Goal: Transaction & Acquisition: Purchase product/service

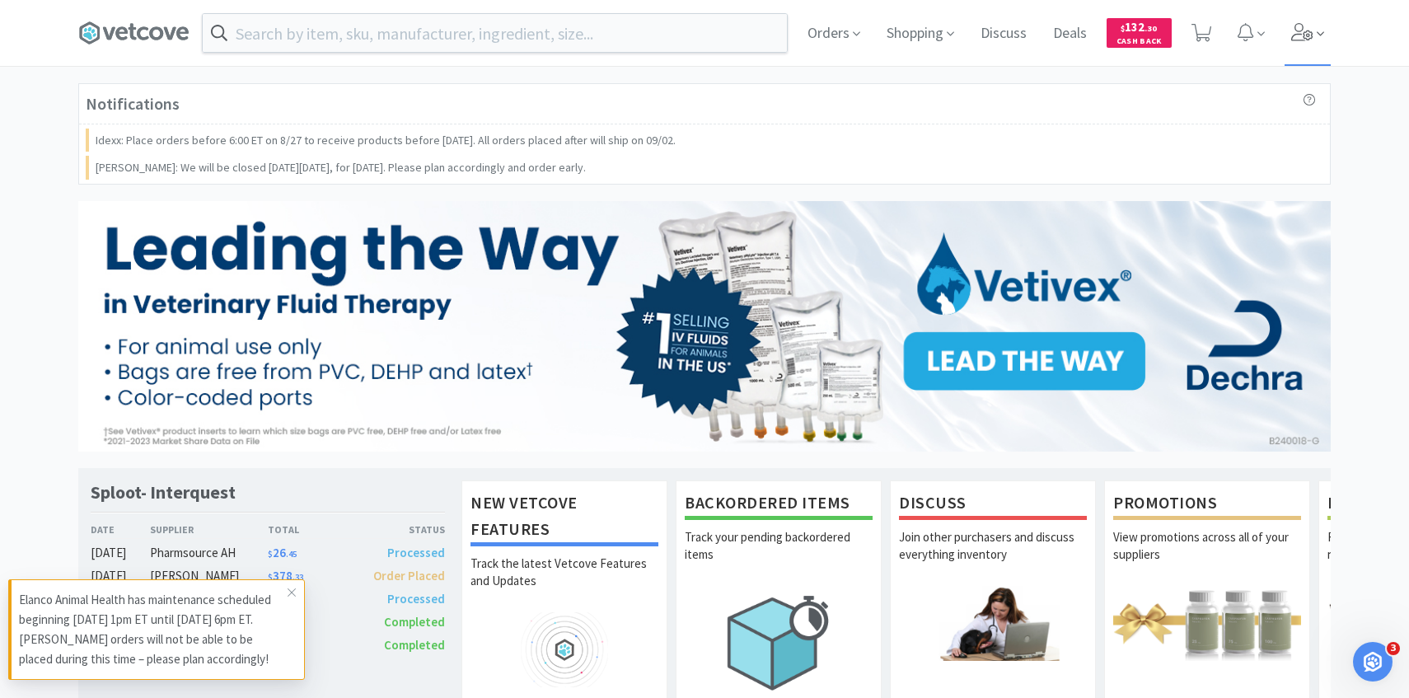
click at [1326, 38] on span at bounding box center [1307, 33] width 47 height 66
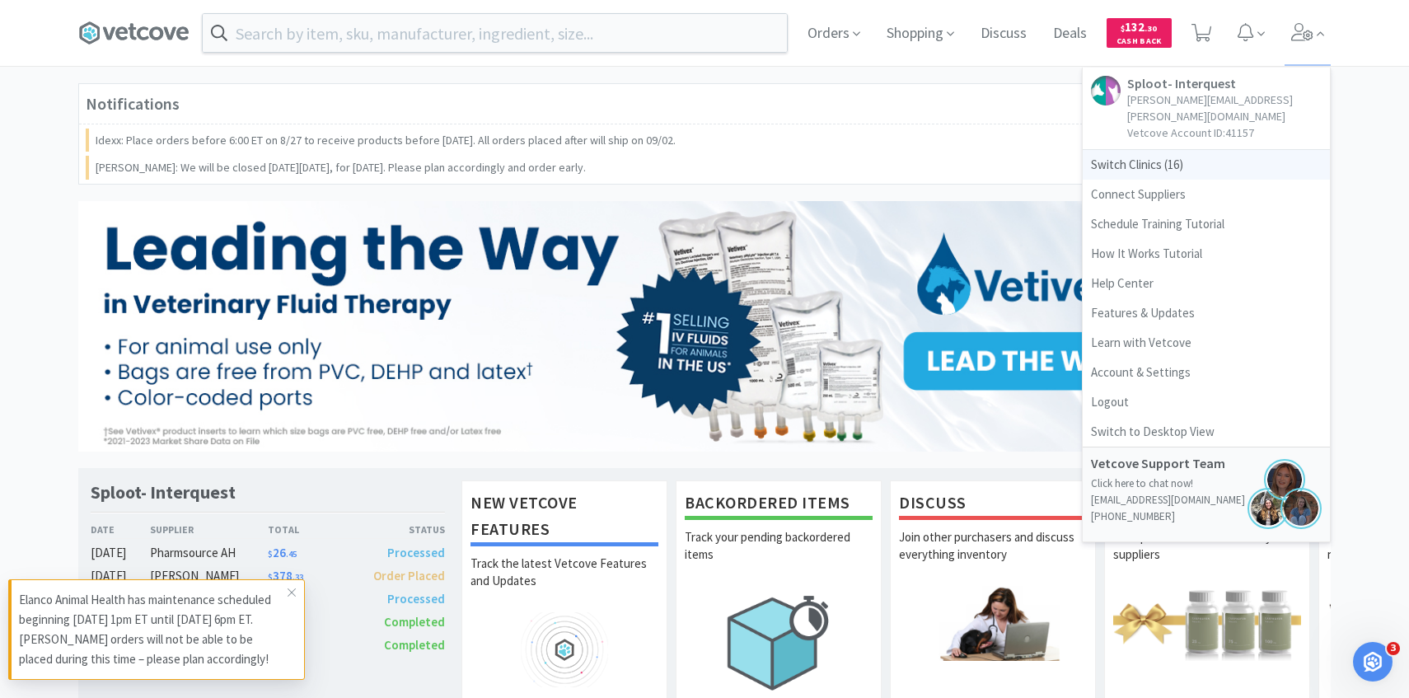
click at [1167, 151] on span "Switch Clinics ( 16 )" at bounding box center [1205, 165] width 247 height 30
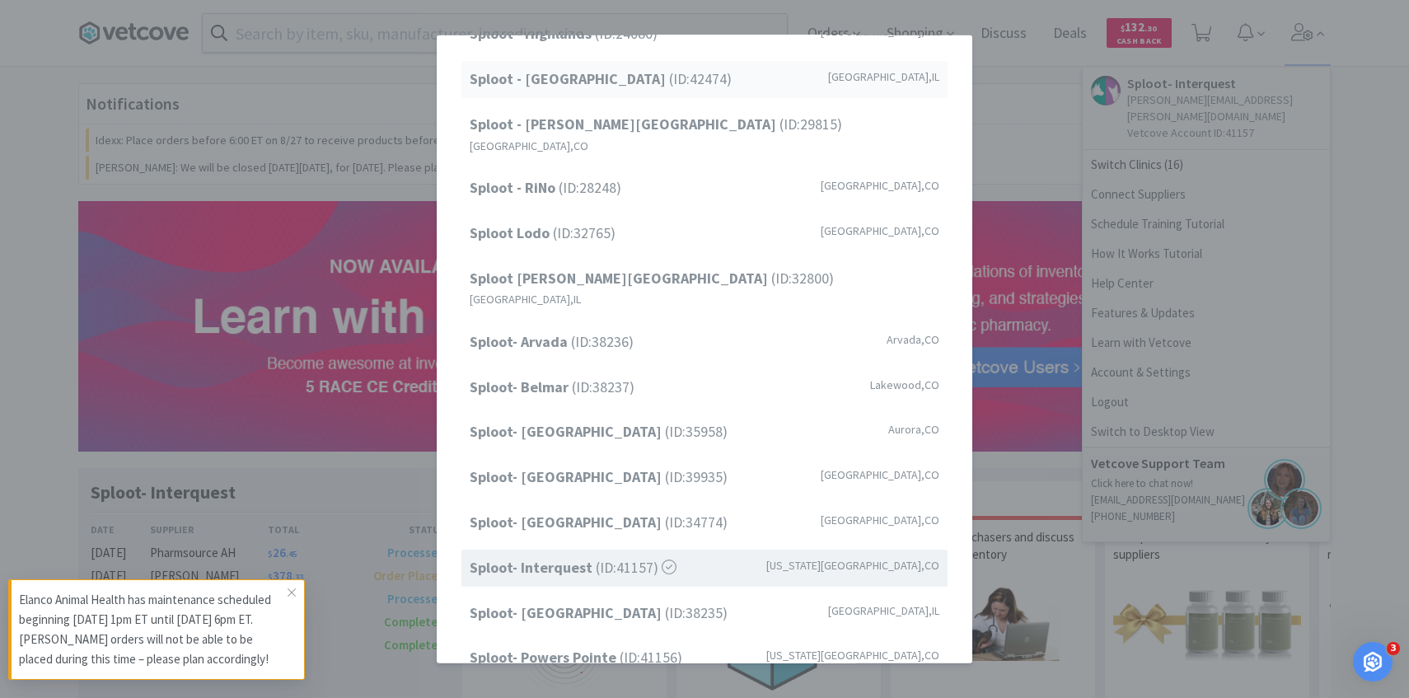
scroll to position [153, 0]
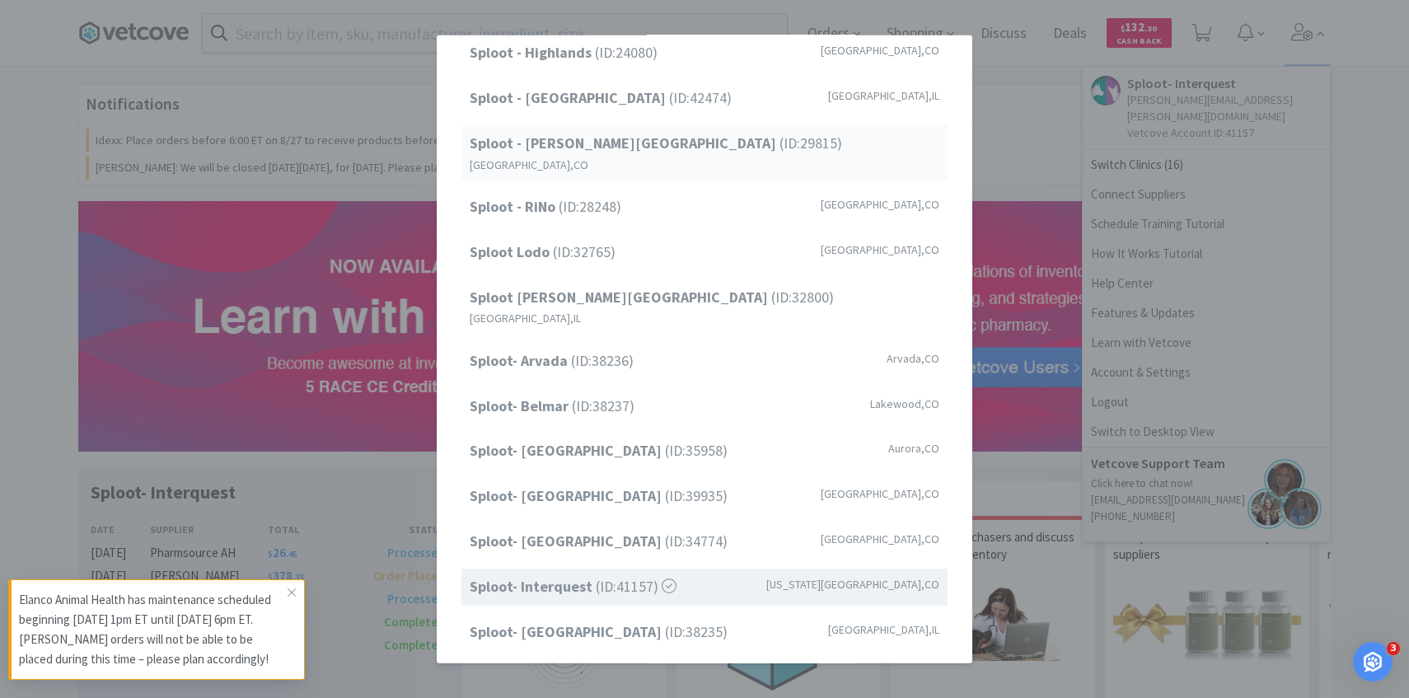
click at [666, 142] on div "Sploot - Platt Park (ID: 29815 ) Denver , CO" at bounding box center [704, 152] width 486 height 55
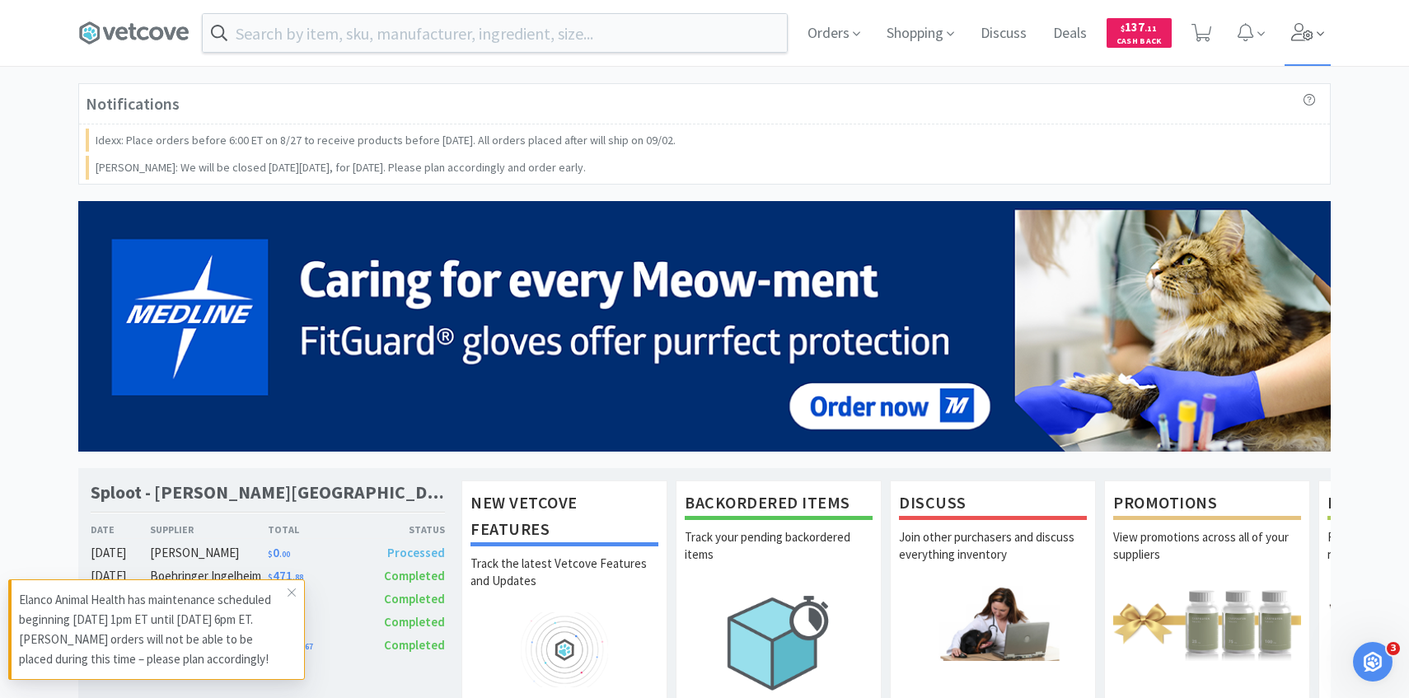
click at [1304, 26] on icon at bounding box center [1302, 32] width 23 height 18
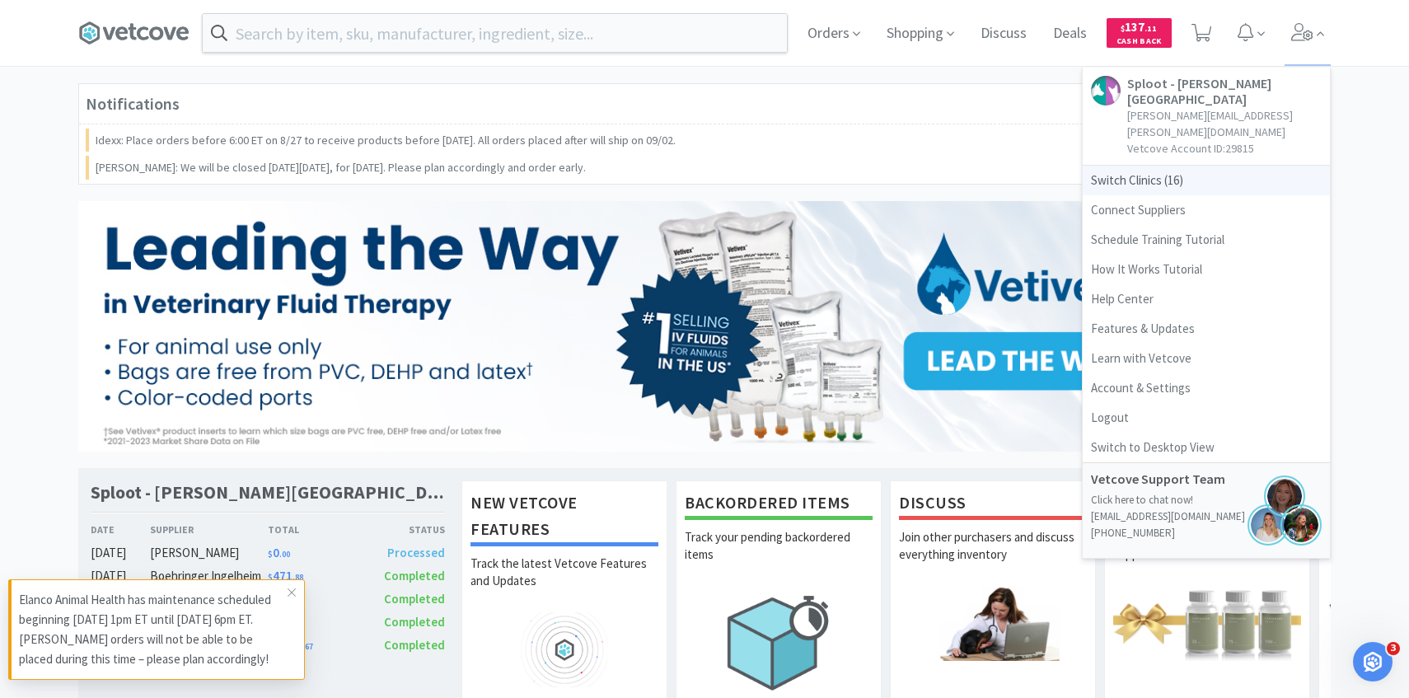
click at [1160, 166] on span "Switch Clinics ( 16 )" at bounding box center [1205, 181] width 247 height 30
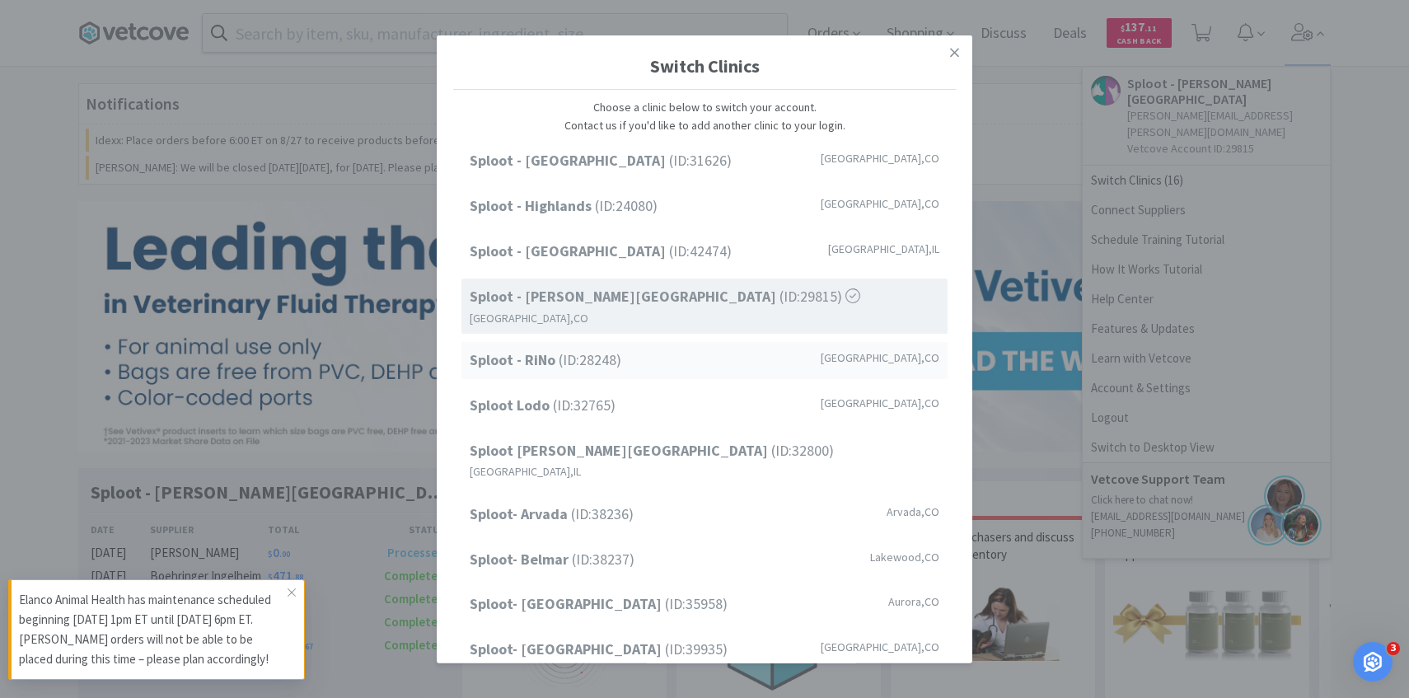
scroll to position [210, 0]
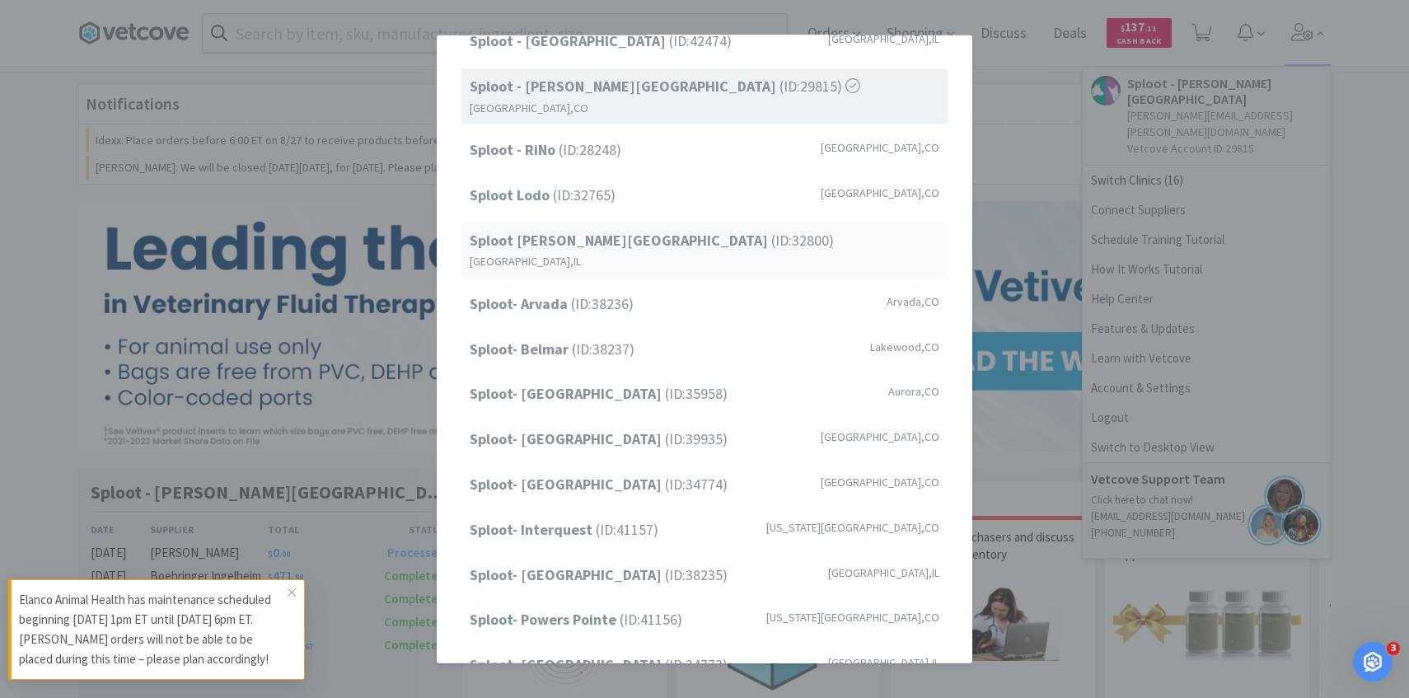
click at [675, 234] on div "Sploot Logan Square (ID: 32800 ) Chicago , IL" at bounding box center [704, 249] width 486 height 55
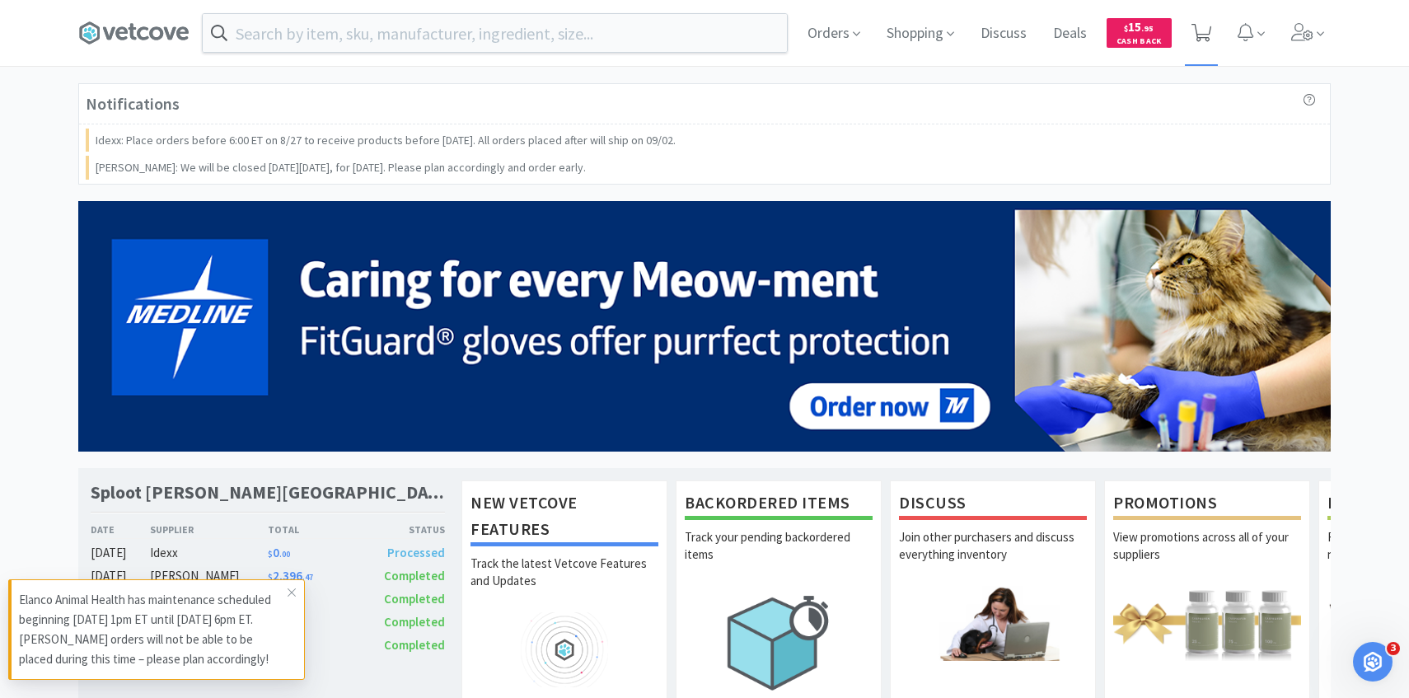
click at [1201, 46] on span at bounding box center [1202, 33] width 34 height 66
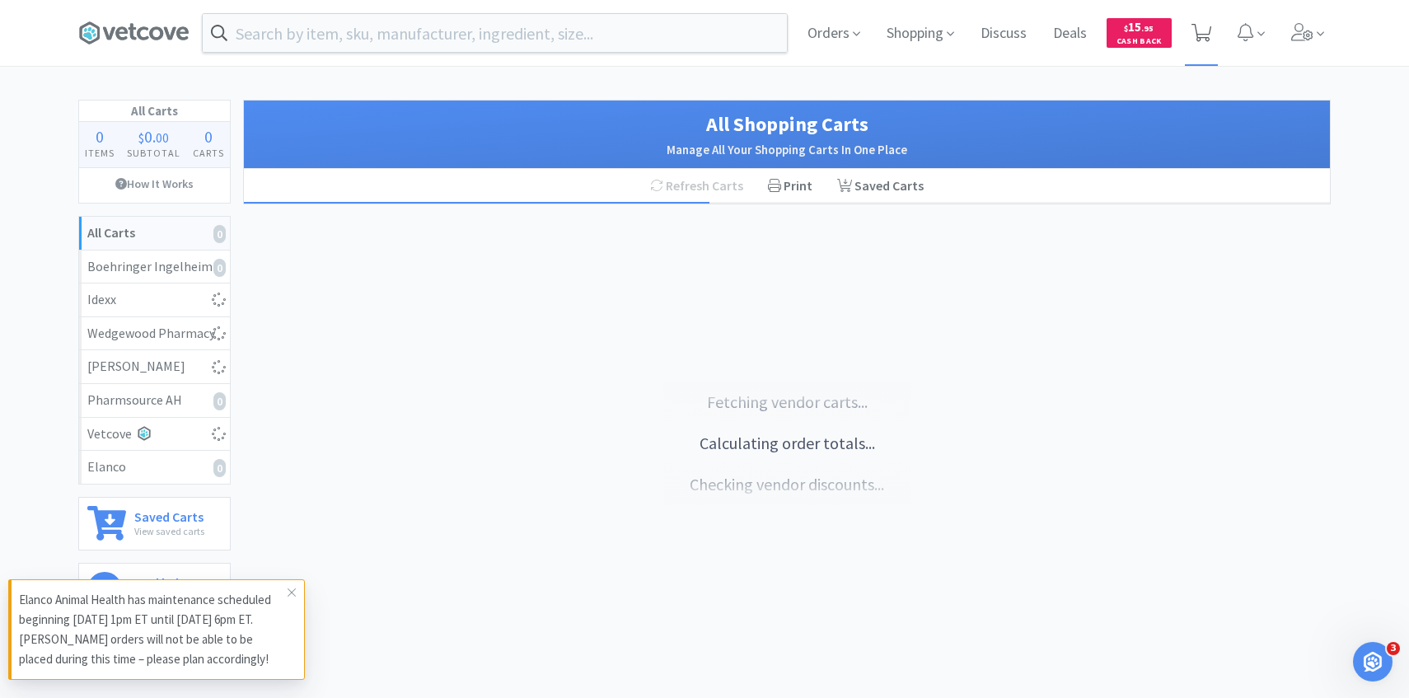
select select "6"
select select "1"
select select "3"
select select "1"
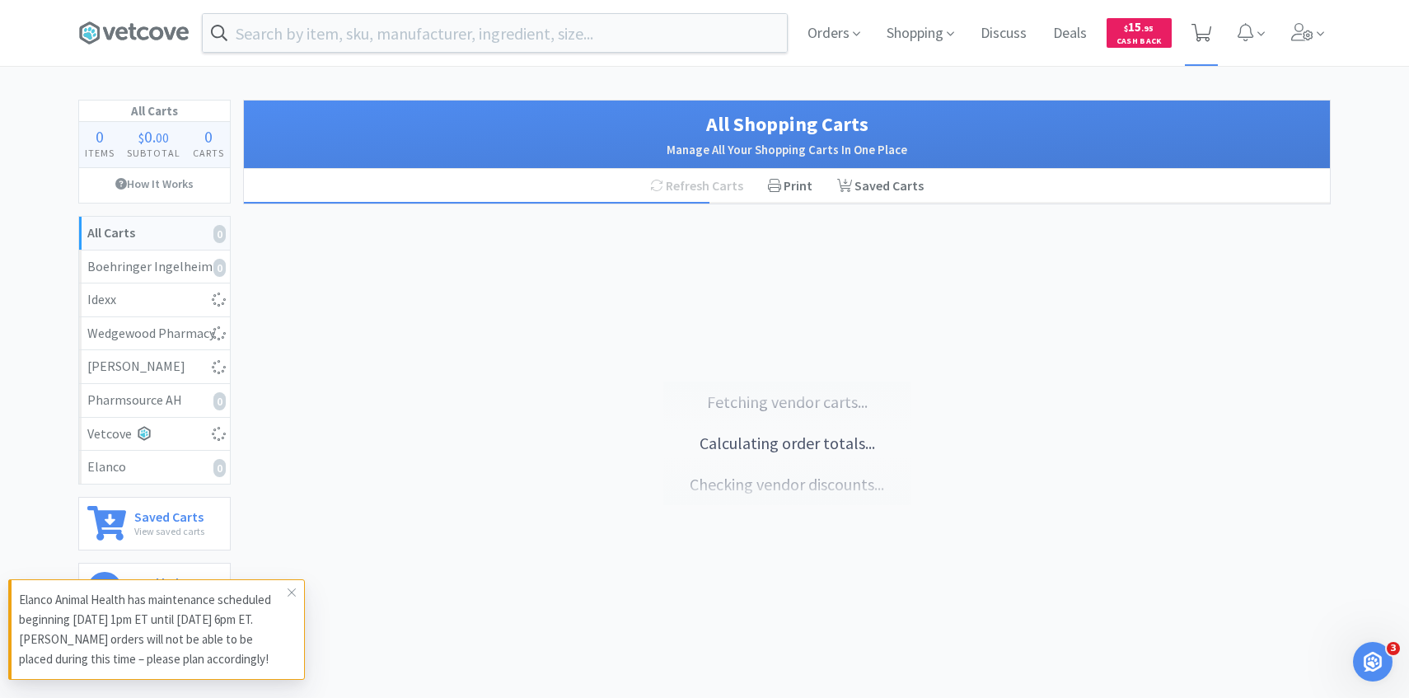
select select "1"
select select "2"
select select "3"
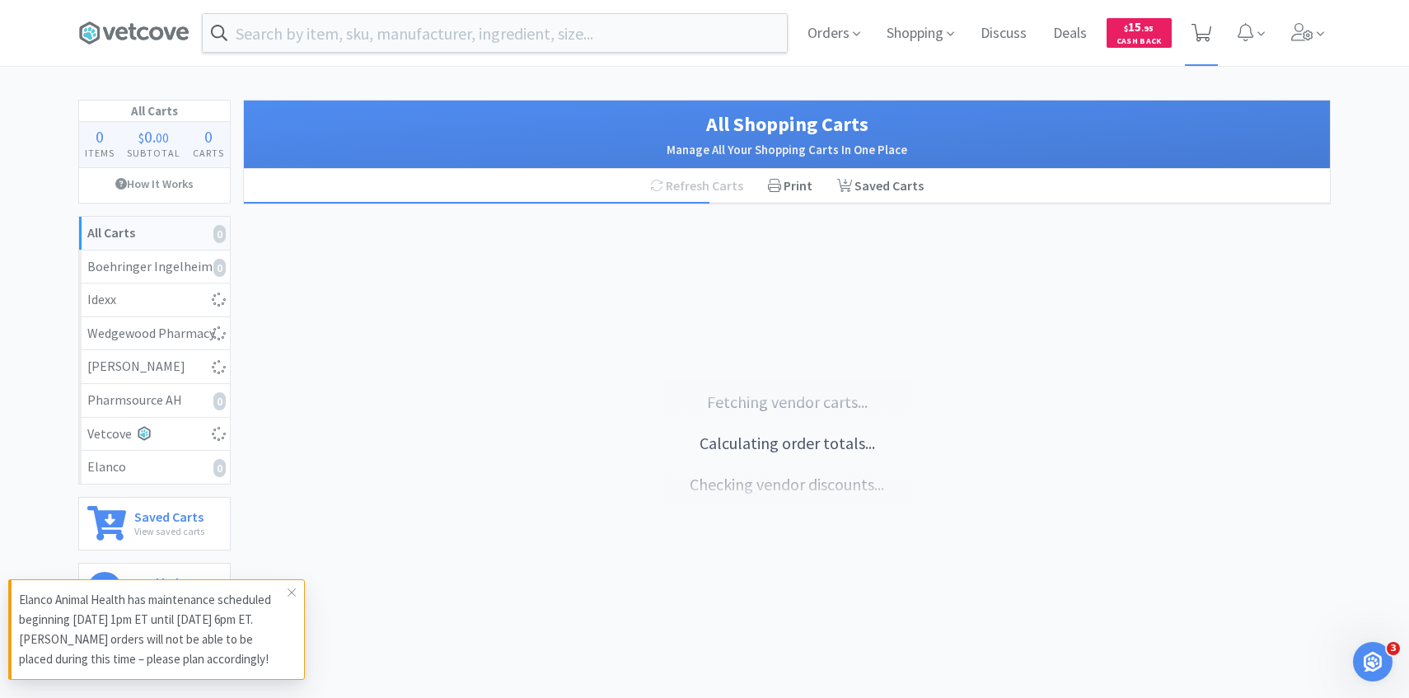
select select "1"
select select "2"
select select "1"
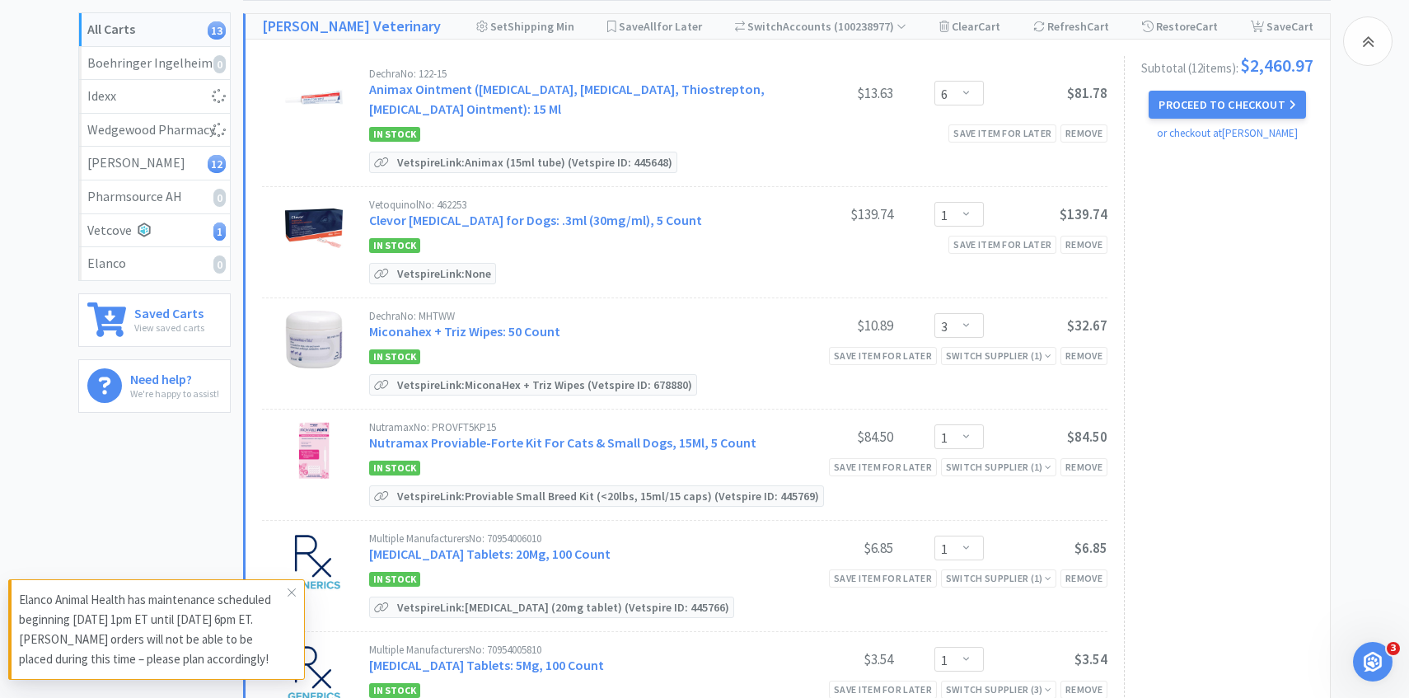
scroll to position [220, 0]
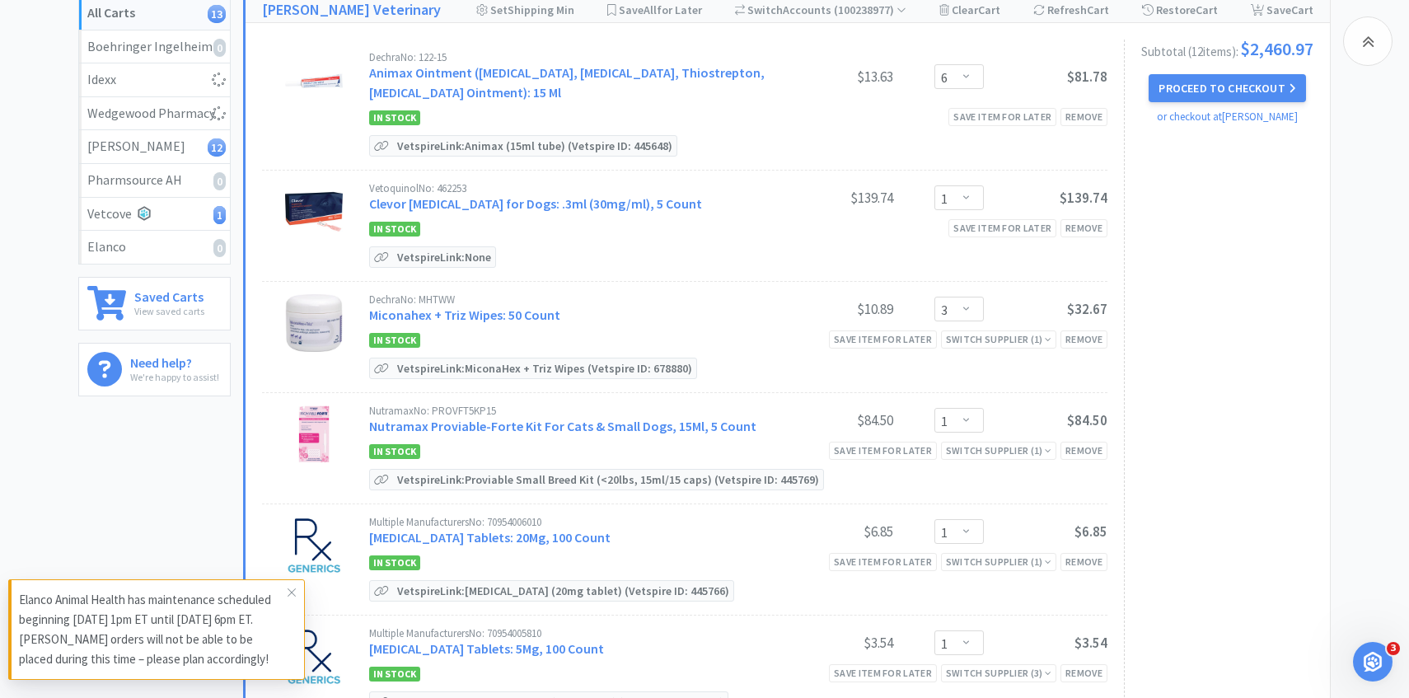
select select "1"
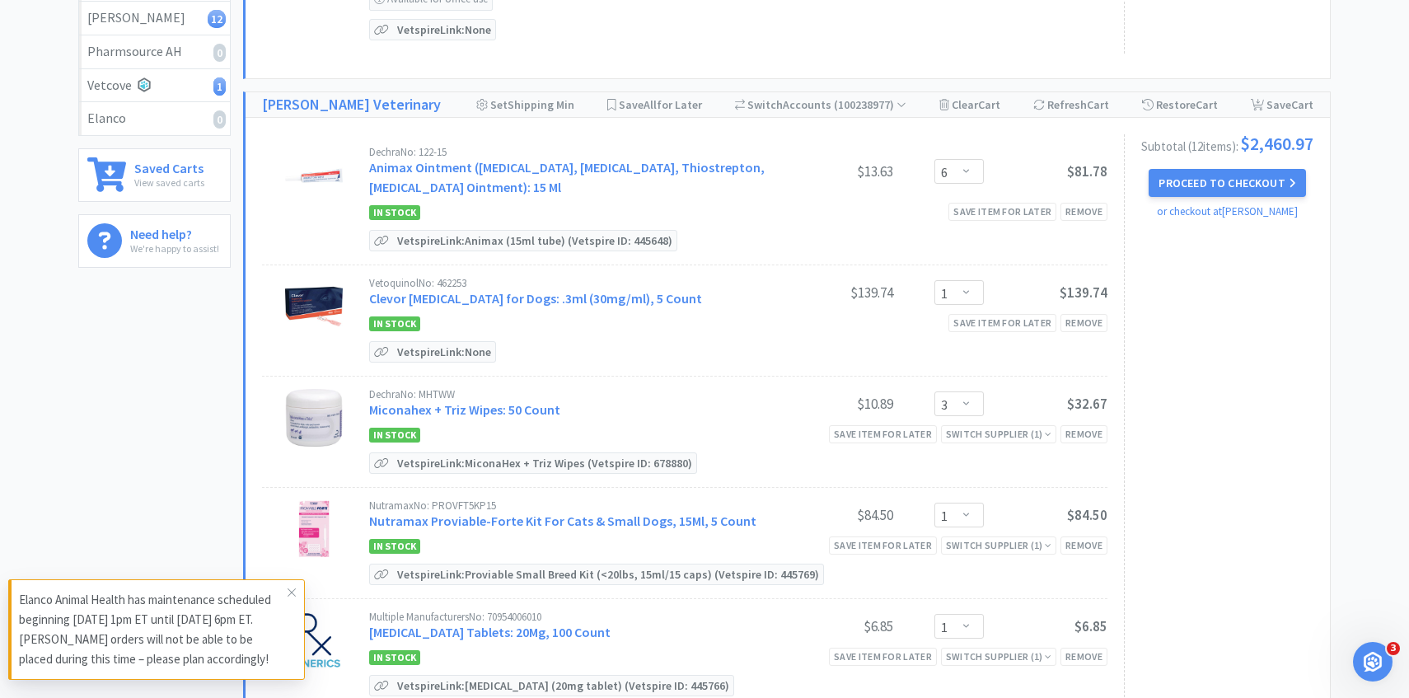
scroll to position [0, 0]
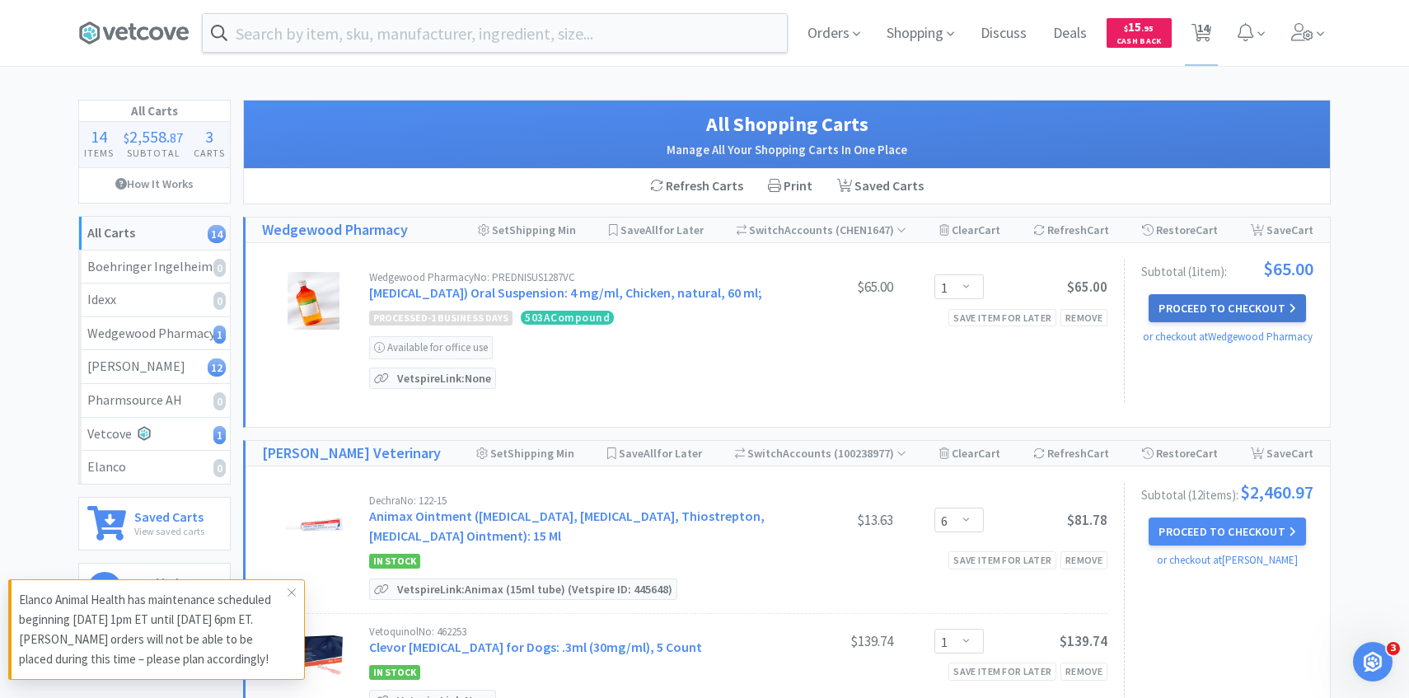
click at [1170, 296] on button "Proceed to Checkout" at bounding box center [1226, 308] width 157 height 28
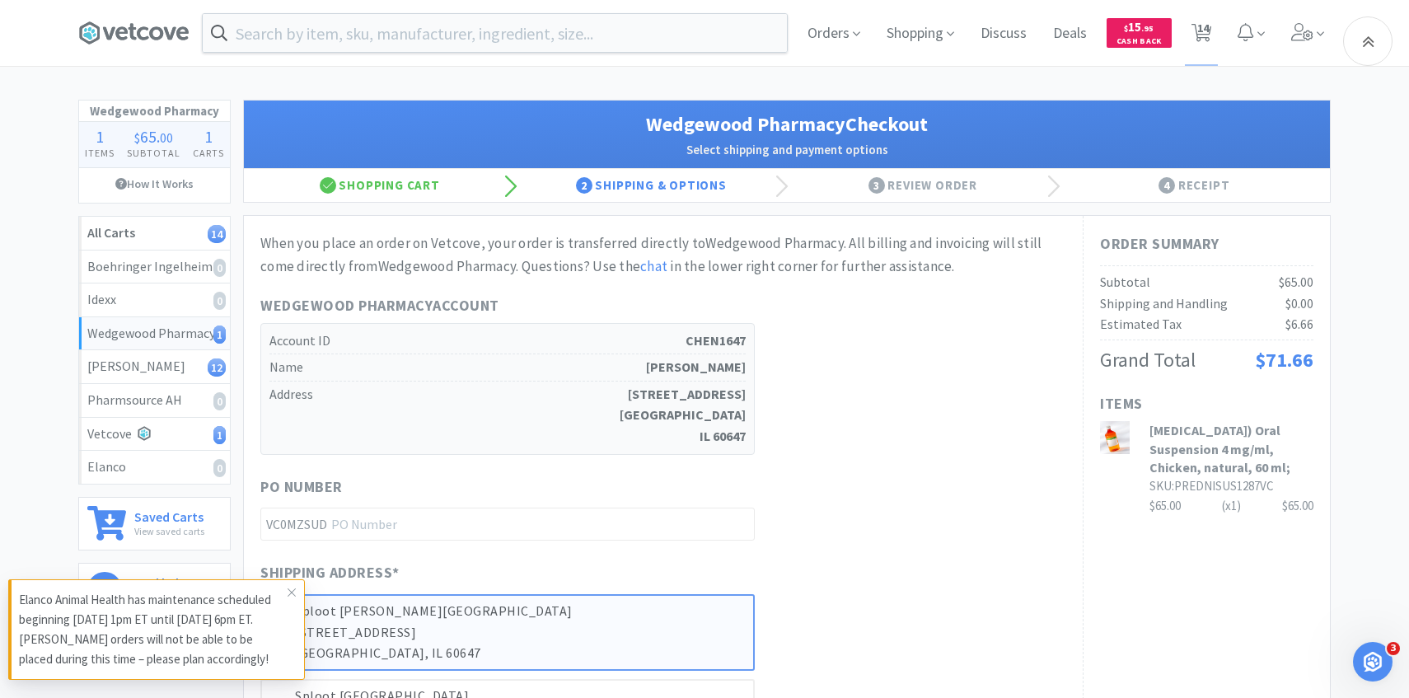
scroll to position [632, 0]
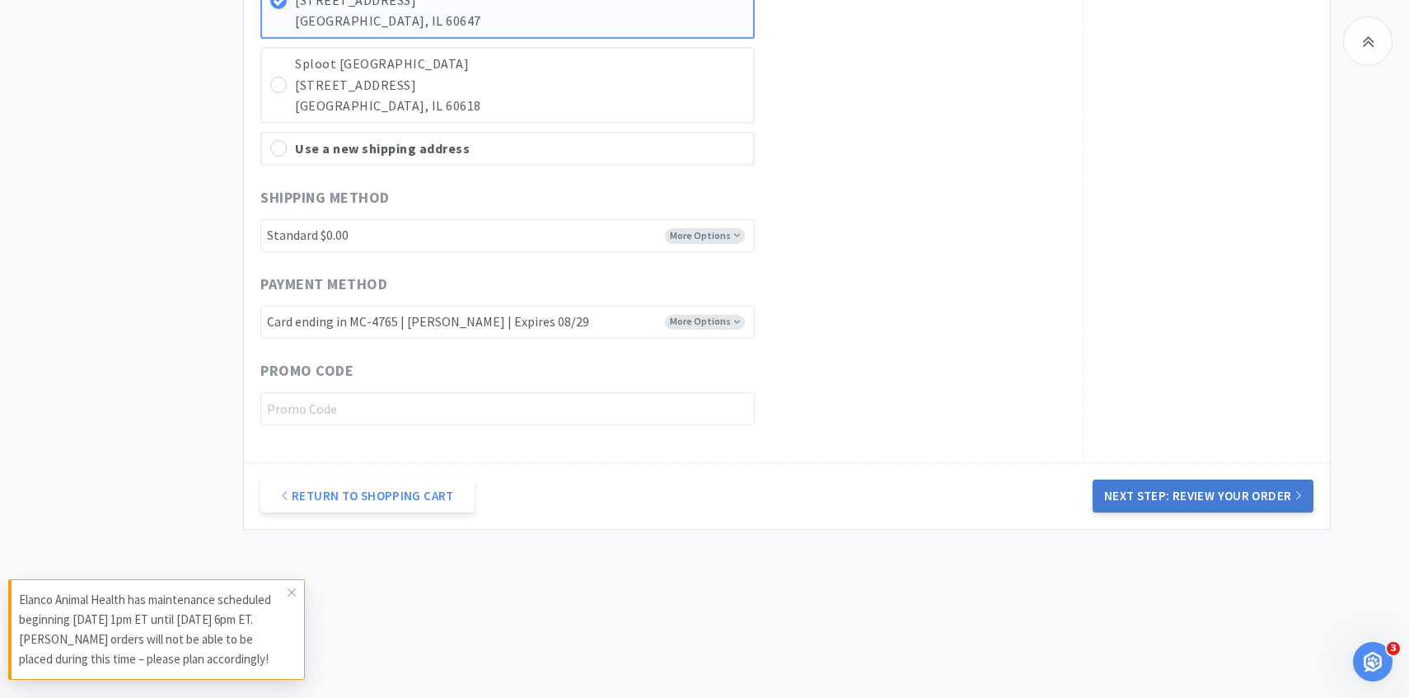
click at [1173, 499] on button "Next Step: Review Your Order" at bounding box center [1202, 495] width 221 height 33
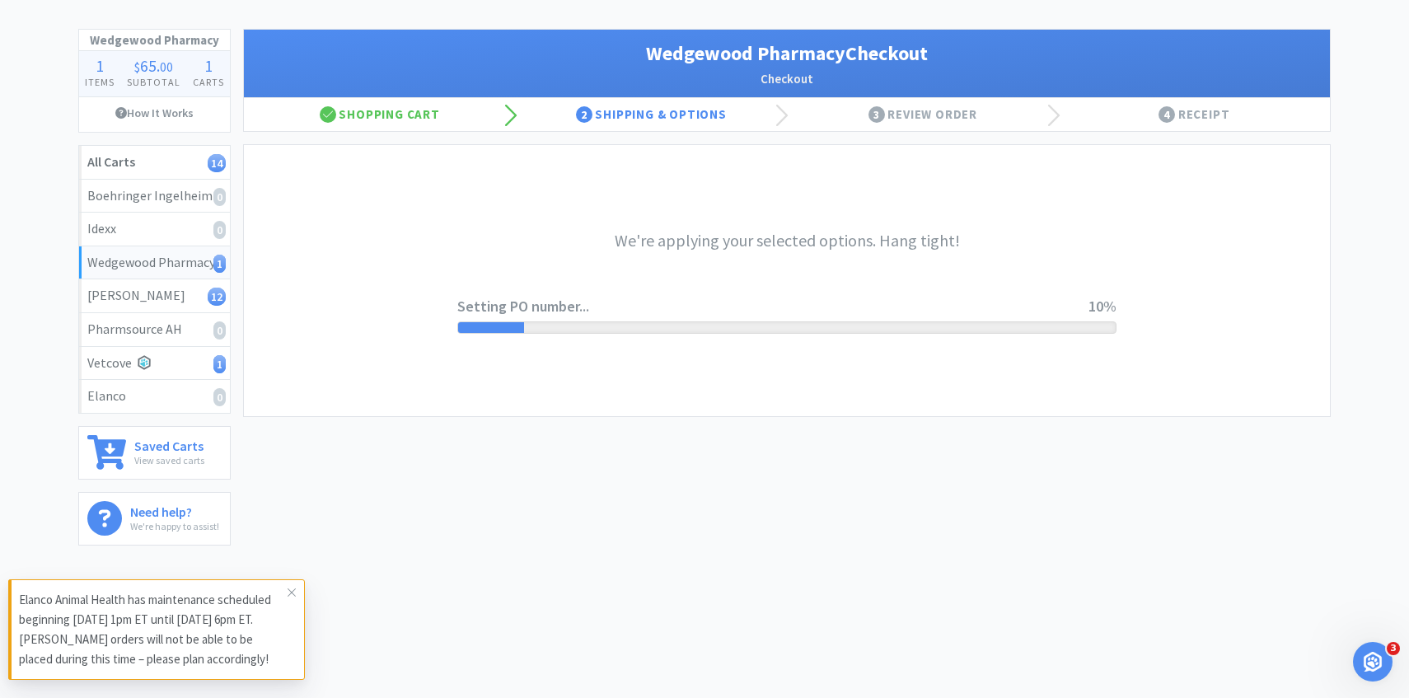
scroll to position [0, 0]
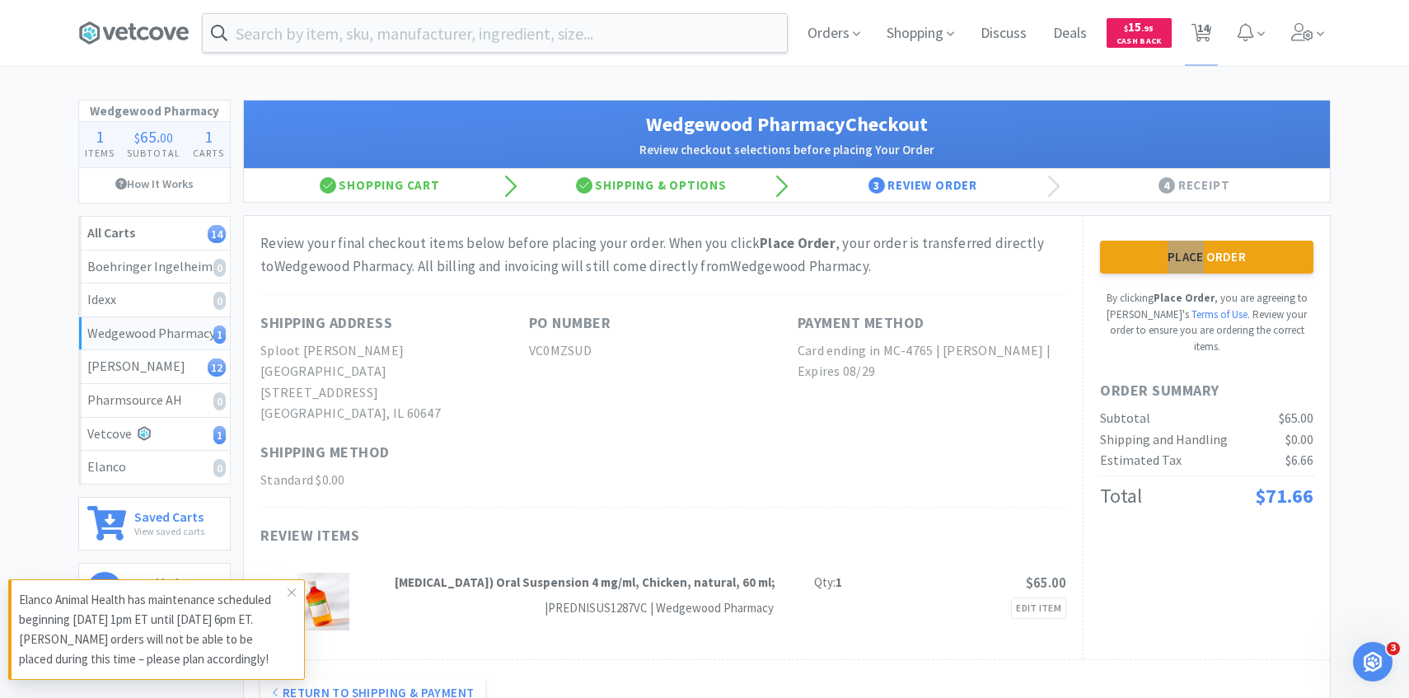
click at [1124, 220] on div "Place Order By clicking Place Order , you are agreeing to Vetcove's Terms of Us…" at bounding box center [1205, 437] width 247 height 443
click at [1123, 255] on button "Place Order" at bounding box center [1206, 257] width 213 height 33
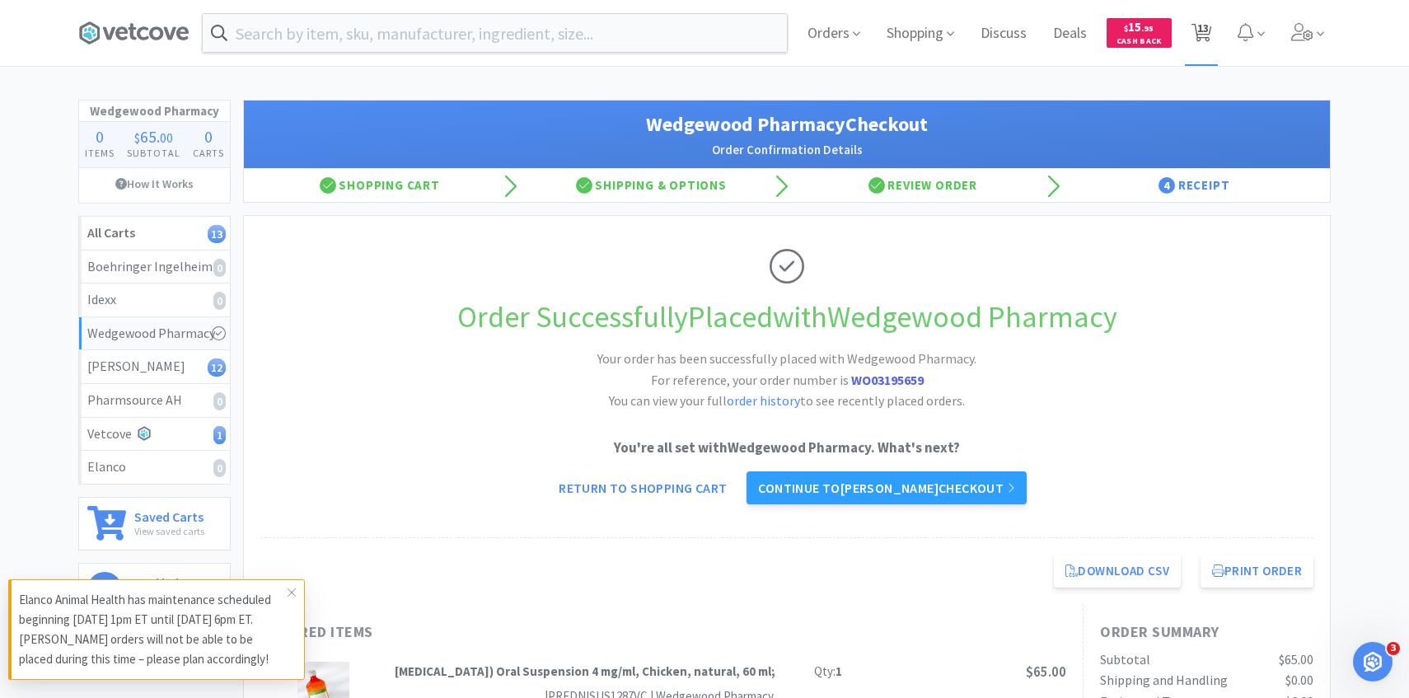
click at [1212, 27] on span "13" at bounding box center [1202, 33] width 34 height 66
select select "6"
select select "1"
select select "3"
select select "1"
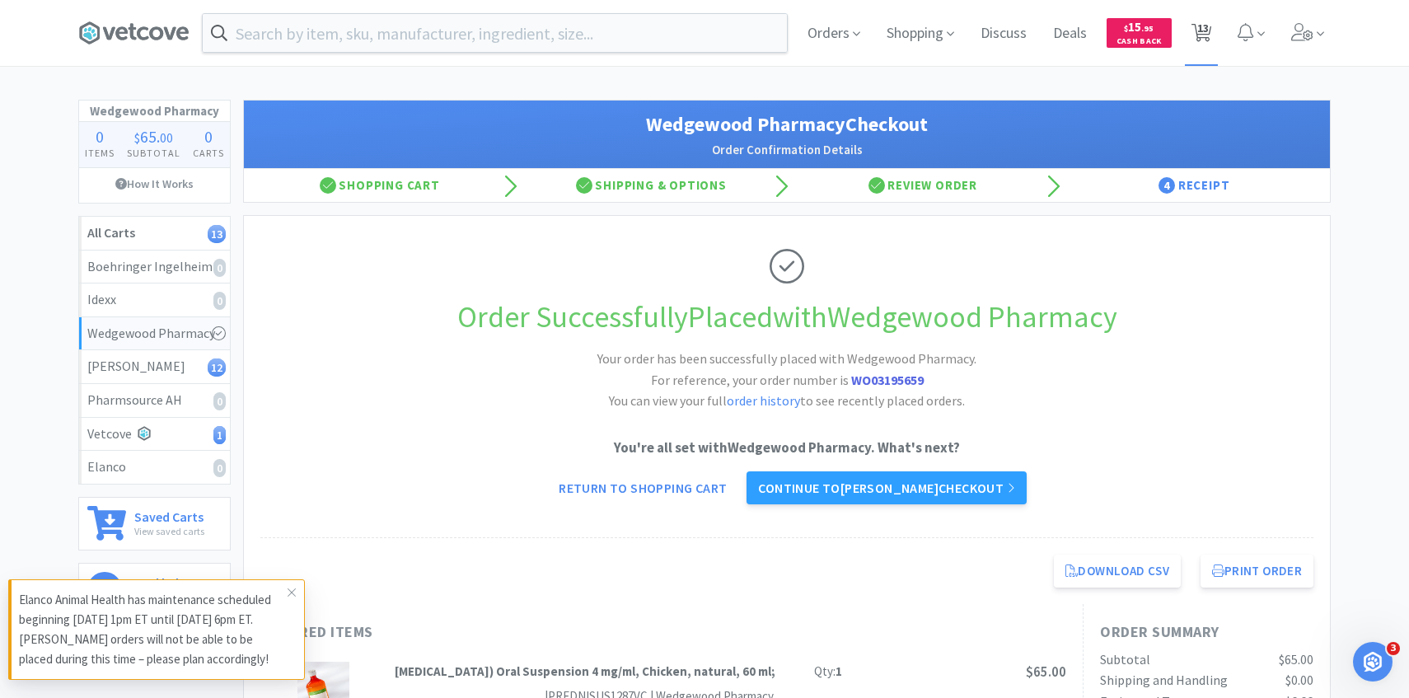
select select "1"
select select "2"
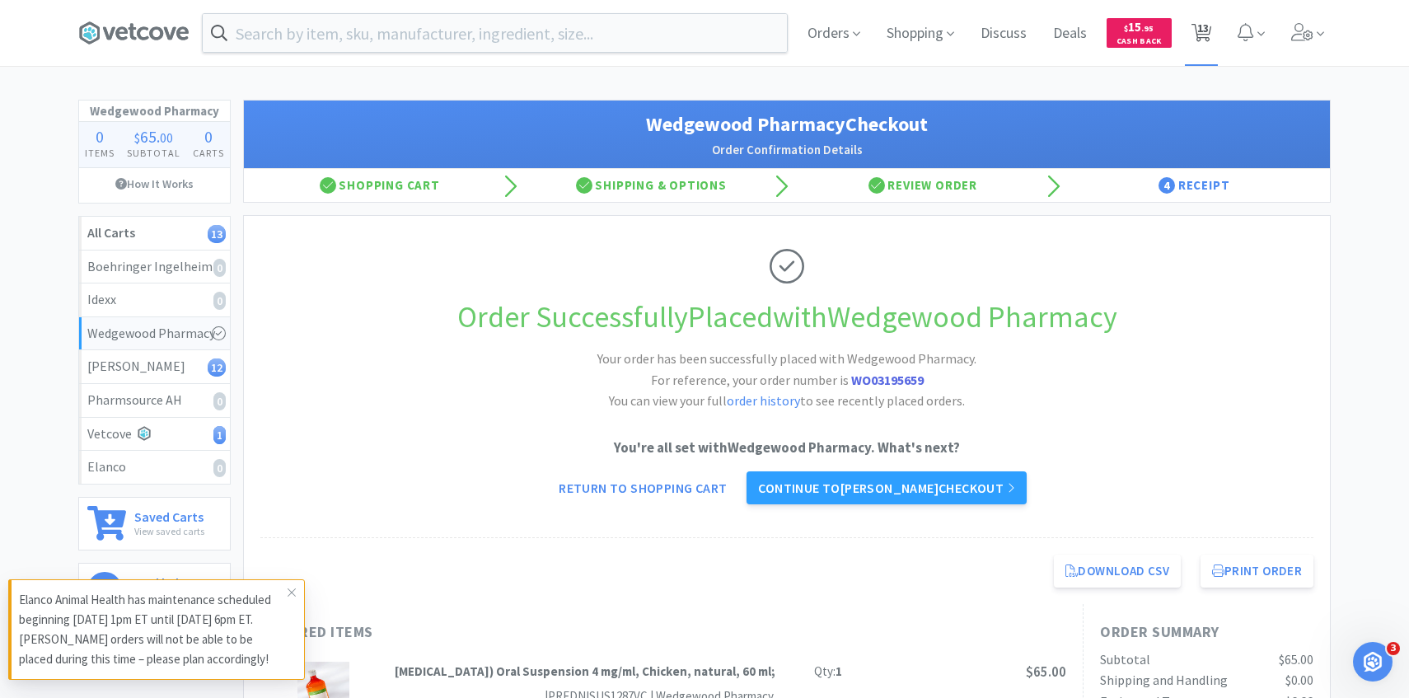
select select "3"
select select "1"
select select "2"
select select "1"
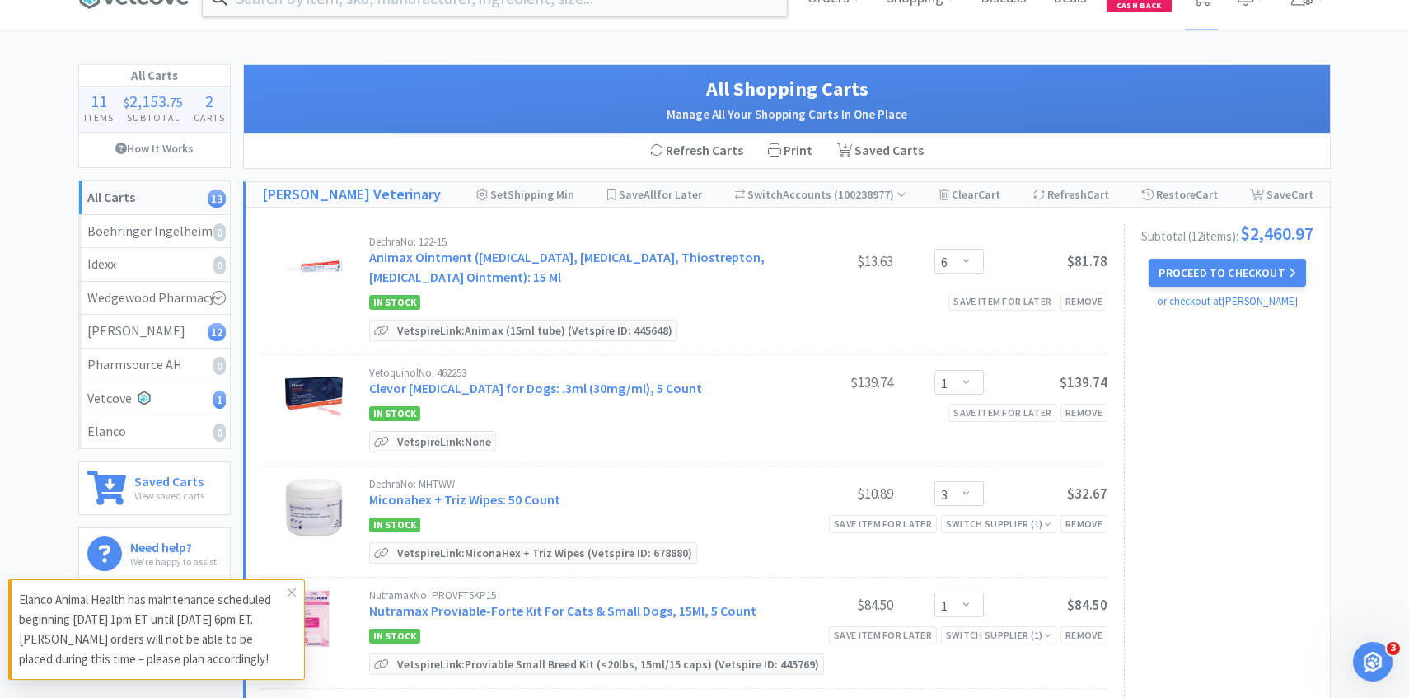
scroll to position [44, 0]
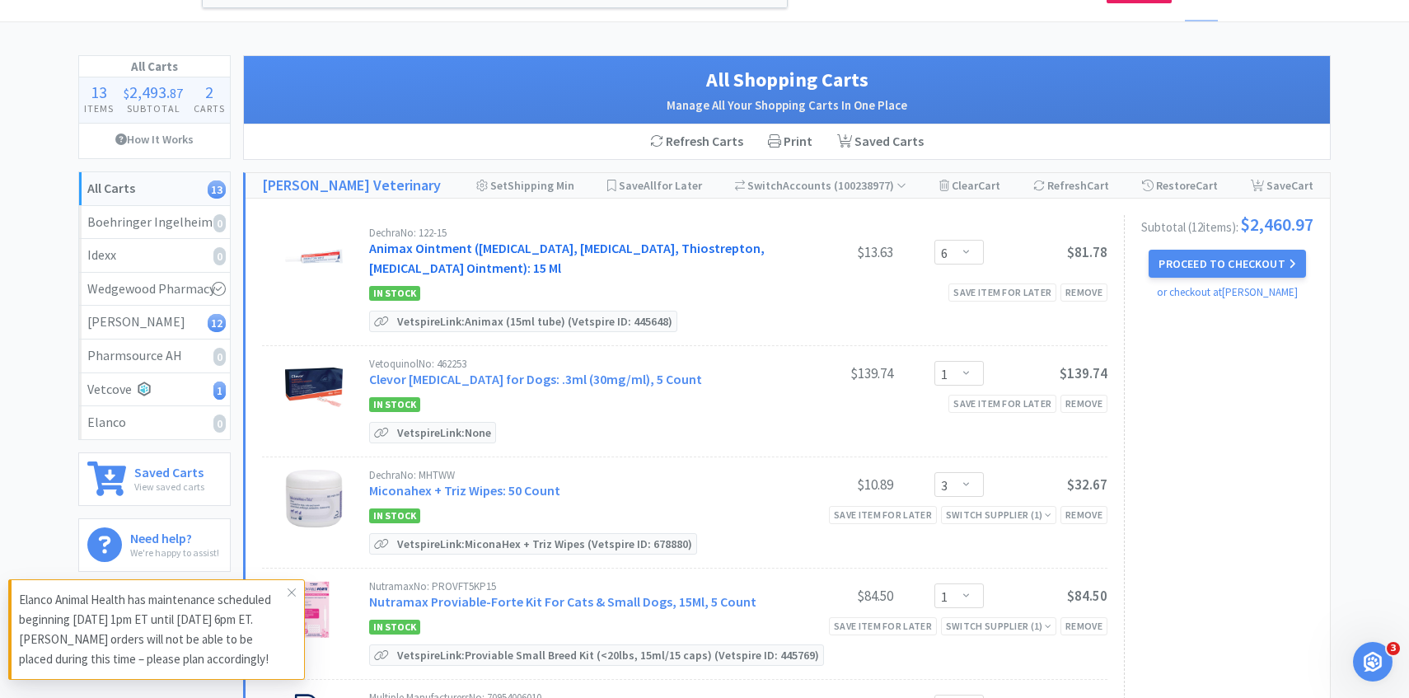
click at [561, 269] on link "Animax Ointment (Nystatin, Neomycin Sulfate, Thiostrepton, Triamcinolone Aceton…" at bounding box center [566, 258] width 395 height 36
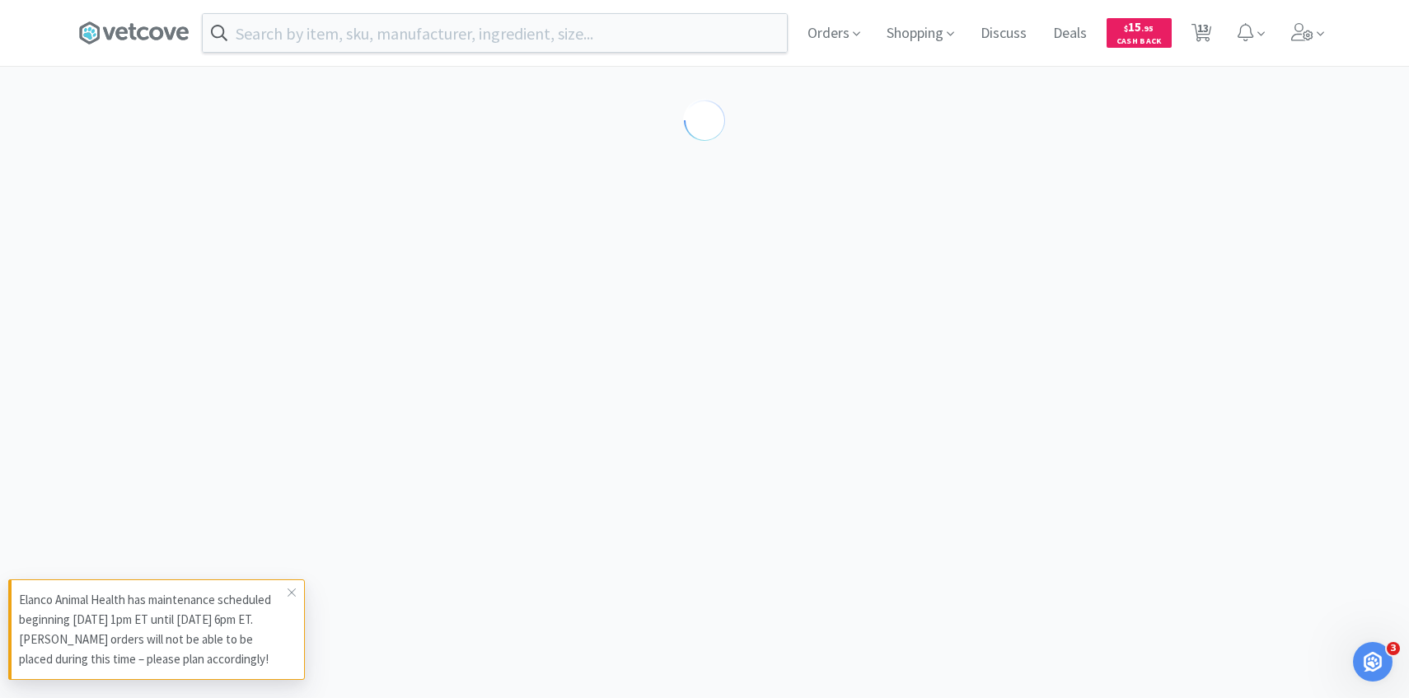
select select "143513"
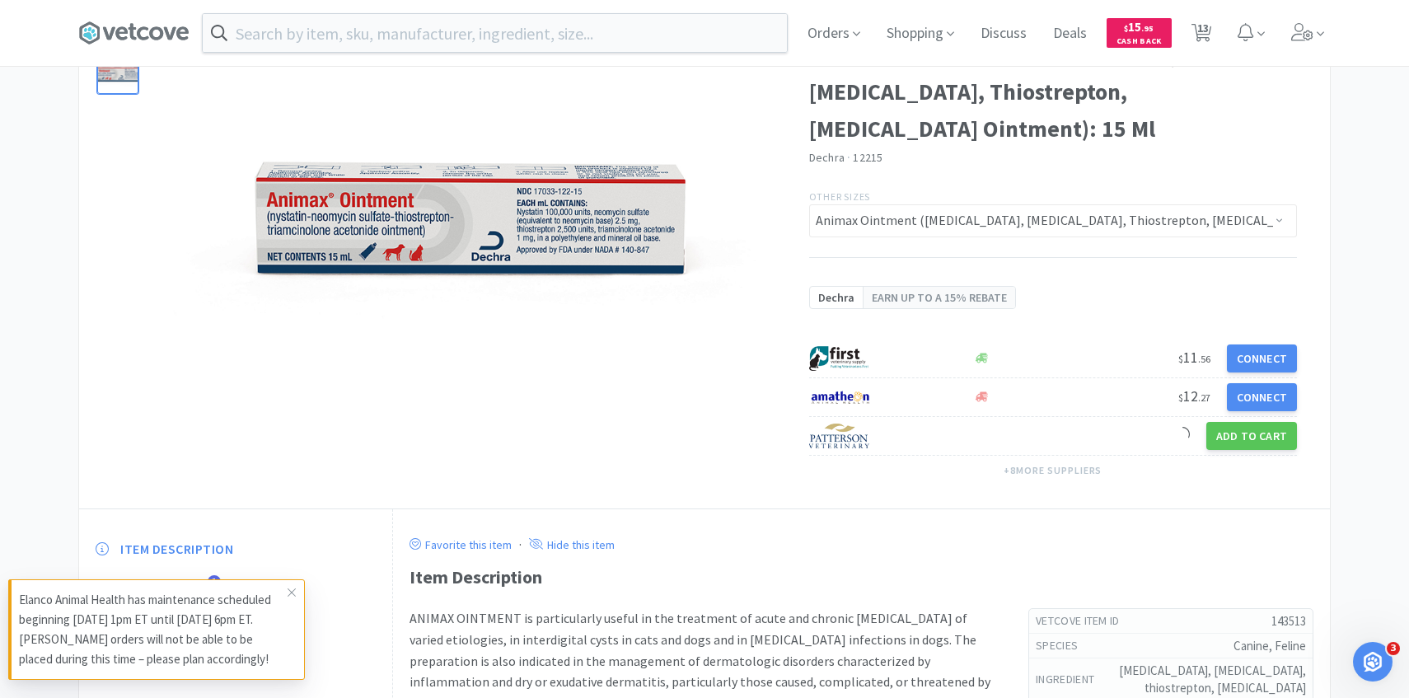
scroll to position [241, 0]
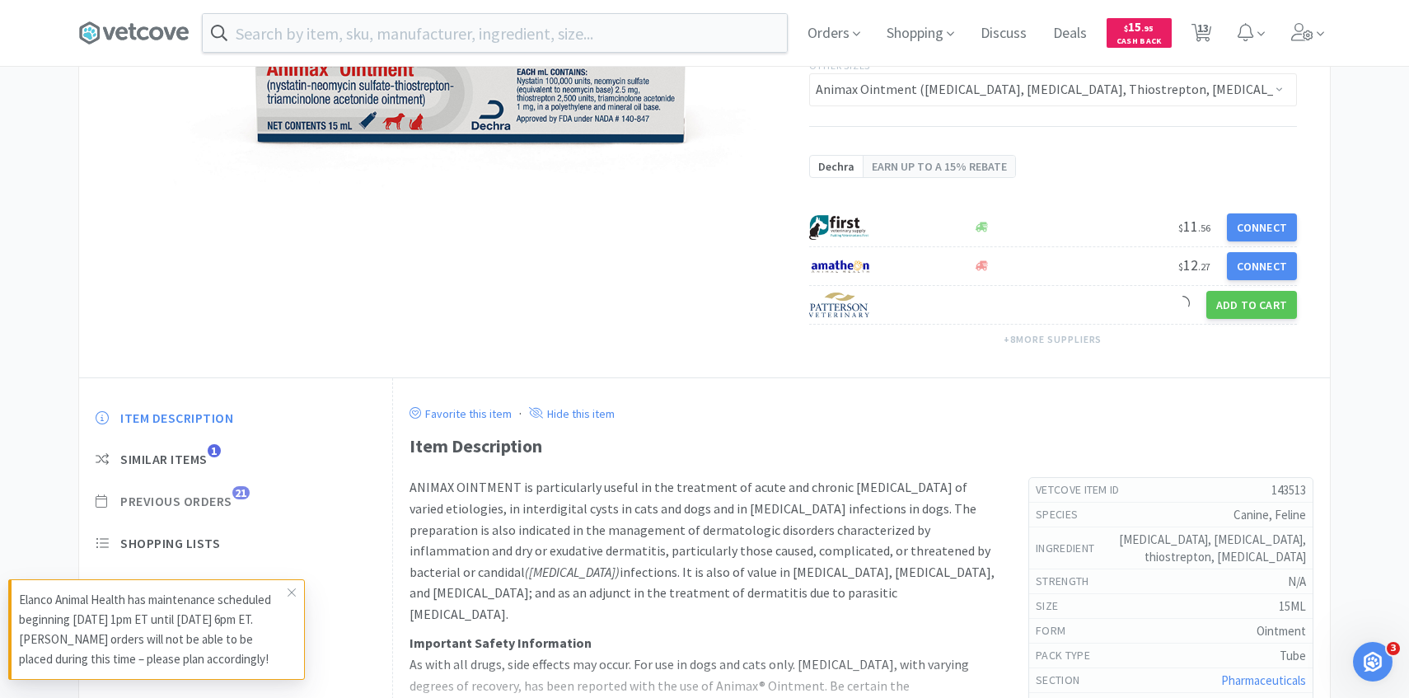
click at [218, 499] on span "Previous Orders" at bounding box center [176, 501] width 112 height 17
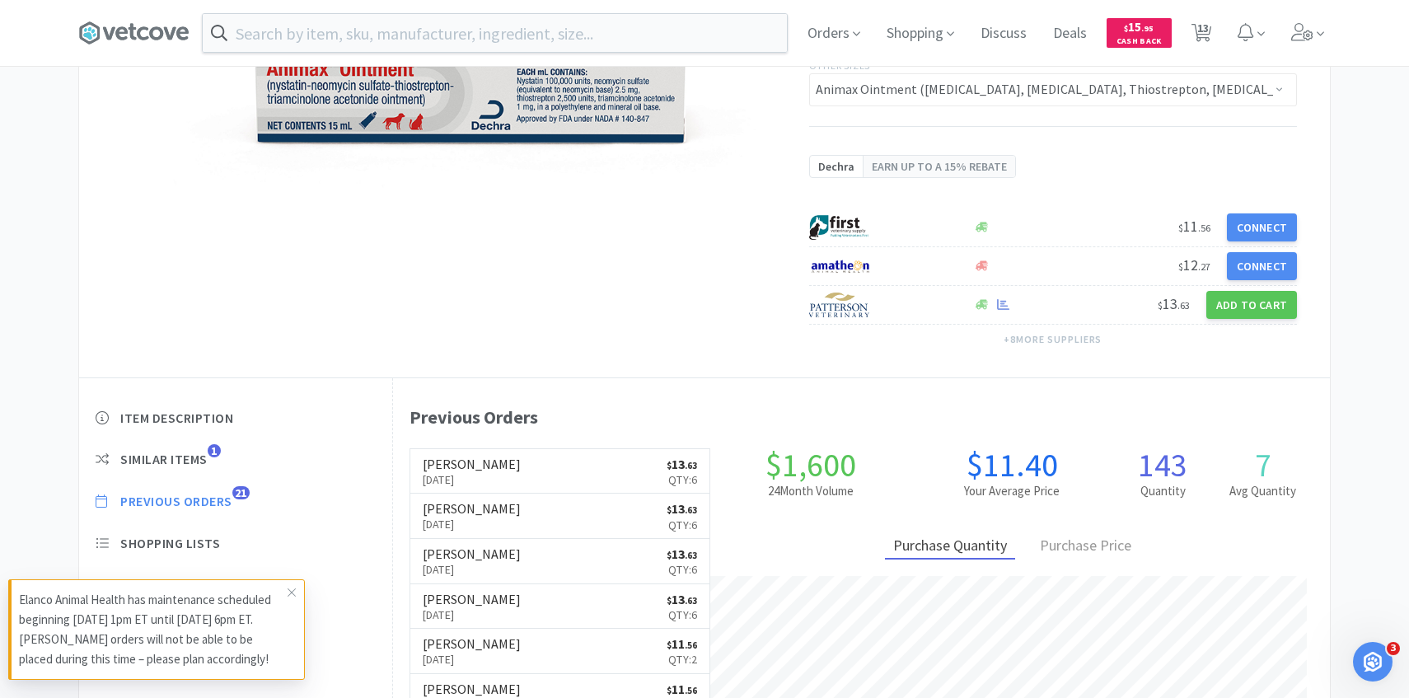
scroll to position [452, 937]
select select "6"
select select "1"
select select "3"
select select "1"
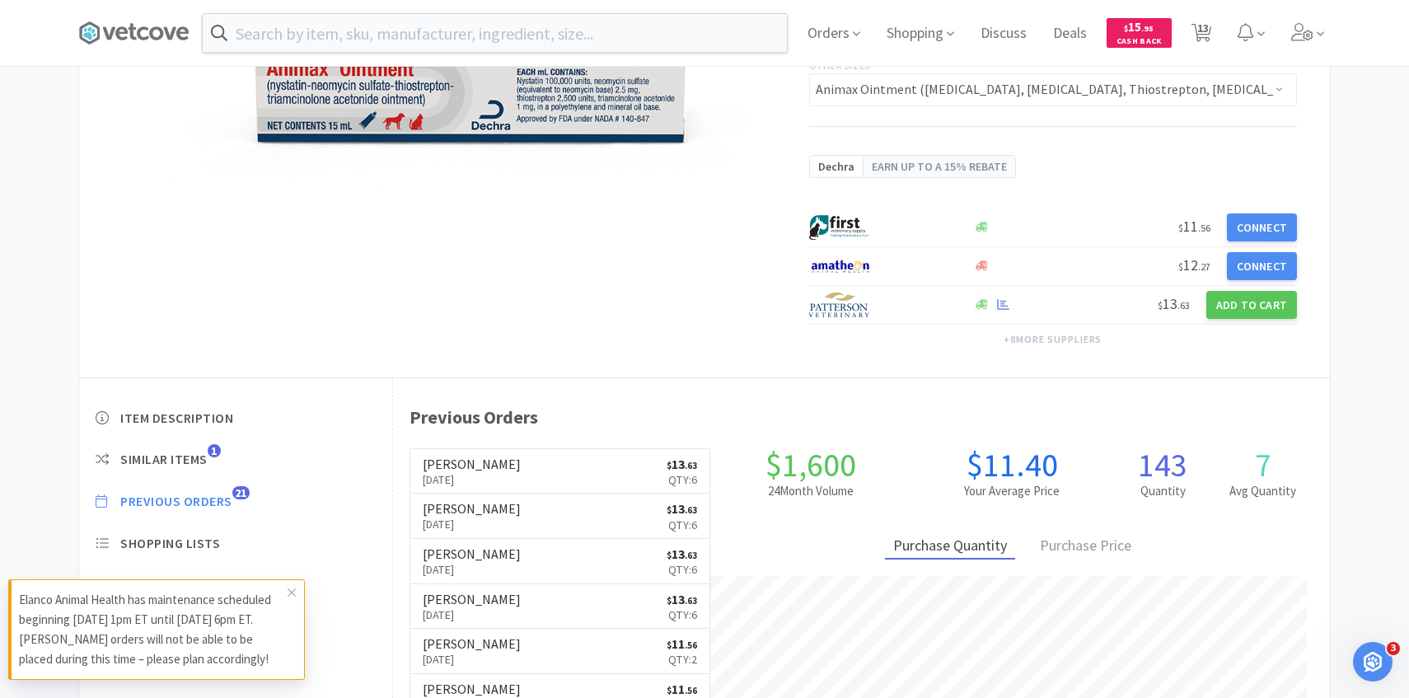
select select "1"
select select "2"
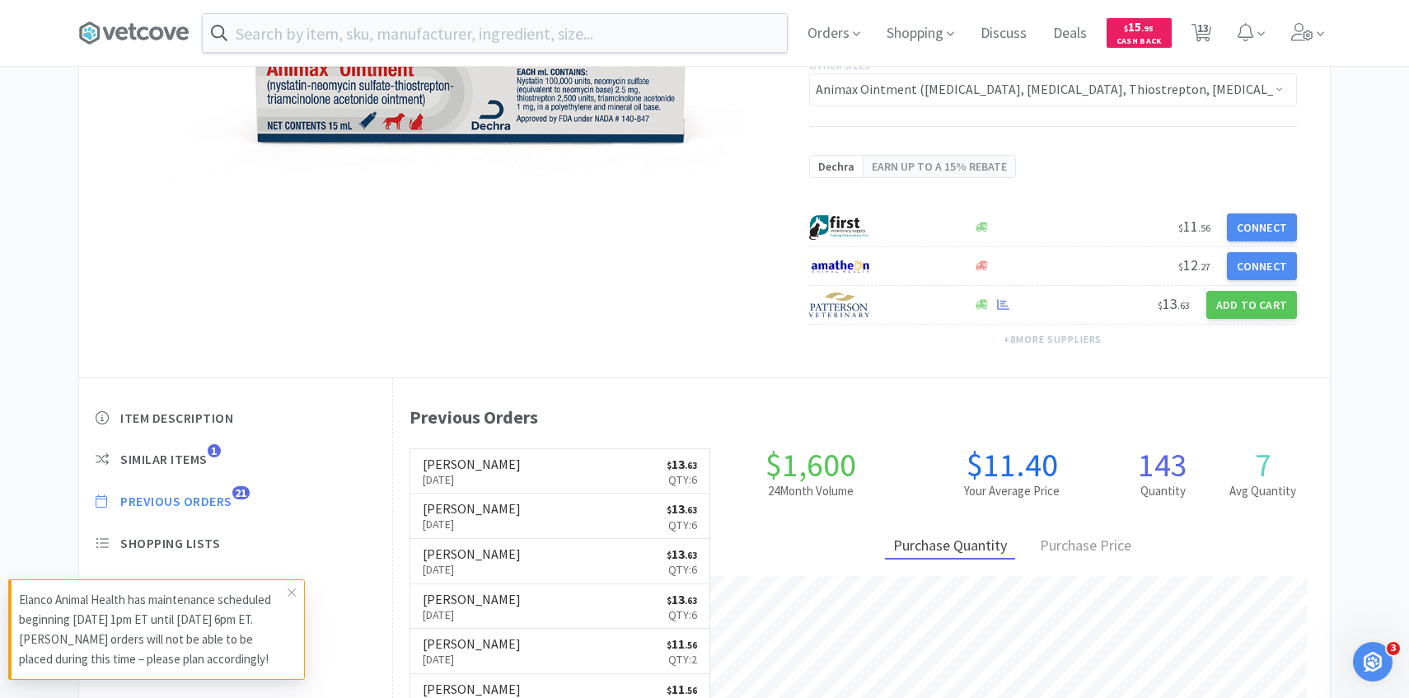
select select "3"
select select "1"
select select "2"
select select "1"
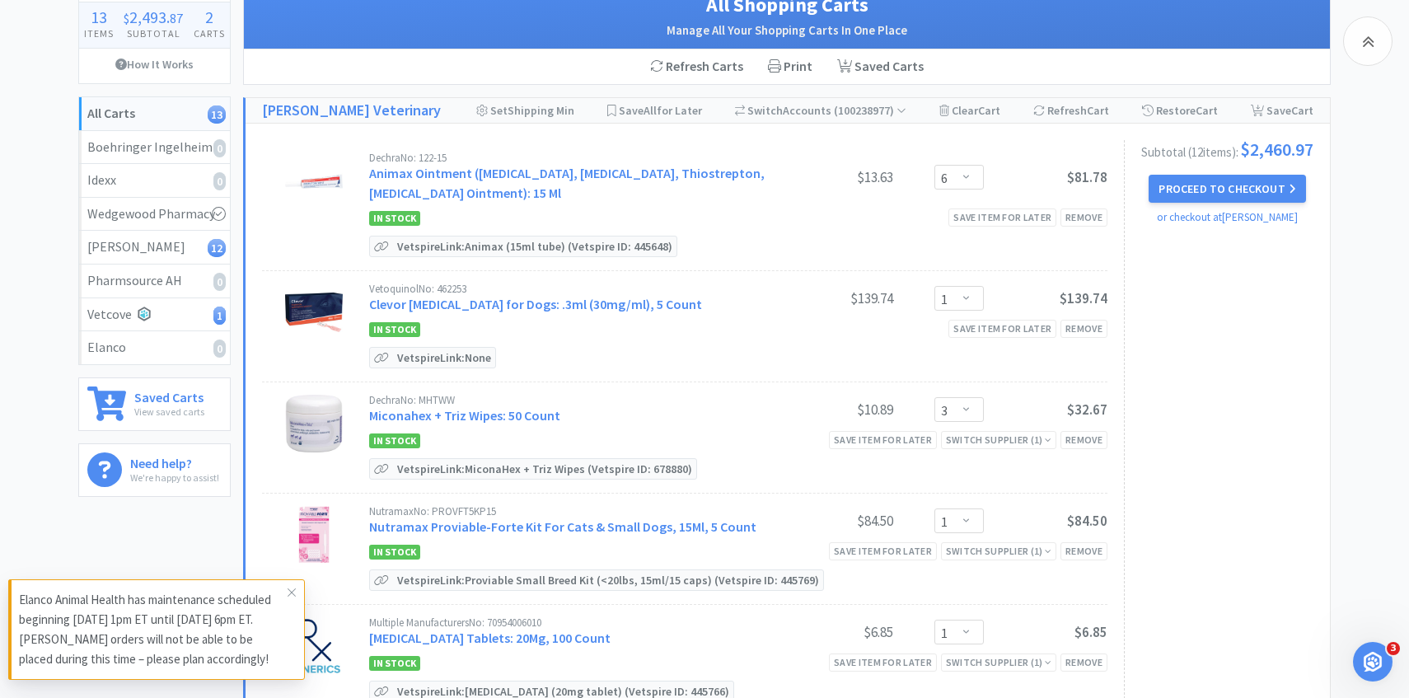
scroll to position [205, 0]
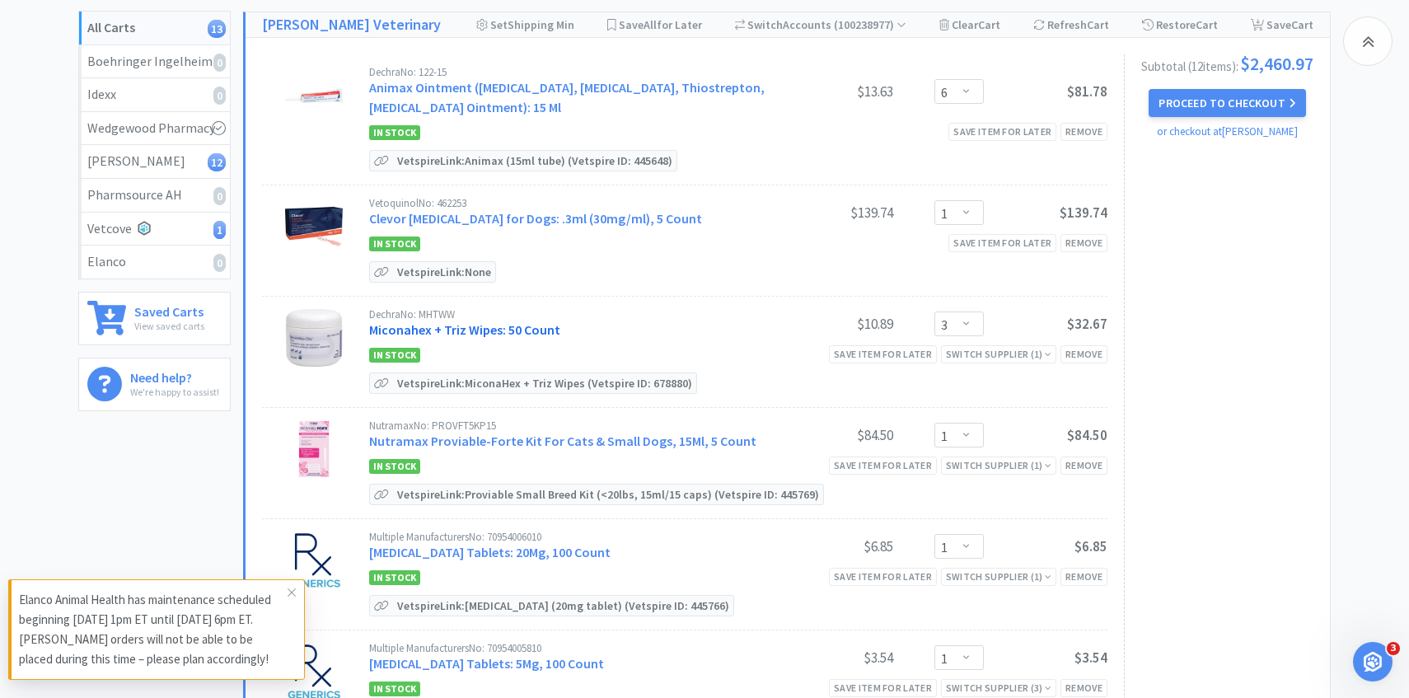
click at [479, 321] on link "Miconahex + Triz Wipes: 50 Count" at bounding box center [464, 329] width 191 height 16
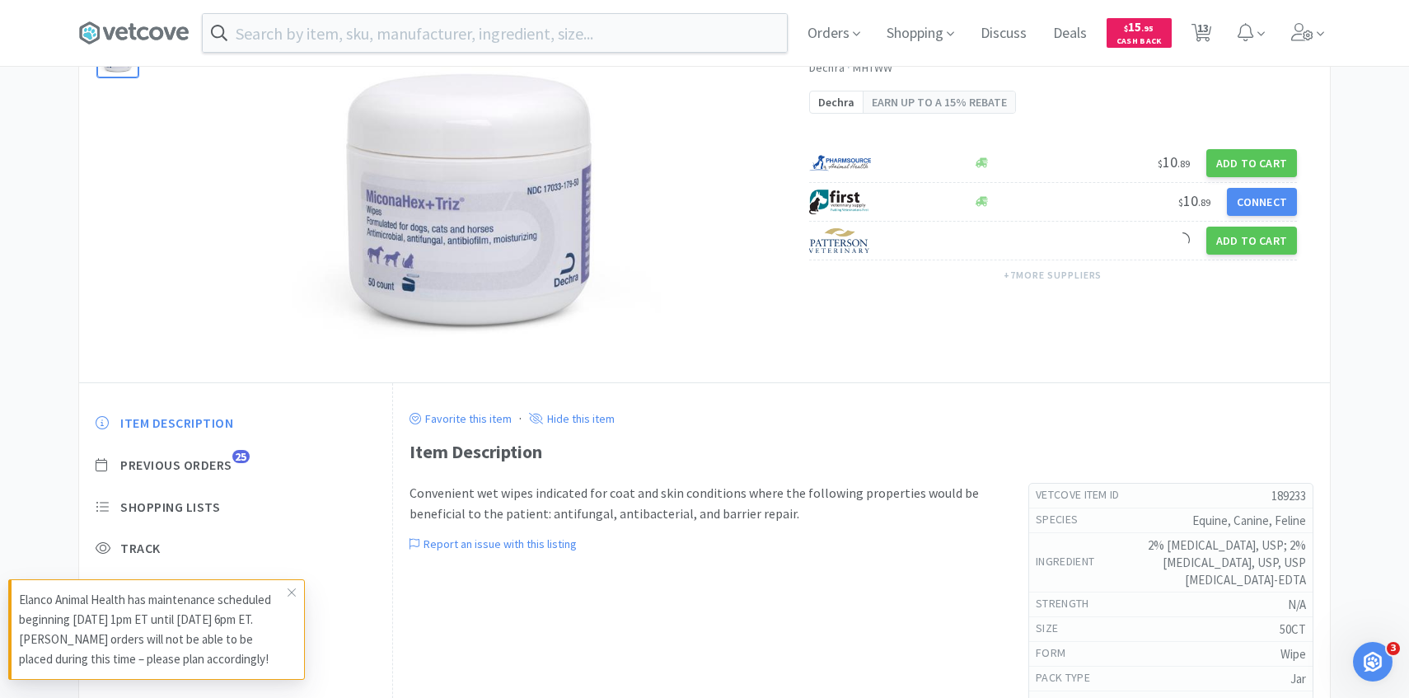
scroll to position [152, 0]
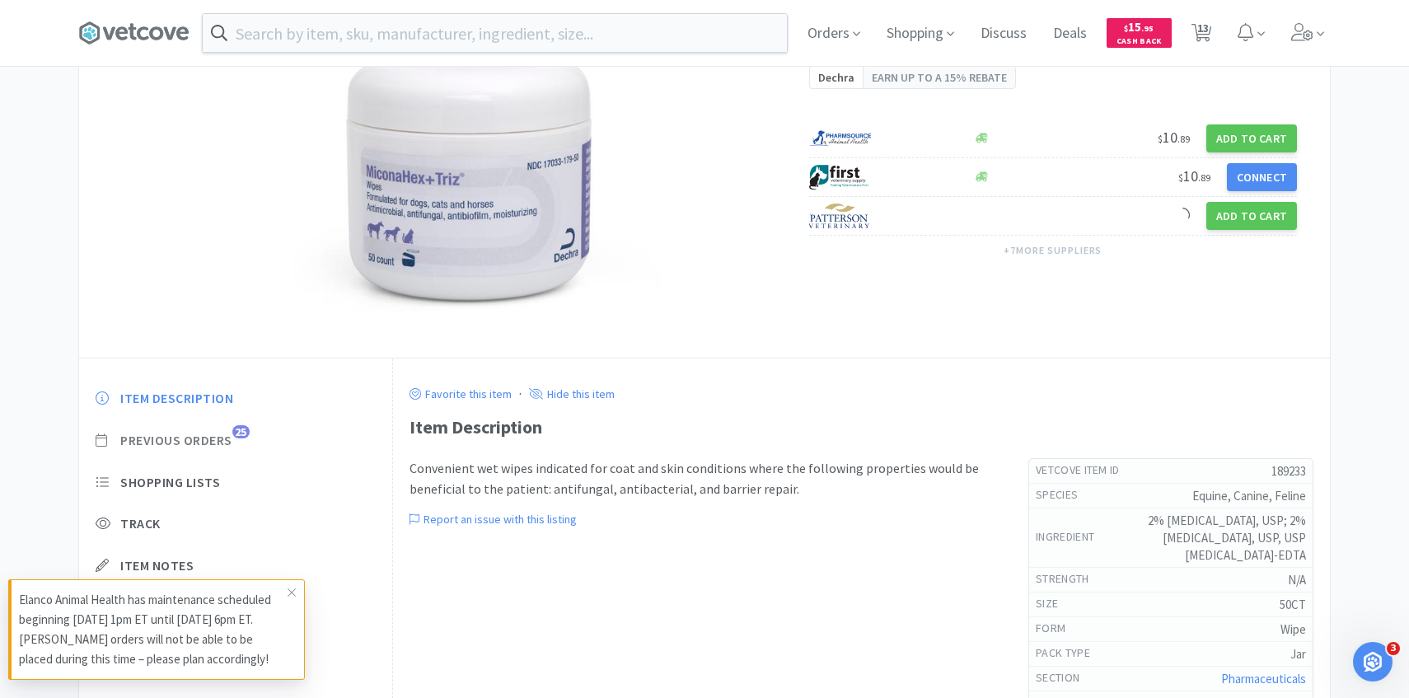
click at [199, 438] on span "Previous Orders" at bounding box center [176, 440] width 112 height 17
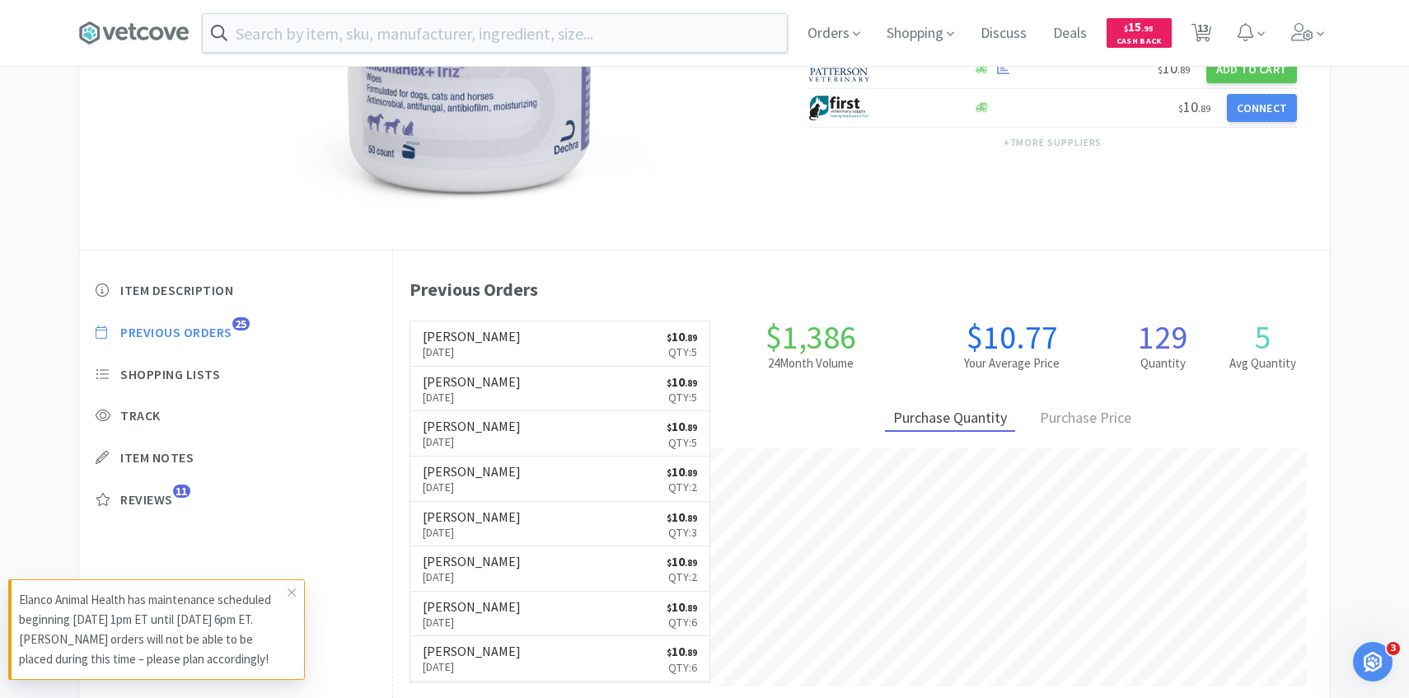
scroll to position [452, 937]
select select "6"
select select "1"
select select "3"
select select "1"
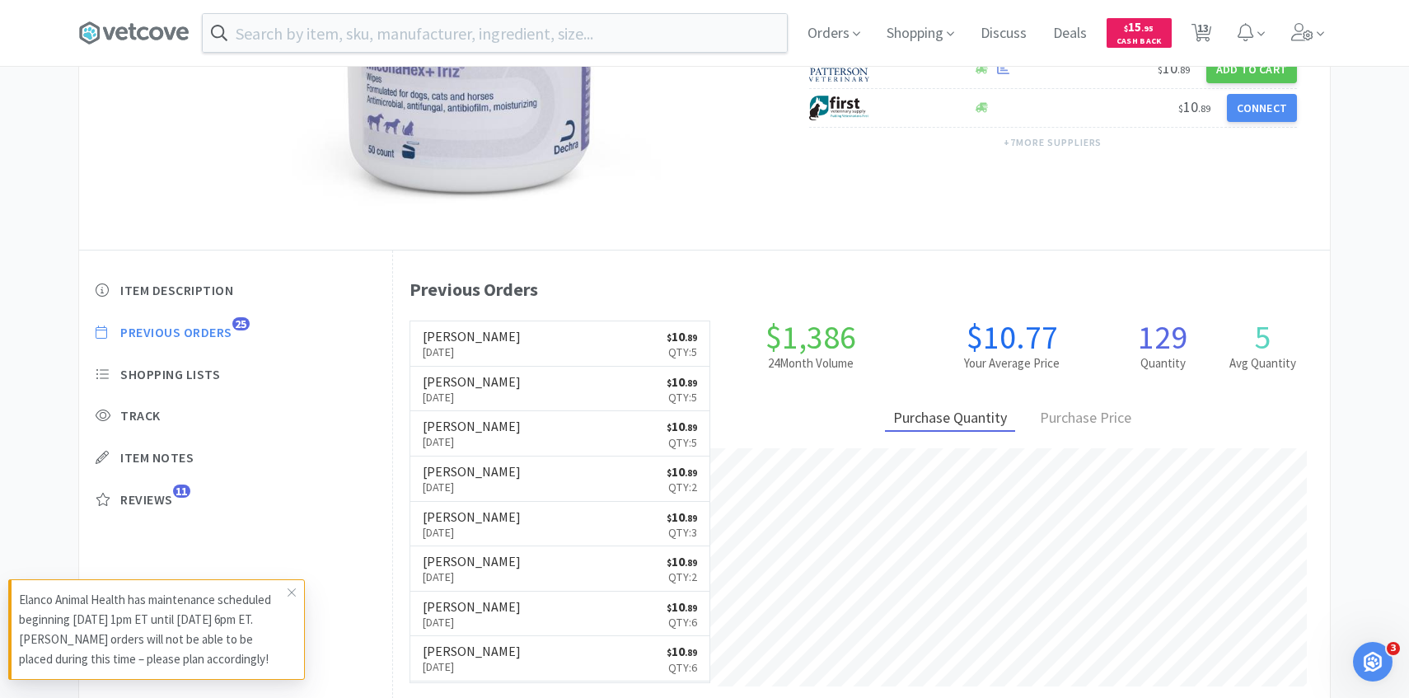
select select "1"
select select "2"
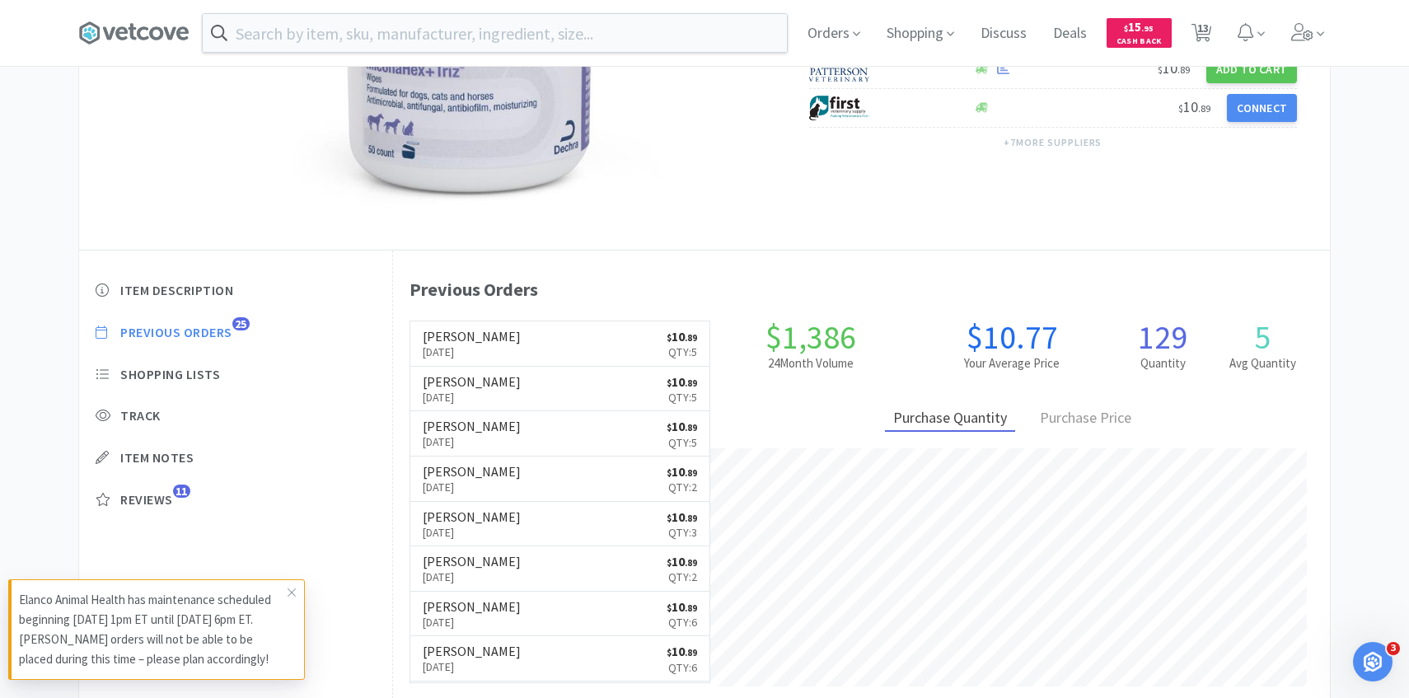
select select "3"
select select "1"
select select "2"
select select "1"
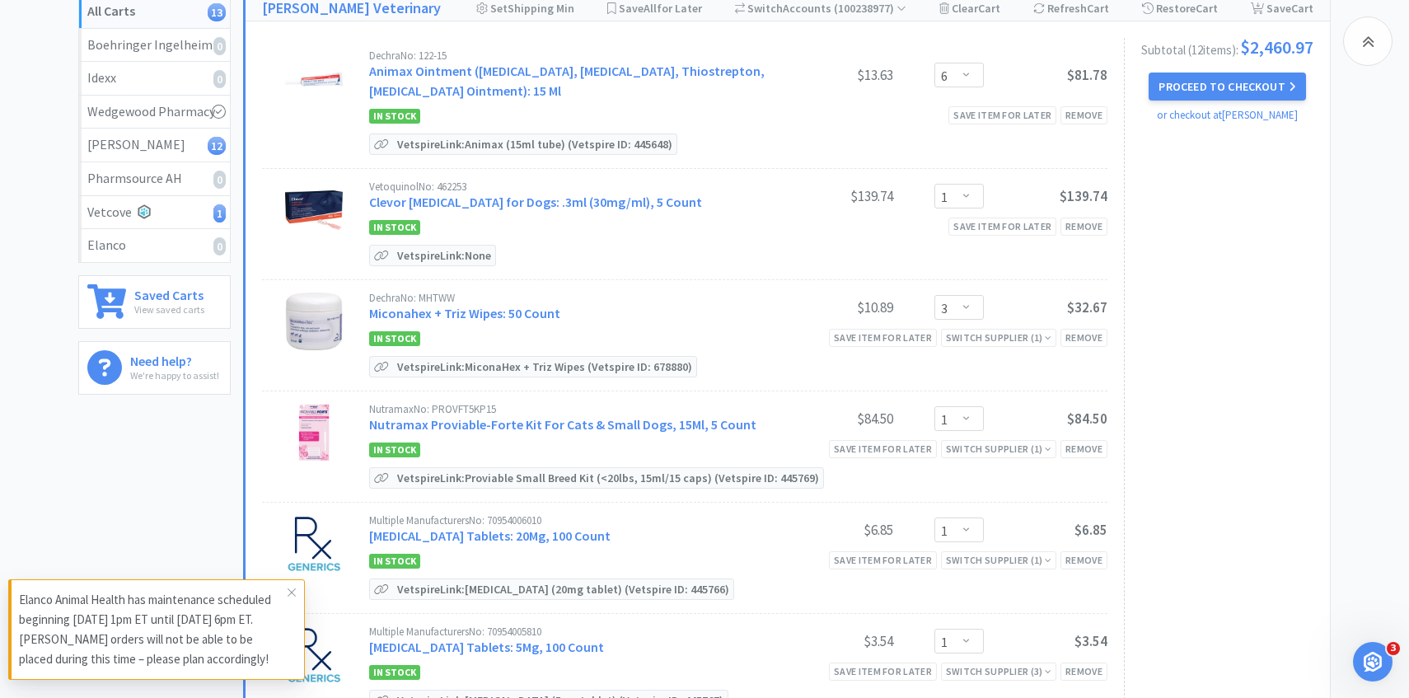
scroll to position [245, 0]
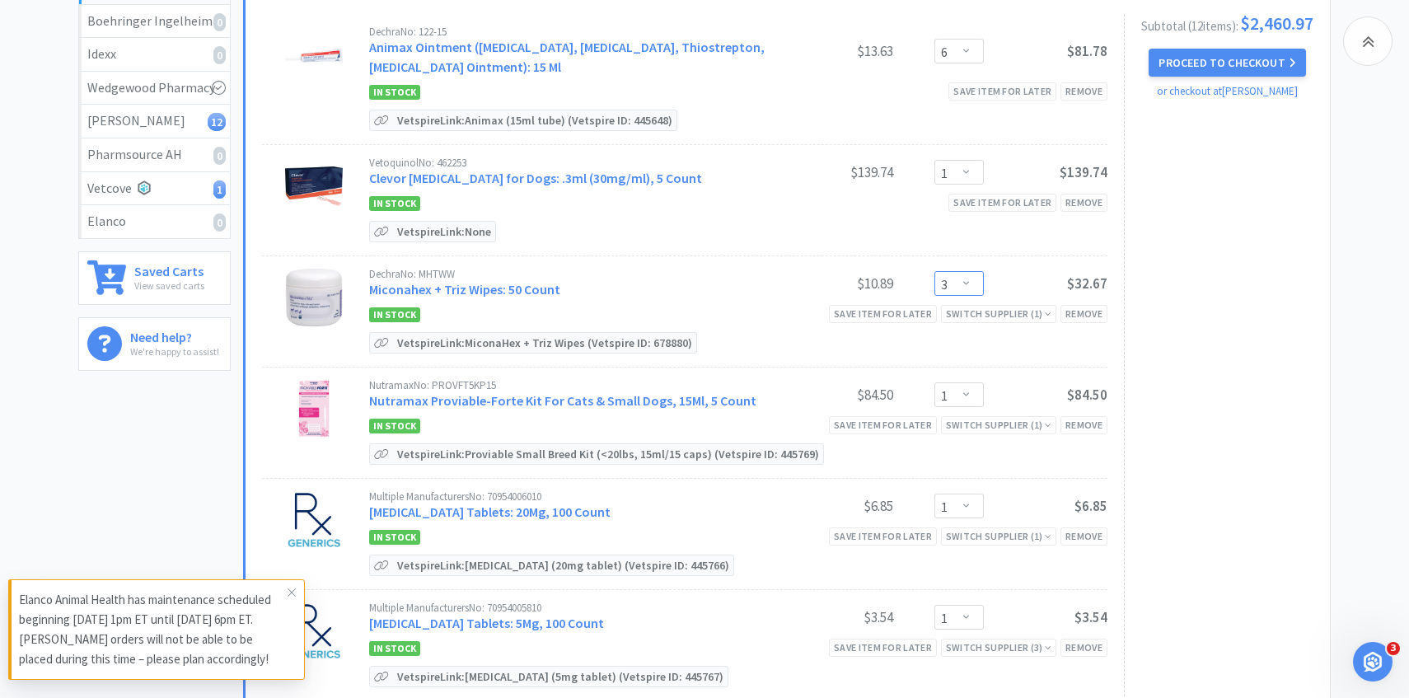
click at [977, 285] on select "Enter Quantity 1 2 3 4 5 6 7 8 9 10 11 12 13 14 15 16 17 18 19 20 Enter Quantity" at bounding box center [958, 283] width 49 height 25
click at [934, 271] on select "Enter Quantity 1 2 3 4 5 6 7 8 9 10 11 12 13 14 15 16 17 18 19 20 Enter Quantity" at bounding box center [958, 283] width 49 height 25
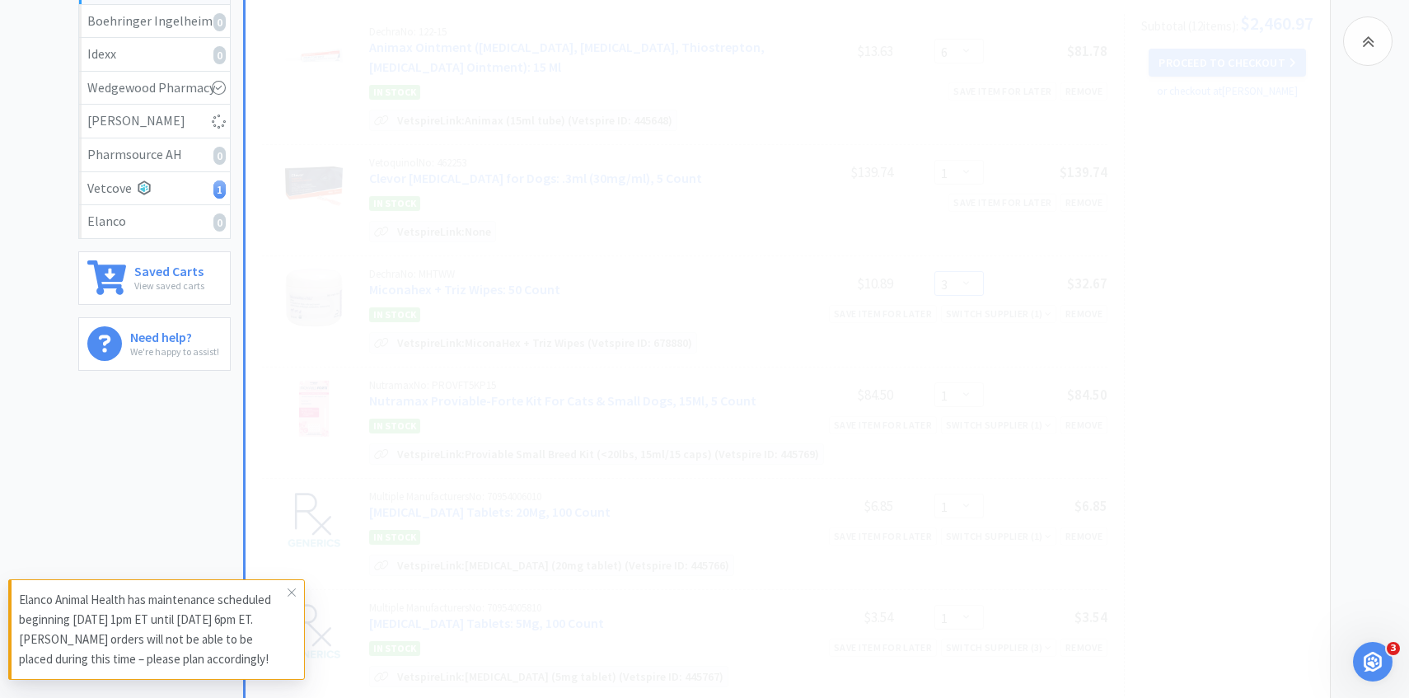
select select "5"
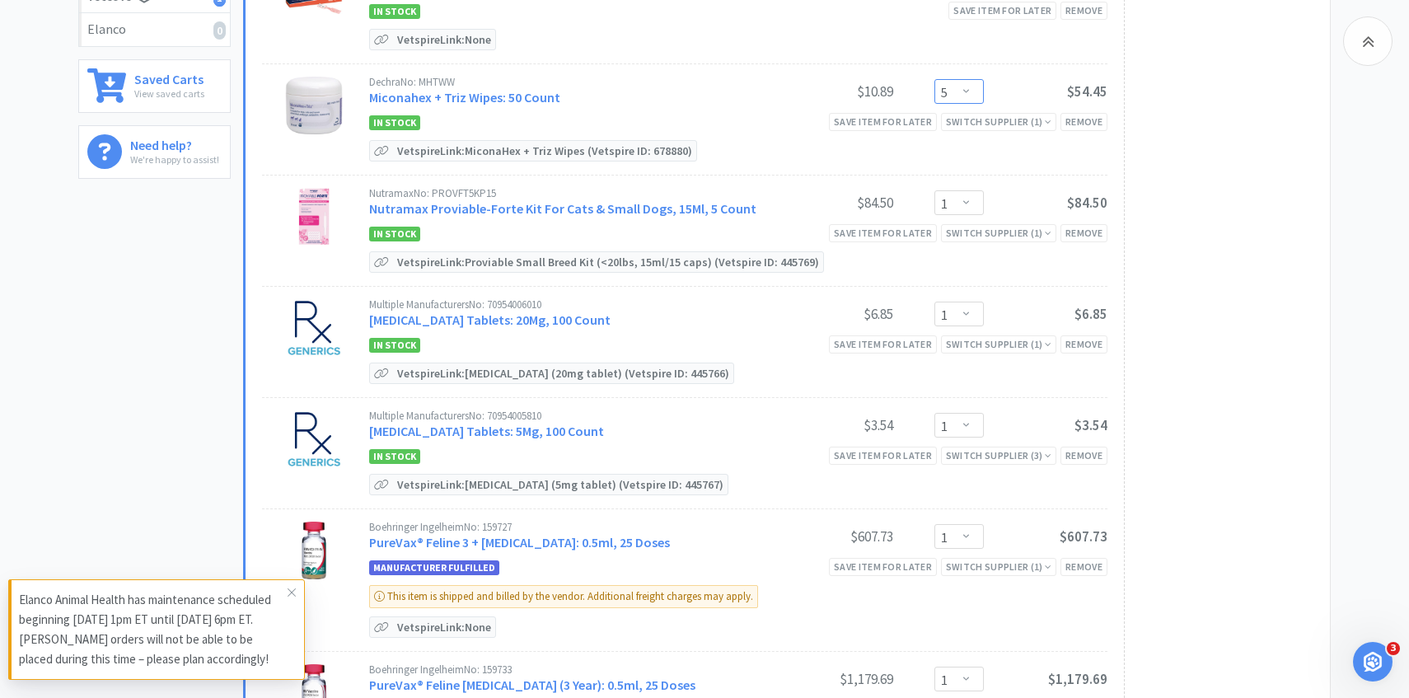
scroll to position [439, 0]
click at [539, 417] on div "Multiple Manufacturers No: 70954005810 Prednisone Tablets: 5Mg, 100 Count" at bounding box center [569, 424] width 400 height 30
click at [536, 425] on link "Prednisone Tablets: 5Mg, 100 Count" at bounding box center [486, 429] width 235 height 16
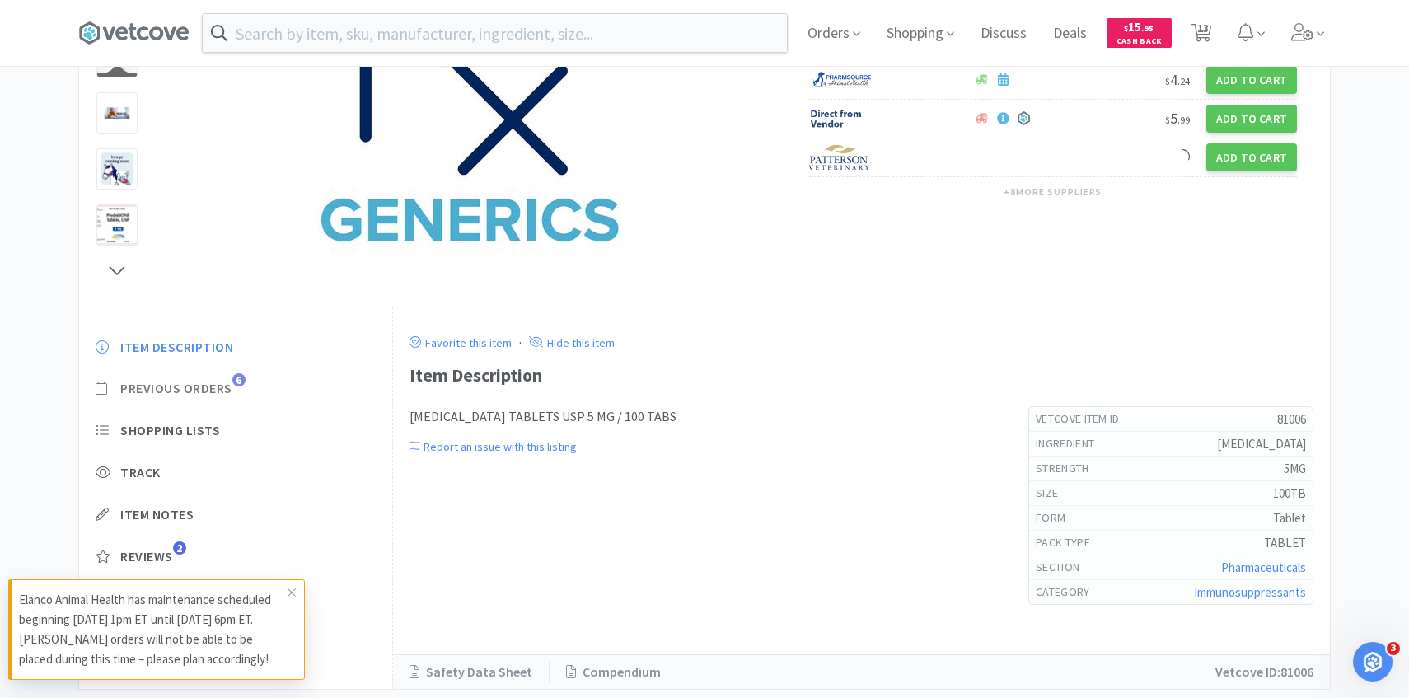
click at [202, 385] on span "Previous Orders" at bounding box center [176, 388] width 112 height 17
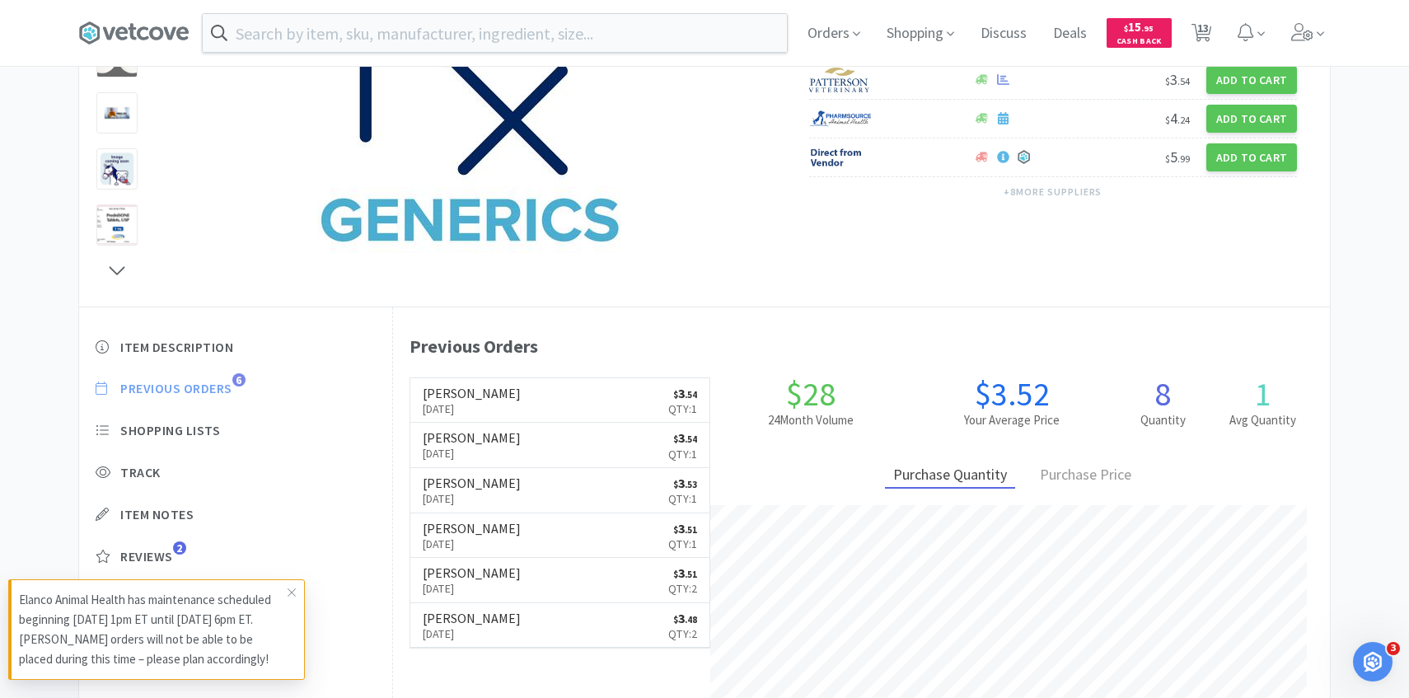
scroll to position [452, 937]
select select "6"
select select "1"
select select "5"
select select "1"
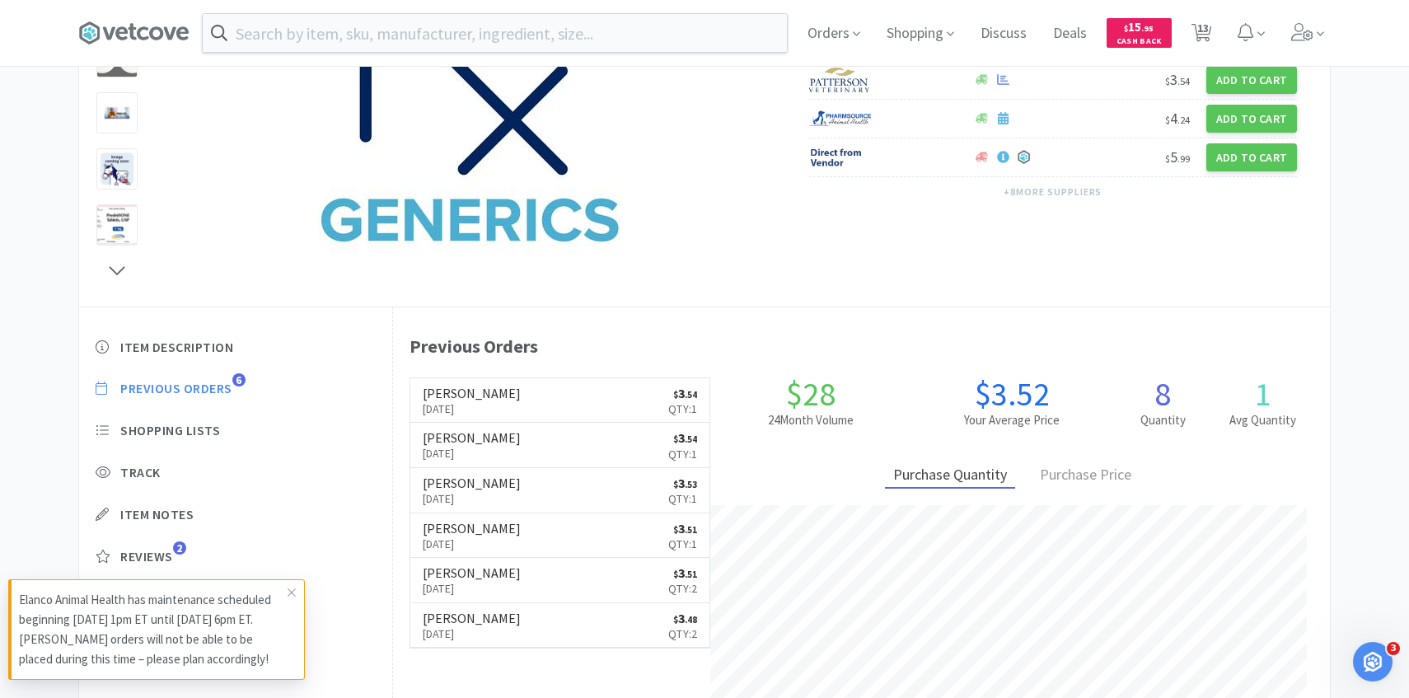
select select "1"
select select "2"
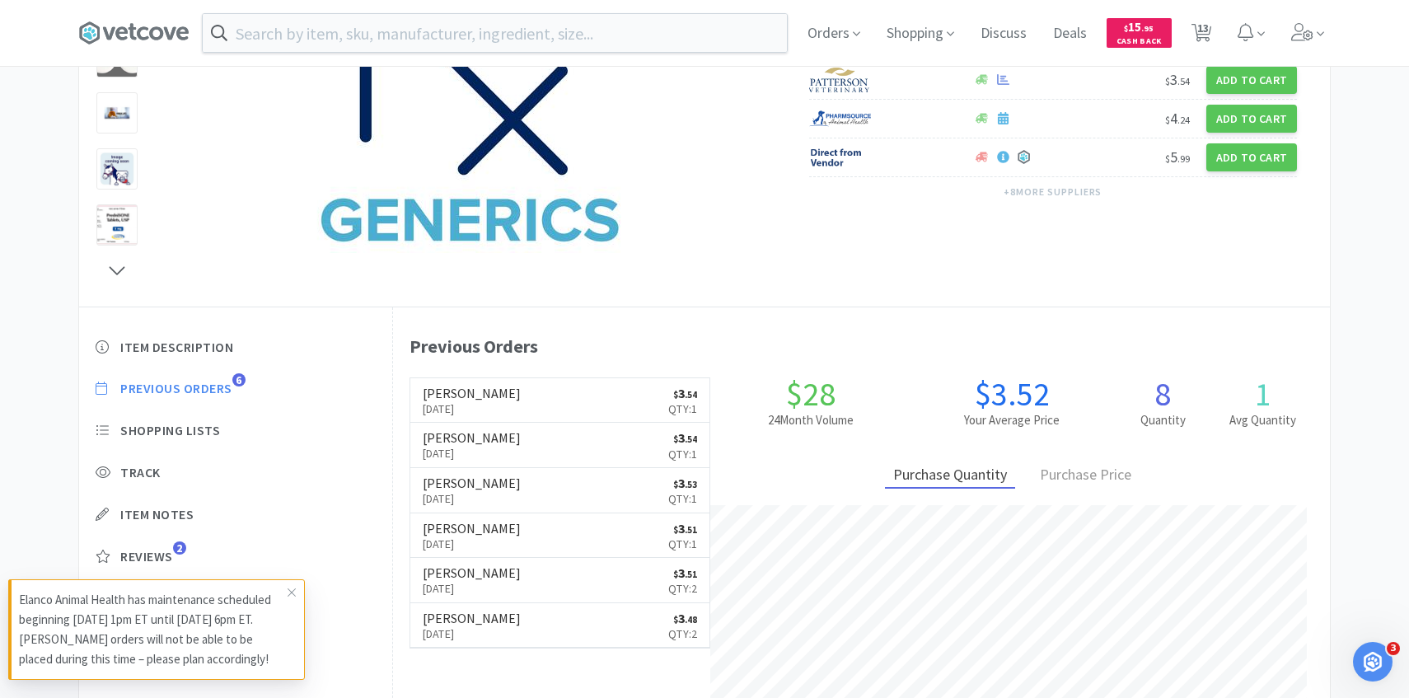
select select "3"
select select "1"
select select "2"
select select "1"
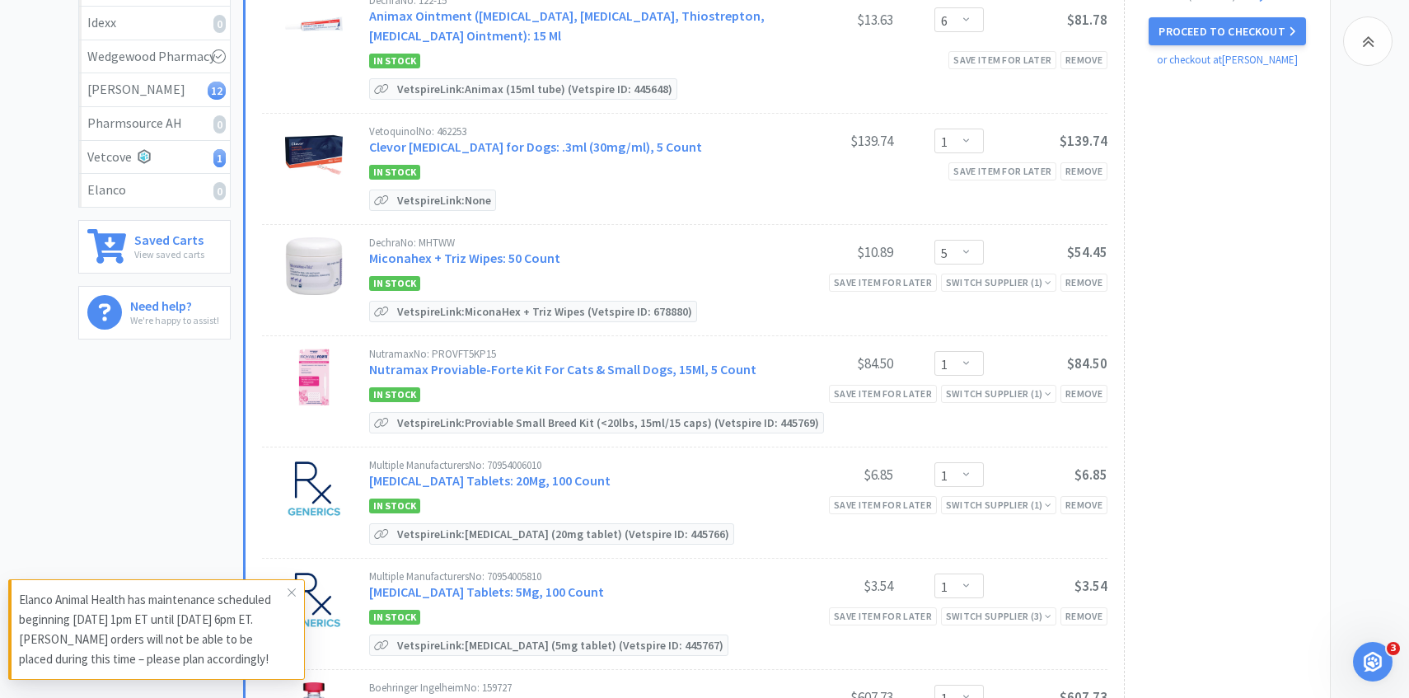
scroll to position [439, 0]
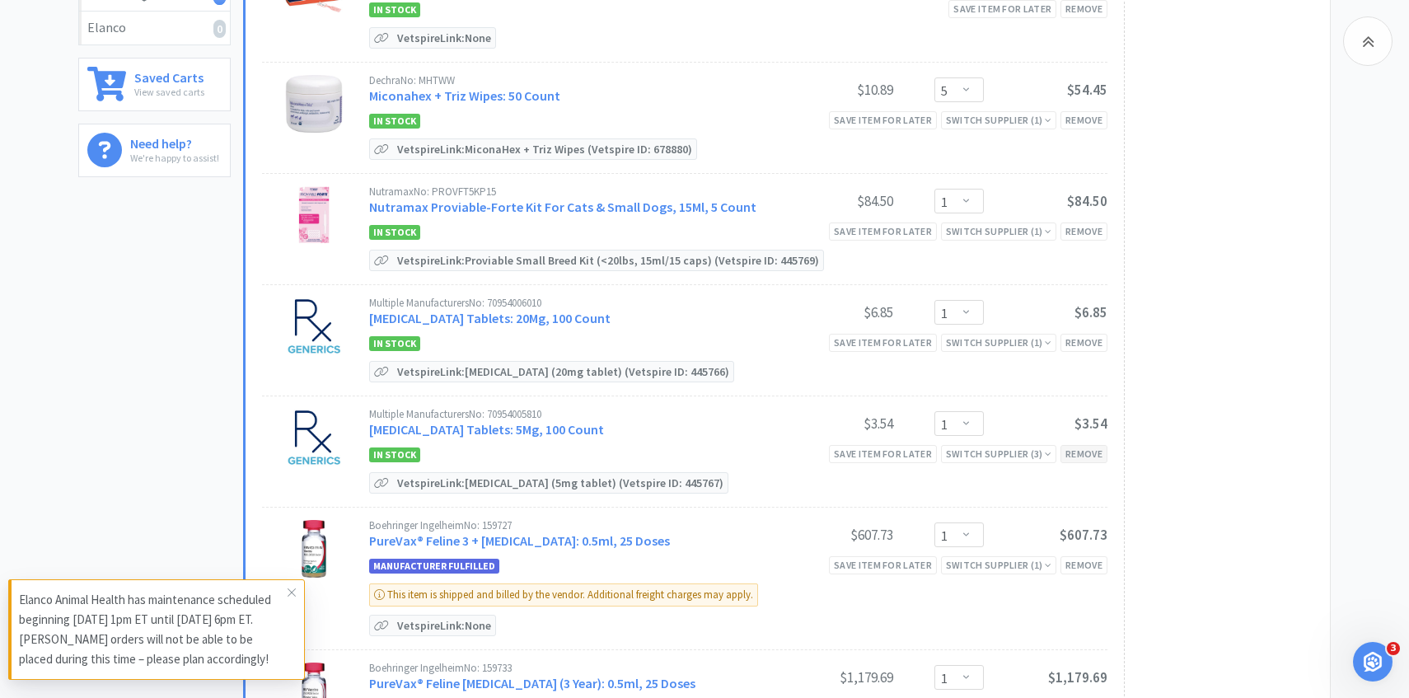
click at [1070, 453] on div "Remove" at bounding box center [1083, 453] width 47 height 17
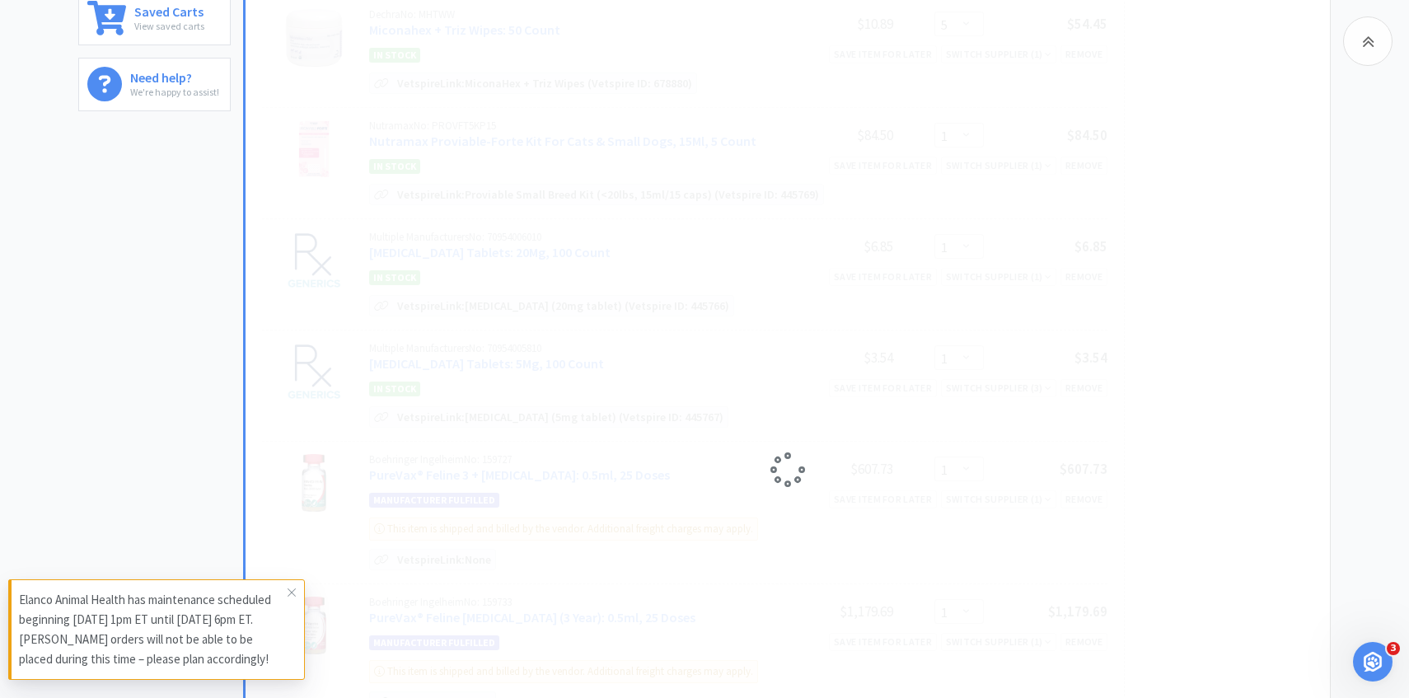
select select "2"
select select "3"
select select "1"
select select "2"
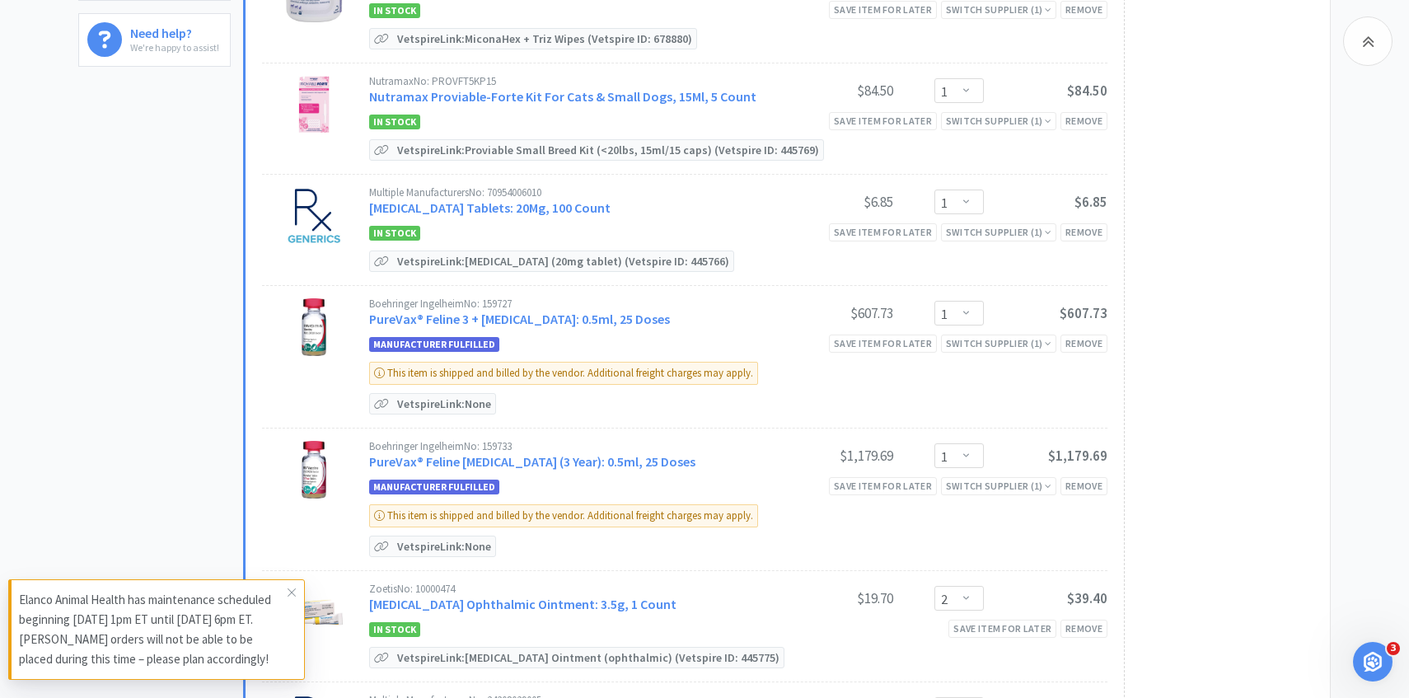
scroll to position [574, 0]
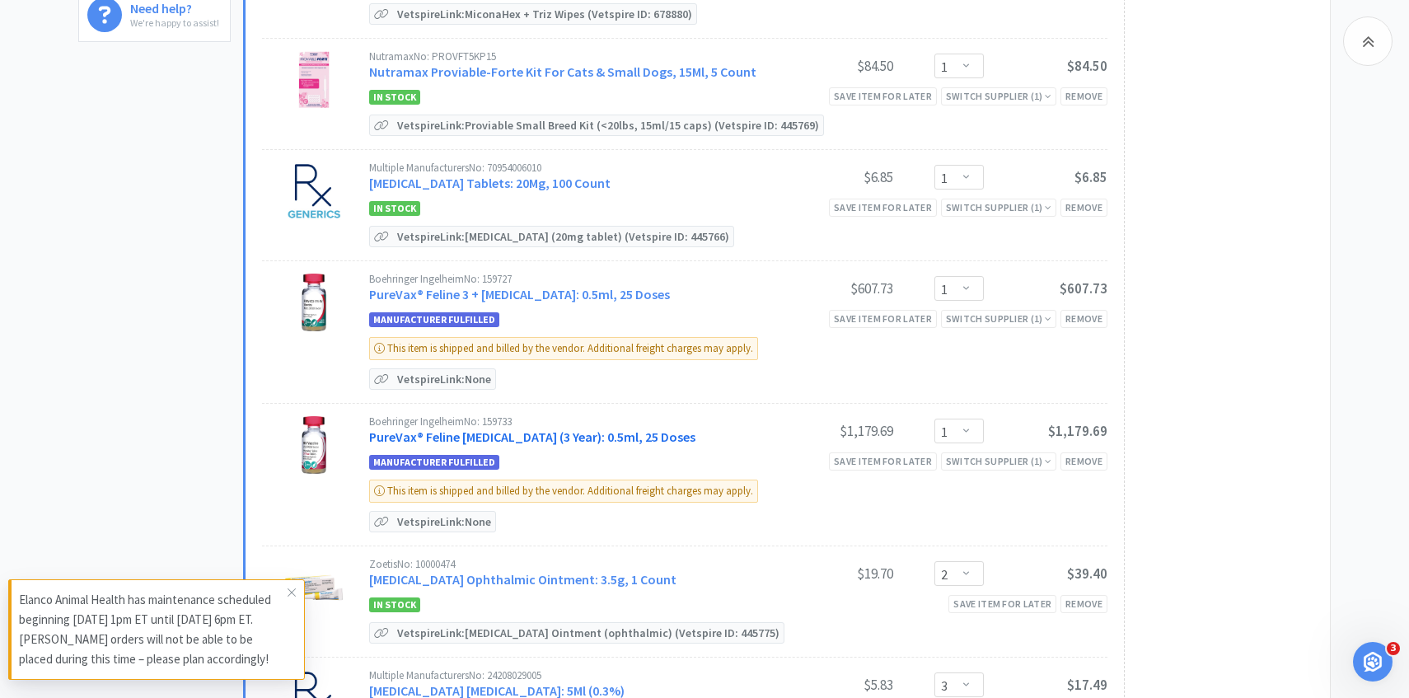
click at [605, 428] on link "PureVax® Feline Rabies (3 Year): 0.5ml, 25 Doses" at bounding box center [532, 436] width 326 height 16
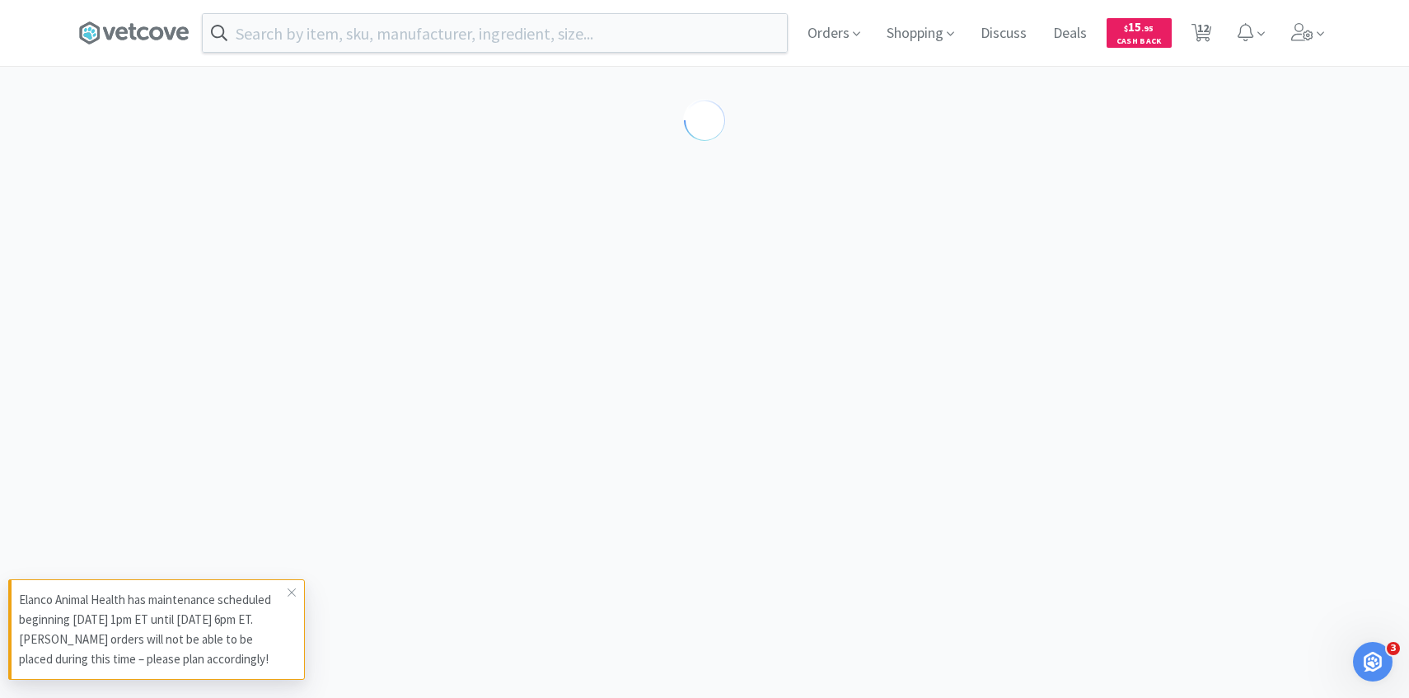
select select "427949"
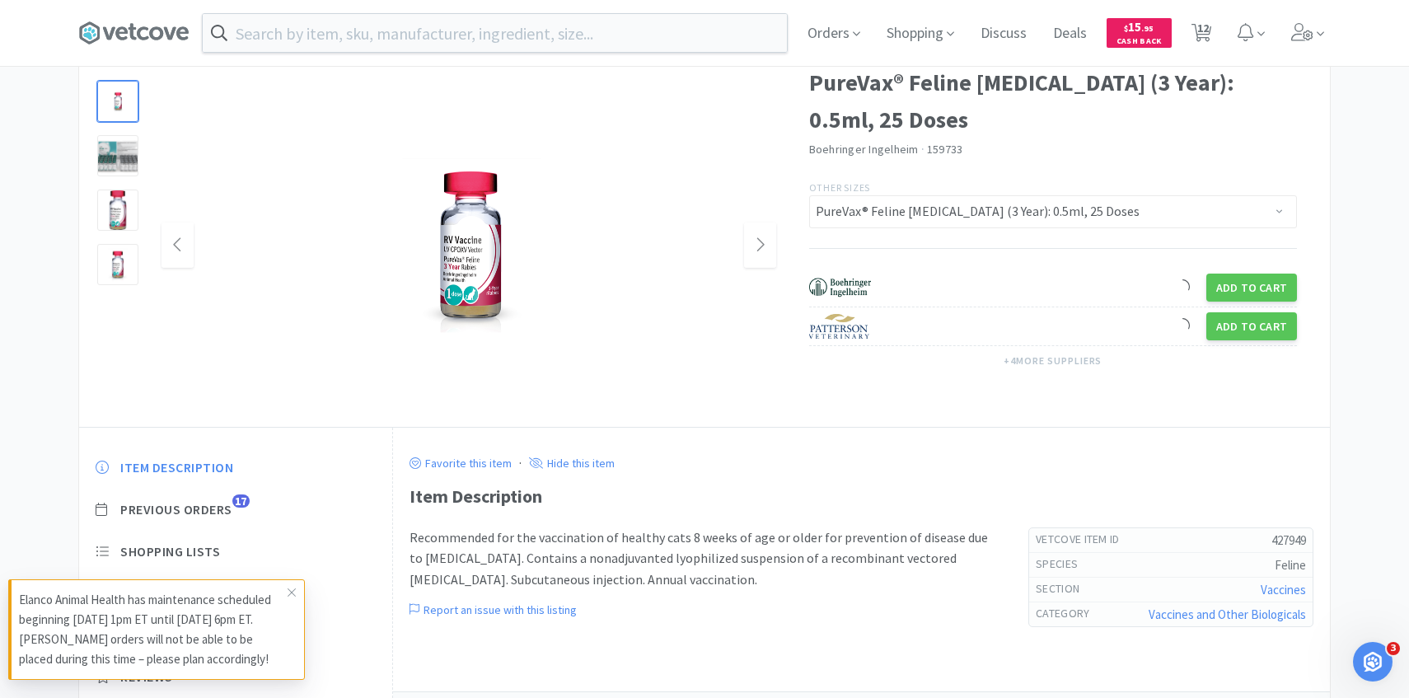
scroll to position [161, 0]
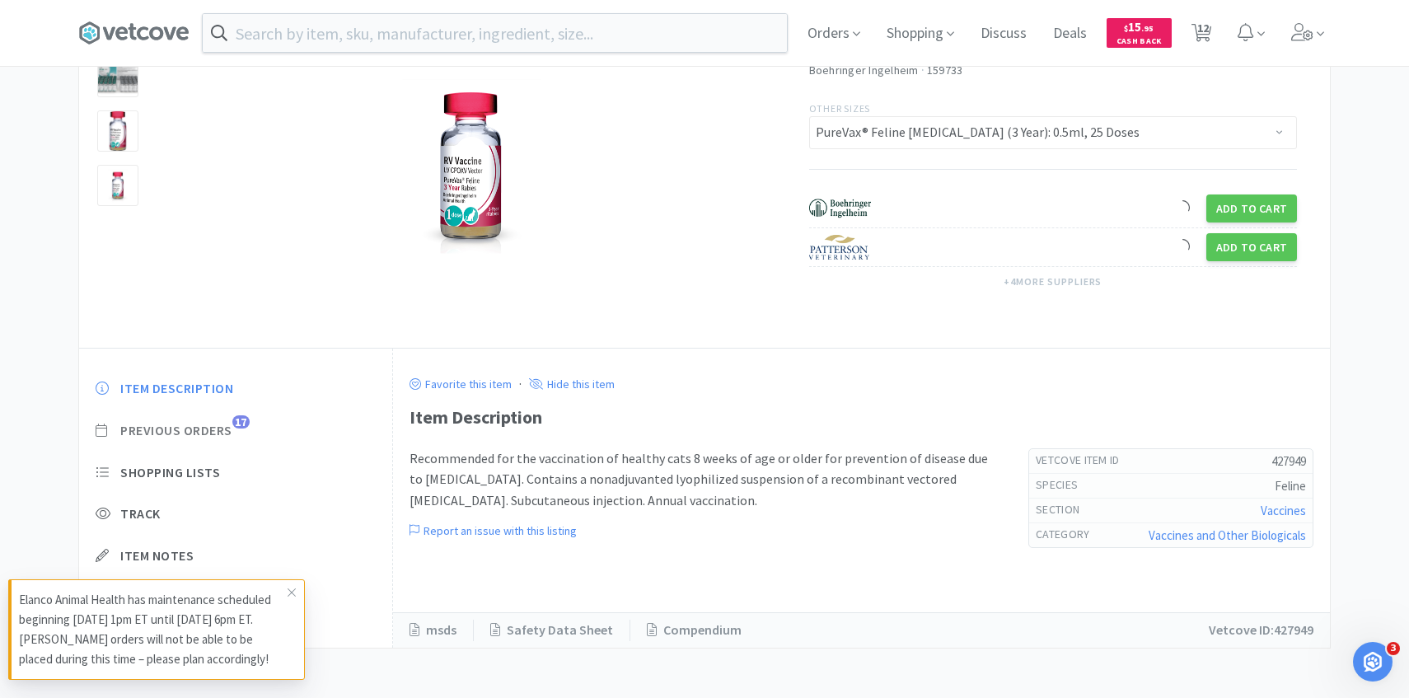
click at [228, 415] on div "Item Description Previous Orders 17 Shopping Lists Track Item Notes Reviews 19" at bounding box center [235, 505] width 313 height 284
click at [228, 425] on span "Previous Orders" at bounding box center [176, 430] width 112 height 17
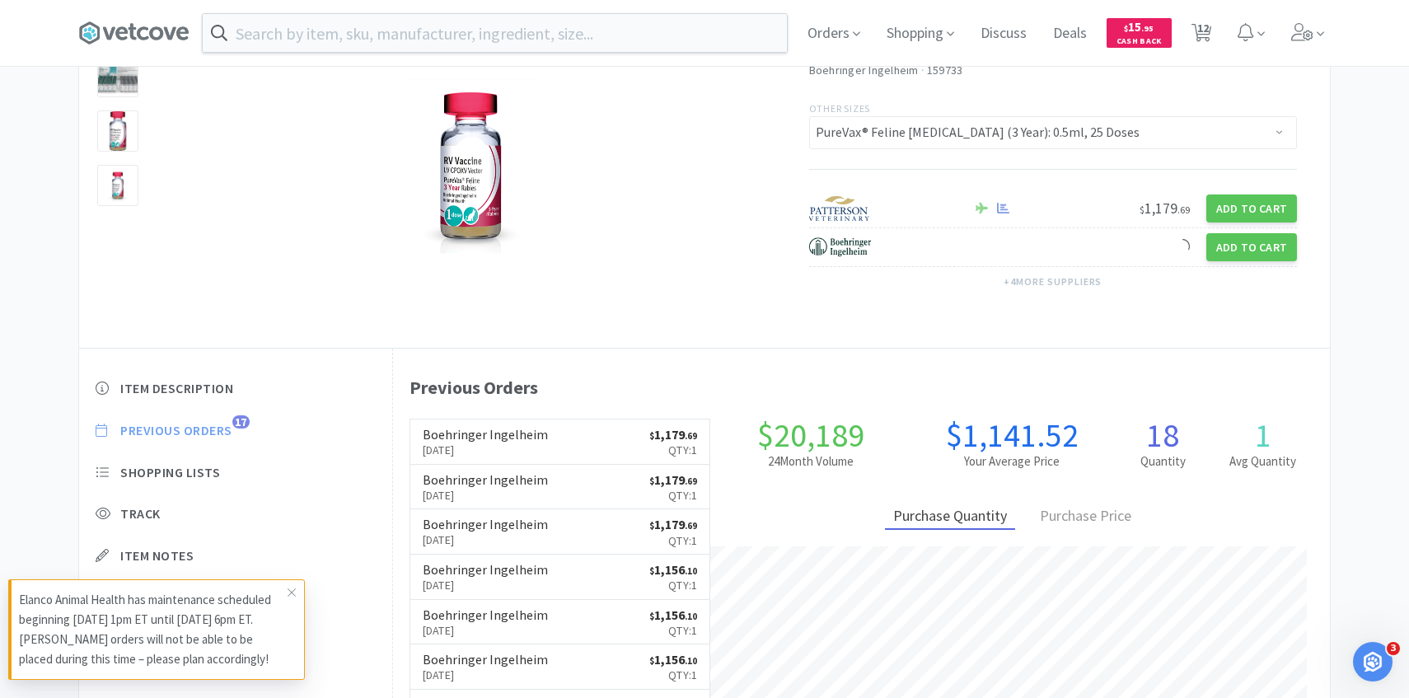
scroll to position [452, 937]
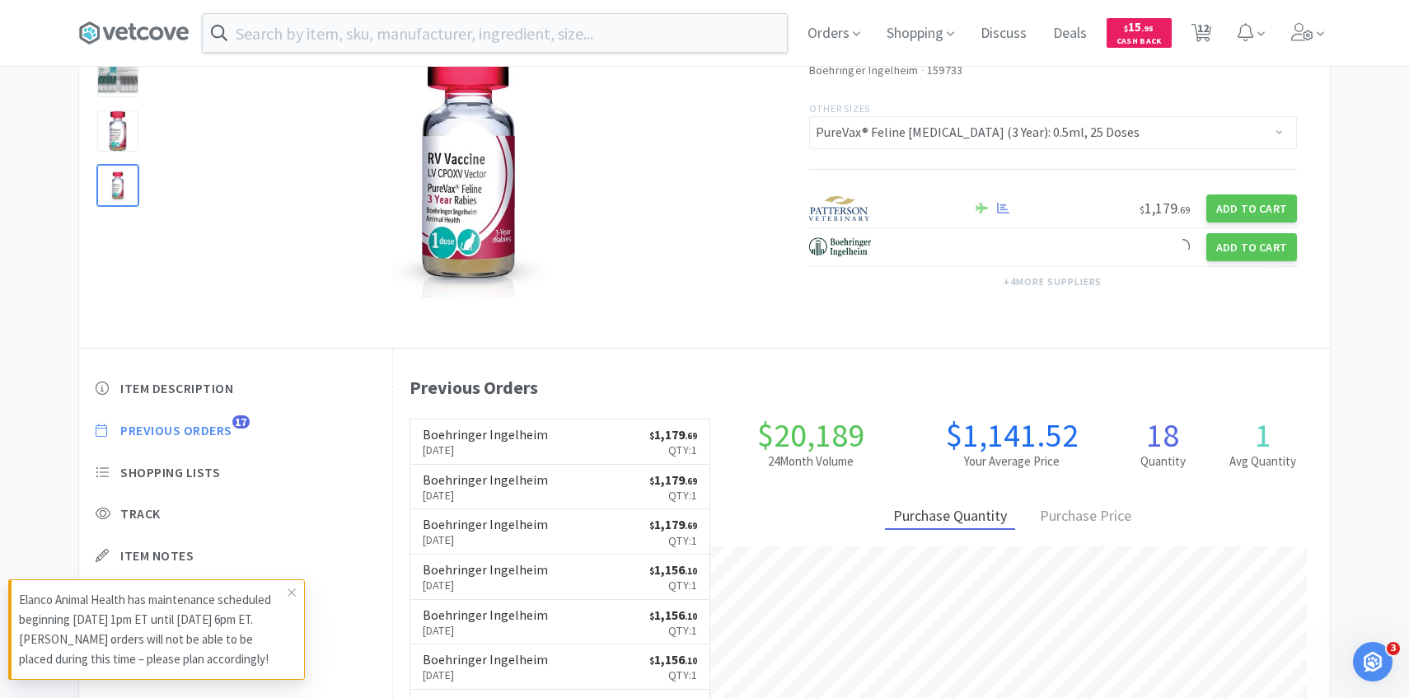
scroll to position [574, 0]
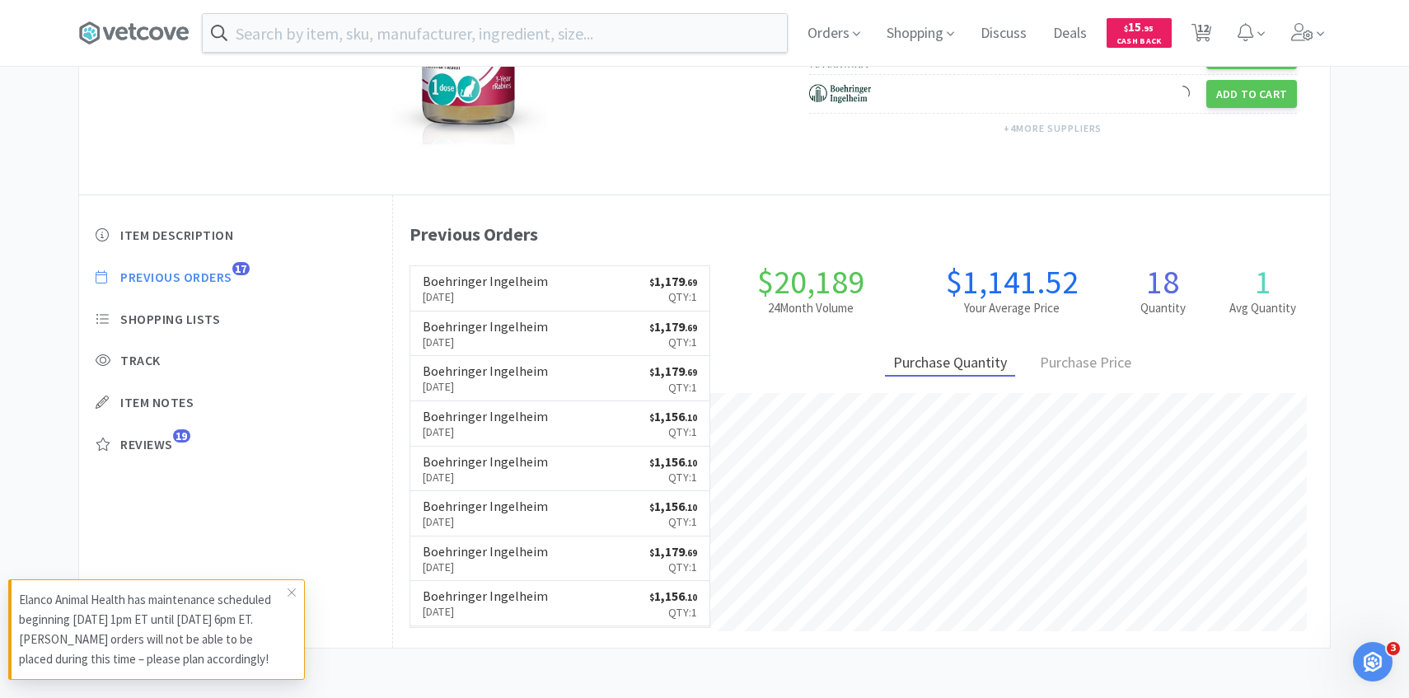
select select "6"
select select "1"
select select "5"
select select "1"
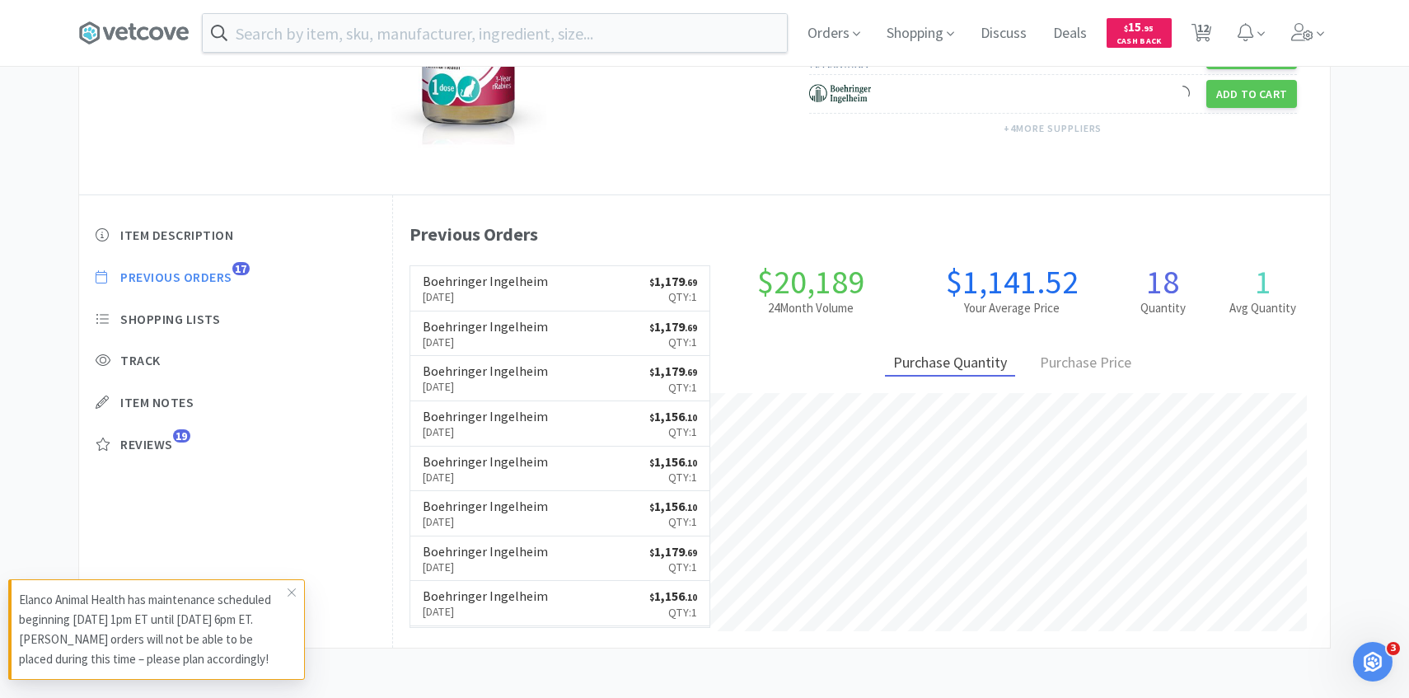
select select "1"
select select "2"
select select "3"
select select "1"
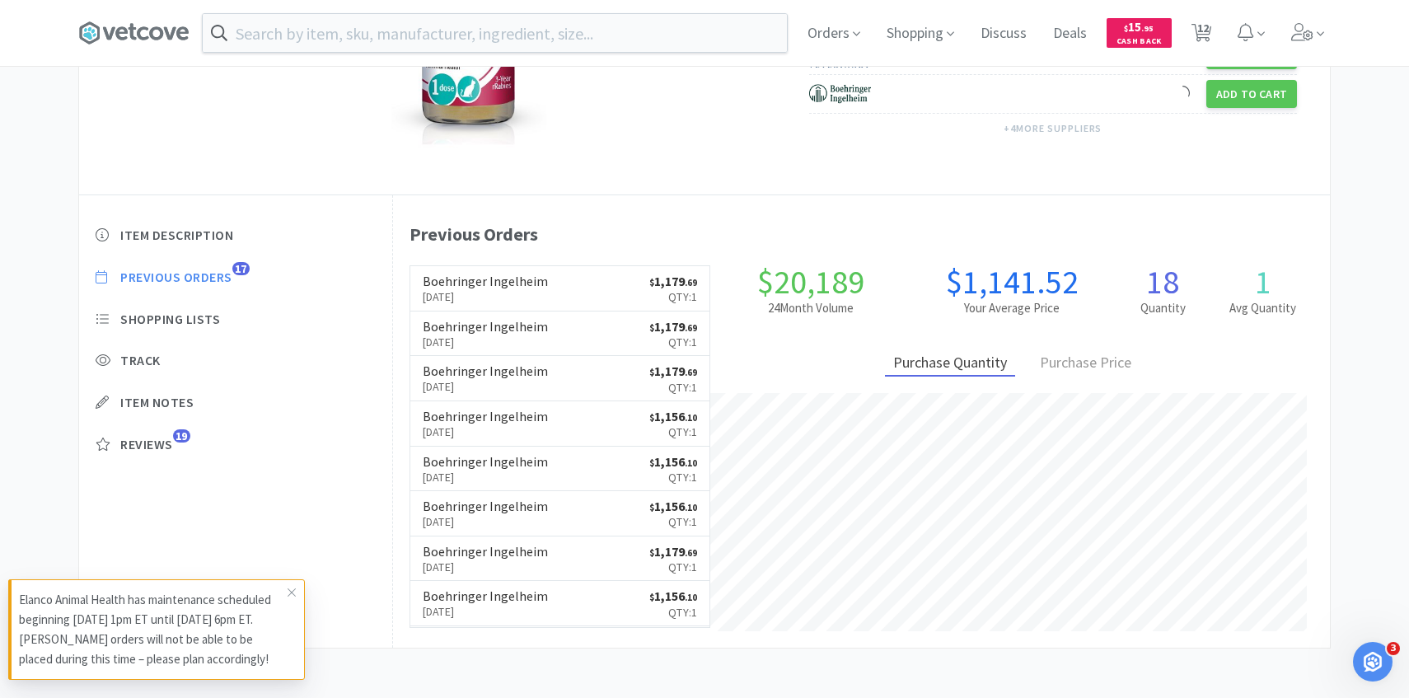
select select "2"
select select "1"
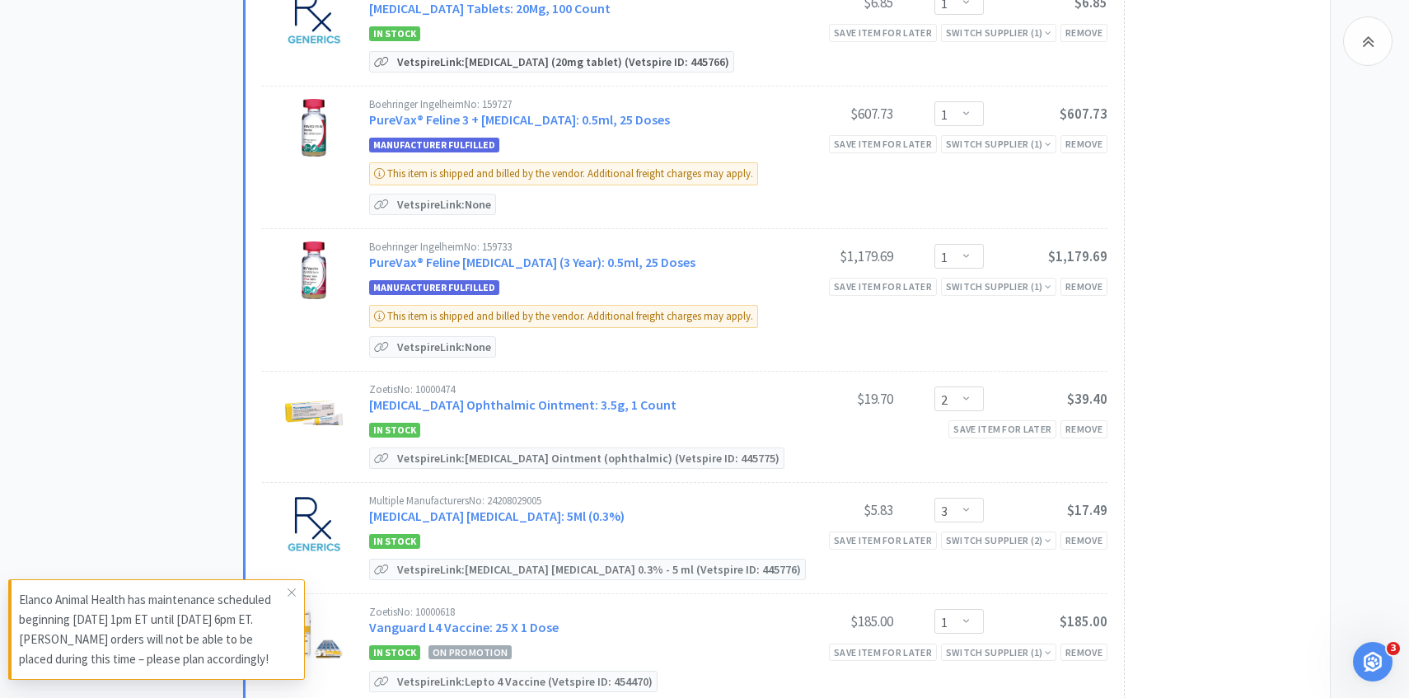
scroll to position [784, 0]
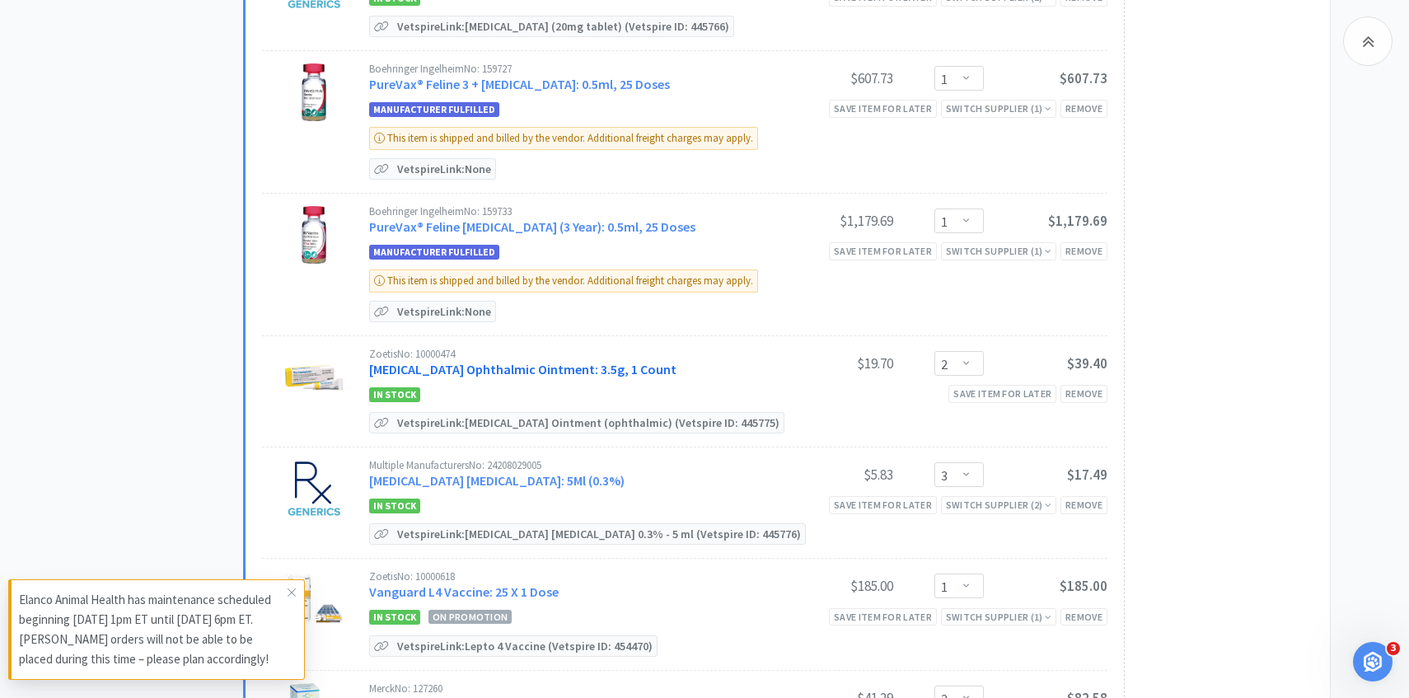
click at [557, 369] on link "Terramycin Ophthalmic Ointment: 3.5g, 1 Count" at bounding box center [522, 369] width 307 height 16
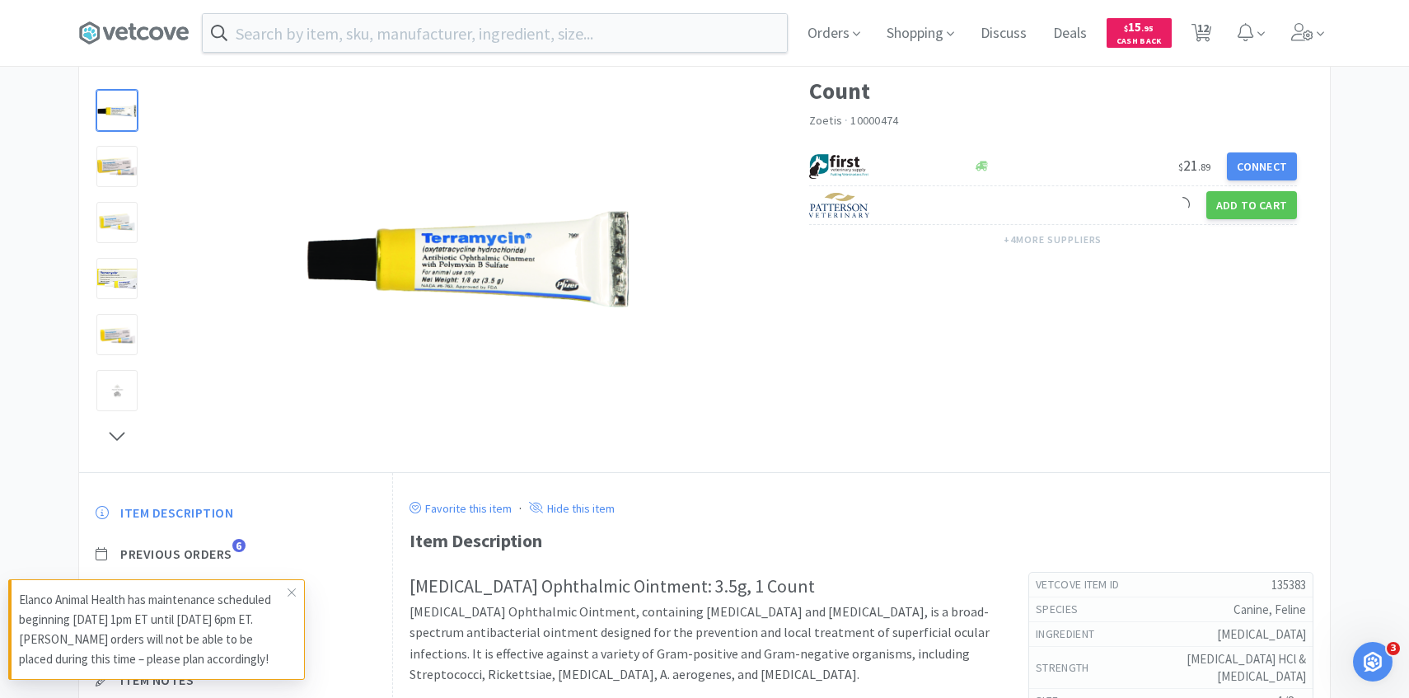
scroll to position [123, 0]
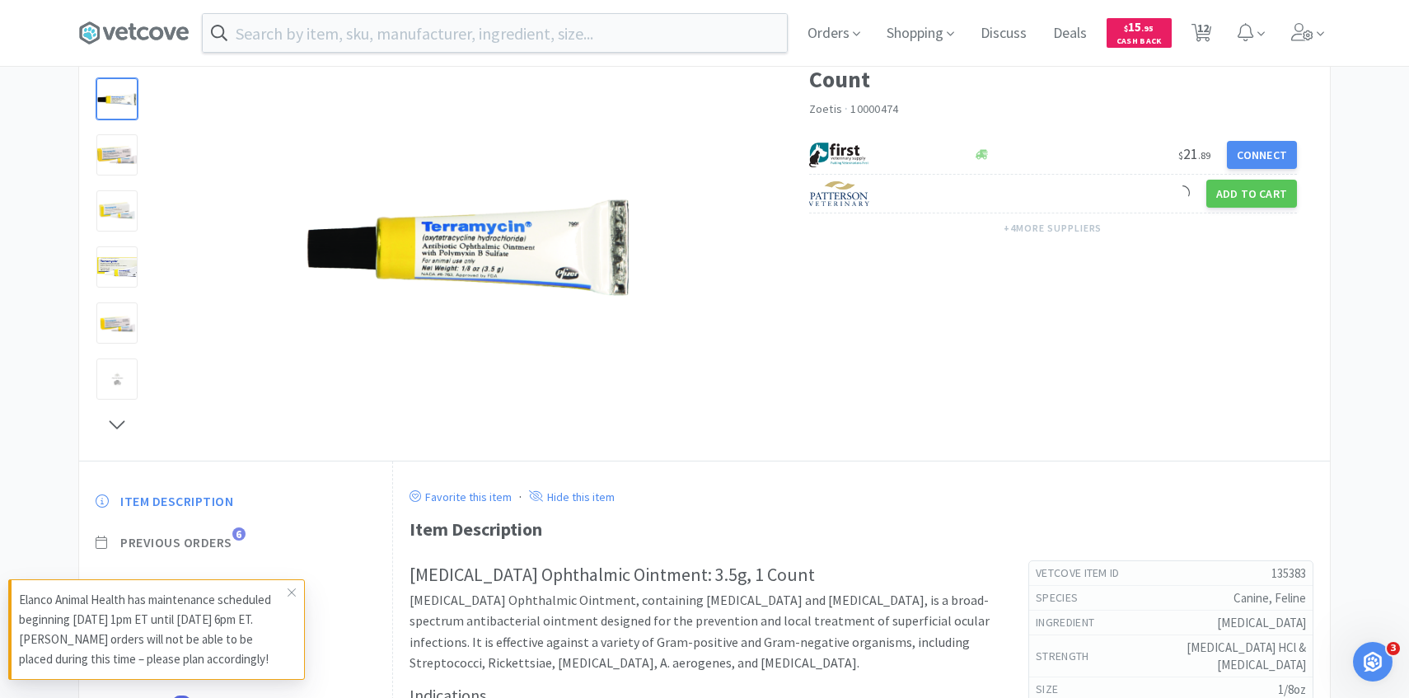
click at [229, 543] on span "Previous Orders" at bounding box center [176, 542] width 112 height 17
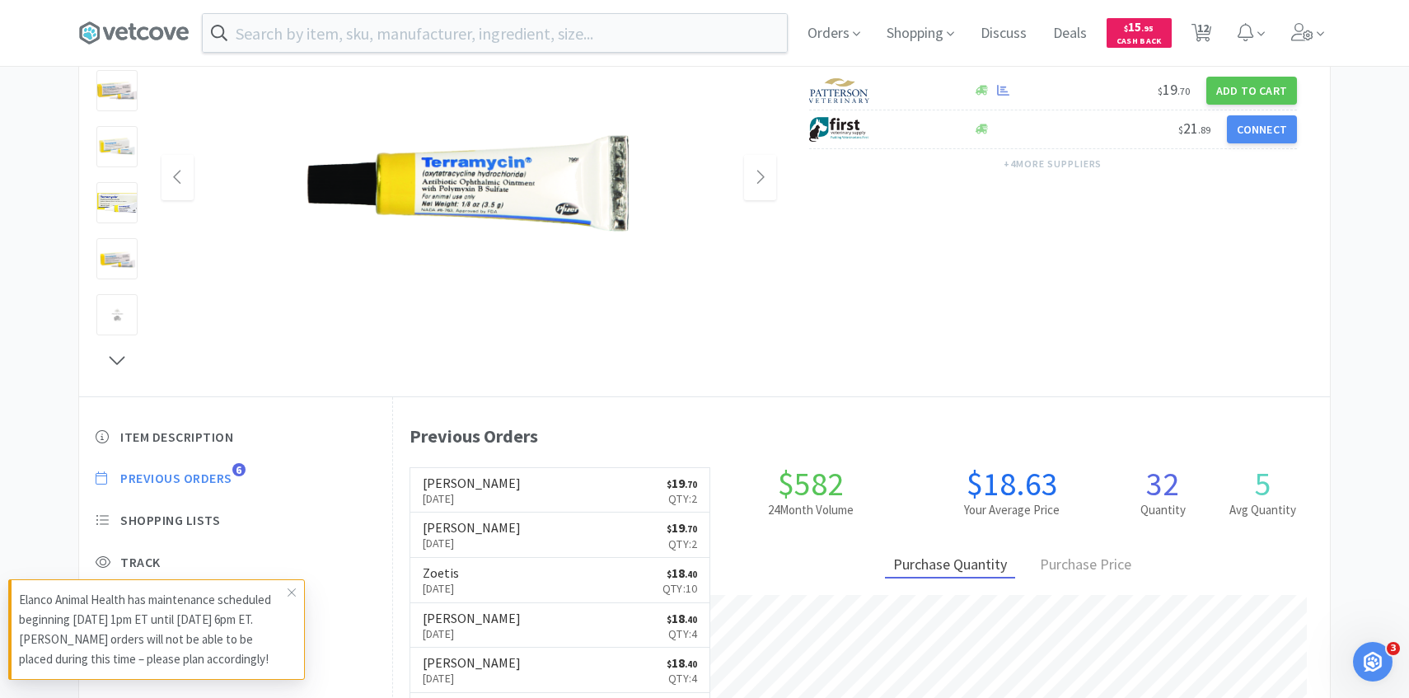
scroll to position [202, 0]
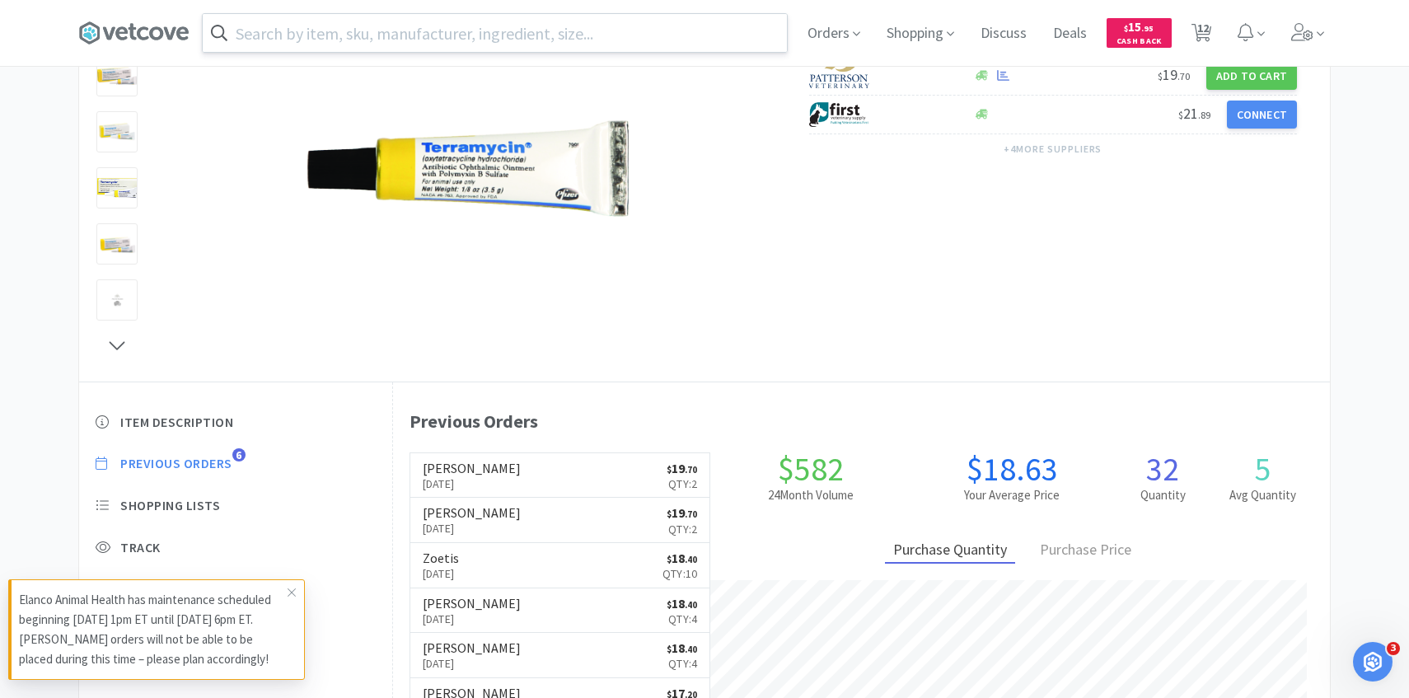
select select "6"
select select "1"
select select "5"
select select "1"
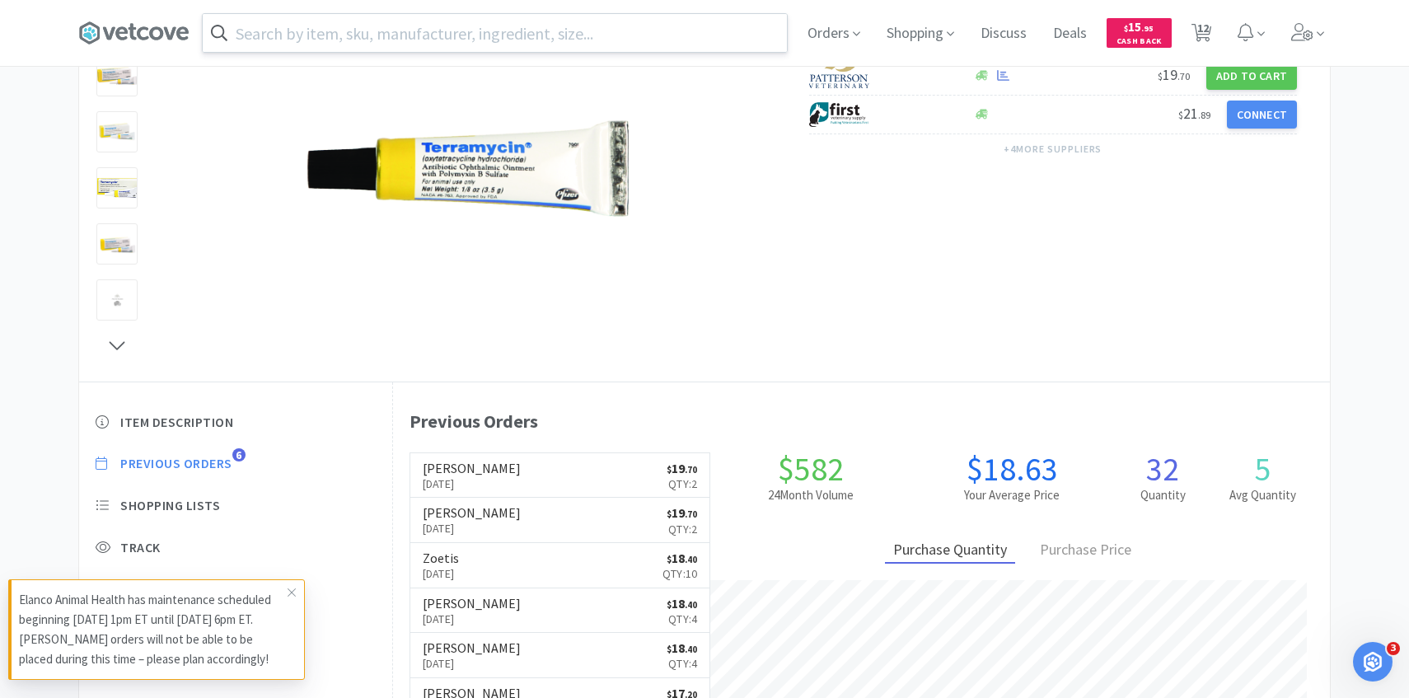
select select "1"
select select "2"
select select "3"
select select "1"
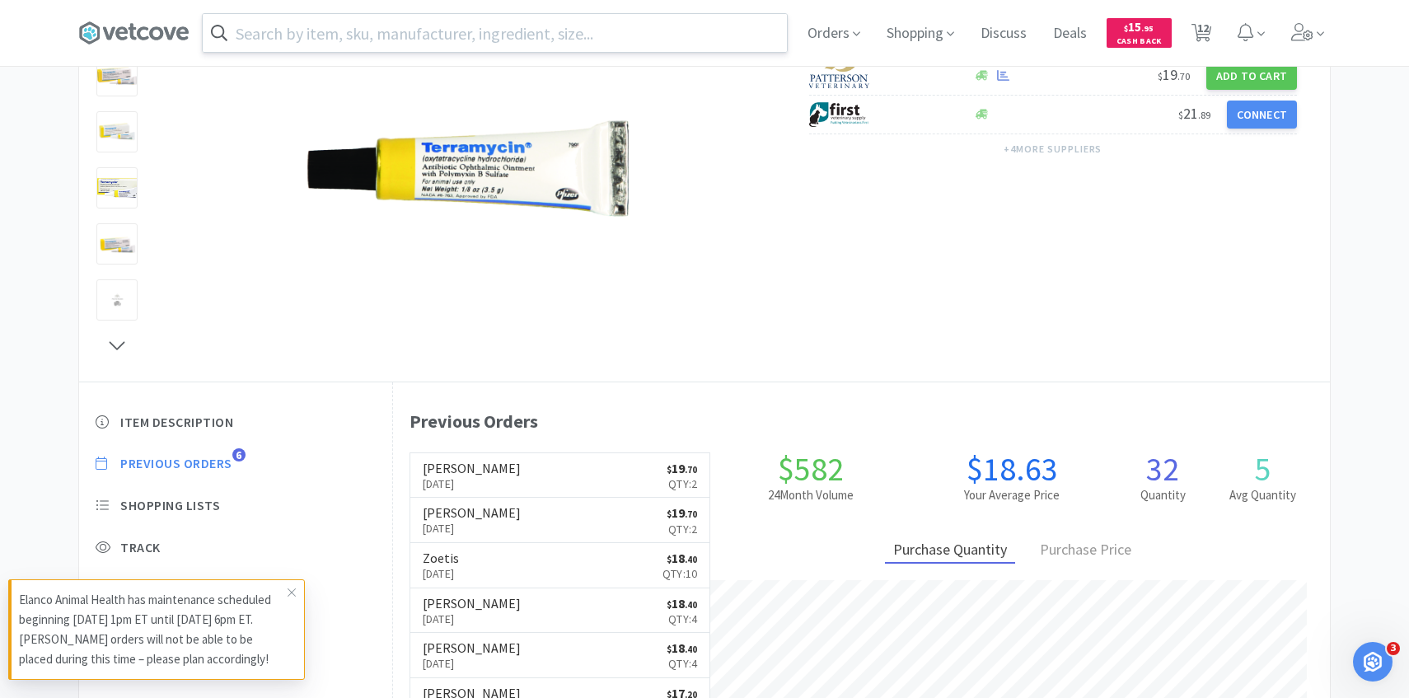
select select "2"
select select "1"
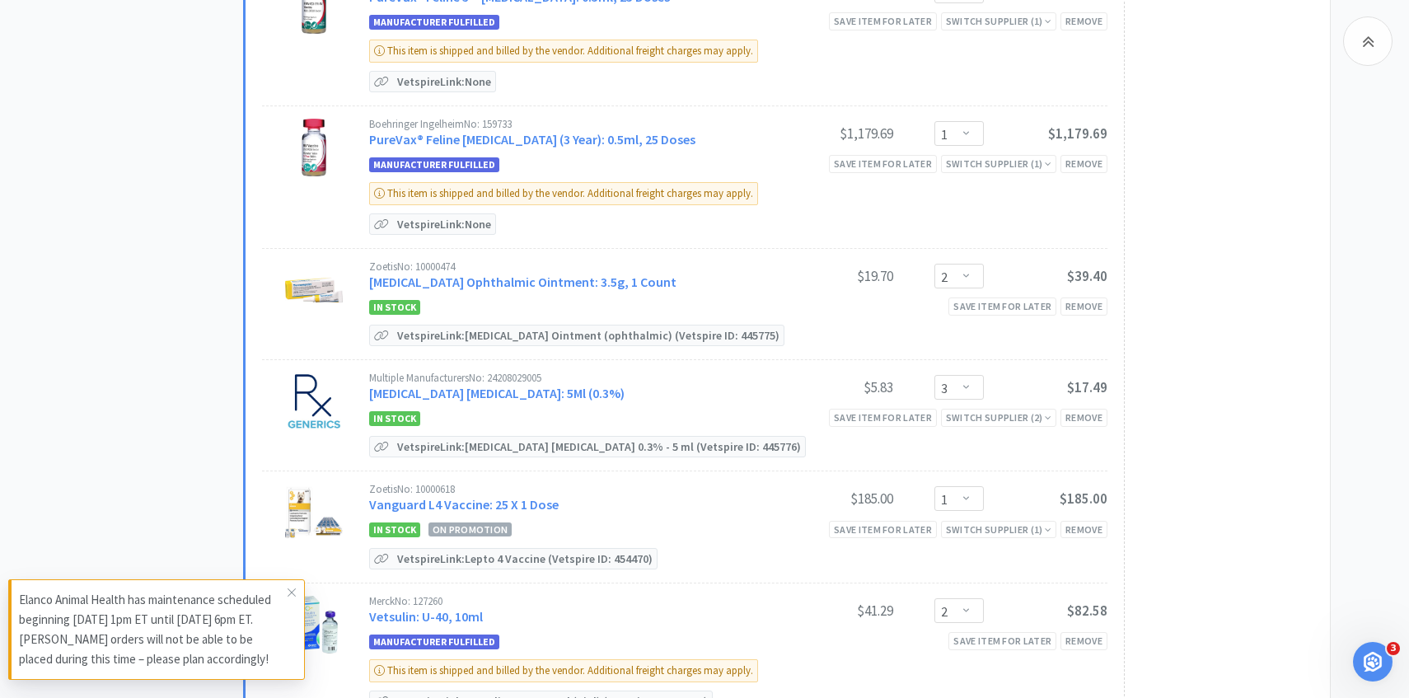
scroll to position [893, 0]
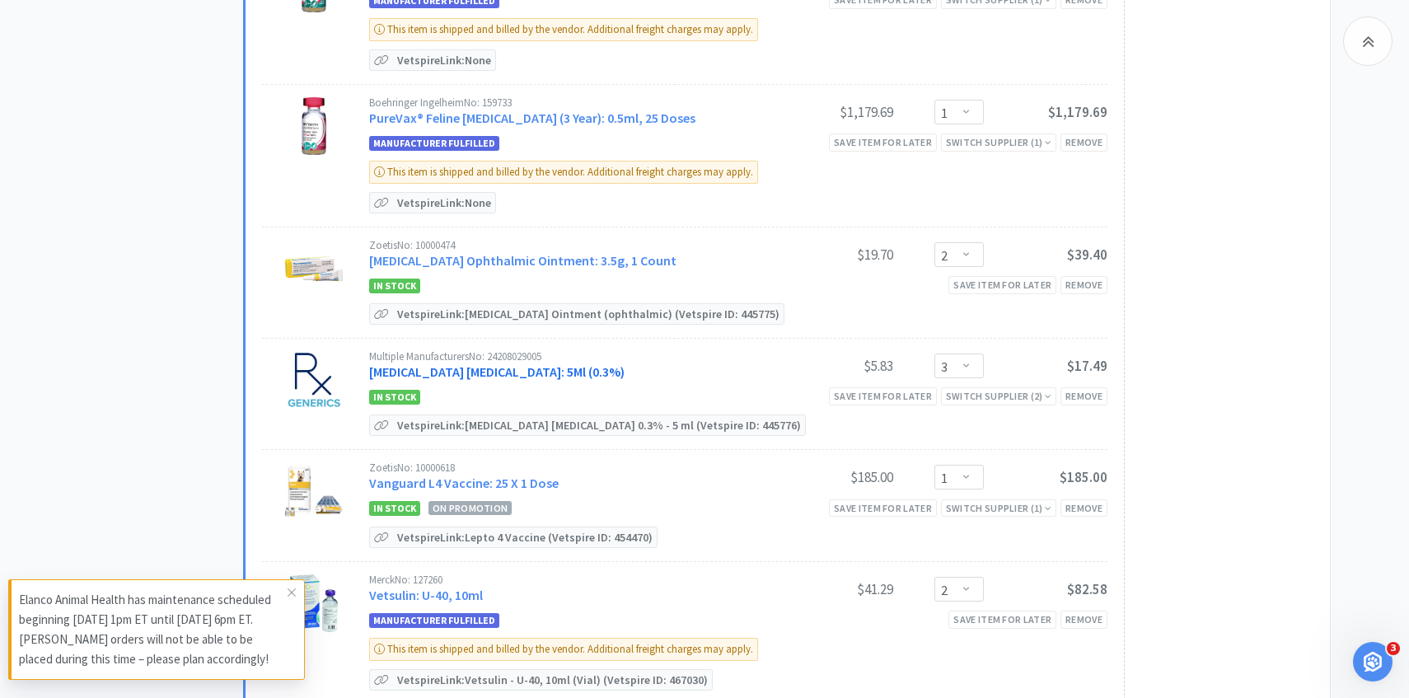
click at [588, 366] on link "Tobramycin Ophthalmic Solution: 5Ml (0.3%)" at bounding box center [496, 371] width 255 height 16
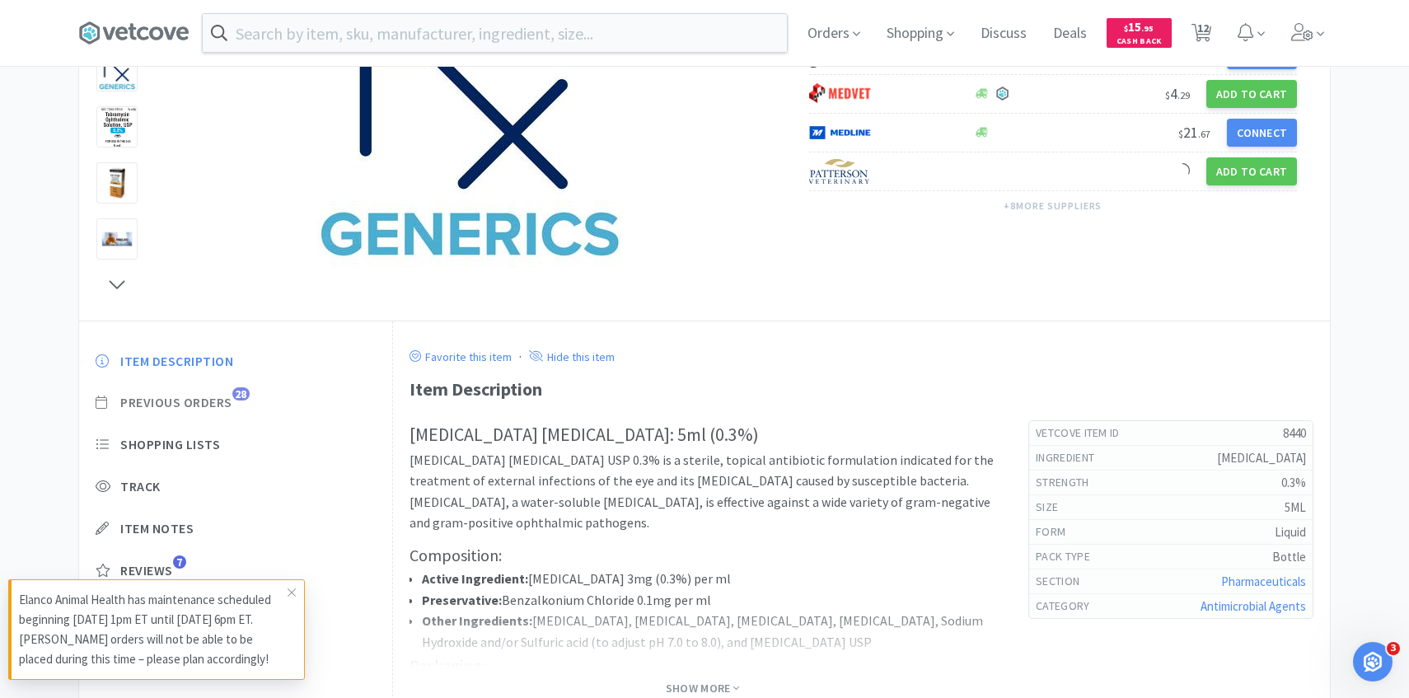
click at [229, 404] on span "Previous Orders" at bounding box center [176, 402] width 112 height 17
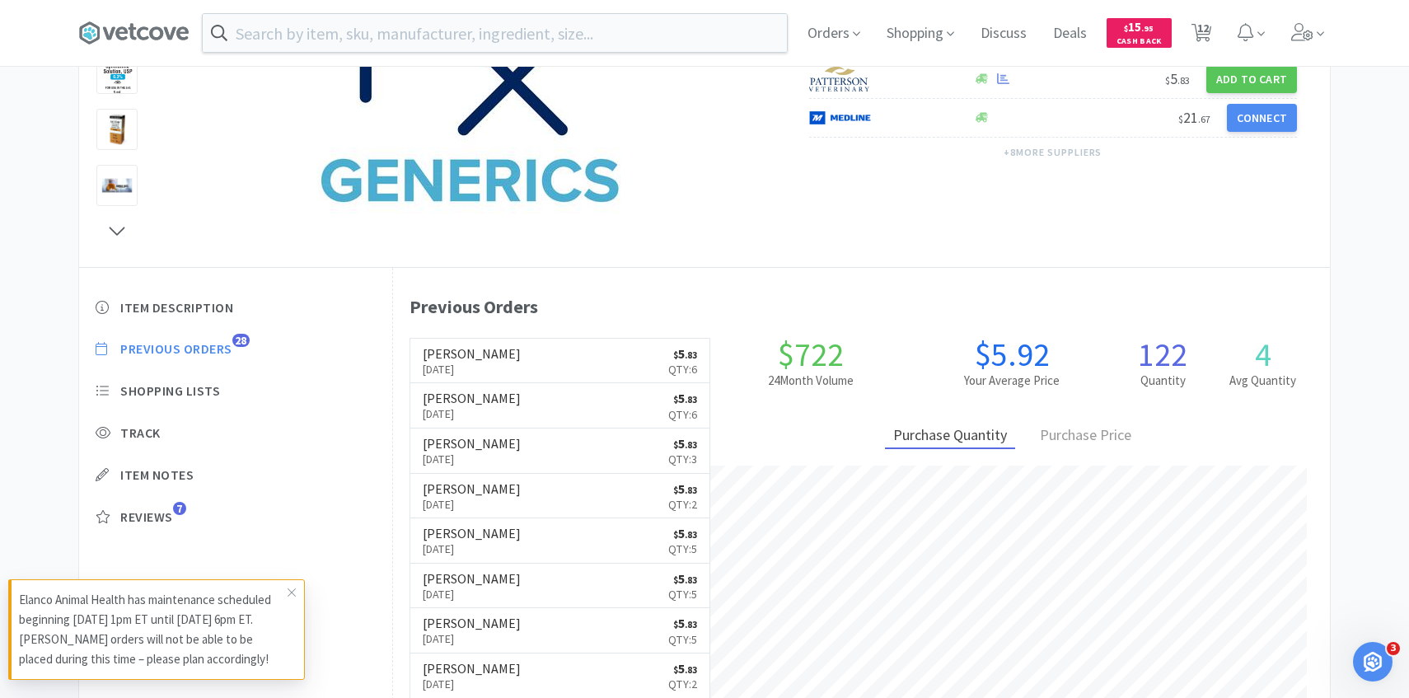
scroll to position [452, 937]
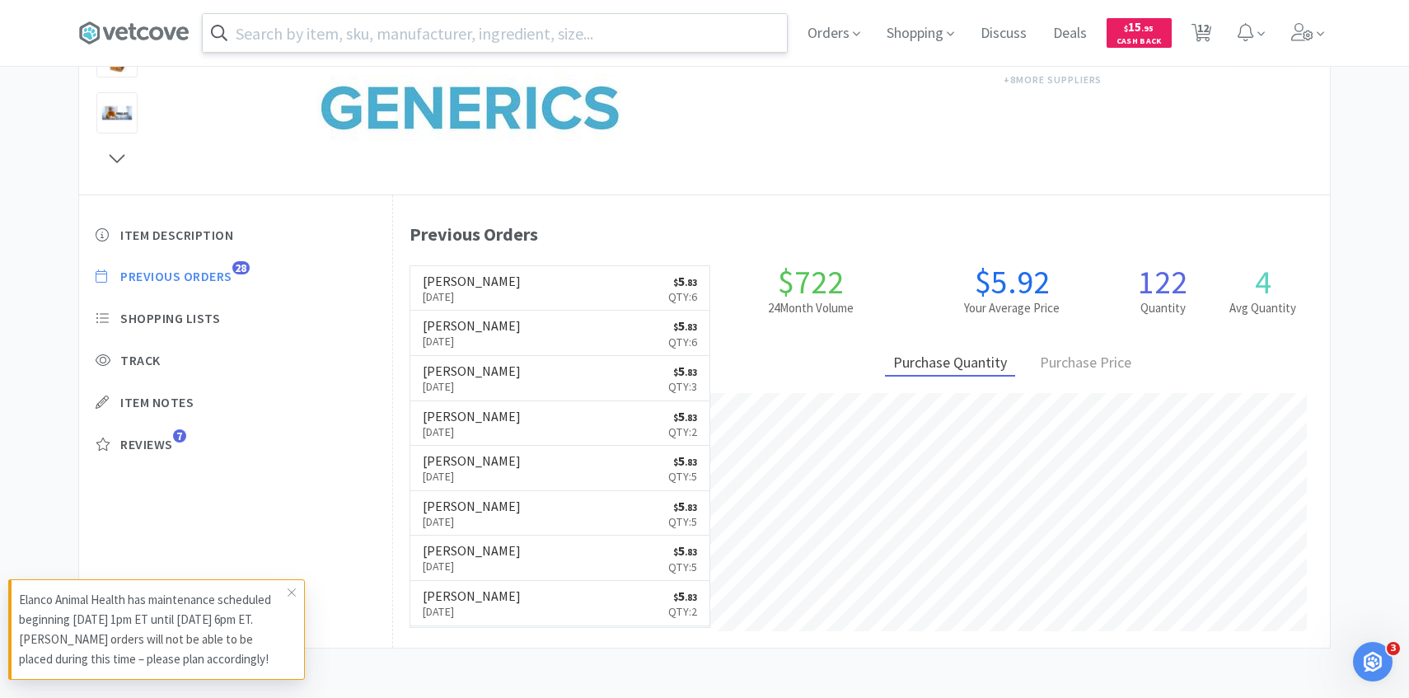
select select "6"
select select "1"
select select "5"
select select "1"
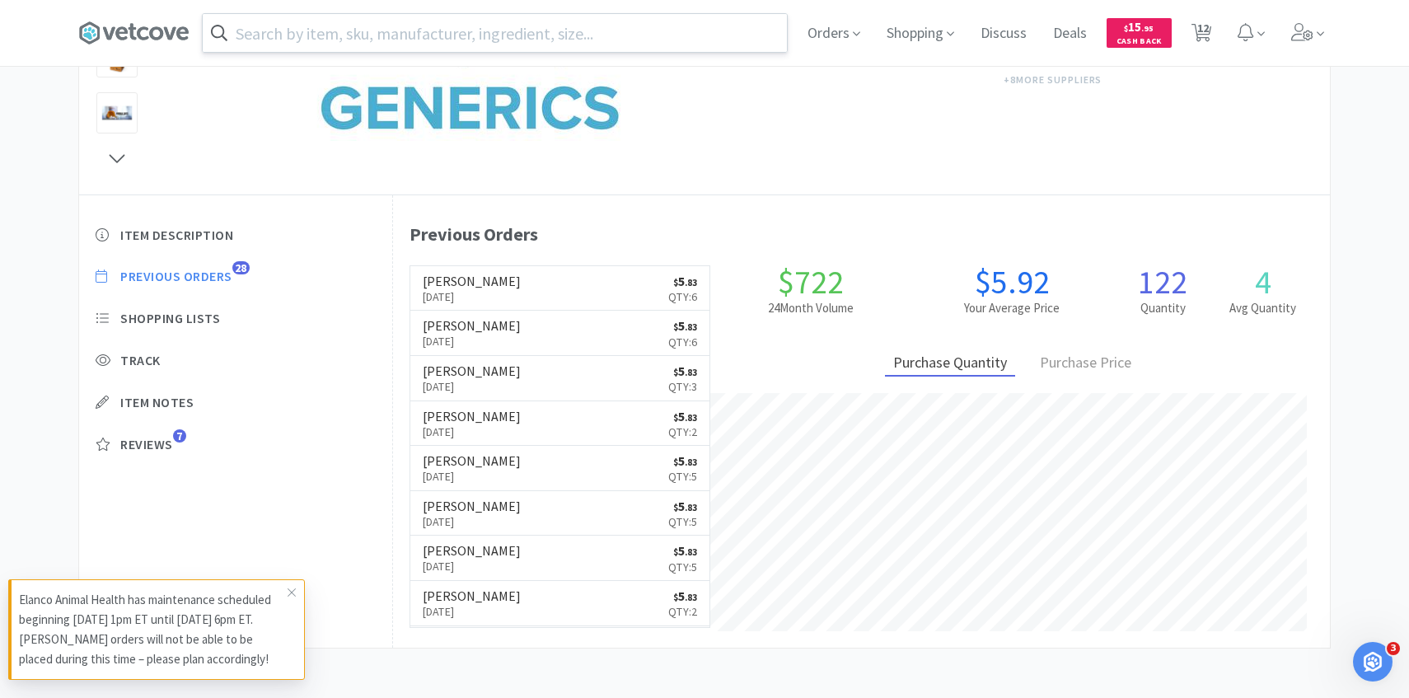
select select "1"
select select "2"
select select "3"
select select "1"
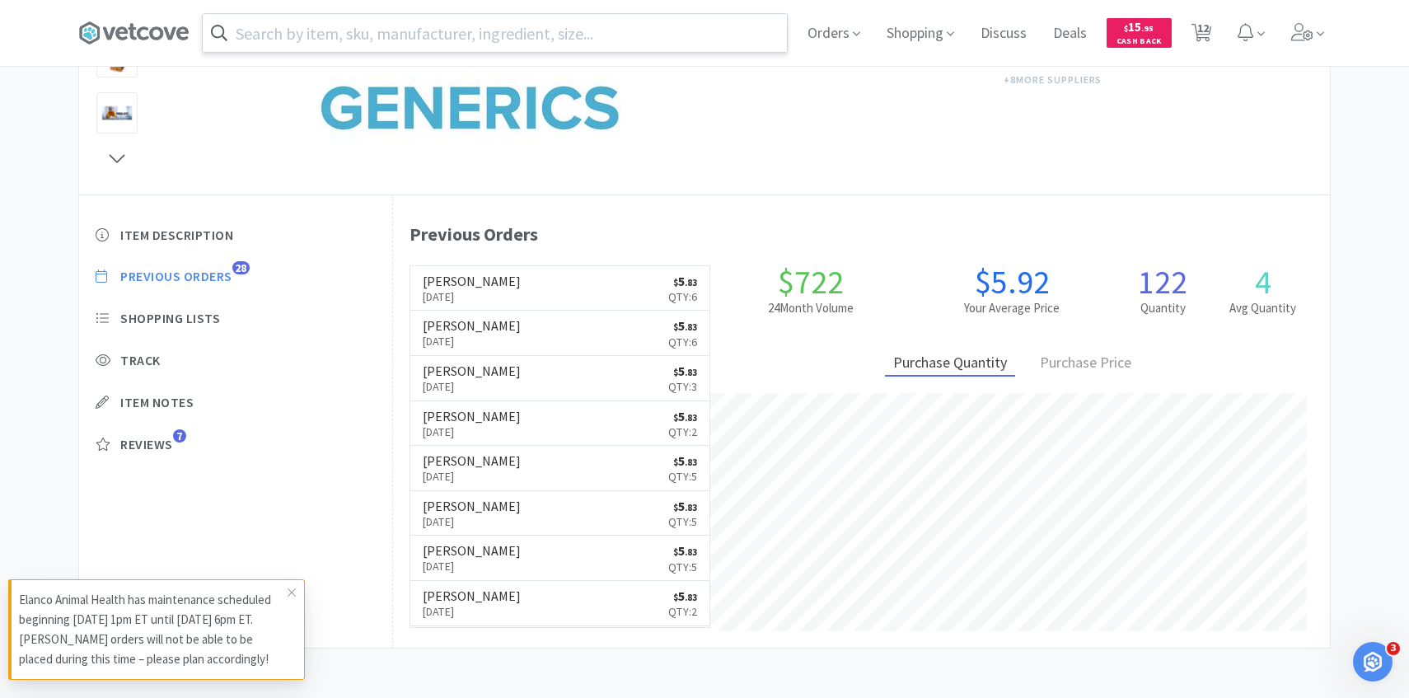
select select "2"
select select "1"
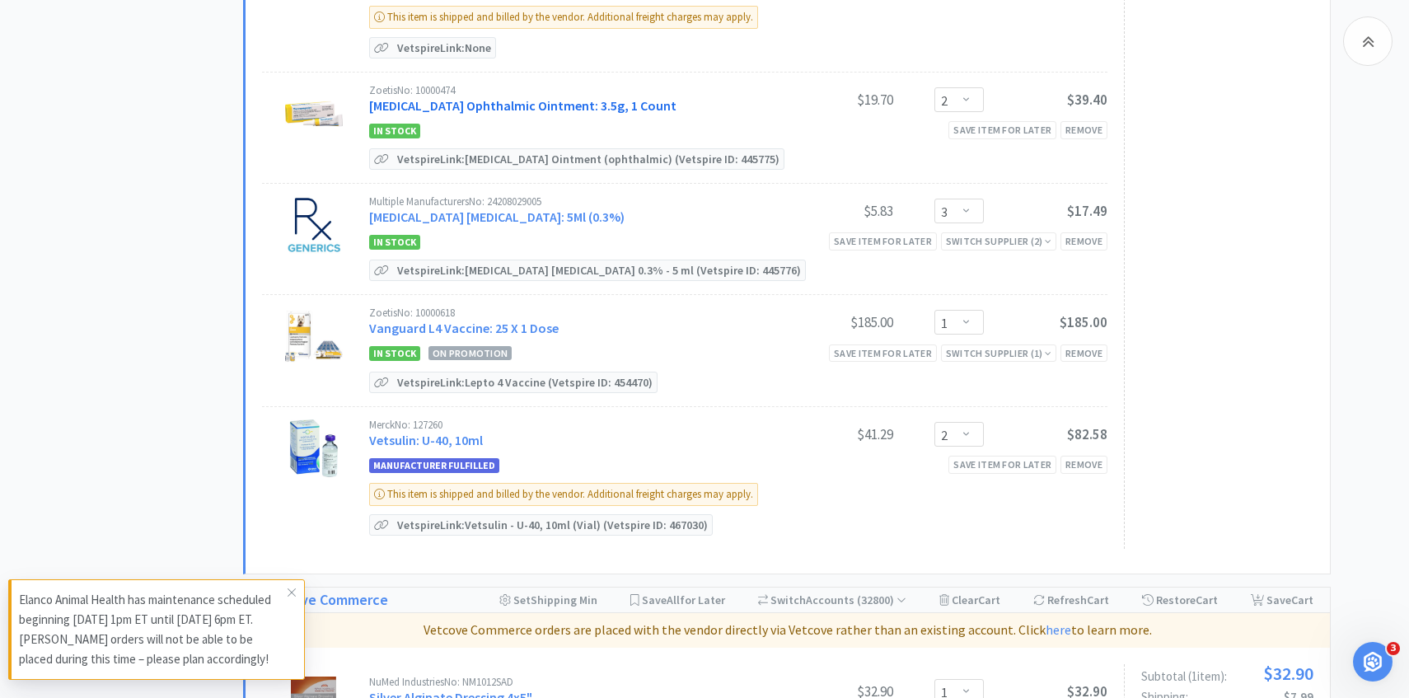
scroll to position [1050, 0]
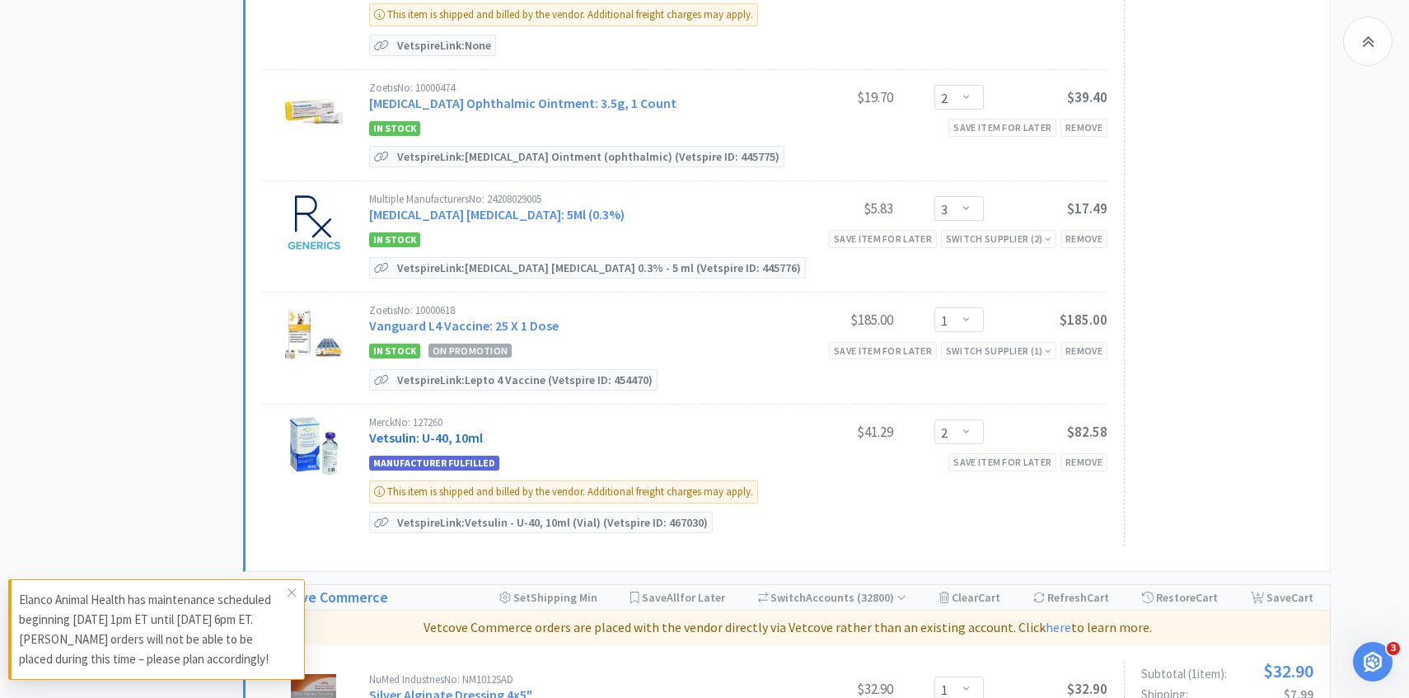
click at [475, 437] on link "Vetsulin: U-40, 10ml" at bounding box center [426, 437] width 114 height 16
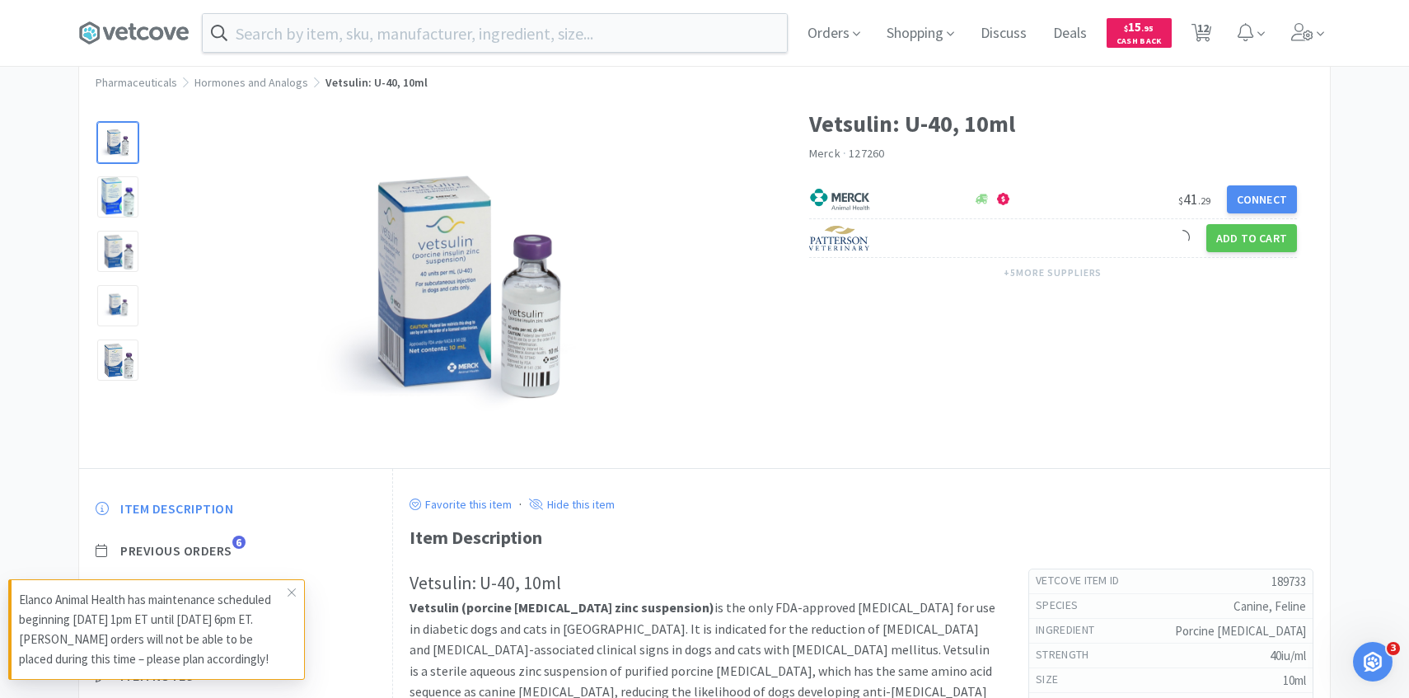
scroll to position [104, 0]
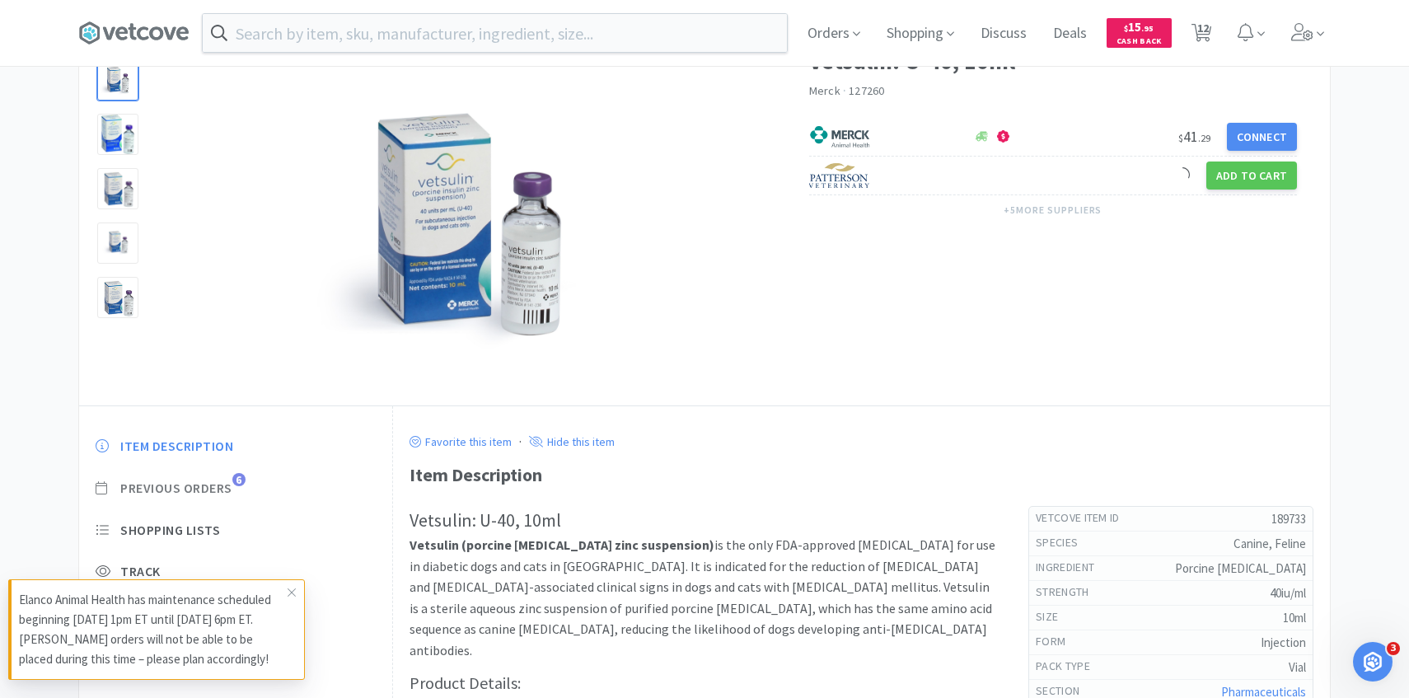
click at [227, 486] on span "Previous Orders" at bounding box center [176, 487] width 112 height 17
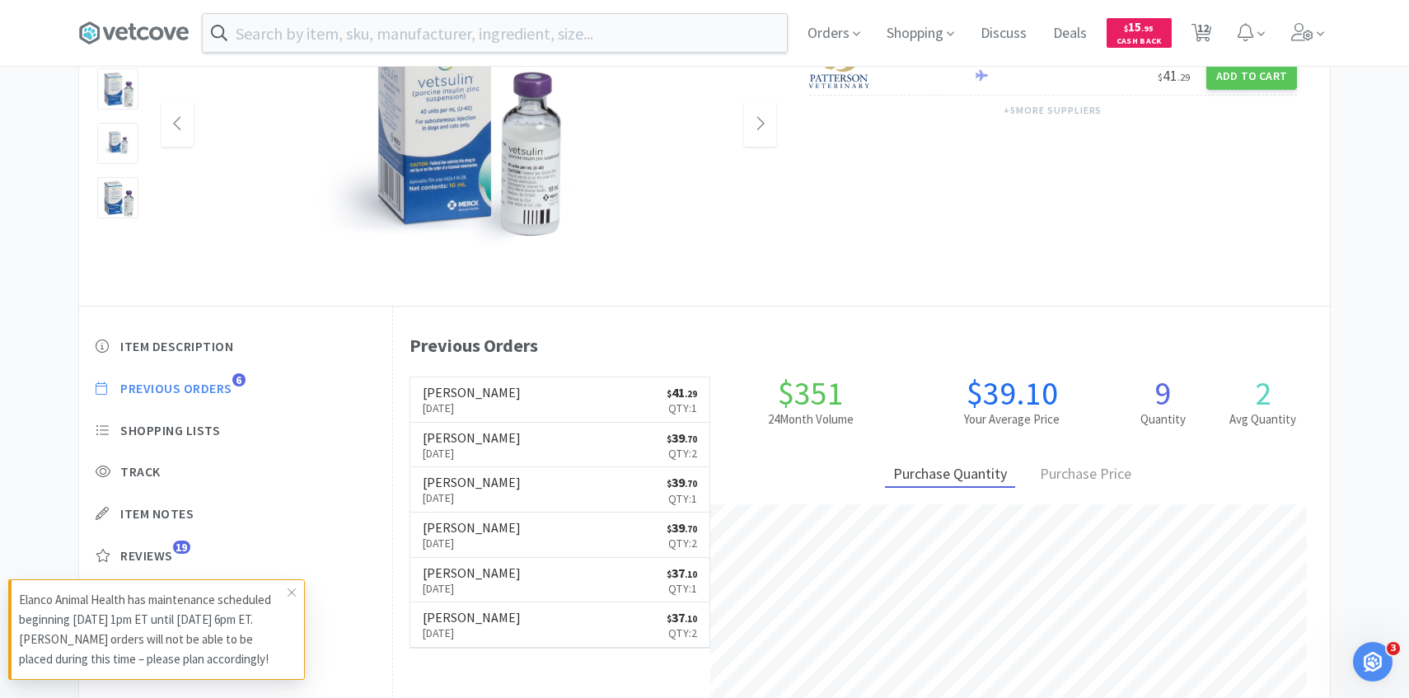
scroll to position [452, 937]
click at [1218, 30] on div "Orders Shopping Discuss Discuss Deals Deals $ 15 . 95 Cash Back 12 12" at bounding box center [1062, 33] width 536 height 66
click at [1202, 30] on span "12" at bounding box center [1203, 28] width 12 height 66
select select "6"
select select "1"
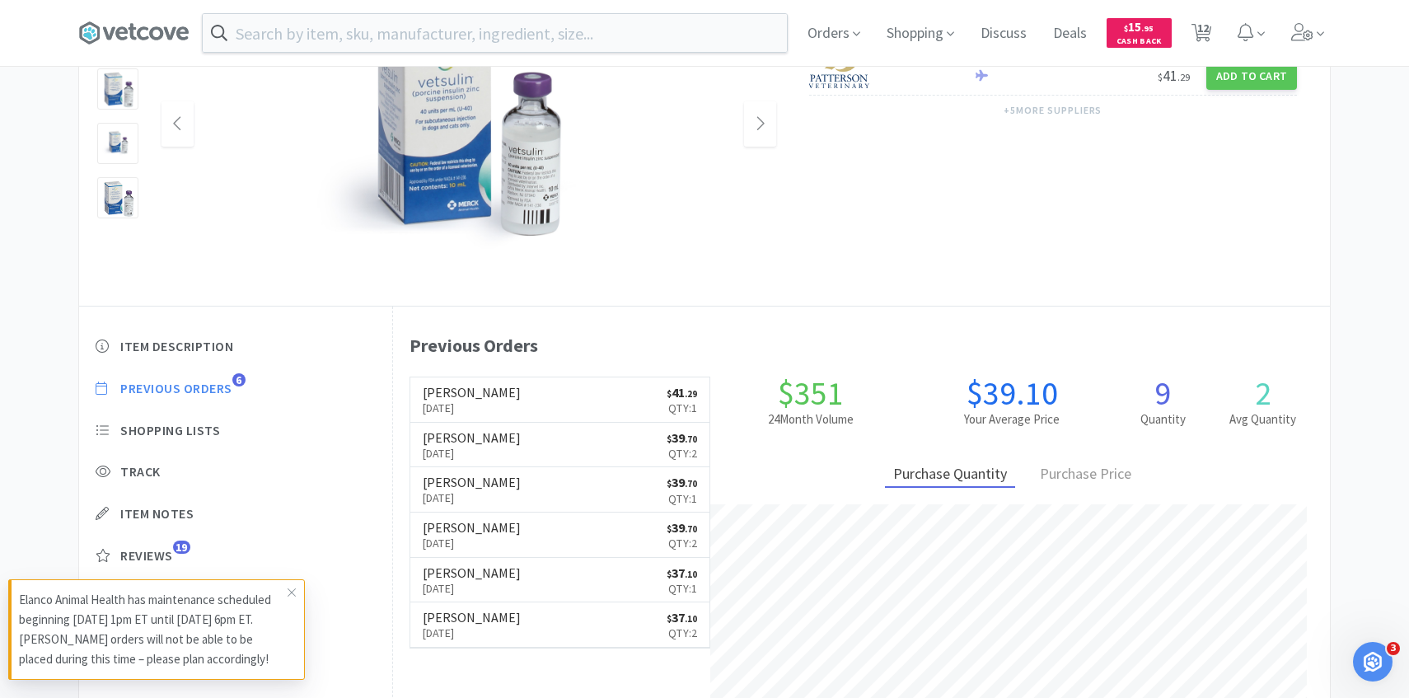
select select "5"
select select "1"
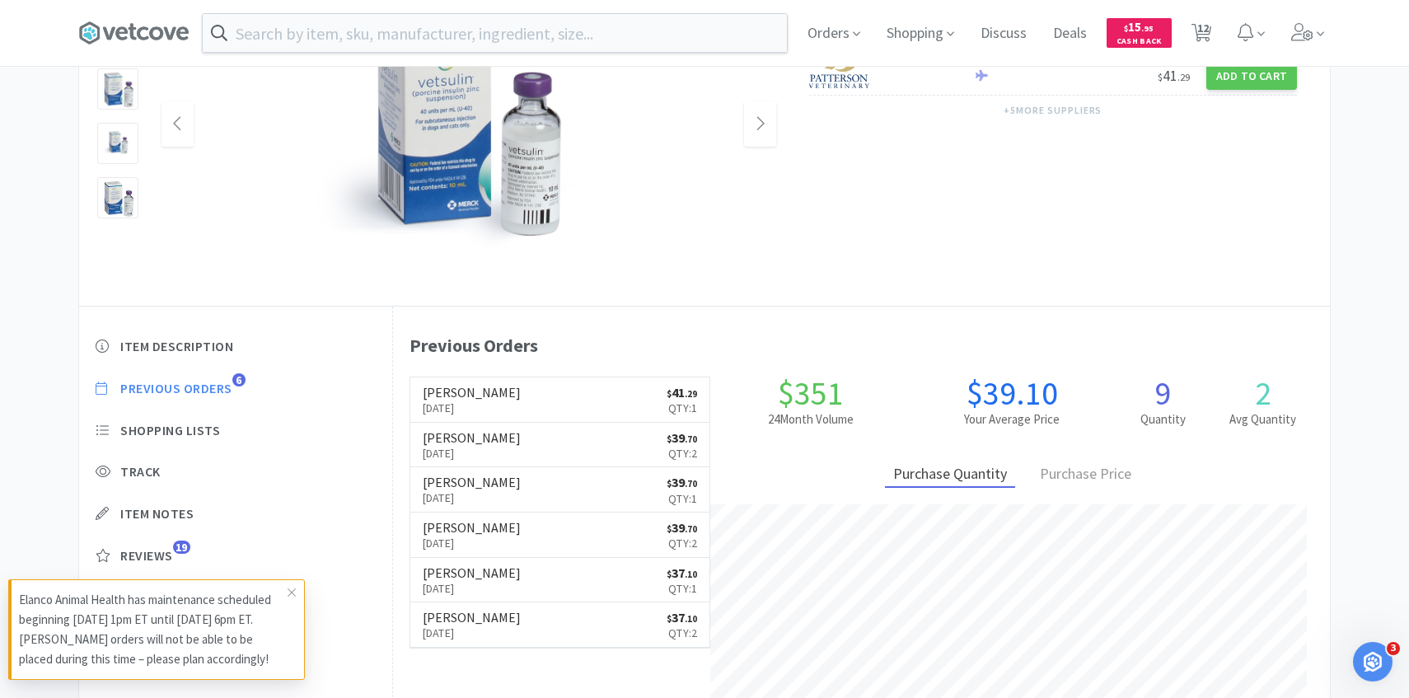
select select "2"
select select "3"
select select "1"
select select "2"
select select "1"
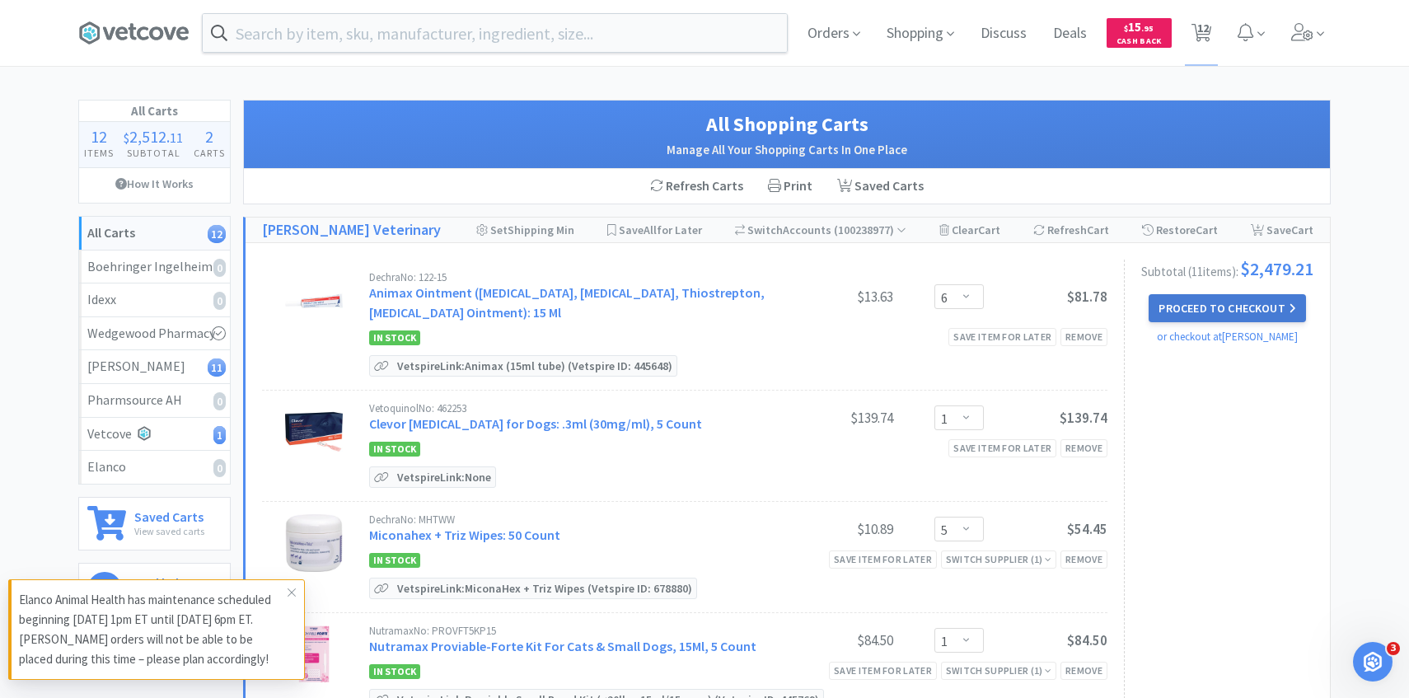
click at [1221, 318] on button "Proceed to Checkout" at bounding box center [1226, 308] width 157 height 28
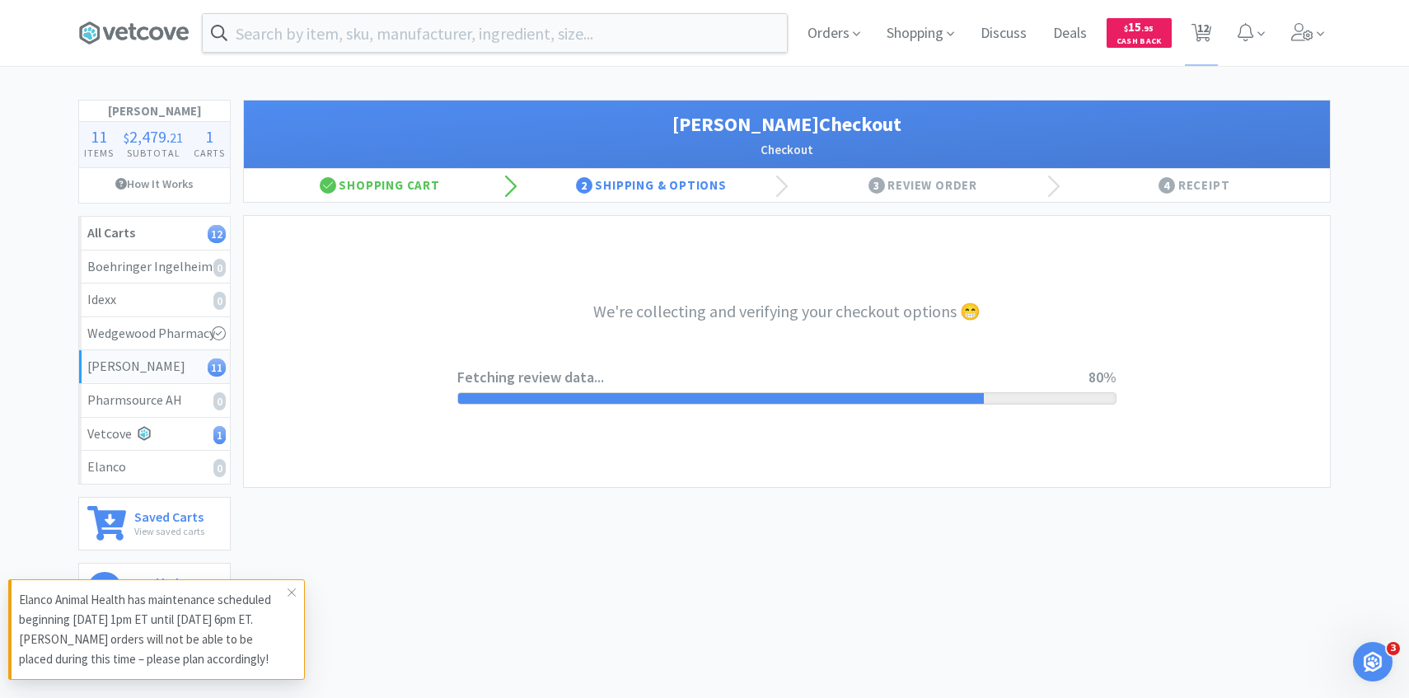
select select "1"
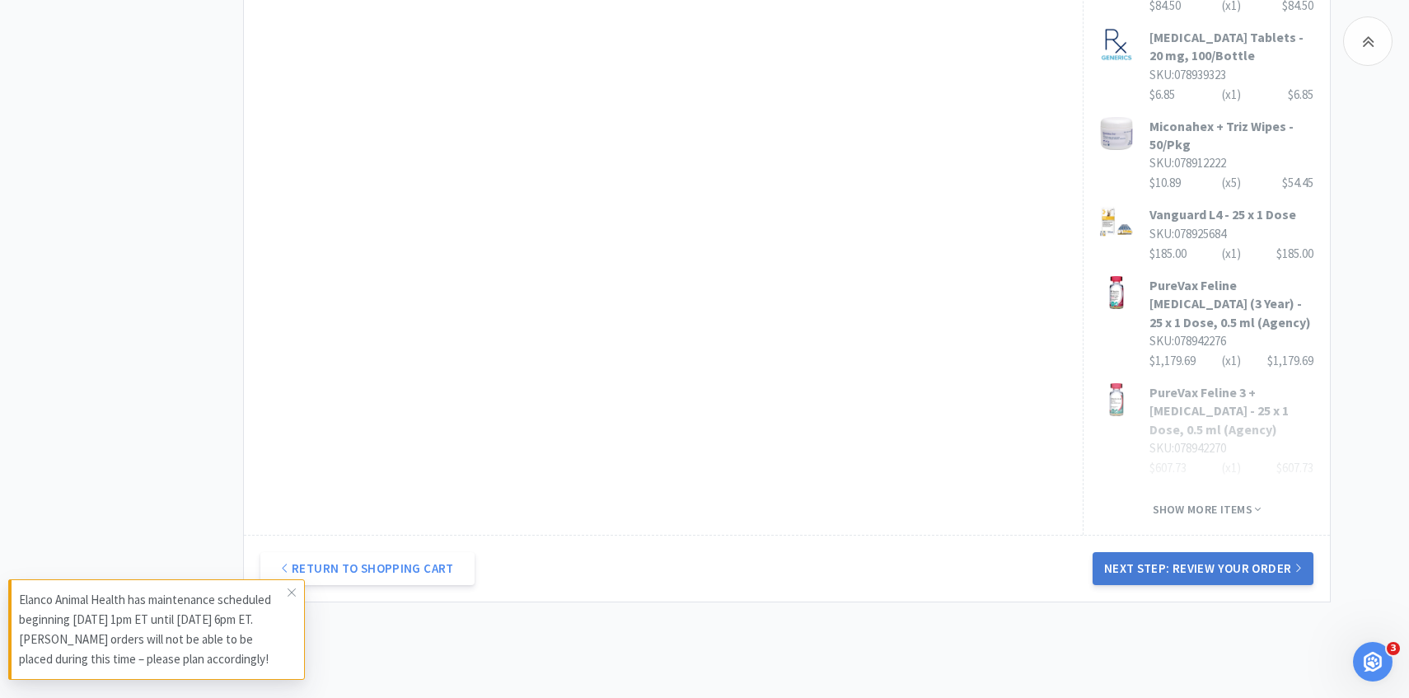
click at [1142, 552] on button "Next Step: Review Your Order" at bounding box center [1202, 568] width 221 height 33
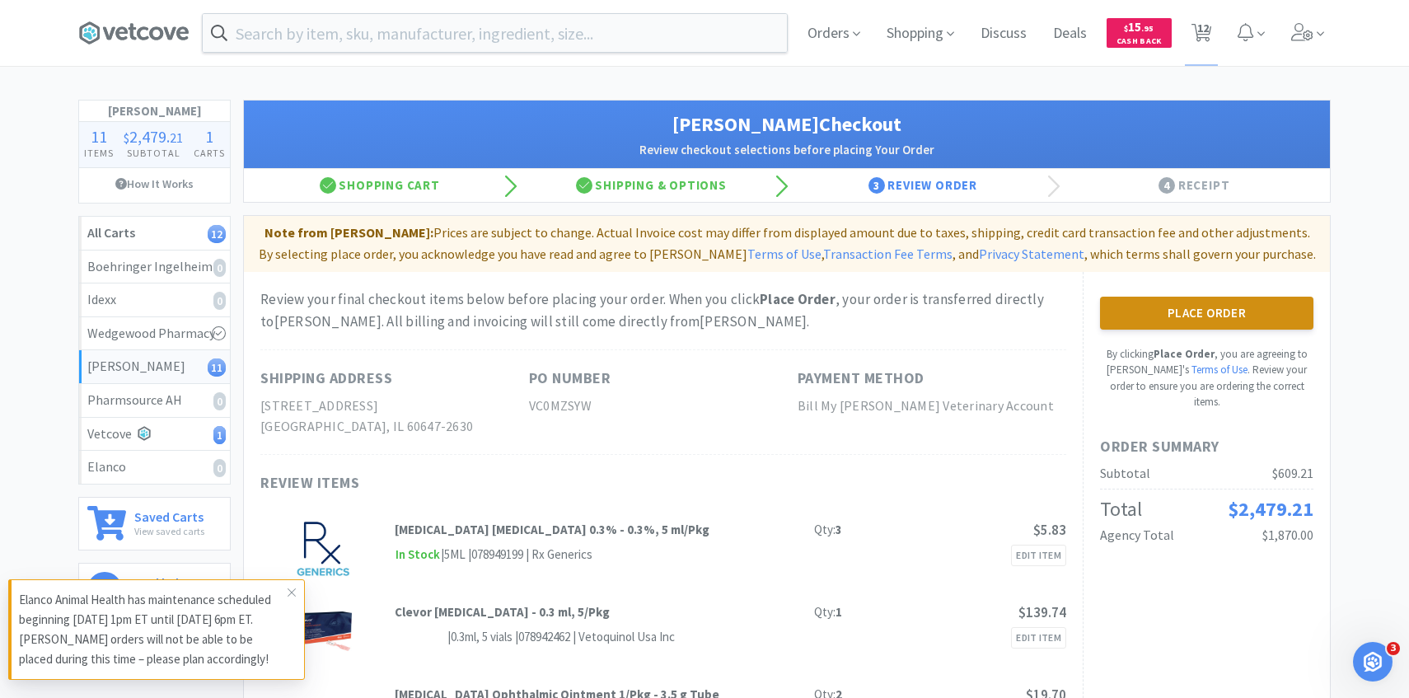
click at [1274, 320] on button "Place Order" at bounding box center [1206, 313] width 213 height 33
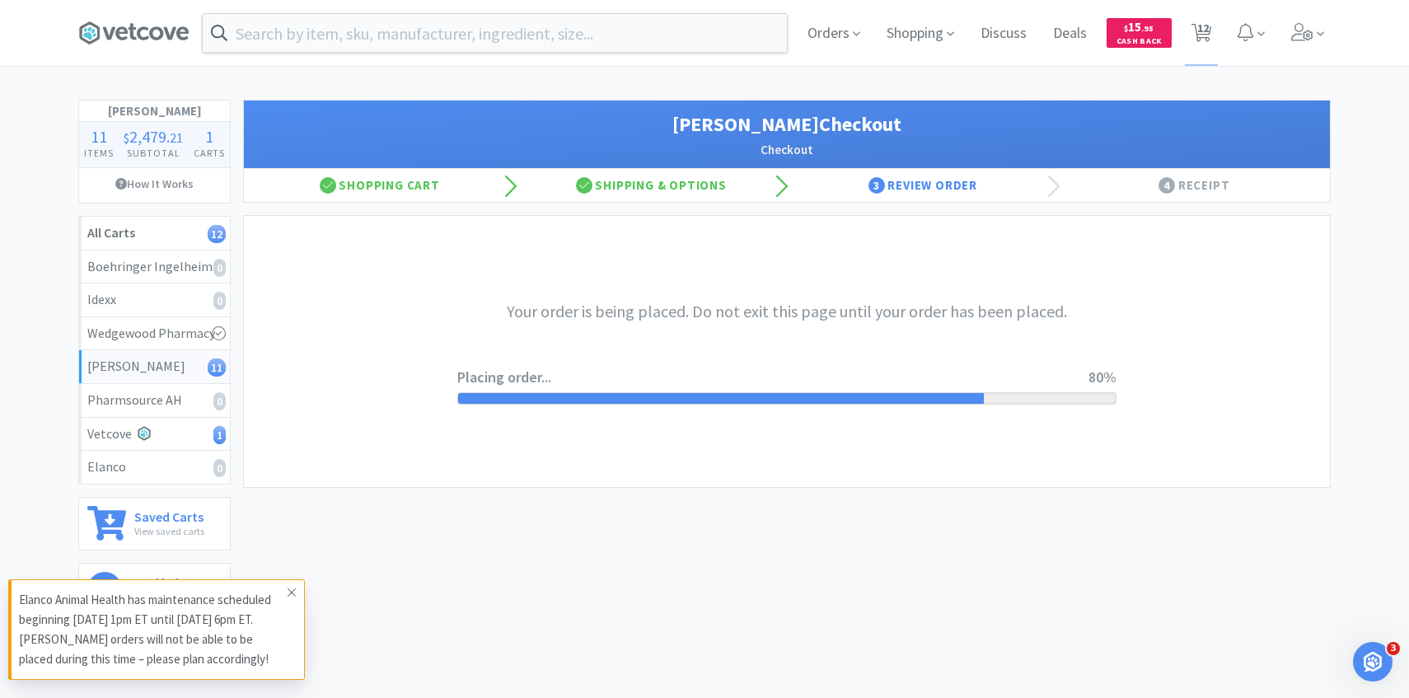
click at [290, 590] on icon at bounding box center [292, 592] width 8 height 8
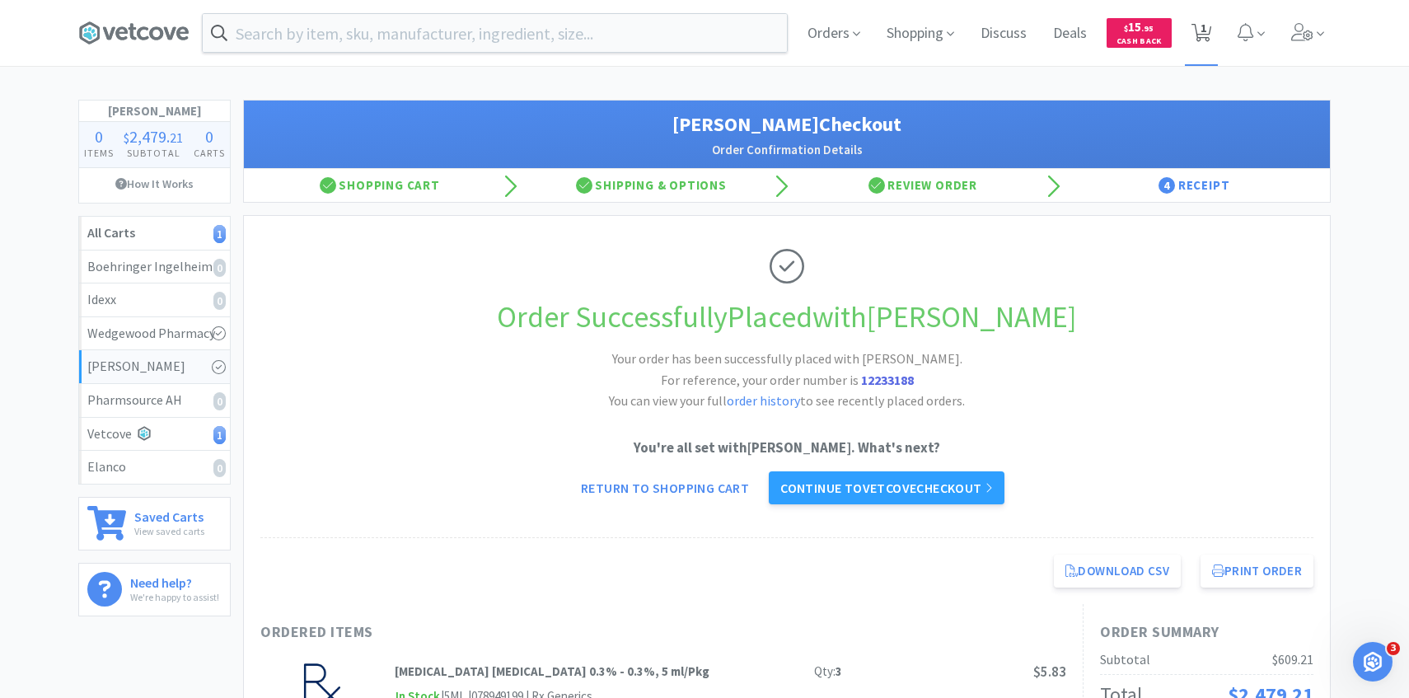
click at [1190, 49] on span "1" at bounding box center [1202, 33] width 34 height 66
select select "1"
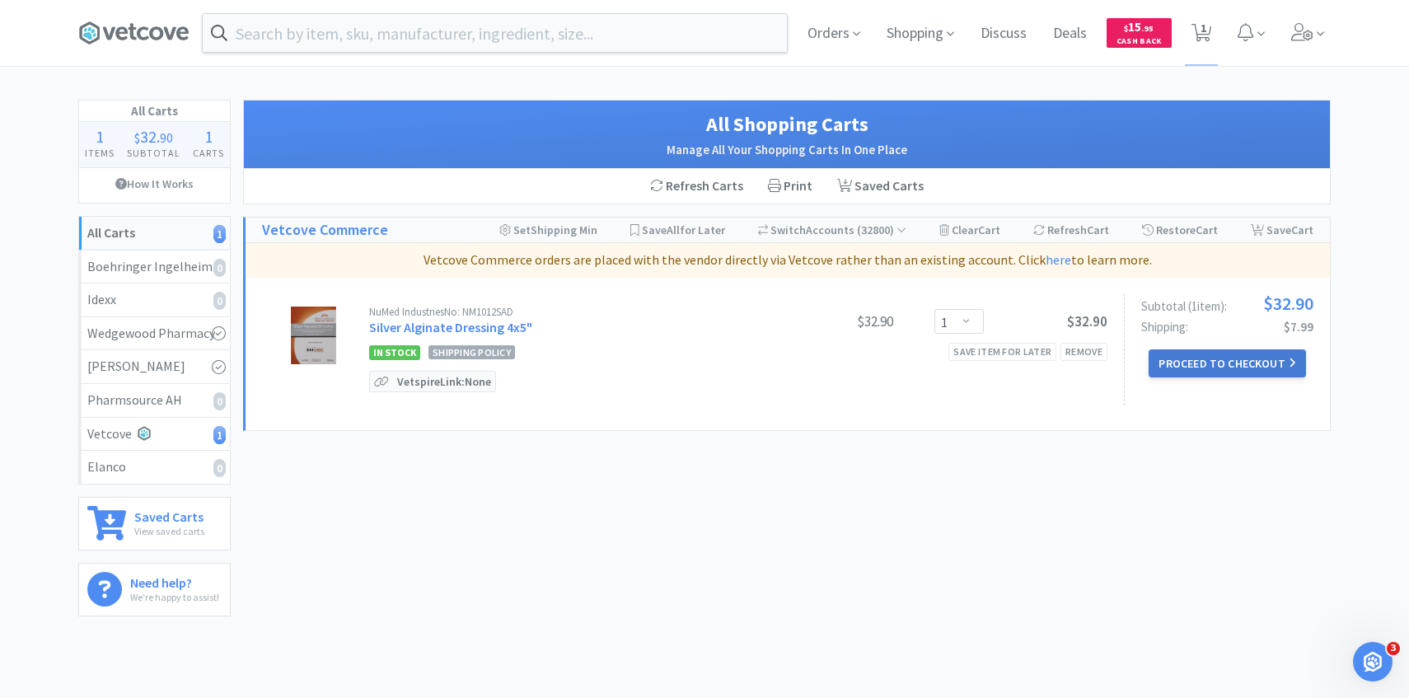
click at [1210, 354] on button "Proceed to Checkout" at bounding box center [1226, 363] width 157 height 28
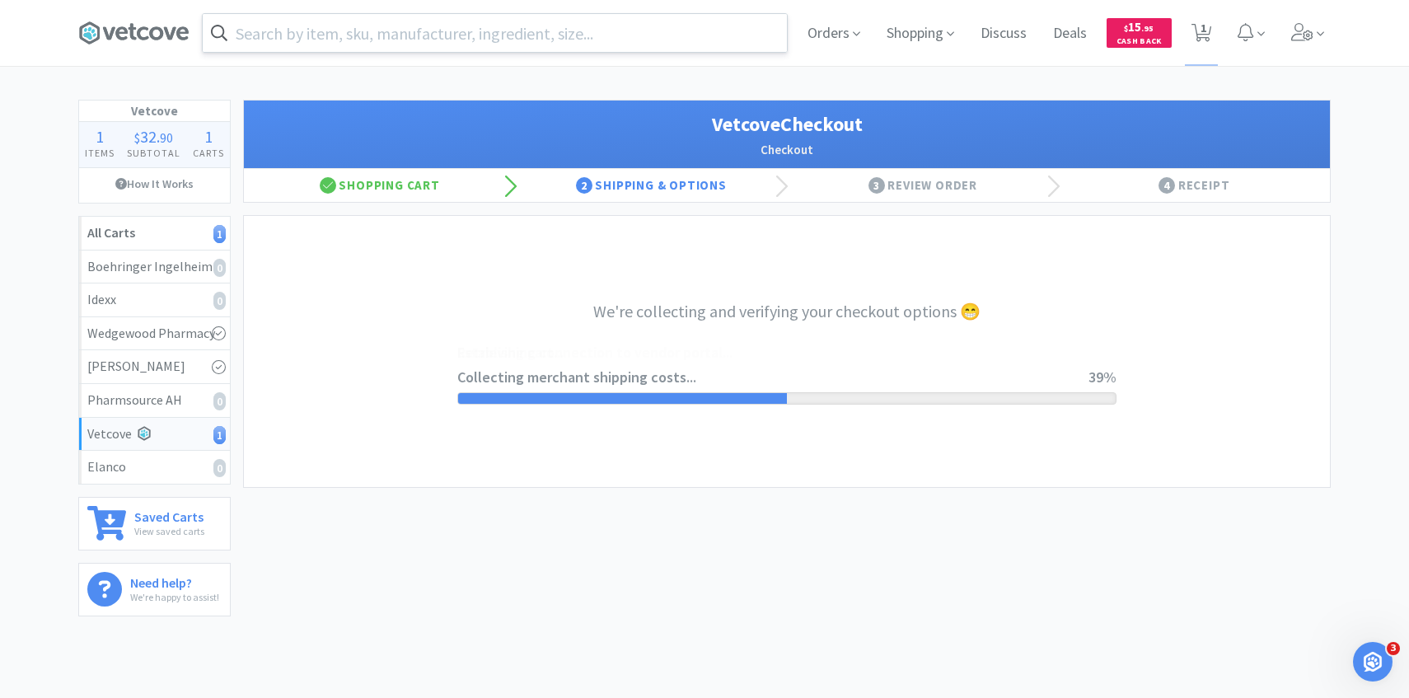
select select "322"
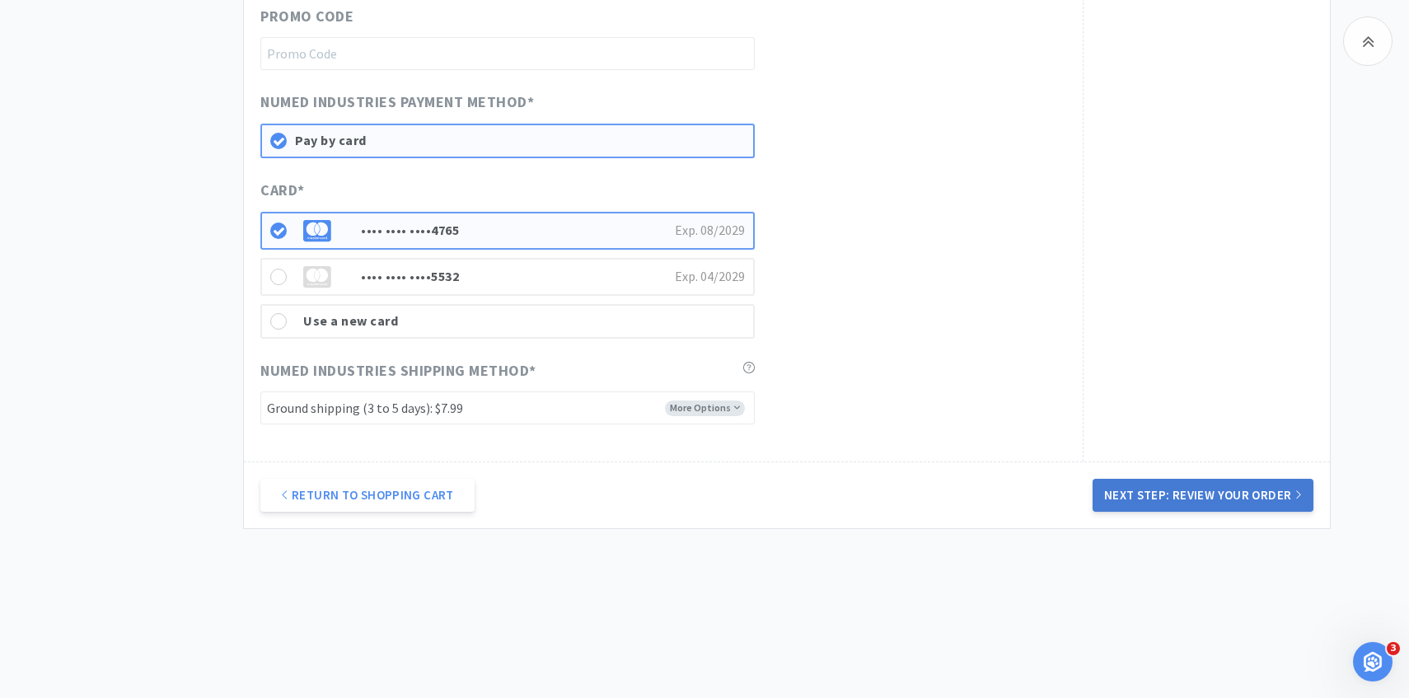
click at [1134, 498] on button "Next Step: Review Your Order" at bounding box center [1202, 495] width 221 height 33
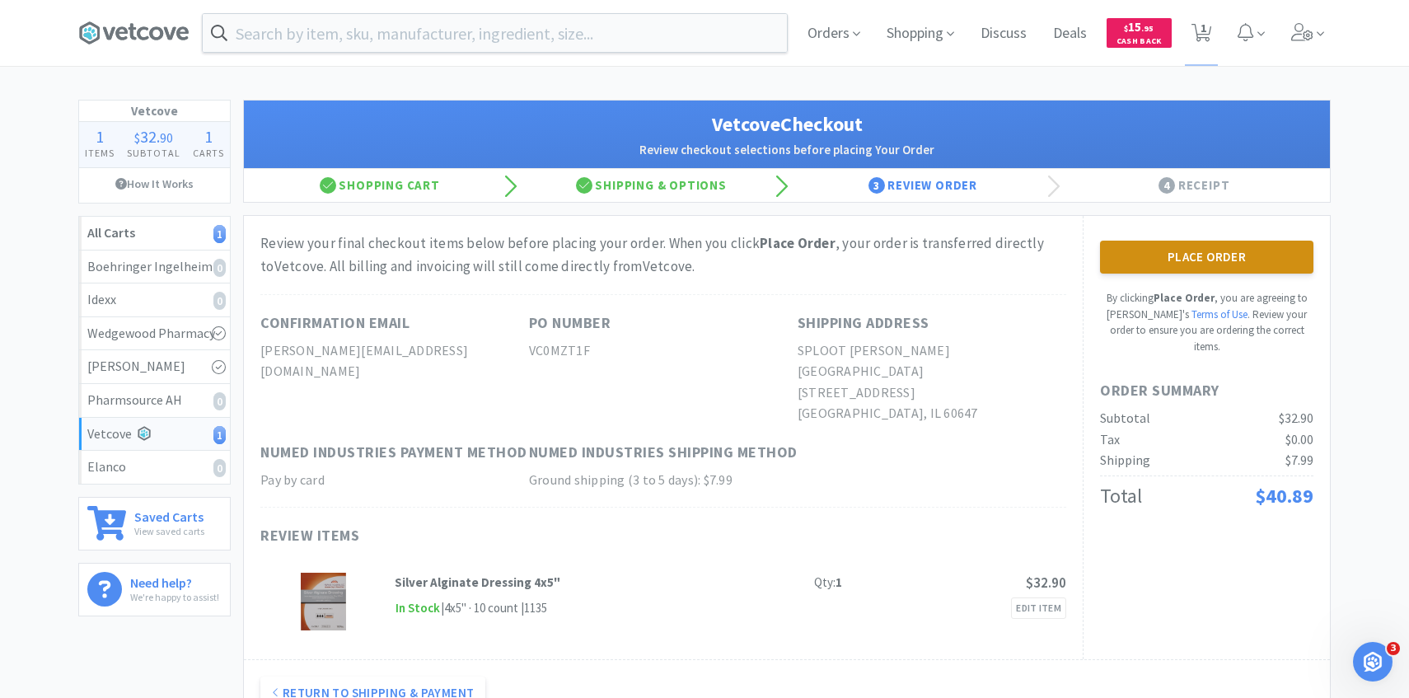
click at [1172, 261] on button "Place Order" at bounding box center [1206, 257] width 213 height 33
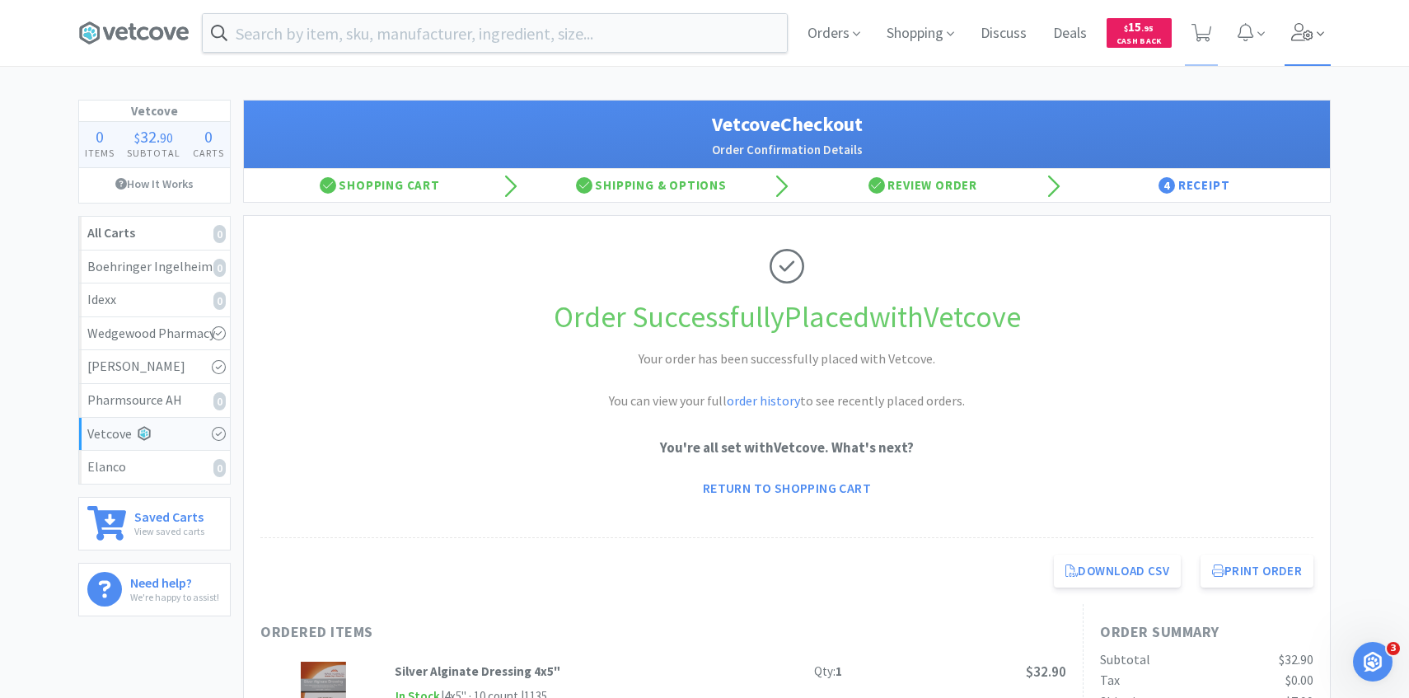
click at [1315, 26] on span at bounding box center [1307, 33] width 47 height 66
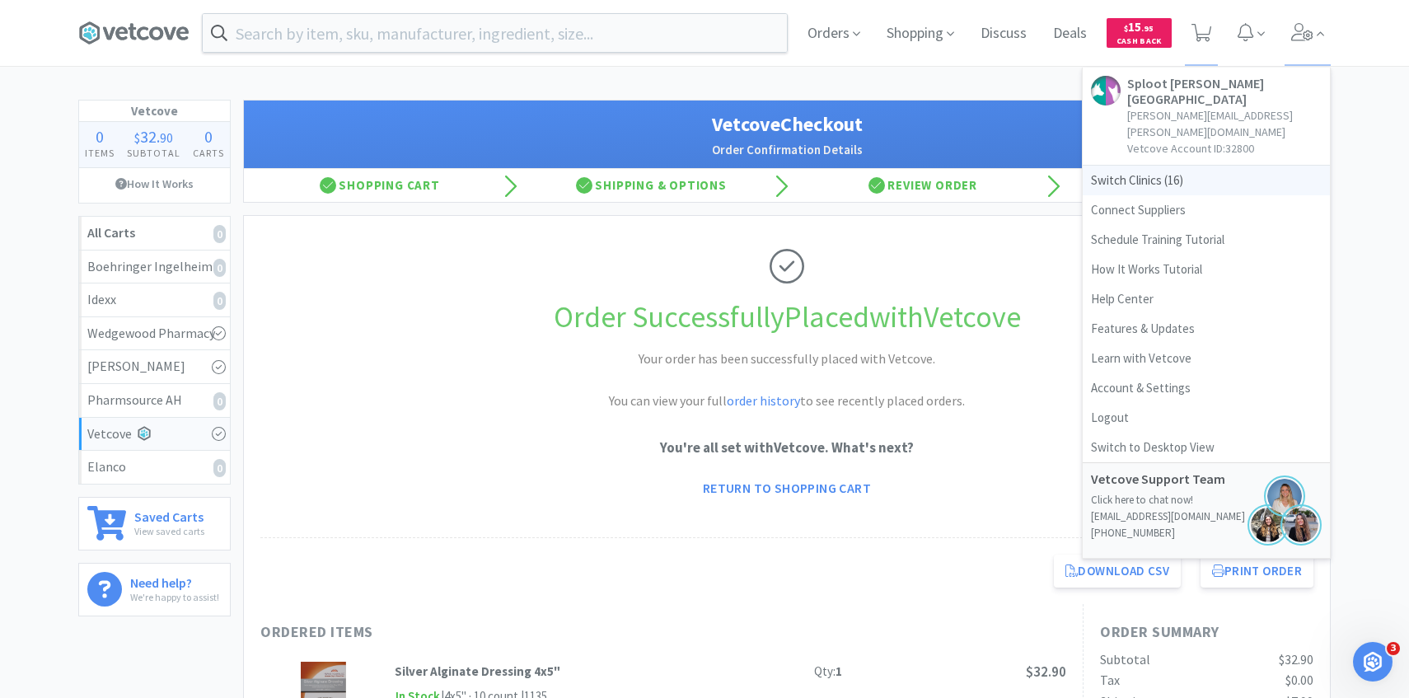
click at [1189, 166] on span "Switch Clinics ( 16 )" at bounding box center [1205, 181] width 247 height 30
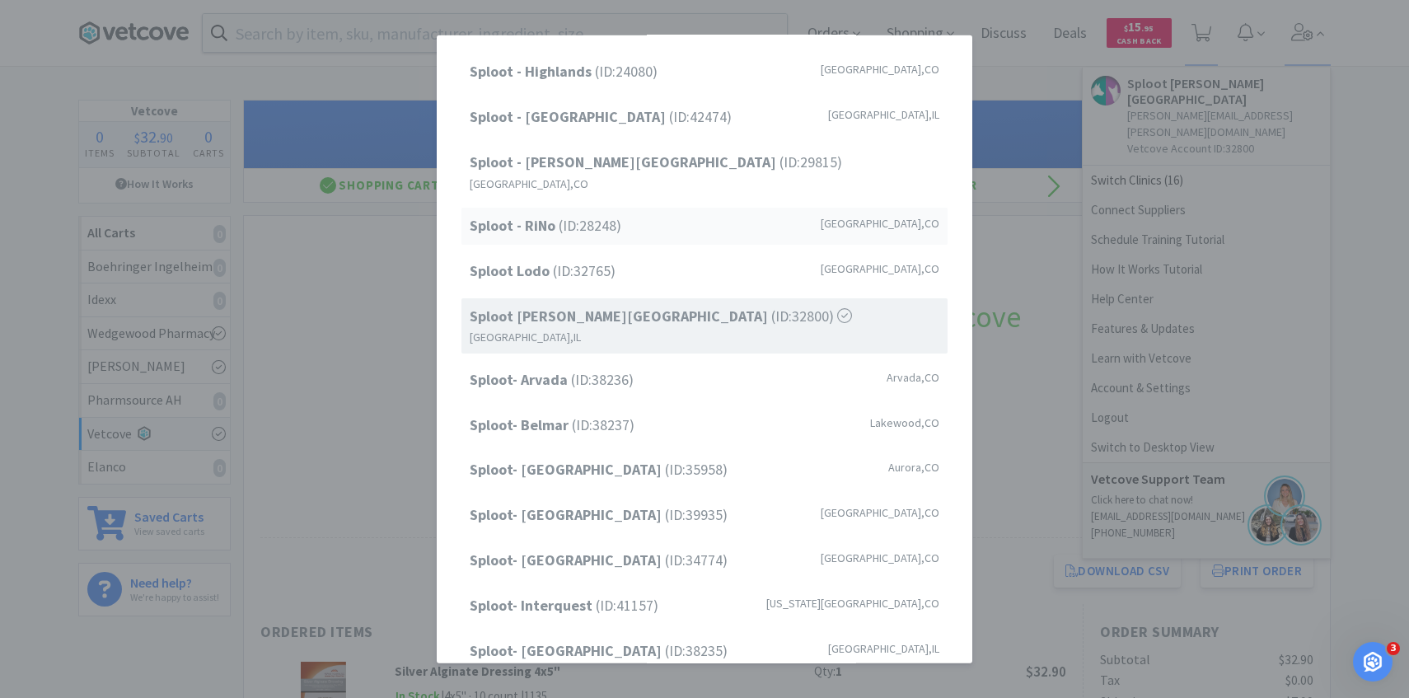
scroll to position [210, 0]
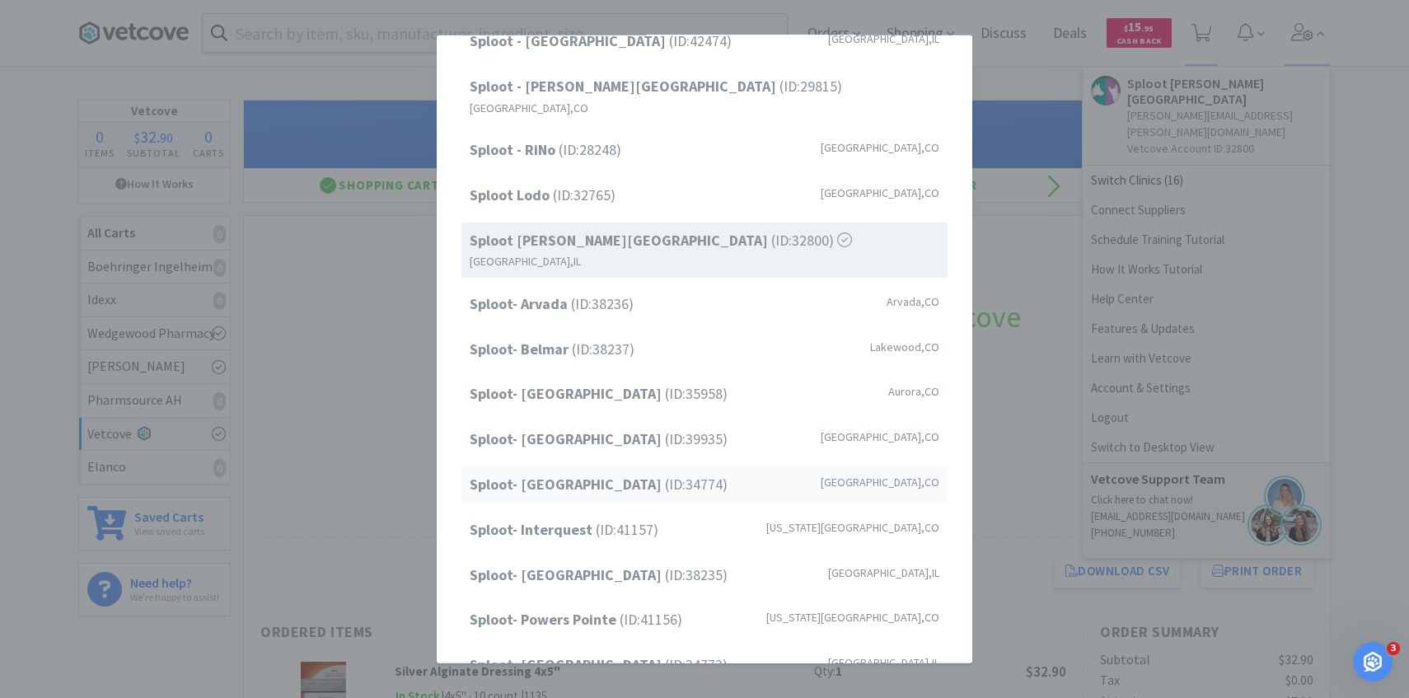
click at [660, 473] on span "Sploot- Highlands Ranch (ID: 34774 )" at bounding box center [599, 485] width 258 height 24
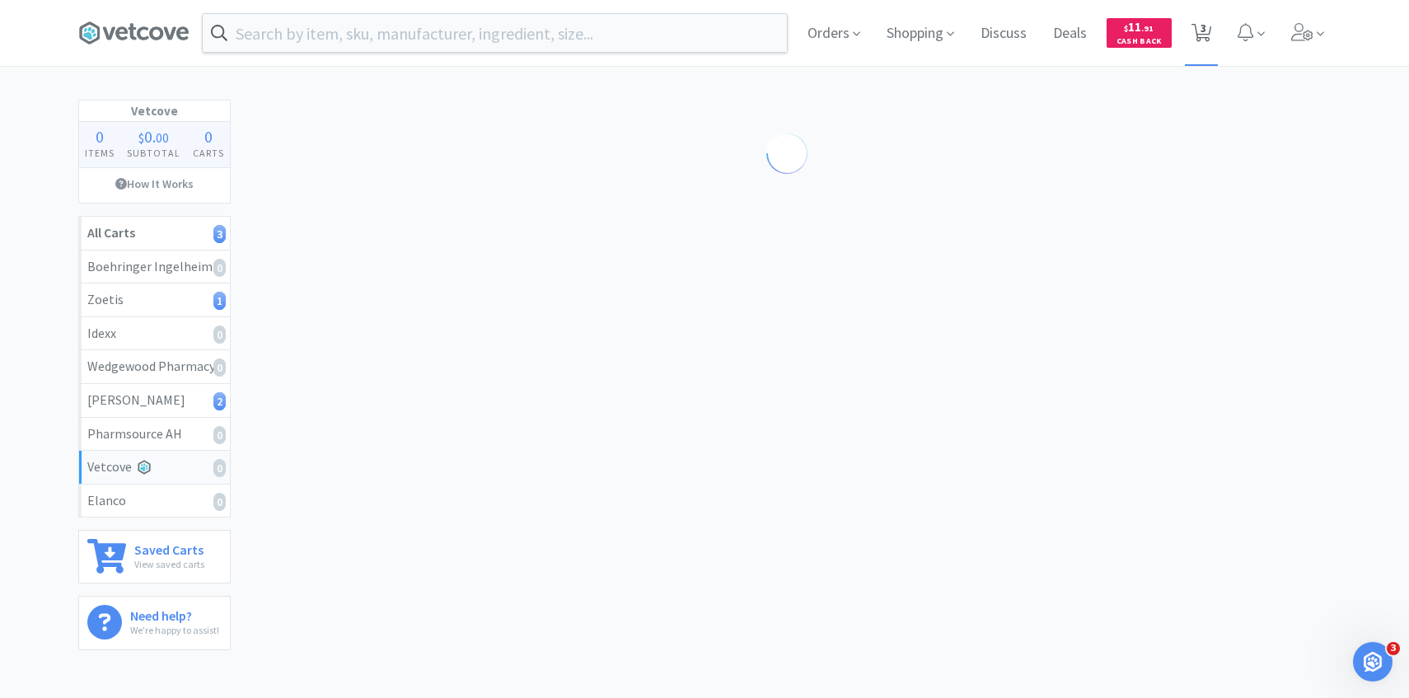
click at [1207, 24] on icon at bounding box center [1201, 33] width 21 height 18
select select "10"
select select "4"
select select "5"
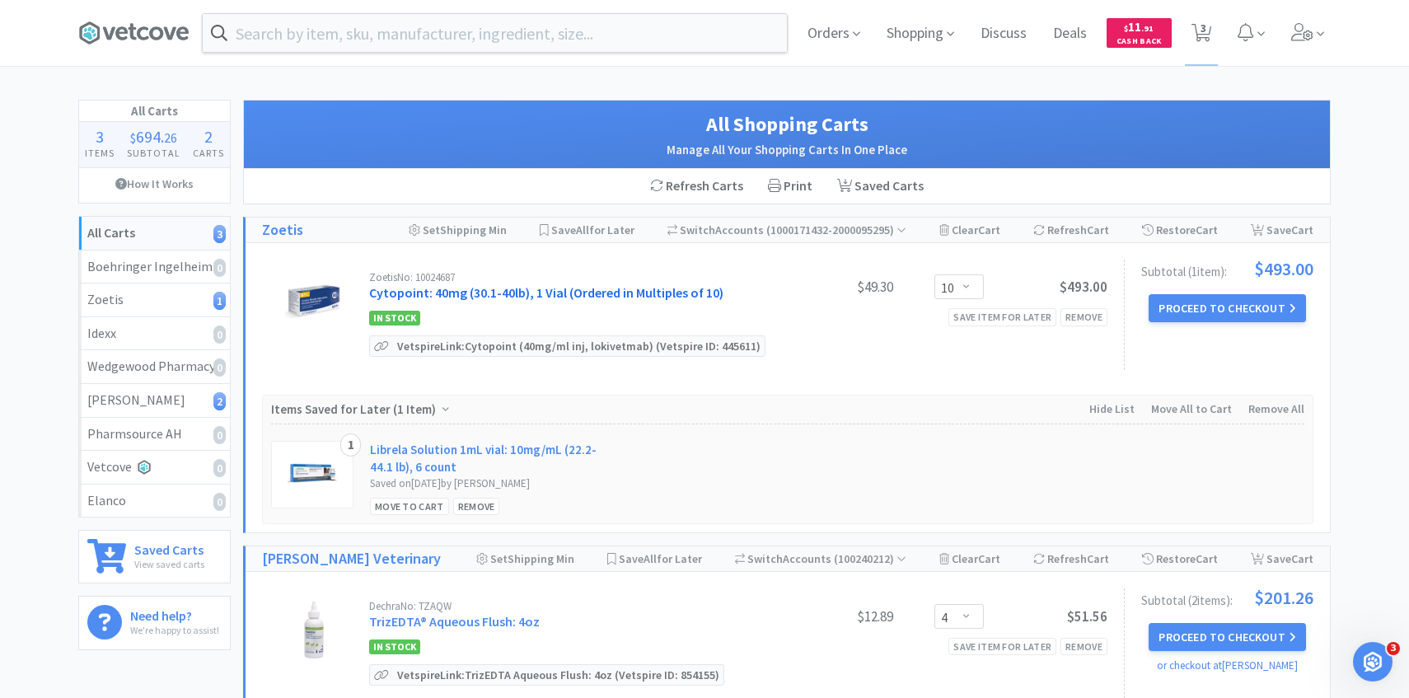
click at [582, 289] on link "Cytopoint: 40mg (30.1-40lb), 1 Vial (Ordered in Multiples of 10)" at bounding box center [546, 292] width 354 height 16
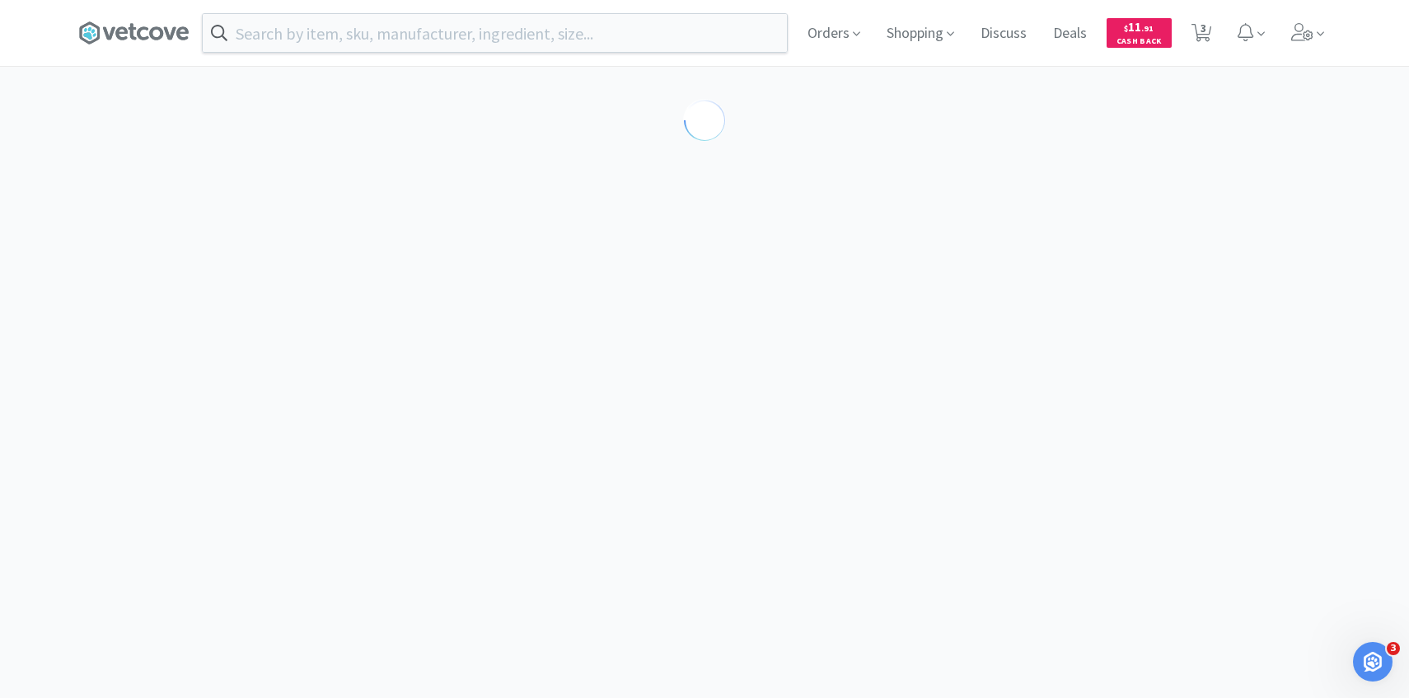
select select "298817"
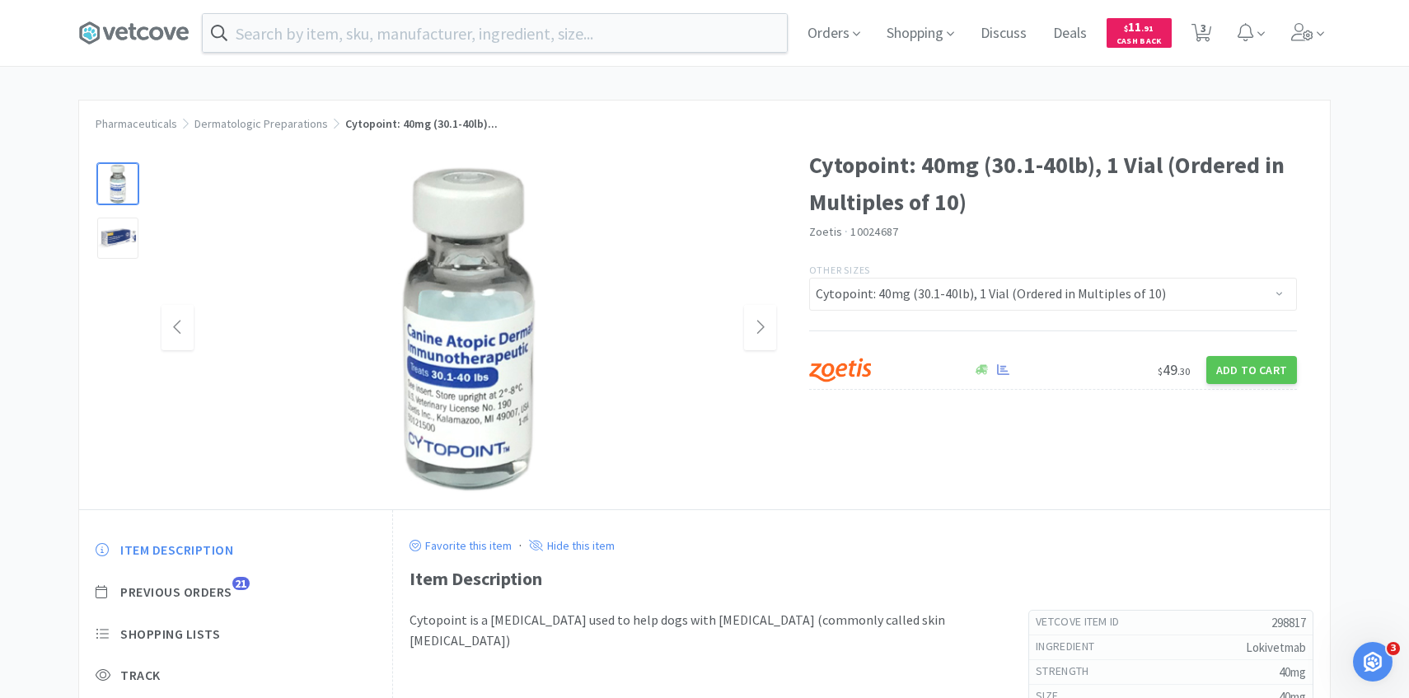
scroll to position [97, 0]
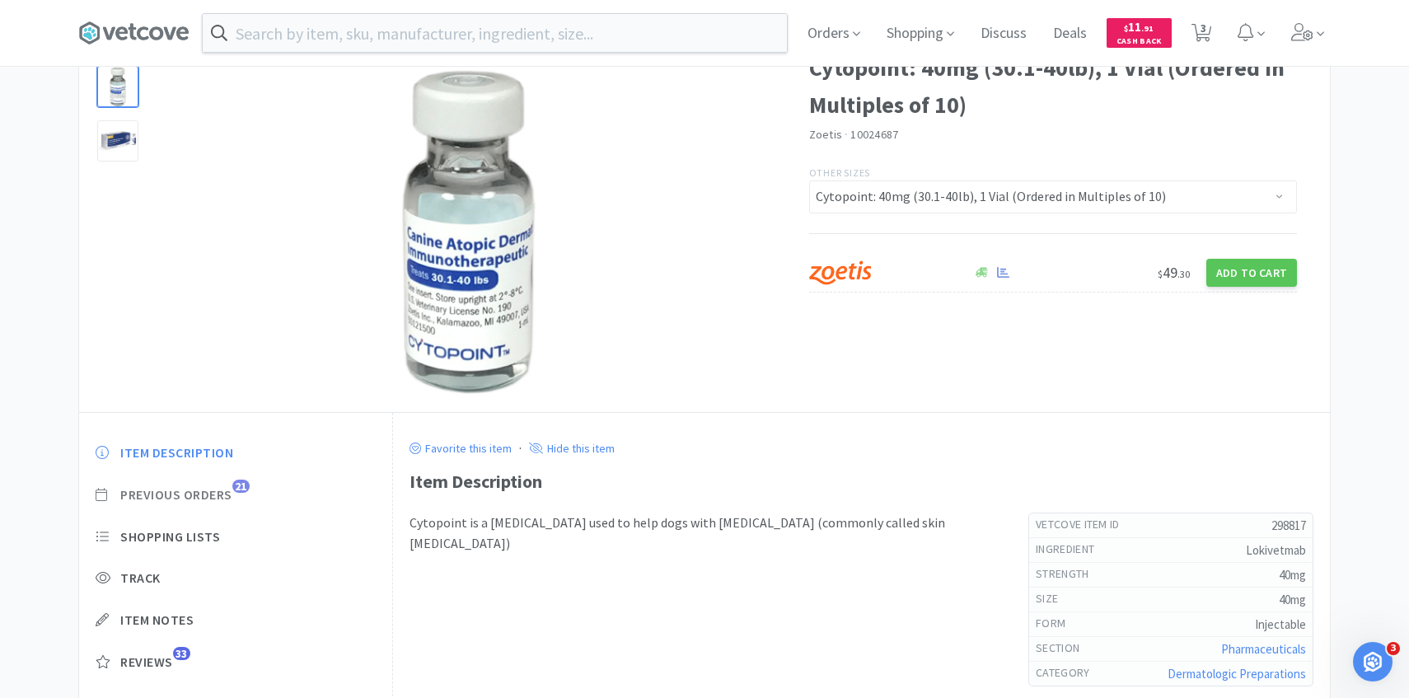
click at [241, 486] on span "21" at bounding box center [240, 485] width 17 height 13
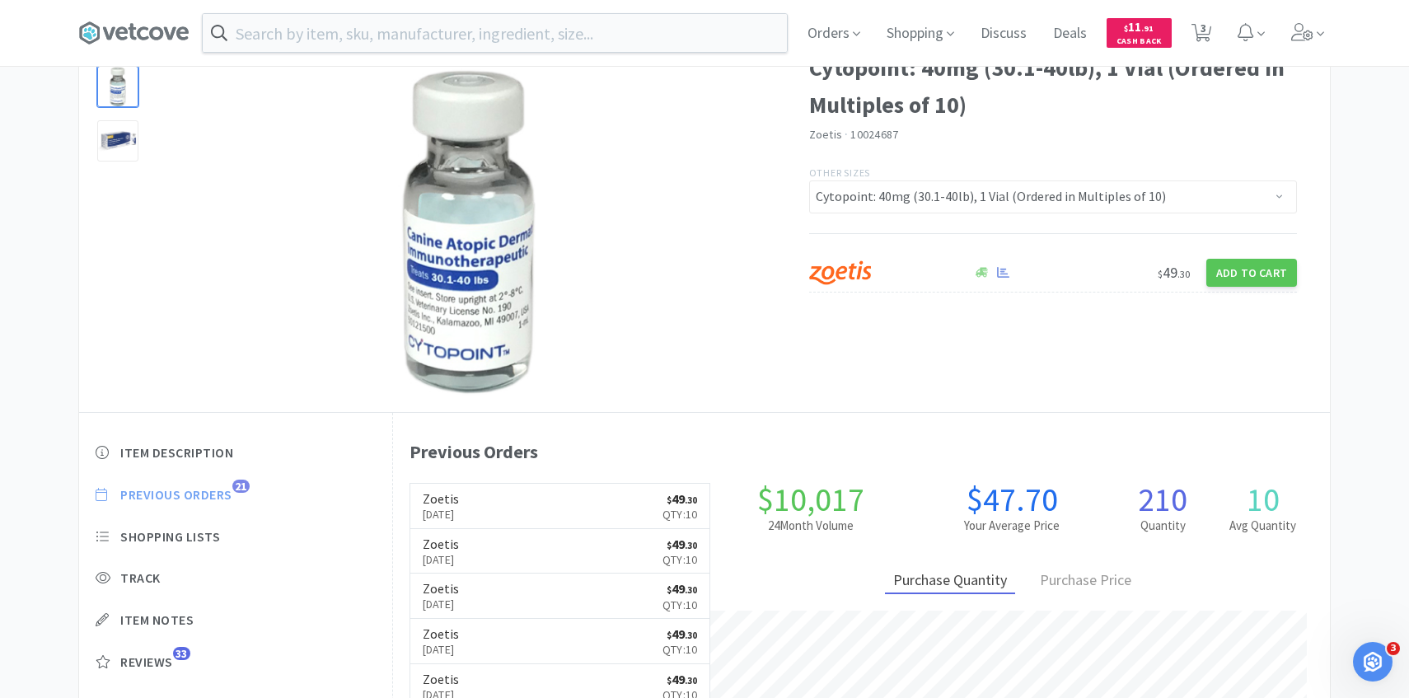
scroll to position [452, 937]
click at [1204, 30] on span "3" at bounding box center [1203, 28] width 6 height 66
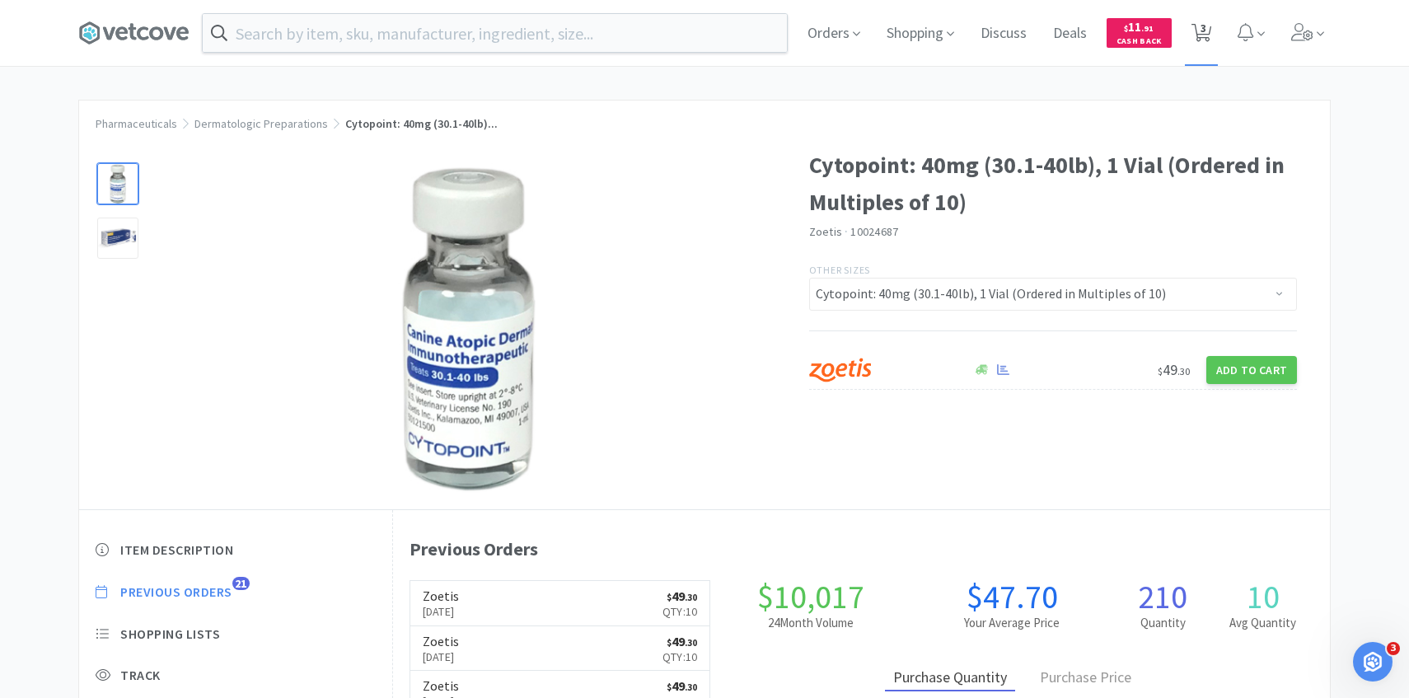
select select "10"
select select "4"
select select "5"
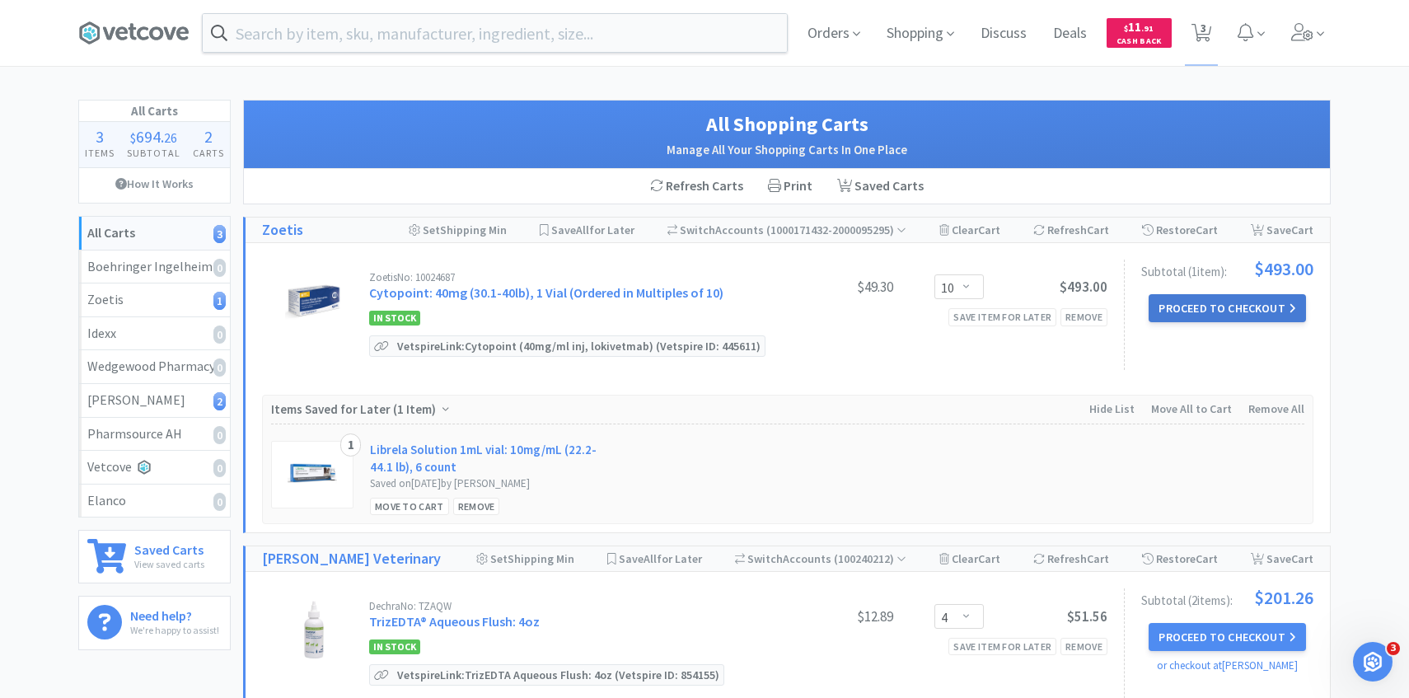
click at [1193, 301] on button "Proceed to Checkout" at bounding box center [1226, 308] width 157 height 28
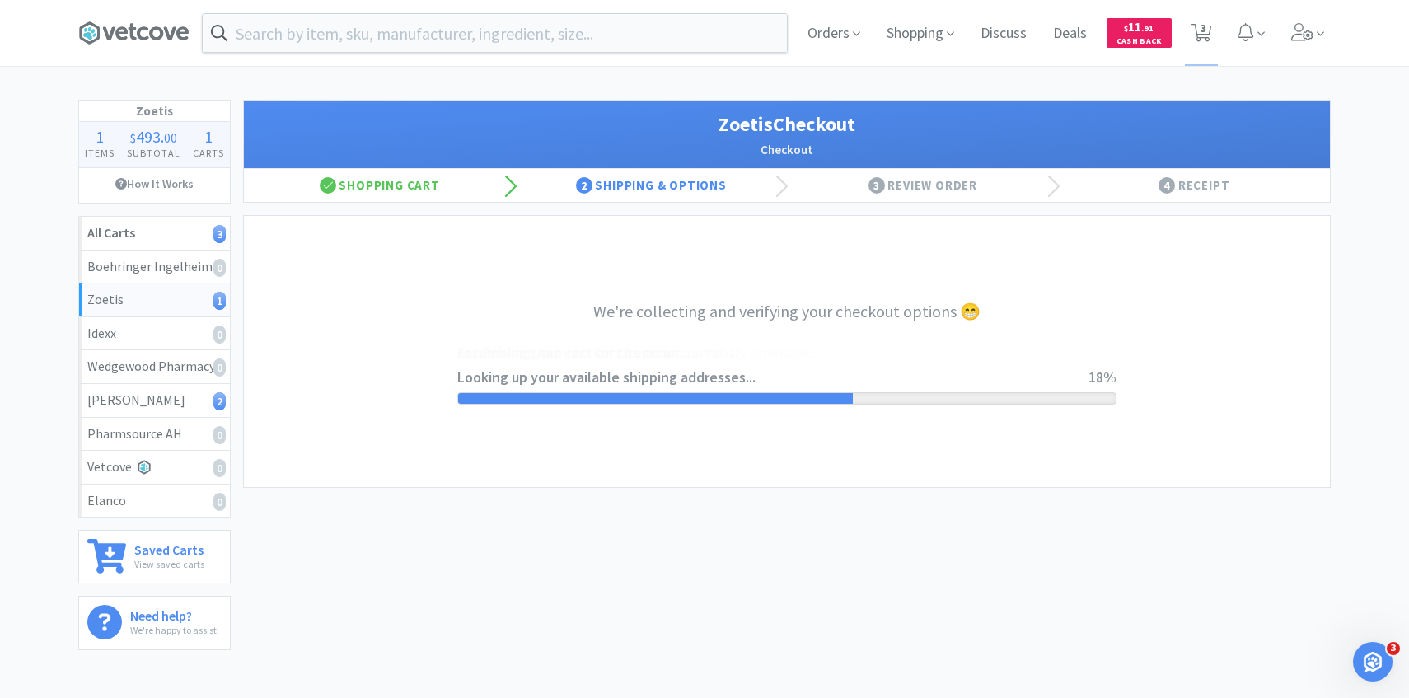
select select "invoice"
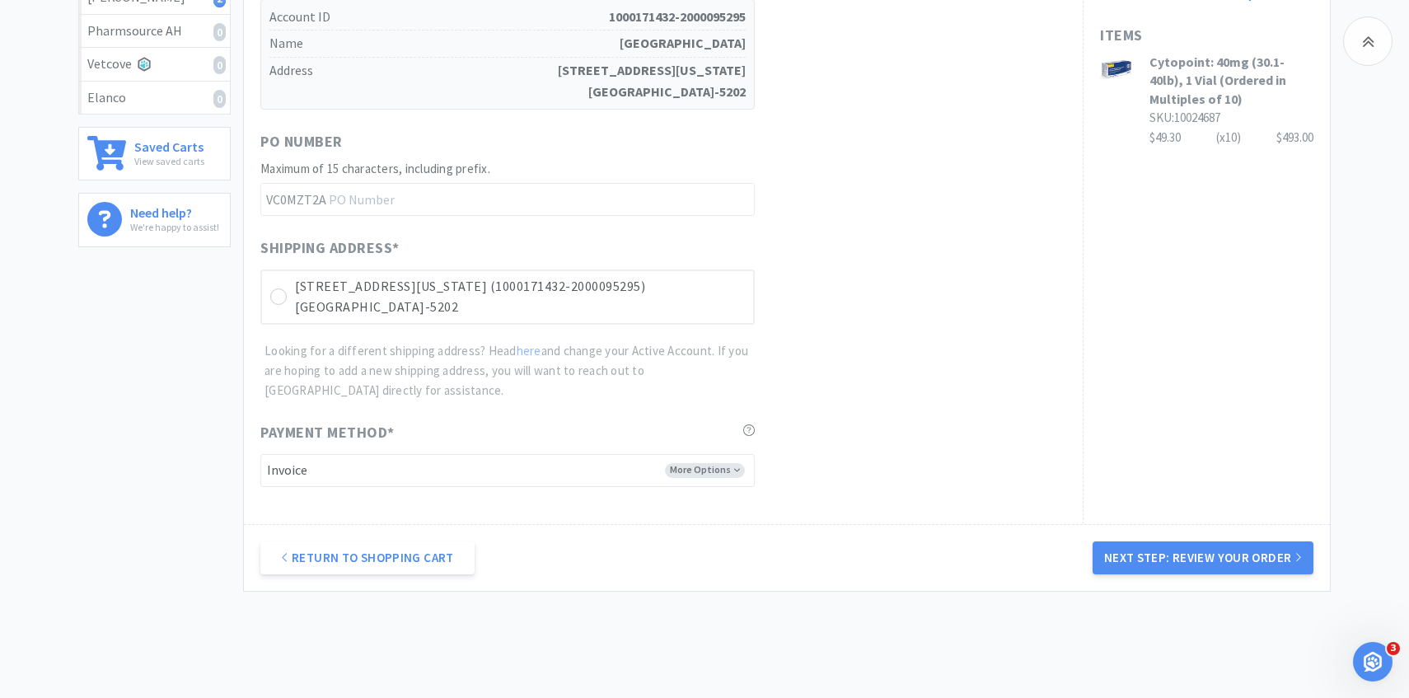
scroll to position [465, 0]
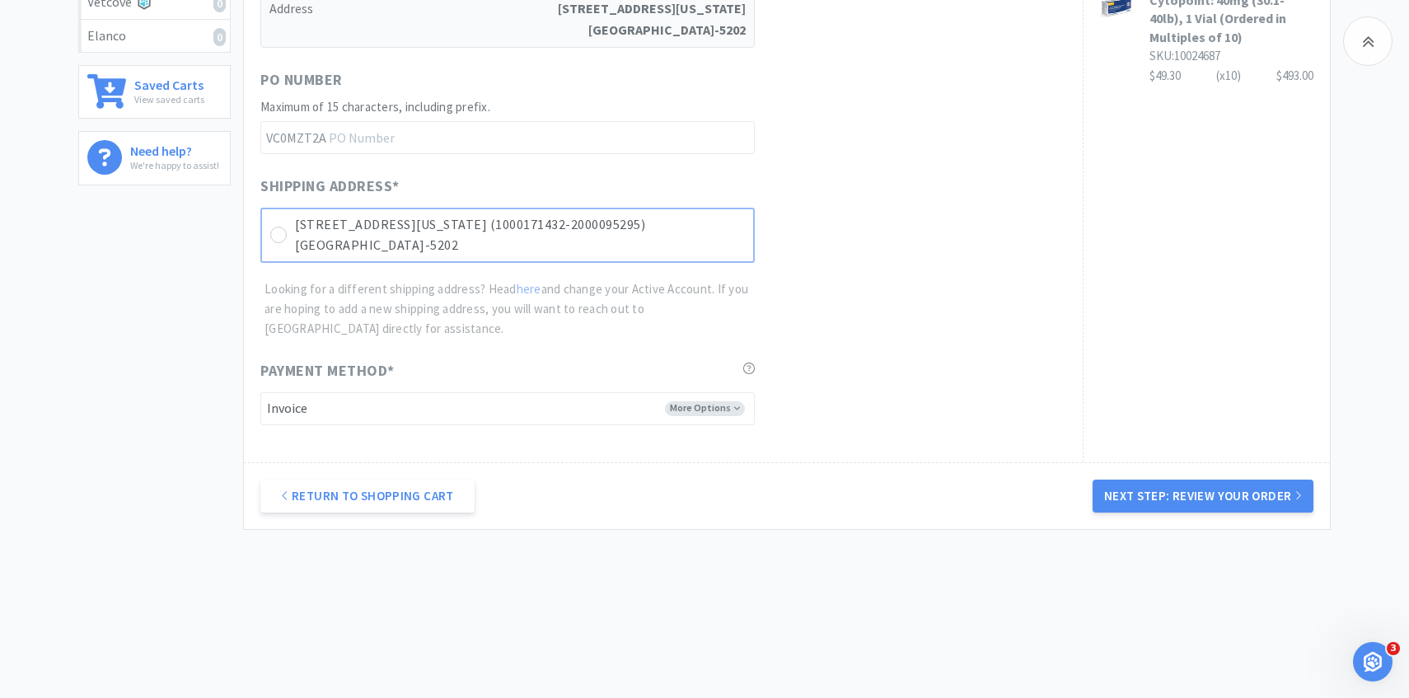
click at [736, 239] on p "Highlands Ranch, CO 80126-5202" at bounding box center [520, 245] width 450 height 21
click at [1182, 473] on div "Return to Shopping Cart Next Step: Review Your Order" at bounding box center [787, 495] width 1086 height 67
click at [1181, 484] on button "Next Step: Review Your Order" at bounding box center [1202, 495] width 221 height 33
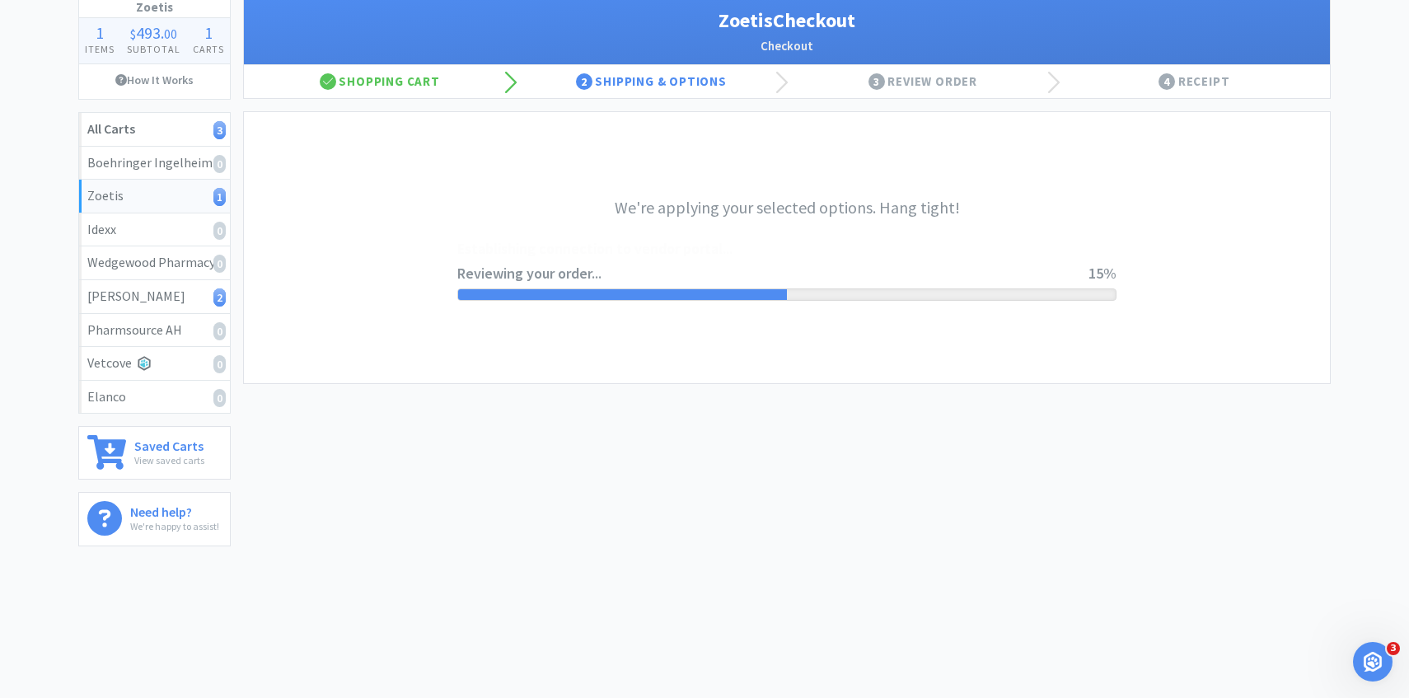
scroll to position [0, 0]
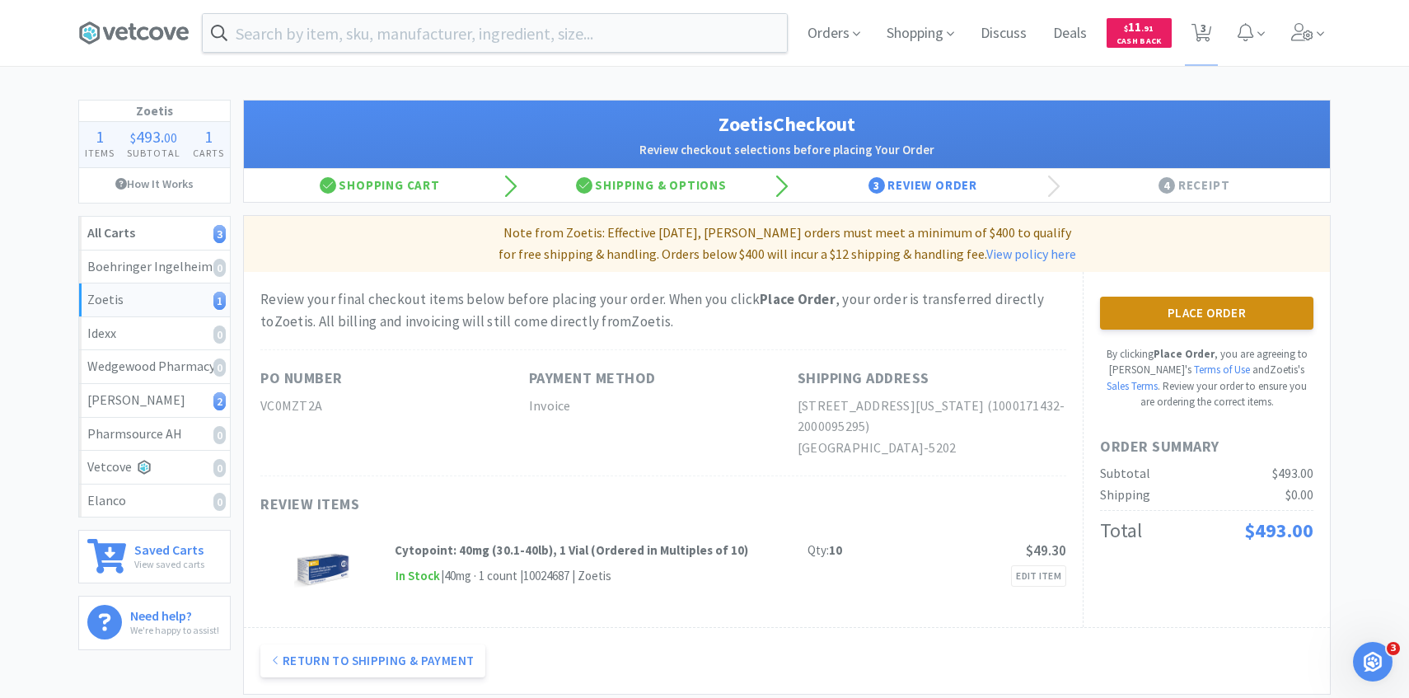
click at [1153, 306] on button "Place Order" at bounding box center [1206, 313] width 213 height 33
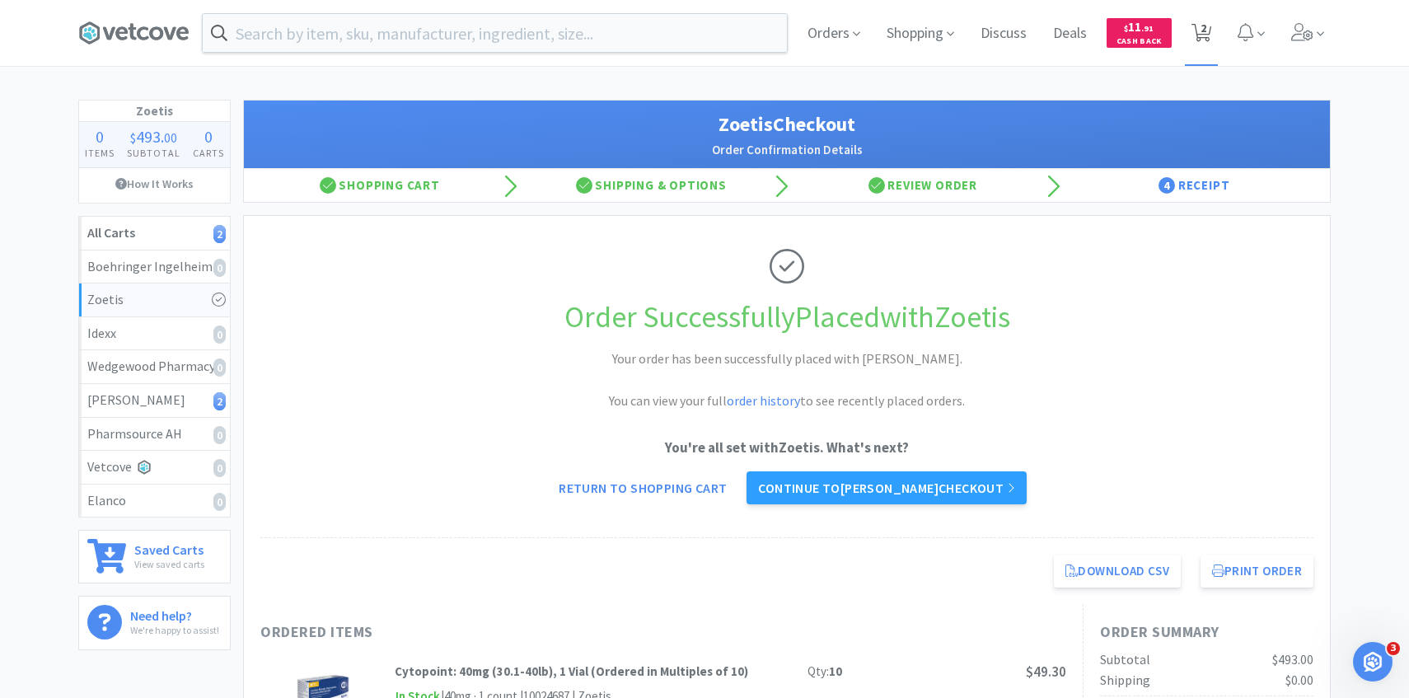
click at [1203, 19] on span "2" at bounding box center [1203, 28] width 6 height 66
select select "4"
select select "5"
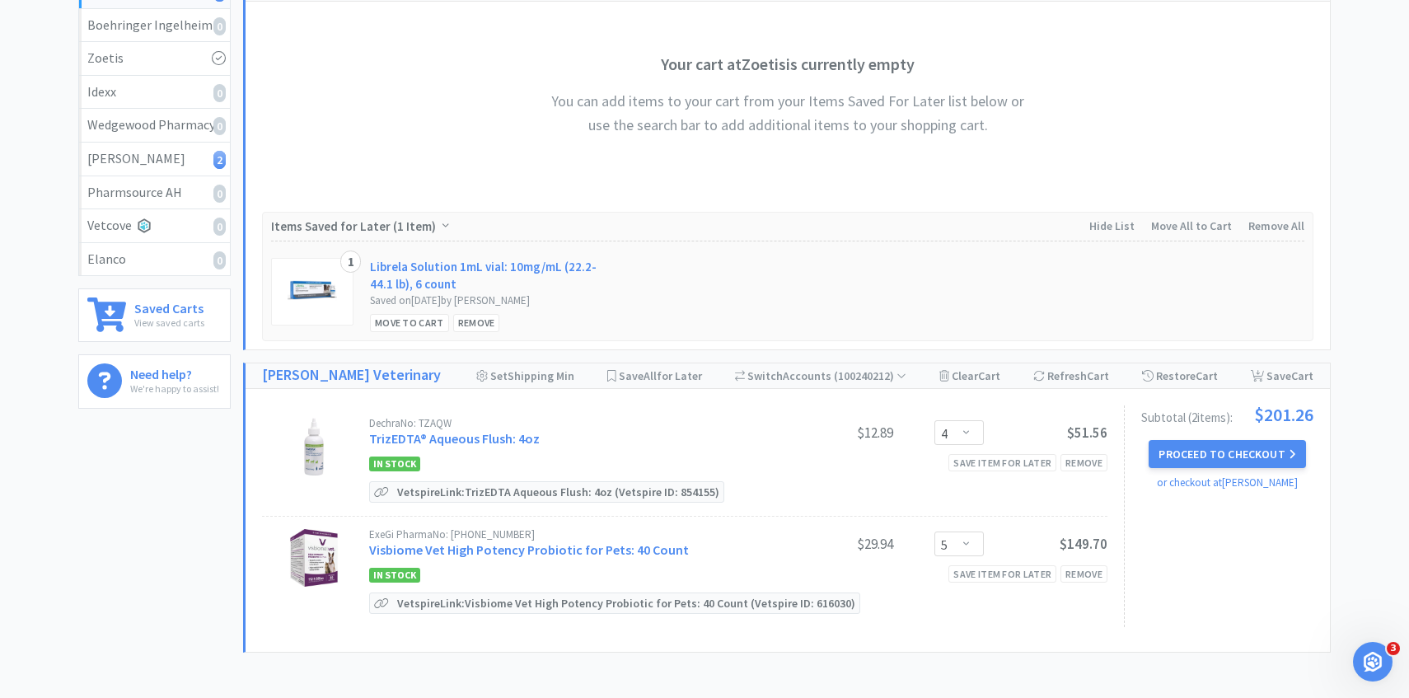
scroll to position [364, 0]
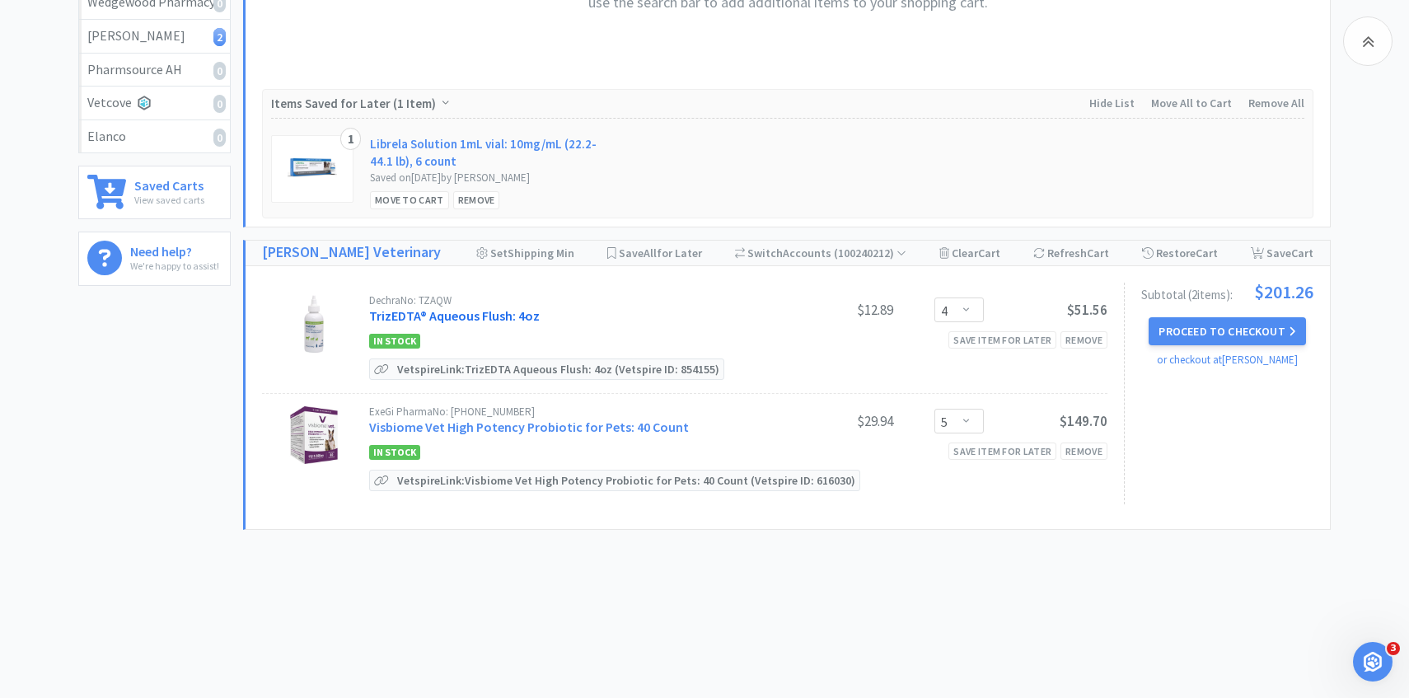
click at [485, 318] on link "TrizEDTA® Aqueous Flush: 4oz" at bounding box center [454, 315] width 171 height 16
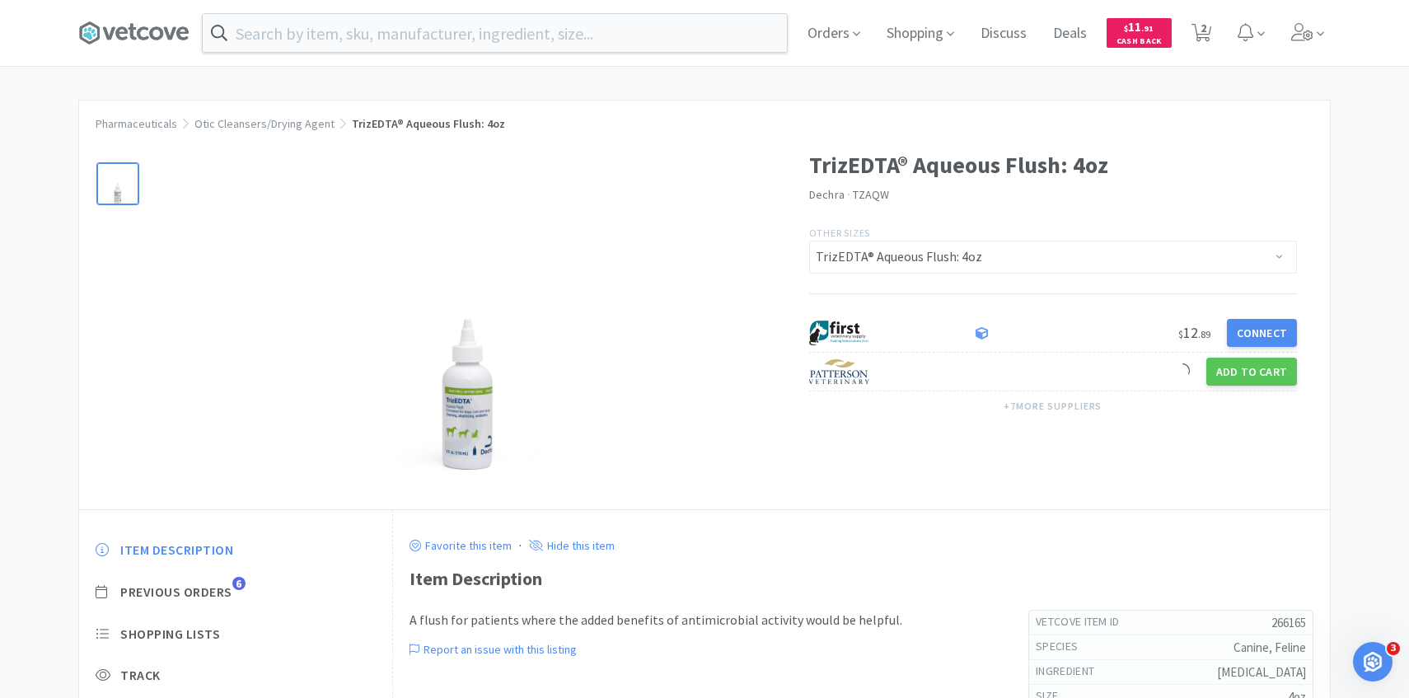
scroll to position [54, 0]
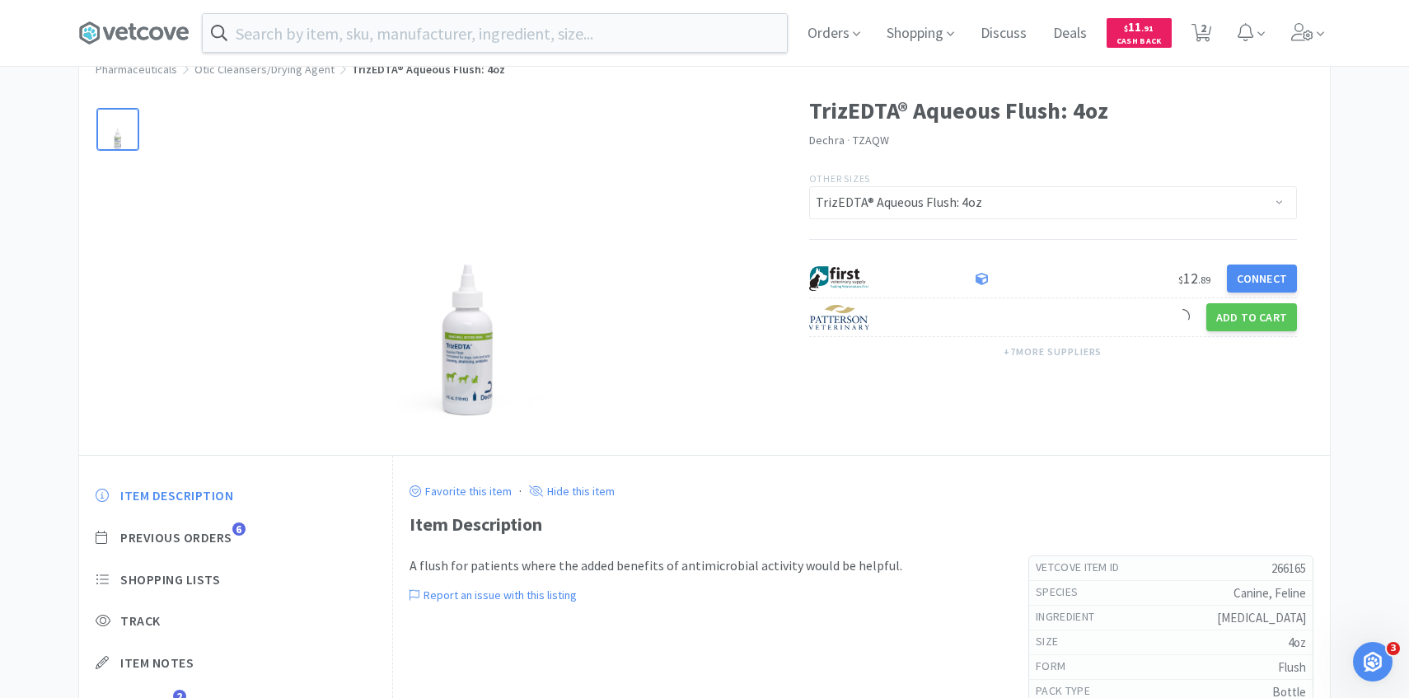
click at [224, 525] on div "Item Description Previous Orders 6 Shopping Lists Track Item Notes Reviews 2" at bounding box center [235, 612] width 313 height 284
click at [225, 544] on span "Previous Orders" at bounding box center [176, 537] width 112 height 17
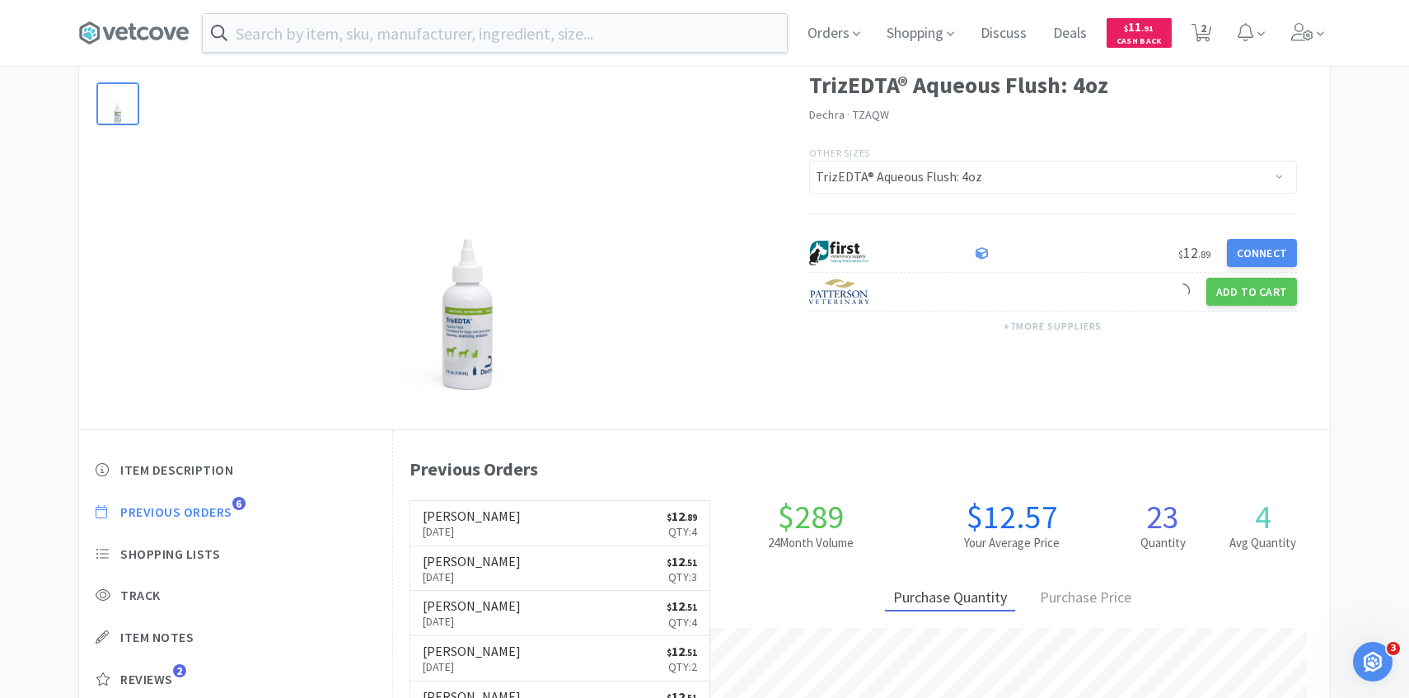
scroll to position [0, 0]
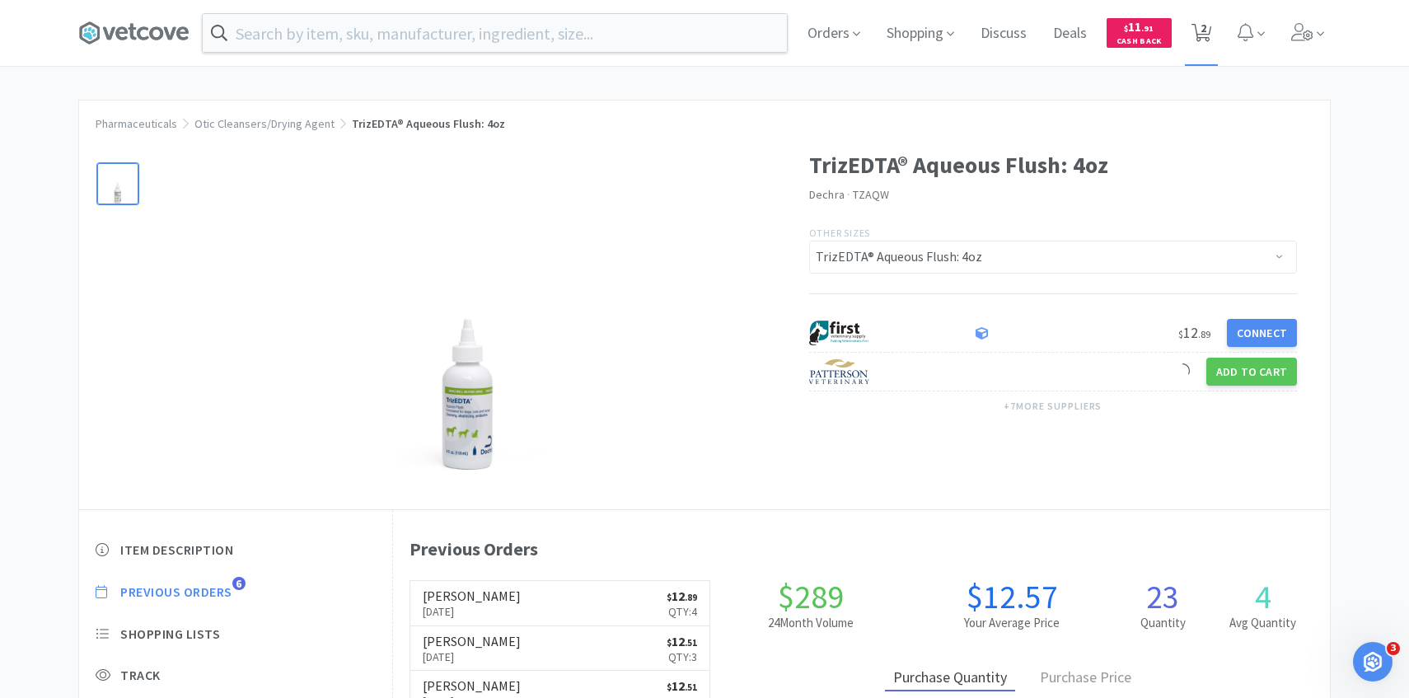
click at [1195, 34] on icon at bounding box center [1201, 33] width 21 height 18
select select "4"
select select "5"
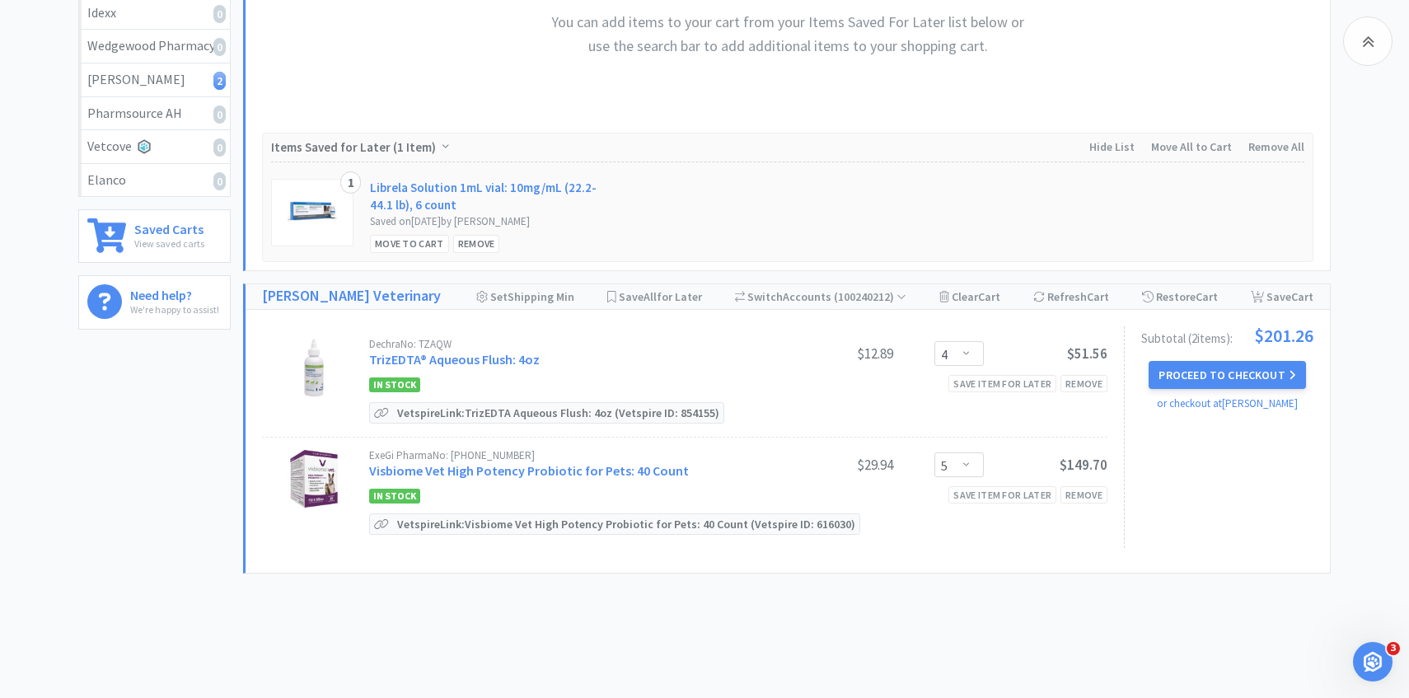
scroll to position [327, 0]
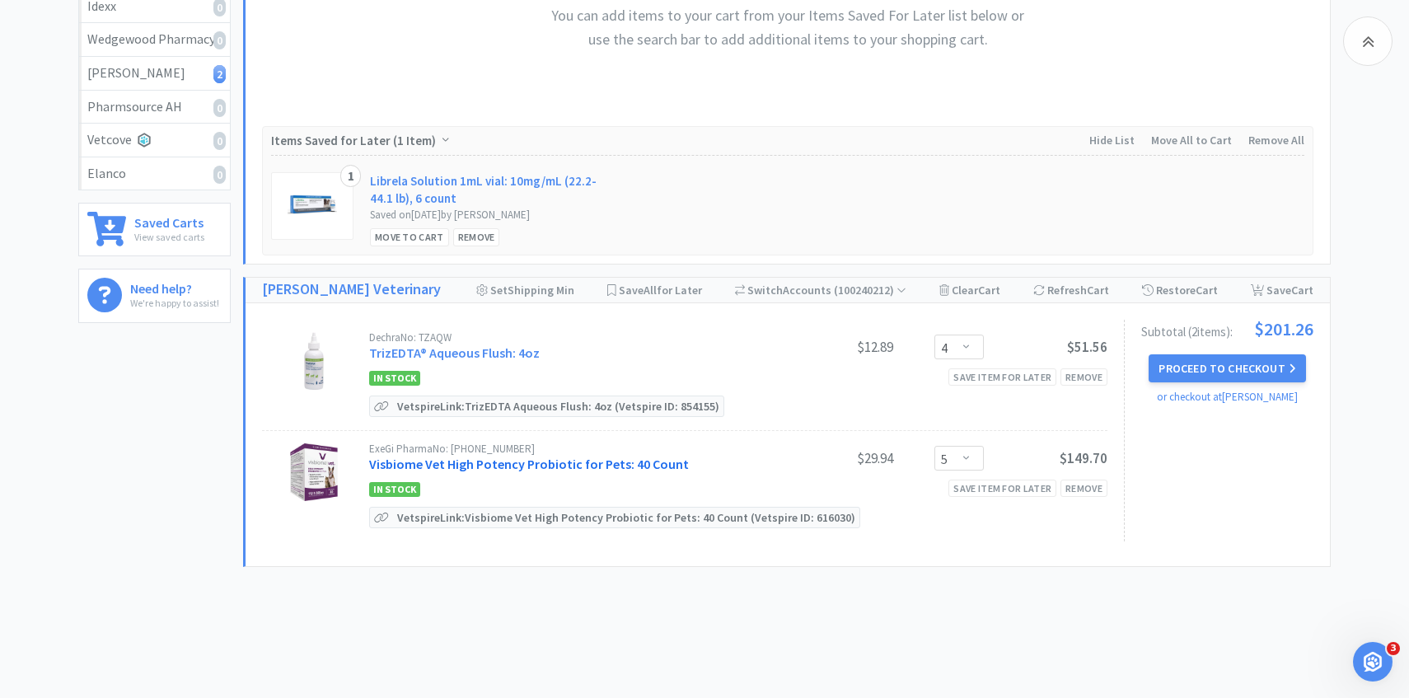
click at [555, 465] on link "Visbiome Vet High Potency Probiotic for Pets: 40 Count" at bounding box center [529, 464] width 320 height 16
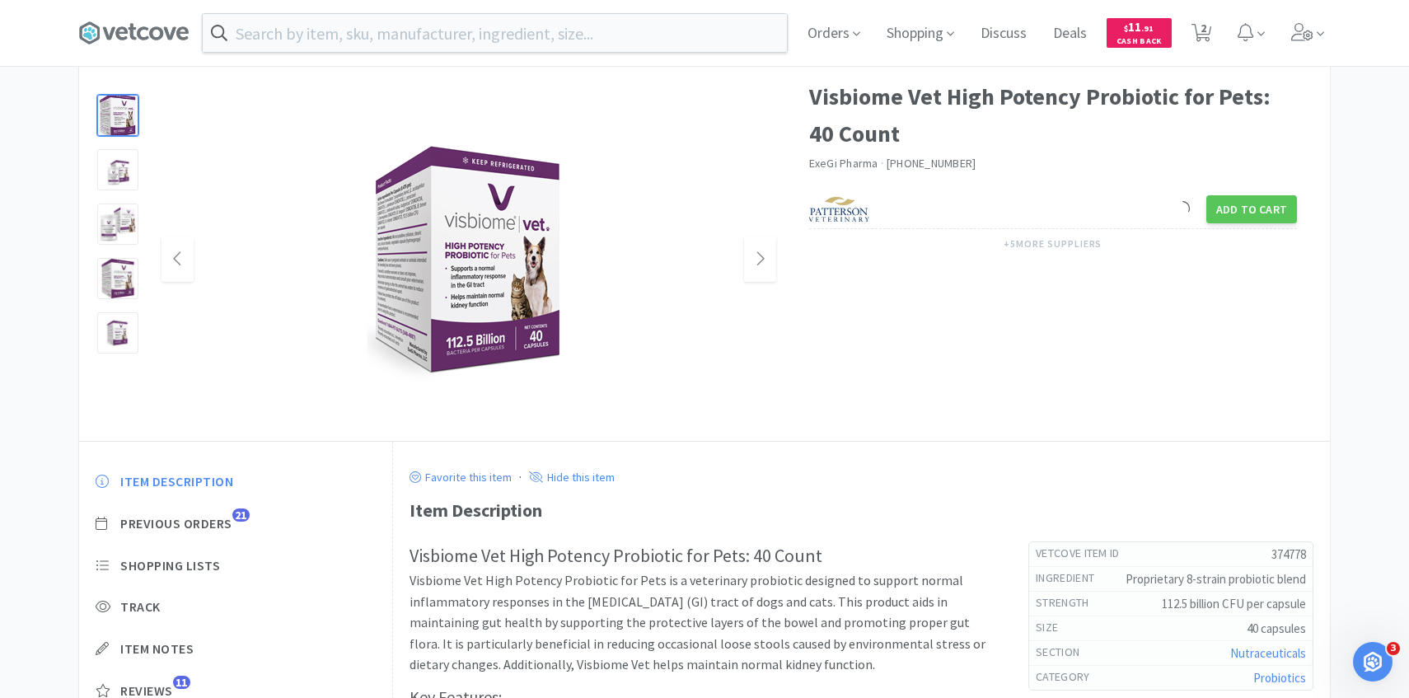
scroll to position [115, 0]
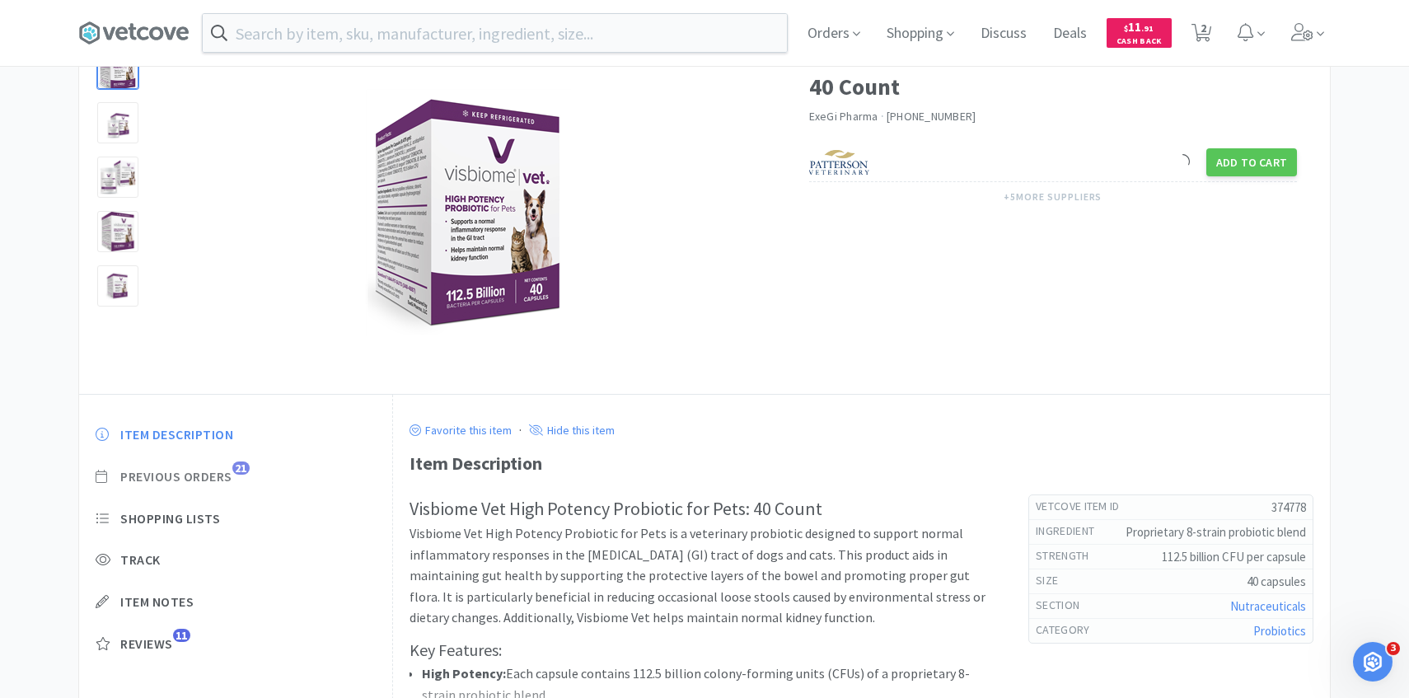
click at [218, 479] on span "Previous Orders" at bounding box center [176, 476] width 112 height 17
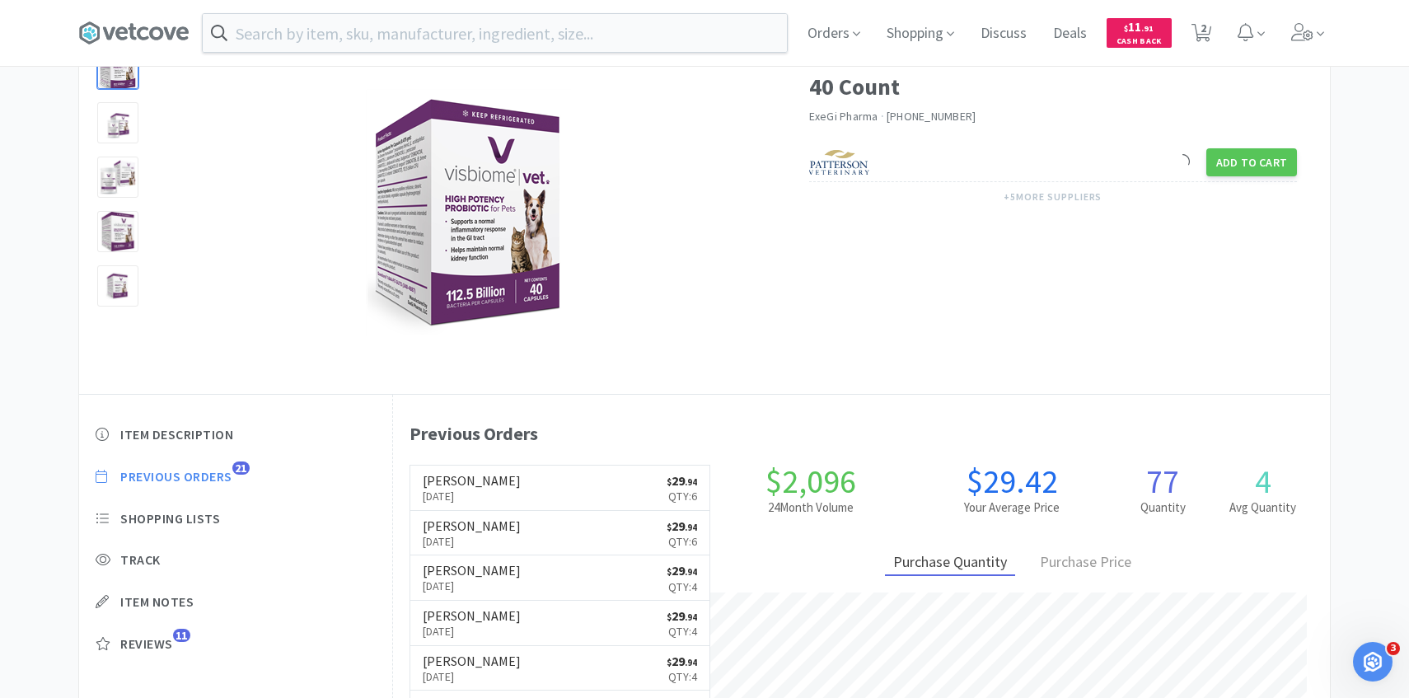
scroll to position [452, 937]
click at [593, 472] on link "Patterson Aug 12th, 2025 $ 29 . 94 Qty: 6" at bounding box center [560, 487] width 300 height 45
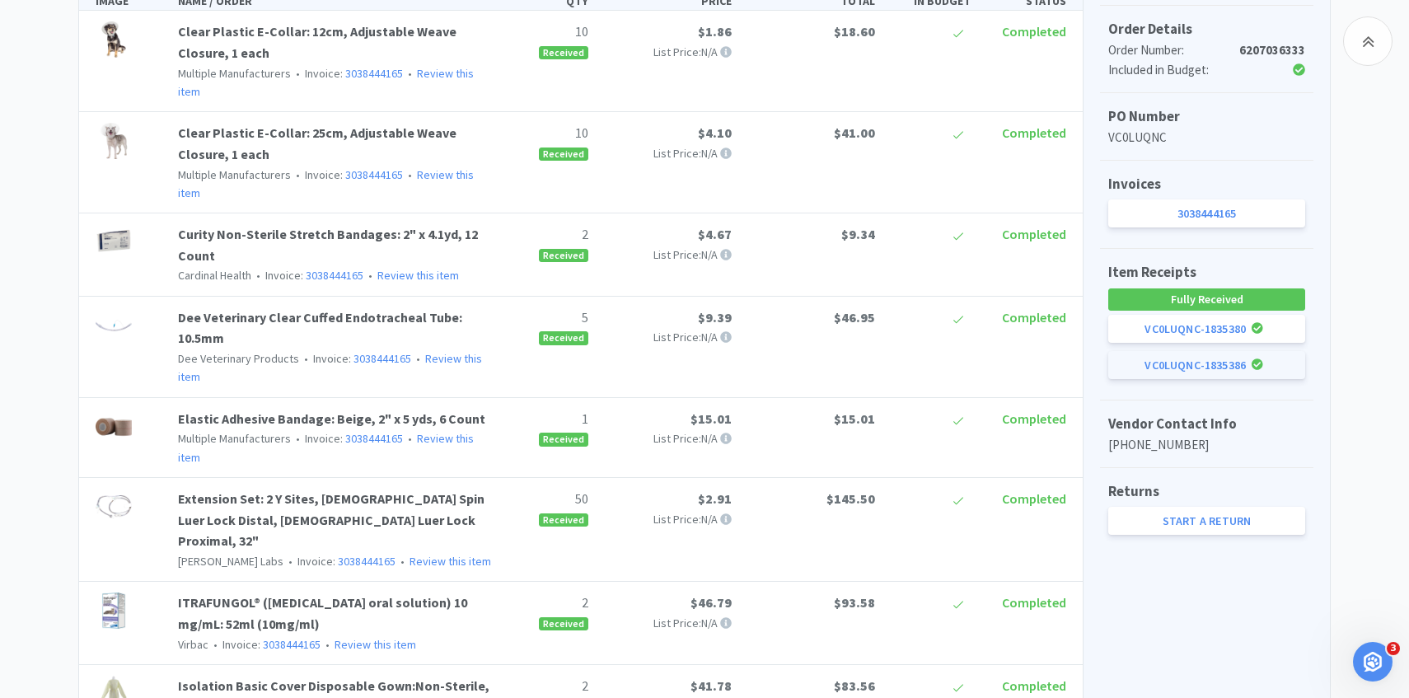
scroll to position [7, 0]
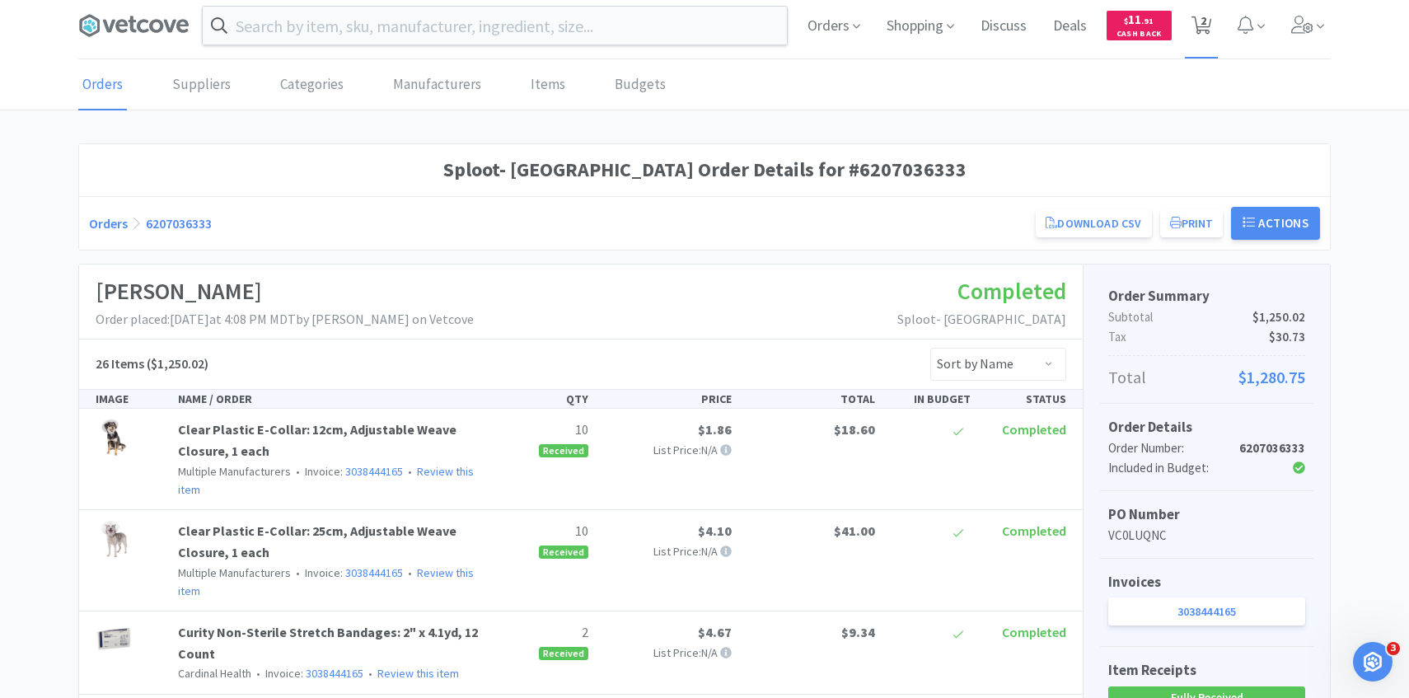
click at [1200, 31] on span "2" at bounding box center [1203, 21] width 6 height 66
select select "4"
select select "5"
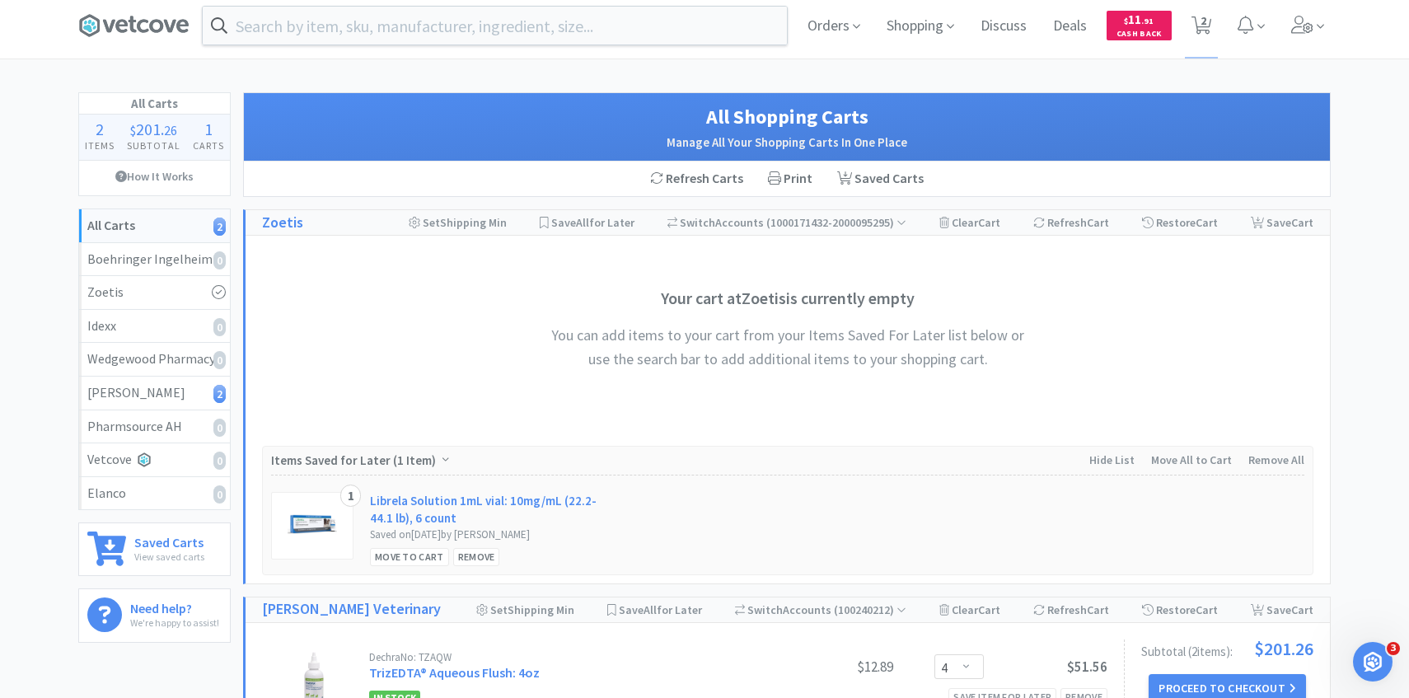
scroll to position [364, 0]
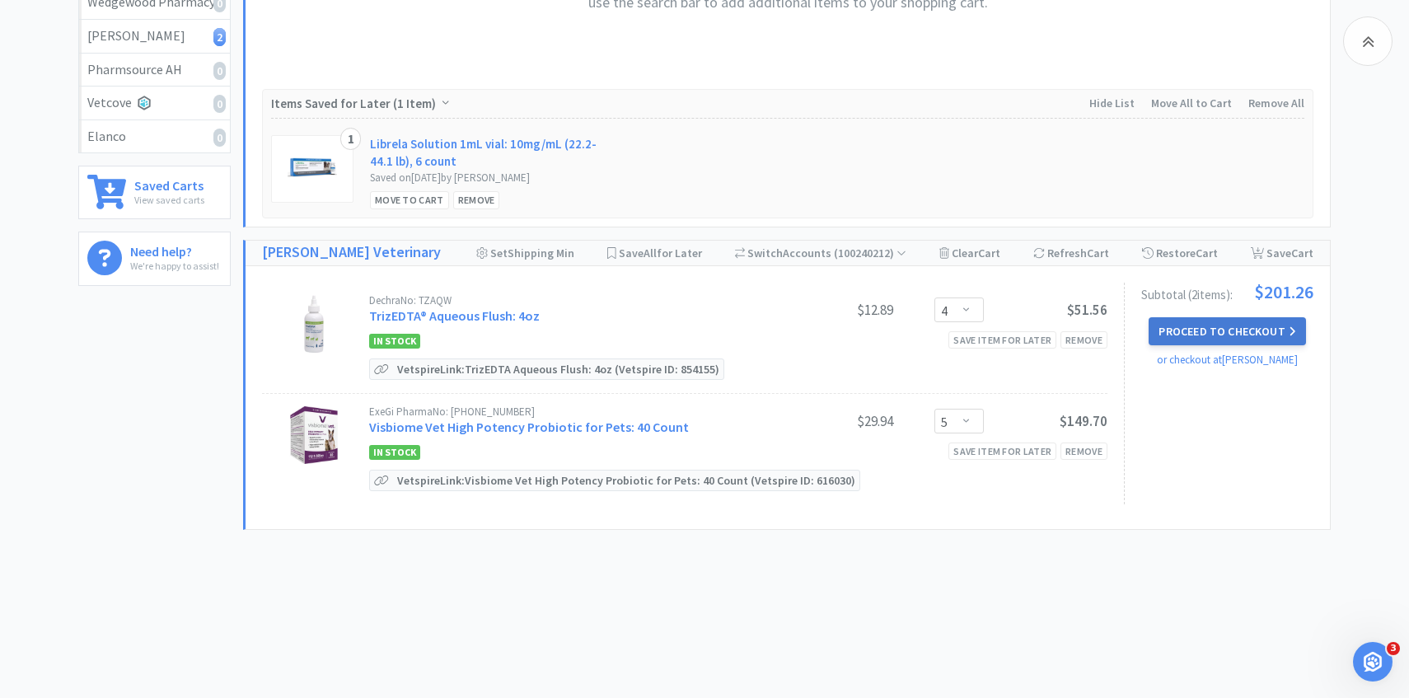
click at [1194, 334] on button "Proceed to Checkout" at bounding box center [1226, 331] width 157 height 28
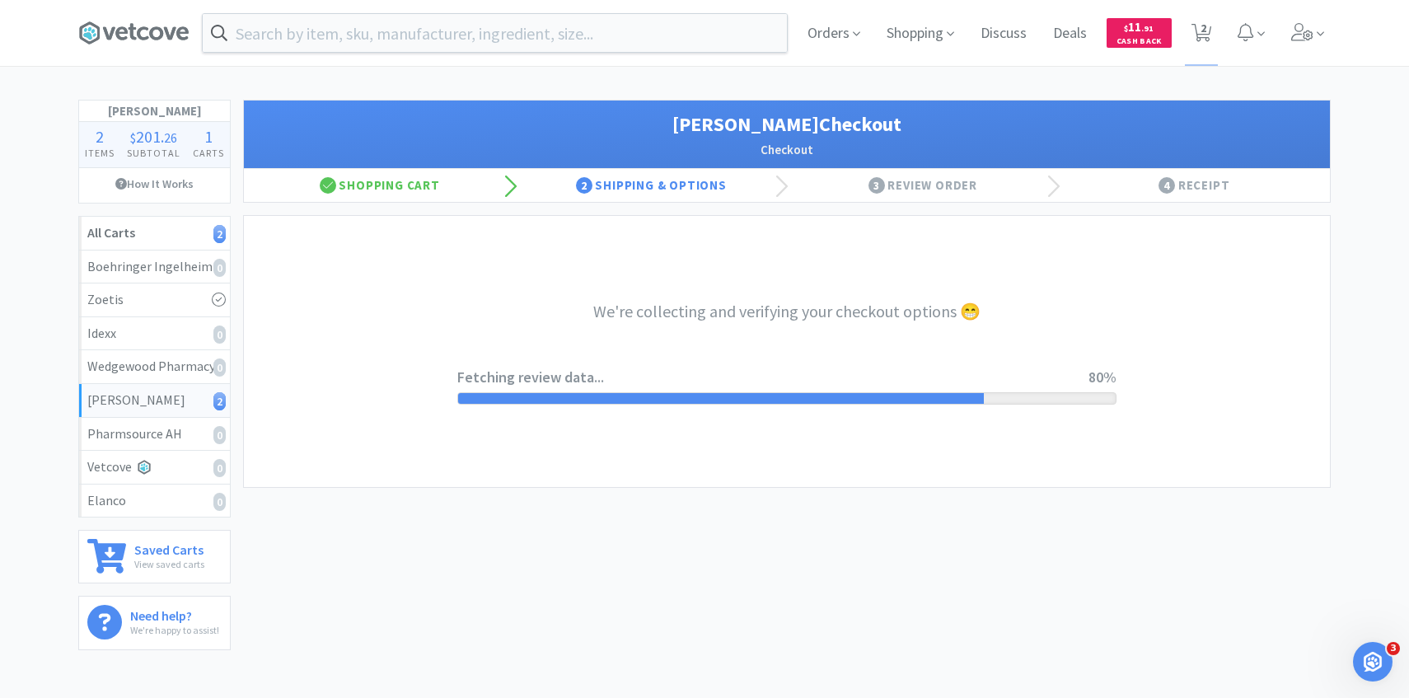
select select "1"
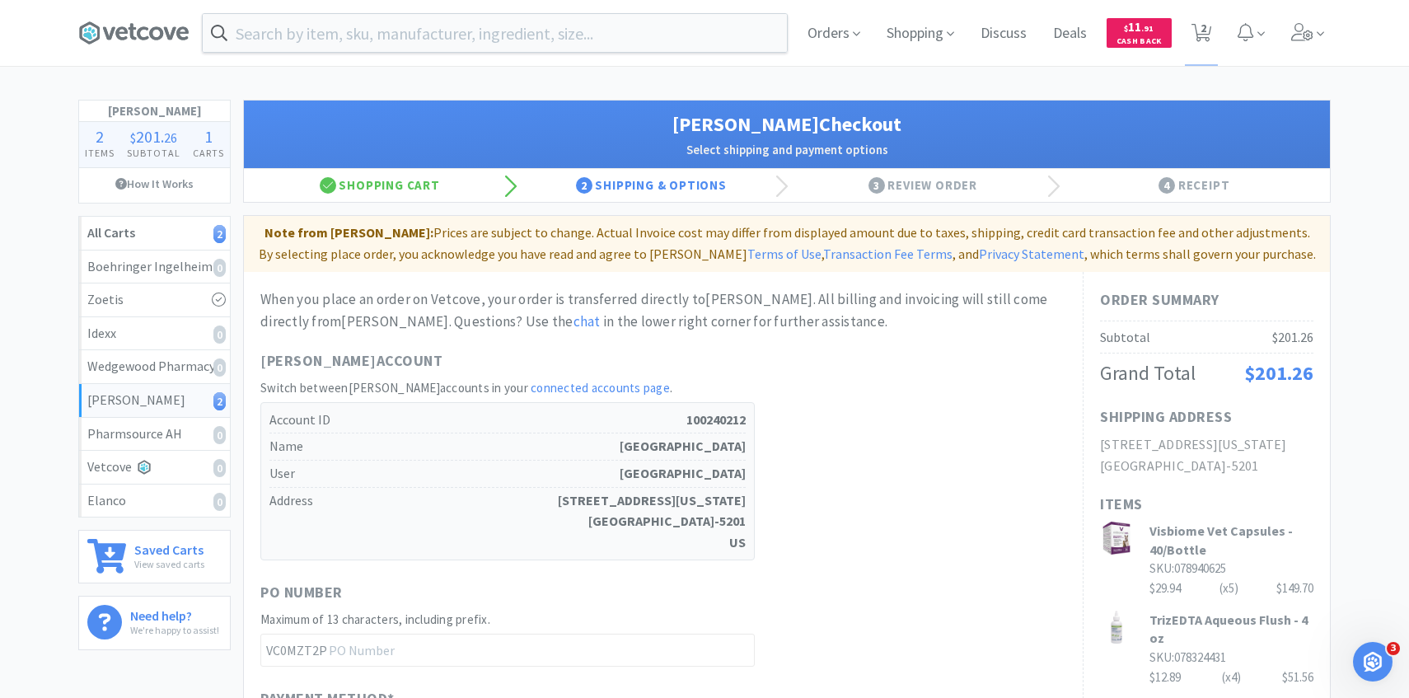
scroll to position [558, 0]
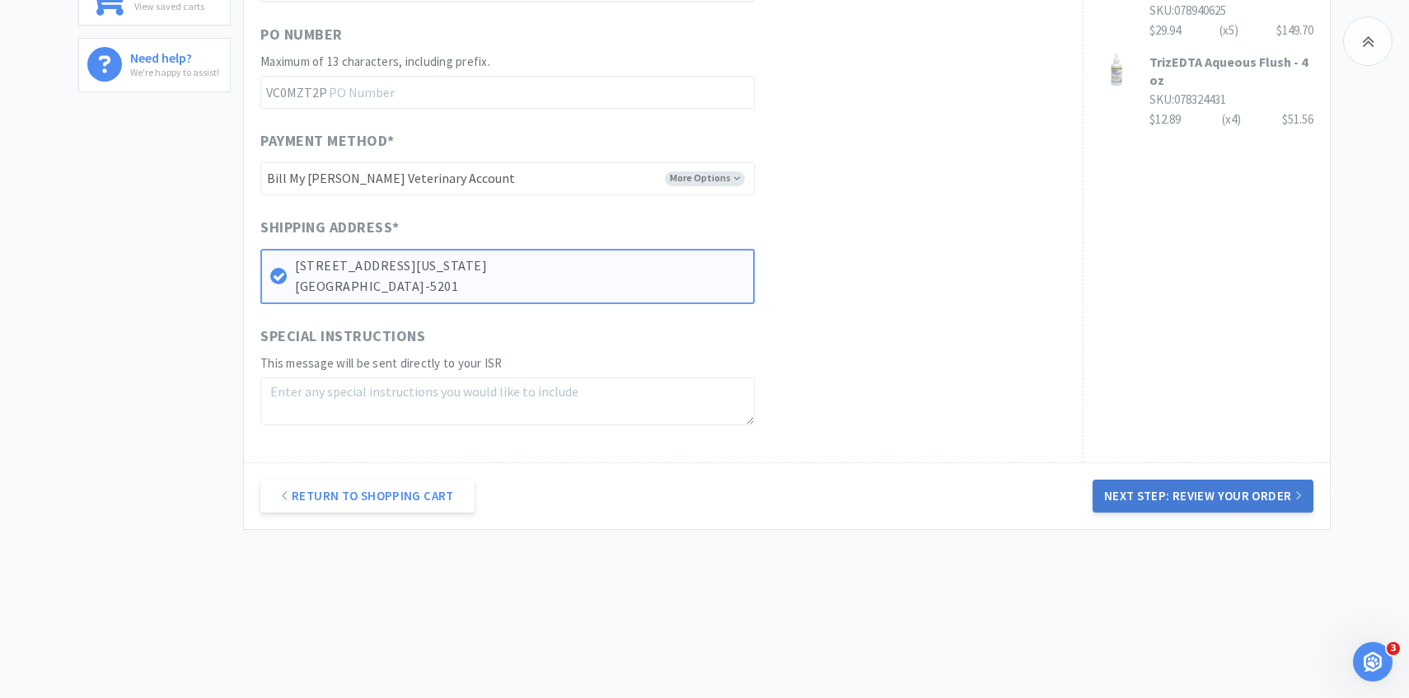
click at [1218, 484] on button "Next Step: Review Your Order" at bounding box center [1202, 495] width 221 height 33
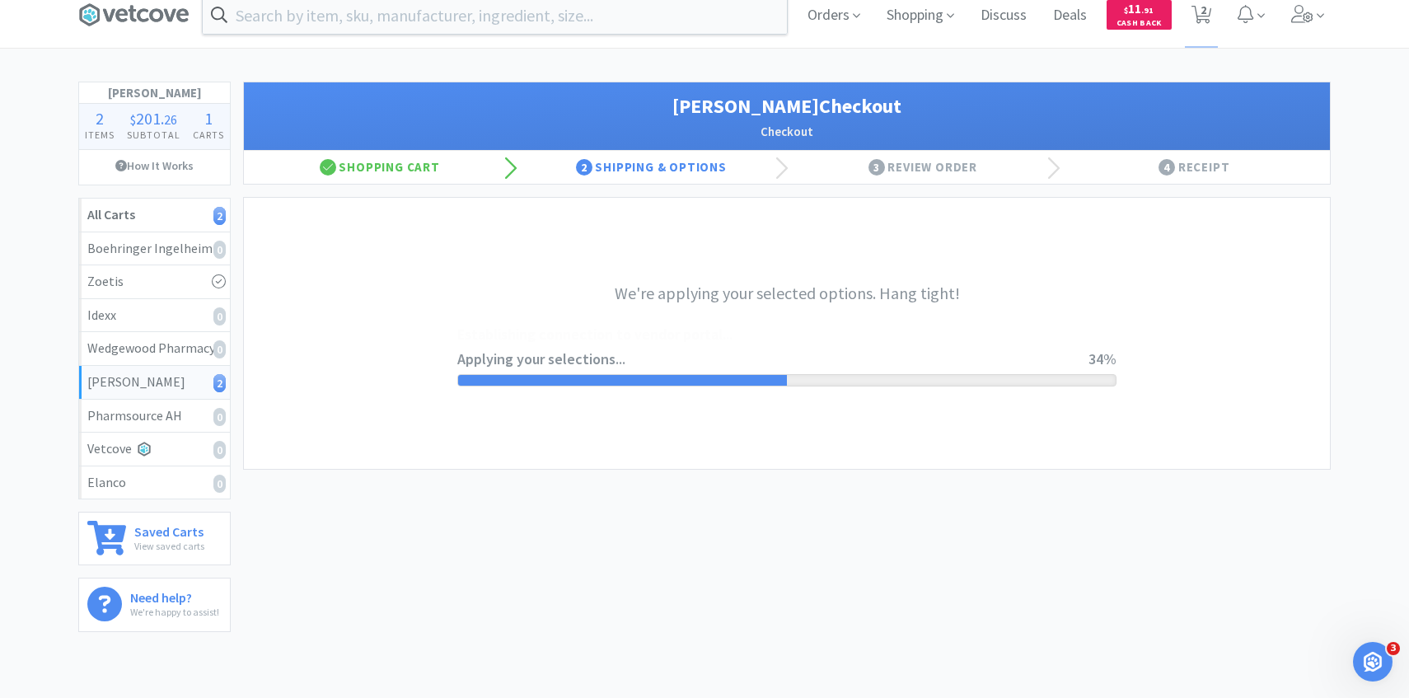
scroll to position [0, 0]
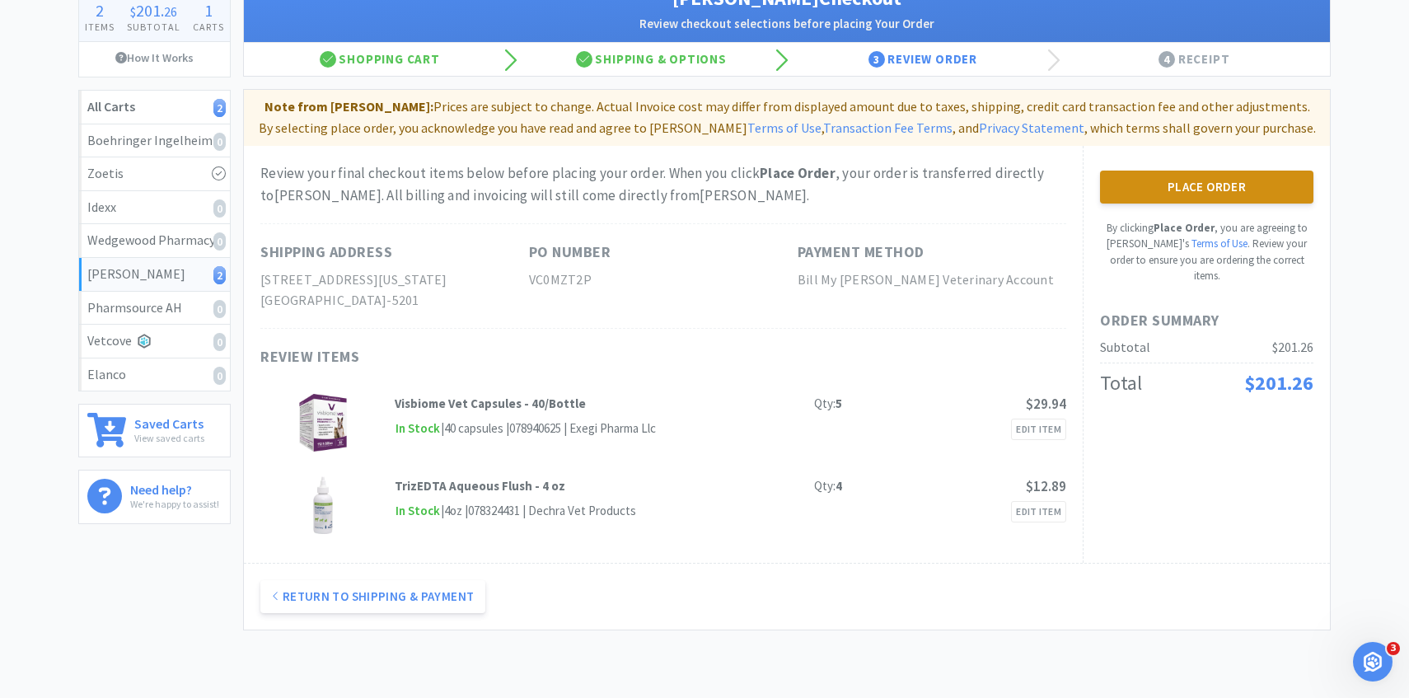
click at [1181, 199] on button "Place Order" at bounding box center [1206, 187] width 213 height 33
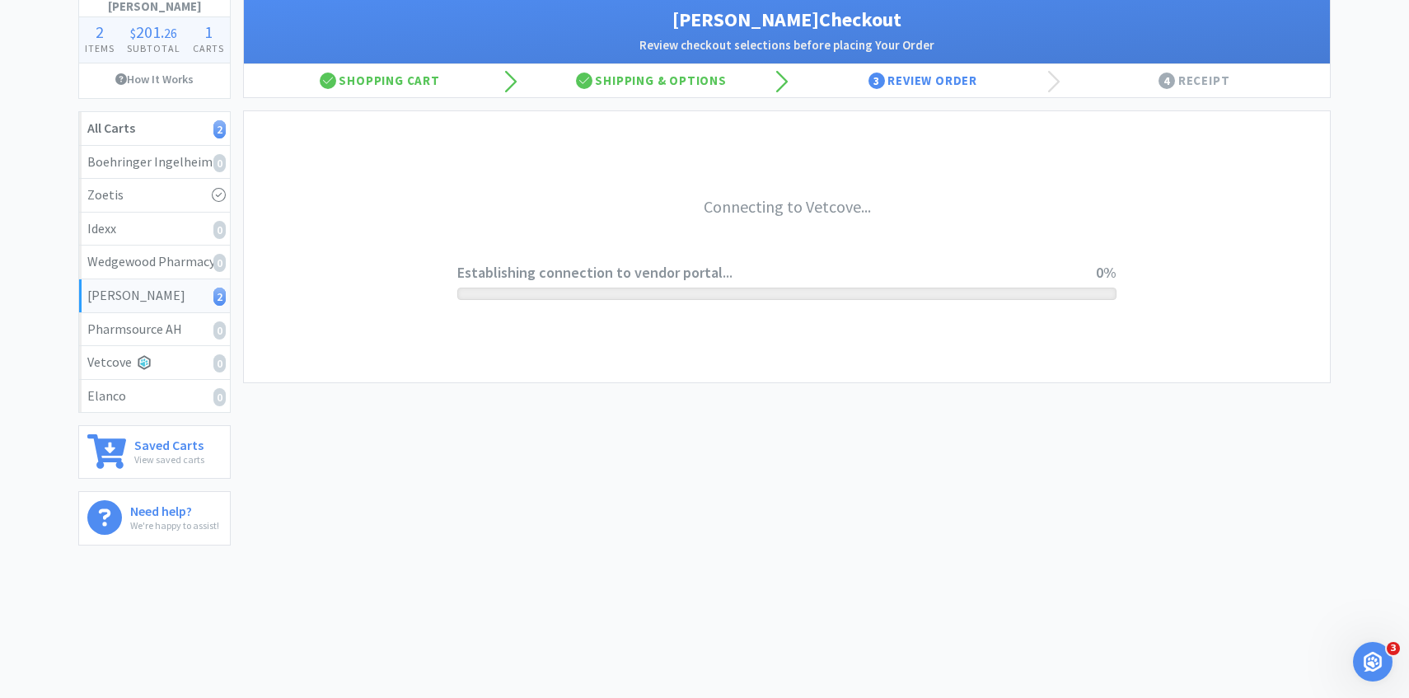
scroll to position [104, 0]
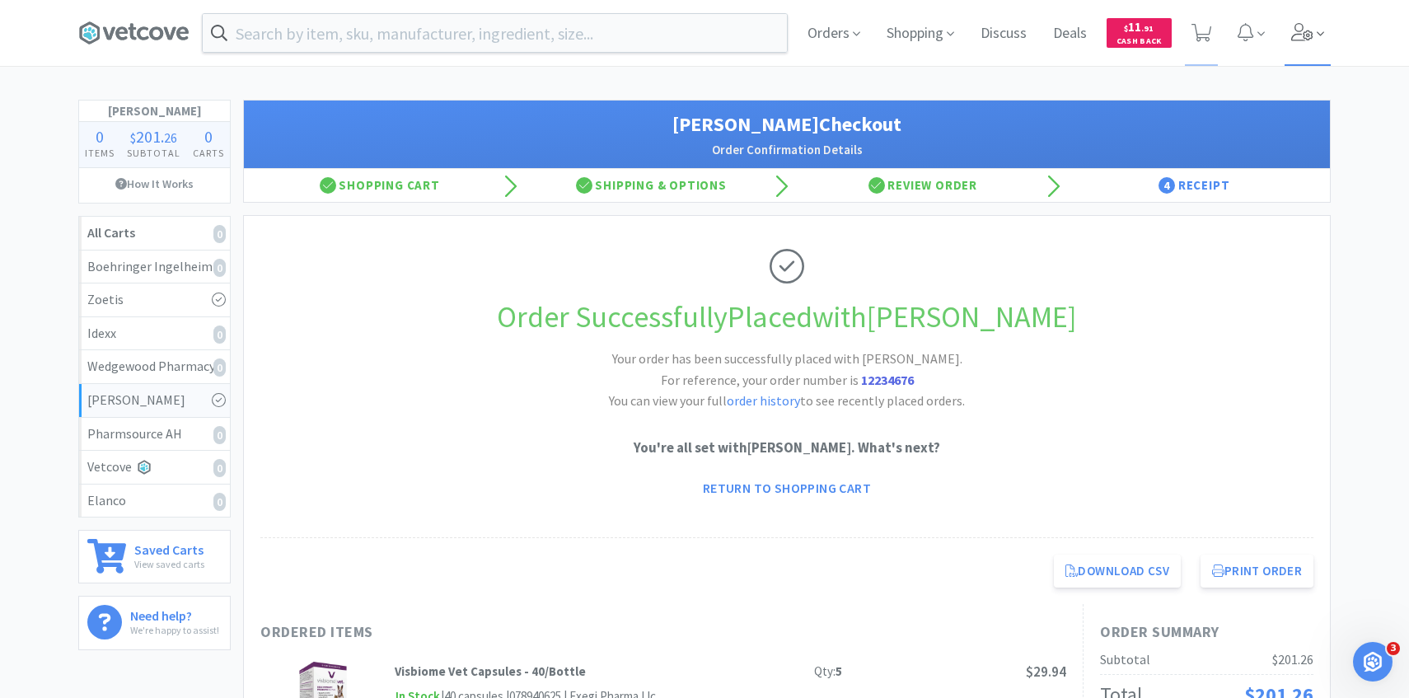
click at [1304, 48] on span at bounding box center [1307, 33] width 47 height 66
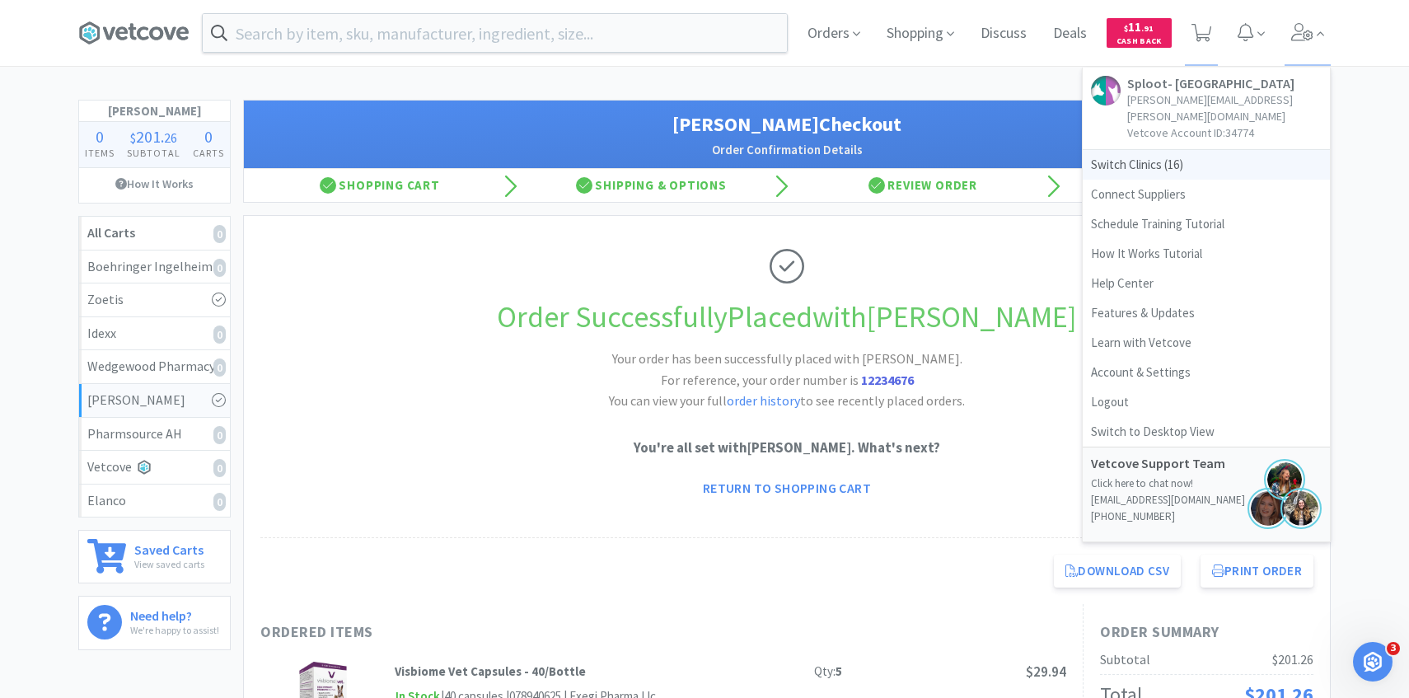
click at [1207, 150] on span "Switch Clinics ( 16 )" at bounding box center [1205, 165] width 247 height 30
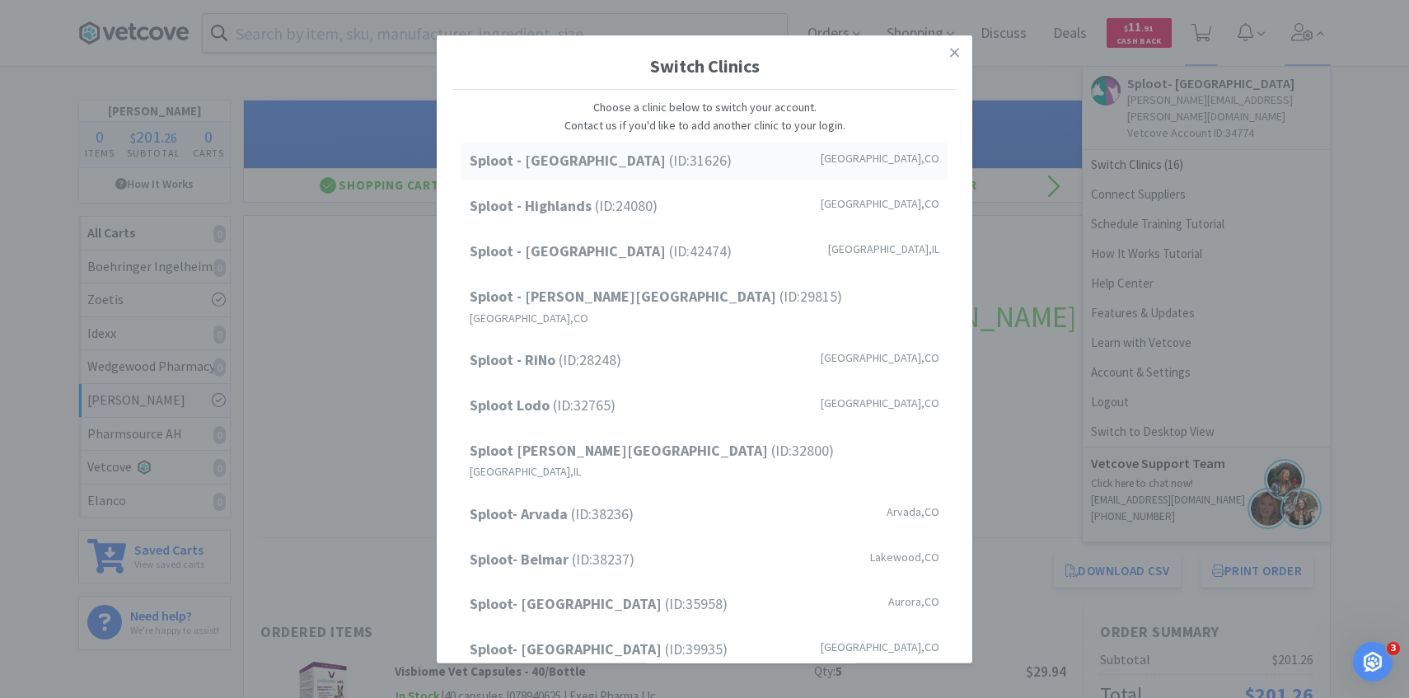
click at [641, 174] on div "Sploot - Cherry Creek (ID: 31626 ) Denver , CO" at bounding box center [704, 161] width 486 height 37
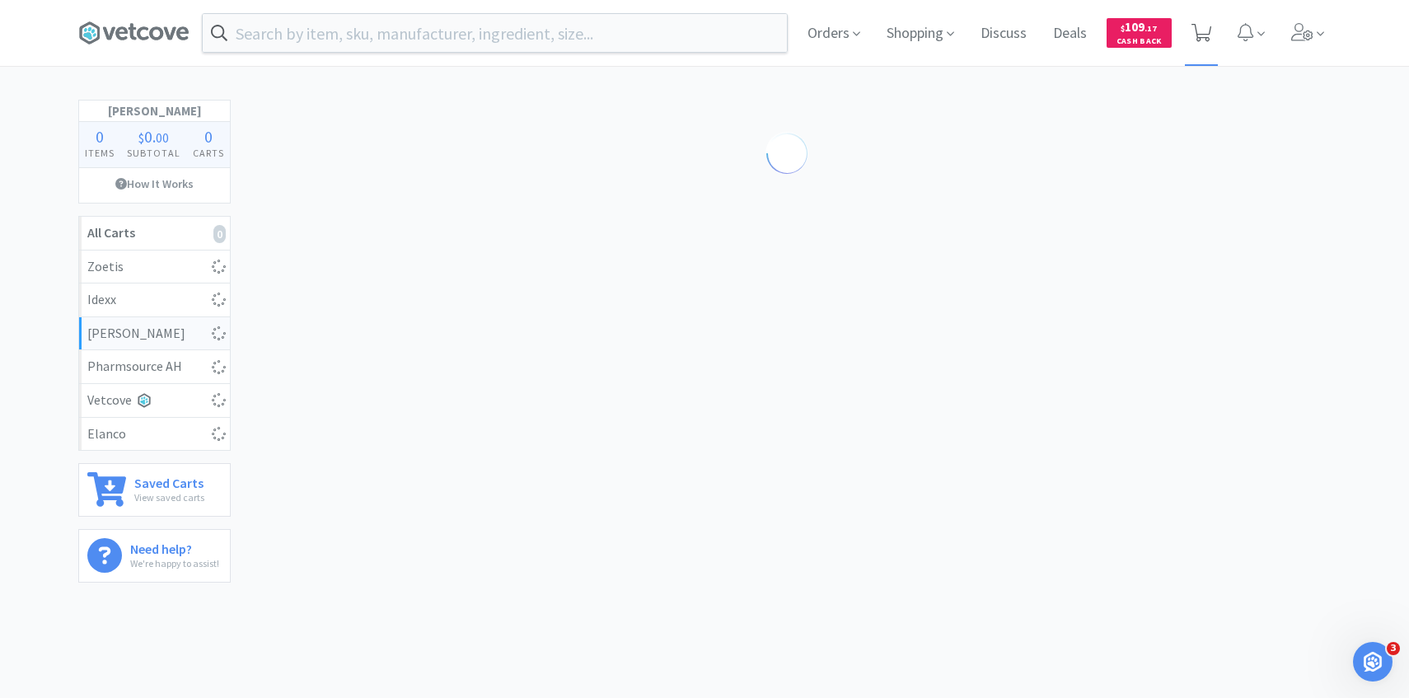
click at [1203, 40] on icon at bounding box center [1201, 33] width 21 height 18
select select "1"
select select "2"
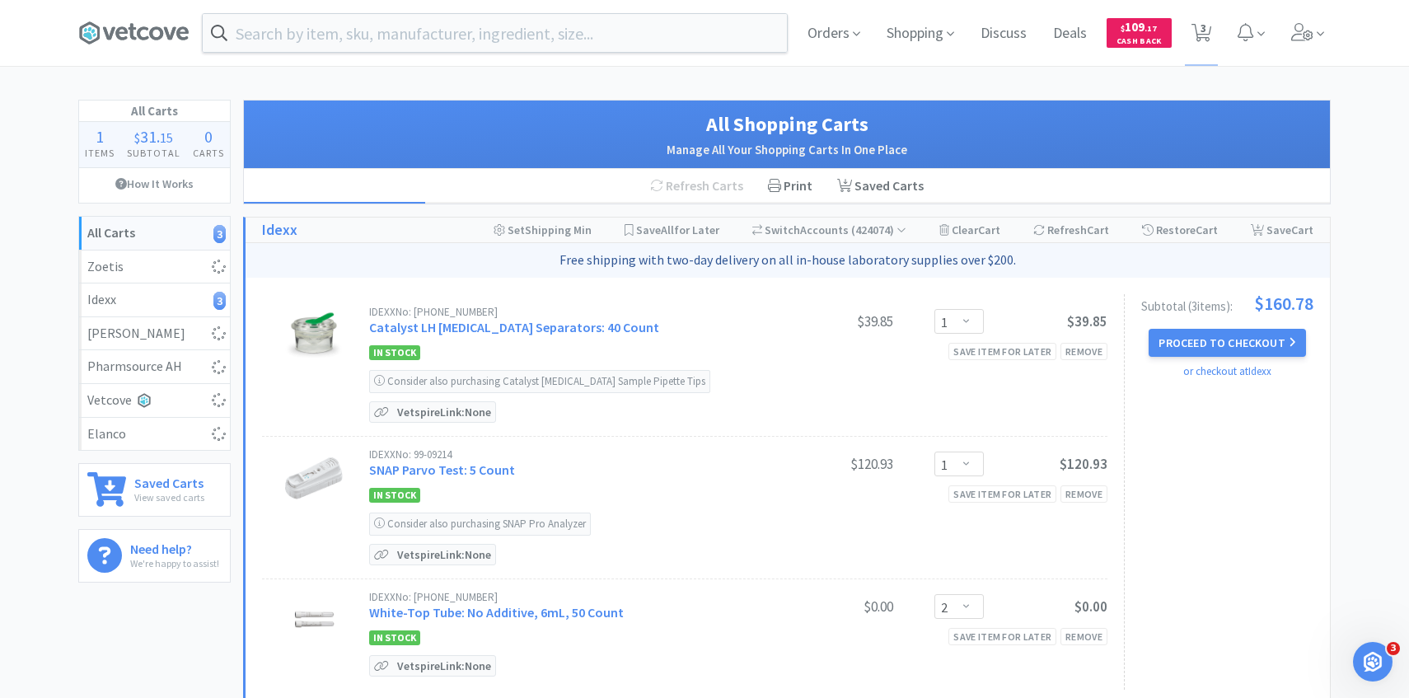
select select "1"
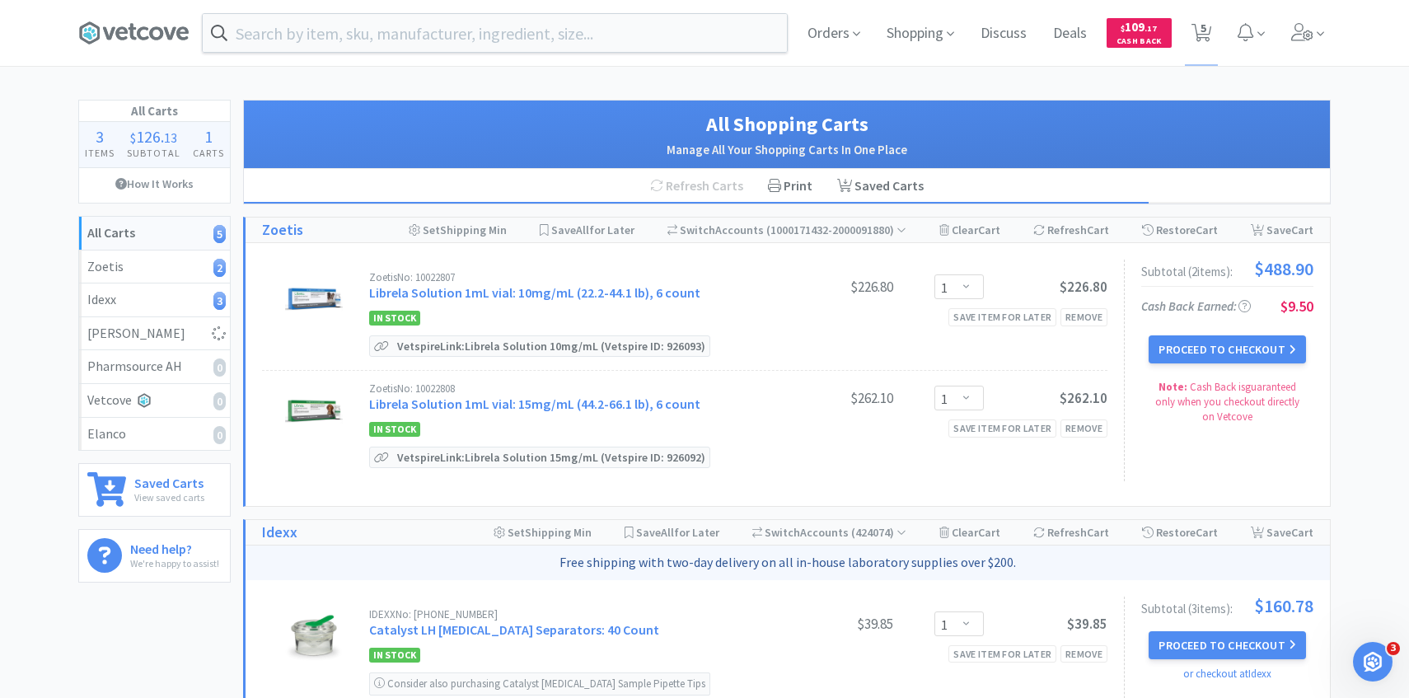
select select "6"
select select "5"
select select "1"
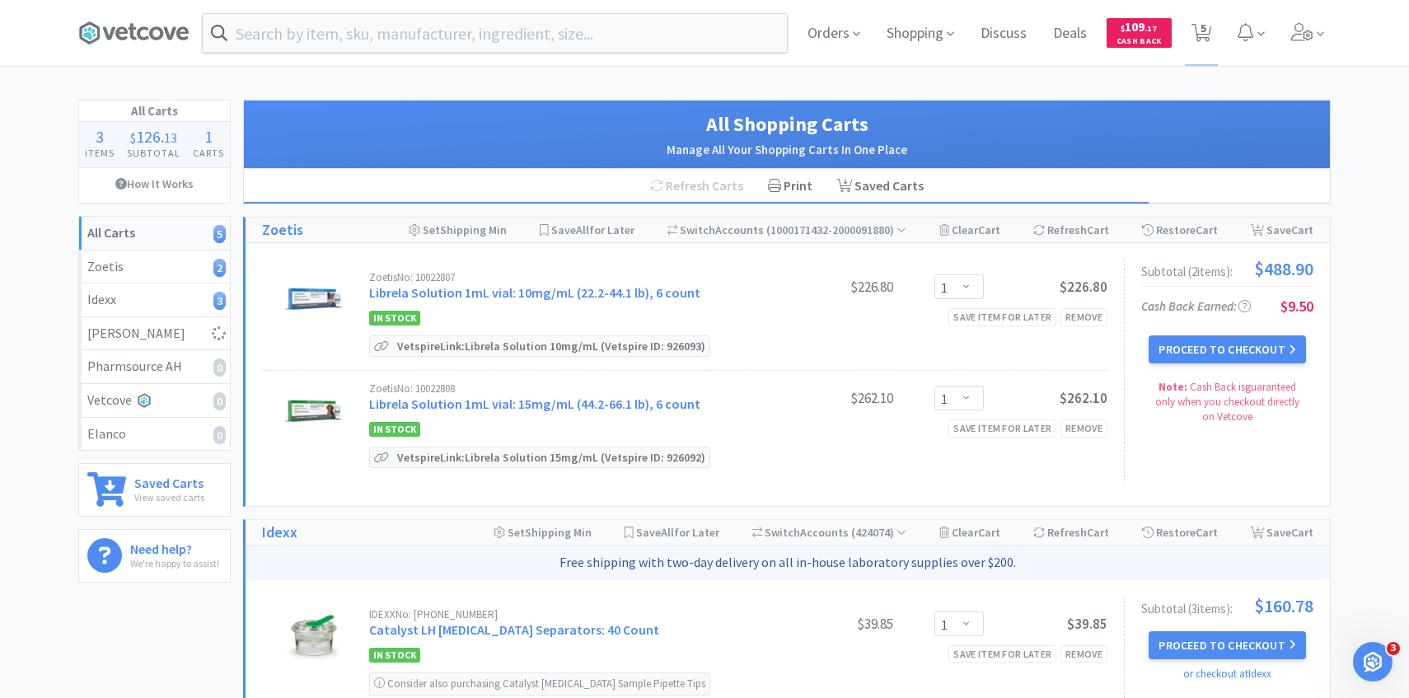
select select "1"
select select "5"
select select "4"
select select "2"
select select "5"
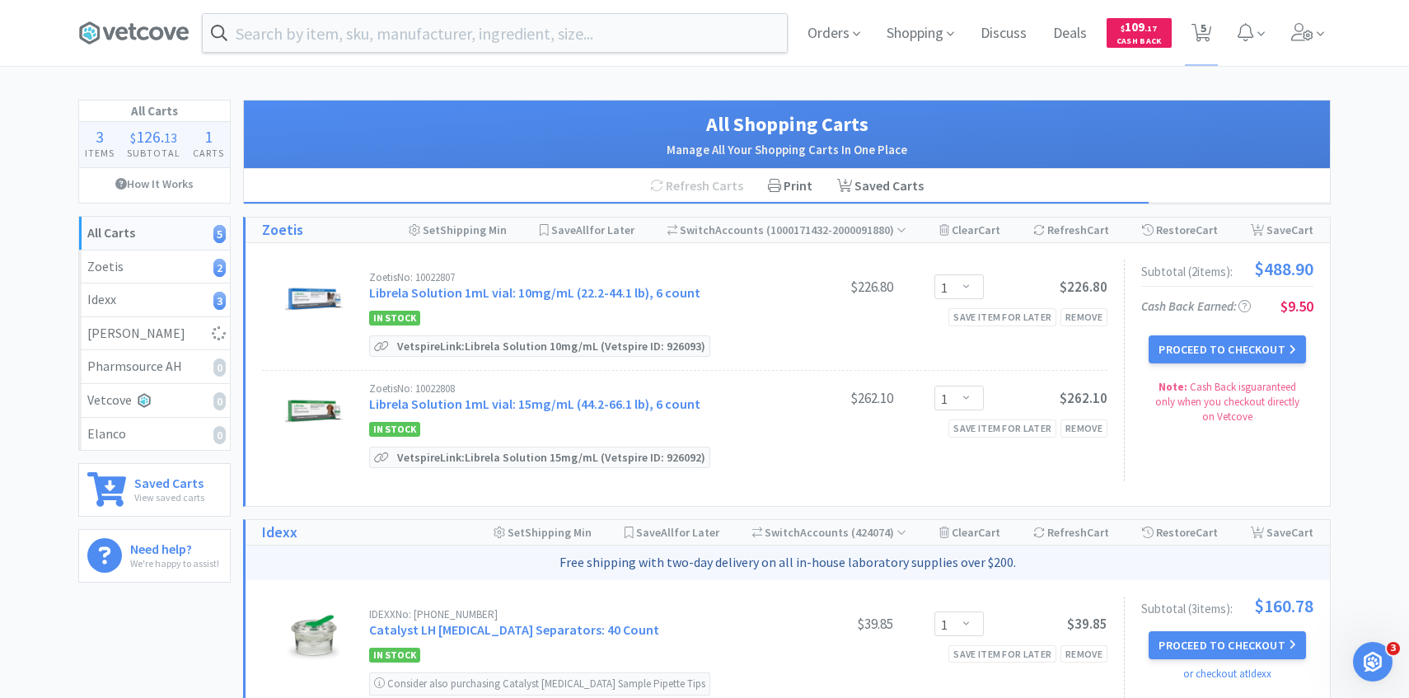
select select "3"
select select "1"
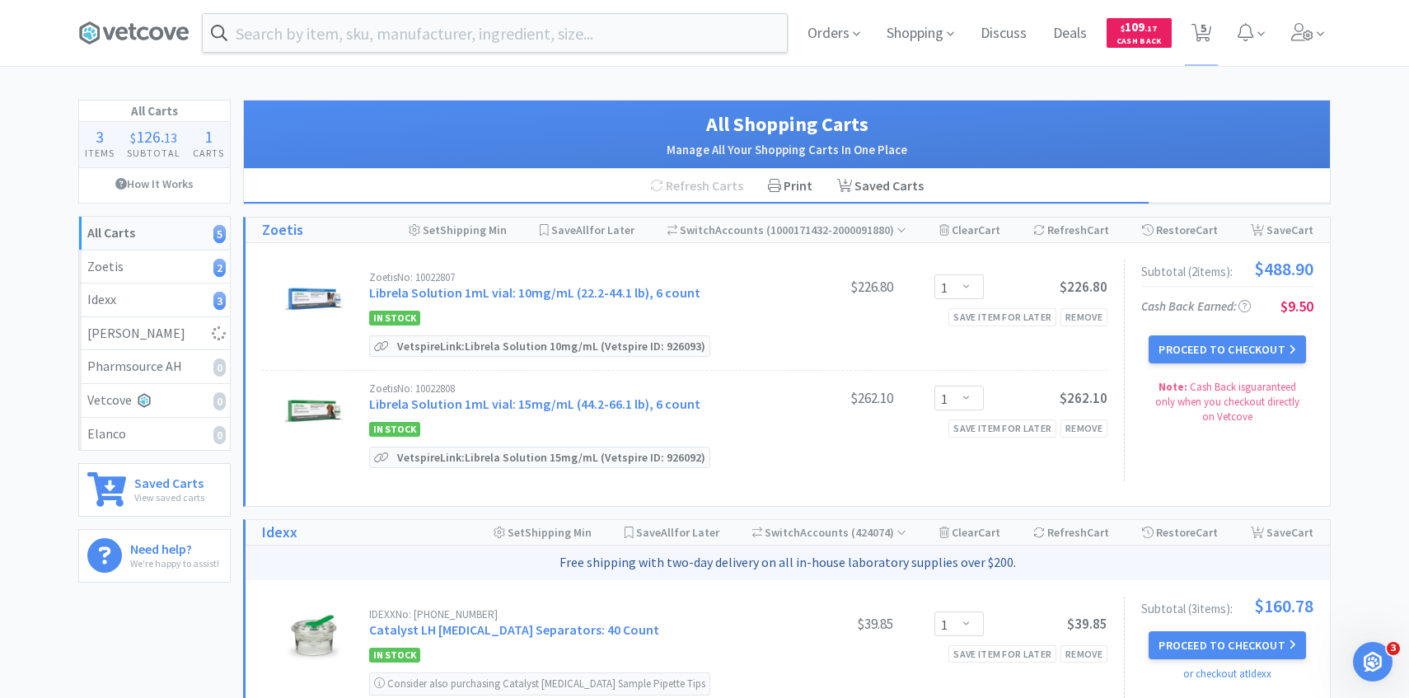
select select "20"
select select "2"
select select "4"
select select "2"
select select "3"
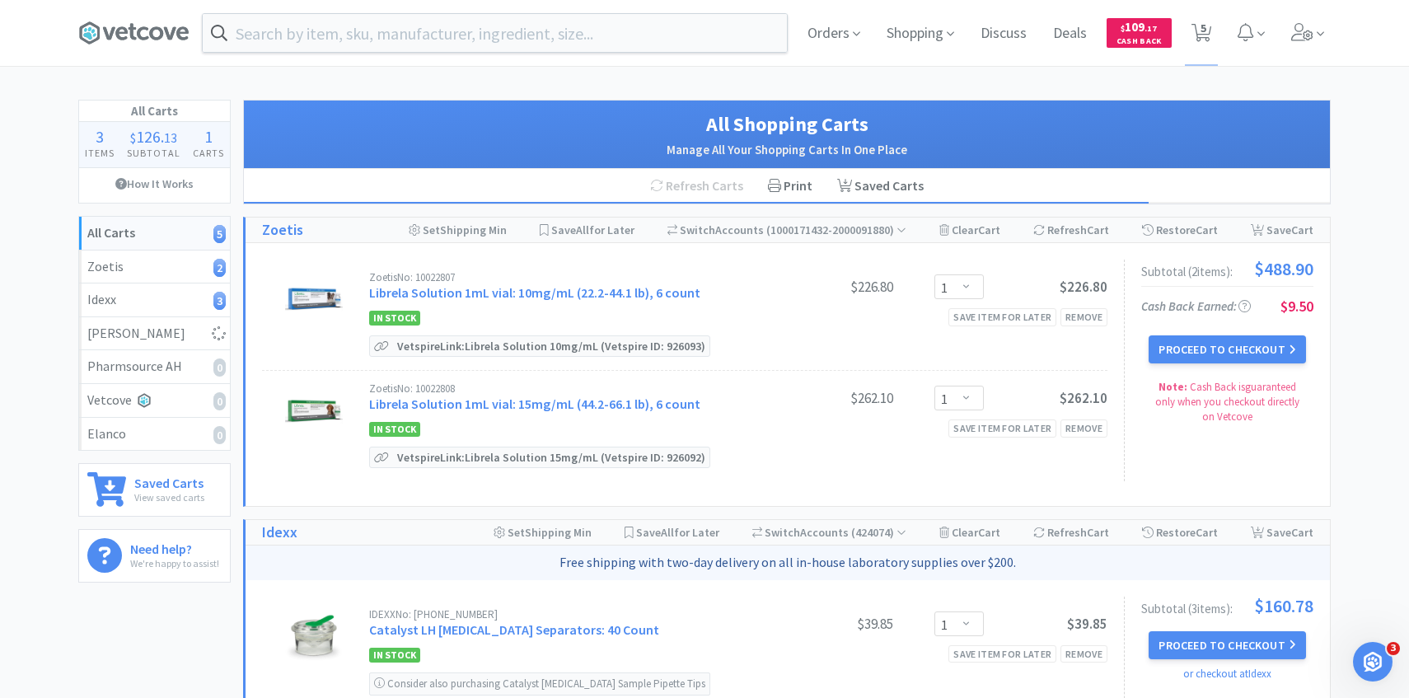
select select "4"
select select "1"
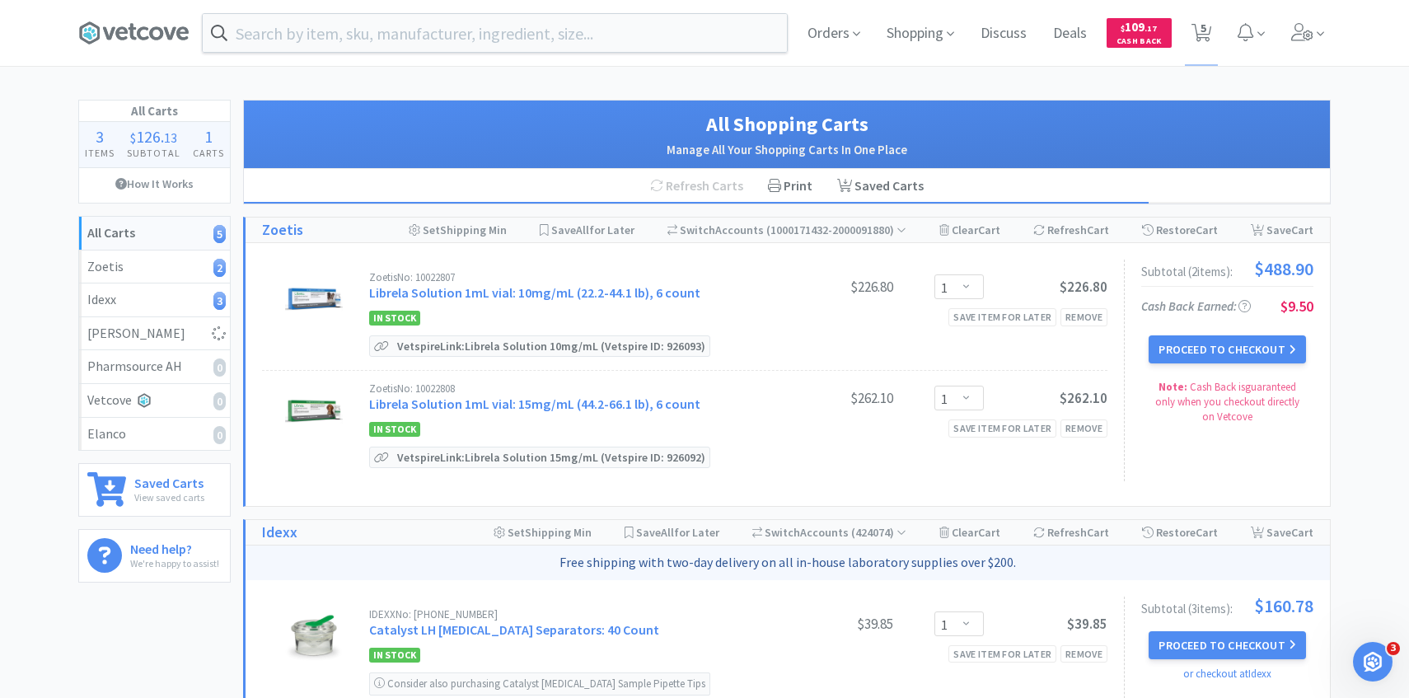
select select "2"
select select "50"
select select "1"
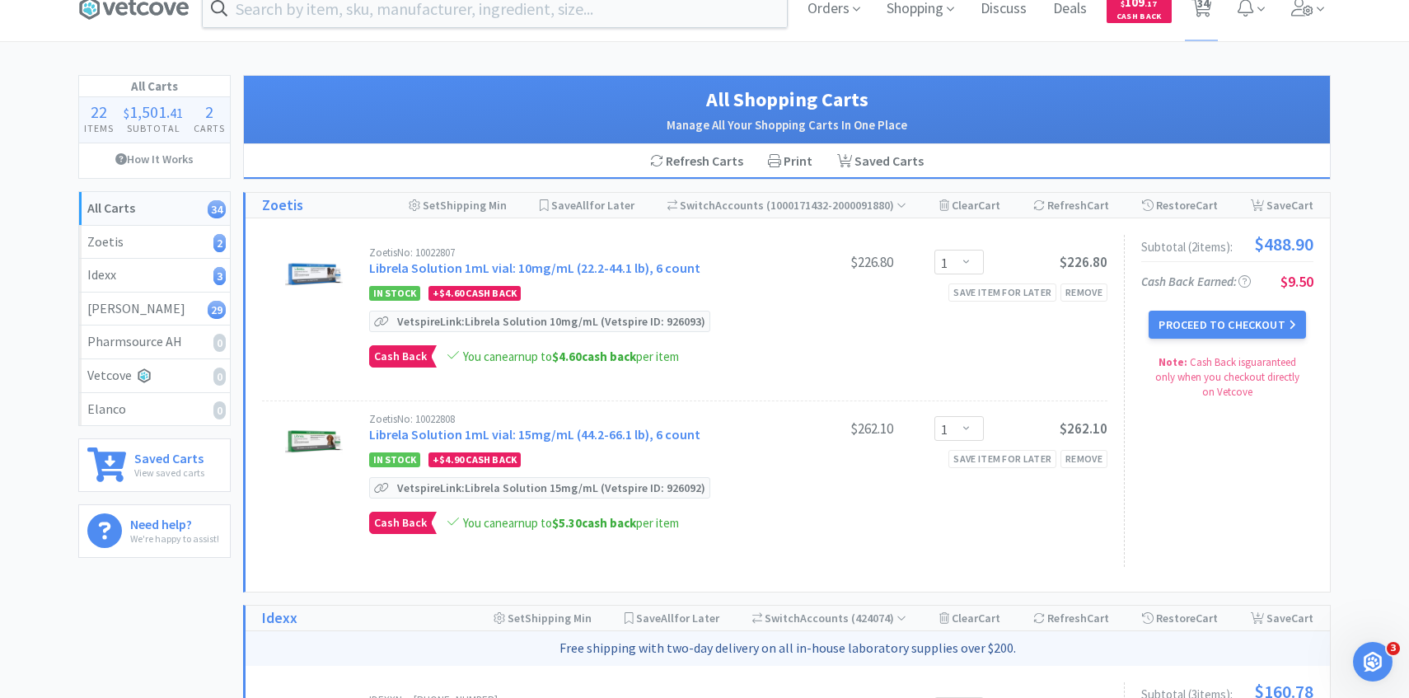
scroll to position [29, 0]
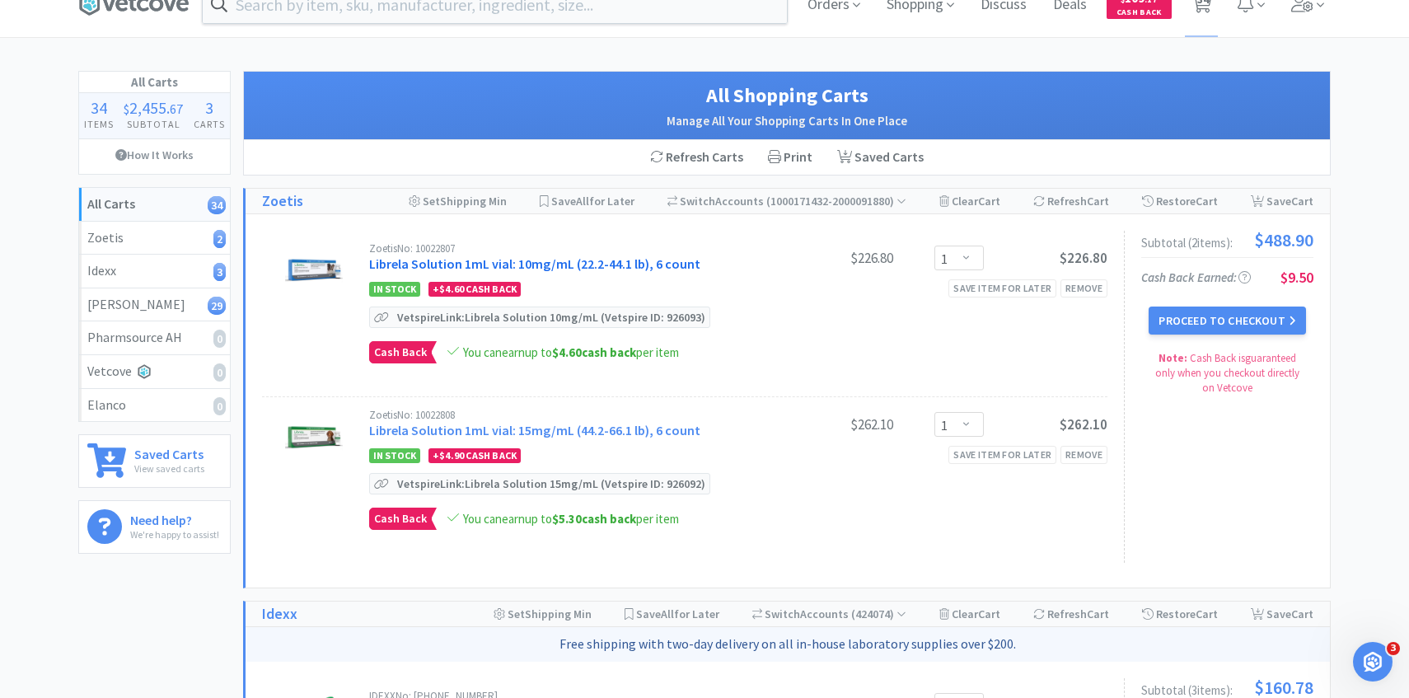
click at [610, 260] on link "Librela Solution 1mL vial: 10mg/mL (22.2-44.1 lb), 6 count" at bounding box center [534, 263] width 331 height 16
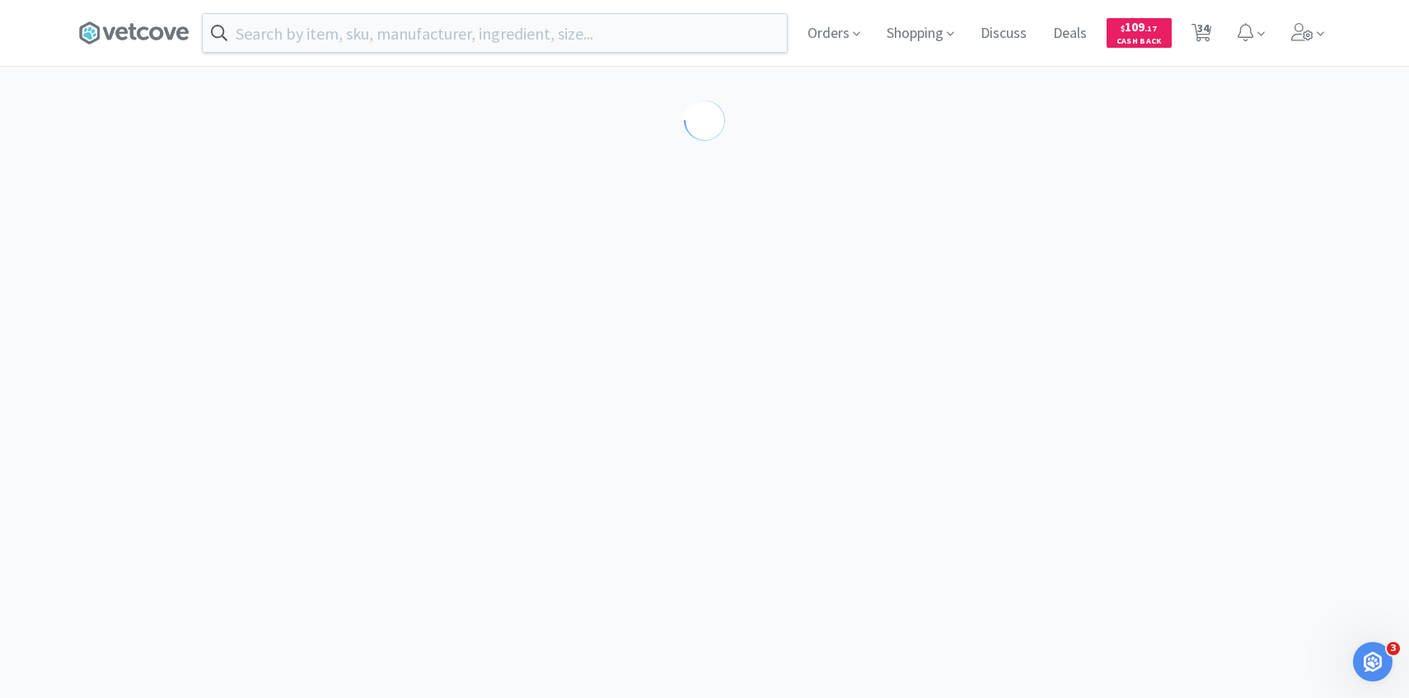
select select "605234"
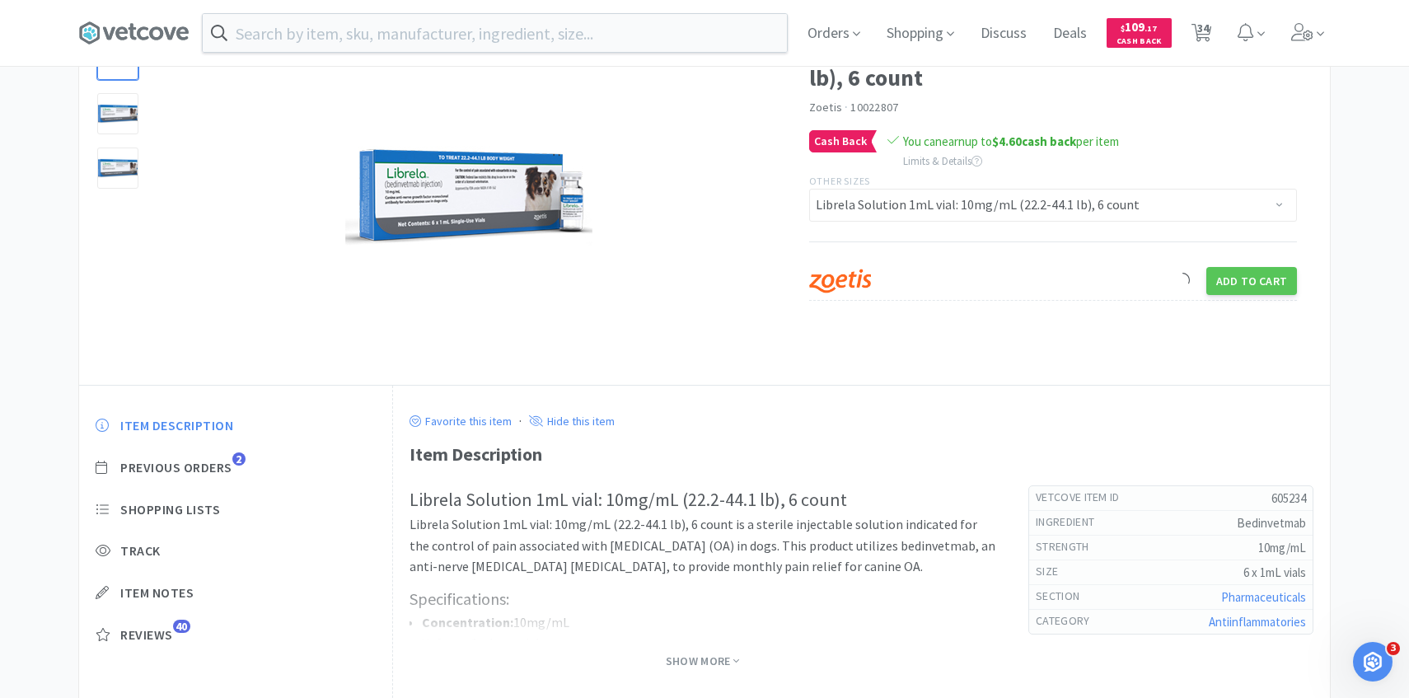
scroll to position [143, 0]
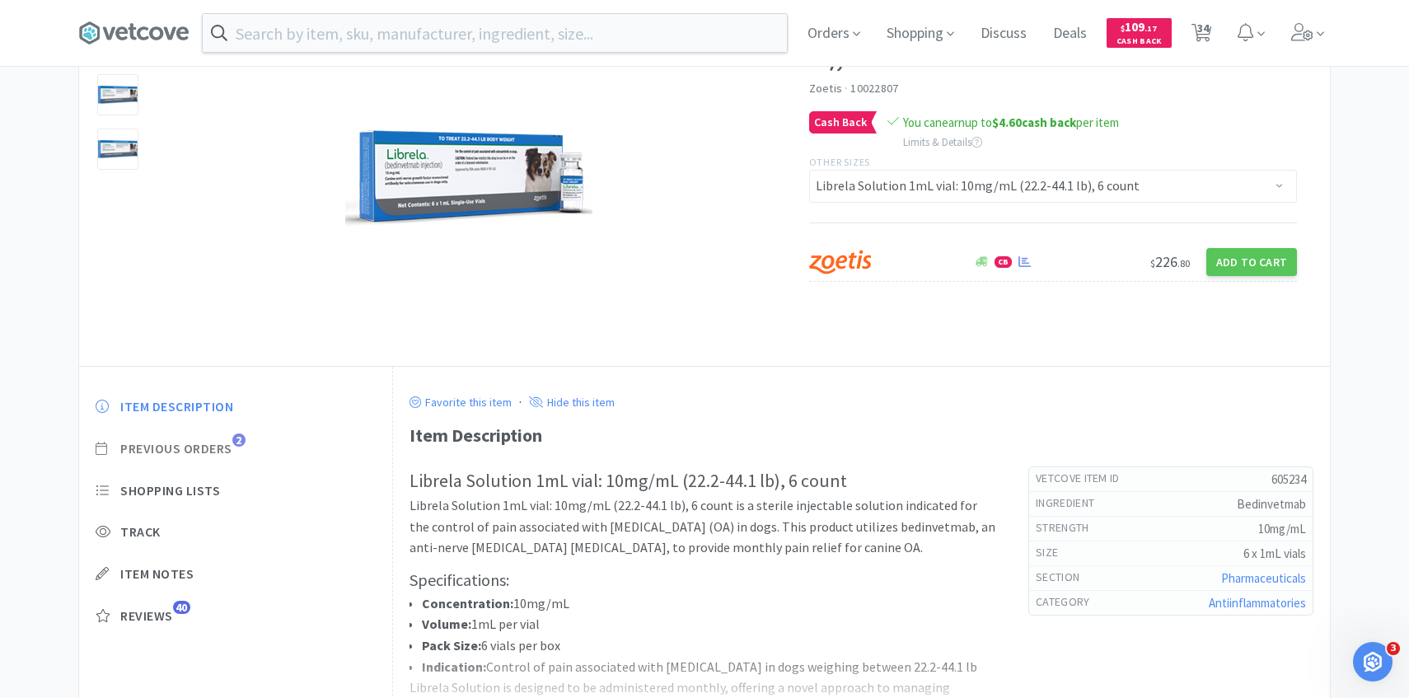
click at [213, 454] on span "Previous Orders" at bounding box center [176, 448] width 112 height 17
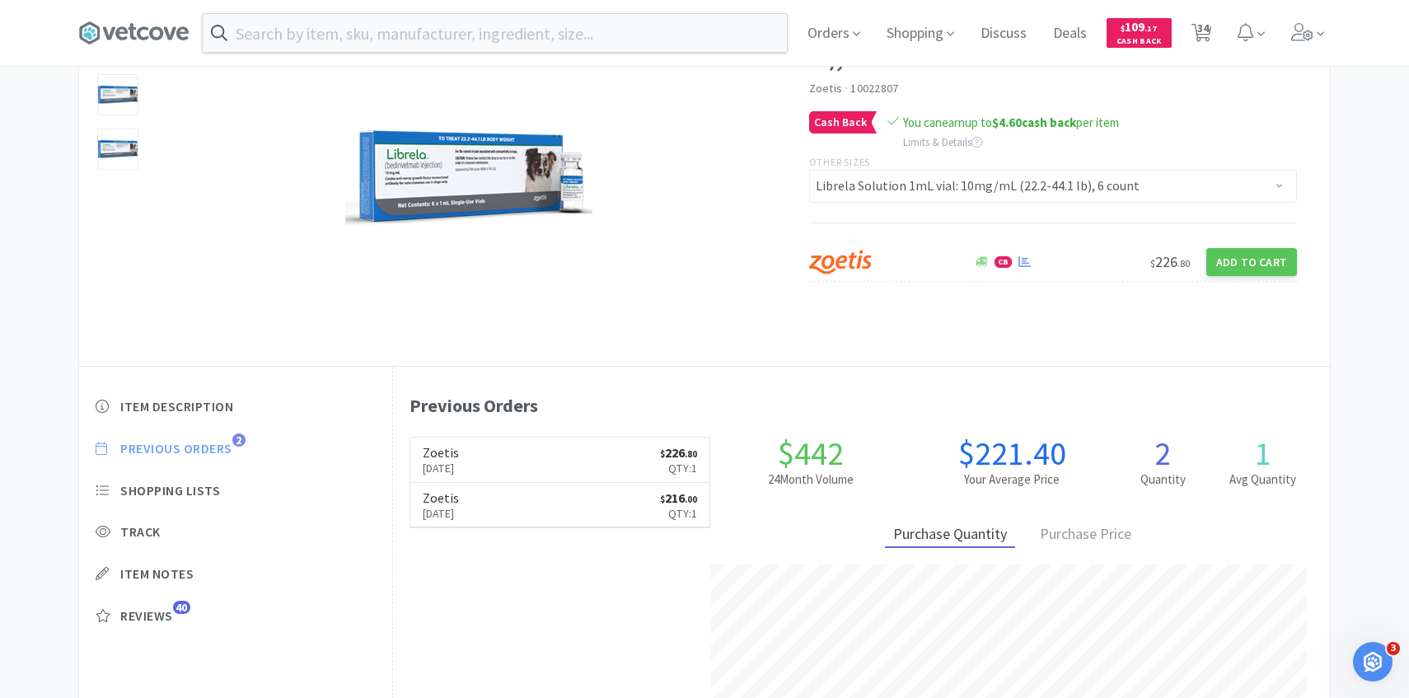
scroll to position [452, 937]
select select "1"
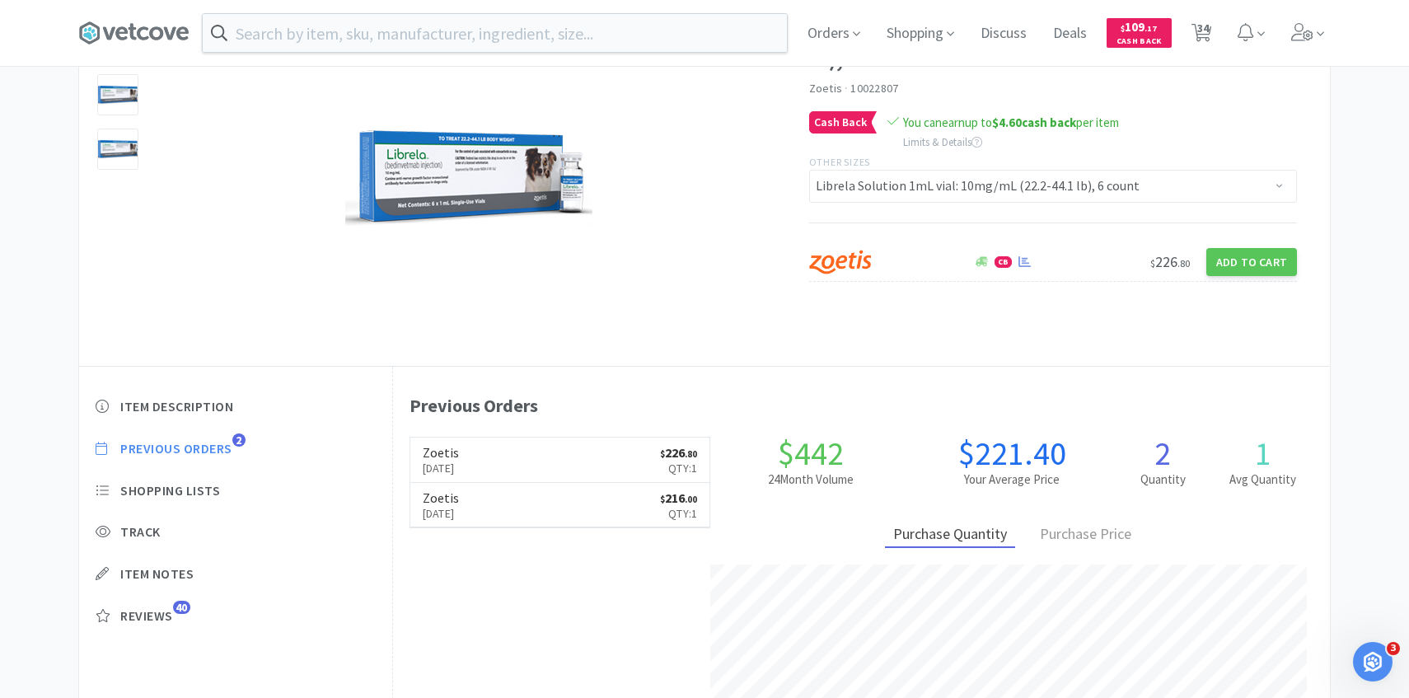
select select "2"
select select "6"
select select "5"
select select "1"
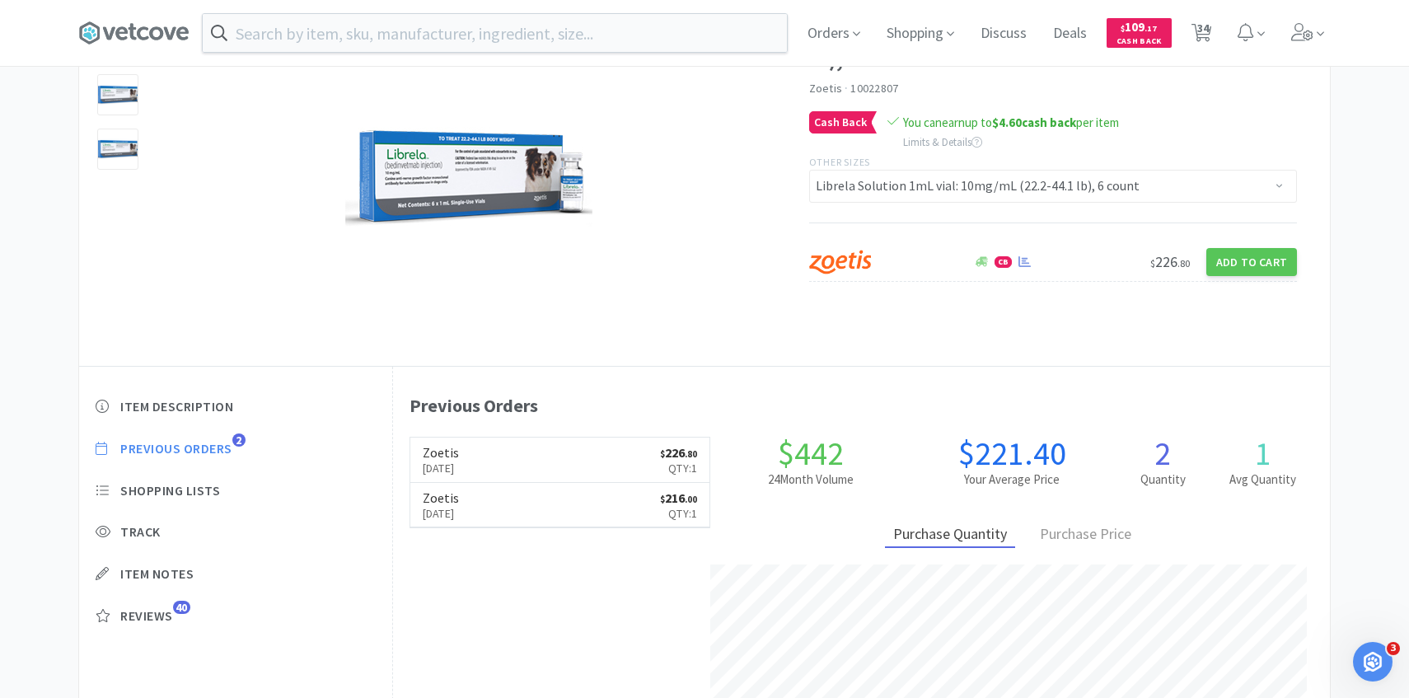
select select "1"
select select "5"
select select "4"
select select "2"
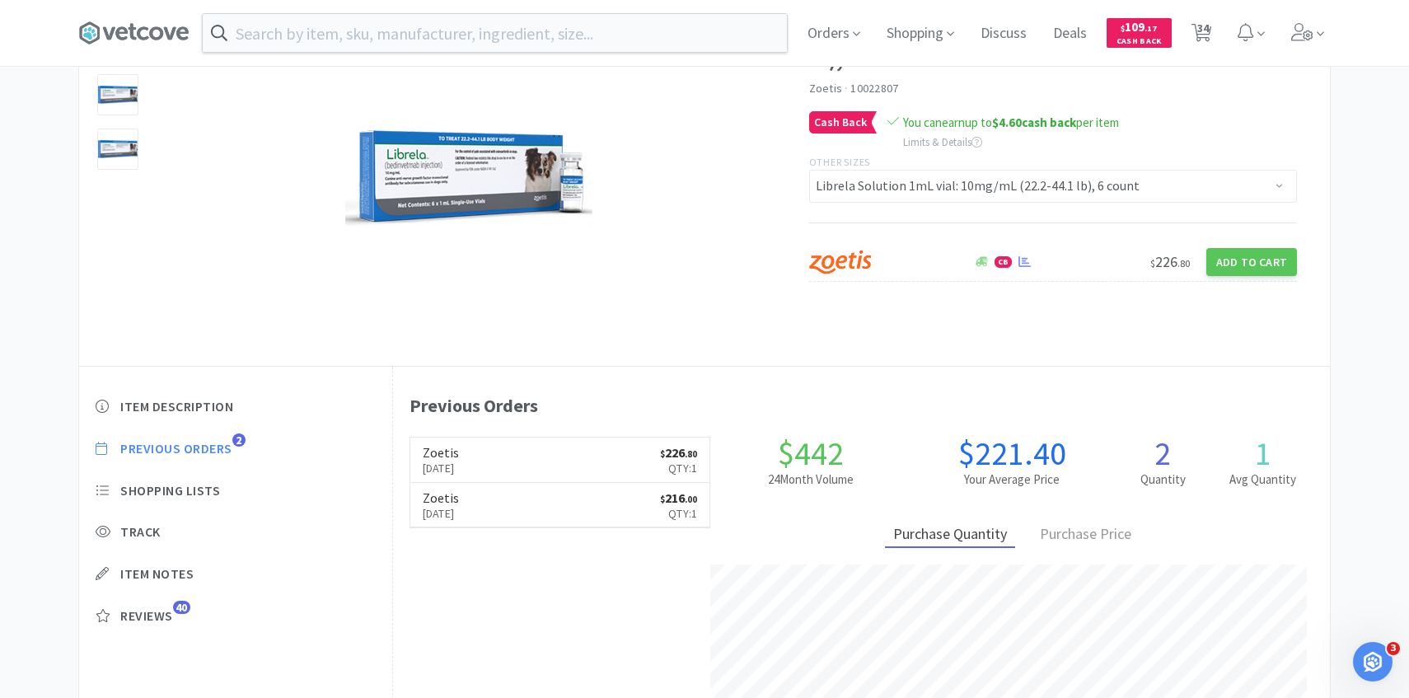
select select "5"
select select "3"
select select "1"
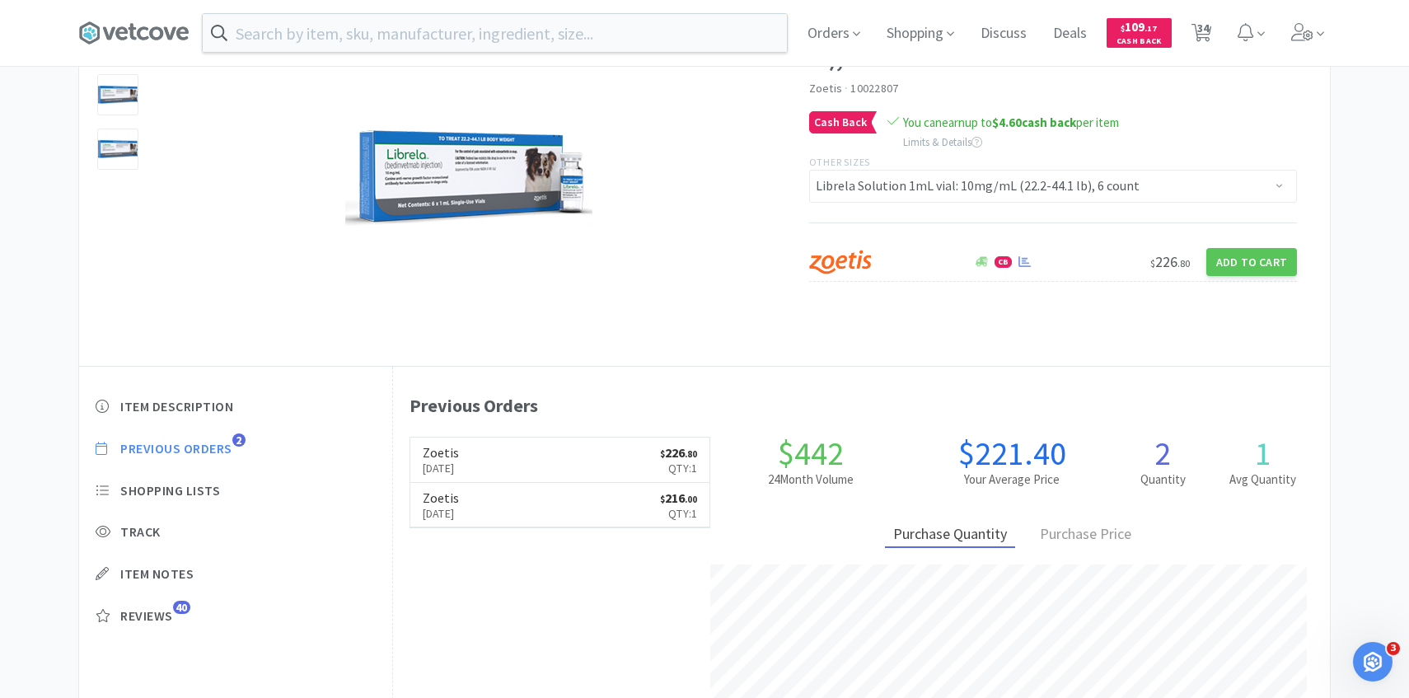
select select "1"
select select "20"
select select "2"
select select "4"
select select "2"
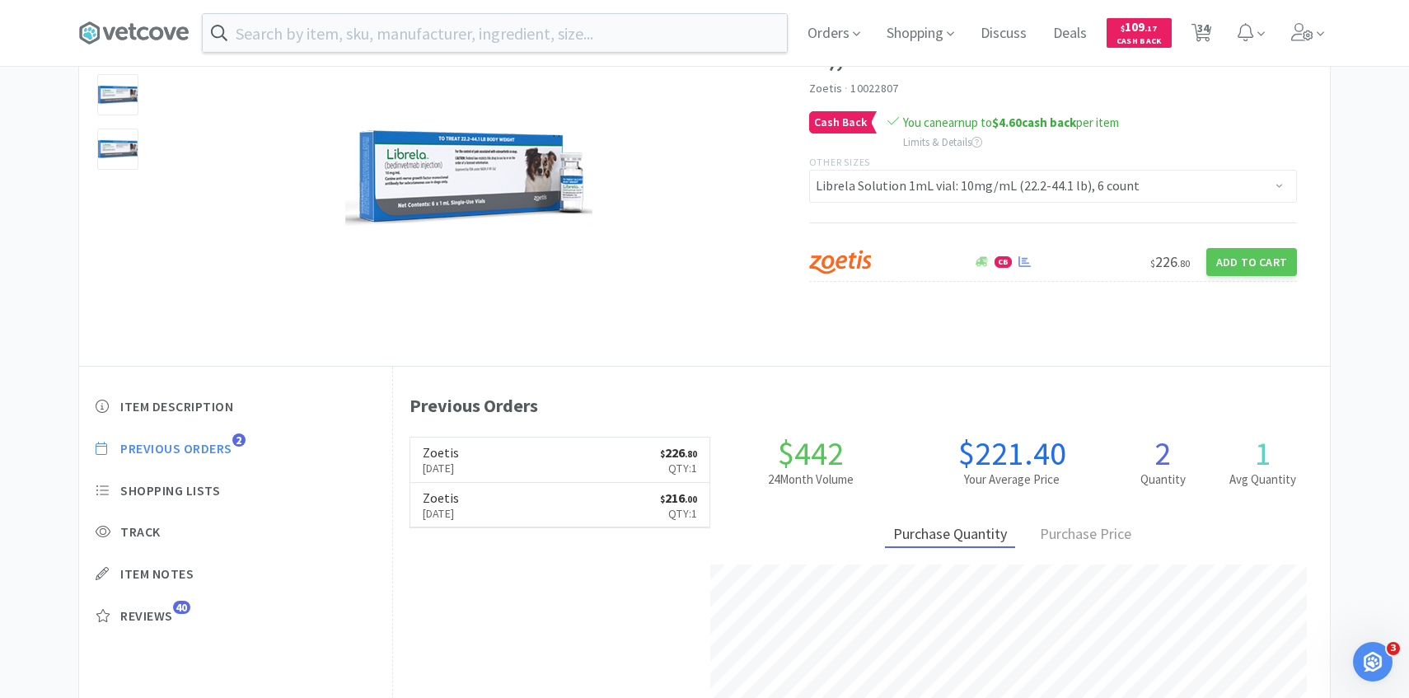
select select "3"
select select "4"
select select "1"
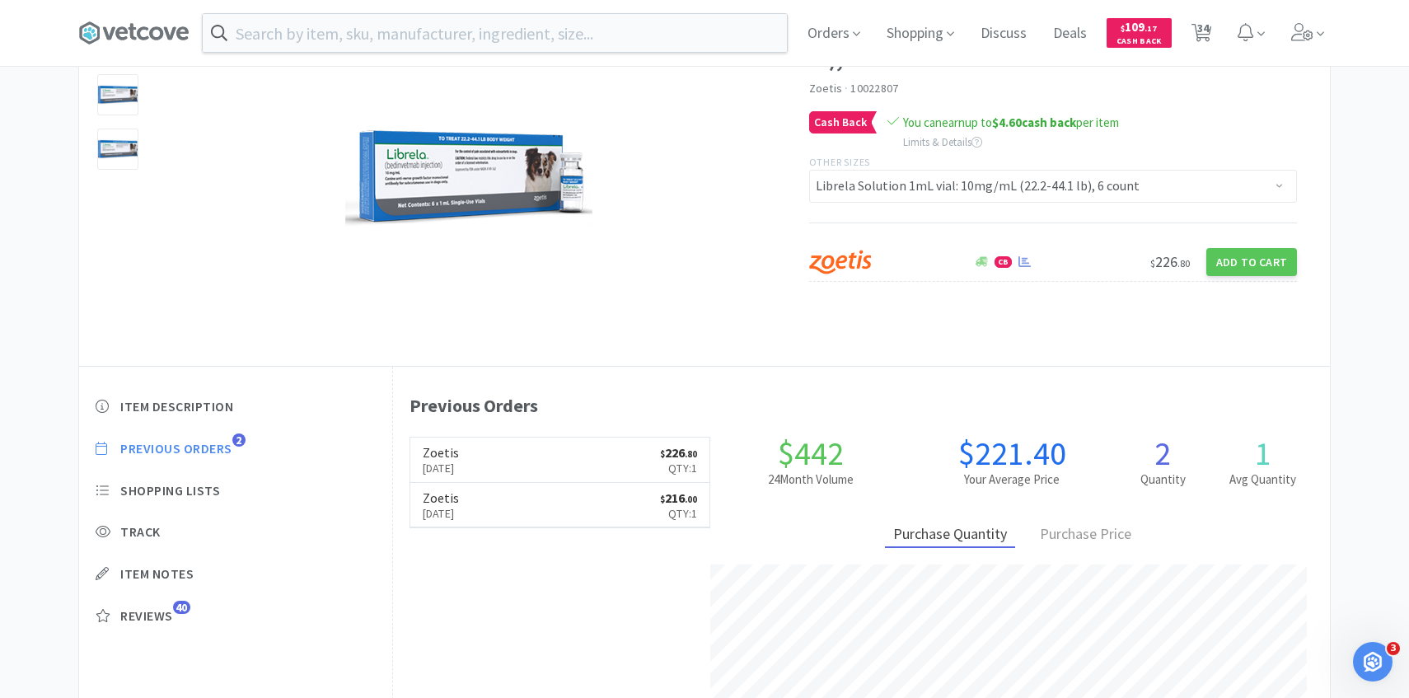
select select "1"
select select "2"
select select "50"
select select "1"
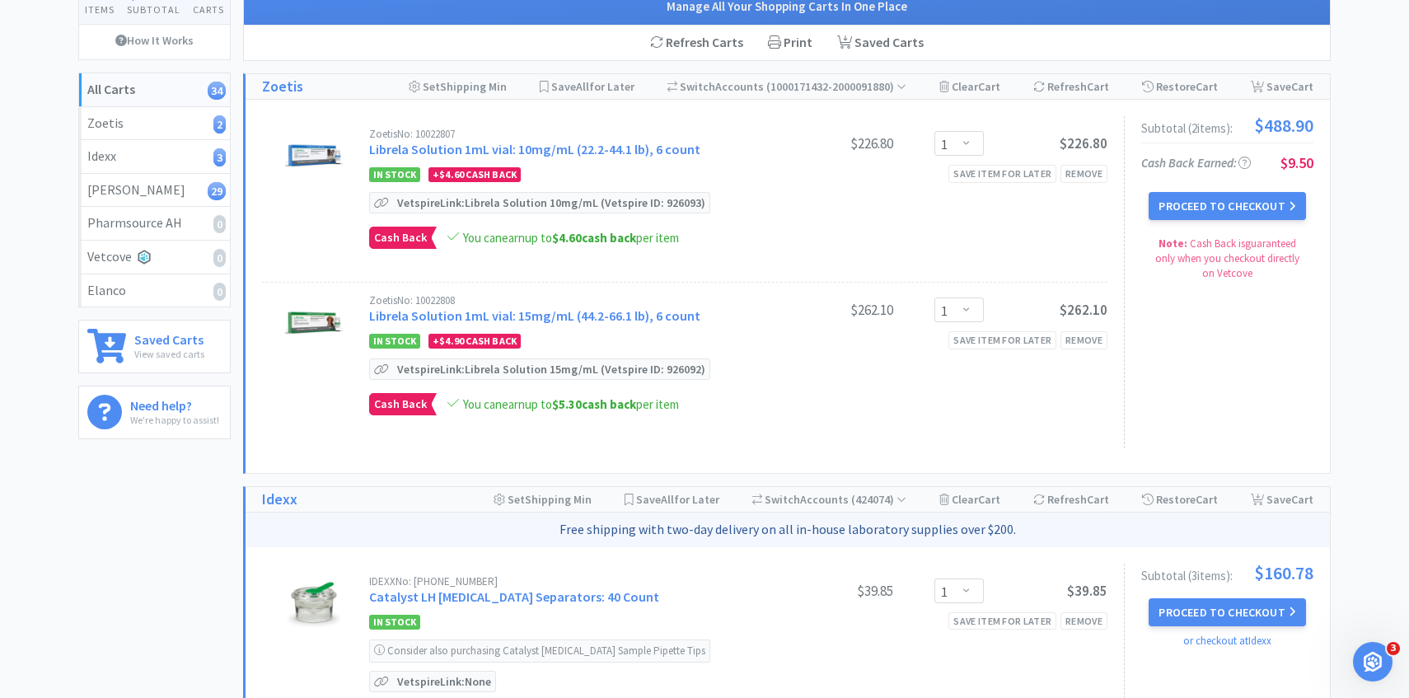
scroll to position [29, 0]
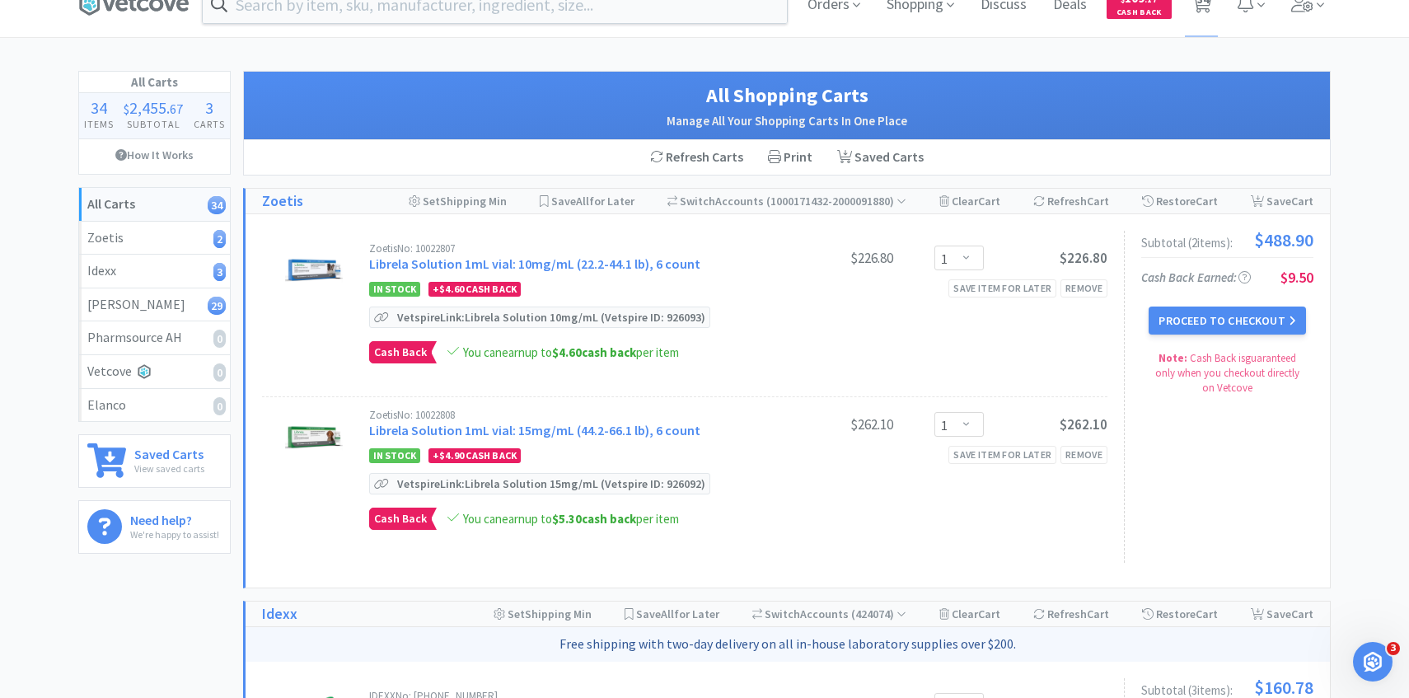
drag, startPoint x: 540, startPoint y: 571, endPoint x: 9, endPoint y: 624, distance: 534.1
click at [426, 165] on div "Refresh Carts Print Saved Carts" at bounding box center [787, 157] width 1086 height 35
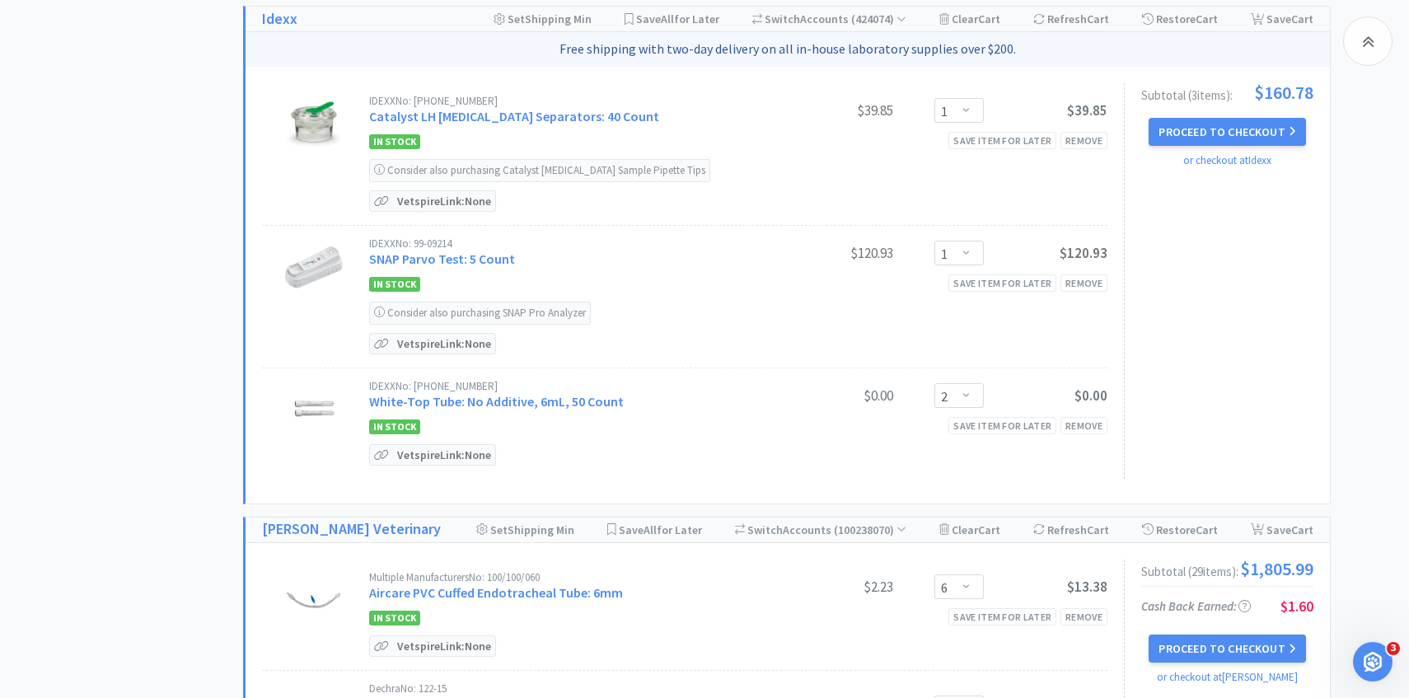
scroll to position [624, 0]
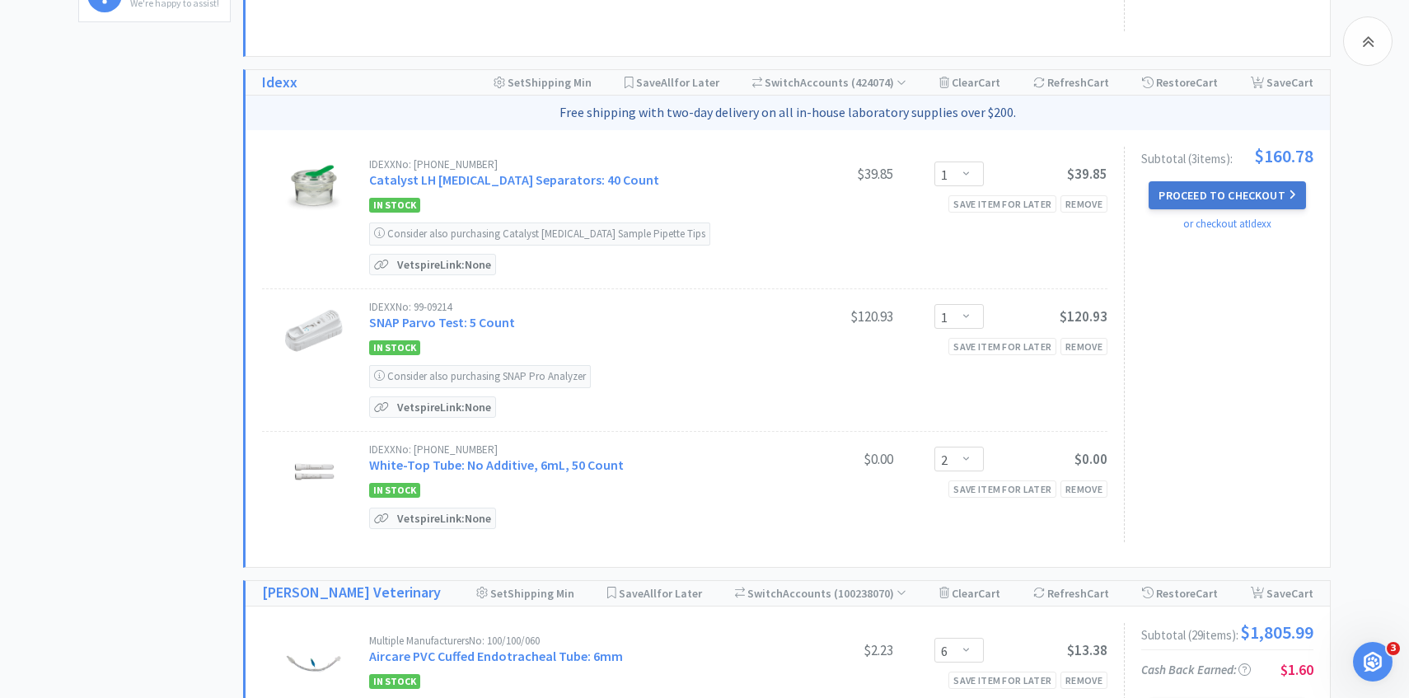
click at [1167, 204] on button "Proceed to Checkout" at bounding box center [1226, 195] width 157 height 28
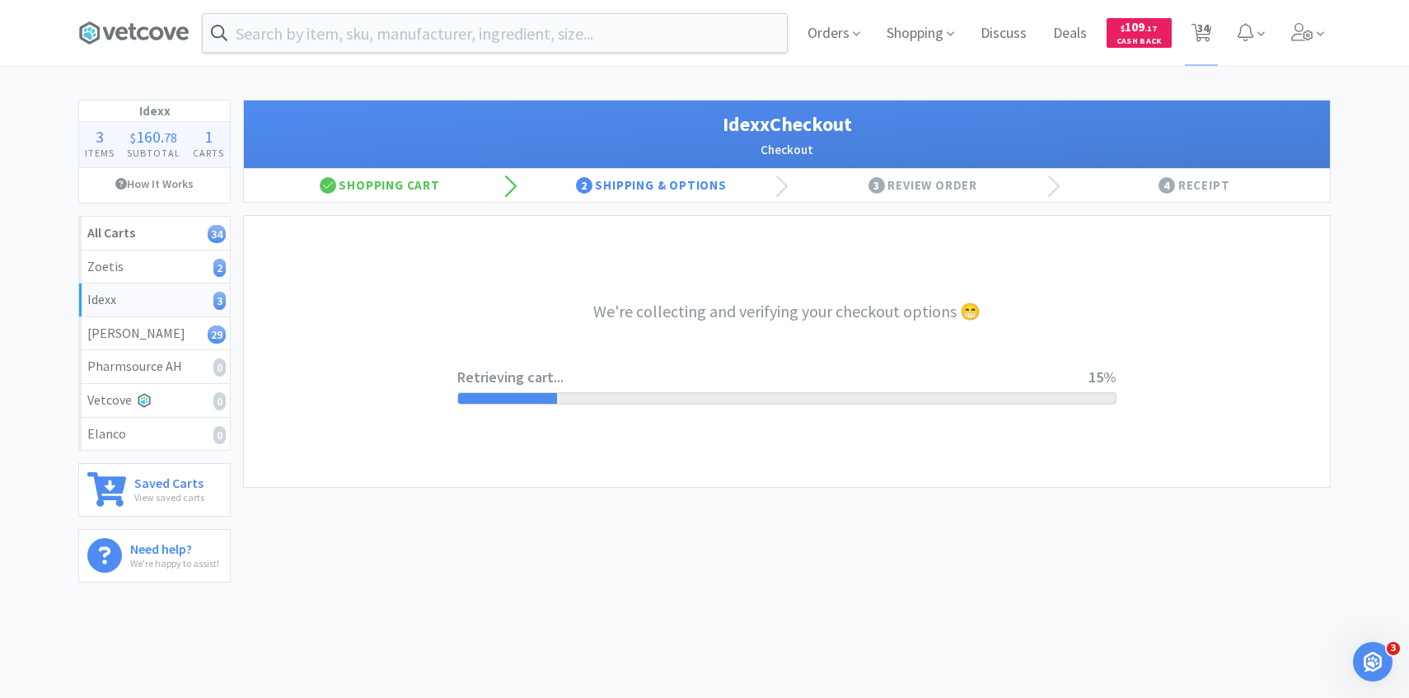
scroll to position [37, 0]
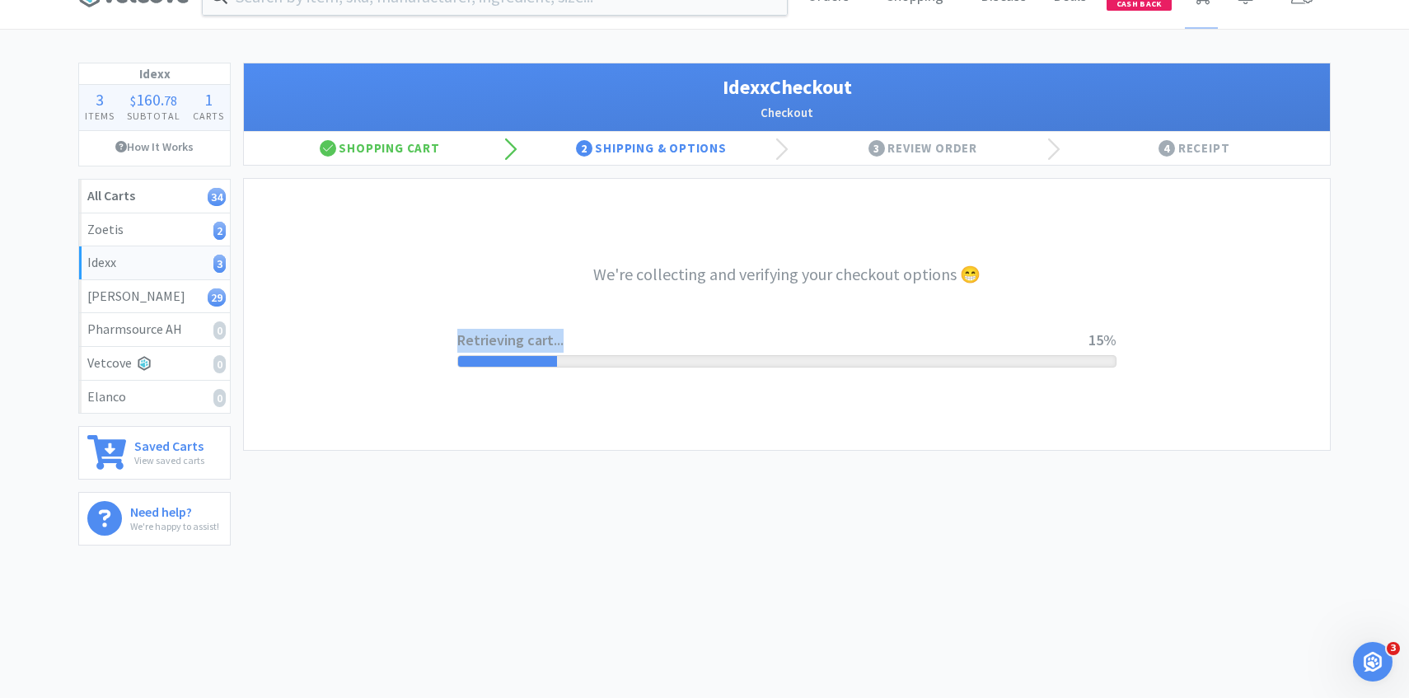
click at [634, 329] on div "We're collecting and verifying your checkout options 😁 Retrieving cart... 15%" at bounding box center [786, 314] width 659 height 271
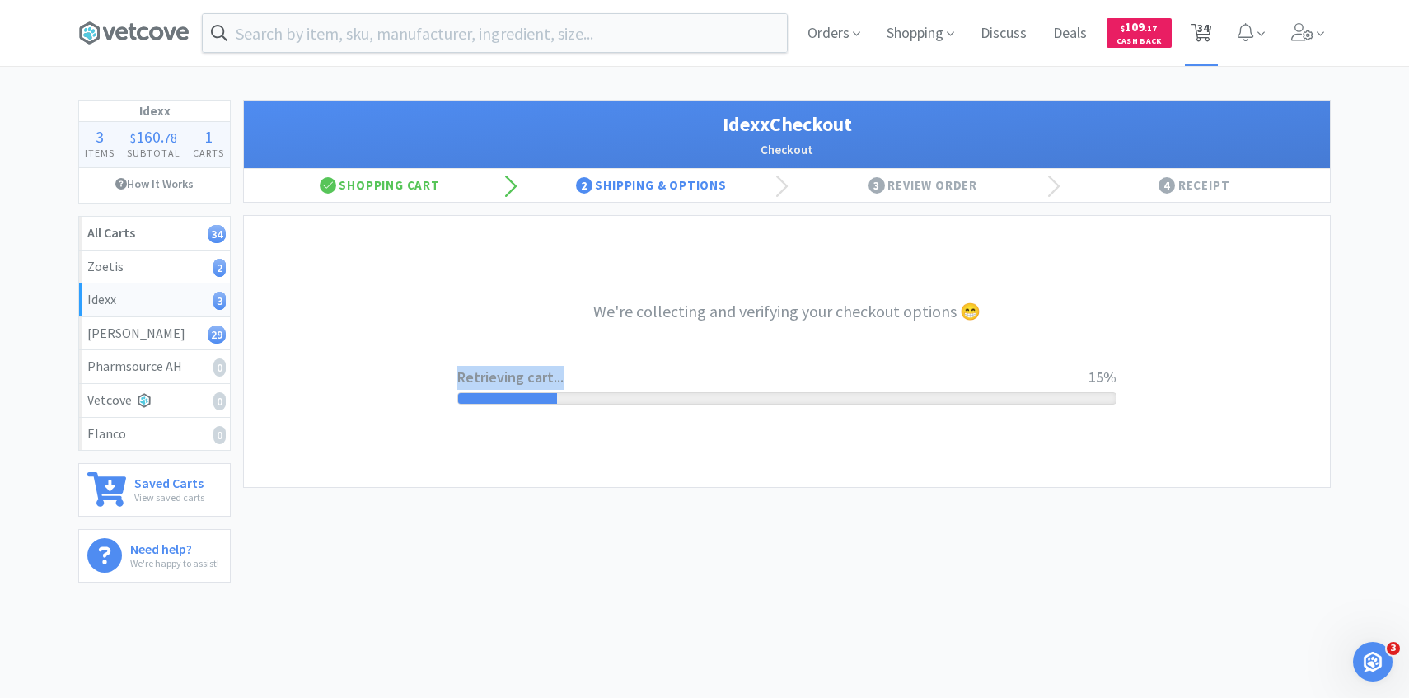
click at [1196, 27] on icon at bounding box center [1201, 33] width 21 height 18
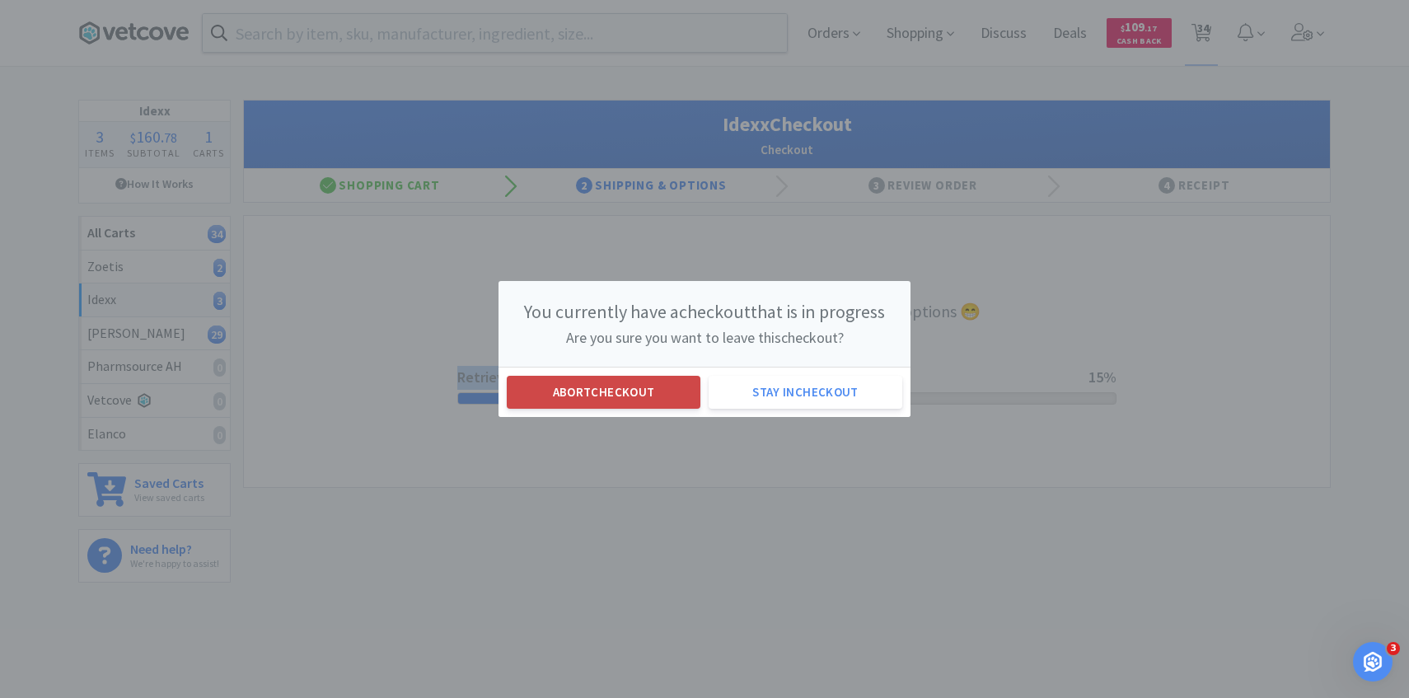
click at [634, 393] on button "Abort checkout" at bounding box center [604, 392] width 194 height 33
select select "1"
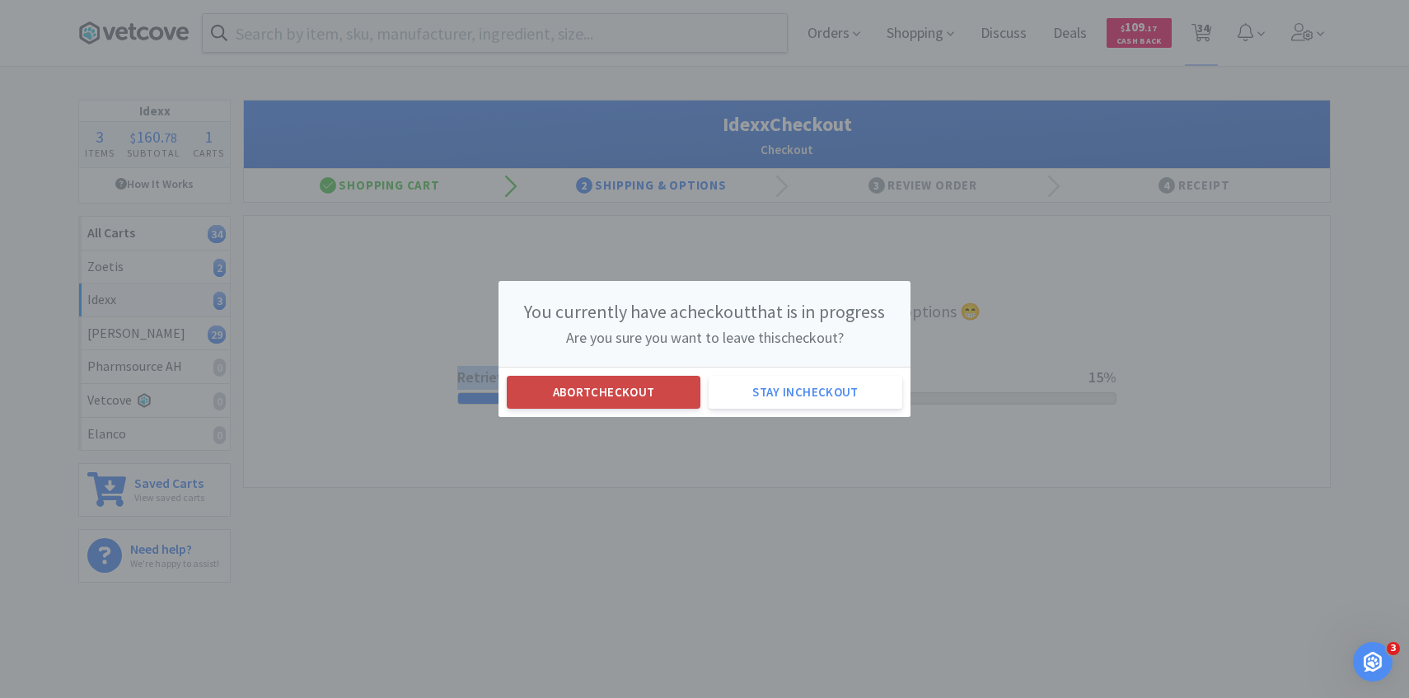
select select "2"
select select "6"
select select "5"
select select "1"
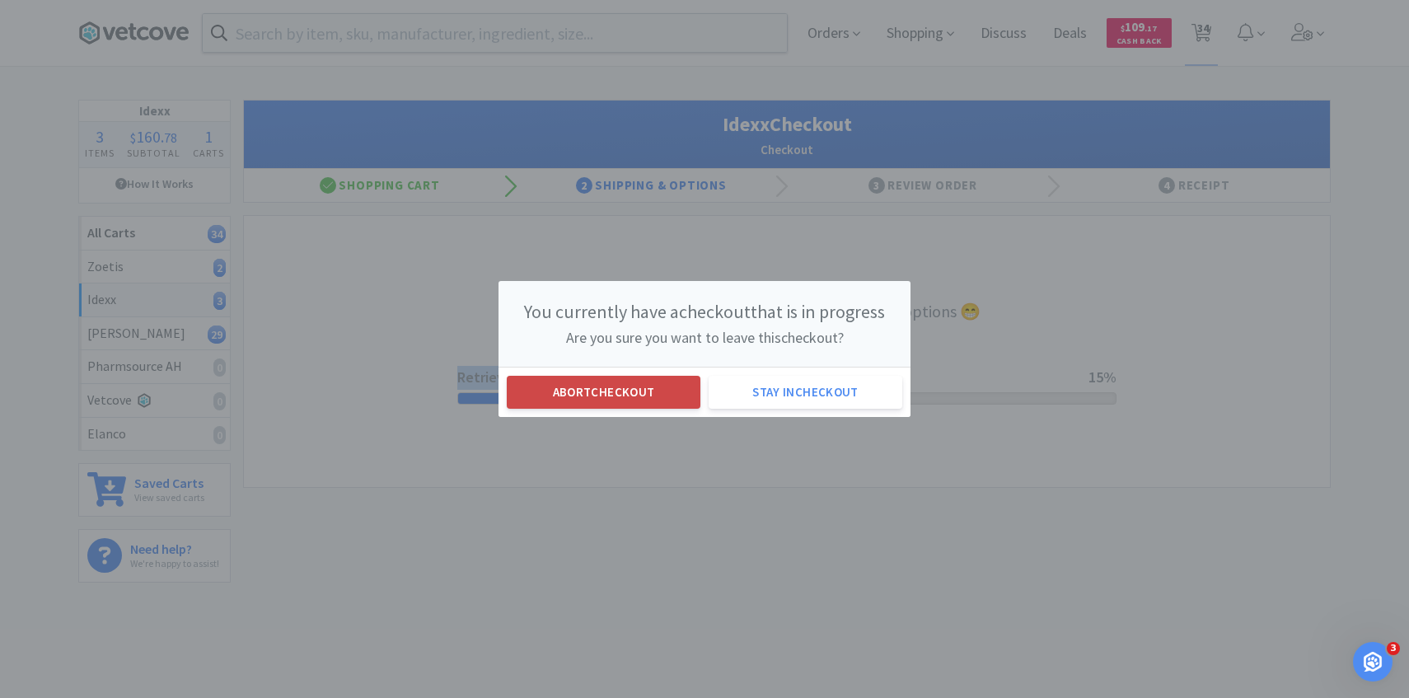
select select "1"
select select "5"
select select "4"
select select "2"
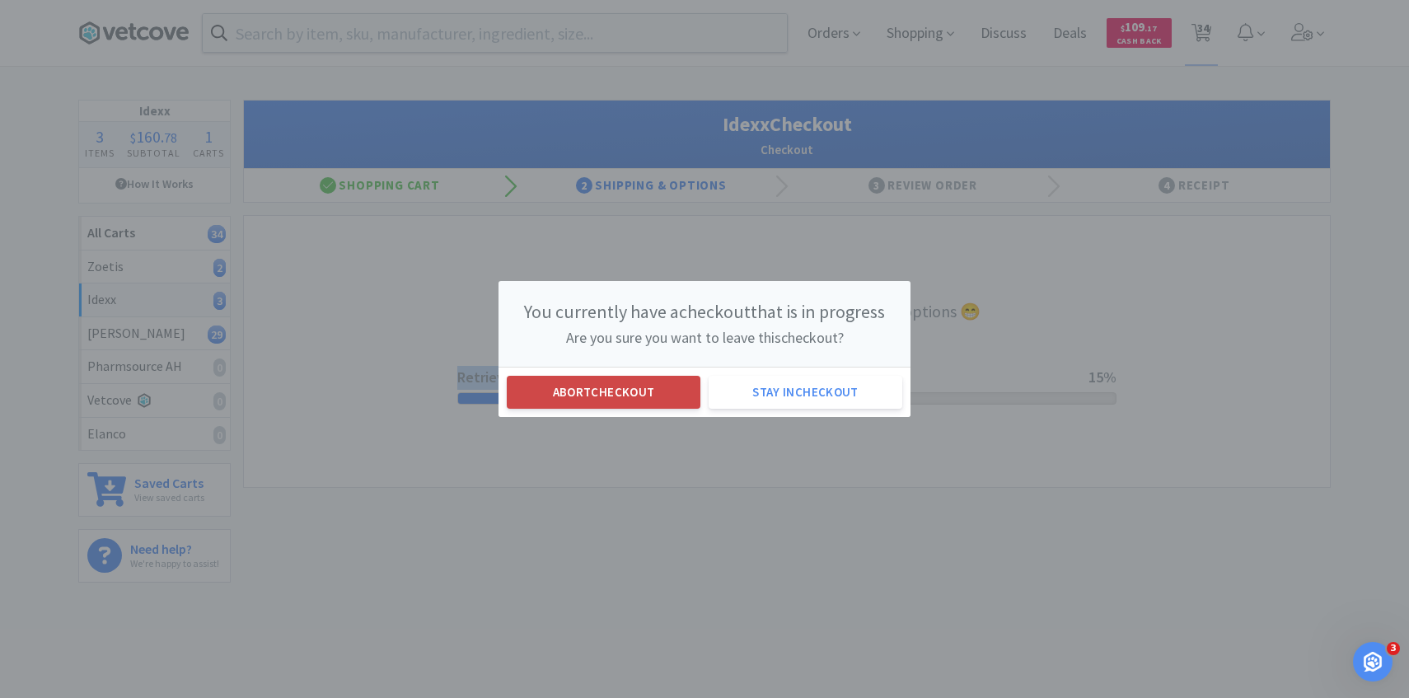
select select "5"
select select "3"
select select "1"
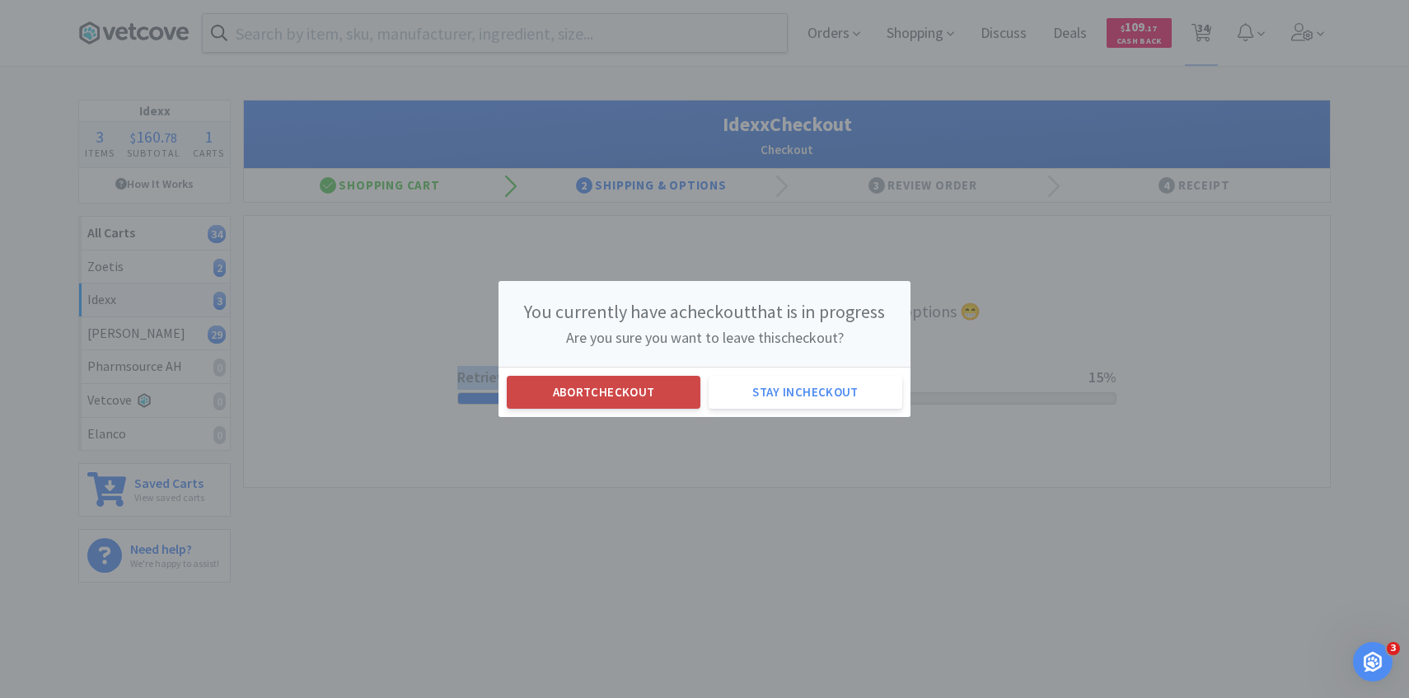
select select "1"
select select "20"
select select "2"
select select "4"
select select "2"
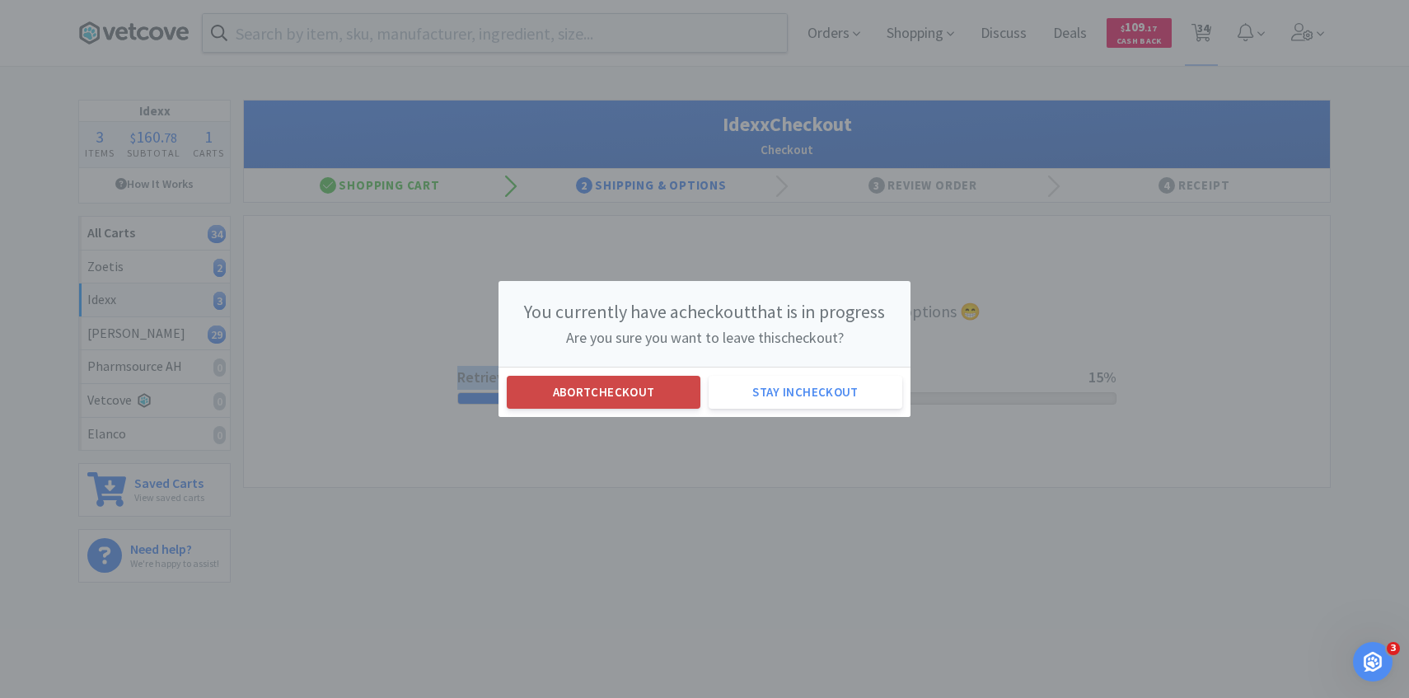
select select "3"
select select "4"
select select "1"
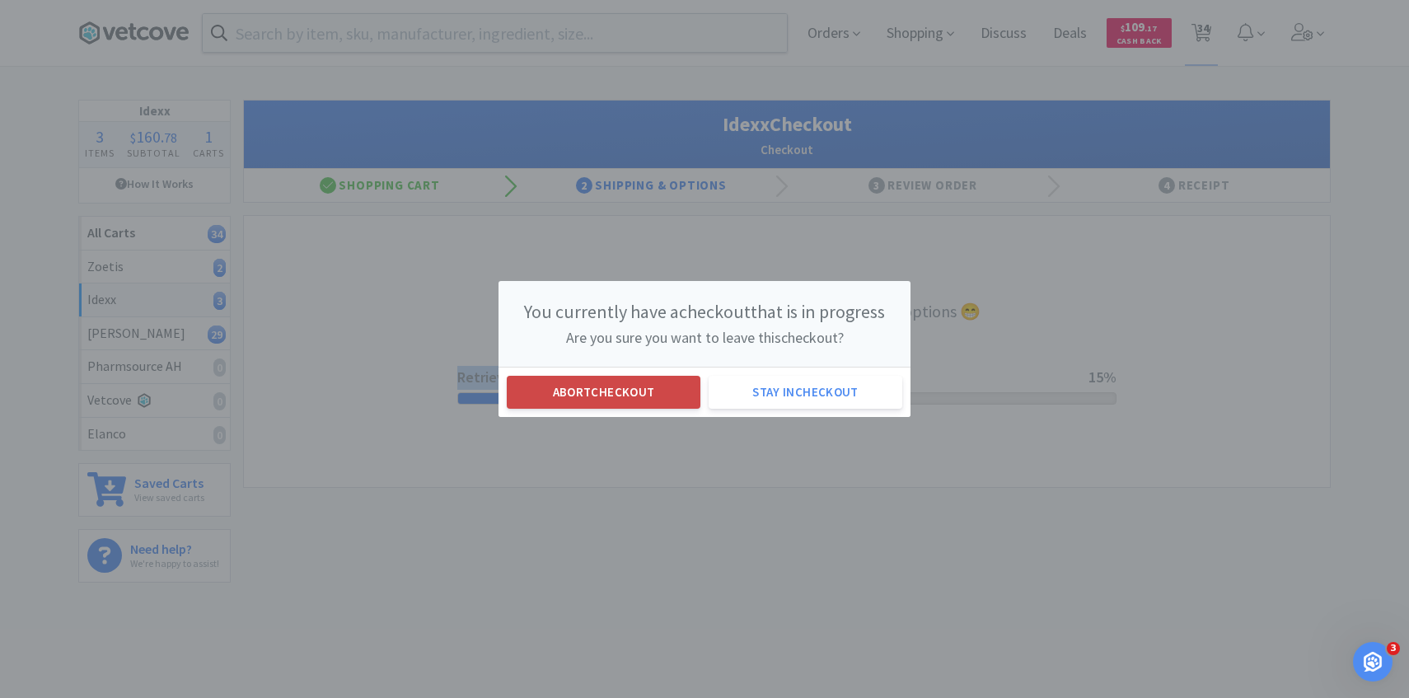
select select "1"
select select "2"
select select "50"
select select "1"
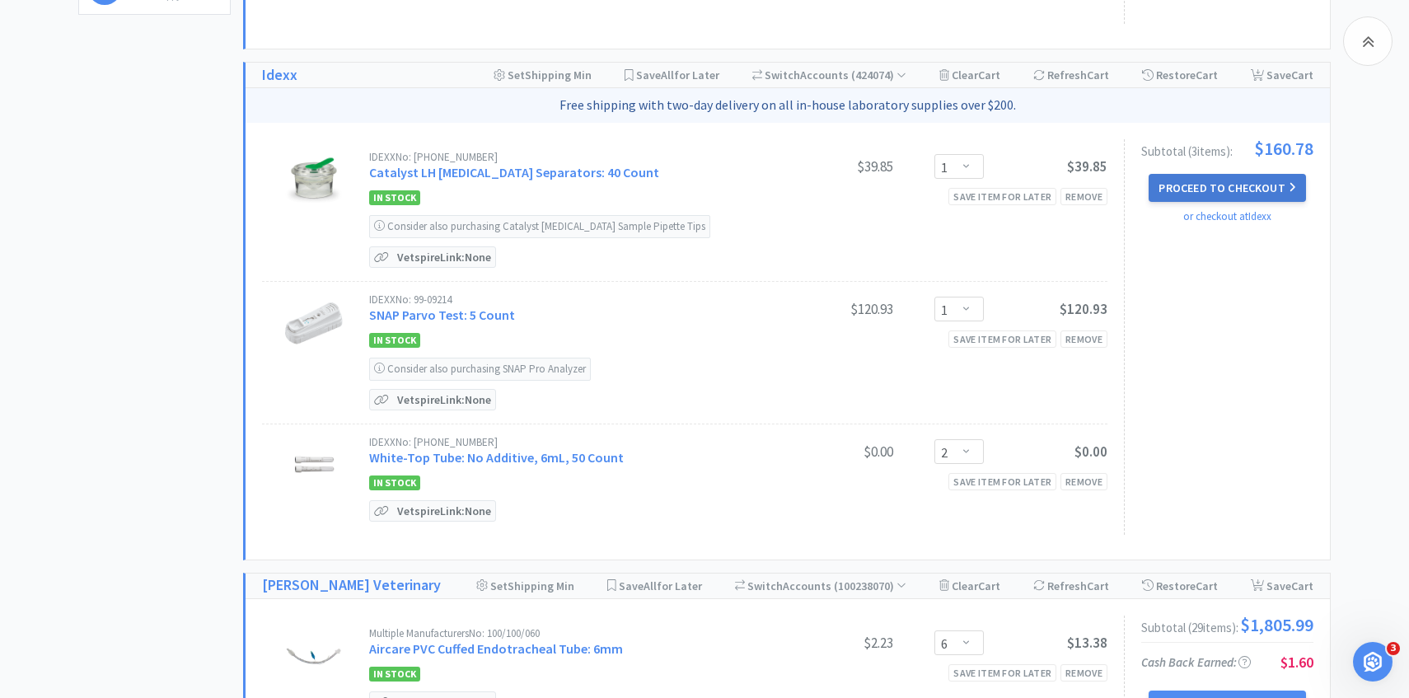
click at [1217, 187] on button "Proceed to Checkout" at bounding box center [1226, 188] width 157 height 28
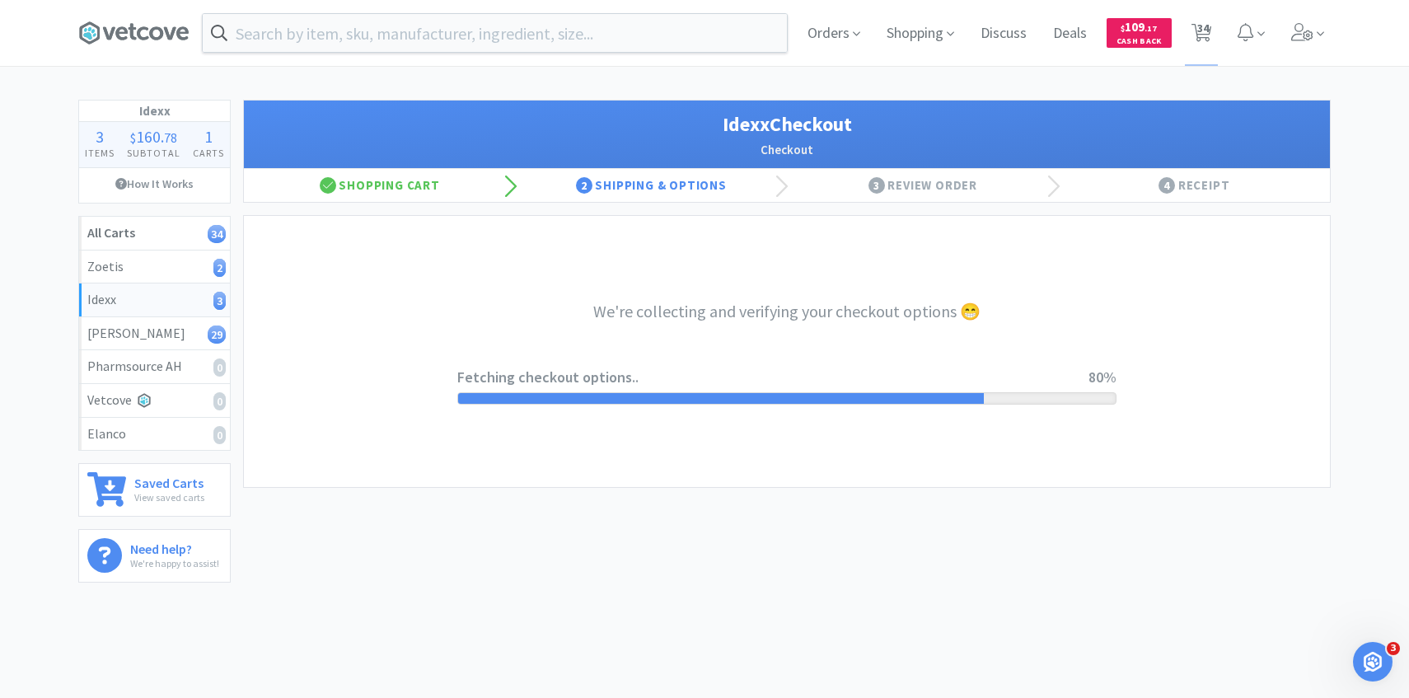
select select "904"
select select "003"
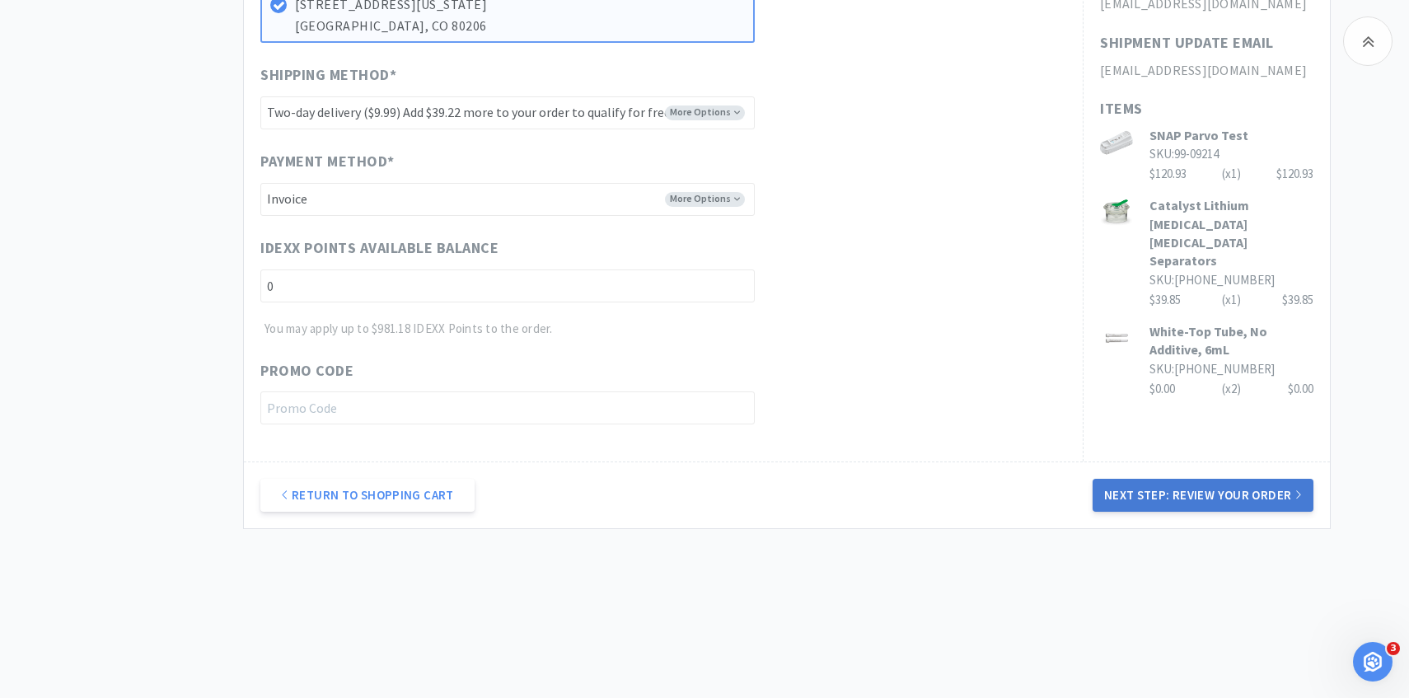
click at [1173, 500] on button "Next Step: Review Your Order" at bounding box center [1202, 495] width 221 height 33
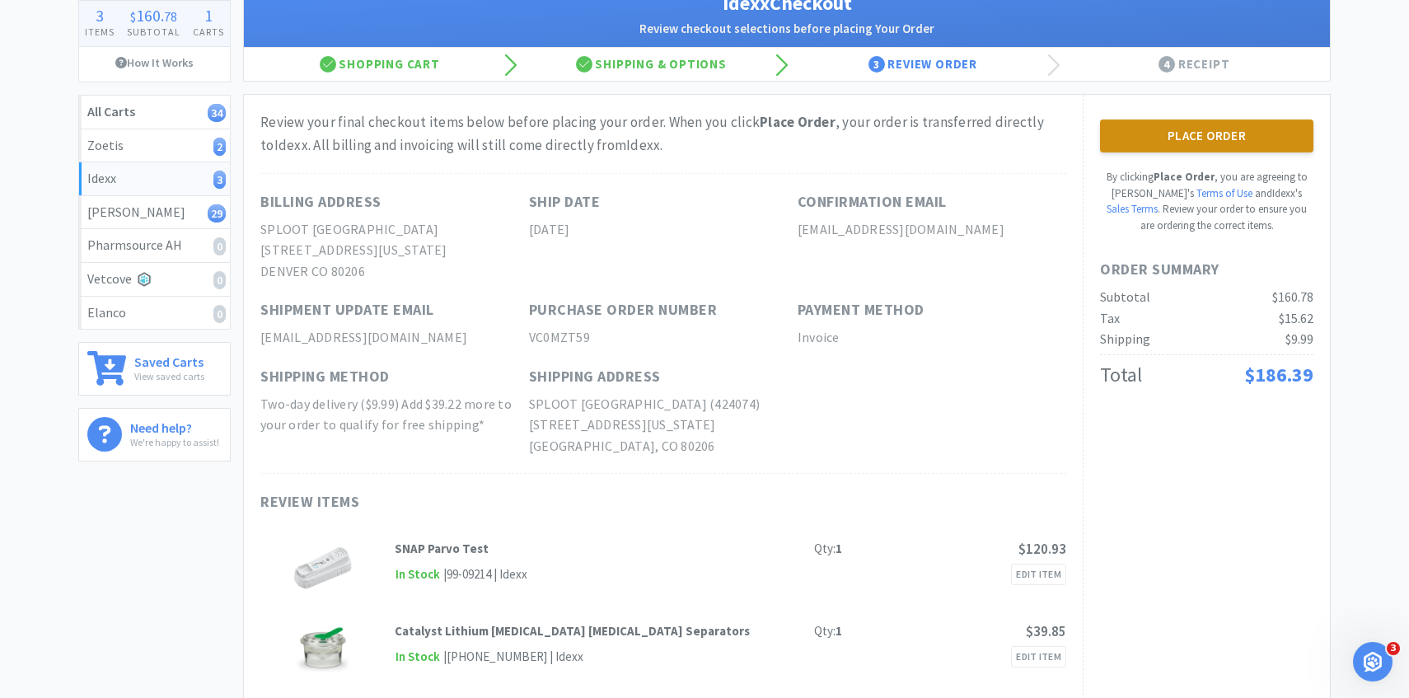
click at [1241, 132] on button "Place Order" at bounding box center [1206, 135] width 213 height 33
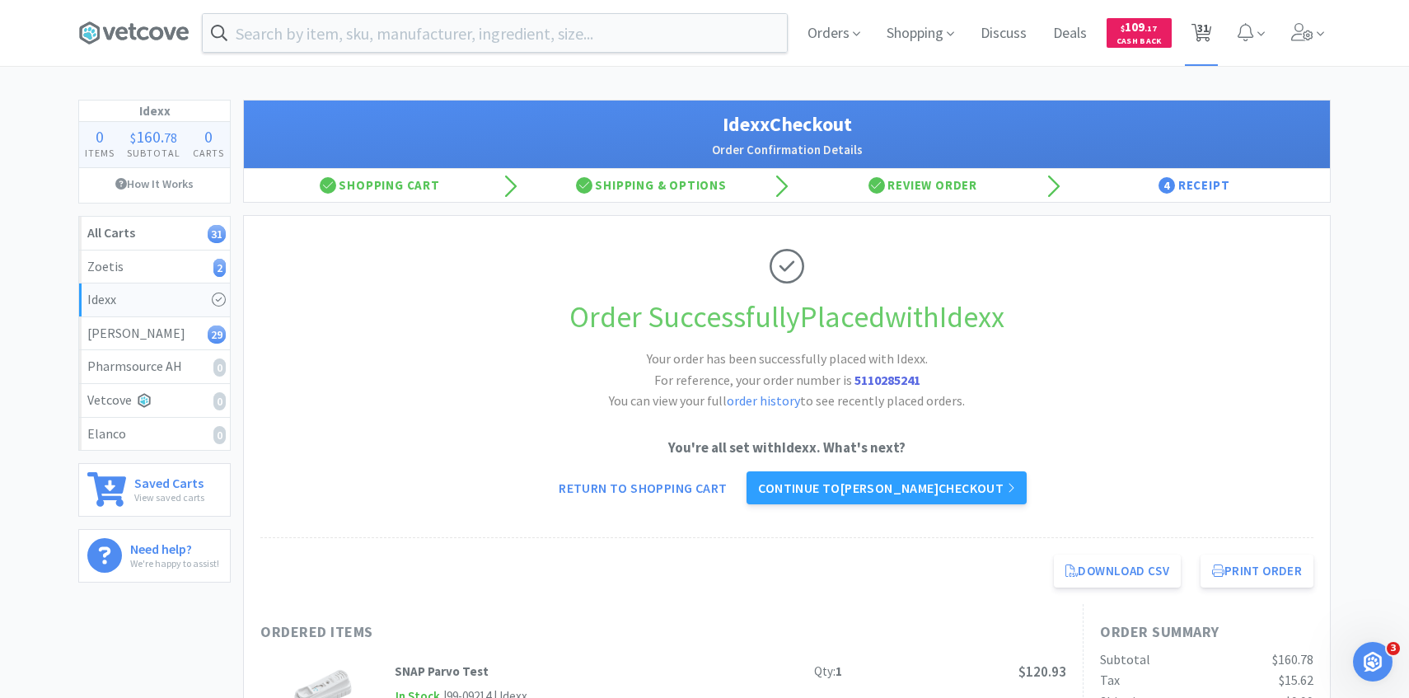
click at [1198, 35] on span "31" at bounding box center [1203, 28] width 12 height 66
select select "1"
select select "6"
select select "5"
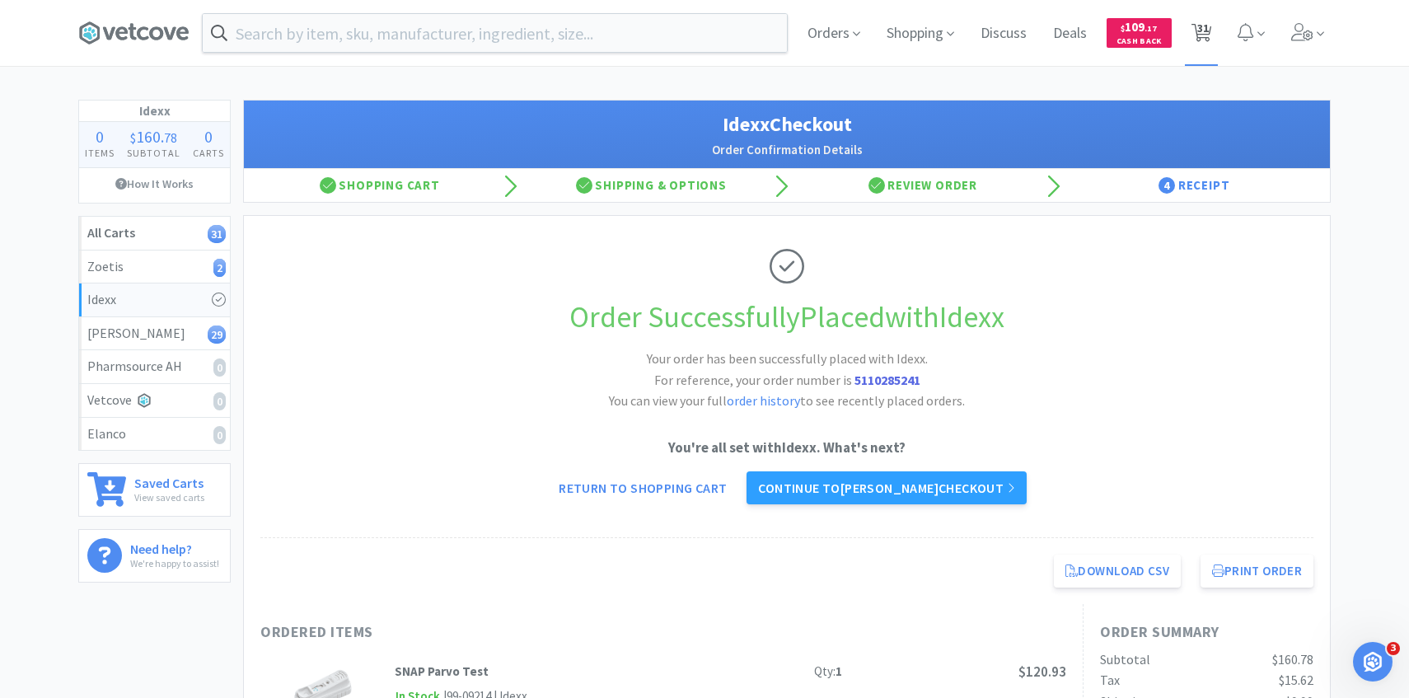
select select "1"
select select "5"
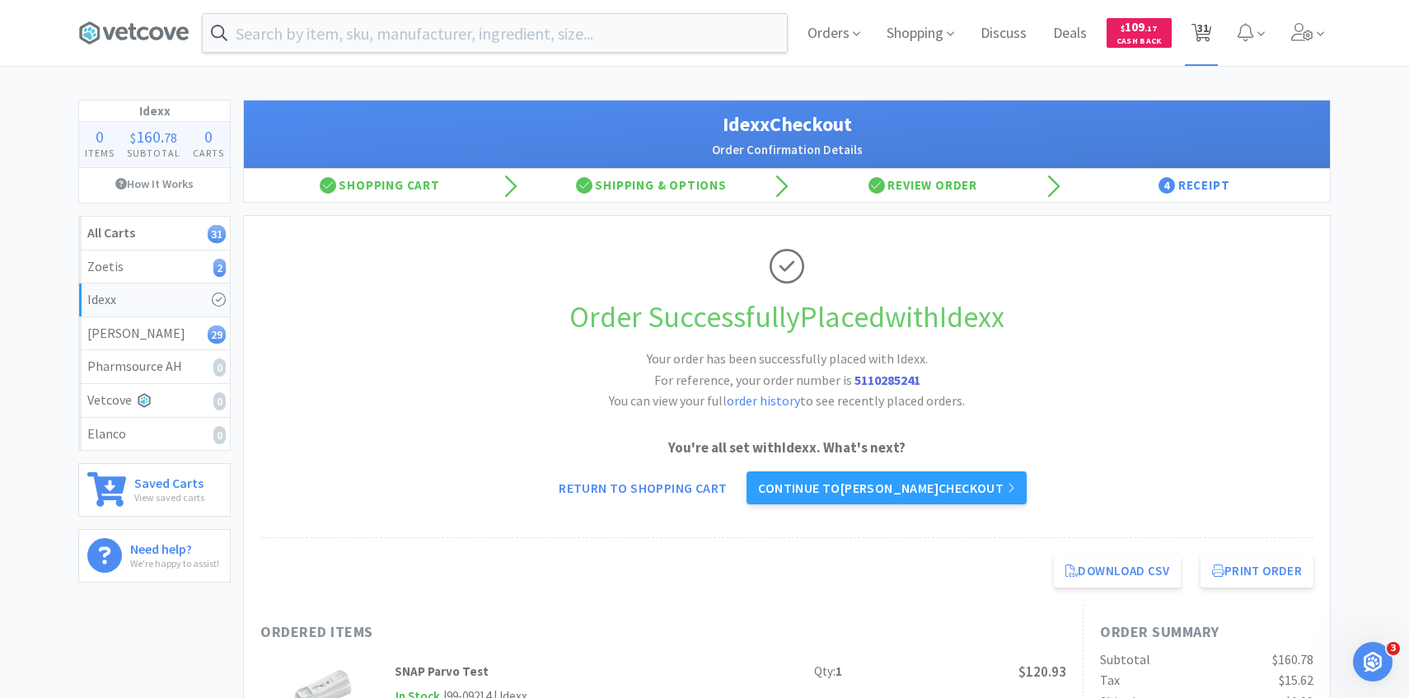
select select "4"
select select "2"
select select "5"
select select "3"
select select "1"
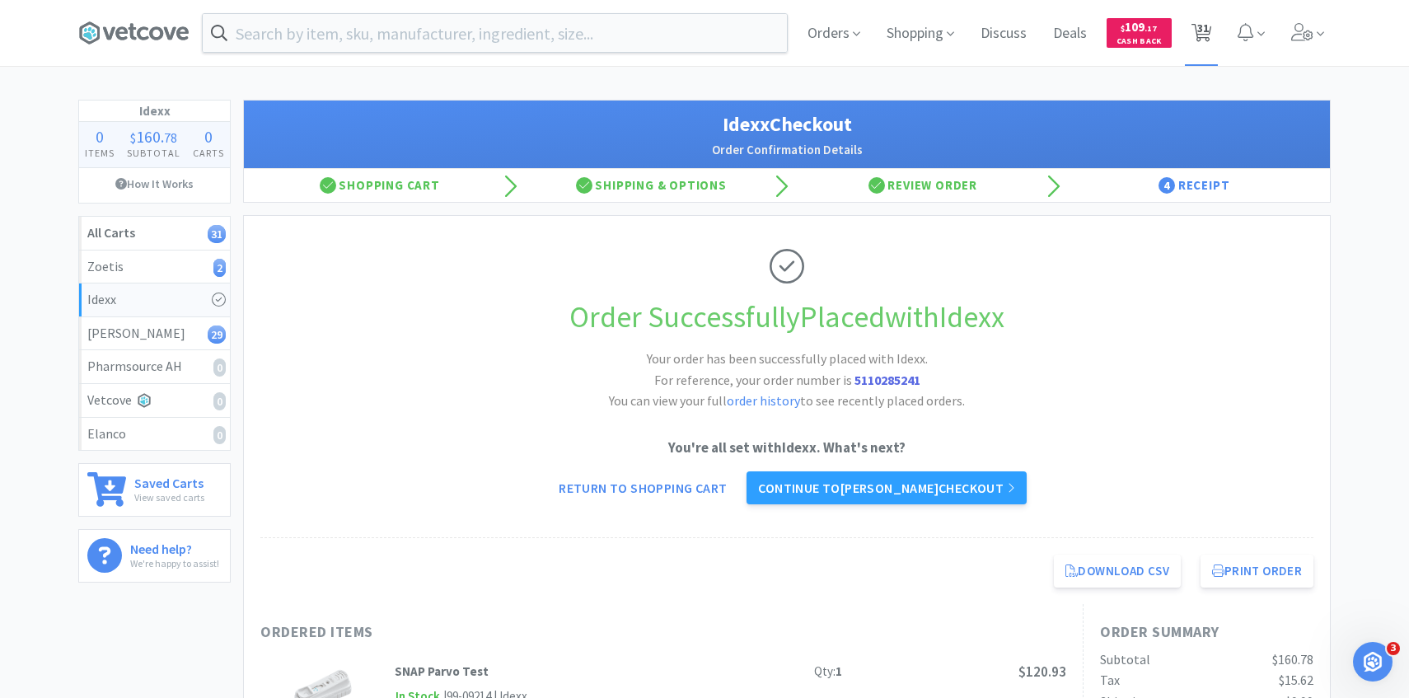
select select "1"
select select "20"
select select "2"
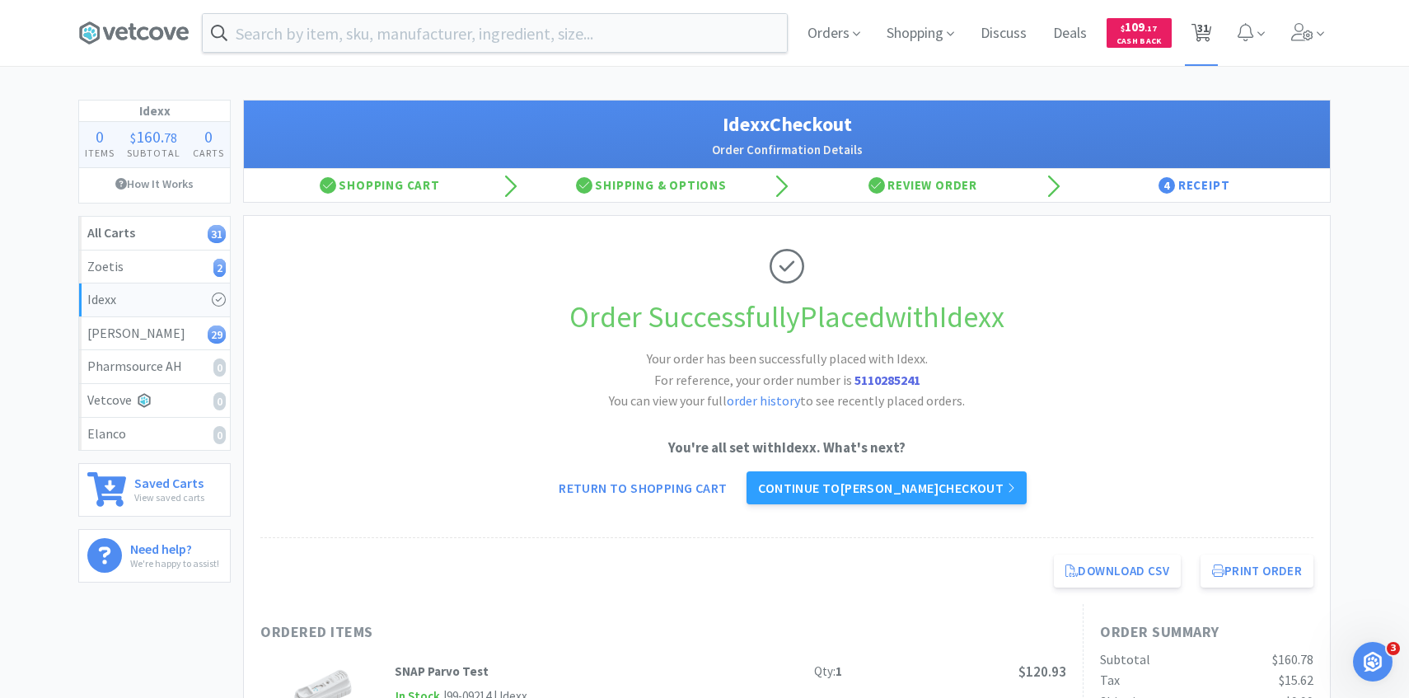
select select "4"
select select "2"
select select "3"
select select "4"
select select "1"
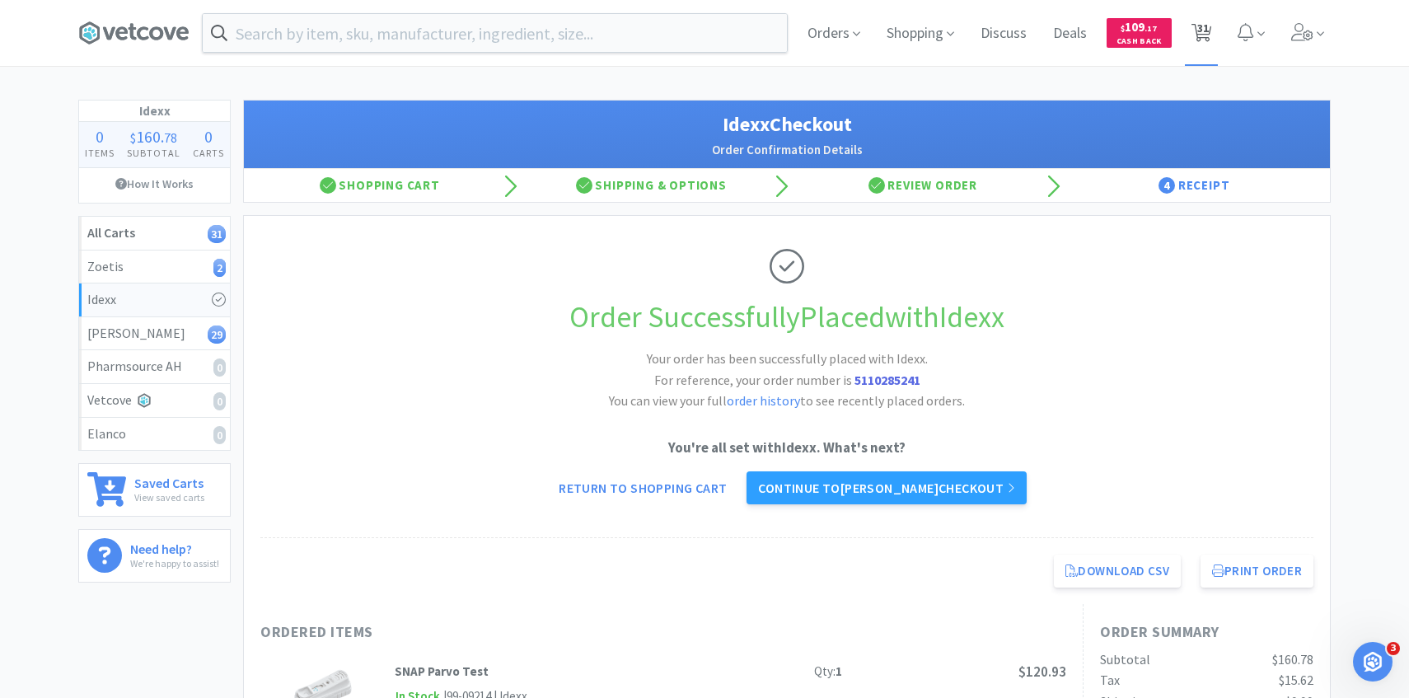
select select "1"
select select "2"
select select "50"
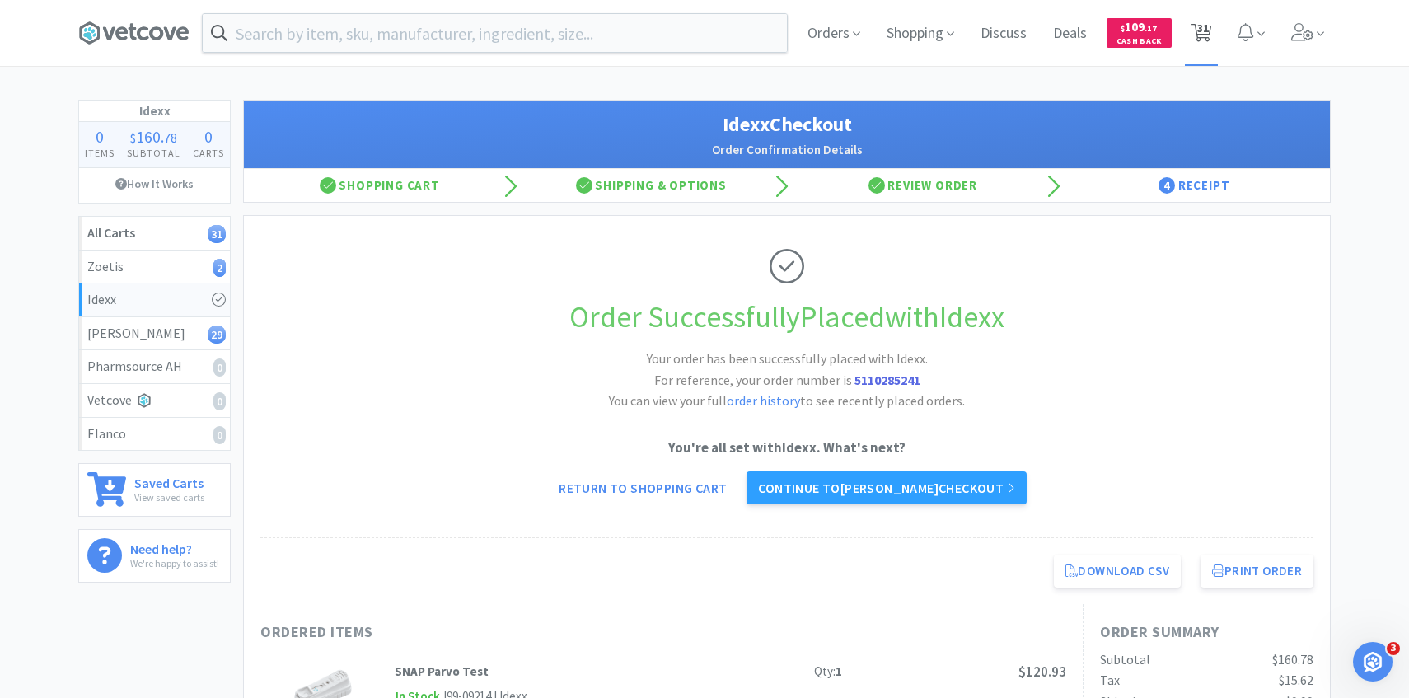
select select "50"
select select "1"
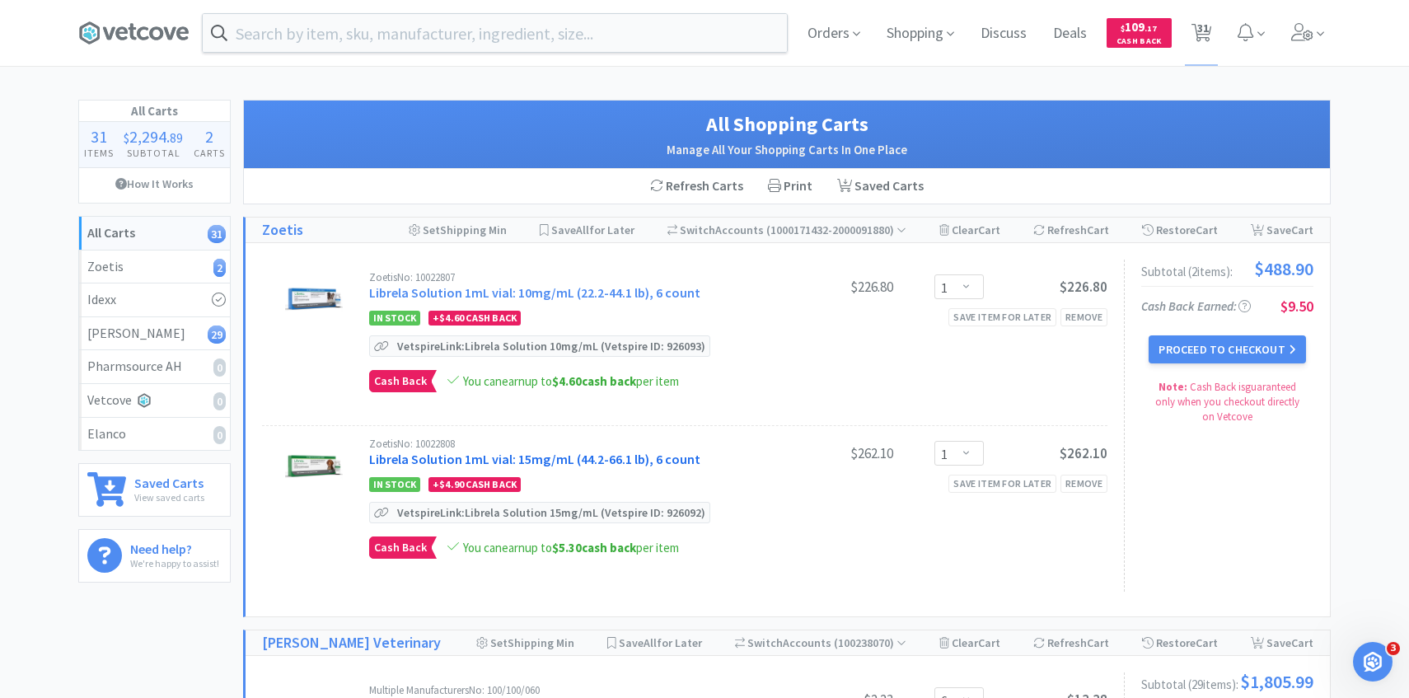
click at [672, 451] on link "Librela Solution 1mL vial: 15mg/mL (44.2-66.1 lb), 6 count" at bounding box center [534, 459] width 331 height 16
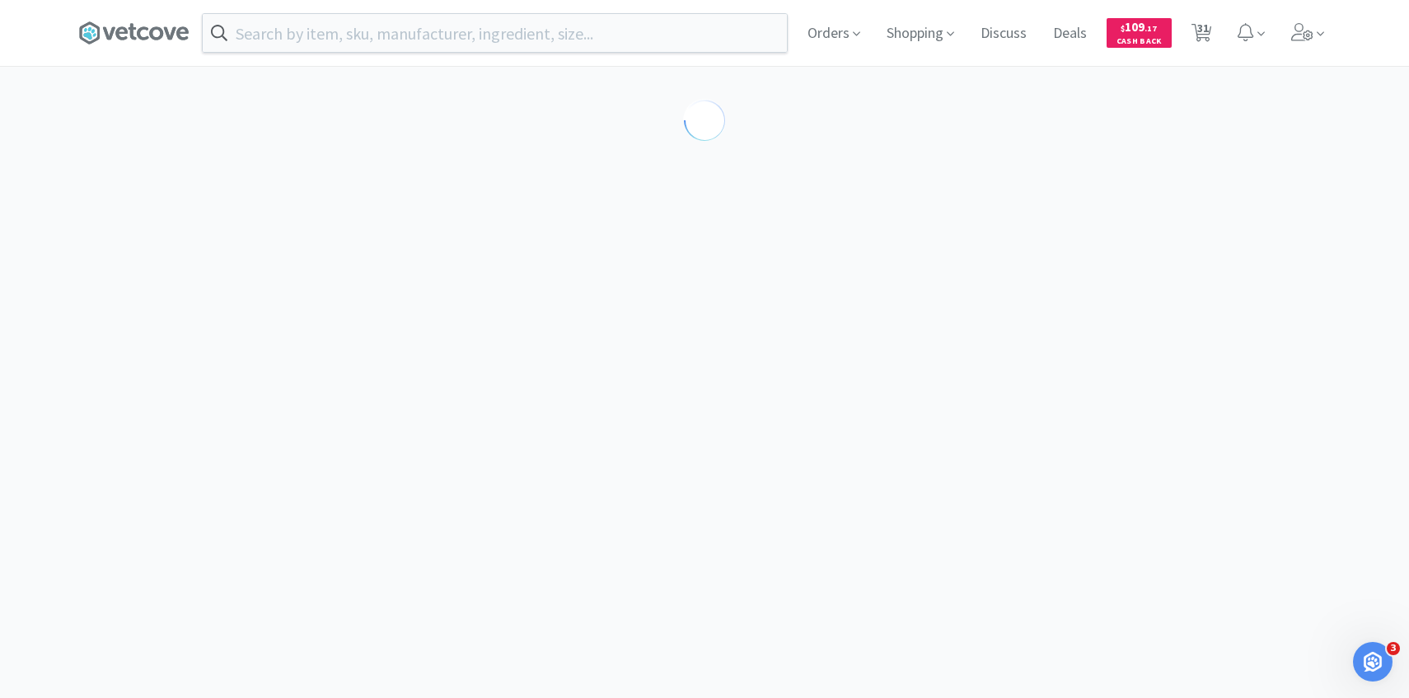
select select "605230"
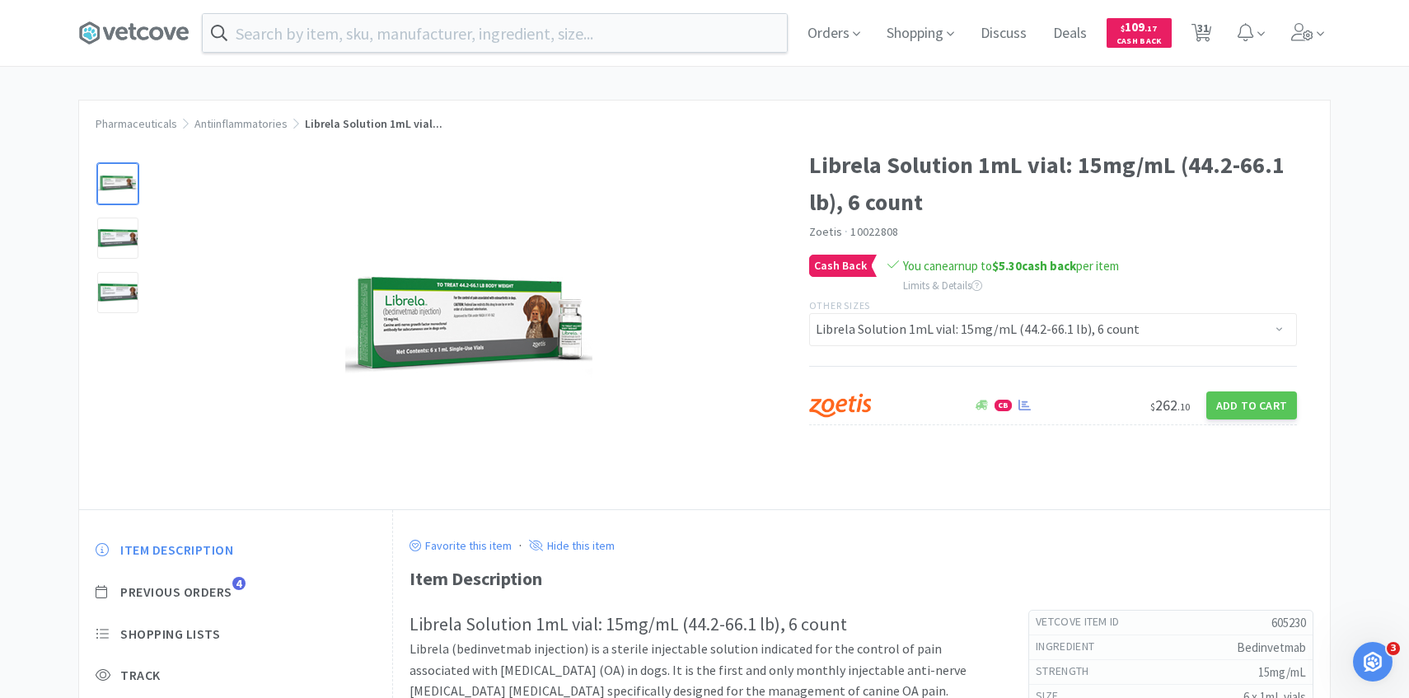
scroll to position [153, 0]
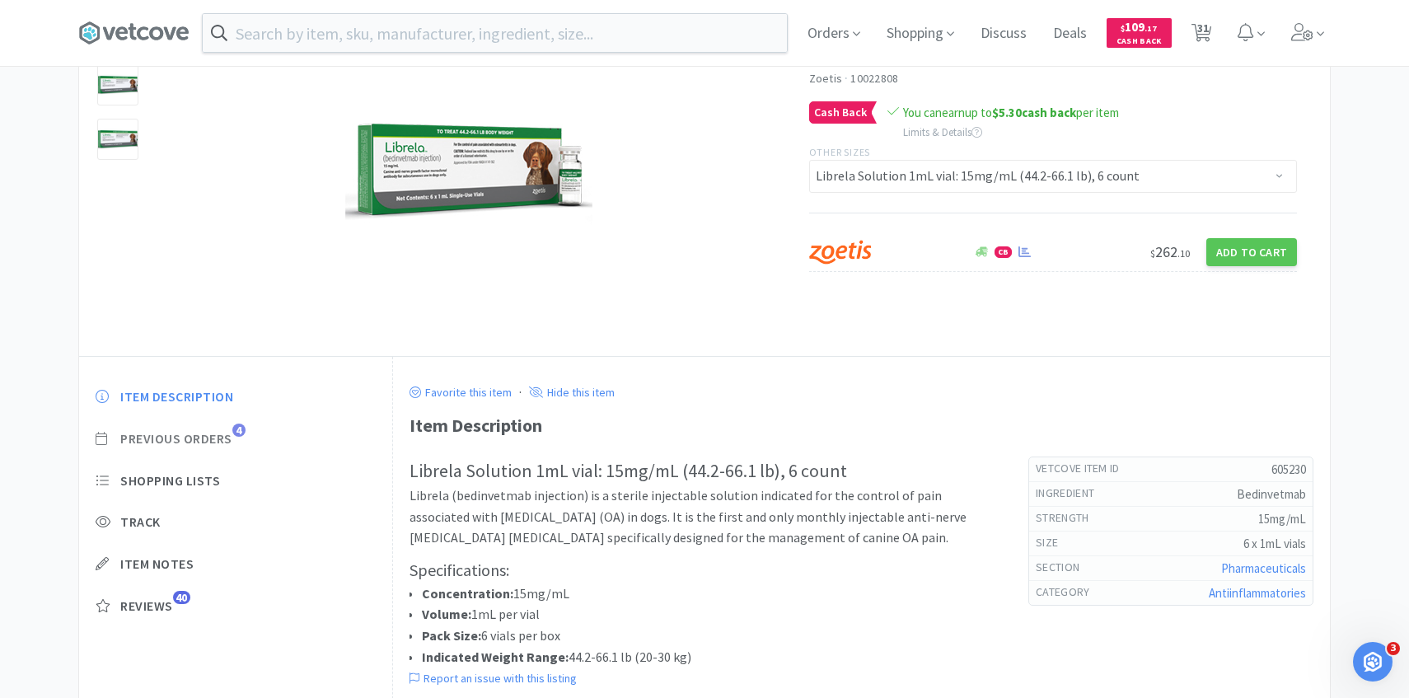
click at [227, 438] on span "Previous Orders" at bounding box center [176, 438] width 112 height 17
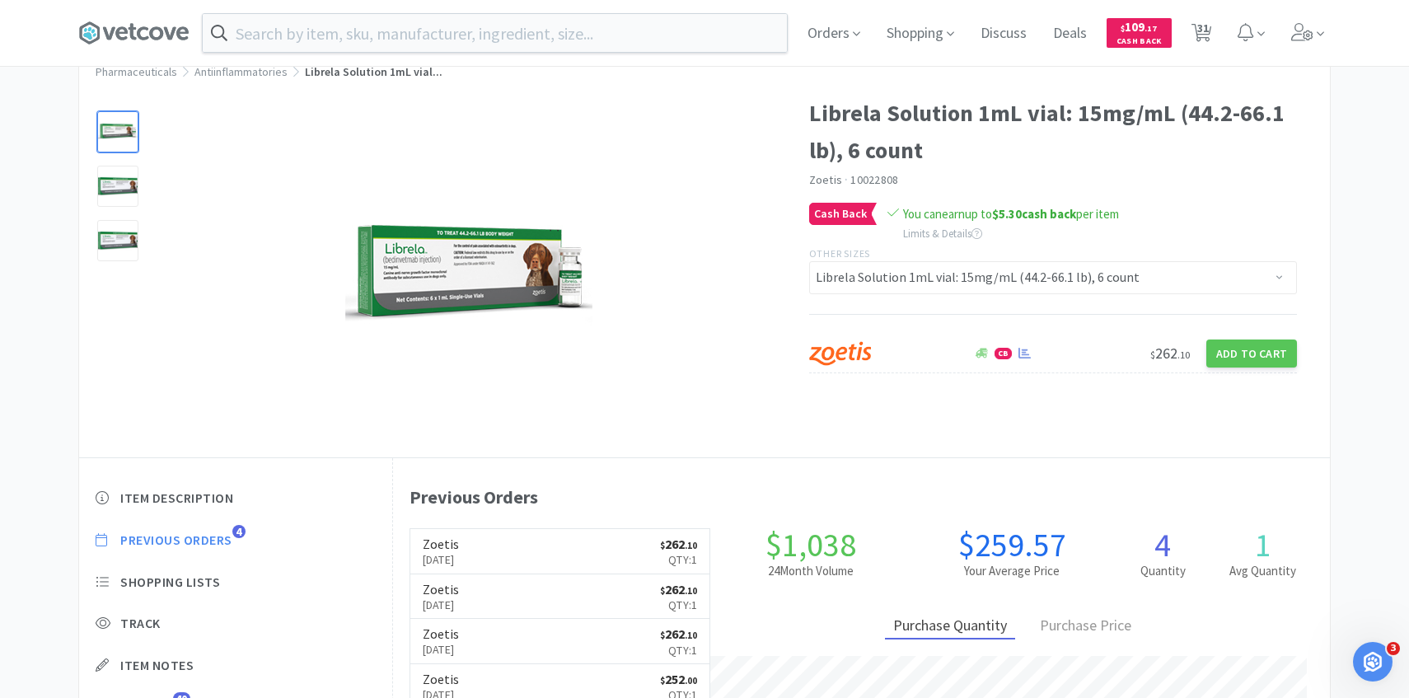
scroll to position [0, 0]
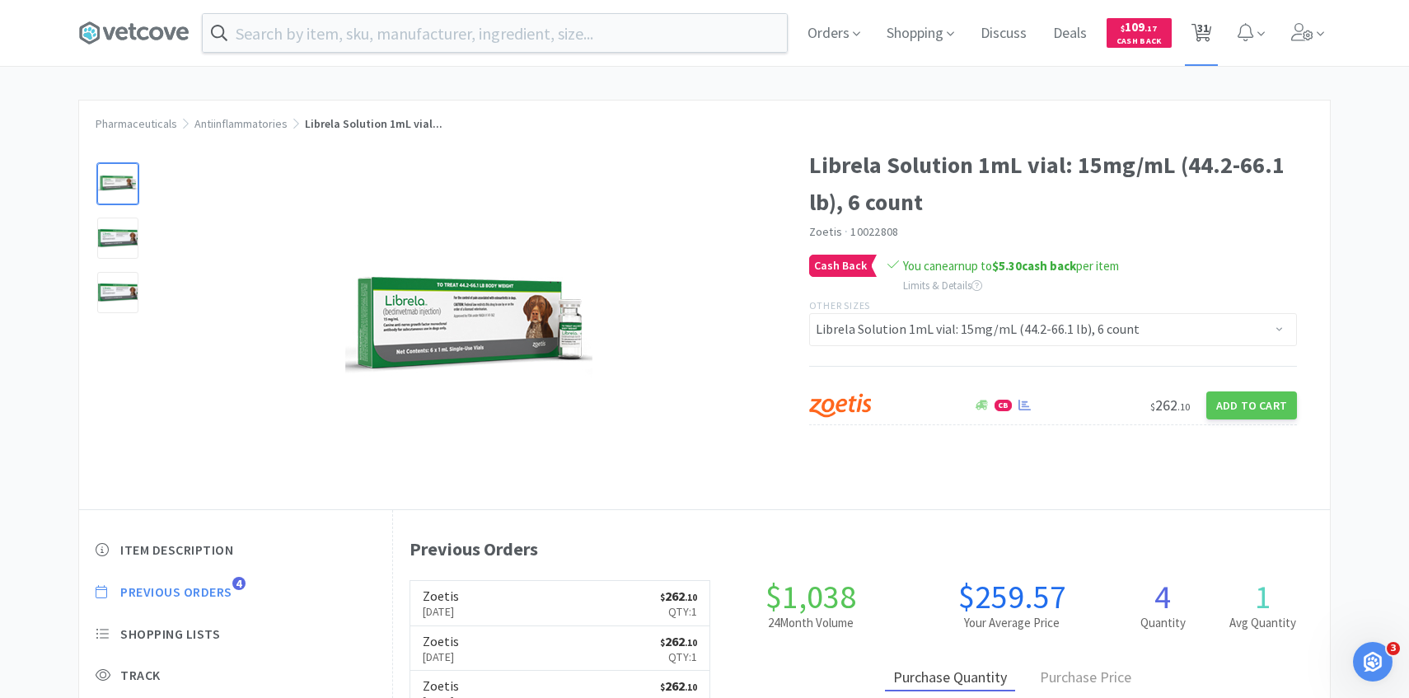
click at [1202, 32] on span "31" at bounding box center [1203, 28] width 12 height 66
select select "1"
select select "6"
select select "5"
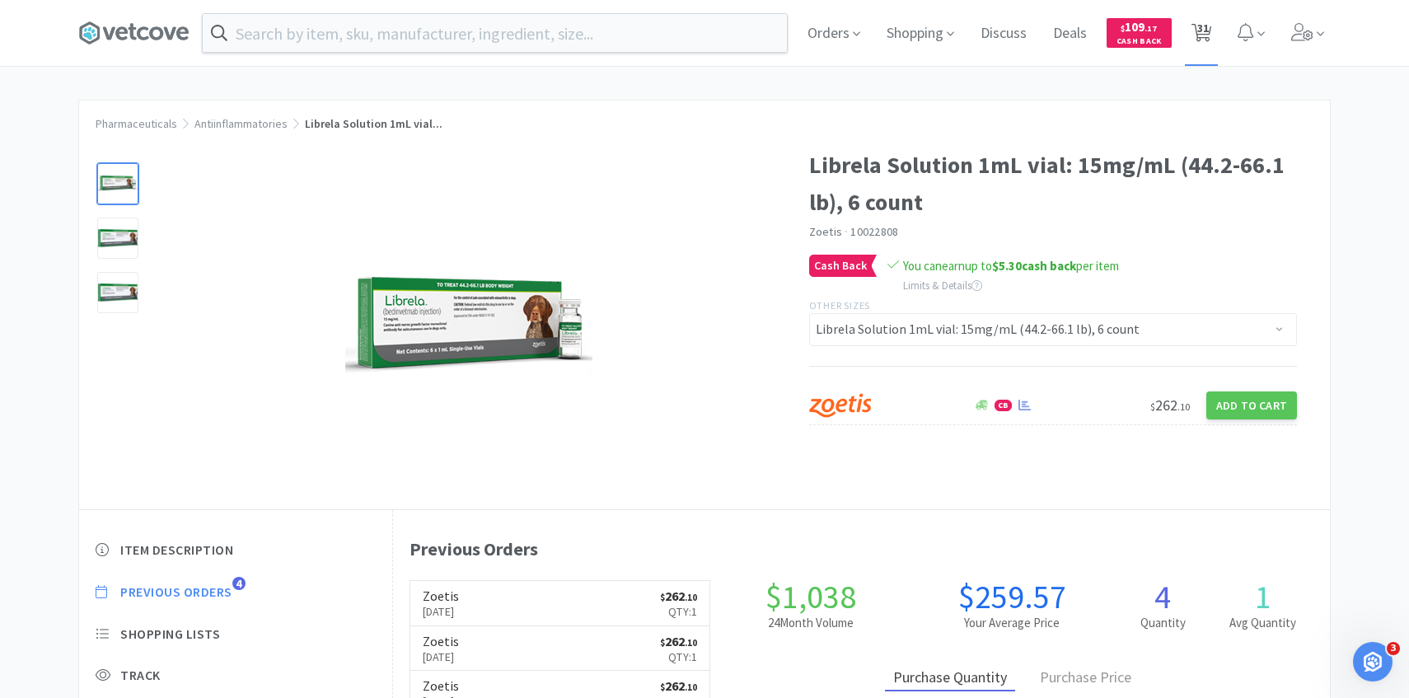
select select "1"
select select "5"
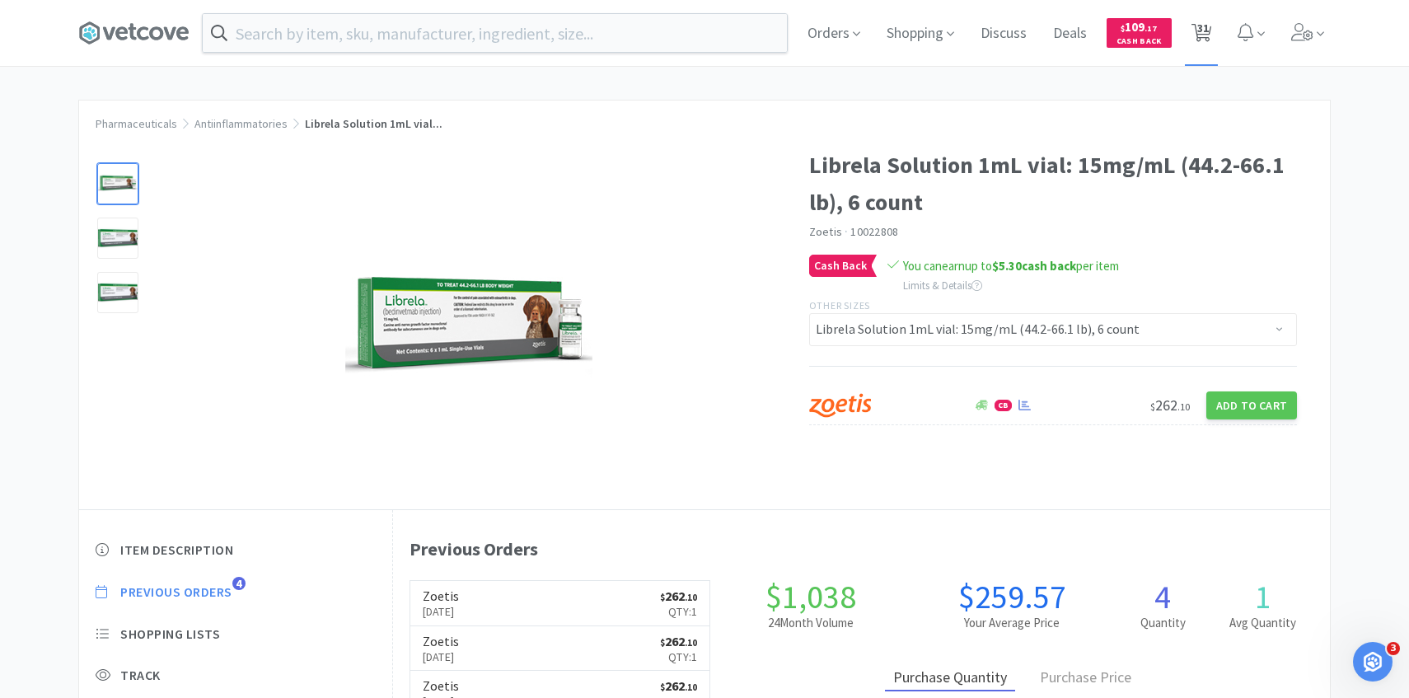
select select "4"
select select "2"
select select "5"
select select "3"
select select "1"
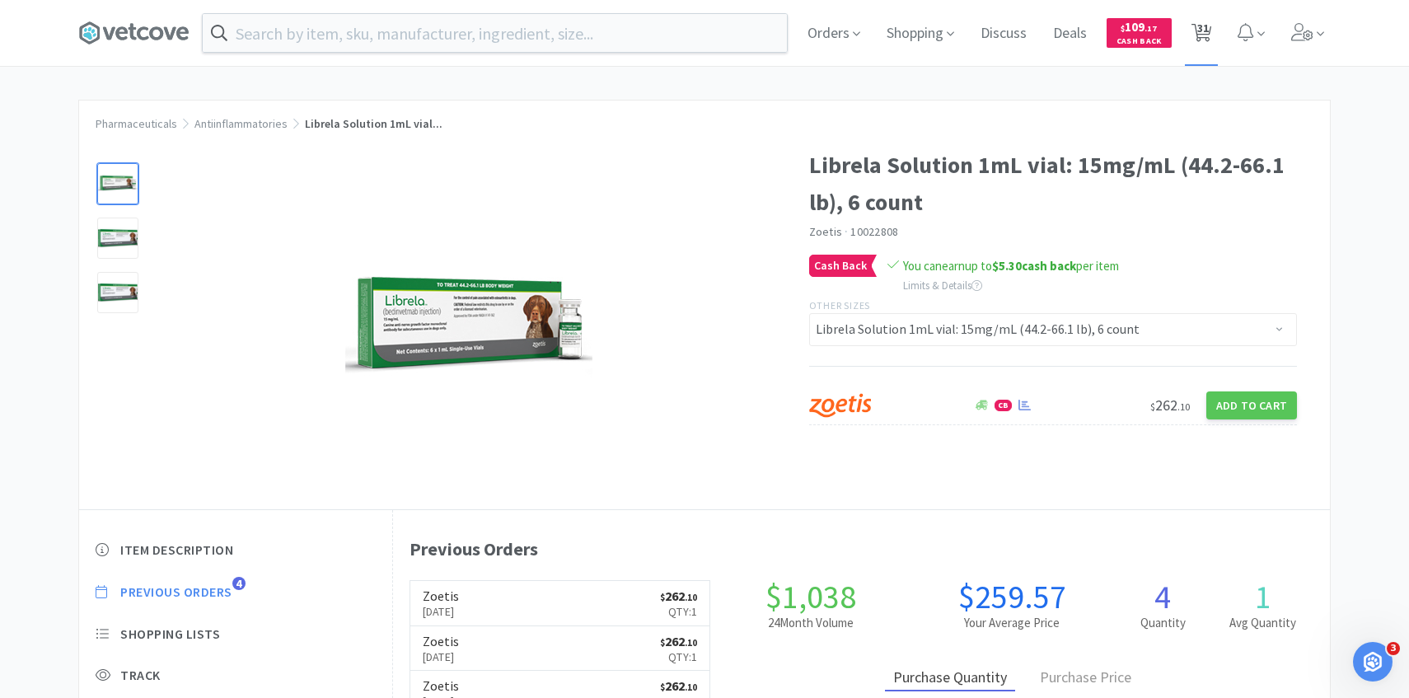
select select "1"
select select "20"
select select "2"
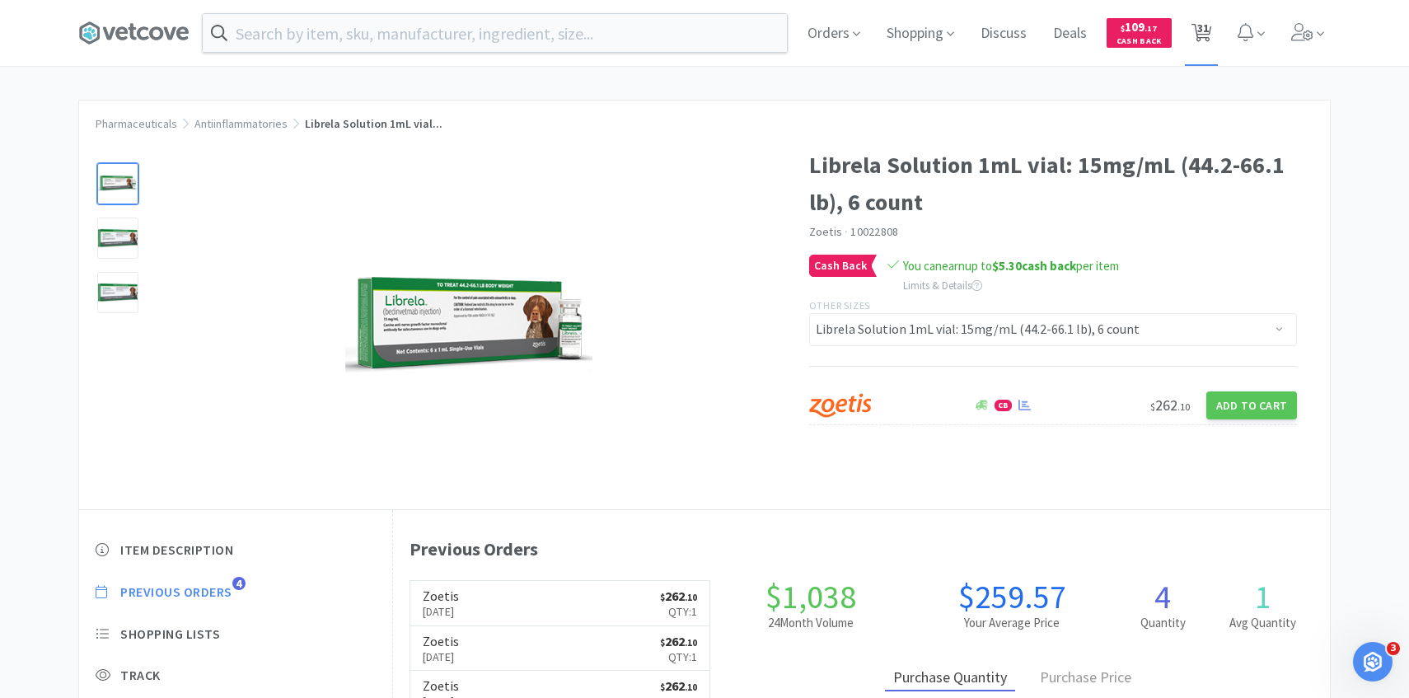
select select "4"
select select "2"
select select "3"
select select "4"
select select "1"
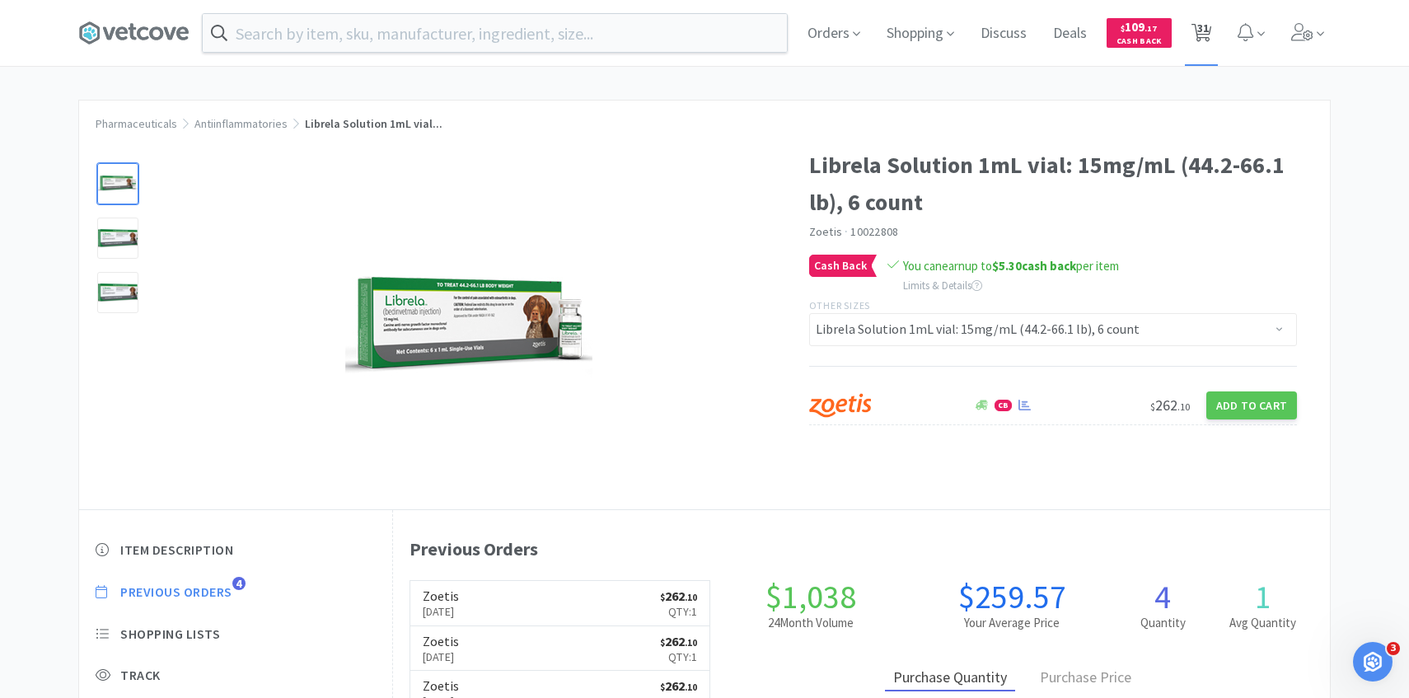
select select "1"
select select "2"
select select "50"
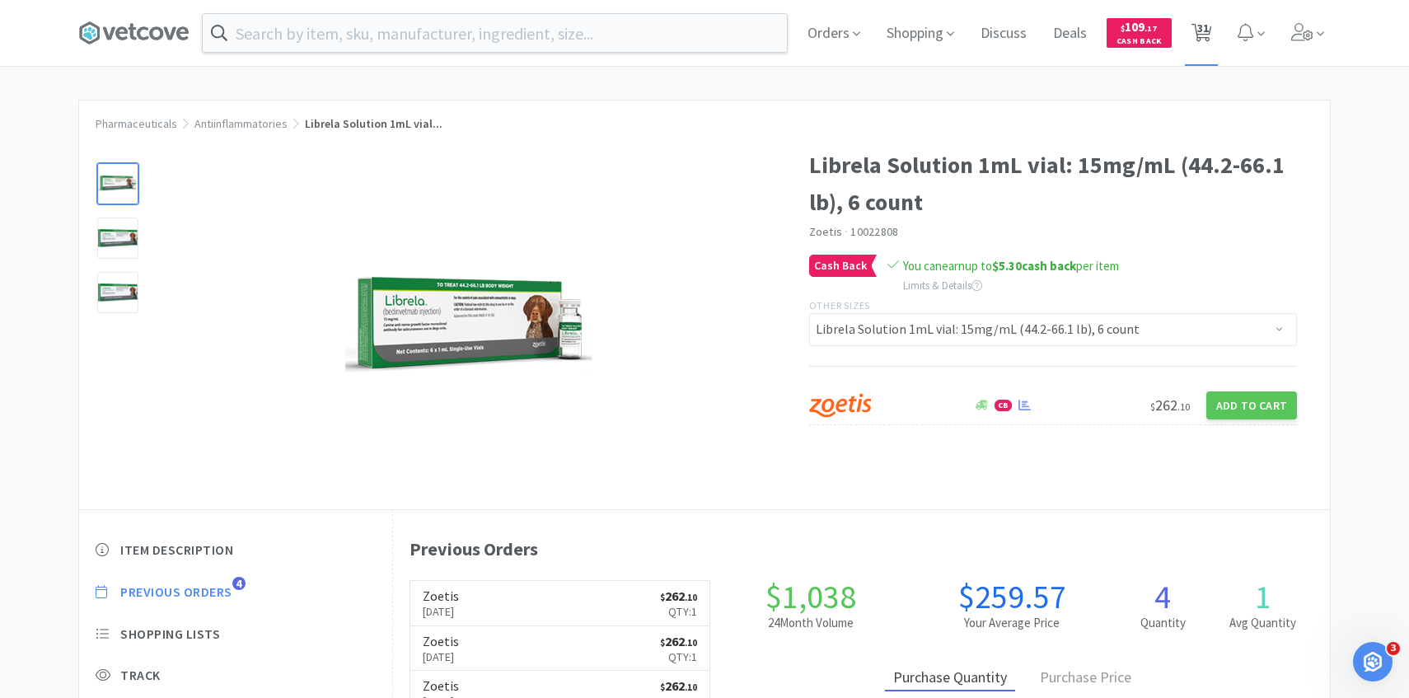
select select "50"
select select "1"
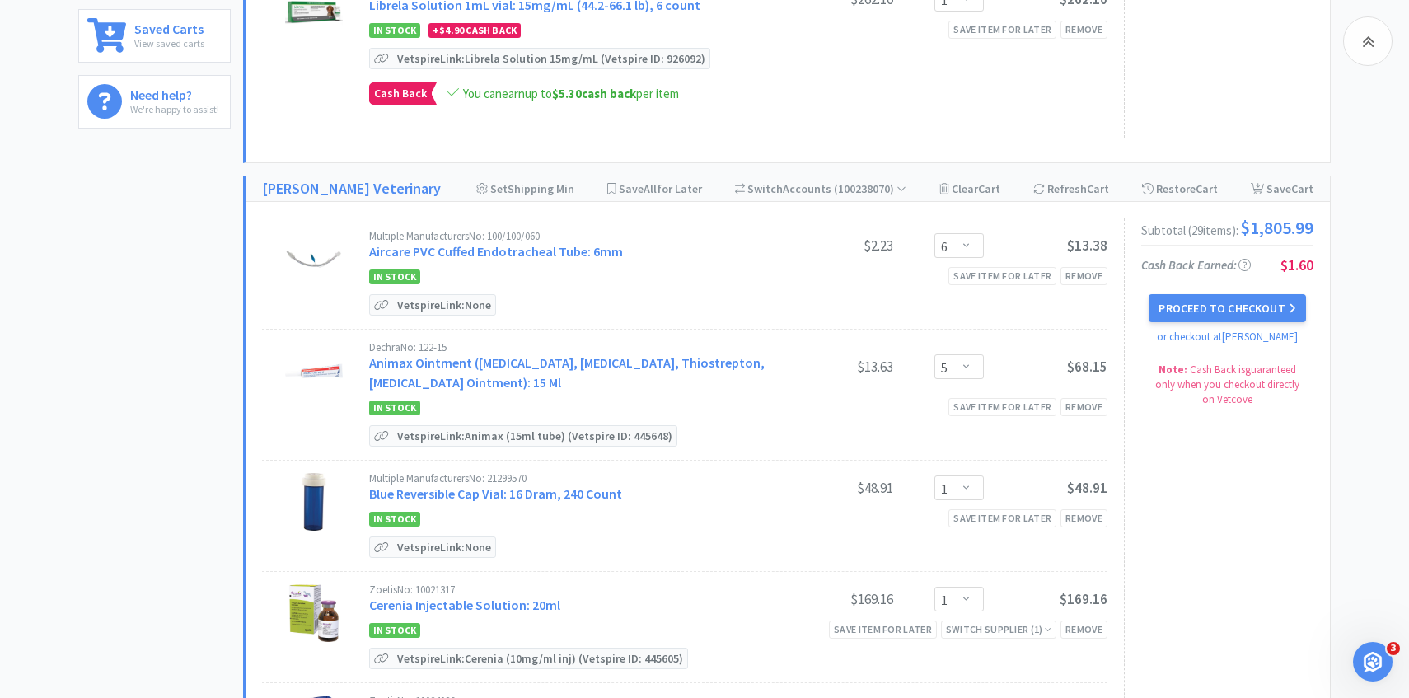
scroll to position [458, 0]
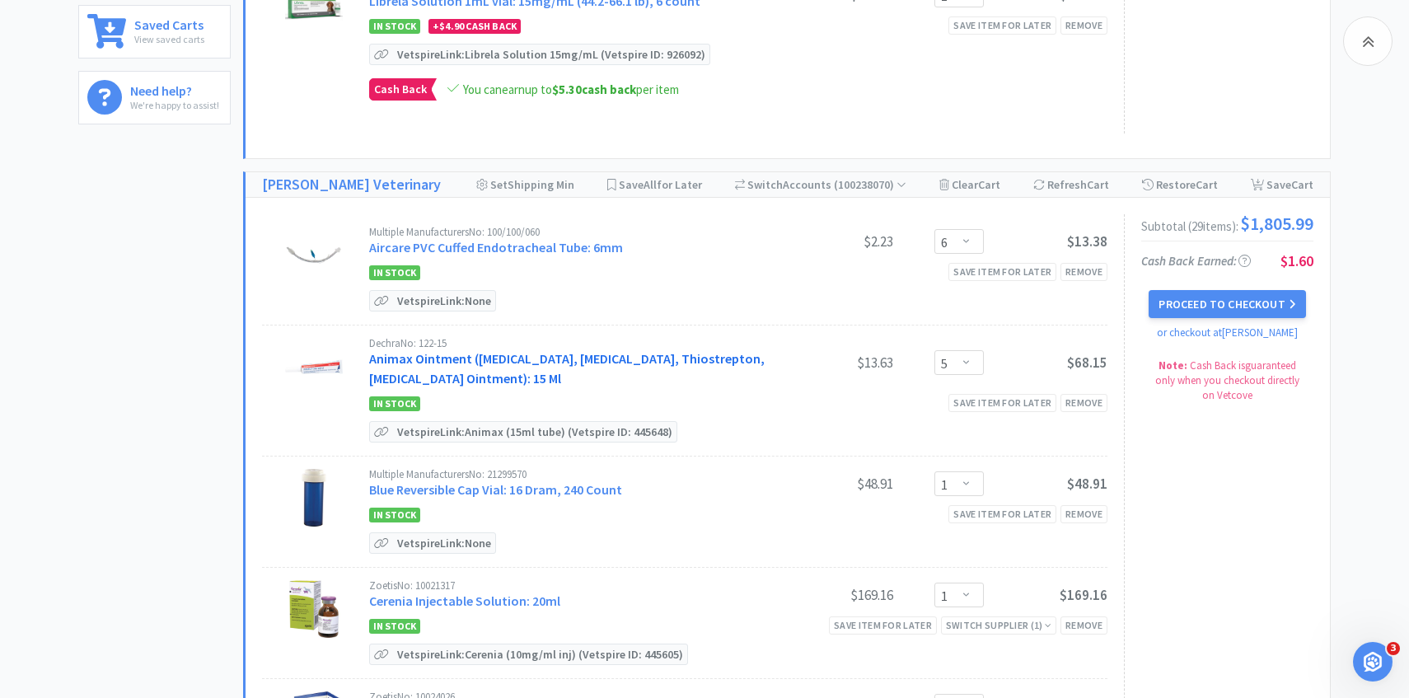
click at [578, 356] on link "Animax Ointment (Nystatin, Neomycin Sulfate, Thiostrepton, Triamcinolone Aceton…" at bounding box center [566, 368] width 395 height 36
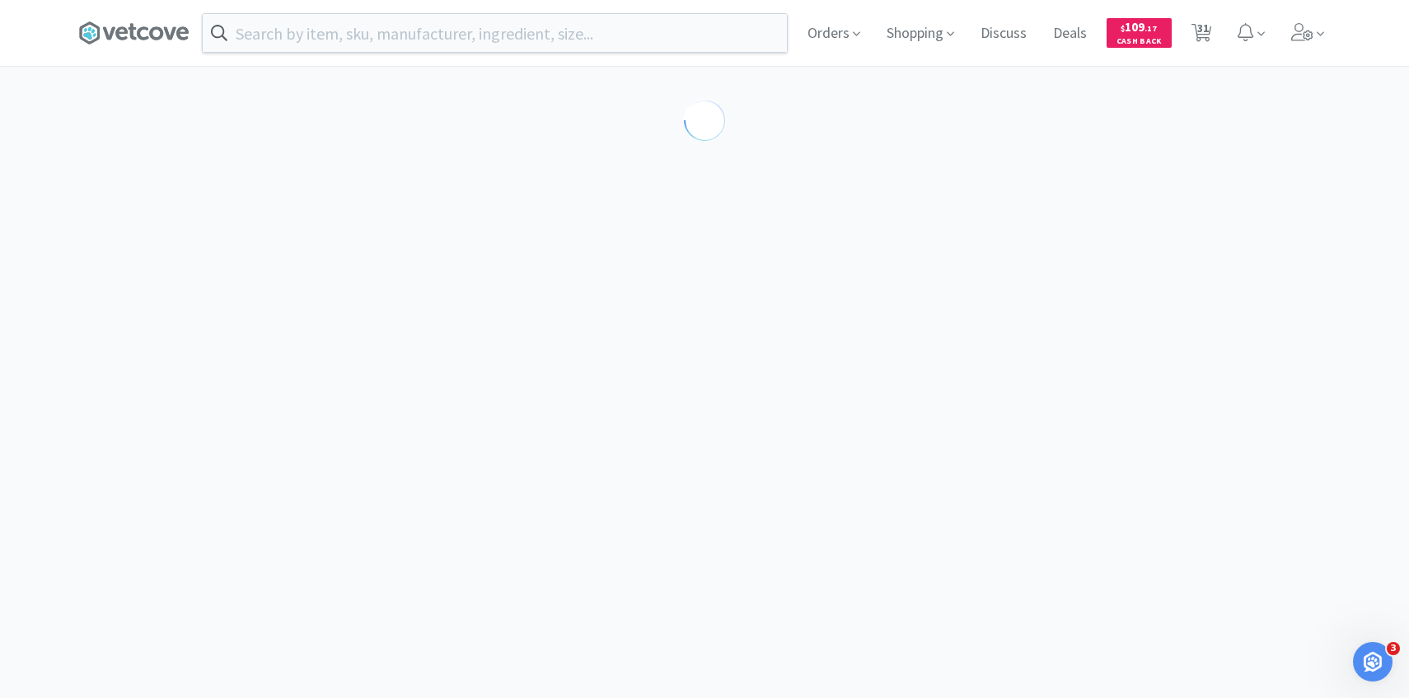
select select "143513"
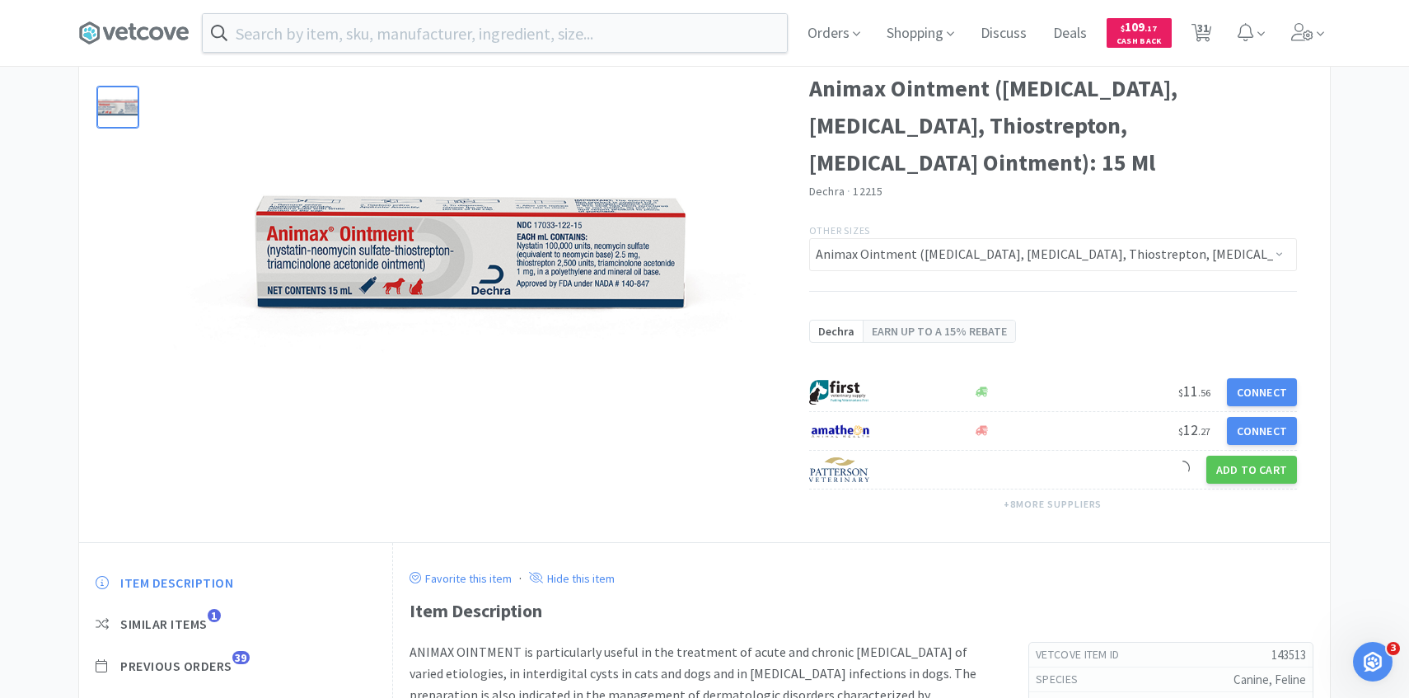
scroll to position [114, 0]
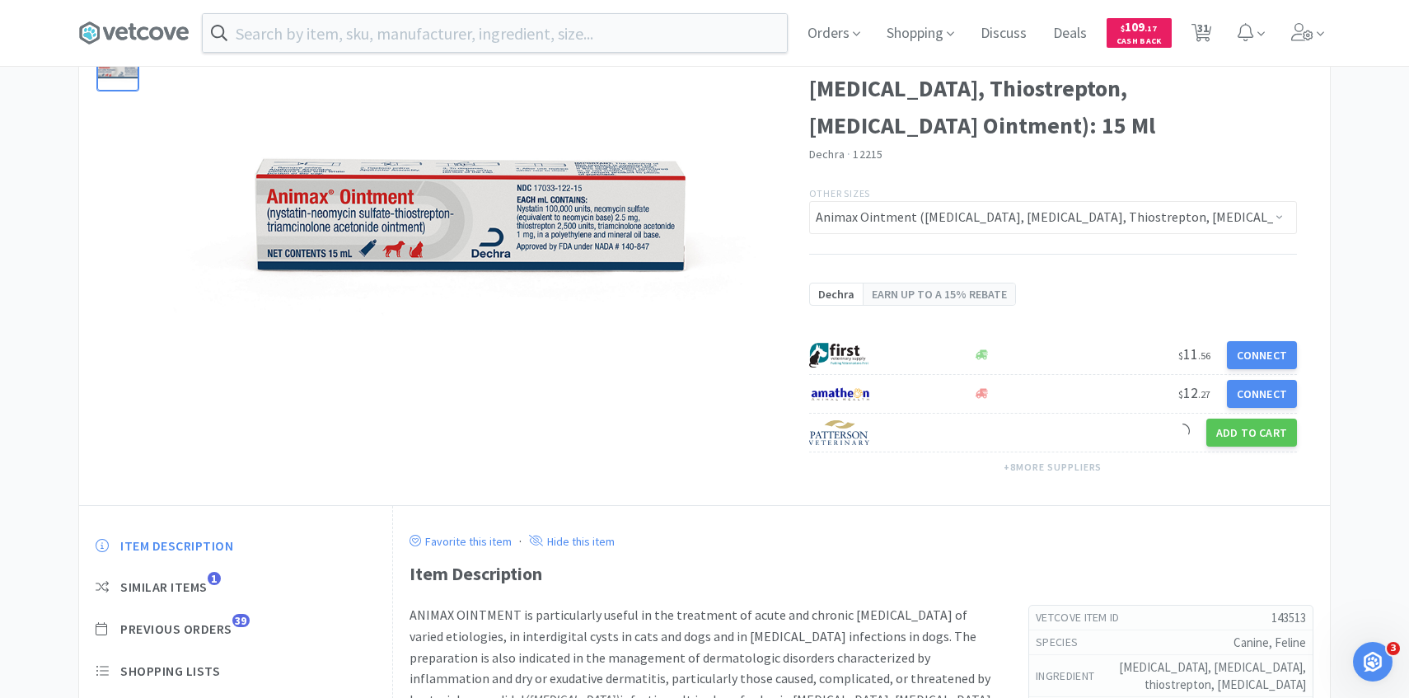
click at [233, 620] on div "Item Description Similar Items 1 Previous Orders 39 Shopping Lists Track Item N…" at bounding box center [235, 684] width 313 height 326
click at [231, 620] on span "Previous Orders" at bounding box center [176, 628] width 112 height 17
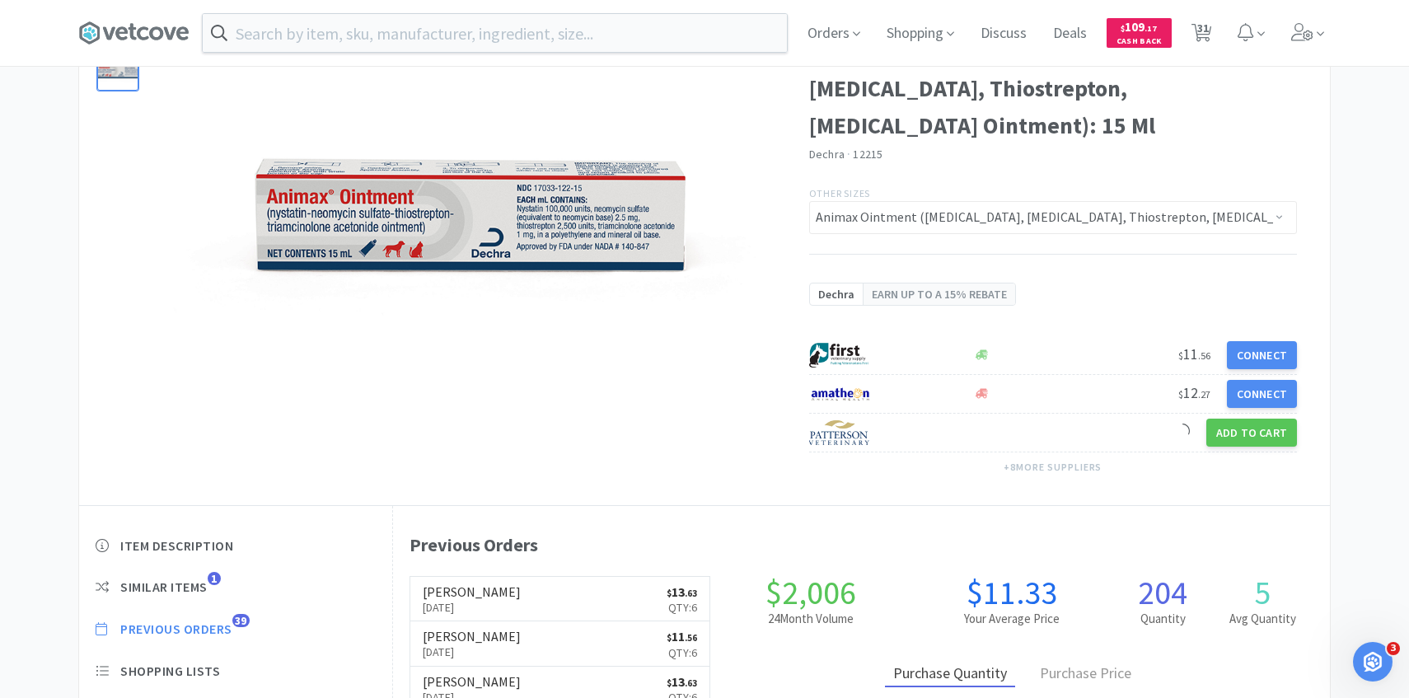
scroll to position [452, 937]
click at [537, 601] on link "Patterson Aug 21st, 2025 $ 13 . 63 Qty: 6" at bounding box center [560, 599] width 300 height 45
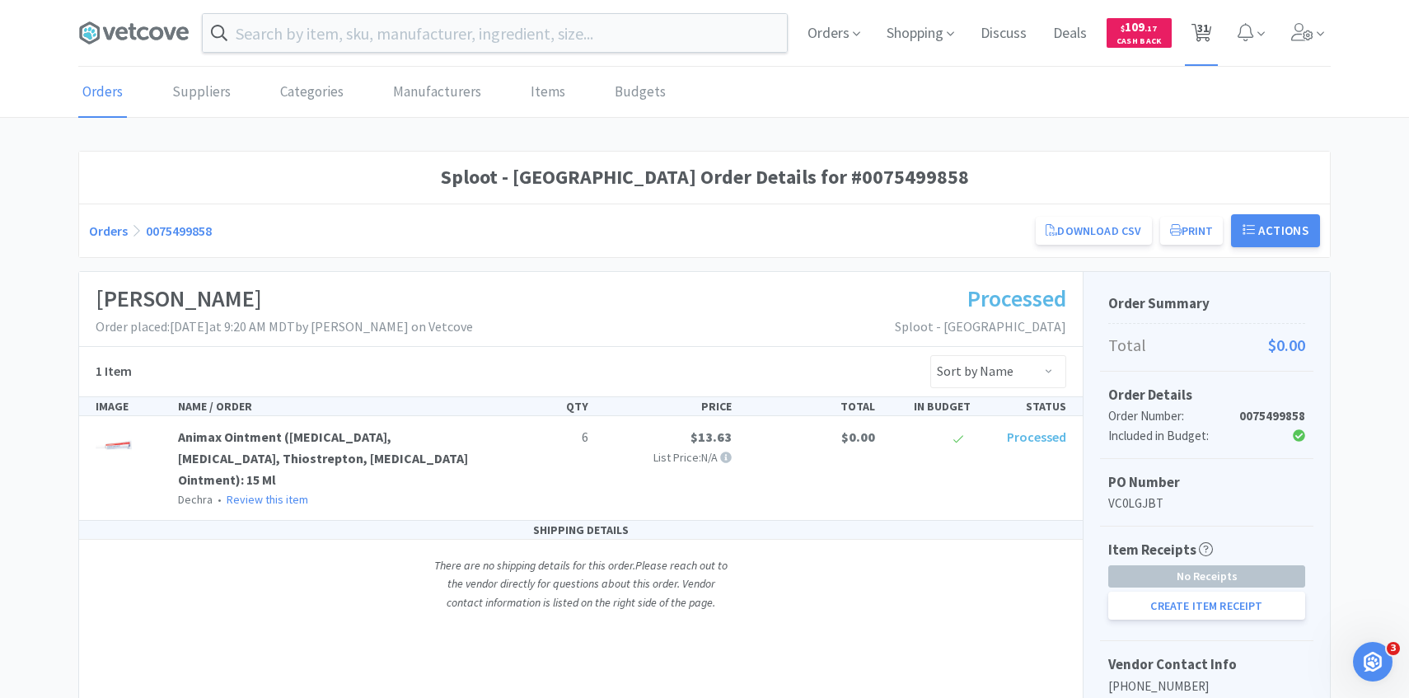
drag, startPoint x: 1210, startPoint y: 36, endPoint x: 1200, endPoint y: 52, distance: 18.5
click at [1210, 36] on icon at bounding box center [1201, 33] width 21 height 18
select select "1"
select select "6"
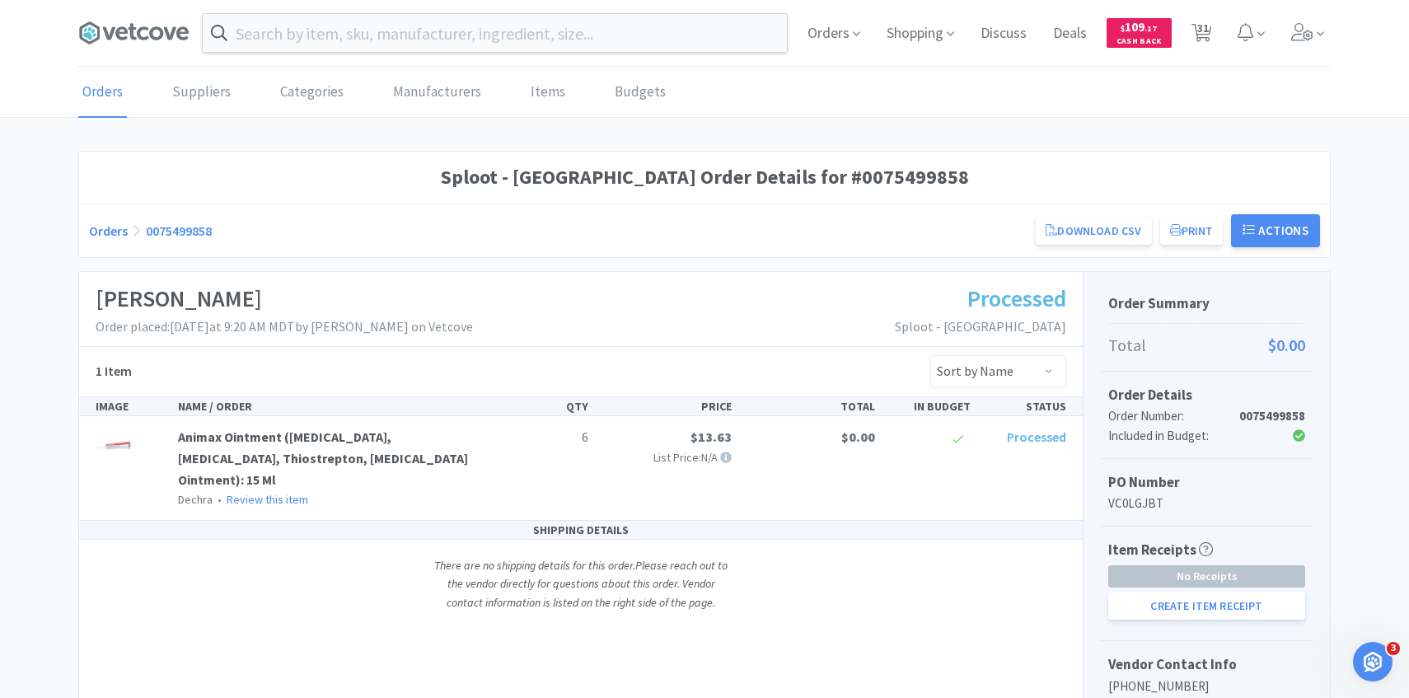
select select "5"
select select "1"
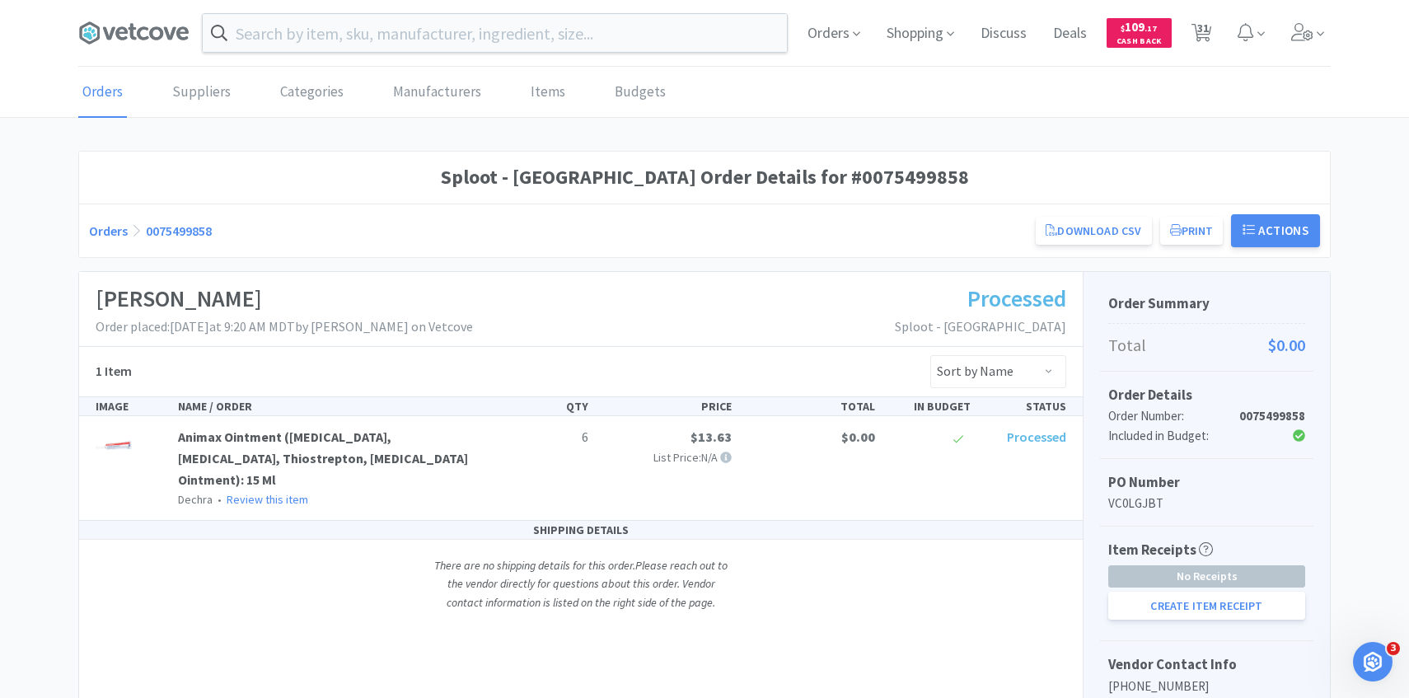
select select "5"
select select "4"
select select "2"
select select "5"
select select "3"
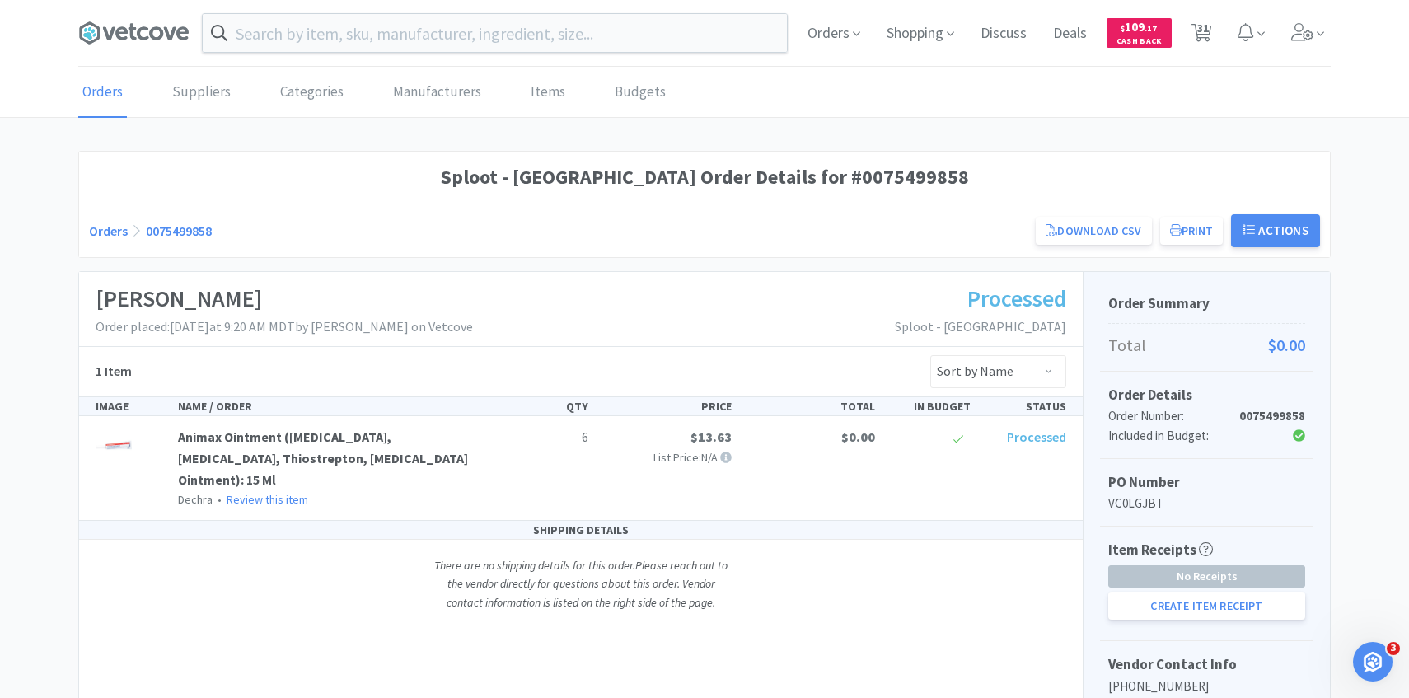
select select "1"
select select "20"
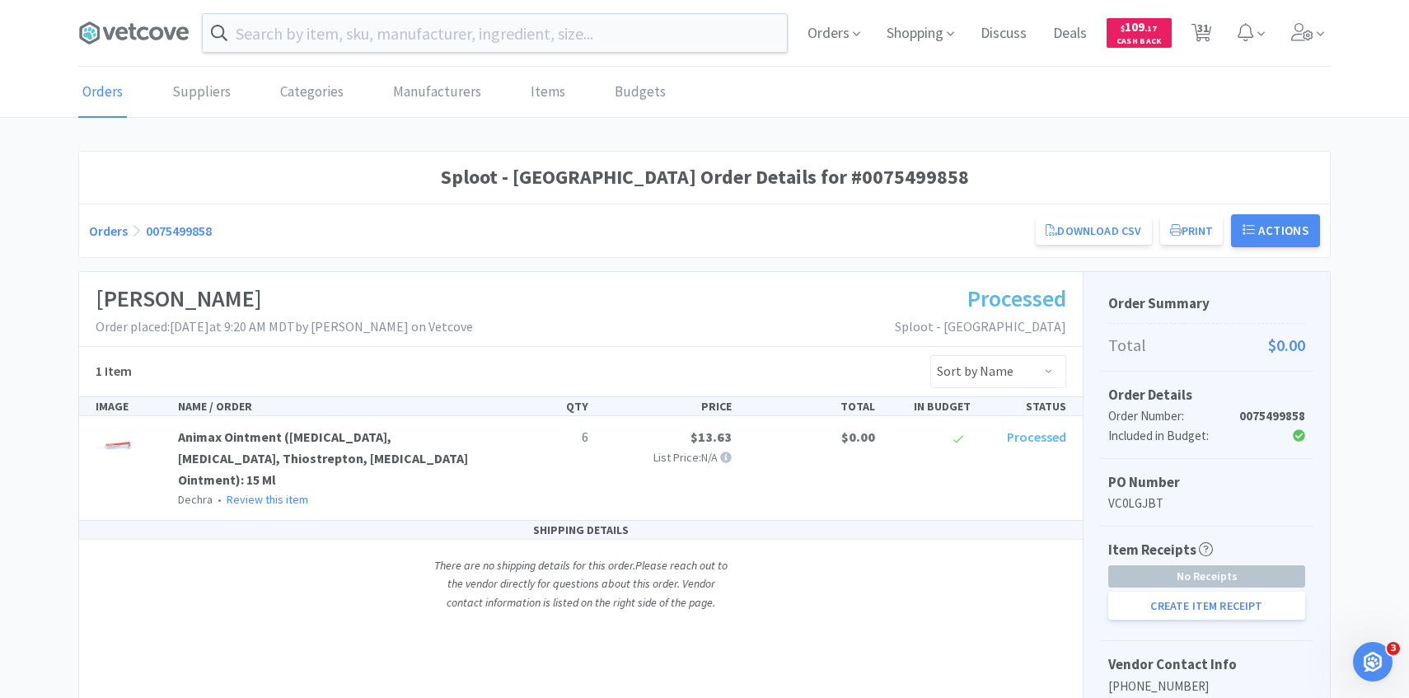
select select "2"
select select "4"
select select "2"
select select "3"
select select "4"
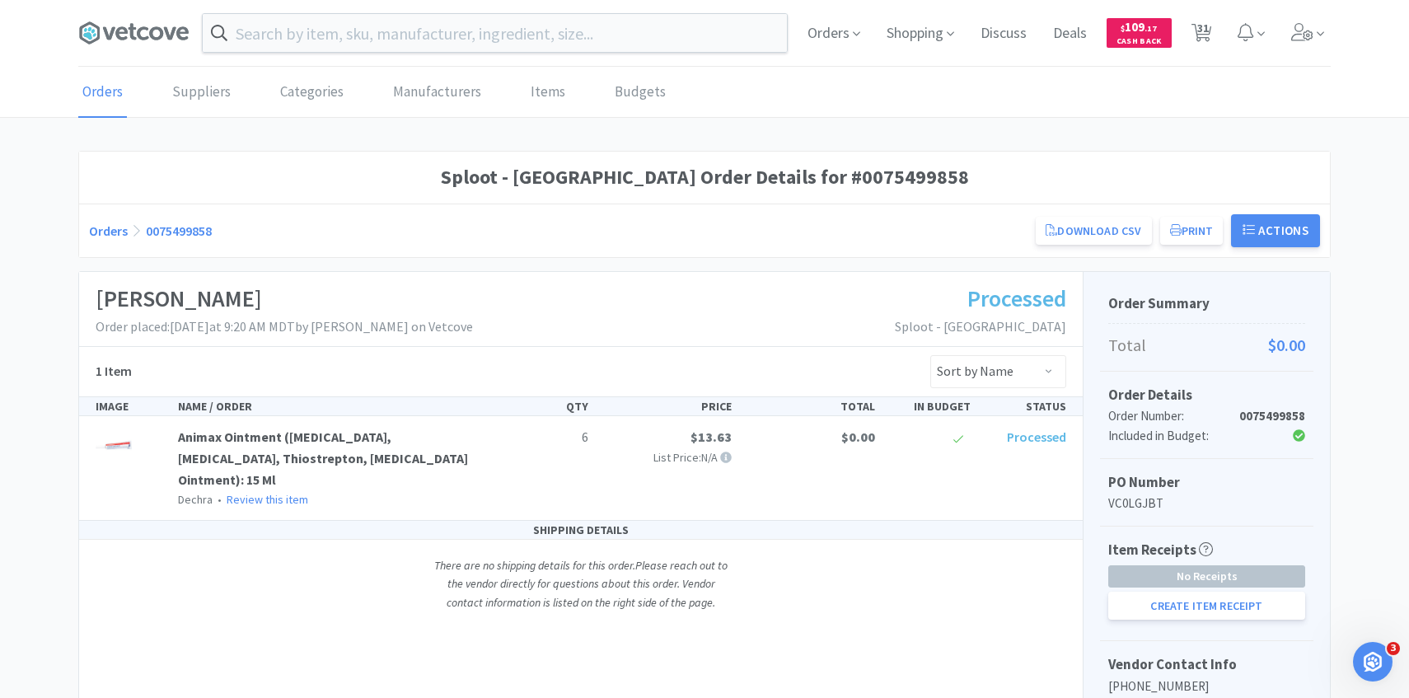
select select "1"
select select "2"
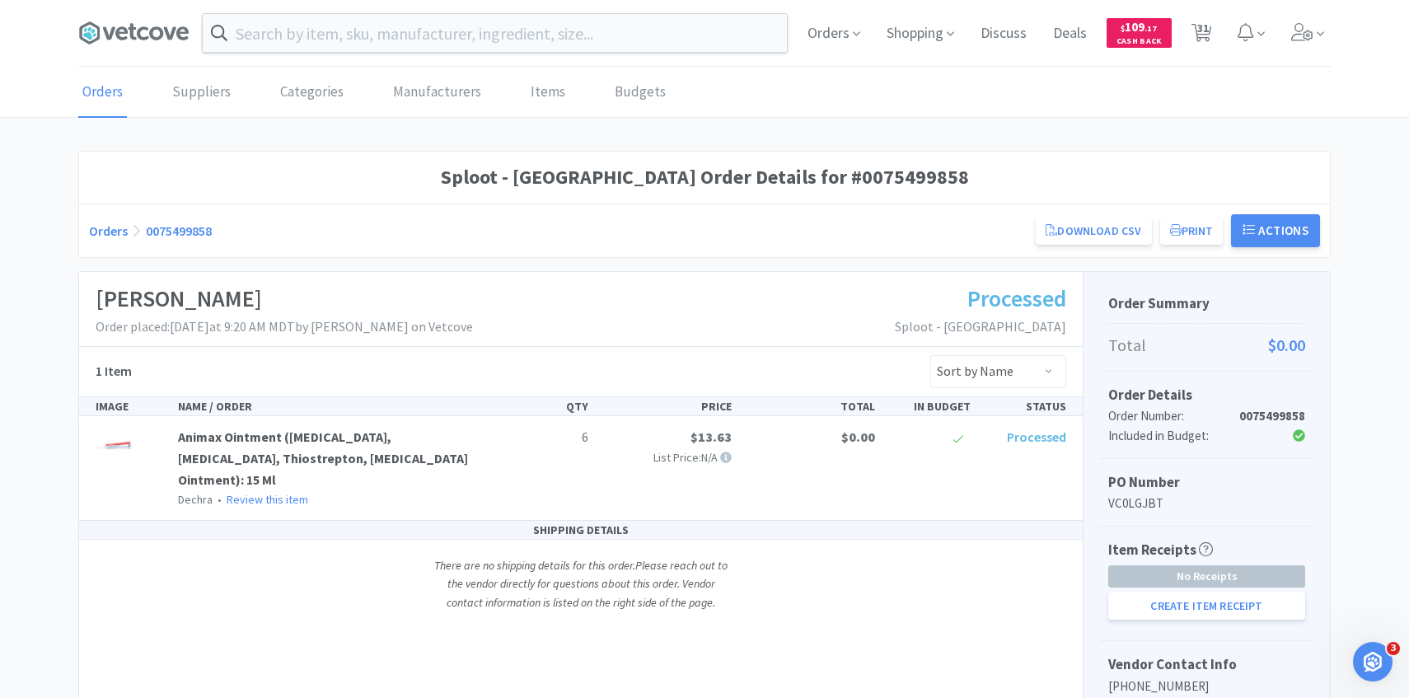
select select "50"
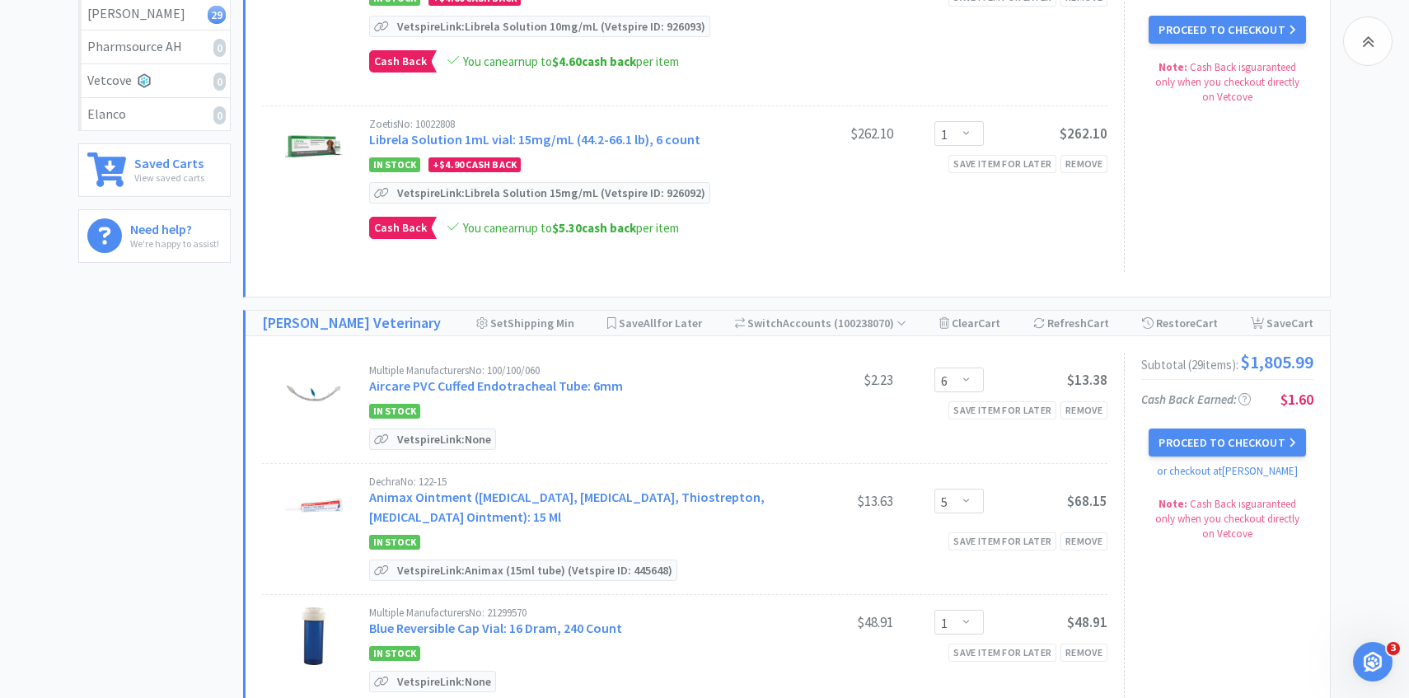
scroll to position [377, 0]
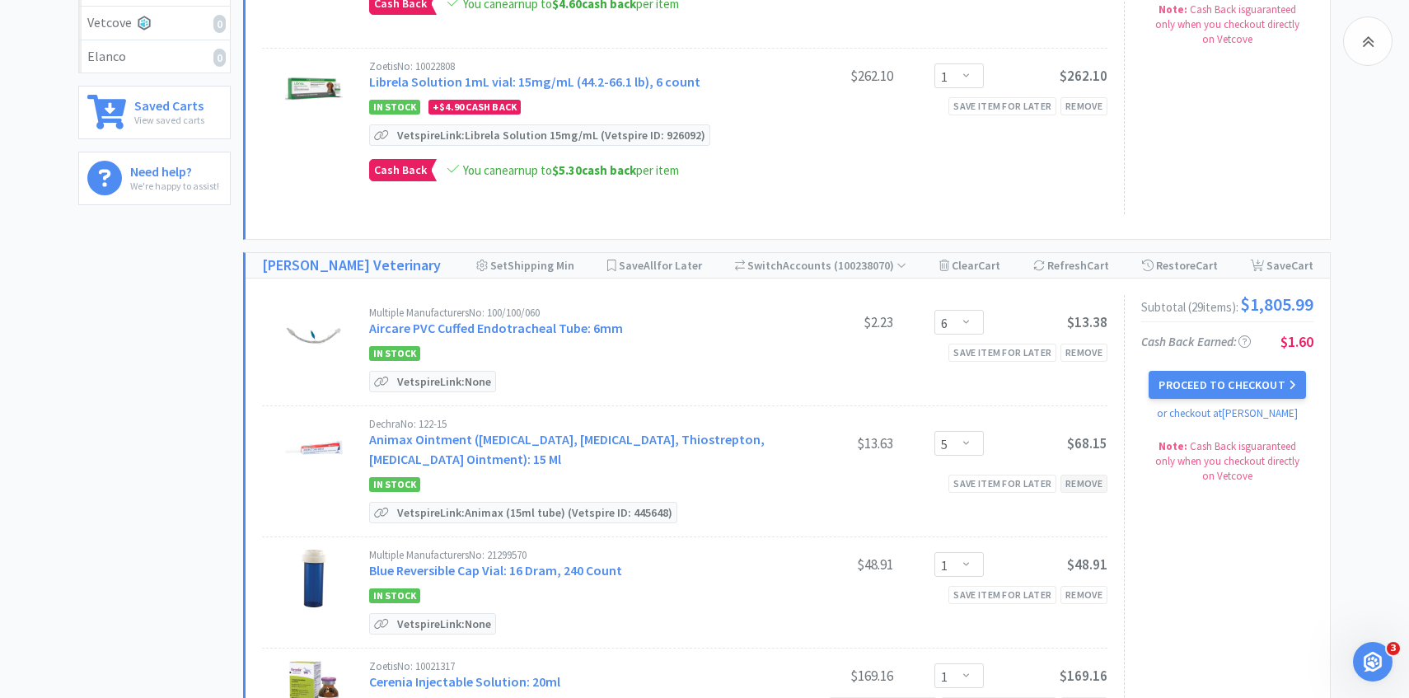
click at [1079, 475] on div "Remove" at bounding box center [1083, 483] width 47 height 17
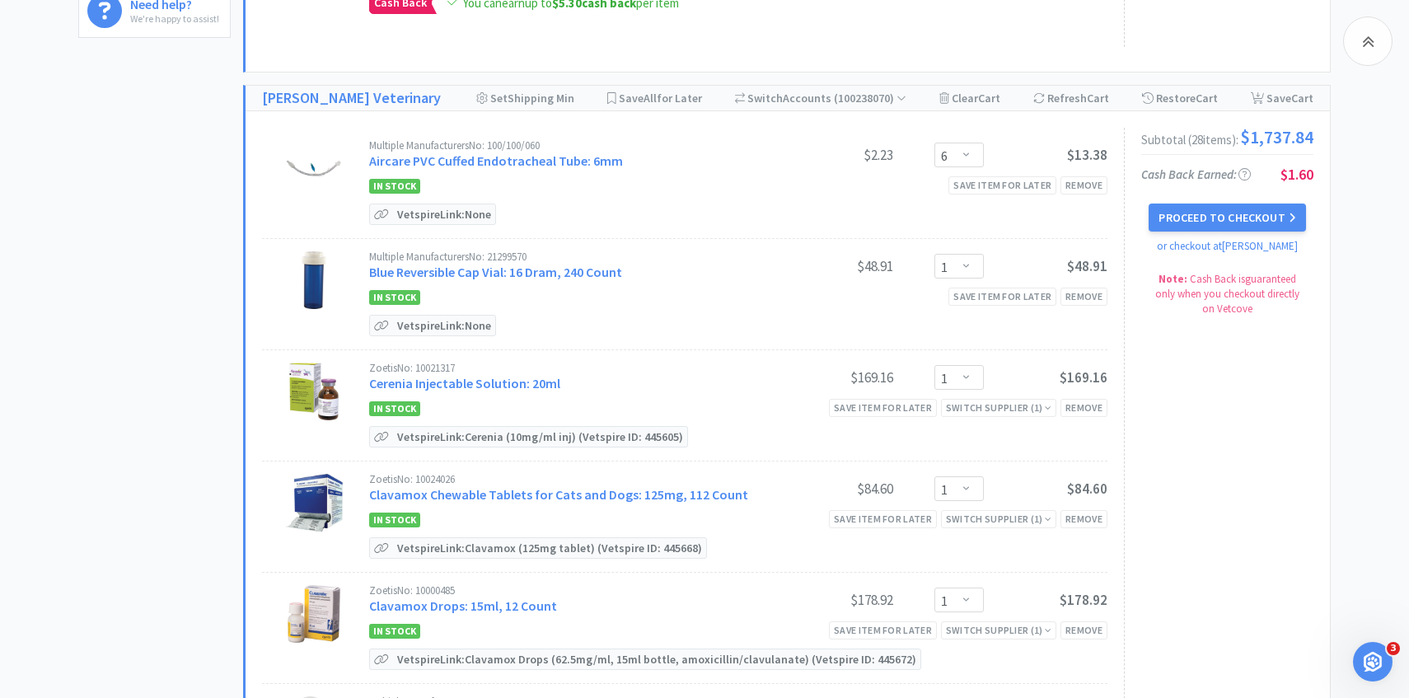
scroll to position [545, 0]
click at [493, 378] on link "Cerenia Injectable Solution: 20ml" at bounding box center [464, 382] width 191 height 16
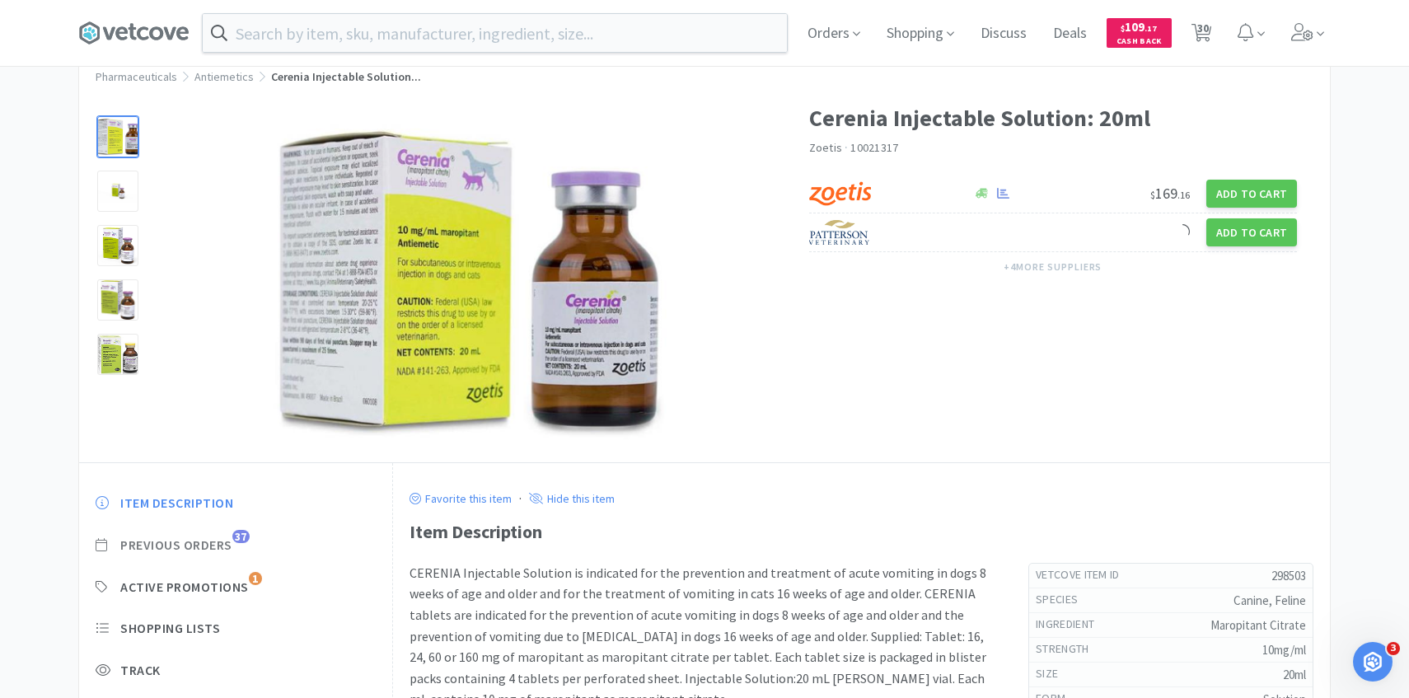
scroll to position [67, 0]
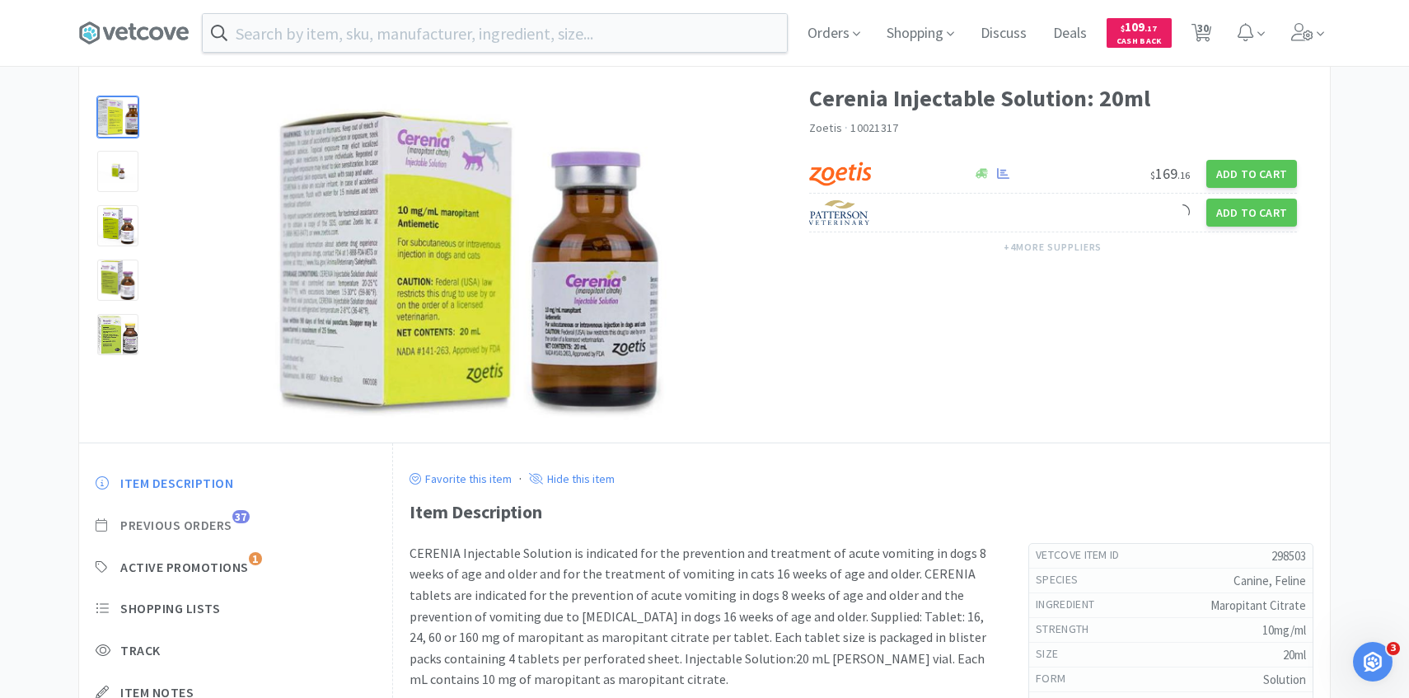
click at [222, 518] on span "Previous Orders" at bounding box center [176, 525] width 112 height 17
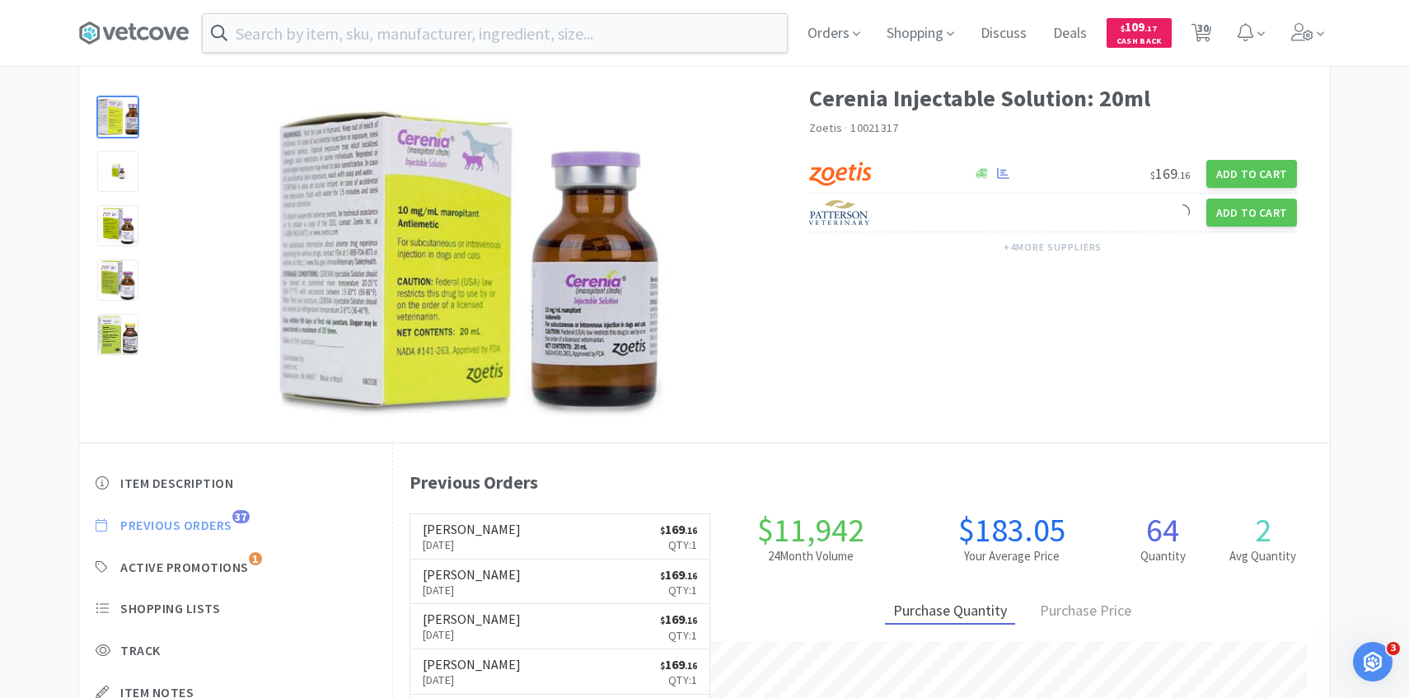
scroll to position [452, 937]
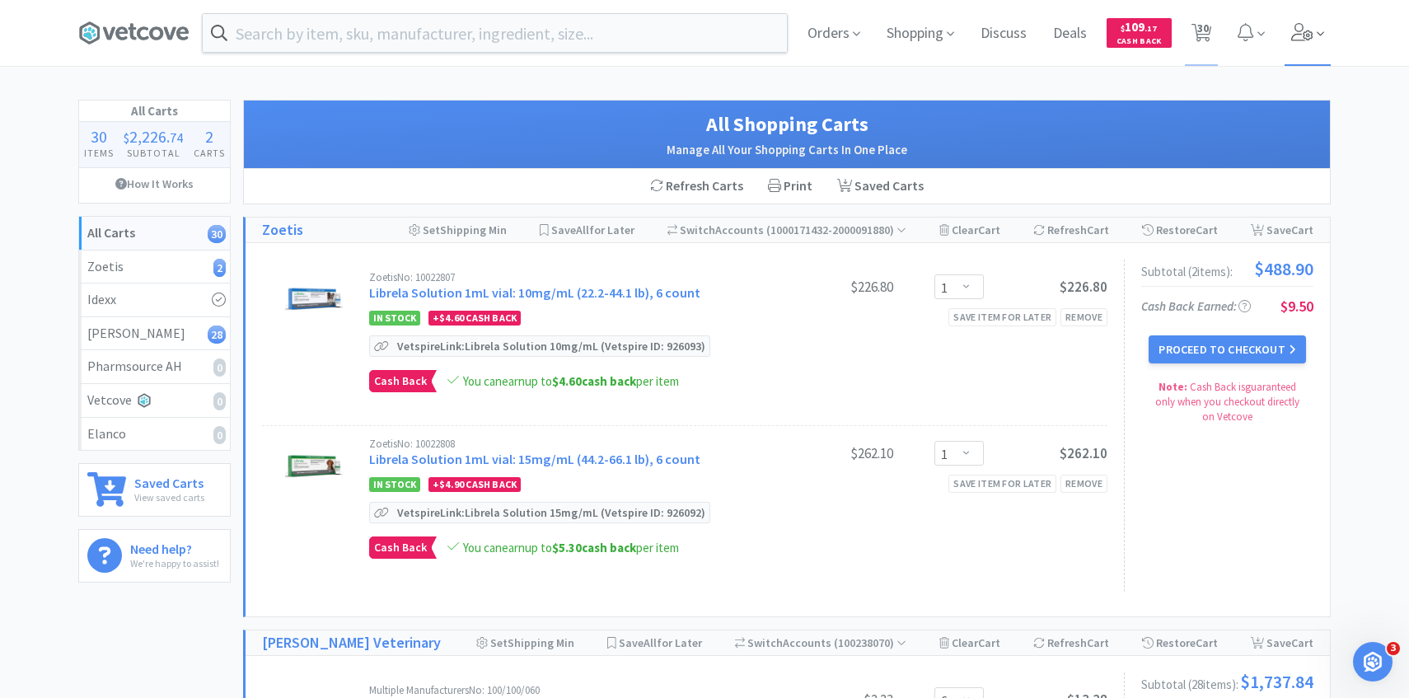
click at [1306, 46] on span at bounding box center [1307, 33] width 47 height 66
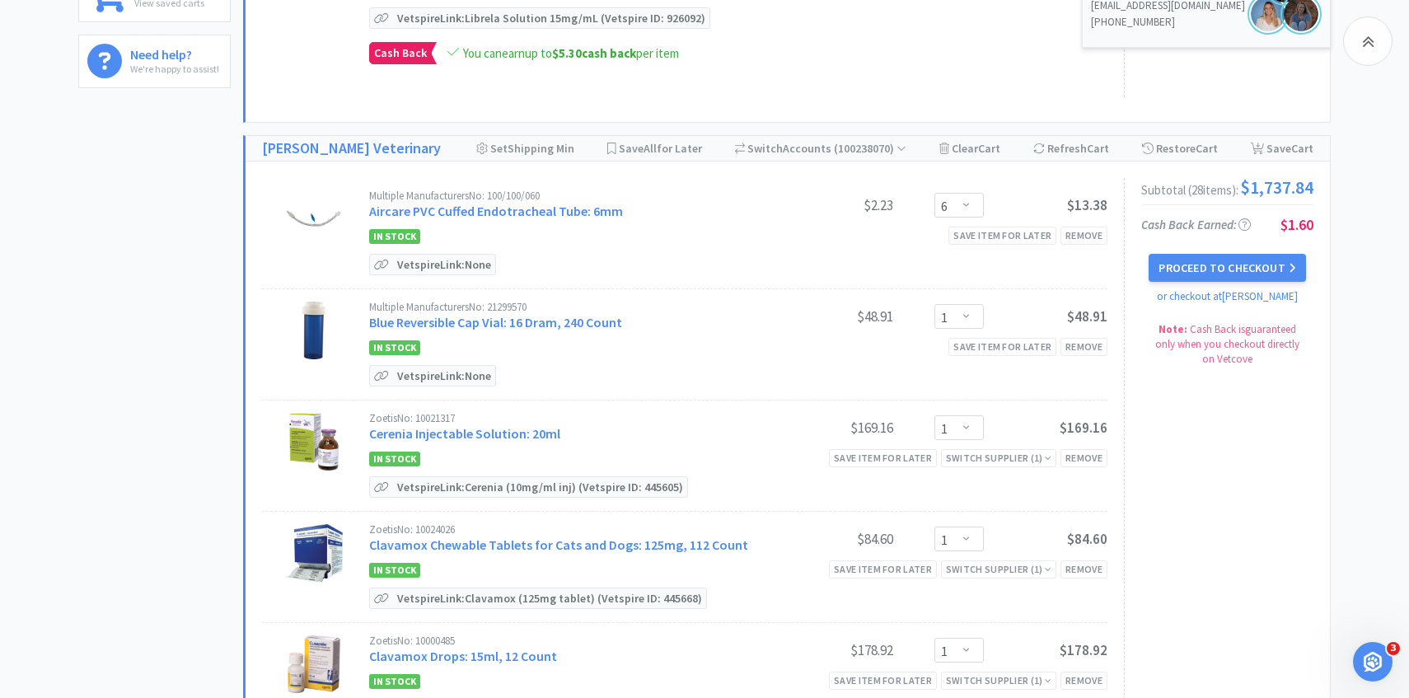
scroll to position [516, 0]
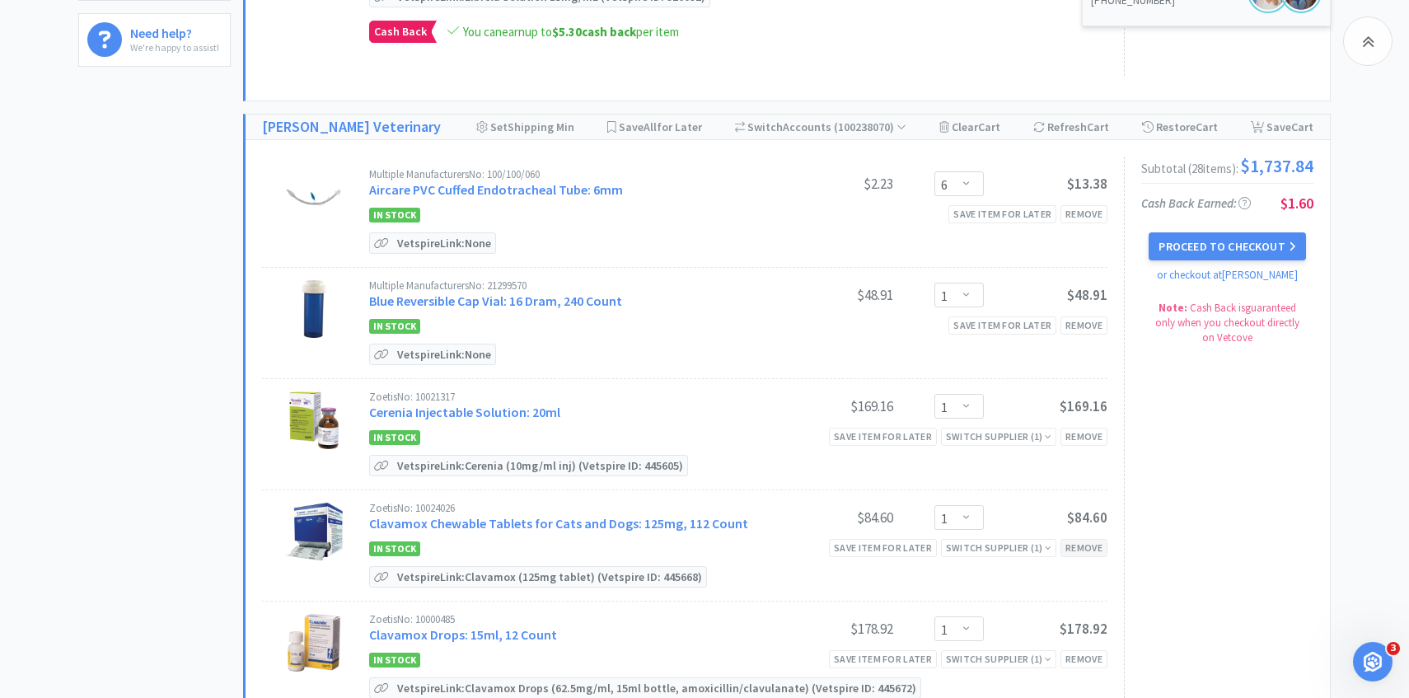
click at [1101, 547] on div "Remove" at bounding box center [1083, 547] width 47 height 17
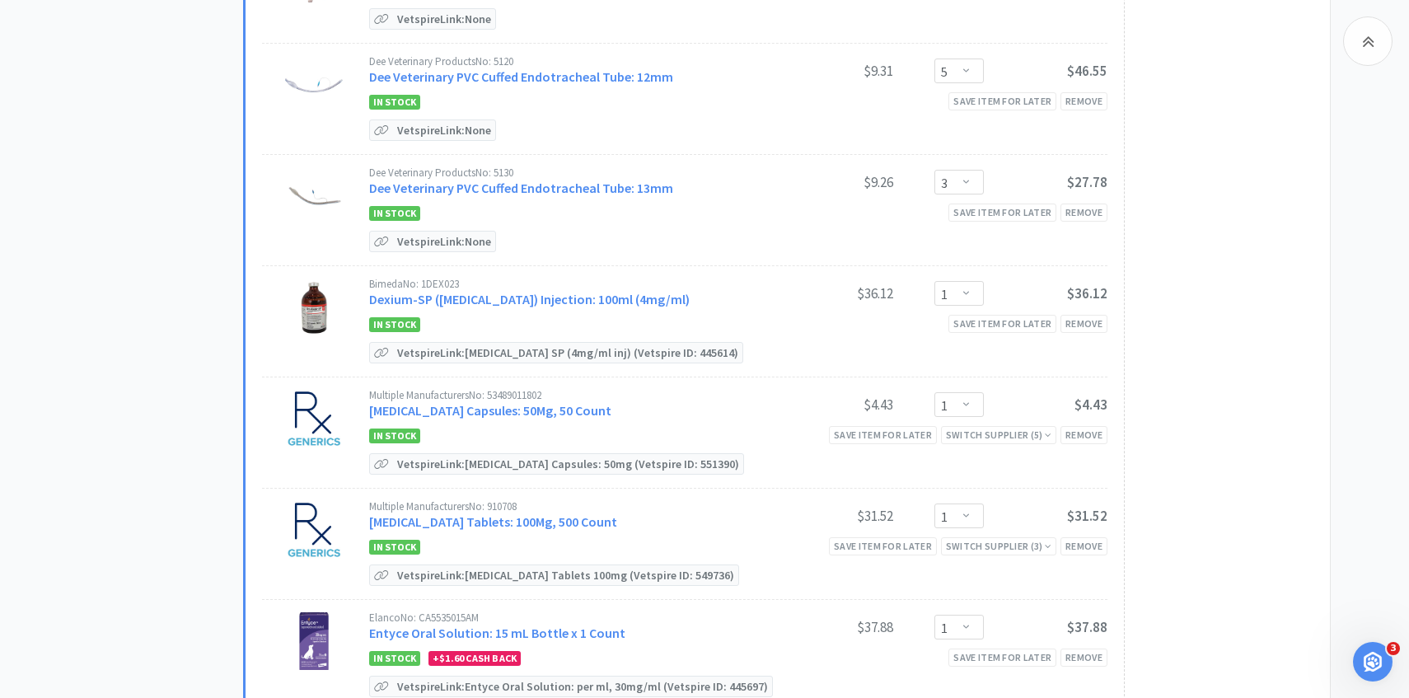
scroll to position [1412, 0]
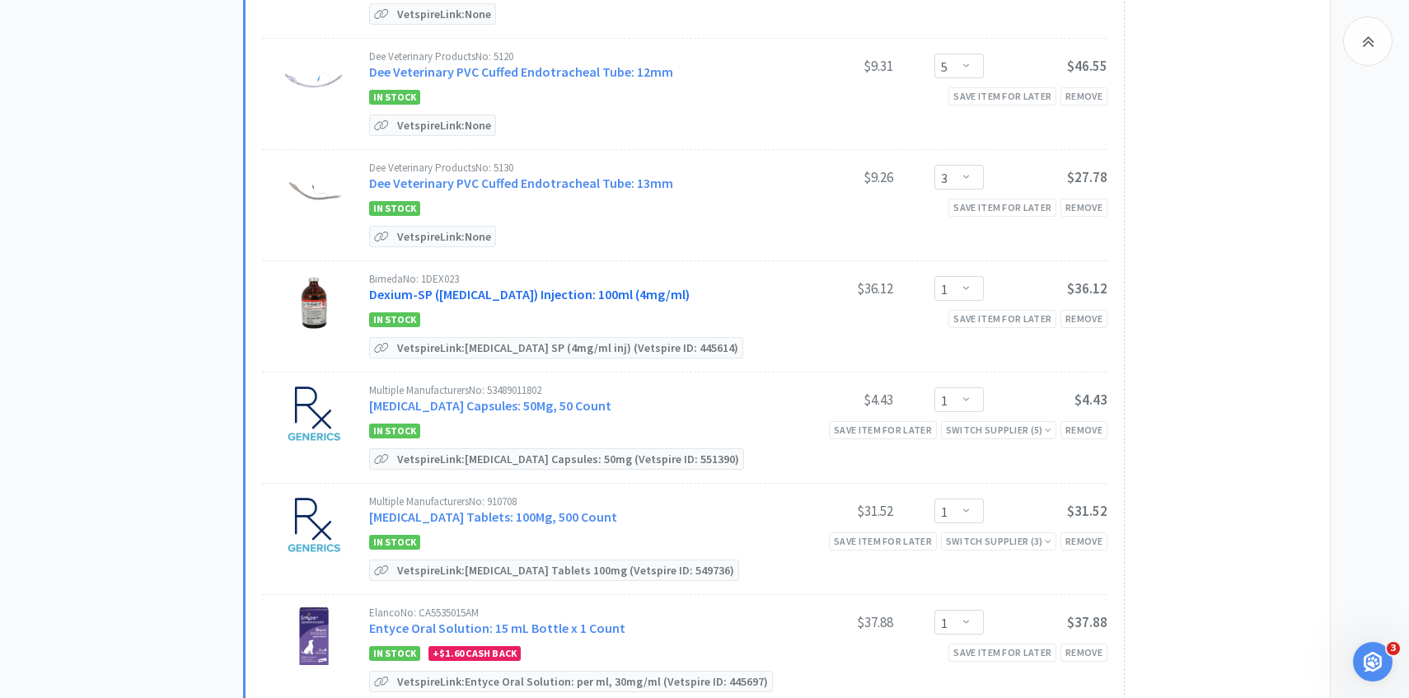
click at [576, 292] on link "Dexium-SP (dexamethasone sodium phosphate) Injection: 100ml (4mg/ml)" at bounding box center [529, 294] width 320 height 16
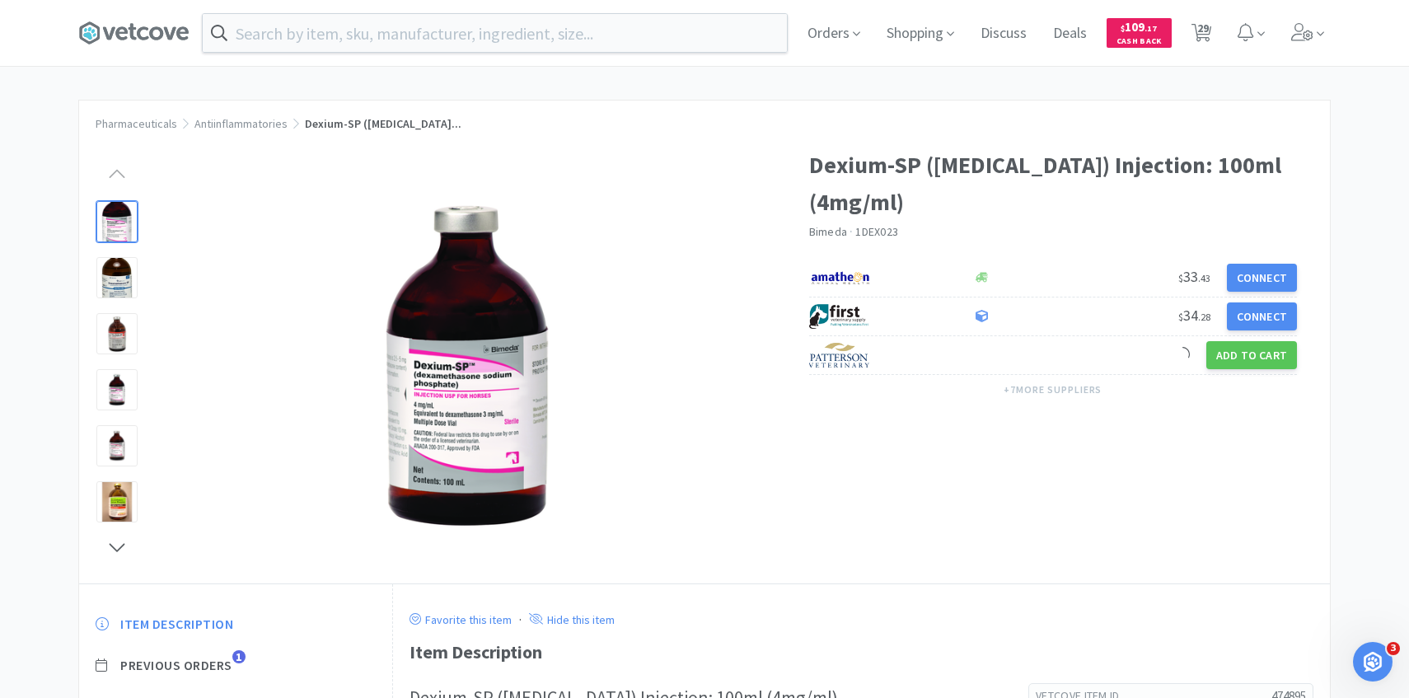
scroll to position [157, 0]
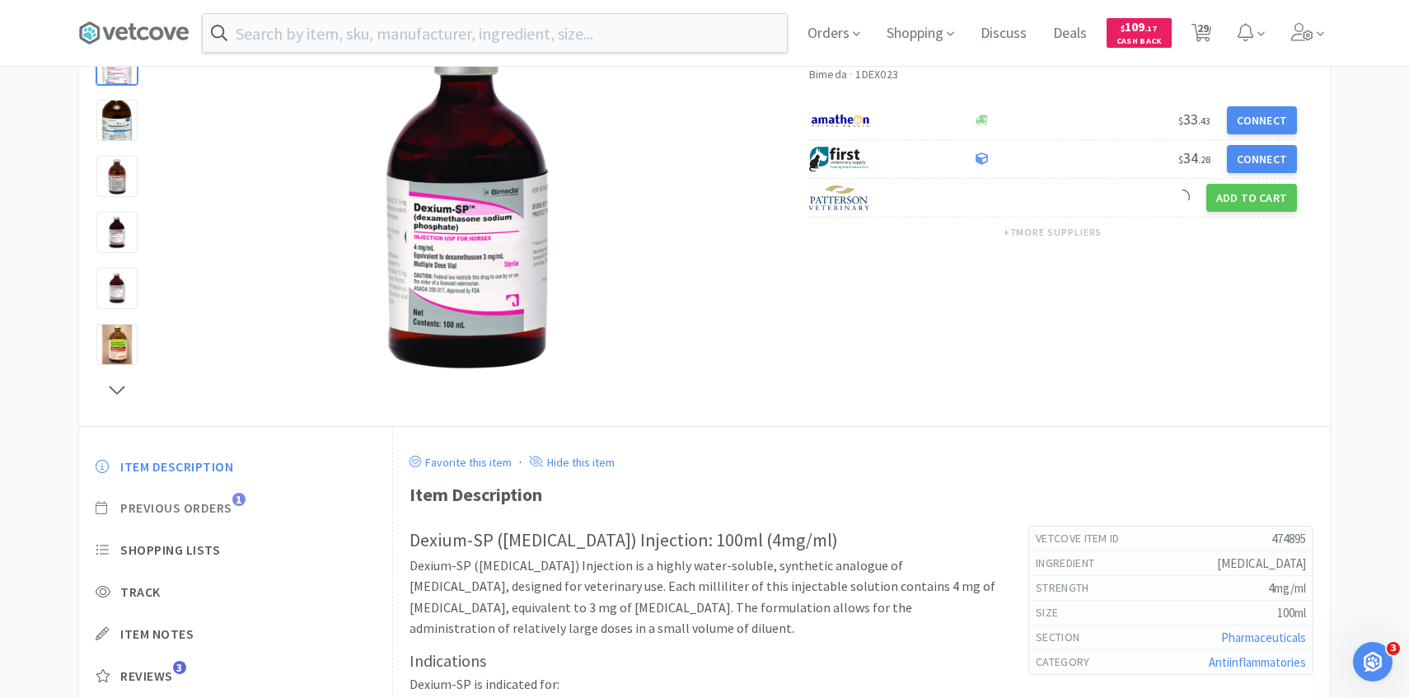
click at [227, 509] on span "Previous Orders" at bounding box center [176, 507] width 112 height 17
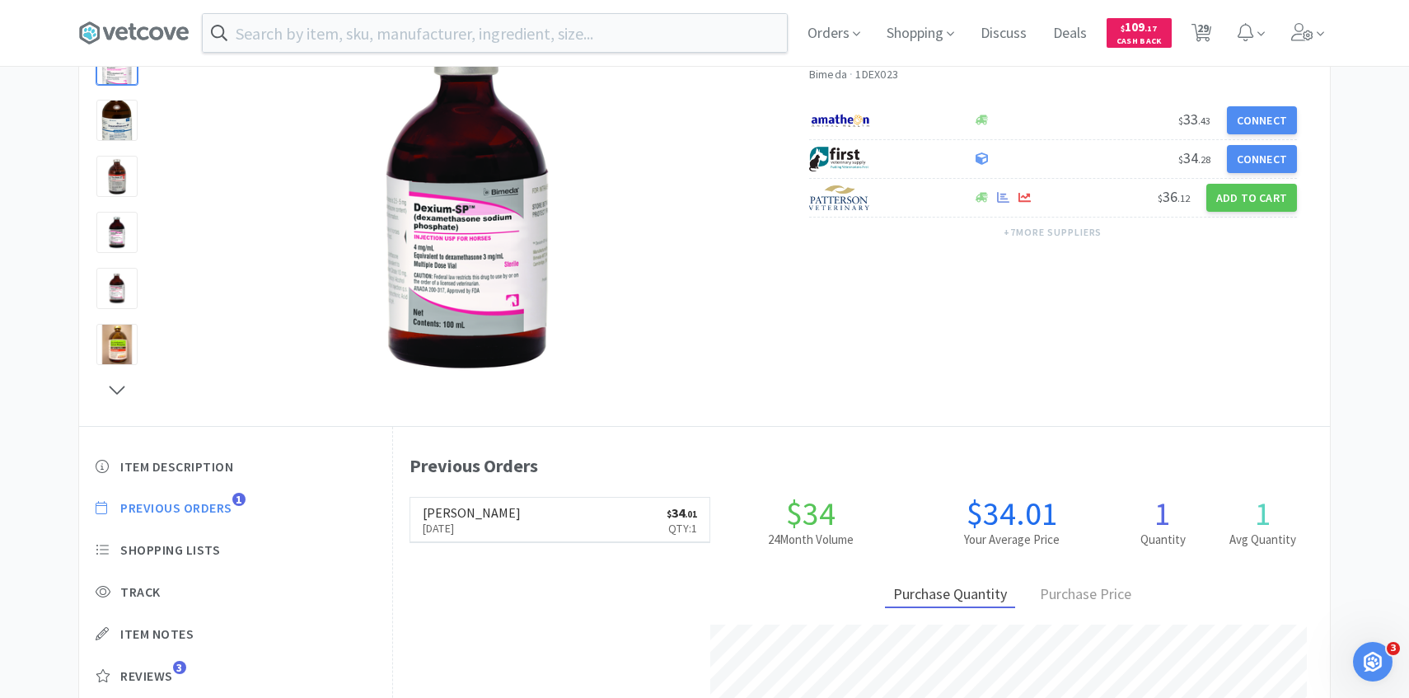
scroll to position [452, 937]
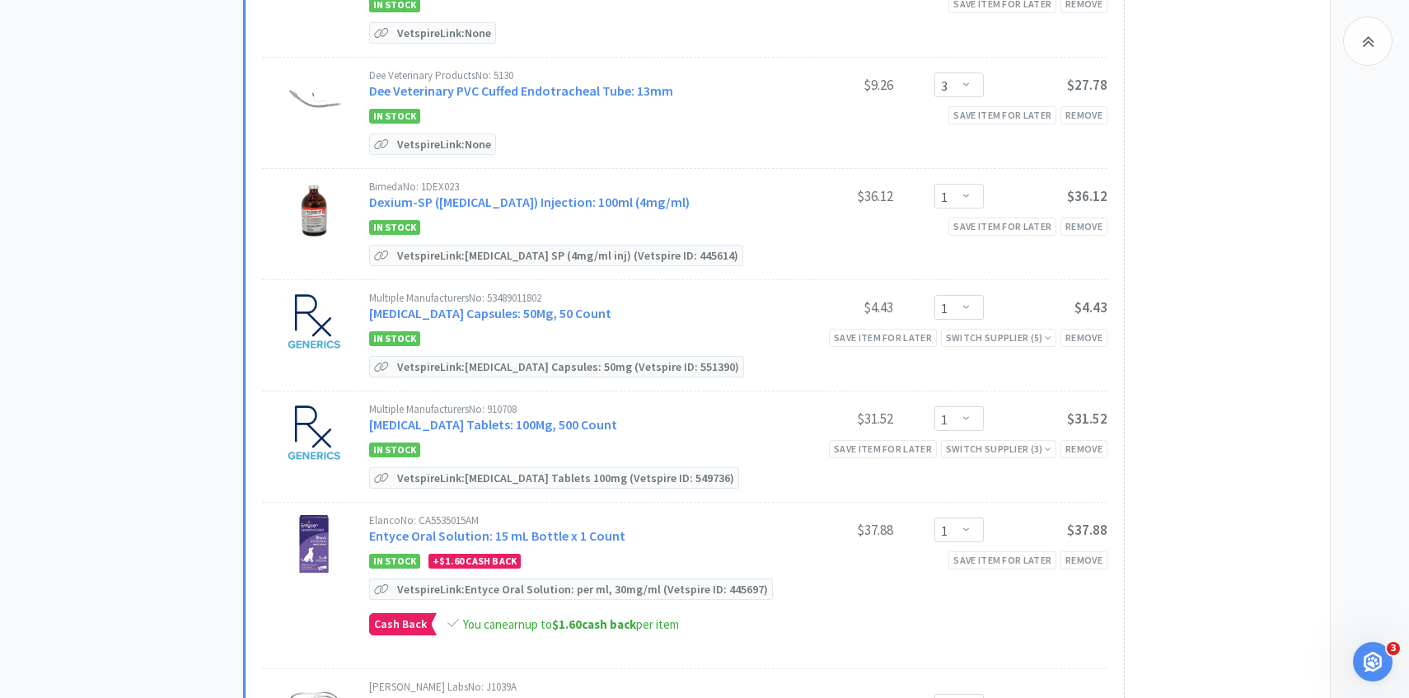
scroll to position [1511, 0]
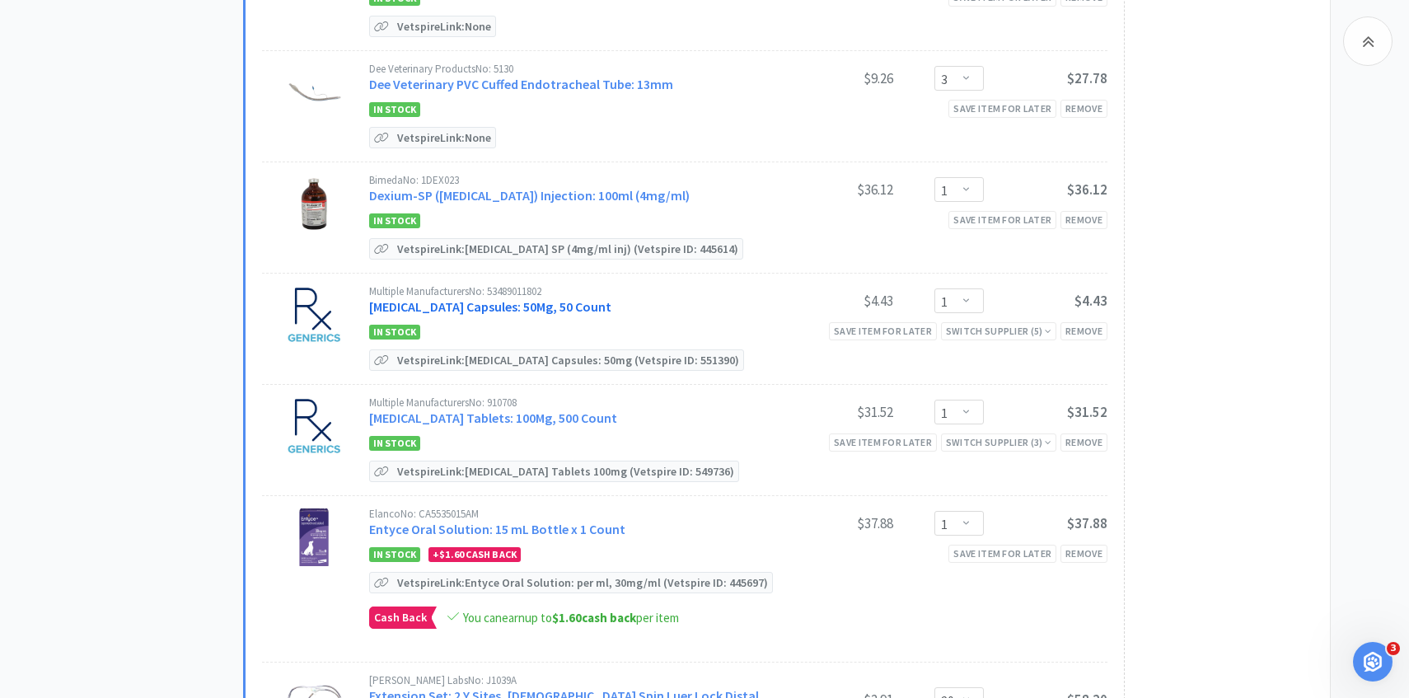
click at [606, 315] on link "Doxycycline Hyclate Capsules: 50Mg, 50 Count" at bounding box center [490, 306] width 242 height 16
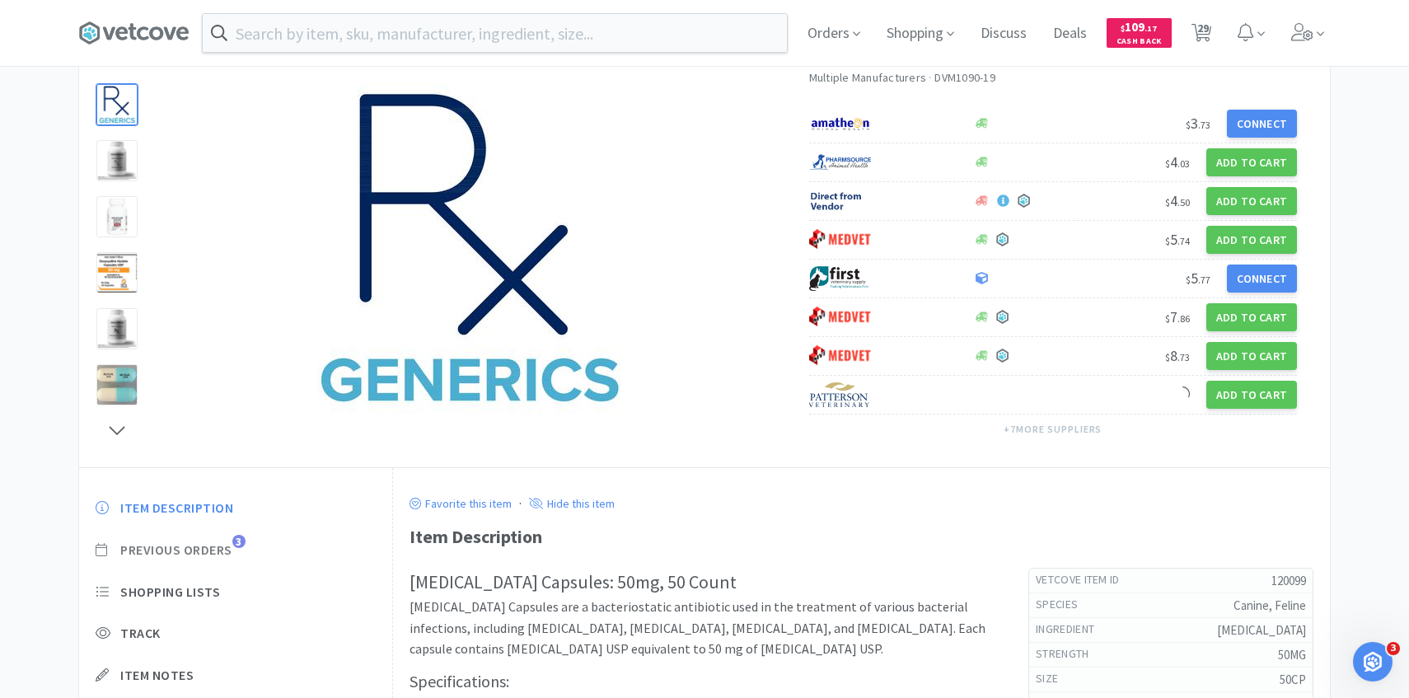
click at [234, 545] on span "Previous Orders 3" at bounding box center [236, 549] width 280 height 17
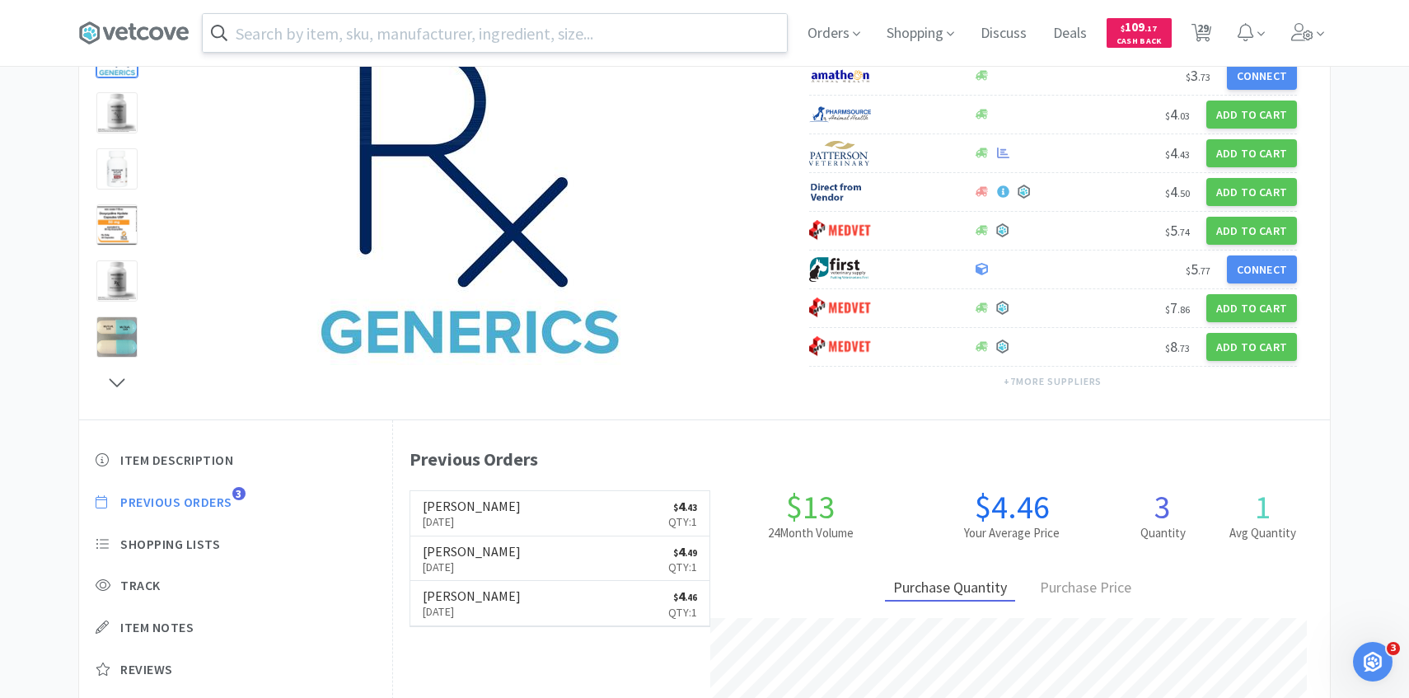
scroll to position [452, 937]
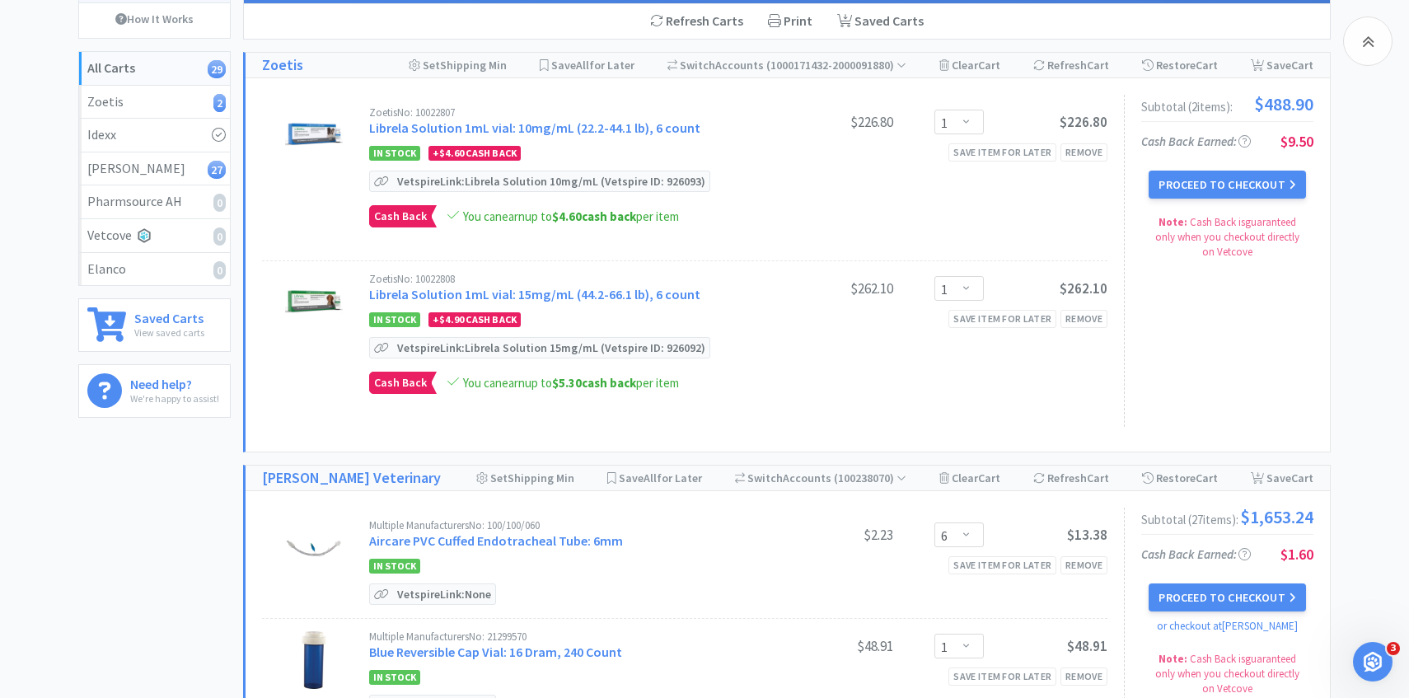
scroll to position [1511, 0]
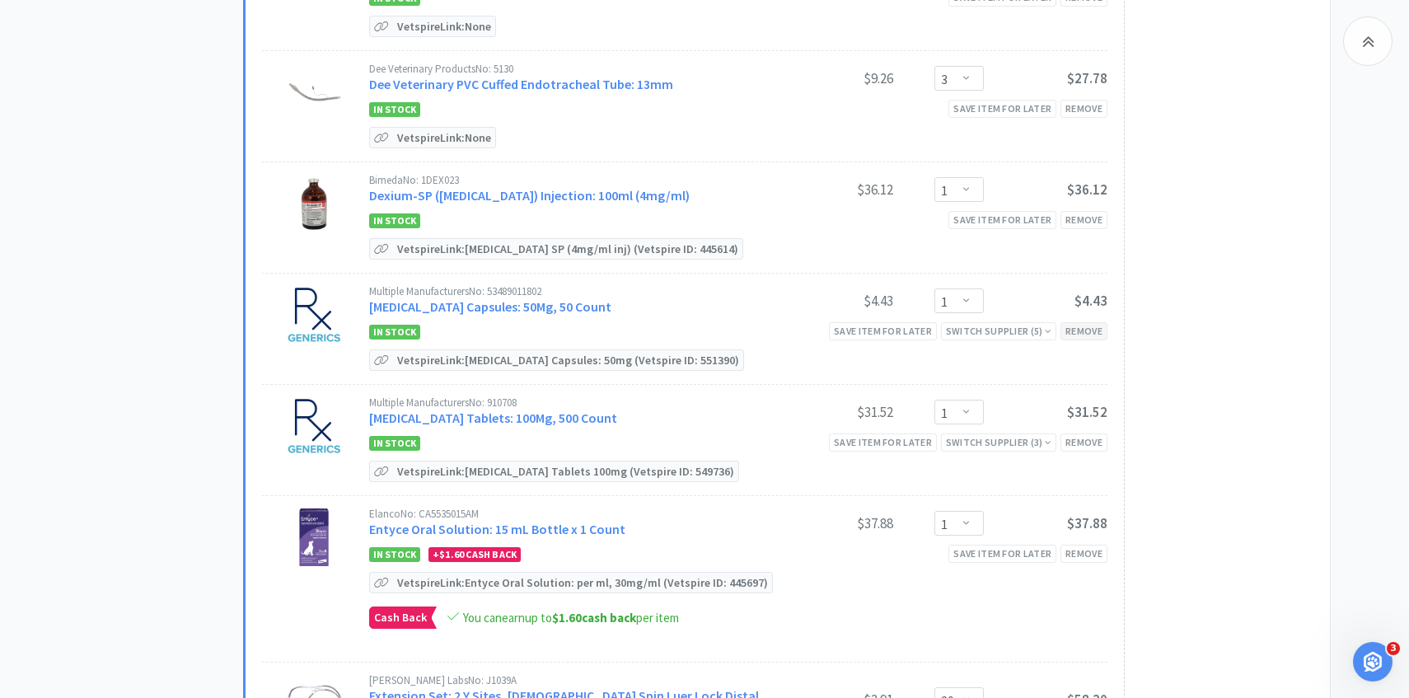
click at [1093, 339] on div "Remove" at bounding box center [1083, 330] width 47 height 17
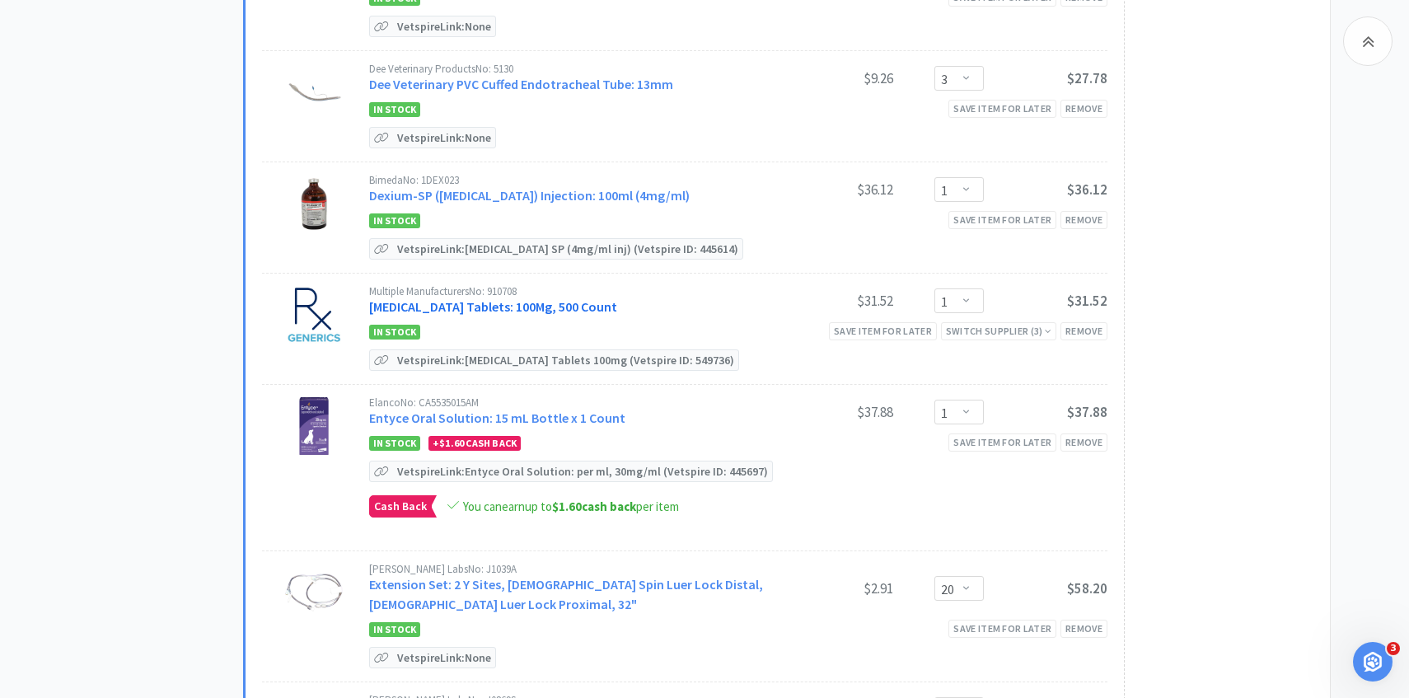
click at [562, 315] on link "Doxycycline Hyclate Tablets: 100Mg, 500 Count" at bounding box center [493, 306] width 248 height 16
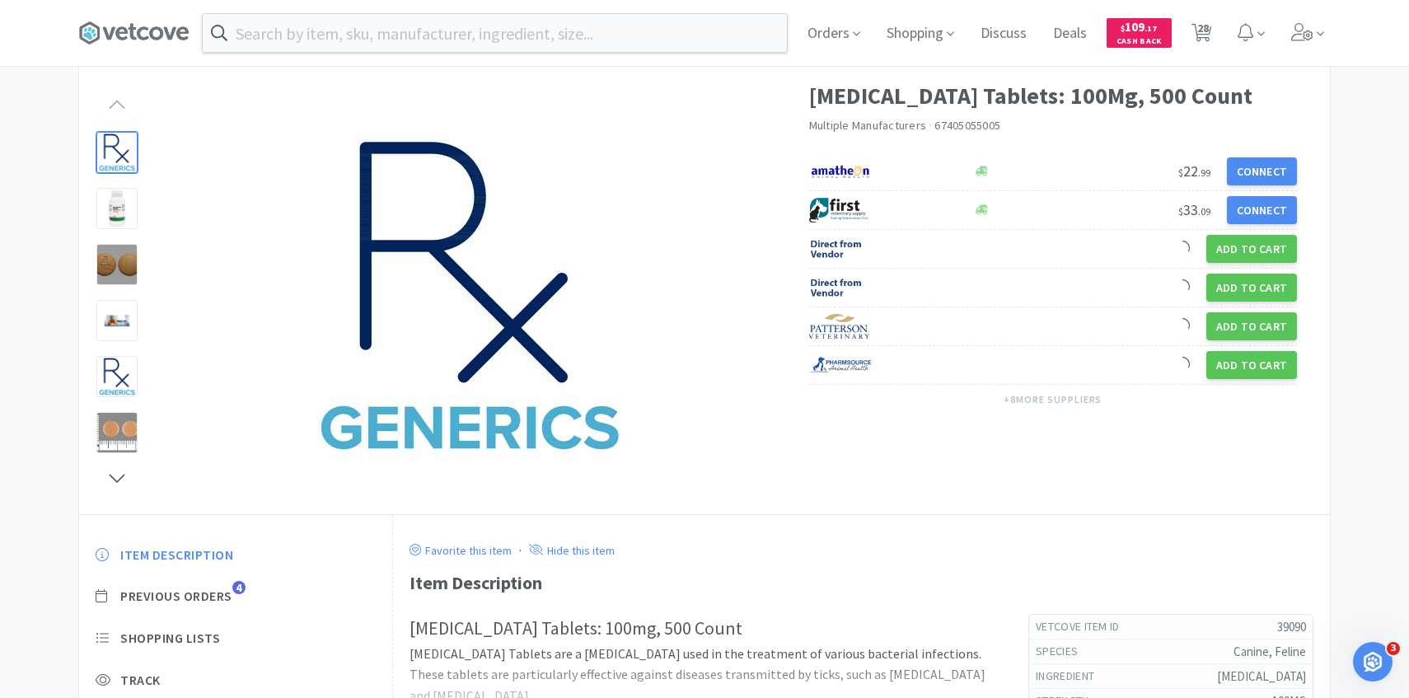
scroll to position [177, 0]
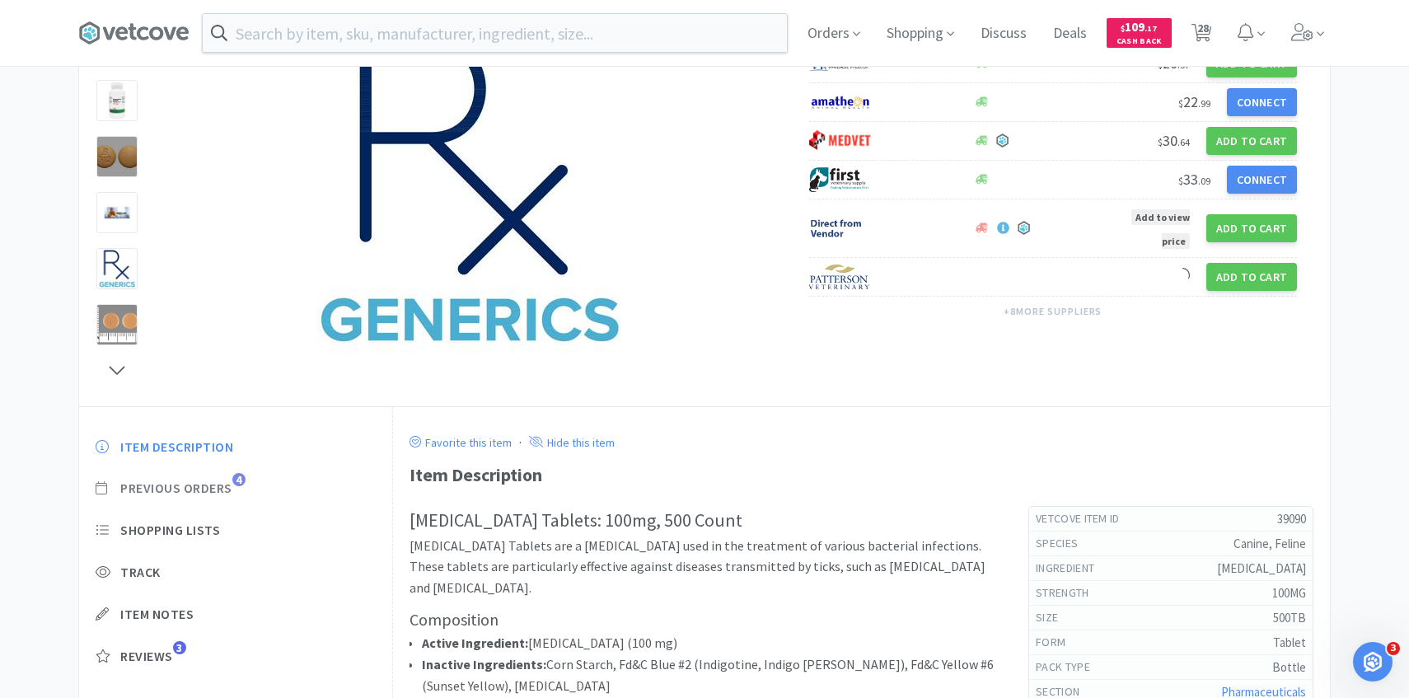
click at [216, 482] on span "Previous Orders" at bounding box center [176, 487] width 112 height 17
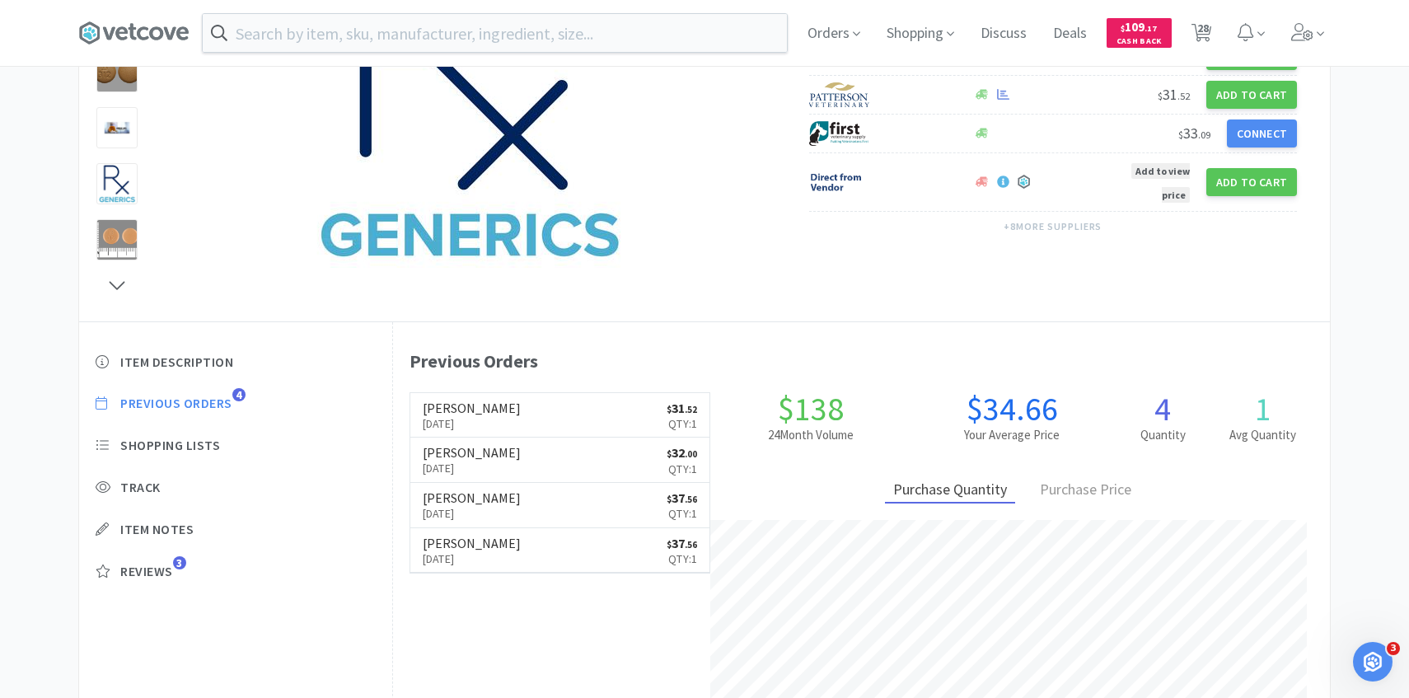
scroll to position [268, 0]
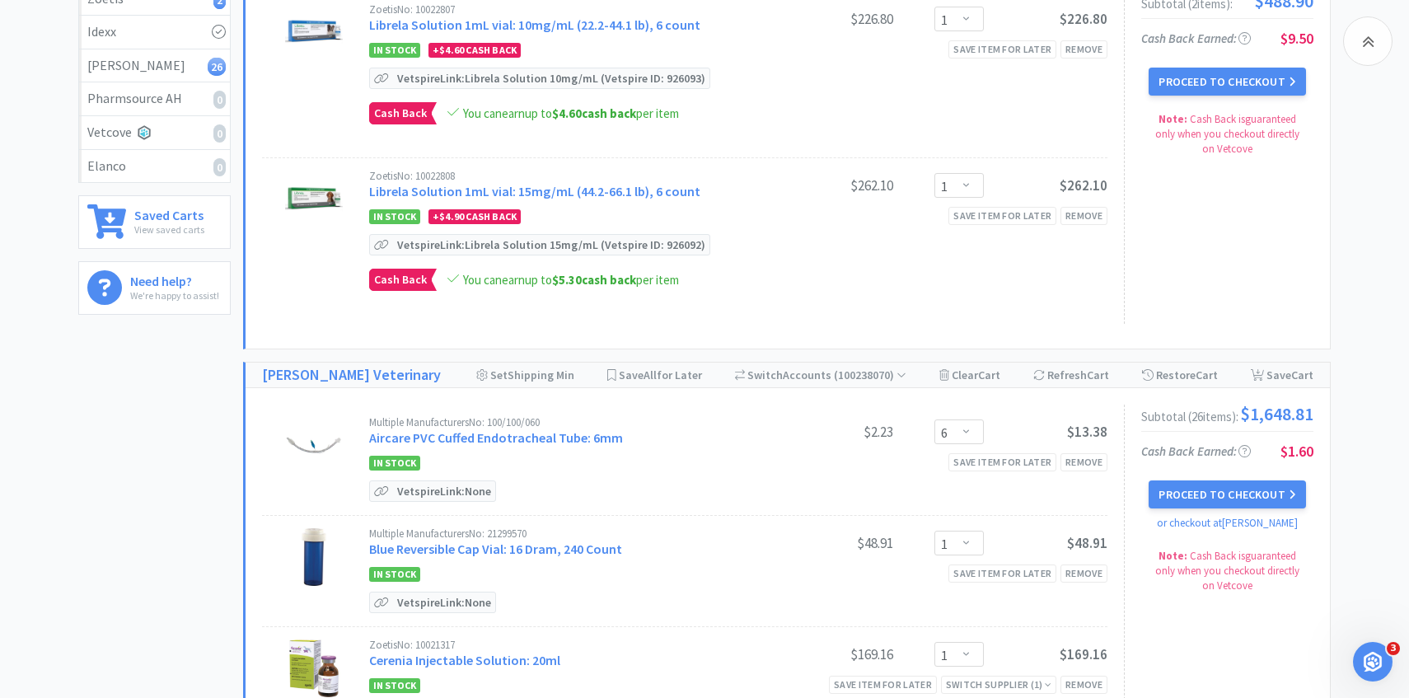
scroll to position [1511, 0]
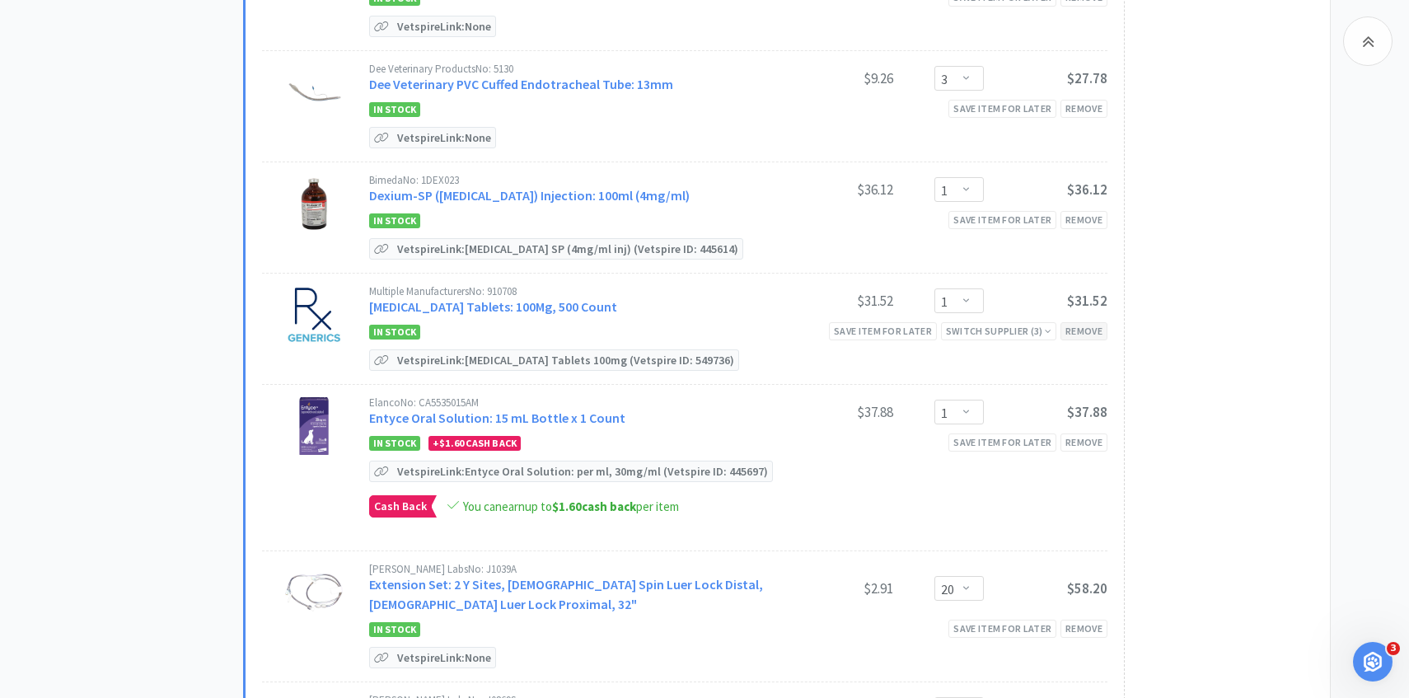
click at [1082, 339] on div "Remove" at bounding box center [1083, 330] width 47 height 17
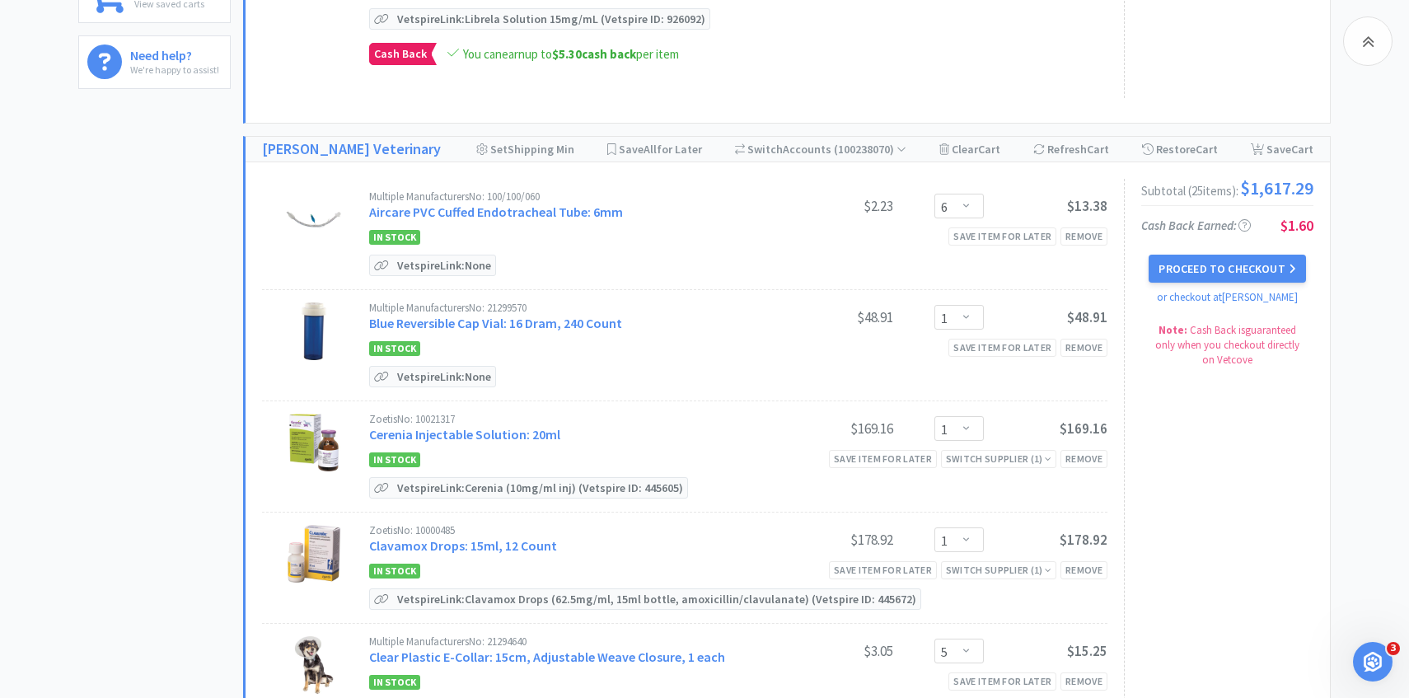
scroll to position [500, 0]
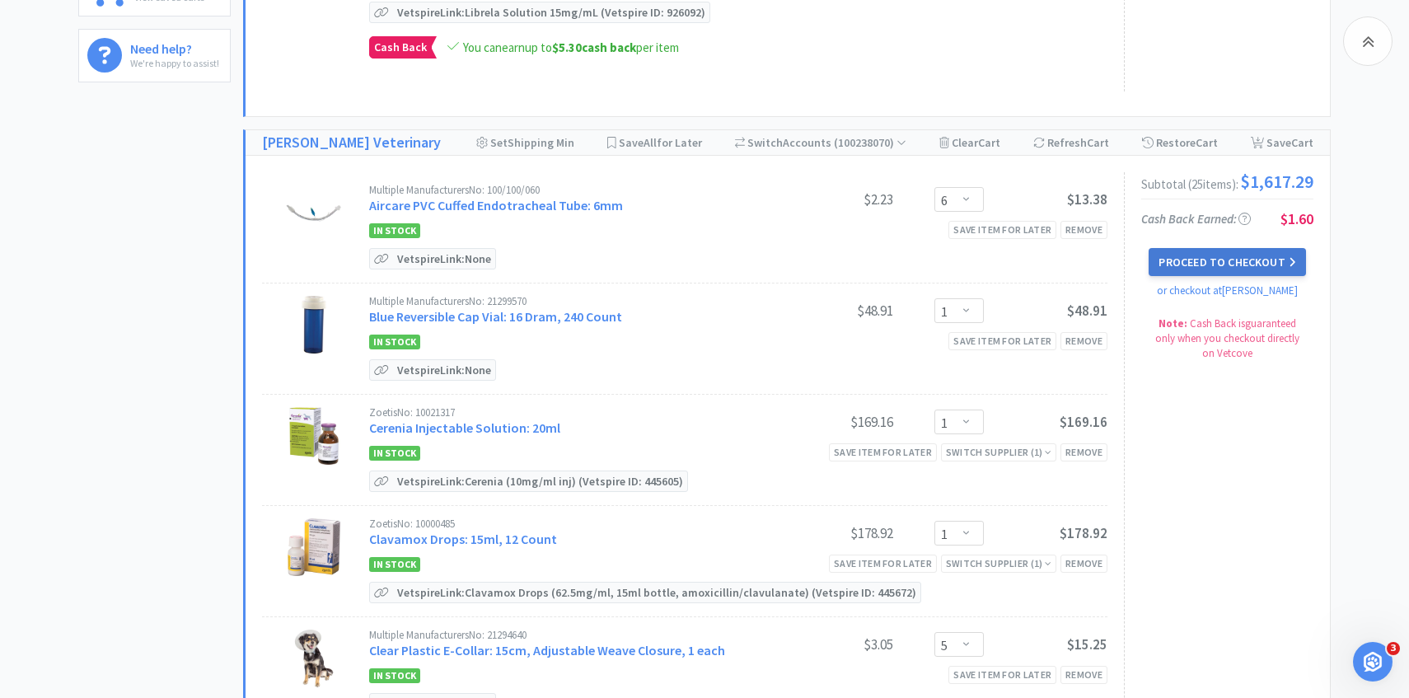
click at [1254, 274] on button "Proceed to Checkout" at bounding box center [1226, 262] width 157 height 28
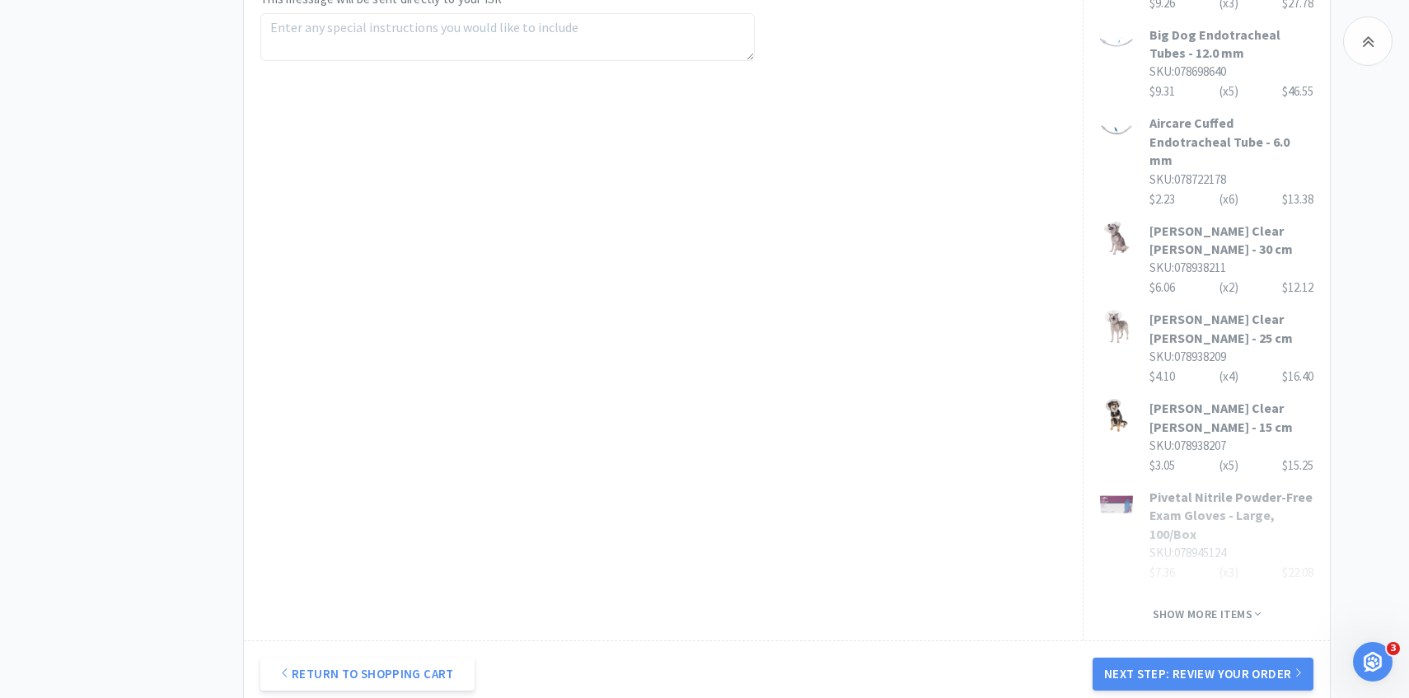
scroll to position [1042, 0]
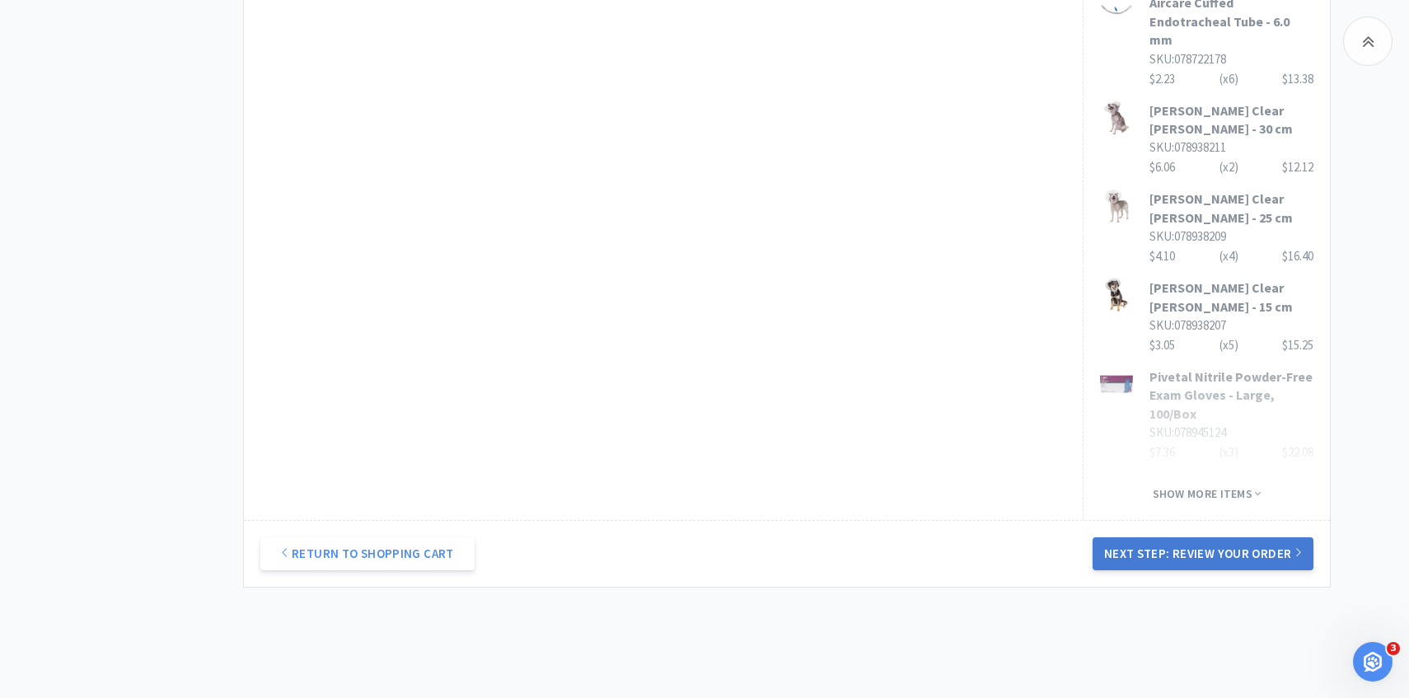
click at [1120, 537] on button "Next Step: Review Your Order" at bounding box center [1202, 553] width 221 height 33
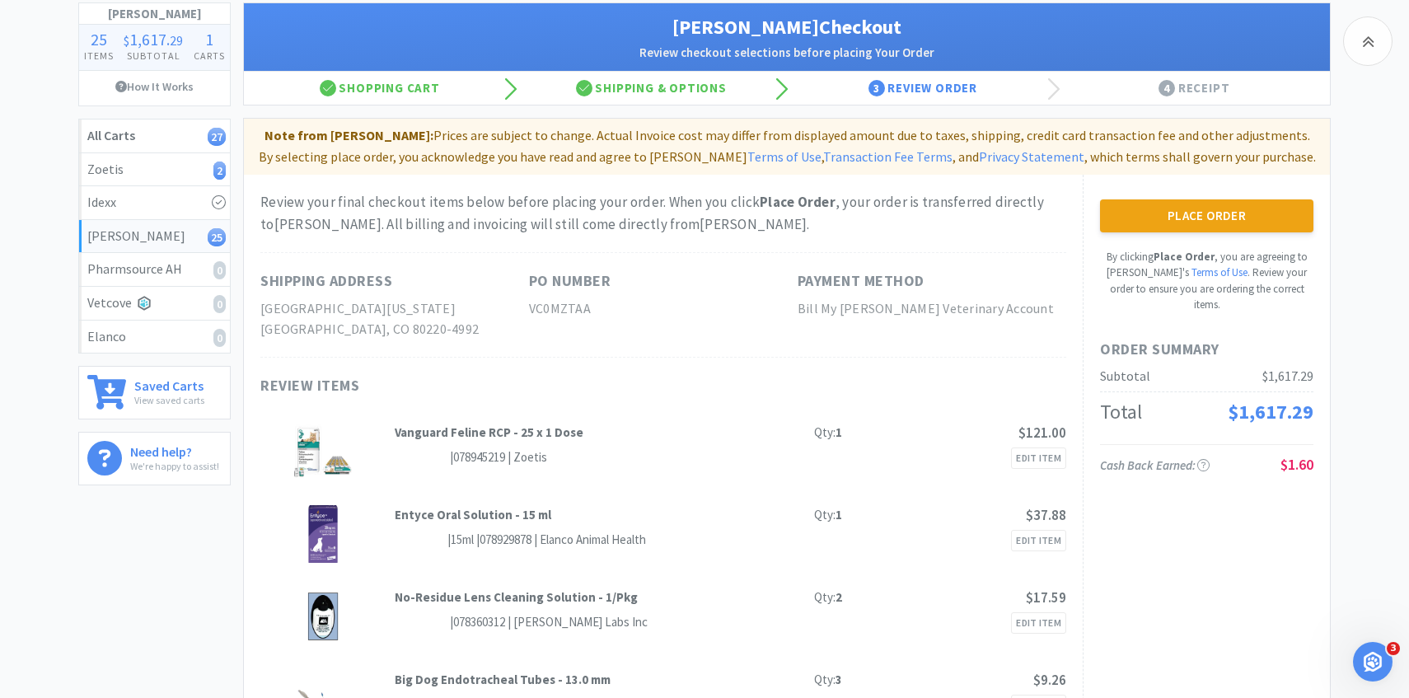
scroll to position [0, 0]
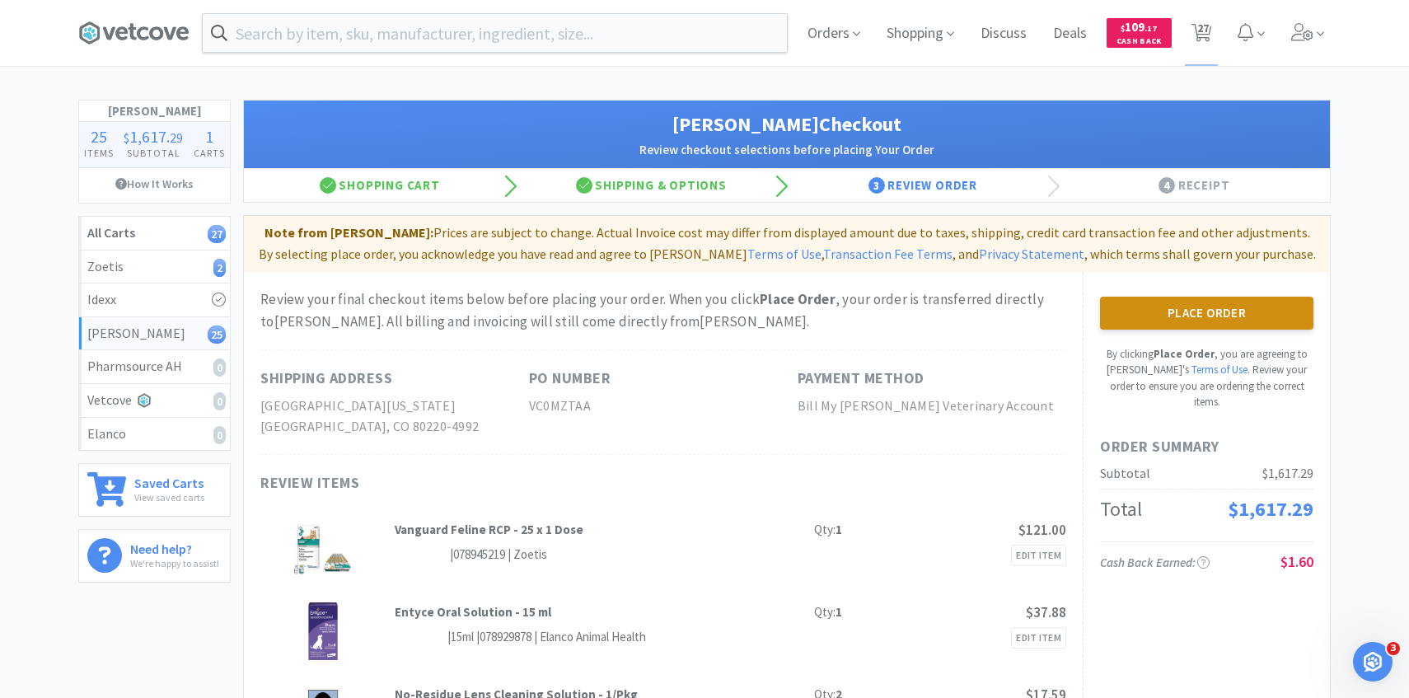
click at [1141, 297] on button "Place Order" at bounding box center [1206, 313] width 213 height 33
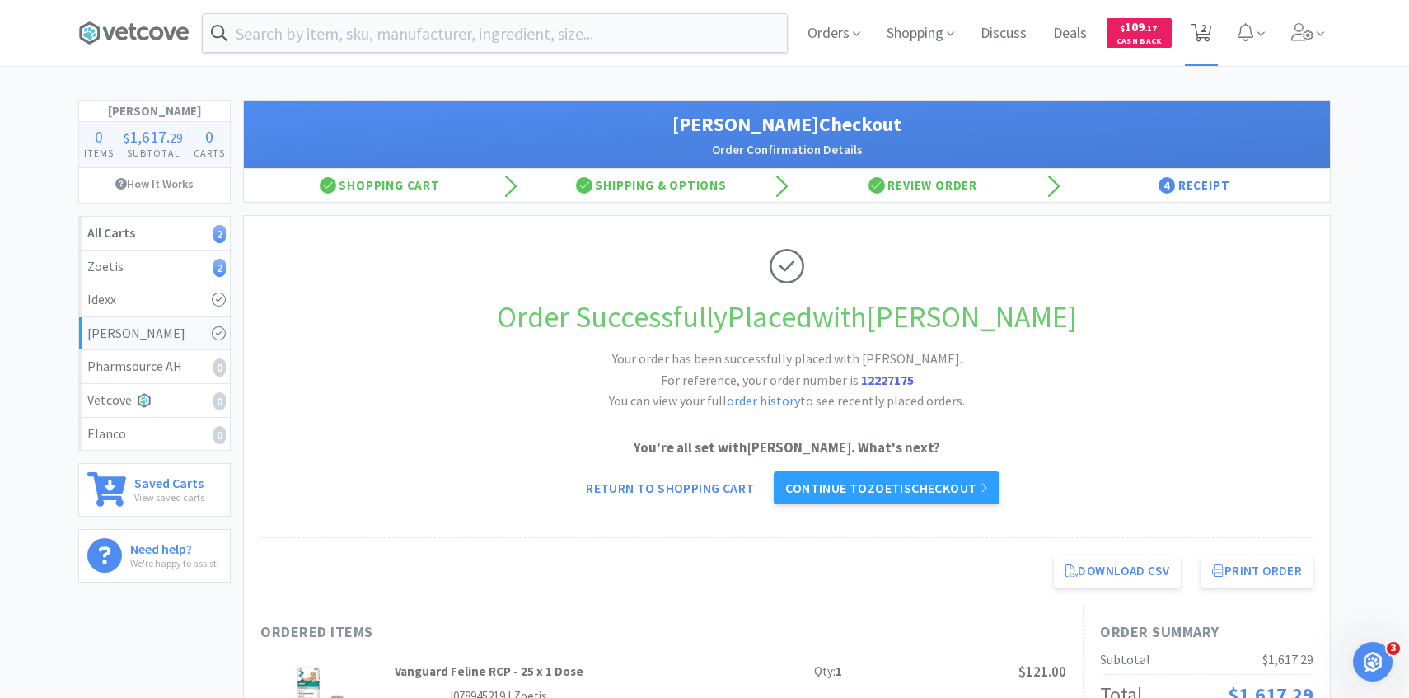
click at [1202, 44] on span "2" at bounding box center [1203, 28] width 6 height 66
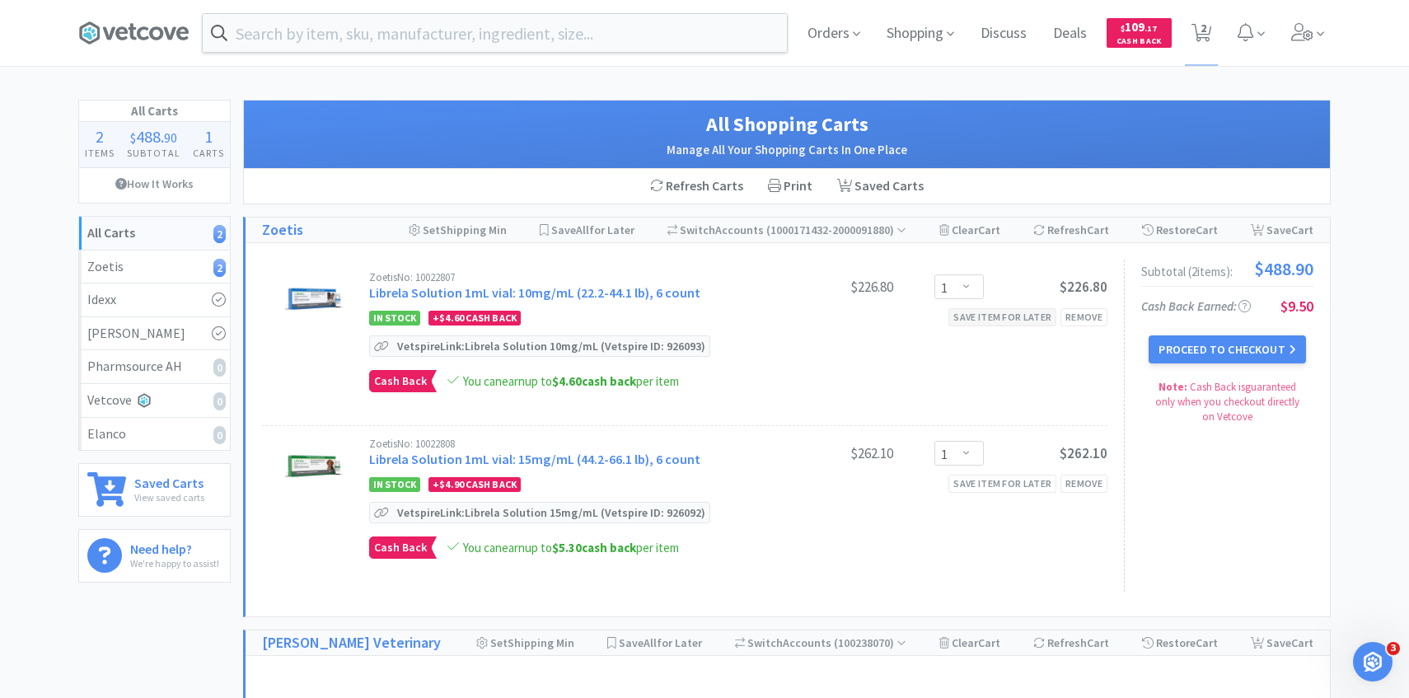
click at [983, 324] on div "Save item for later" at bounding box center [1002, 316] width 108 height 17
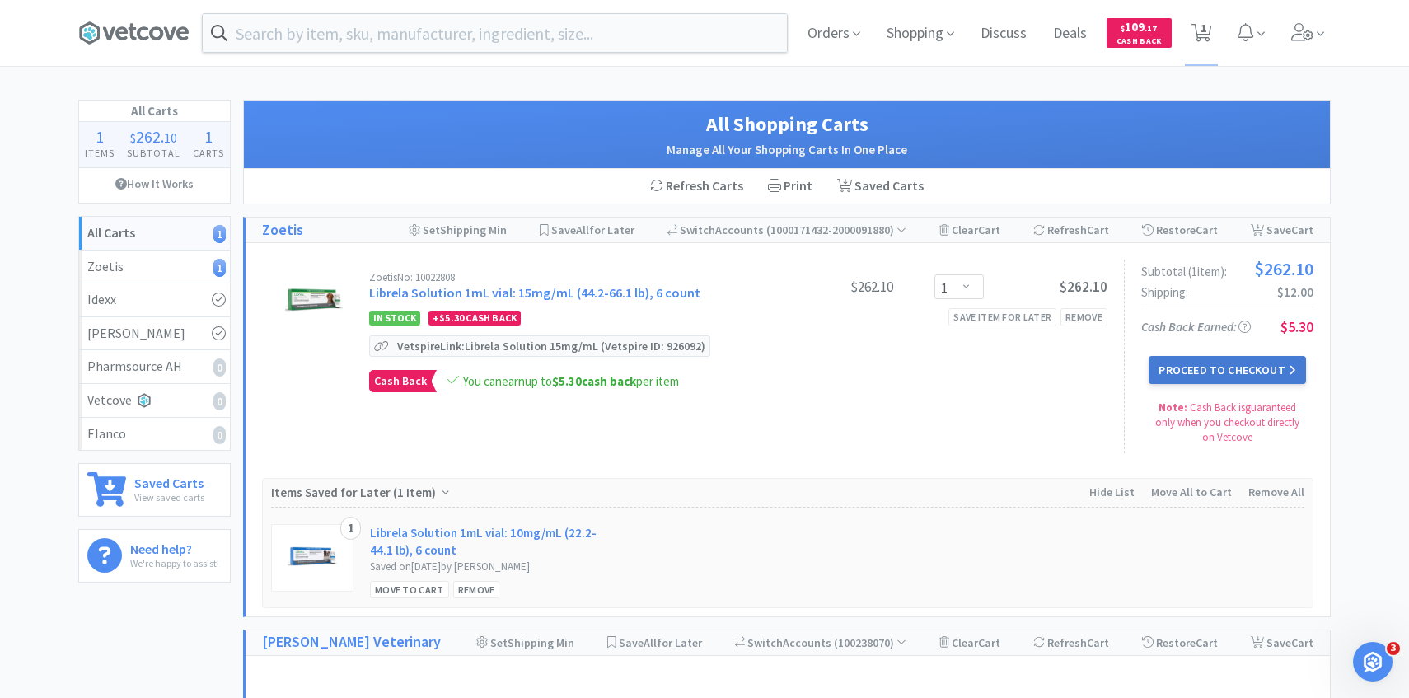
click at [1176, 371] on button "Proceed to Checkout" at bounding box center [1226, 370] width 157 height 28
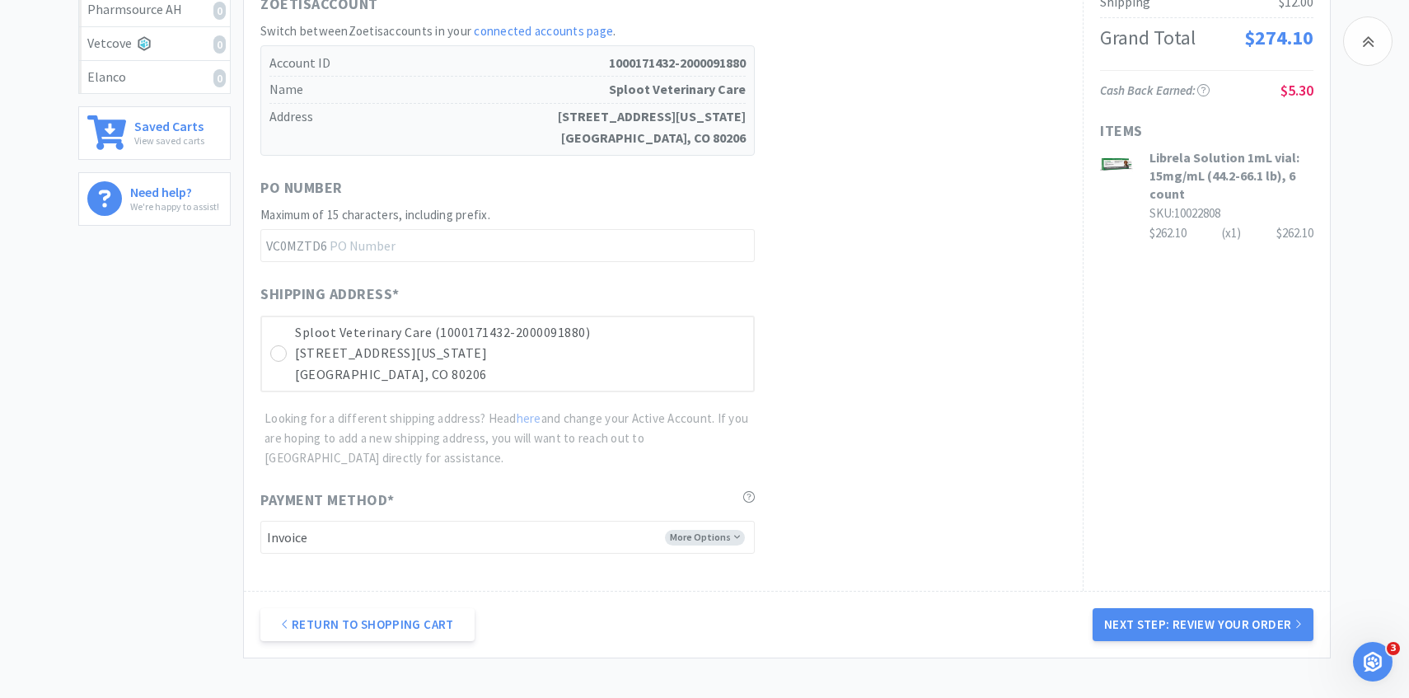
scroll to position [369, 0]
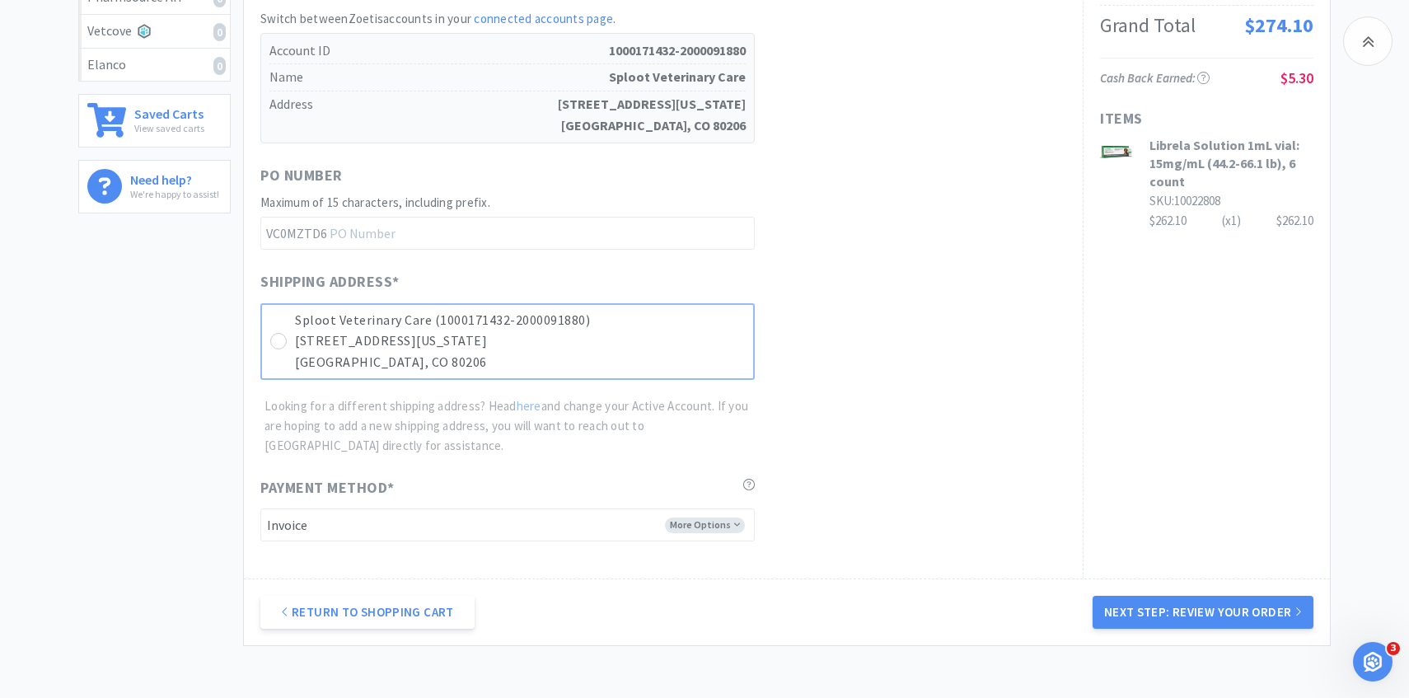
click at [677, 334] on p "940 N Colorado Blvd" at bounding box center [520, 340] width 450 height 21
click at [1178, 609] on button "Next Step: Review Your Order" at bounding box center [1202, 612] width 221 height 33
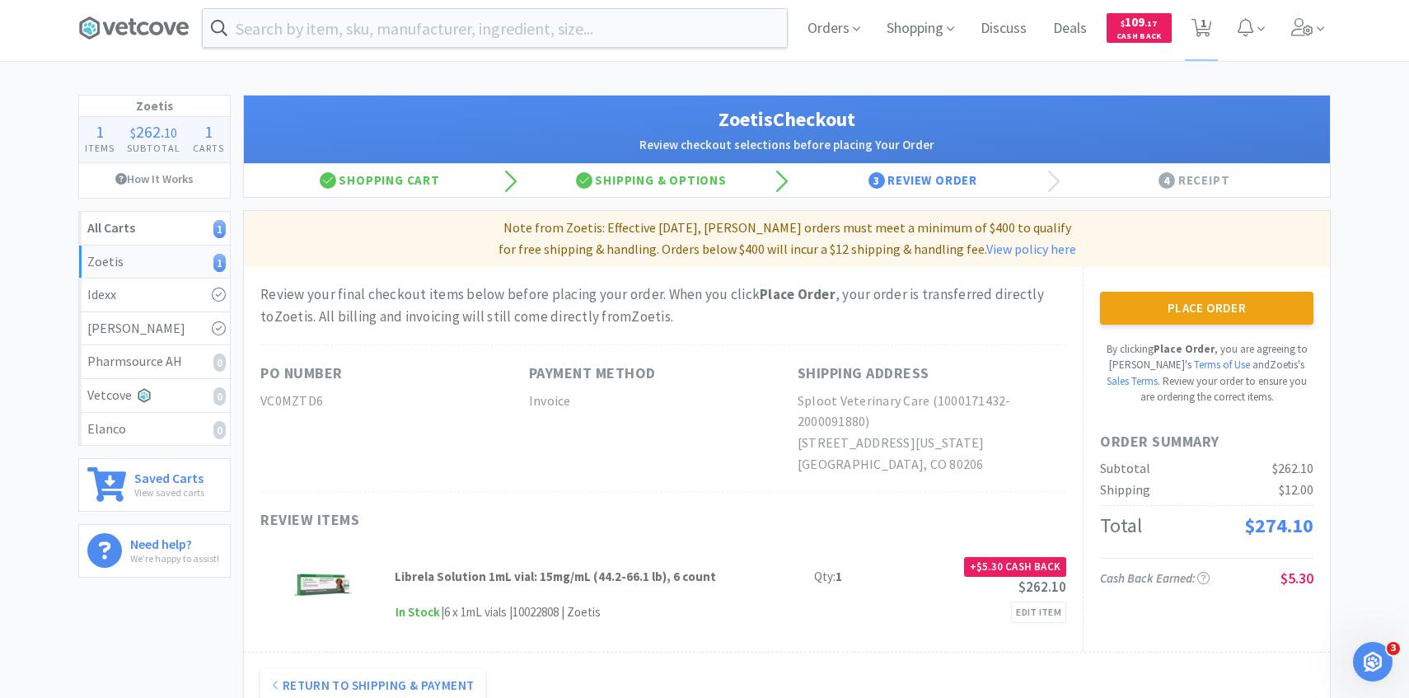
scroll to position [7, 0]
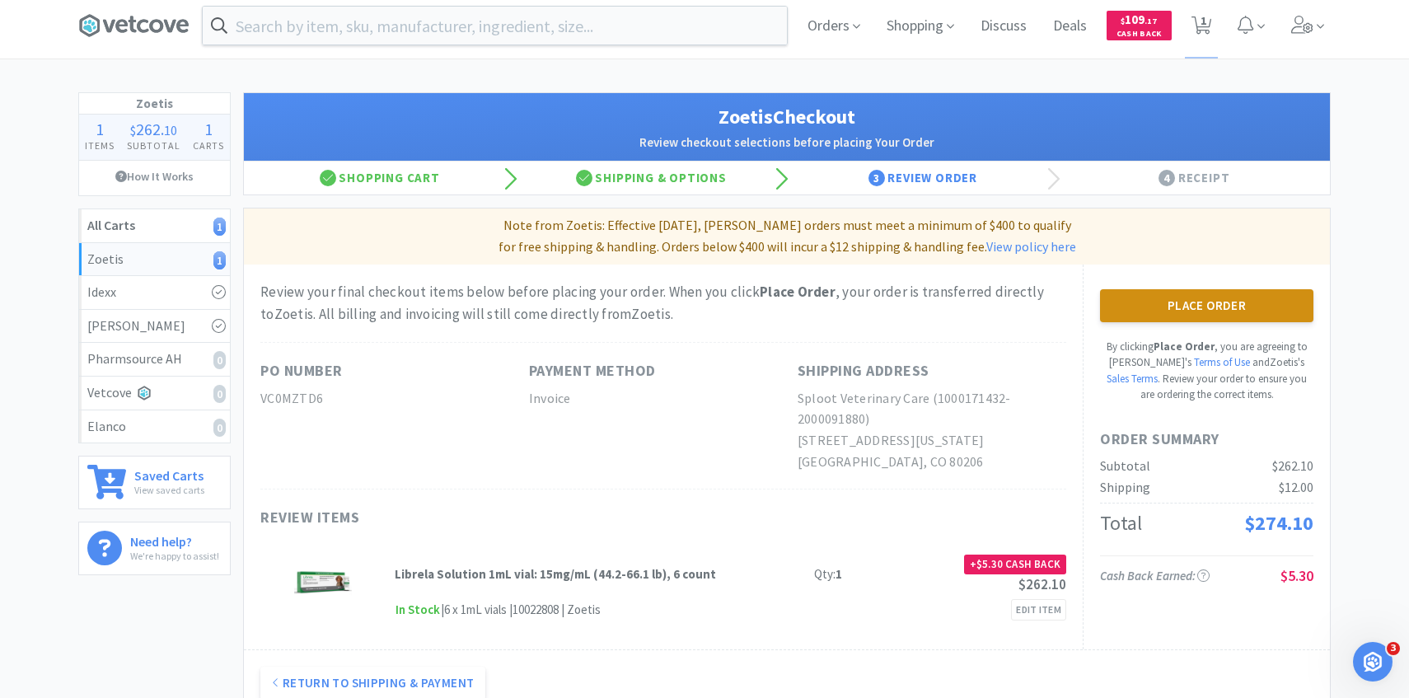
click at [1163, 307] on button "Place Order" at bounding box center [1206, 305] width 213 height 33
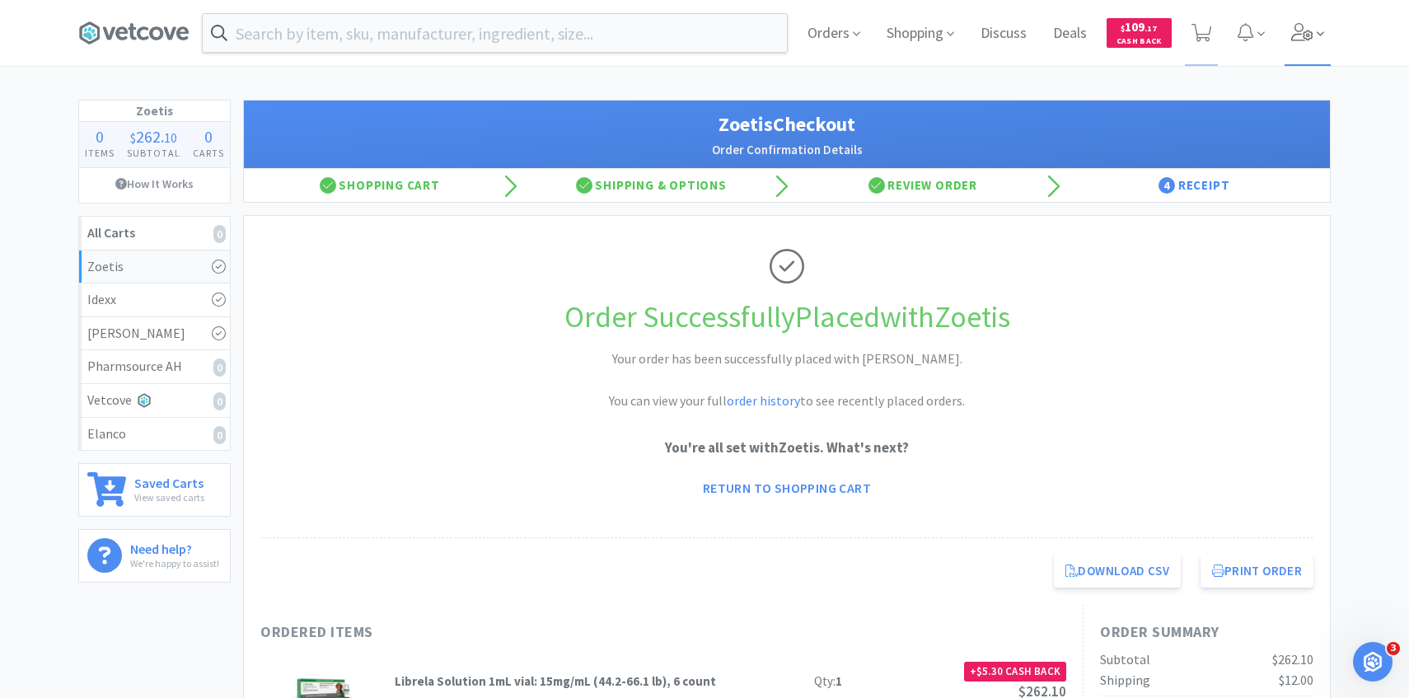
click at [1298, 53] on span at bounding box center [1307, 33] width 47 height 66
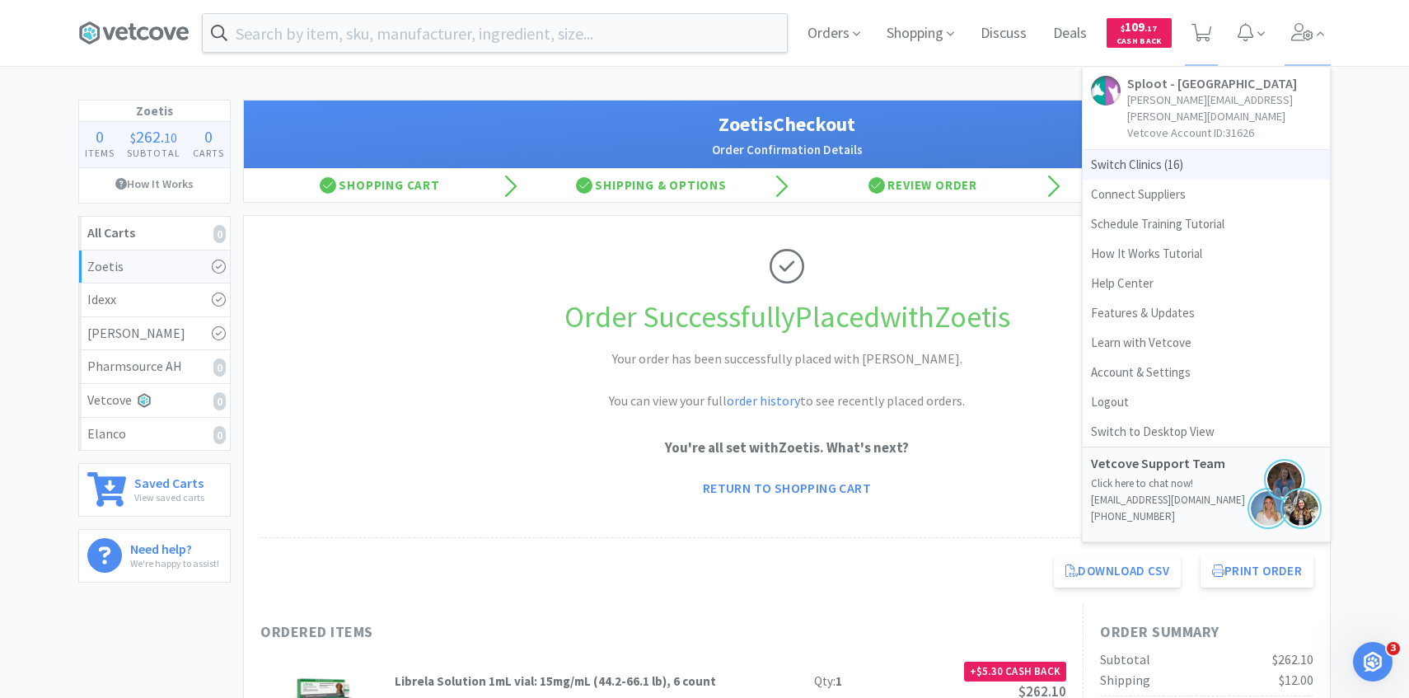
click at [1216, 150] on span "Switch Clinics ( 16 )" at bounding box center [1205, 165] width 247 height 30
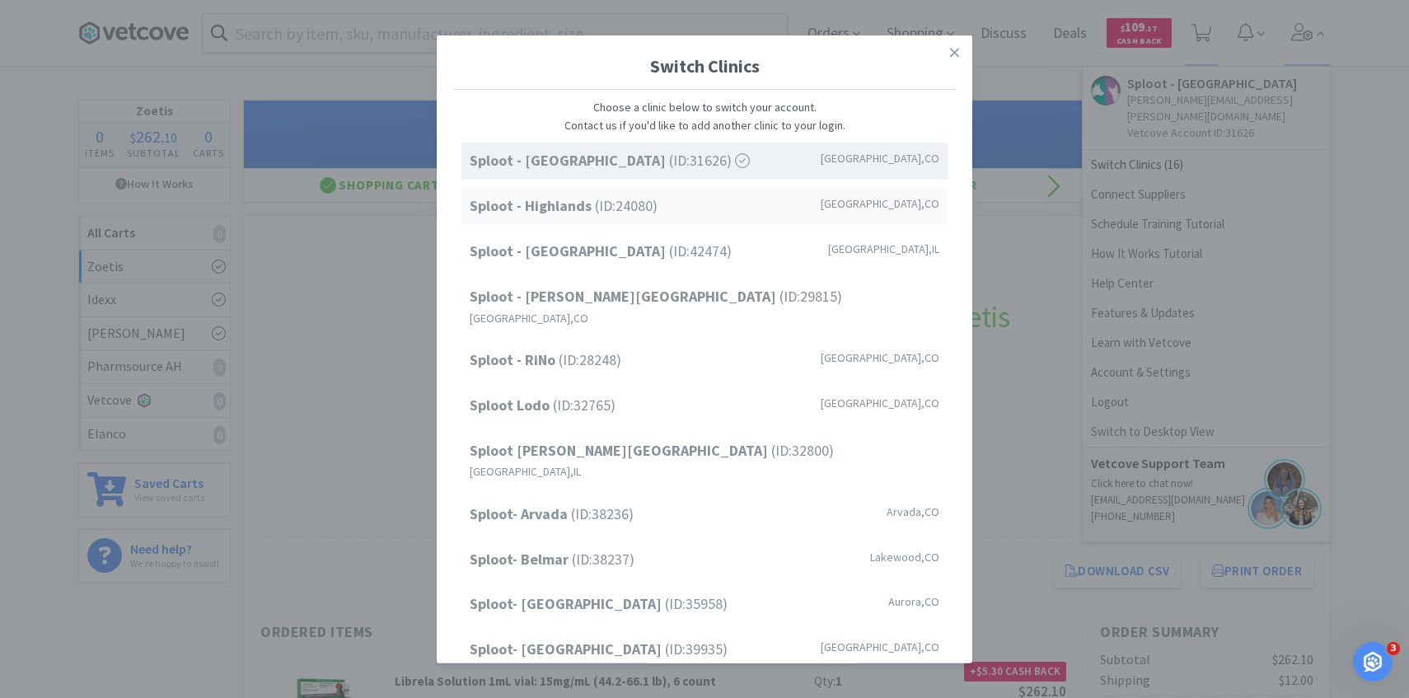
click at [688, 206] on div "Sploot - Highlands (ID: 24080 ) Denver , CO" at bounding box center [704, 206] width 486 height 37
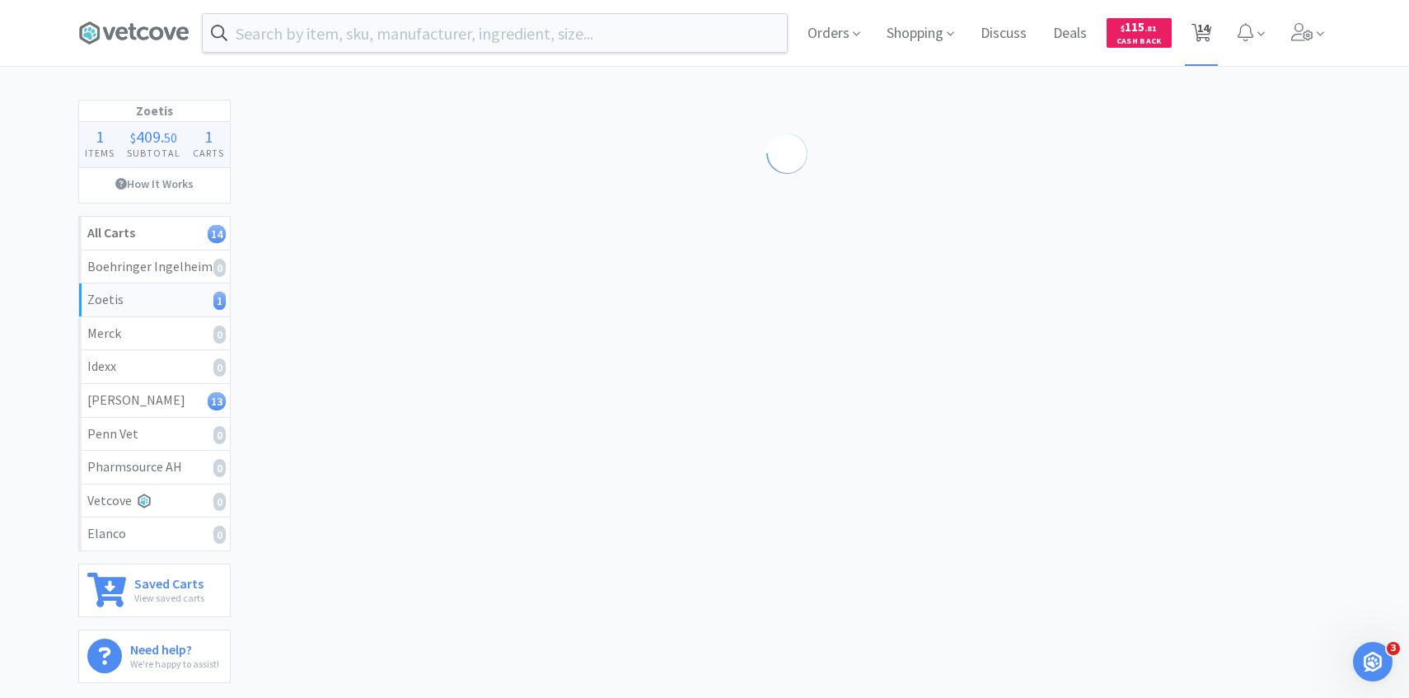
click at [1197, 37] on span "14" at bounding box center [1203, 28] width 12 height 66
select select "10"
select select "1"
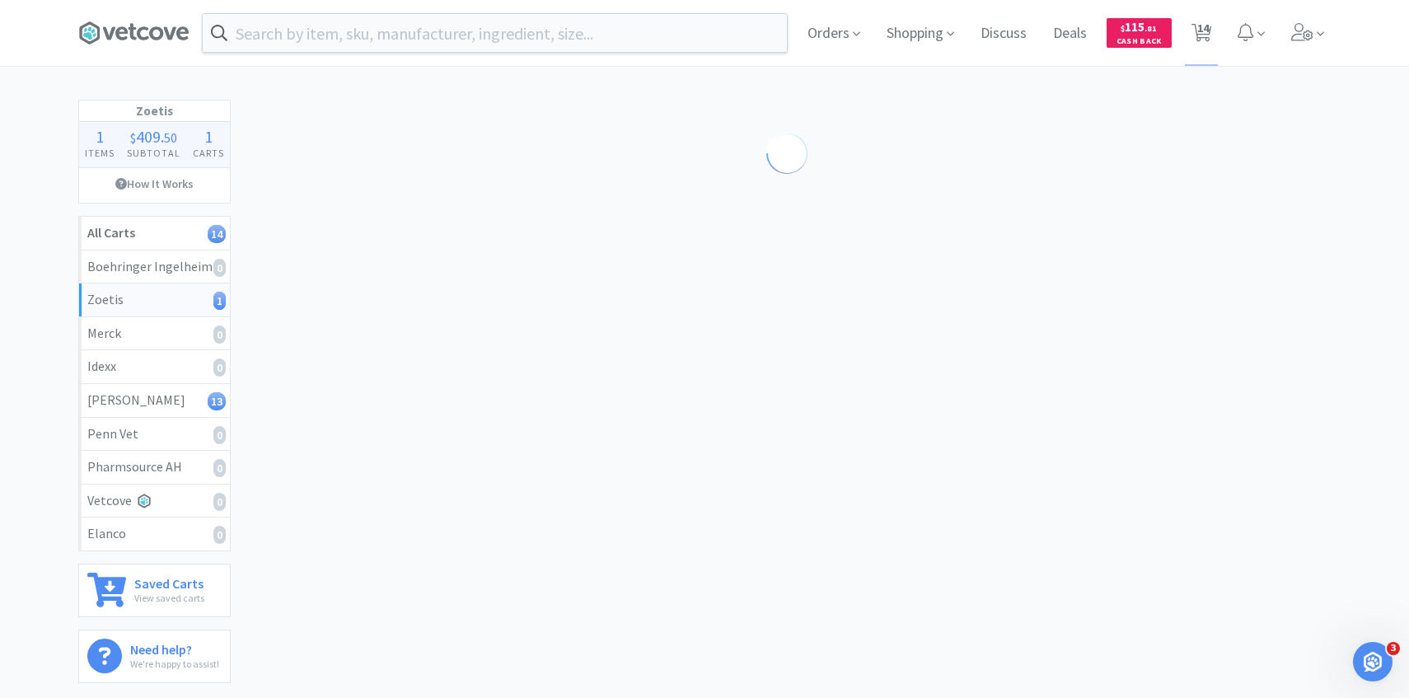
select select "1"
select select "2"
select select "1"
select select "10"
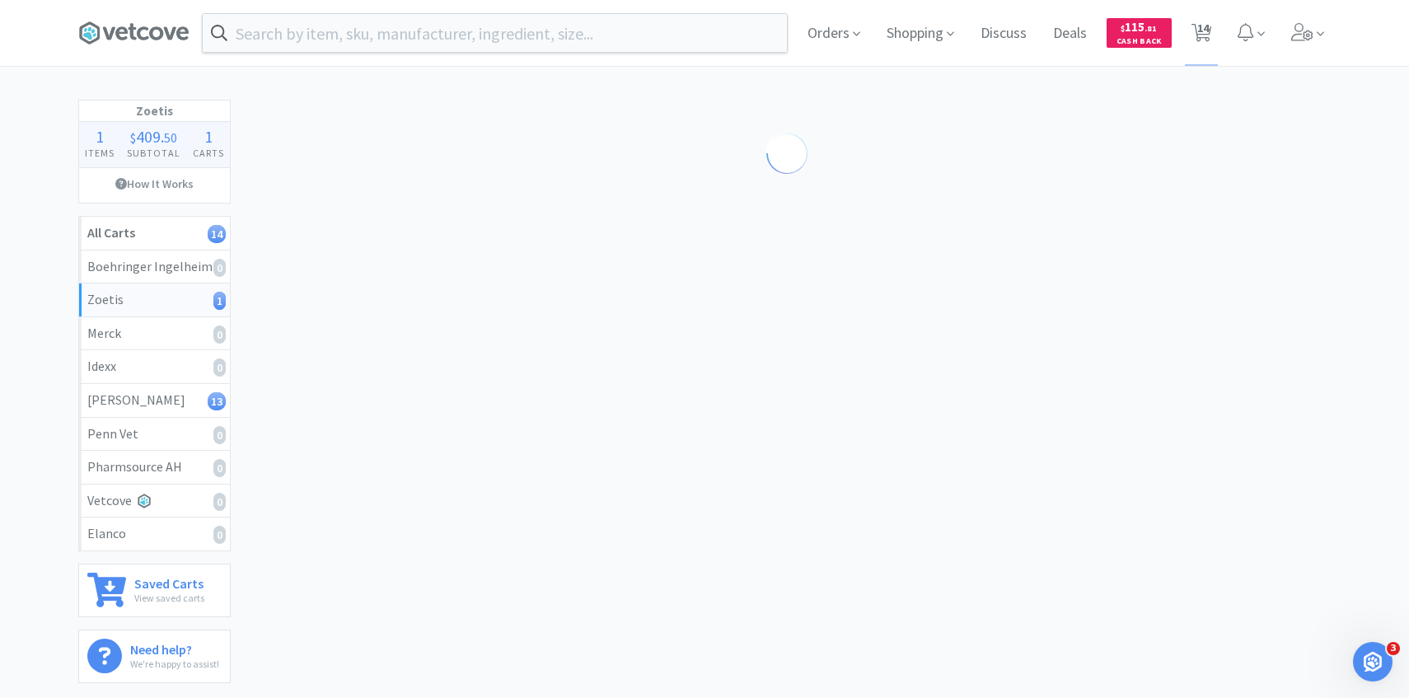
select select "1"
select select "2"
select select "5"
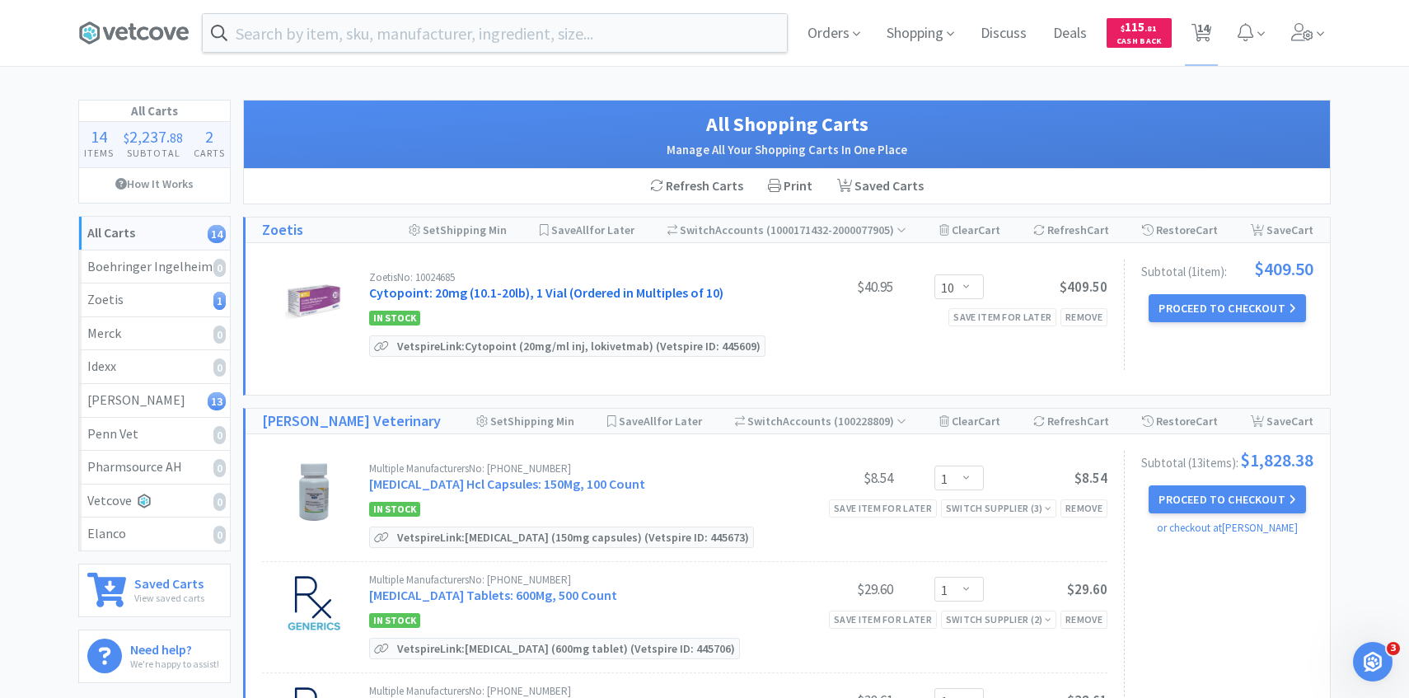
click at [475, 297] on link "Cytopoint: 20mg (10.1-20lb), 1 Vial (Ordered in Multiples of 10)" at bounding box center [546, 292] width 354 height 16
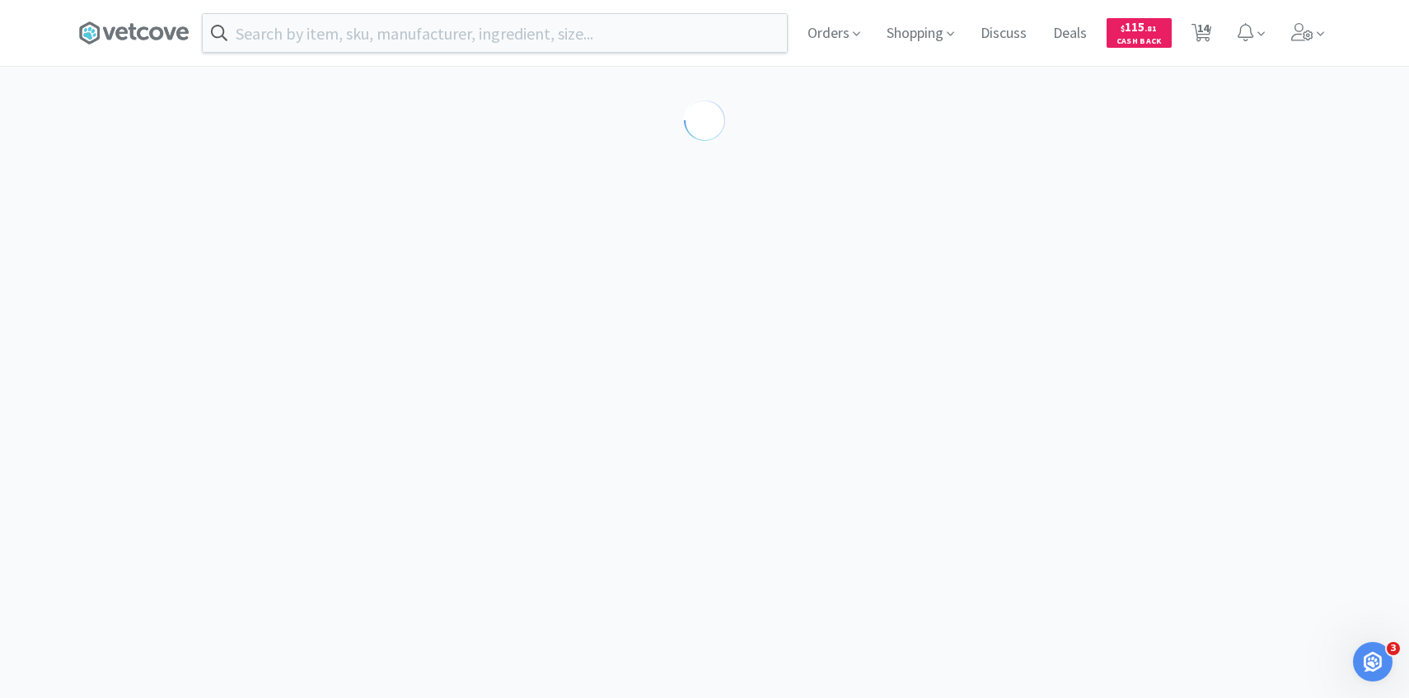
select select "298867"
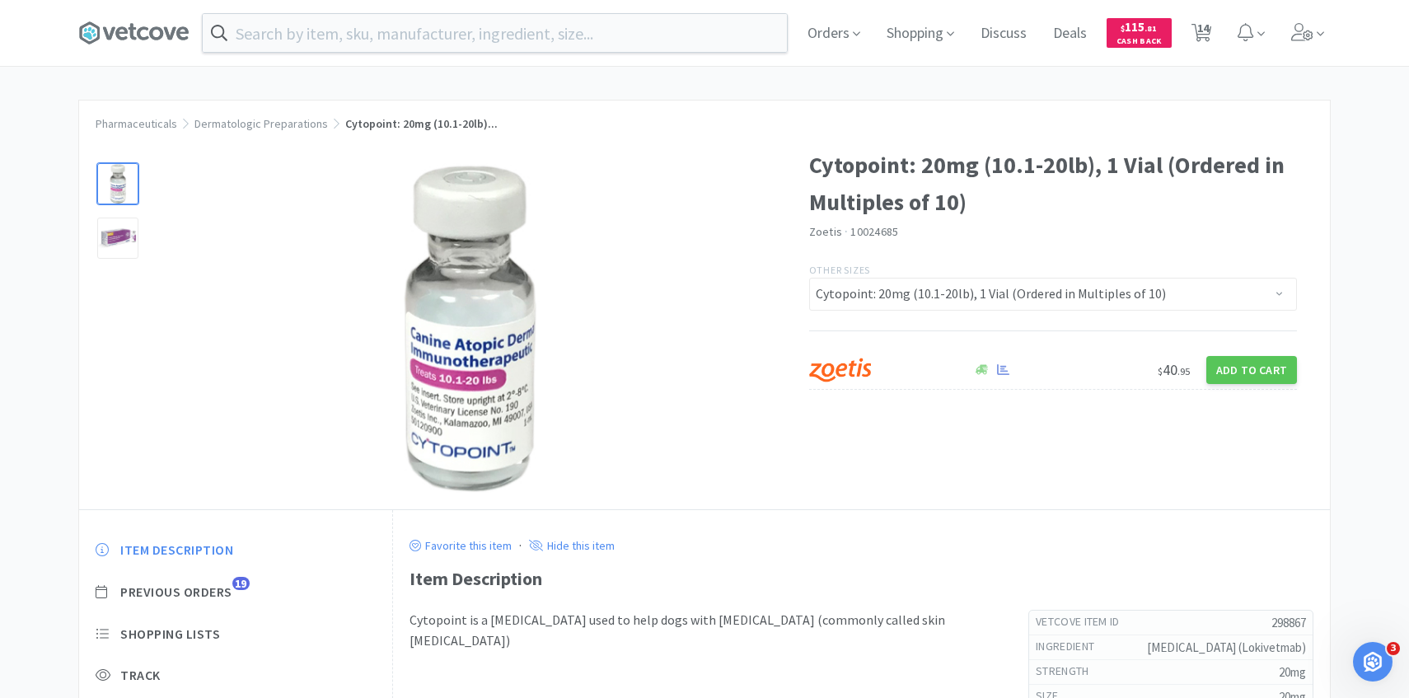
scroll to position [25, 0]
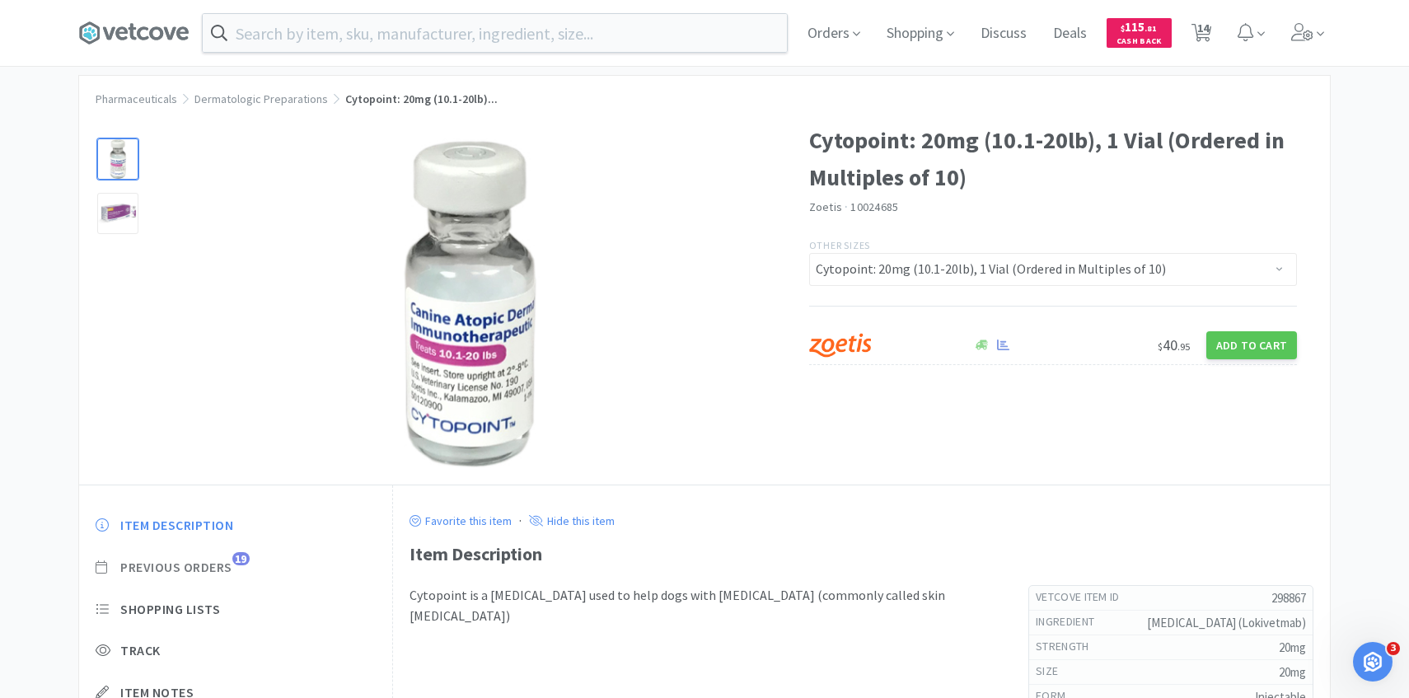
click at [208, 567] on span "Previous Orders" at bounding box center [176, 567] width 112 height 17
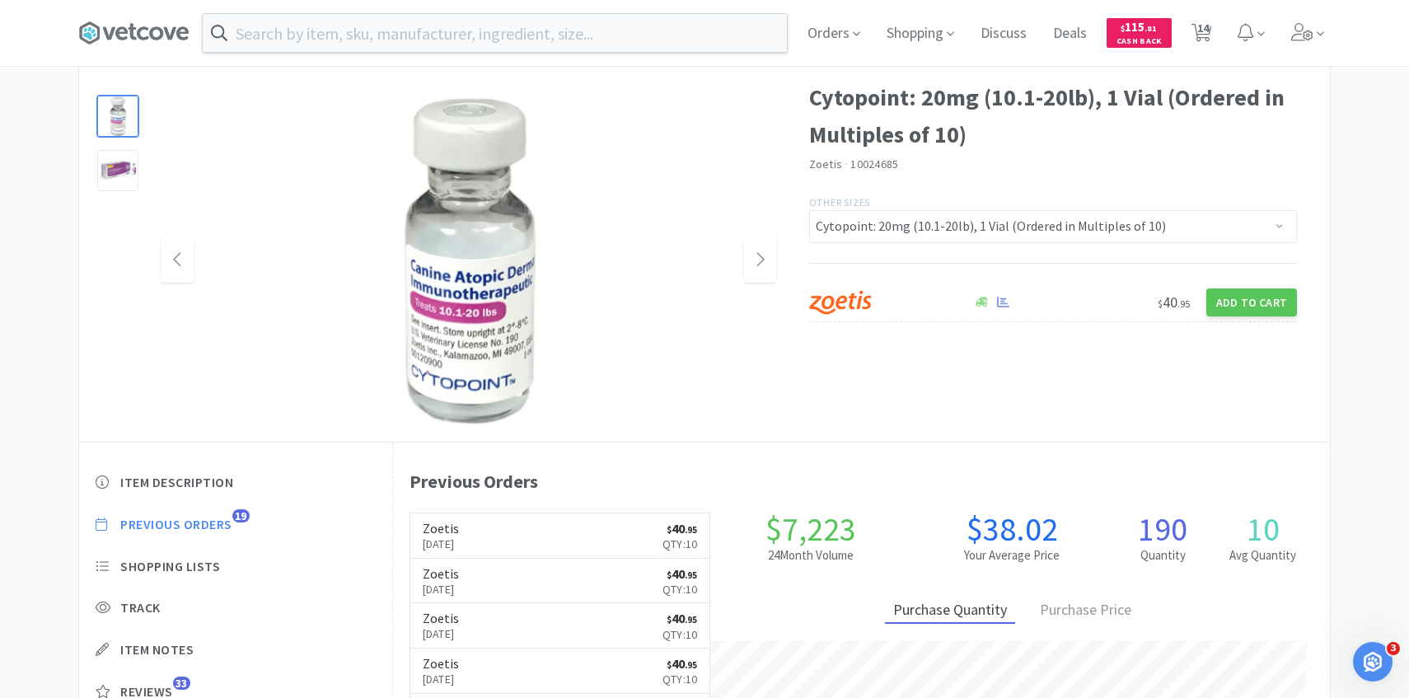
scroll to position [69, 0]
select select "10"
select select "1"
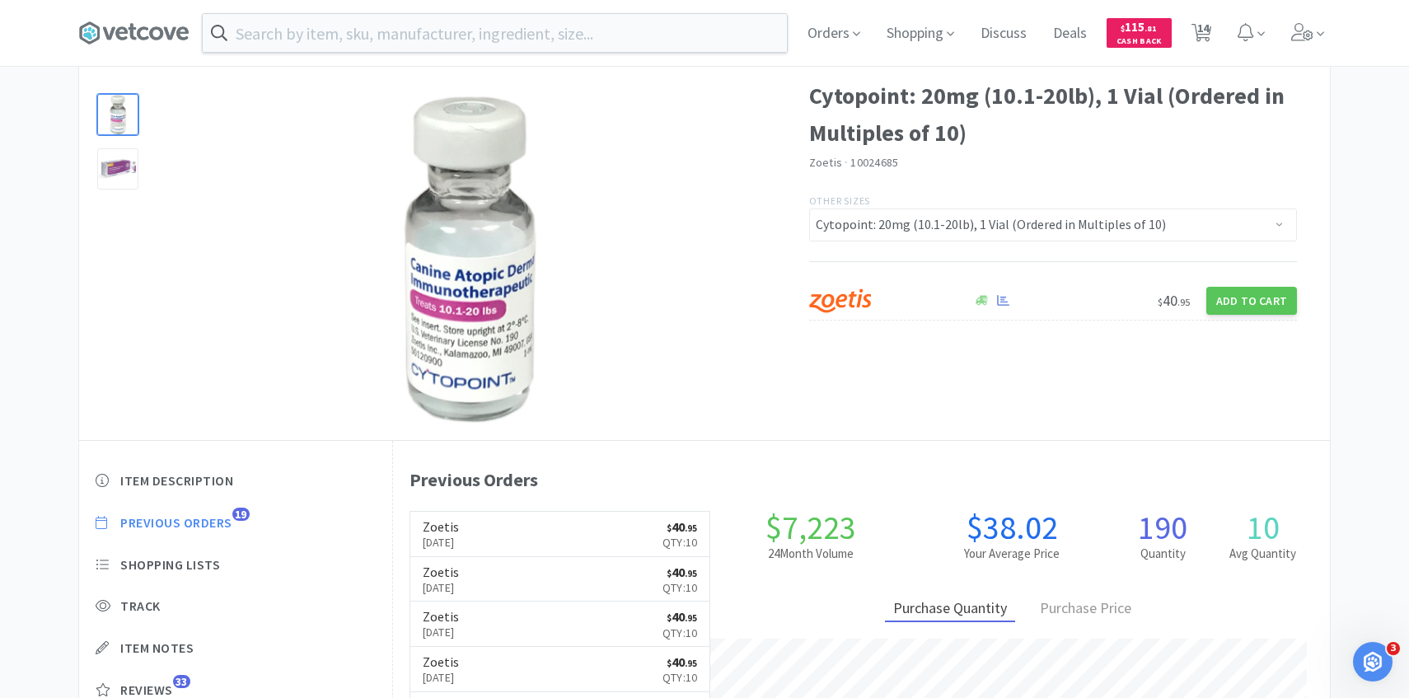
select select "1"
select select "2"
select select "1"
select select "10"
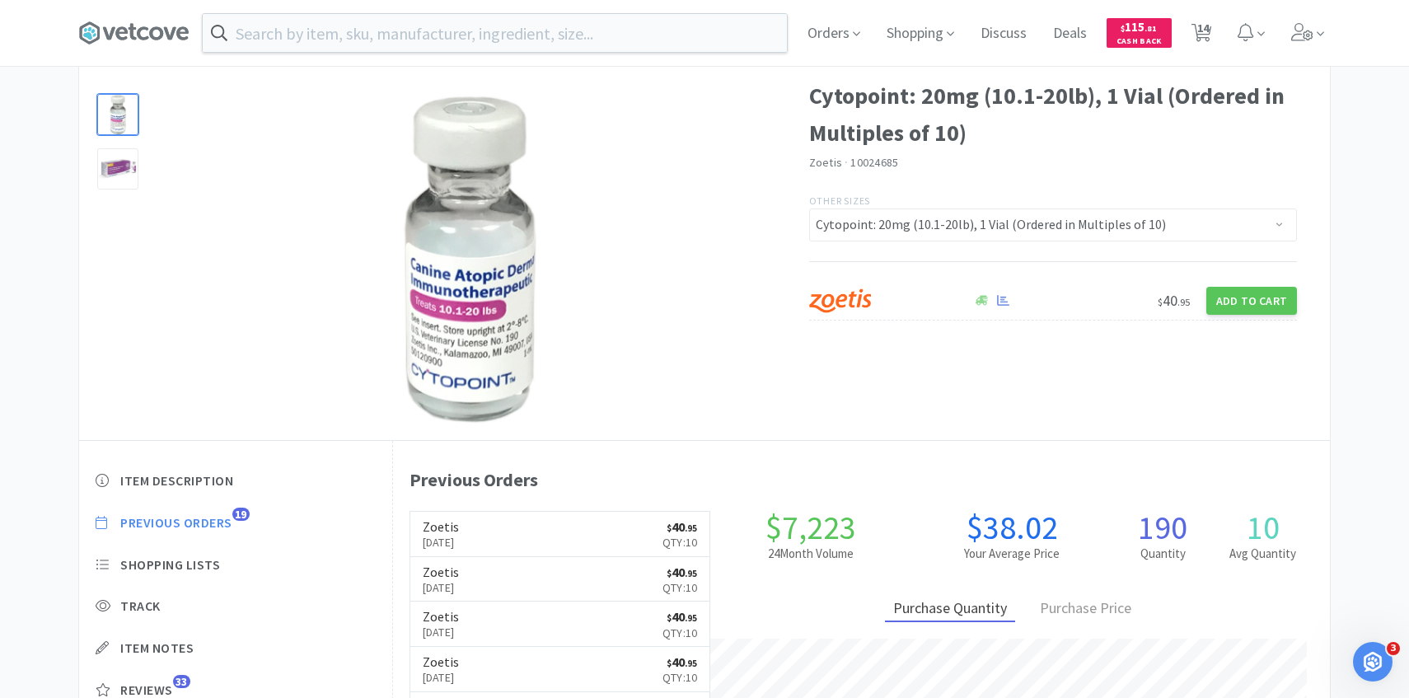
select select "1"
select select "2"
select select "5"
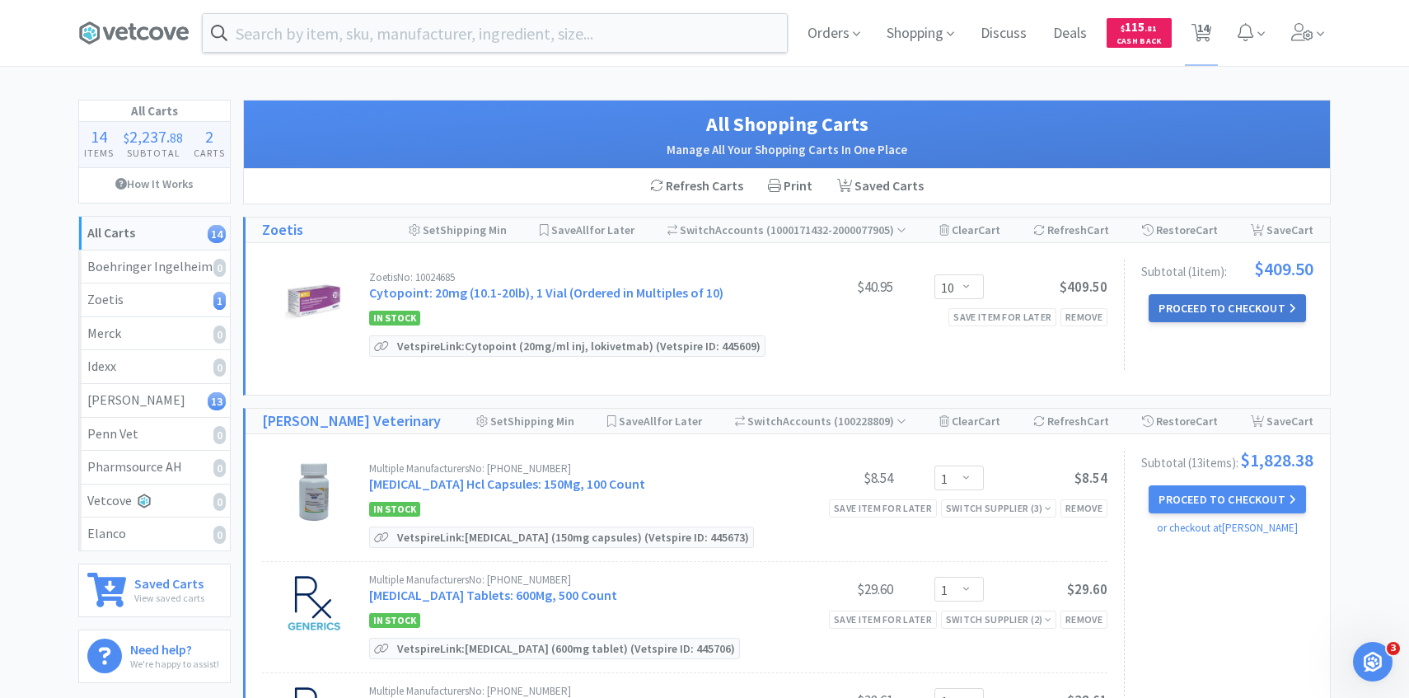
click at [1177, 296] on button "Proceed to Checkout" at bounding box center [1226, 308] width 157 height 28
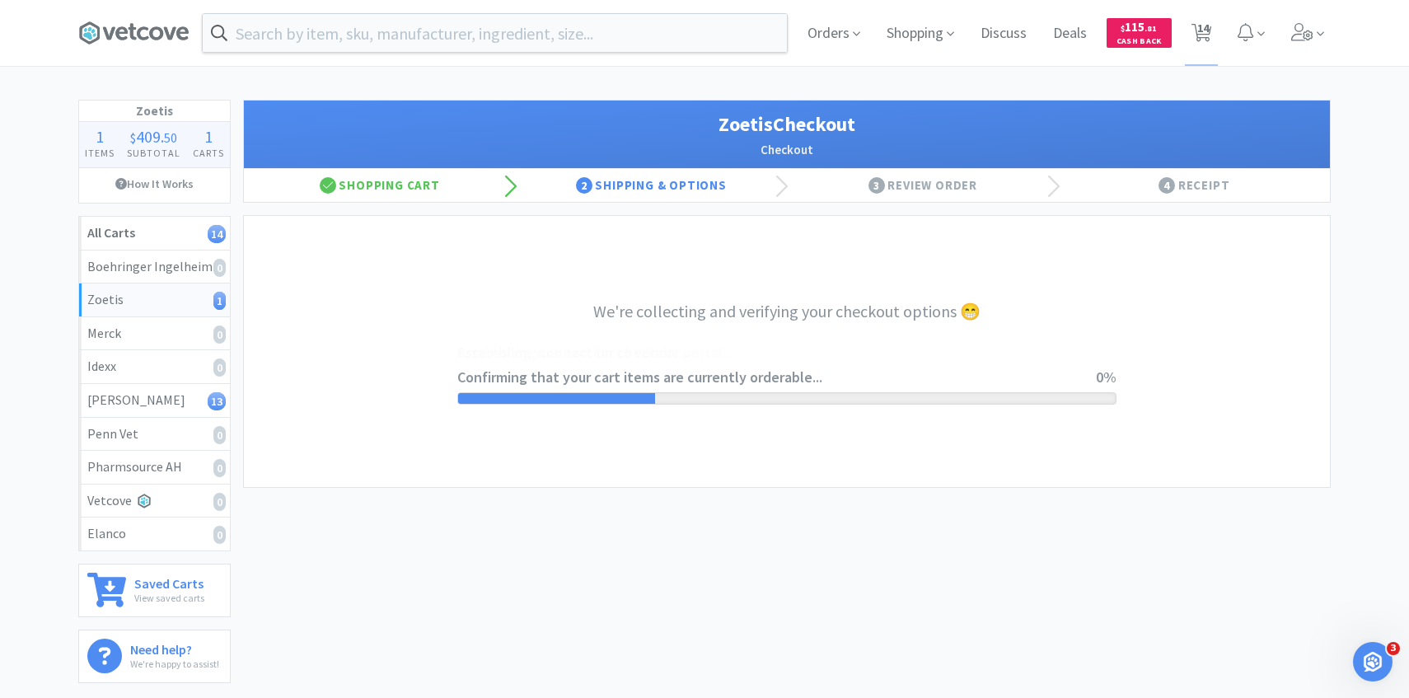
select select "invoice"
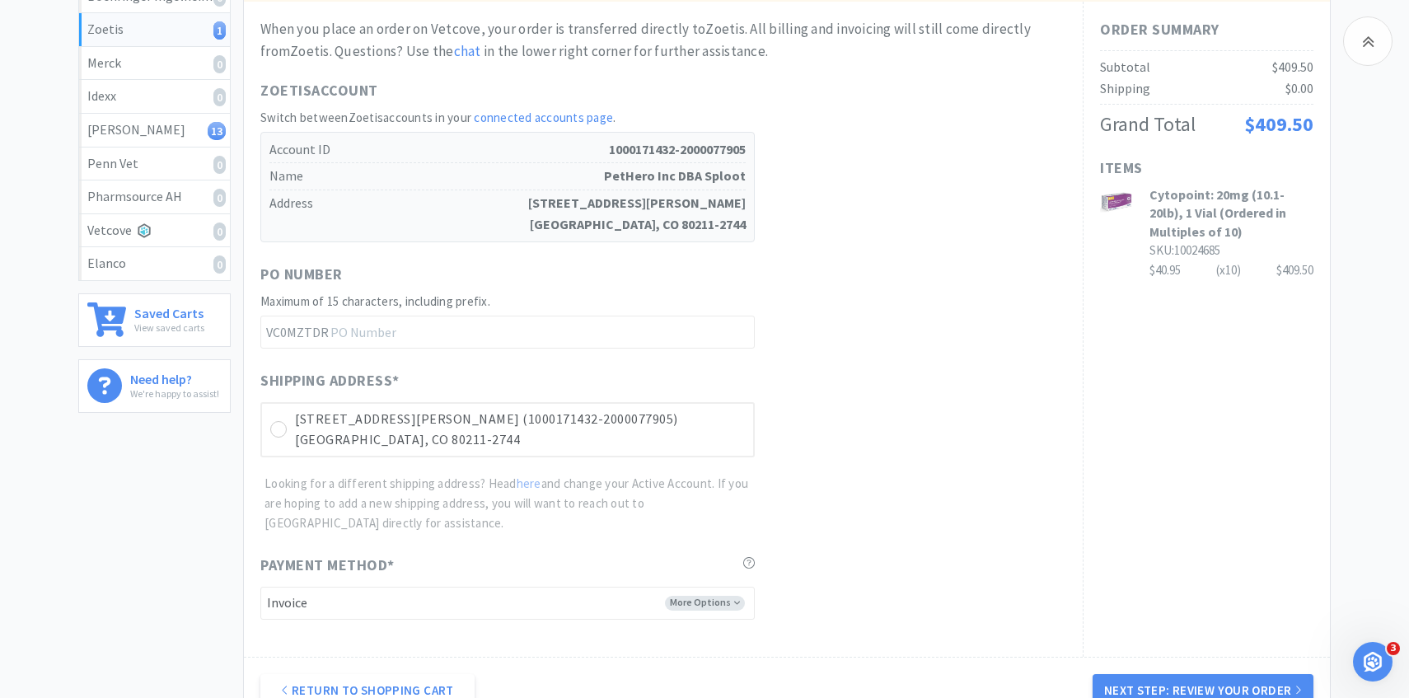
scroll to position [380, 0]
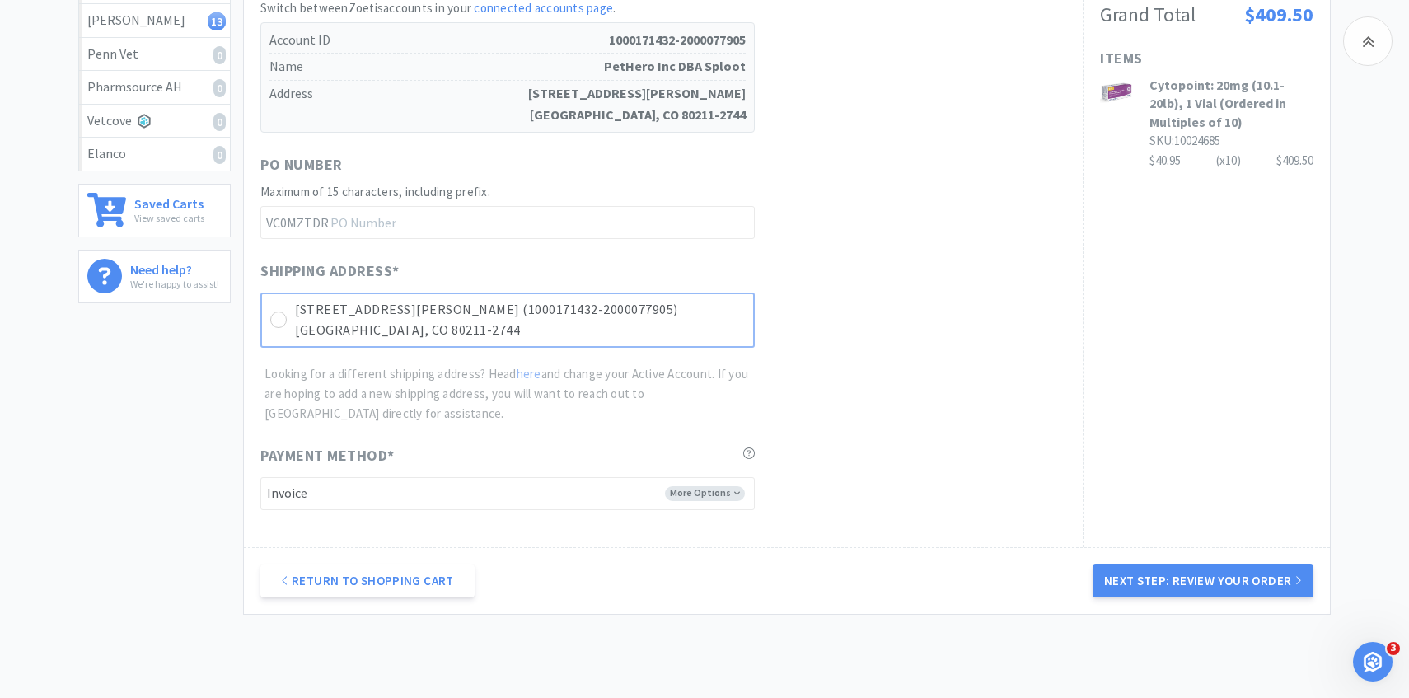
click at [675, 330] on p "[GEOGRAPHIC_DATA], CO 80211-2744" at bounding box center [520, 330] width 450 height 21
click at [1171, 575] on button "Next Step: Review Your Order" at bounding box center [1202, 580] width 221 height 33
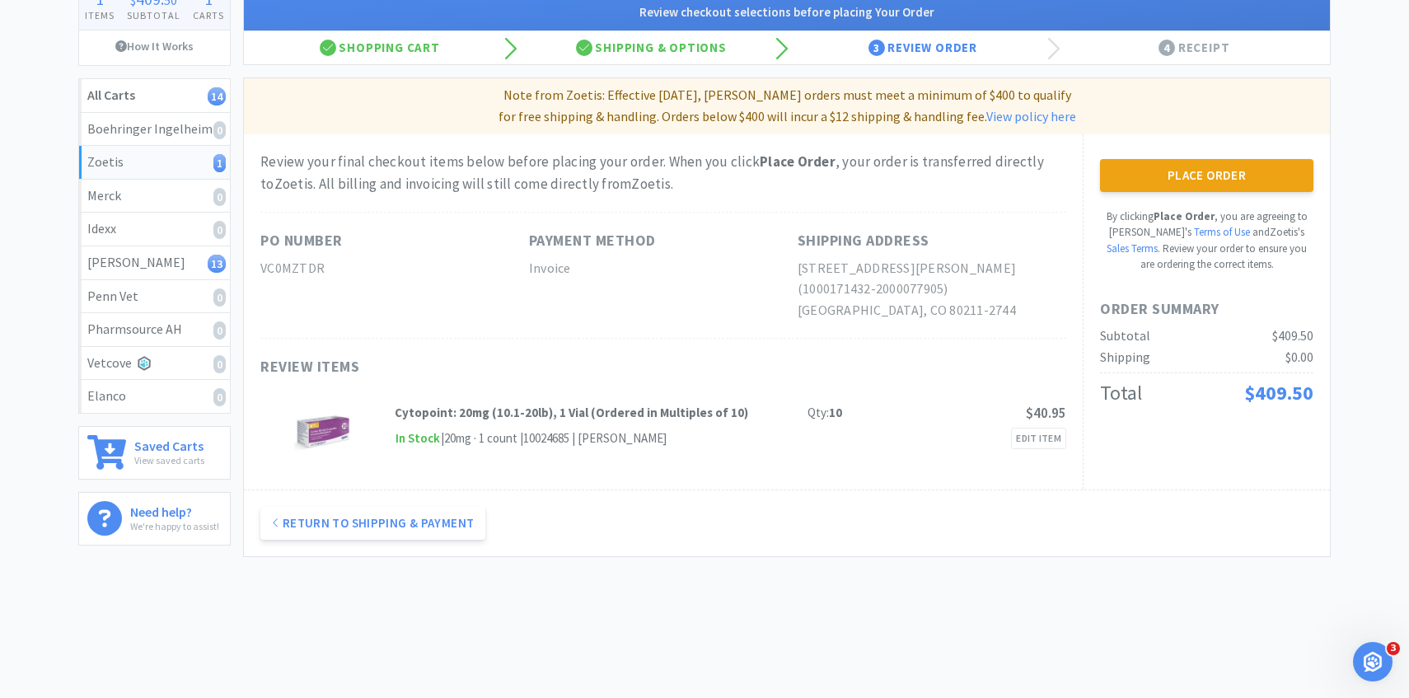
scroll to position [0, 0]
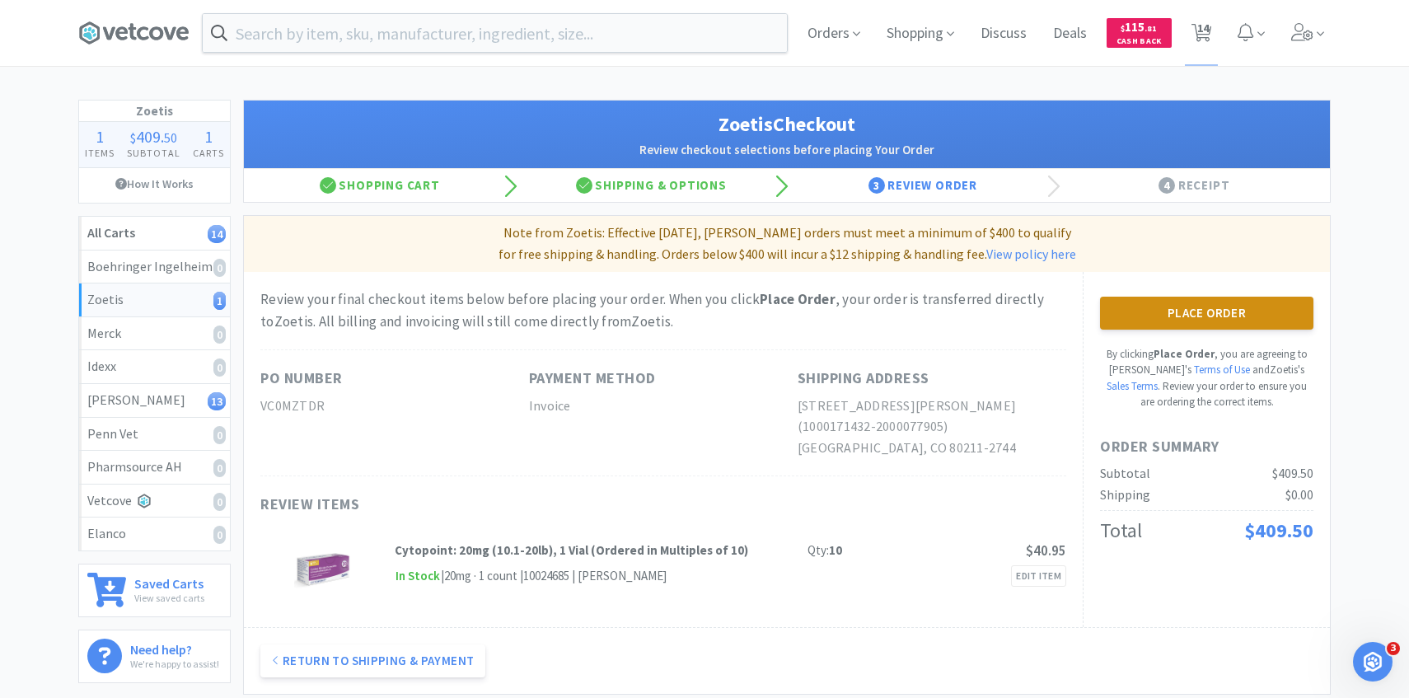
click at [1181, 313] on button "Place Order" at bounding box center [1206, 313] width 213 height 33
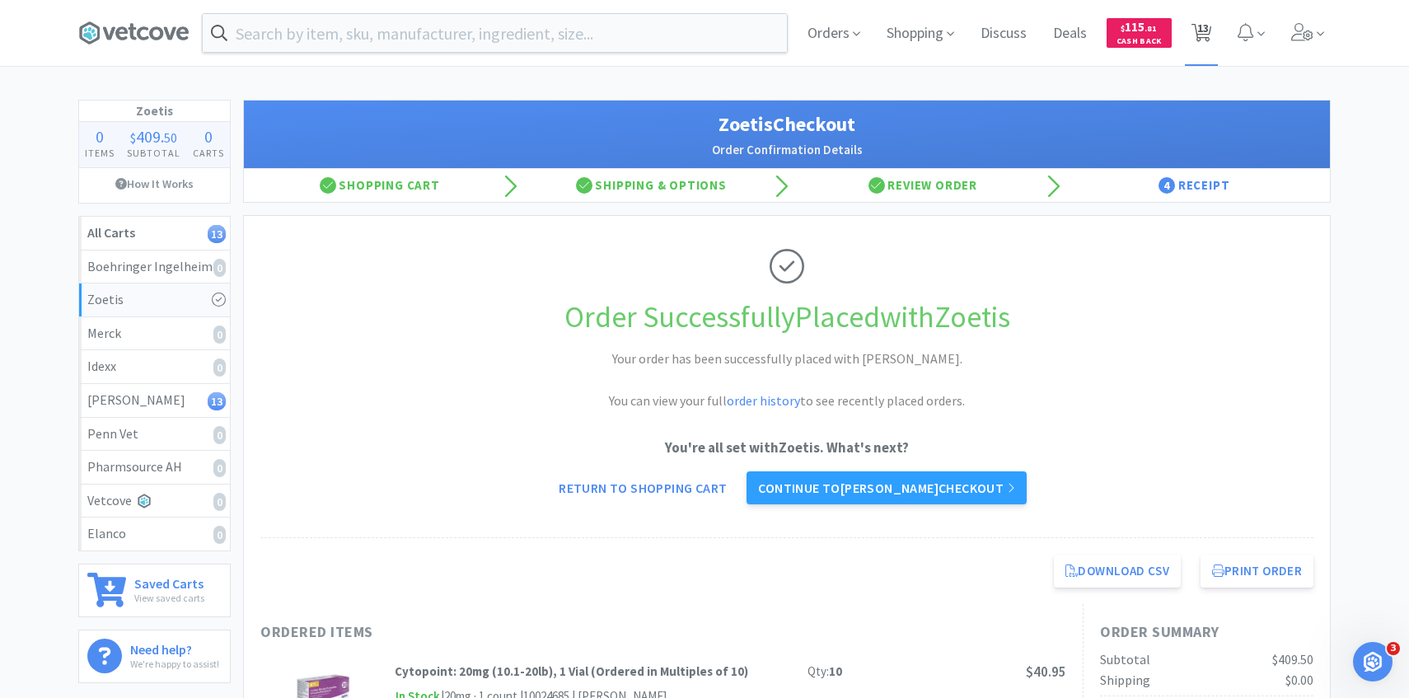
click at [1211, 24] on icon at bounding box center [1201, 33] width 21 height 18
select select "1"
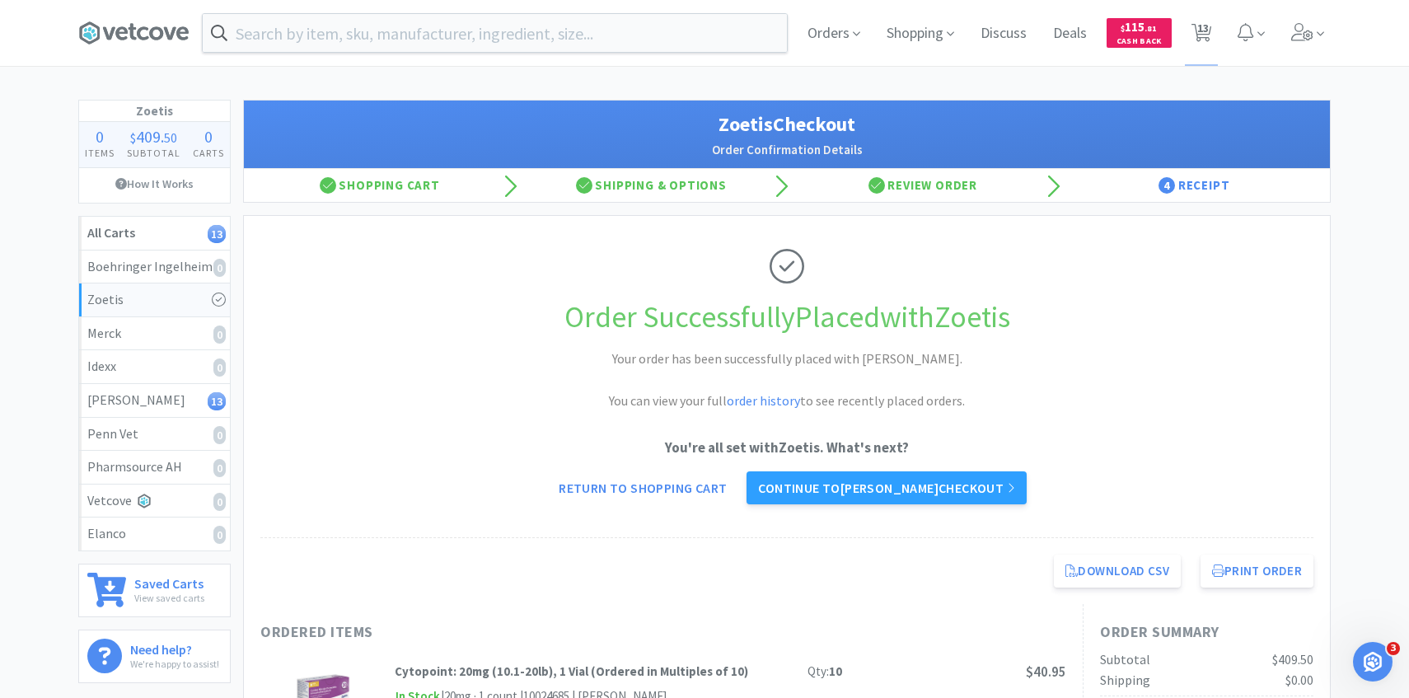
select select "2"
select select "1"
select select "10"
select select "1"
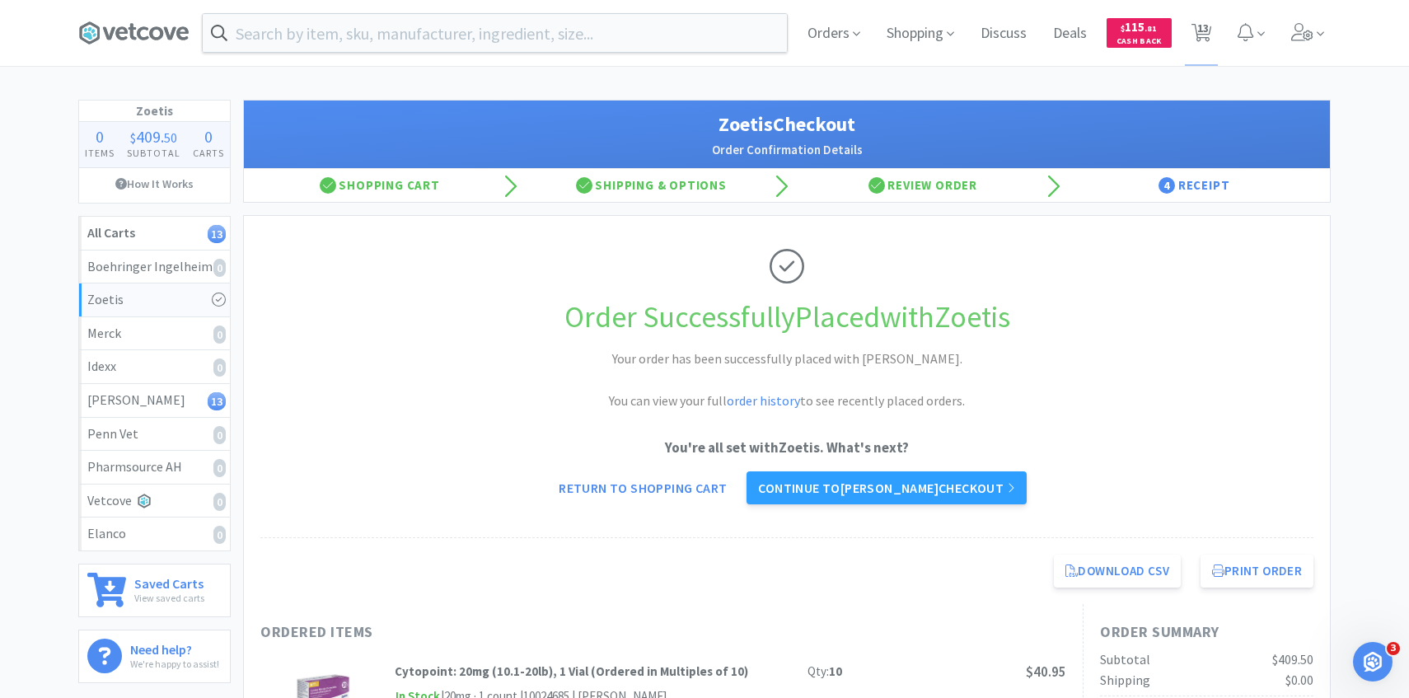
select select "1"
select select "2"
select select "5"
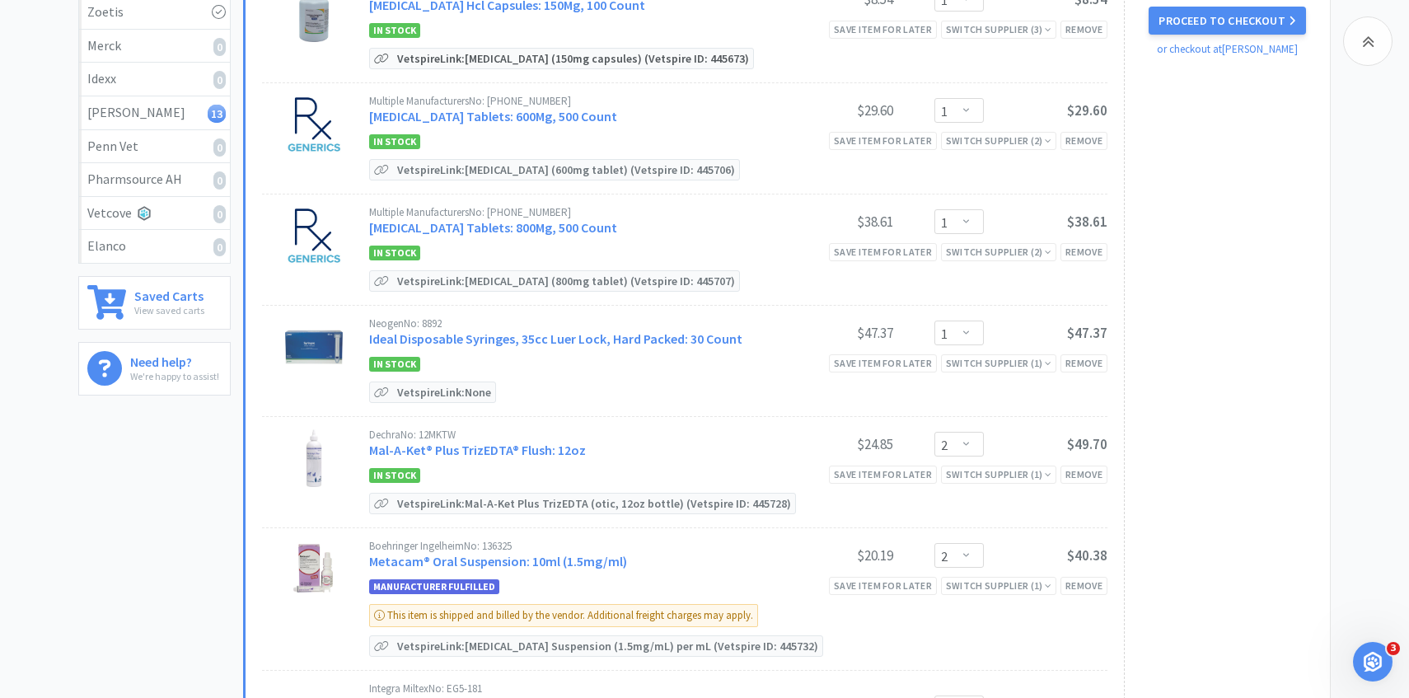
scroll to position [357, 0]
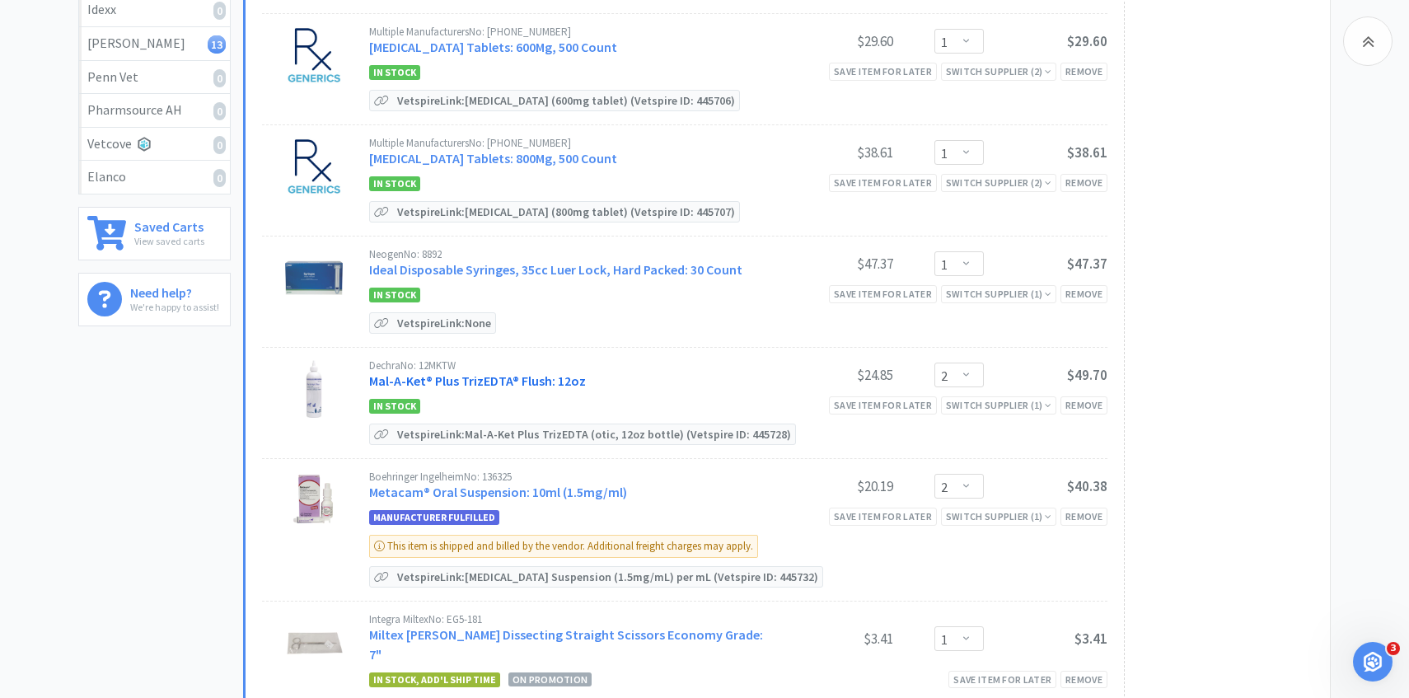
click at [517, 378] on link "Mal-A-Ket® Plus TrizEDTA® Flush: 12oz" at bounding box center [477, 380] width 217 height 16
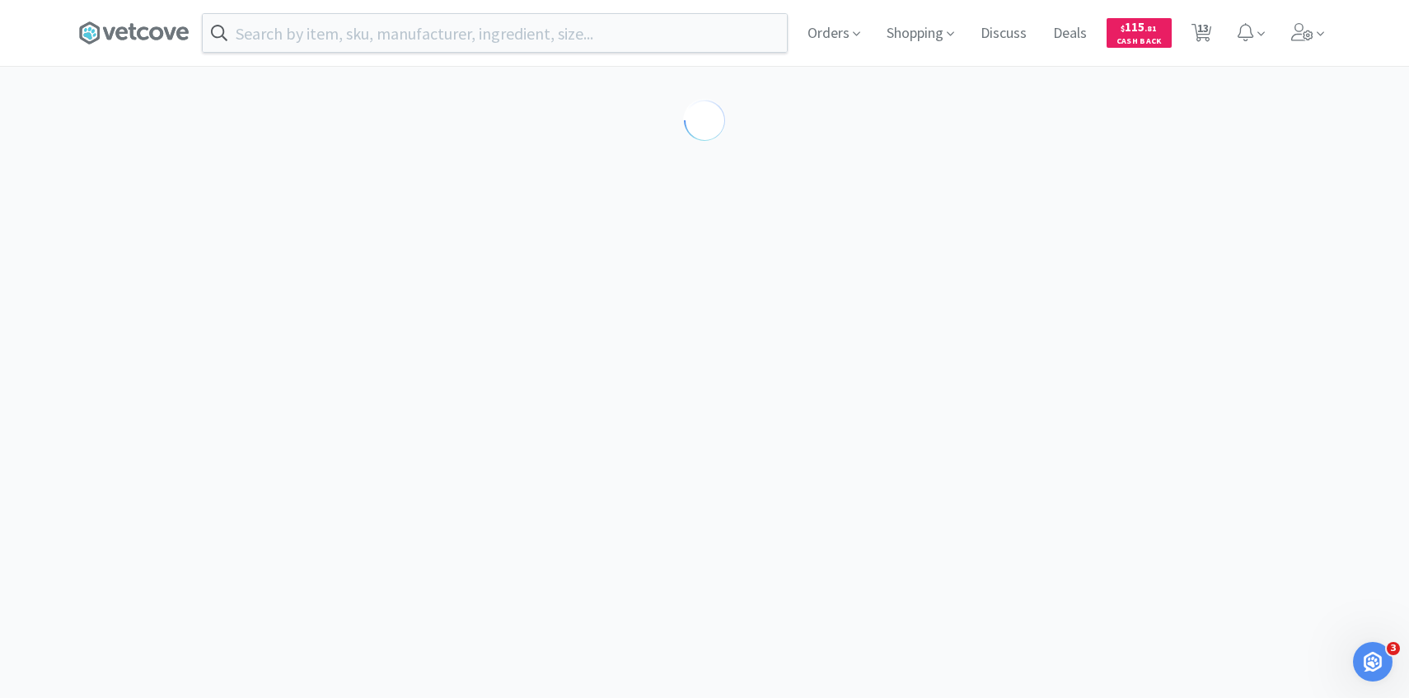
select select "194035"
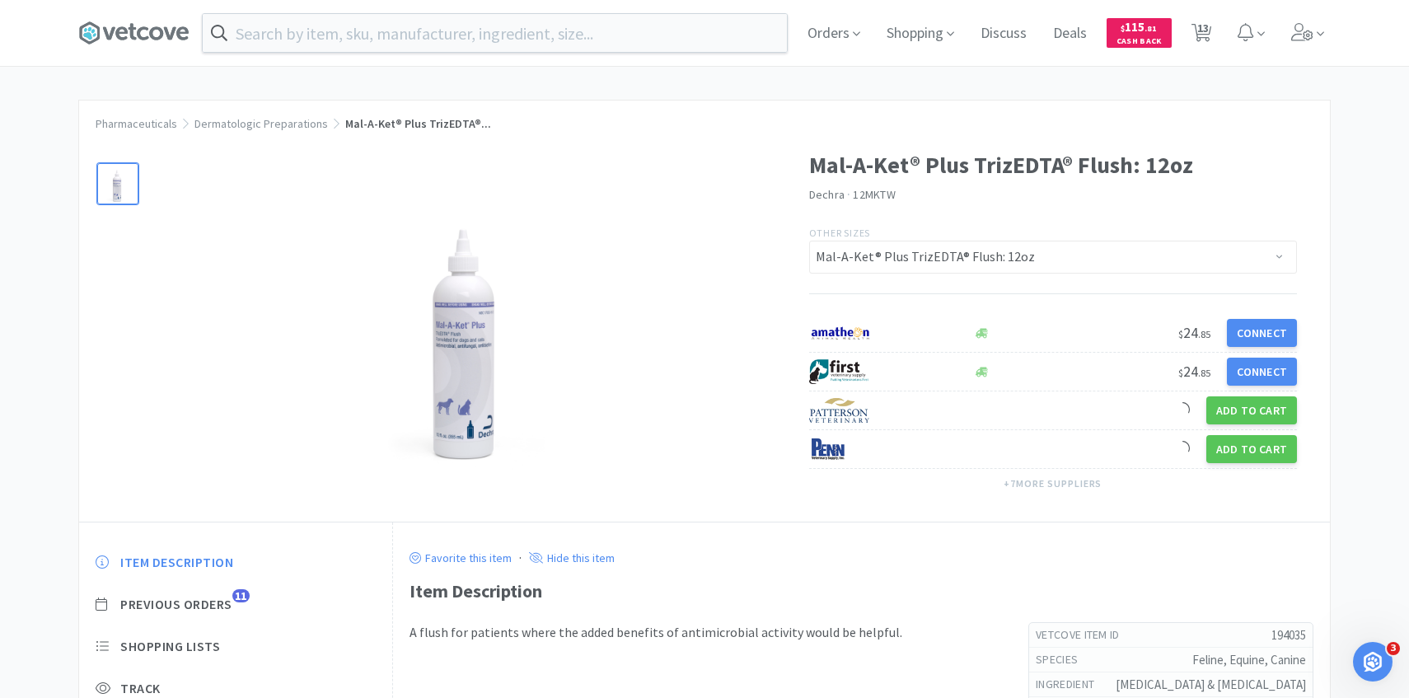
scroll to position [157, 0]
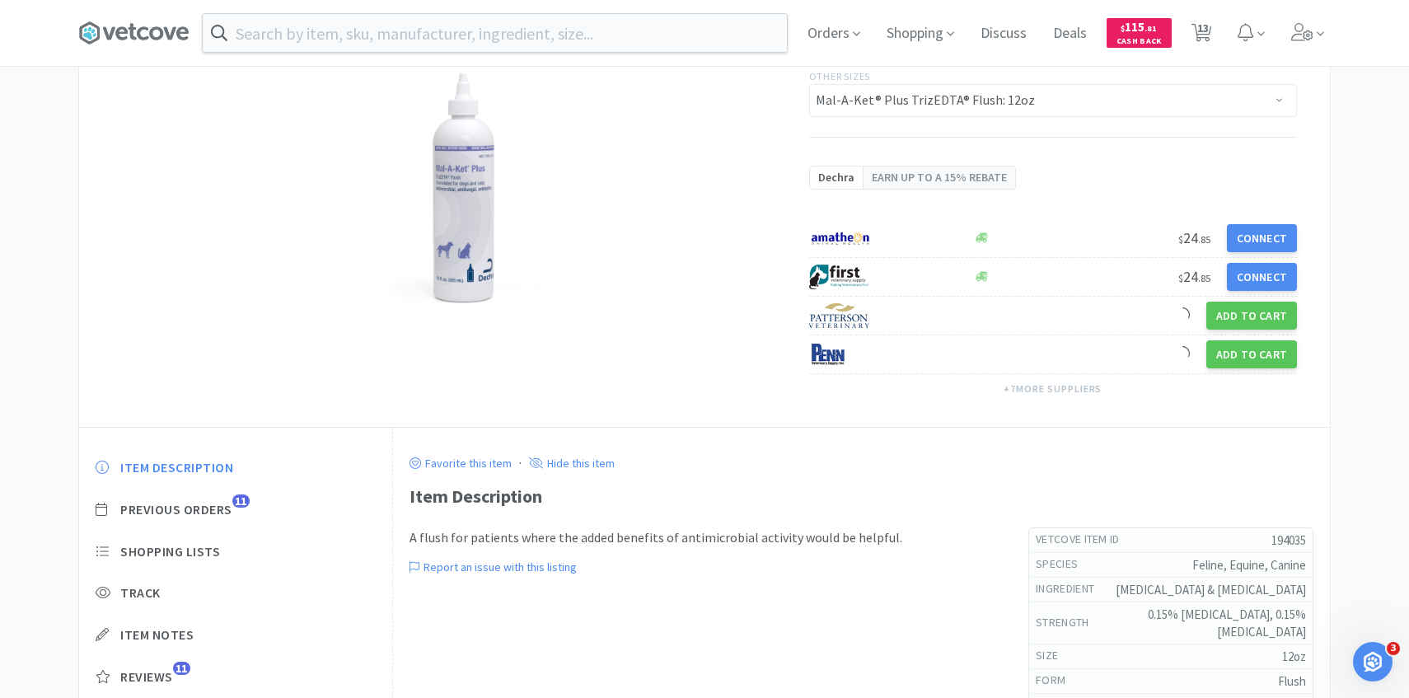
click at [212, 535] on div "Item Description Previous Orders 11 Shopping Lists Track Item Notes Reviews 11" at bounding box center [235, 584] width 313 height 284
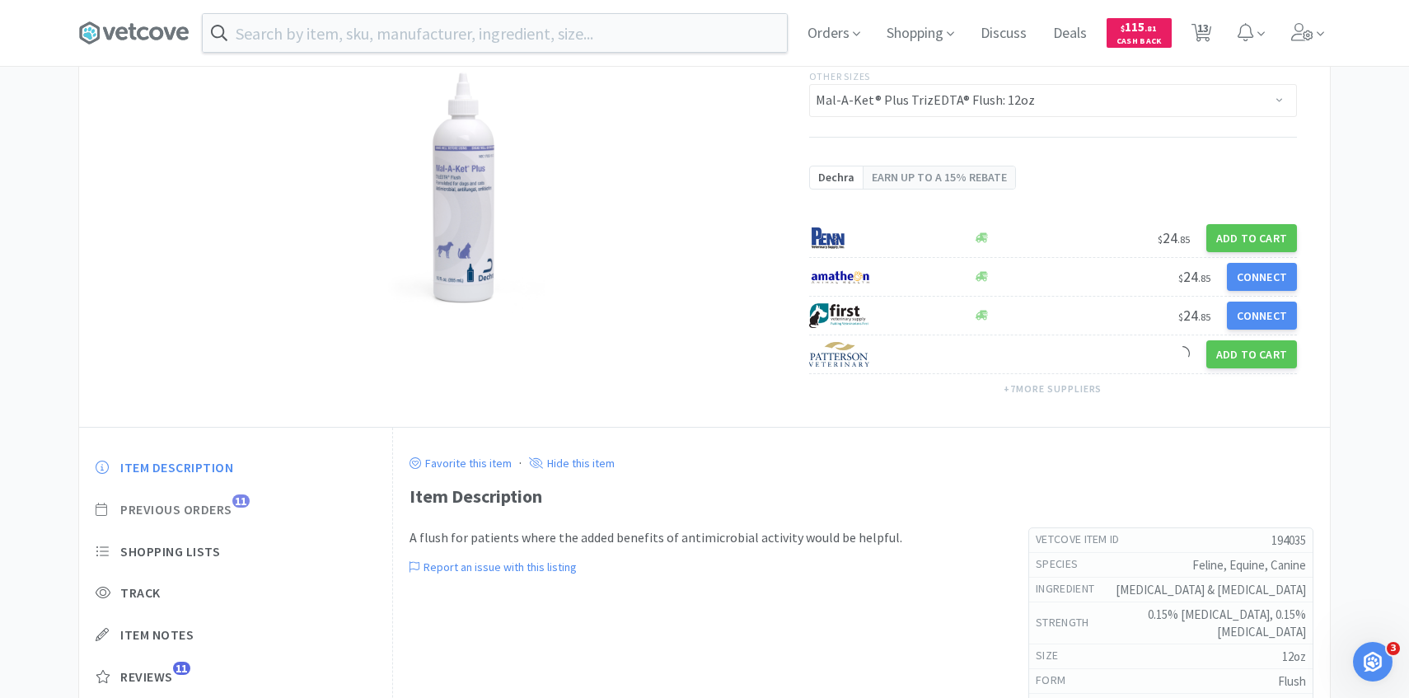
click at [212, 513] on span "Previous Orders" at bounding box center [176, 509] width 112 height 17
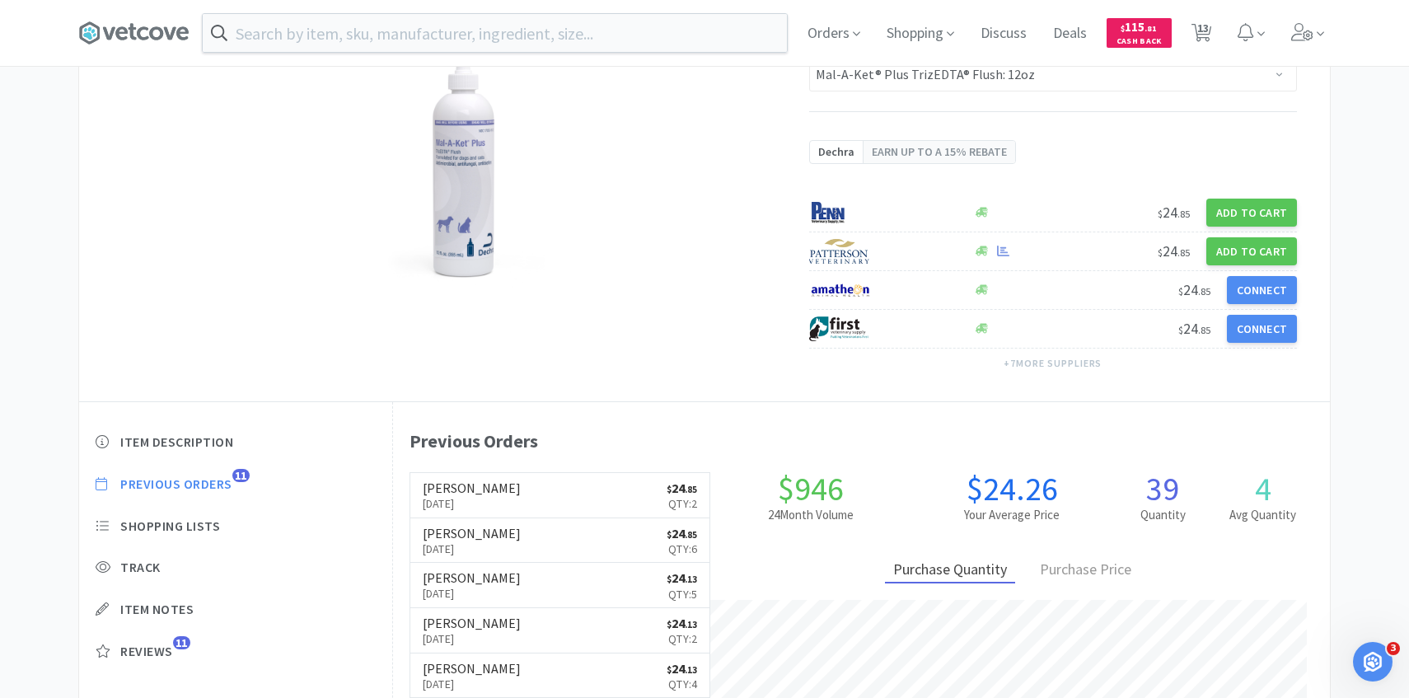
scroll to position [452, 937]
select select "1"
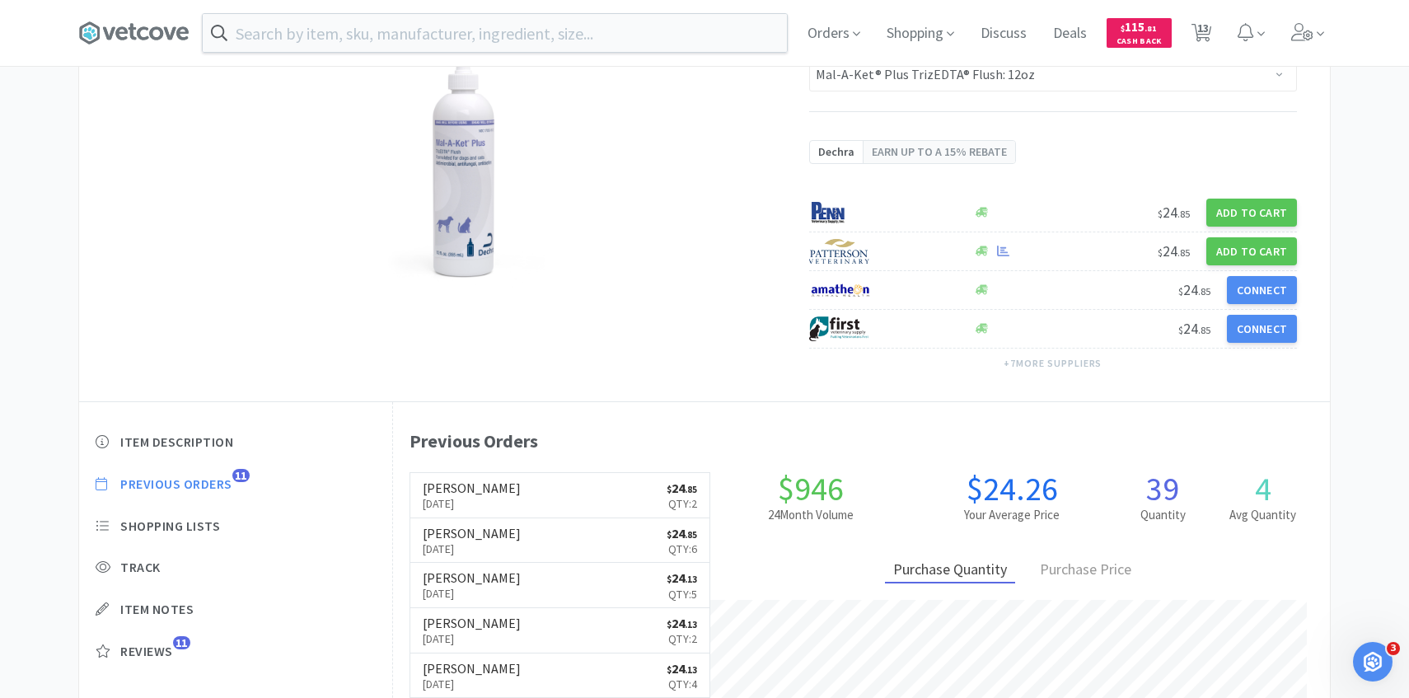
select select "2"
select select "1"
select select "10"
select select "1"
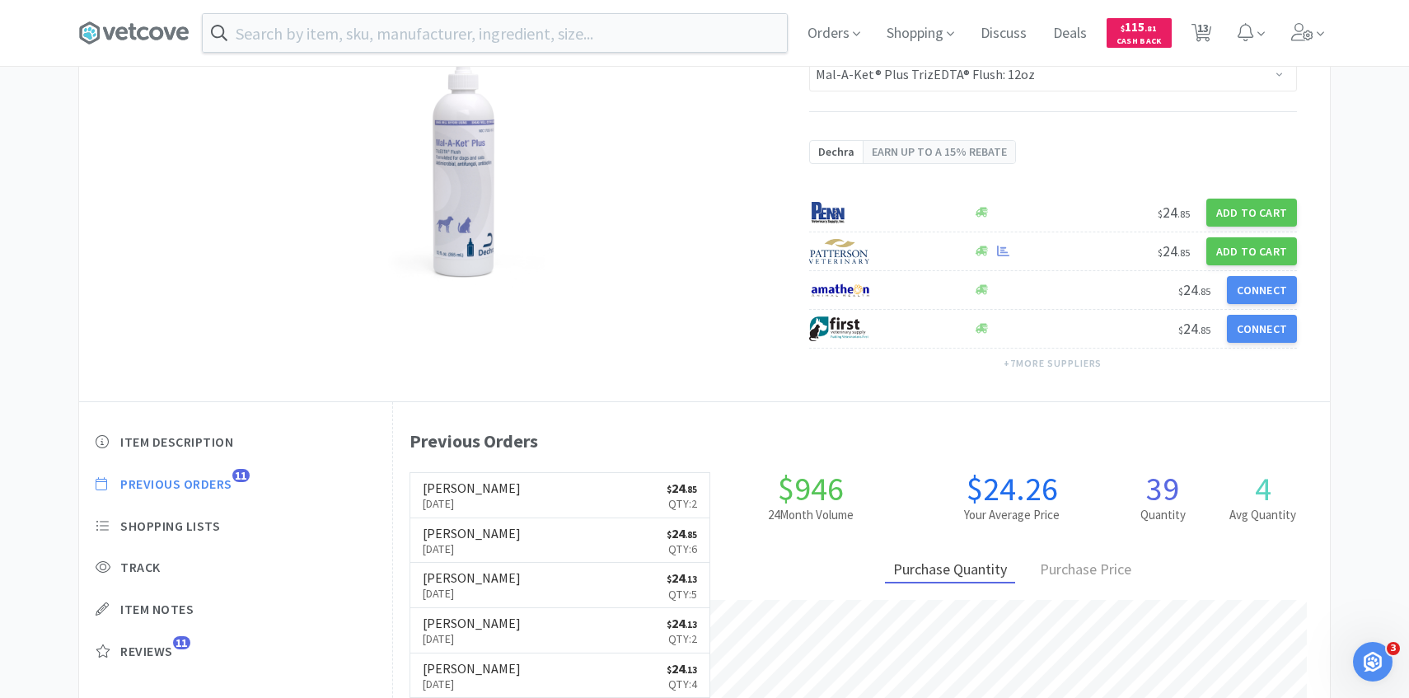
select select "1"
select select "2"
select select "5"
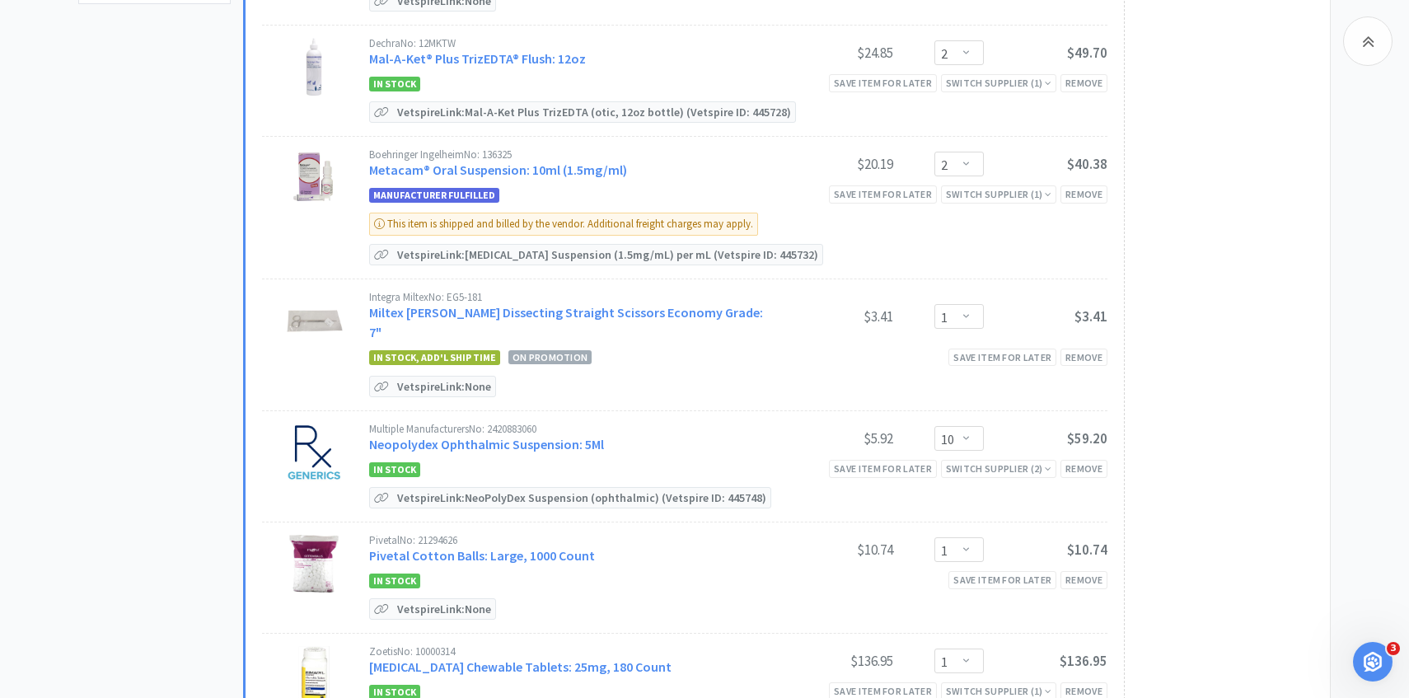
scroll to position [709, 0]
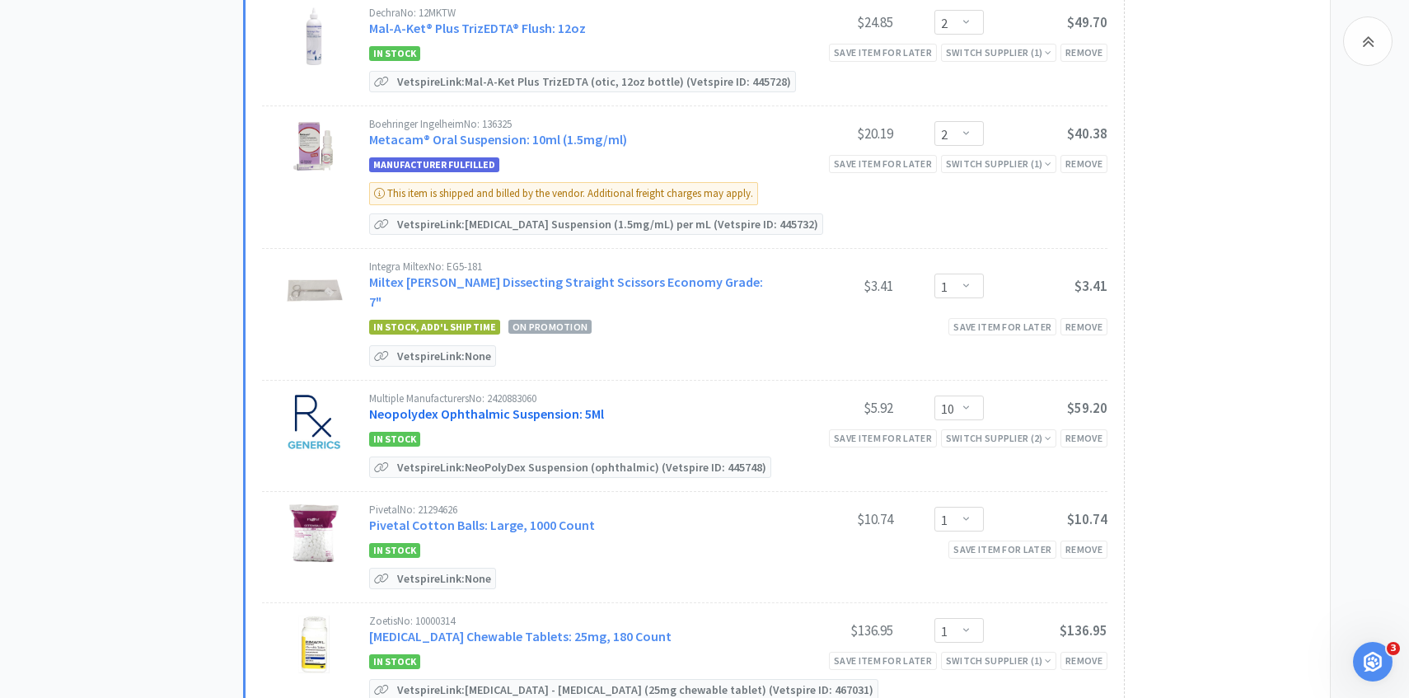
click at [568, 405] on link "Neopolydex Ophthalmic Suspension: 5Ml" at bounding box center [486, 413] width 235 height 16
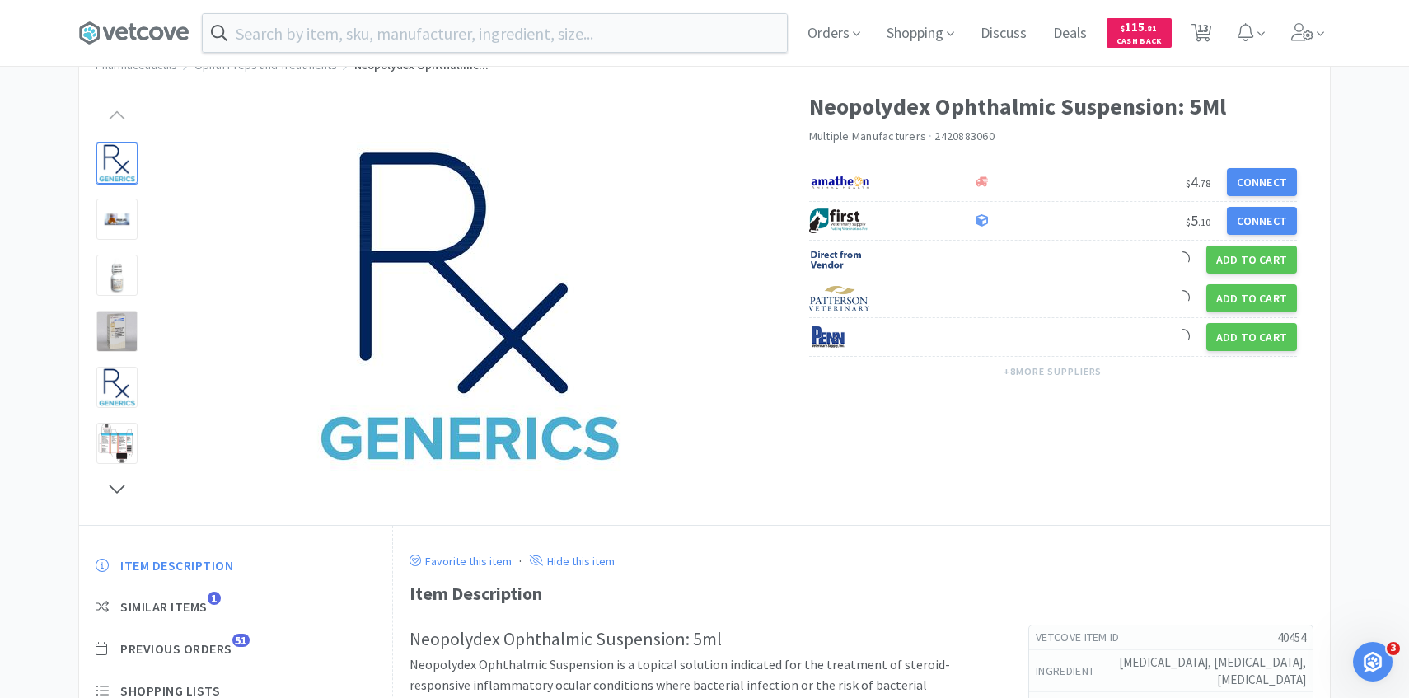
scroll to position [107, 0]
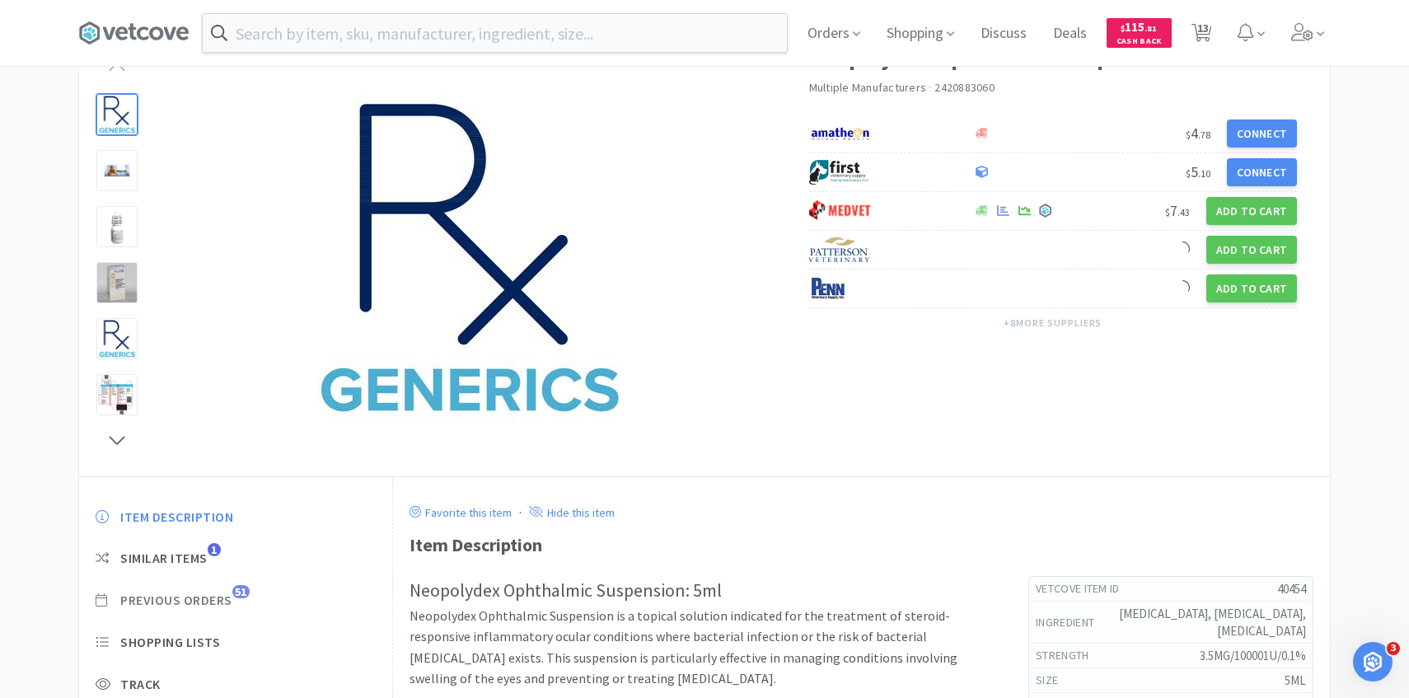
click at [227, 592] on span "Previous Orders" at bounding box center [176, 600] width 112 height 17
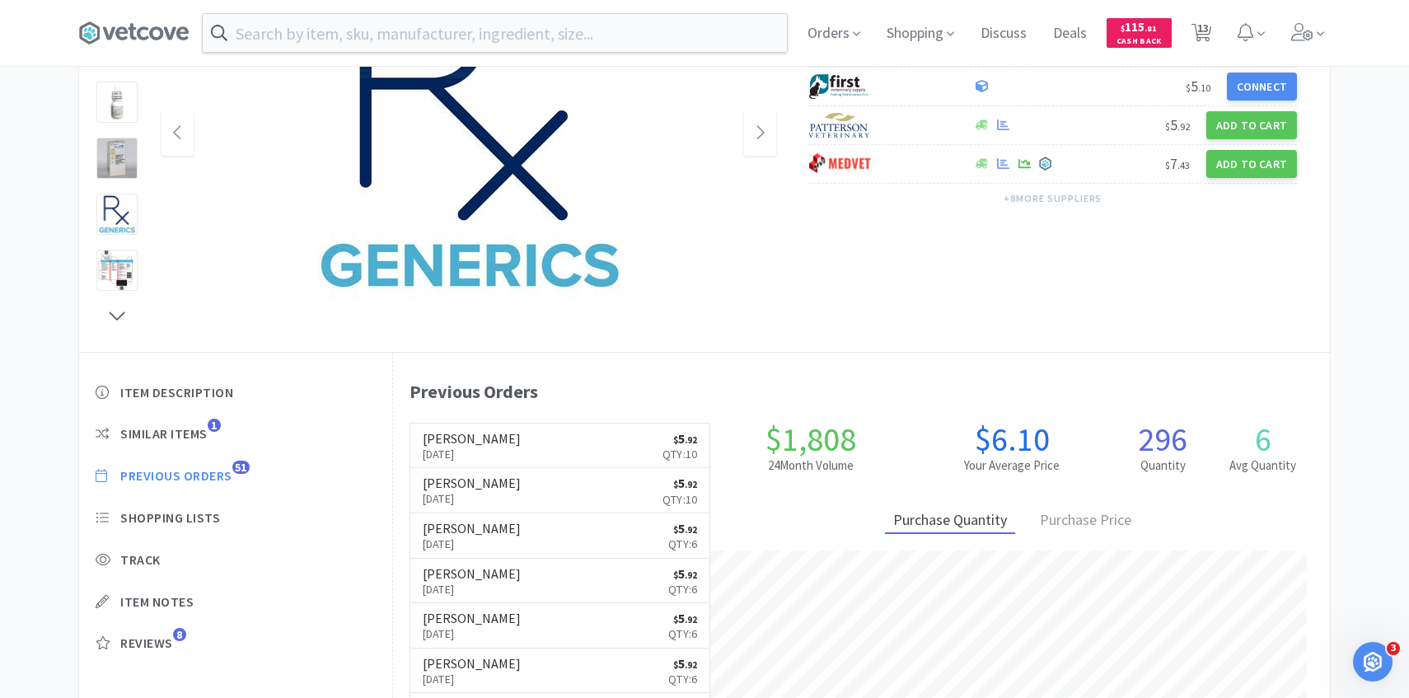
scroll to position [452, 937]
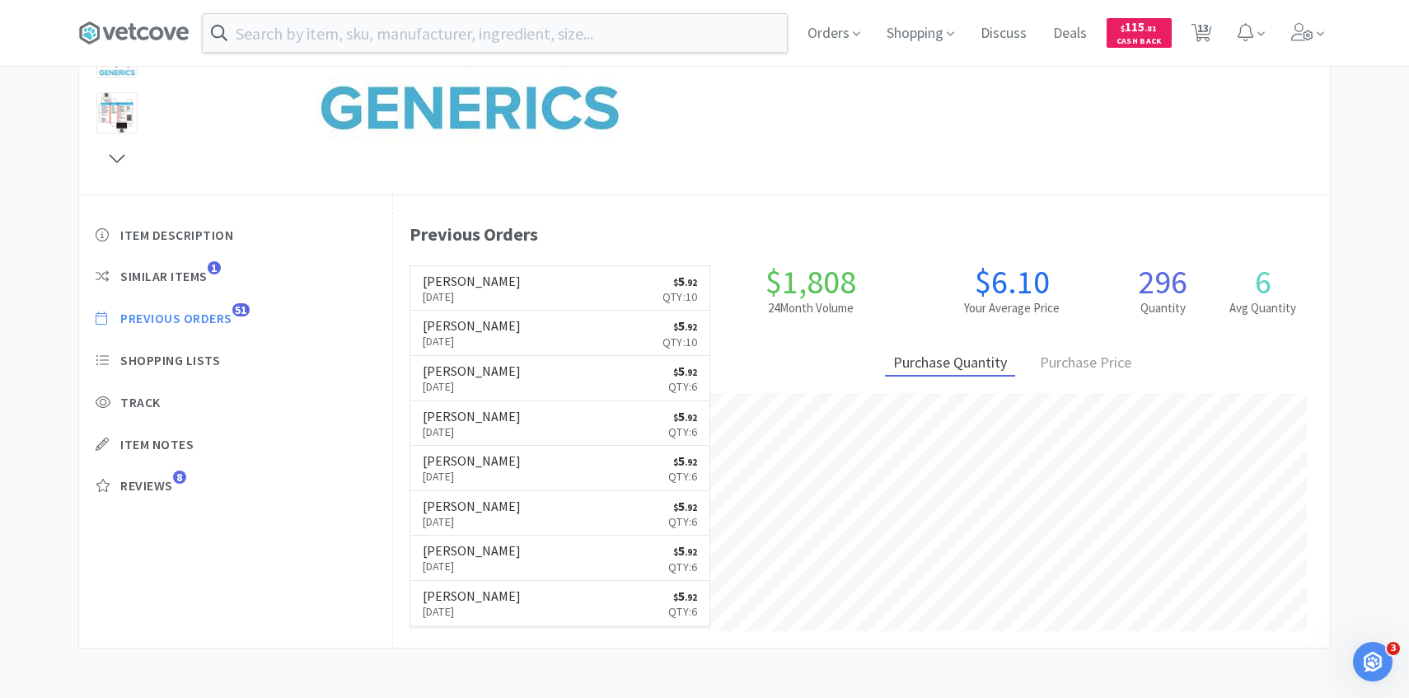
select select "1"
select select "2"
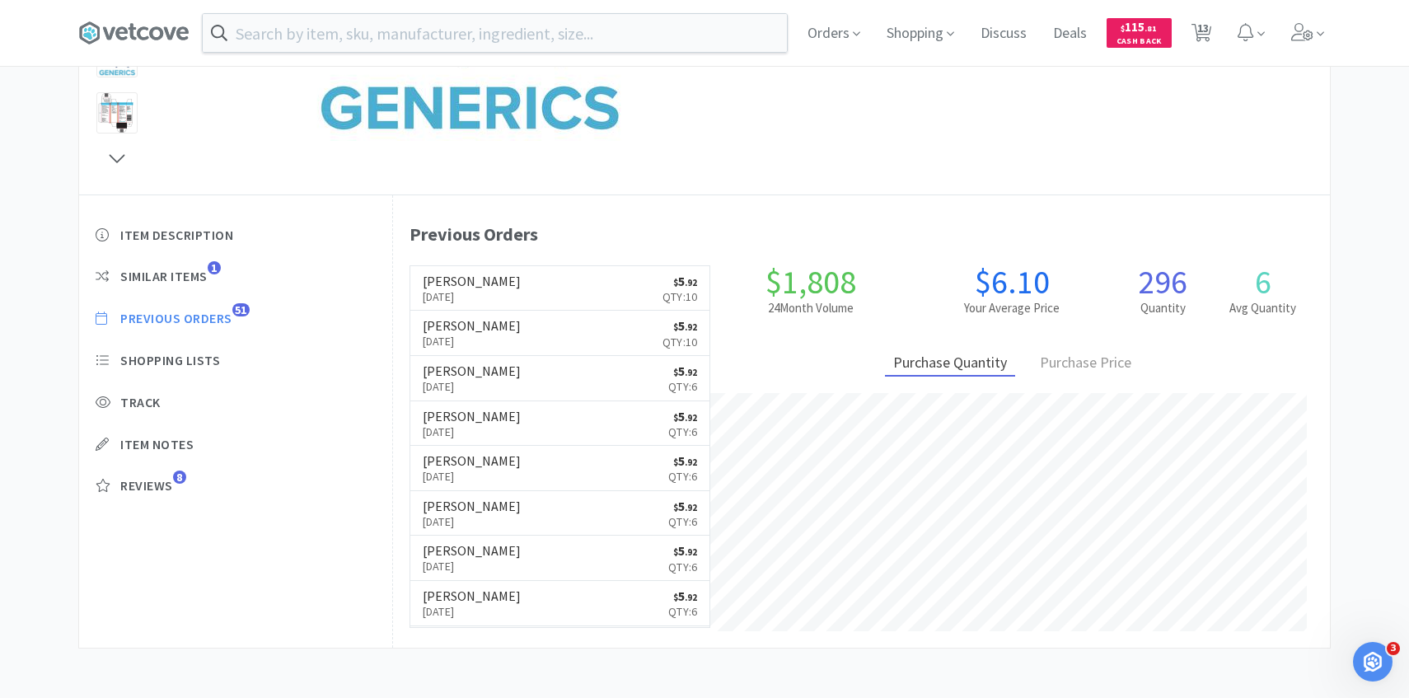
select select "2"
select select "1"
select select "10"
select select "1"
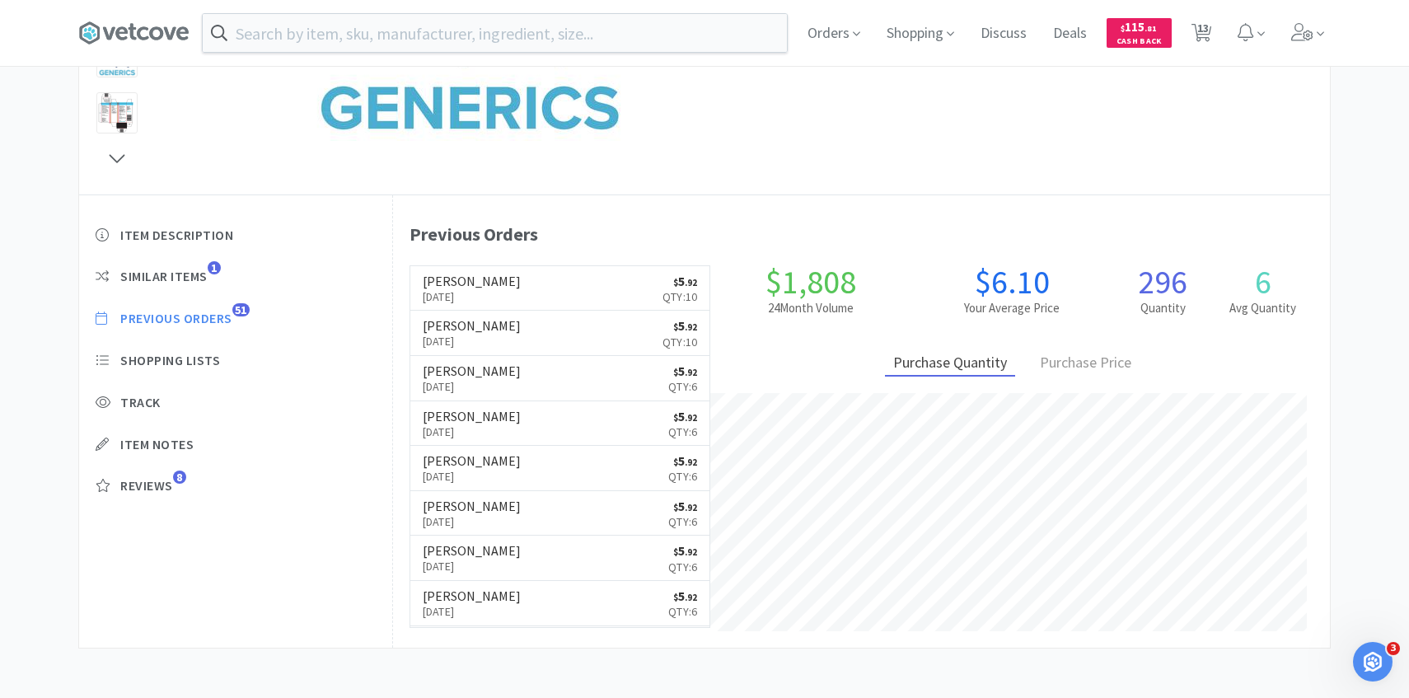
select select "1"
select select "2"
select select "5"
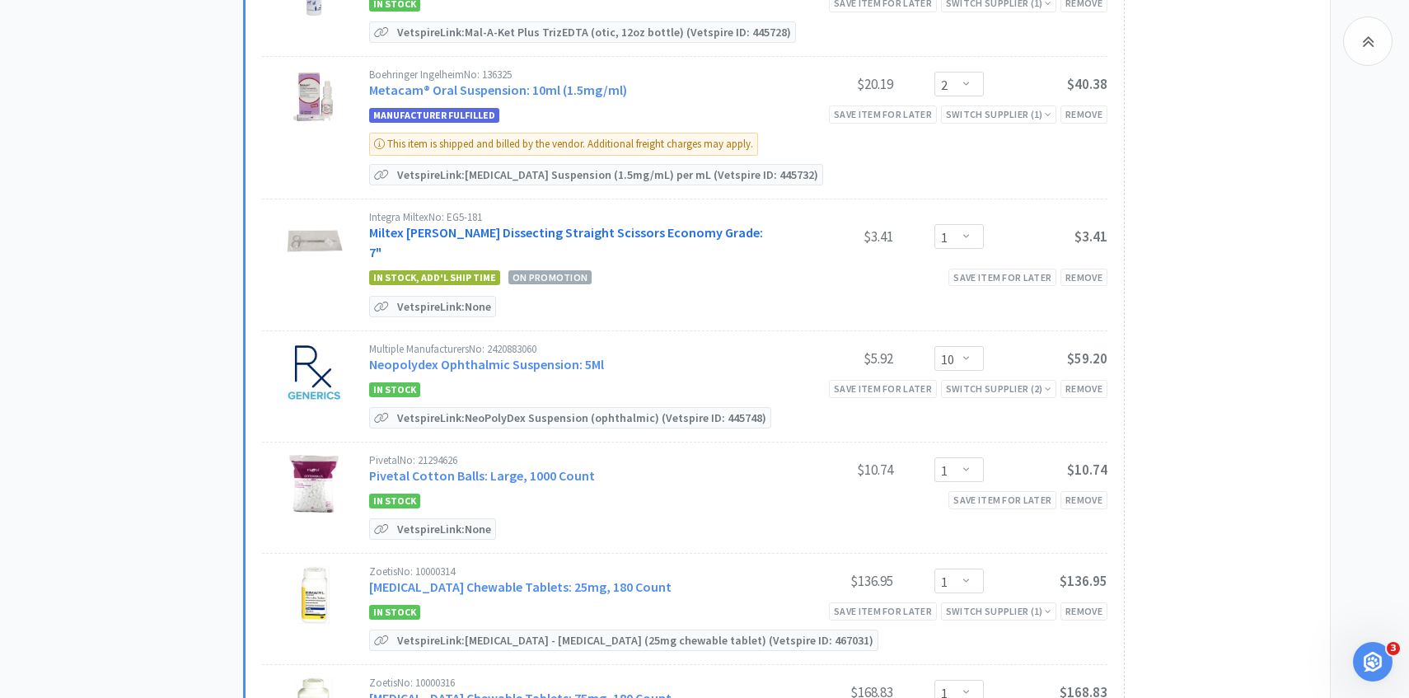
scroll to position [794, 0]
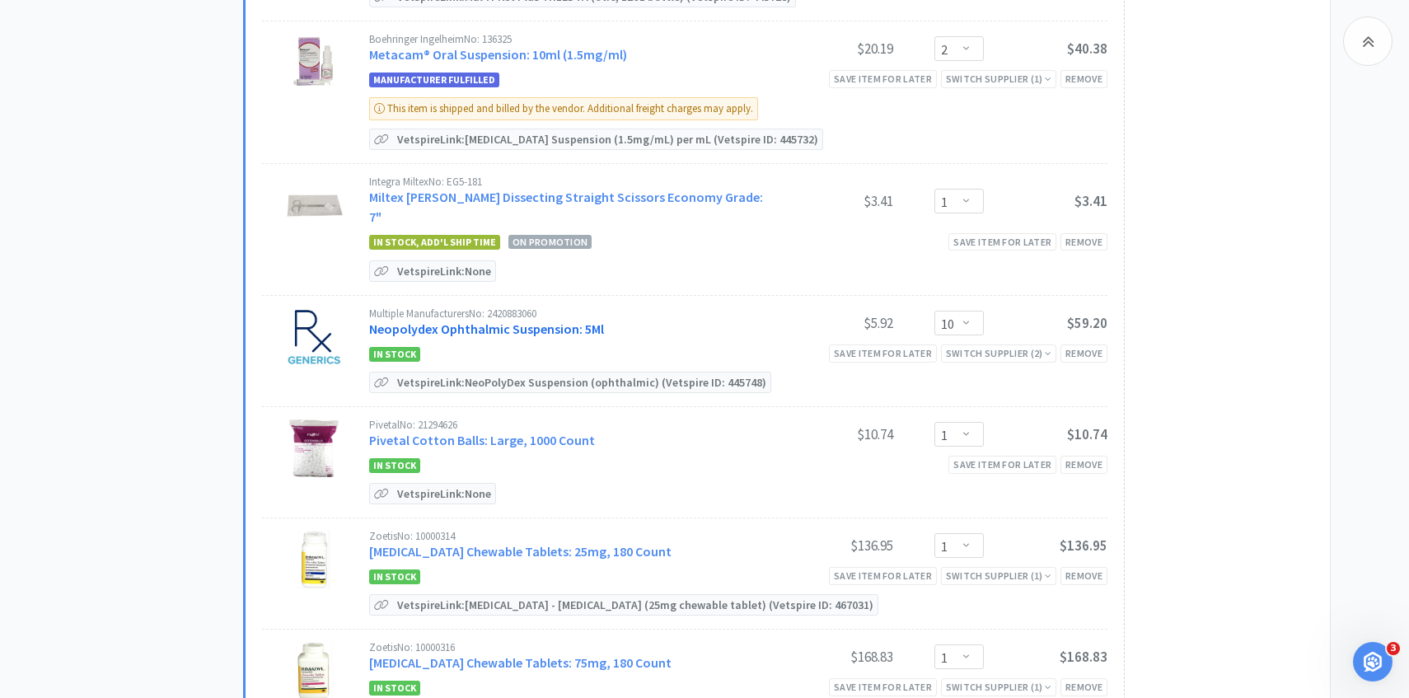
click at [565, 320] on link "Neopolydex Ophthalmic Suspension: 5Ml" at bounding box center [486, 328] width 235 height 16
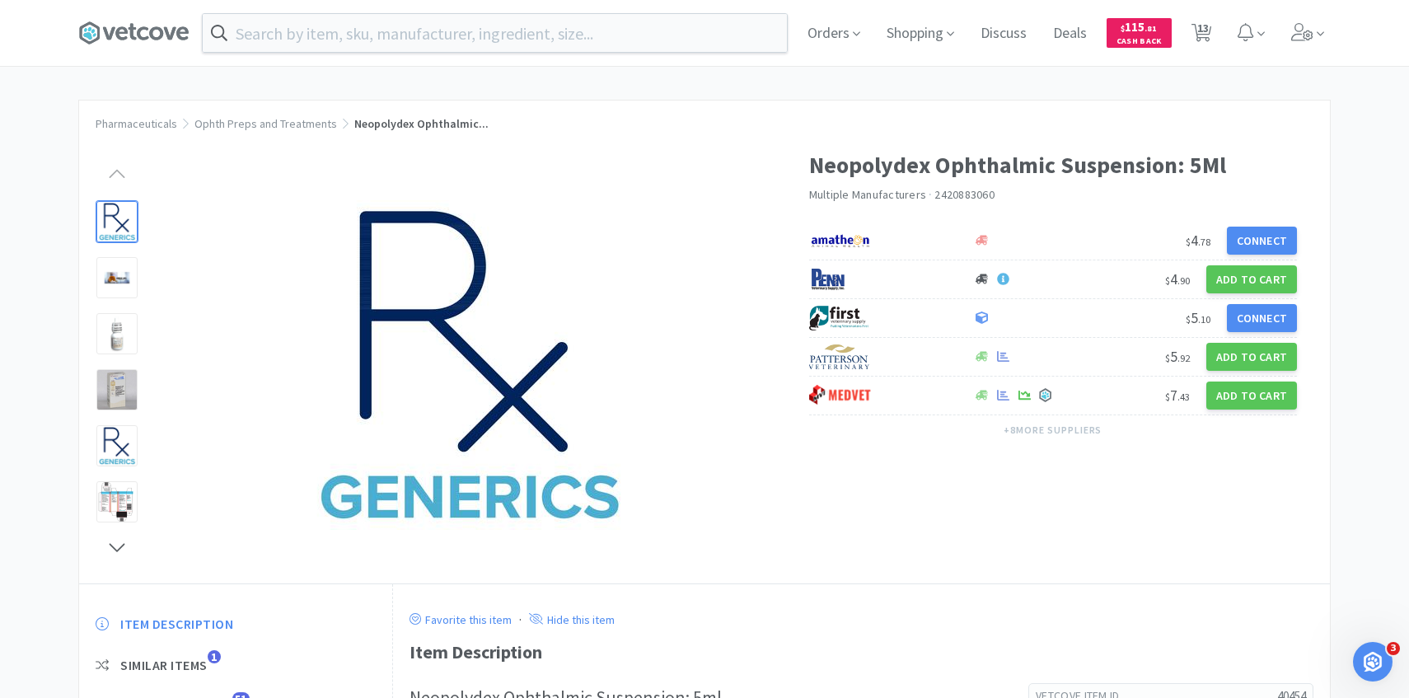
scroll to position [72, 0]
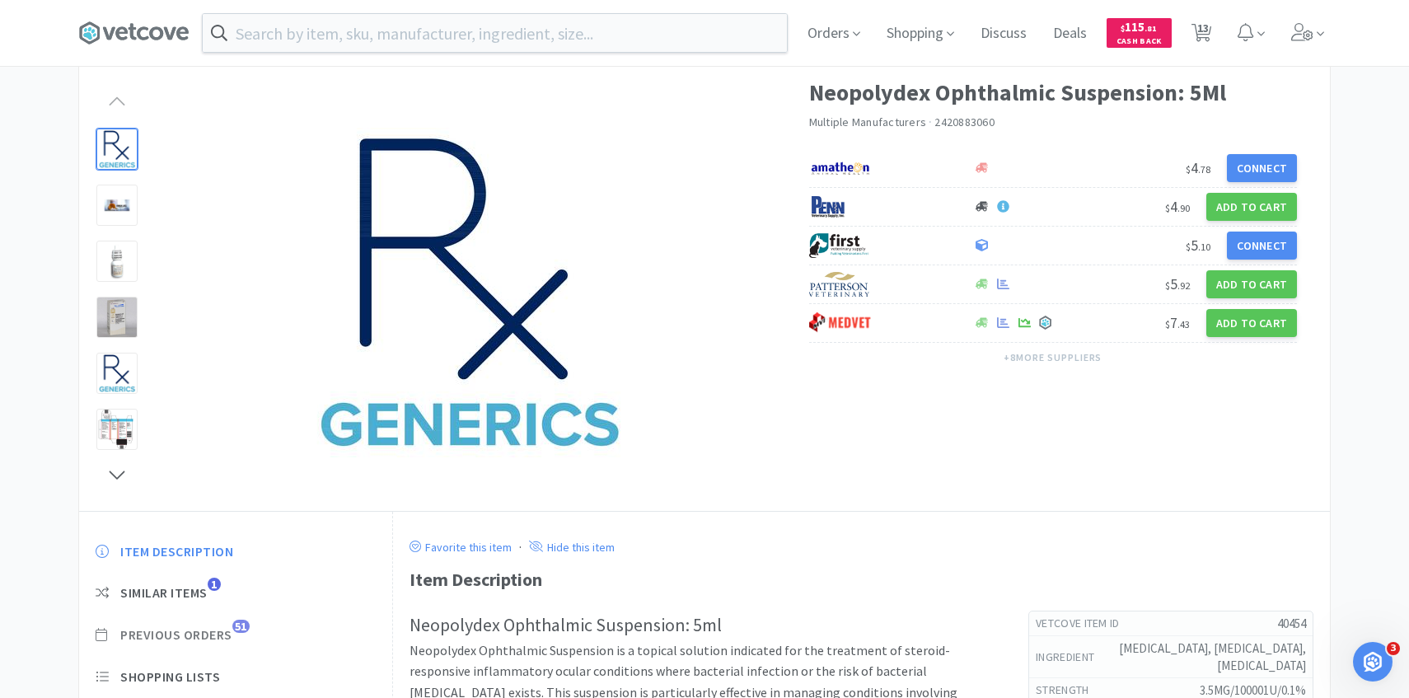
click at [200, 643] on span "Previous Orders" at bounding box center [176, 634] width 112 height 17
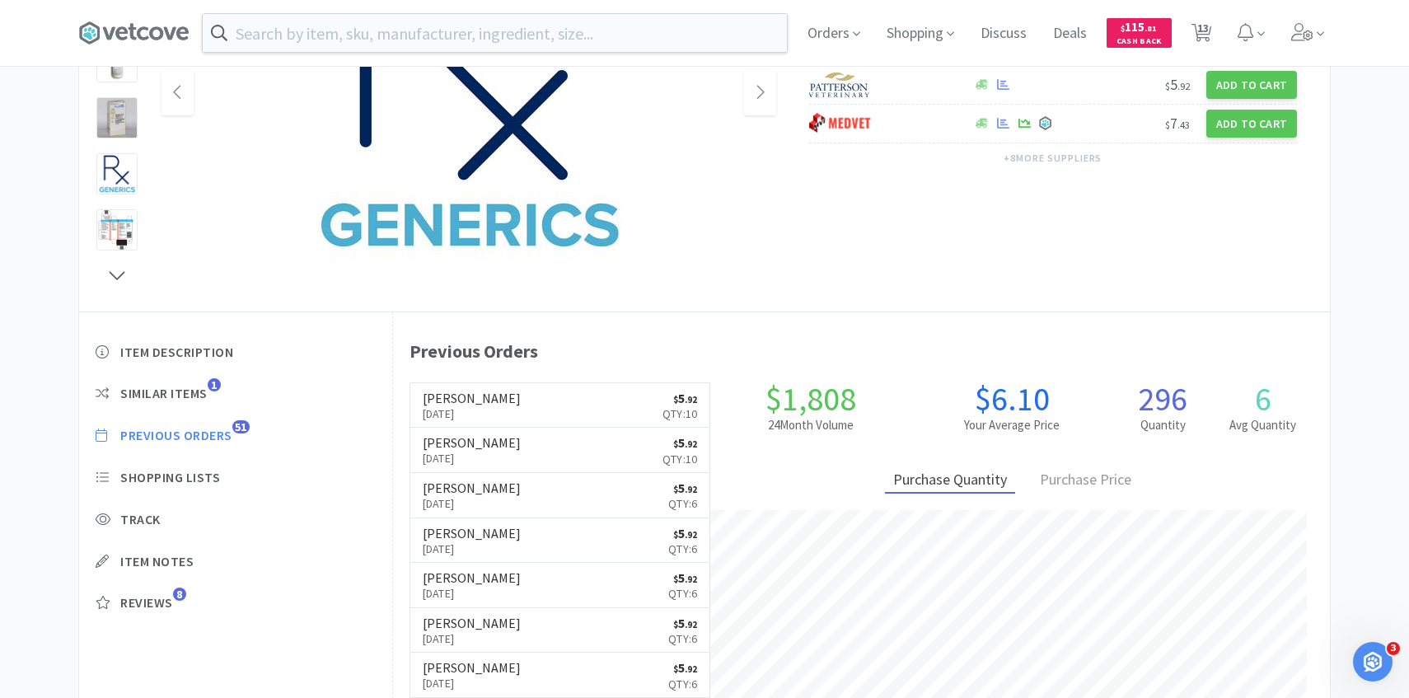
scroll to position [273, 0]
select select "1"
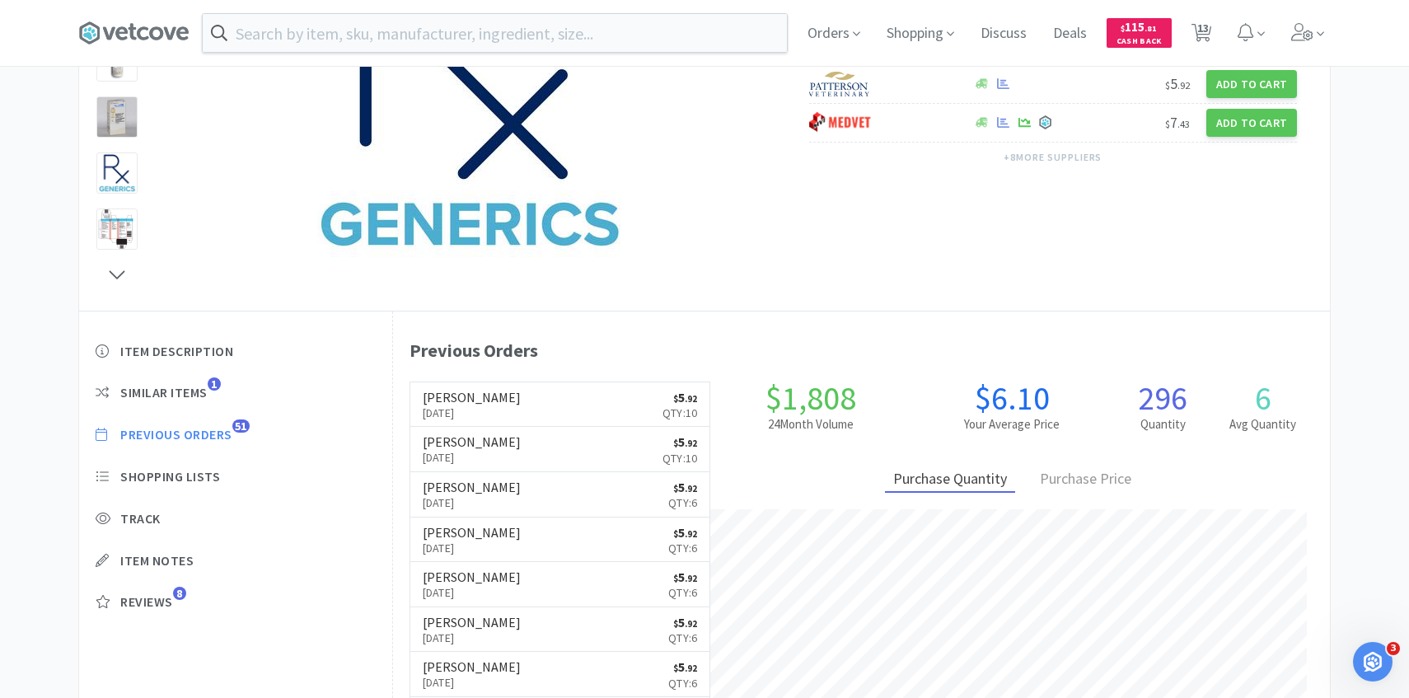
select select "2"
select select "1"
select select "10"
select select "1"
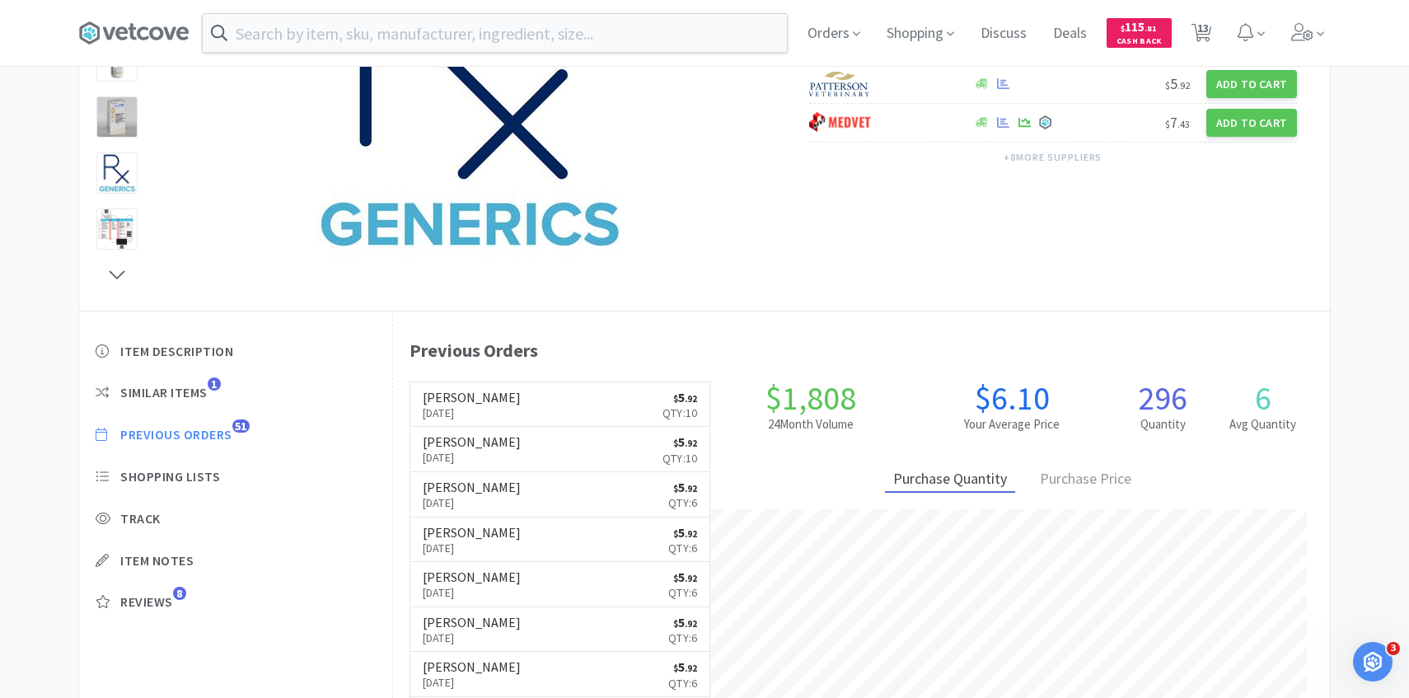
select select "1"
select select "2"
select select "5"
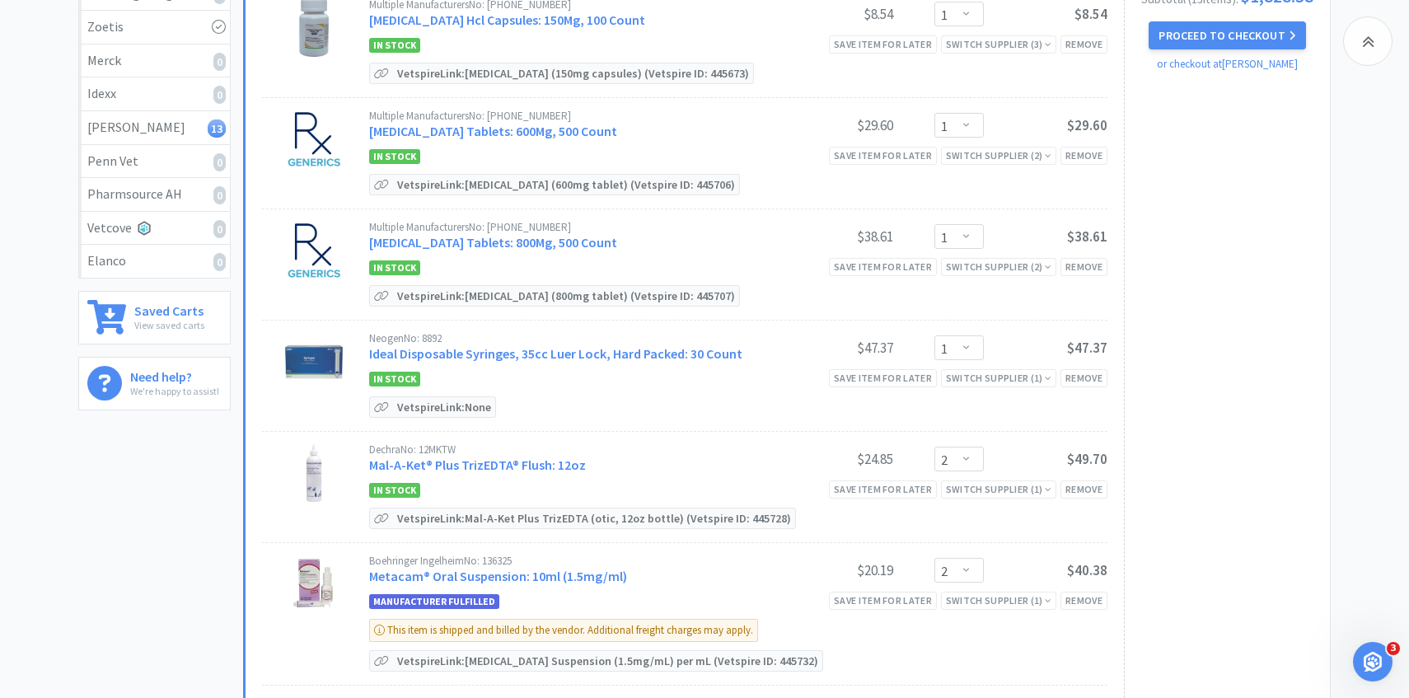
scroll to position [794, 0]
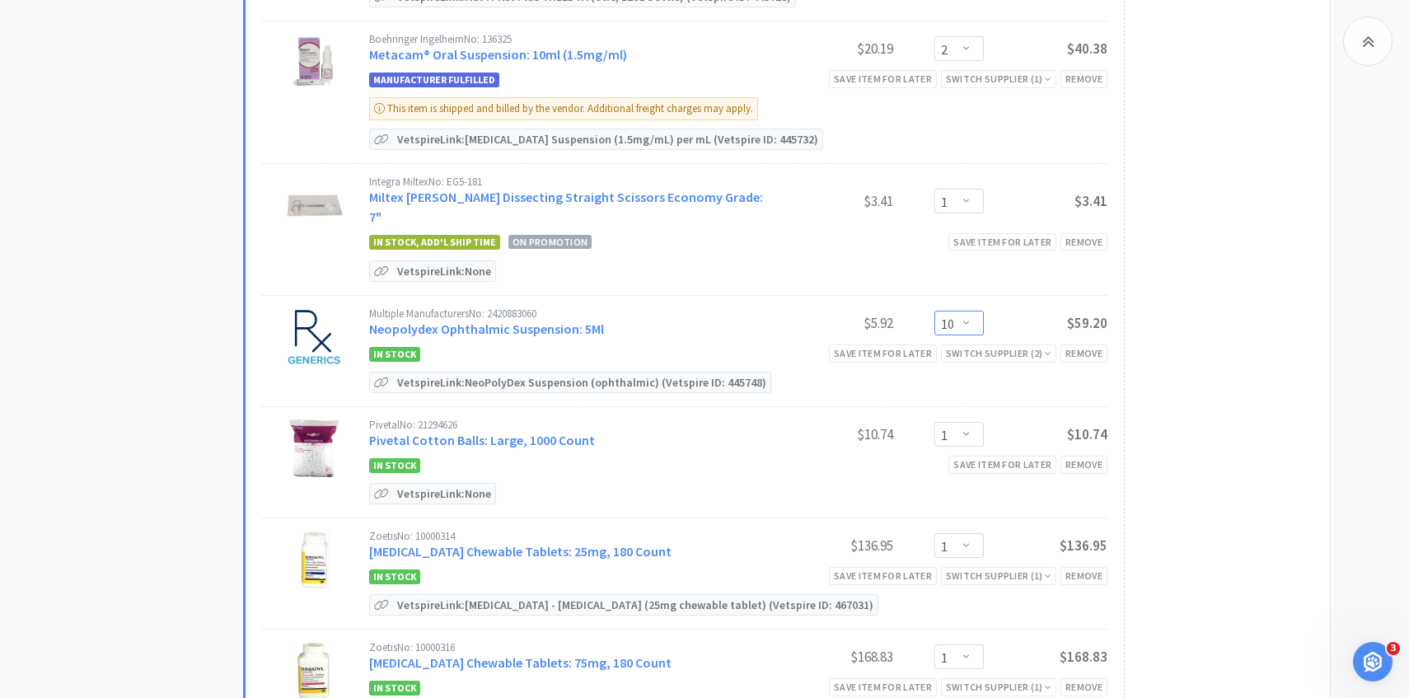
click at [977, 311] on select "Enter Quantity 1 2 3 4 5 6 7 8 9 10 11 12 13 14 15 16 17 18 19 20 Enter Quantity" at bounding box center [958, 323] width 49 height 25
click at [934, 311] on select "Enter Quantity 1 2 3 4 5 6 7 8 9 10 11 12 13 14 15 16 17 18 19 20 Enter Quantity" at bounding box center [958, 323] width 49 height 25
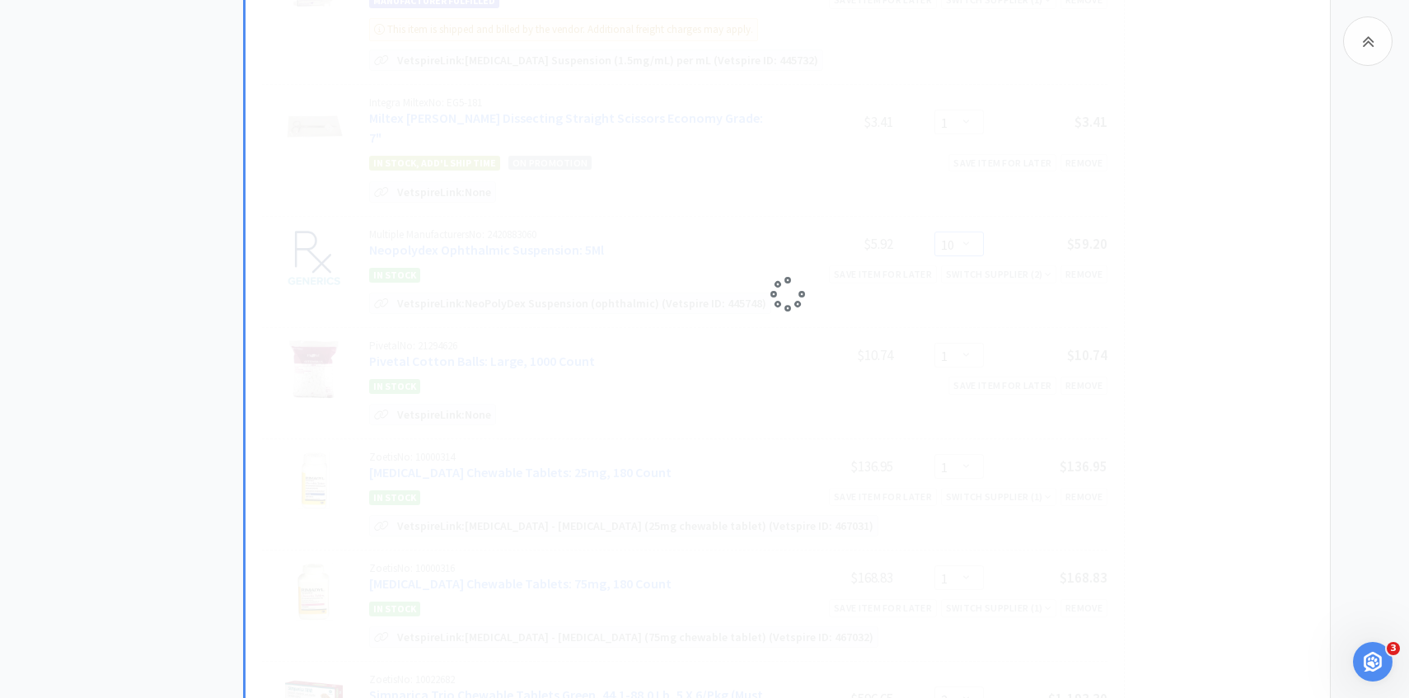
select select "5"
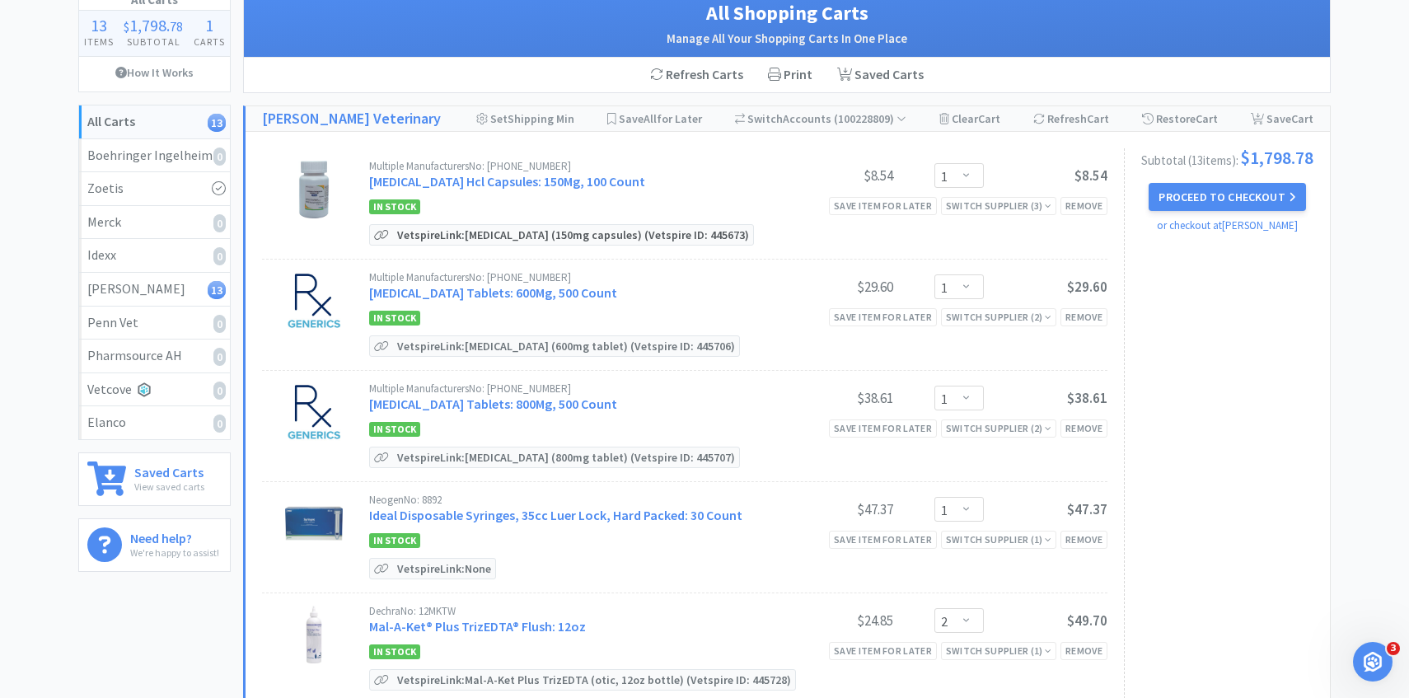
scroll to position [0, 0]
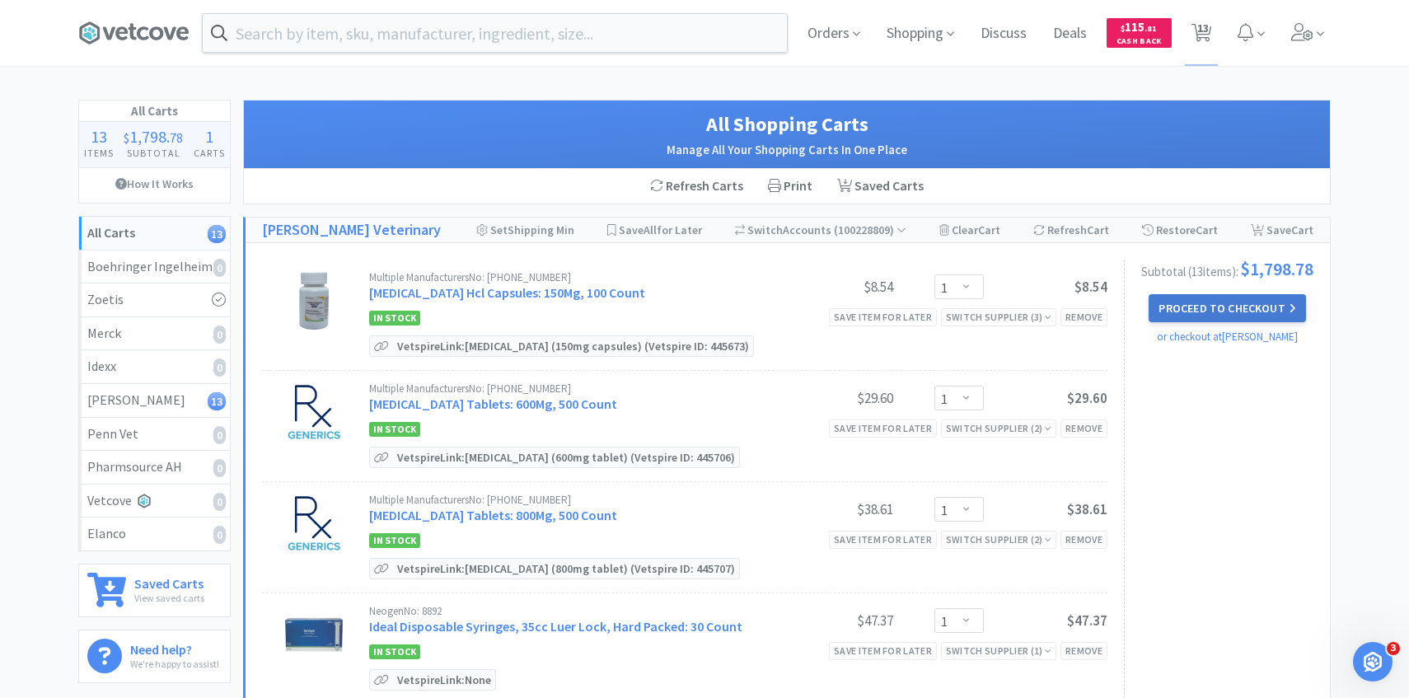
click at [1211, 311] on button "Proceed to Checkout" at bounding box center [1226, 308] width 157 height 28
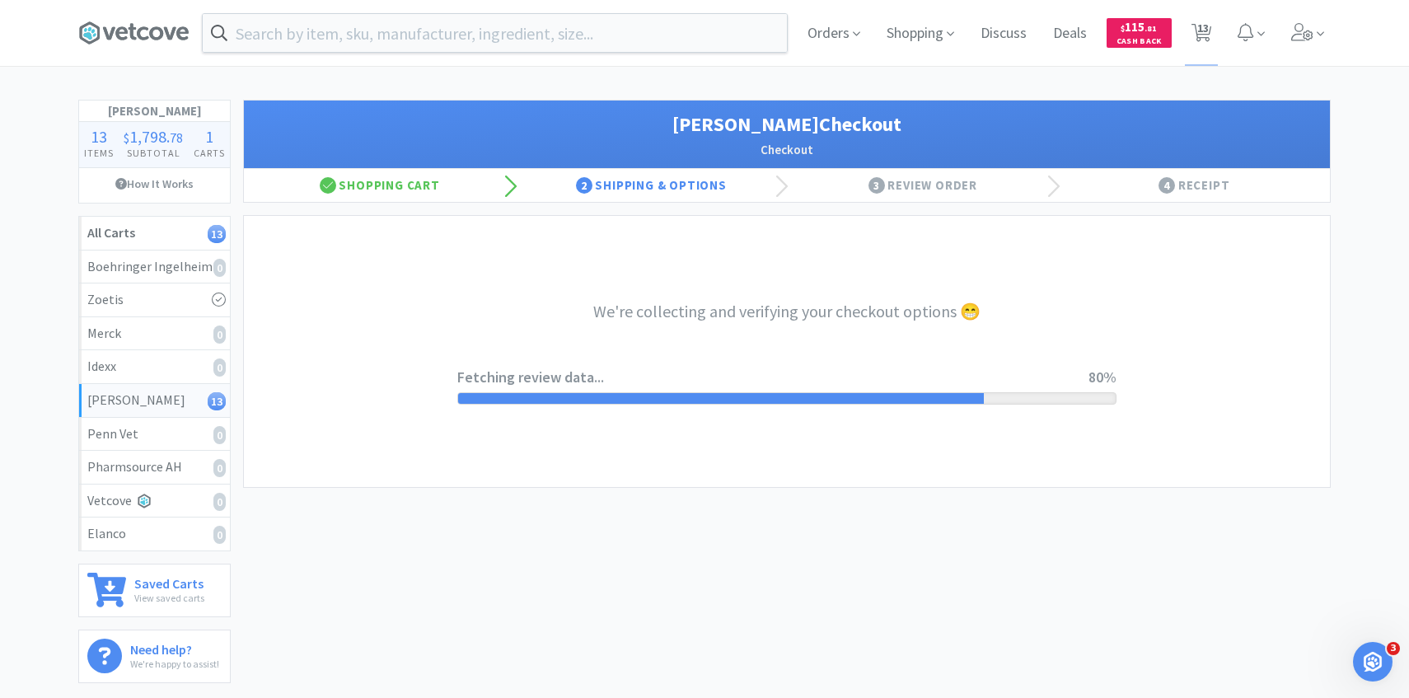
select select "1"
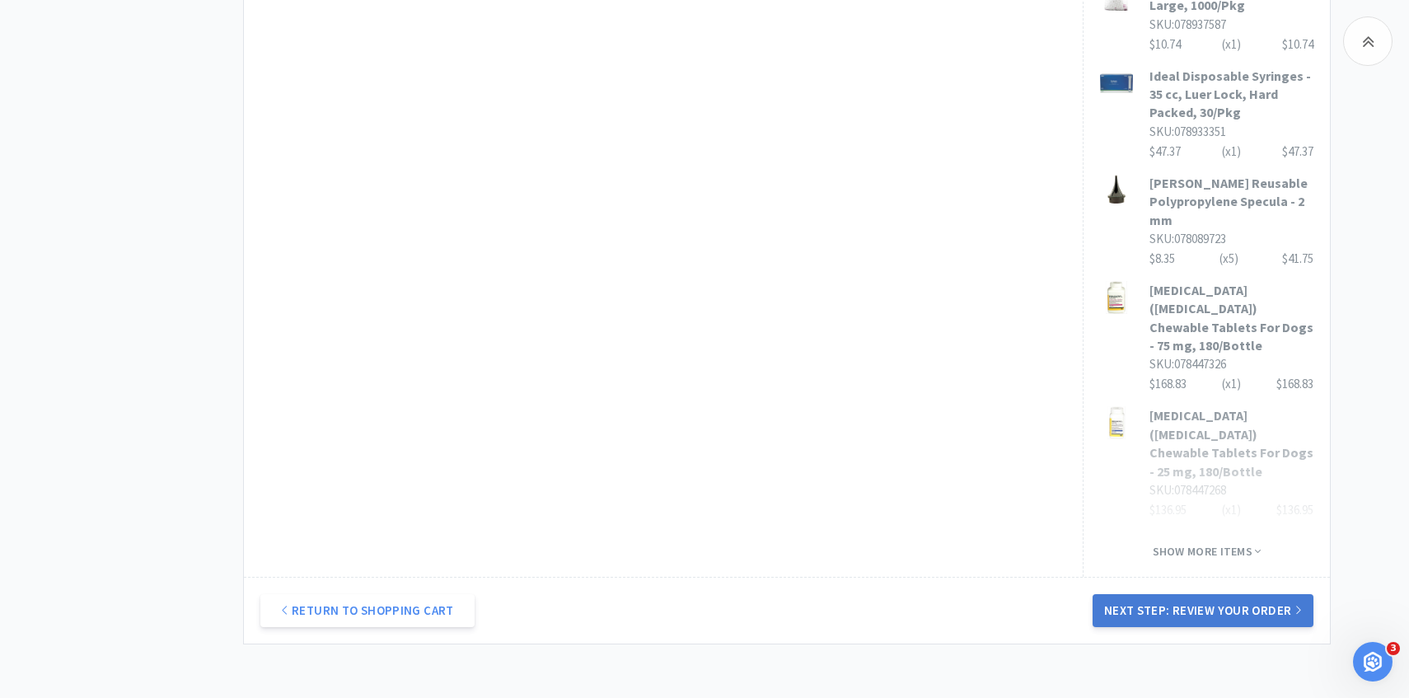
click at [1173, 594] on button "Next Step: Review Your Order" at bounding box center [1202, 610] width 221 height 33
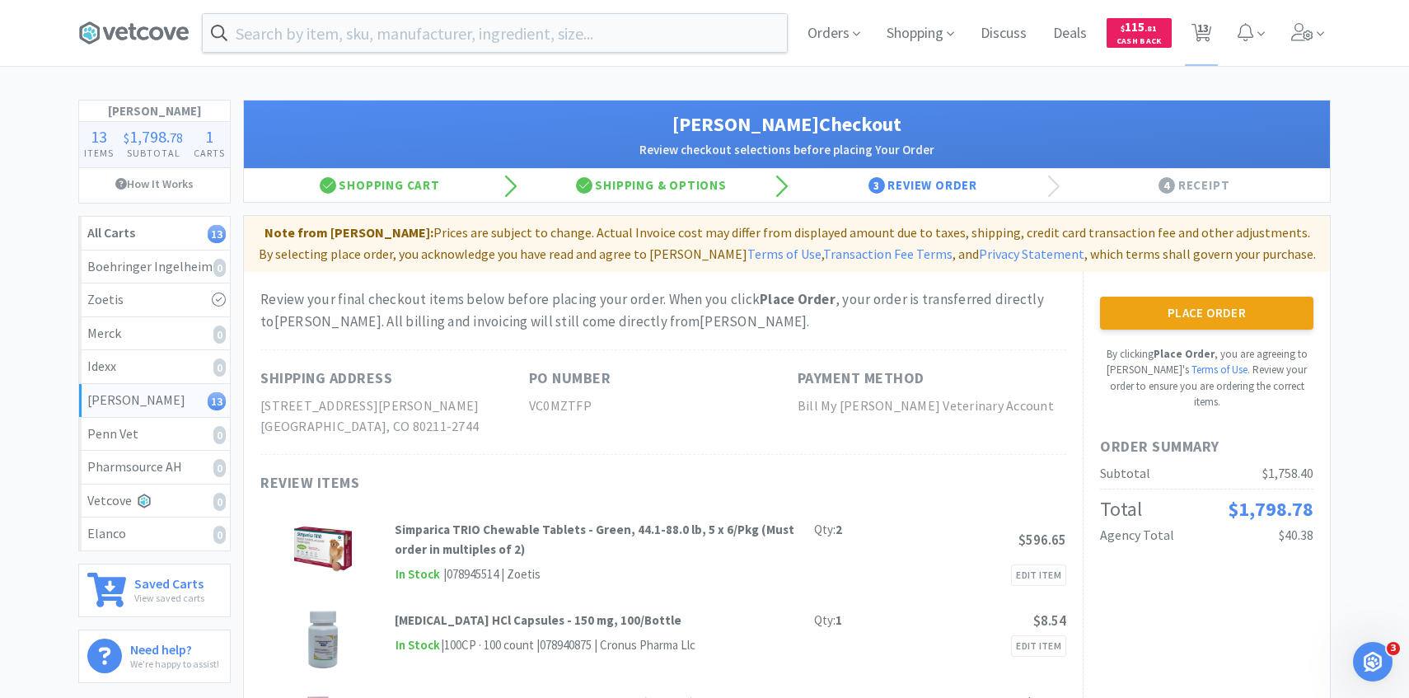
select select "1"
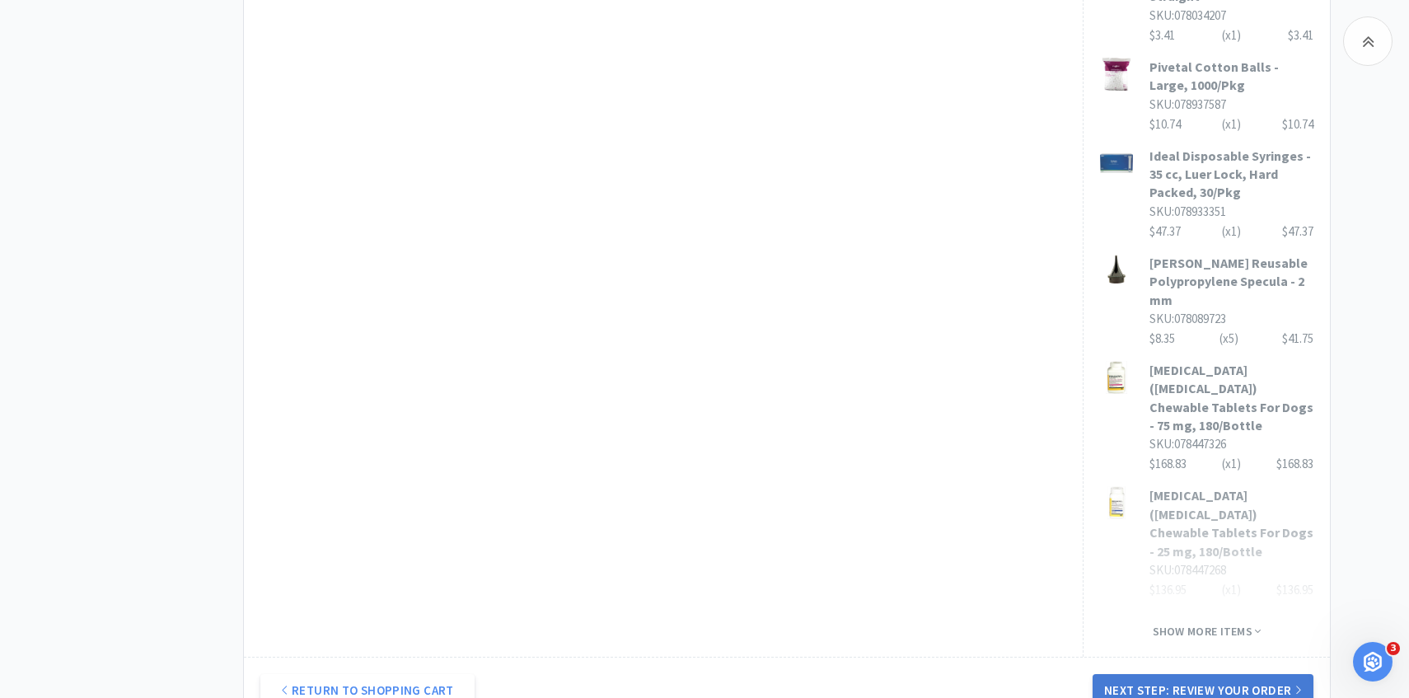
click at [1234, 674] on button "Next Step: Review Your Order" at bounding box center [1202, 690] width 221 height 33
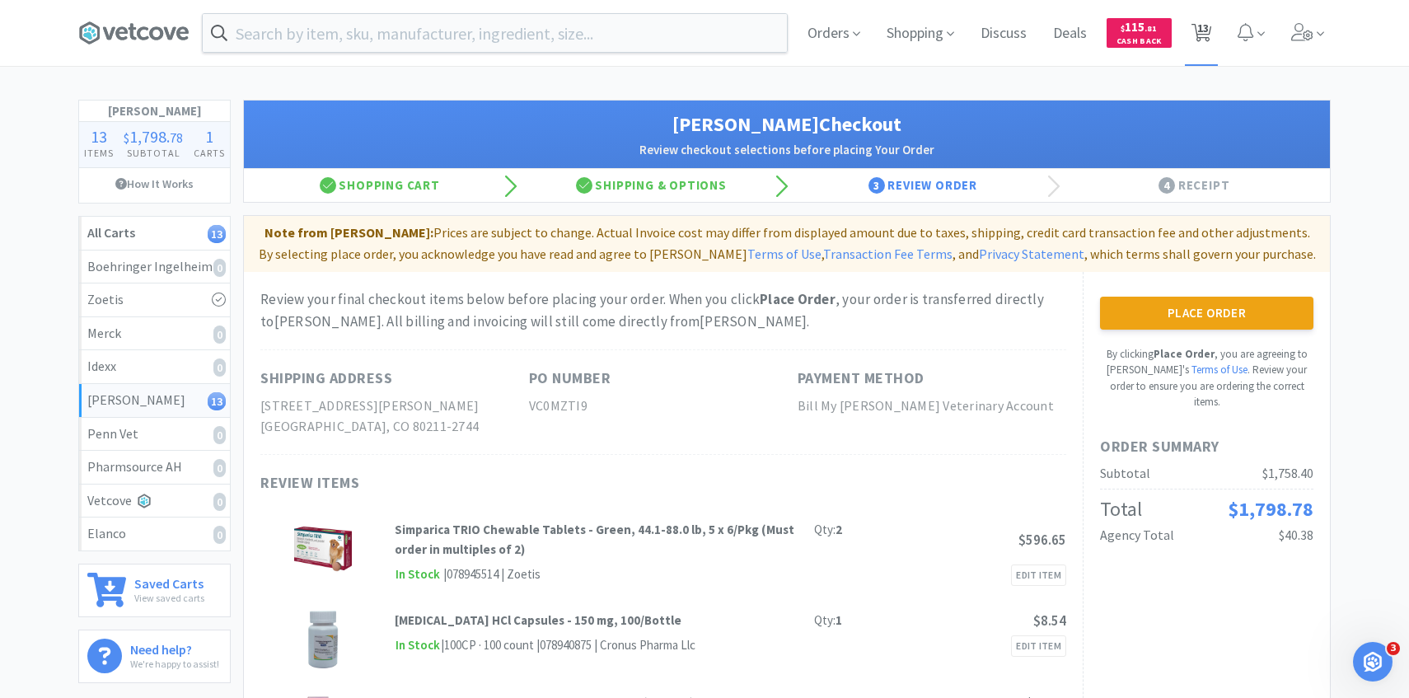
click at [1202, 22] on span "13" at bounding box center [1203, 28] width 12 height 66
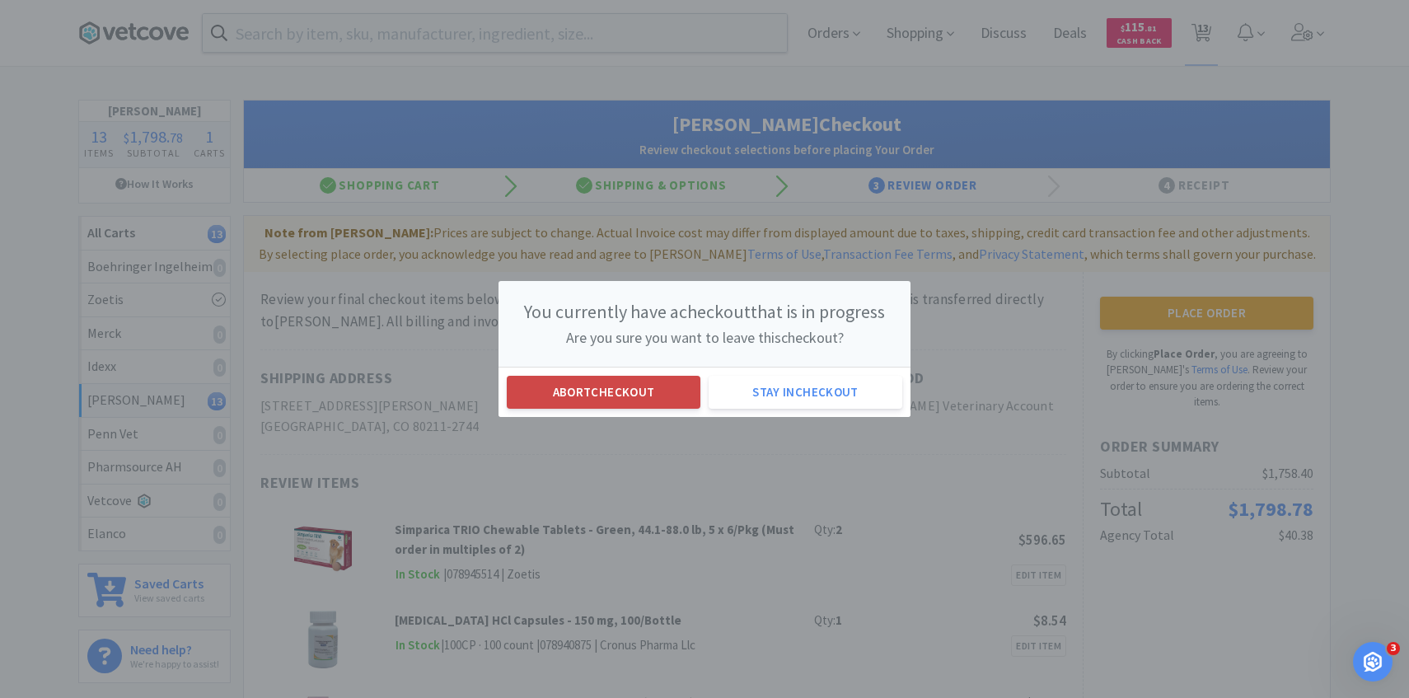
click at [657, 395] on button "Abort checkout" at bounding box center [604, 392] width 194 height 33
select select "1"
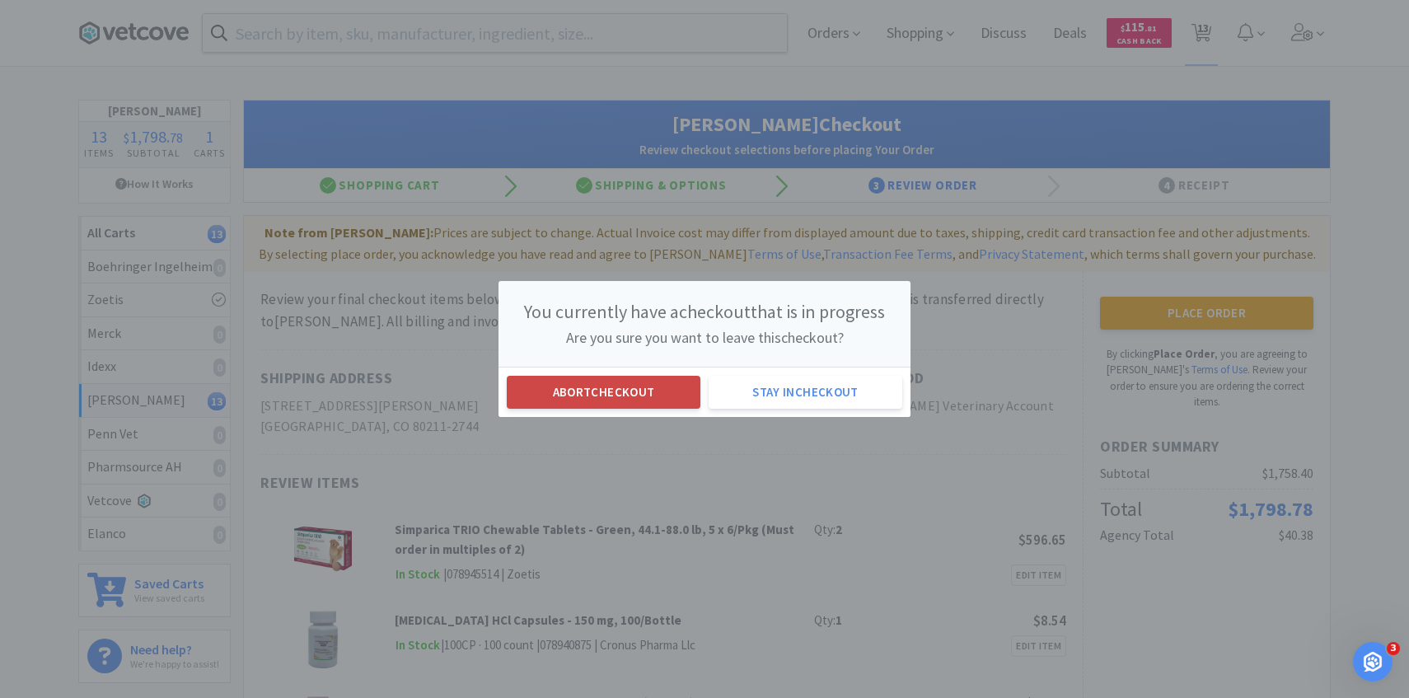
select select "2"
select select "1"
select select "5"
select select "1"
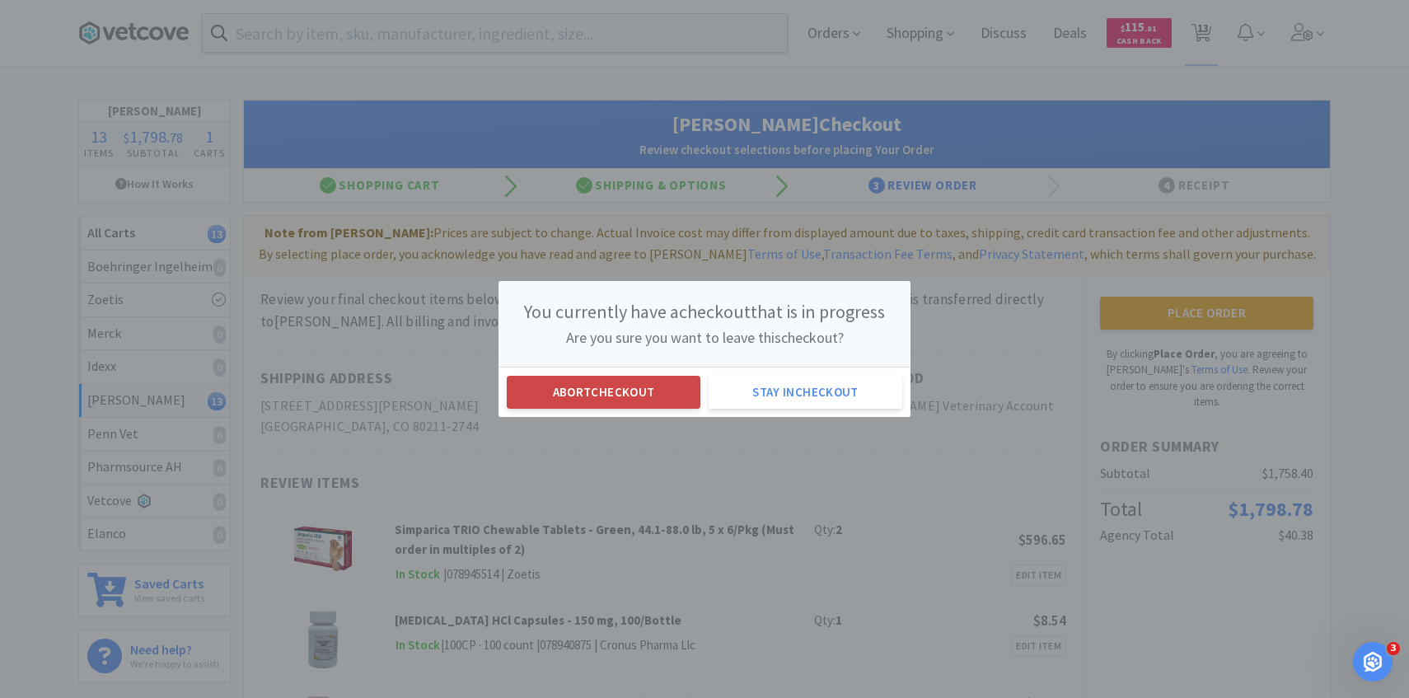
select select "1"
select select "2"
select select "5"
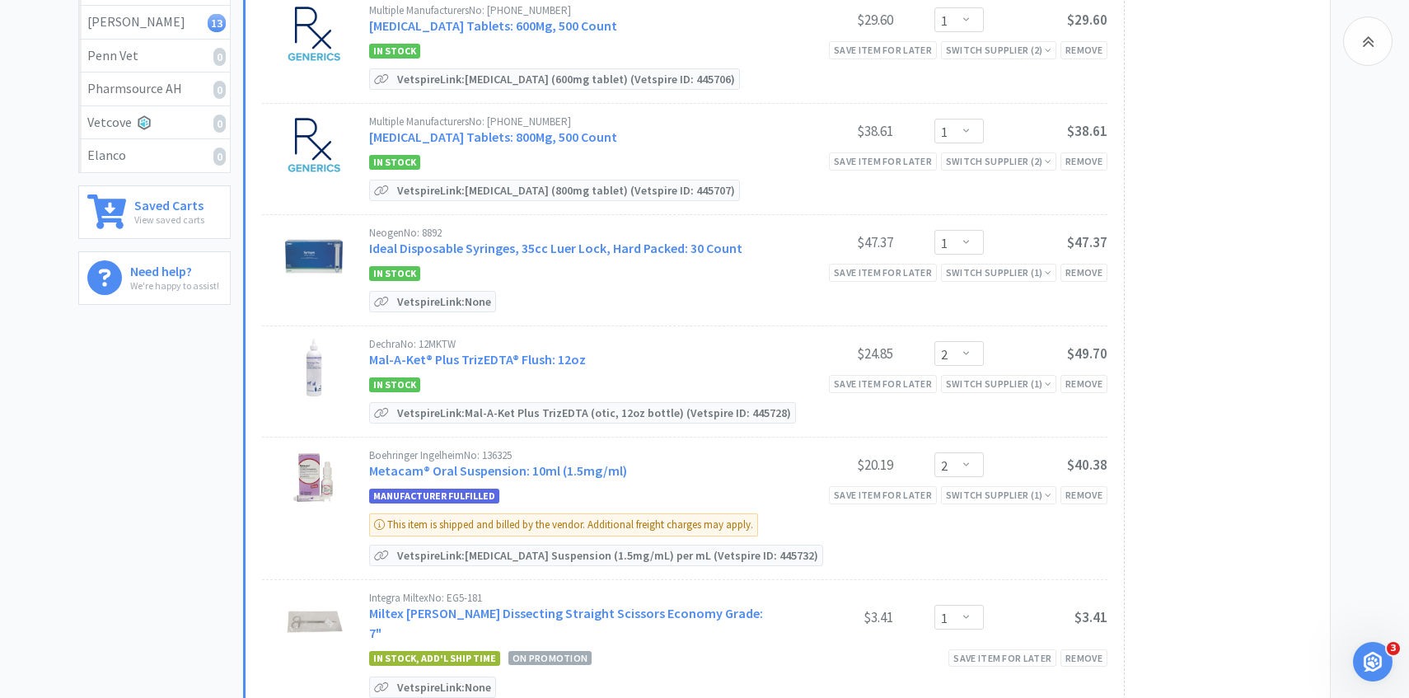
scroll to position [388, 0]
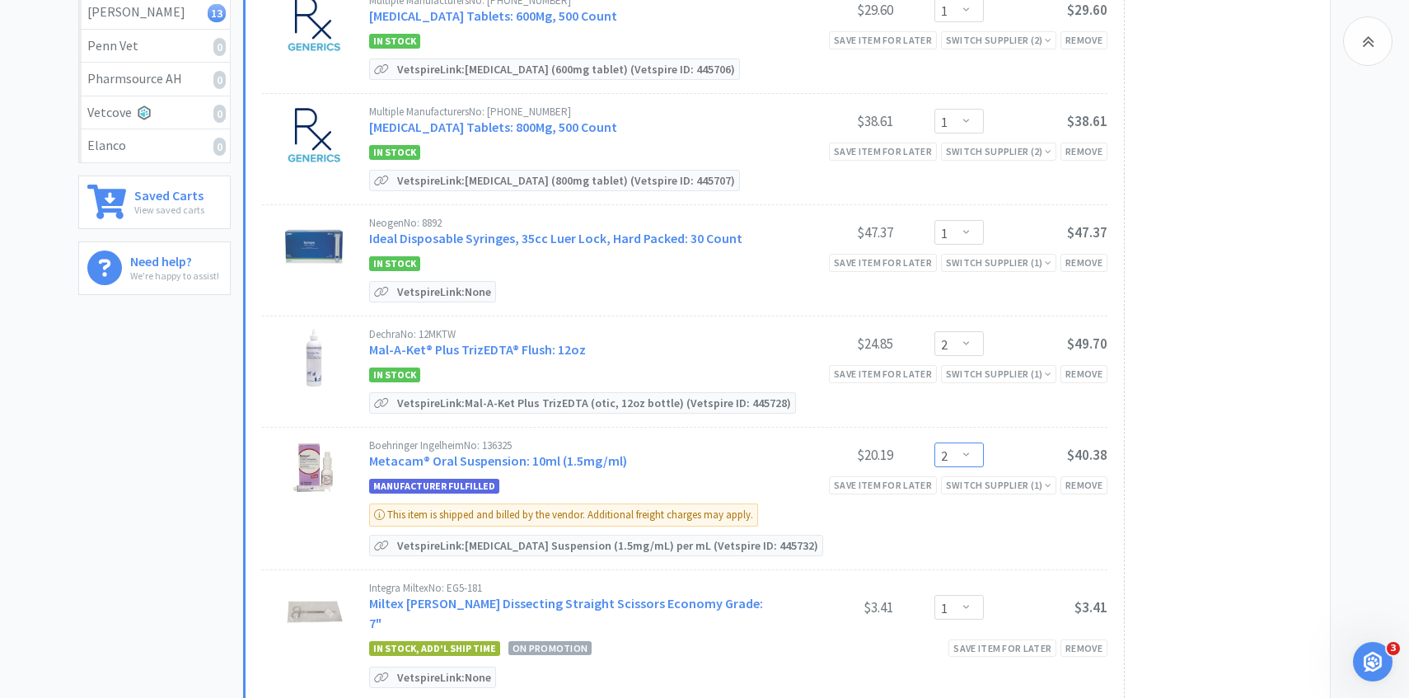
click at [952, 452] on select "Enter Quantity 1 2 3 4 5 6 7 8 9 10 11 12 13 14 15 16 17 18 19 20 Enter Quantity" at bounding box center [958, 454] width 49 height 25
click at [934, 442] on select "Enter Quantity 1 2 3 4 5 6 7 8 9 10 11 12 13 14 15 16 17 18 19 20 Enter Quantity" at bounding box center [958, 454] width 49 height 25
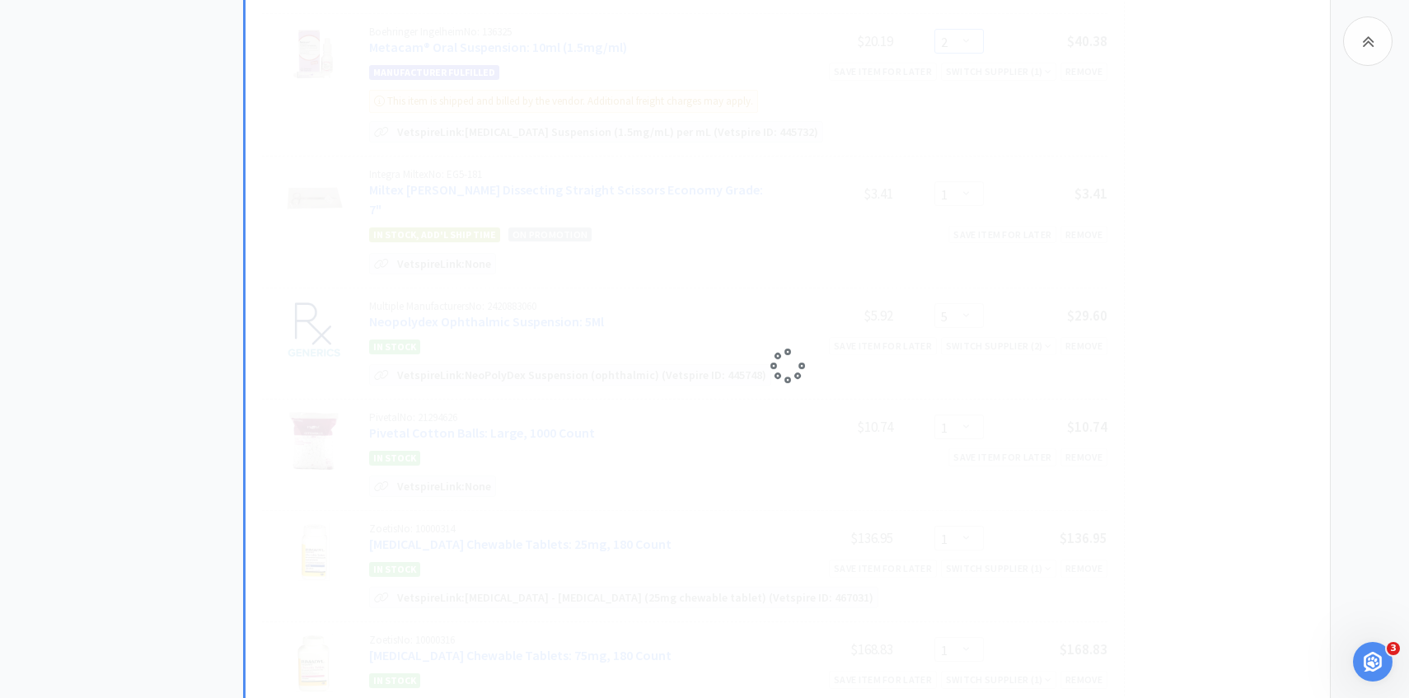
select select "1"
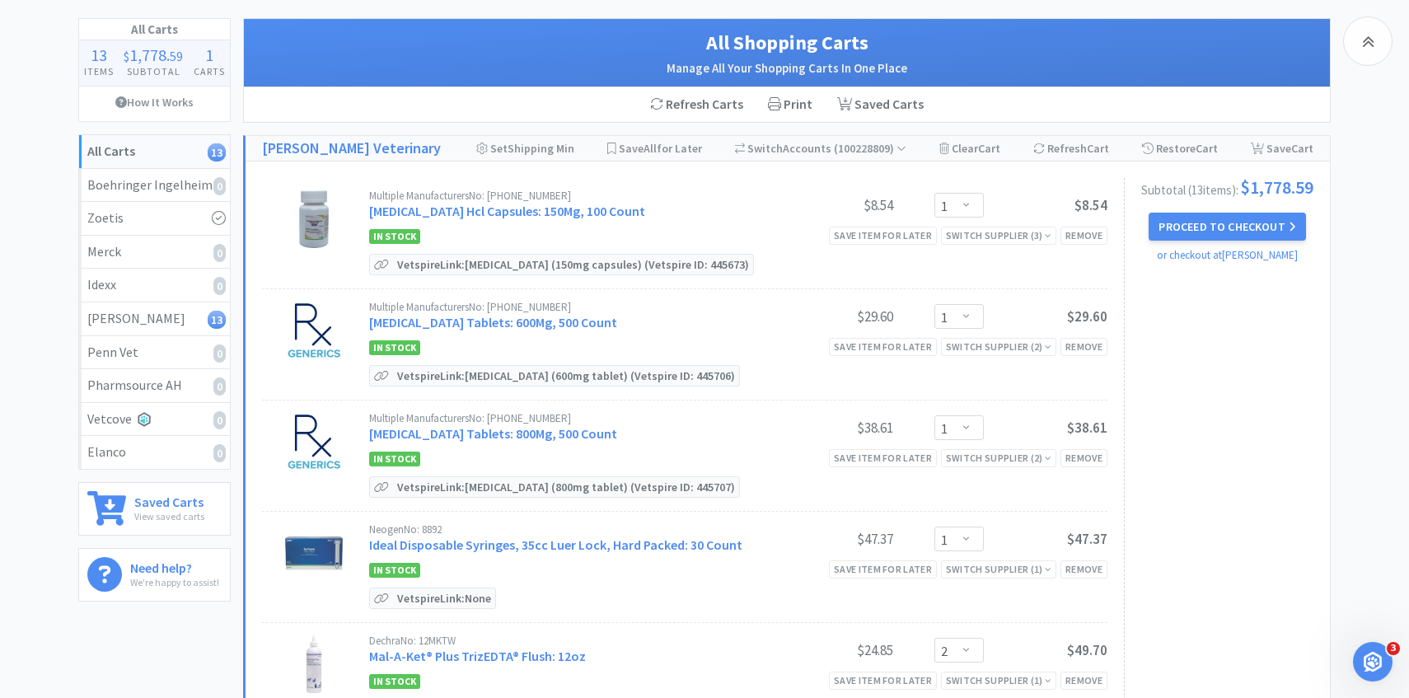
scroll to position [0, 0]
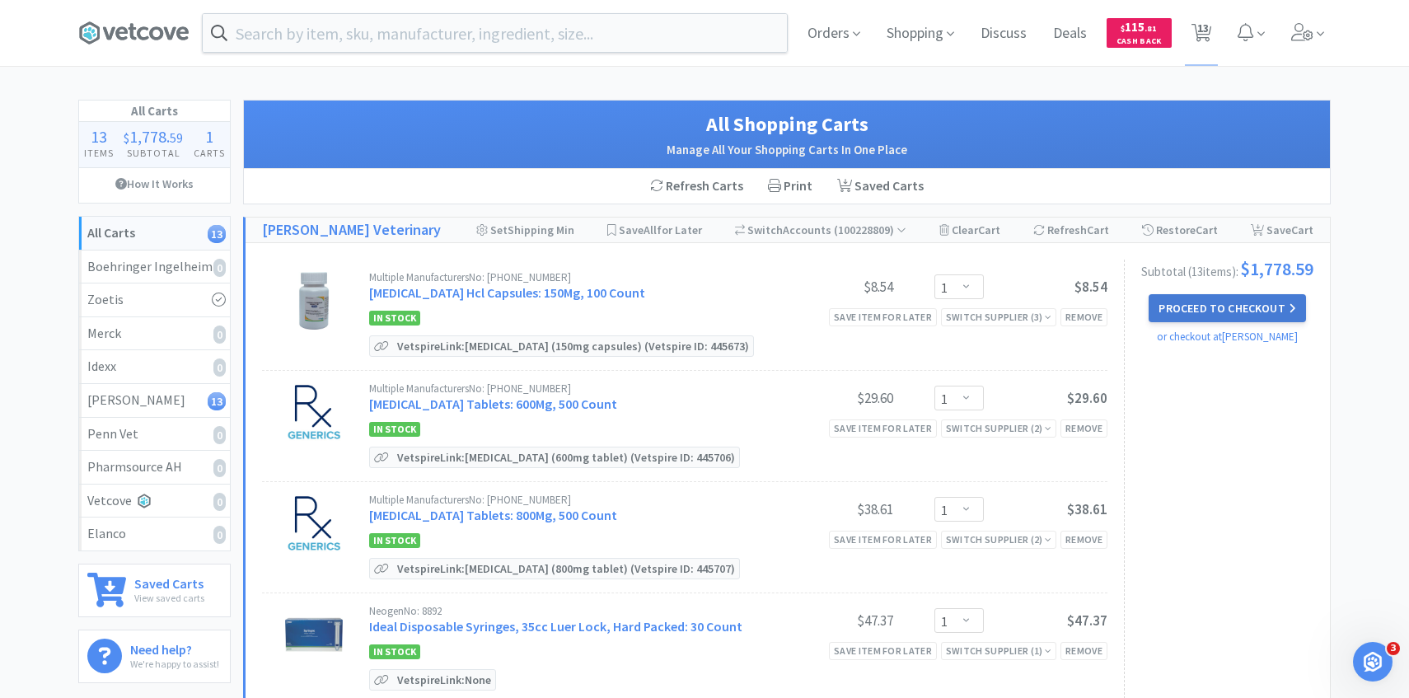
click at [1213, 322] on button "Proceed to Checkout" at bounding box center [1226, 308] width 157 height 28
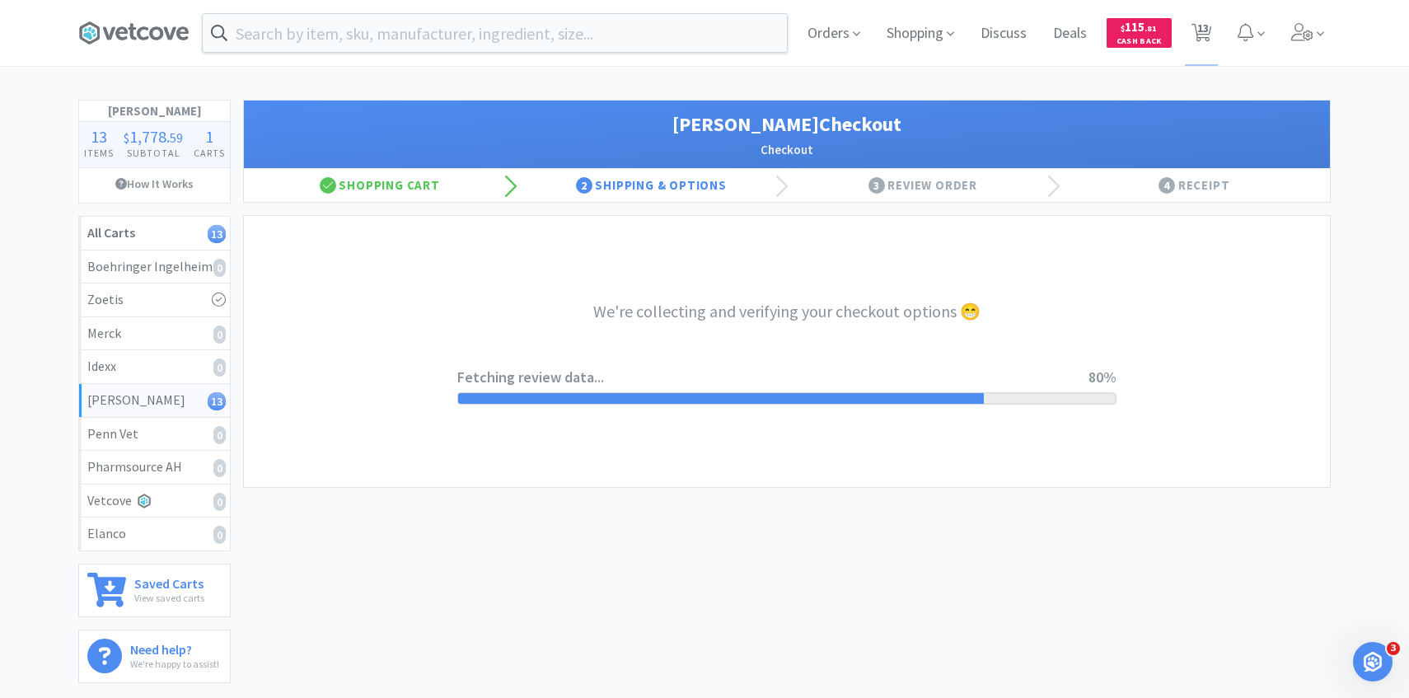
select select "1"
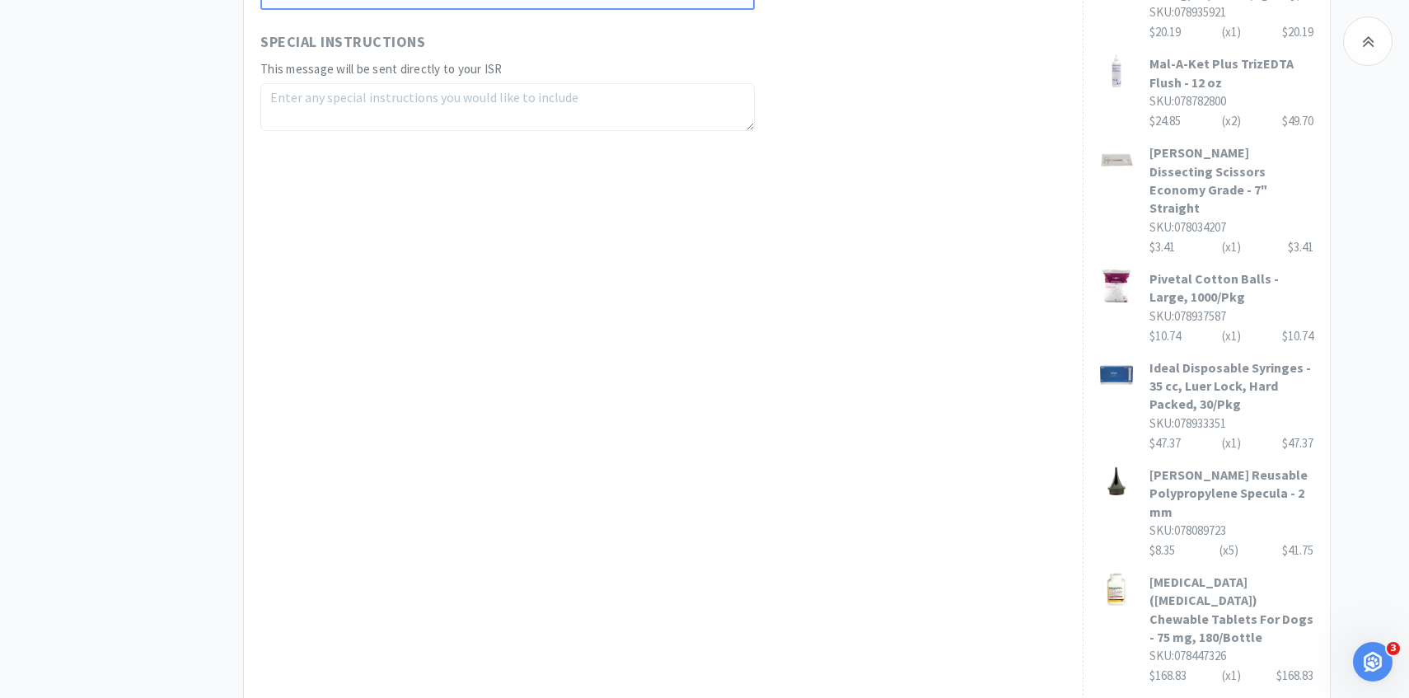
scroll to position [999, 0]
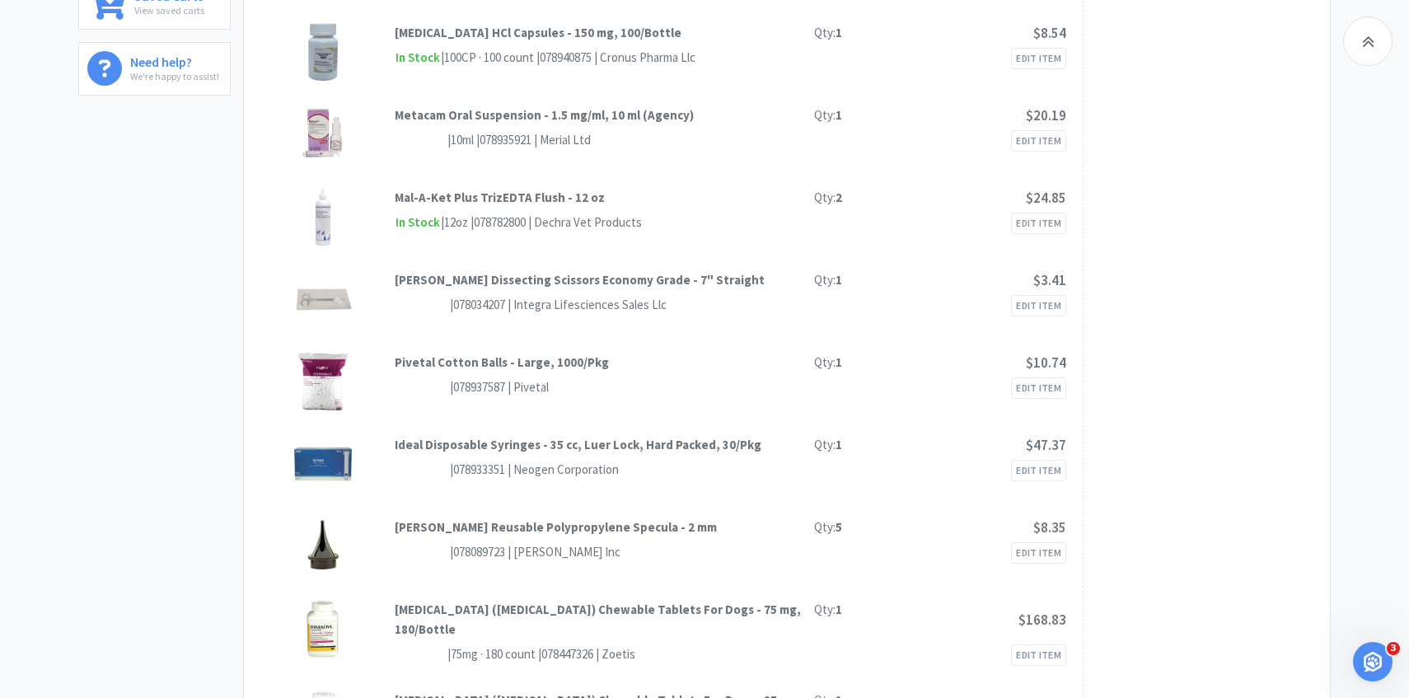
scroll to position [0, 0]
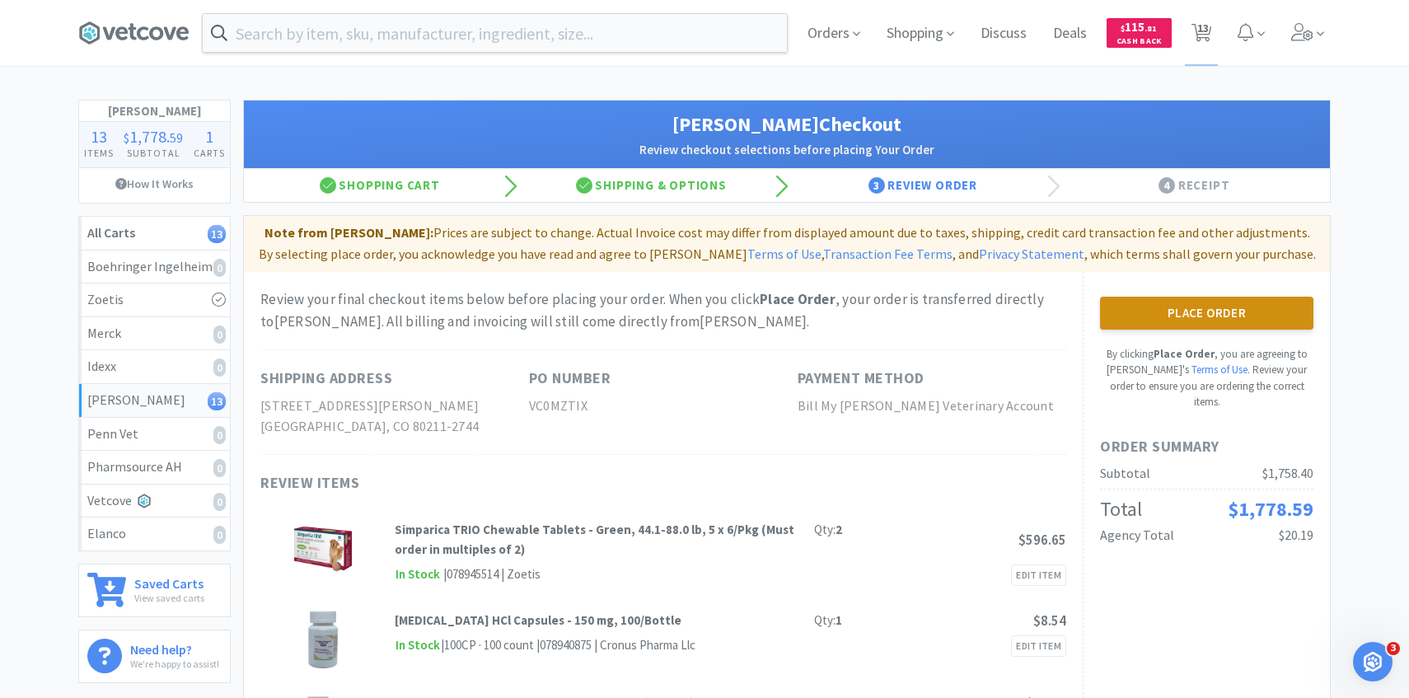
click at [1155, 313] on button "Place Order" at bounding box center [1206, 313] width 213 height 33
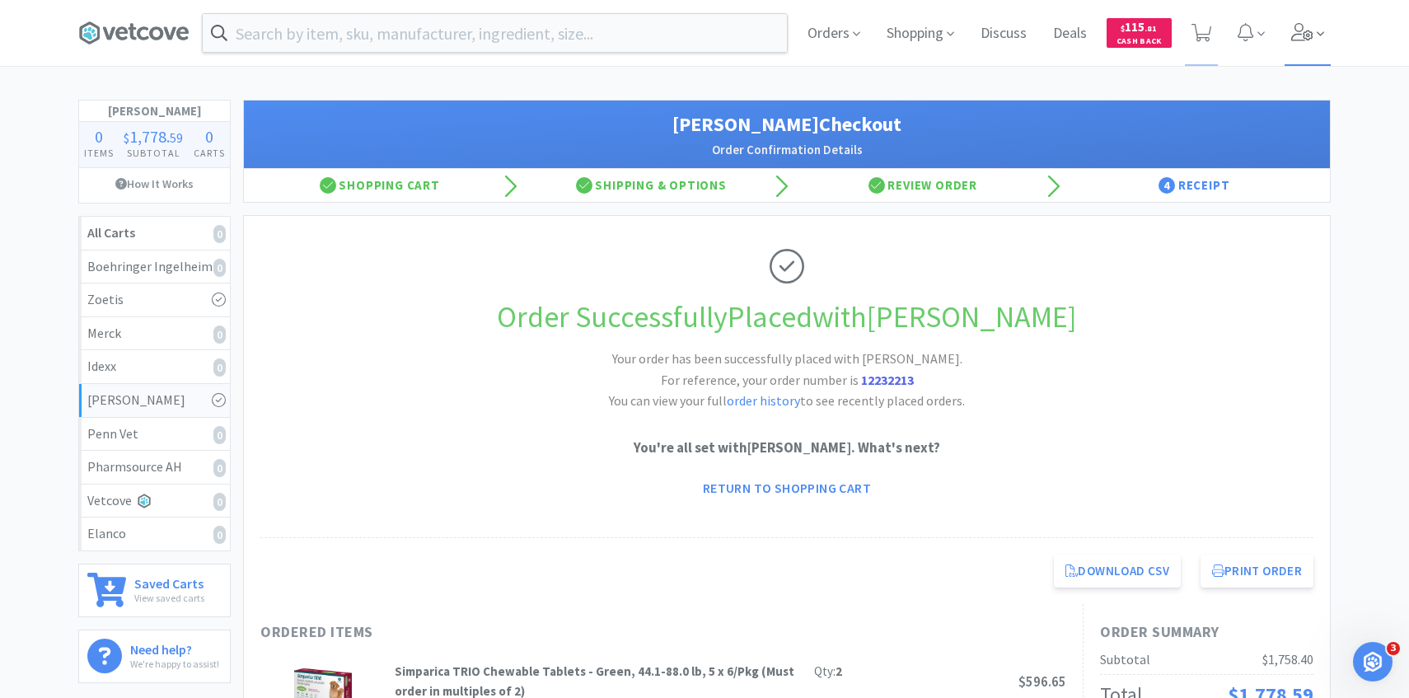
click at [1310, 26] on icon at bounding box center [1302, 32] width 23 height 18
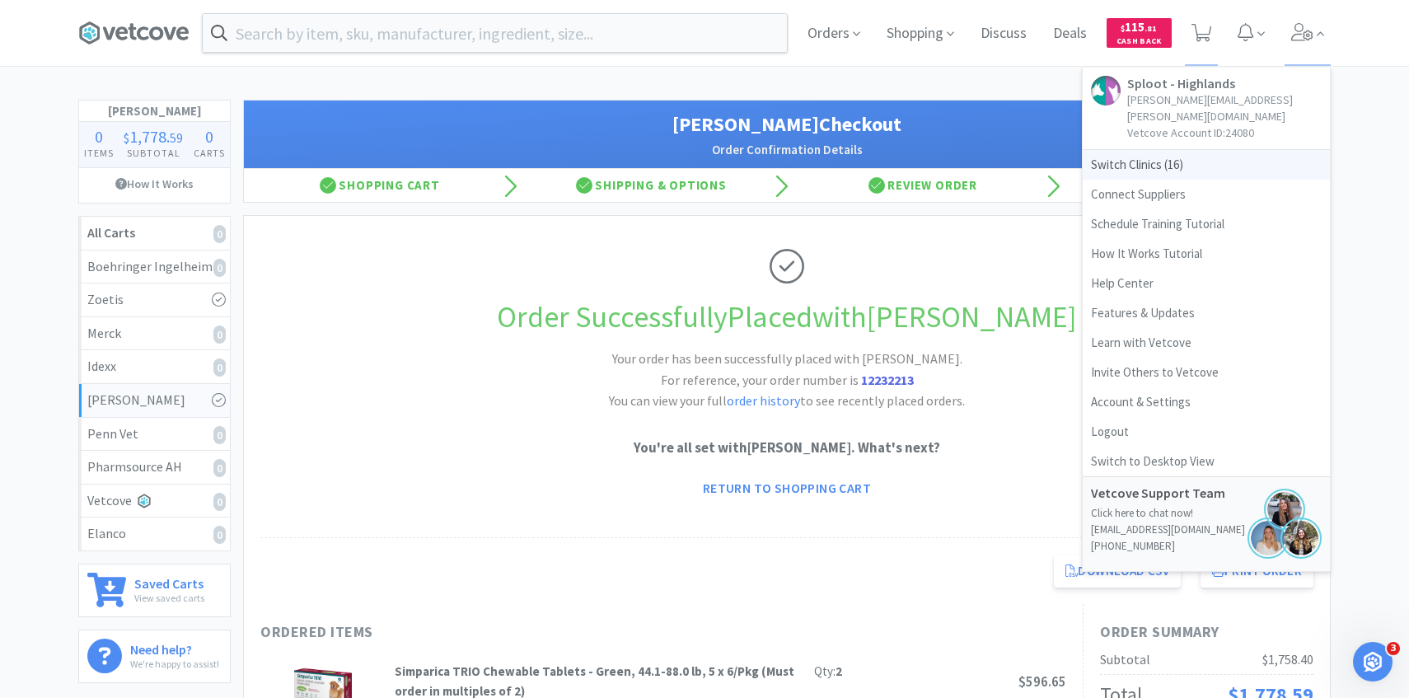
click at [1221, 150] on span "Switch Clinics ( 16 )" at bounding box center [1205, 165] width 247 height 30
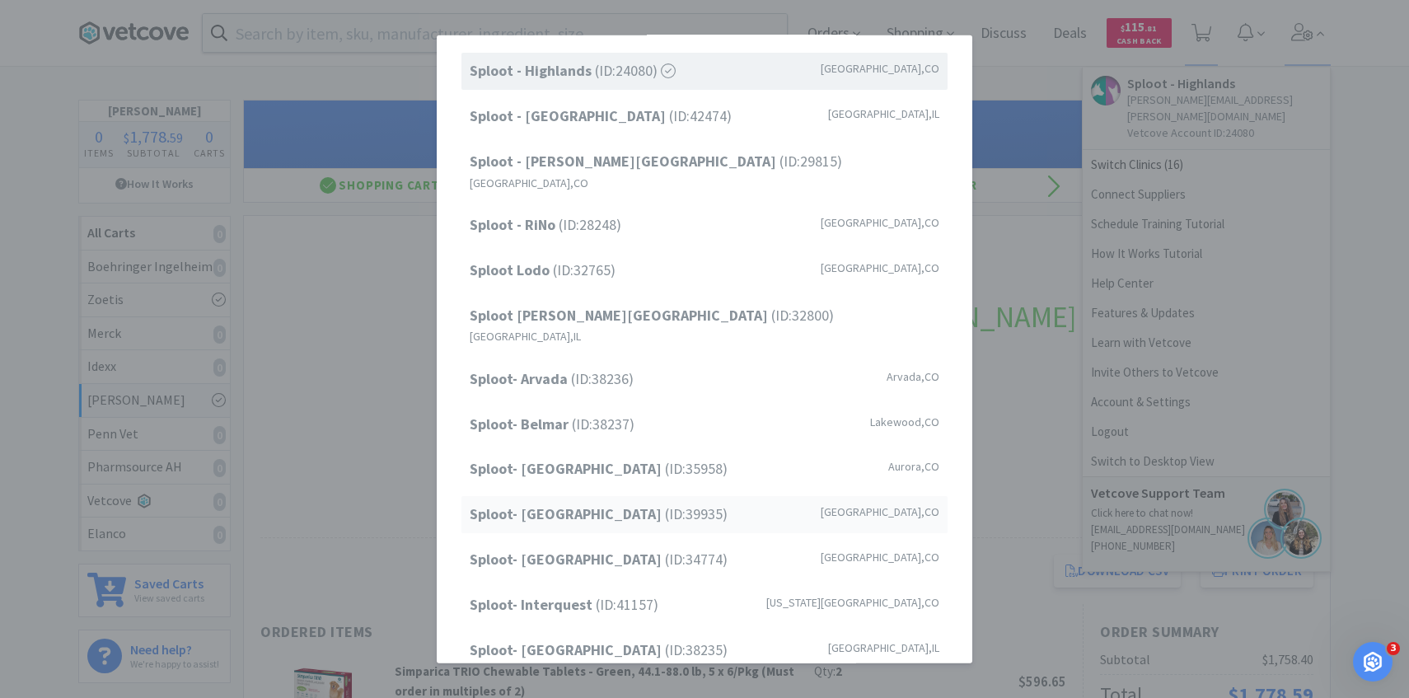
scroll to position [54, 0]
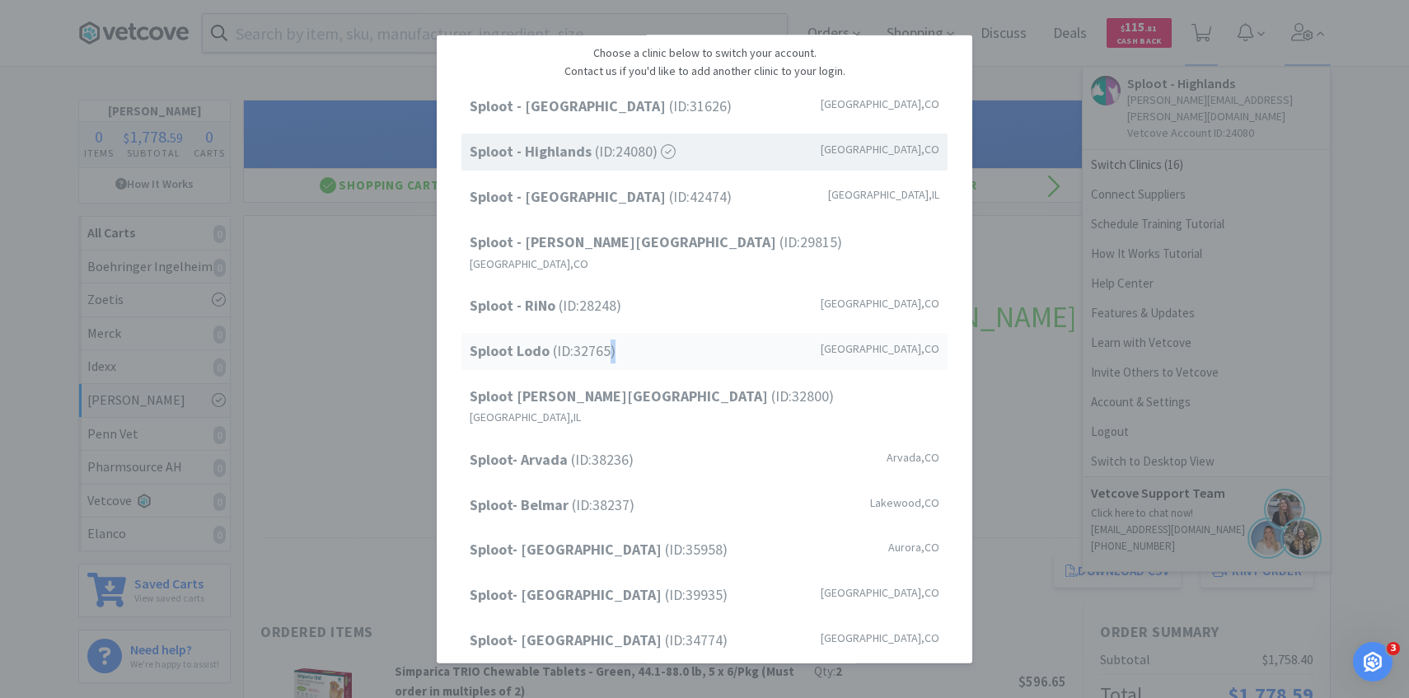
click at [613, 339] on span "Sploot Lodo (ID: 32765 )" at bounding box center [543, 351] width 146 height 24
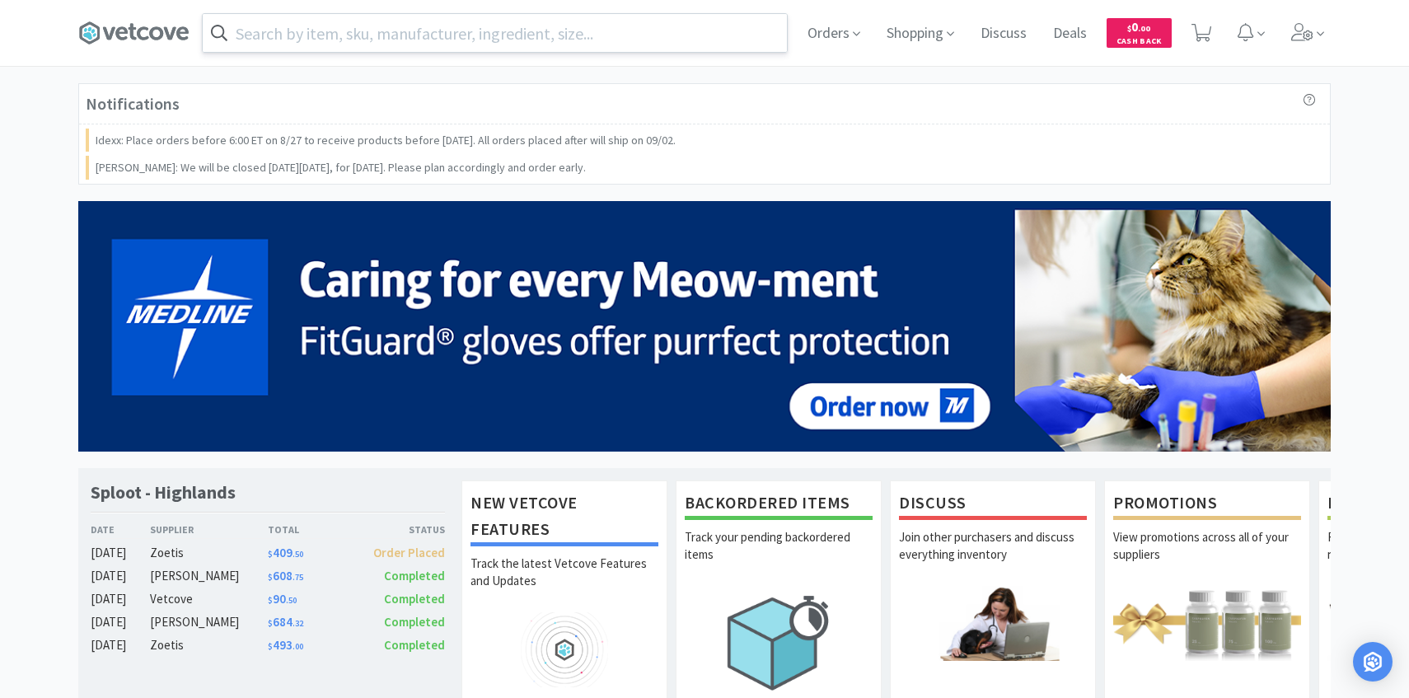
click at [376, 30] on input "text" at bounding box center [495, 33] width 584 height 38
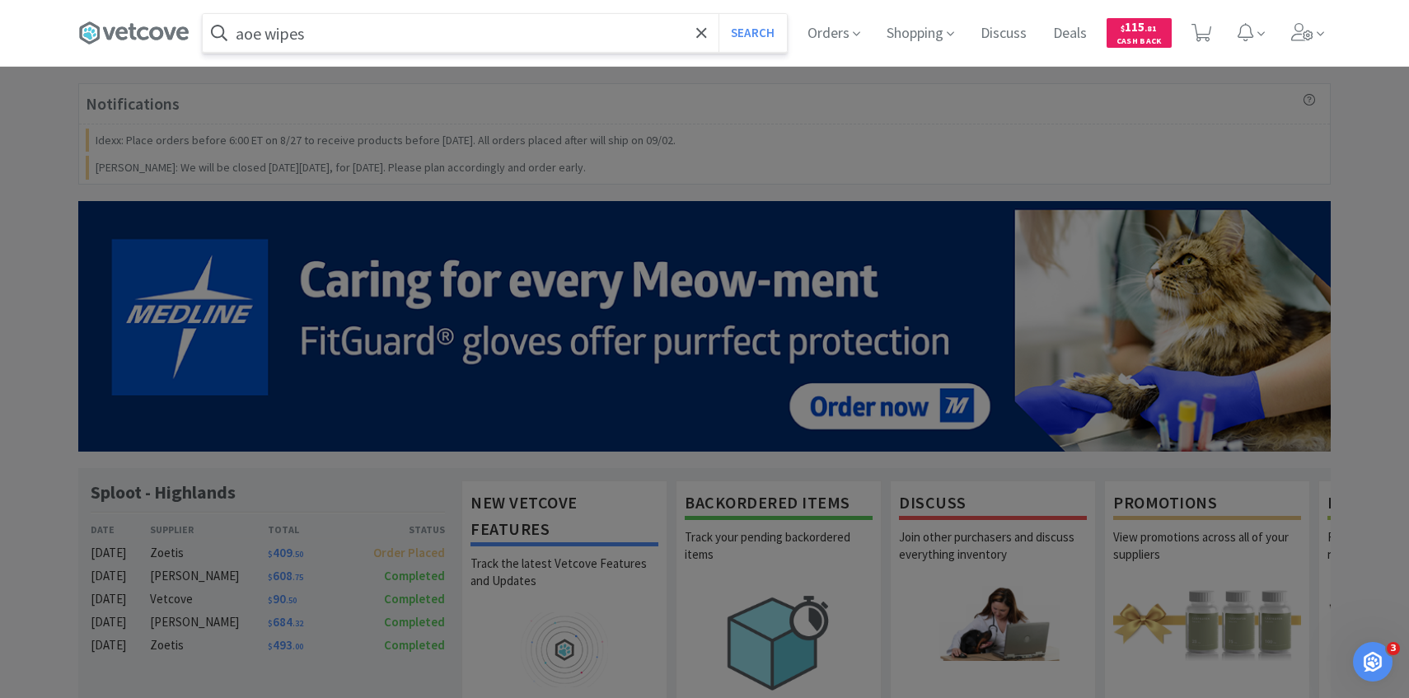
type input "aoe wipes"
click at [718, 14] on button "Search" at bounding box center [752, 33] width 68 height 38
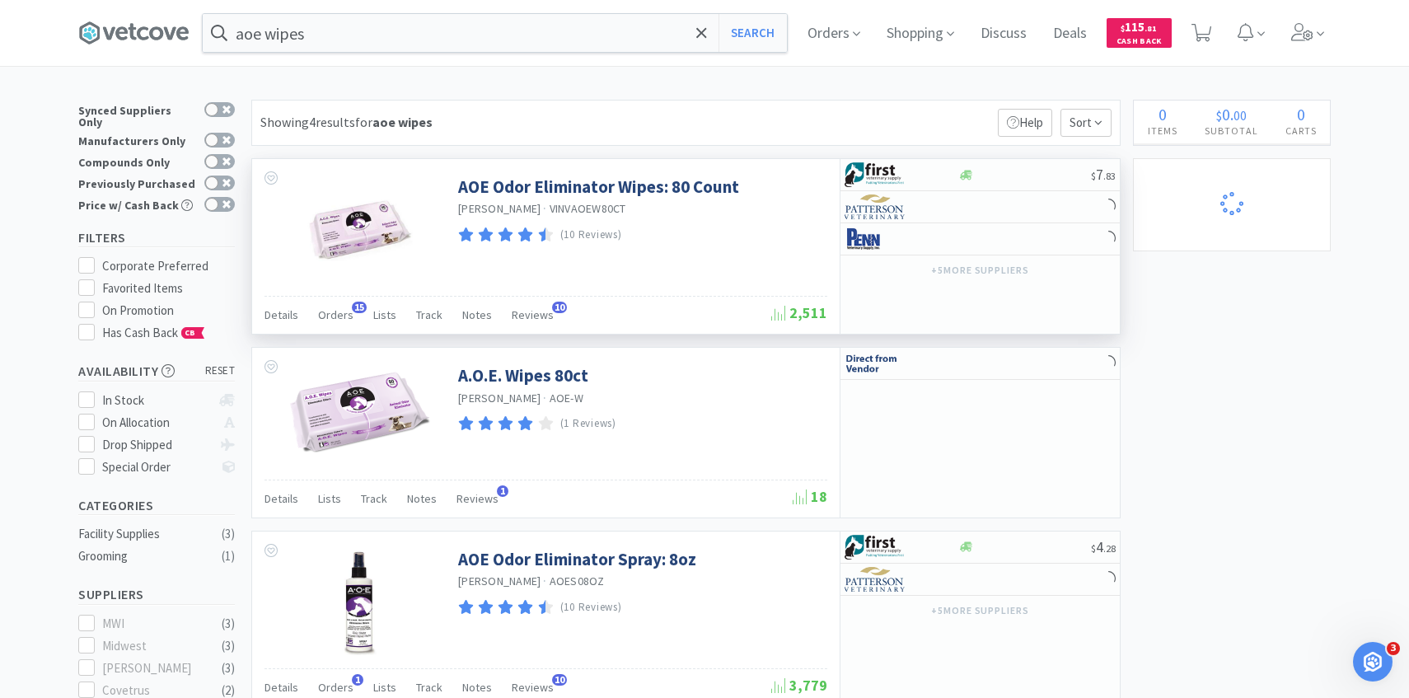
select select "1"
select select "2"
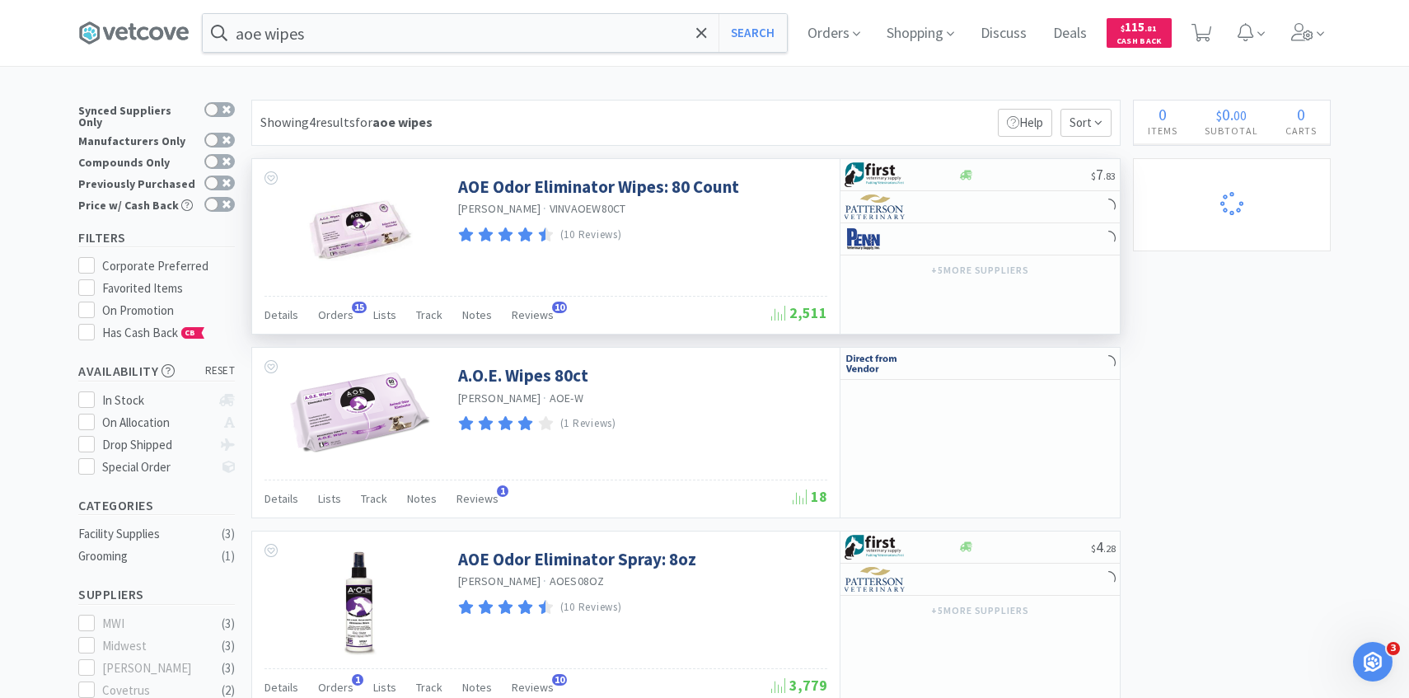
select select "2"
select select "1"
select select "5"
select select "1"
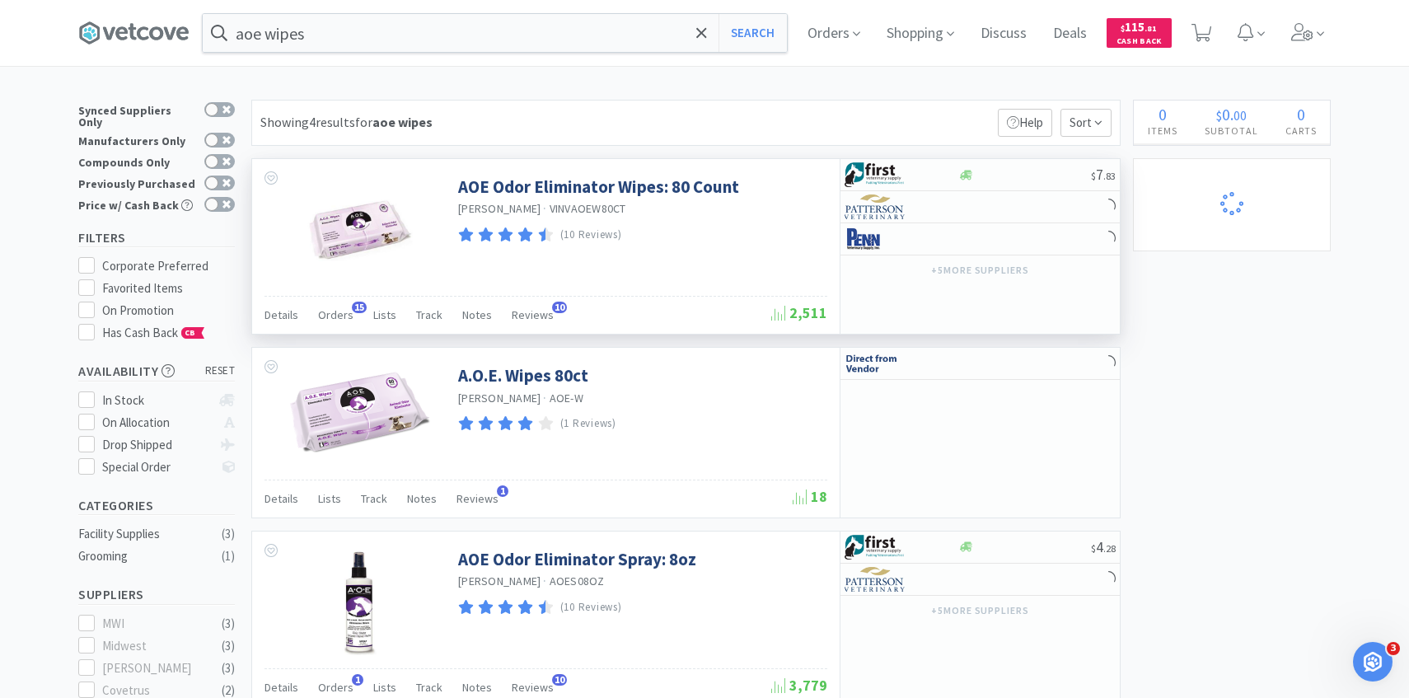
select select "1"
select select "2"
select select "5"
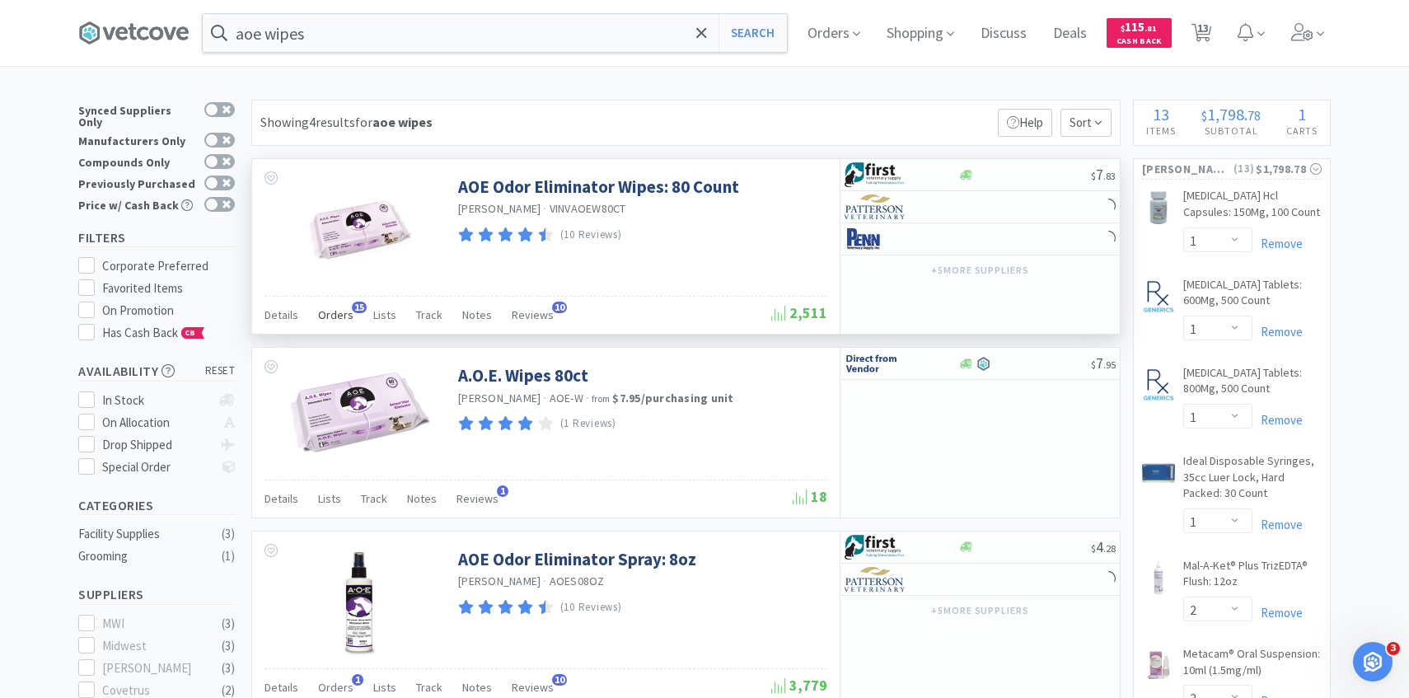
click at [336, 310] on span "Orders" at bounding box center [335, 314] width 35 height 15
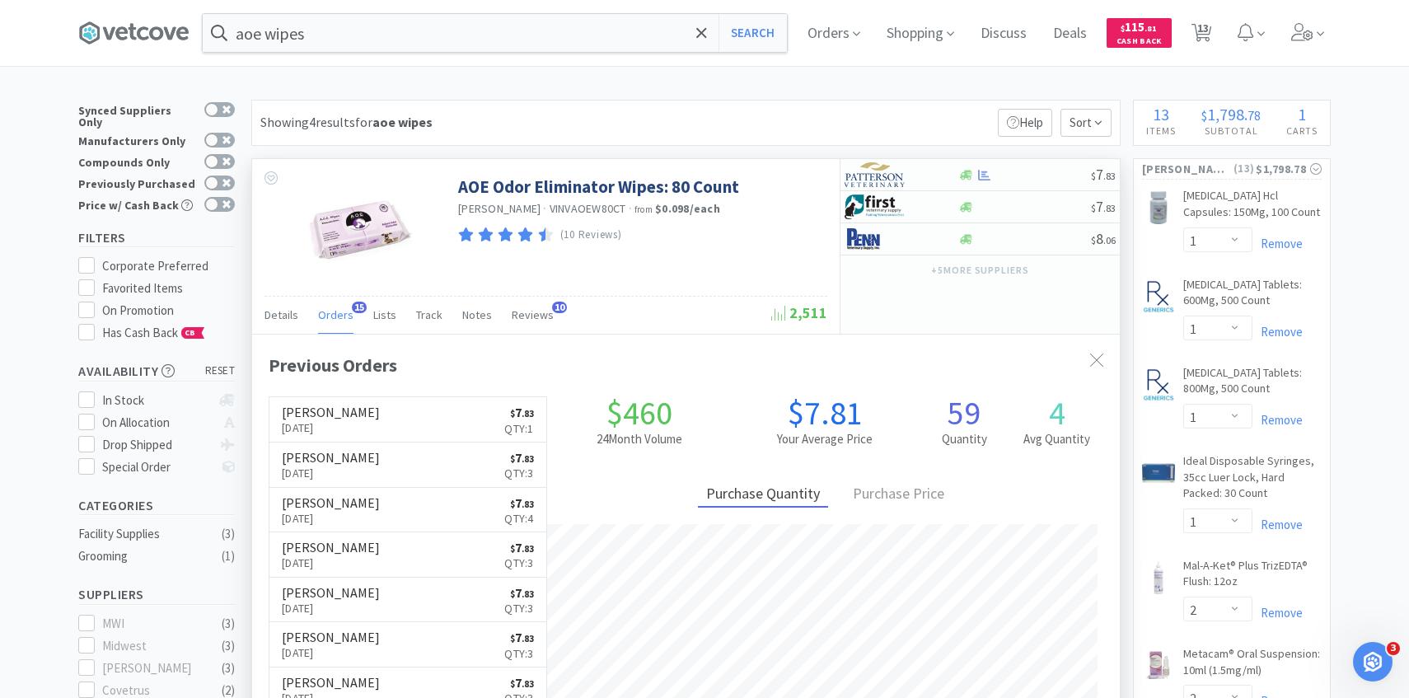
scroll to position [442, 867]
click at [405, 36] on input "aoe wipes" at bounding box center [495, 33] width 584 height 38
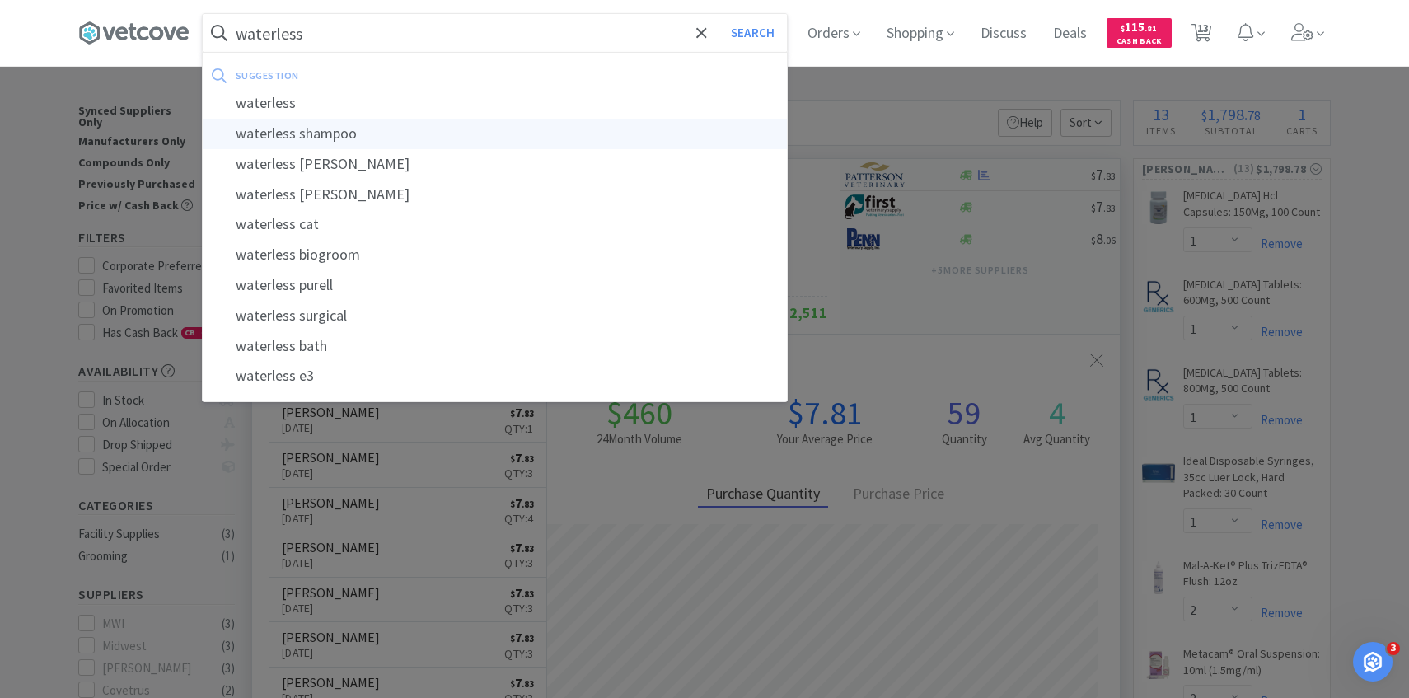
click at [403, 130] on div "waterless shampoo" at bounding box center [495, 134] width 584 height 30
type input "waterless shampoo"
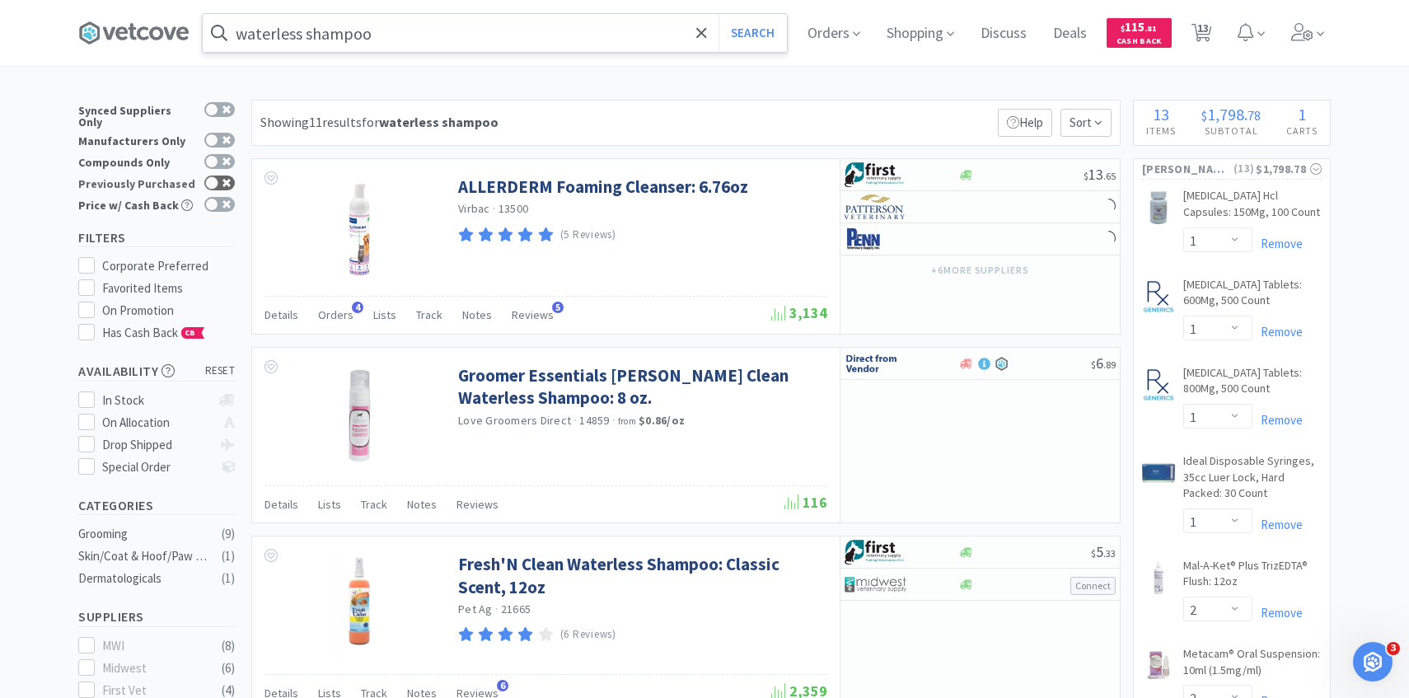
click at [220, 175] on div at bounding box center [219, 182] width 30 height 15
checkbox input "true"
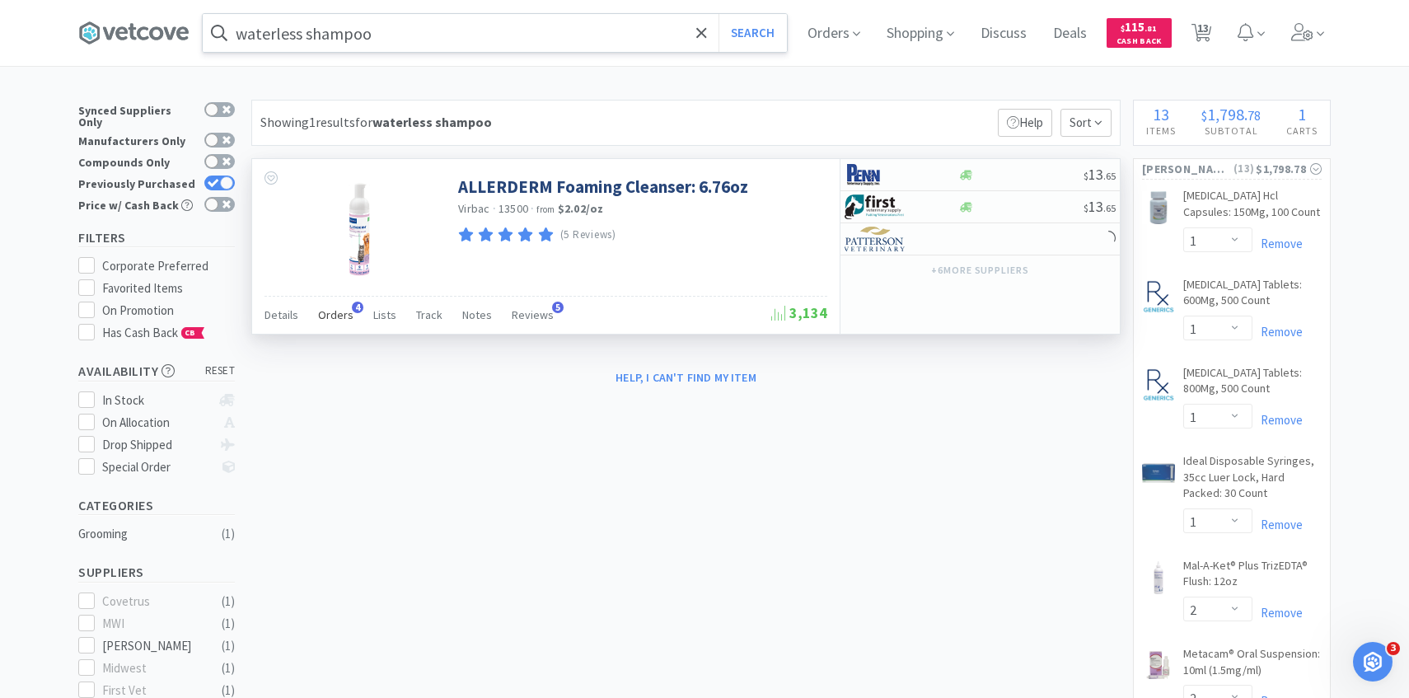
click at [324, 308] on span "Orders" at bounding box center [335, 314] width 35 height 15
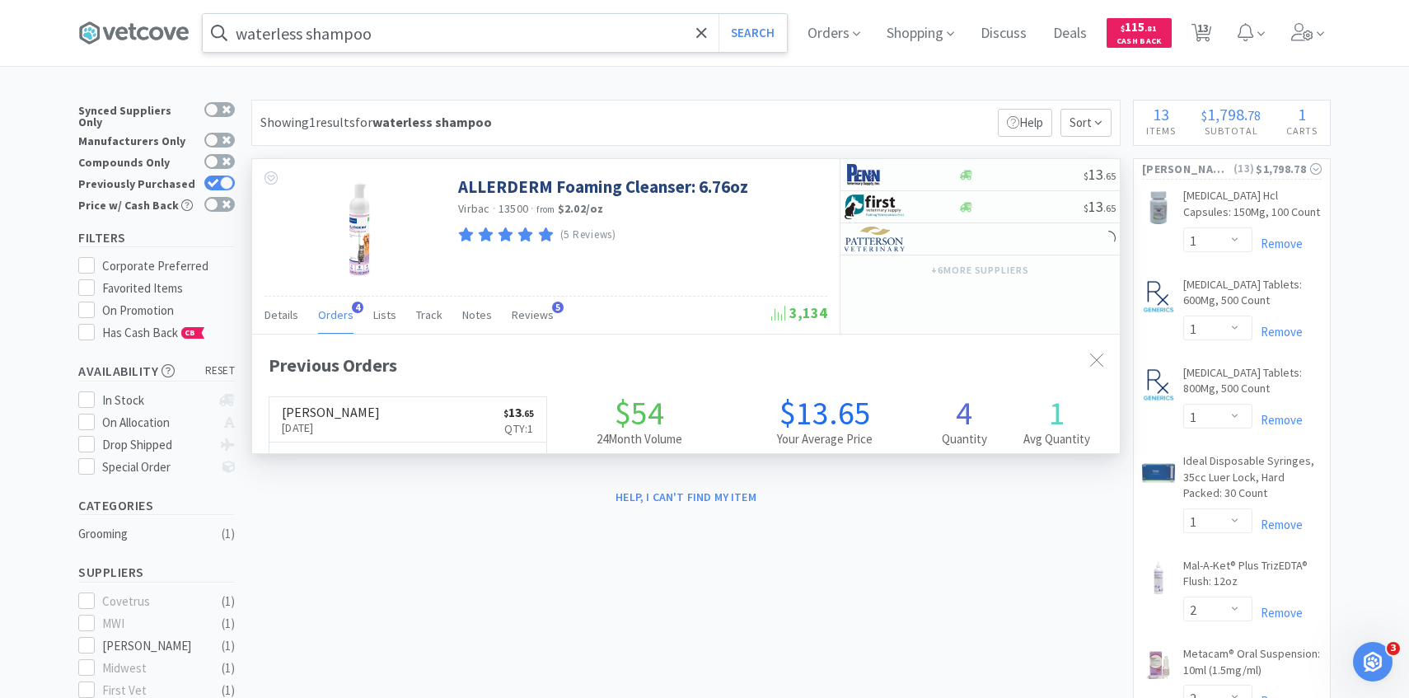
scroll to position [427, 867]
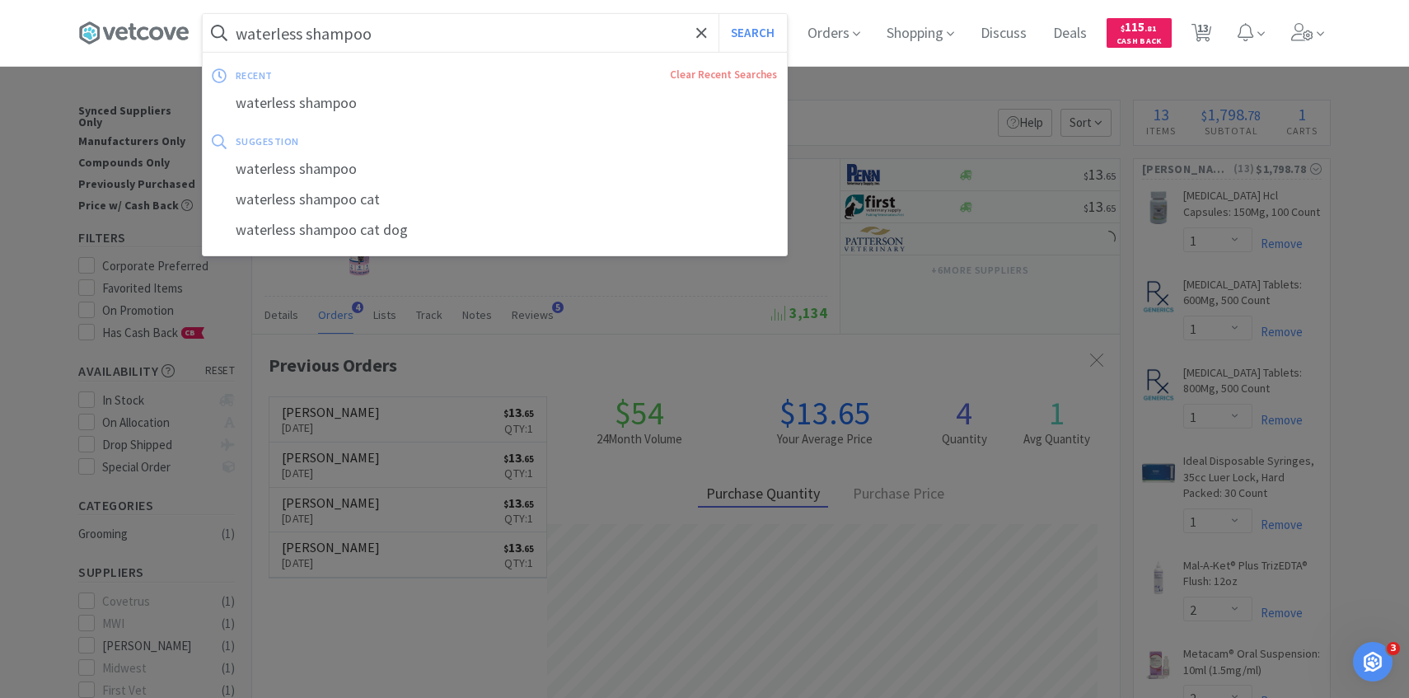
click at [466, 39] on input "waterless shampoo" at bounding box center [495, 33] width 584 height 38
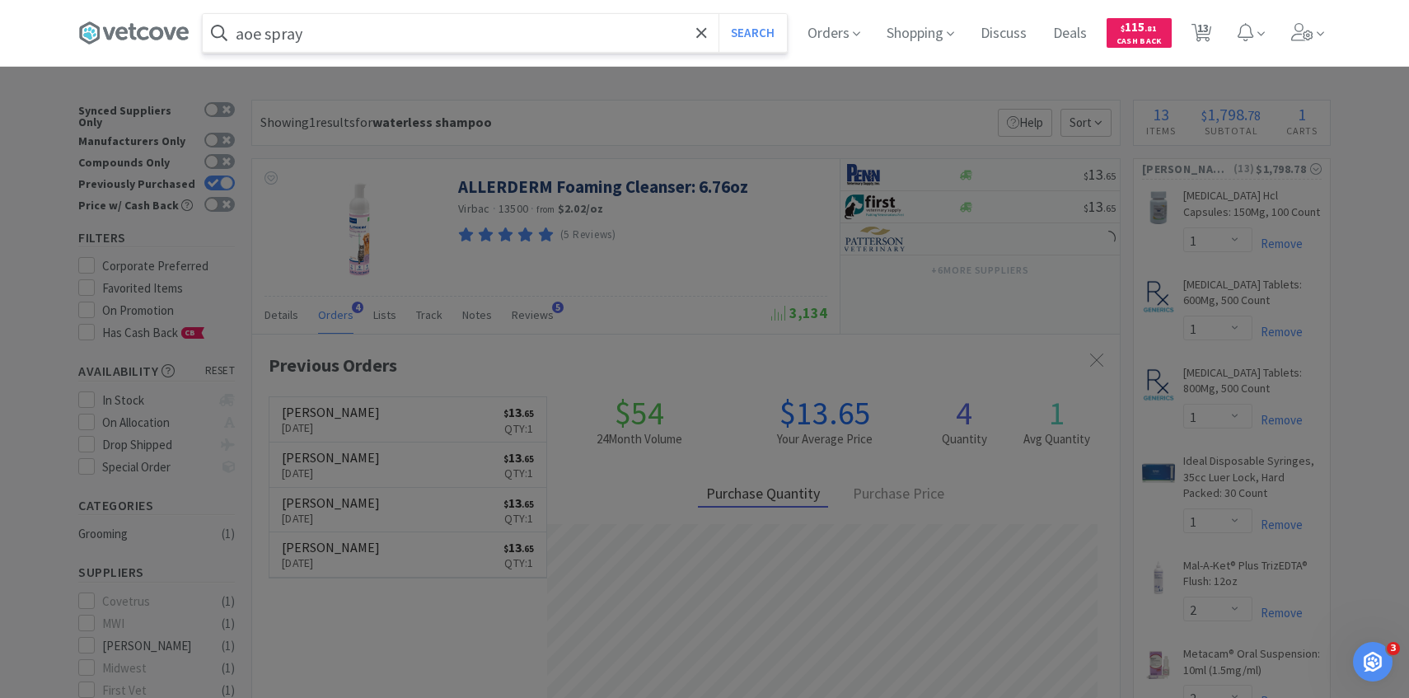
click at [718, 14] on button "Search" at bounding box center [752, 33] width 68 height 38
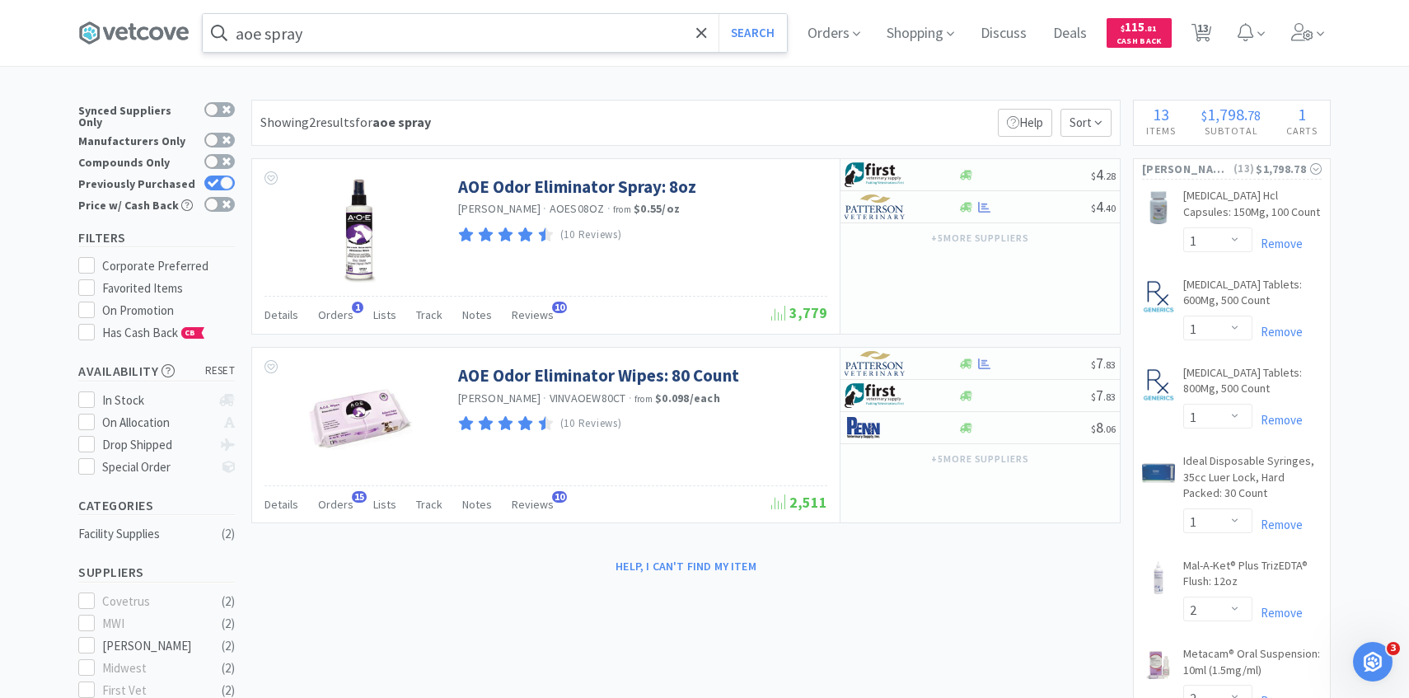
click at [312, 31] on input "aoe spray" at bounding box center [495, 33] width 584 height 38
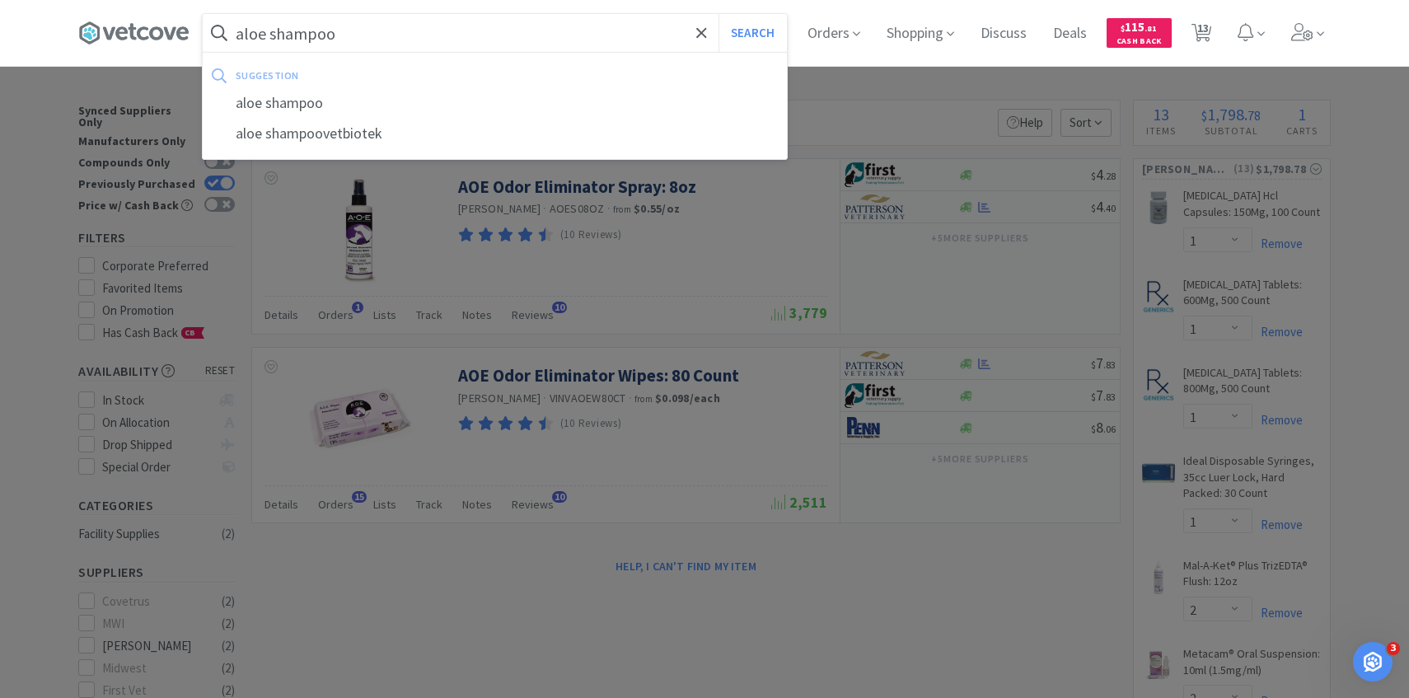
type input "aloe shampoo"
click at [718, 14] on button "Search" at bounding box center [752, 33] width 68 height 38
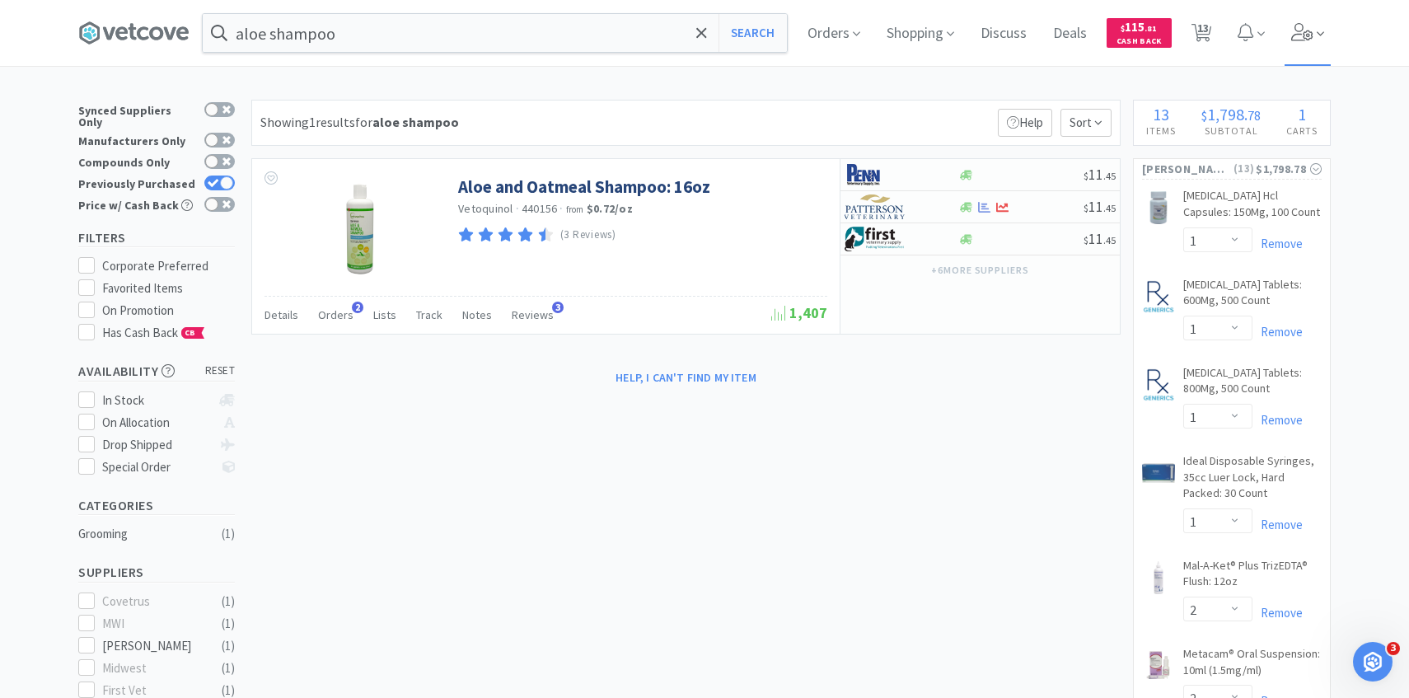
click at [1322, 18] on span at bounding box center [1307, 33] width 47 height 66
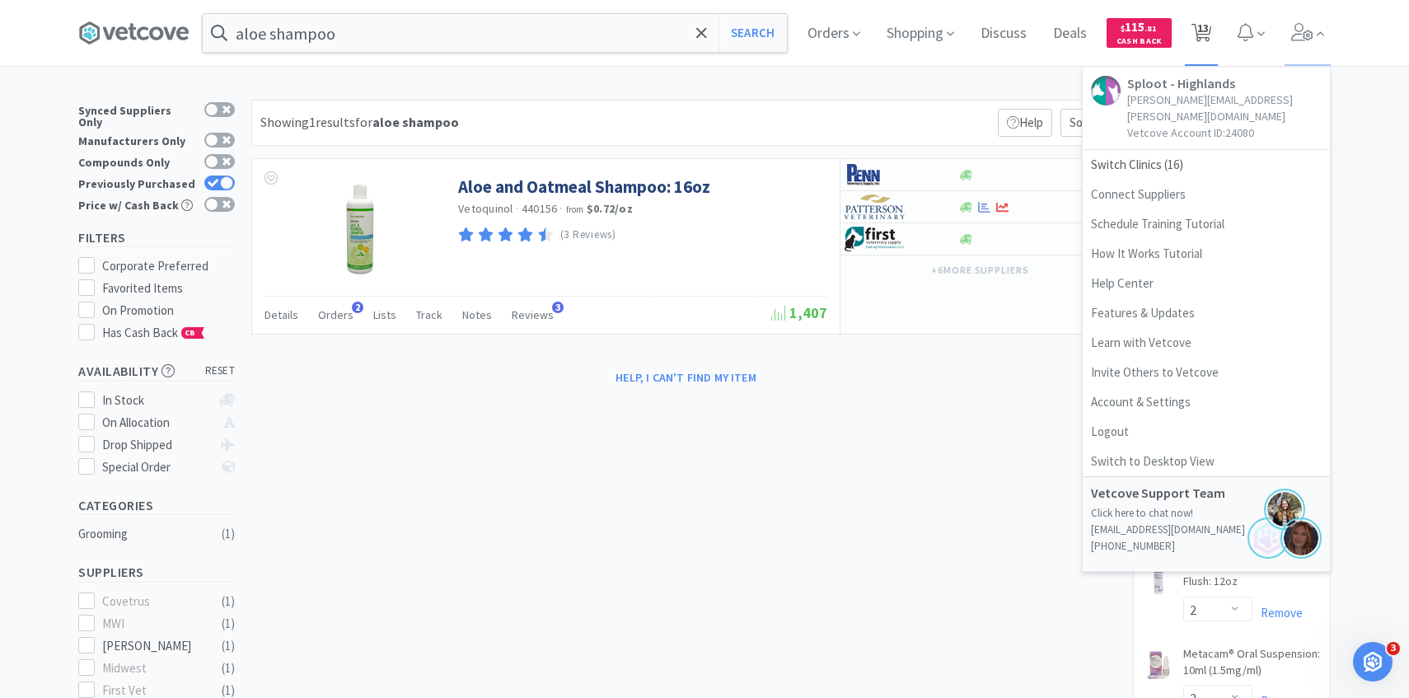
click at [1188, 46] on span "13" at bounding box center [1202, 33] width 34 height 66
select select "1"
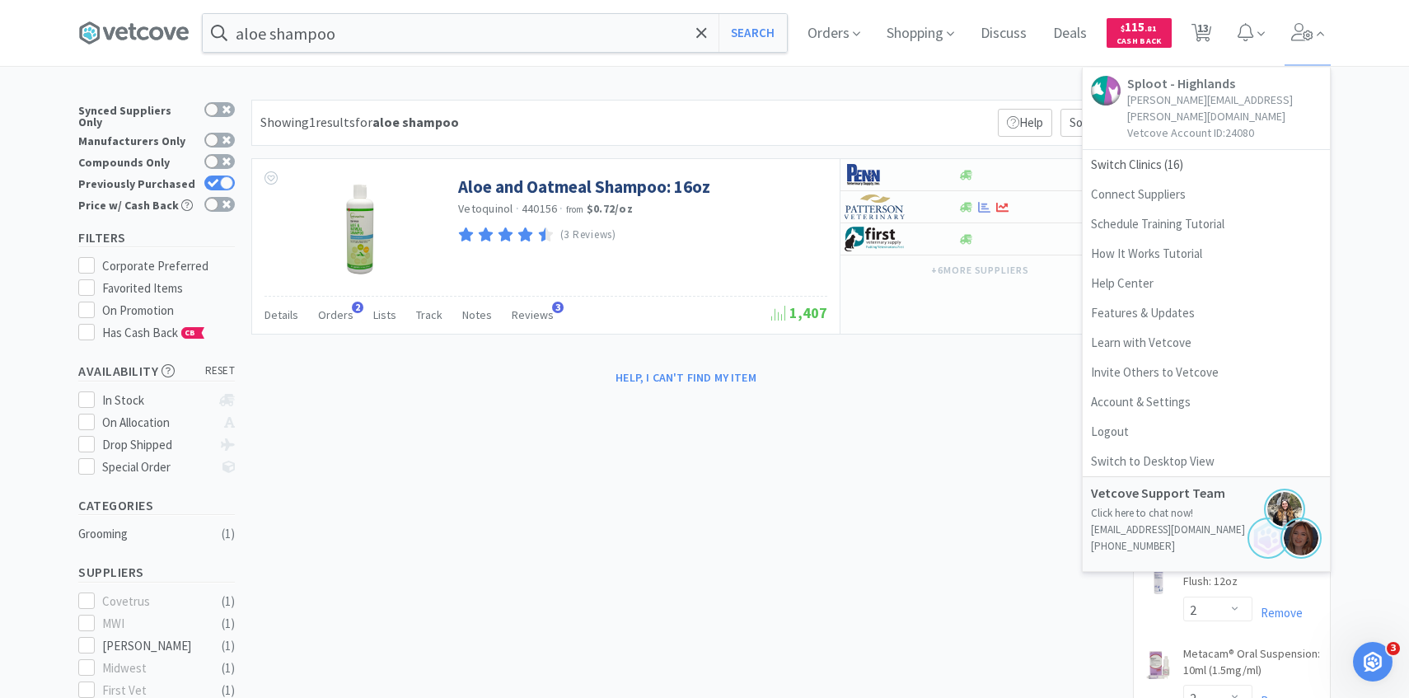
select select "2"
select select "1"
select select "5"
select select "1"
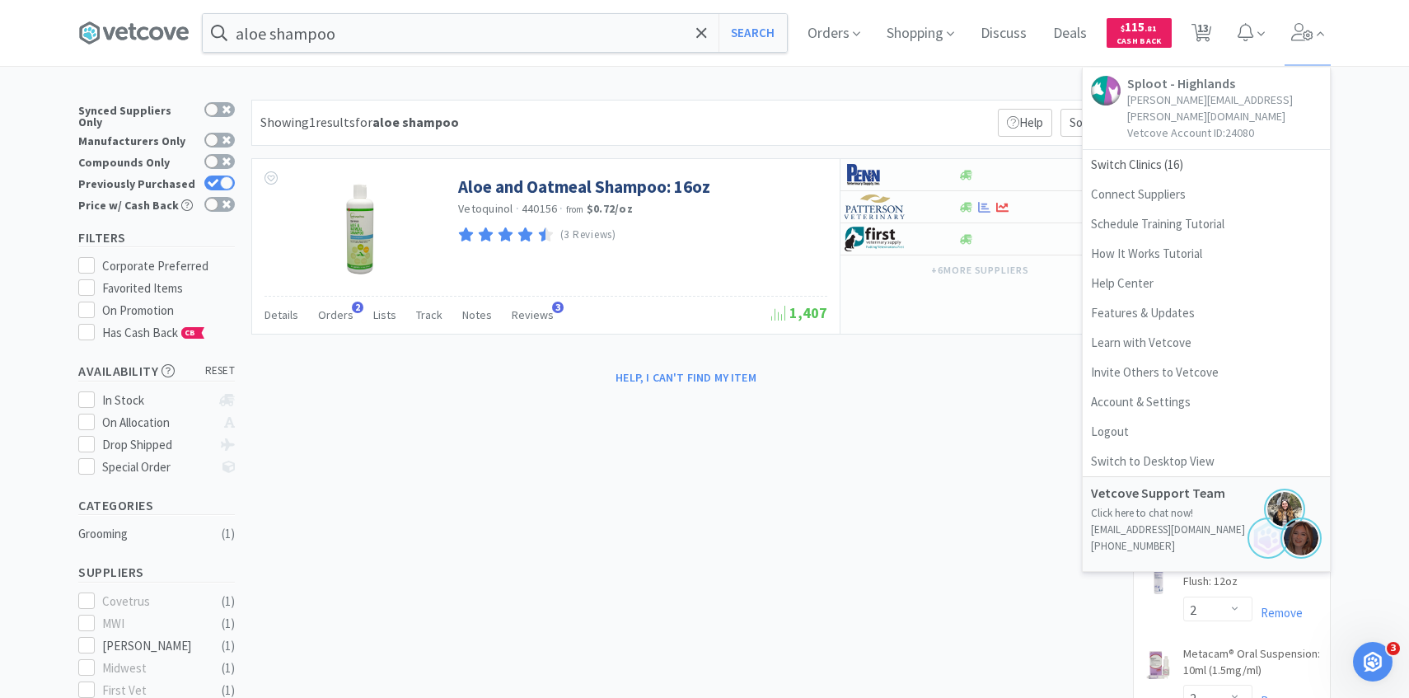
select select "1"
select select "2"
select select "5"
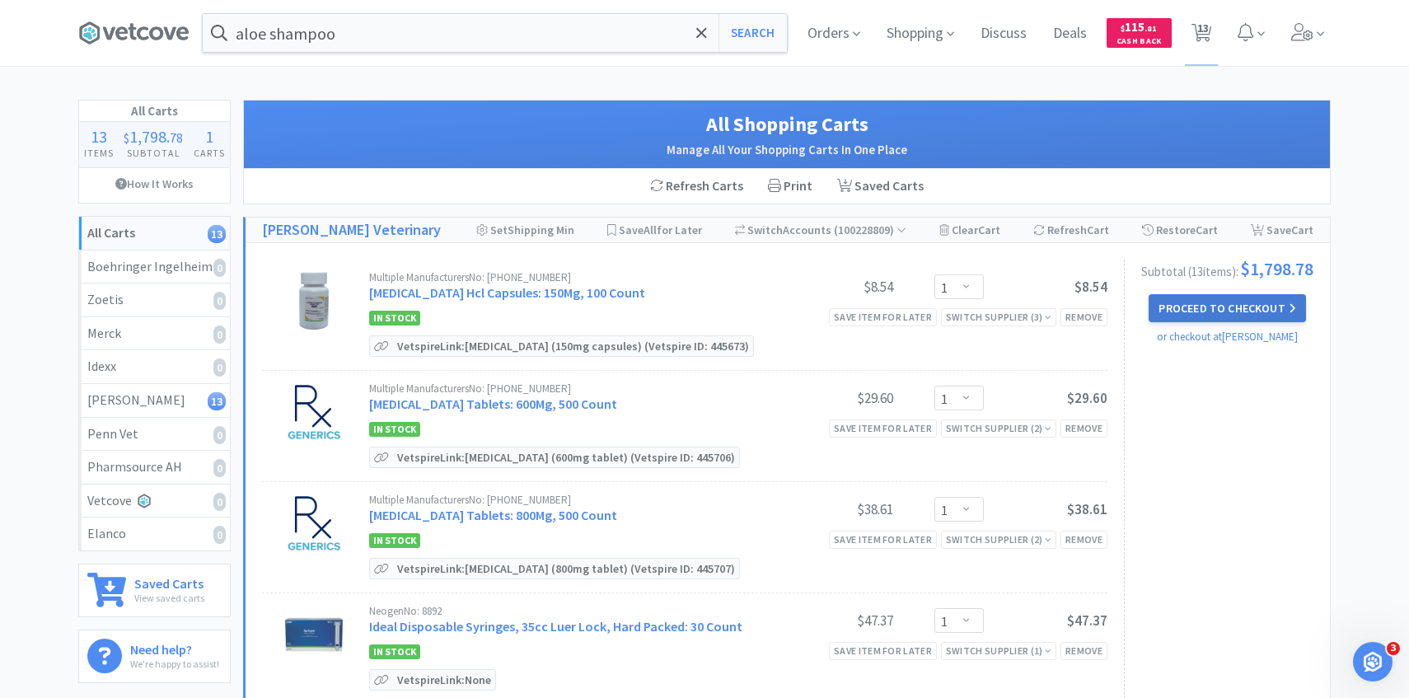
click at [1181, 311] on button "Proceed to Checkout" at bounding box center [1226, 308] width 157 height 28
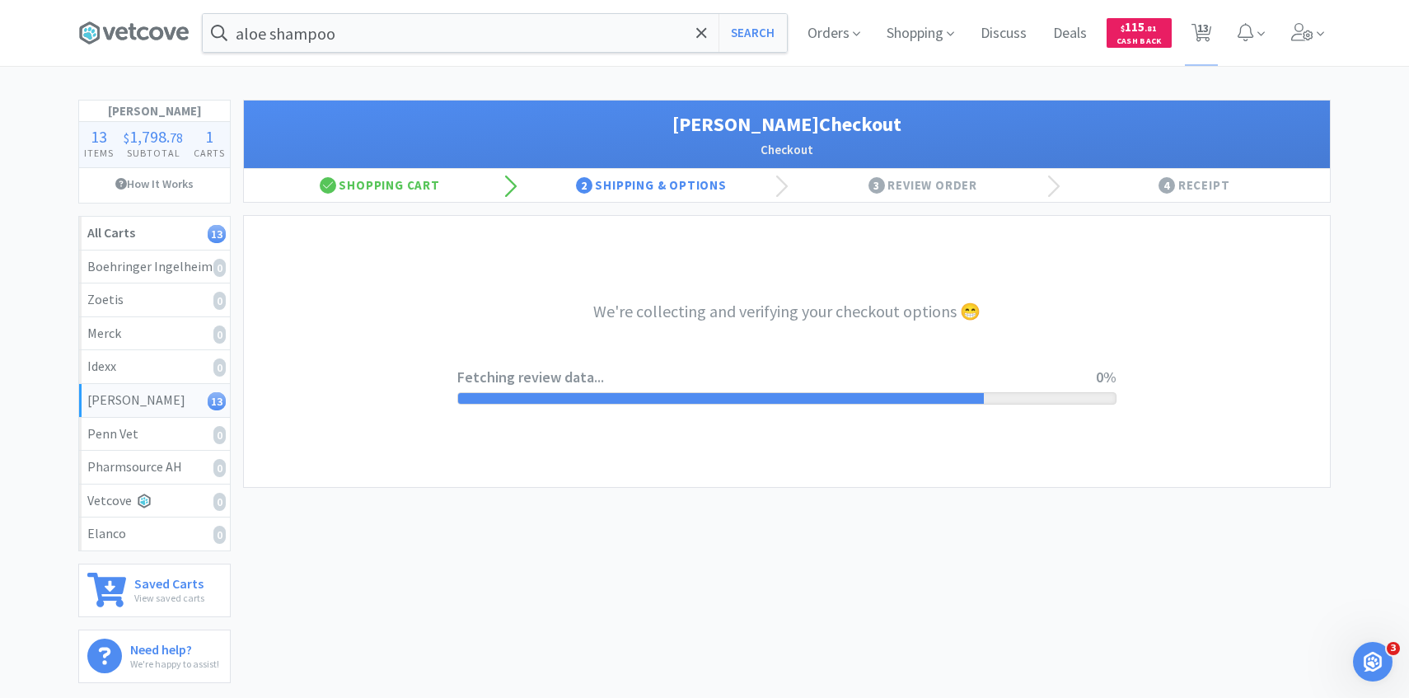
select select "1"
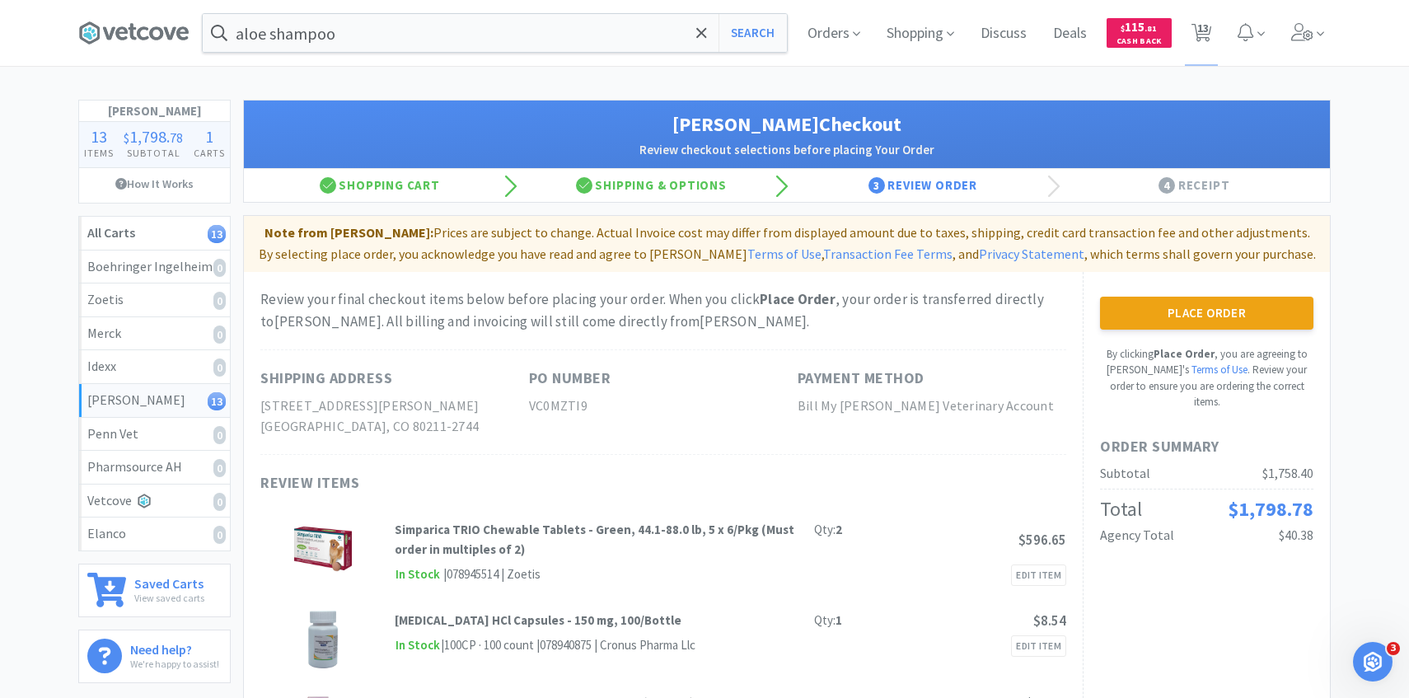
select select "1"
select select "2"
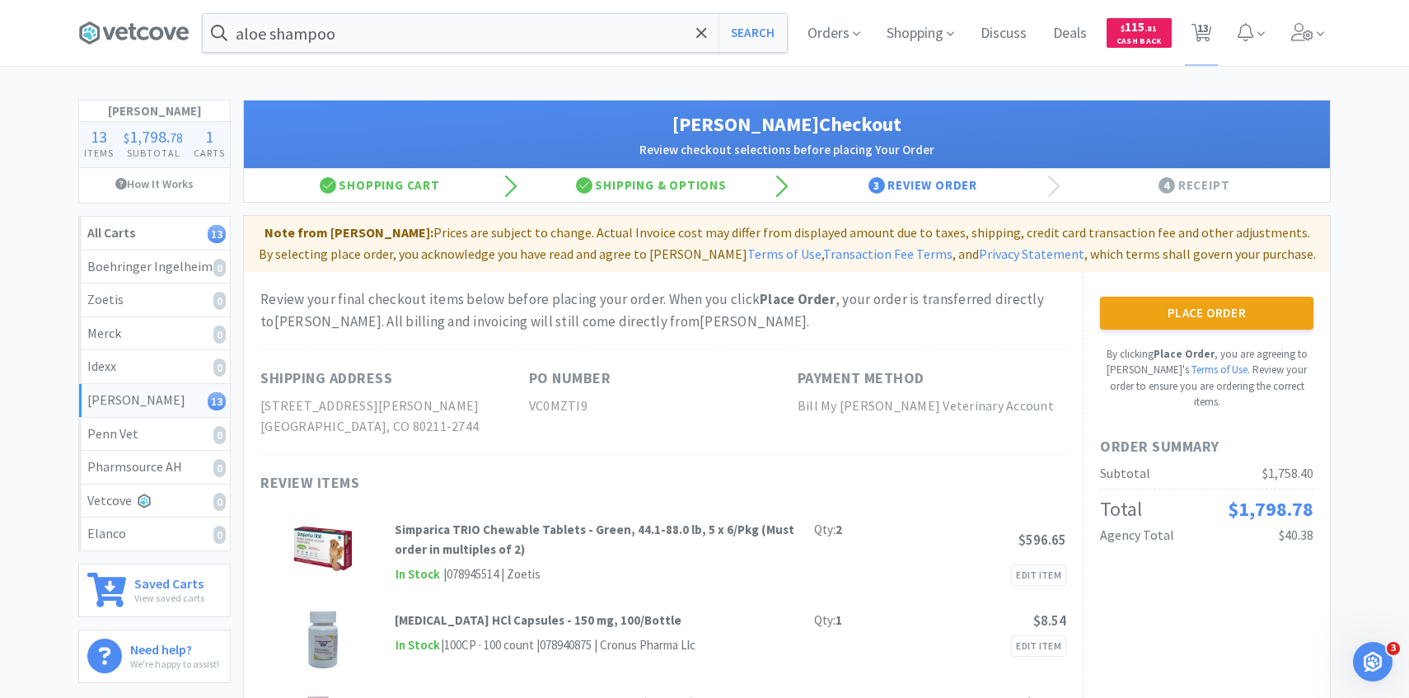
select select "2"
select select "1"
select select "5"
select select "1"
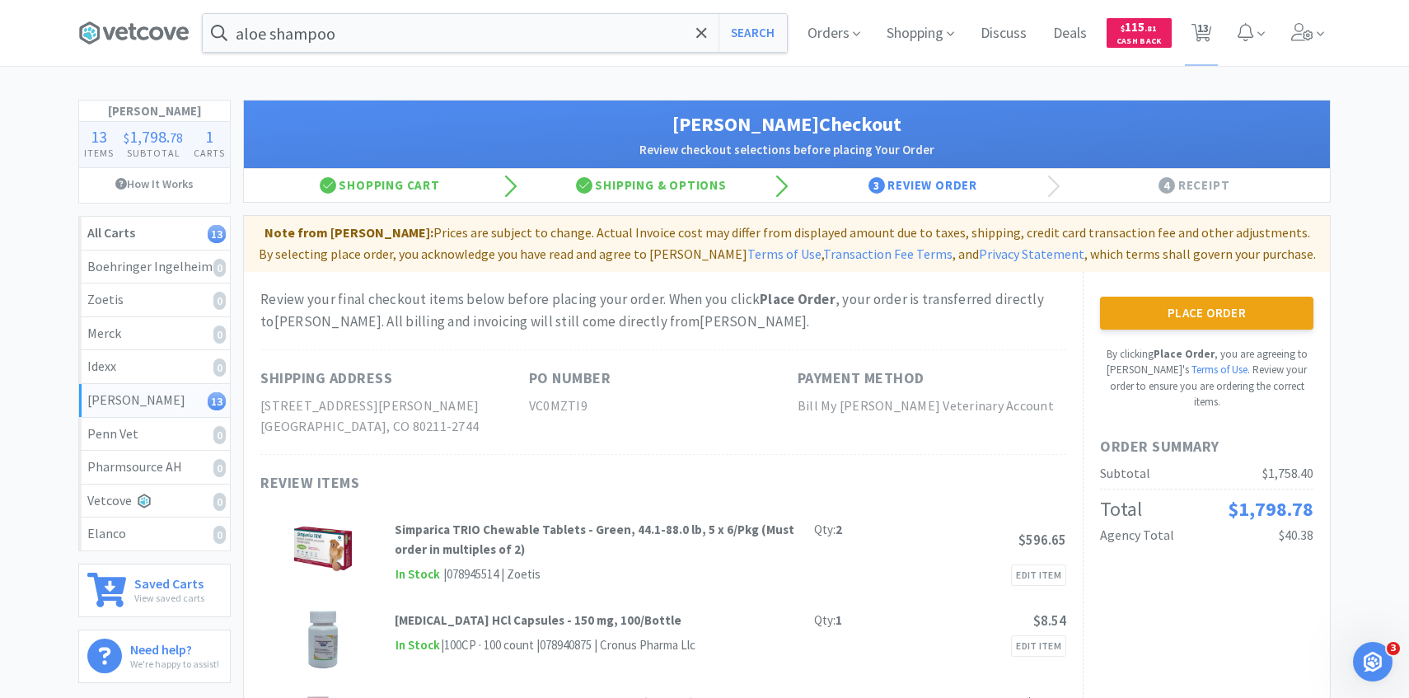
select select "1"
select select "2"
select select "5"
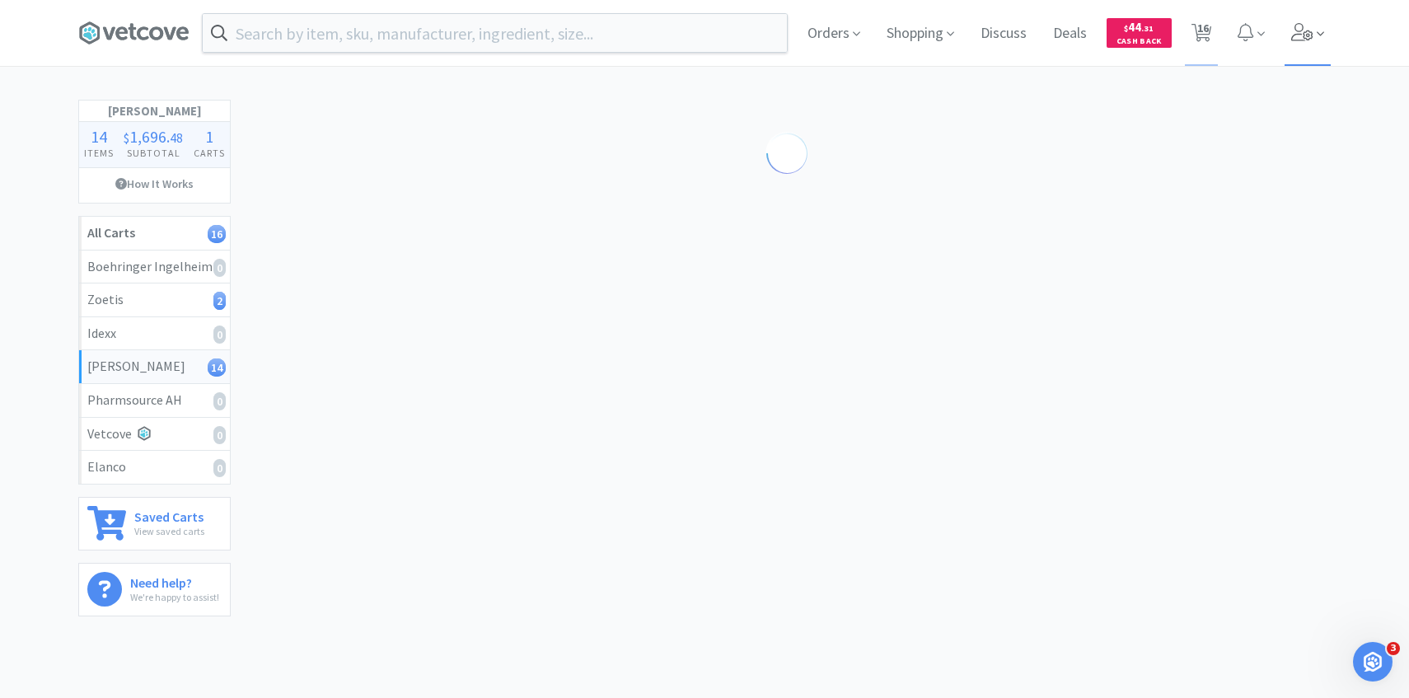
click at [1317, 49] on span at bounding box center [1307, 33] width 47 height 66
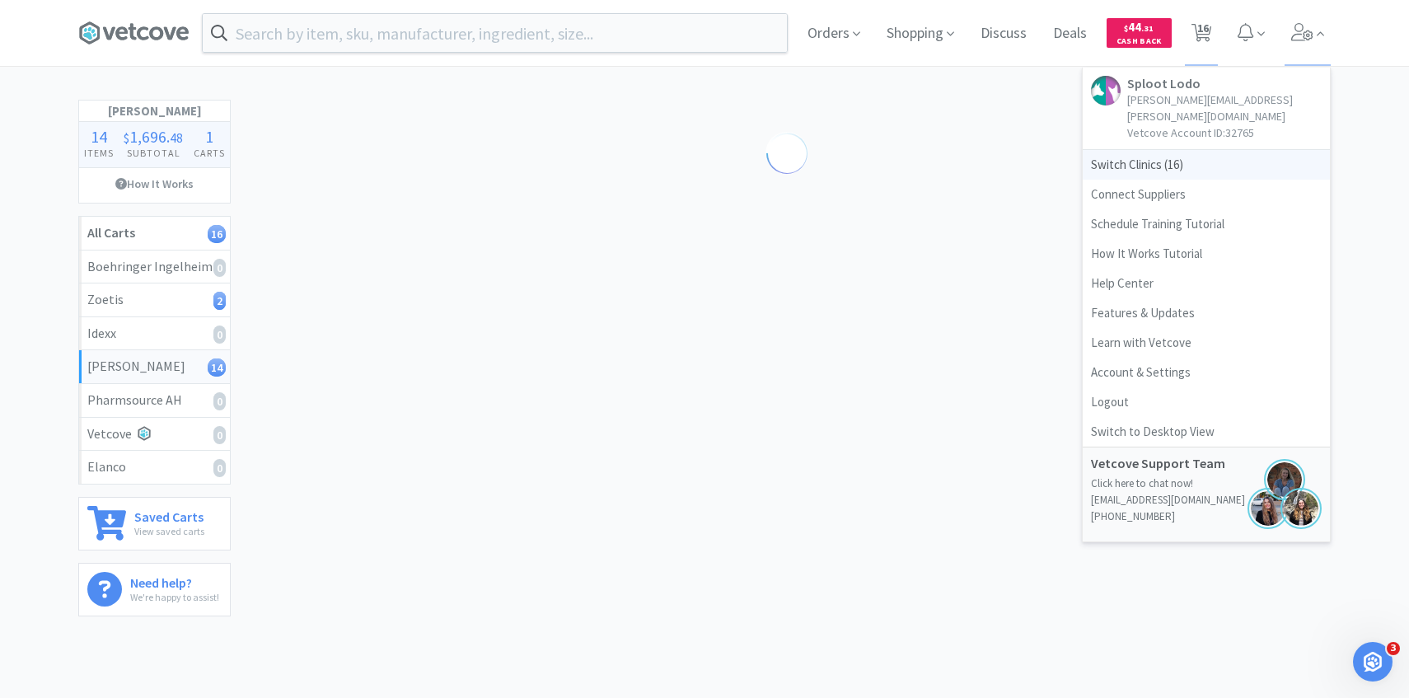
click at [1208, 150] on span "Switch Clinics ( 16 )" at bounding box center [1205, 165] width 247 height 30
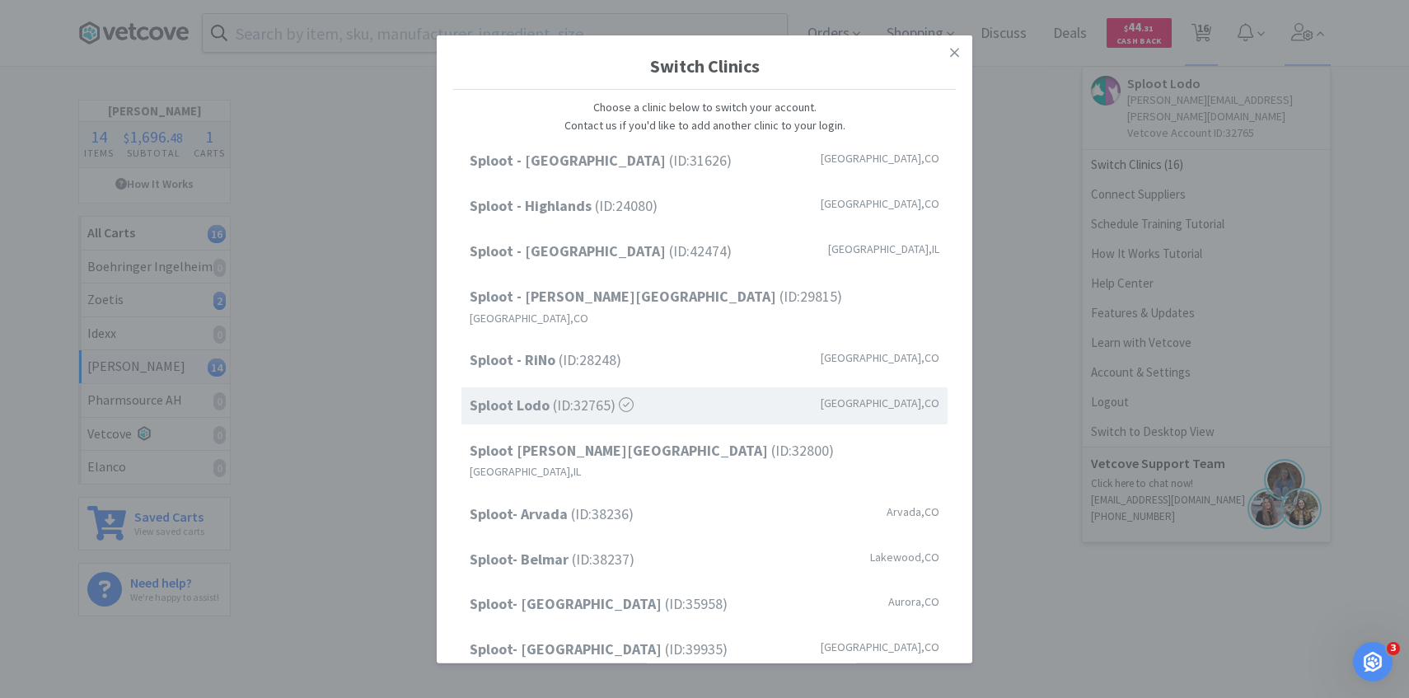
click at [634, 361] on div "Sploot - [GEOGRAPHIC_DATA] (ID: 31626 ) [GEOGRAPHIC_DATA] , [GEOGRAPHIC_DATA] […" at bounding box center [704, 518] width 503 height 751
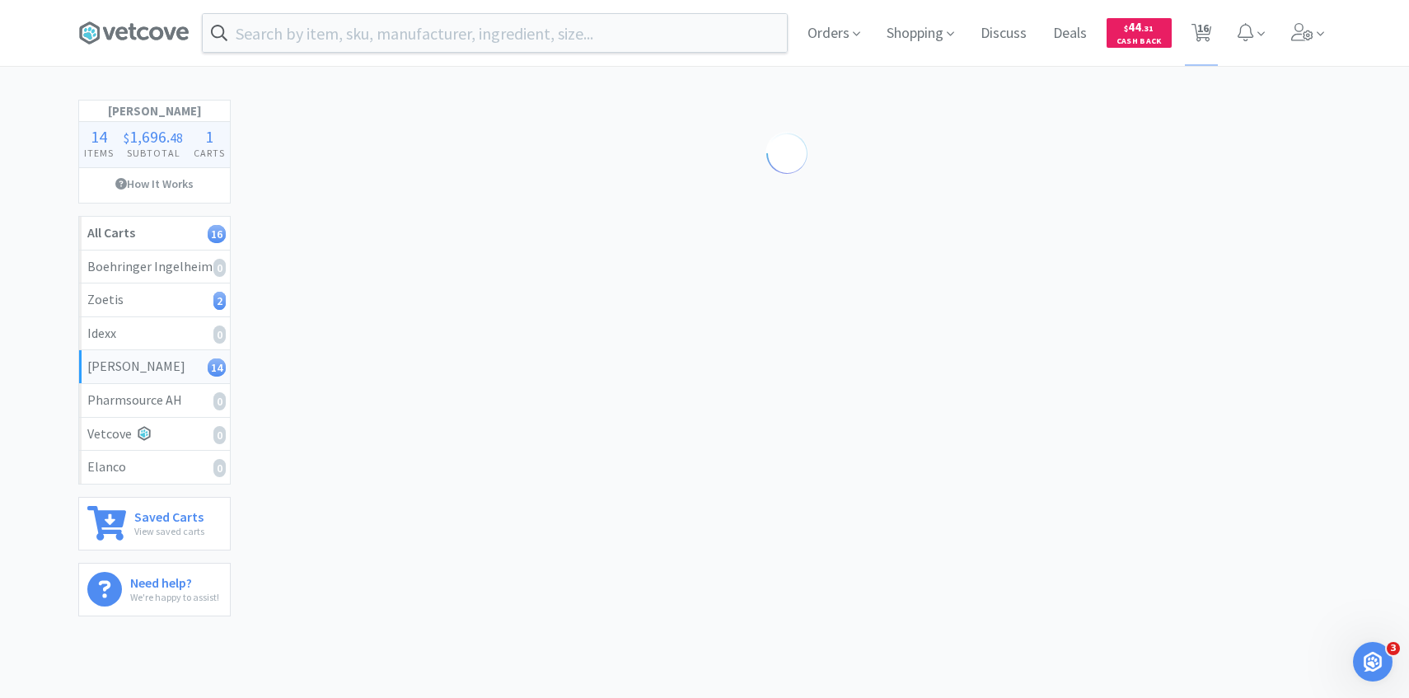
click at [634, 353] on div at bounding box center [786, 356] width 1087 height 512
click at [1297, 16] on span at bounding box center [1307, 33] width 47 height 66
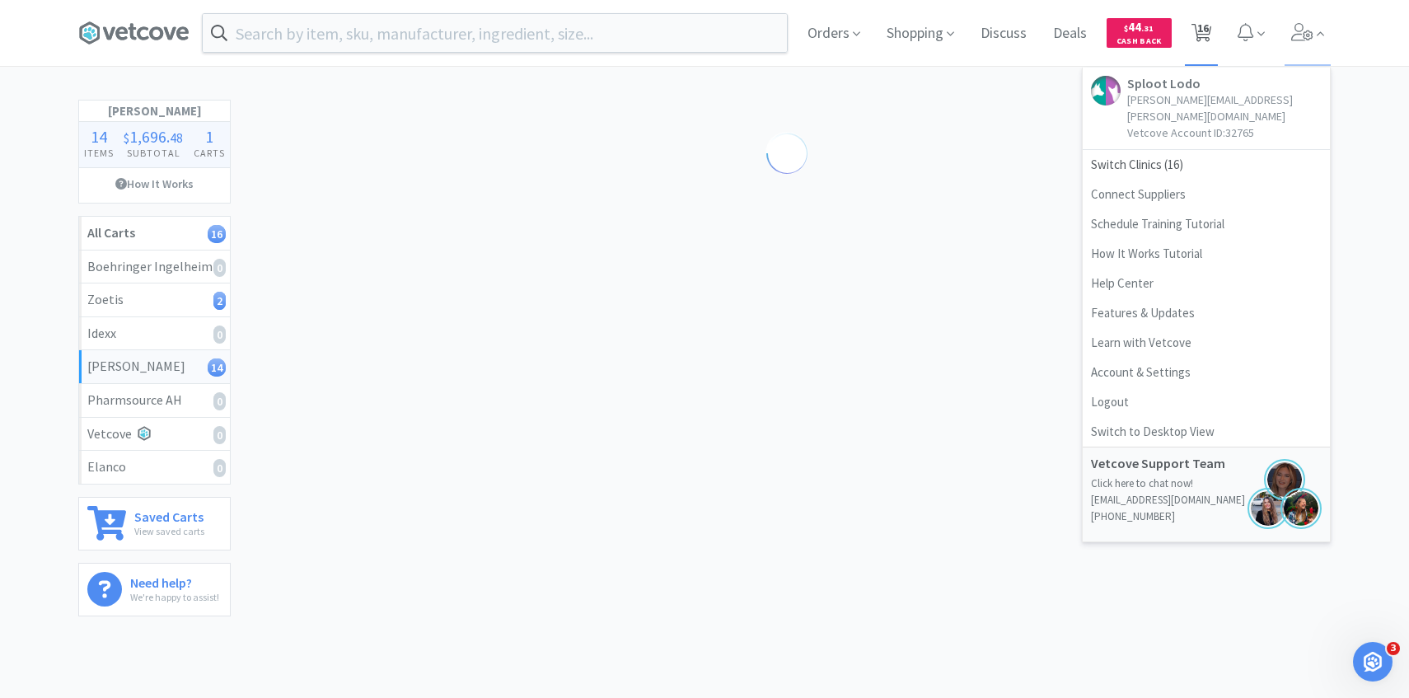
click at [1205, 29] on span "16" at bounding box center [1203, 28] width 12 height 66
select select "10"
select select "1"
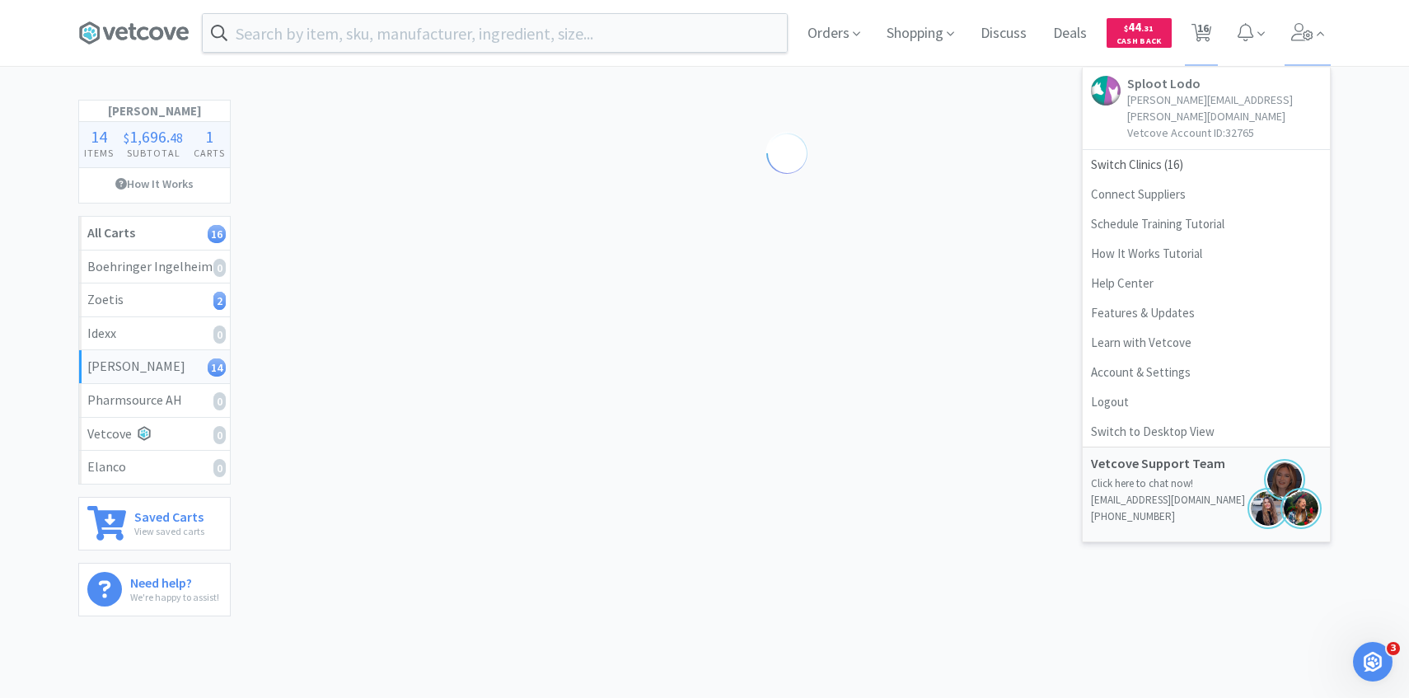
select select "1"
select select "3"
select select "2"
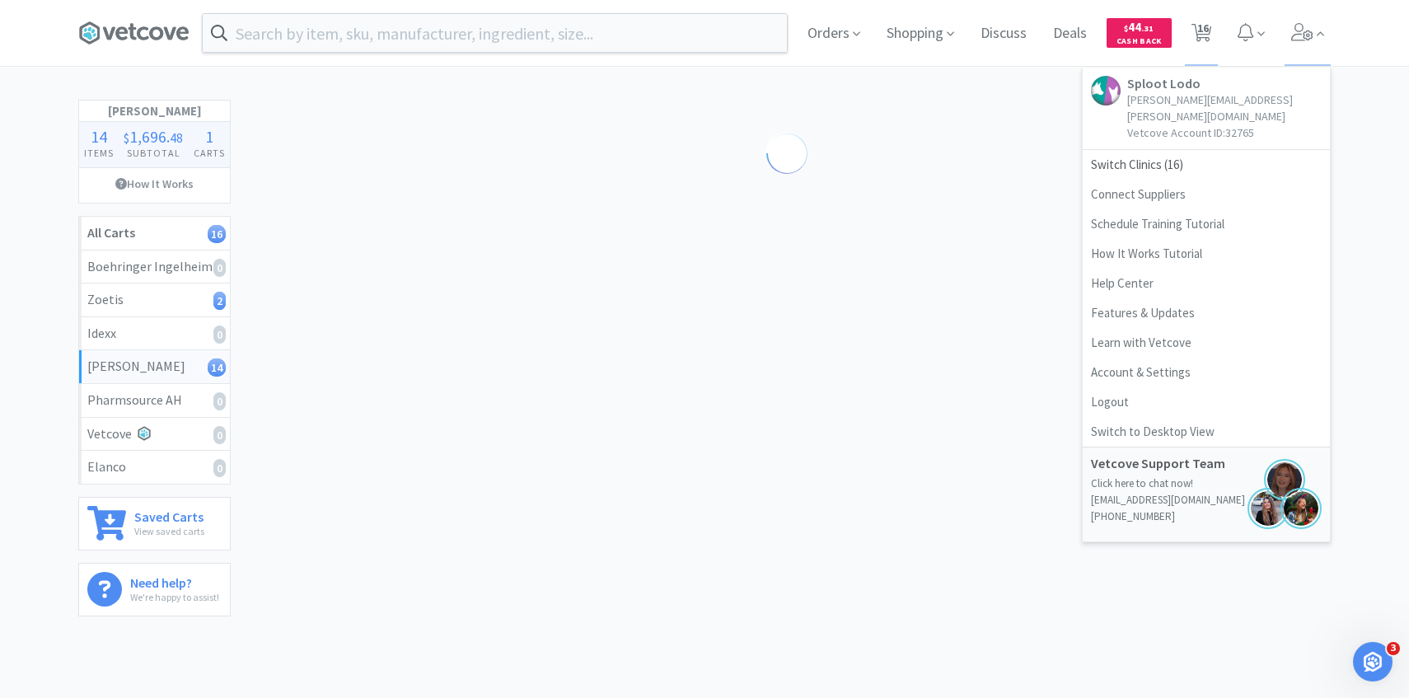
select select "1"
select select "2"
select select "1"
select select "2"
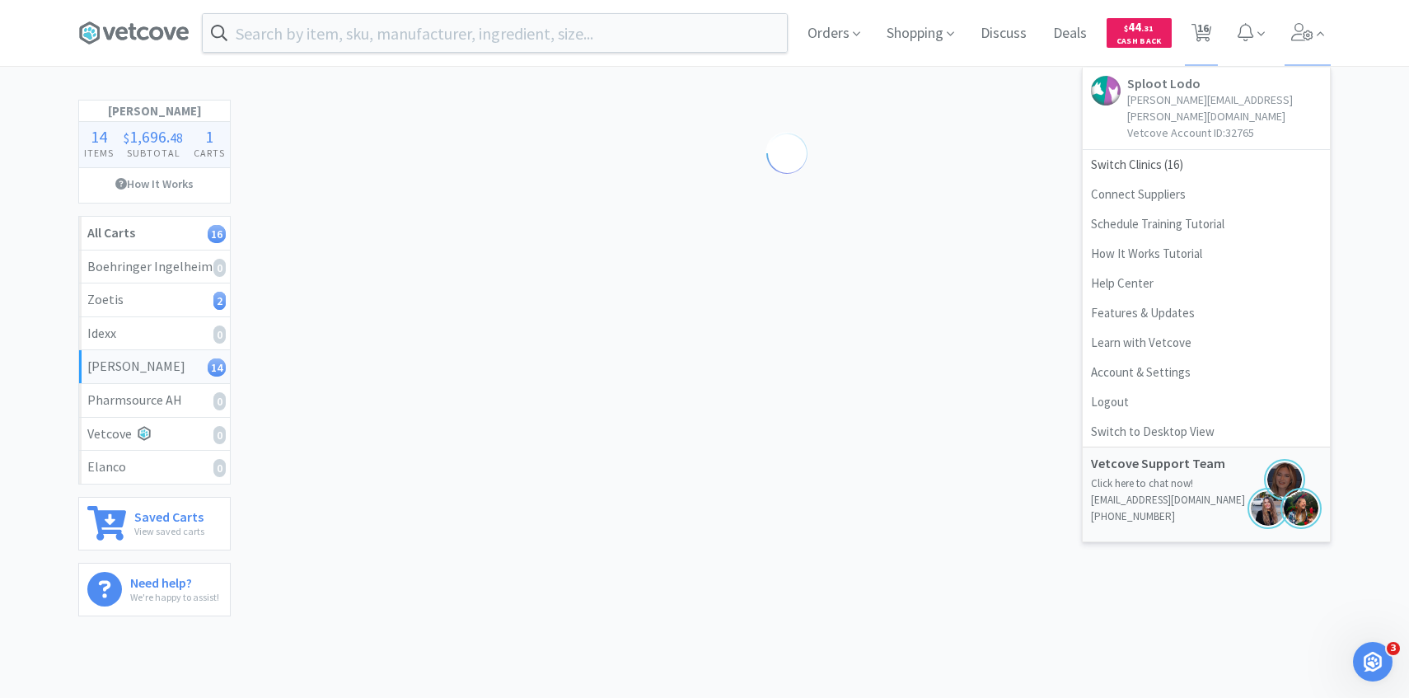
select select "2"
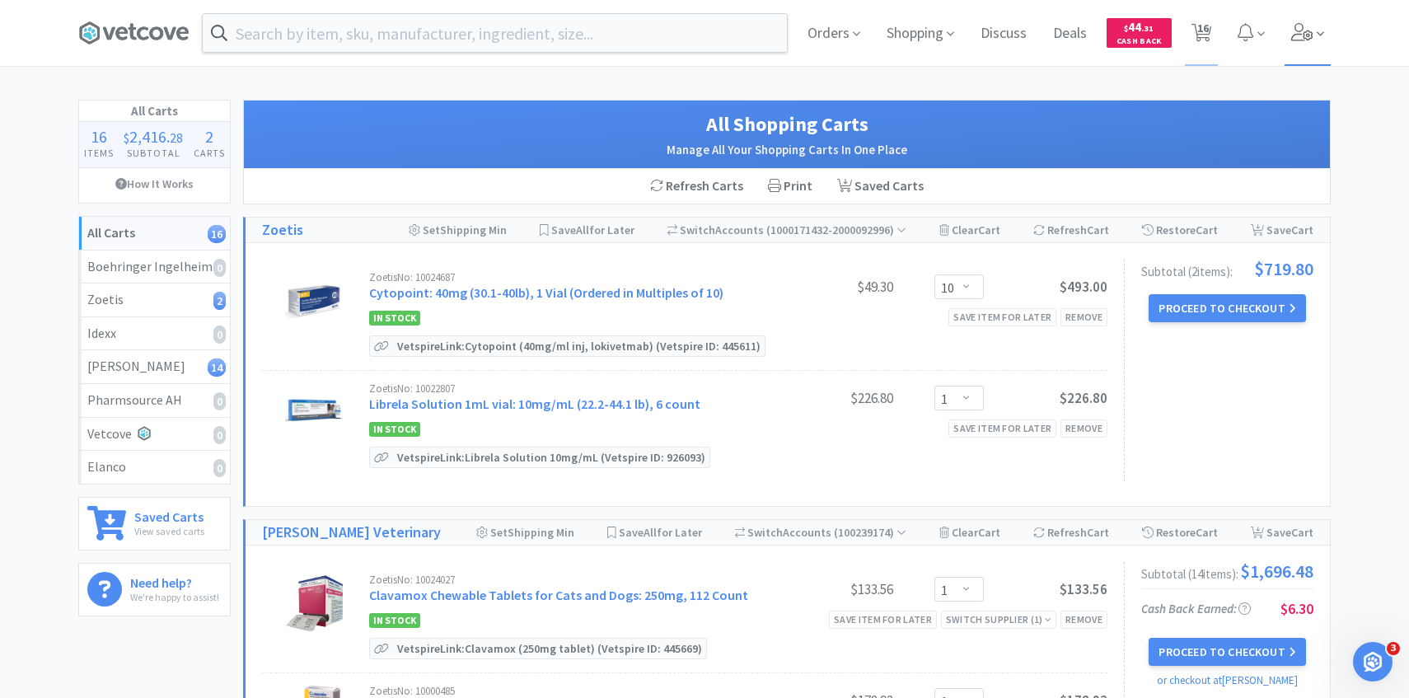
click at [1313, 21] on span at bounding box center [1307, 33] width 47 height 66
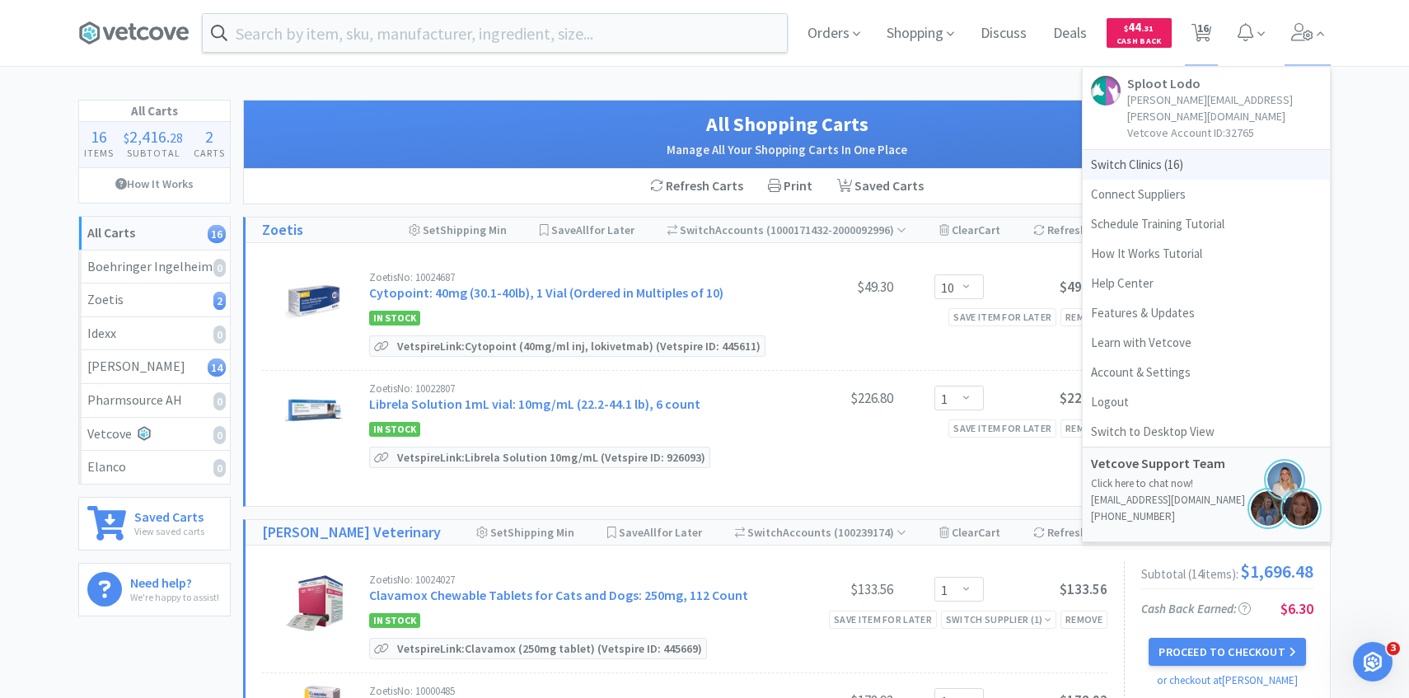
click at [1237, 150] on span "Switch Clinics ( 16 )" at bounding box center [1205, 165] width 247 height 30
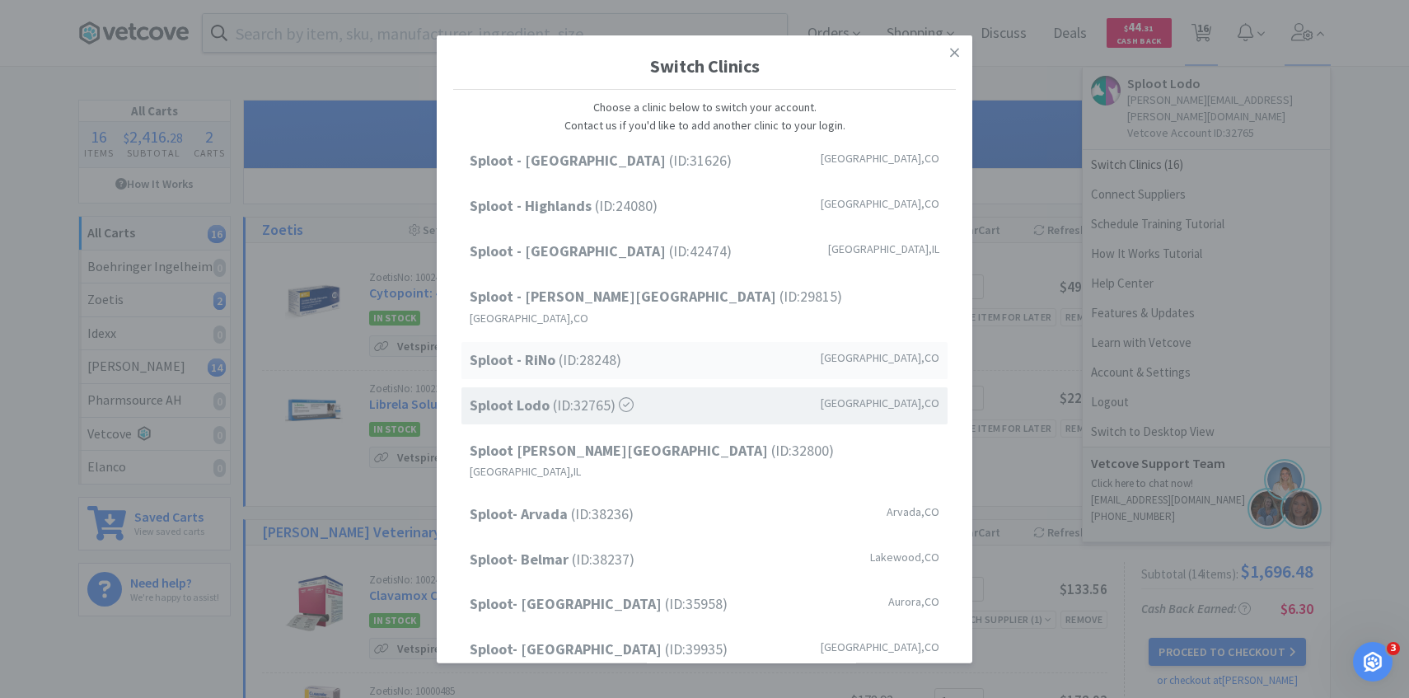
click at [699, 349] on div "Sploot - RiNo (ID: 28248 ) [GEOGRAPHIC_DATA] , [GEOGRAPHIC_DATA]" at bounding box center [704, 360] width 486 height 37
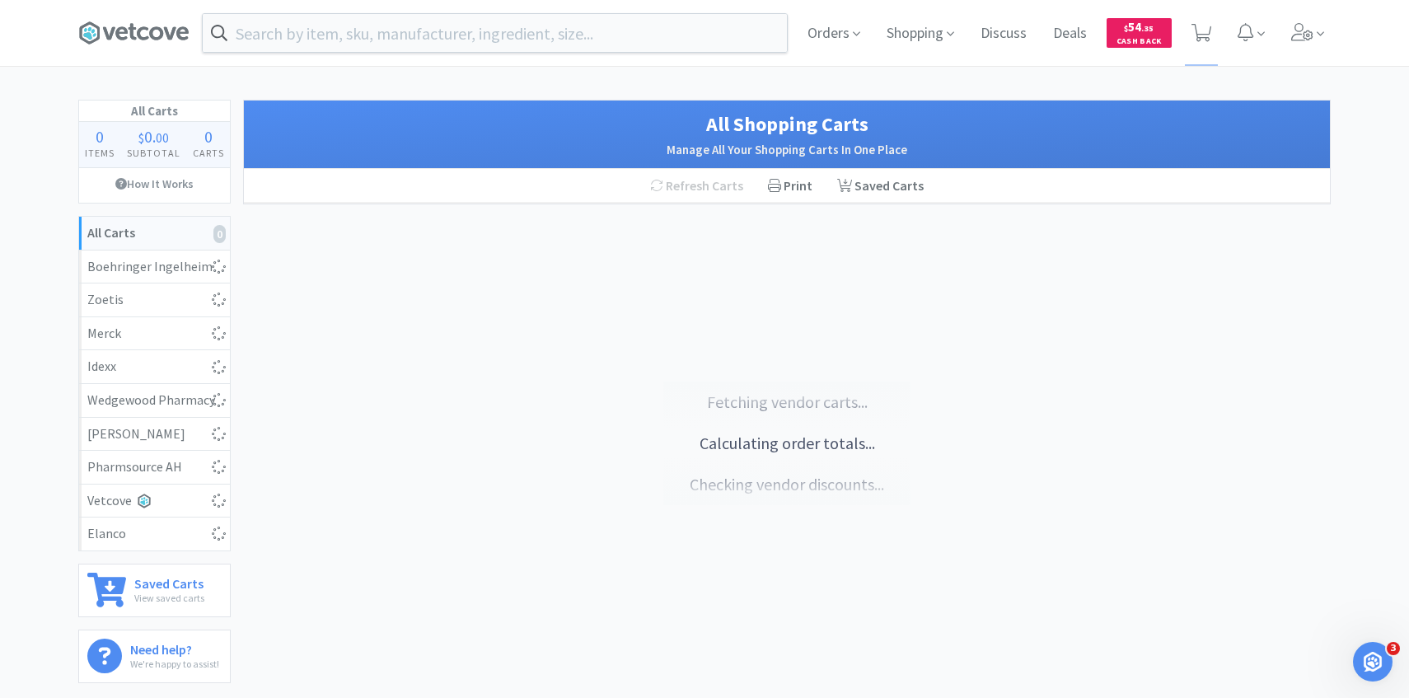
select select "1"
select select "2"
select select "1"
select select "2"
select select "1"
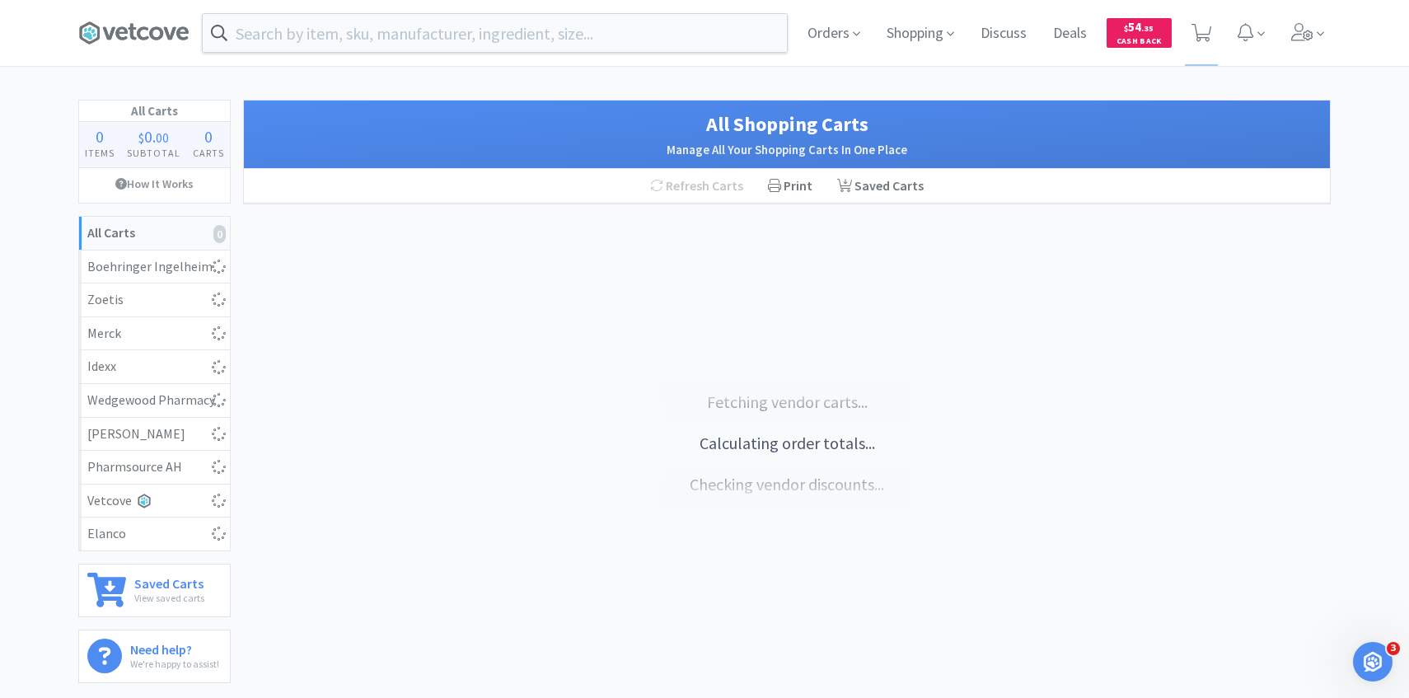
select select "1"
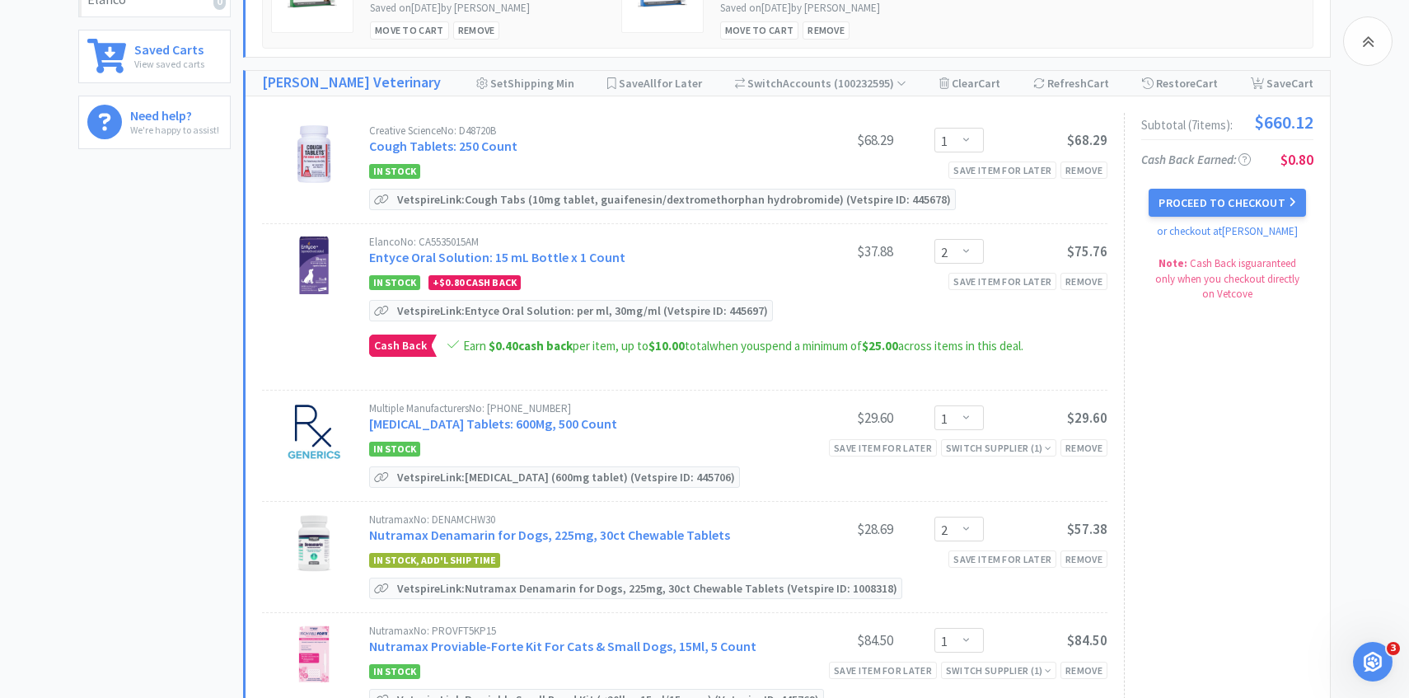
scroll to position [366, 0]
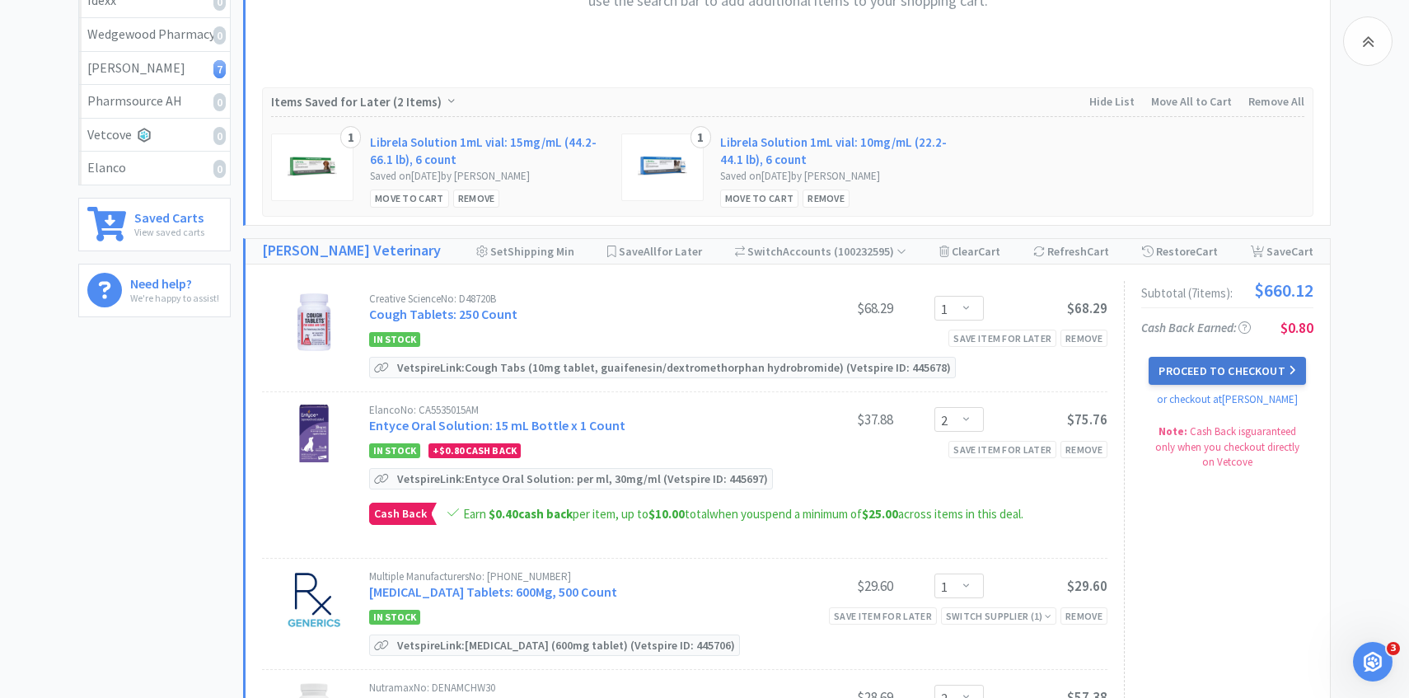
click at [1219, 370] on button "Proceed to Checkout" at bounding box center [1226, 371] width 157 height 28
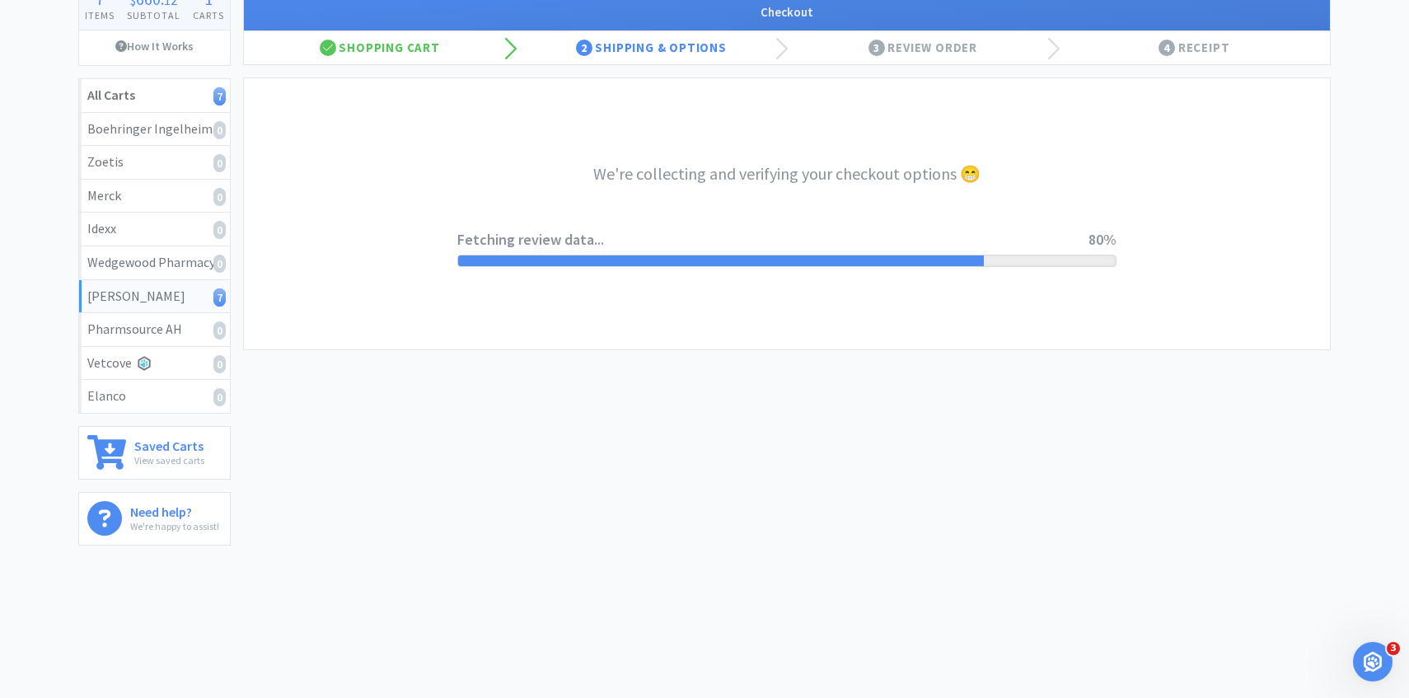
select select "1"
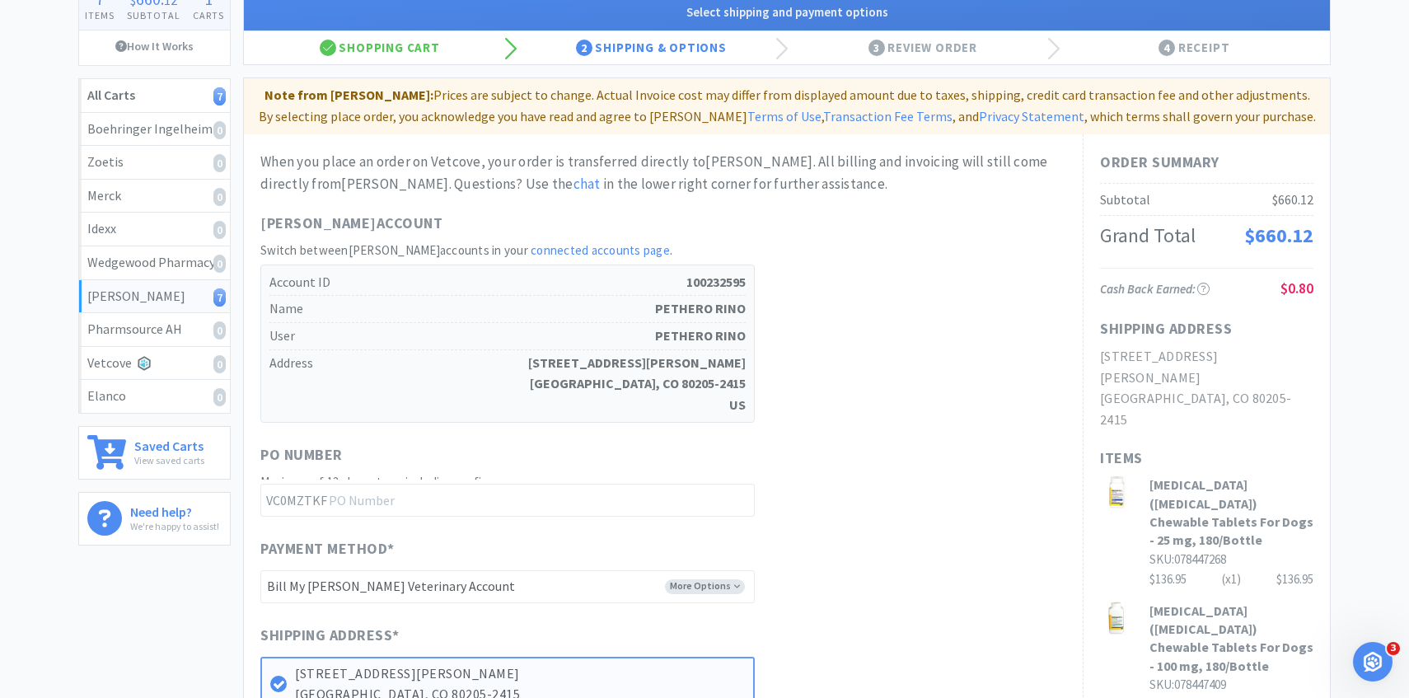
scroll to position [0, 0]
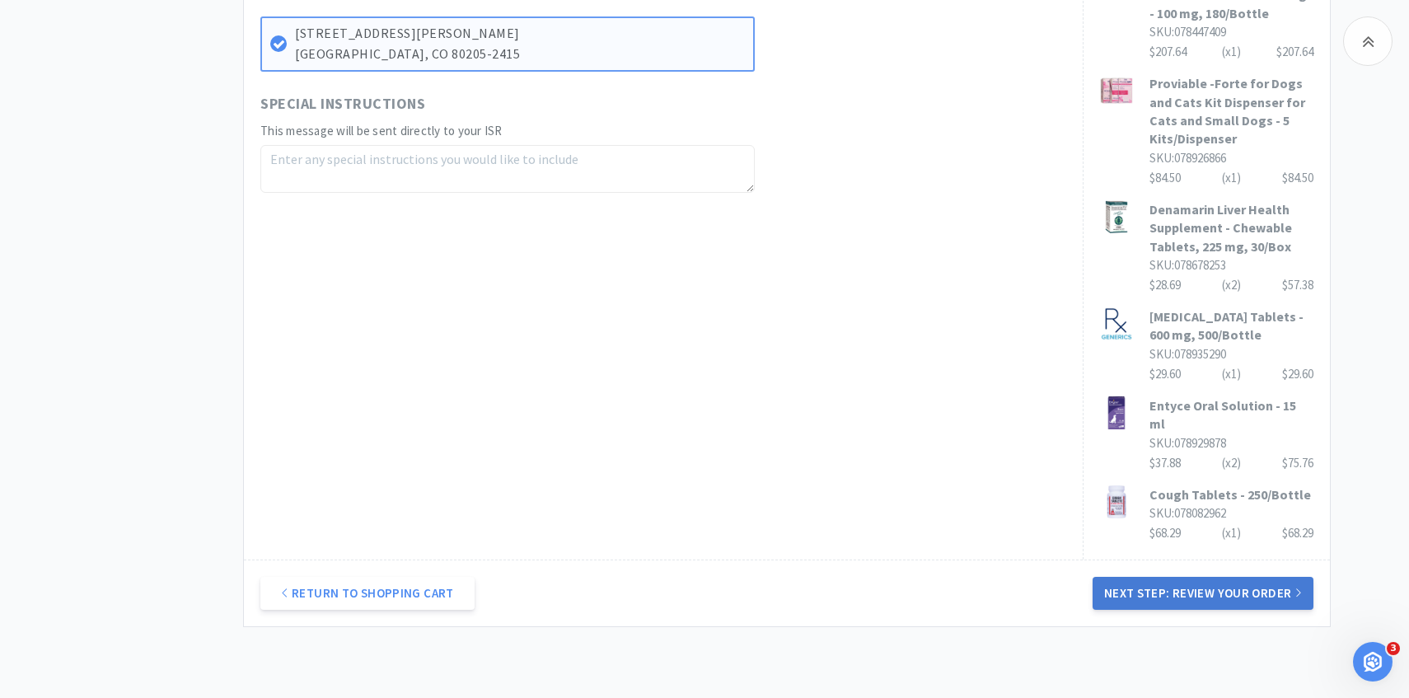
click at [1155, 577] on button "Next Step: Review Your Order" at bounding box center [1202, 593] width 221 height 33
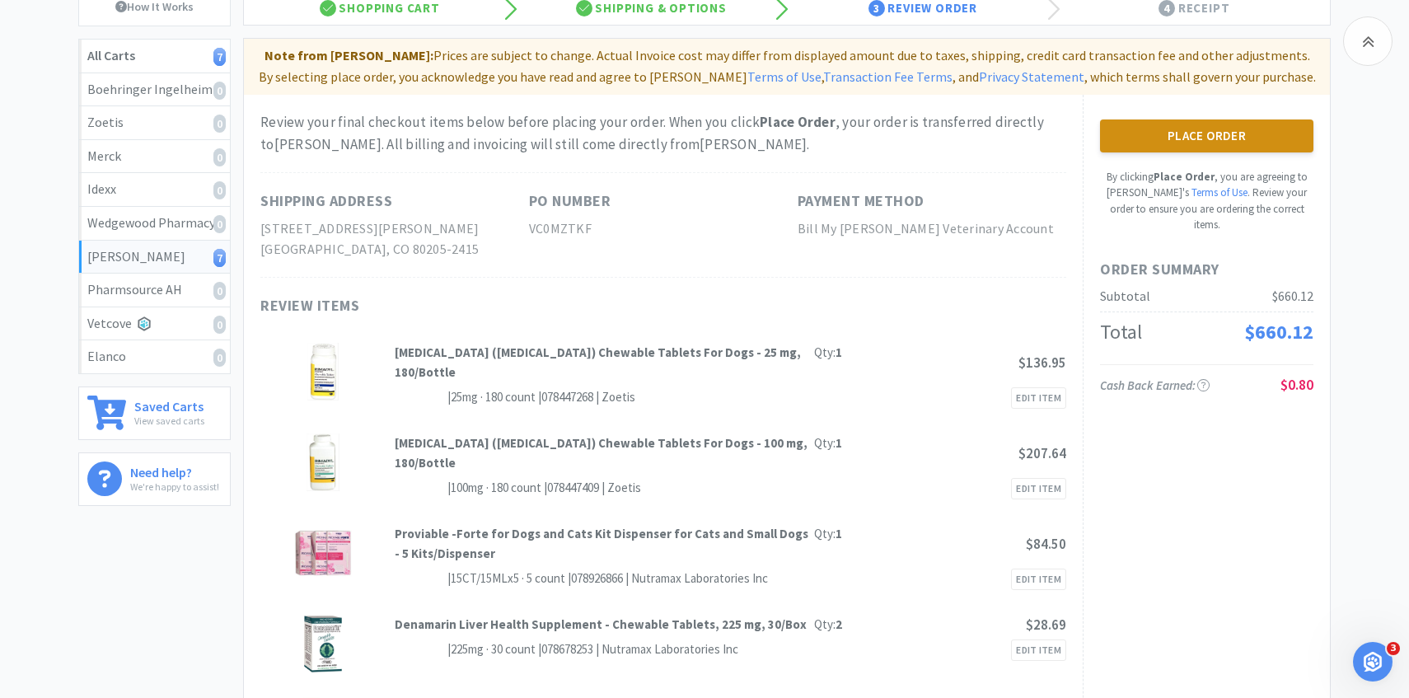
click at [1213, 149] on button "Place Order" at bounding box center [1206, 135] width 213 height 33
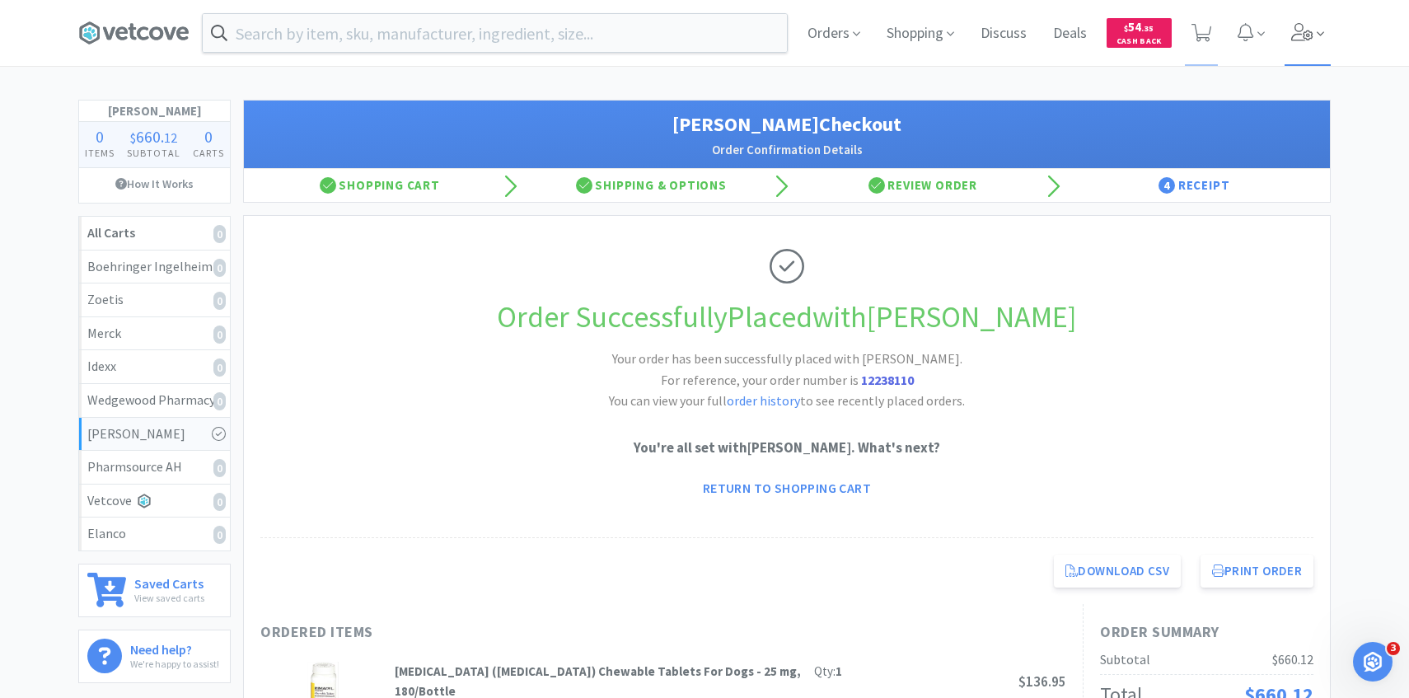
click at [1306, 50] on span at bounding box center [1307, 33] width 47 height 66
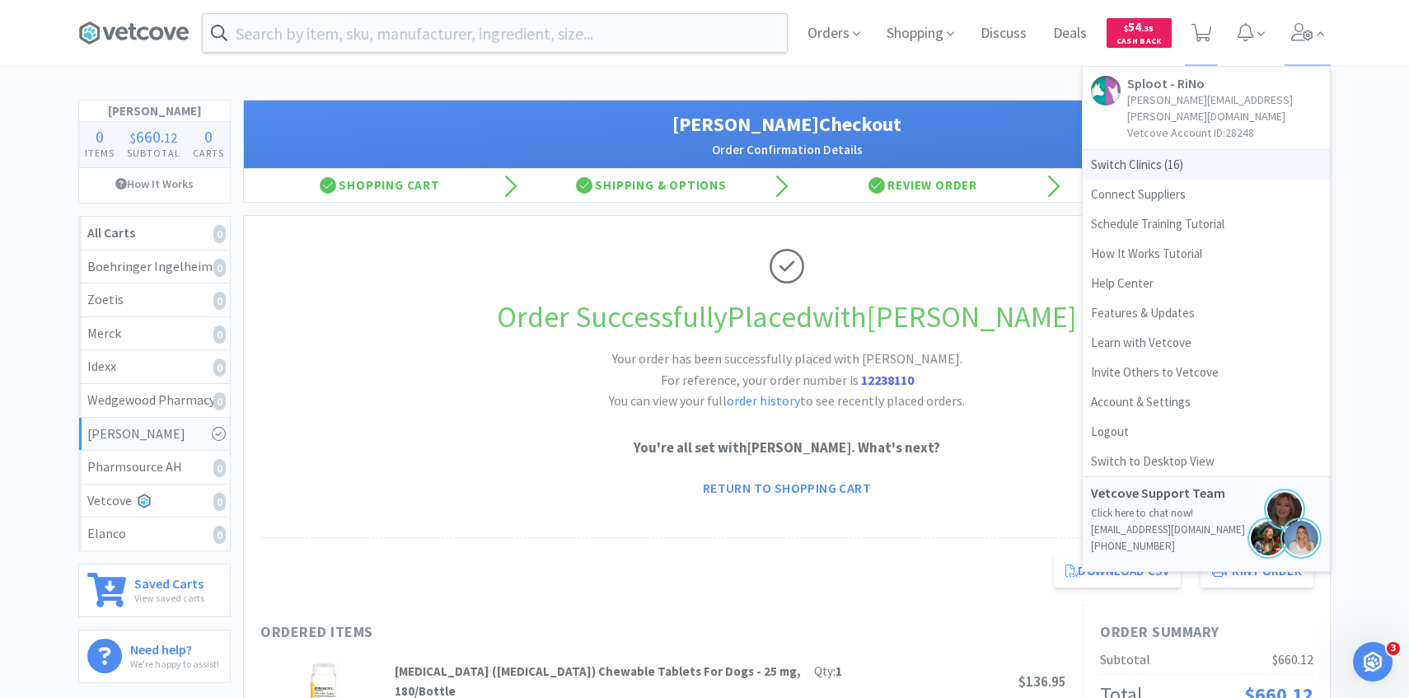
click at [1156, 150] on span "Switch Clinics ( 16 )" at bounding box center [1205, 165] width 247 height 30
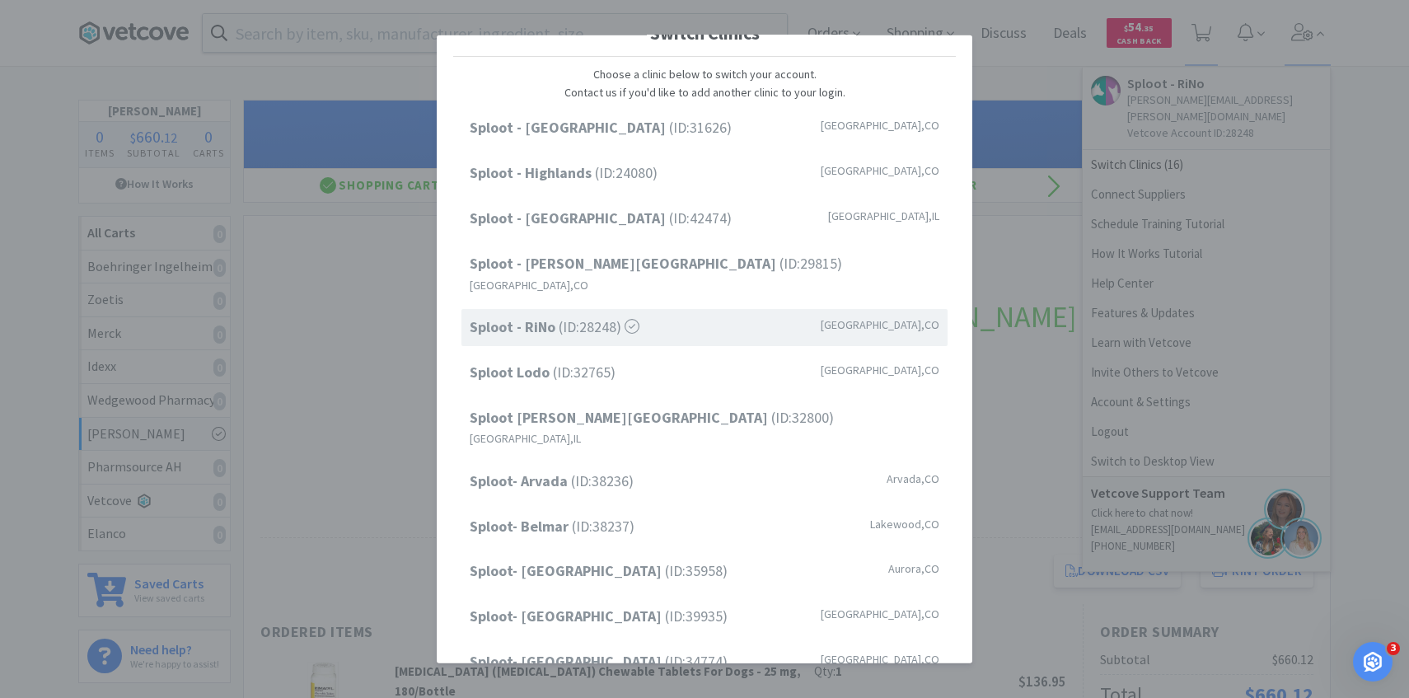
scroll to position [16, 0]
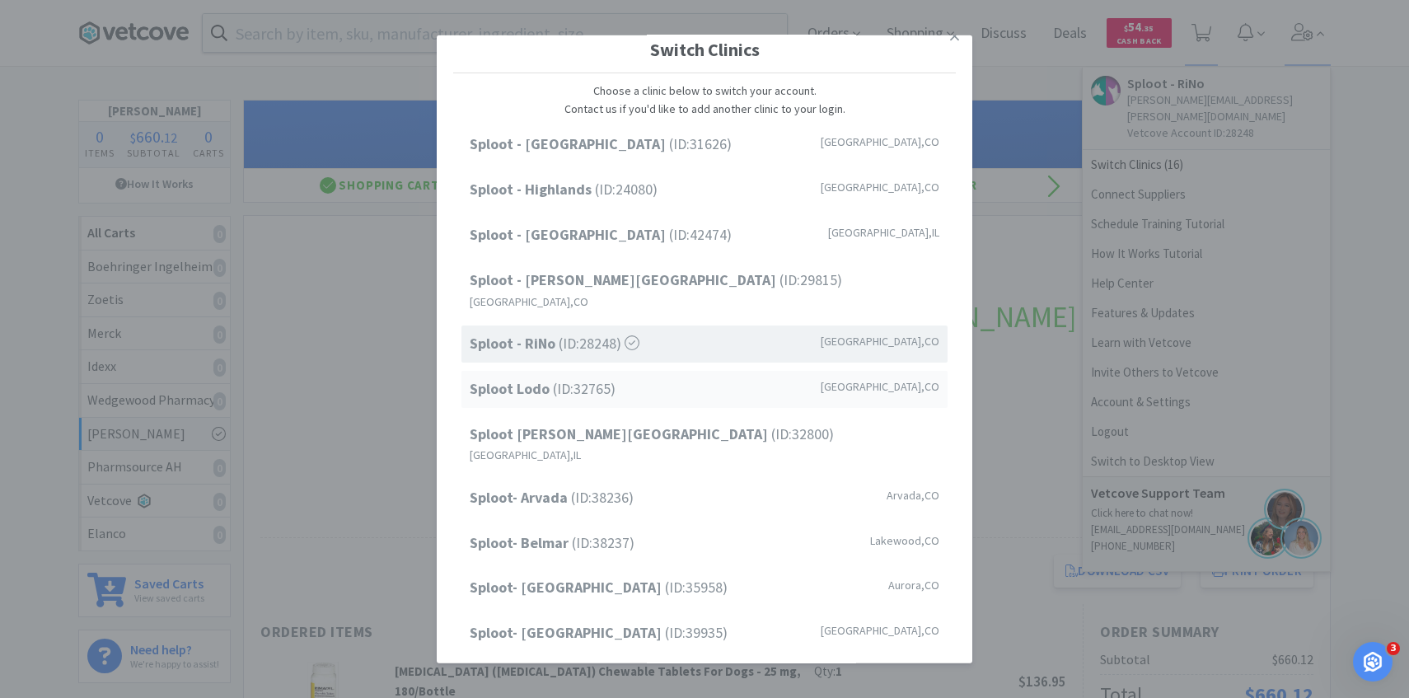
click at [613, 377] on span "Sploot Lodo (ID: 32765 )" at bounding box center [543, 389] width 146 height 24
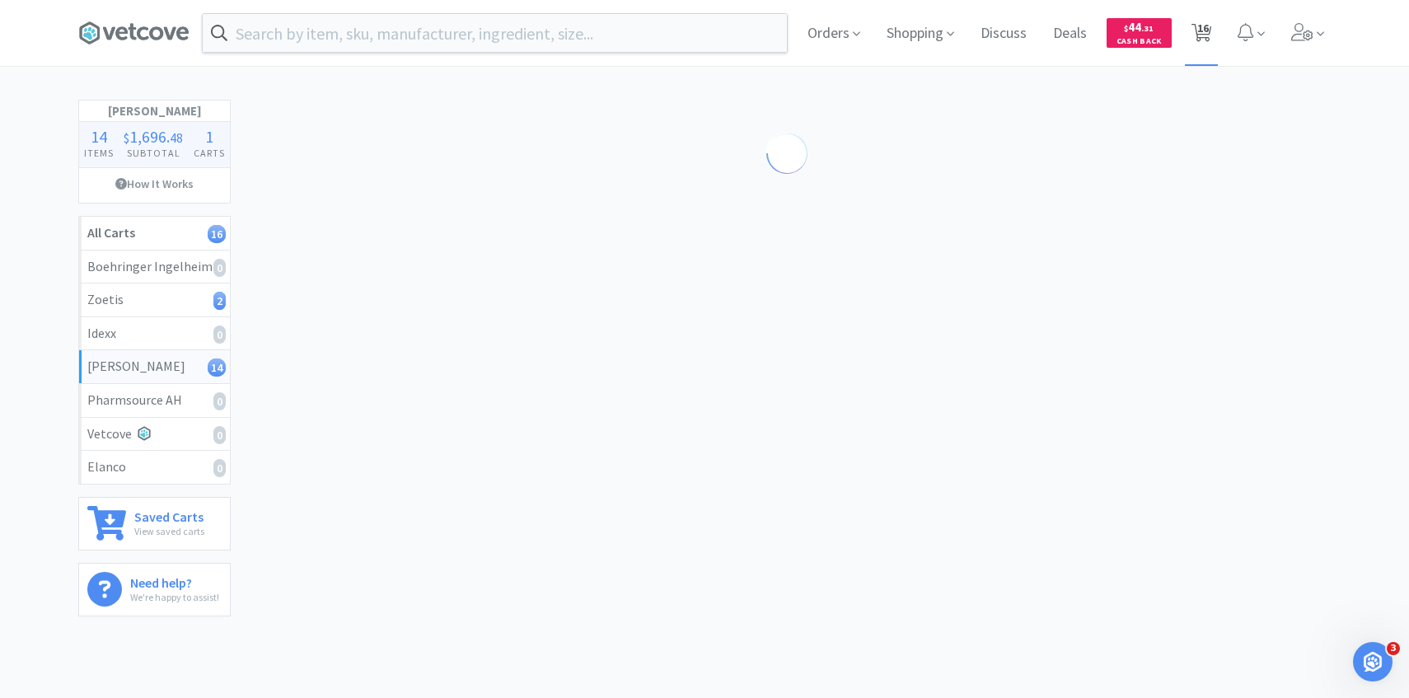
click at [1205, 43] on span "16" at bounding box center [1203, 28] width 12 height 66
select select "10"
select select "1"
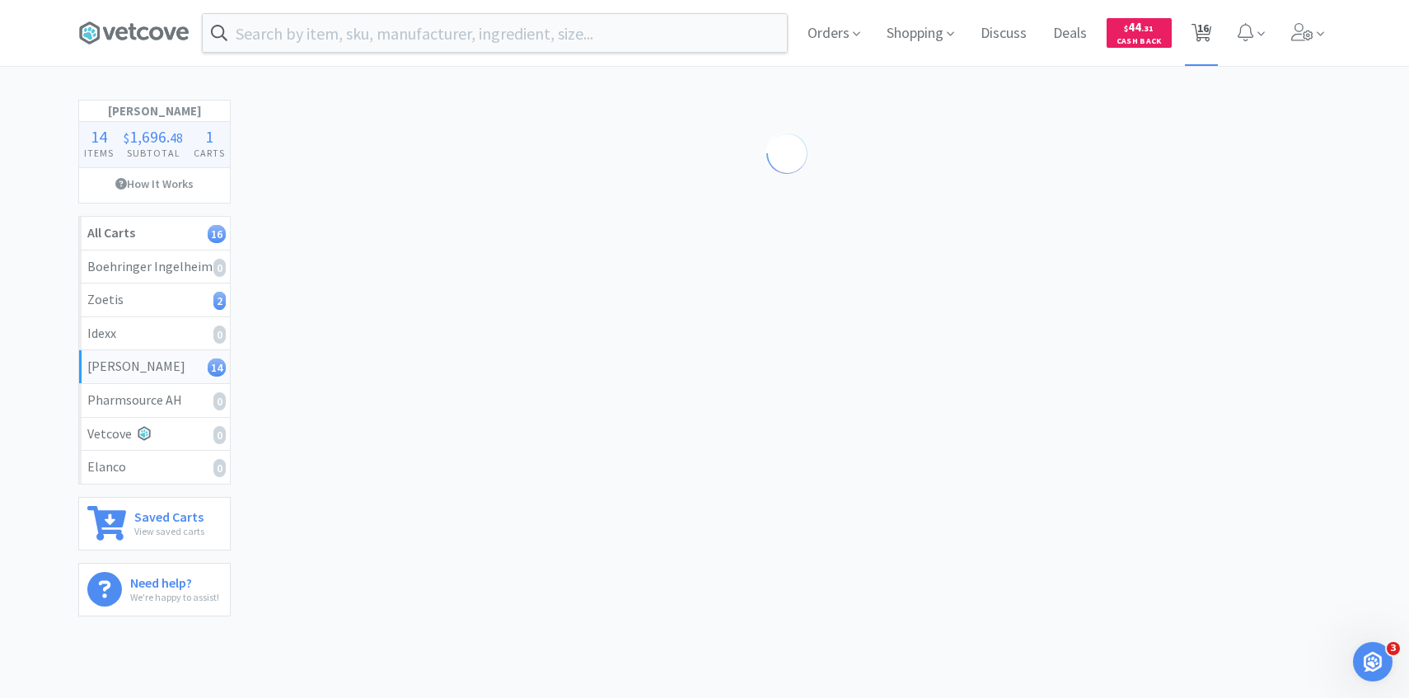
select select "1"
select select "3"
select select "2"
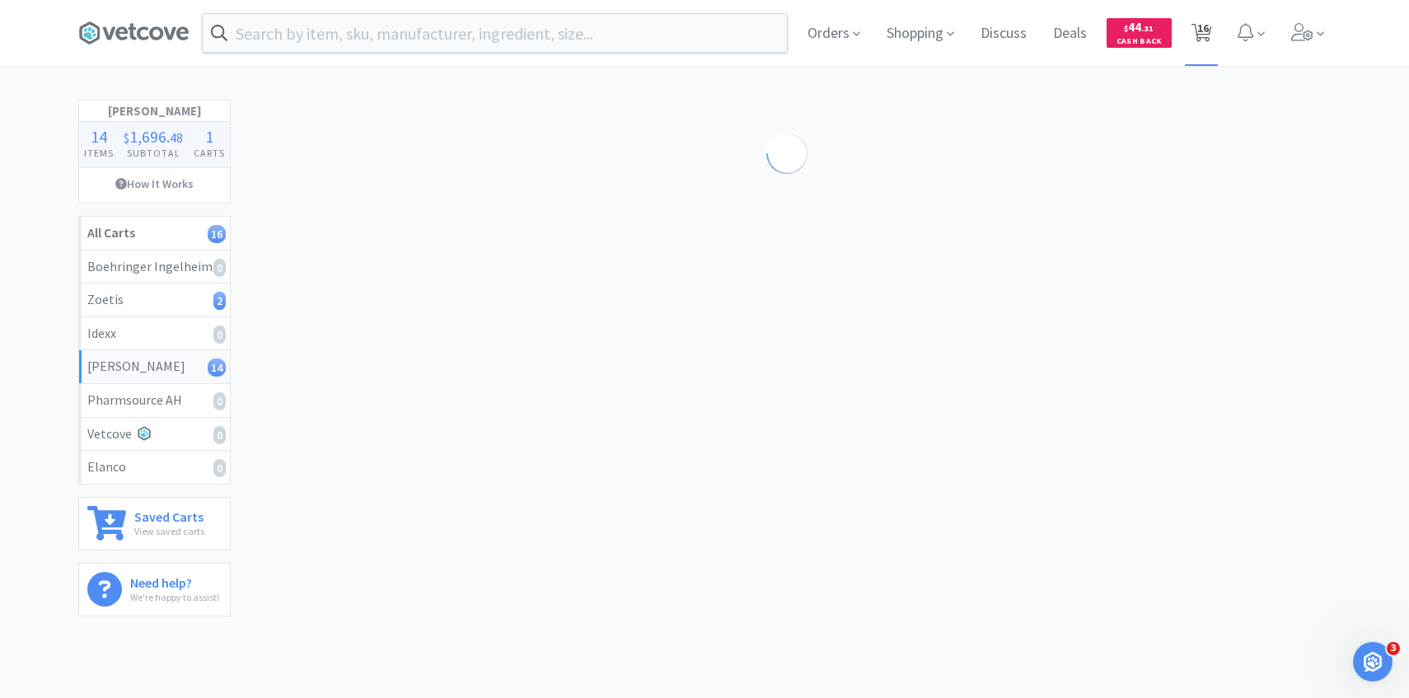
select select "1"
select select "2"
select select "1"
select select "2"
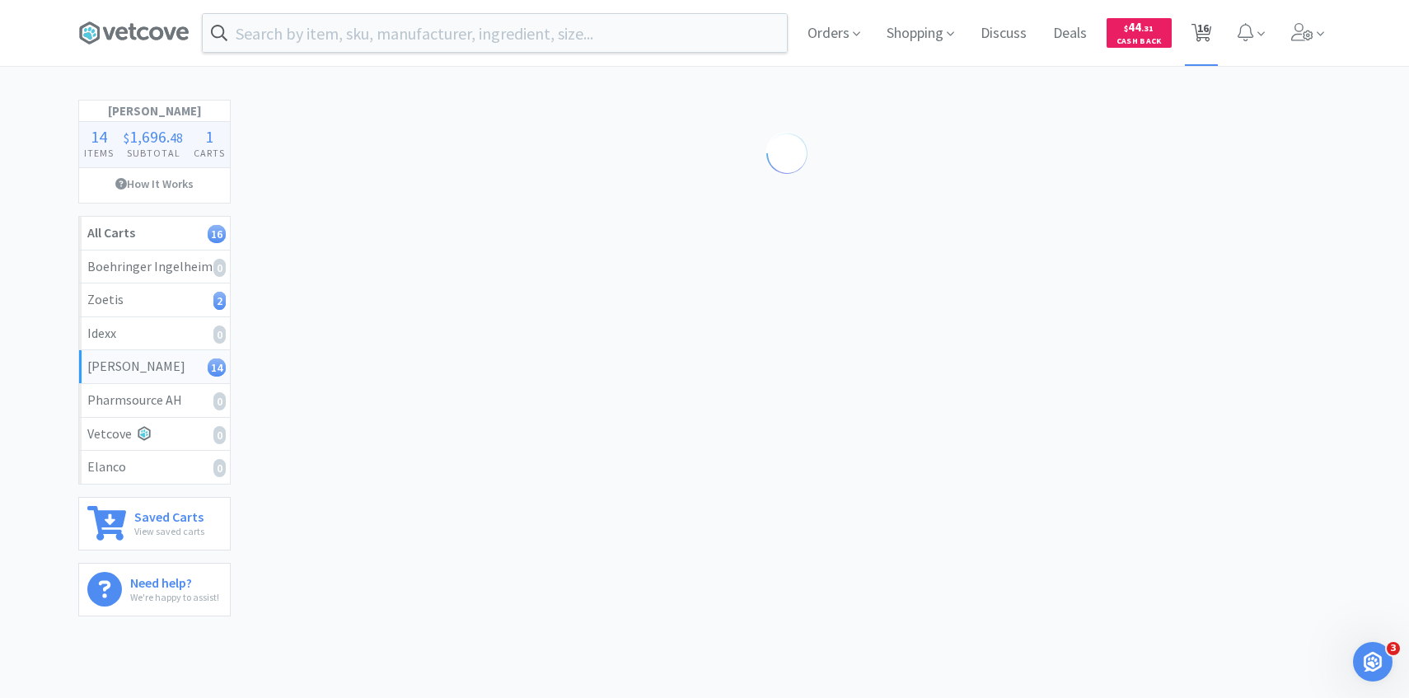
select select "2"
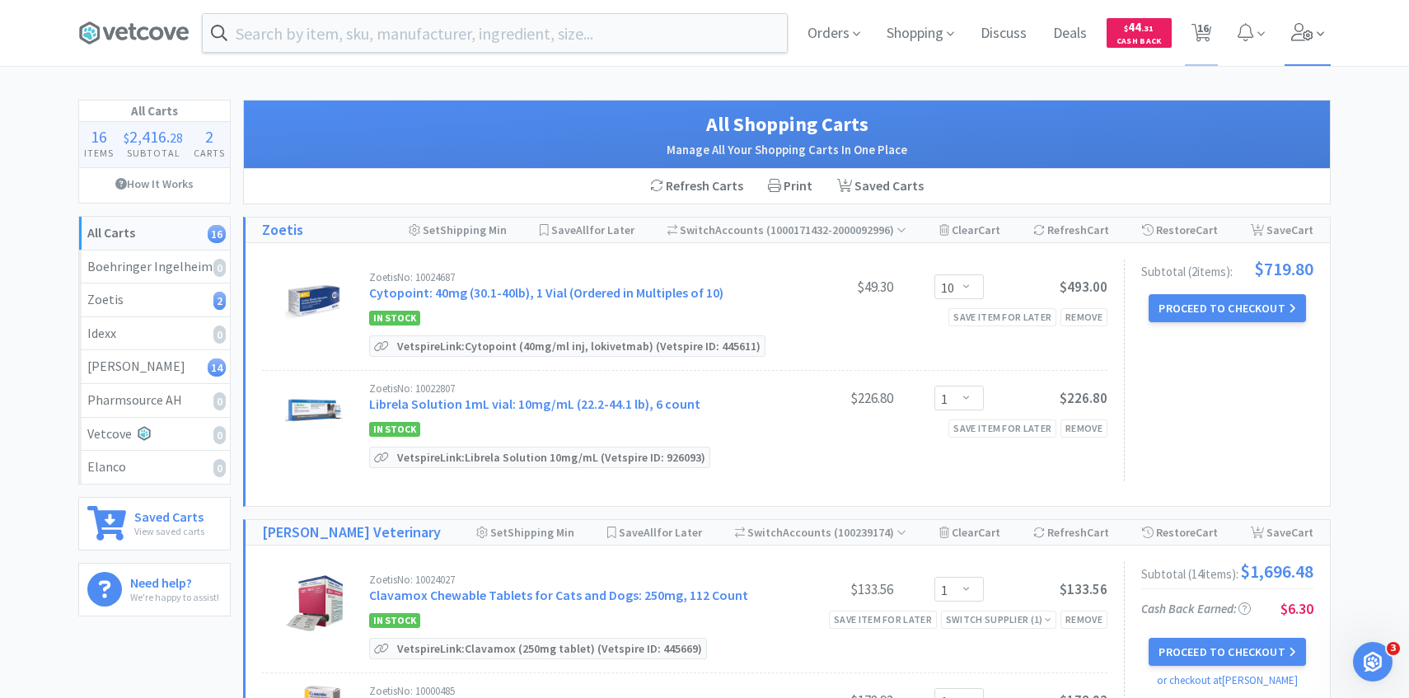
click at [1317, 8] on span at bounding box center [1307, 33] width 47 height 66
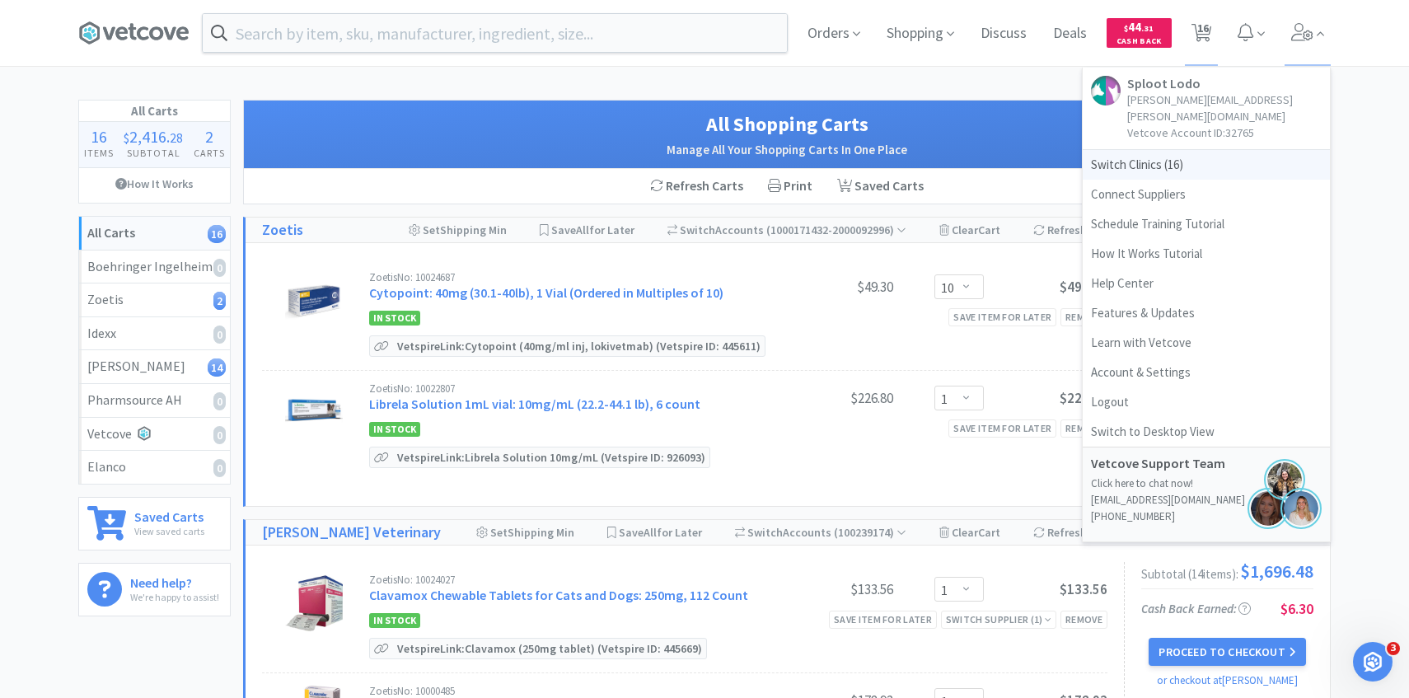
click at [1181, 153] on span "Switch Clinics ( 16 )" at bounding box center [1205, 165] width 247 height 30
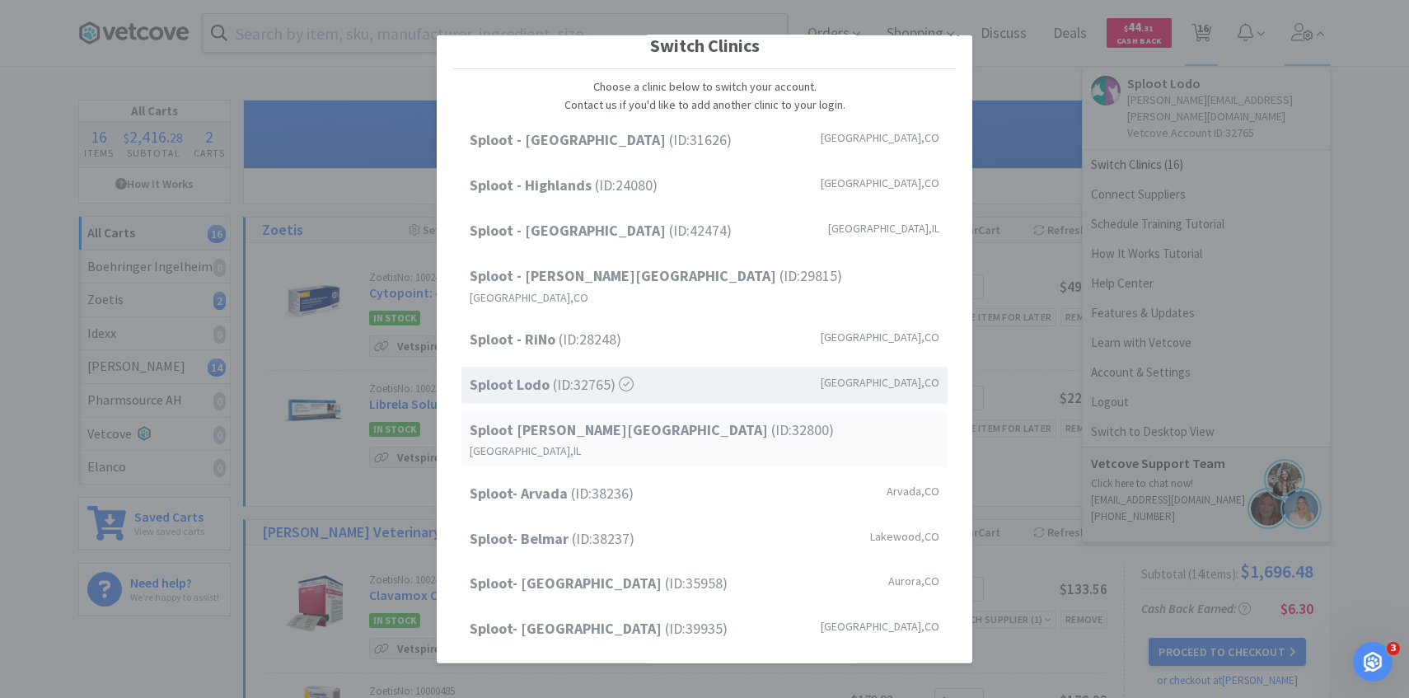
scroll to position [34, 0]
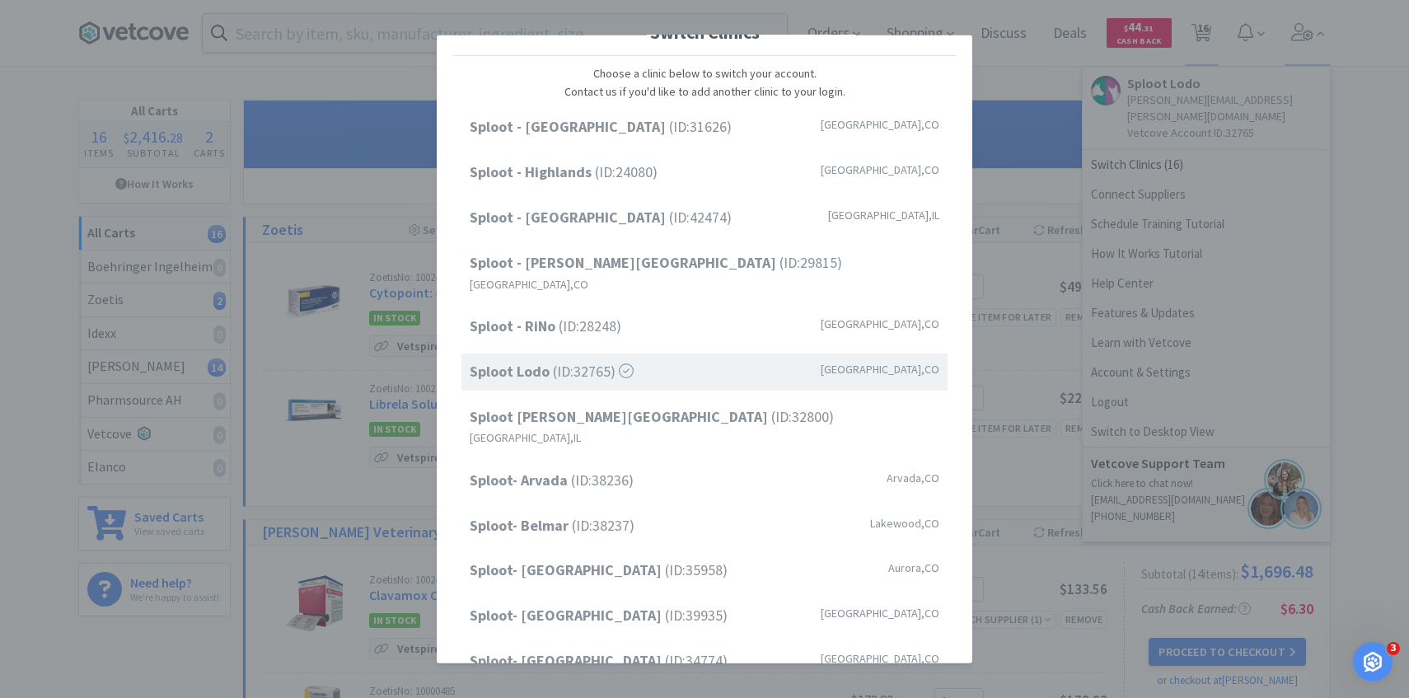
click at [610, 507] on div "Sploot - [GEOGRAPHIC_DATA] (ID: 31626 ) [GEOGRAPHIC_DATA] , [GEOGRAPHIC_DATA] […" at bounding box center [704, 484] width 503 height 751
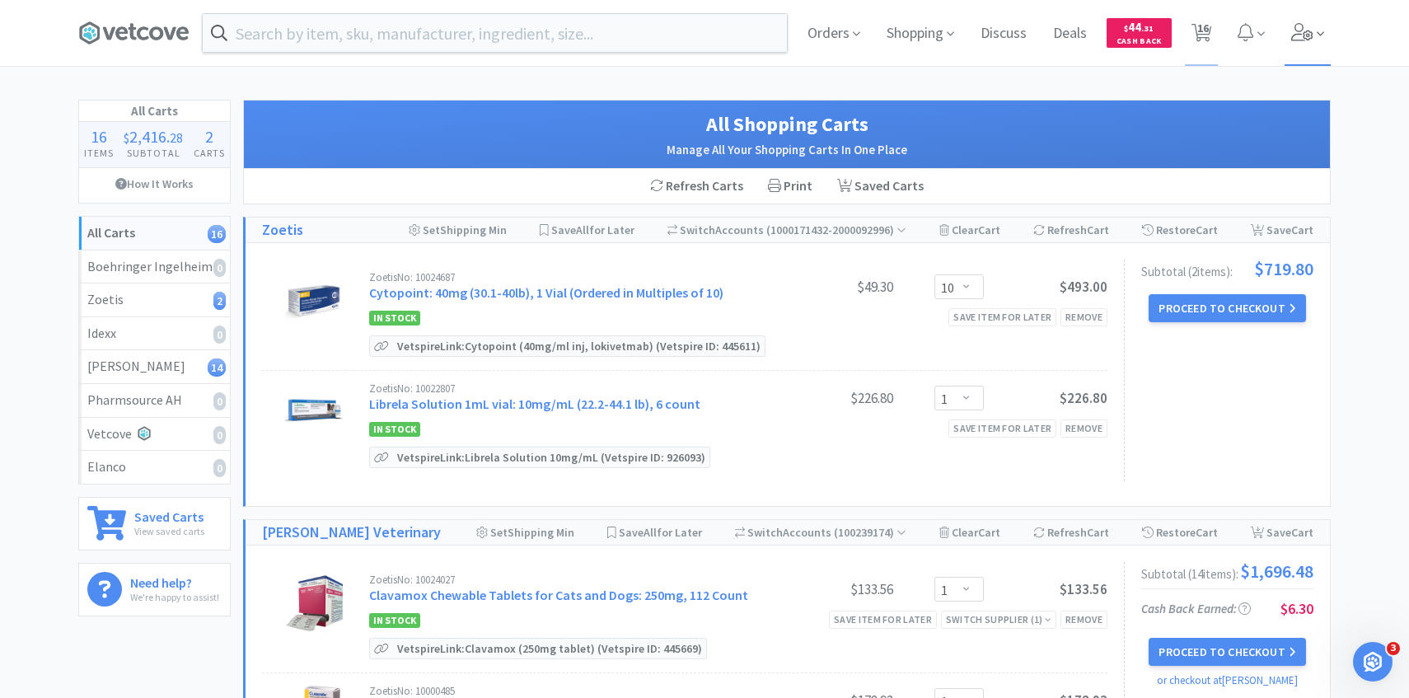
click at [1307, 19] on span at bounding box center [1307, 33] width 47 height 66
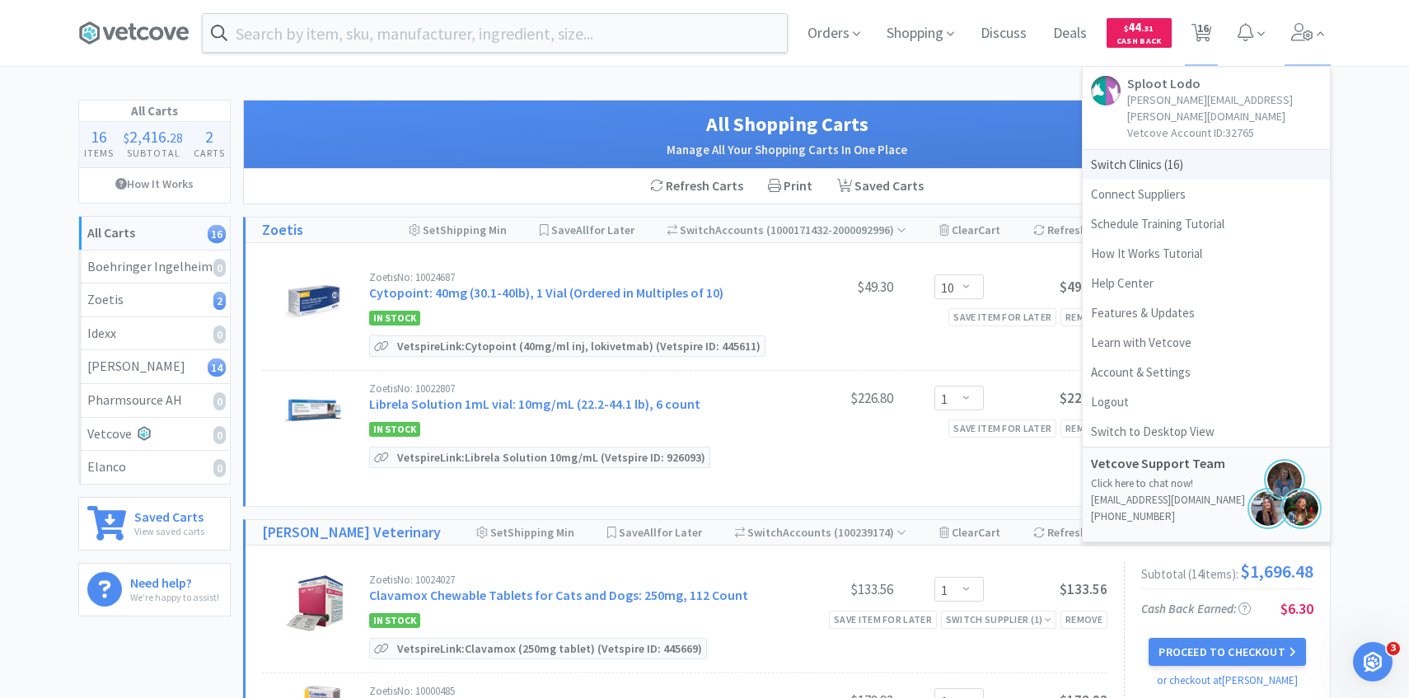
click at [1166, 150] on span "Switch Clinics ( 16 )" at bounding box center [1205, 165] width 247 height 30
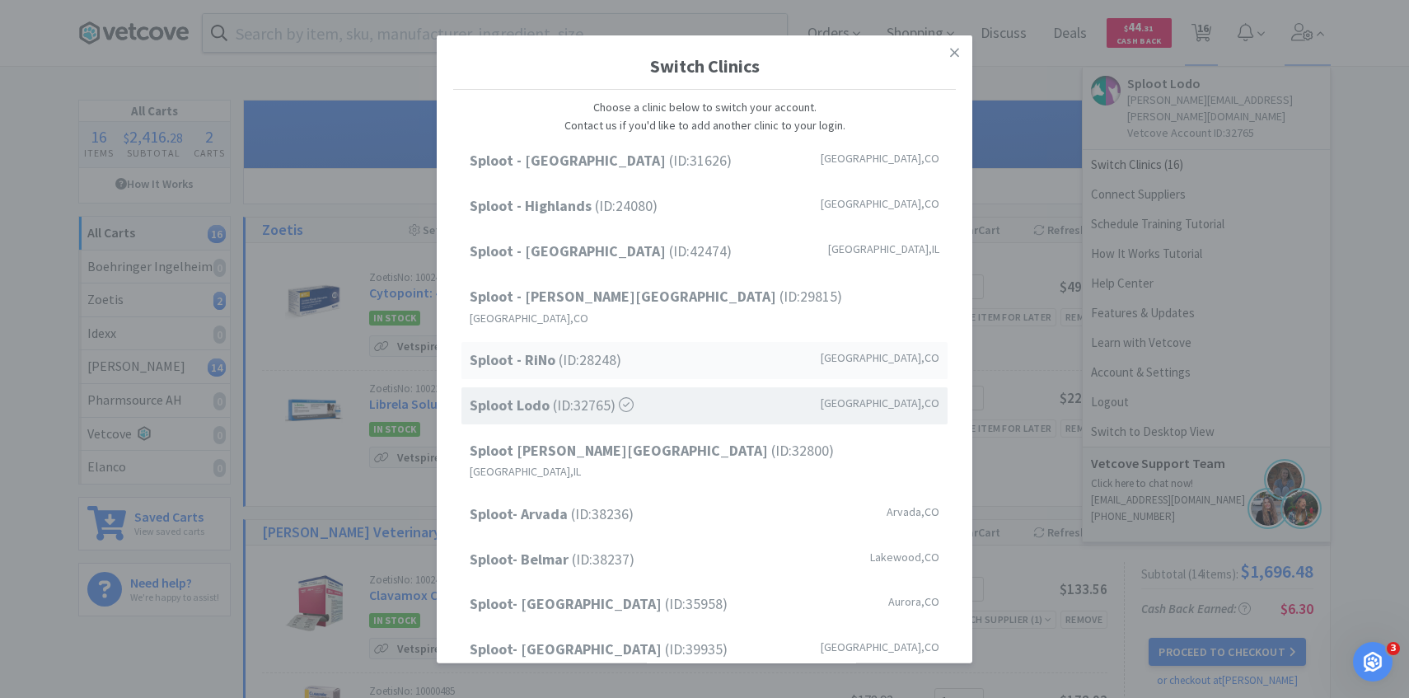
scroll to position [210, 0]
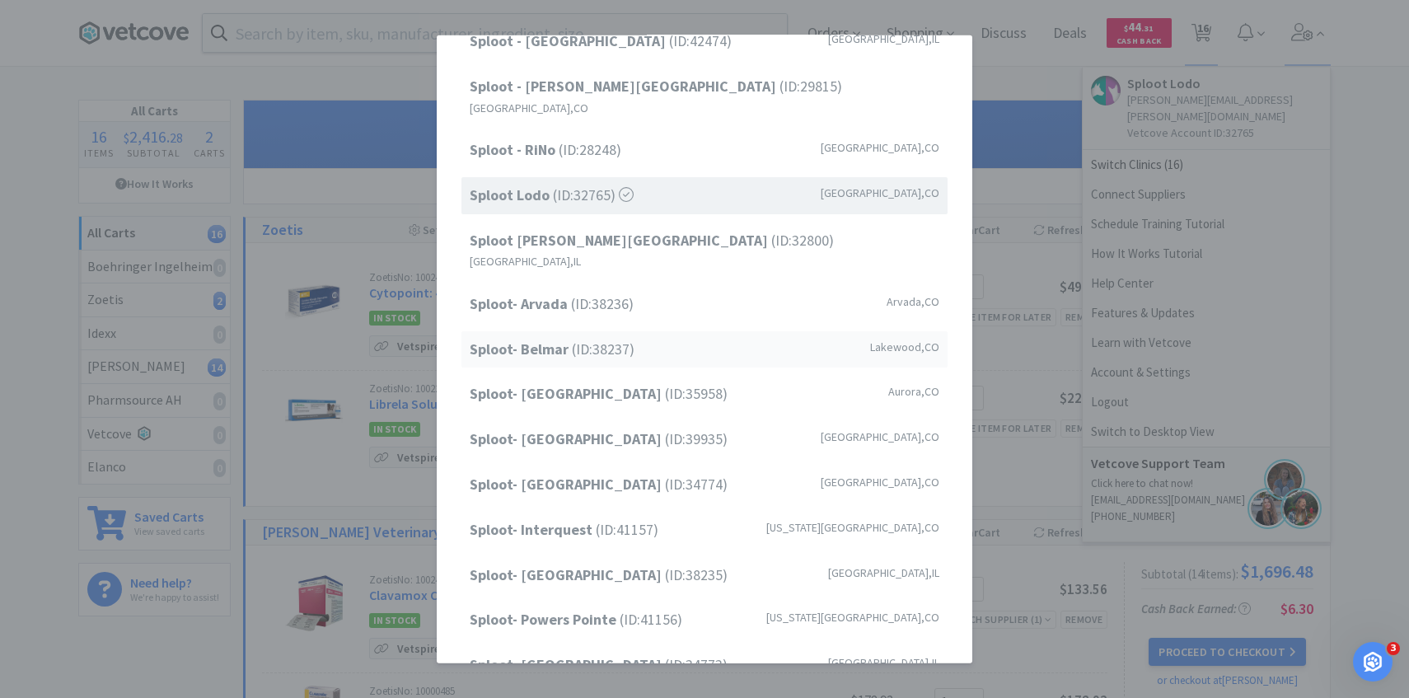
click at [617, 337] on span "Sploot- Belmar (ID: 38237 )" at bounding box center [552, 349] width 165 height 24
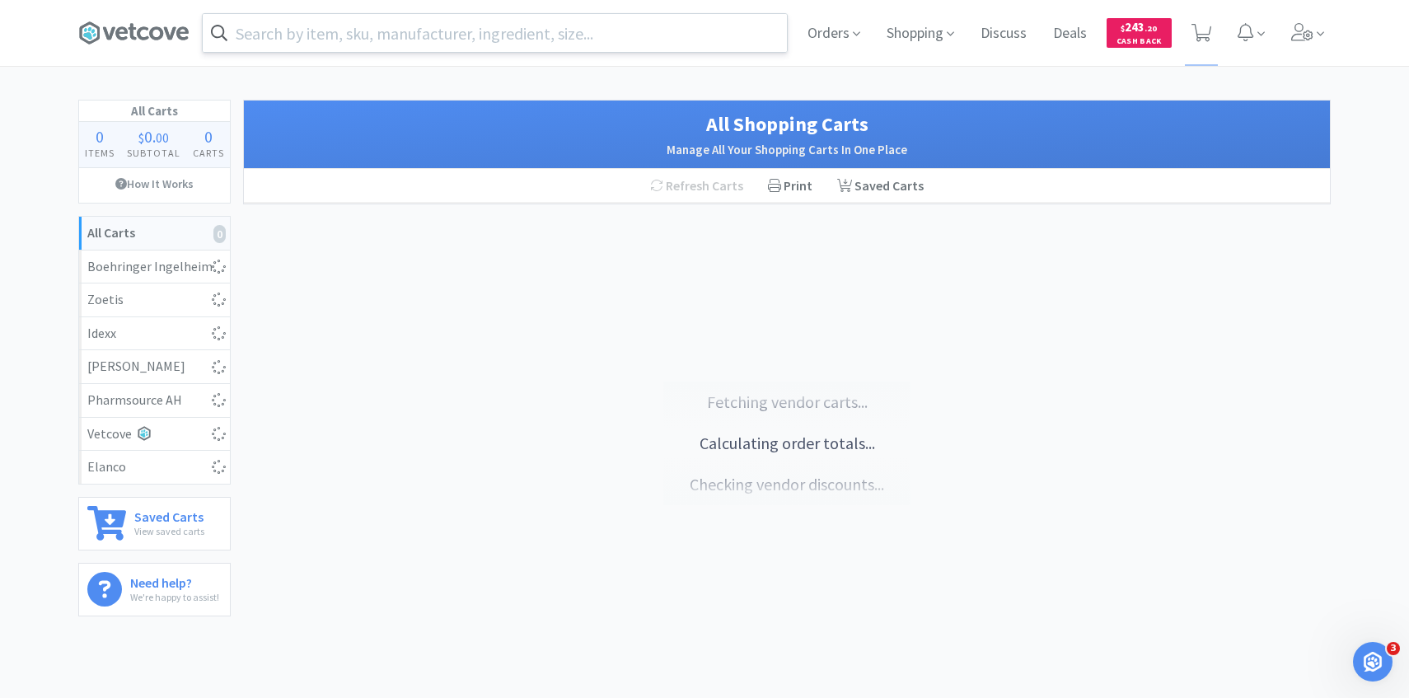
click at [361, 30] on input "text" at bounding box center [495, 33] width 584 height 38
select select "2"
select select "1"
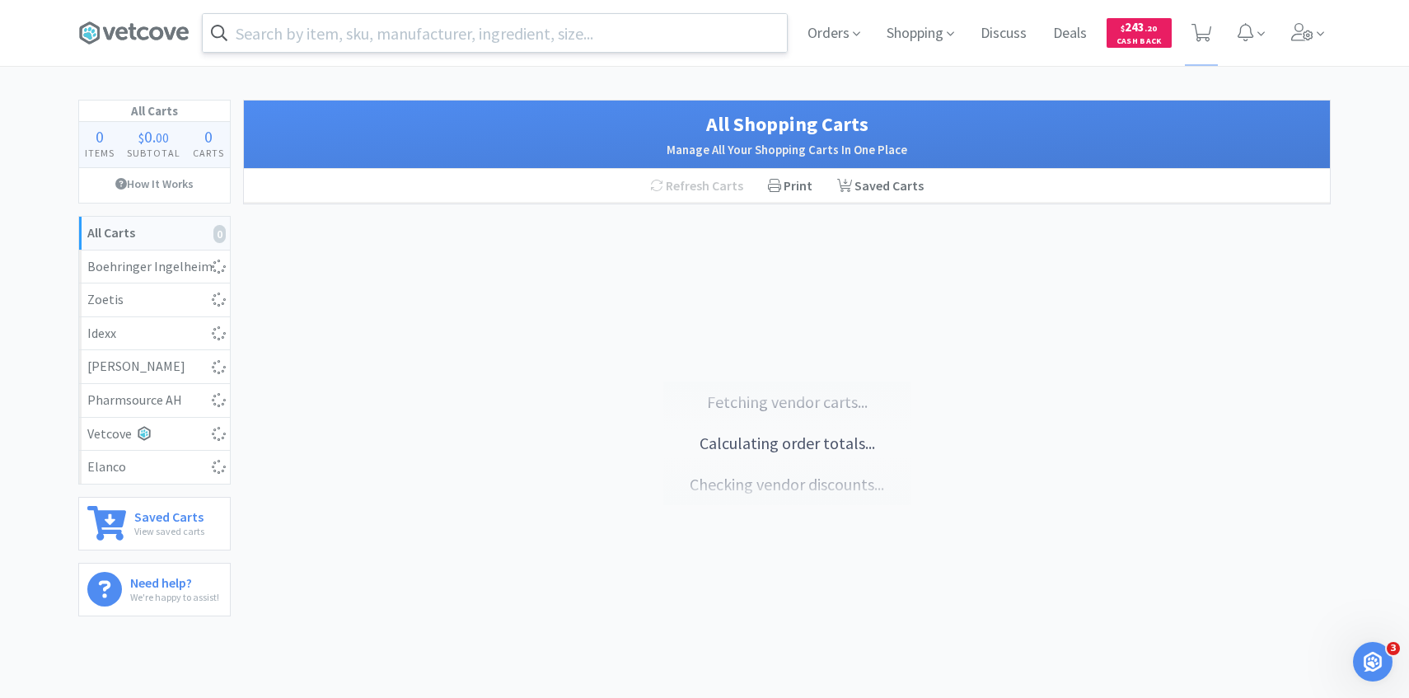
select select "1"
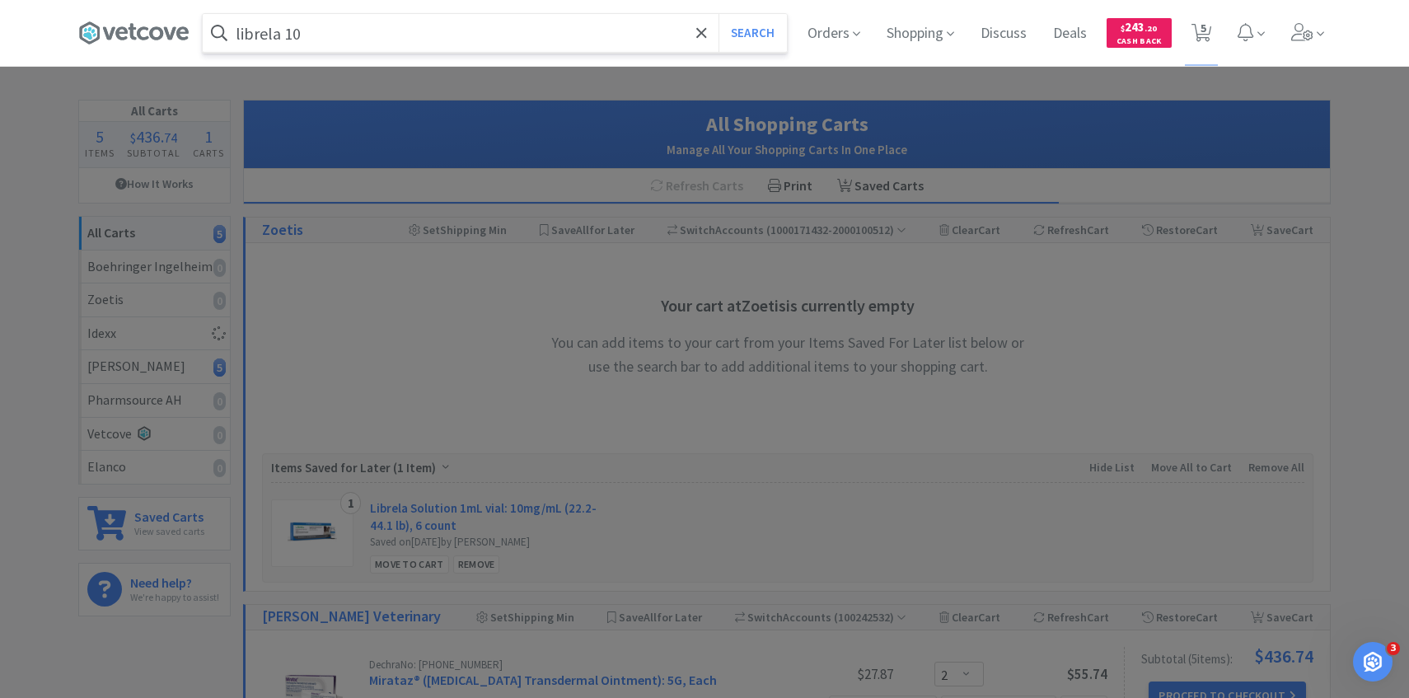
type input "librela 10"
click at [718, 14] on button "Search" at bounding box center [752, 33] width 68 height 38
select select "2"
select select "1"
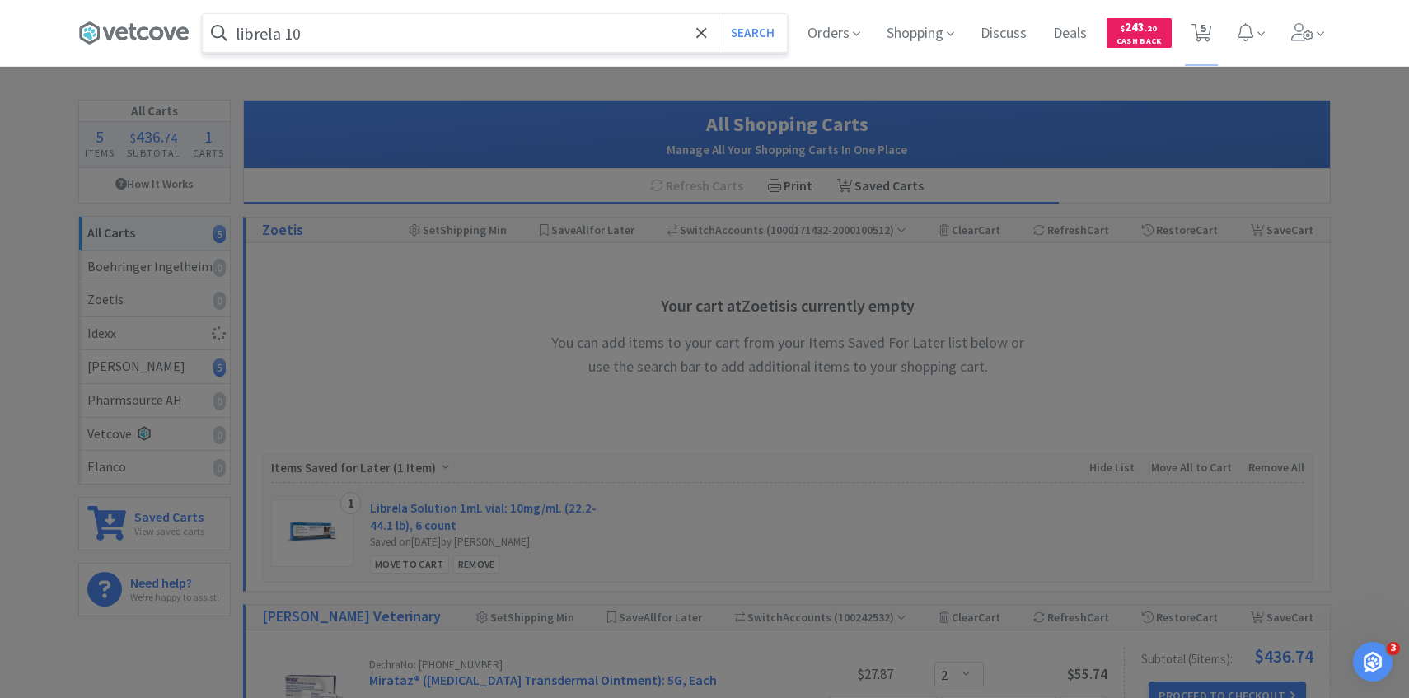
select select "1"
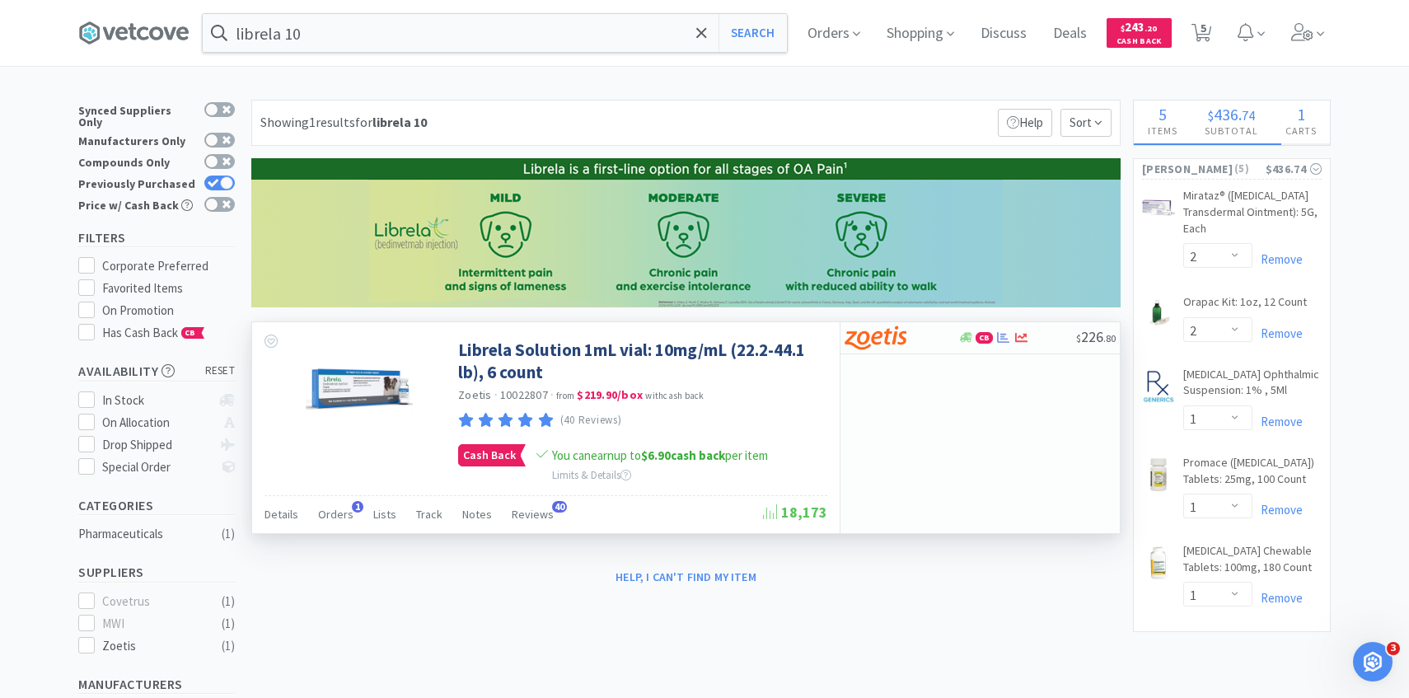
click at [343, 500] on div "Details Orders 1 Lists Track Notes Reviews 40 18,173" at bounding box center [545, 514] width 563 height 38
click at [332, 526] on div "Orders 1" at bounding box center [335, 516] width 35 height 31
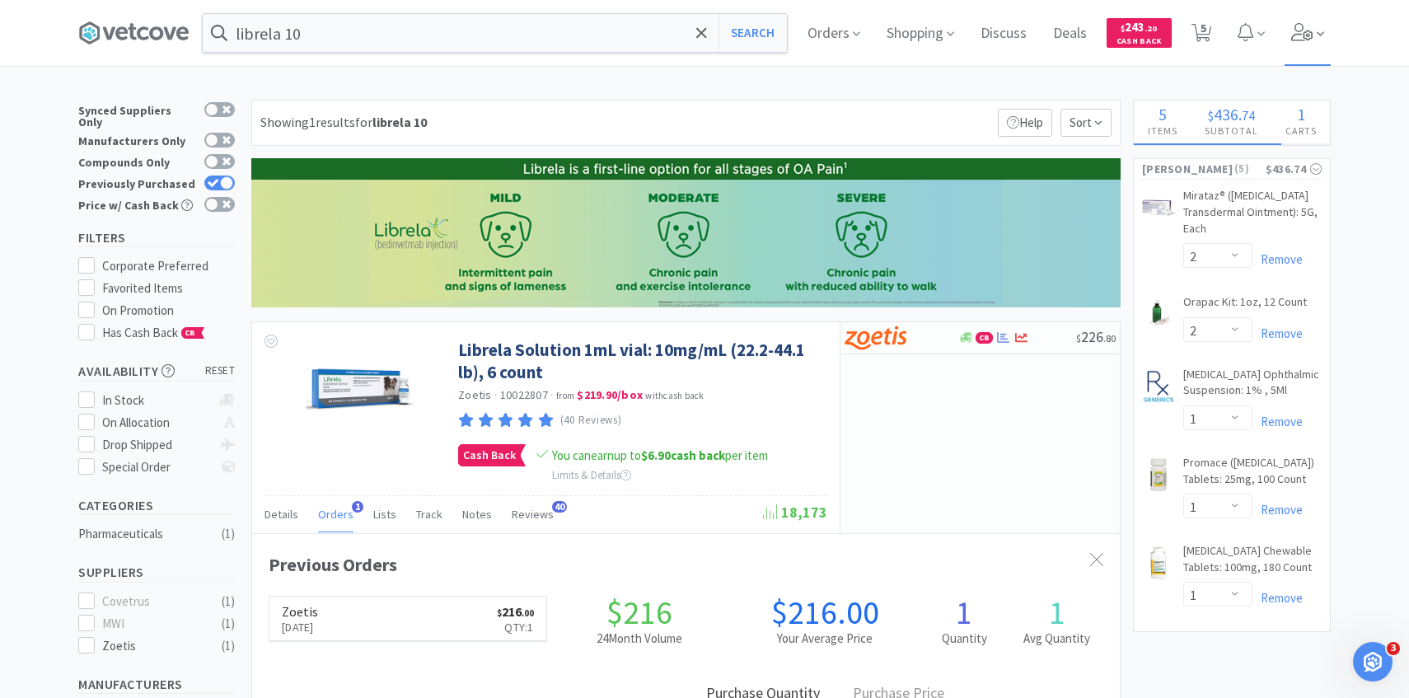
click at [1327, 44] on span at bounding box center [1307, 33] width 47 height 66
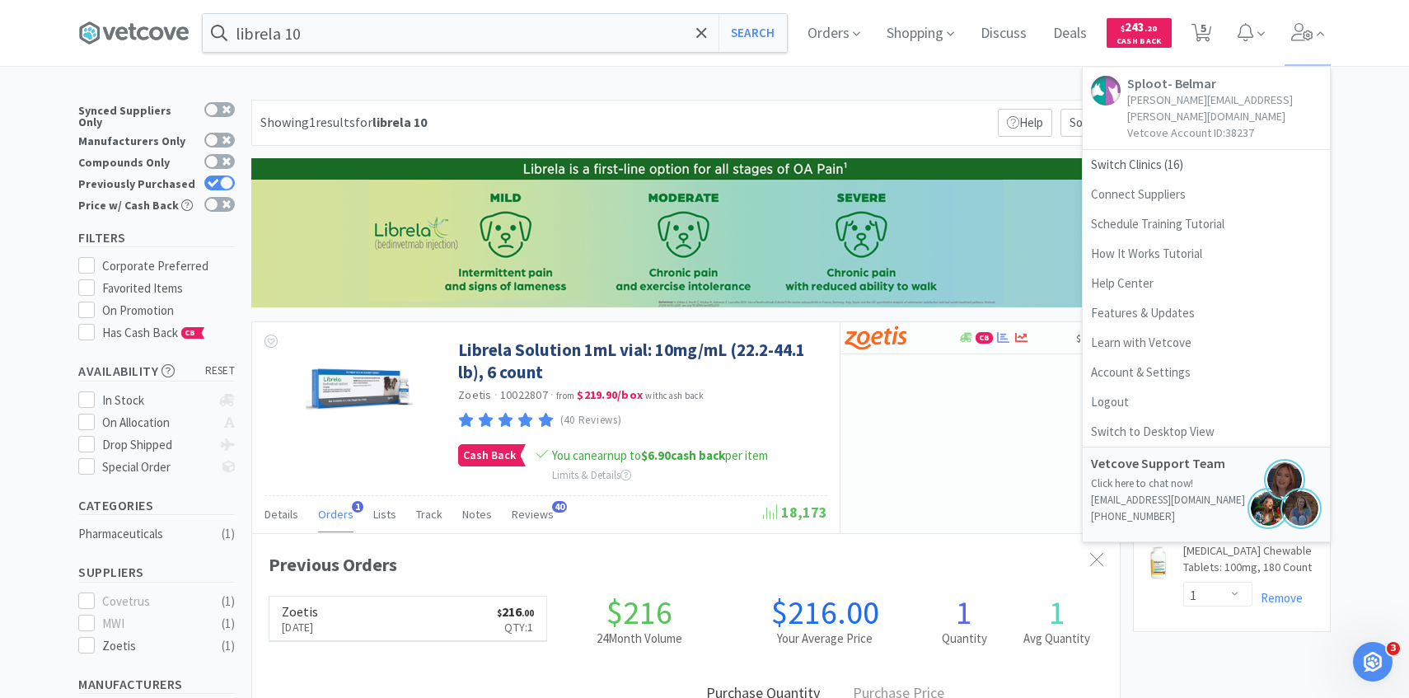
select select "1"
click at [1128, 152] on span "Switch Clinics ( 16 )" at bounding box center [1205, 165] width 247 height 30
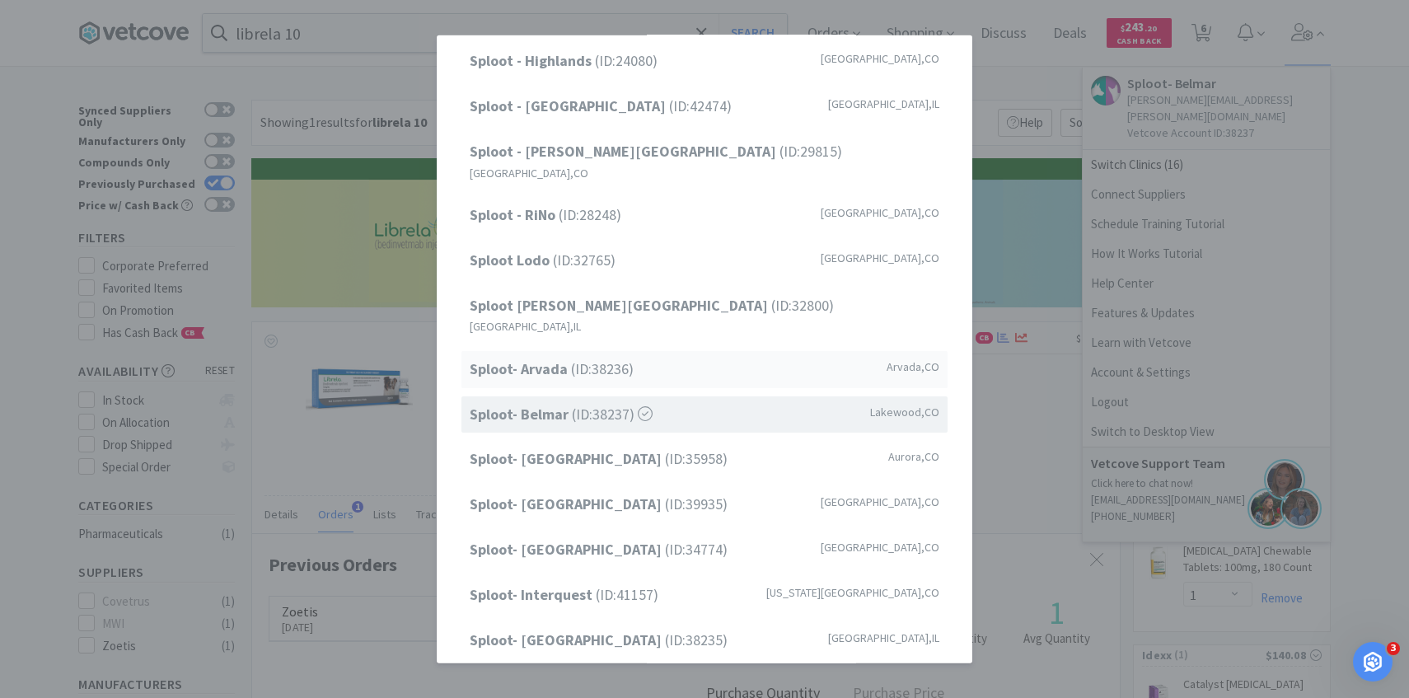
scroll to position [144, 0]
click at [664, 254] on div "Sploot Lodo (ID: 32765 ) [GEOGRAPHIC_DATA] , [GEOGRAPHIC_DATA]" at bounding box center [704, 261] width 486 height 37
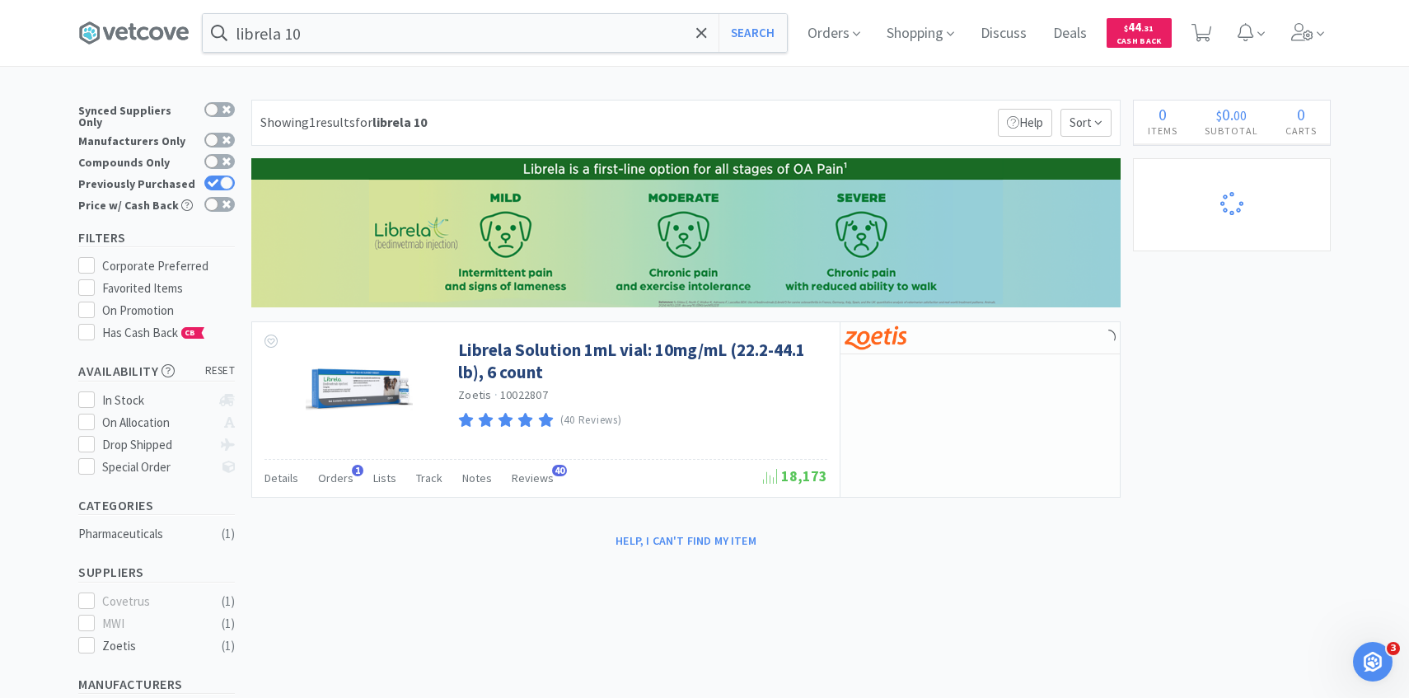
select select "1"
select select "3"
select select "2"
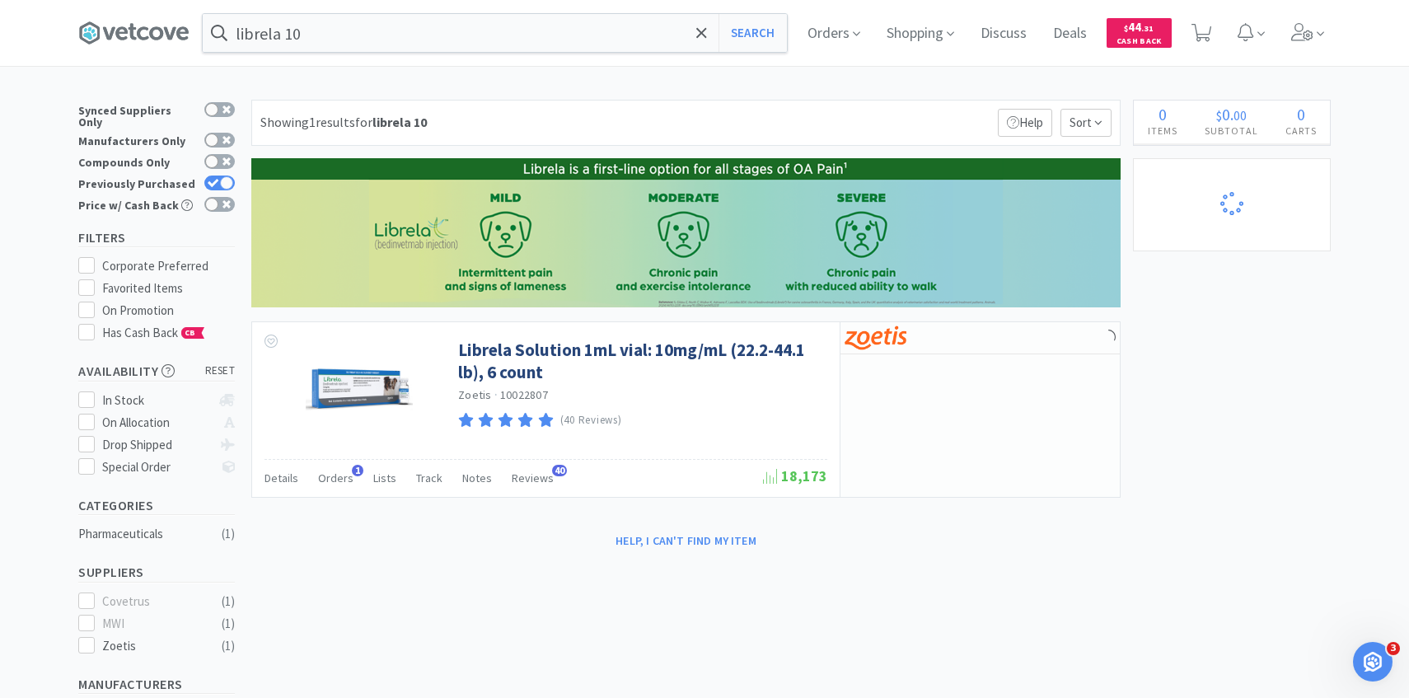
select select "2"
select select "1"
select select "2"
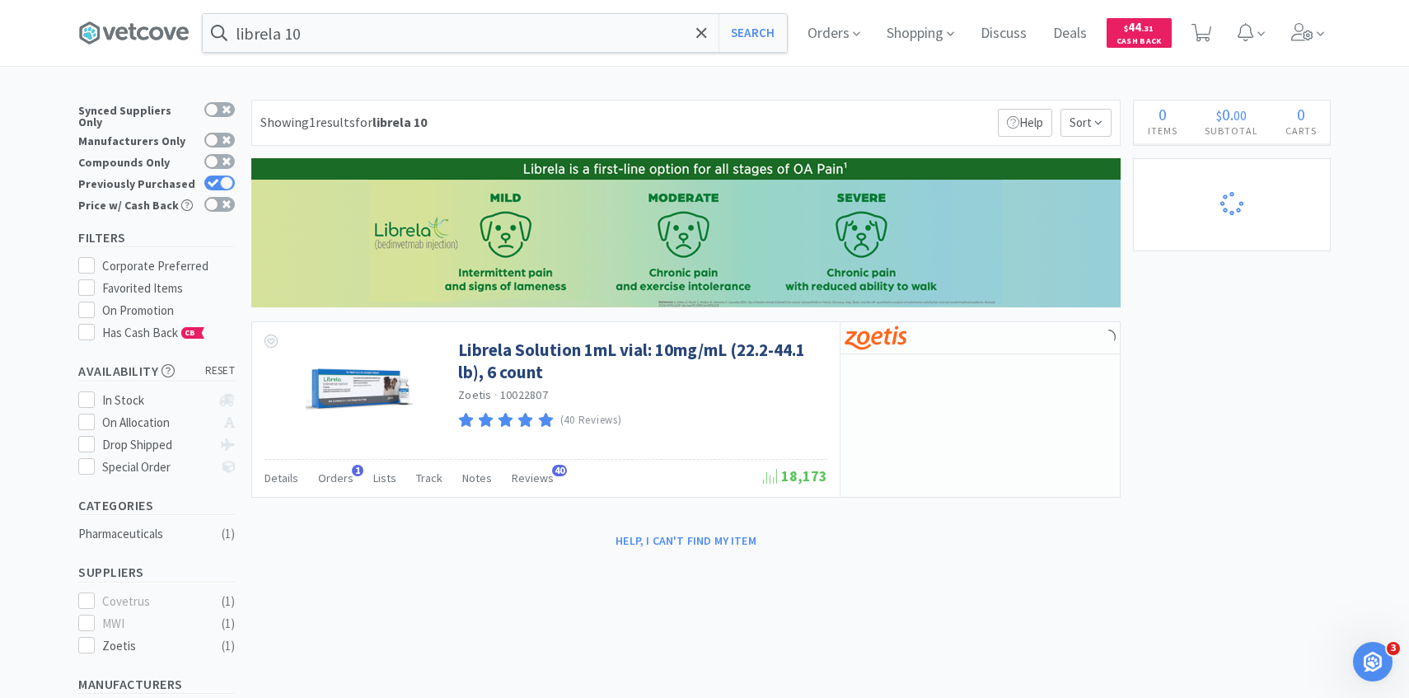
select select "1"
select select "2"
select select "10"
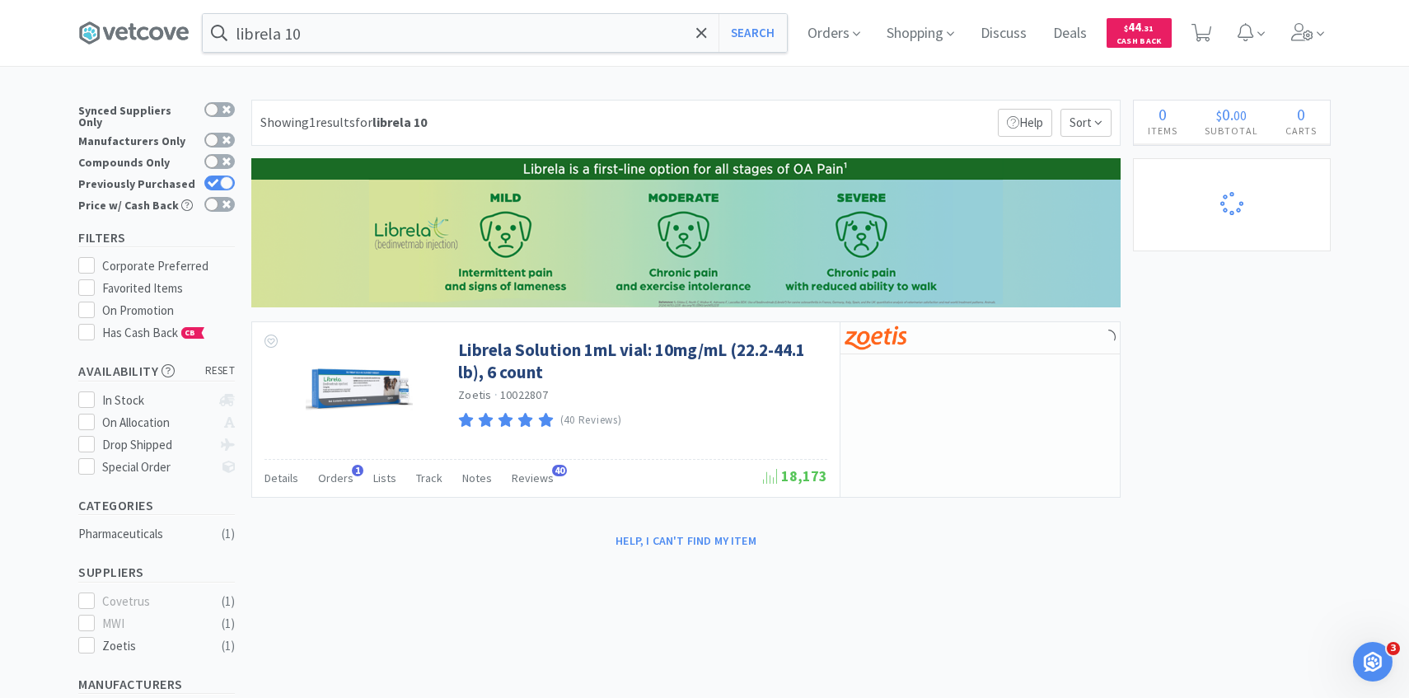
select select "1"
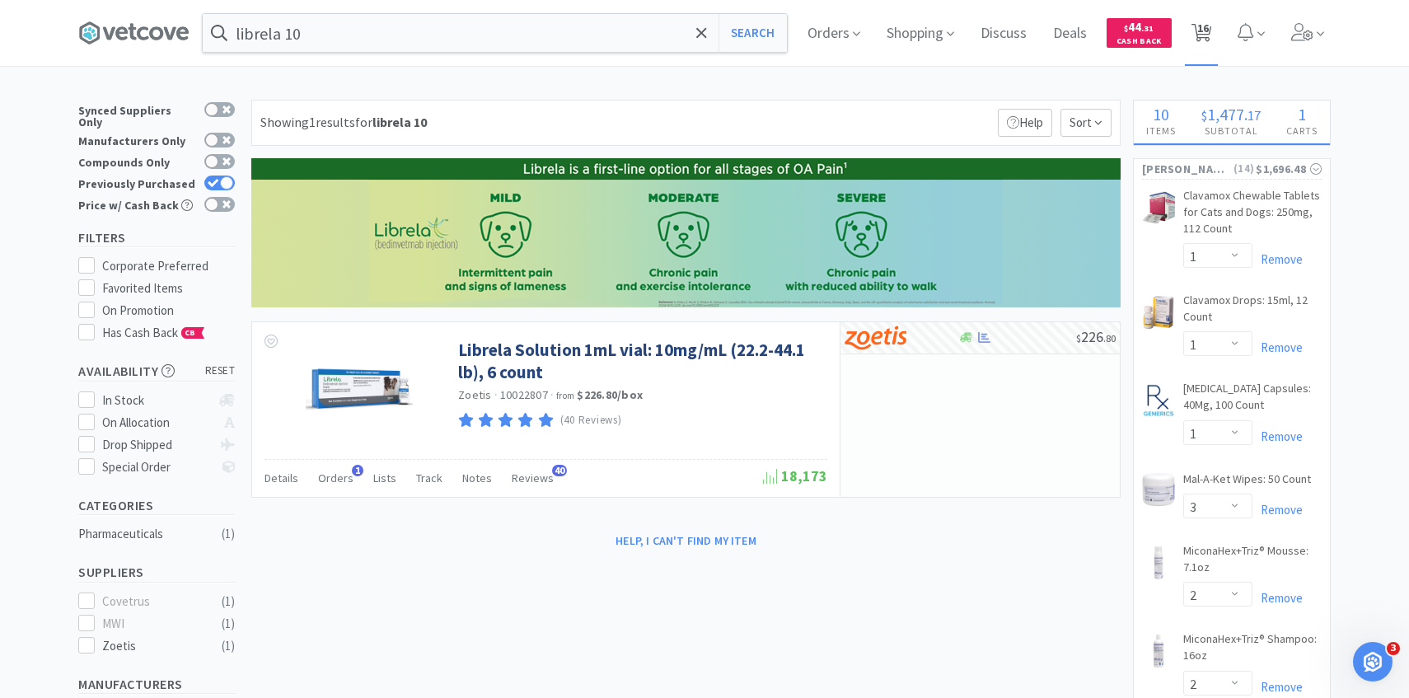
click at [1197, 24] on span "16" at bounding box center [1203, 28] width 12 height 66
select select "10"
select select "1"
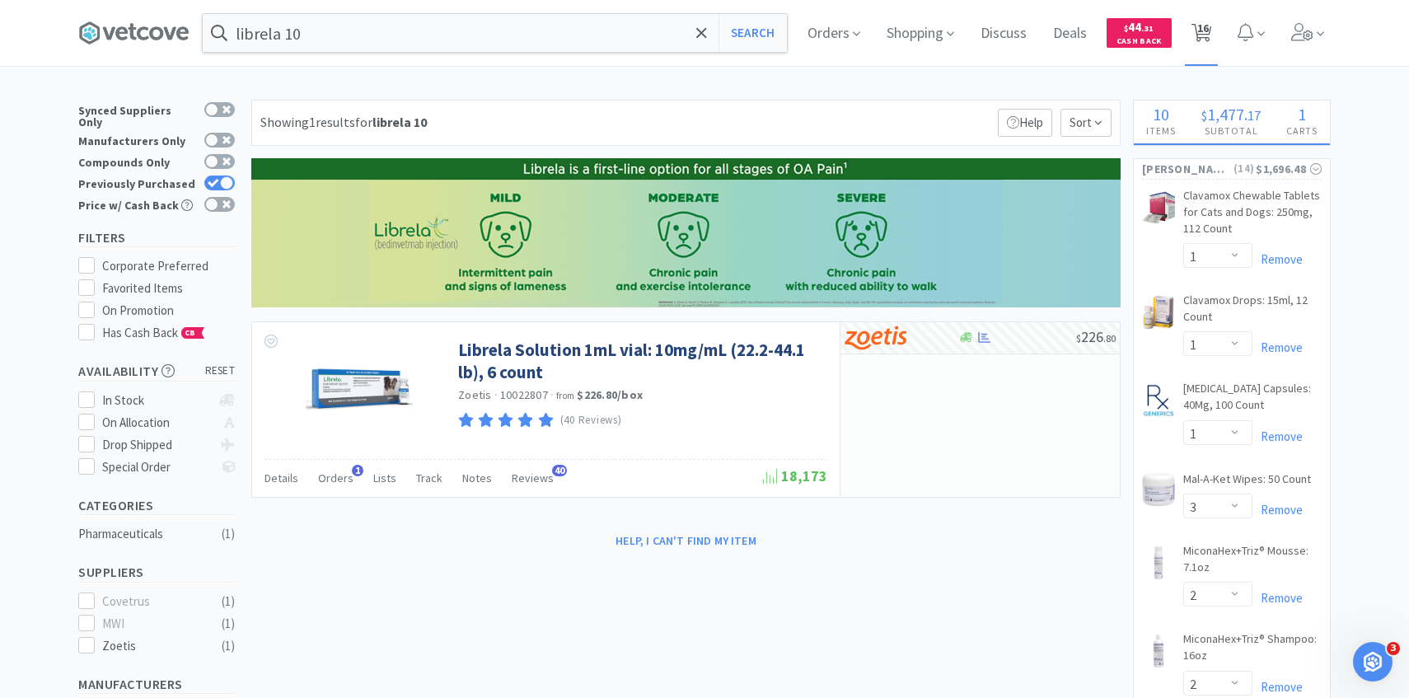
select select "1"
select select "3"
select select "2"
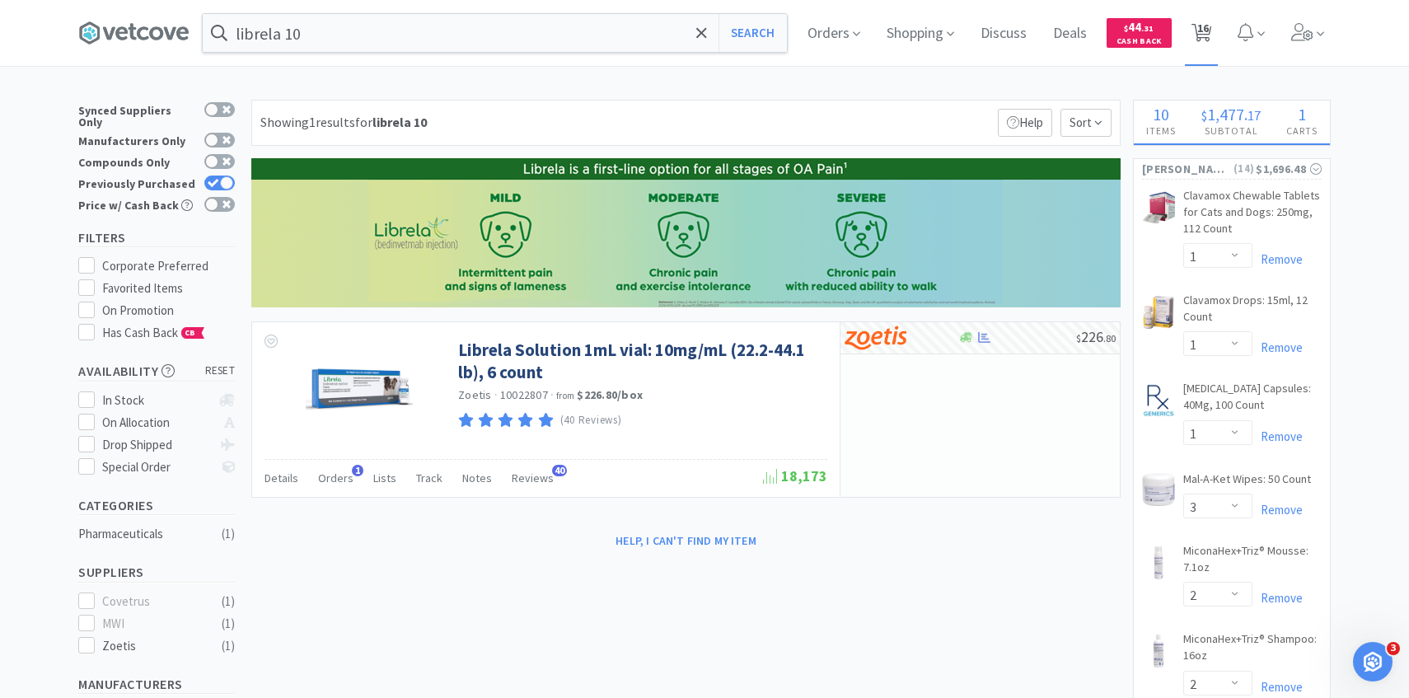
select select "1"
select select "2"
select select "1"
select select "2"
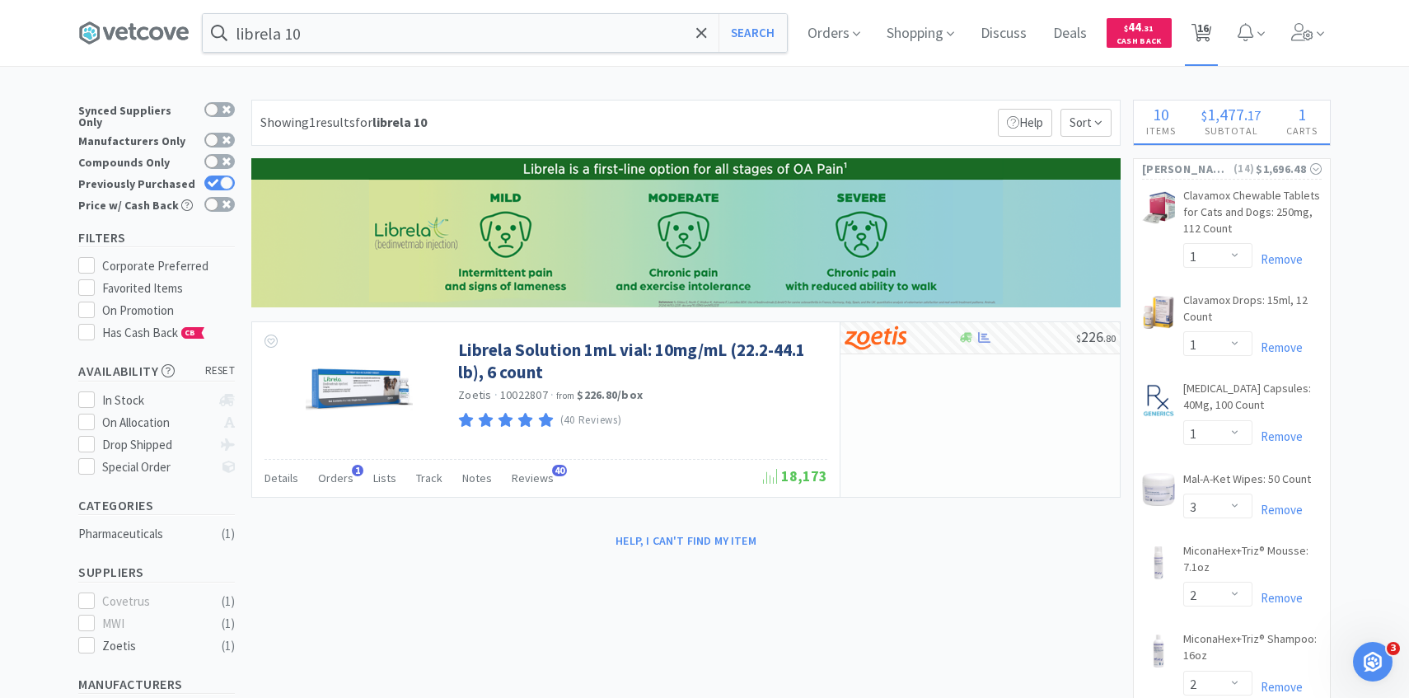
select select "2"
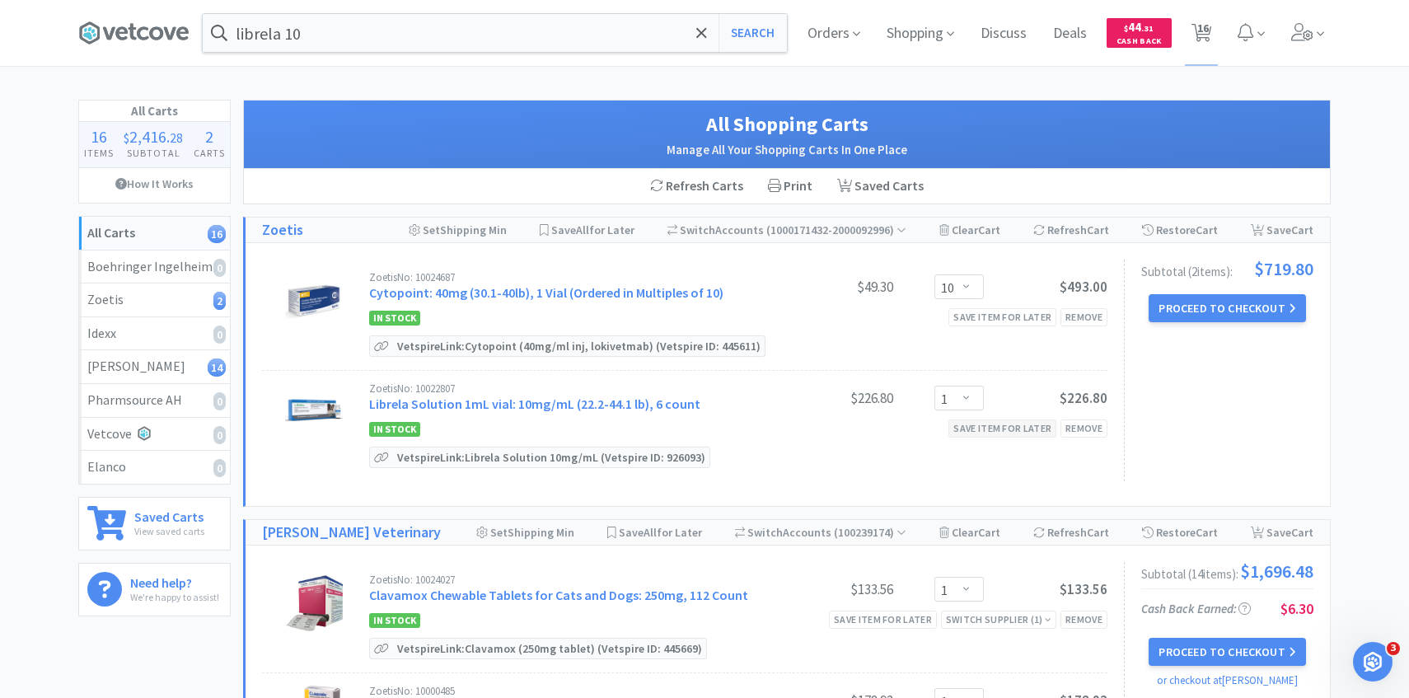
click at [994, 428] on div "Save item for later" at bounding box center [1002, 427] width 108 height 17
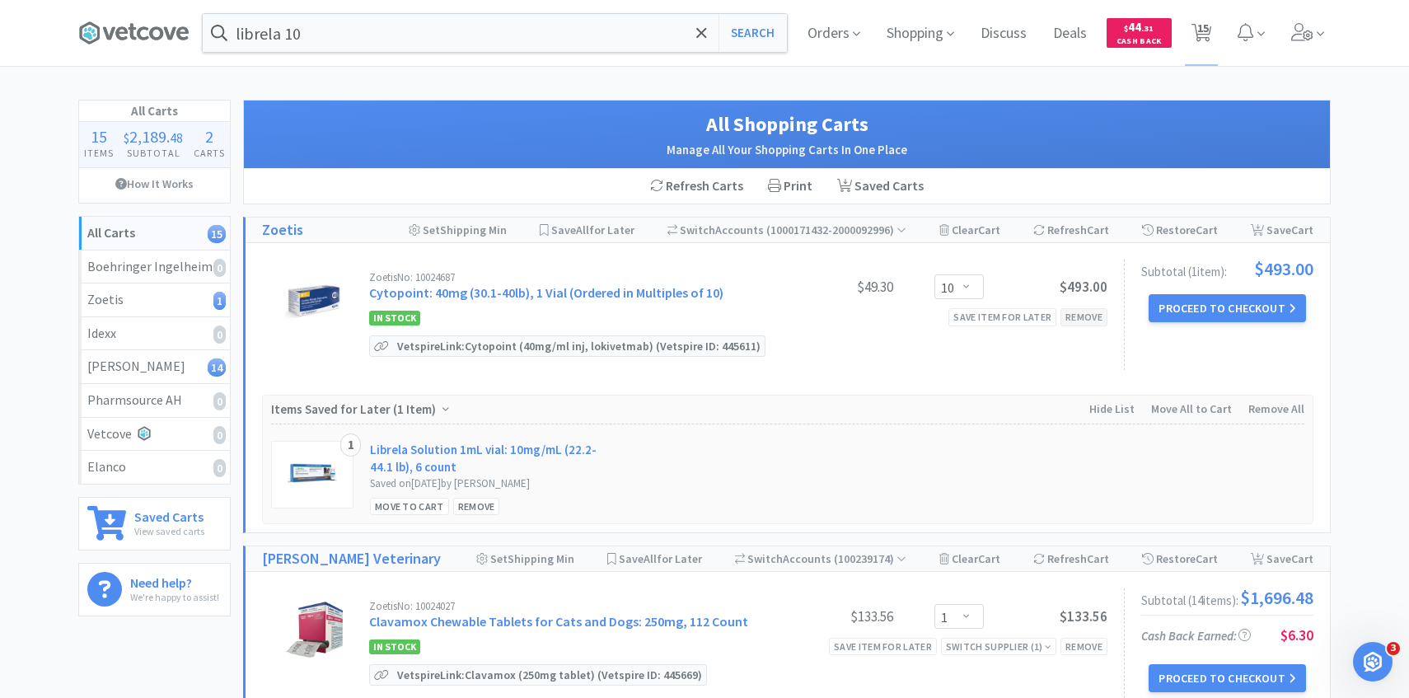
click at [1077, 316] on div "Remove" at bounding box center [1083, 316] width 47 height 17
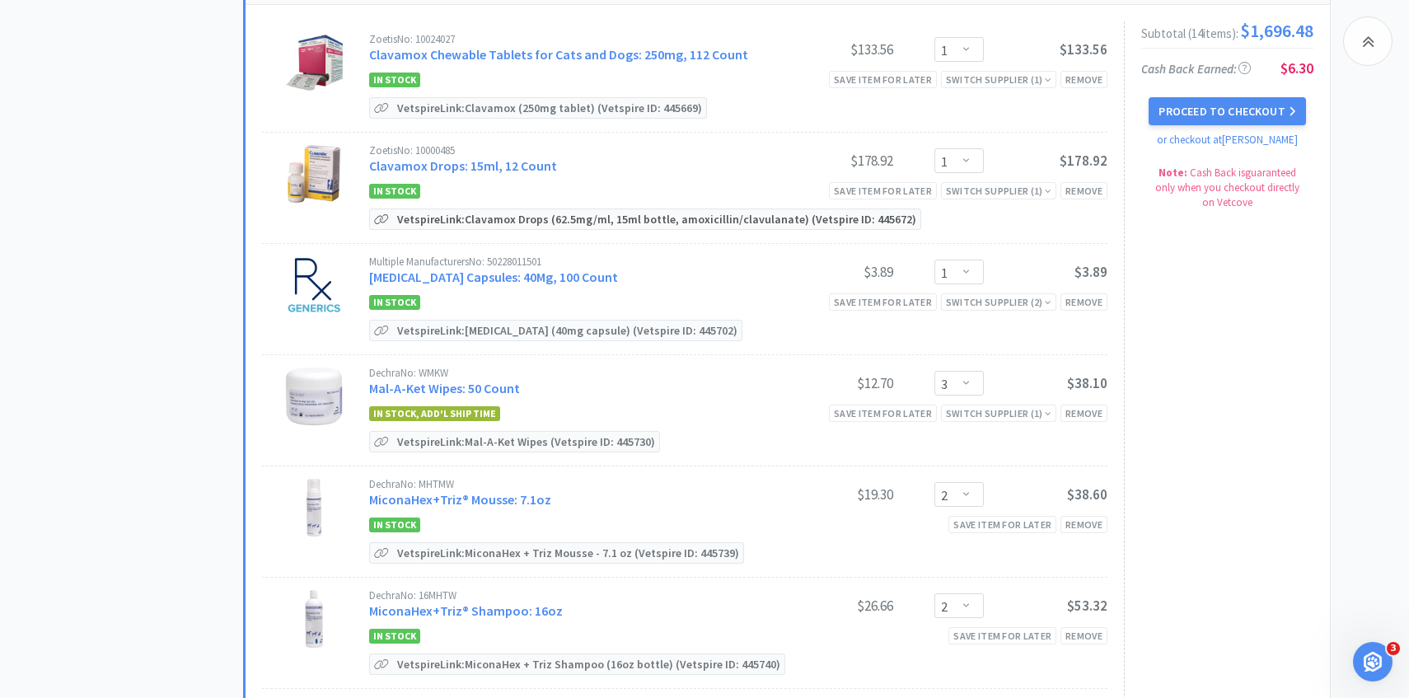
scroll to position [727, 0]
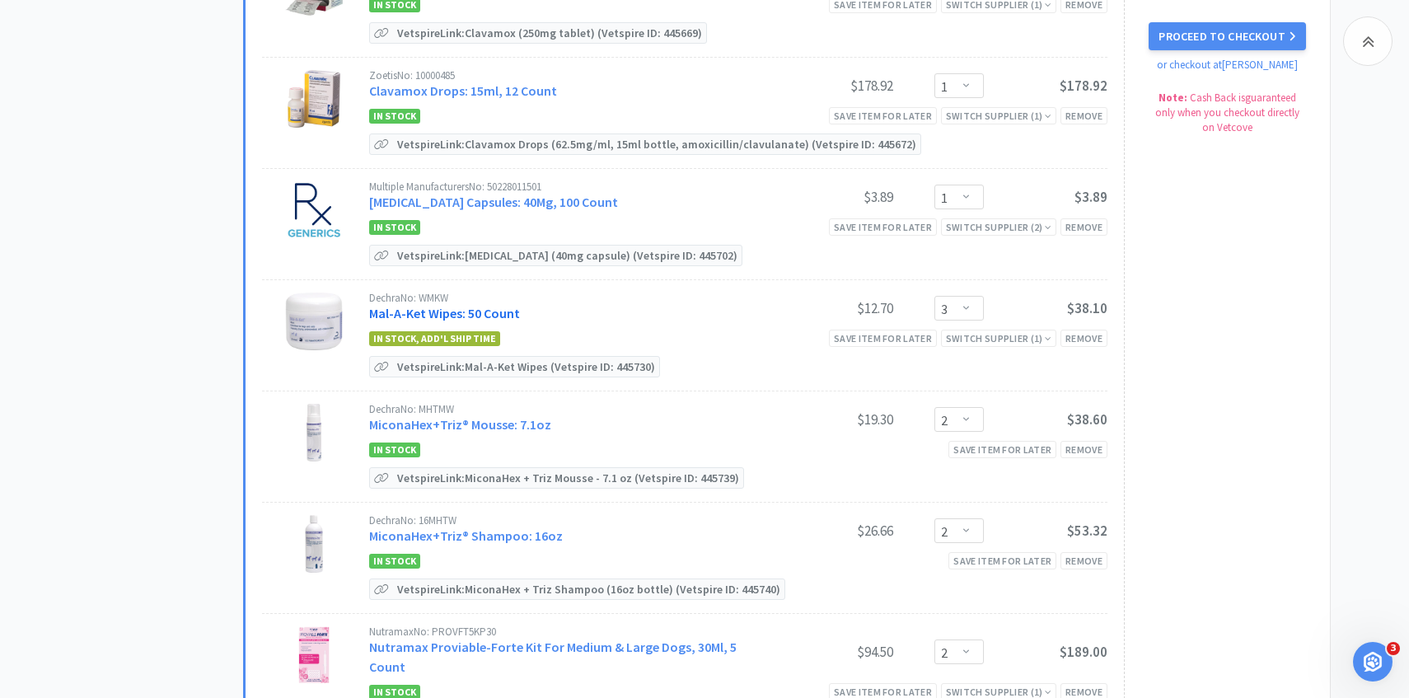
click at [489, 311] on link "Mal-A-Ket Wipes: 50 Count" at bounding box center [444, 313] width 151 height 16
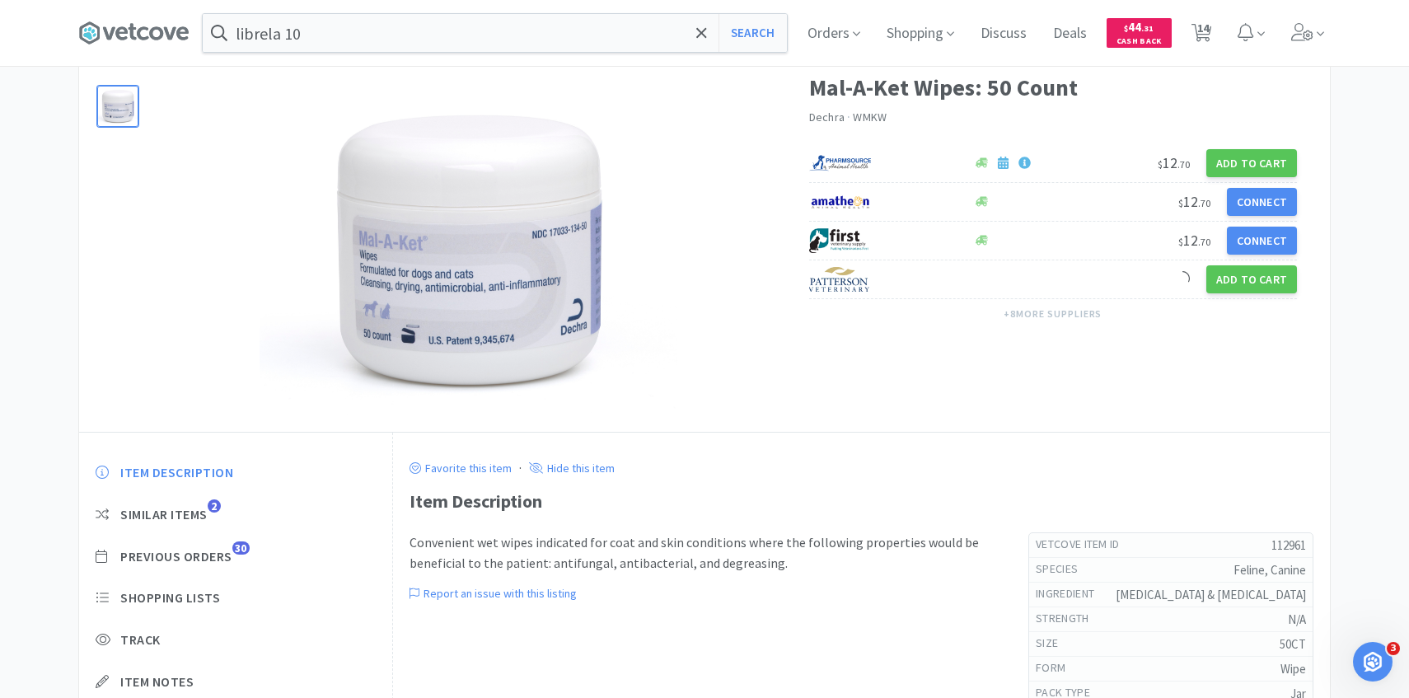
scroll to position [81, 0]
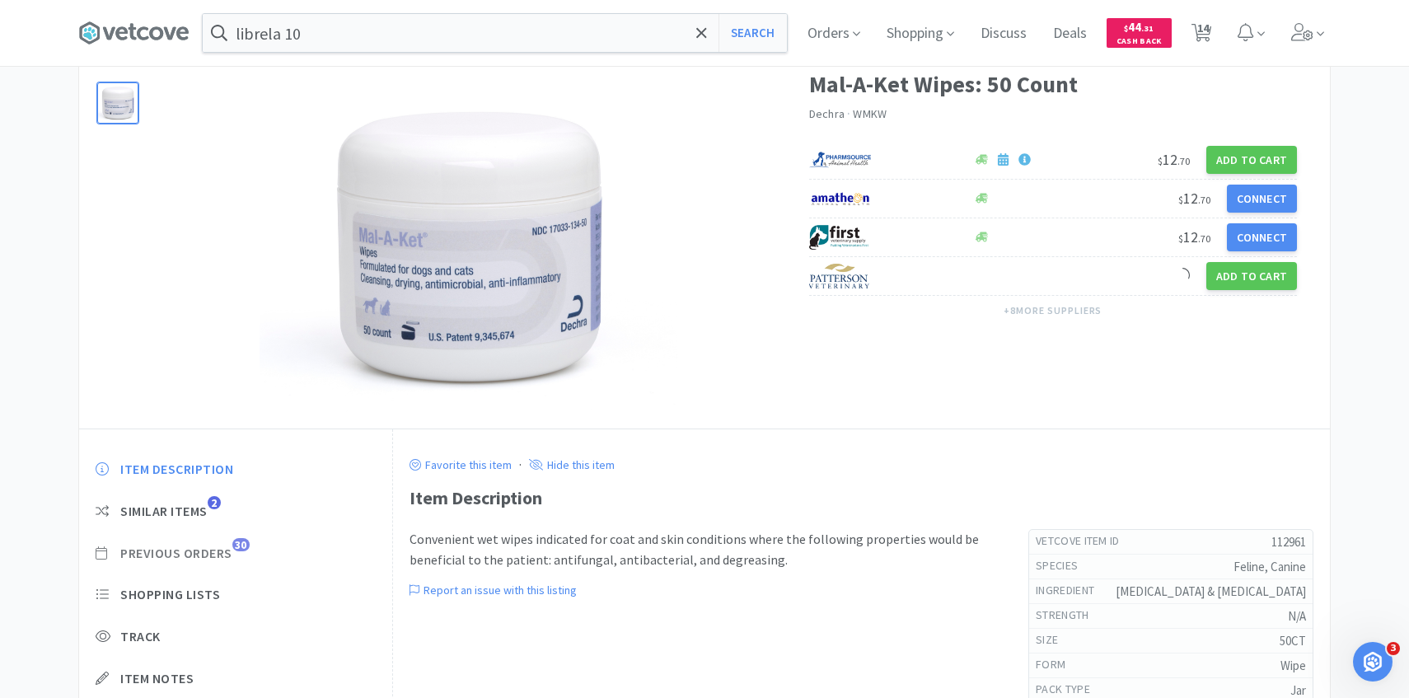
click at [218, 547] on span "Previous Orders" at bounding box center [176, 553] width 112 height 17
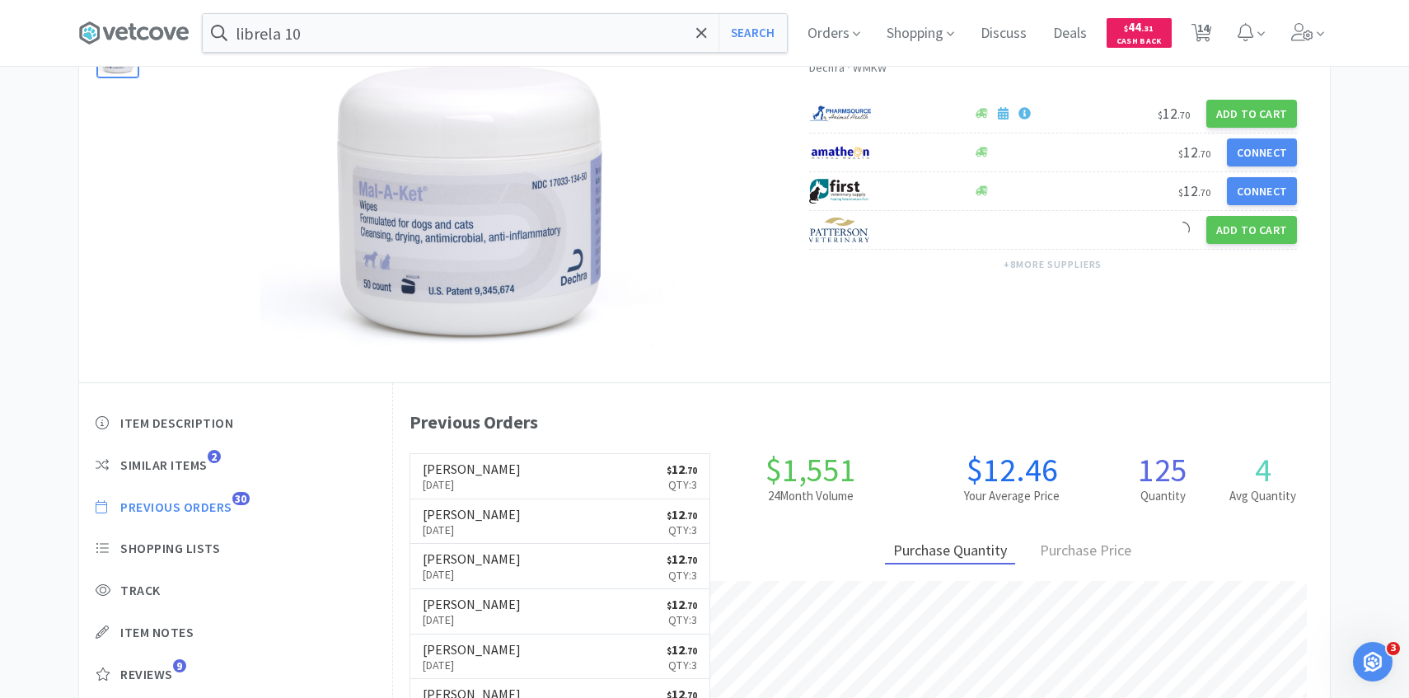
scroll to position [129, 0]
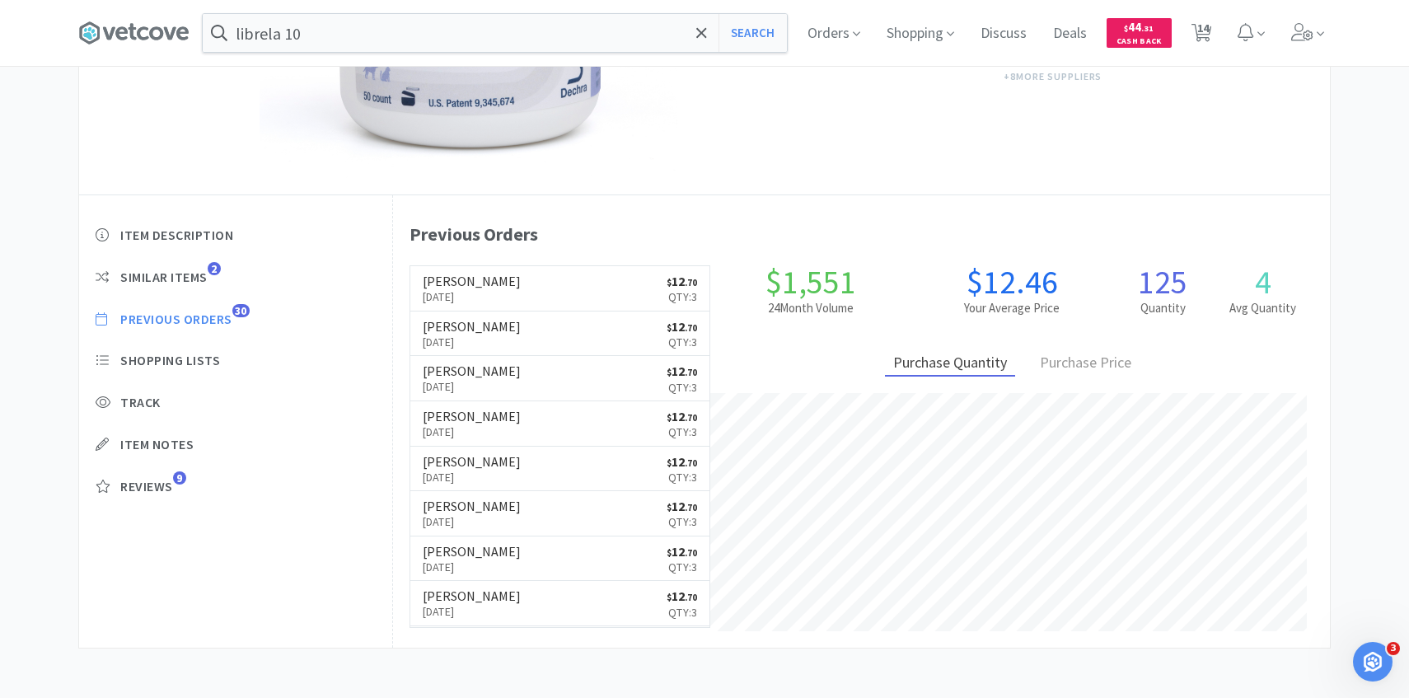
select select "1"
select select "3"
select select "2"
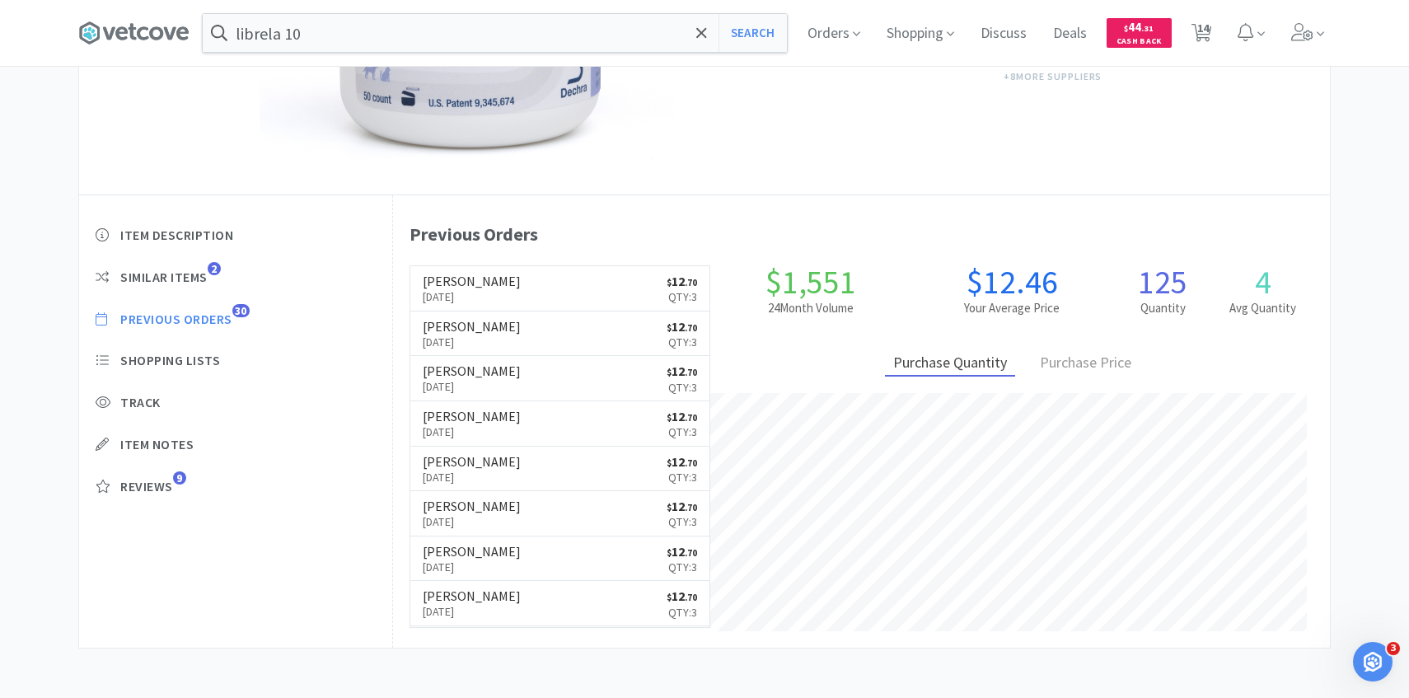
select select "2"
select select "1"
select select "2"
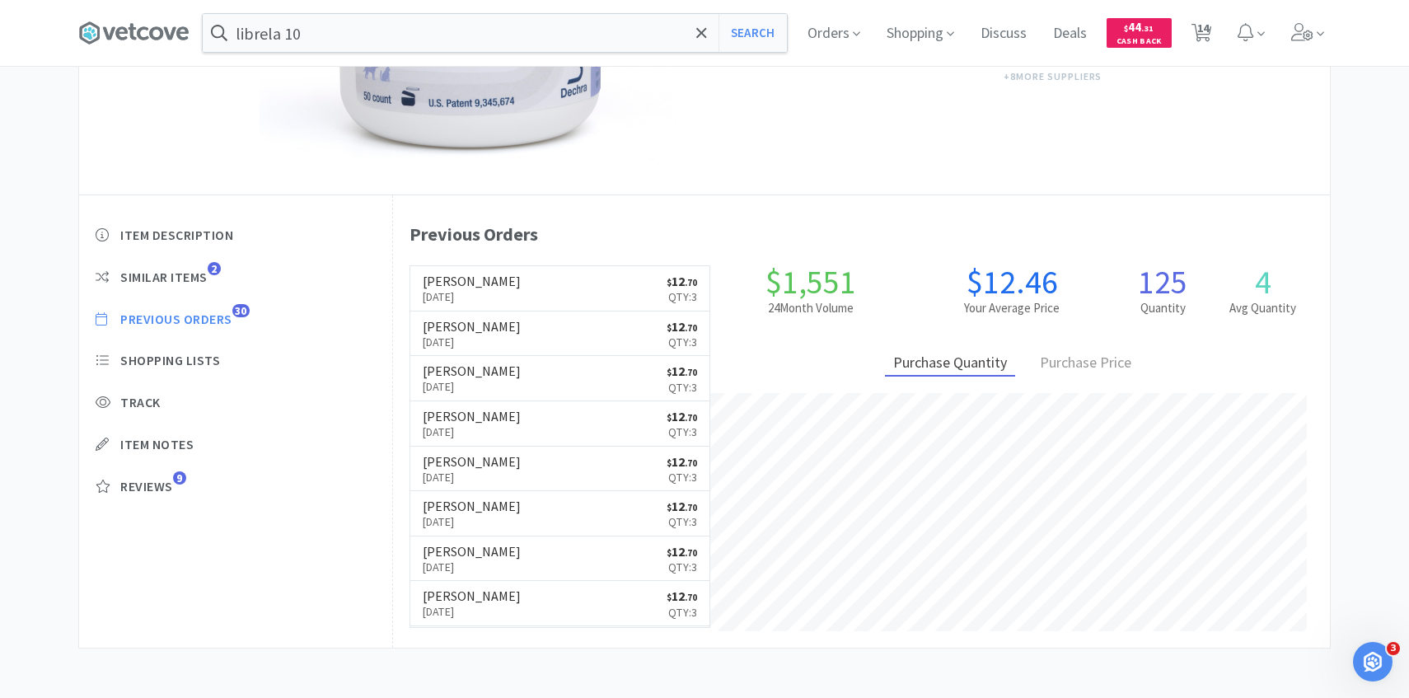
select select "1"
select select "2"
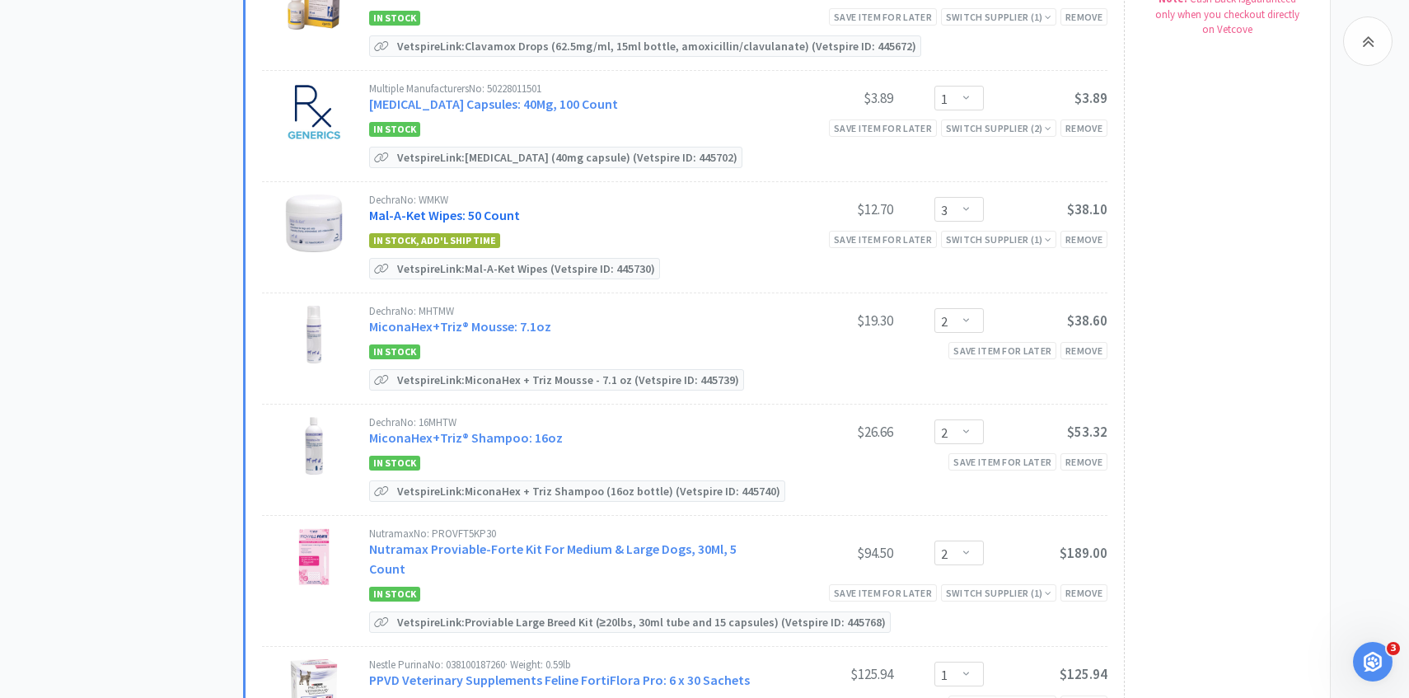
scroll to position [811, 0]
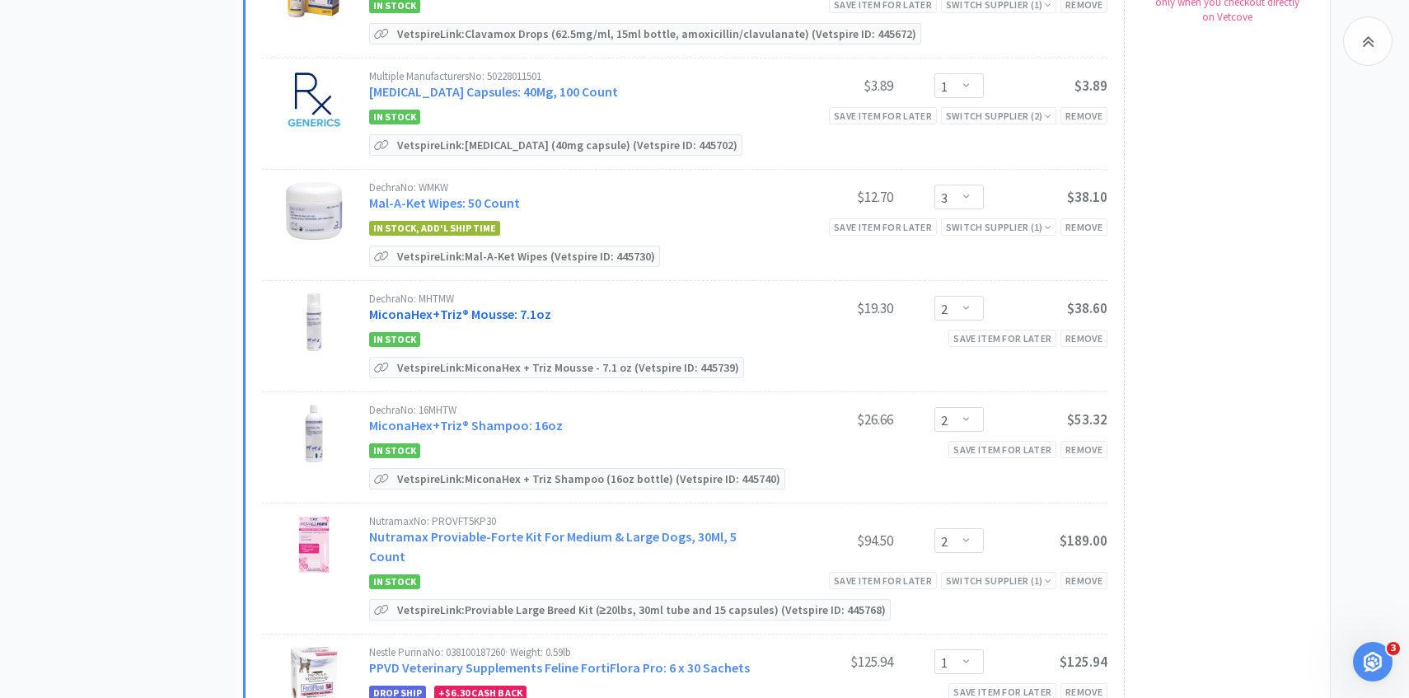
click at [491, 308] on link "MiconaHex+Triz® Mousse: 7.1oz" at bounding box center [460, 314] width 182 height 16
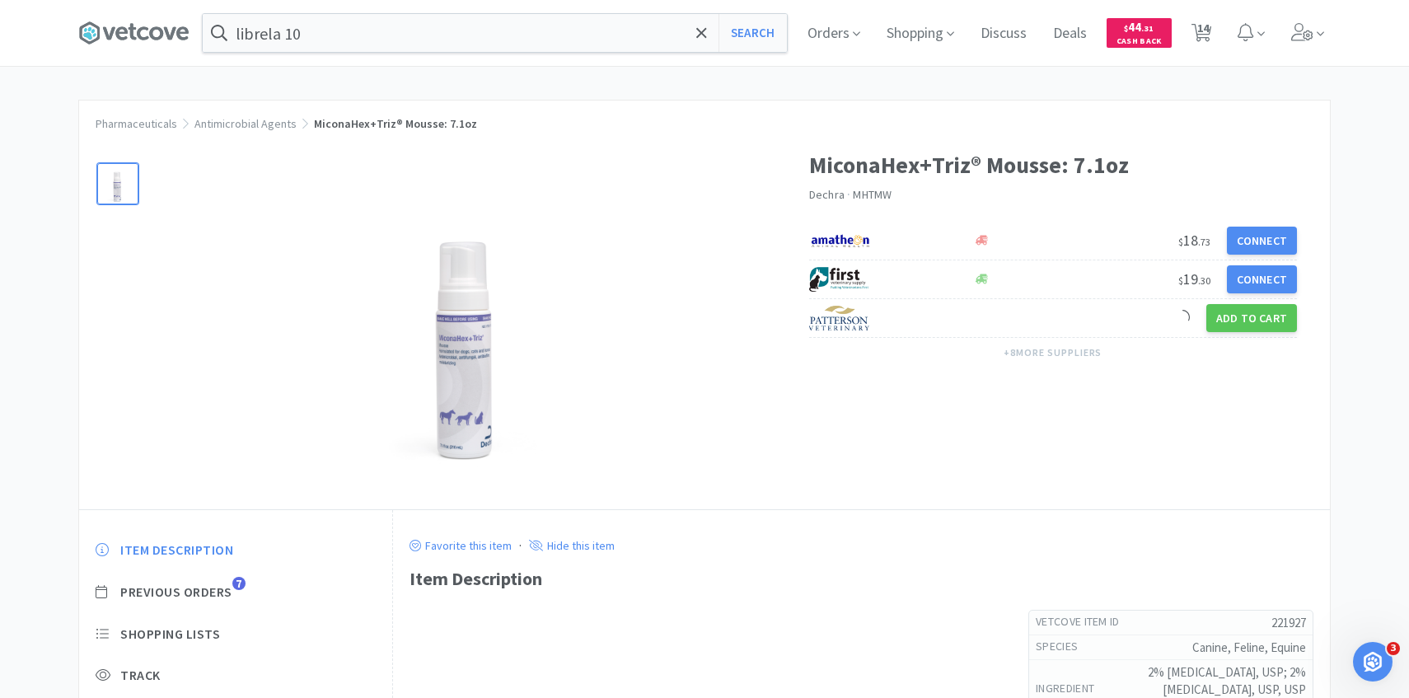
scroll to position [44, 0]
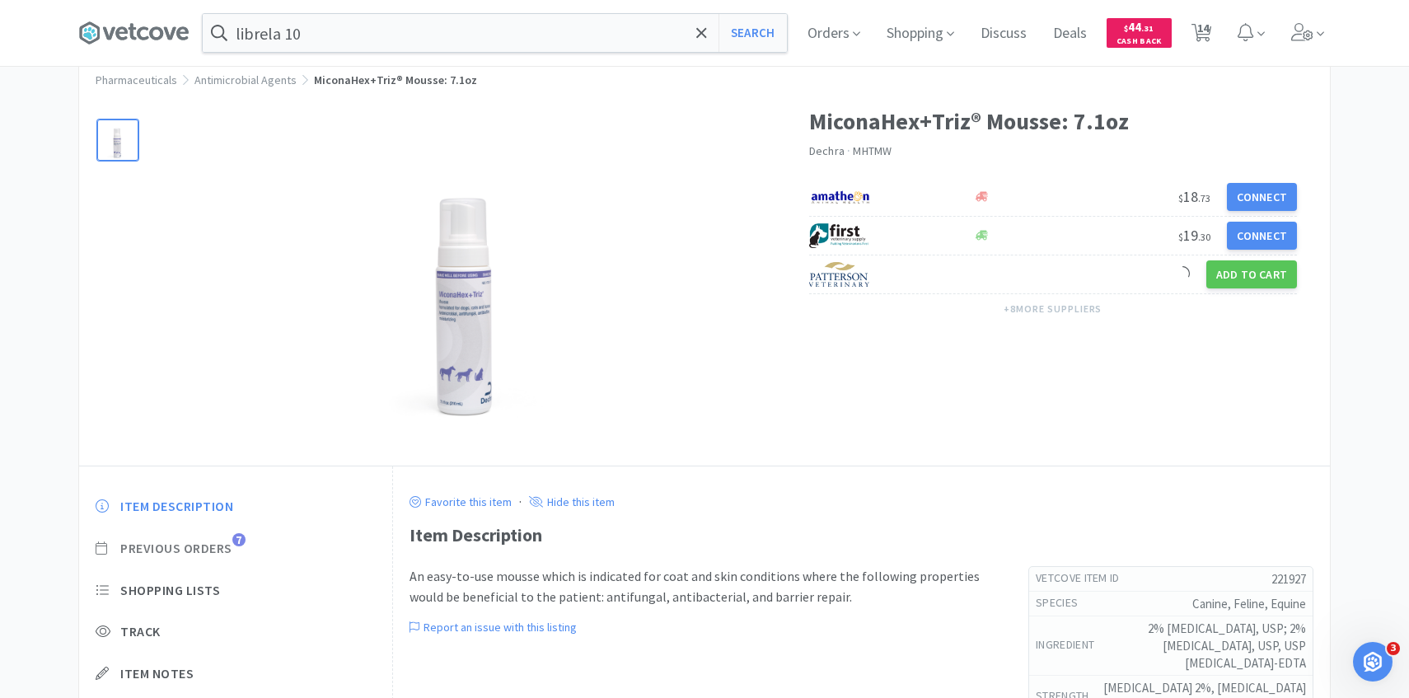
click at [208, 550] on span "Previous Orders" at bounding box center [176, 548] width 112 height 17
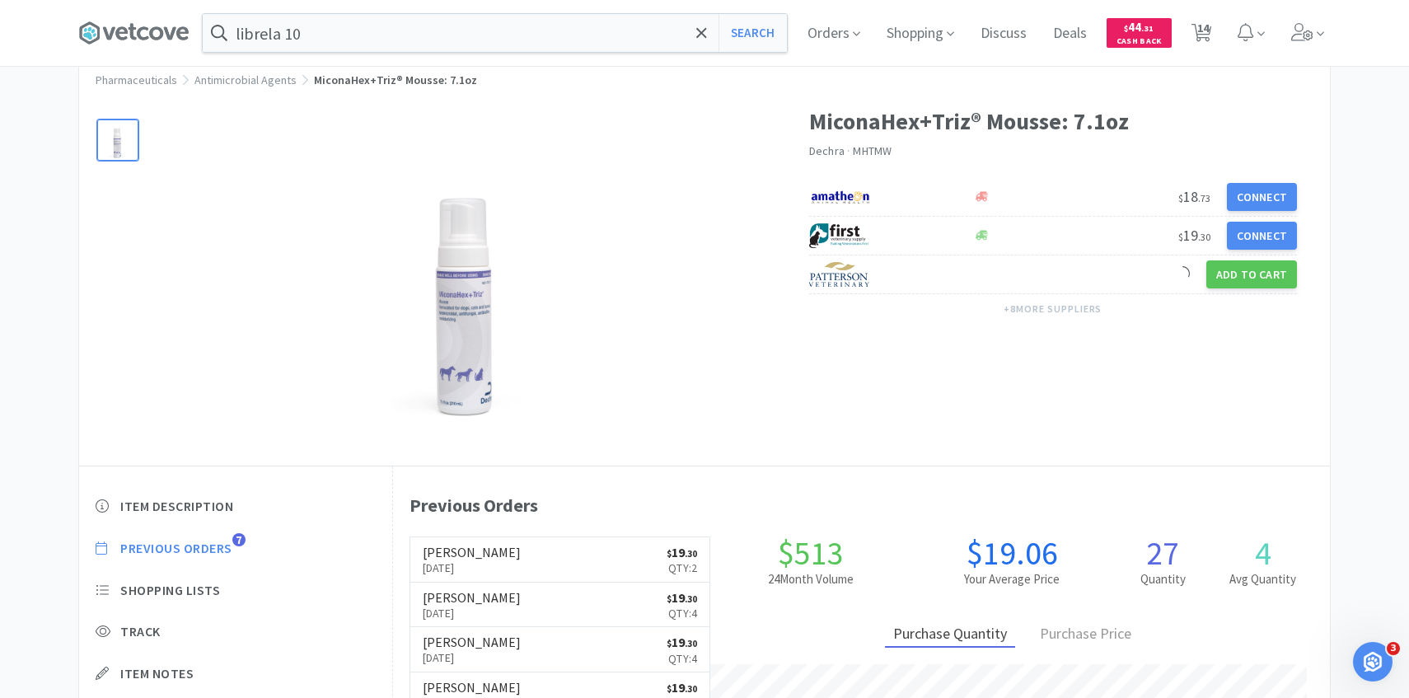
scroll to position [452, 937]
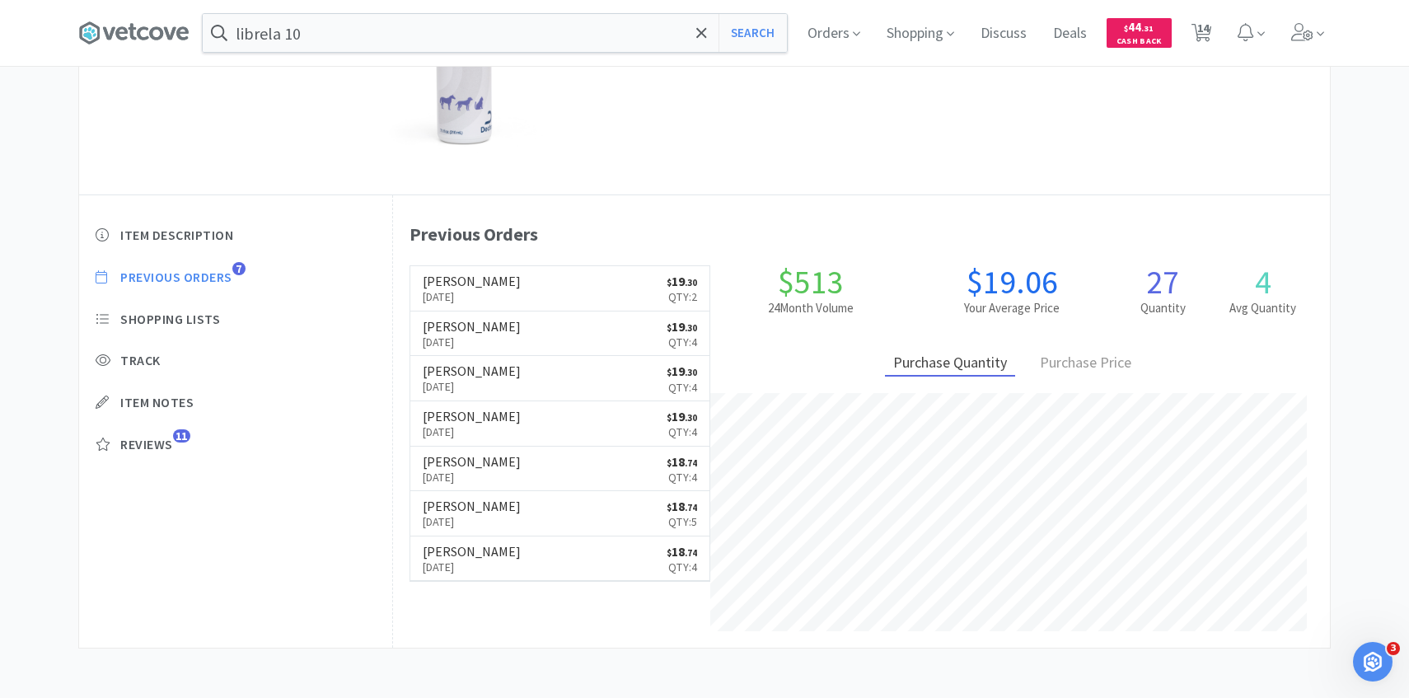
select select "1"
select select "3"
select select "2"
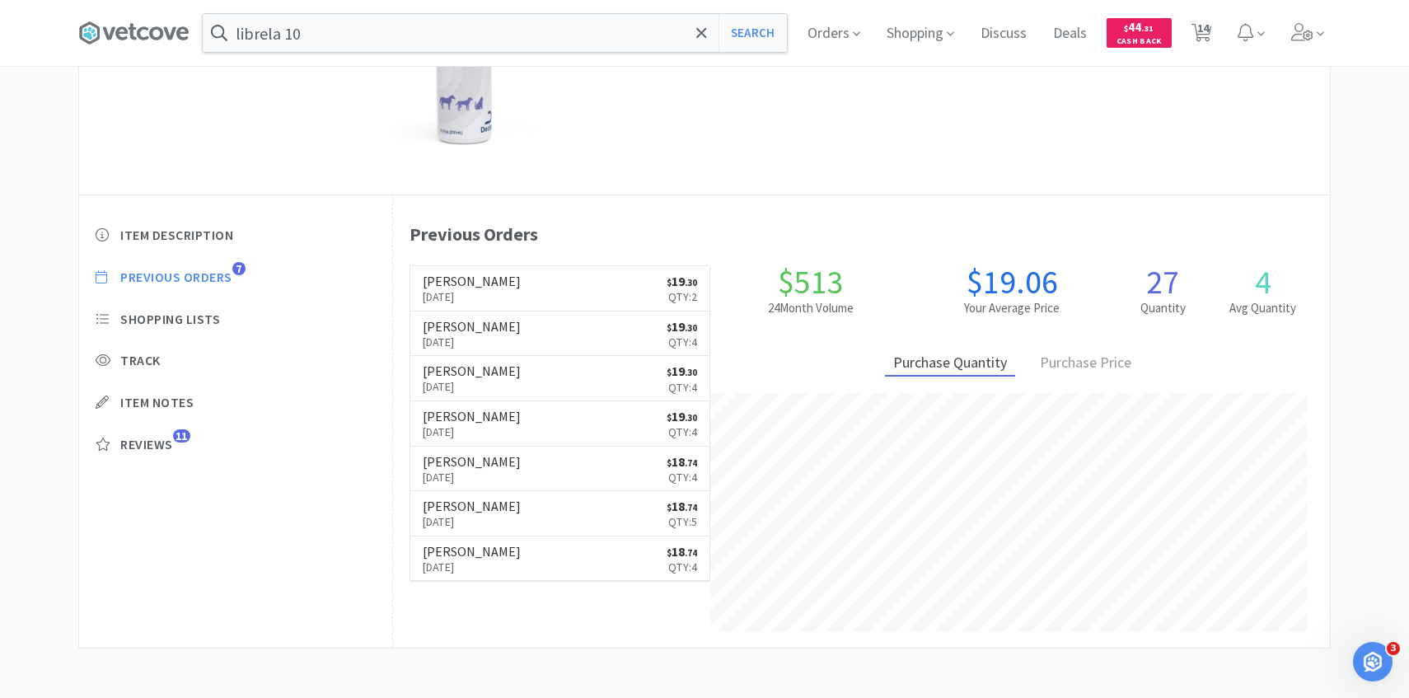
select select "2"
select select "1"
select select "2"
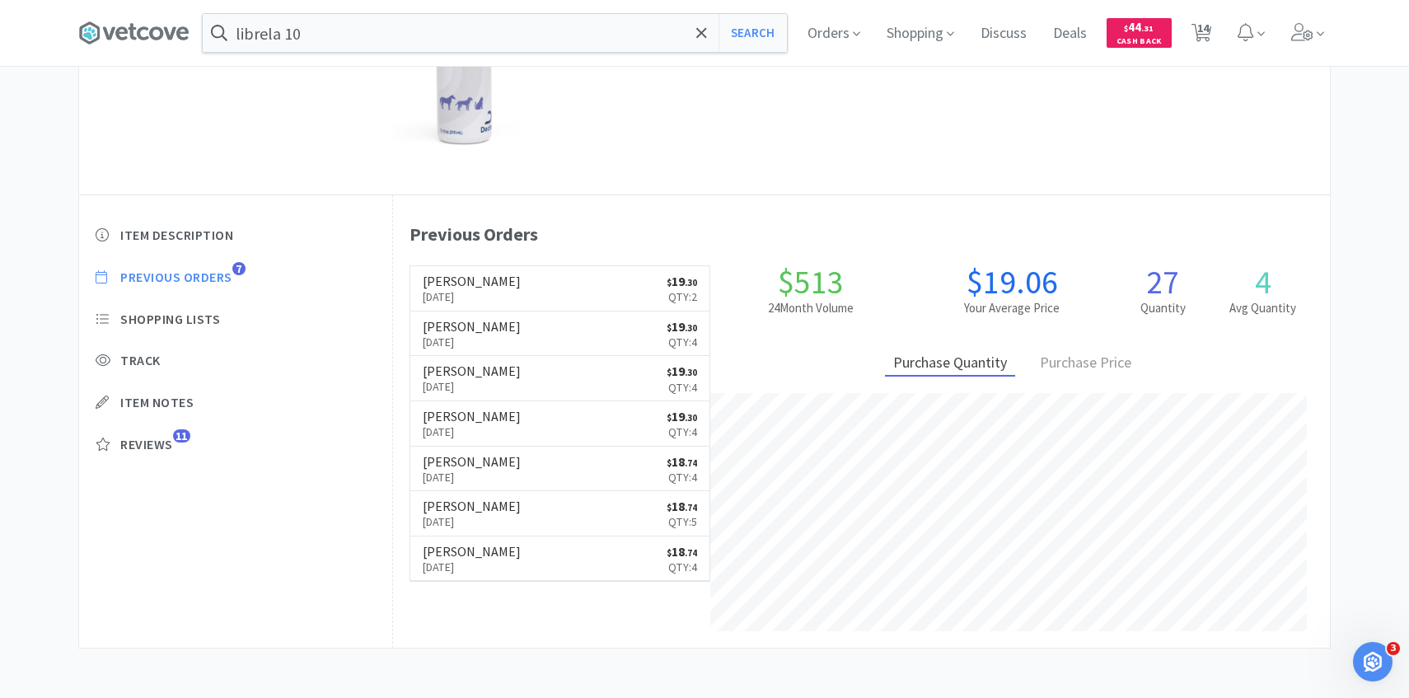
select select "1"
select select "2"
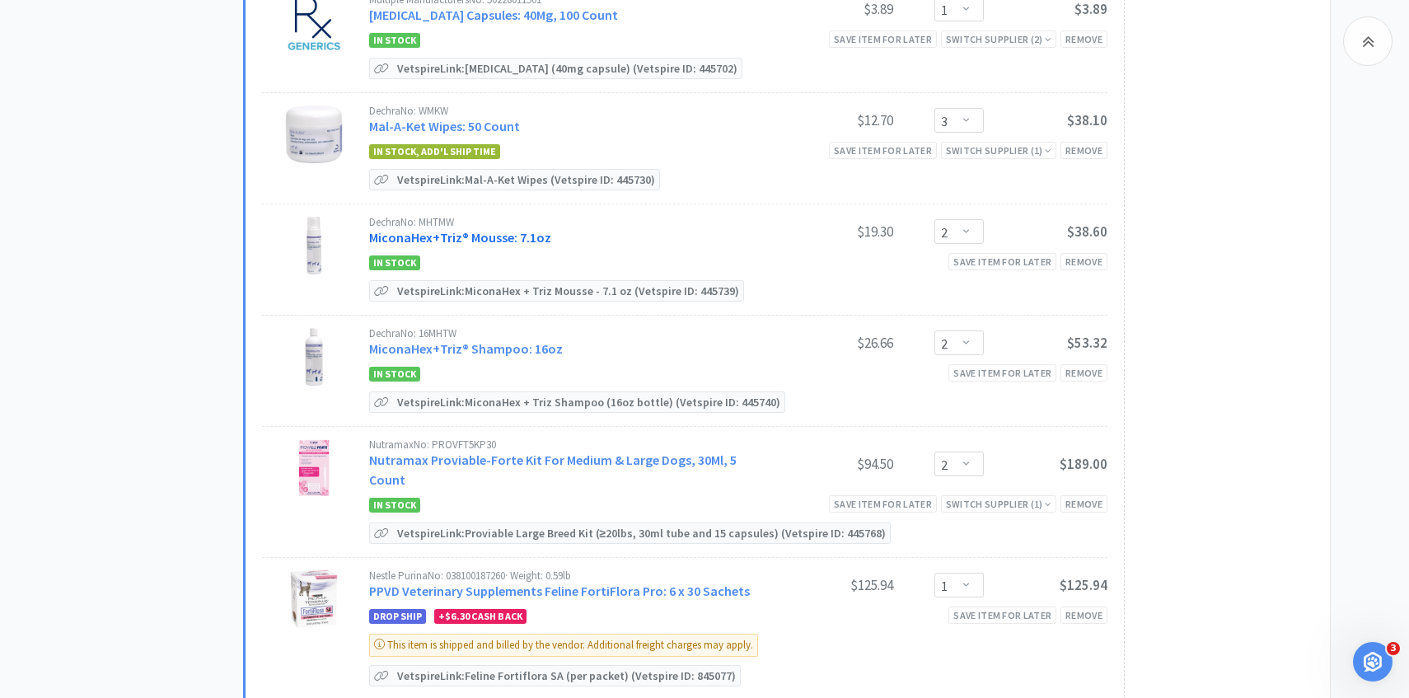
scroll to position [891, 0]
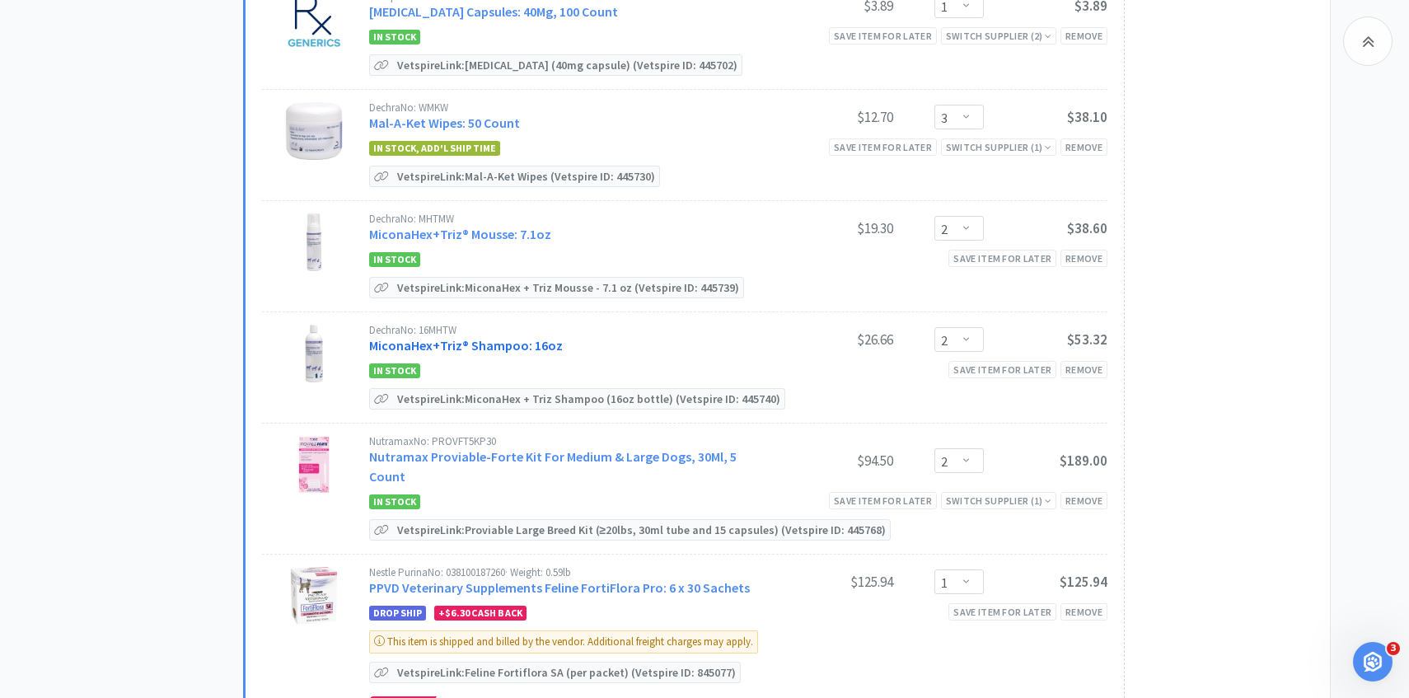
click at [451, 347] on link "MiconaHex+Triz® Shampoo: 16oz" at bounding box center [466, 345] width 194 height 16
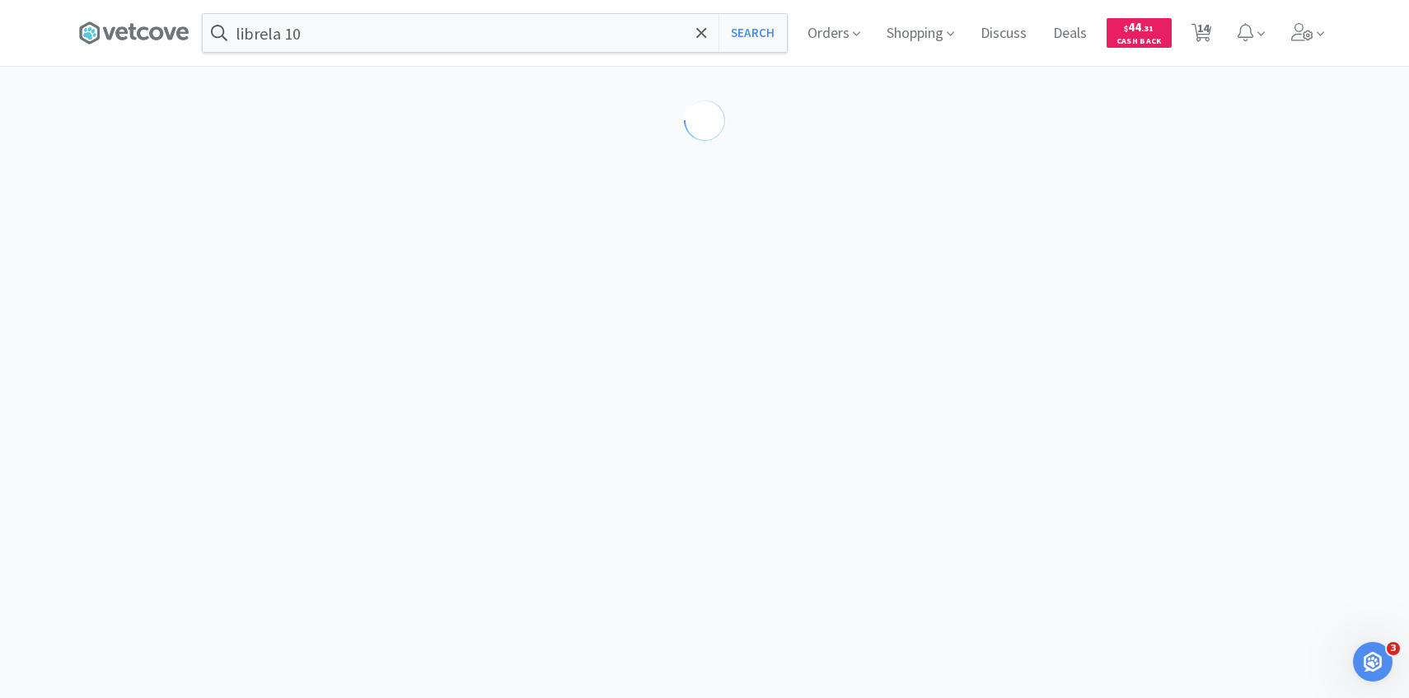
select select "86601"
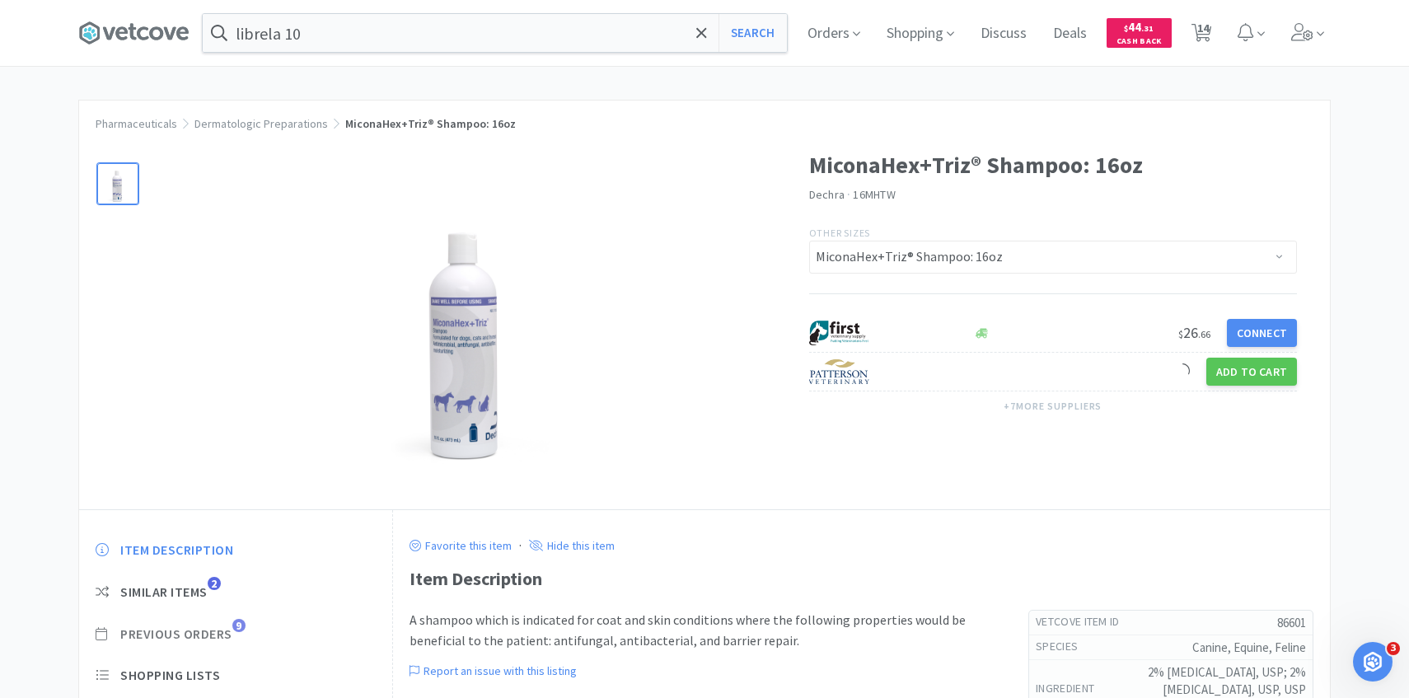
click at [219, 631] on span "Previous Orders" at bounding box center [176, 633] width 112 height 17
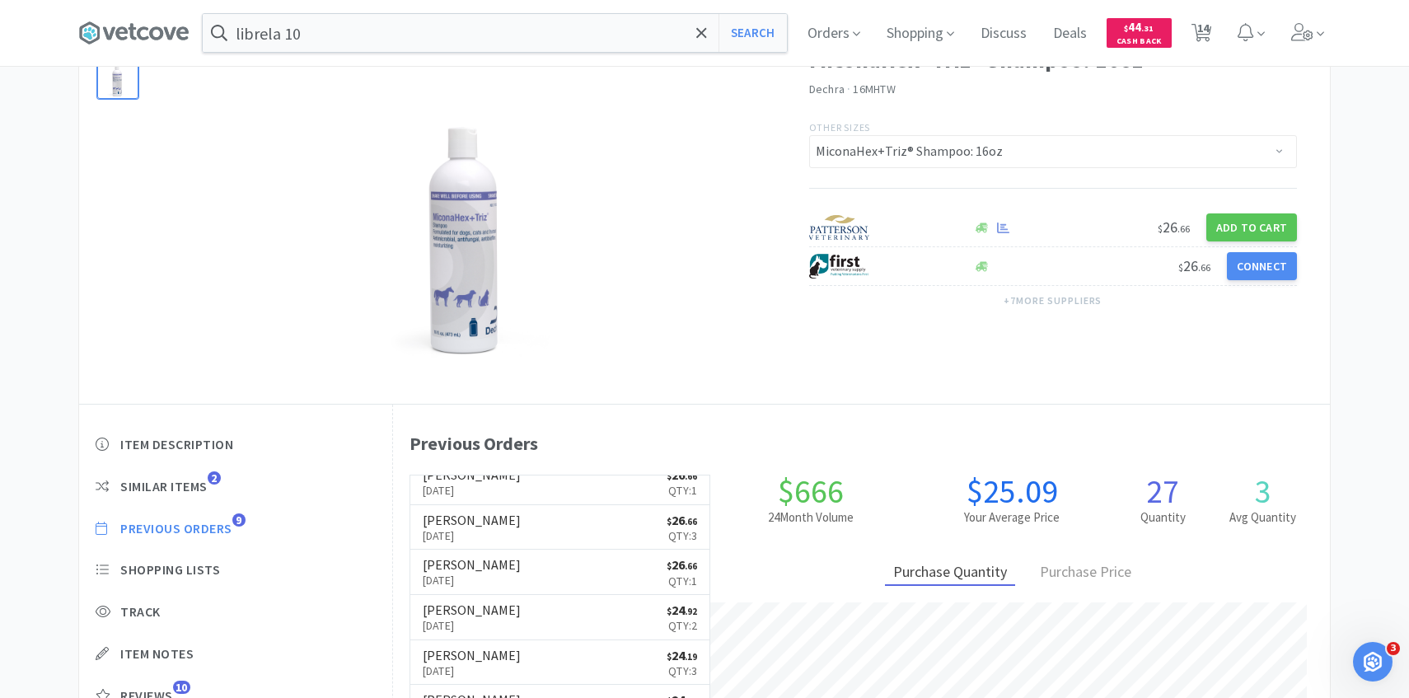
scroll to position [133, 0]
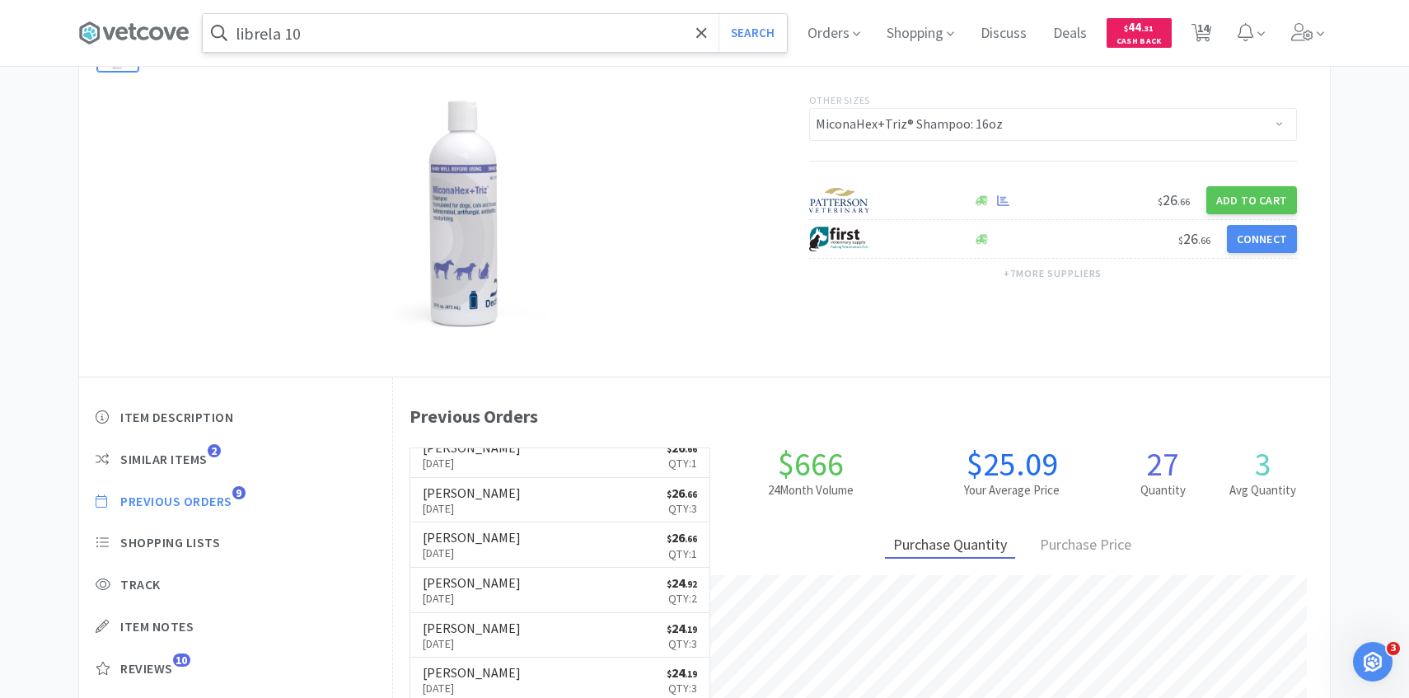
select select "1"
select select "3"
select select "2"
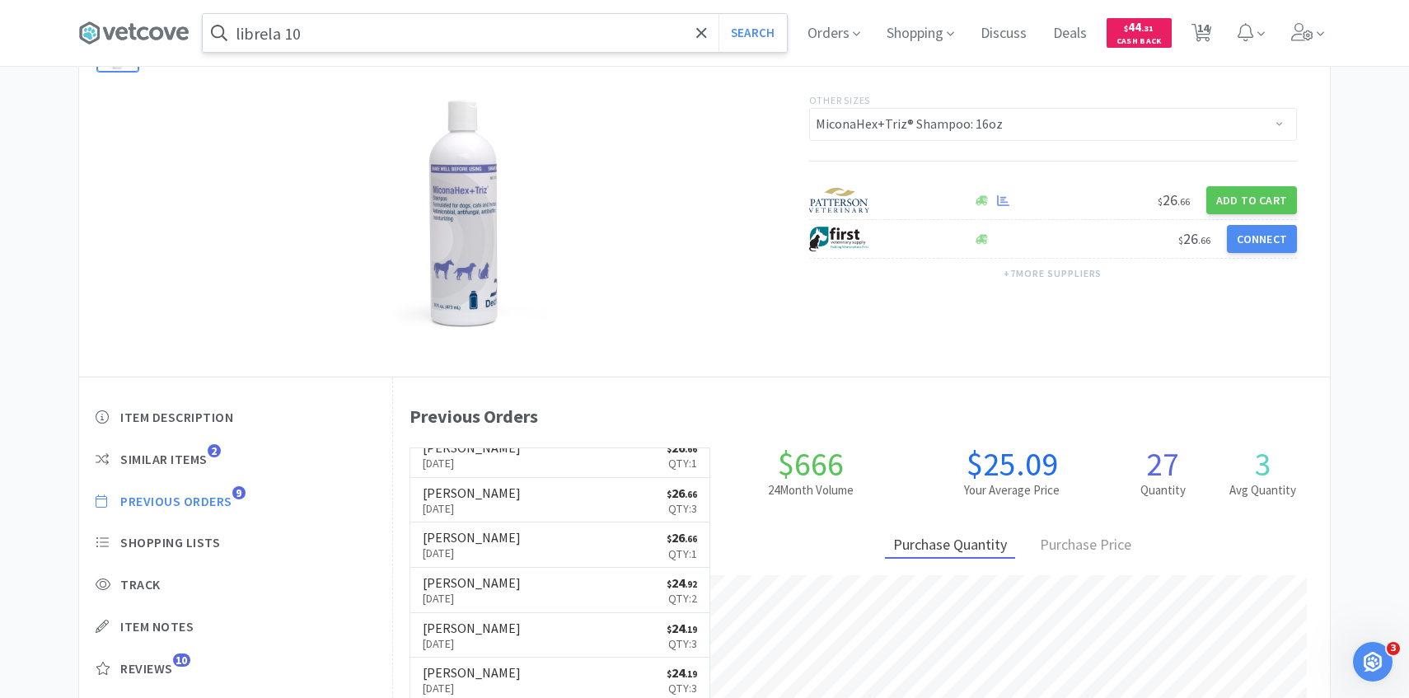
select select "2"
select select "1"
select select "2"
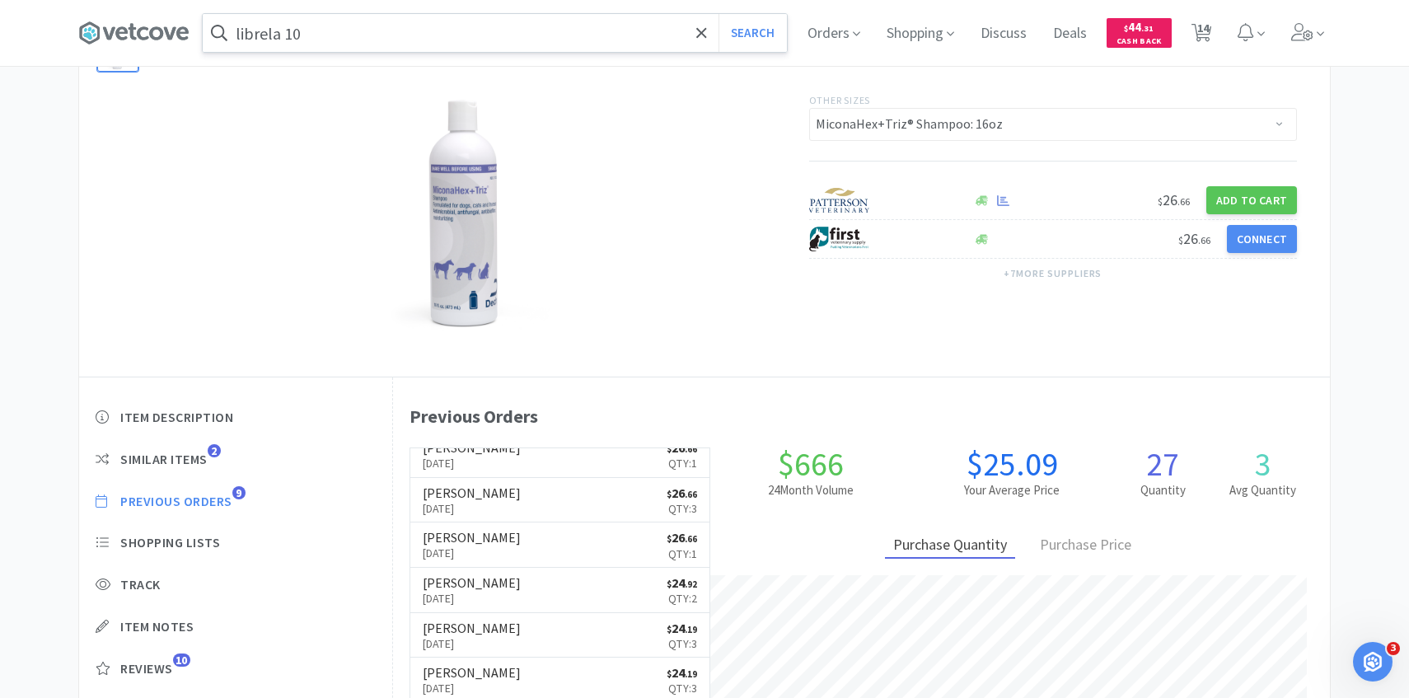
select select "1"
select select "2"
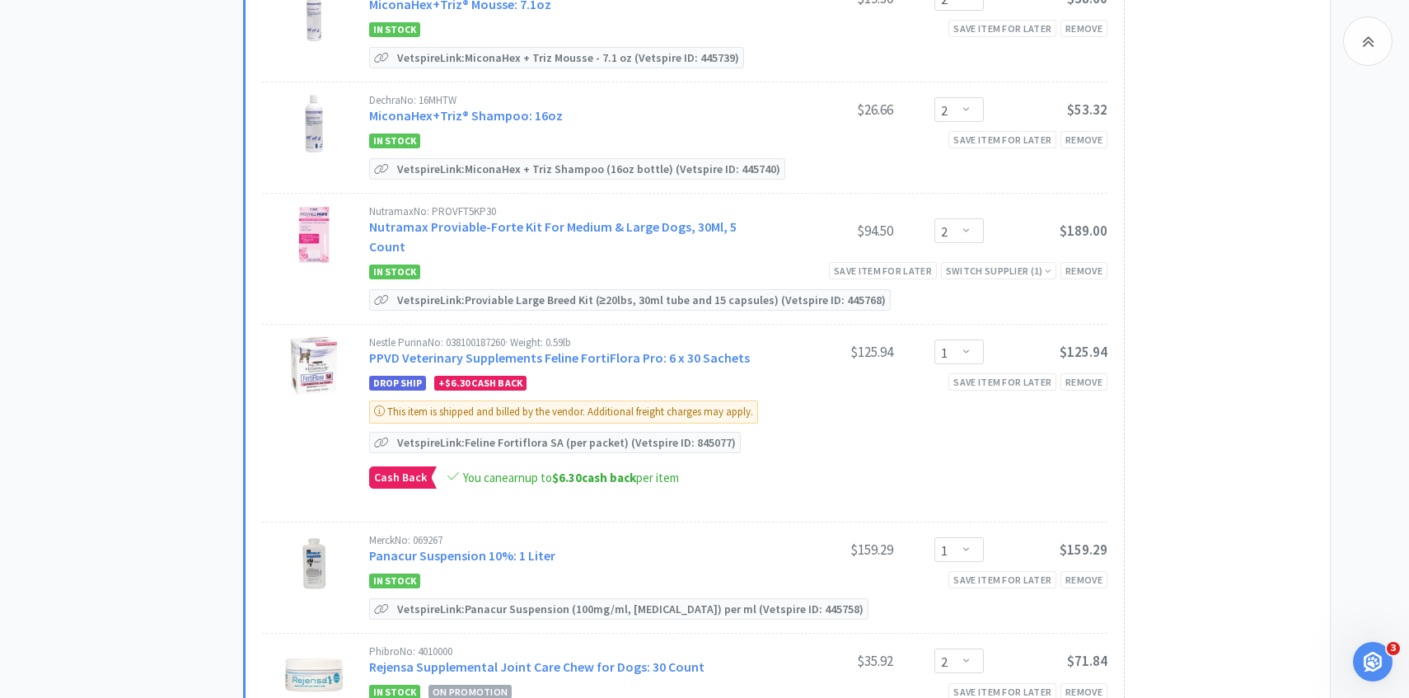
scroll to position [1128, 0]
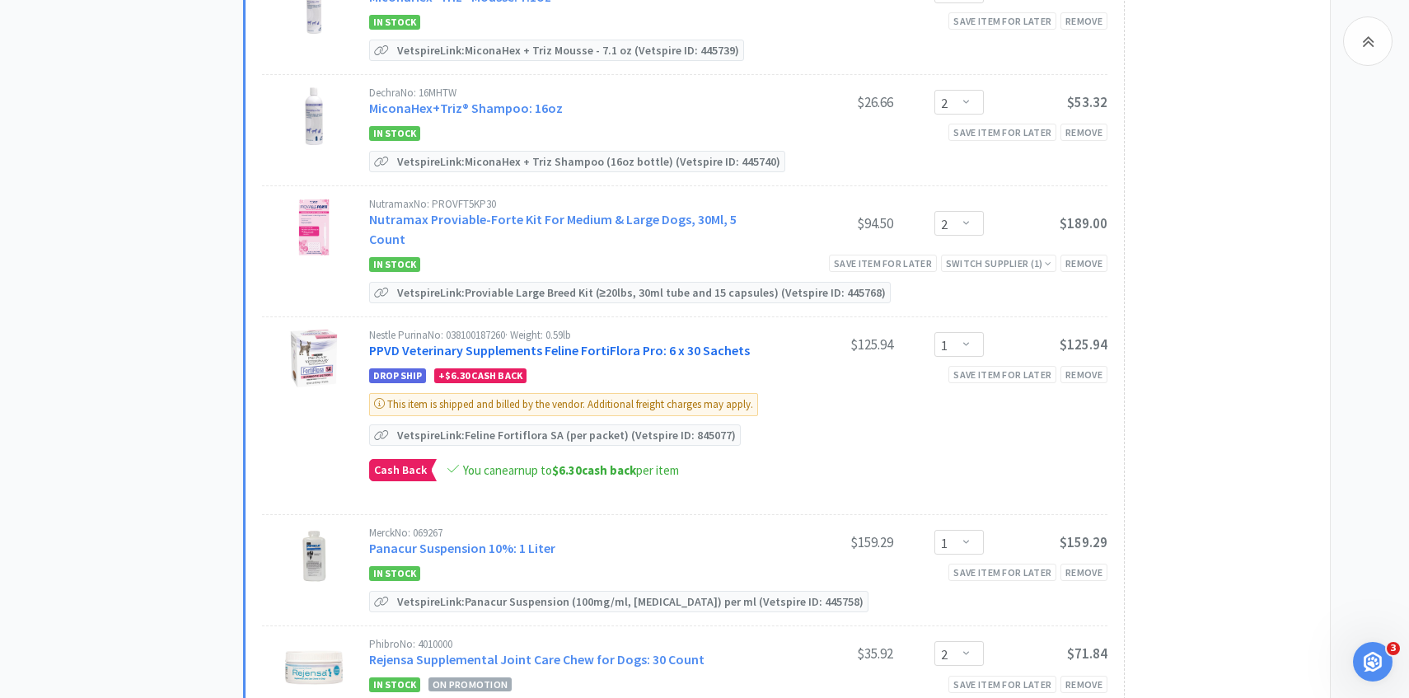
click at [587, 342] on link "PPVD Veterinary Supplements Feline FortiFlora Pro: 6 x 30 Sachets" at bounding box center [559, 350] width 381 height 16
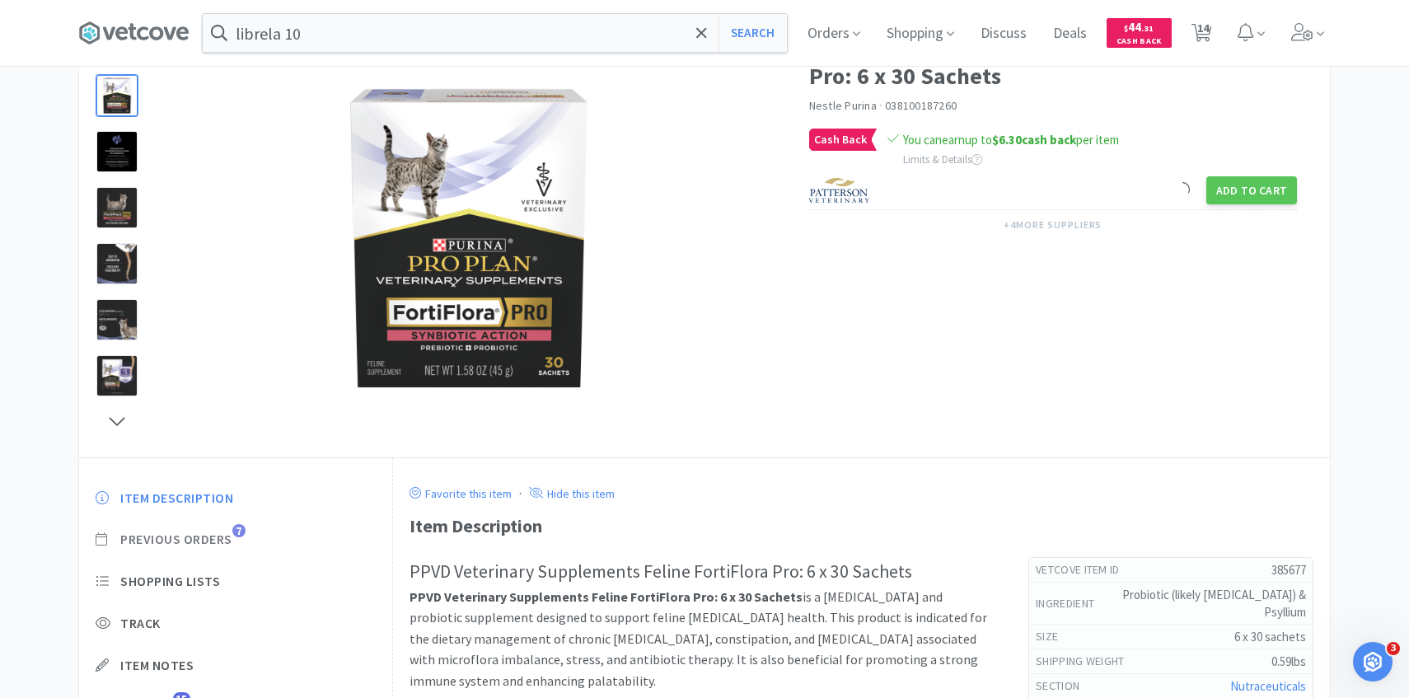
click at [236, 541] on span "Previous Orders 7" at bounding box center [236, 539] width 280 height 17
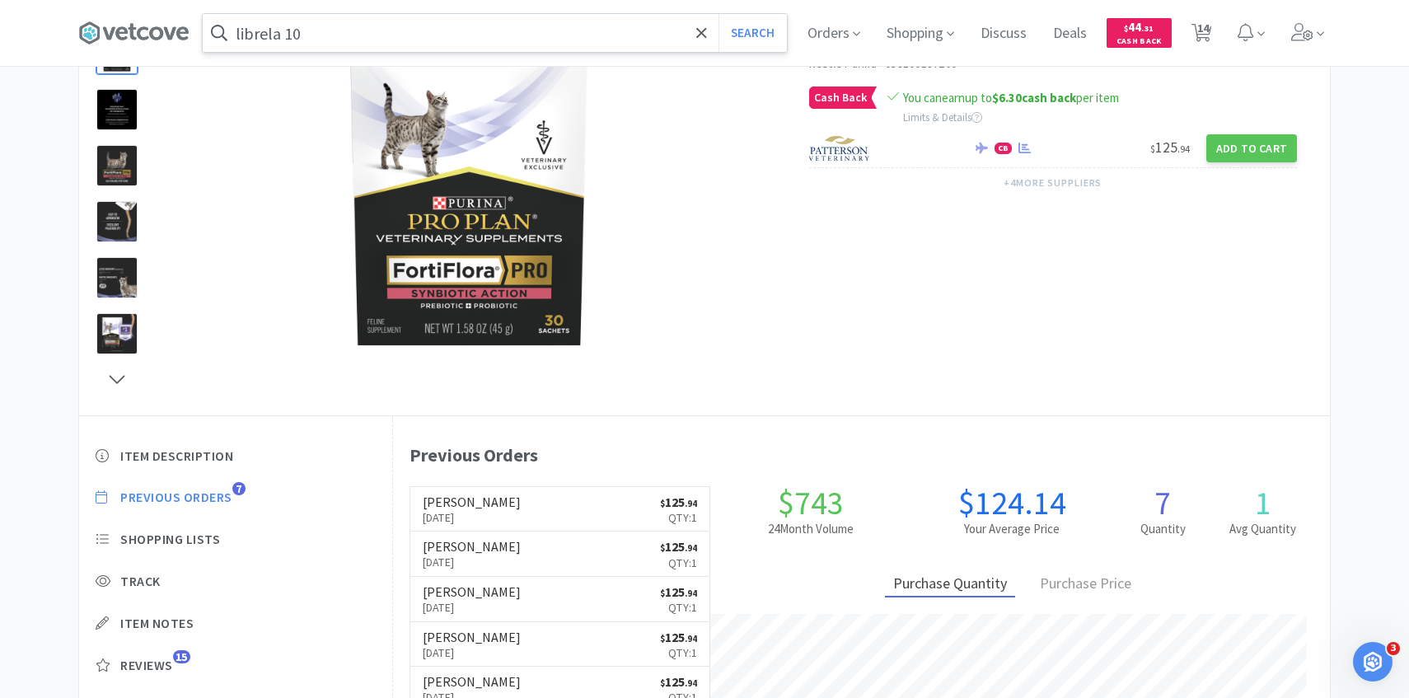
scroll to position [452, 937]
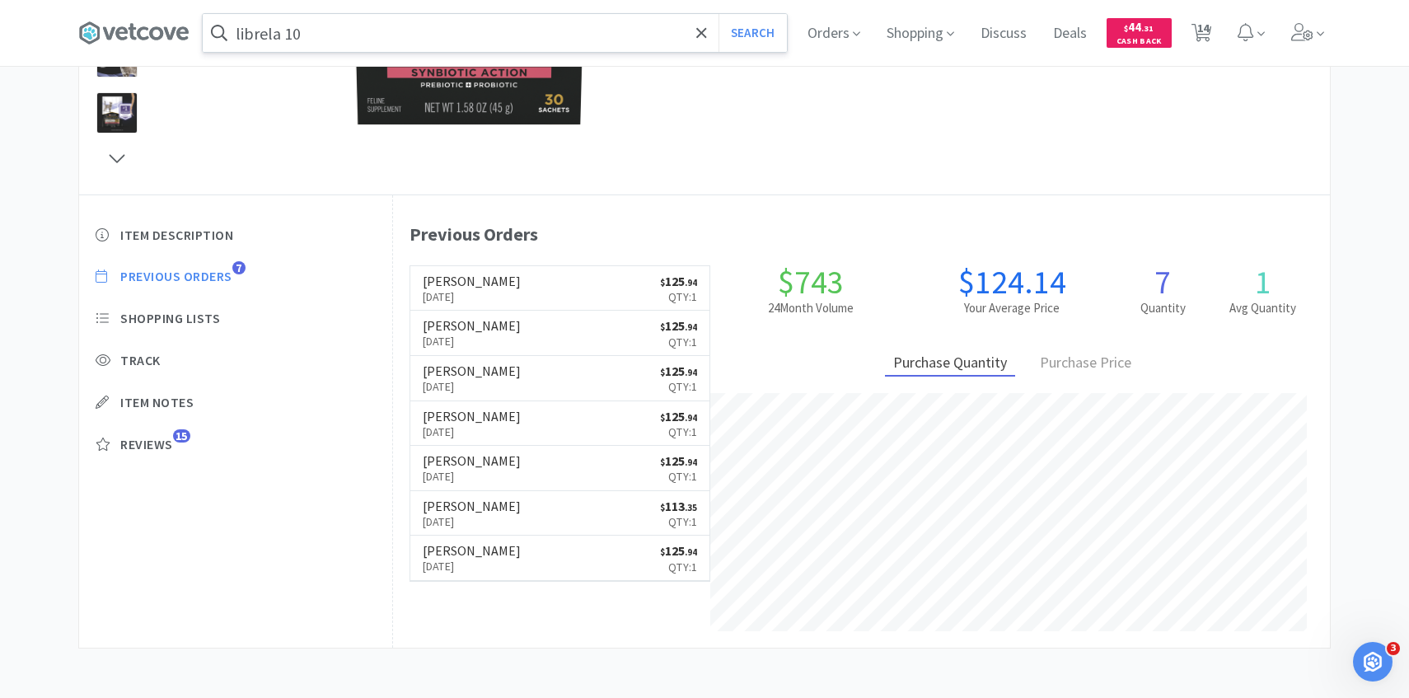
select select "1"
select select "3"
select select "2"
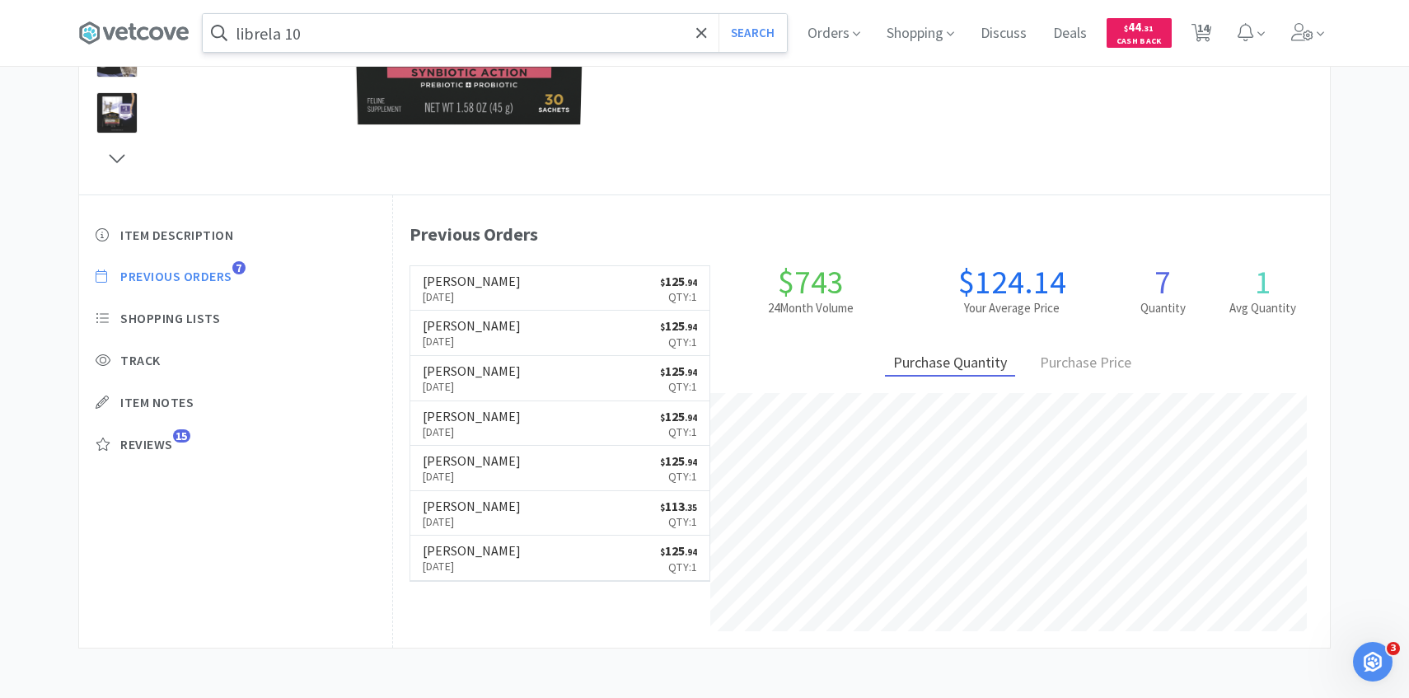
select select "2"
select select "1"
select select "2"
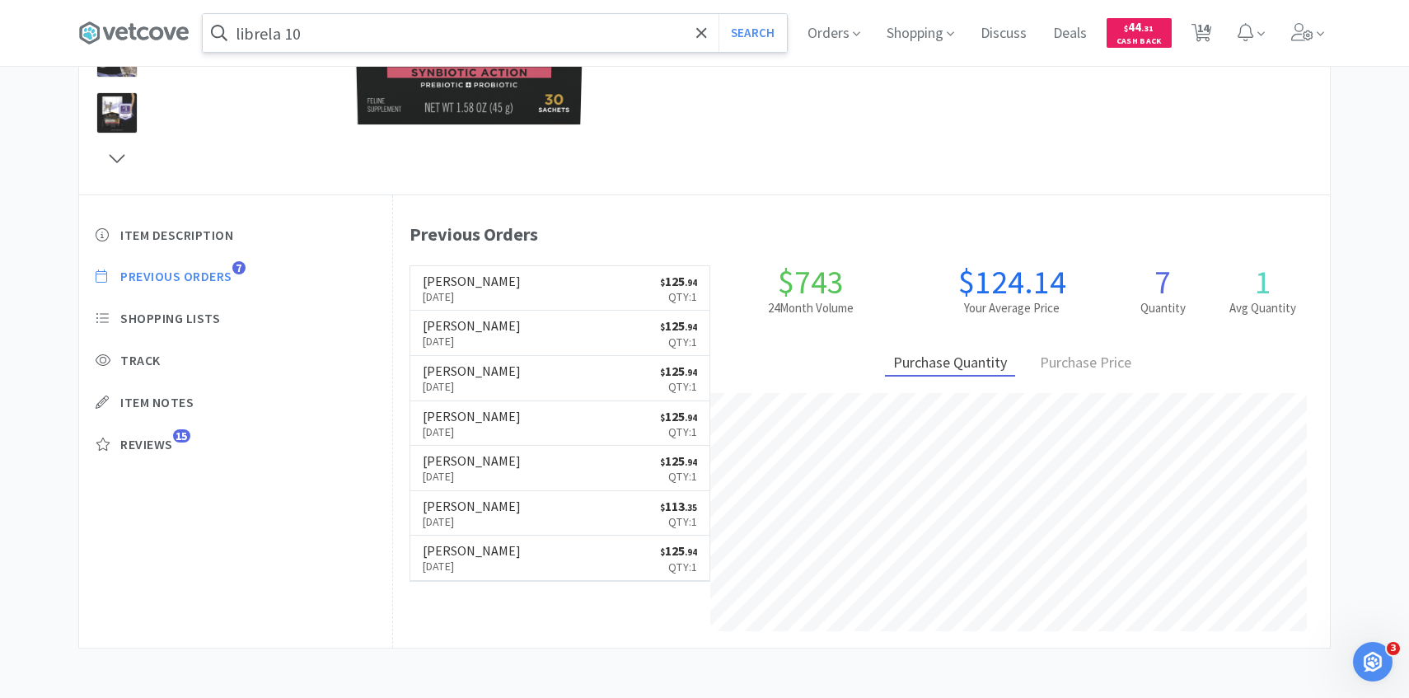
select select "1"
select select "2"
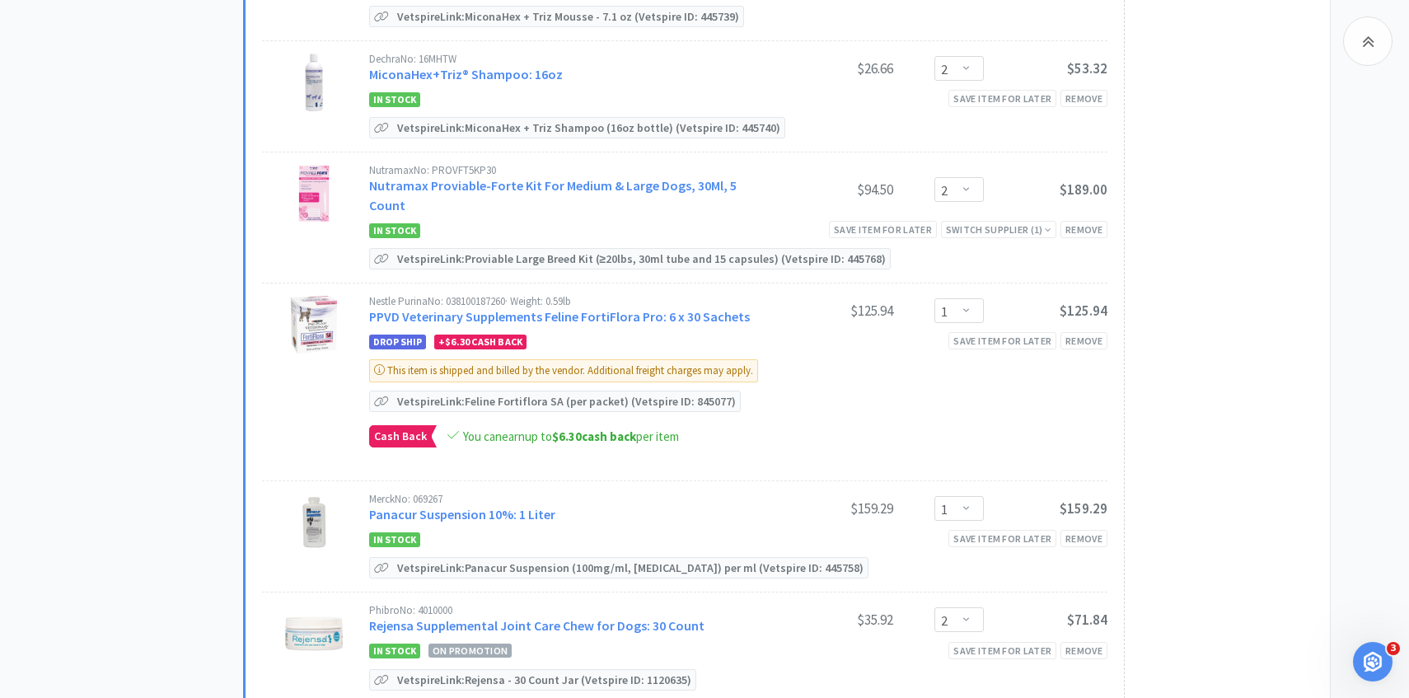
scroll to position [1219, 0]
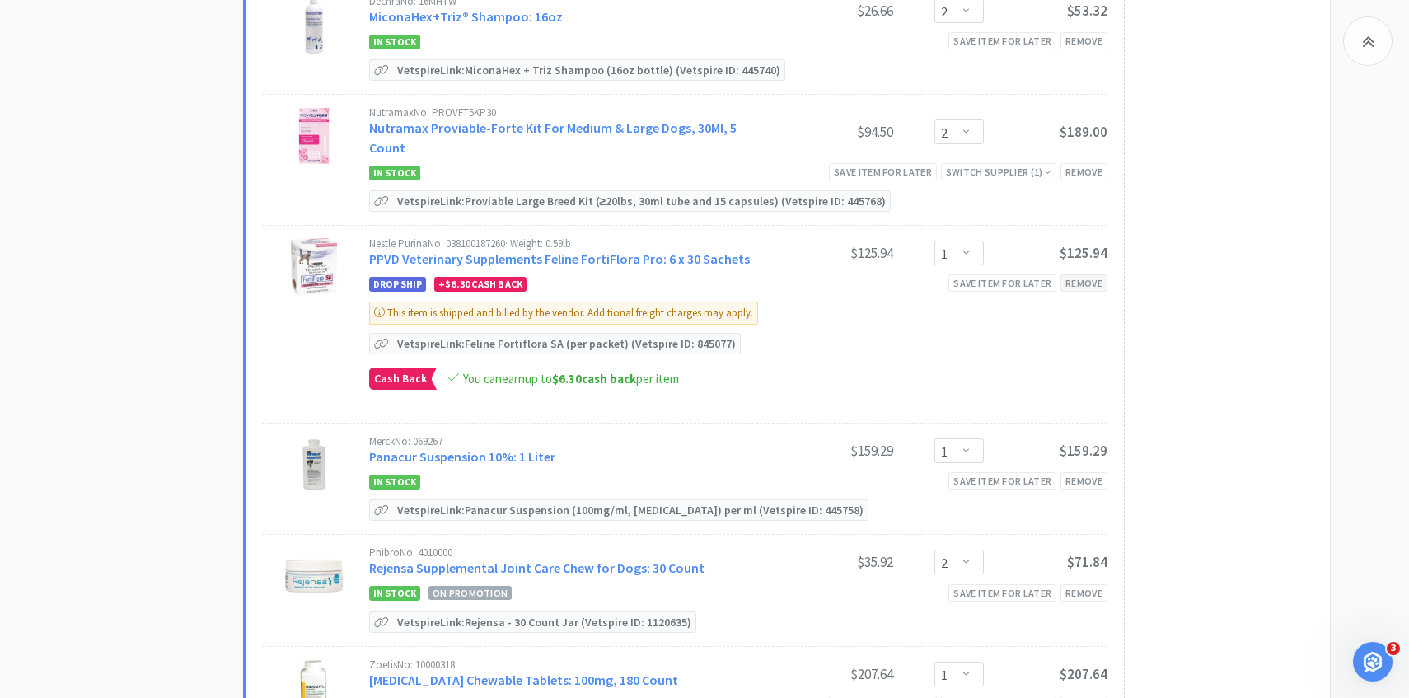
click at [1079, 274] on div "Remove" at bounding box center [1083, 282] width 47 height 17
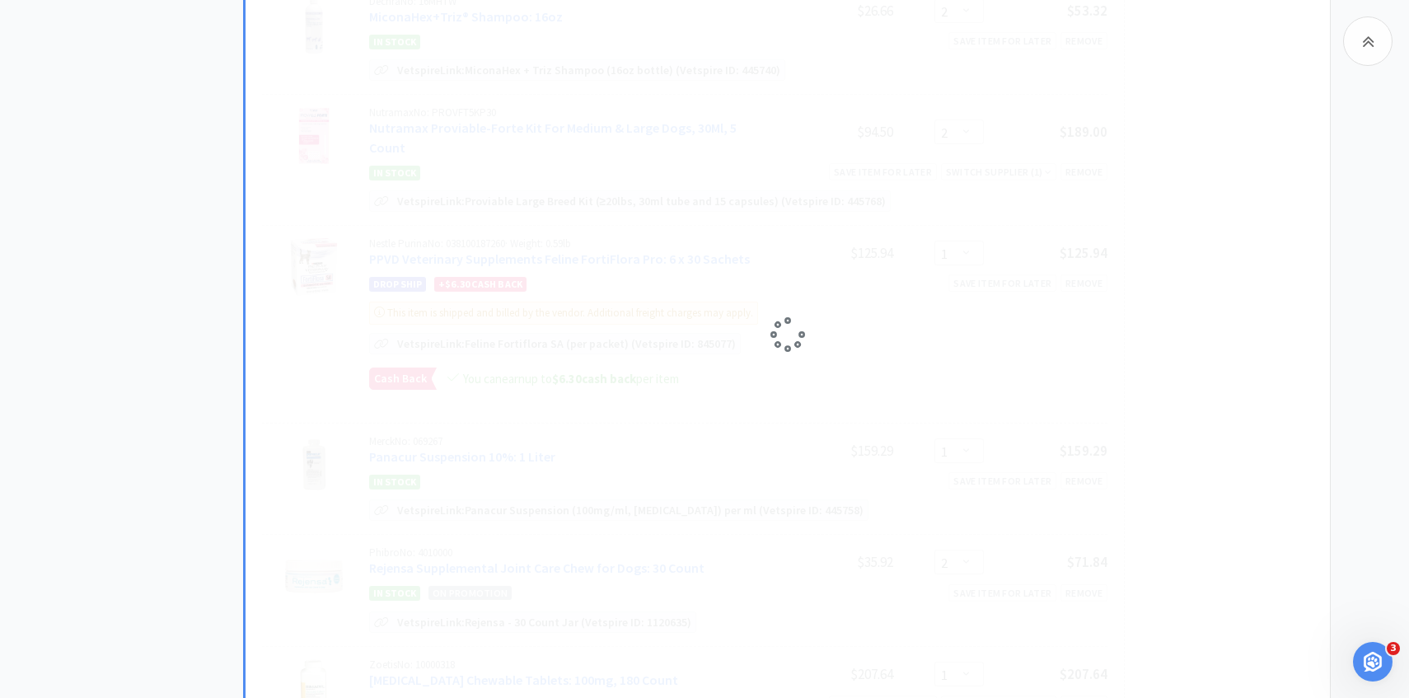
select select "2"
select select "1"
select select "2"
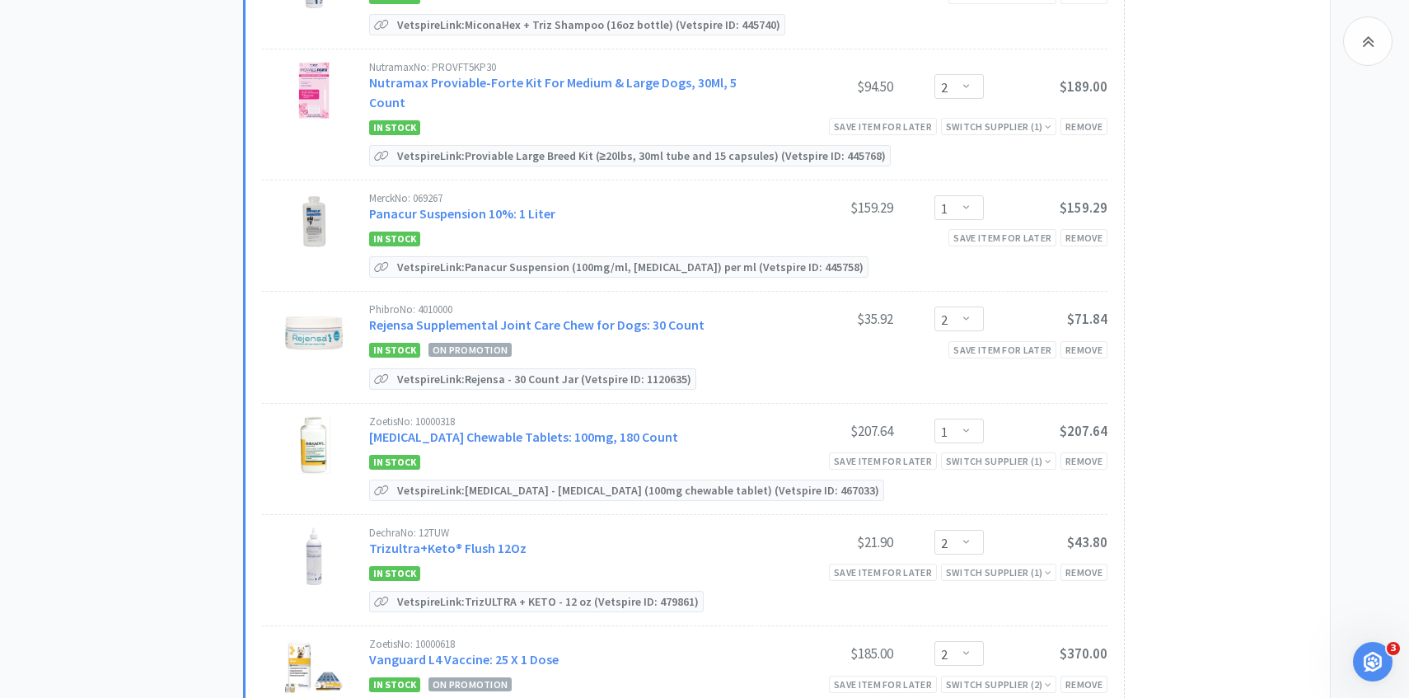
scroll to position [1212, 0]
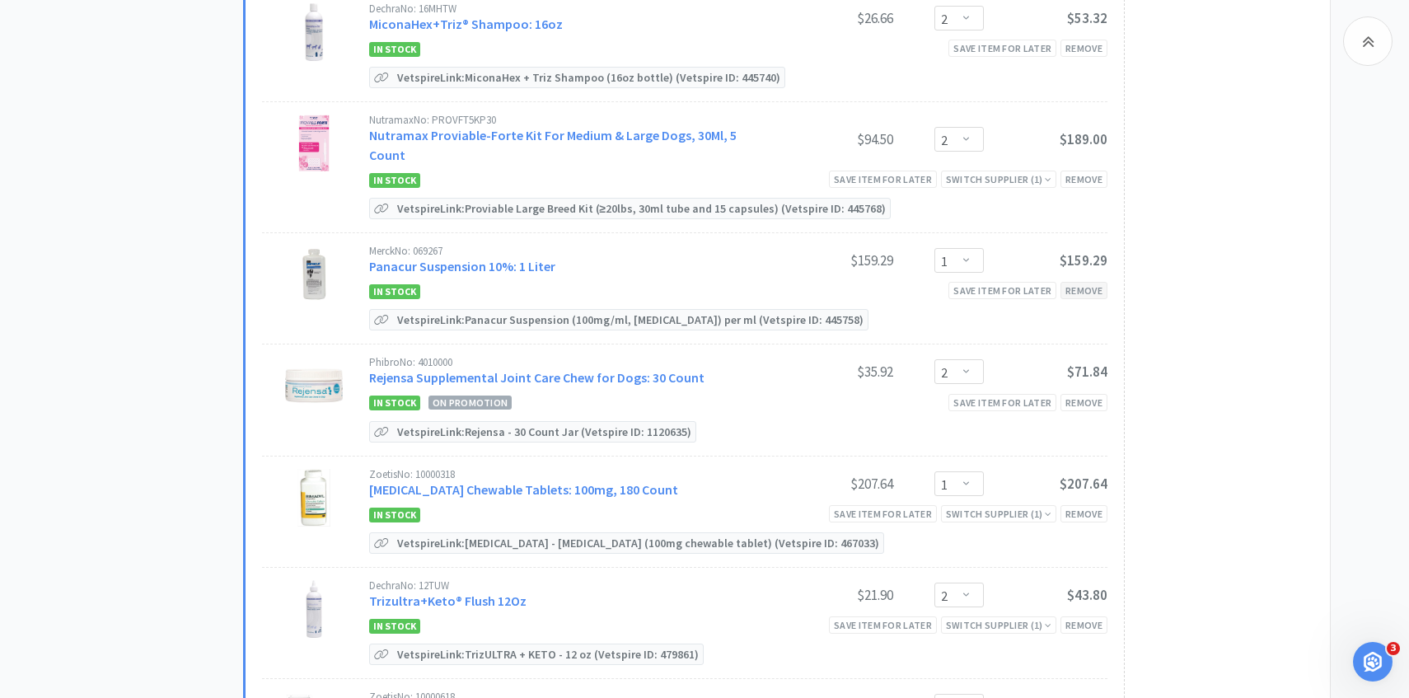
click at [1080, 282] on div "Remove" at bounding box center [1083, 290] width 47 height 17
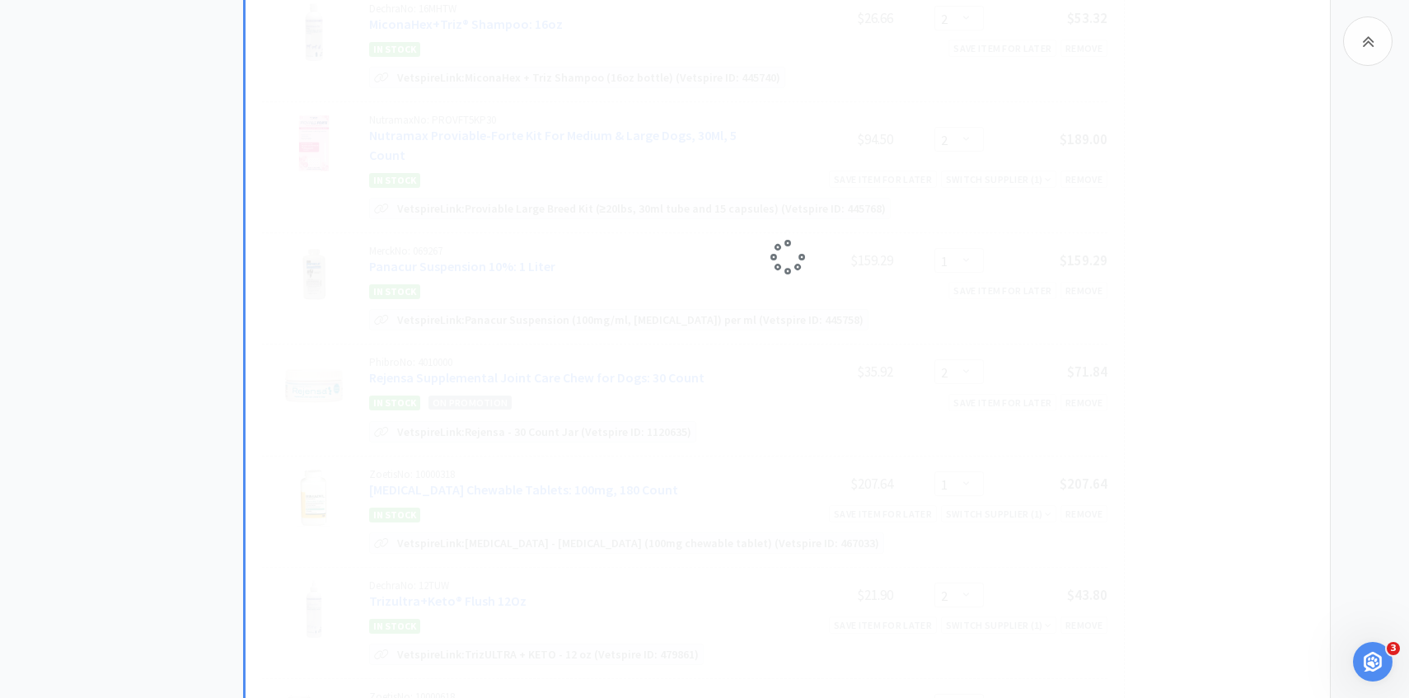
select select "2"
select select "1"
select select "2"
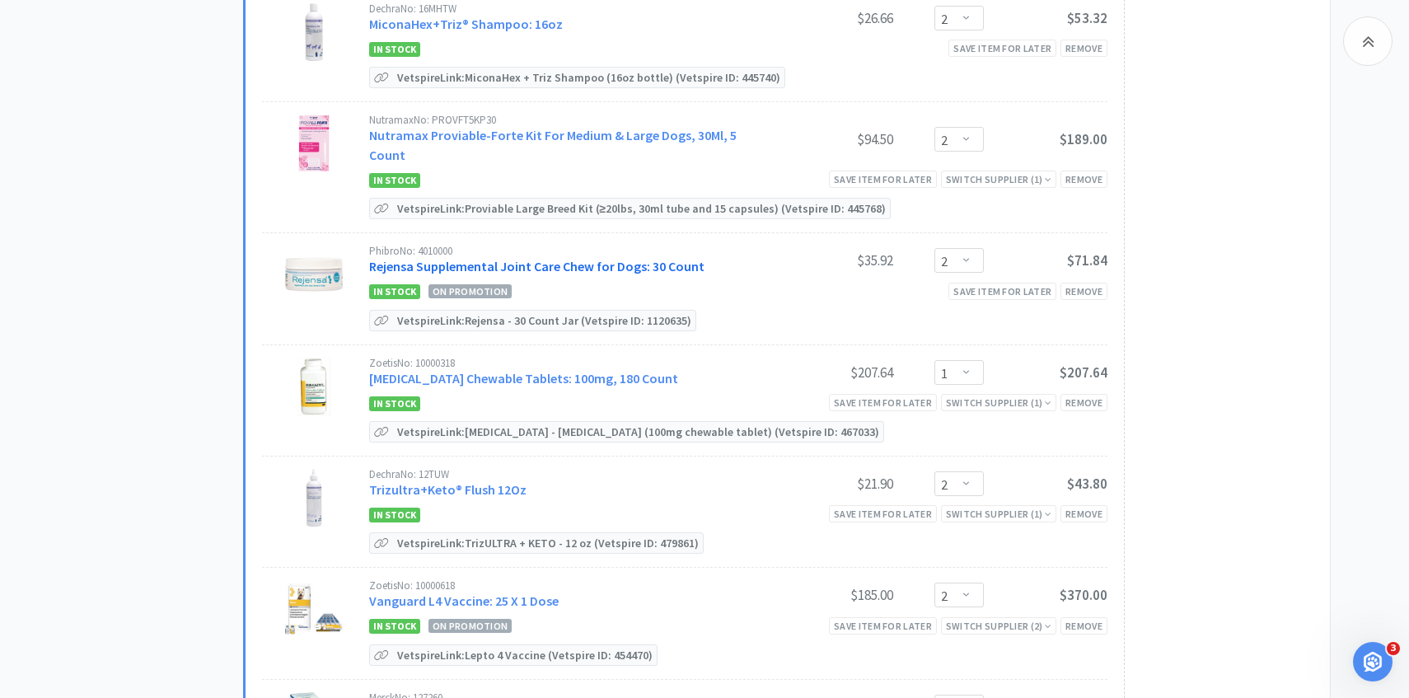
click at [643, 258] on link "Rejensa Supplemental Joint Care Chew for Dogs: 30 Count" at bounding box center [536, 266] width 335 height 16
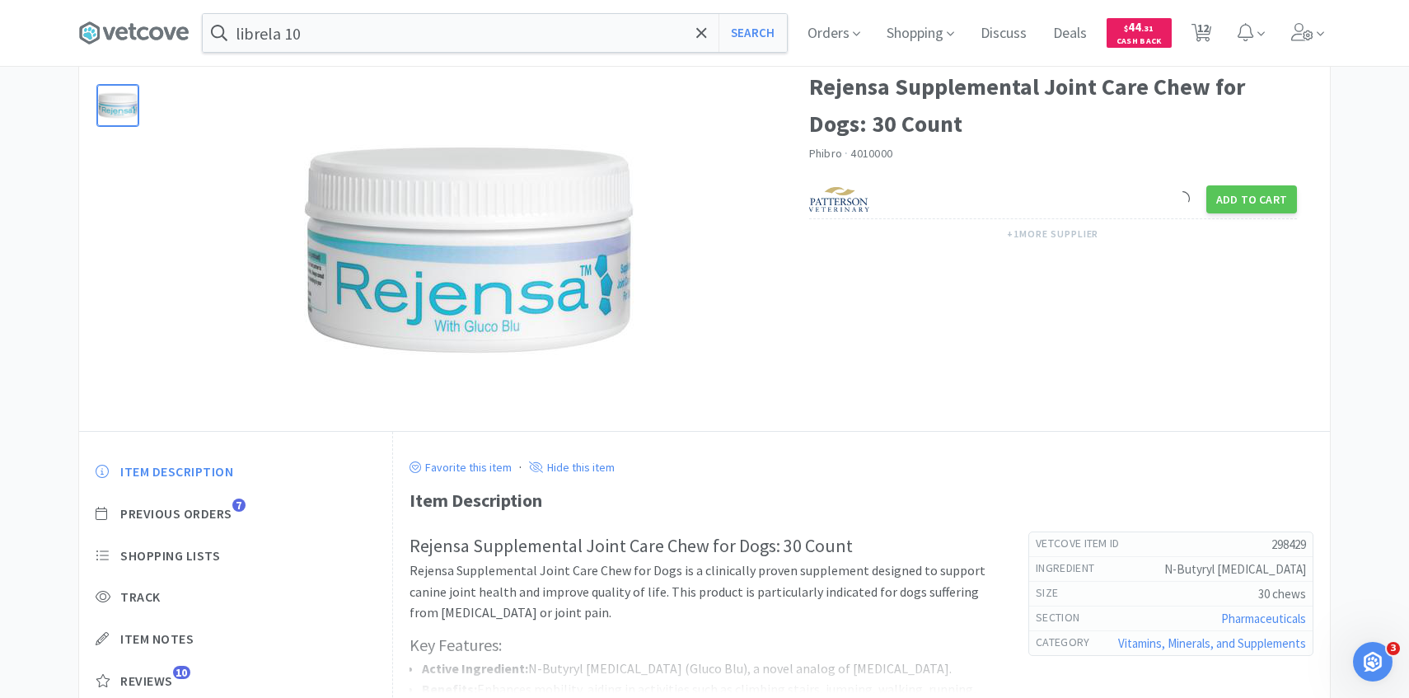
scroll to position [148, 0]
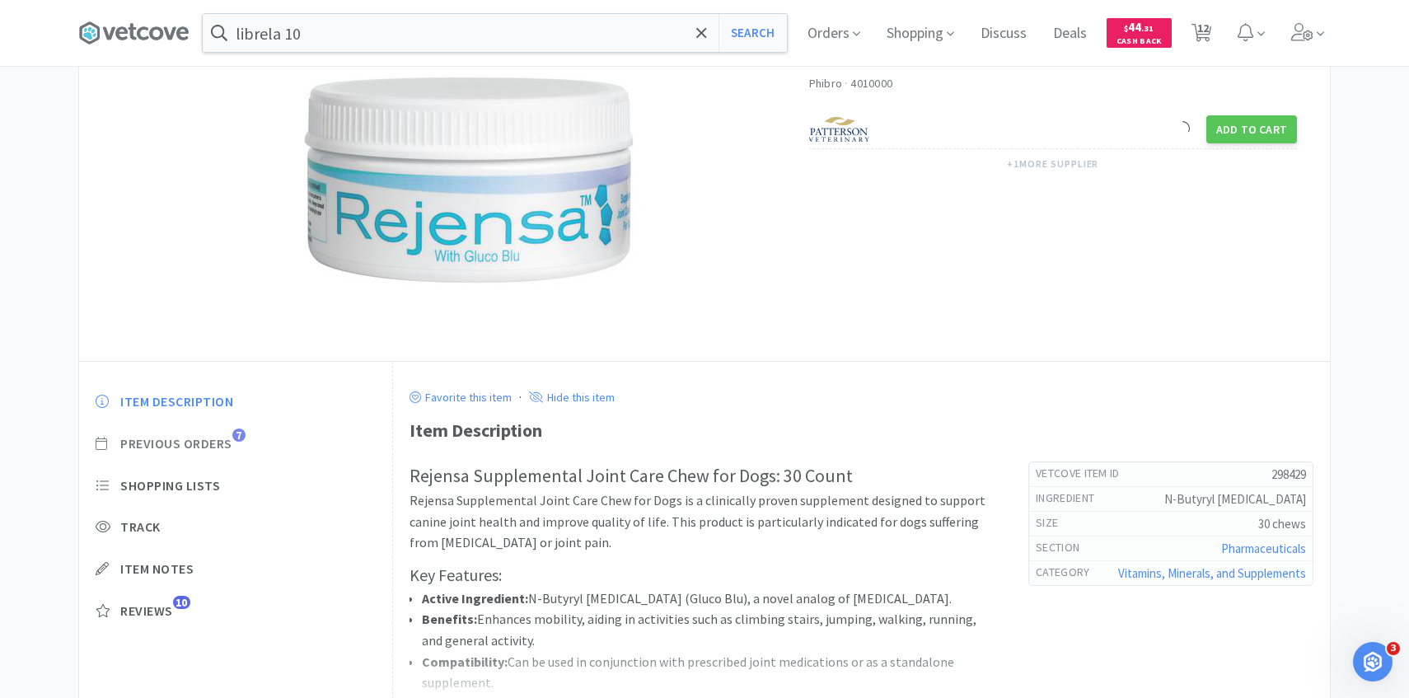
click at [222, 450] on span "Previous Orders" at bounding box center [176, 443] width 112 height 17
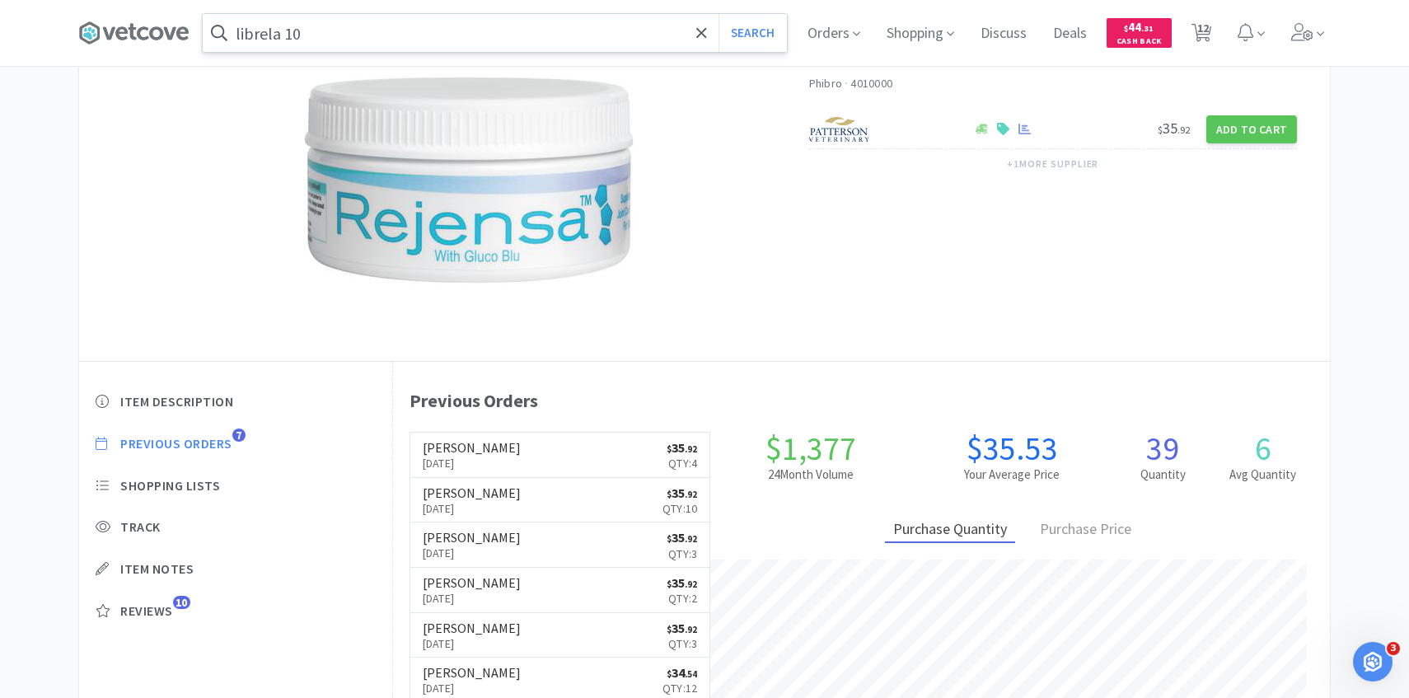
scroll to position [452, 937]
select select "1"
select select "3"
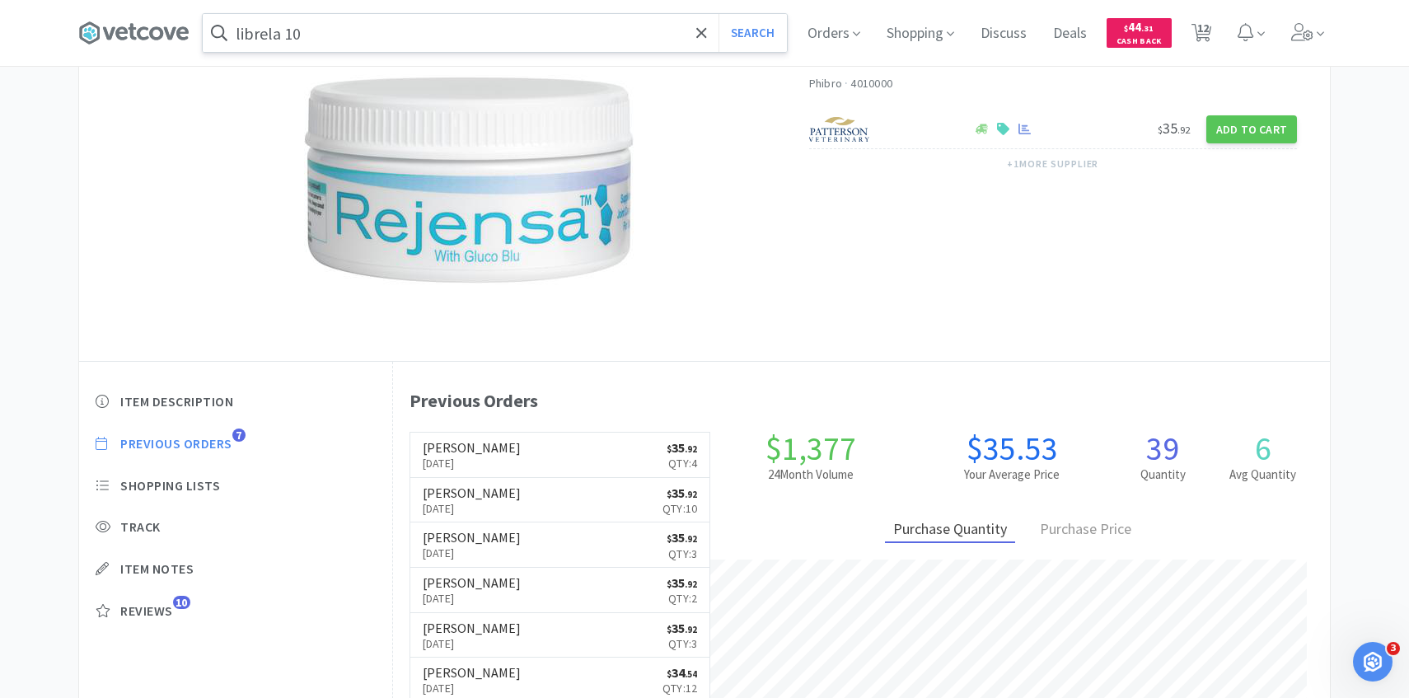
select select "2"
select select "1"
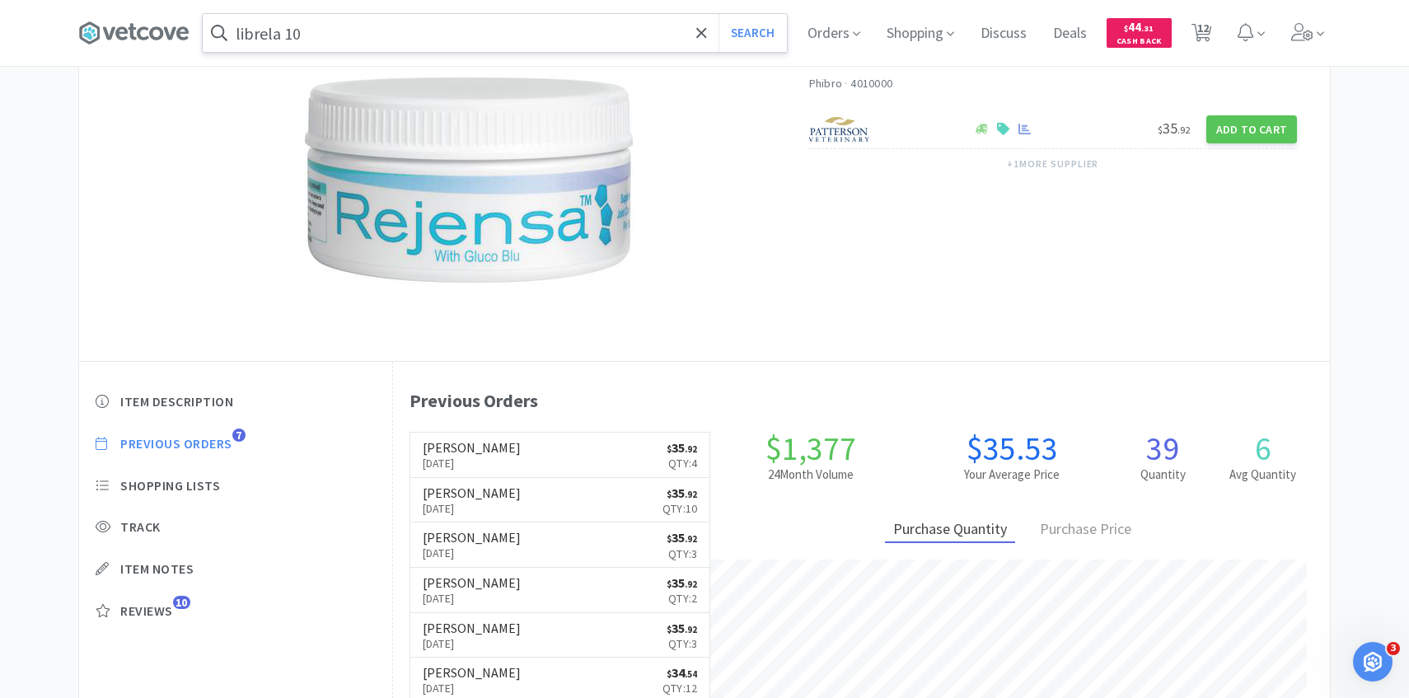
select select "2"
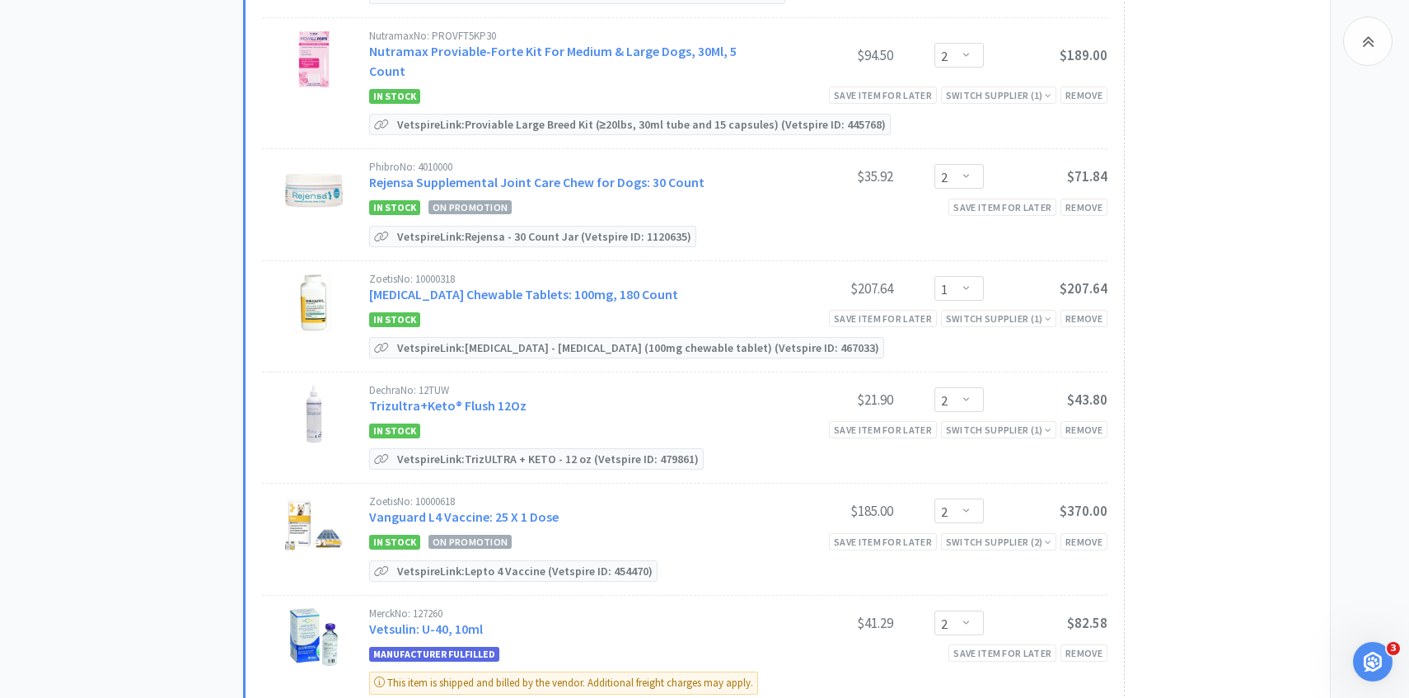
scroll to position [1257, 0]
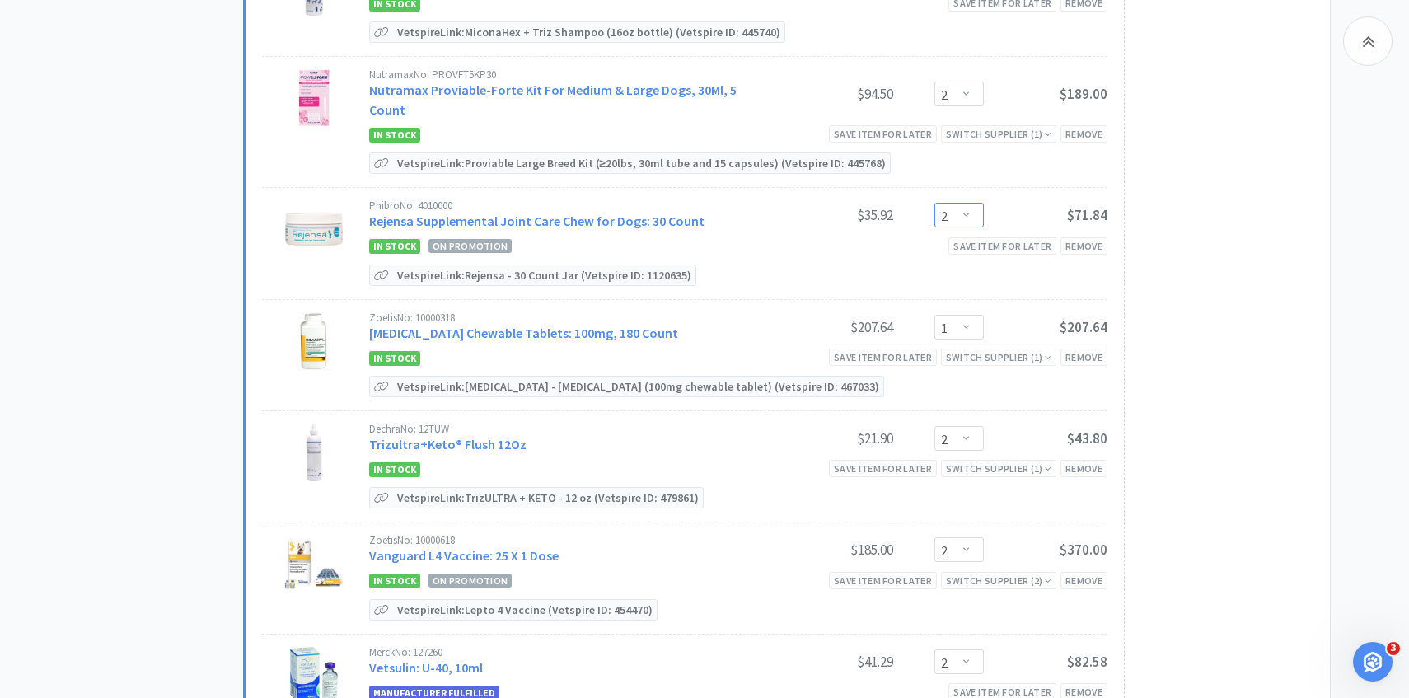
click at [946, 203] on select "Enter Quantity 1 2 3 4 5 6 7 8 9 10 11 12 13 14 15 16 17 18 19 20 Enter Quantity" at bounding box center [958, 215] width 49 height 25
click at [934, 203] on select "Enter Quantity 1 2 3 4 5 6 7 8 9 10 11 12 13 14 15 16 17 18 19 20 Enter Quantity" at bounding box center [958, 215] width 49 height 25
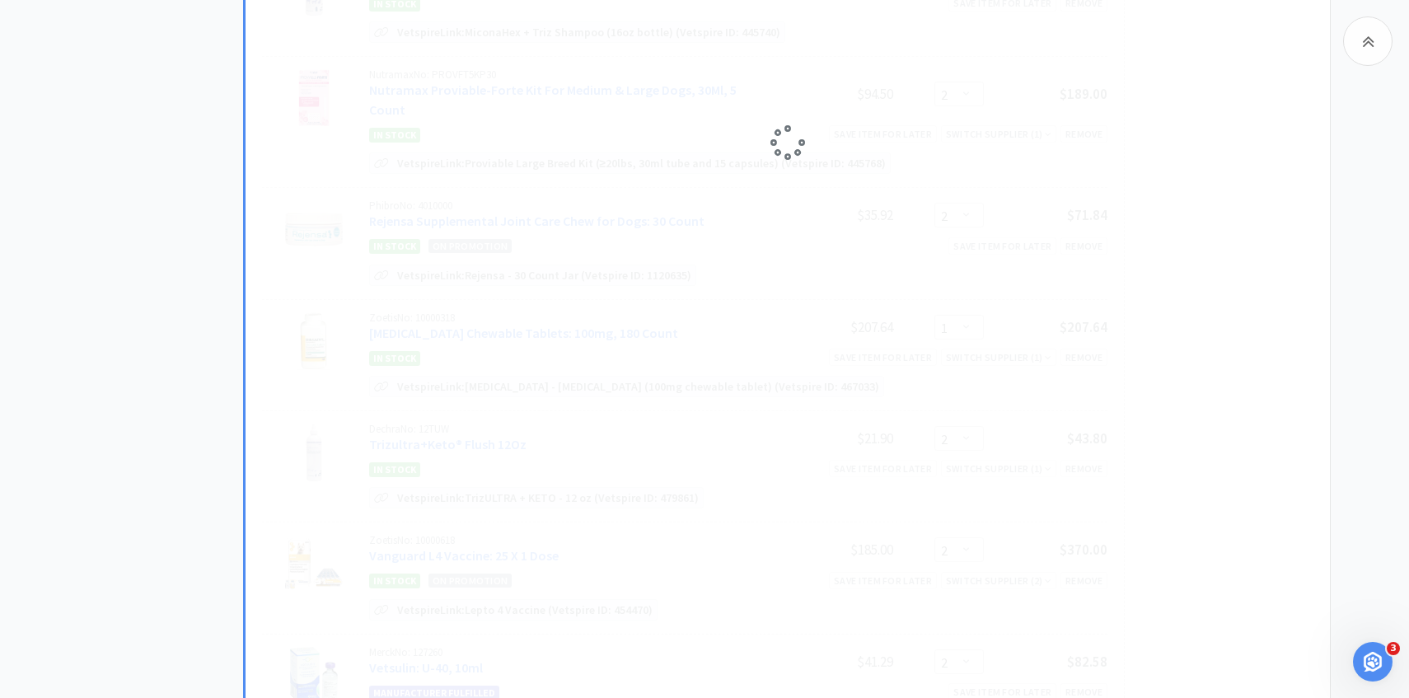
select select "1"
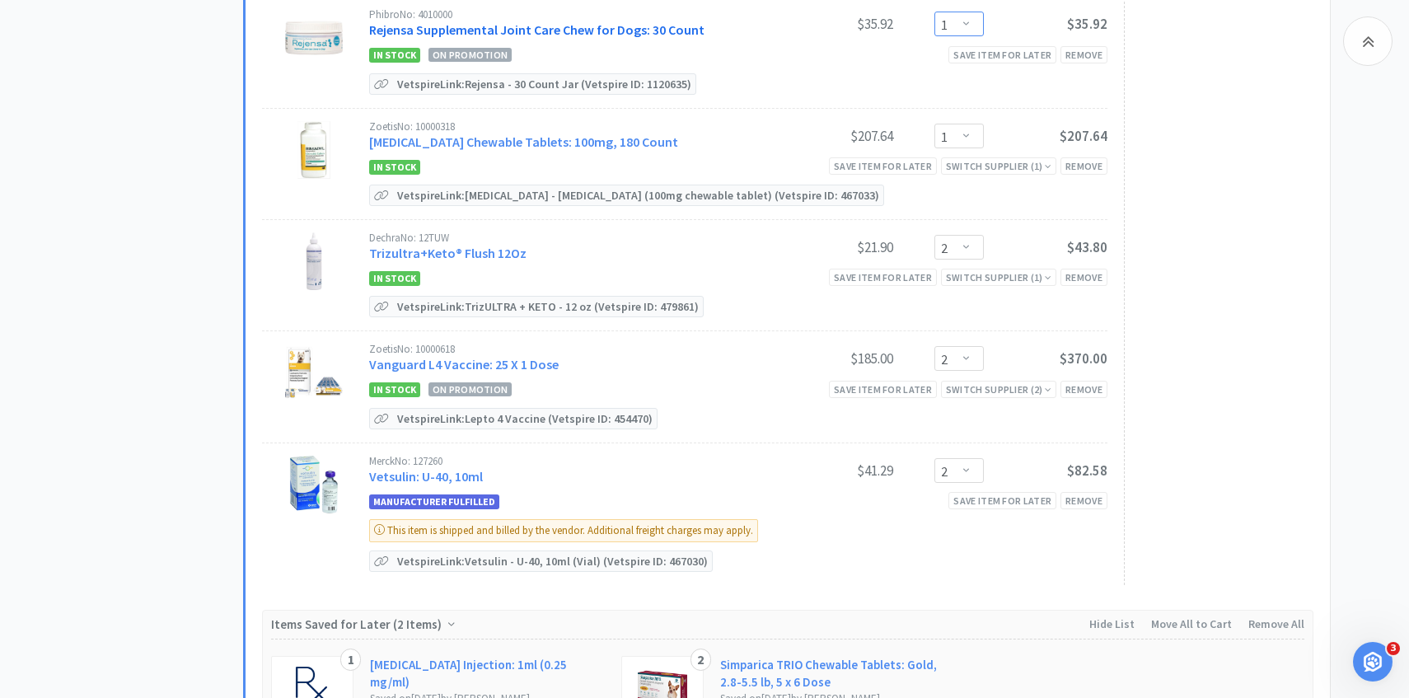
scroll to position [1452, 0]
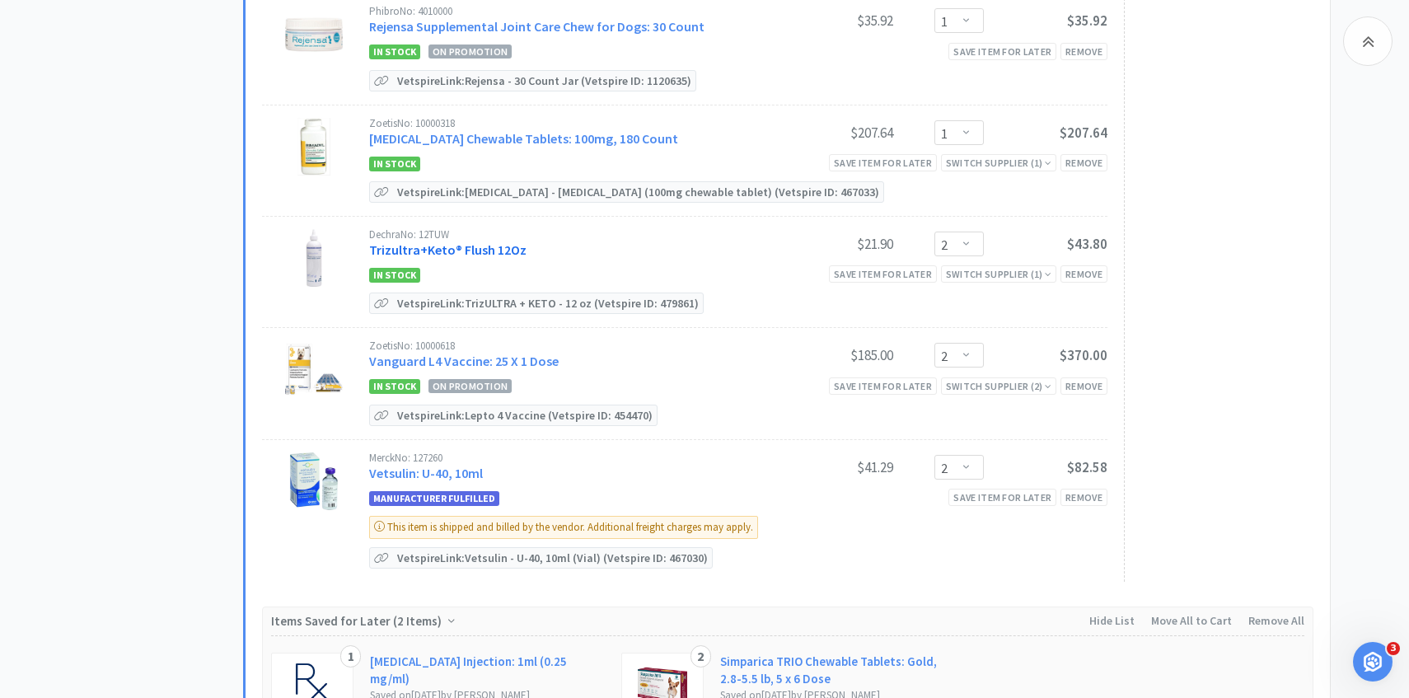
click at [480, 241] on link "Trizultra+Keto® Flush 12Oz" at bounding box center [447, 249] width 157 height 16
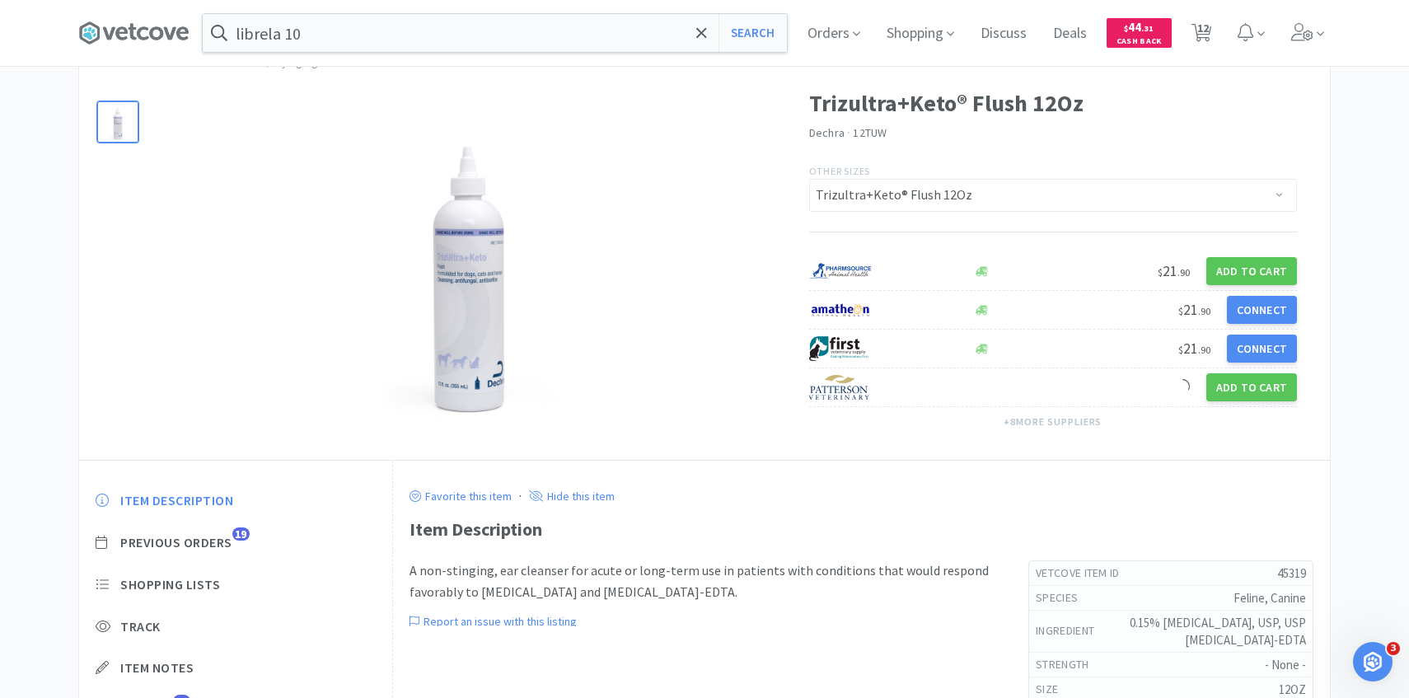
scroll to position [148, 0]
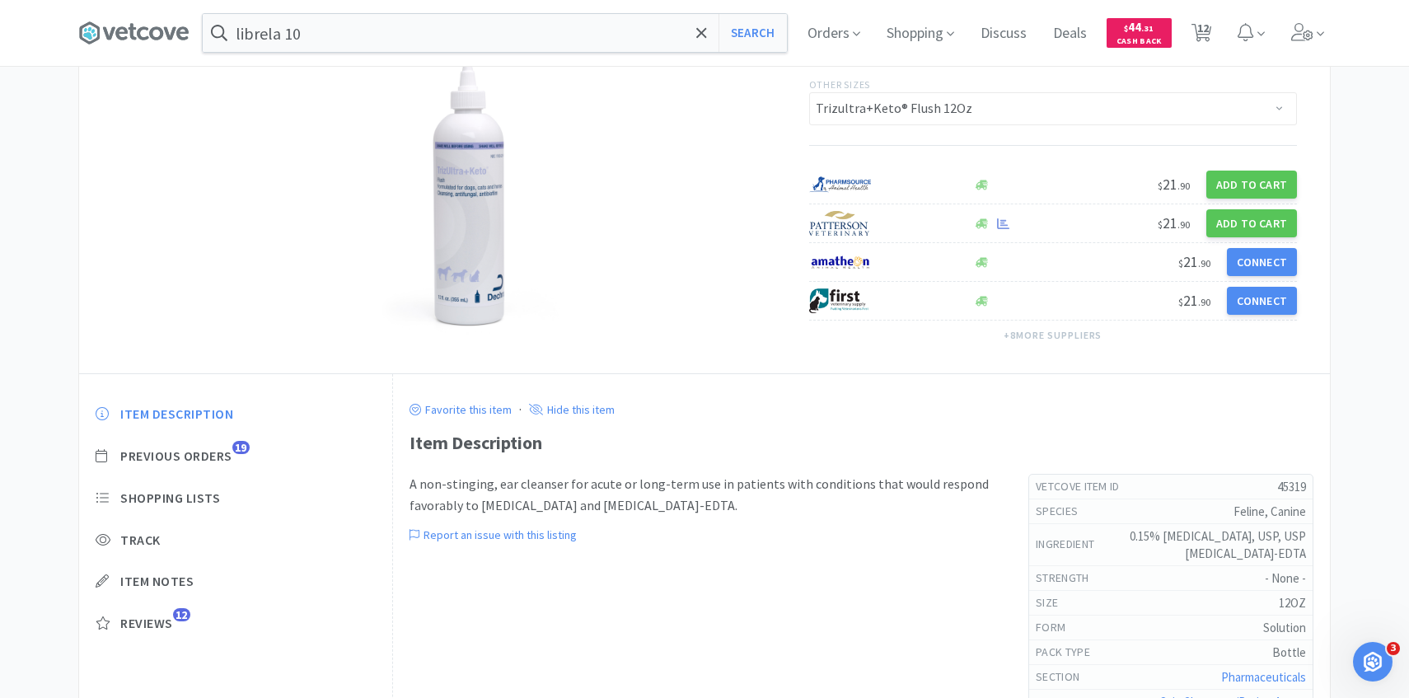
click at [212, 468] on div "Item Description Previous Orders 19 Shopping Lists Track Item Notes Reviews 12" at bounding box center [235, 531] width 313 height 284
click at [245, 450] on span "19" at bounding box center [240, 447] width 17 height 13
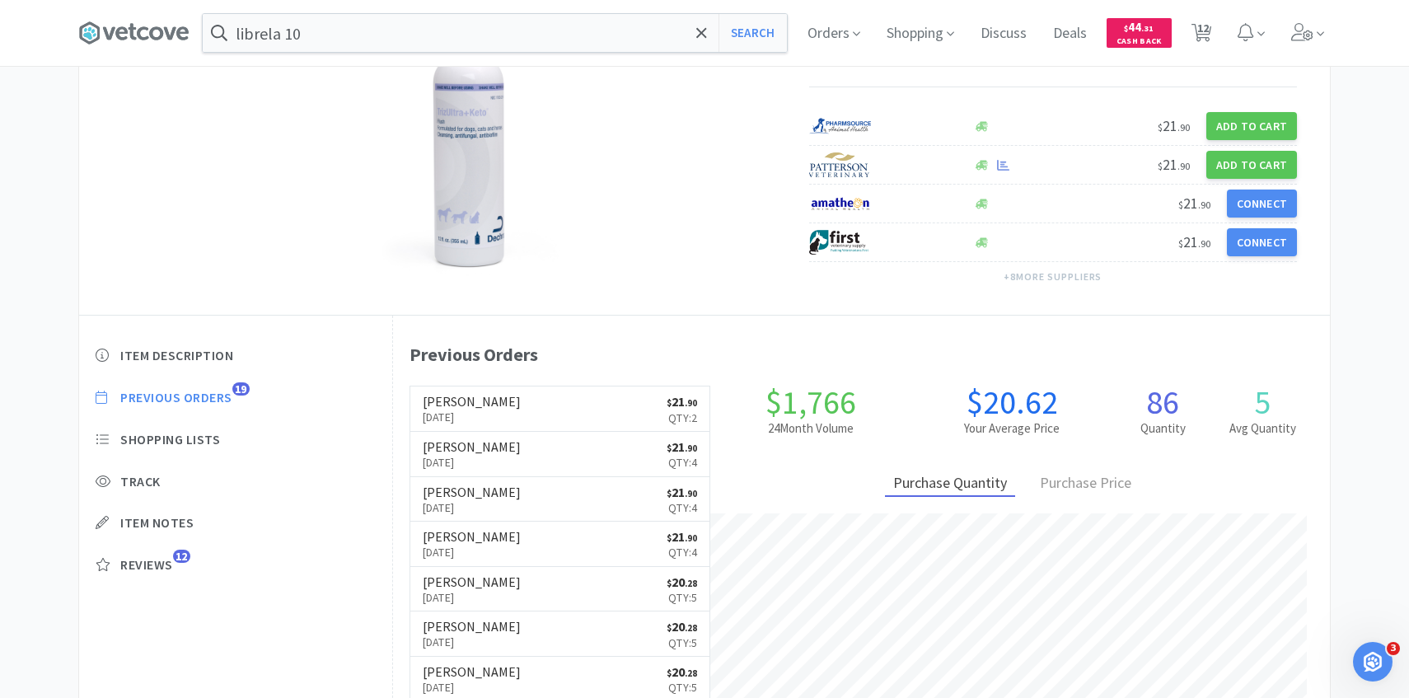
scroll to position [219, 0]
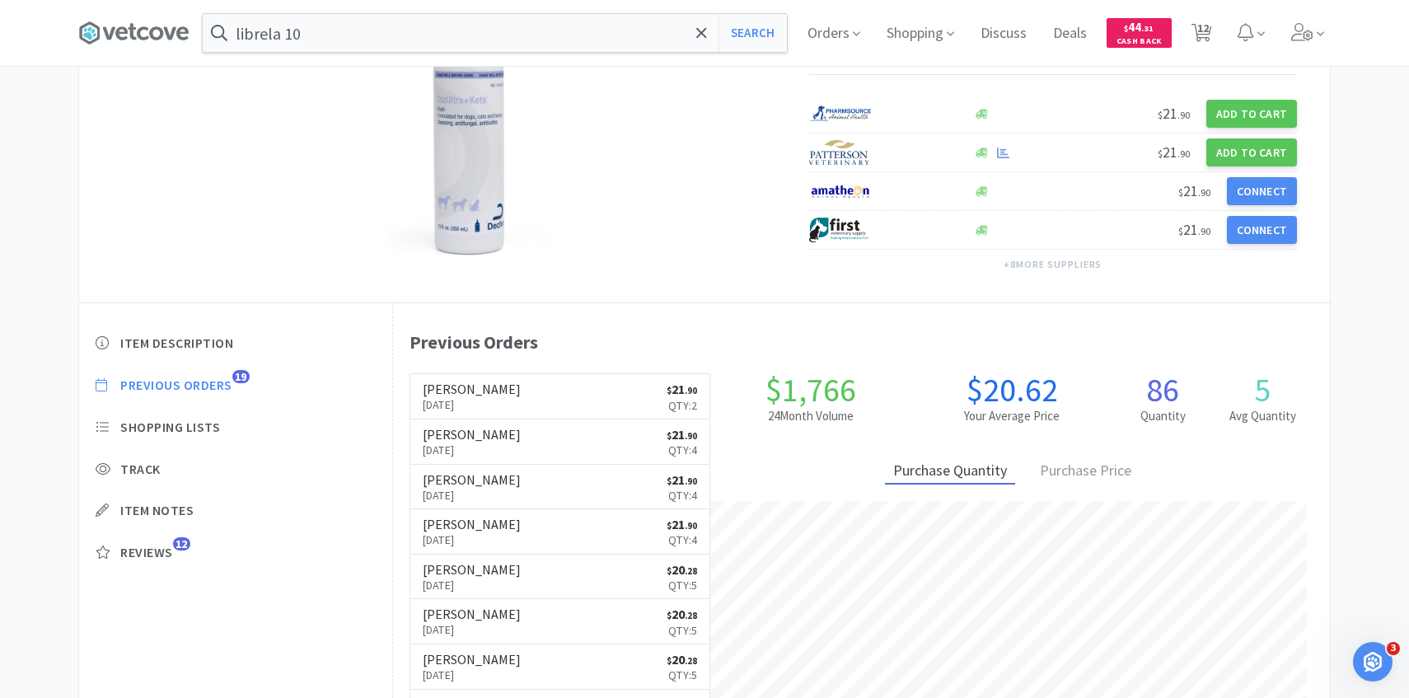
select select "1"
select select "3"
select select "2"
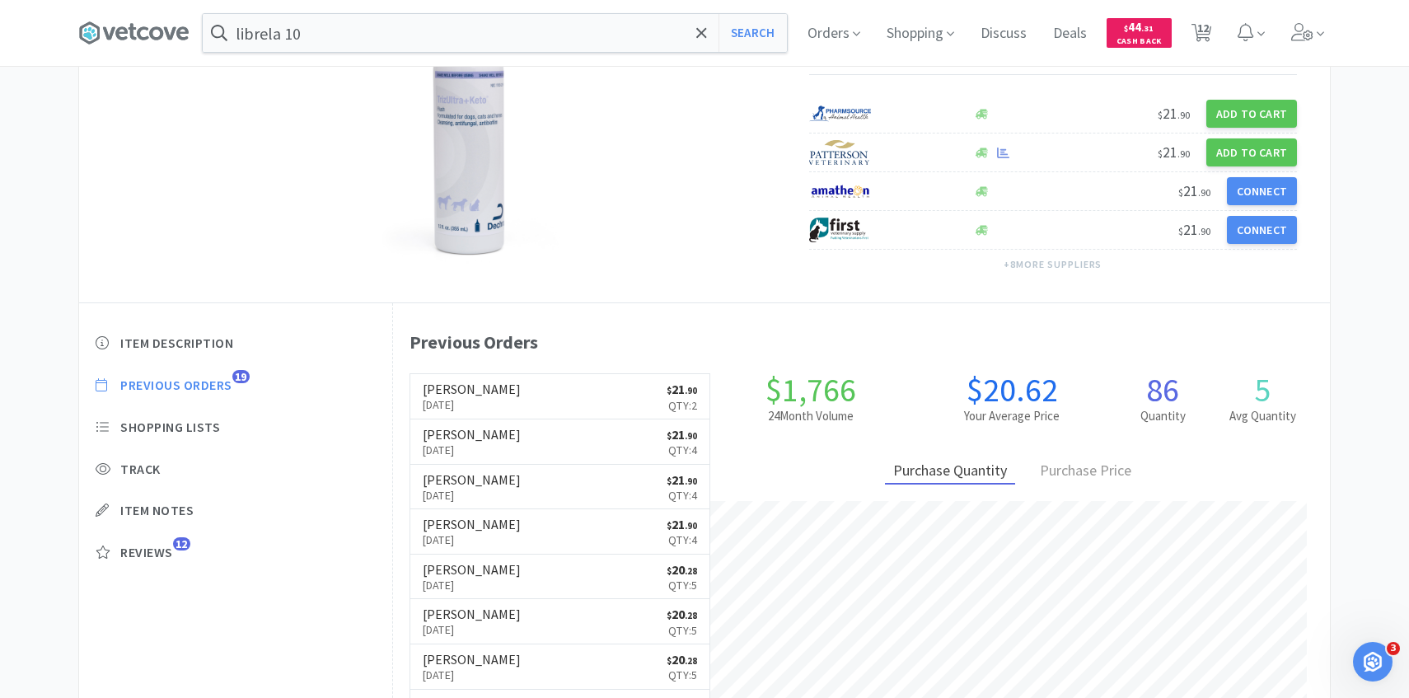
select select "2"
select select "1"
select select "2"
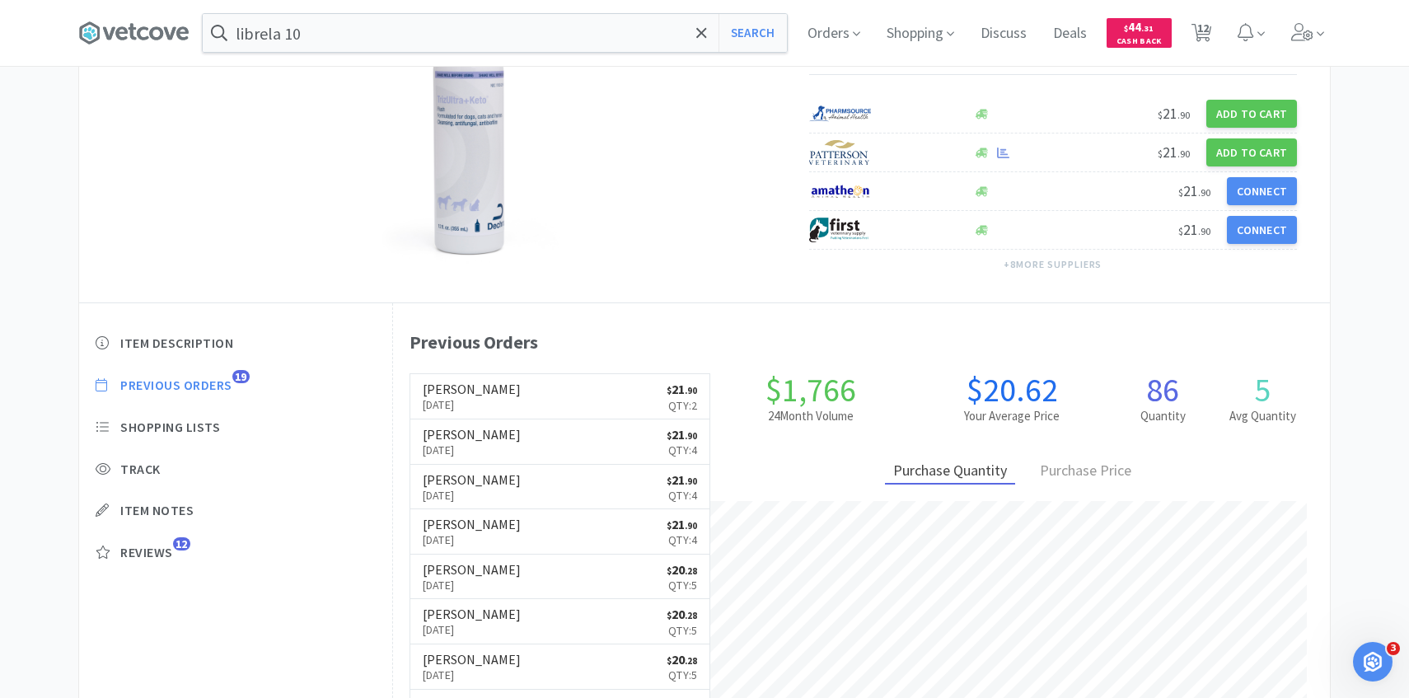
select select "2"
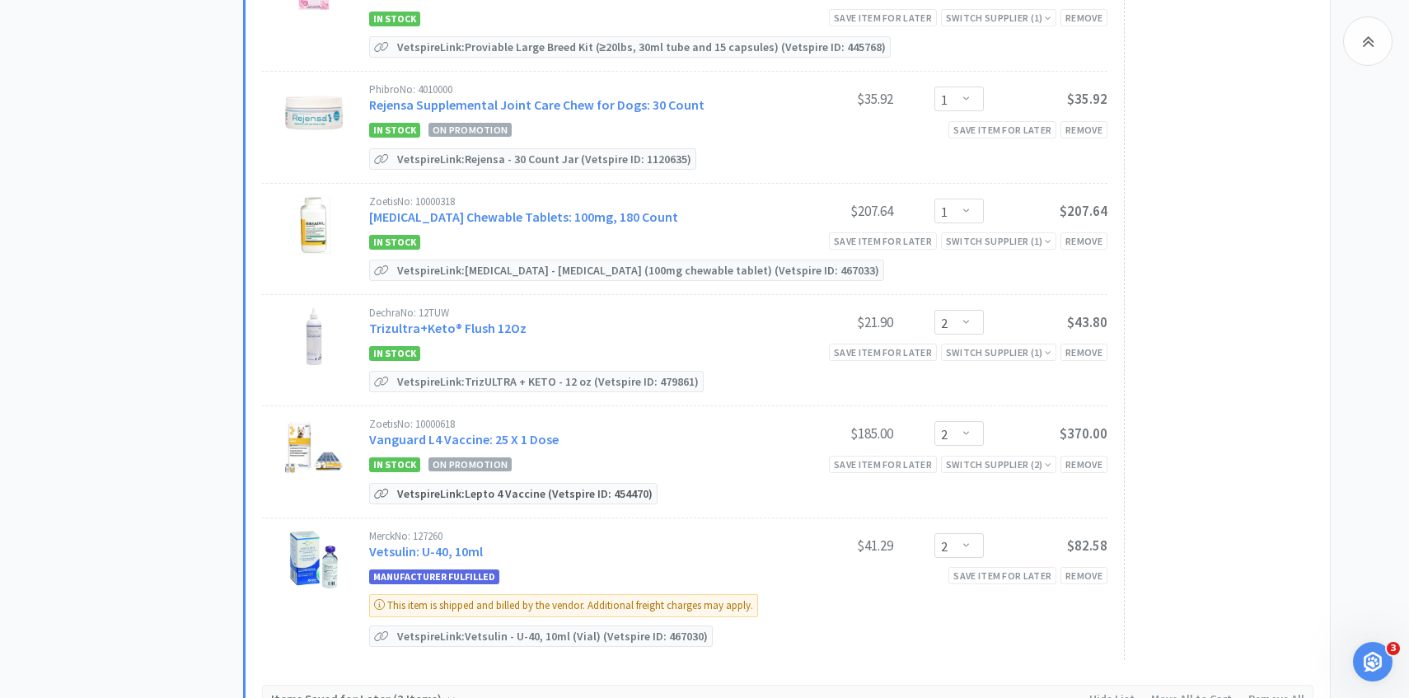
scroll to position [1375, 0]
click at [975, 419] on select "Enter Quantity 1 2 3 4 5 6 7 8 9 10 11 12 13 14 15 16 17 18 19 20 Enter Quantity" at bounding box center [958, 431] width 49 height 25
click at [934, 419] on select "Enter Quantity 1 2 3 4 5 6 7 8 9 10 11 12 13 14 15 16 17 18 19 20 Enter Quantity" at bounding box center [958, 431] width 49 height 25
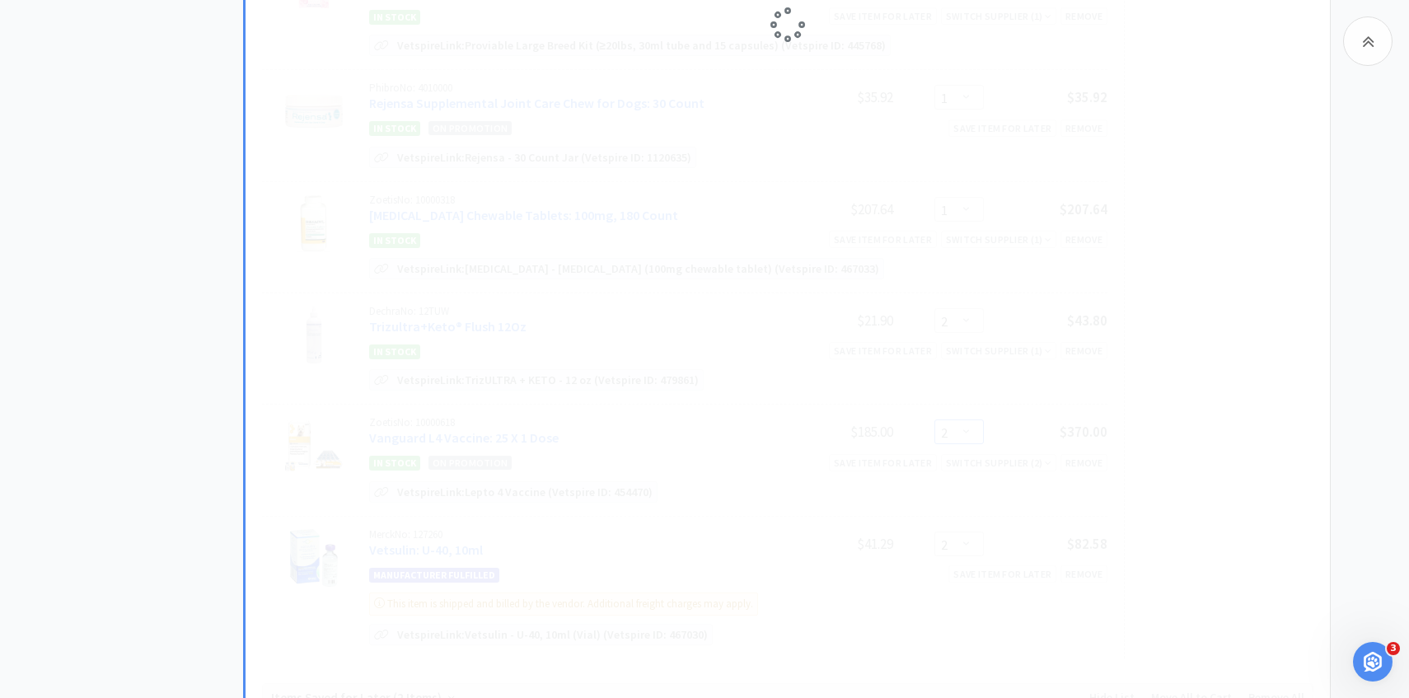
select select "1"
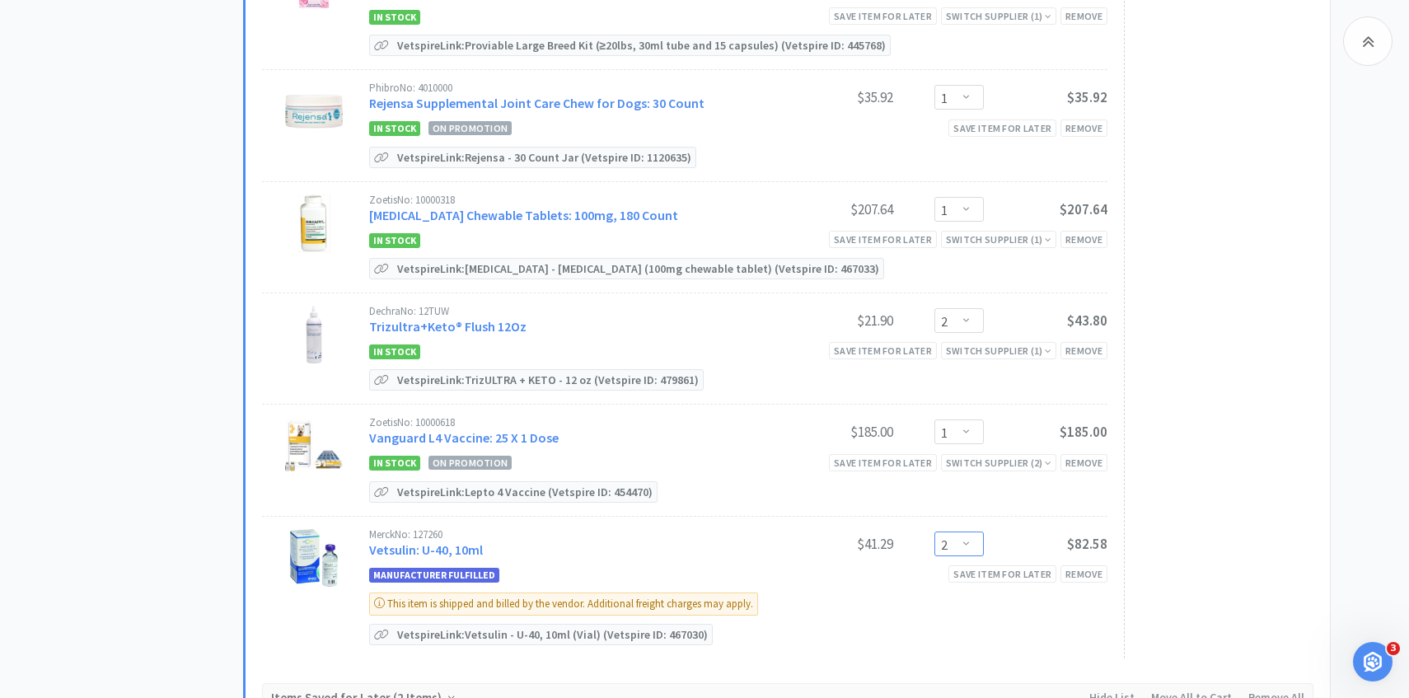
click at [977, 531] on select "Enter Quantity 2 3 4 5 6 7 8 9 10 11 12 13 14 15 16 17 18 19 20 21 Enter Quanti…" at bounding box center [958, 543] width 49 height 25
click at [763, 452] on div "In Stock On Promotion Save item for later Switch Supplier ( 2 ) Remove" at bounding box center [738, 462] width 738 height 21
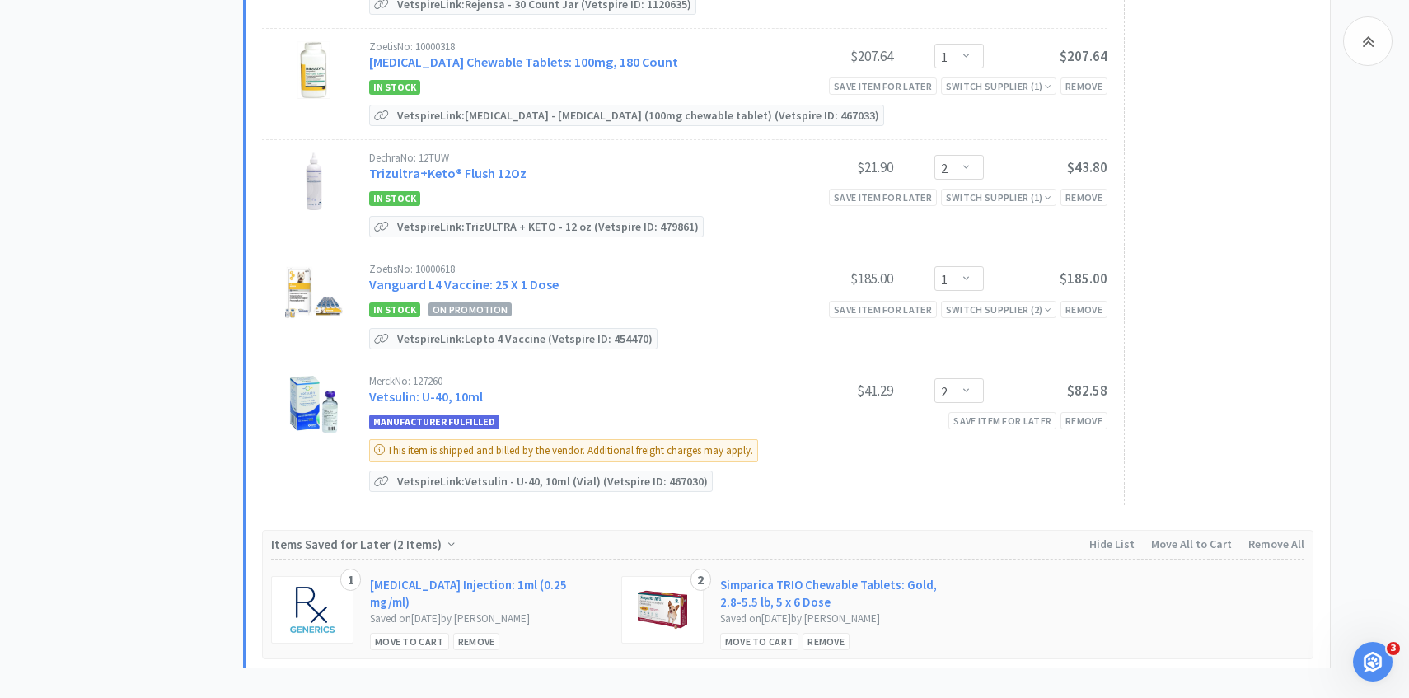
scroll to position [1545, 0]
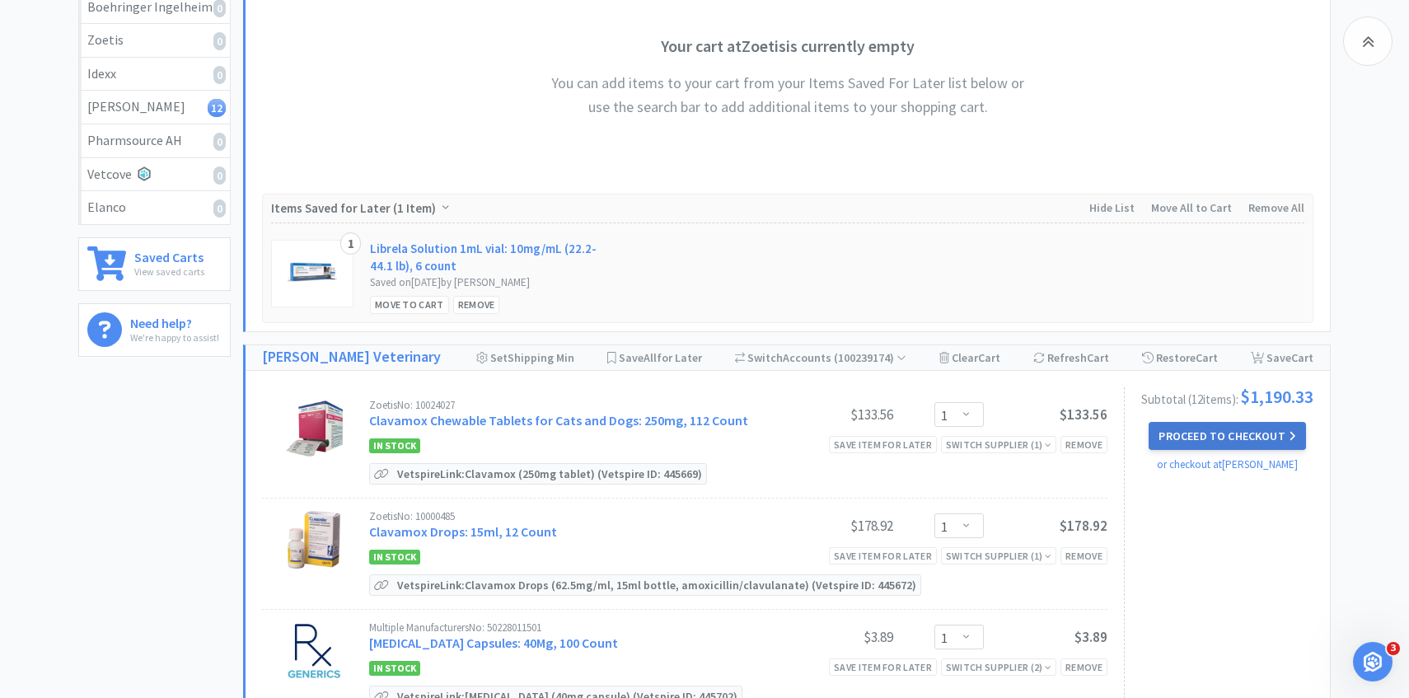
click at [1214, 442] on button "Proceed to Checkout" at bounding box center [1226, 436] width 157 height 28
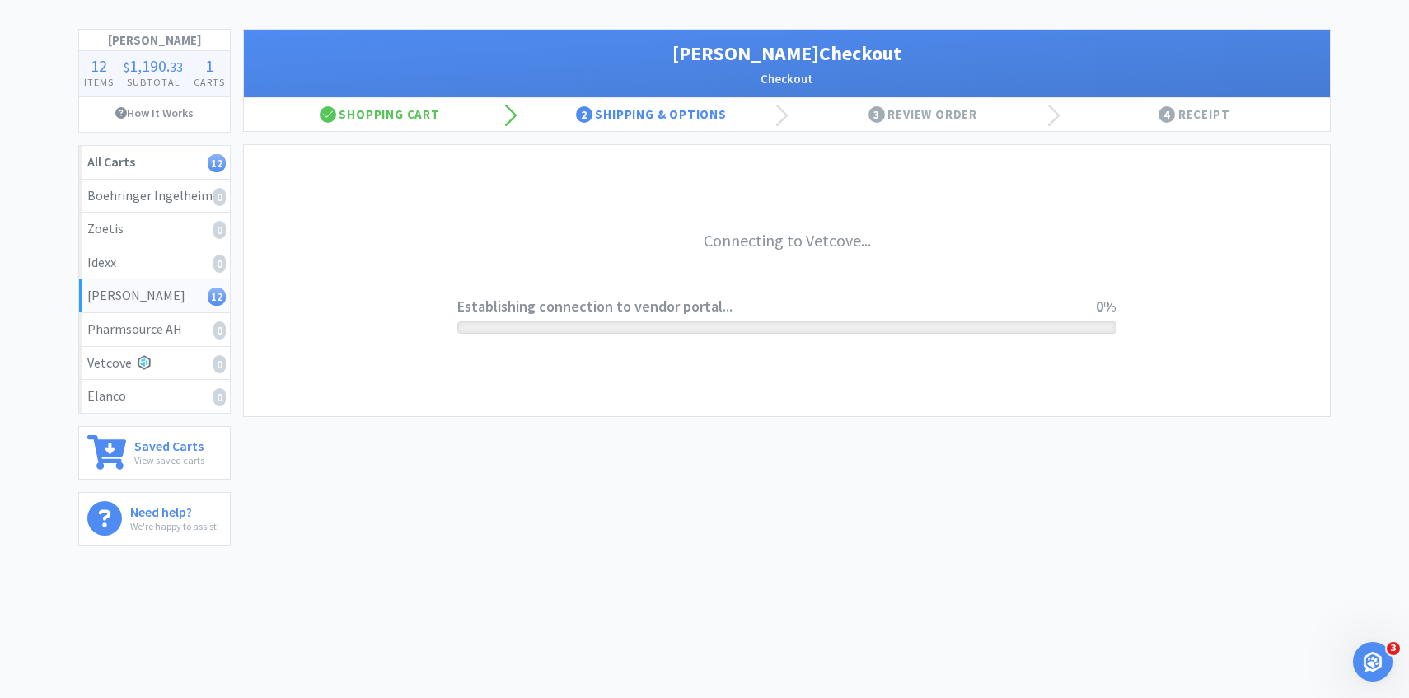
scroll to position [71, 0]
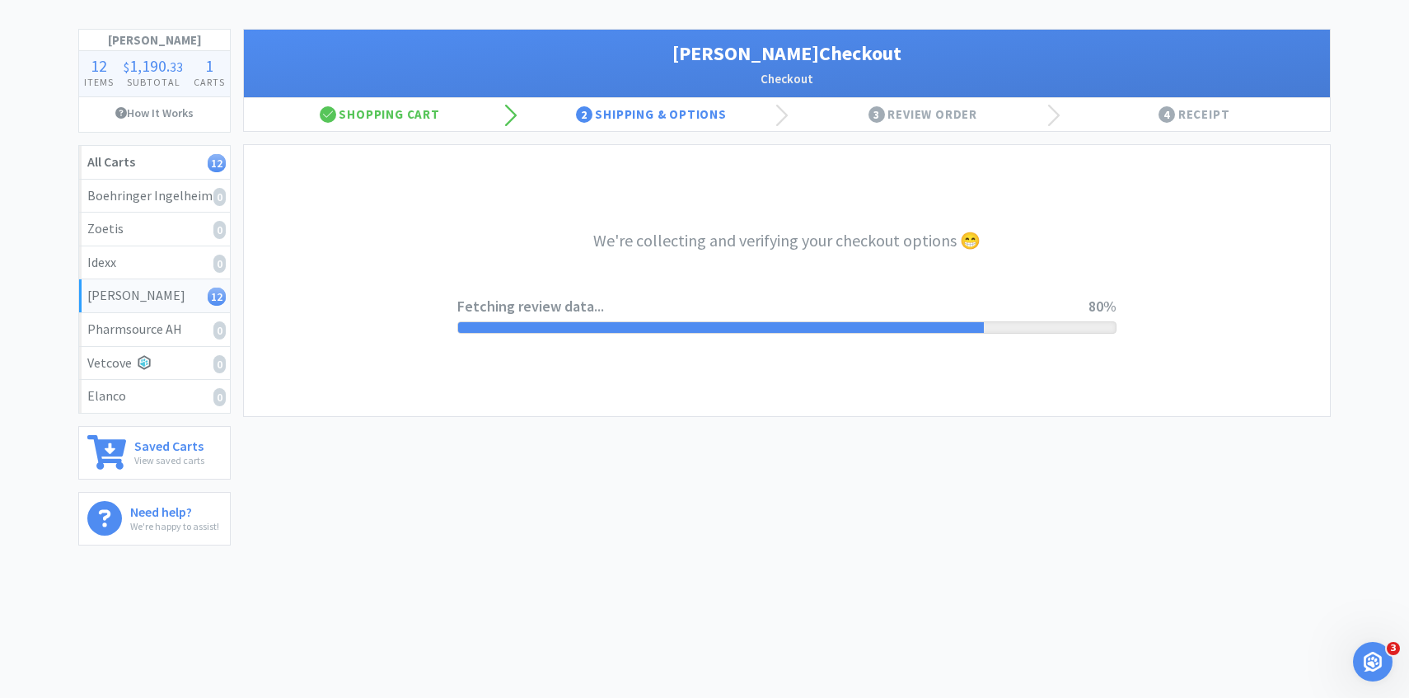
select select "1"
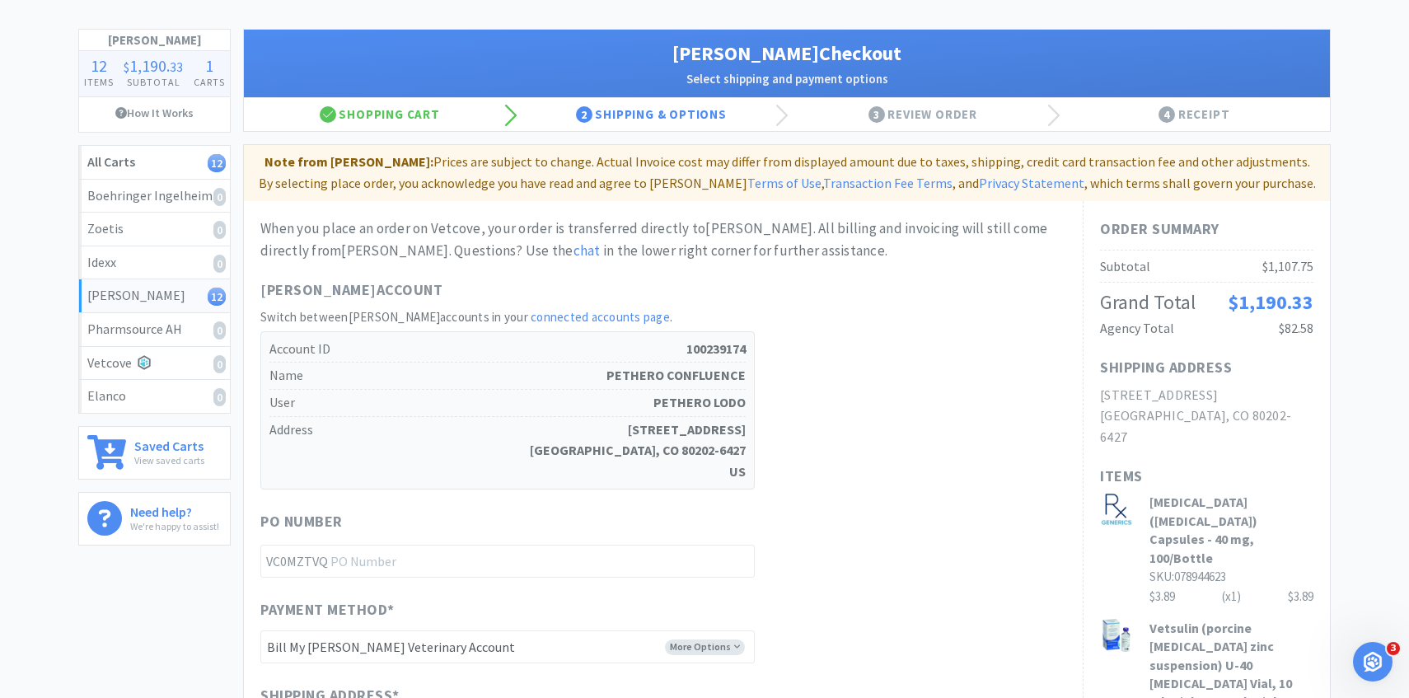
scroll to position [0, 0]
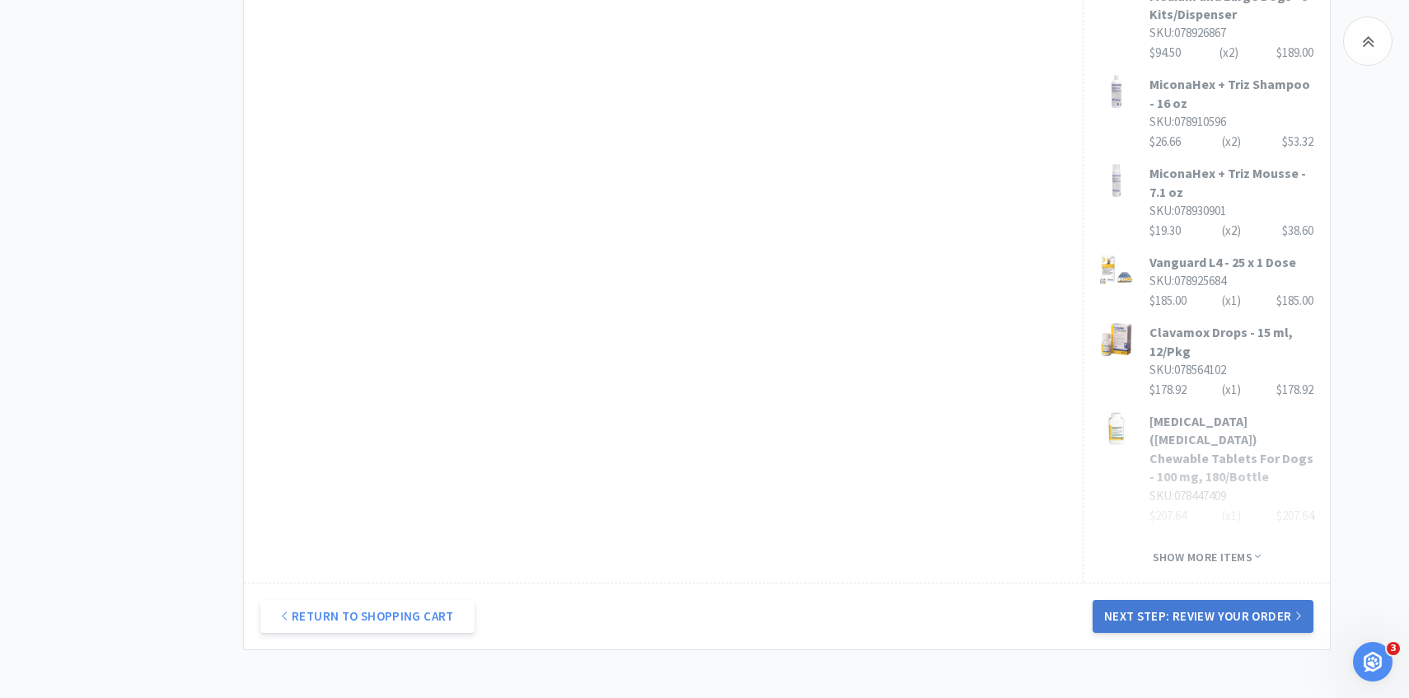
click at [1105, 600] on button "Next Step: Review Your Order" at bounding box center [1202, 616] width 221 height 33
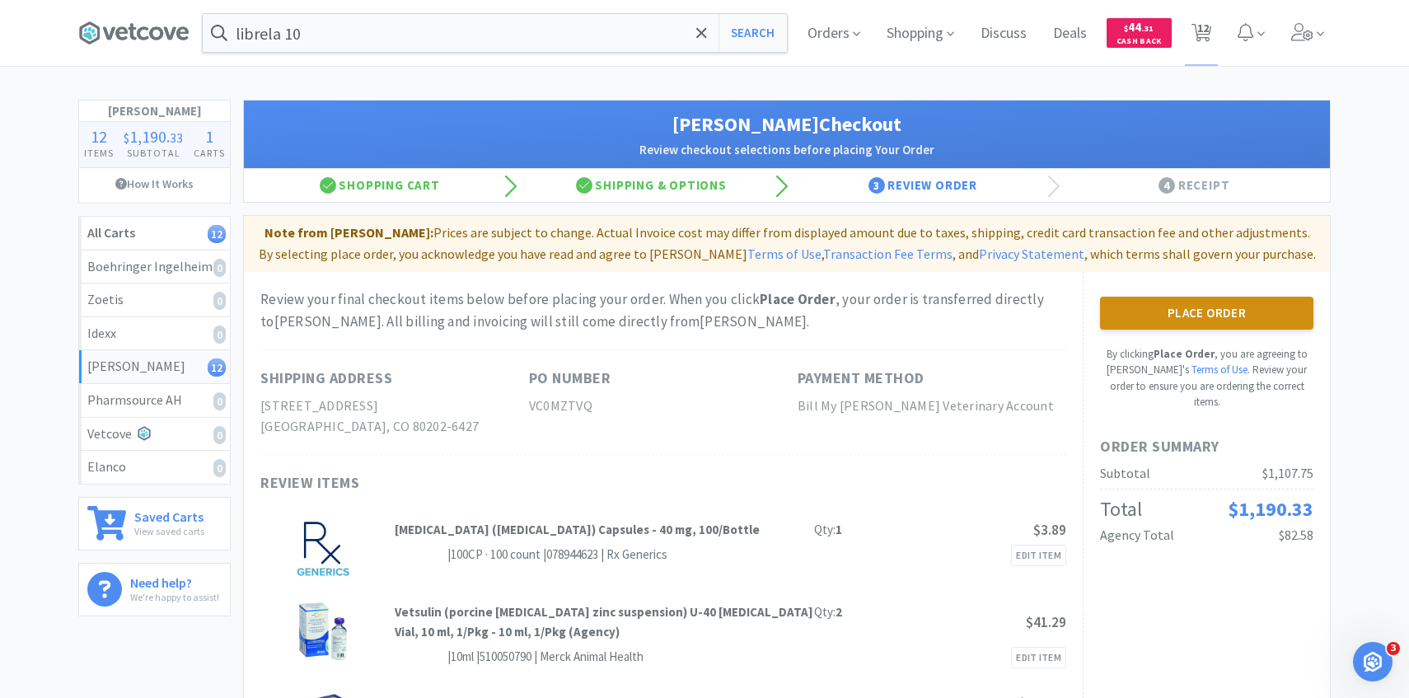
click at [1230, 308] on button "Place Order" at bounding box center [1206, 313] width 213 height 33
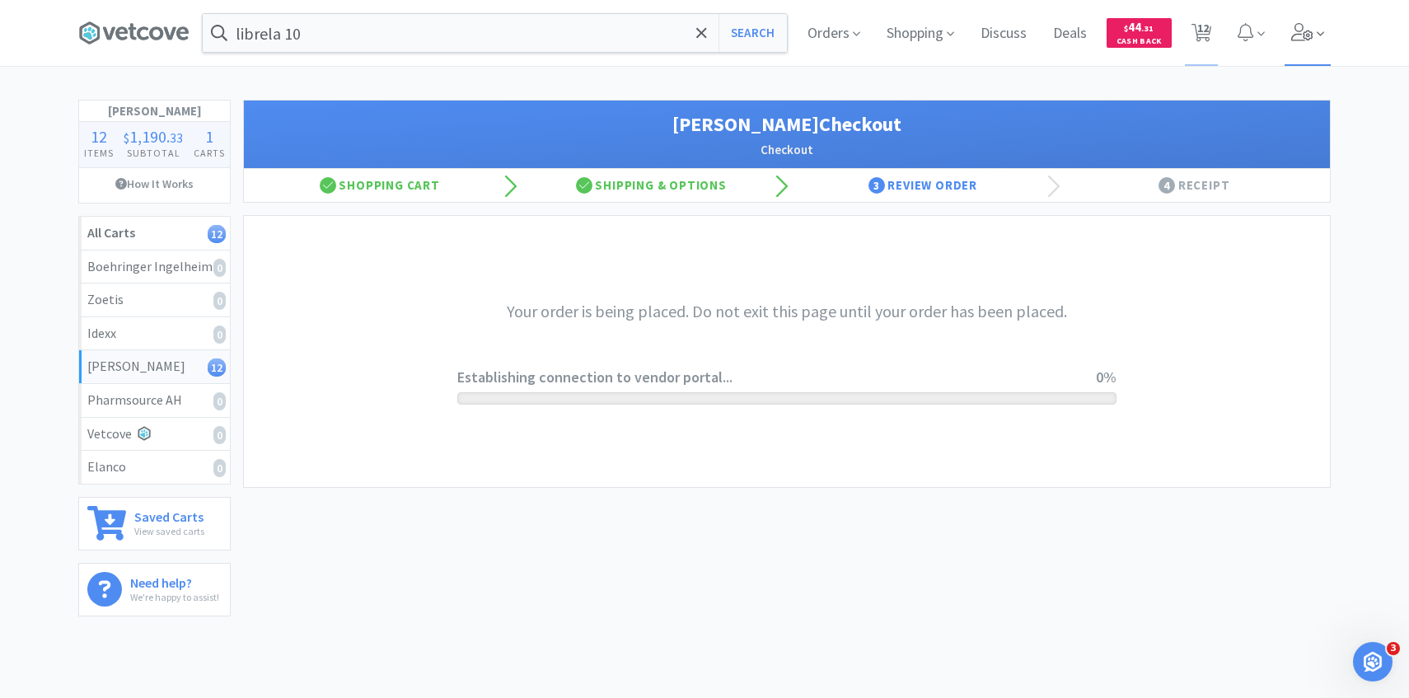
click at [1293, 32] on icon at bounding box center [1302, 32] width 23 height 18
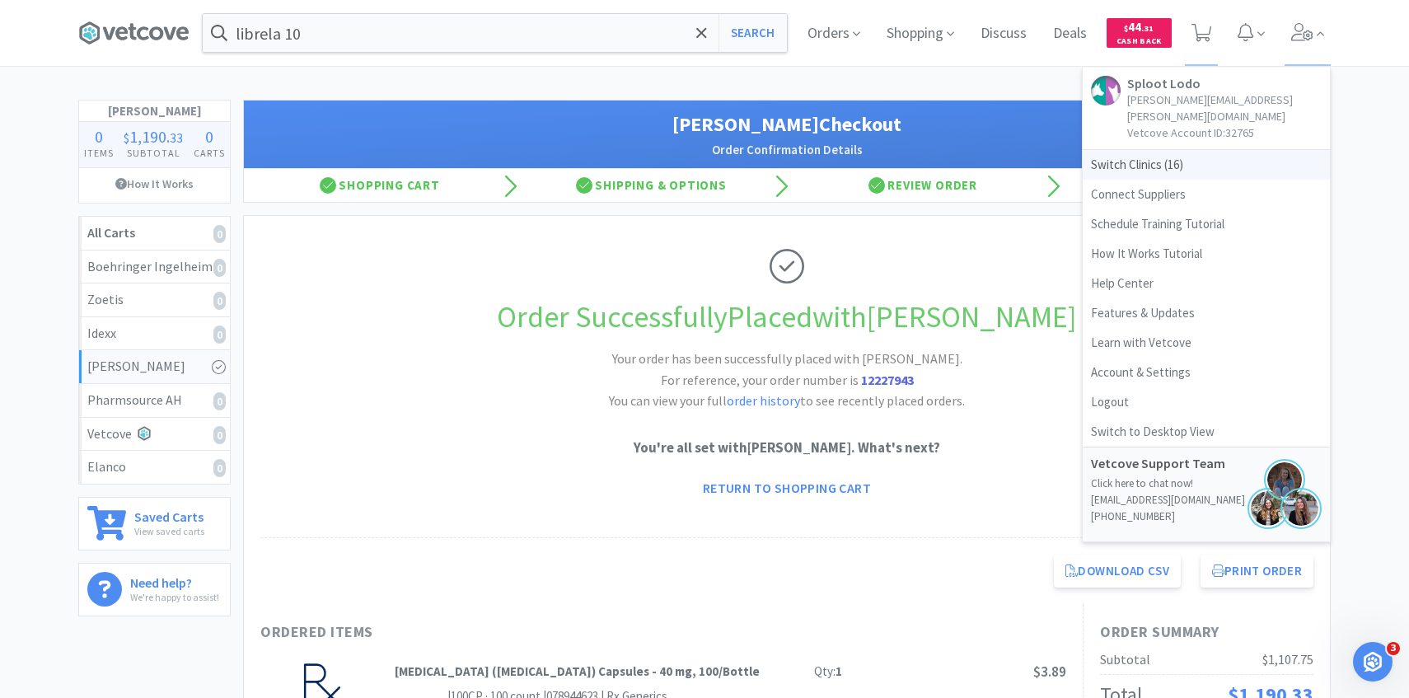
click at [1148, 150] on span "Switch Clinics ( 16 )" at bounding box center [1205, 165] width 247 height 30
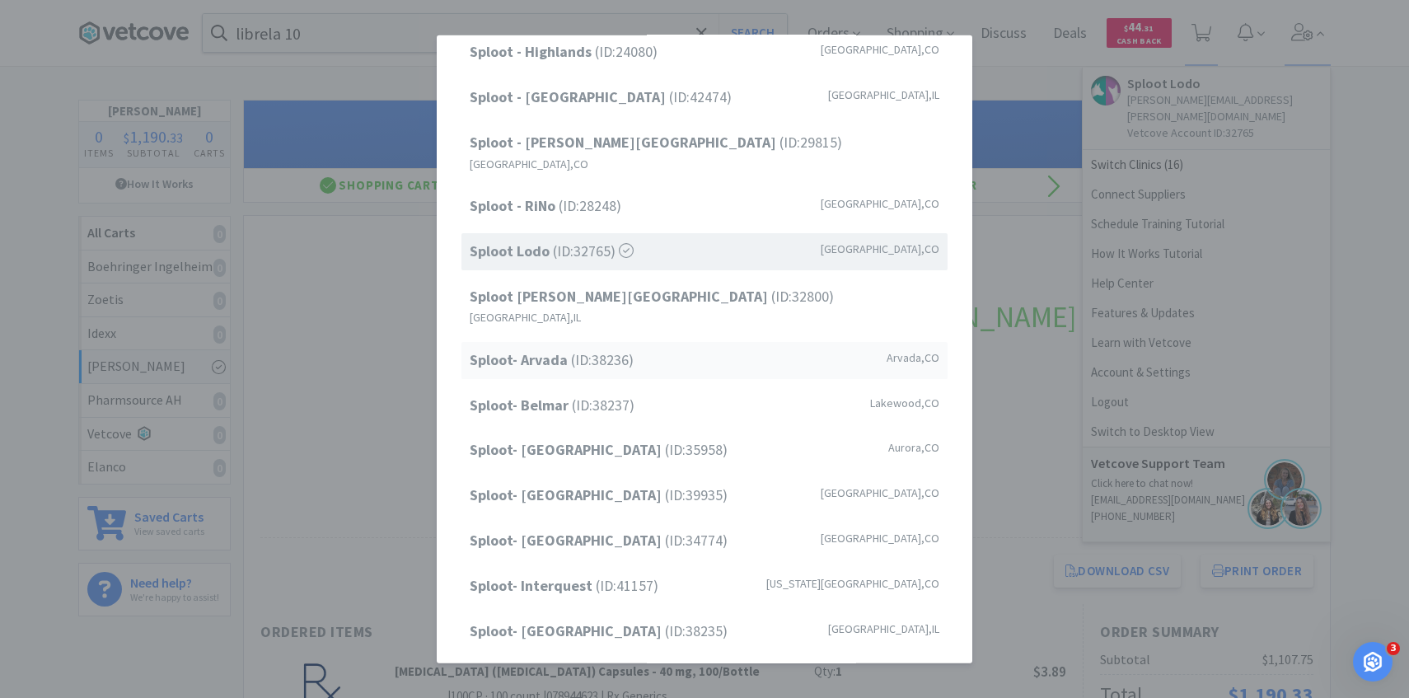
scroll to position [157, 0]
click at [599, 346] on span "Sploot- Arvada (ID: 38236 )" at bounding box center [552, 358] width 164 height 24
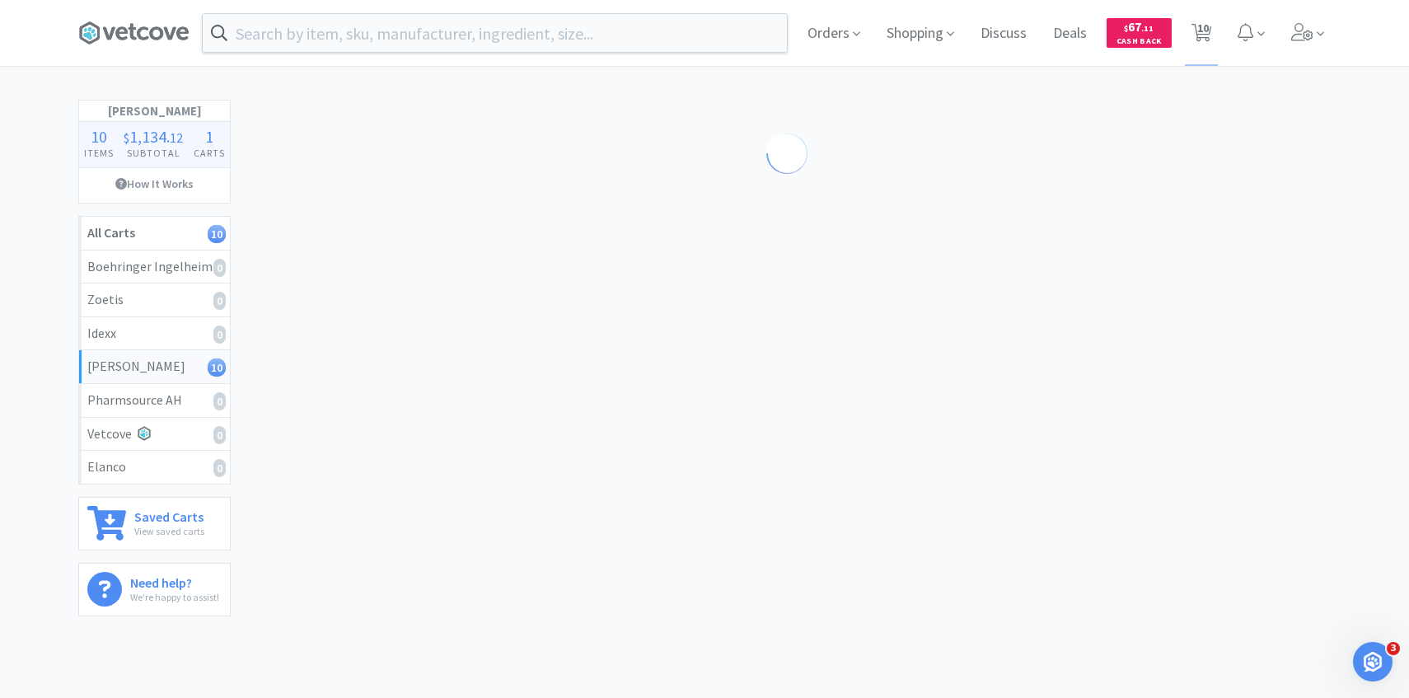
click at [1346, 36] on div "Orders Shopping Discuss Discuss Deals Deals $ 67 . 11 Cash Back 10 10" at bounding box center [704, 33] width 1409 height 66
click at [1324, 27] on span at bounding box center [1307, 33] width 47 height 66
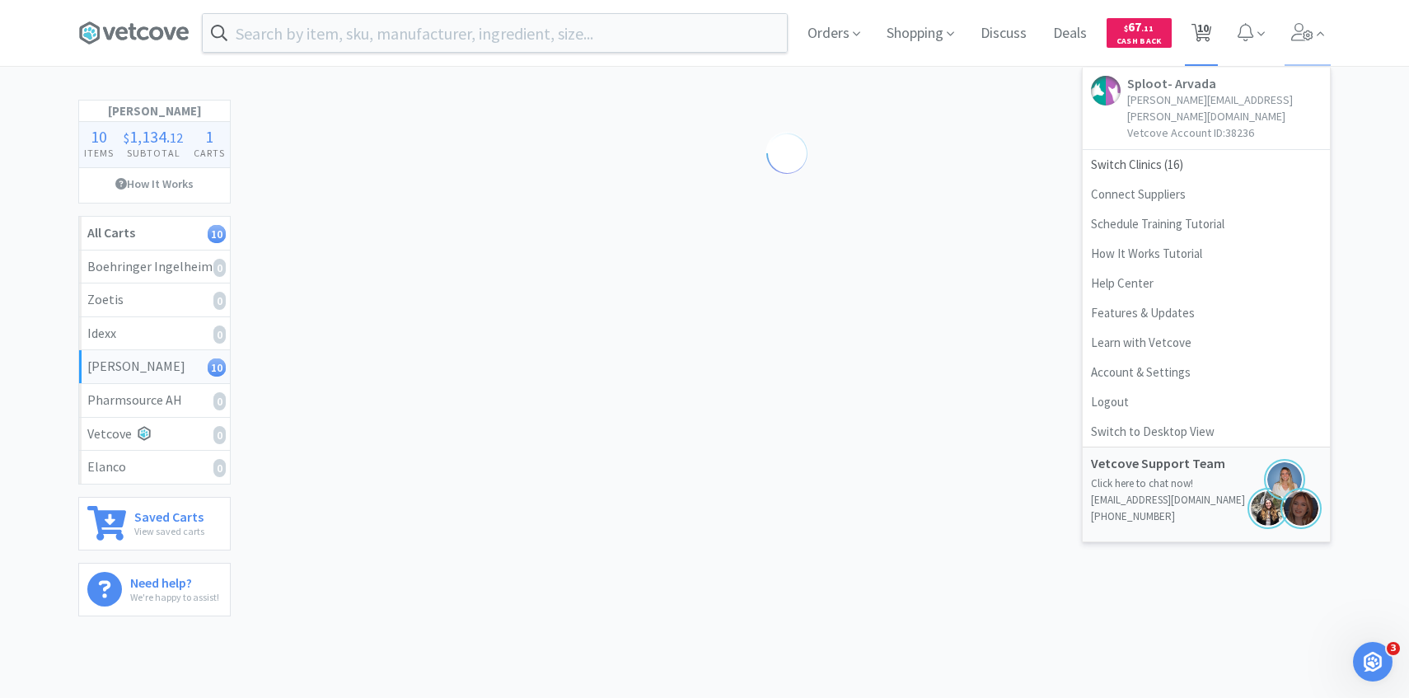
click at [1202, 43] on span "10" at bounding box center [1203, 28] width 12 height 66
select select "1"
select select "3"
select select "4"
select select "2"
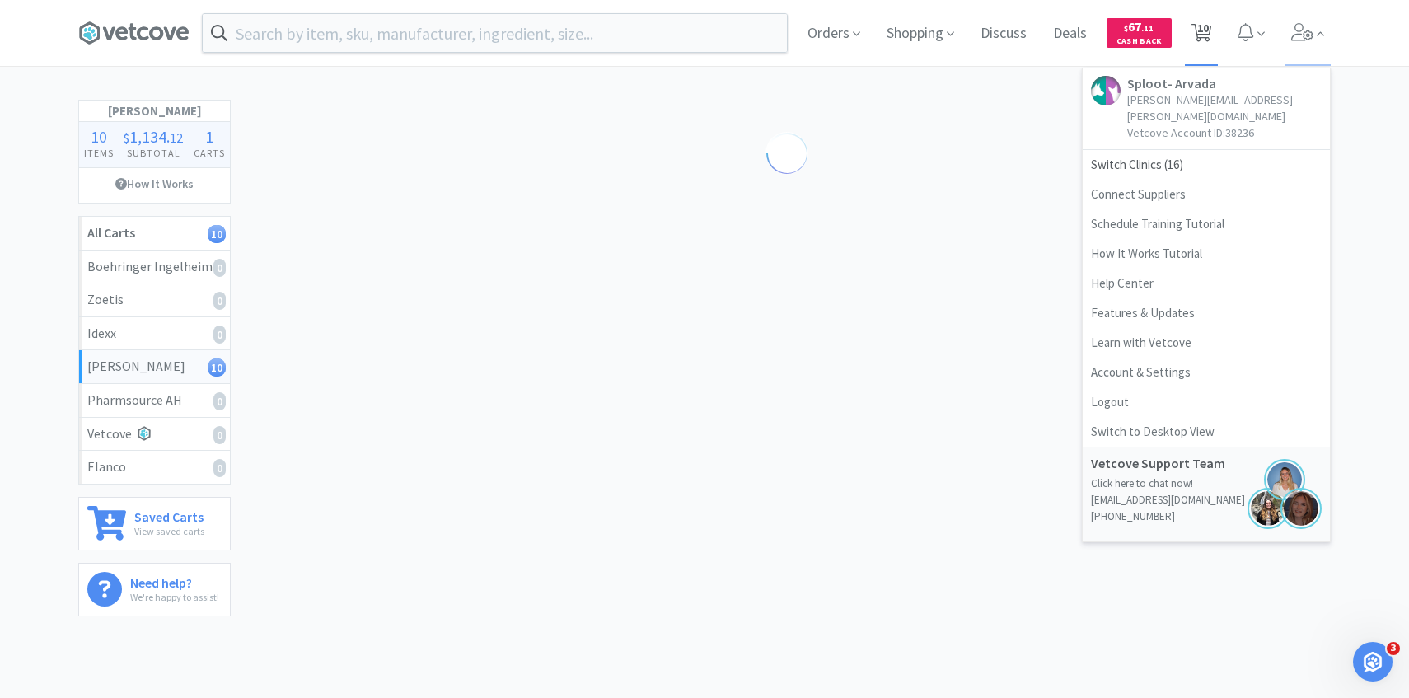
select select "1"
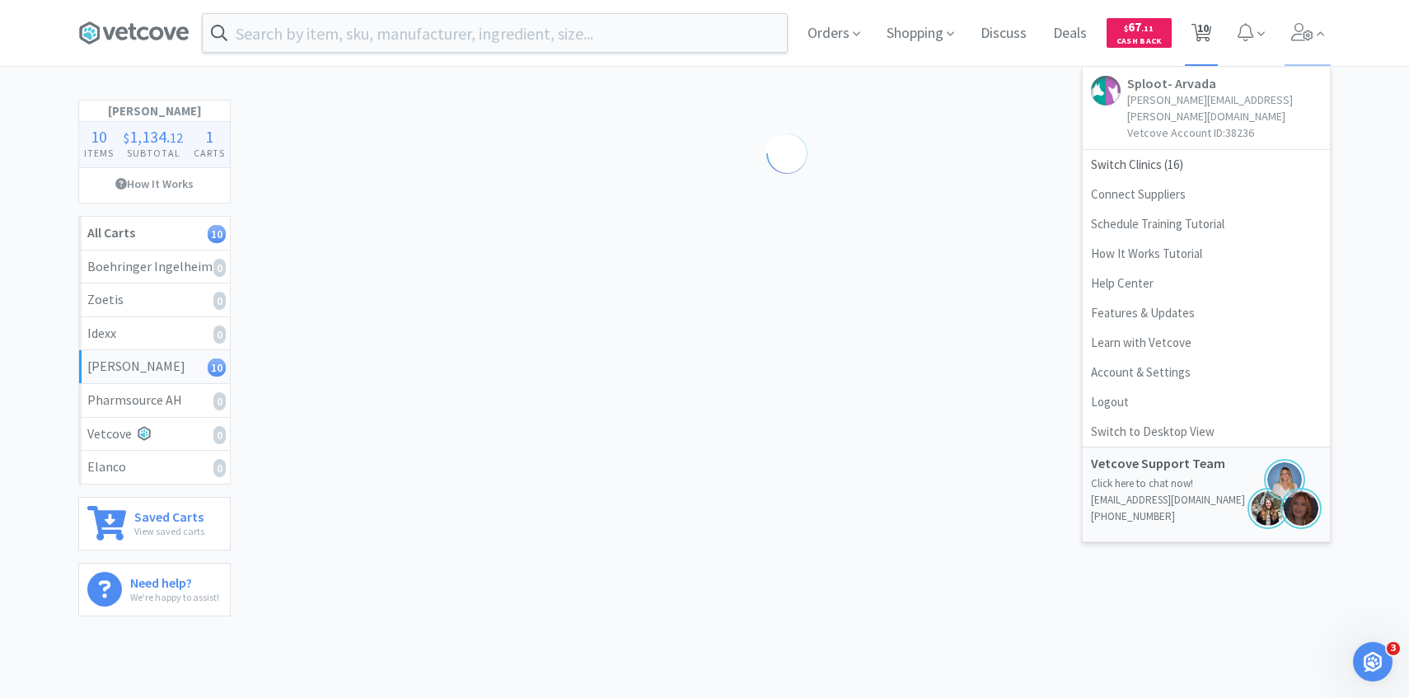
select select "1"
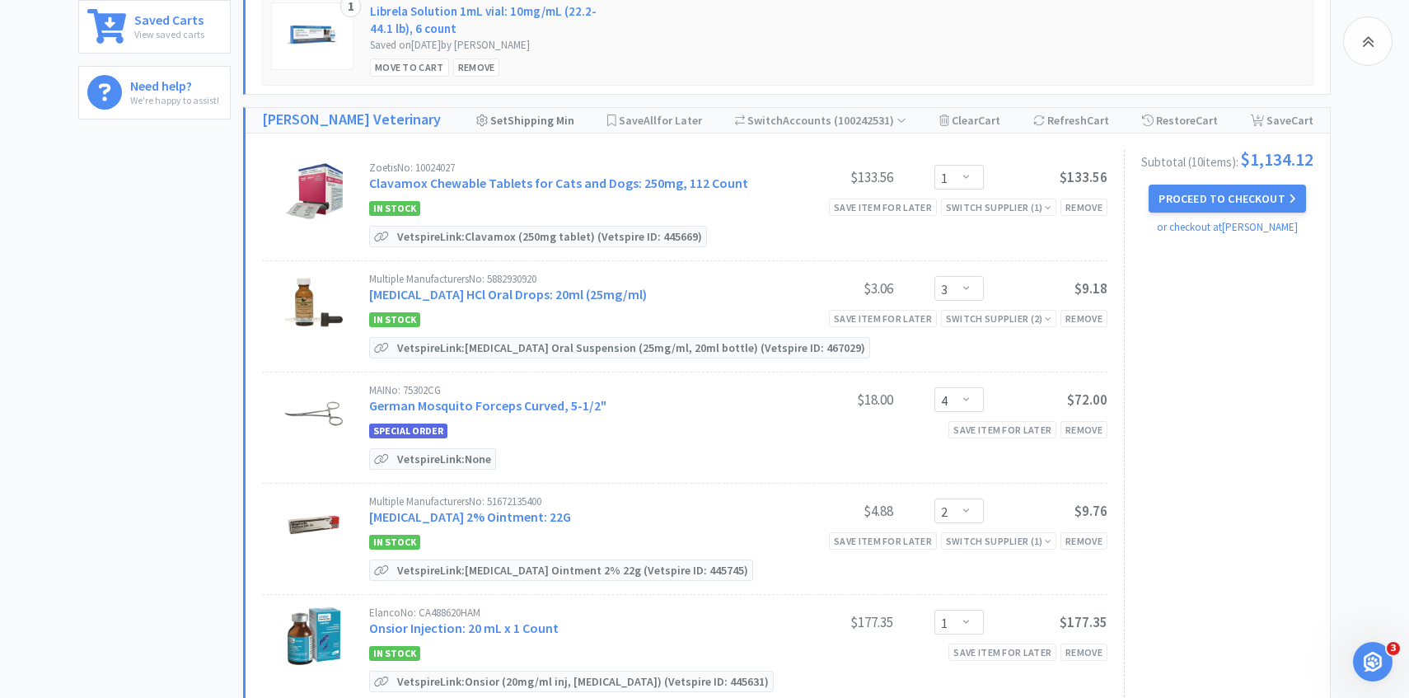
scroll to position [518, 0]
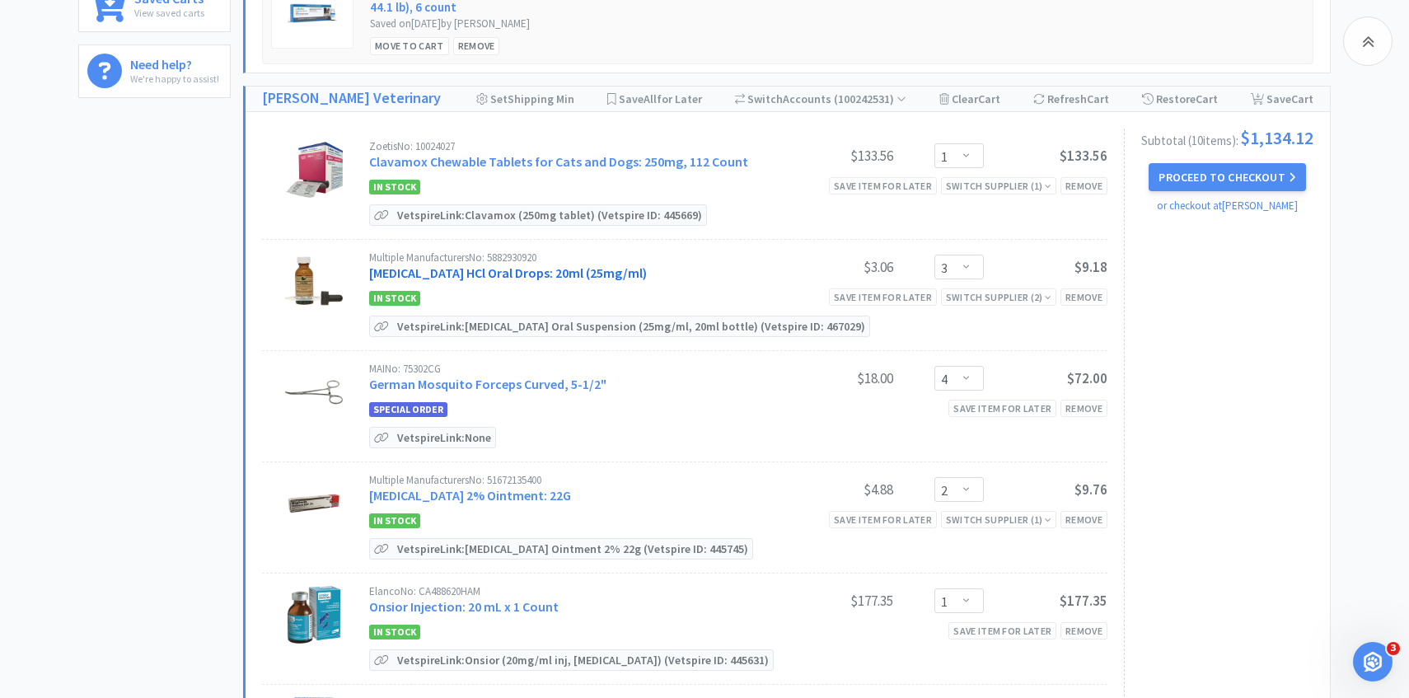
click at [542, 274] on link "[MEDICAL_DATA] HCl Oral Drops: 20ml (25mg/ml)" at bounding box center [508, 272] width 278 height 16
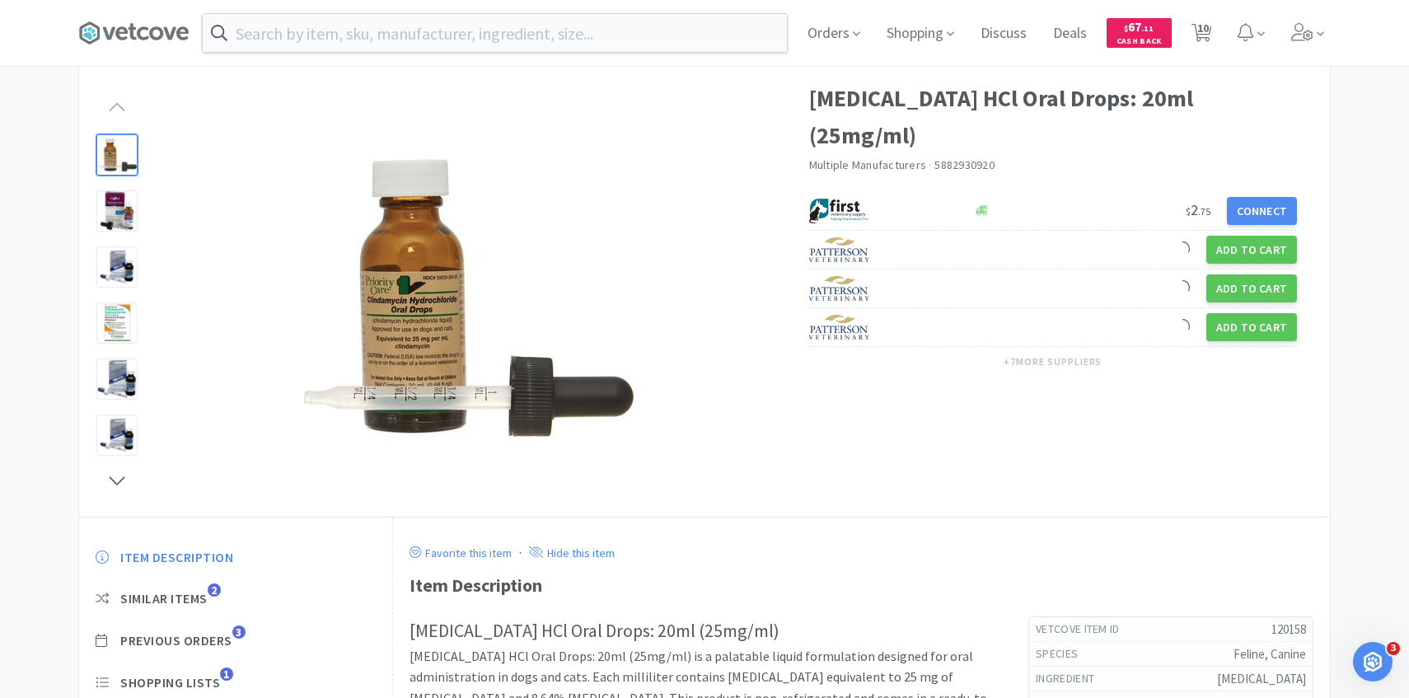
scroll to position [164, 0]
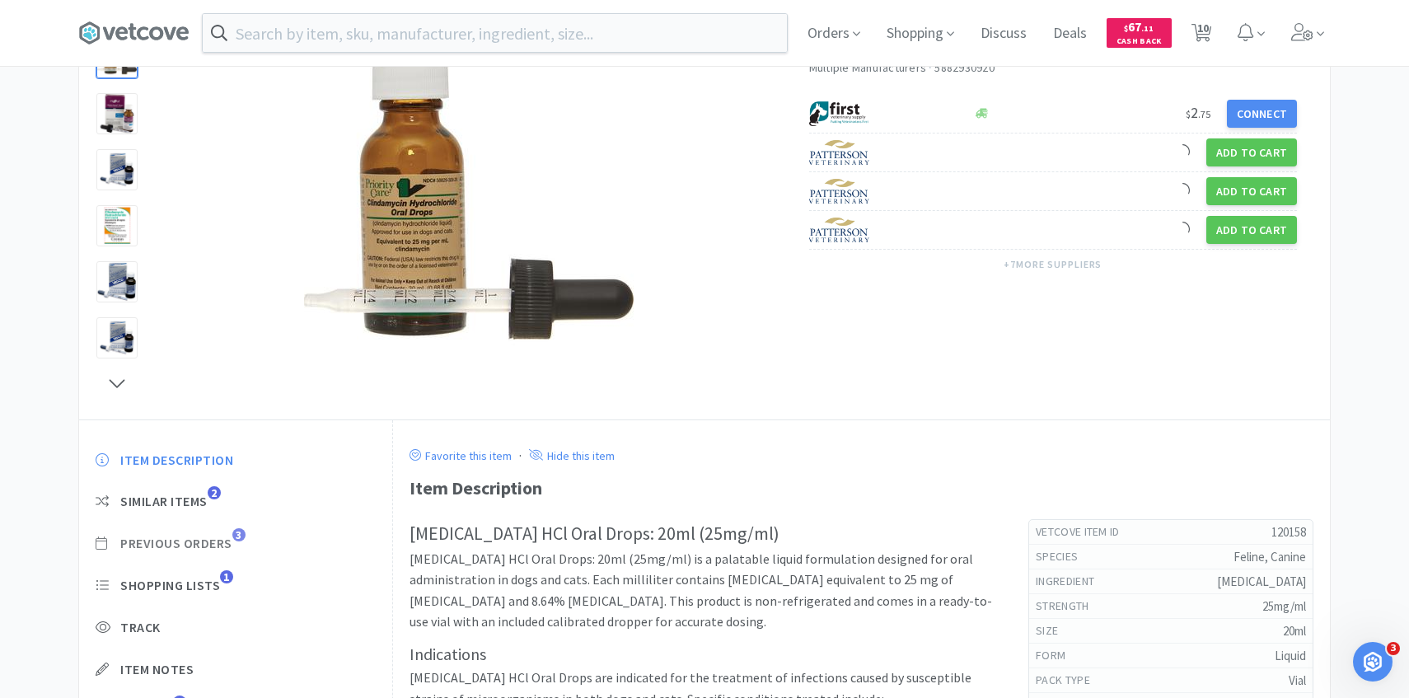
click at [242, 539] on span "3" at bounding box center [238, 534] width 13 height 13
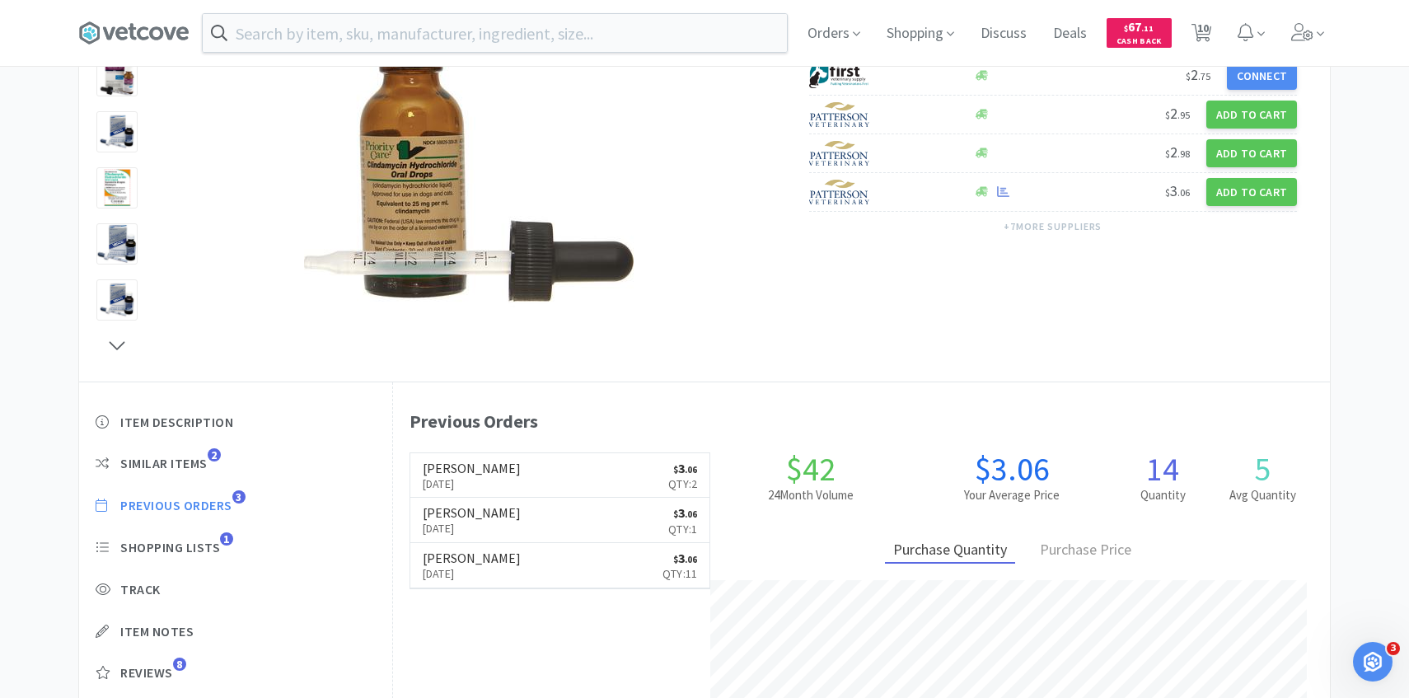
scroll to position [452, 937]
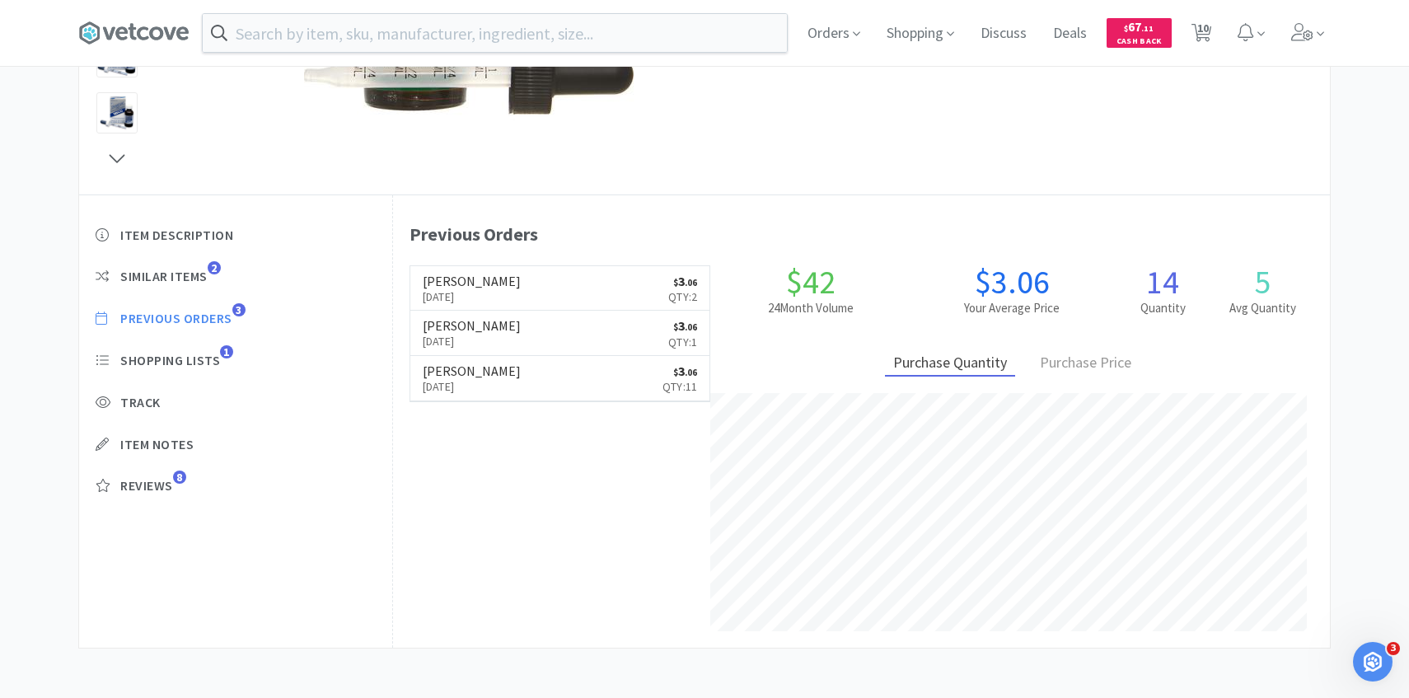
select select "1"
select select "3"
select select "4"
select select "2"
select select "1"
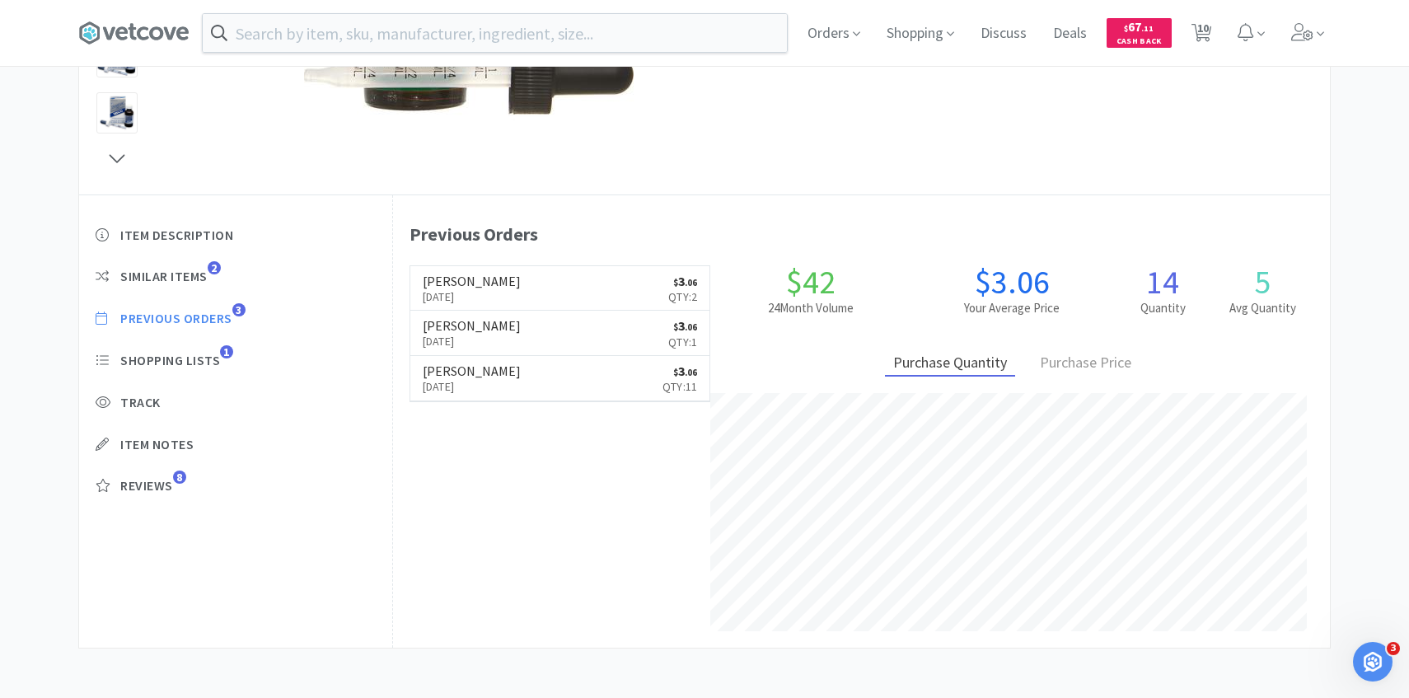
select select "1"
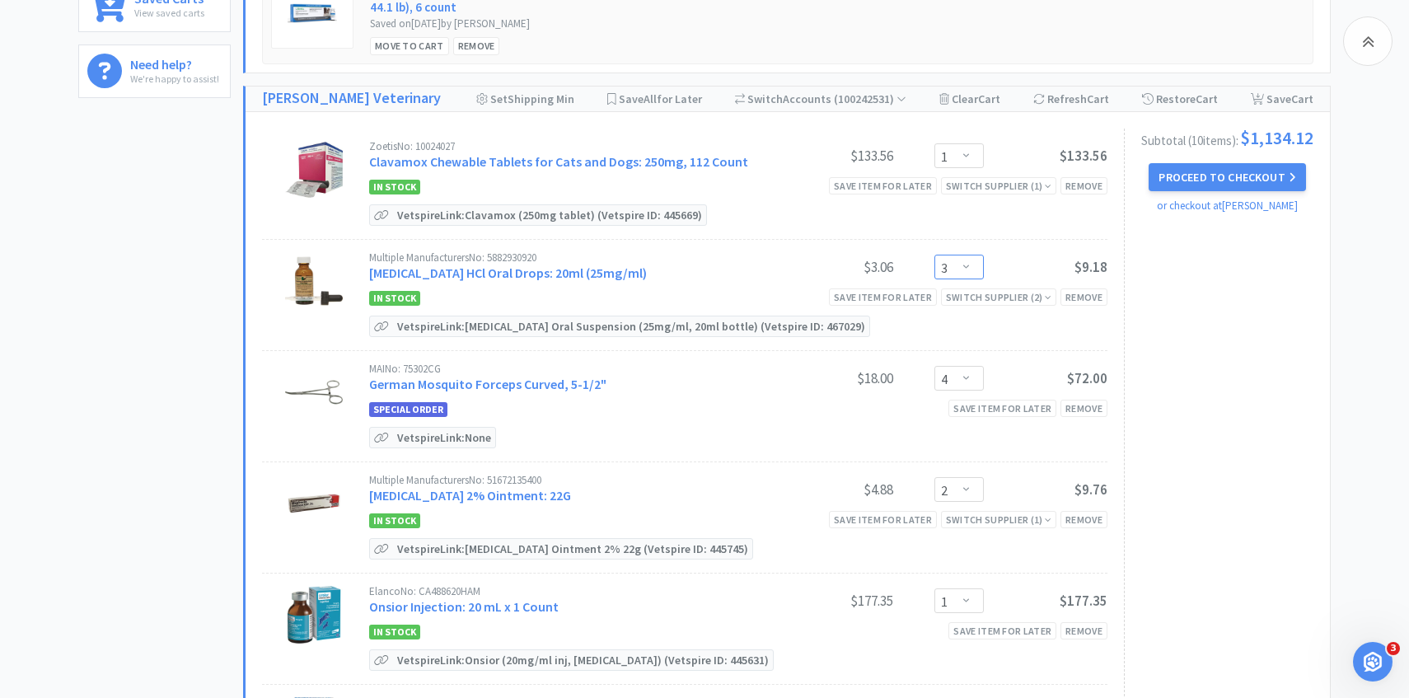
click at [960, 266] on select "Enter Quantity 1 2 3 4 5 6 7 8 9 10 11 12 13 14 15 16 17 18 19 20 Enter Quantity" at bounding box center [958, 267] width 49 height 25
click at [934, 255] on select "Enter Quantity 1 2 3 4 5 6 7 8 9 10 11 12 13 14 15 16 17 18 19 20 Enter Quantity" at bounding box center [958, 267] width 49 height 25
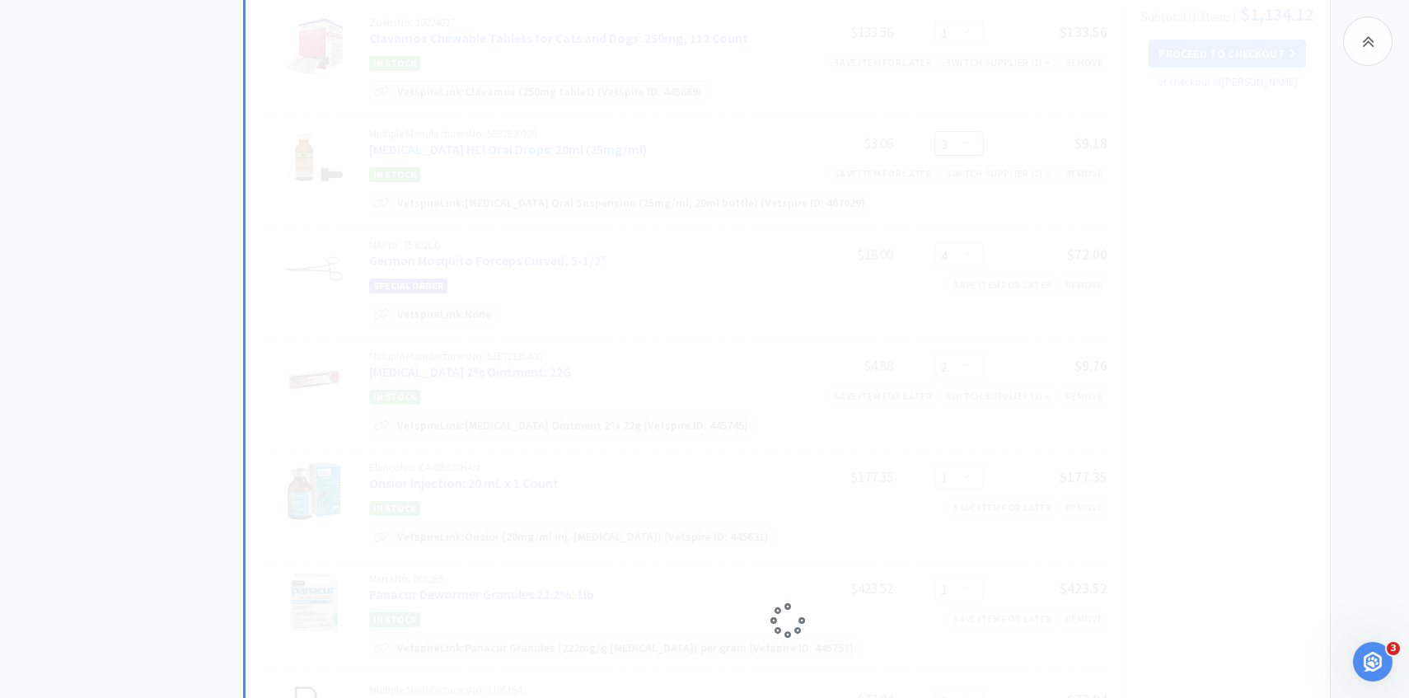
scroll to position [649, 0]
select select "2"
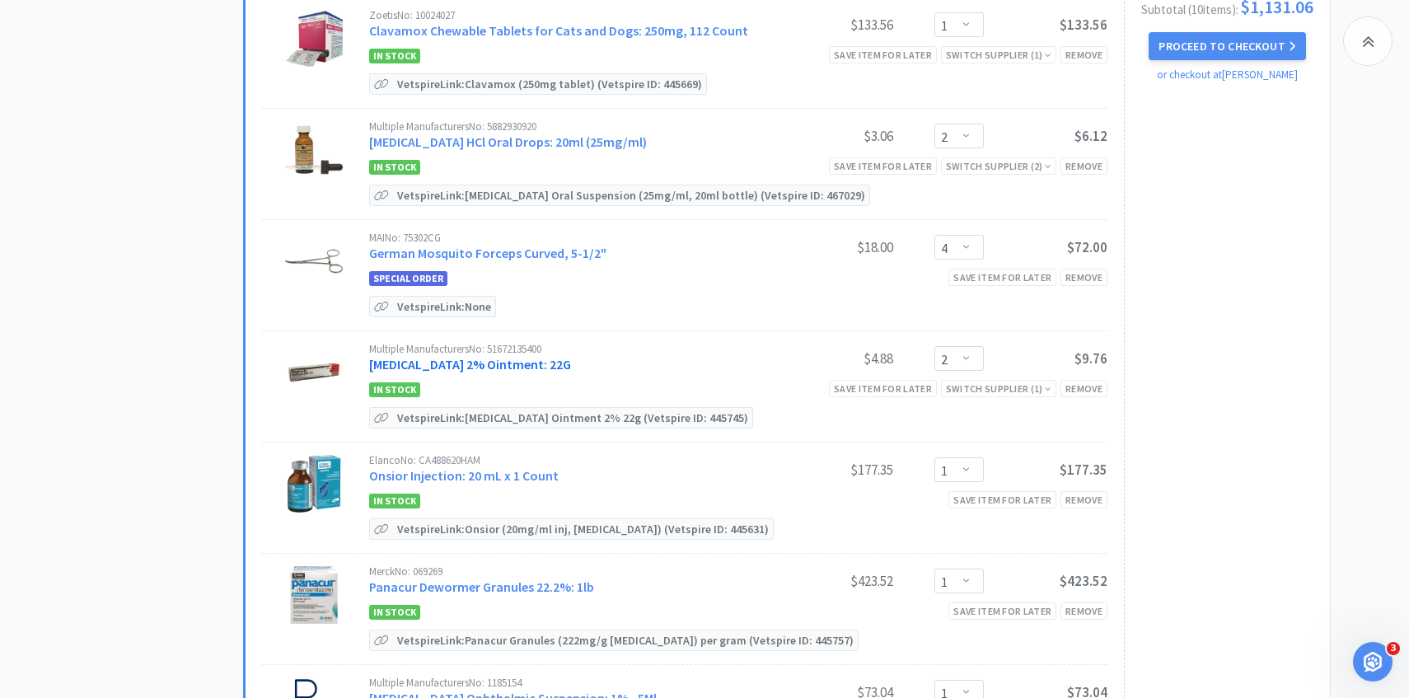
click at [488, 369] on link "[MEDICAL_DATA] 2% Ointment: 22G" at bounding box center [470, 364] width 202 height 16
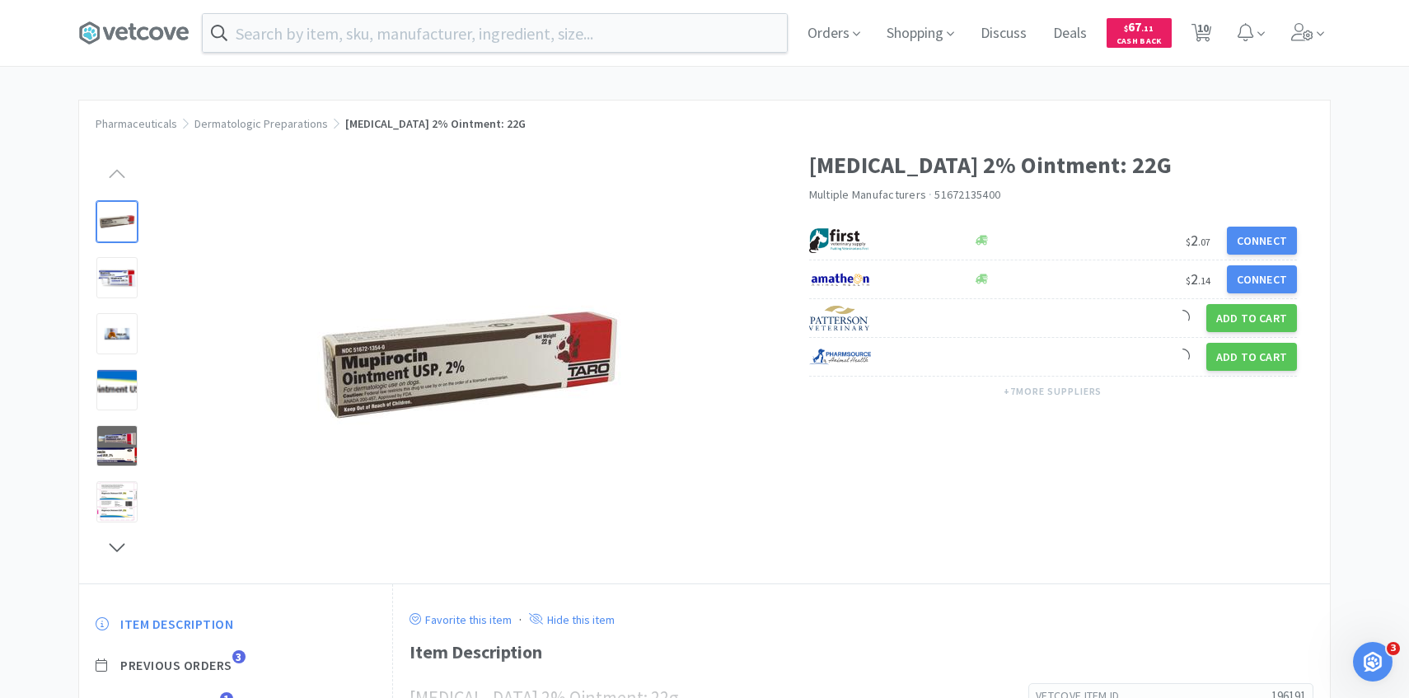
scroll to position [132, 0]
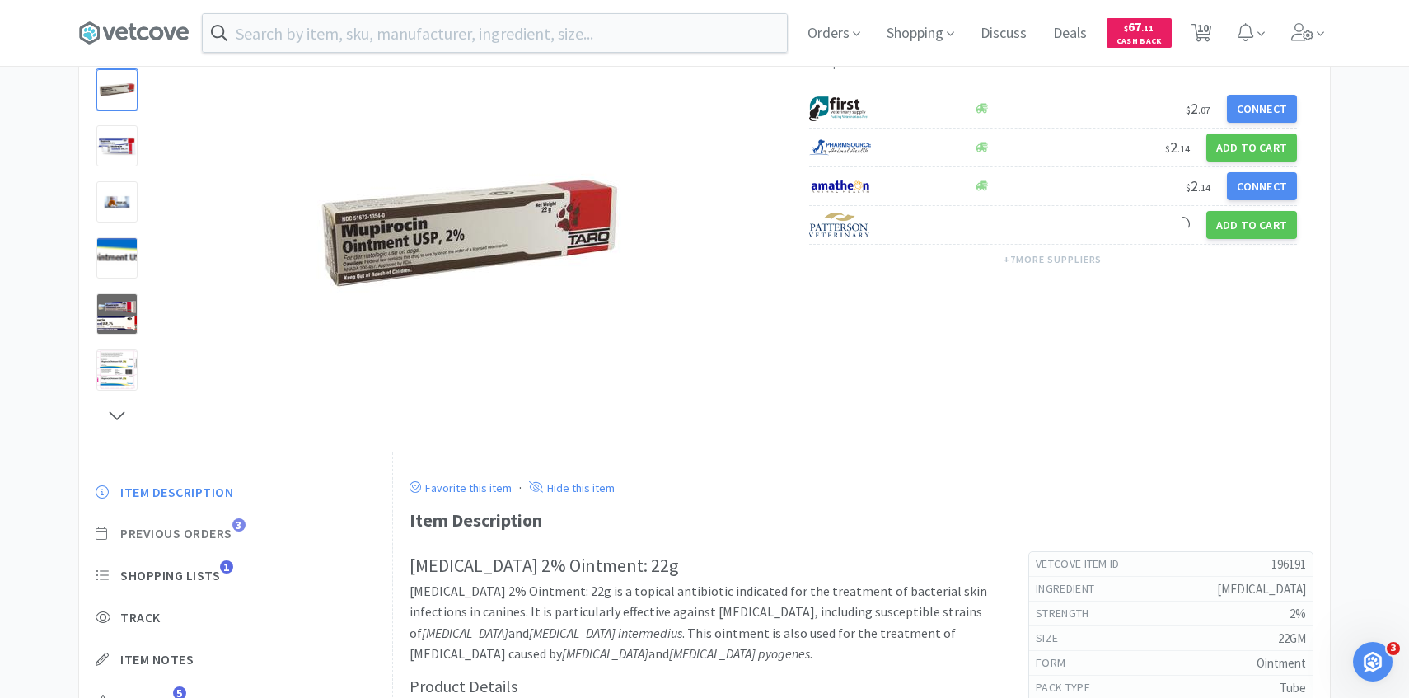
click at [245, 525] on span "3" at bounding box center [238, 524] width 13 height 13
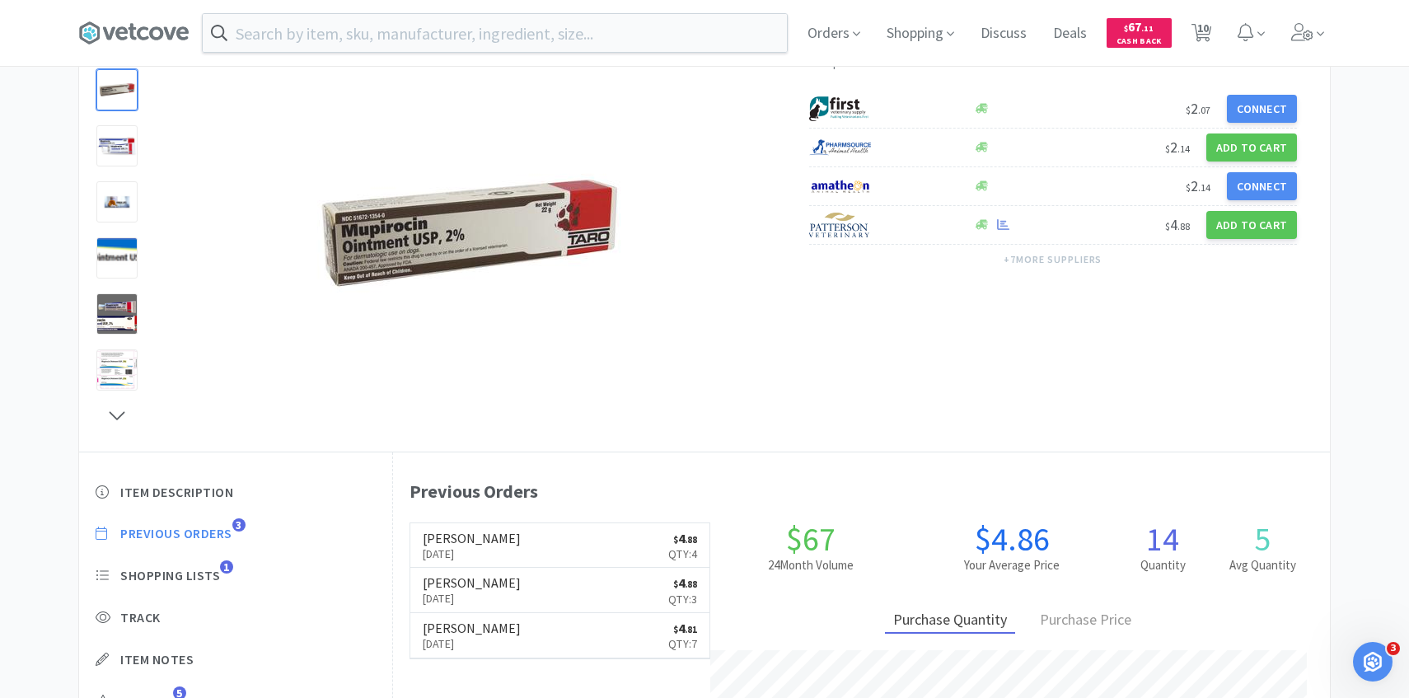
scroll to position [452, 937]
select select "1"
select select "2"
select select "4"
select select "2"
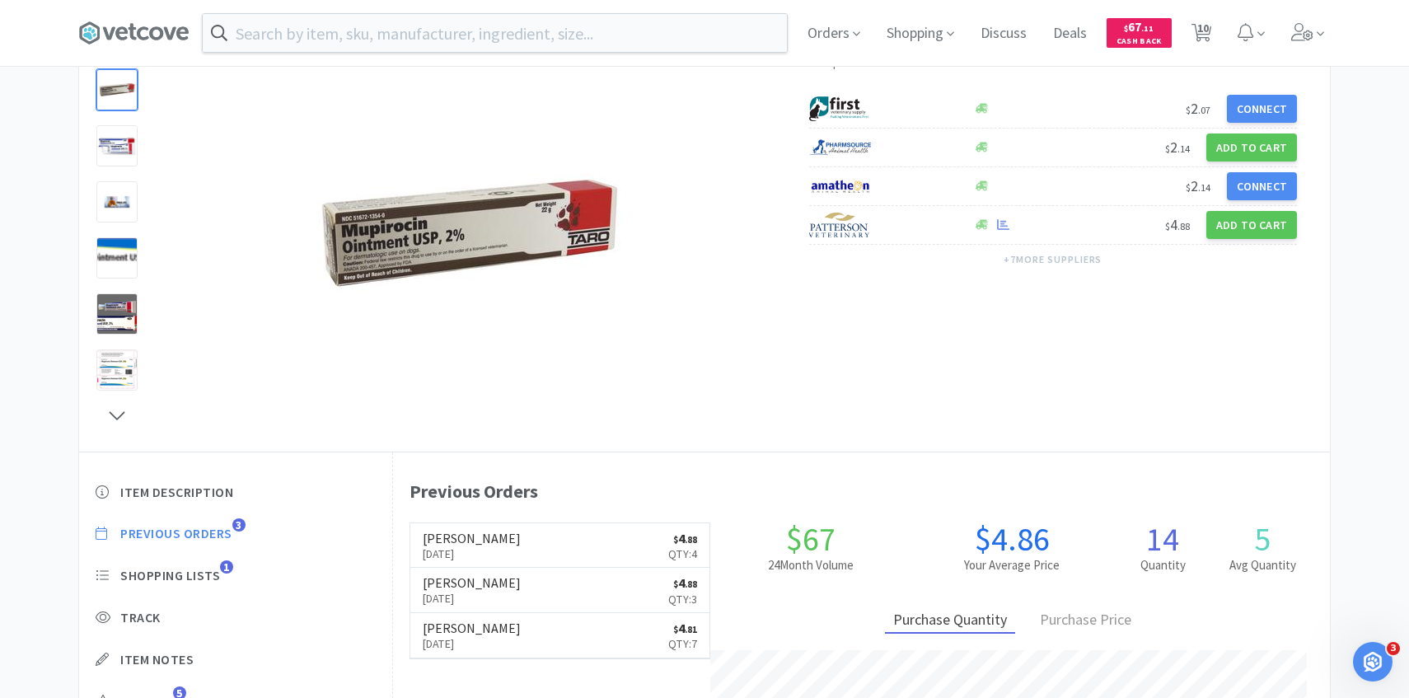
select select "1"
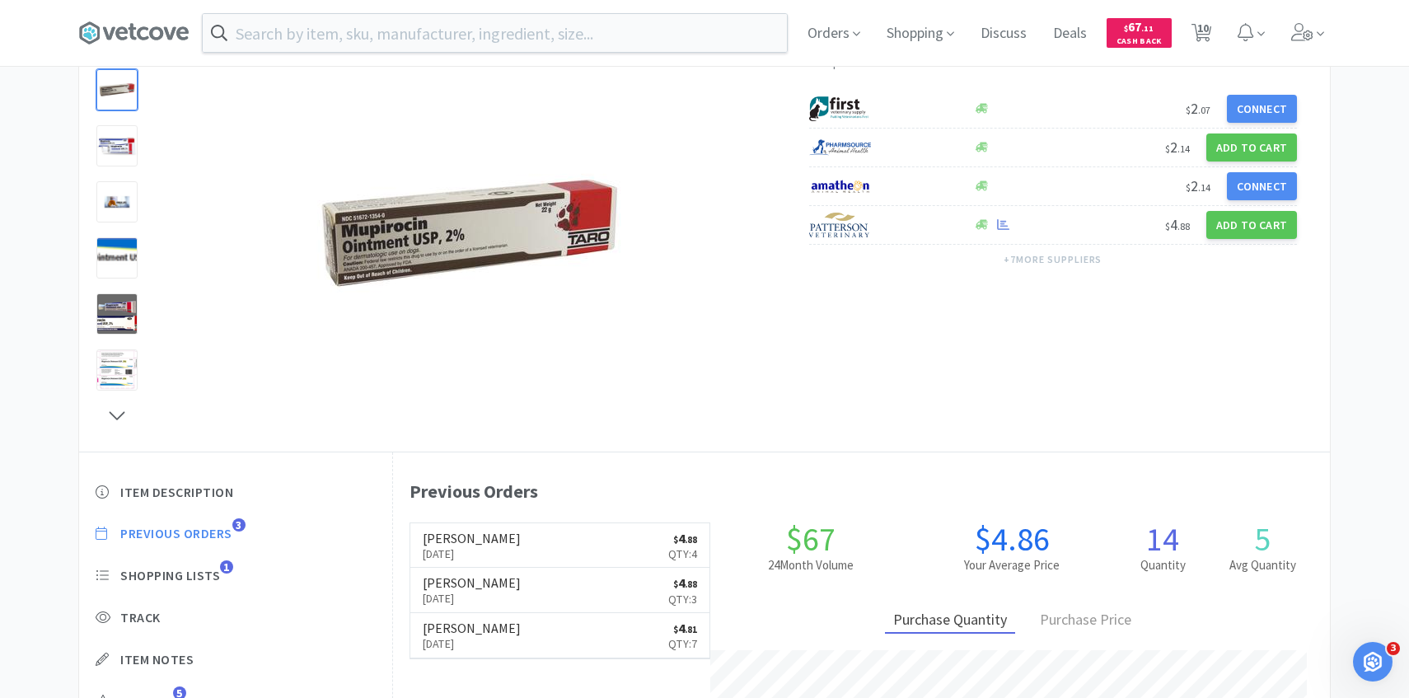
select select "1"
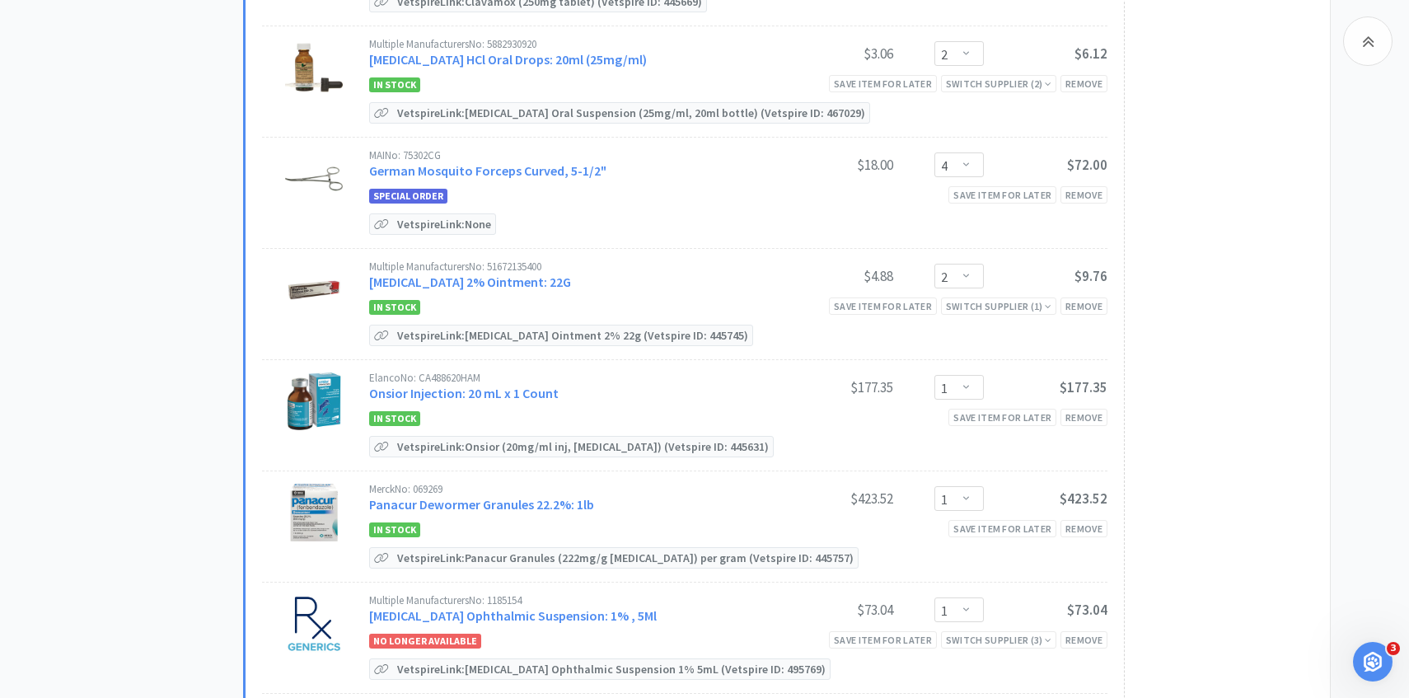
scroll to position [750, 0]
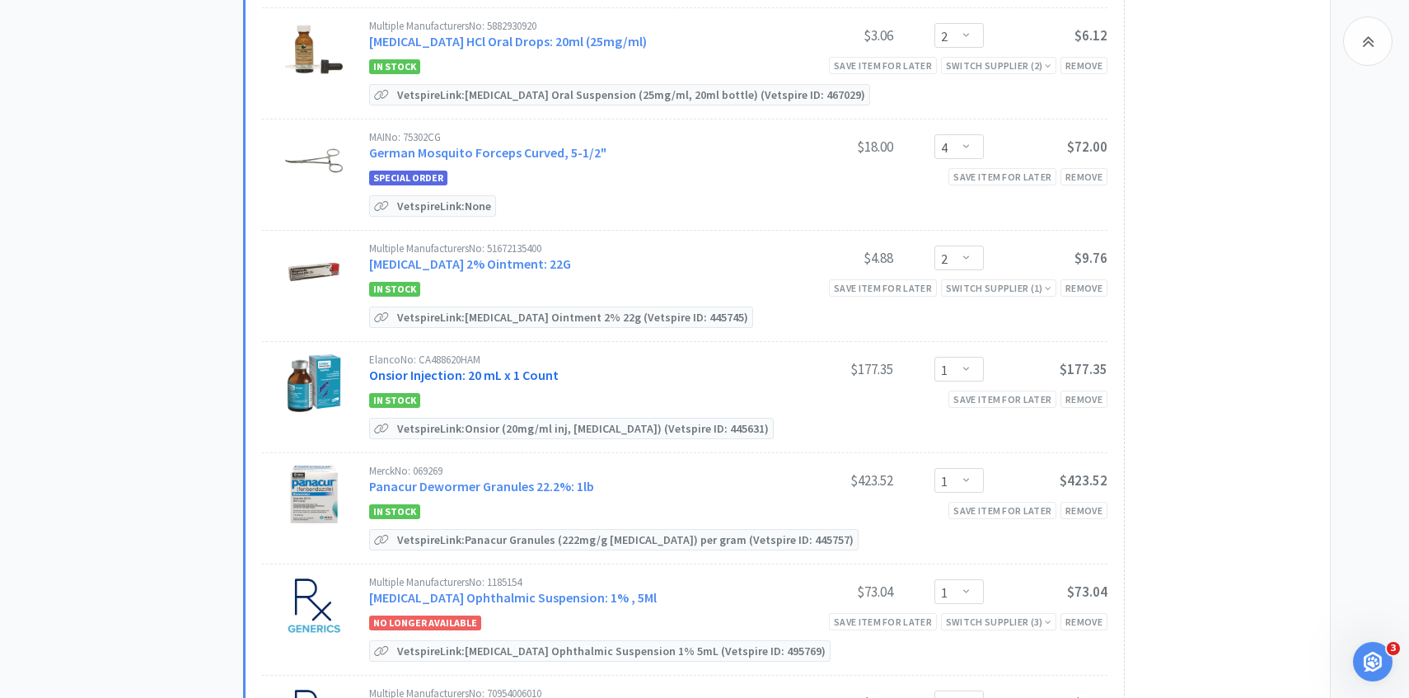
click at [464, 379] on link "Onsior Injection: 20 mL x 1 Count" at bounding box center [463, 375] width 189 height 16
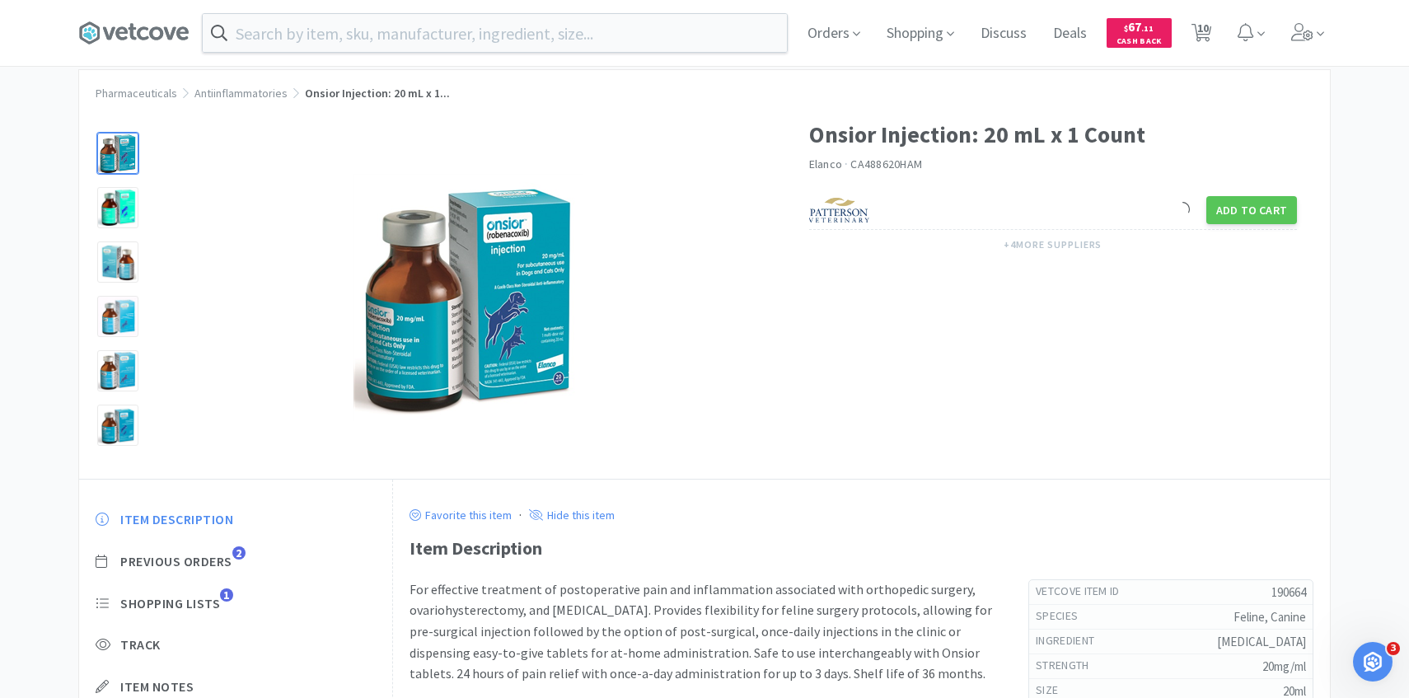
scroll to position [59, 0]
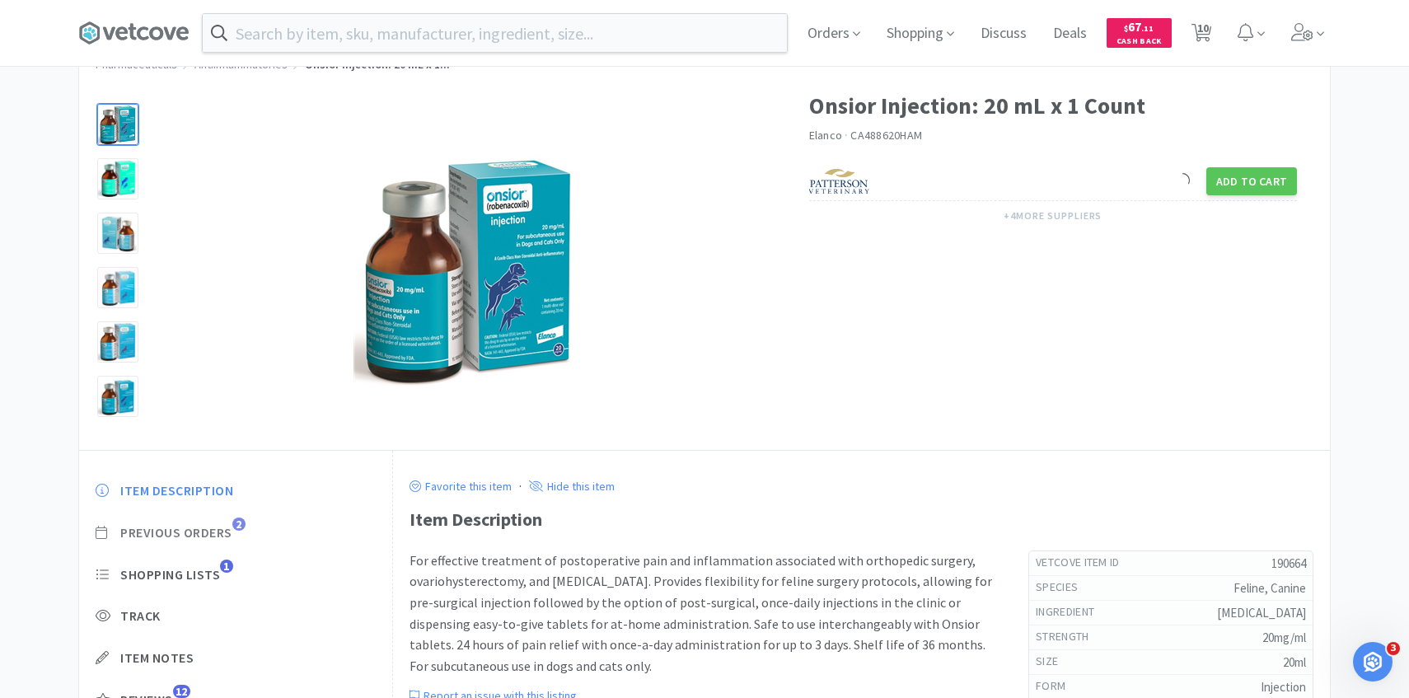
click at [210, 529] on span "Previous Orders" at bounding box center [176, 532] width 112 height 17
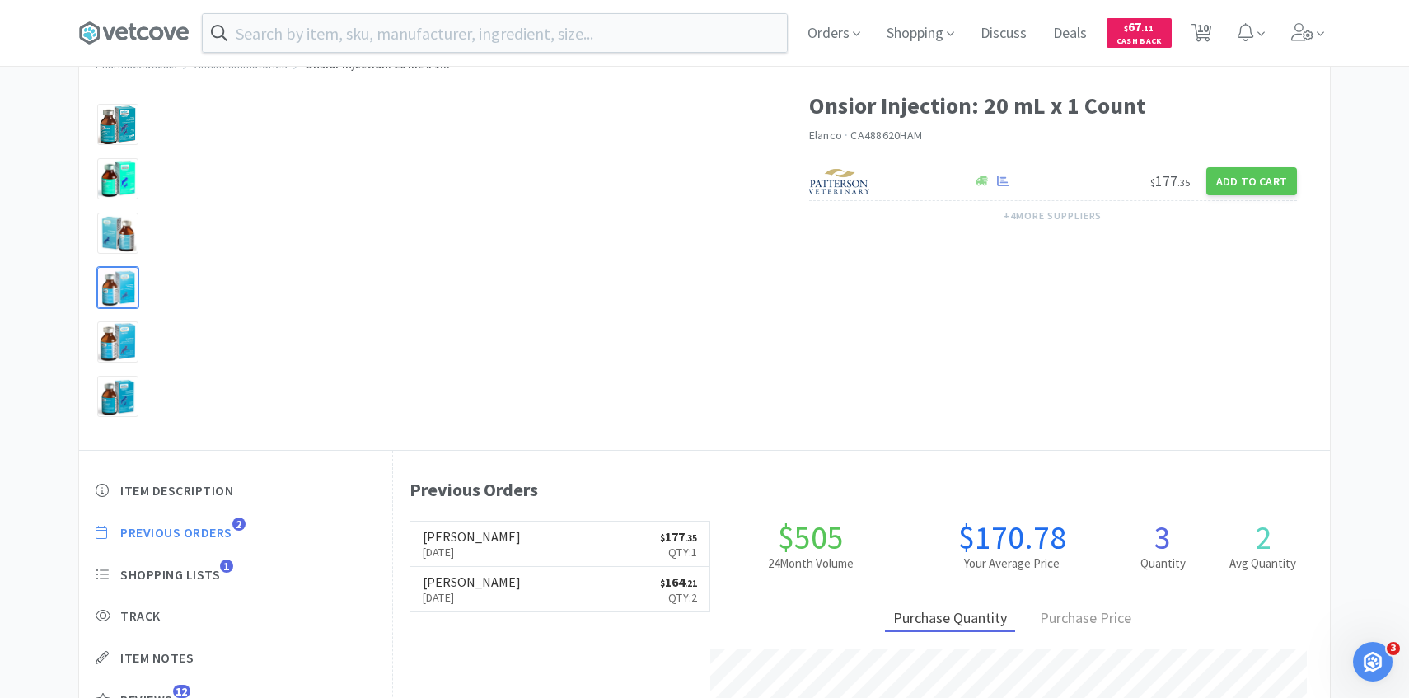
scroll to position [452, 937]
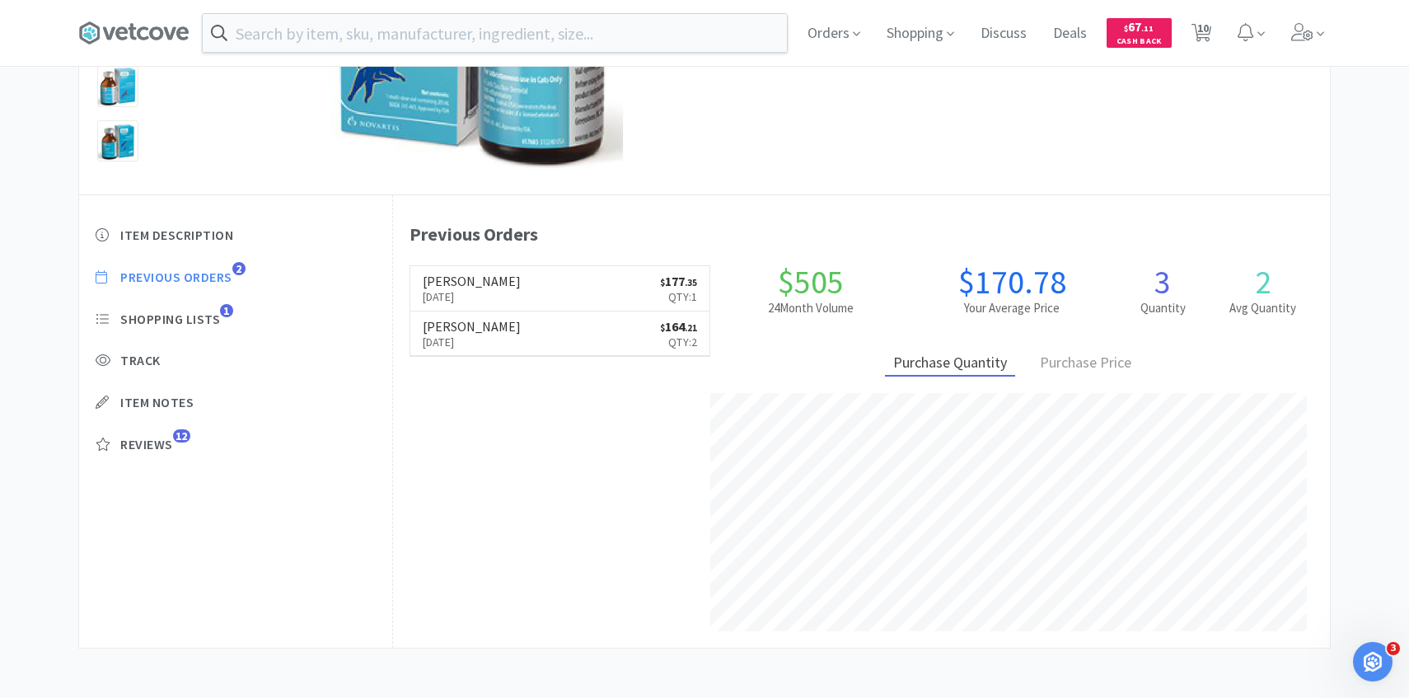
select select "1"
select select "2"
select select "4"
select select "2"
select select "1"
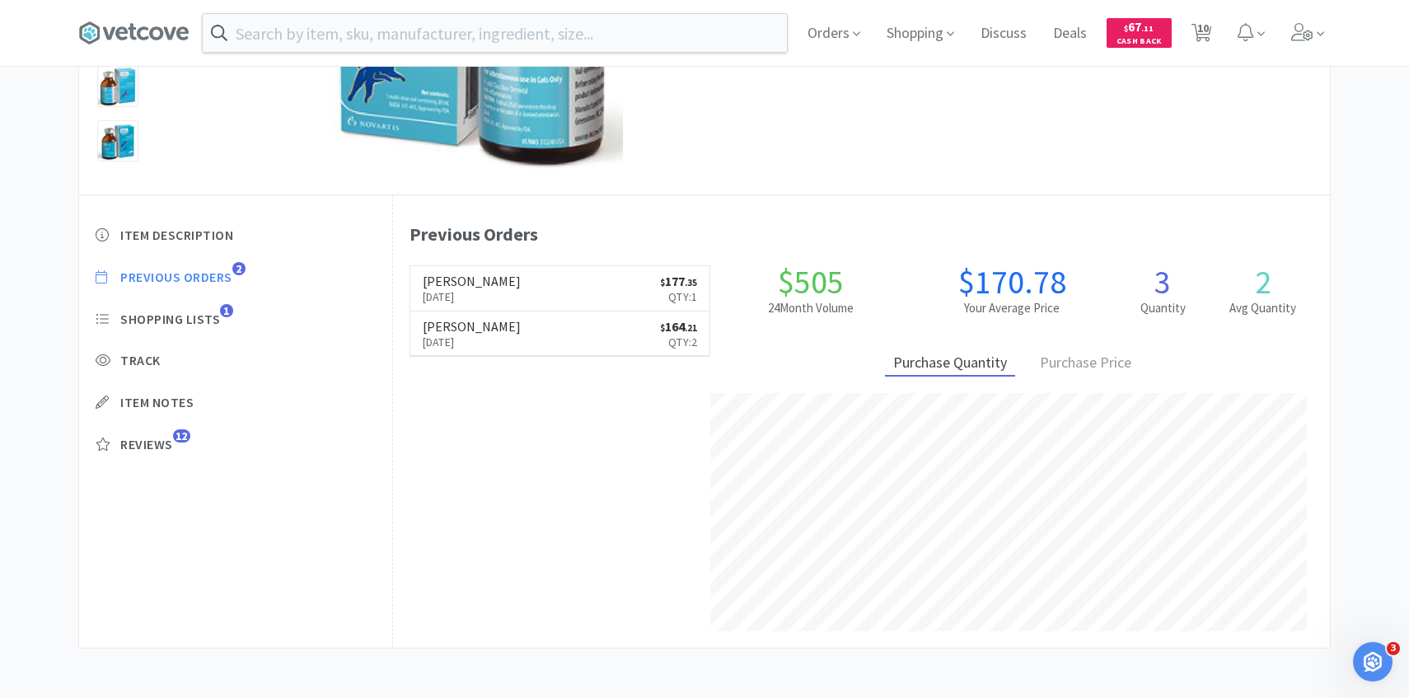
select select "1"
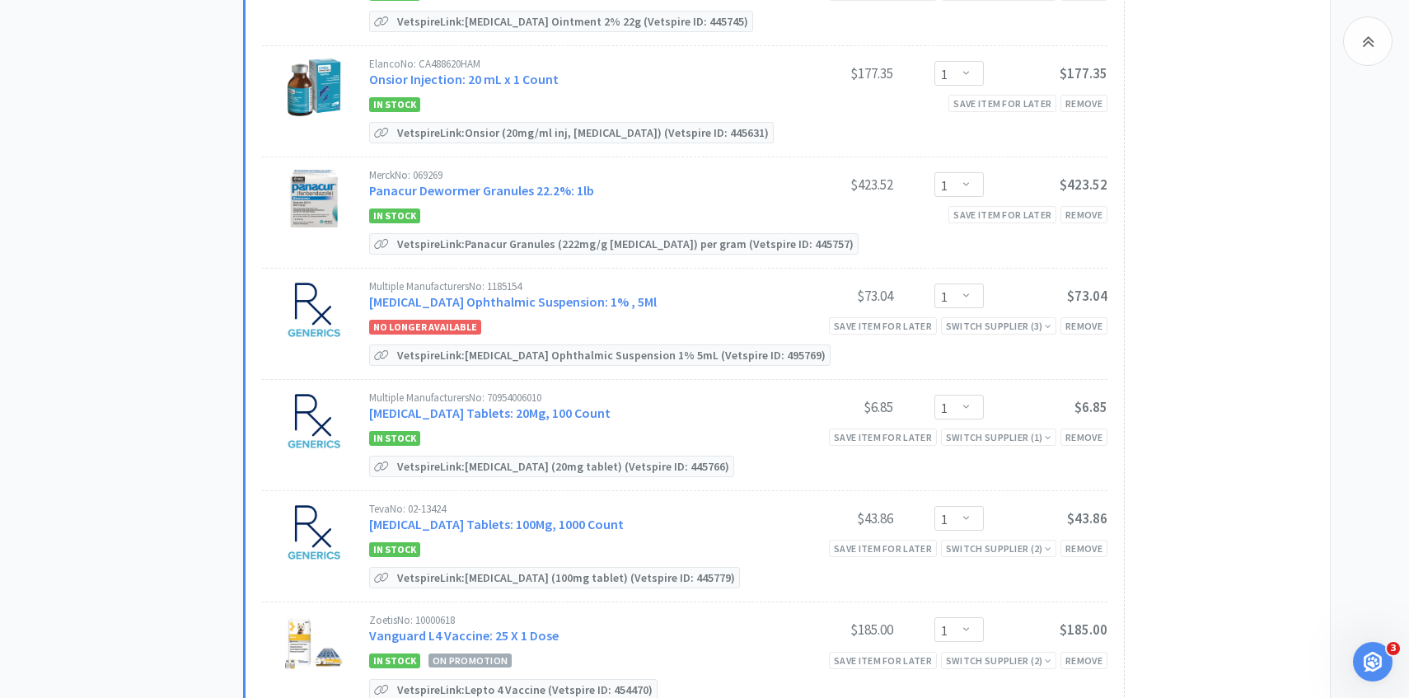
scroll to position [1048, 0]
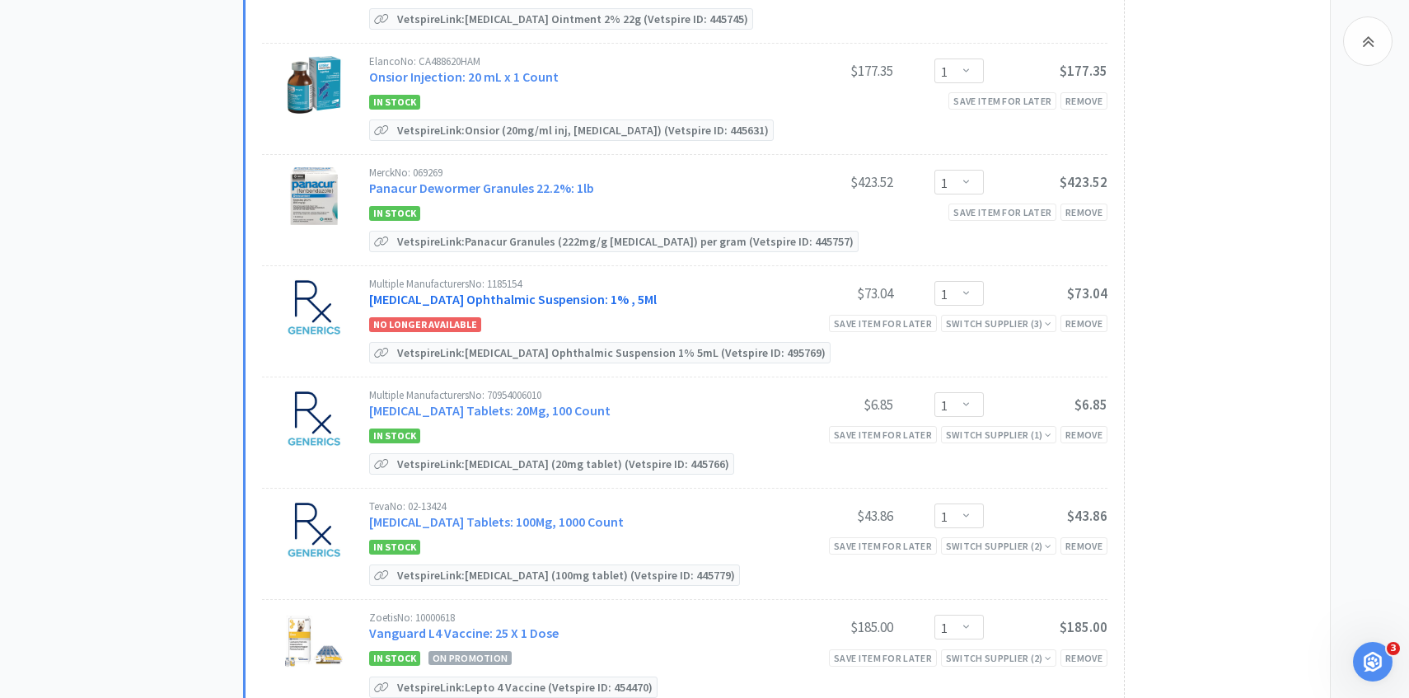
click at [528, 291] on link "[MEDICAL_DATA] Ophthalmic Suspension: 1% , 5Ml" at bounding box center [513, 299] width 288 height 16
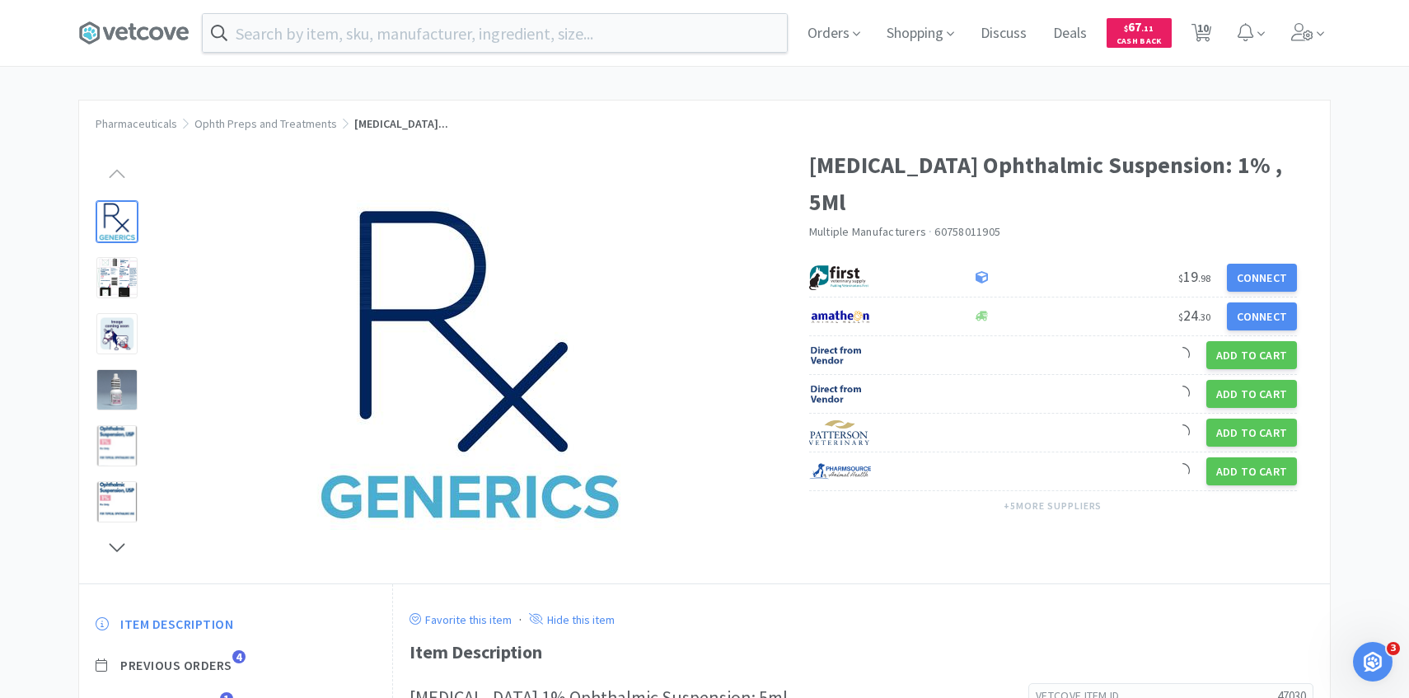
scroll to position [196, 0]
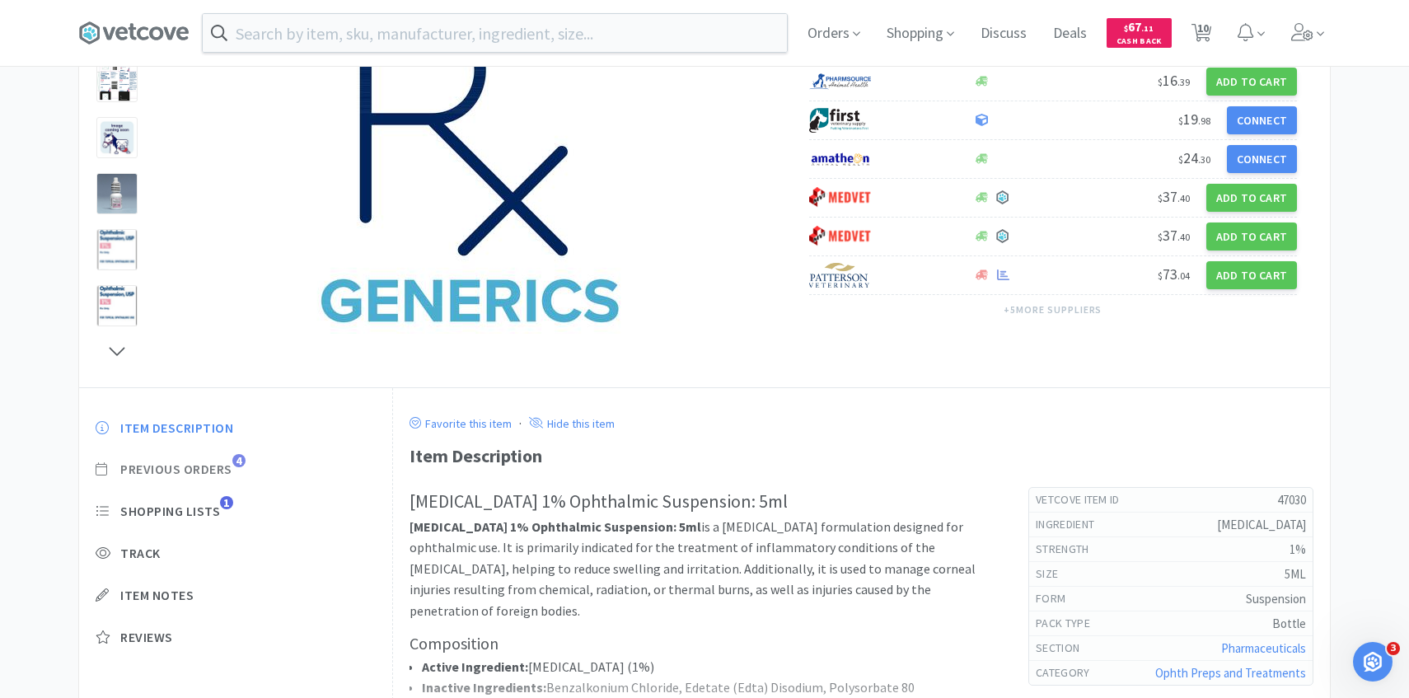
click at [219, 476] on span "Previous Orders" at bounding box center [176, 469] width 112 height 17
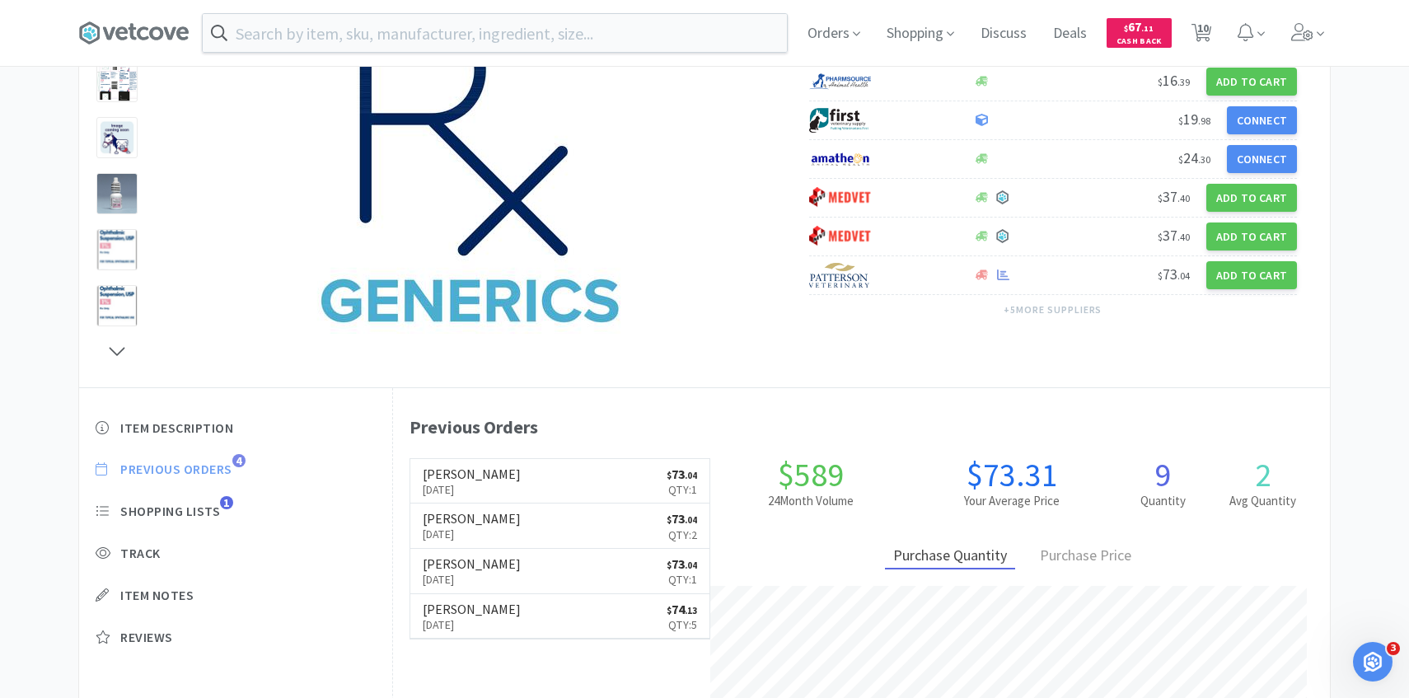
scroll to position [452, 937]
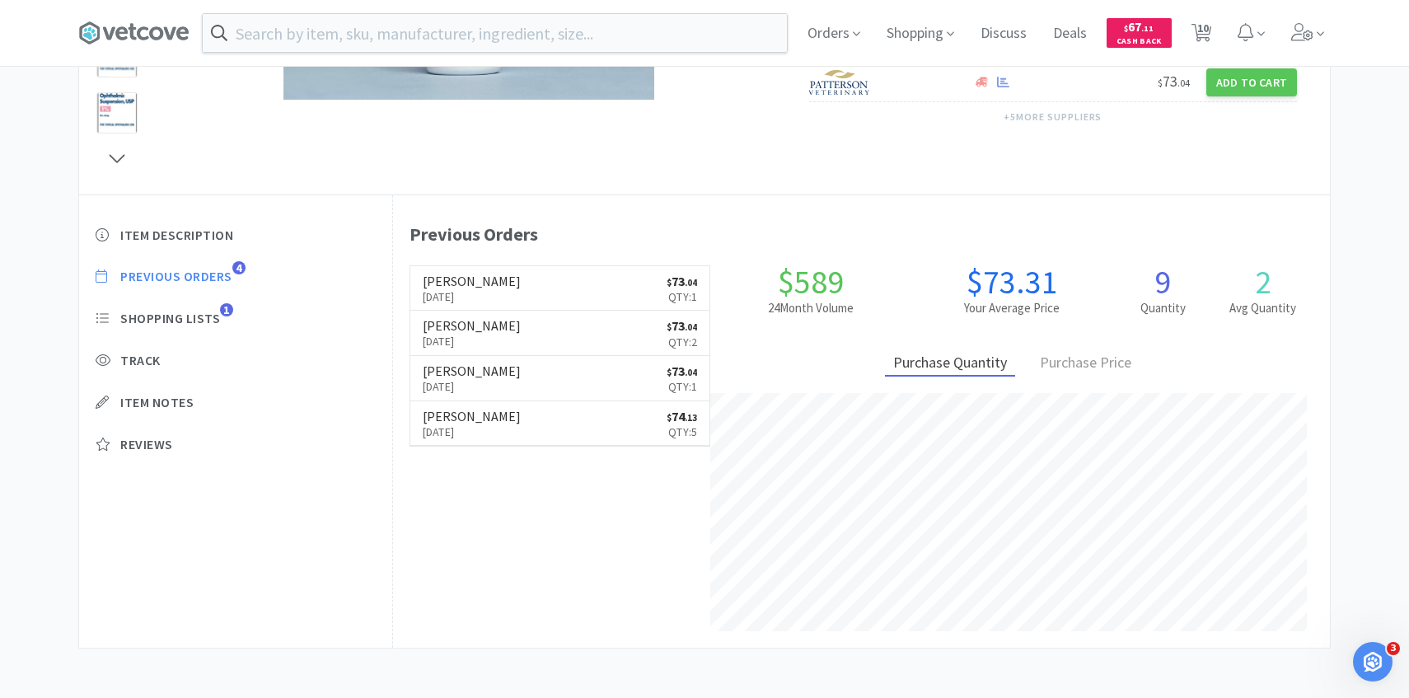
select select "1"
select select "2"
select select "4"
select select "2"
select select "1"
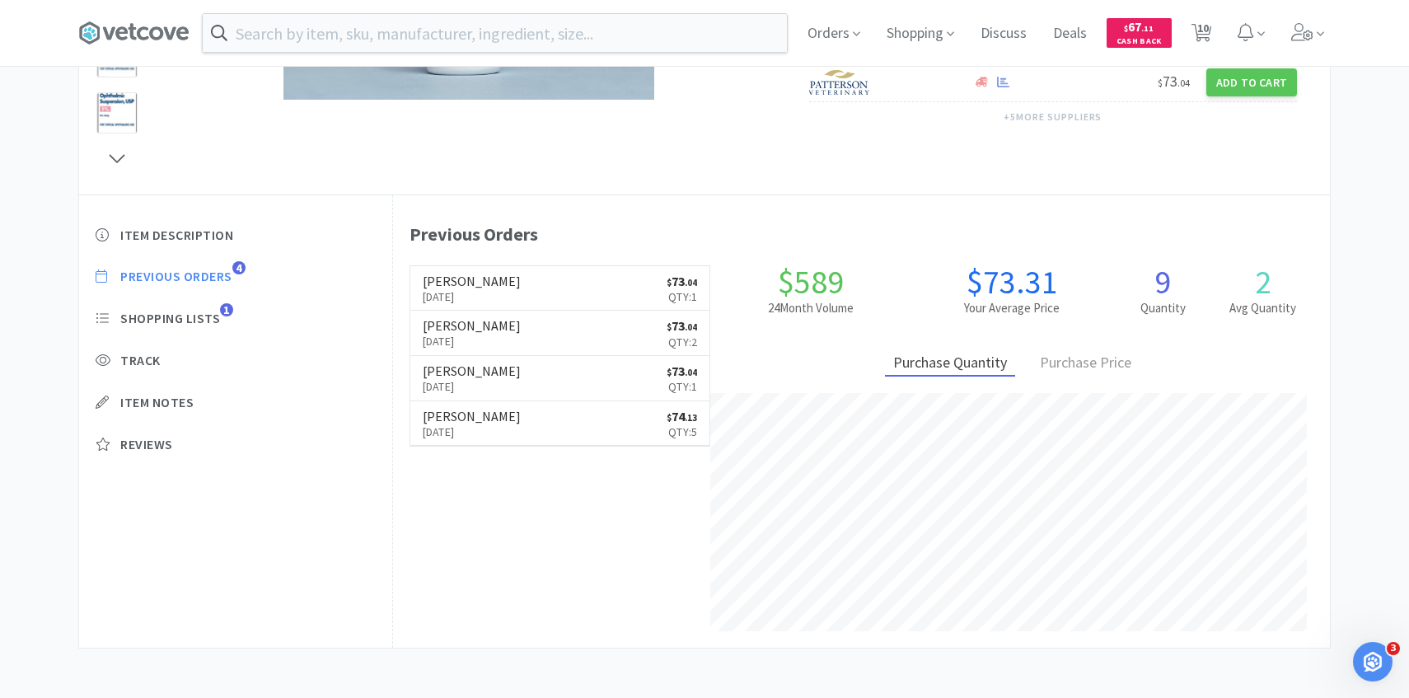
select select "1"
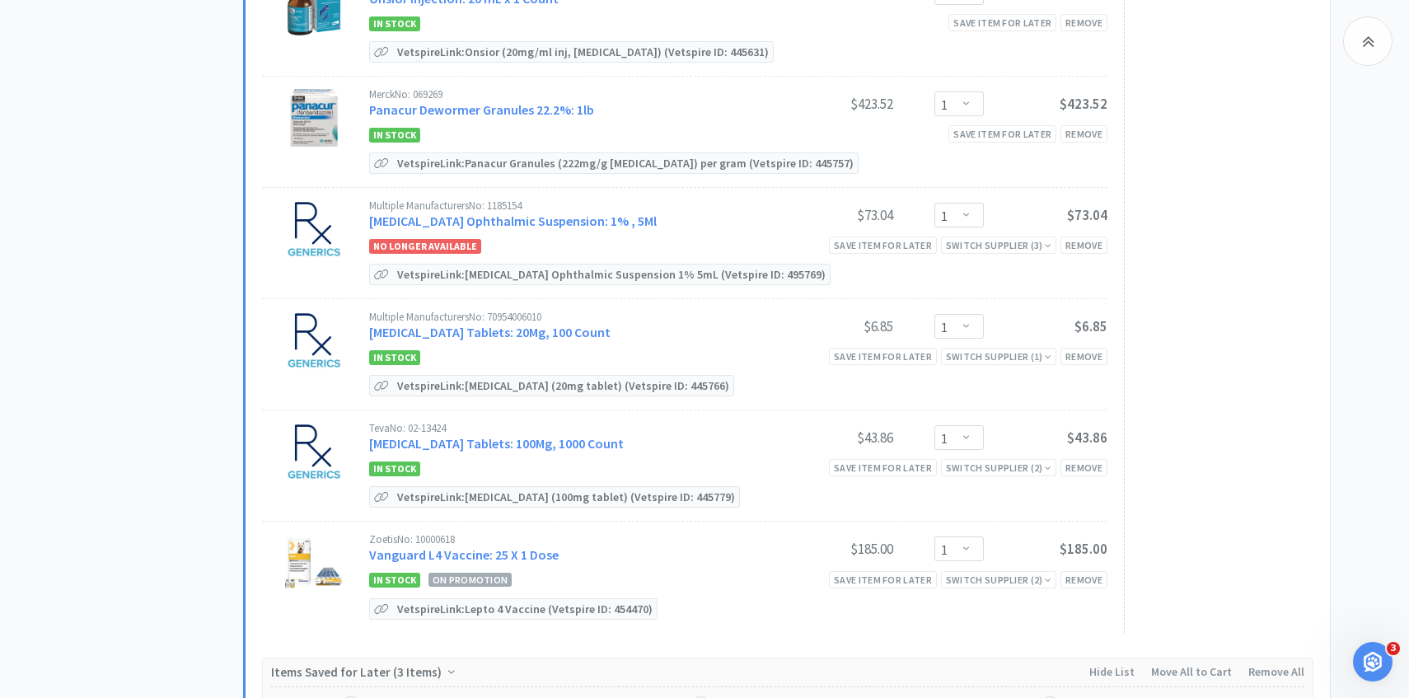
scroll to position [1127, 0]
click at [581, 221] on link "[MEDICAL_DATA] Ophthalmic Suspension: 1% , 5Ml" at bounding box center [513, 220] width 288 height 16
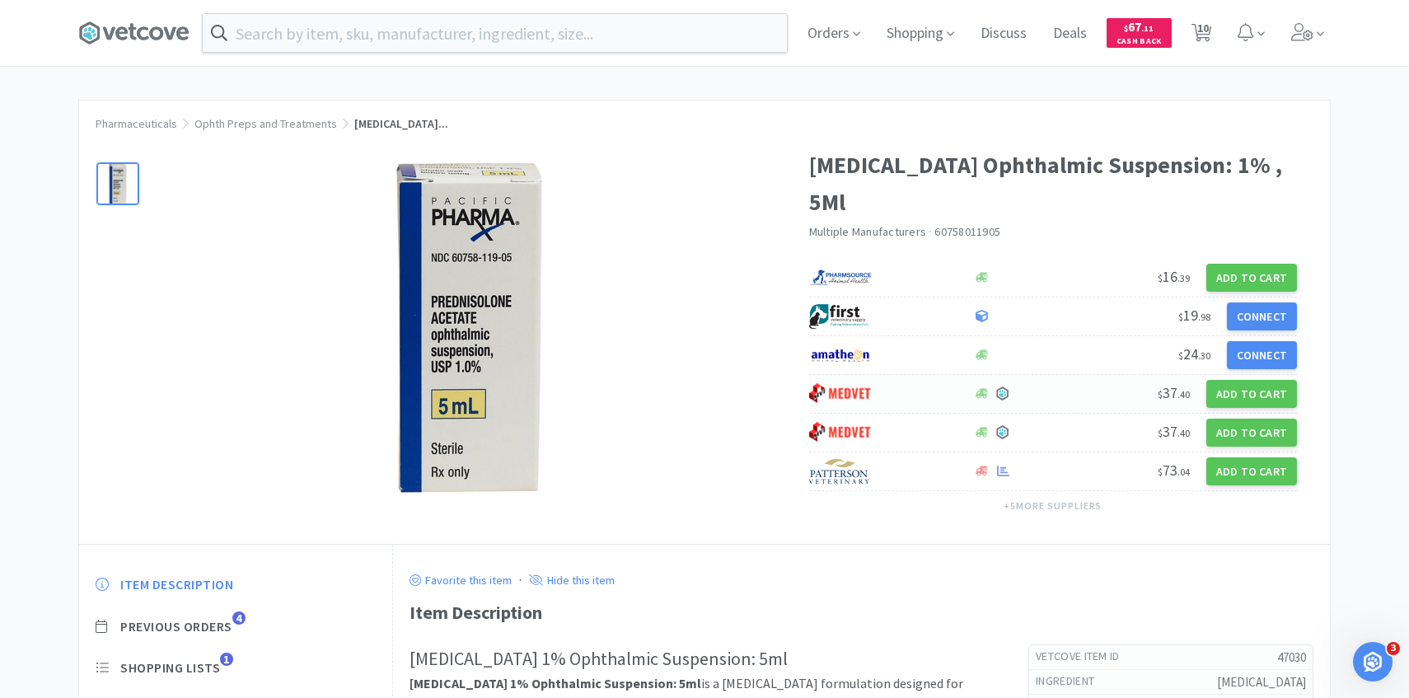
click at [895, 404] on div at bounding box center [882, 394] width 147 height 28
select select "1"
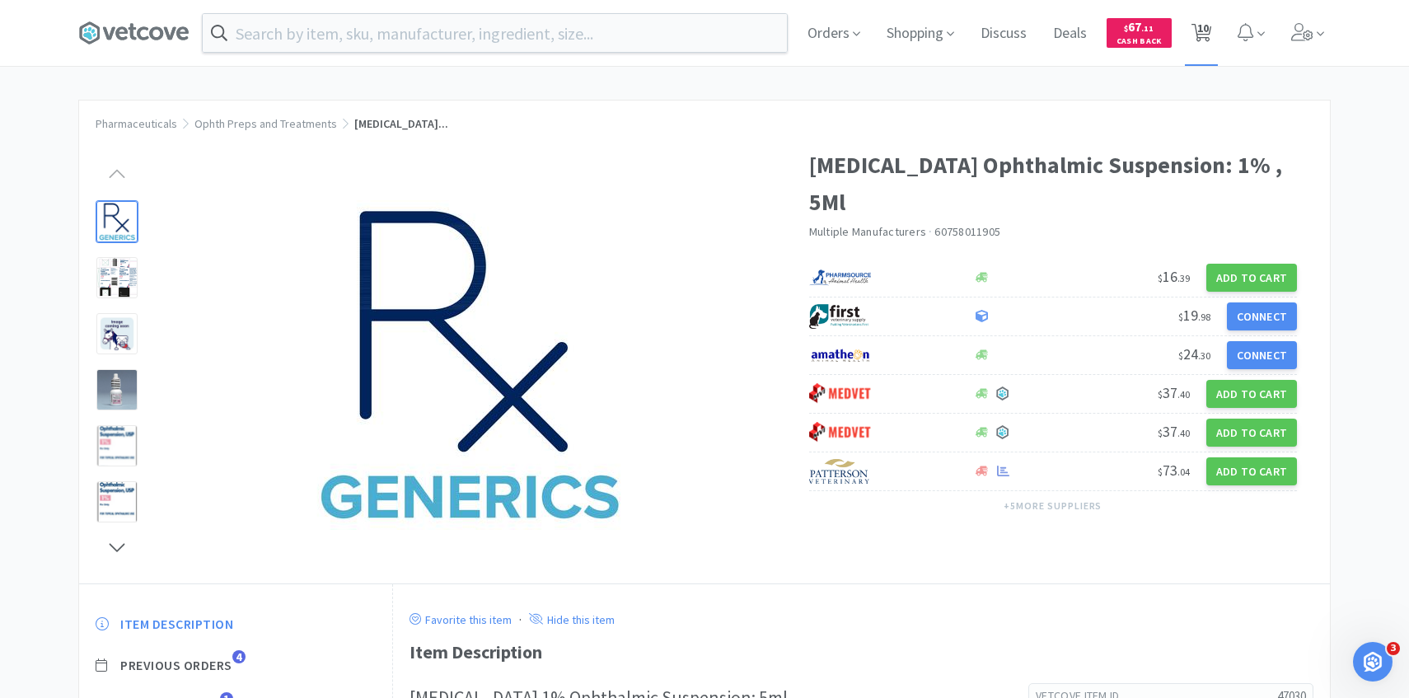
click at [1199, 45] on span "10" at bounding box center [1203, 28] width 12 height 66
select select "1"
select select "2"
select select "4"
select select "2"
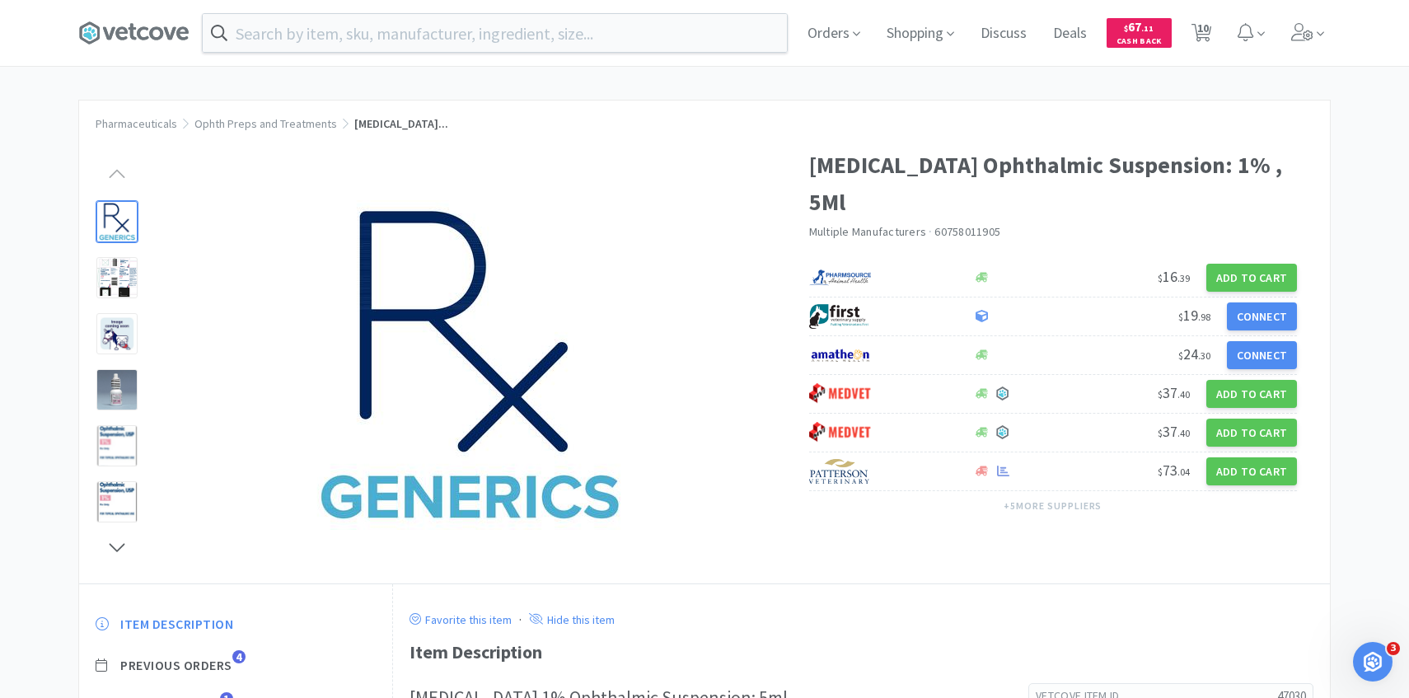
select select "1"
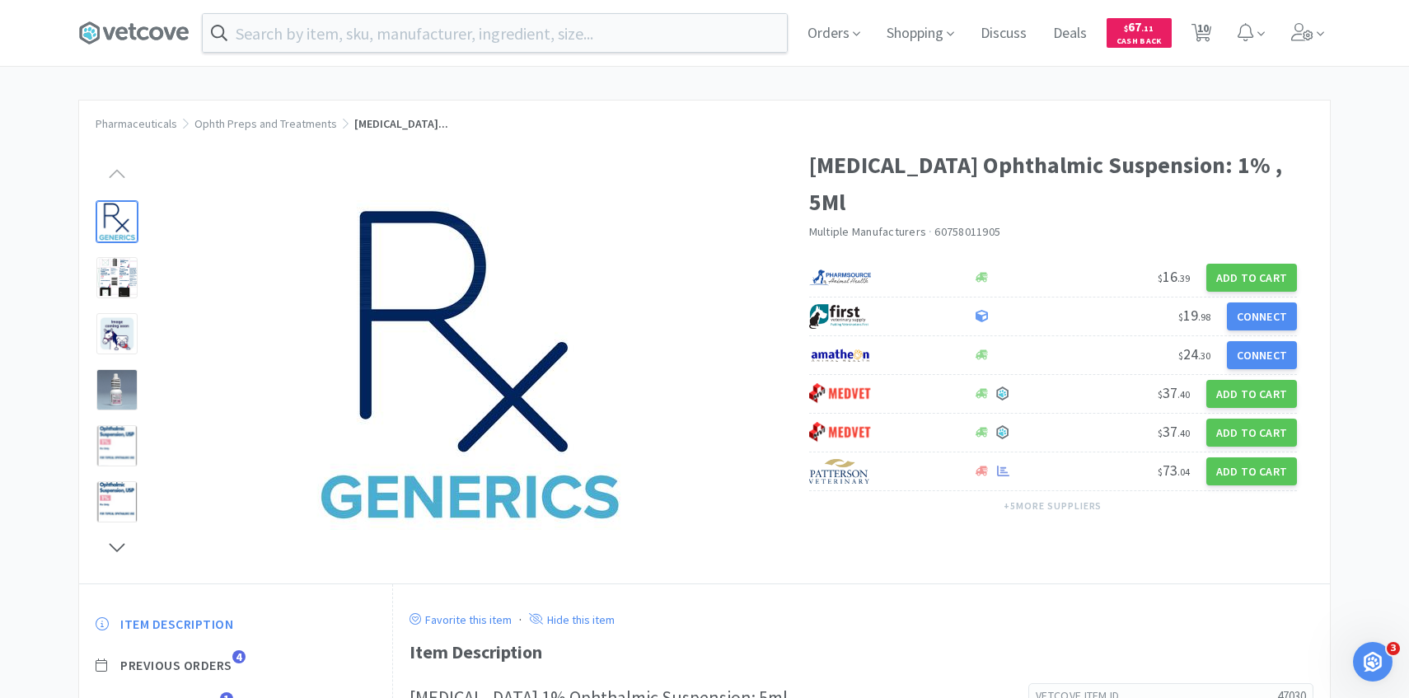
select select "1"
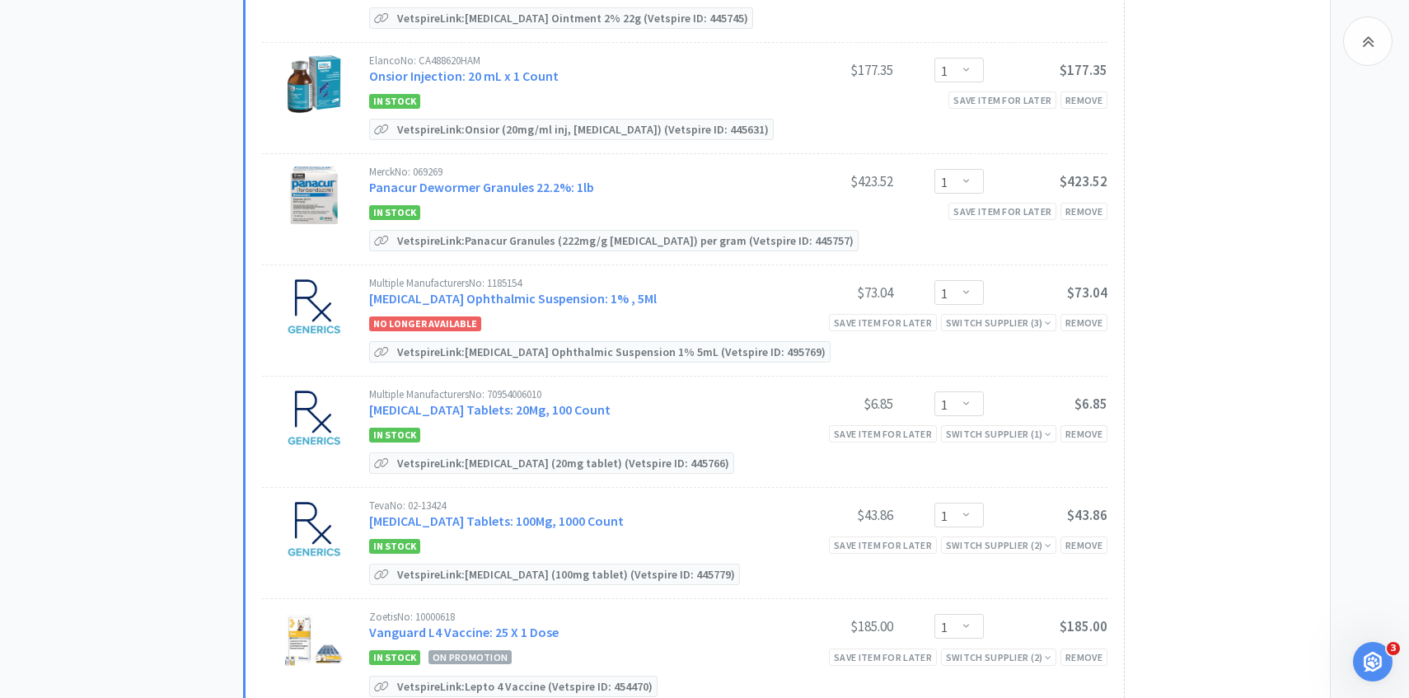
scroll to position [1030, 0]
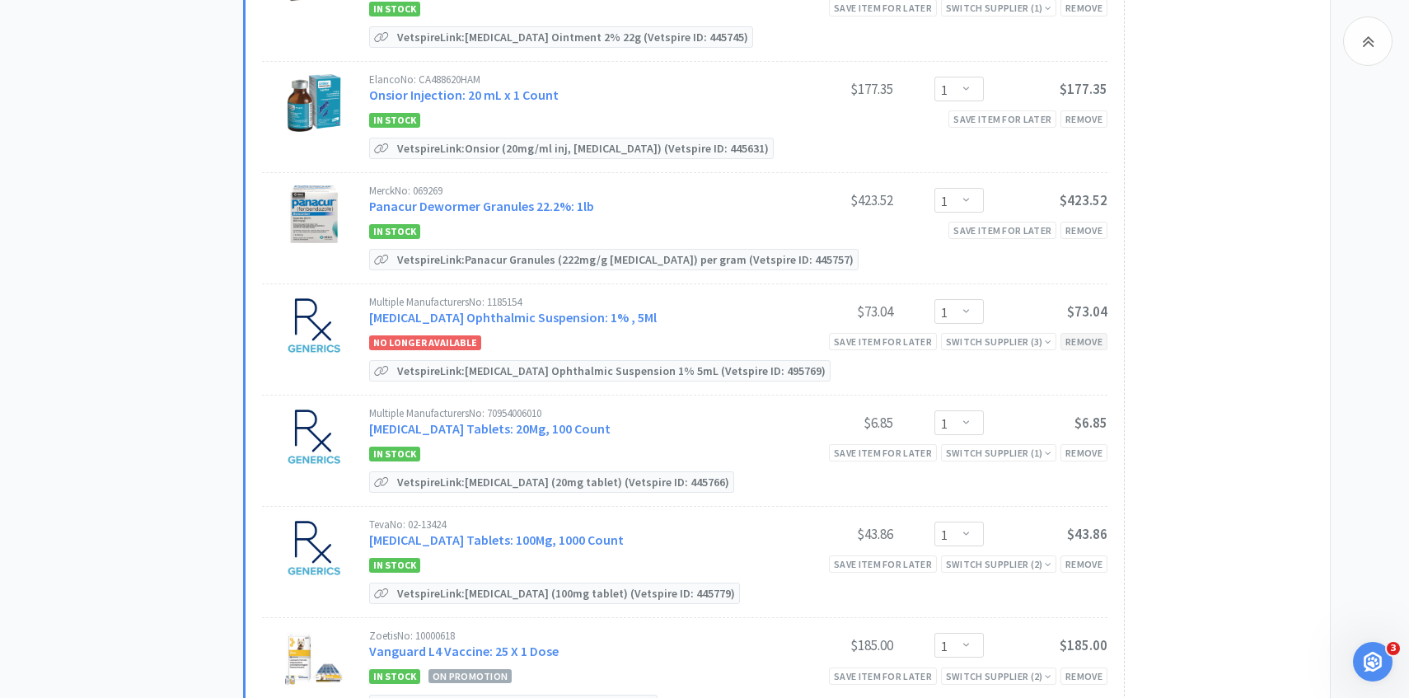
click at [1071, 341] on div "Remove" at bounding box center [1083, 341] width 47 height 17
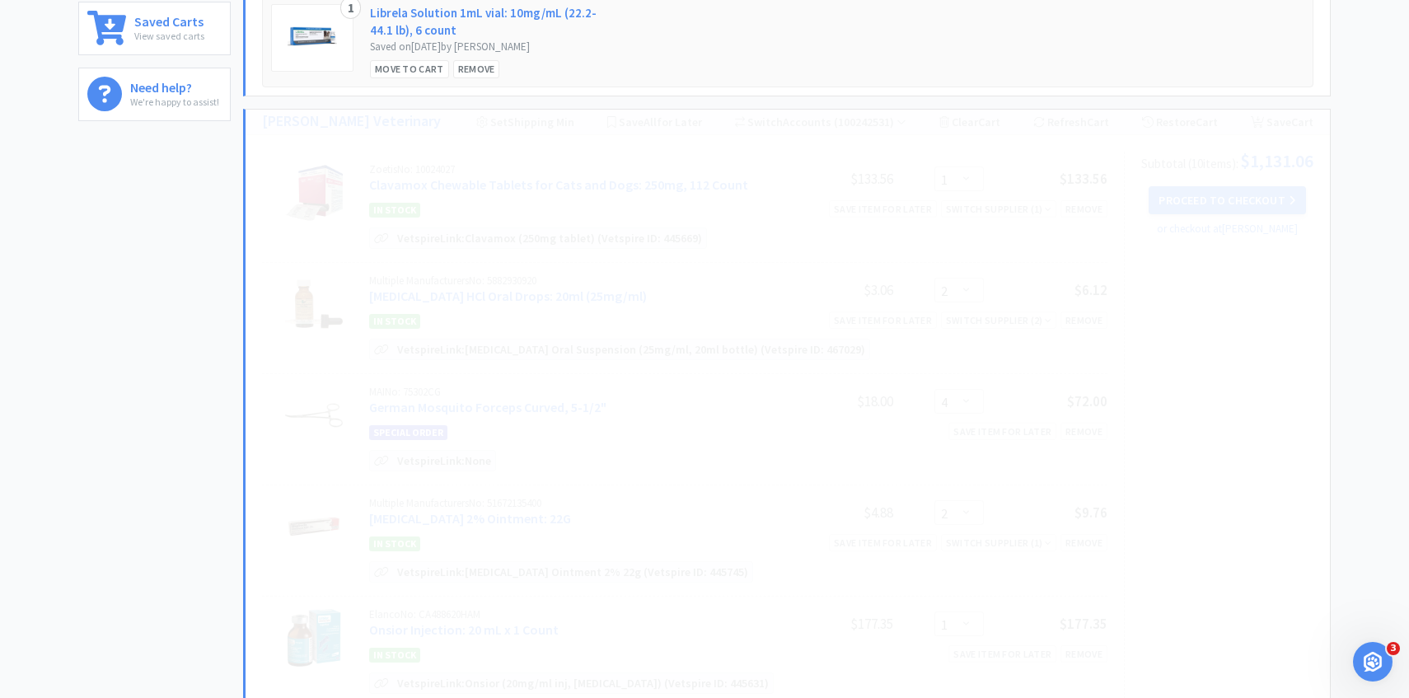
scroll to position [0, 0]
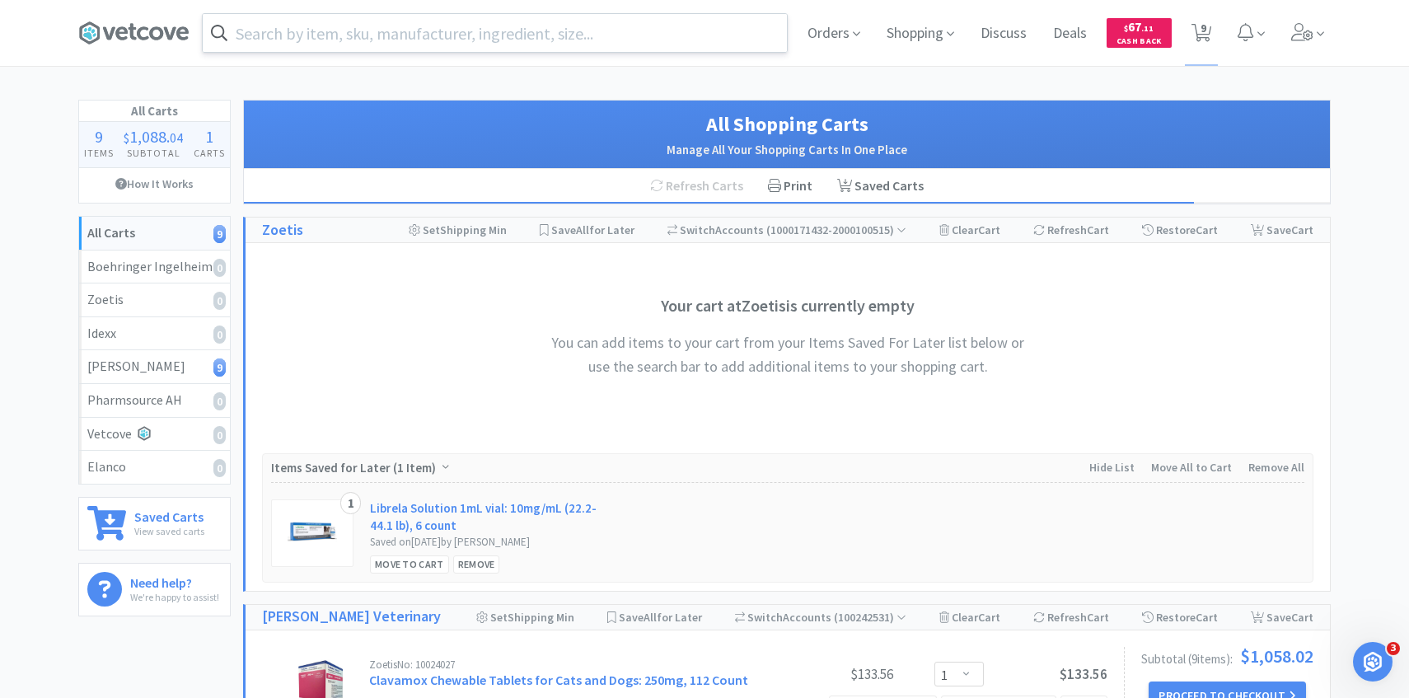
click at [460, 40] on input "text" at bounding box center [495, 33] width 584 height 38
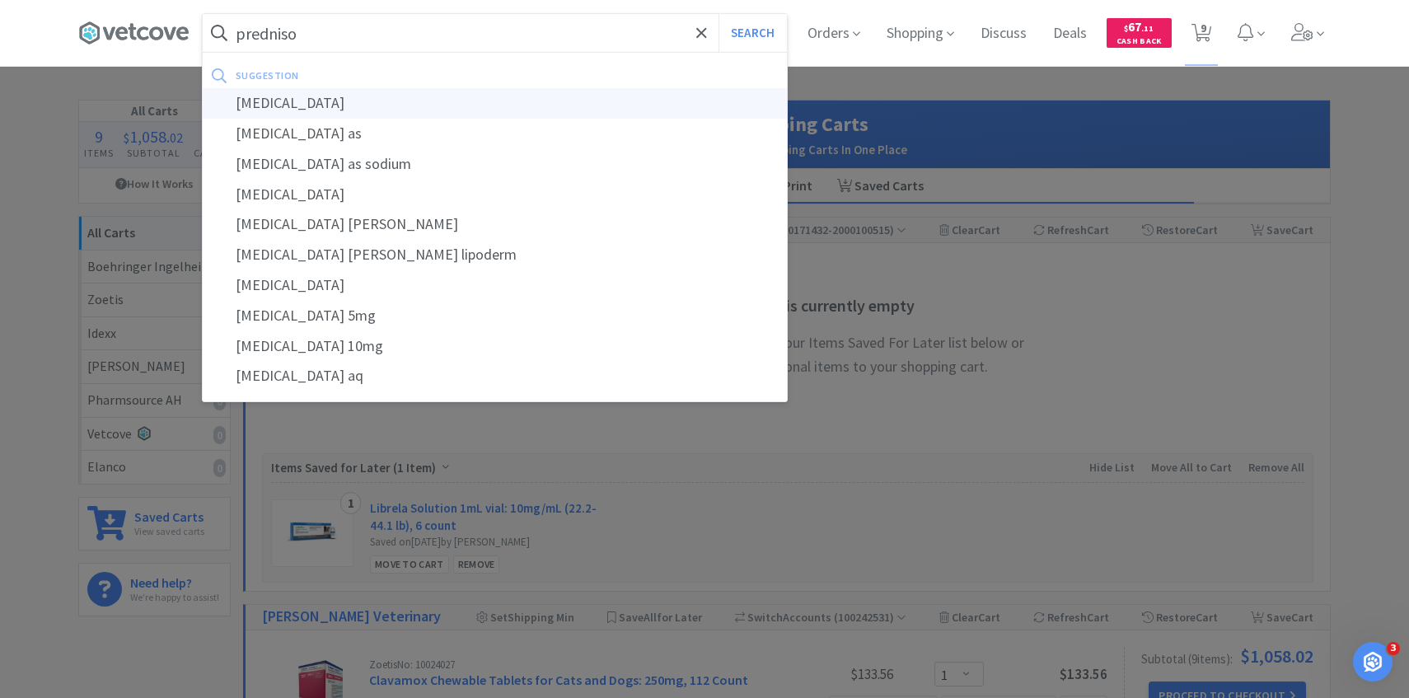
click at [447, 97] on div "[MEDICAL_DATA]" at bounding box center [495, 103] width 584 height 30
type input "[MEDICAL_DATA]"
select select "1"
select select "2"
select select "4"
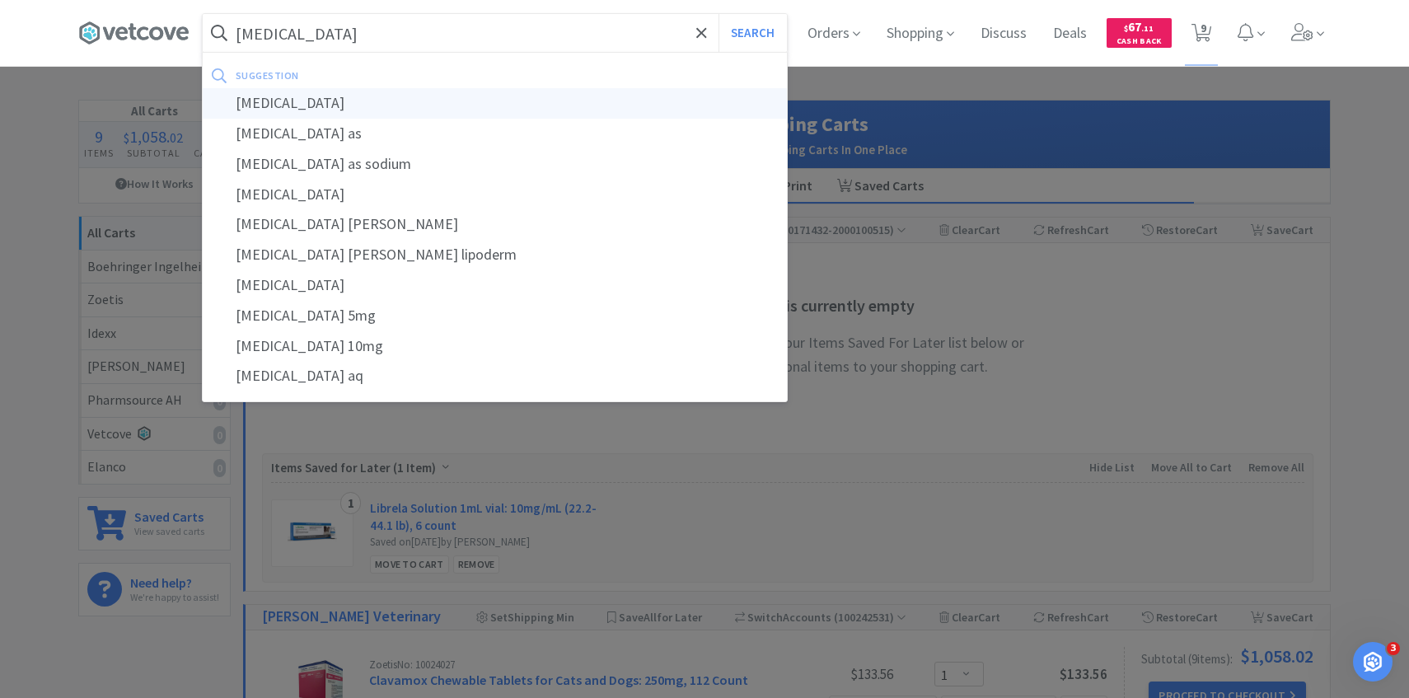
select select "2"
select select "1"
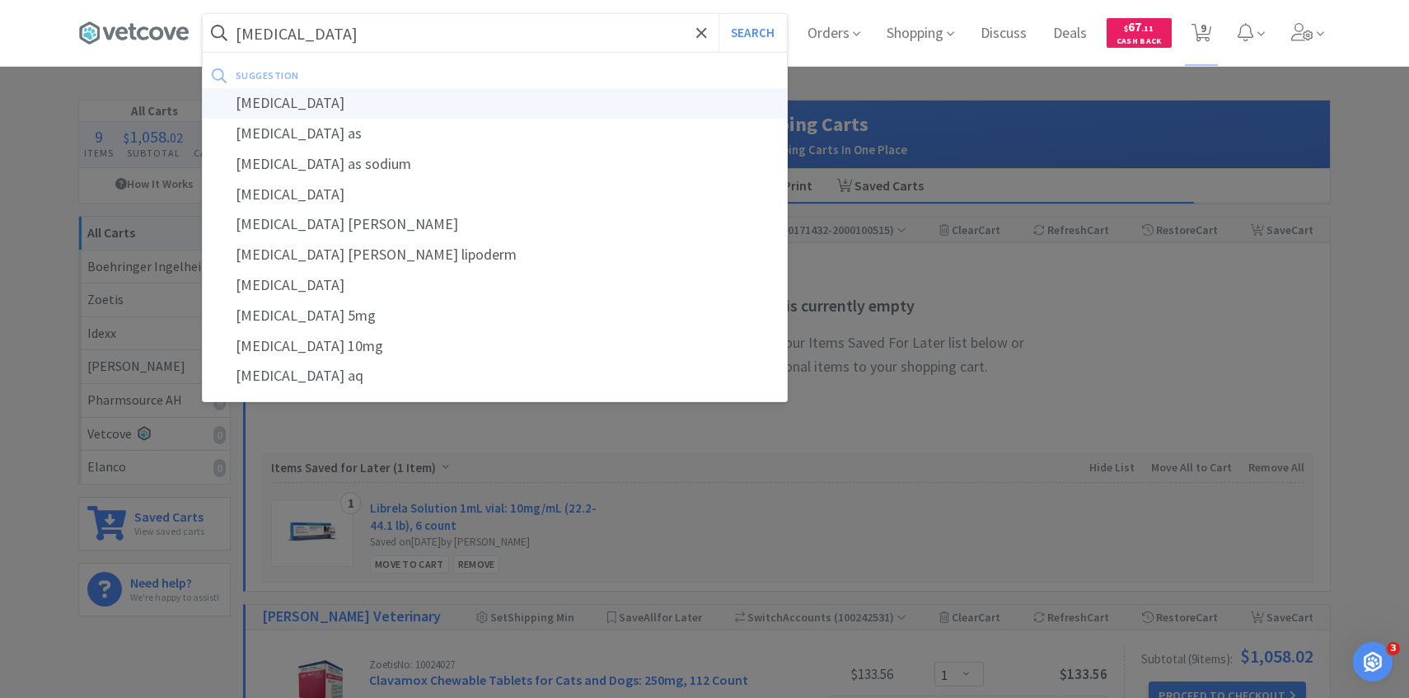
select select "1"
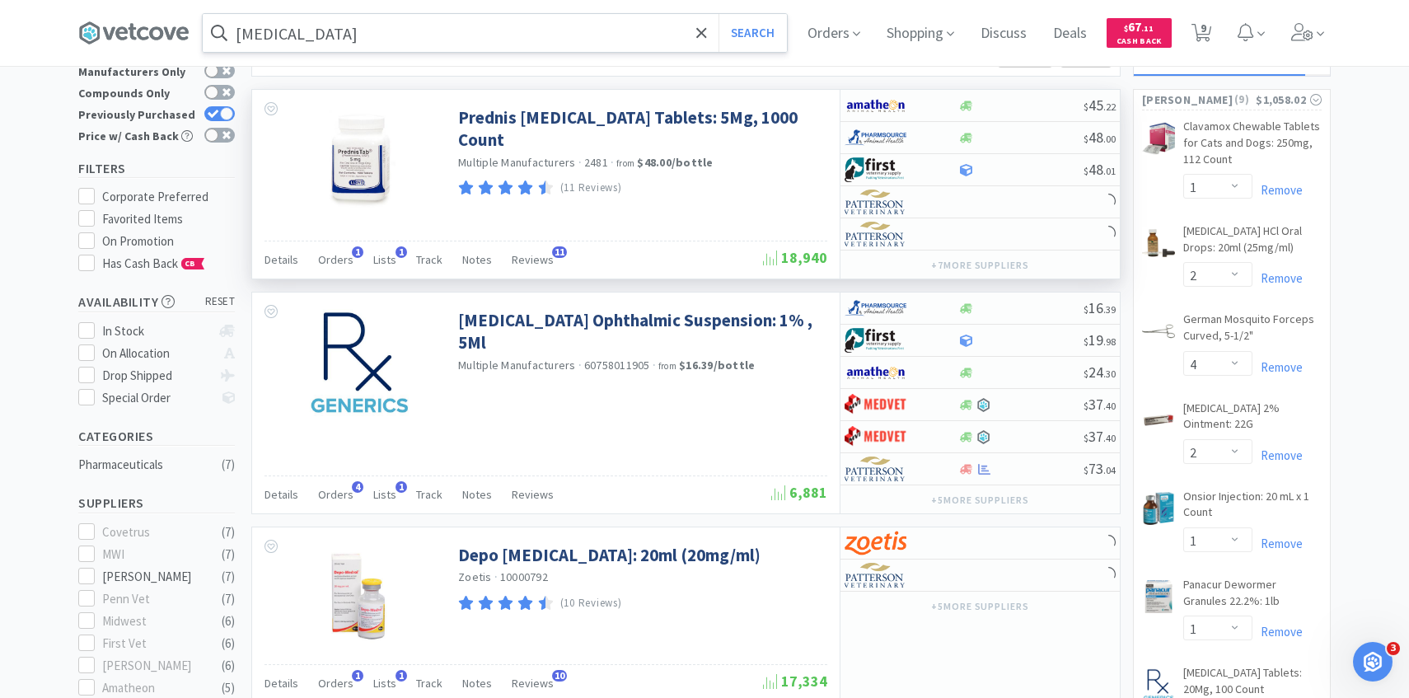
scroll to position [118, 0]
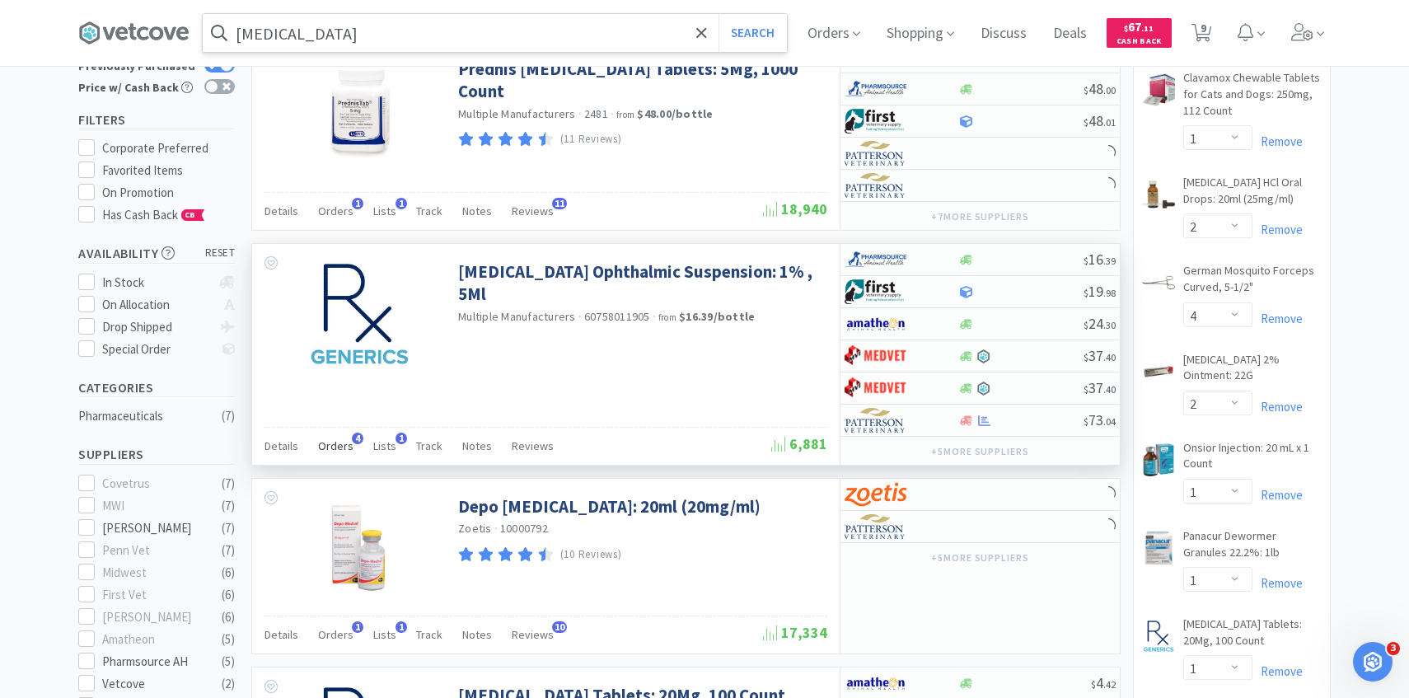
click at [329, 446] on span "Orders" at bounding box center [335, 445] width 35 height 15
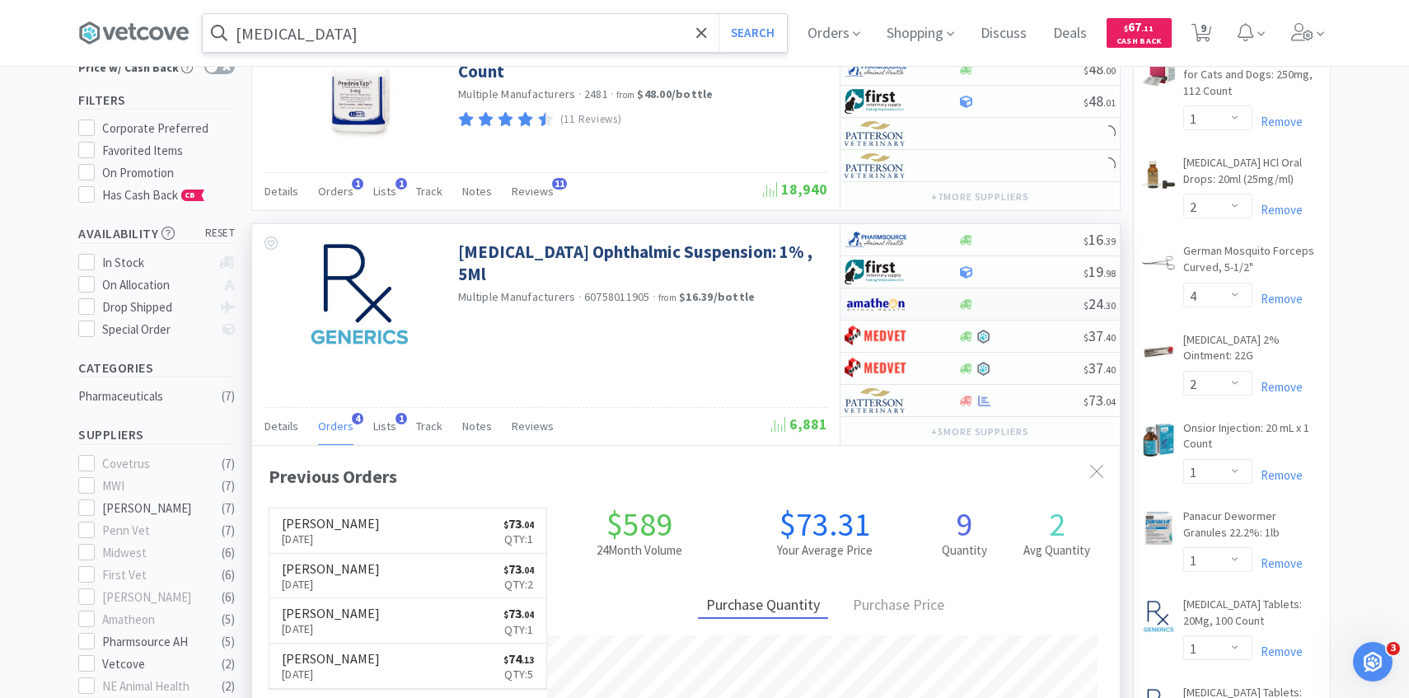
scroll to position [427, 867]
click at [904, 344] on img at bounding box center [875, 336] width 62 height 25
select select "1"
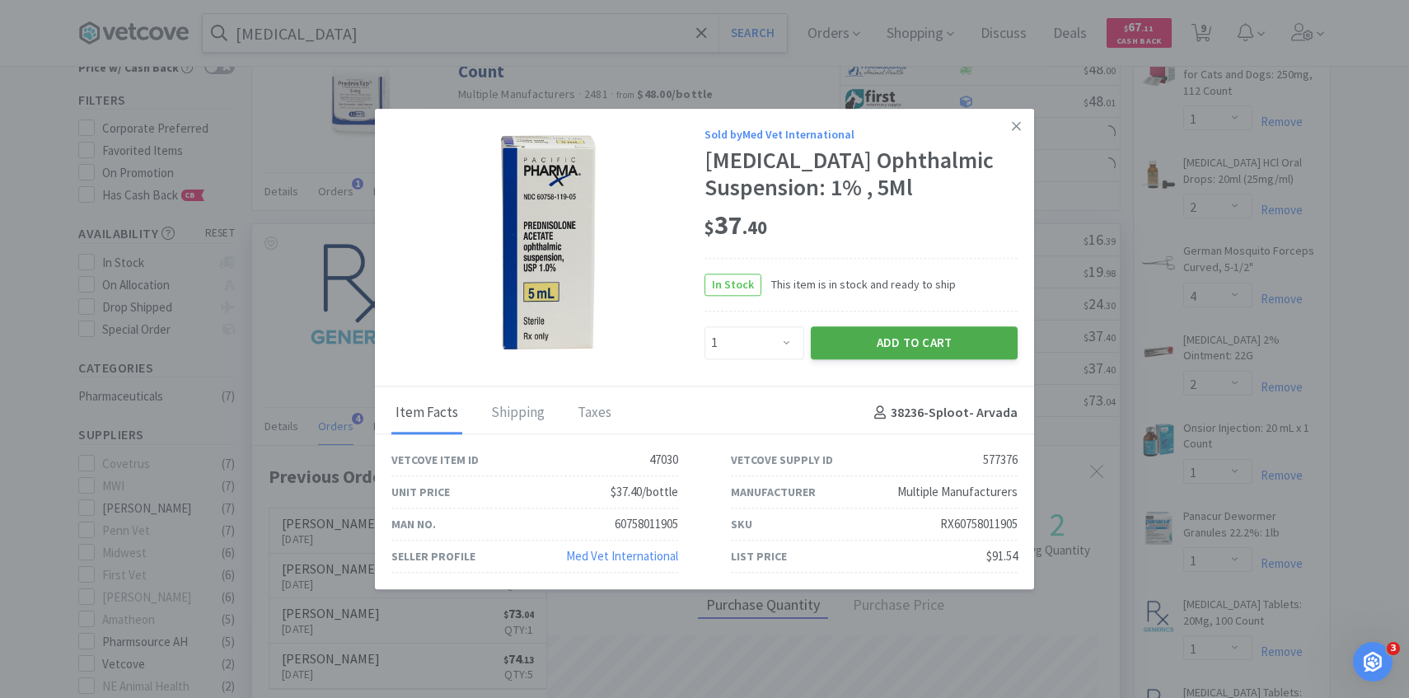
click at [900, 358] on button "Add to Cart" at bounding box center [914, 342] width 207 height 33
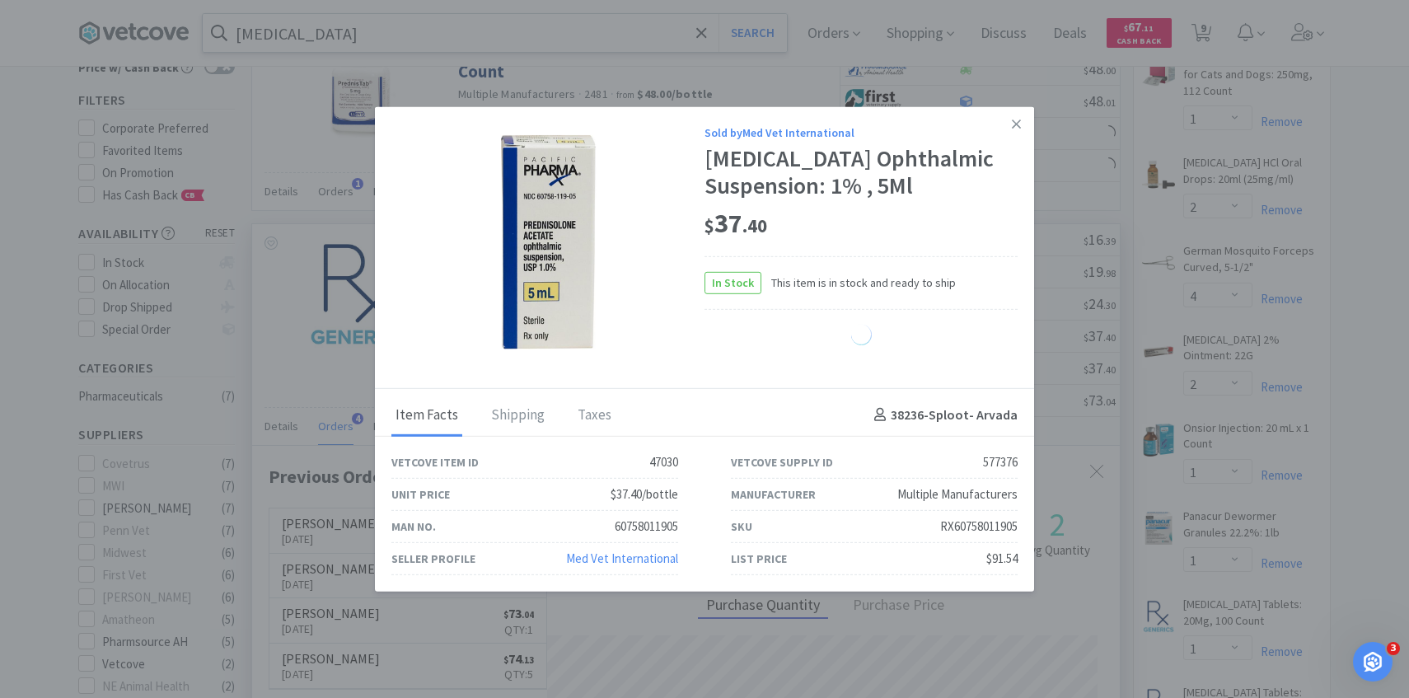
select select "1"
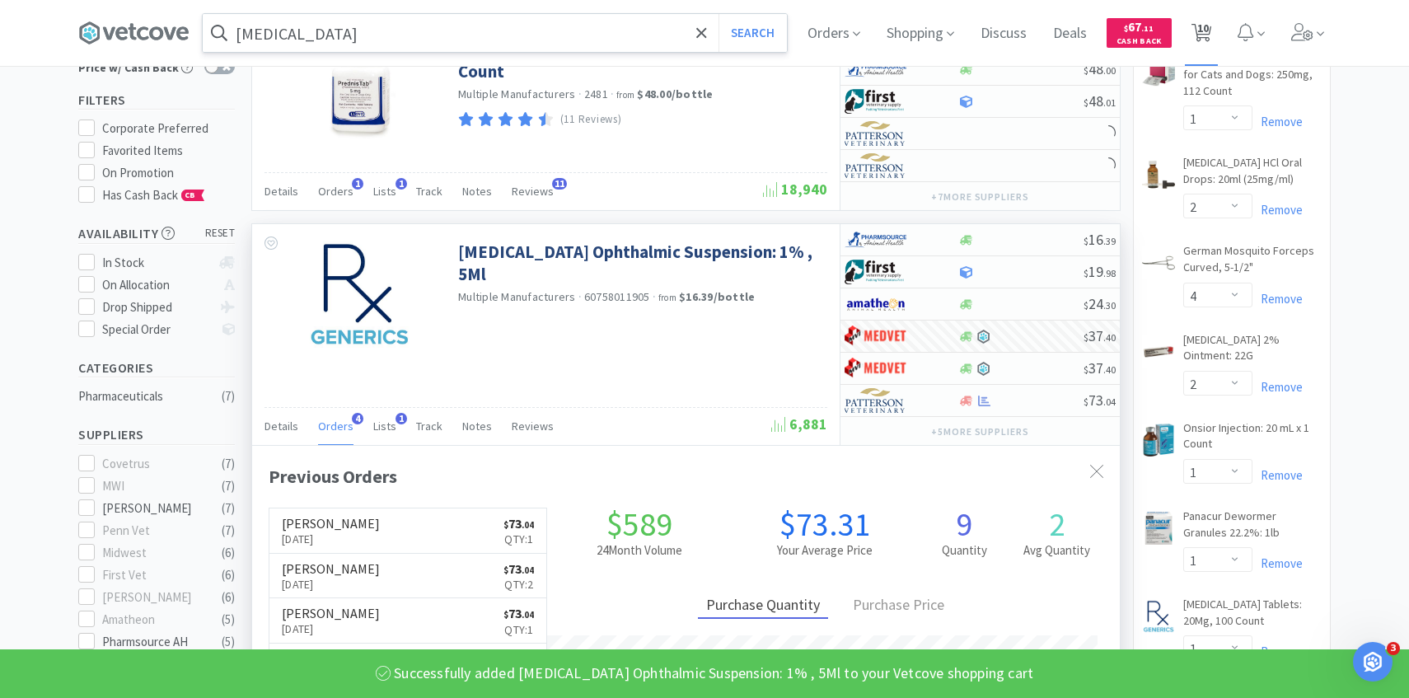
click at [1204, 29] on span "10" at bounding box center [1203, 28] width 12 height 66
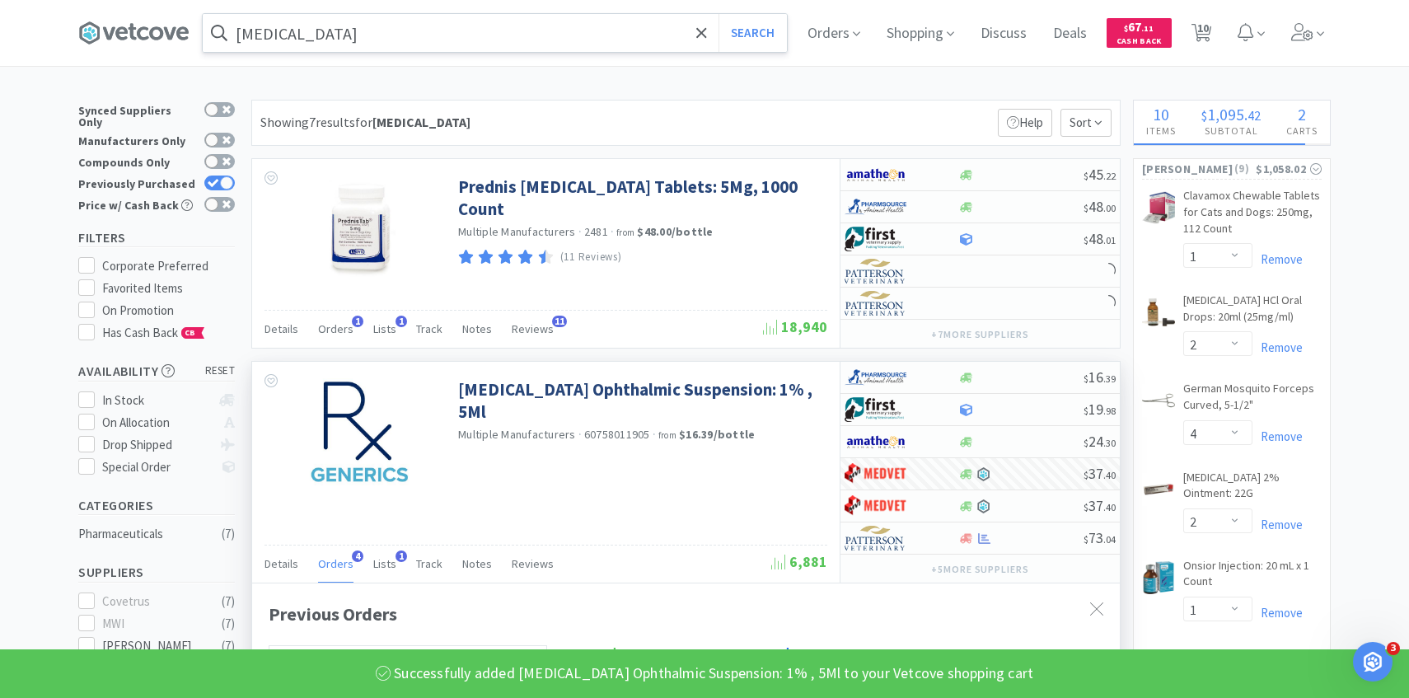
select select "1"
select select "2"
select select "4"
select select "2"
select select "1"
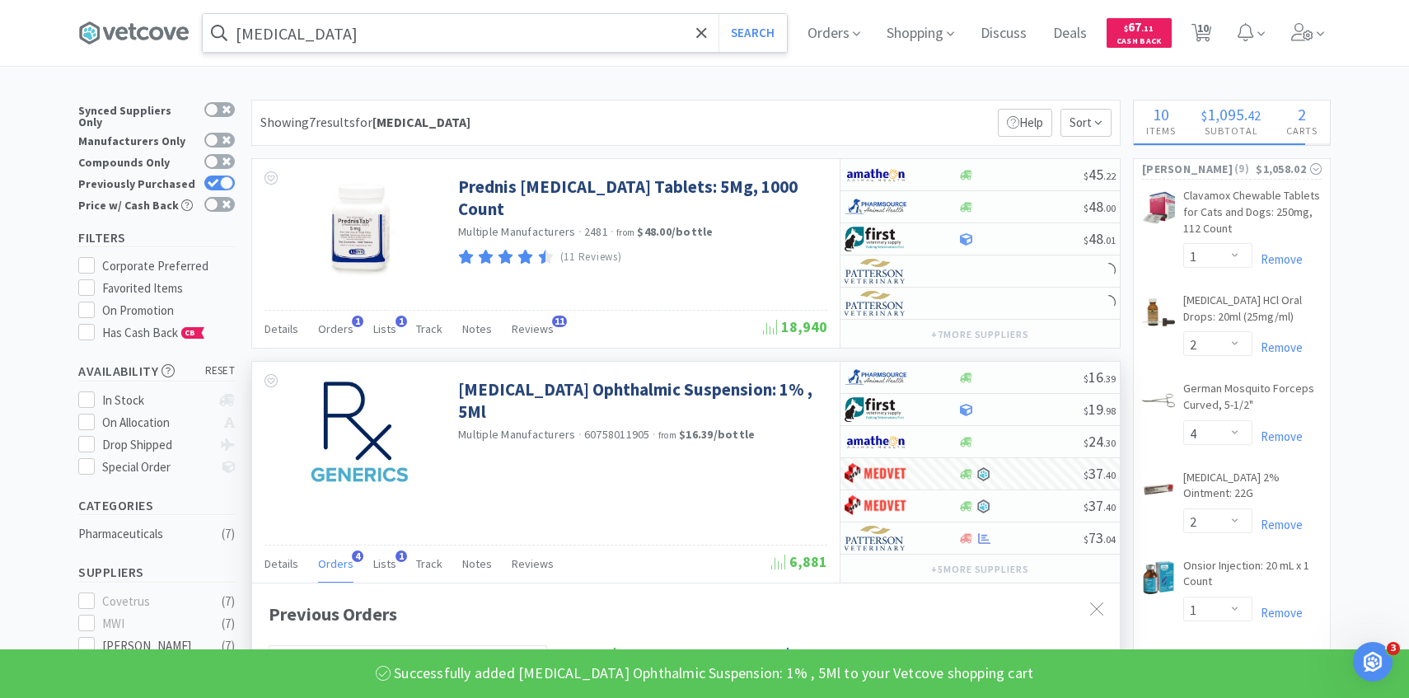
select select "1"
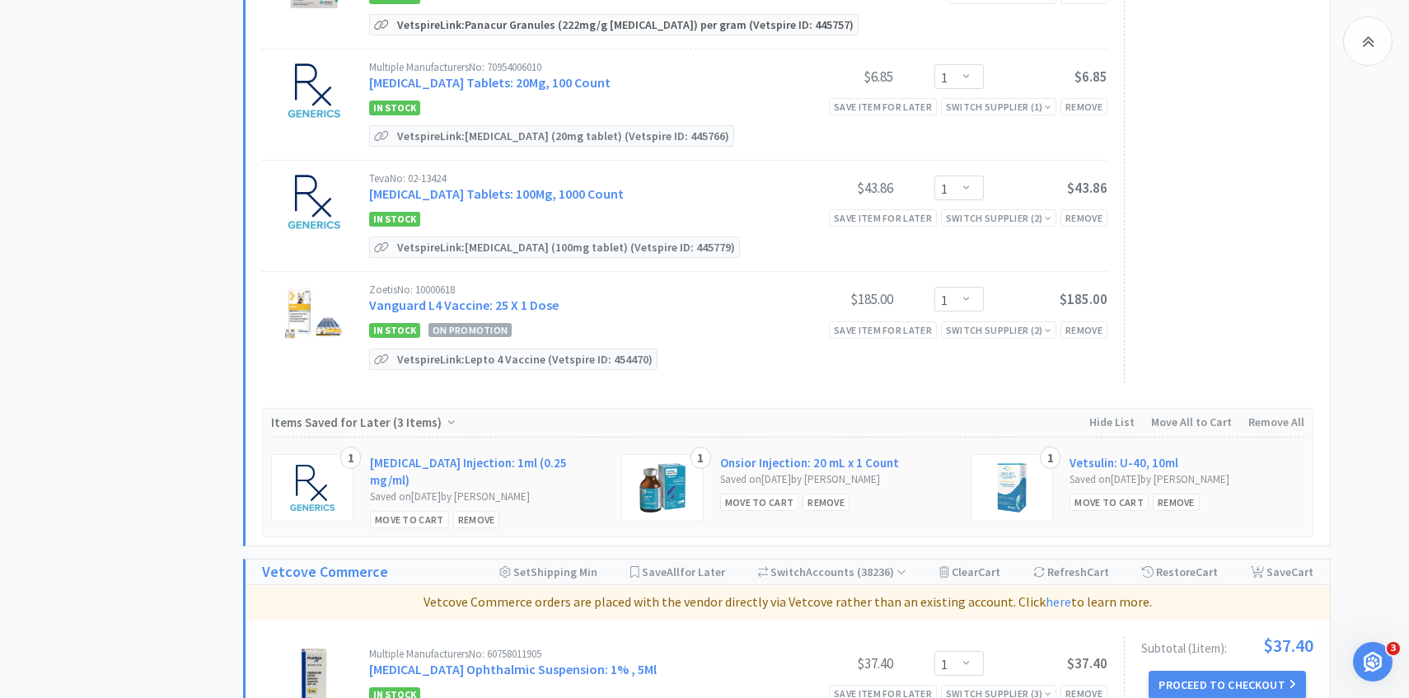
scroll to position [1284, 0]
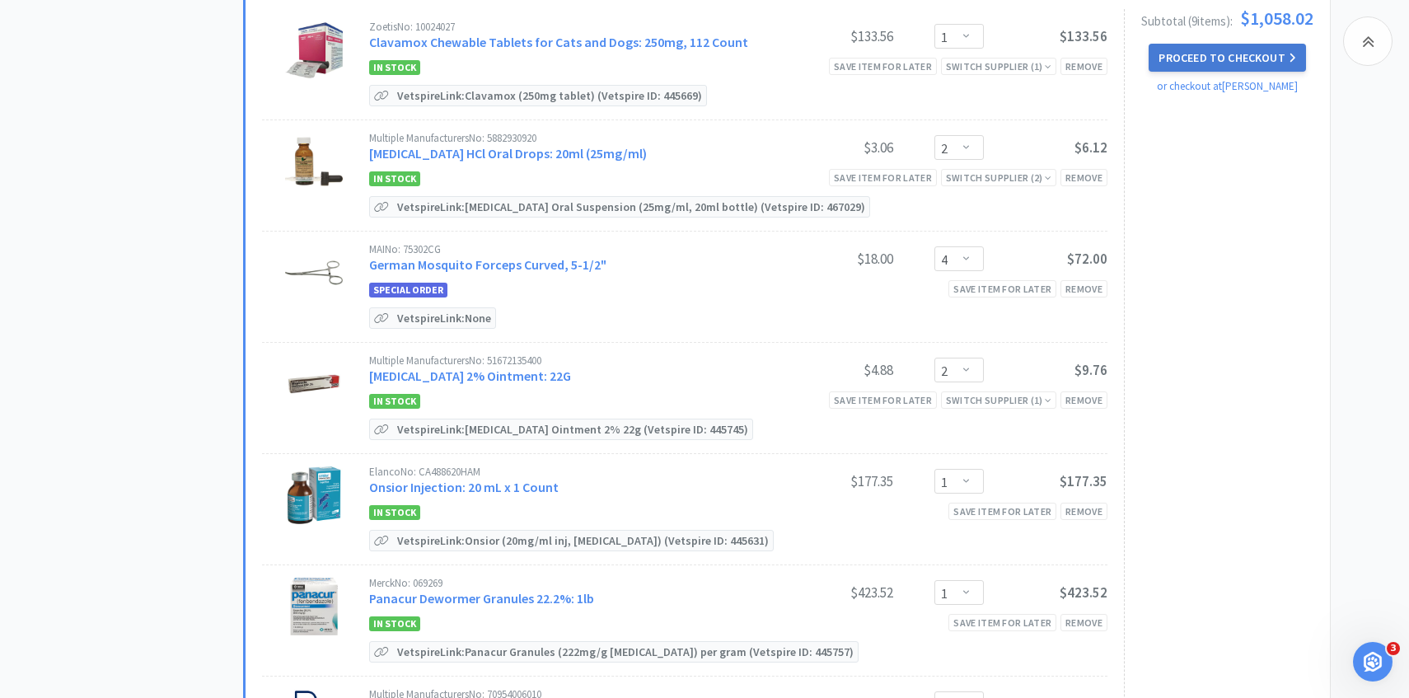
click at [1238, 63] on button "Proceed to Checkout" at bounding box center [1226, 58] width 157 height 28
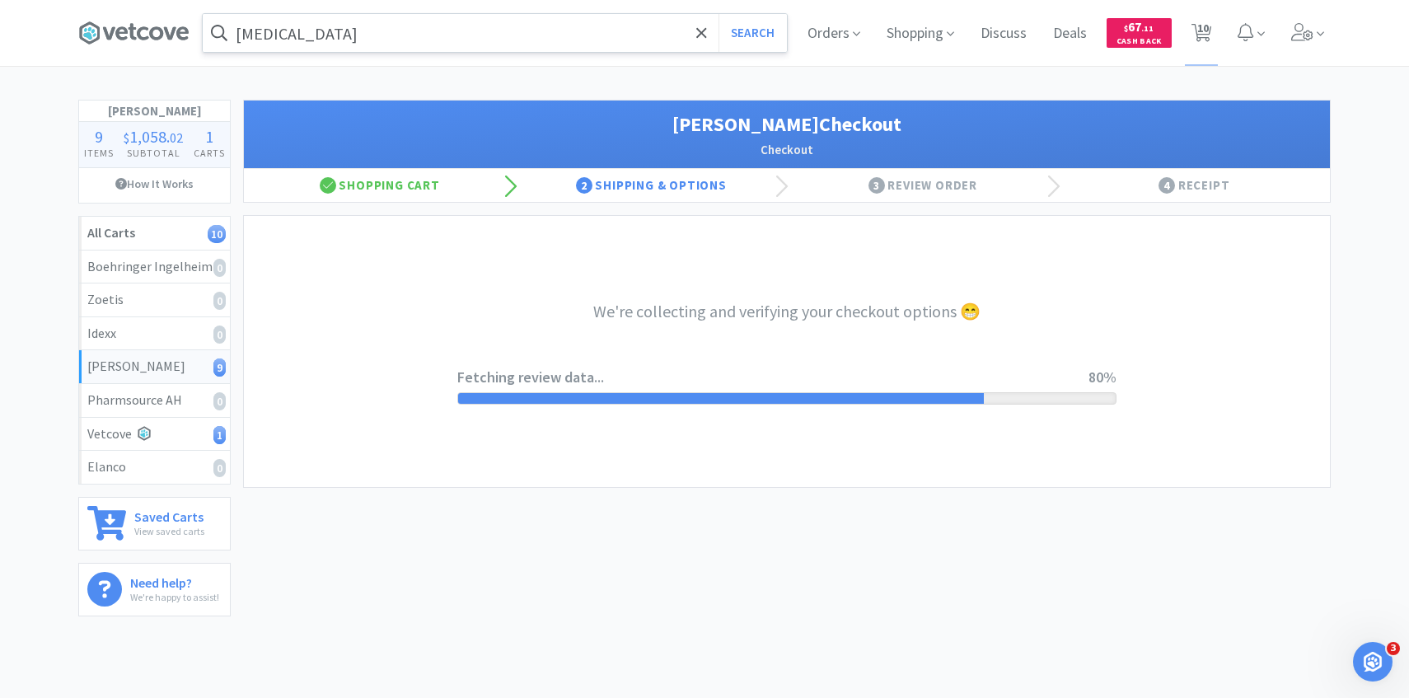
select select "1"
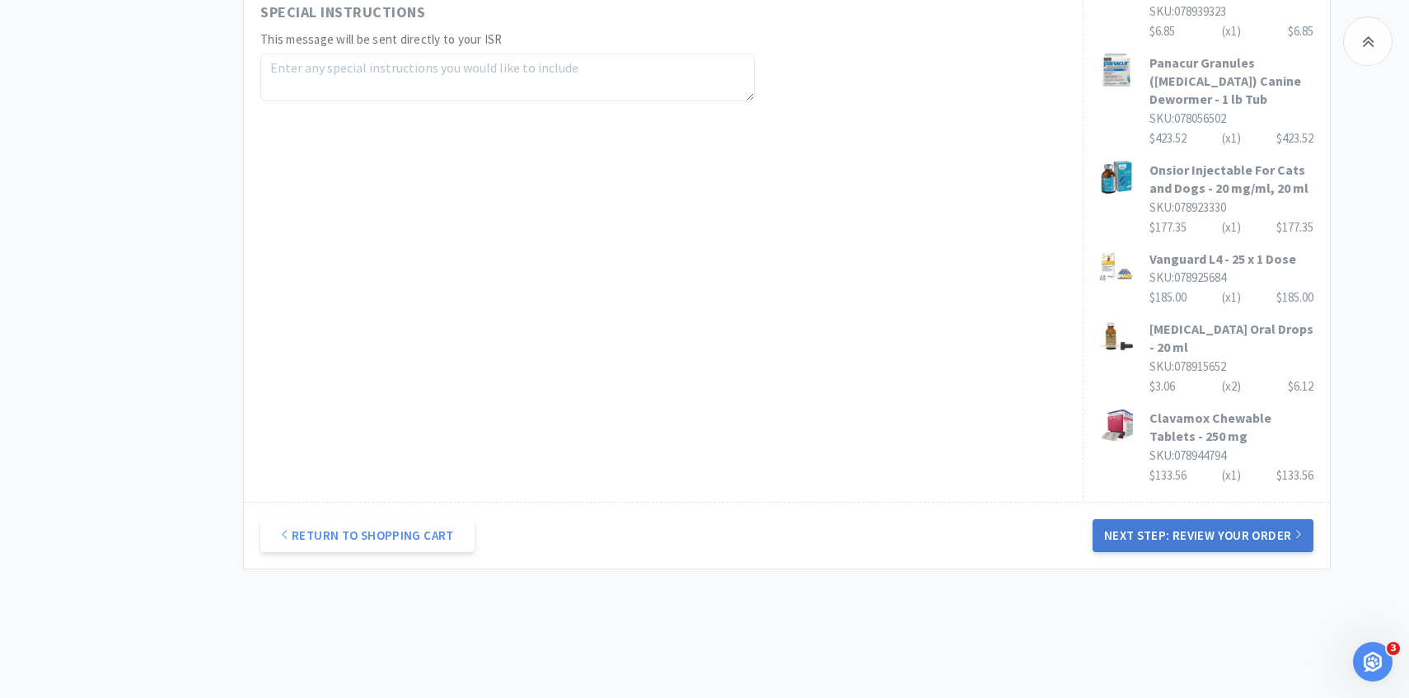
click at [1164, 519] on button "Next Step: Review Your Order" at bounding box center [1202, 535] width 221 height 33
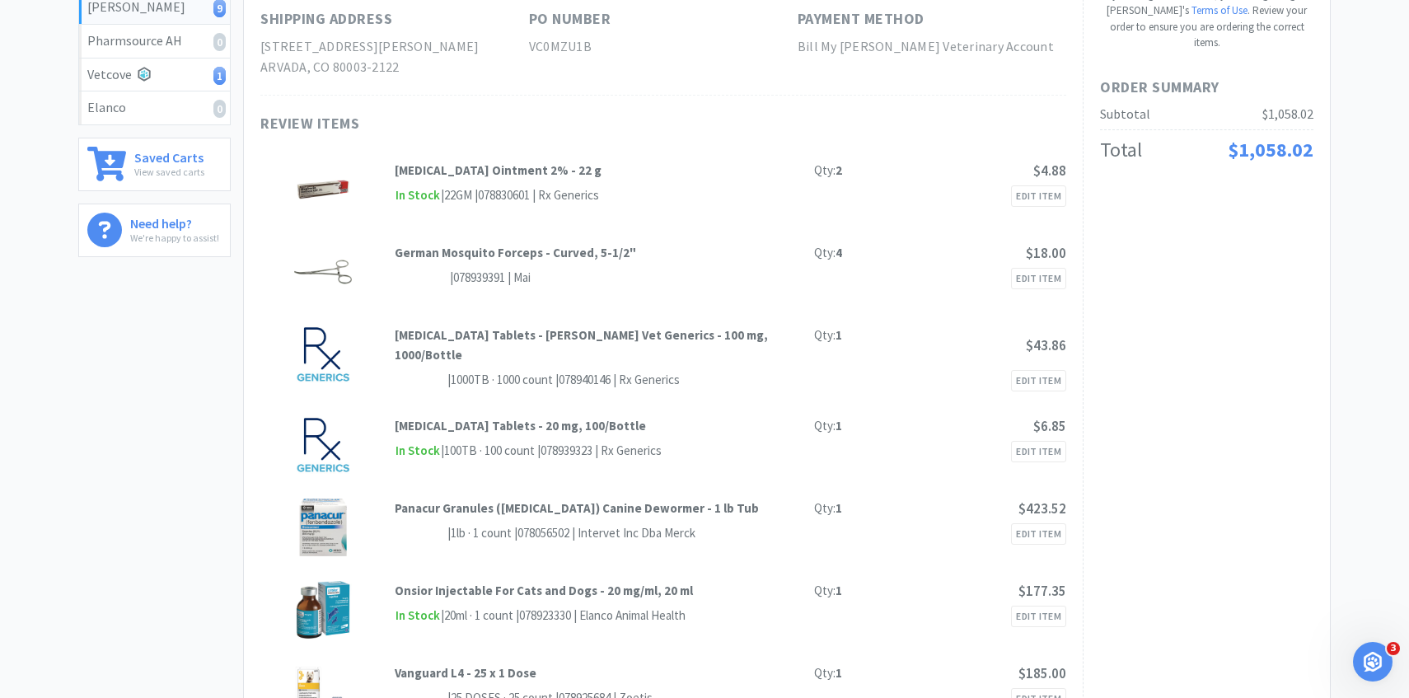
scroll to position [27, 0]
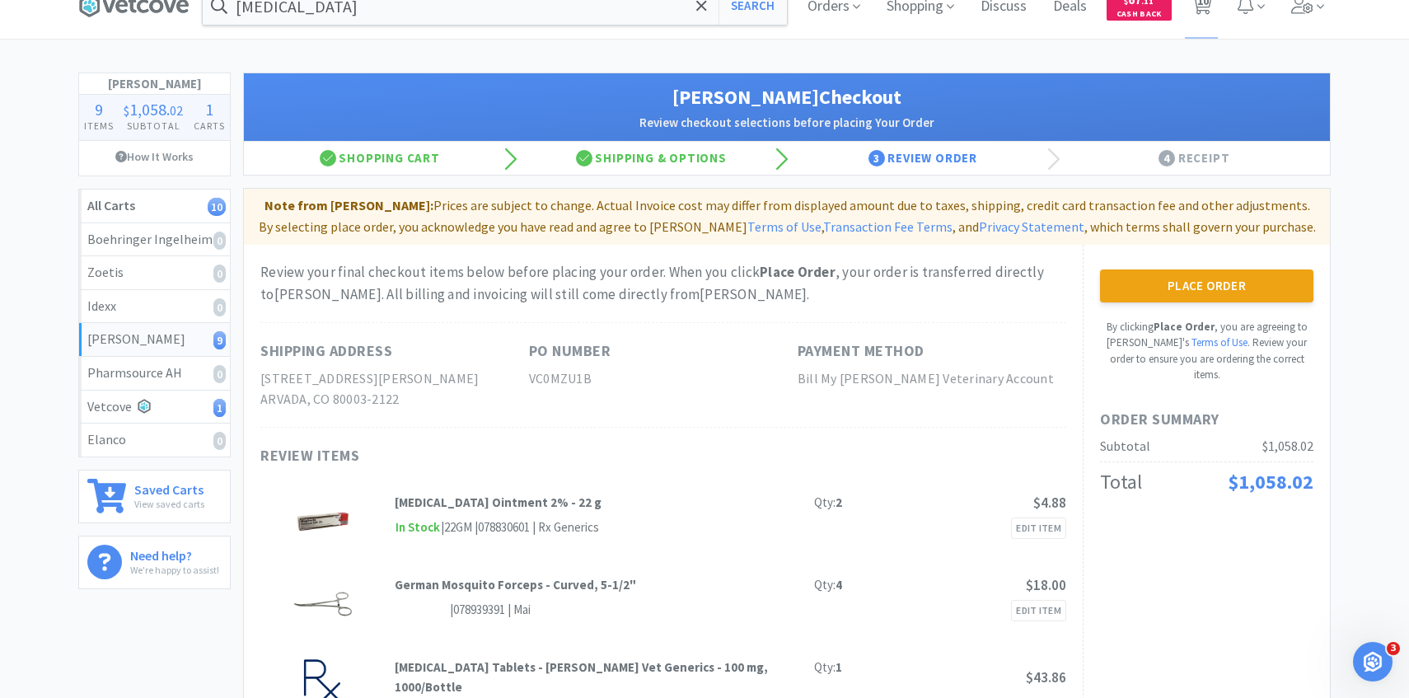
click at [1157, 306] on div "Place Order By clicking Place Order , you are agreeing to Vetcove's Terms of Us…" at bounding box center [1206, 326] width 213 height 114
click at [1162, 286] on button "Place Order" at bounding box center [1206, 285] width 213 height 33
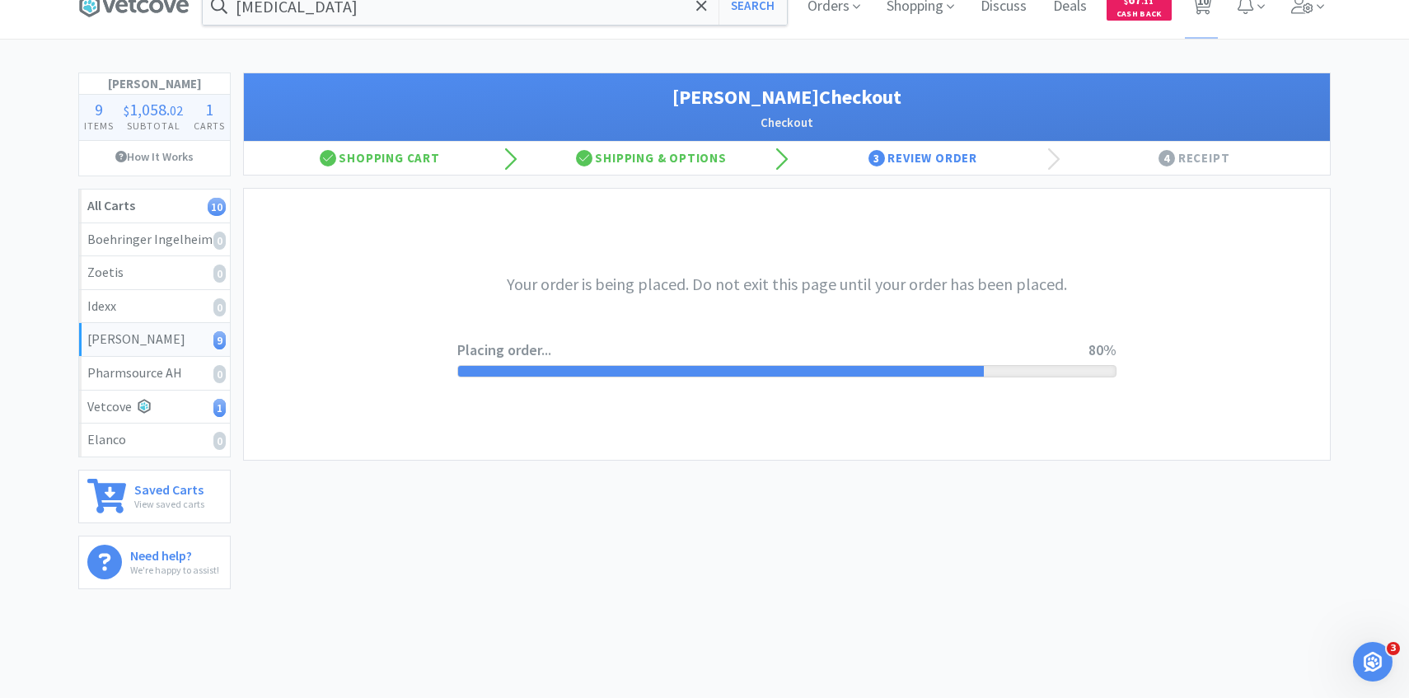
scroll to position [0, 0]
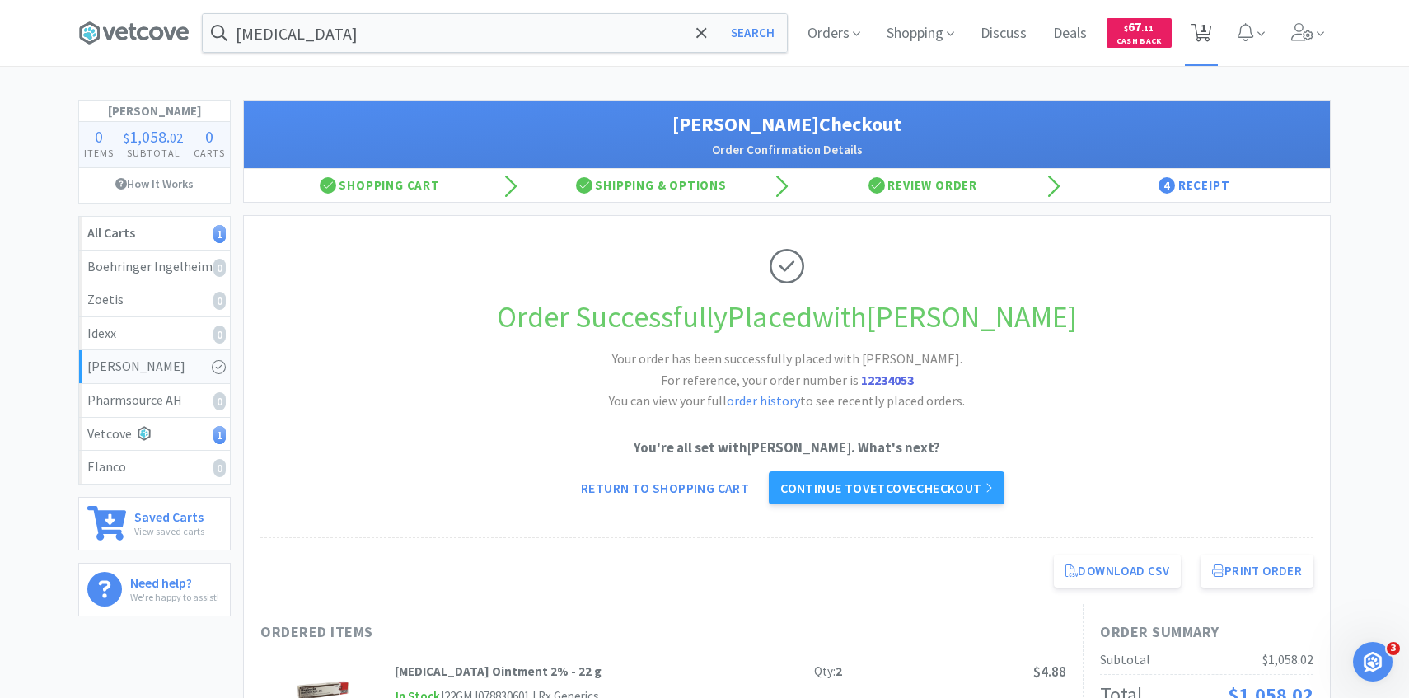
click at [1196, 40] on icon at bounding box center [1201, 33] width 21 height 18
select select "1"
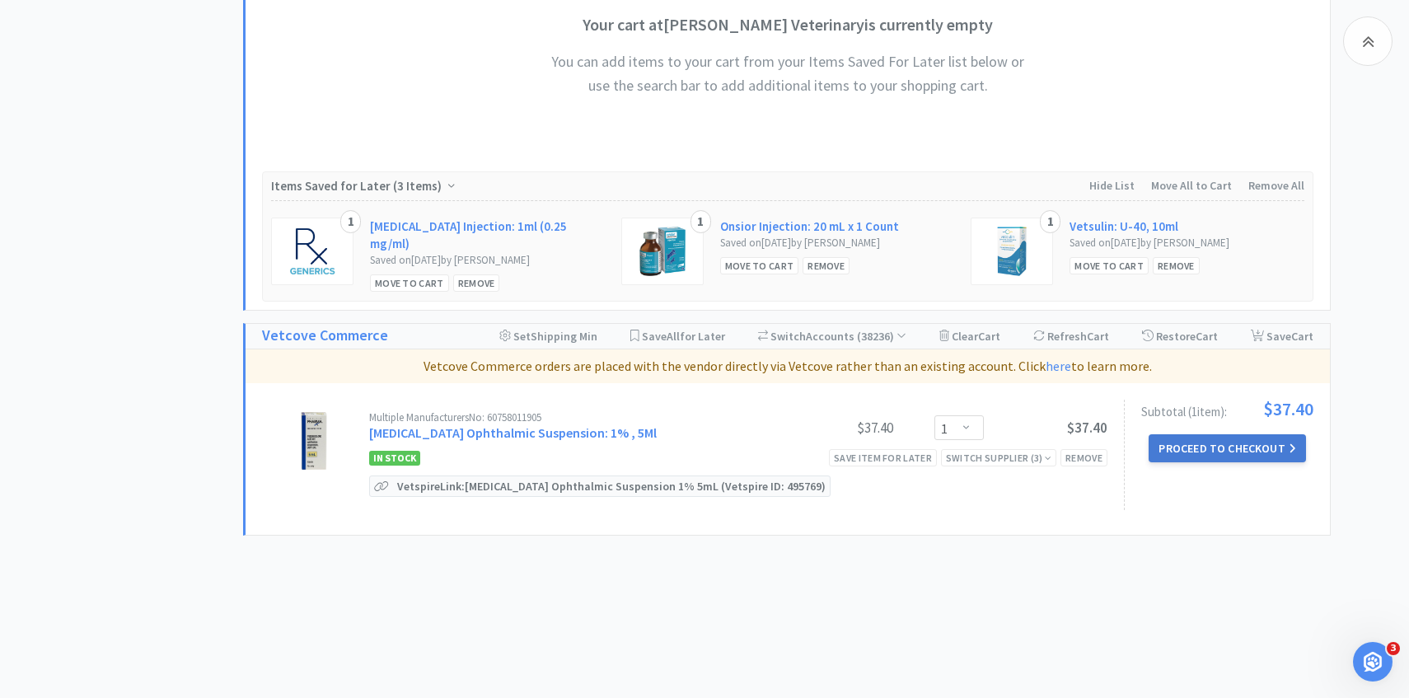
click at [1173, 447] on button "Proceed to Checkout" at bounding box center [1226, 448] width 157 height 28
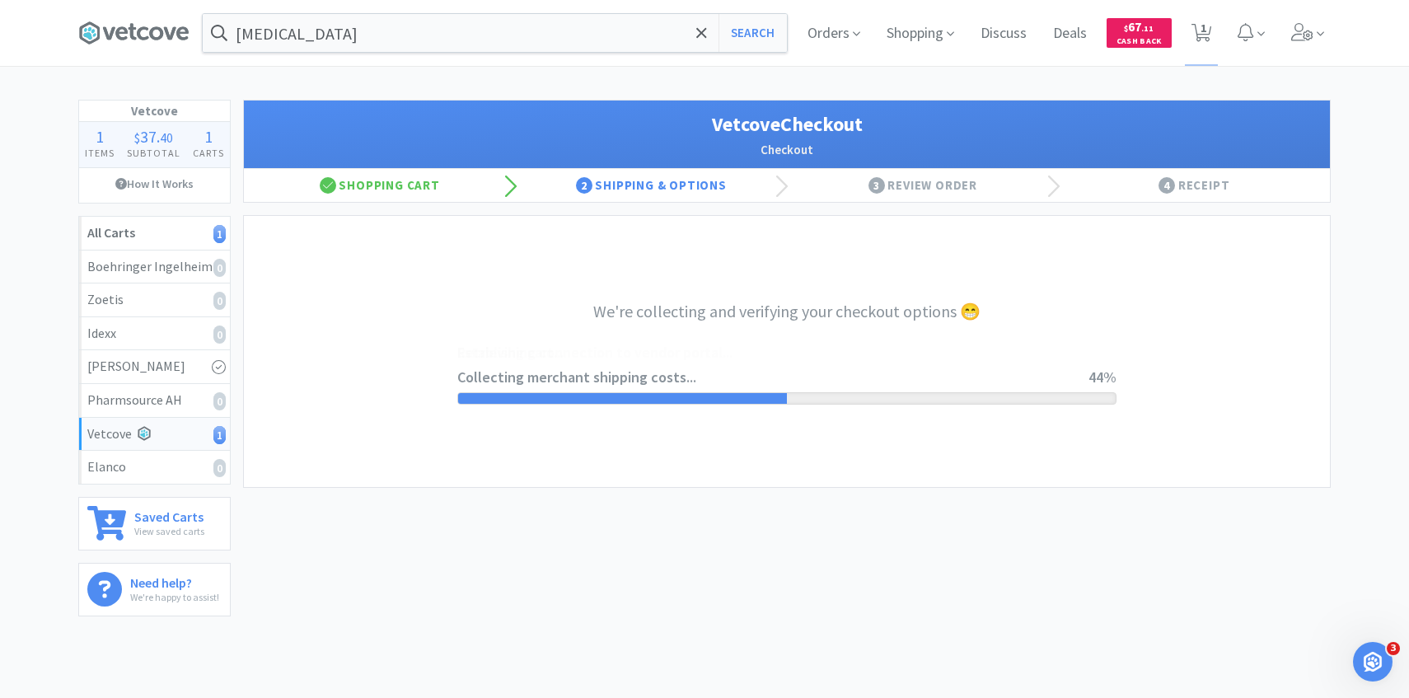
select select "2489"
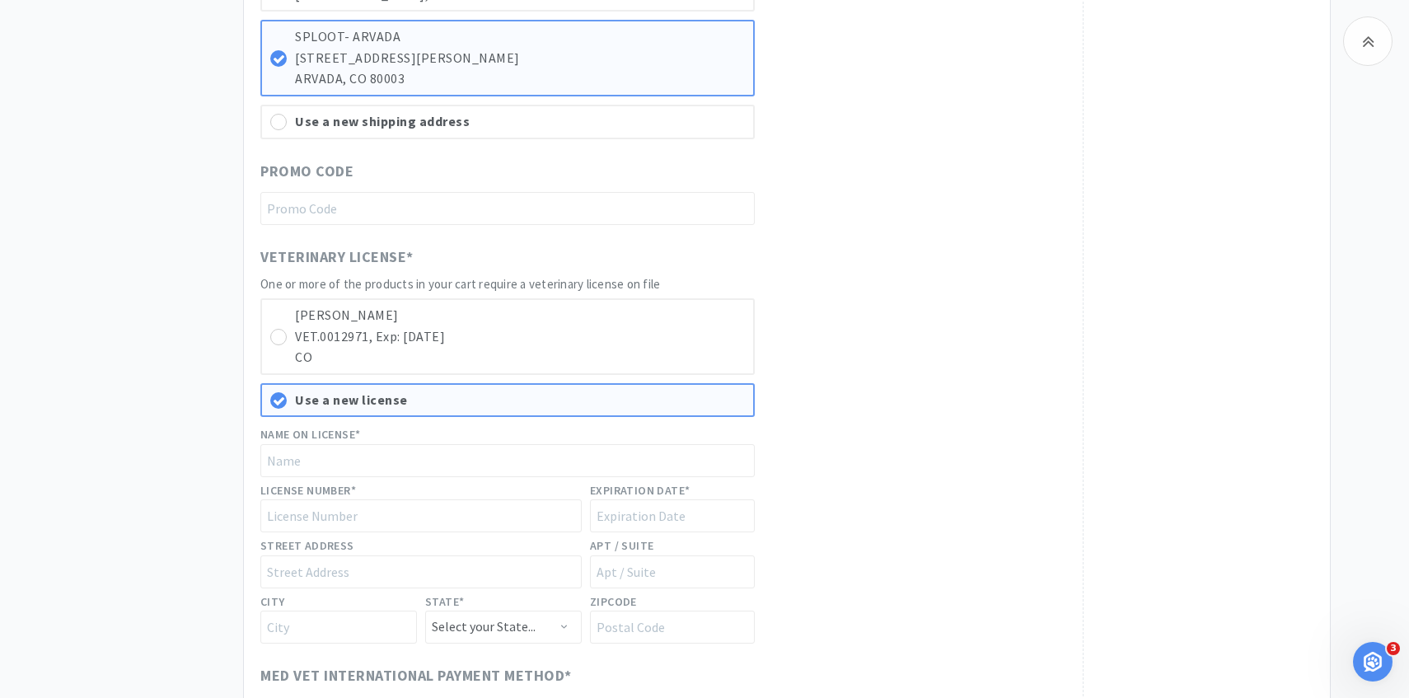
scroll to position [680, 0]
click at [657, 347] on p "CO" at bounding box center [520, 354] width 450 height 21
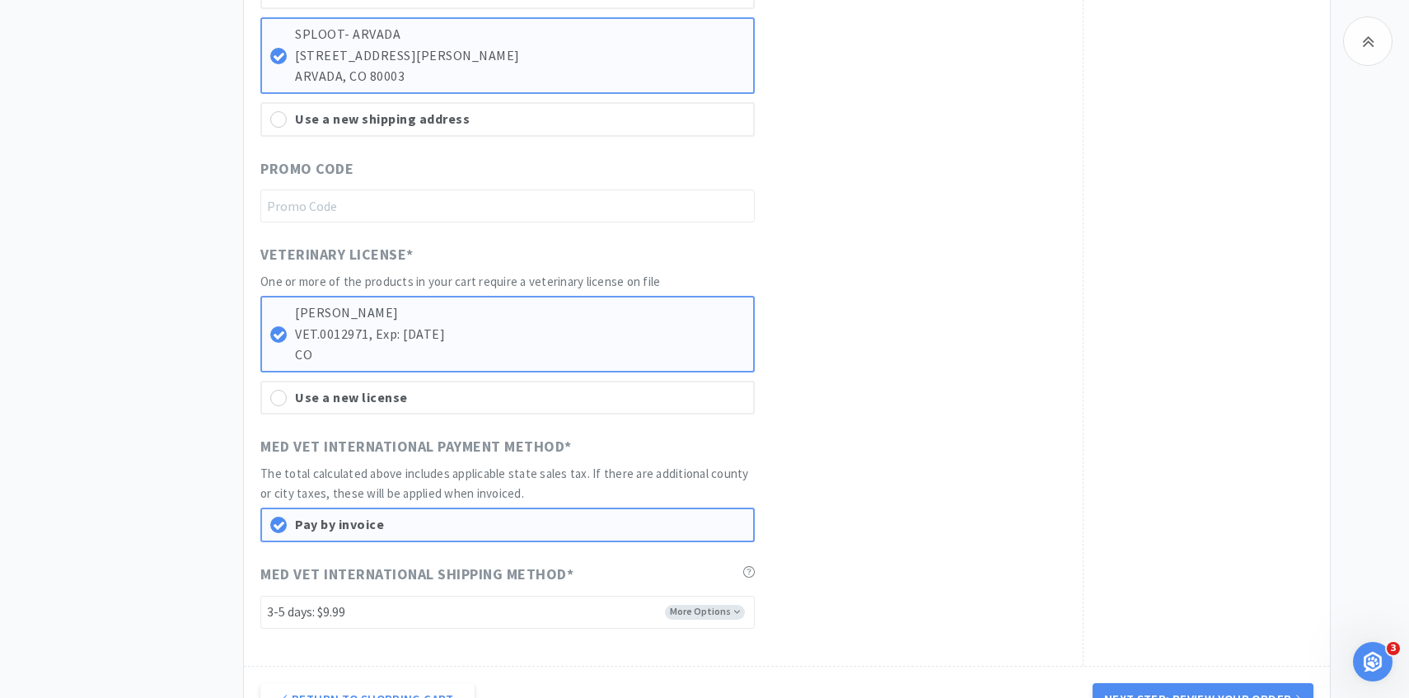
scroll to position [883, 0]
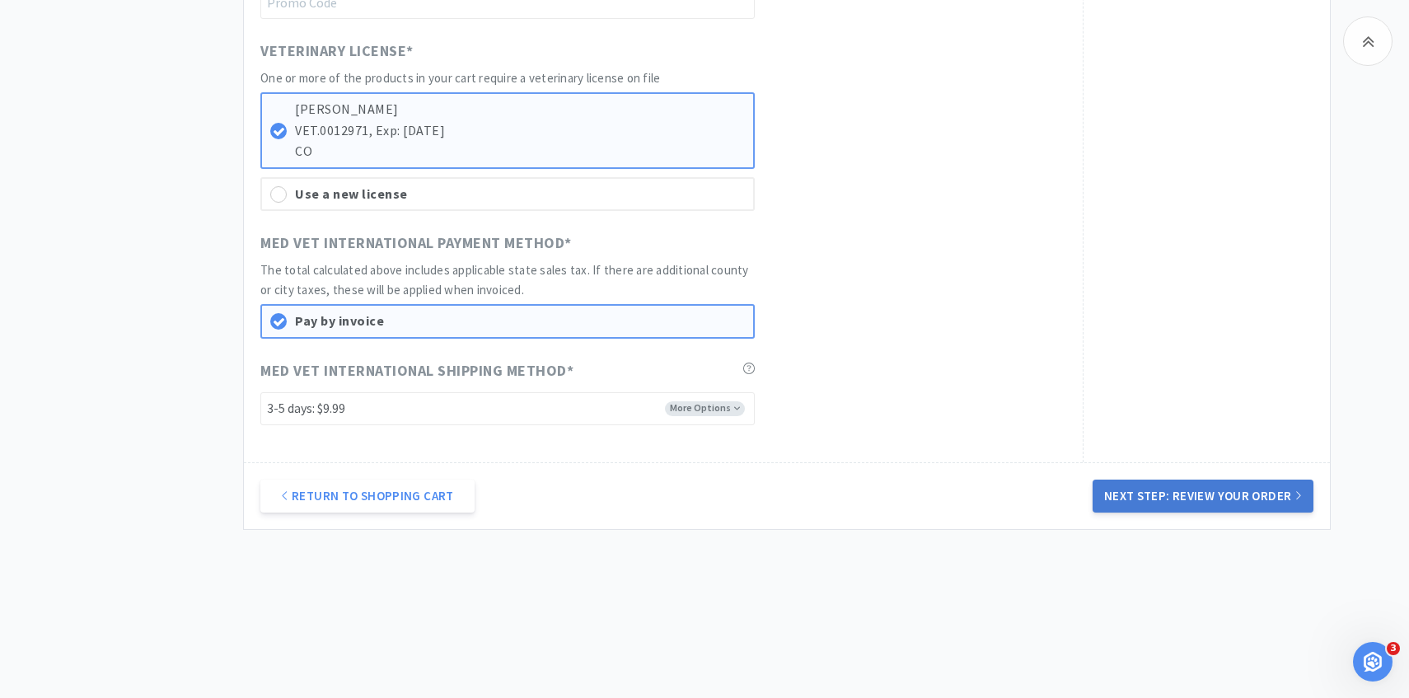
click at [1243, 503] on button "Next Step: Review Your Order" at bounding box center [1202, 495] width 221 height 33
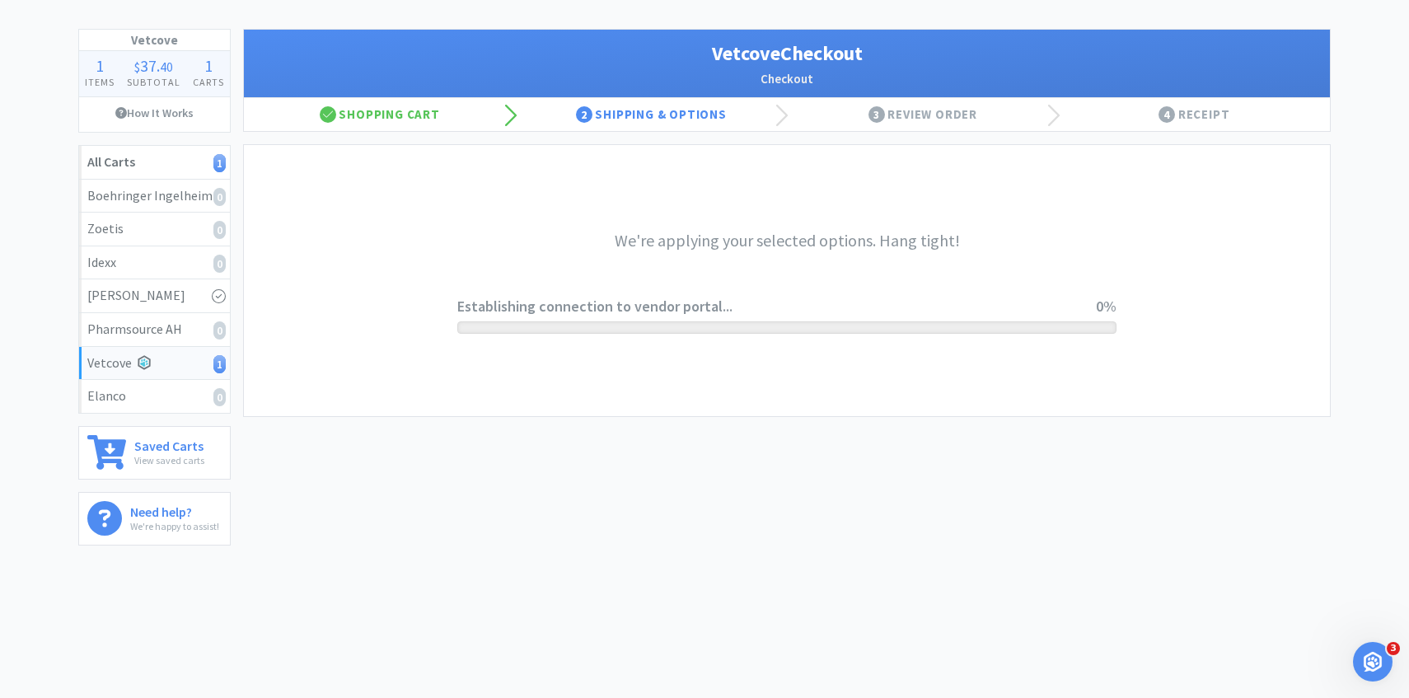
scroll to position [0, 0]
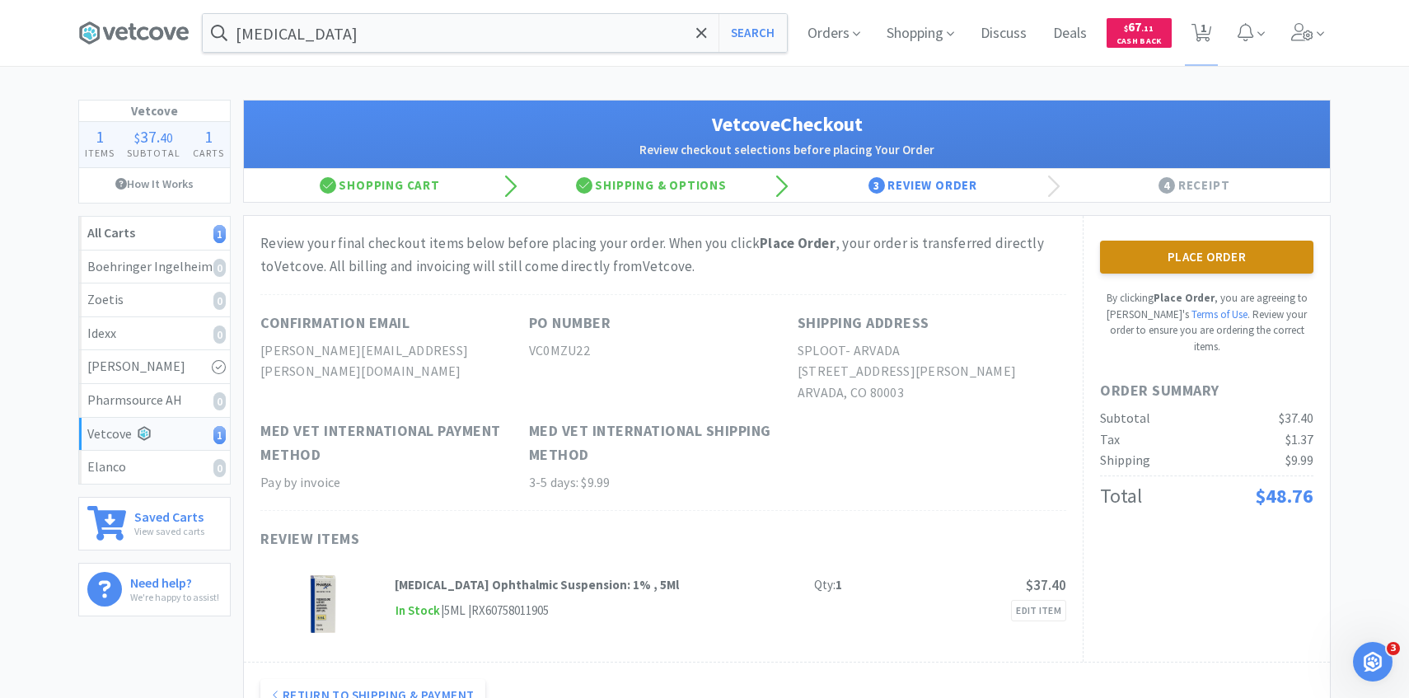
click at [1224, 245] on button "Place Order" at bounding box center [1206, 257] width 213 height 33
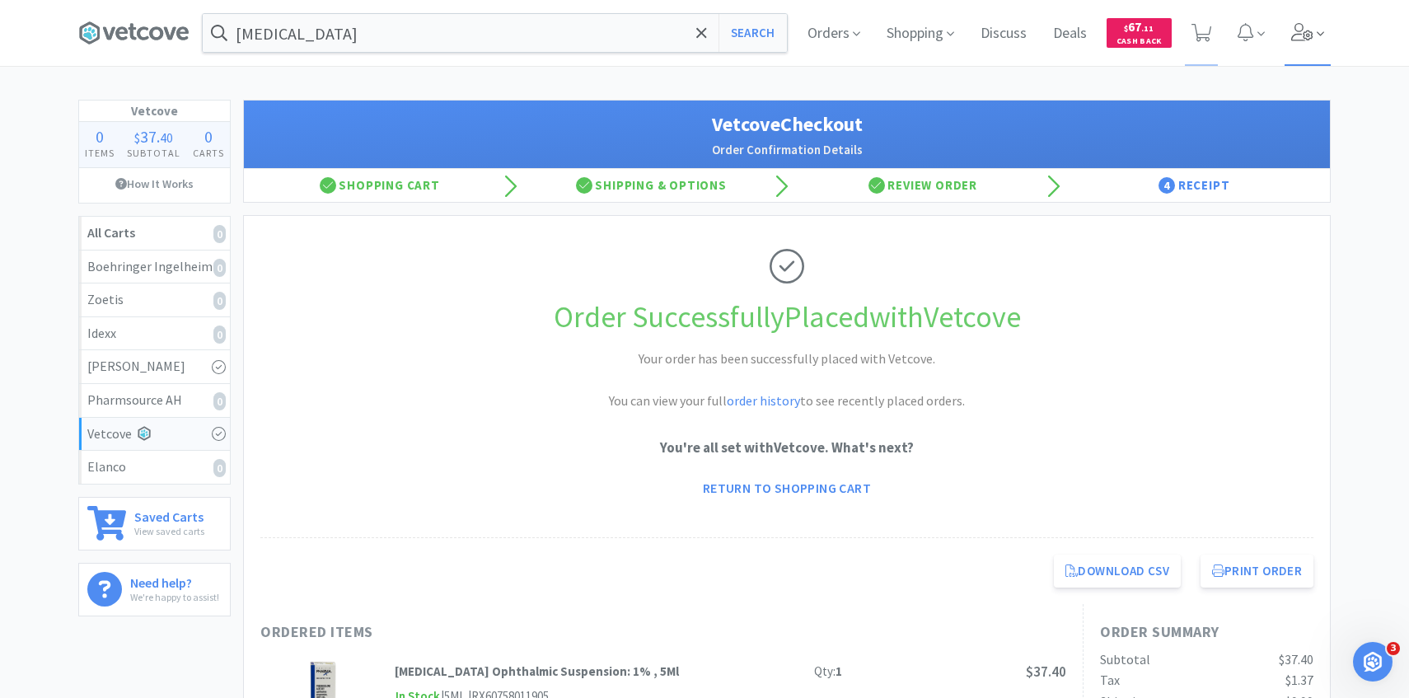
click at [1299, 51] on span at bounding box center [1307, 33] width 47 height 66
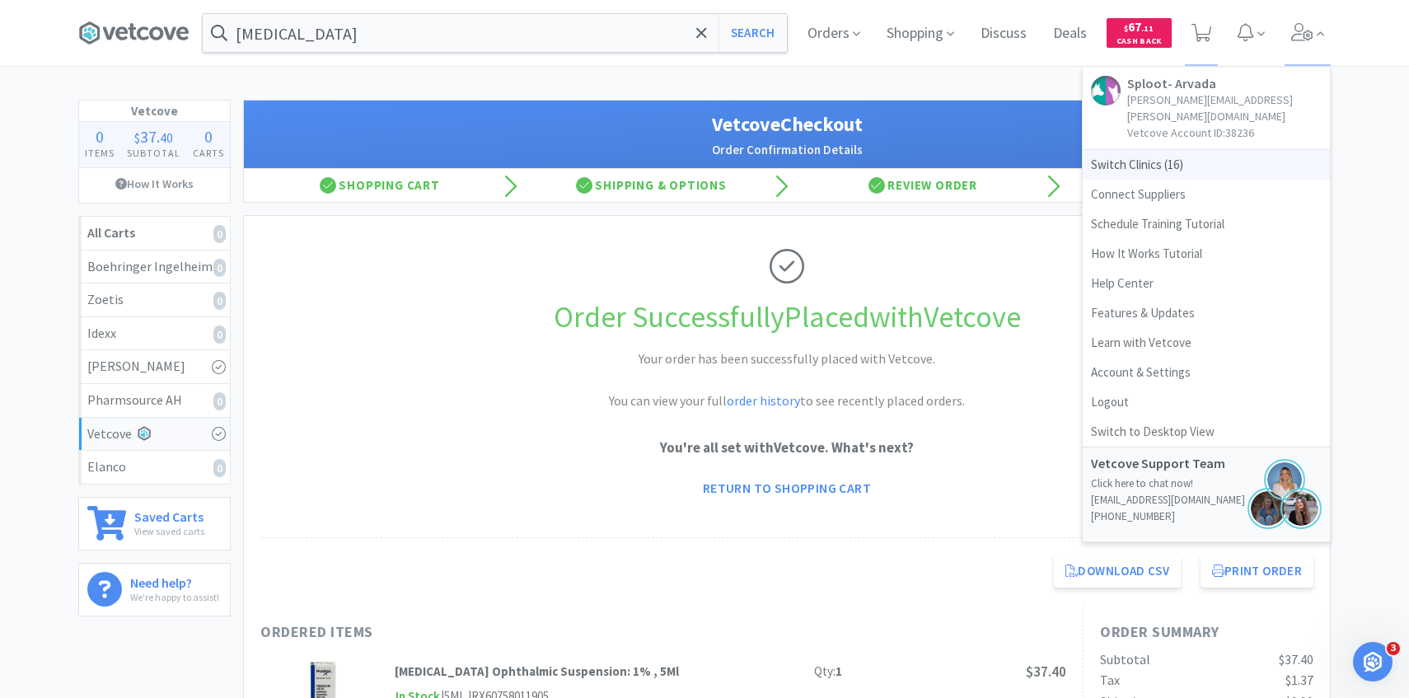
click at [1206, 150] on span "Switch Clinics ( 16 )" at bounding box center [1205, 165] width 247 height 30
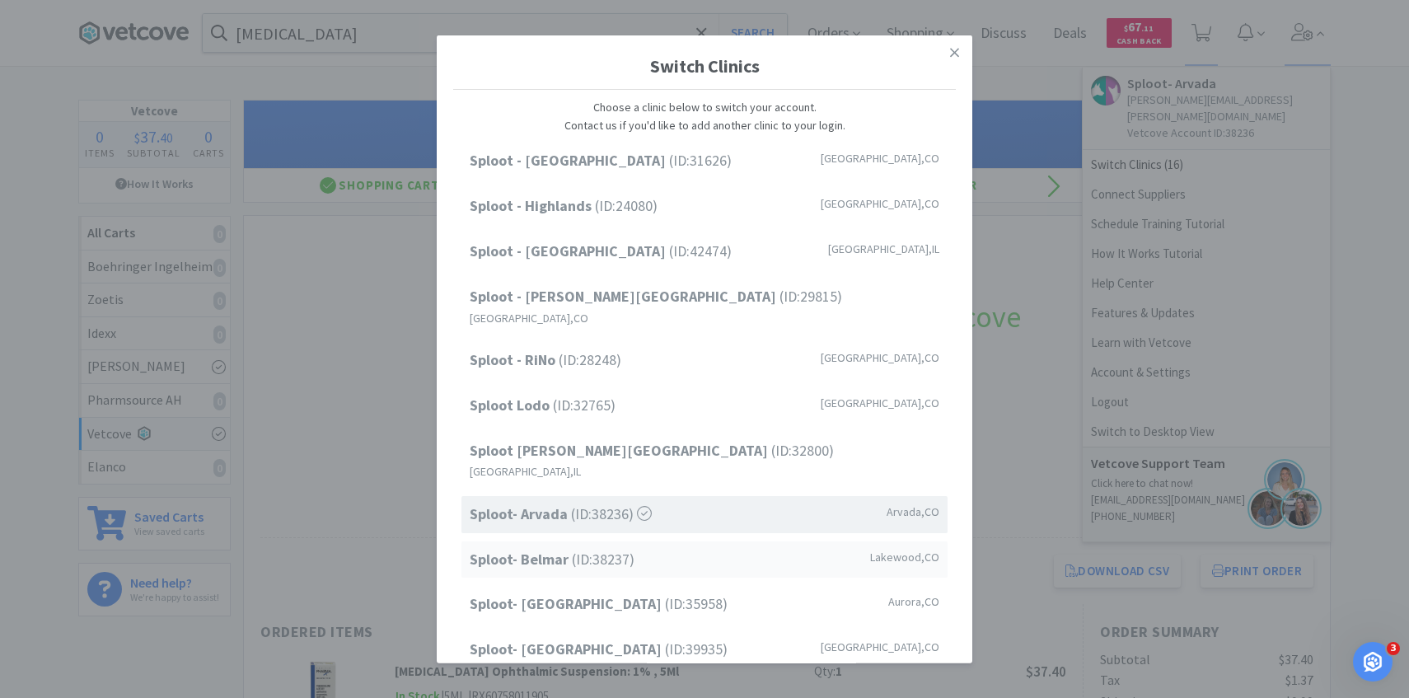
click at [605, 547] on span "Sploot- Belmar (ID: 38237 )" at bounding box center [552, 559] width 165 height 24
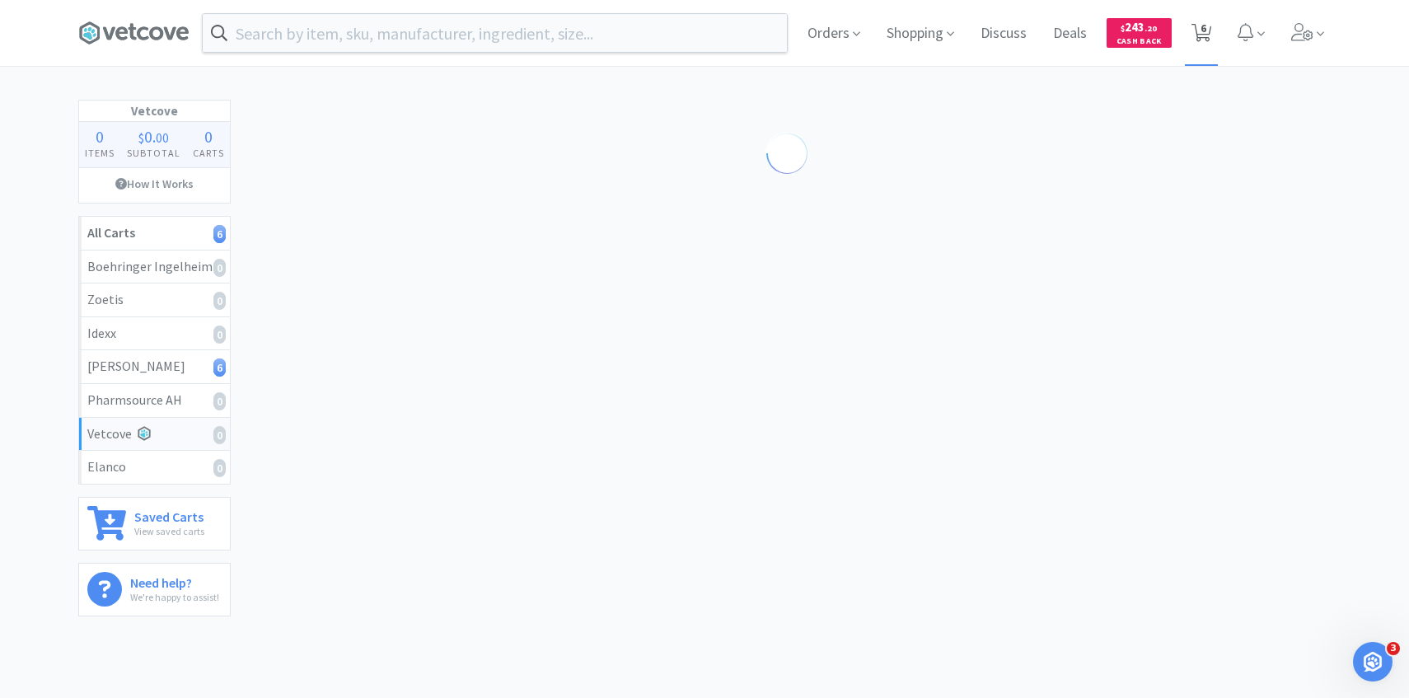
click at [1185, 42] on span "6" at bounding box center [1202, 33] width 34 height 66
select select "2"
select select "10"
select select "2"
select select "1"
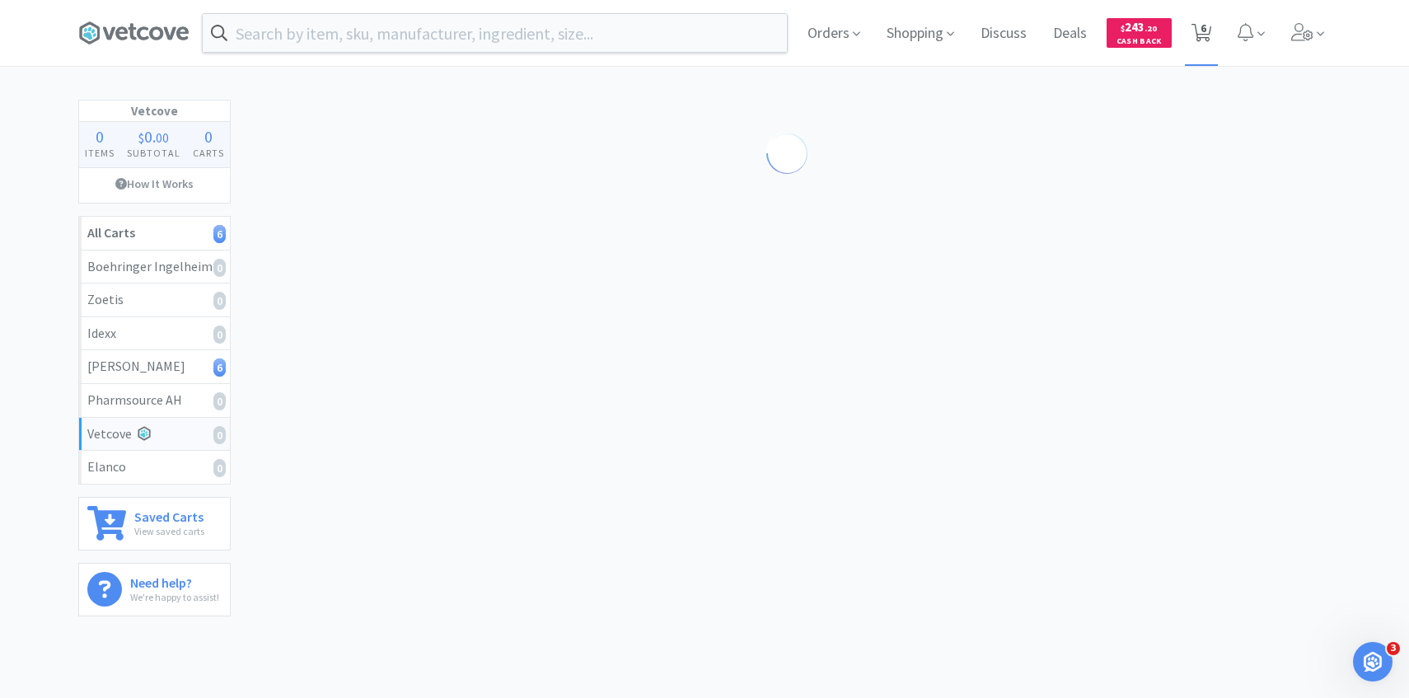
select select "1"
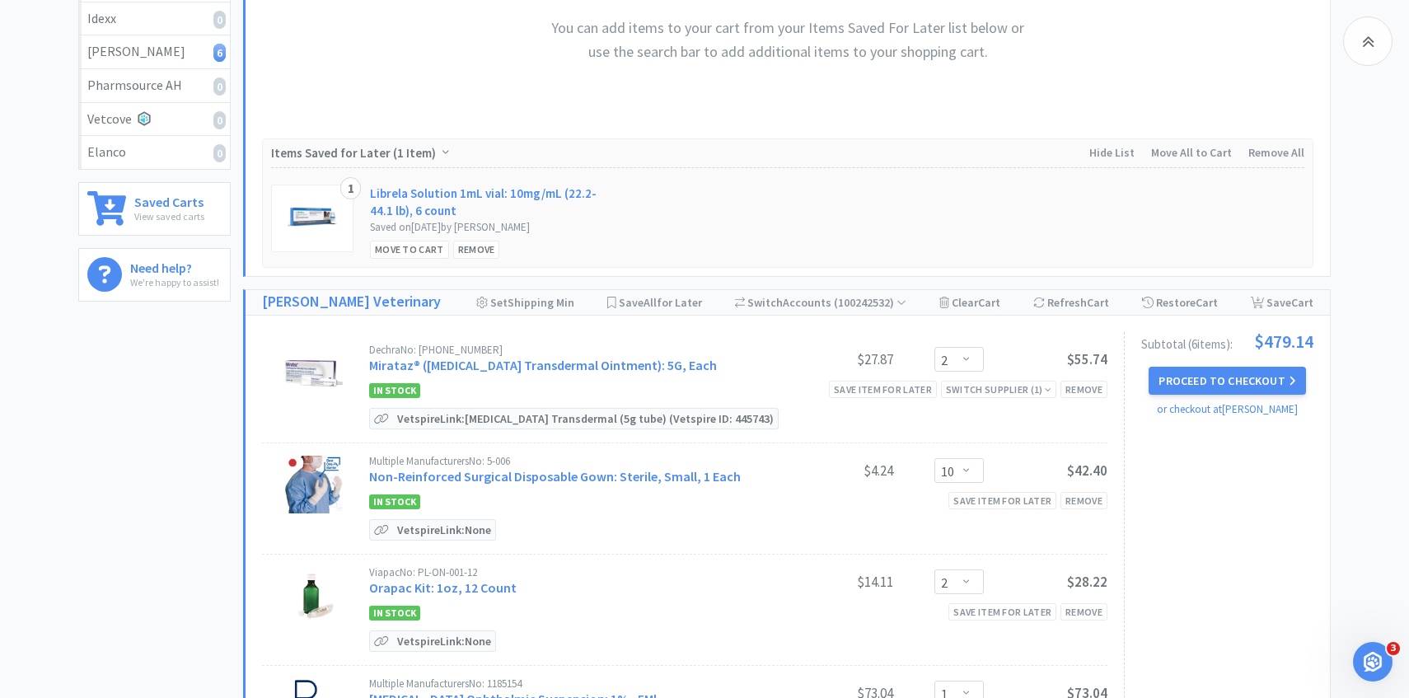
scroll to position [319, 0]
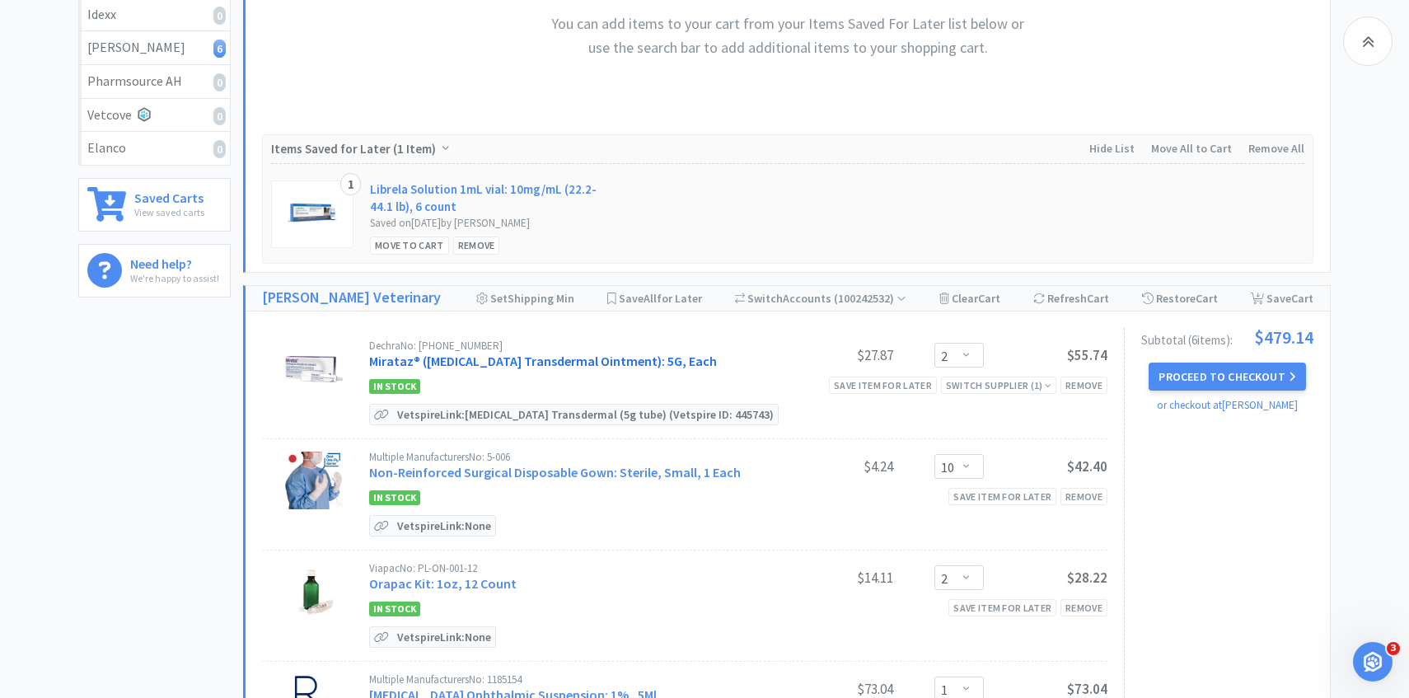
click at [509, 360] on link "Mirataz® ([MEDICAL_DATA] Transdermal Ointment): 5G, Each" at bounding box center [543, 361] width 348 height 16
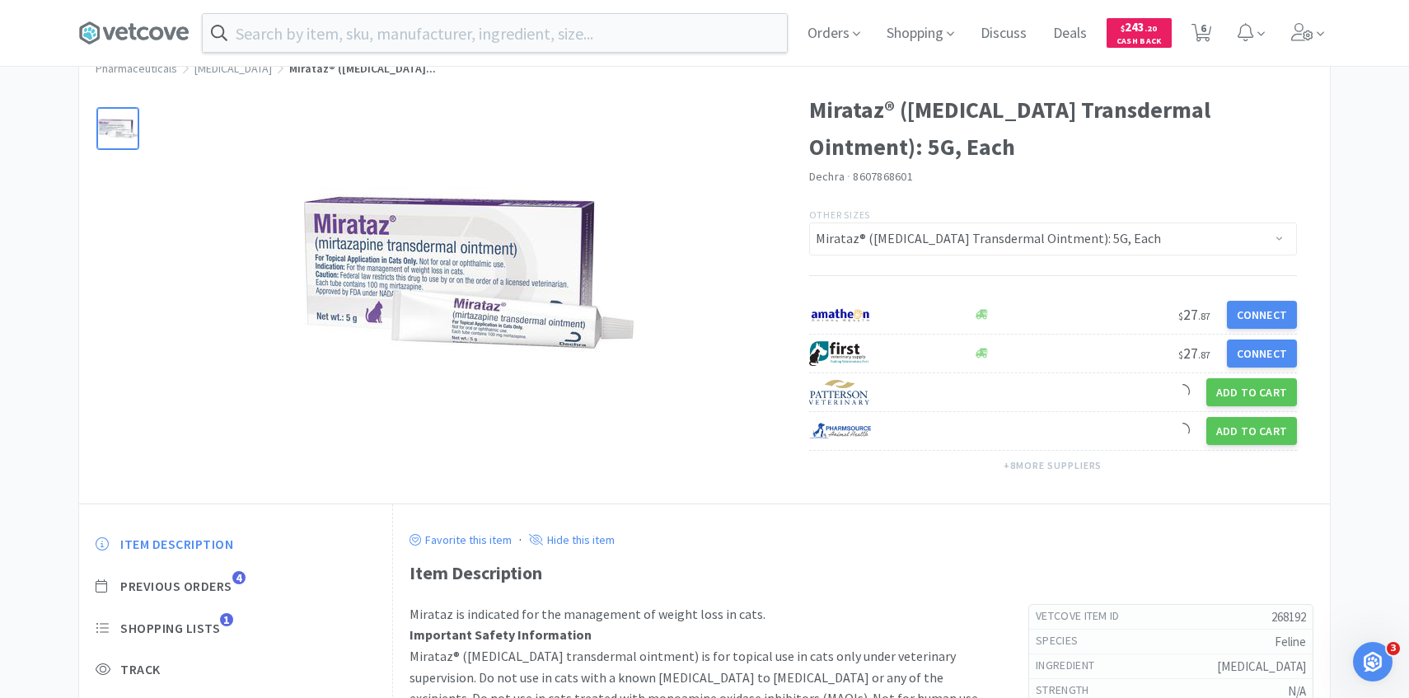
scroll to position [57, 0]
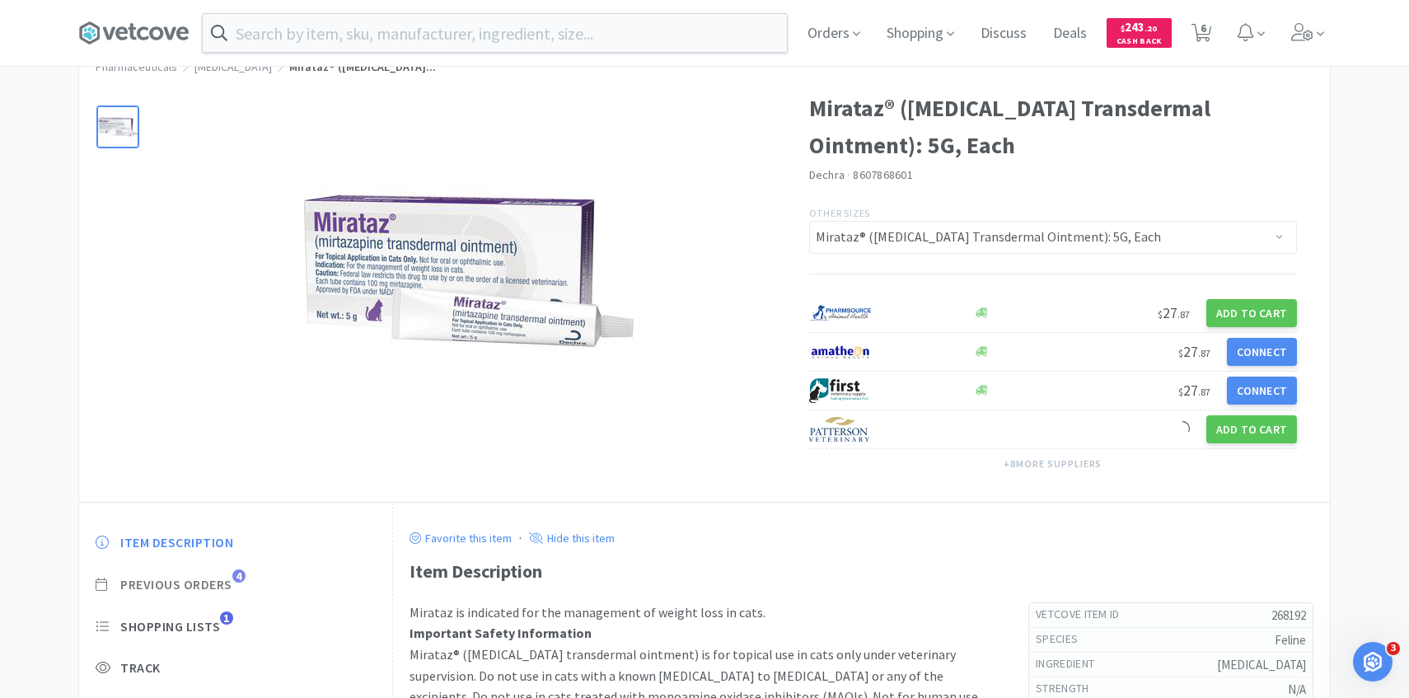
click at [218, 582] on span "Previous Orders" at bounding box center [176, 584] width 112 height 17
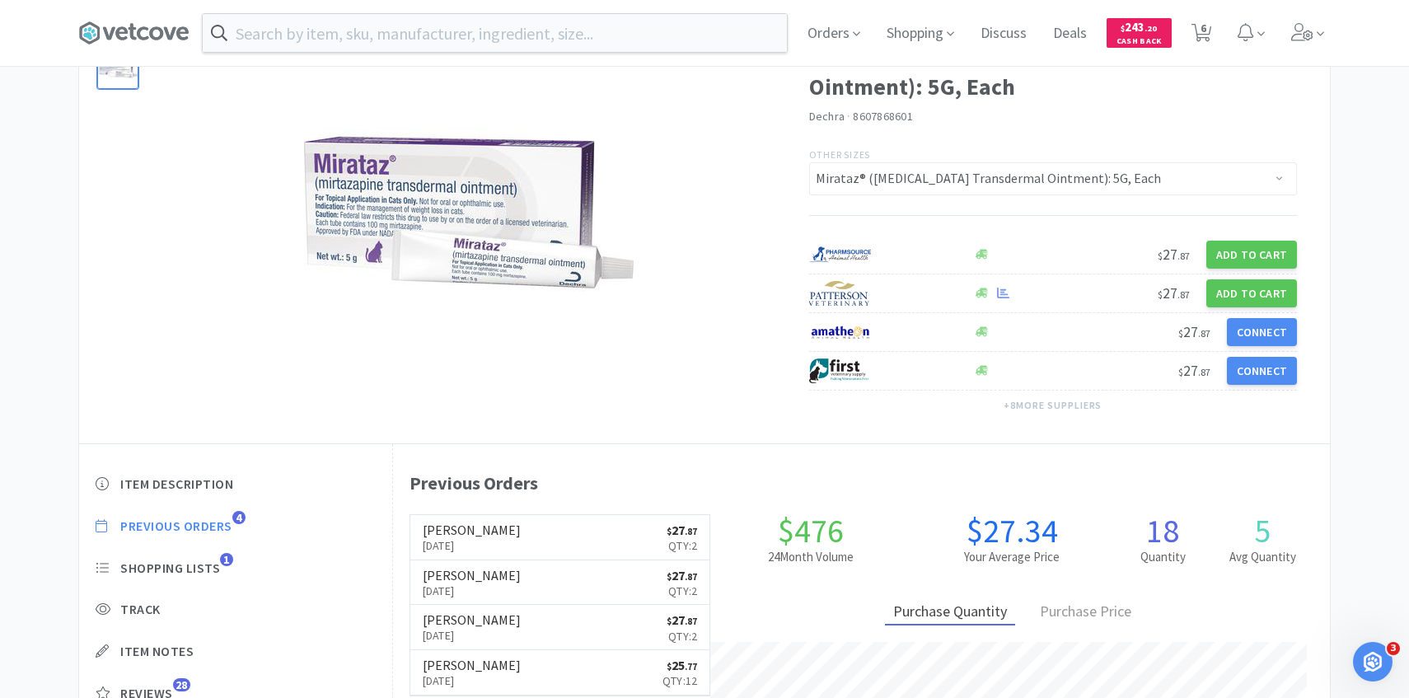
scroll to position [452, 937]
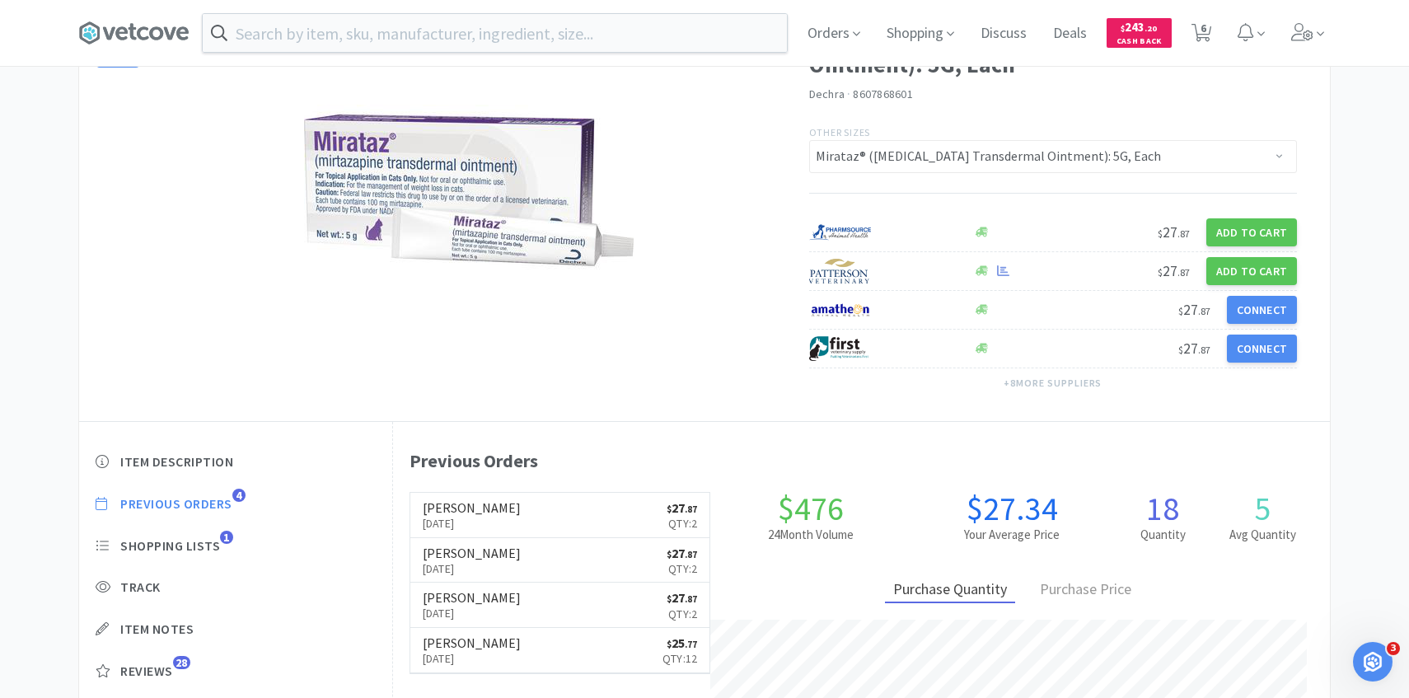
select select "2"
select select "10"
select select "2"
select select "1"
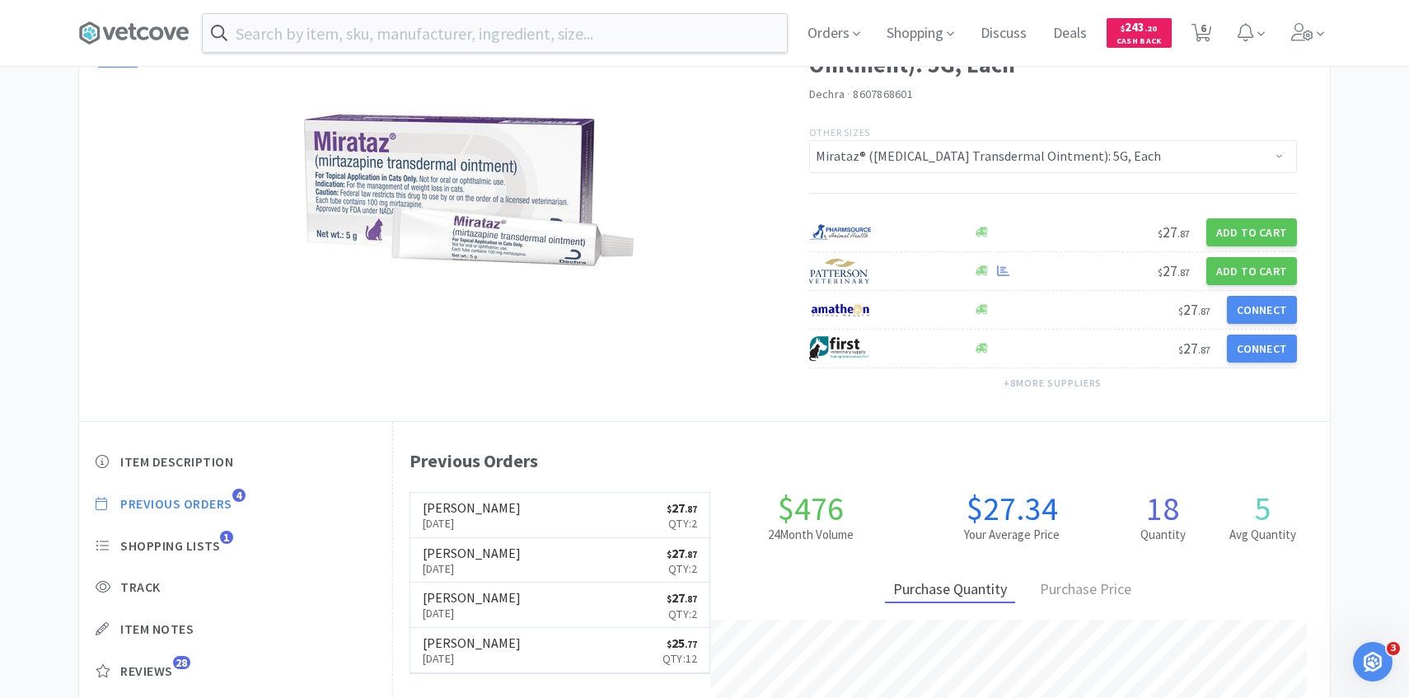
select select "1"
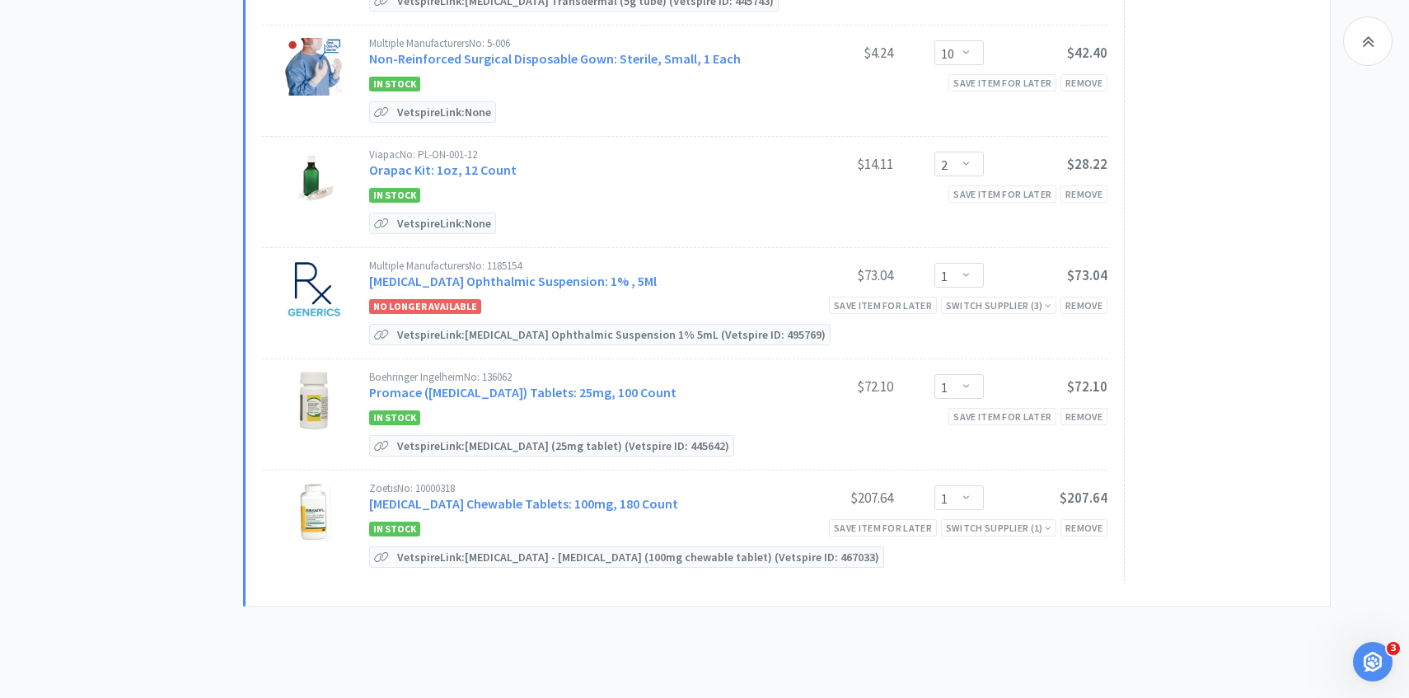
scroll to position [748, 0]
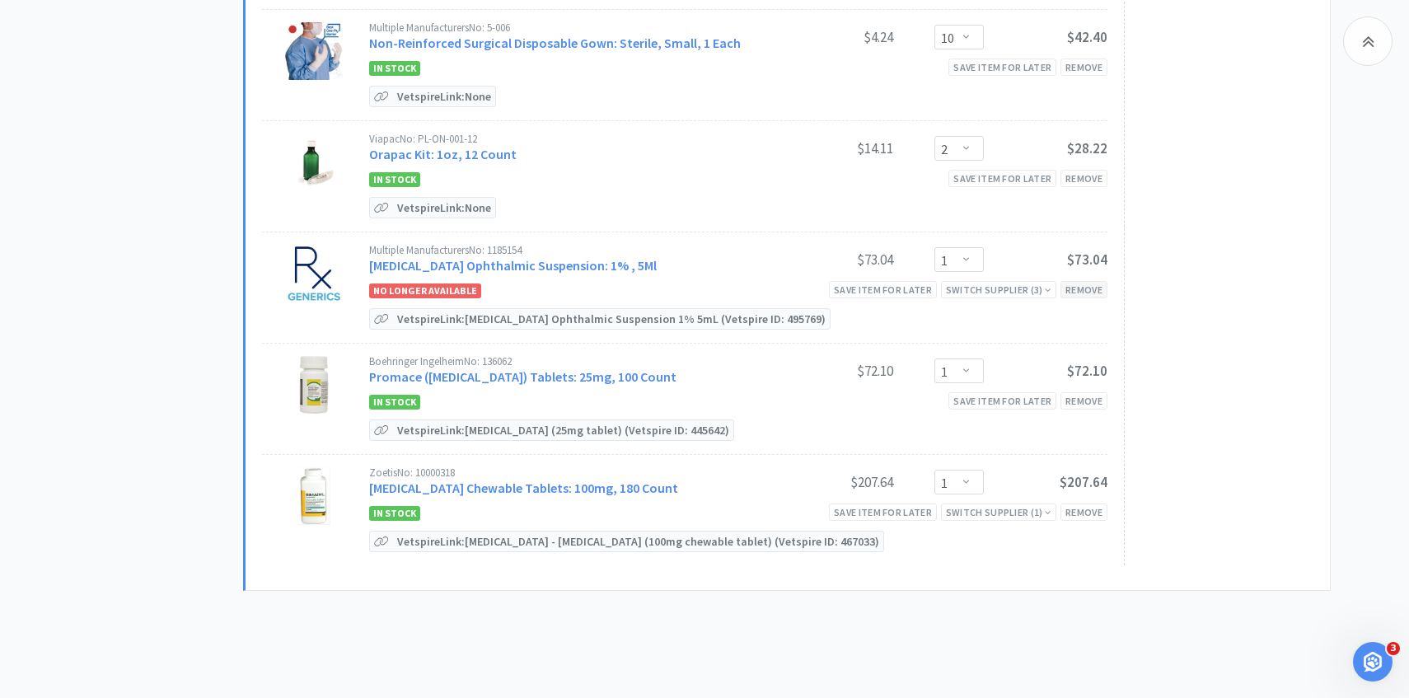
click at [1074, 285] on div "Remove" at bounding box center [1083, 289] width 47 height 17
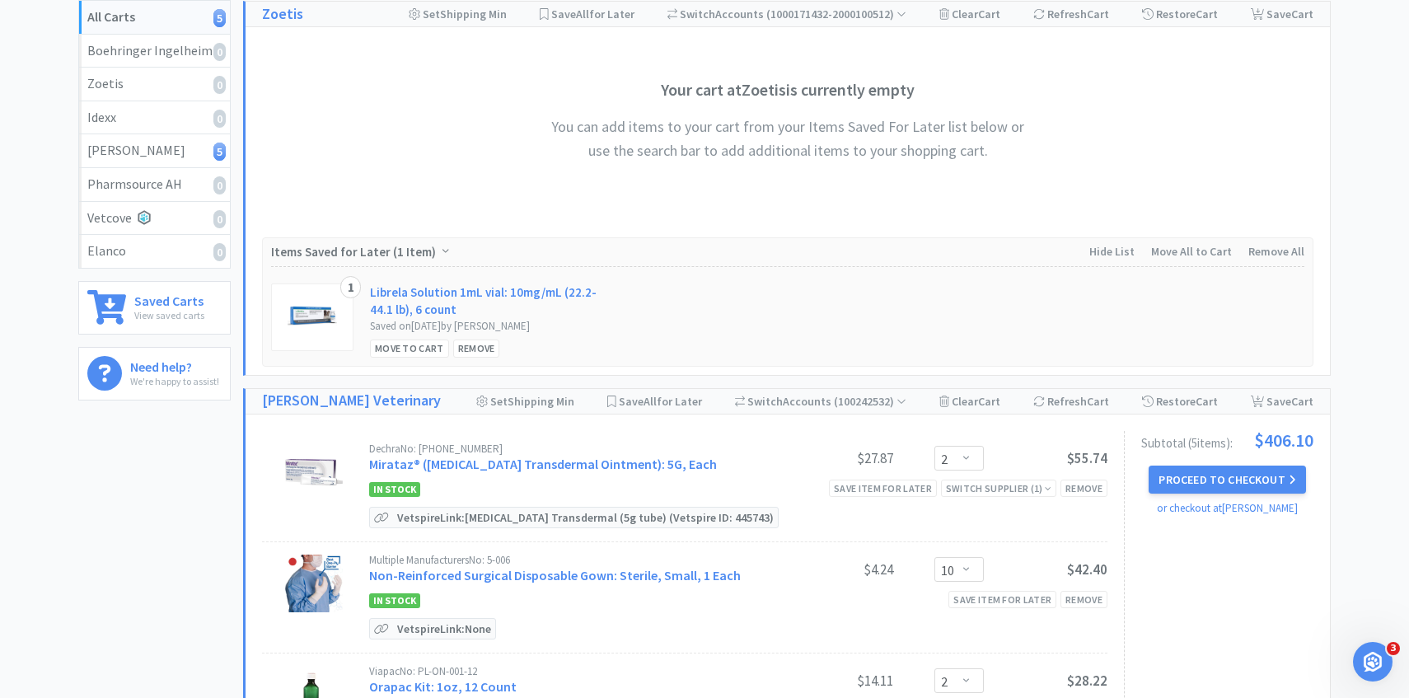
scroll to position [0, 0]
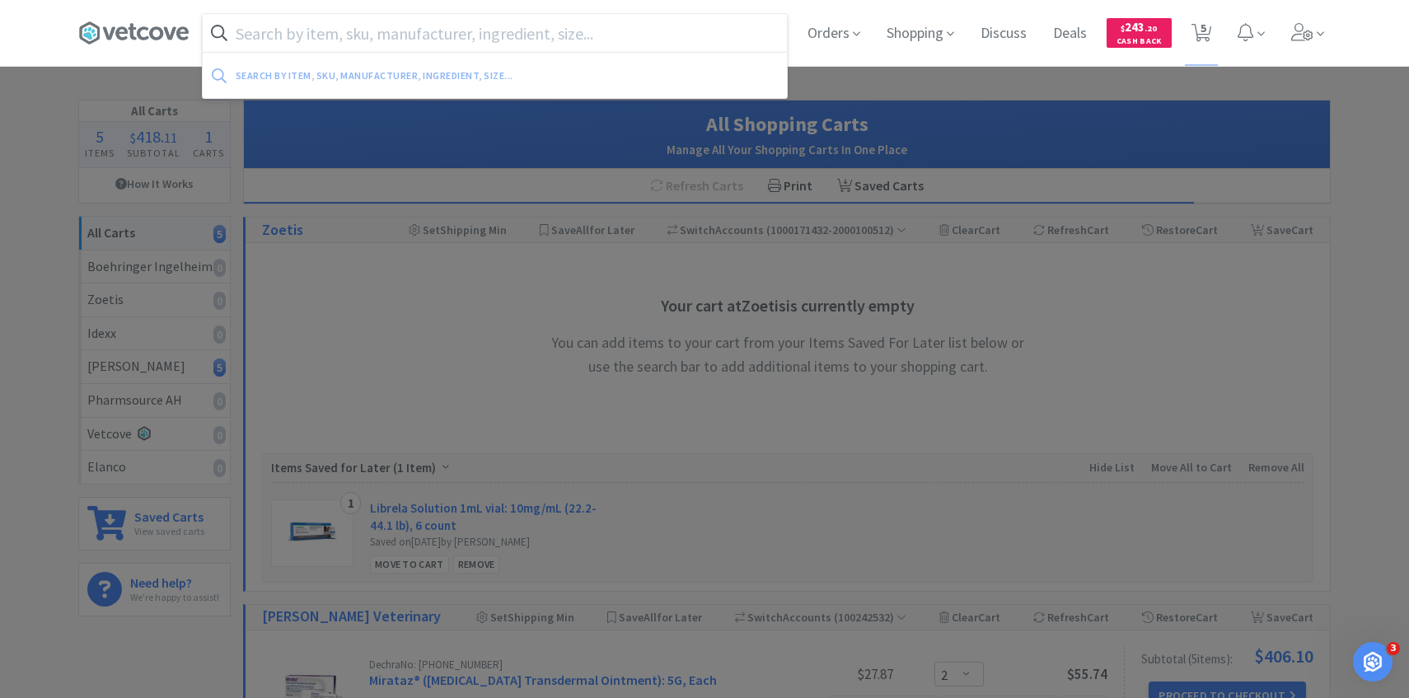
click at [493, 31] on input "text" at bounding box center [495, 33] width 584 height 38
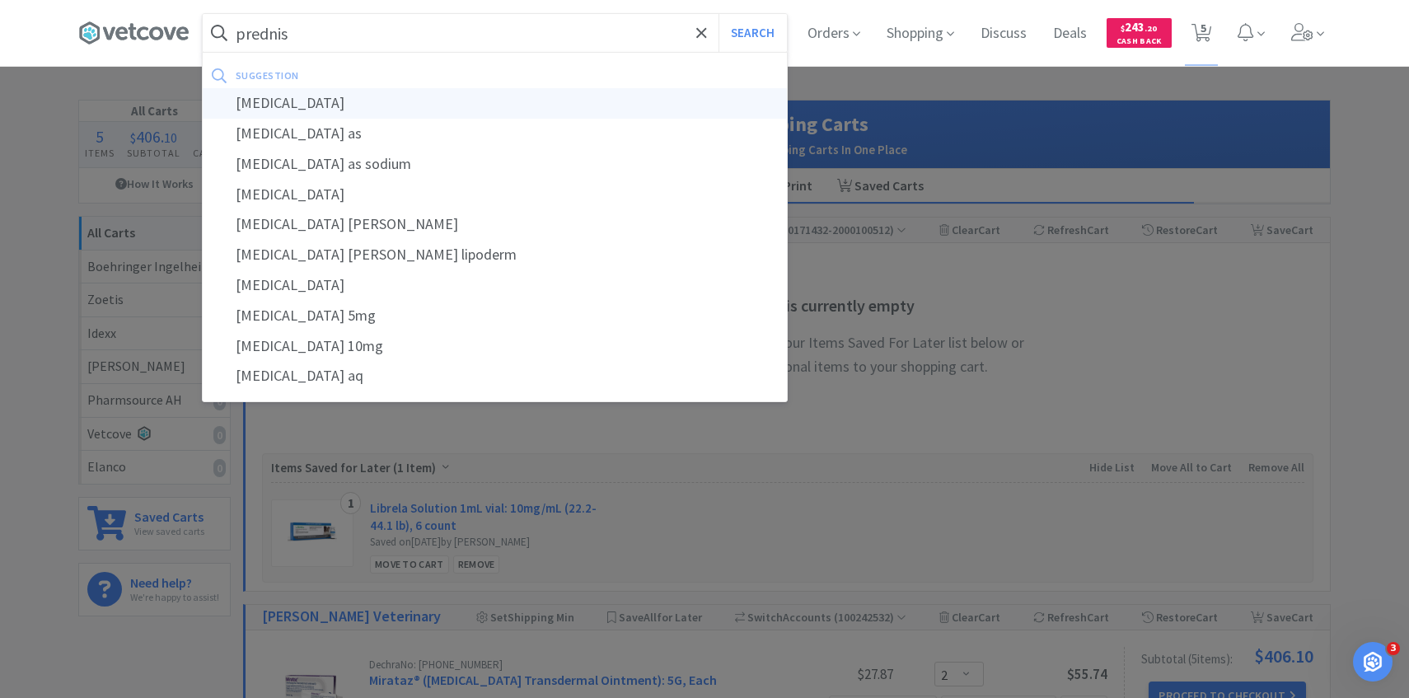
click at [459, 102] on div "[MEDICAL_DATA]" at bounding box center [495, 103] width 584 height 30
type input "[MEDICAL_DATA]"
select select "2"
select select "10"
select select "2"
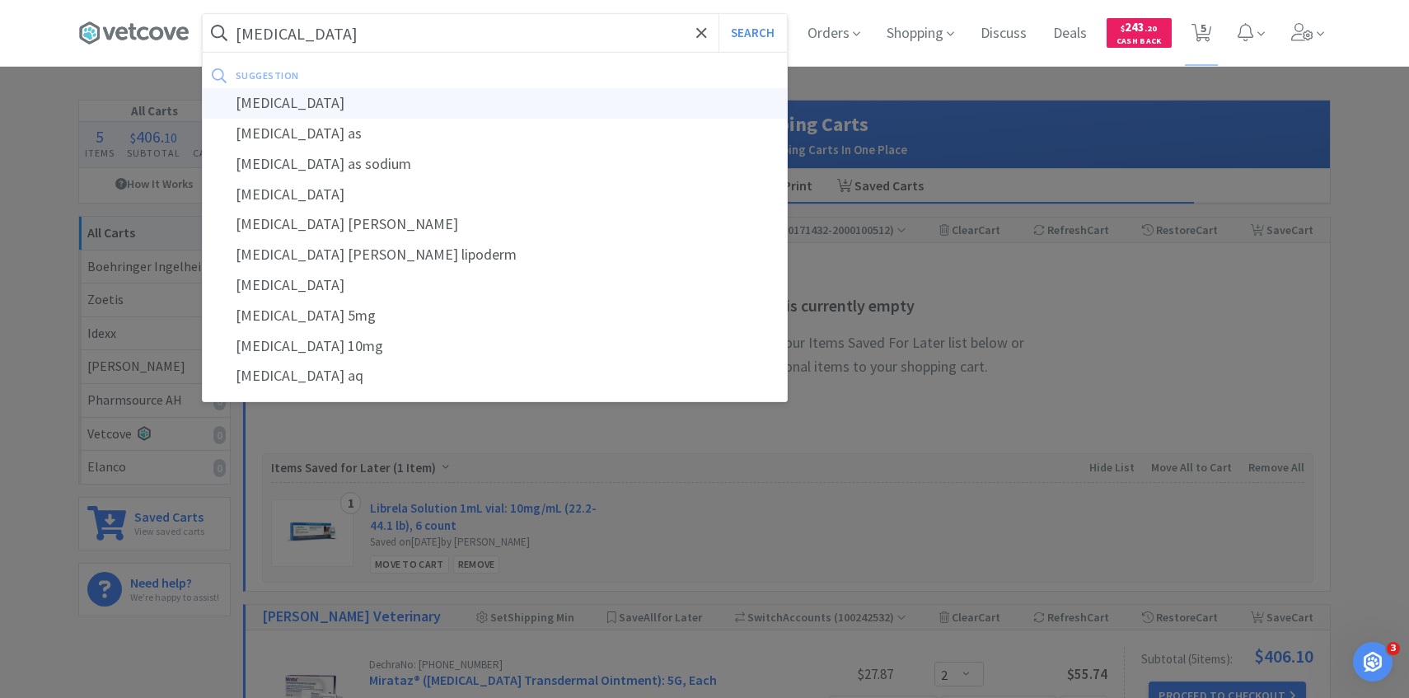
select select "1"
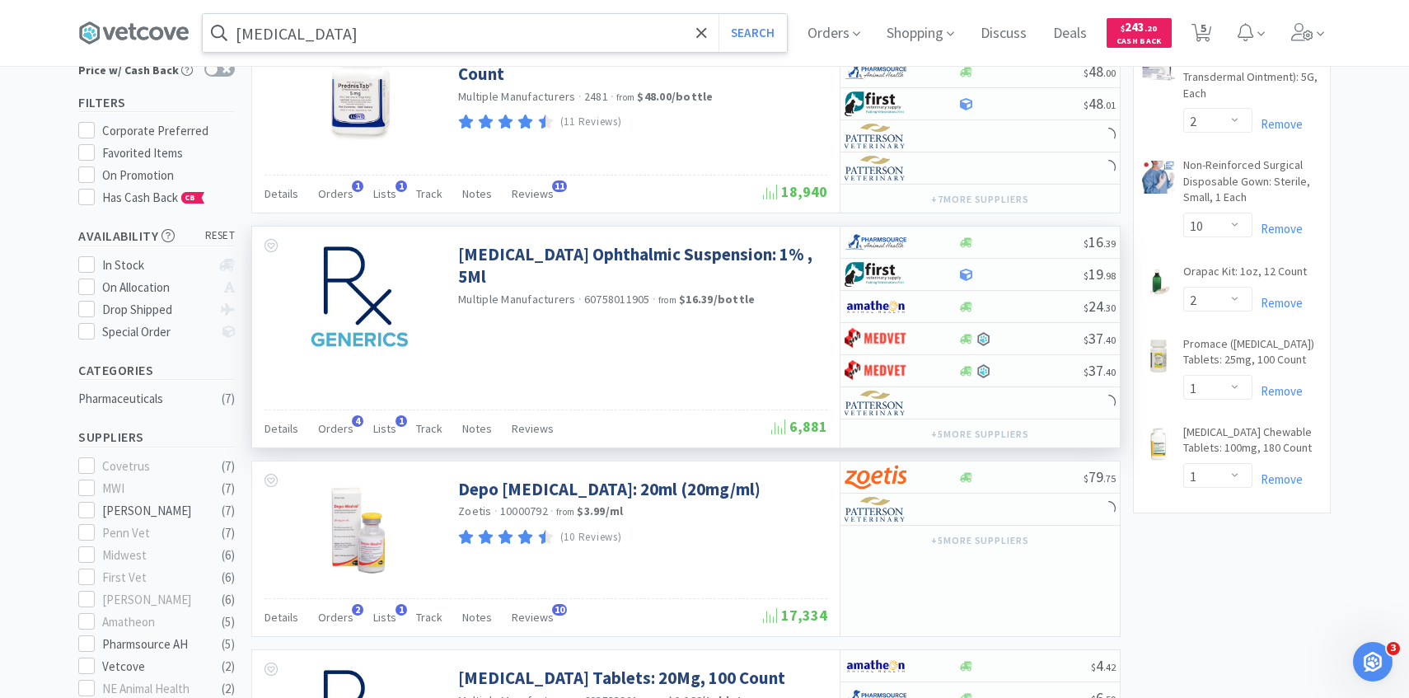
scroll to position [164, 0]
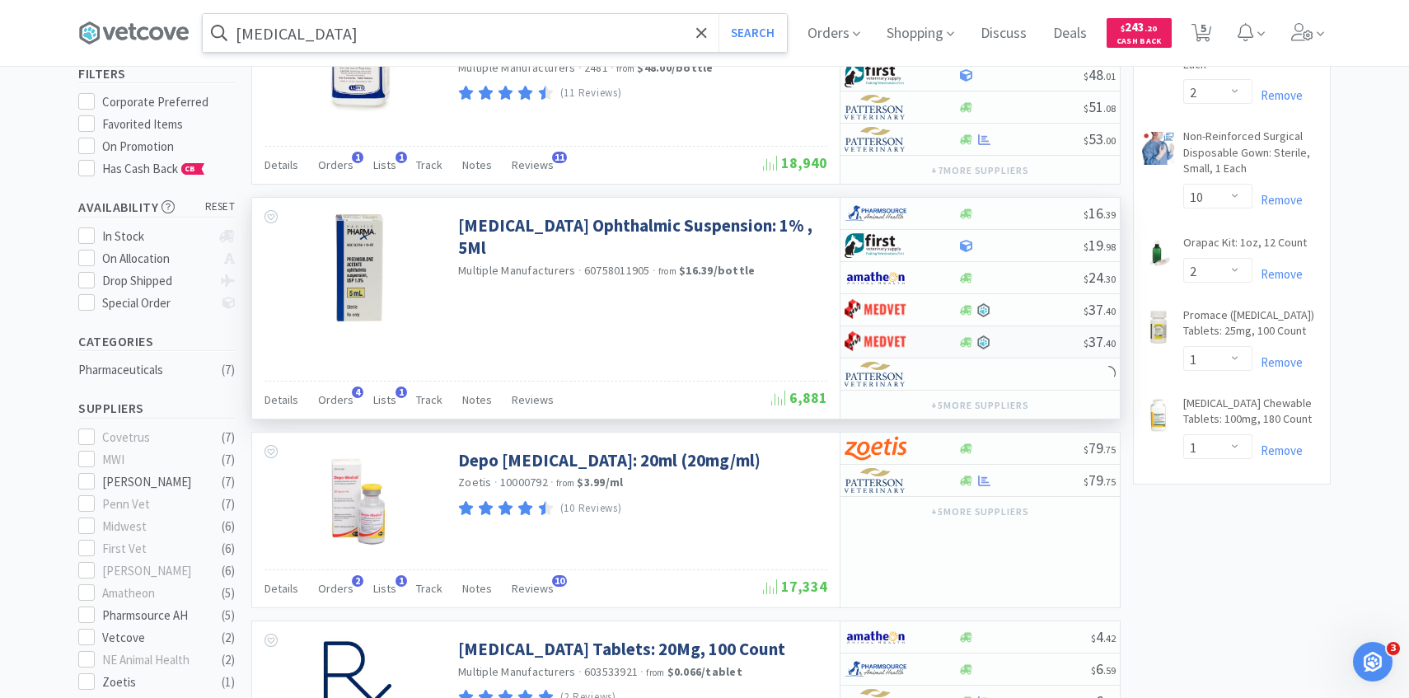
click at [910, 328] on div at bounding box center [889, 342] width 91 height 28
select select "1"
click at [914, 309] on div at bounding box center [889, 310] width 91 height 28
select select "1"
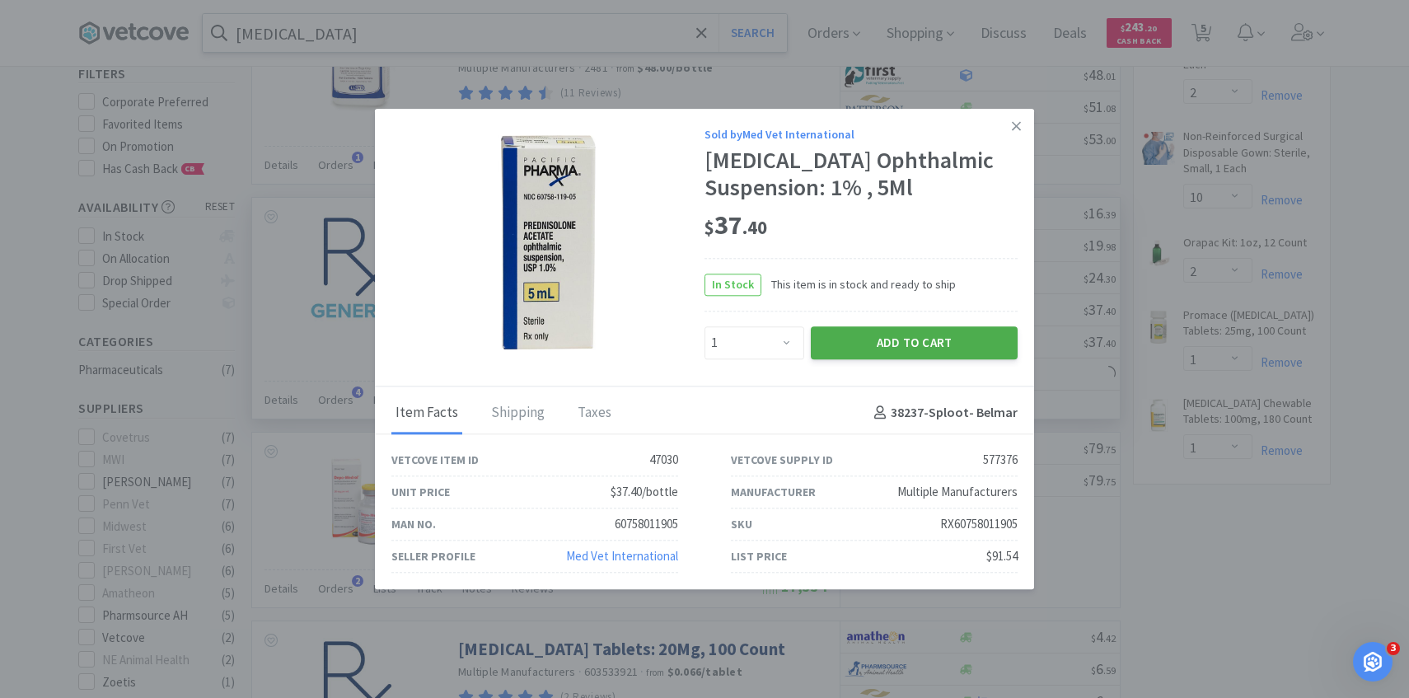
click at [903, 359] on button "Add to Cart" at bounding box center [914, 342] width 207 height 33
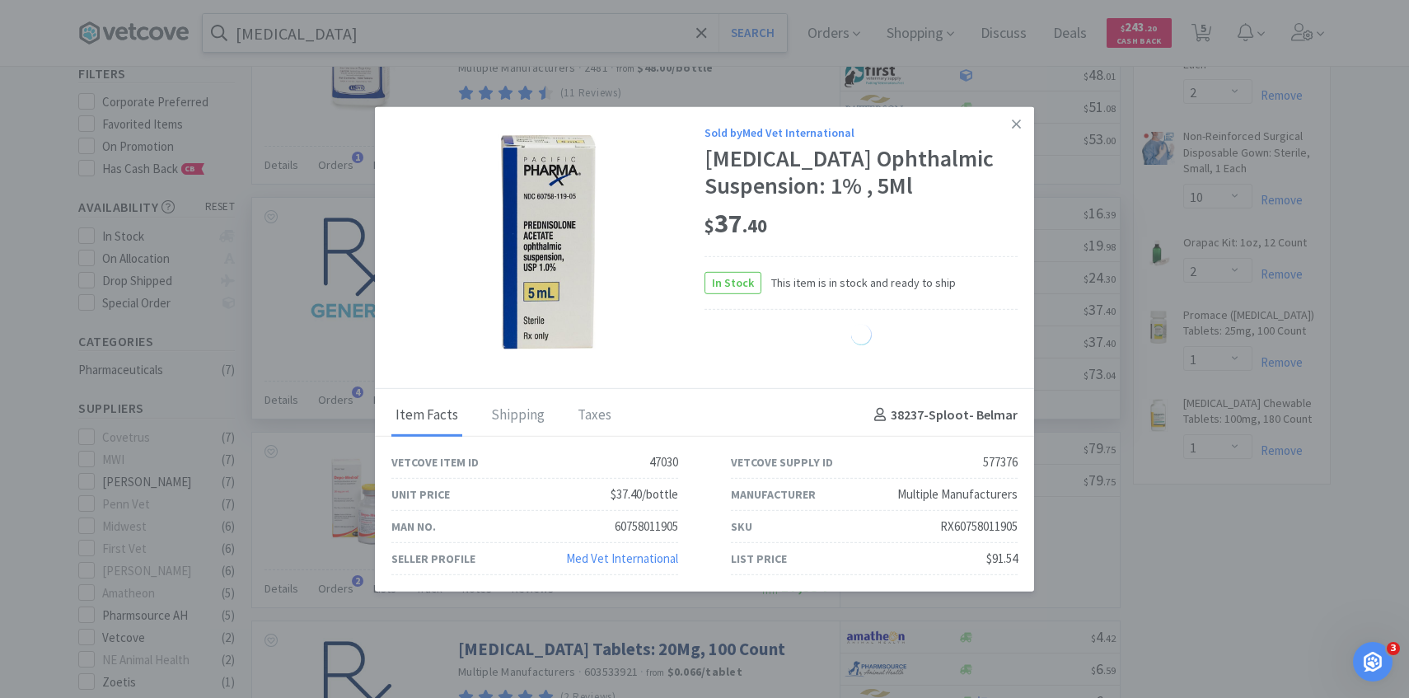
select select "1"
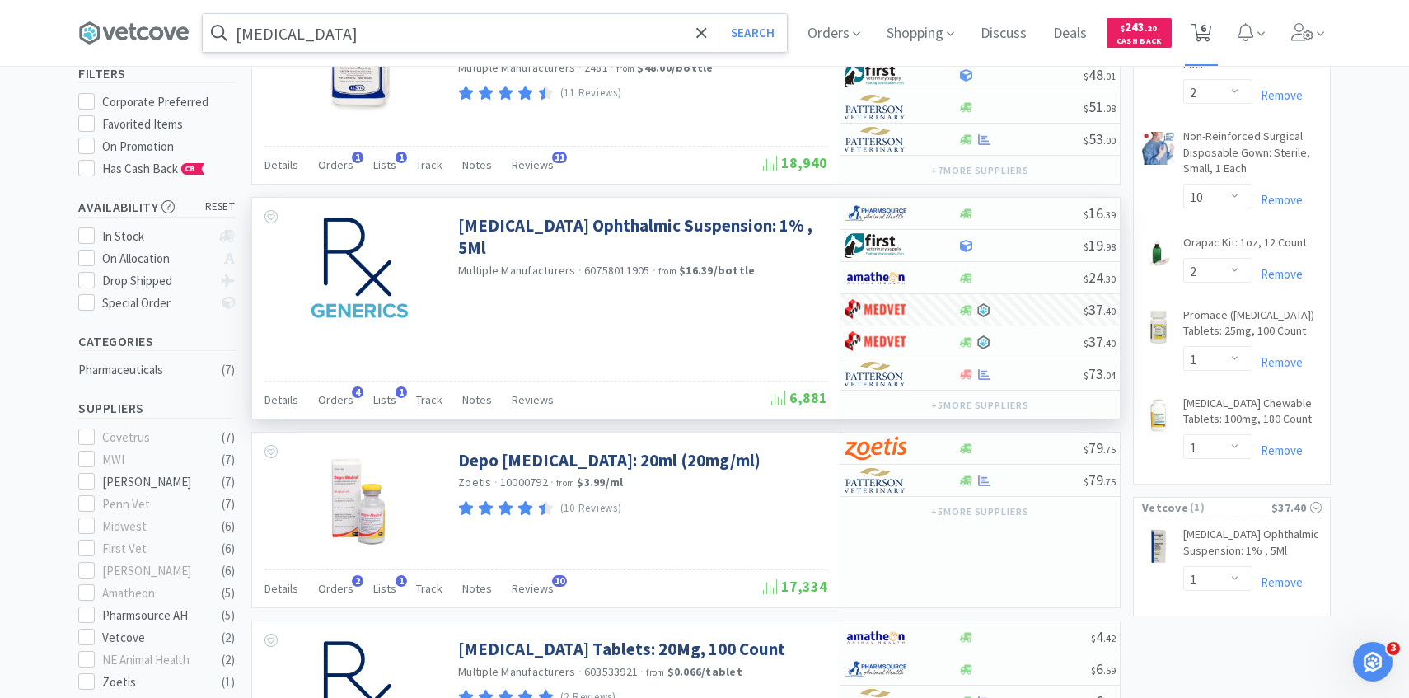
click at [1209, 48] on span "6" at bounding box center [1202, 33] width 34 height 66
select select "2"
select select "10"
select select "2"
select select "1"
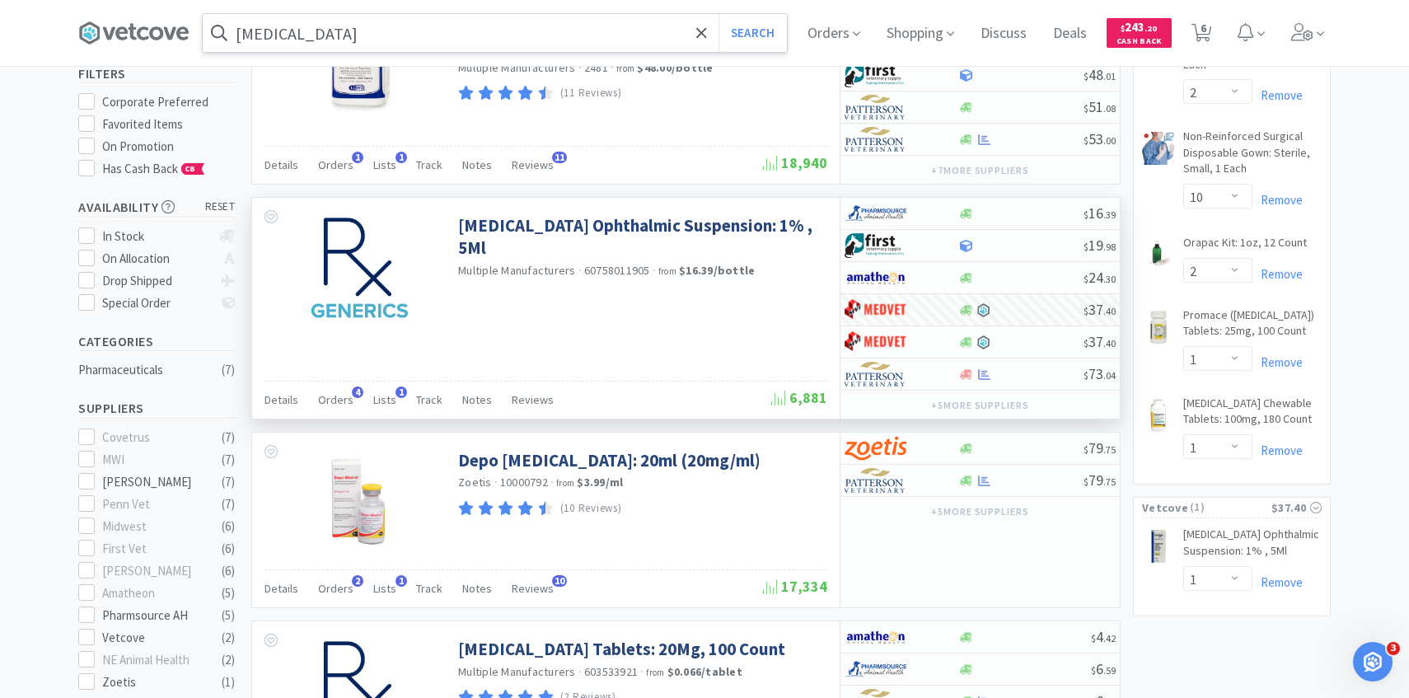
select select "1"
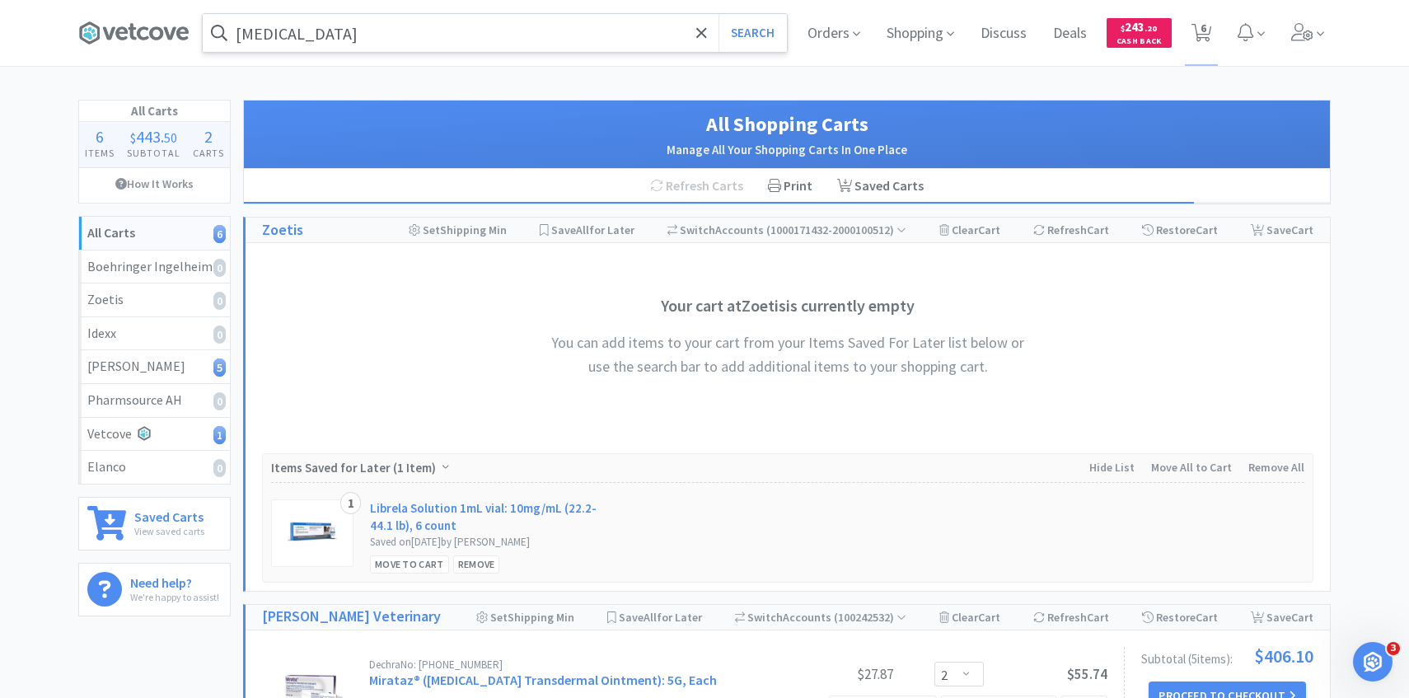
click at [431, 28] on input "[MEDICAL_DATA]" at bounding box center [495, 33] width 584 height 38
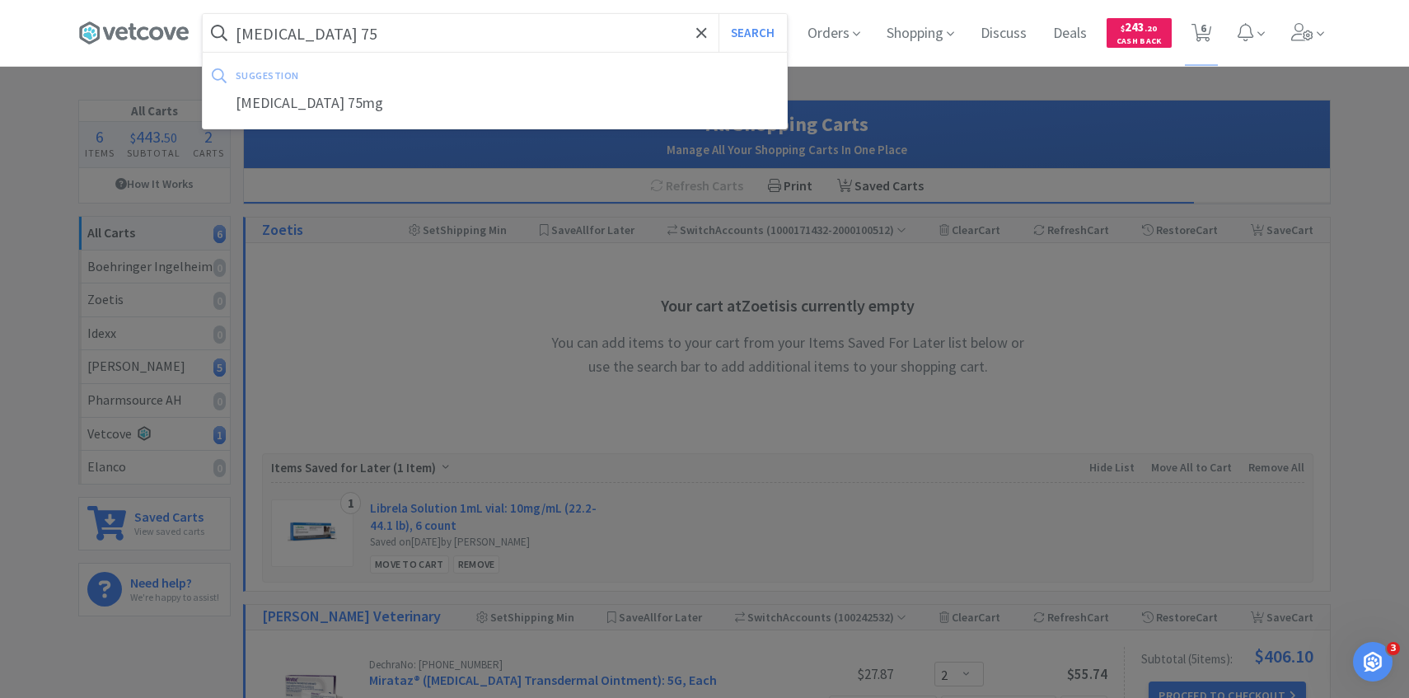
type input "[MEDICAL_DATA] 75"
click at [718, 14] on button "Search" at bounding box center [752, 33] width 68 height 38
select select "2"
select select "10"
select select "2"
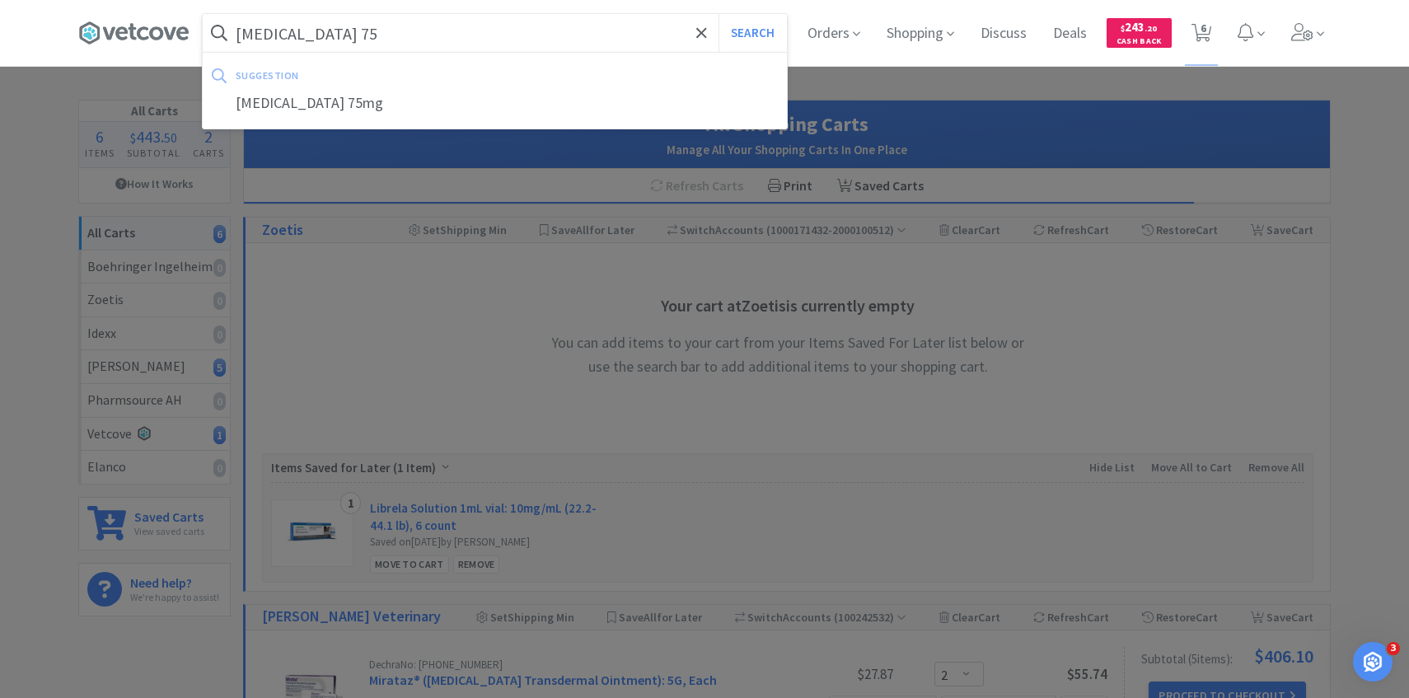
select select "1"
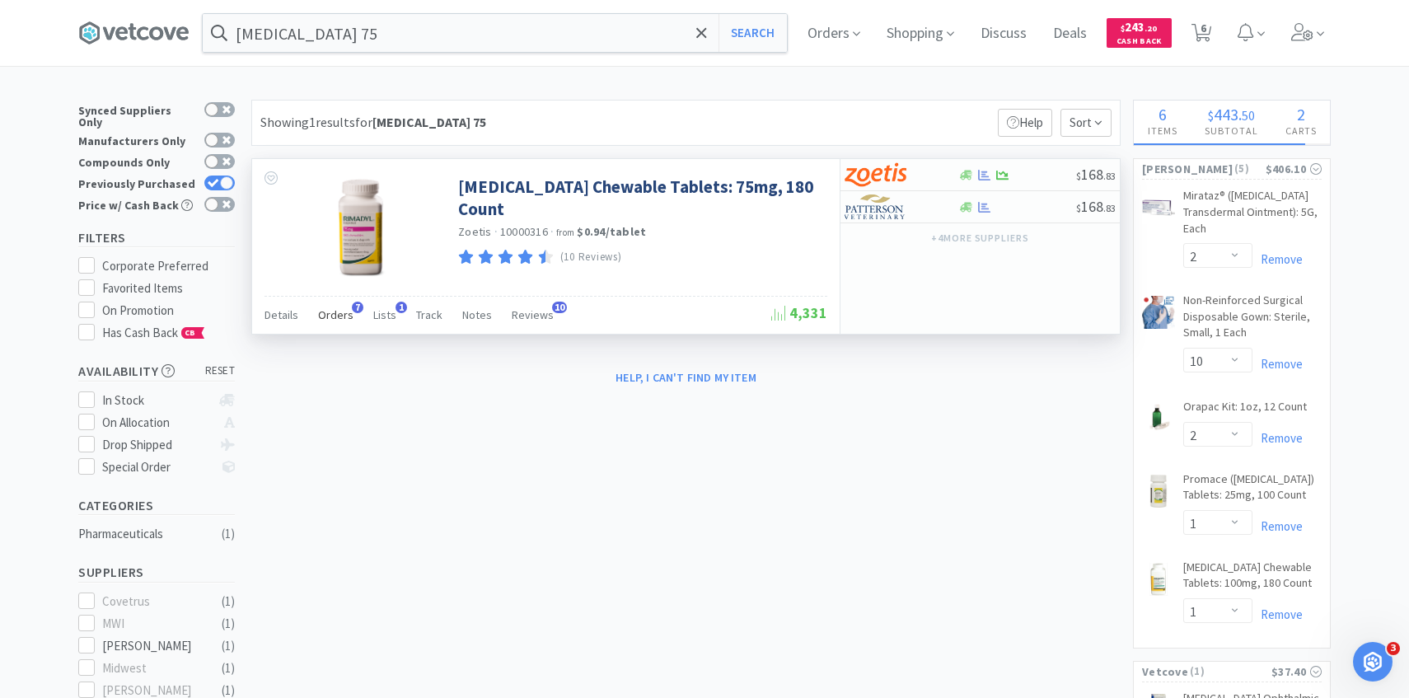
click at [340, 326] on div "Orders 7" at bounding box center [335, 317] width 35 height 31
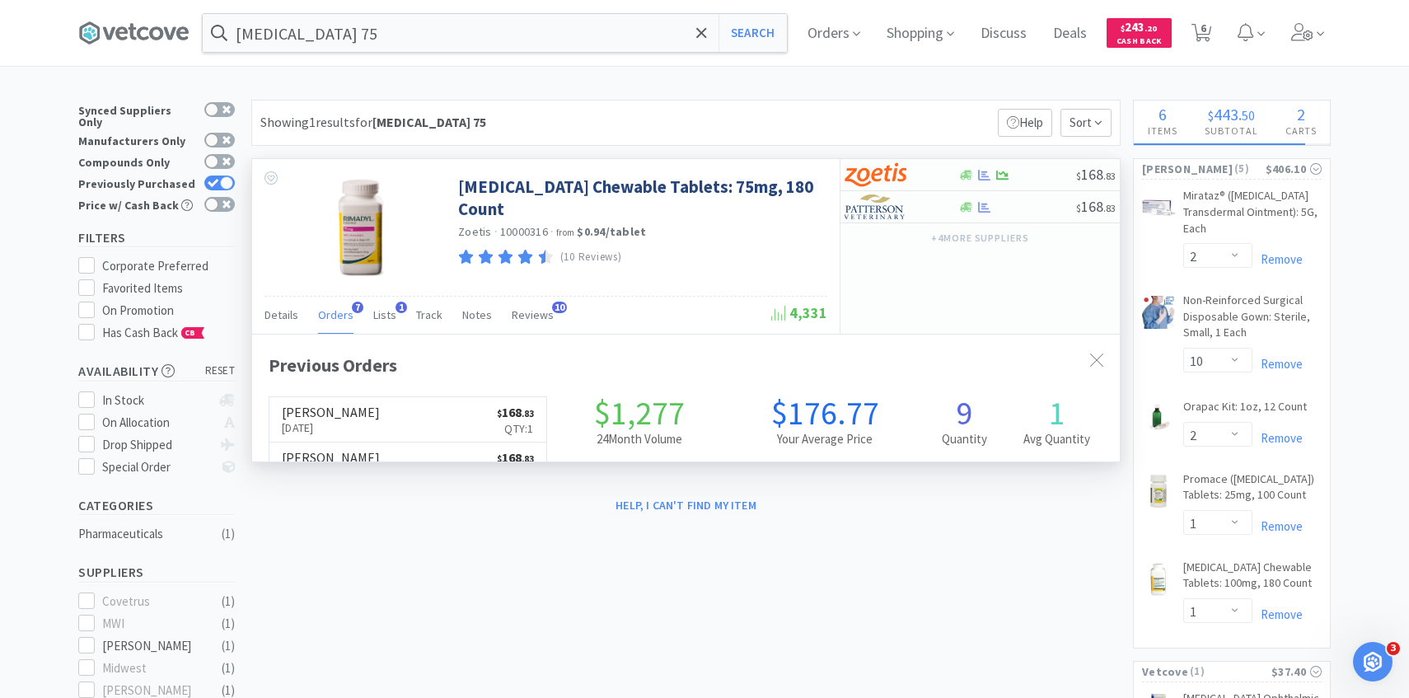
scroll to position [427, 867]
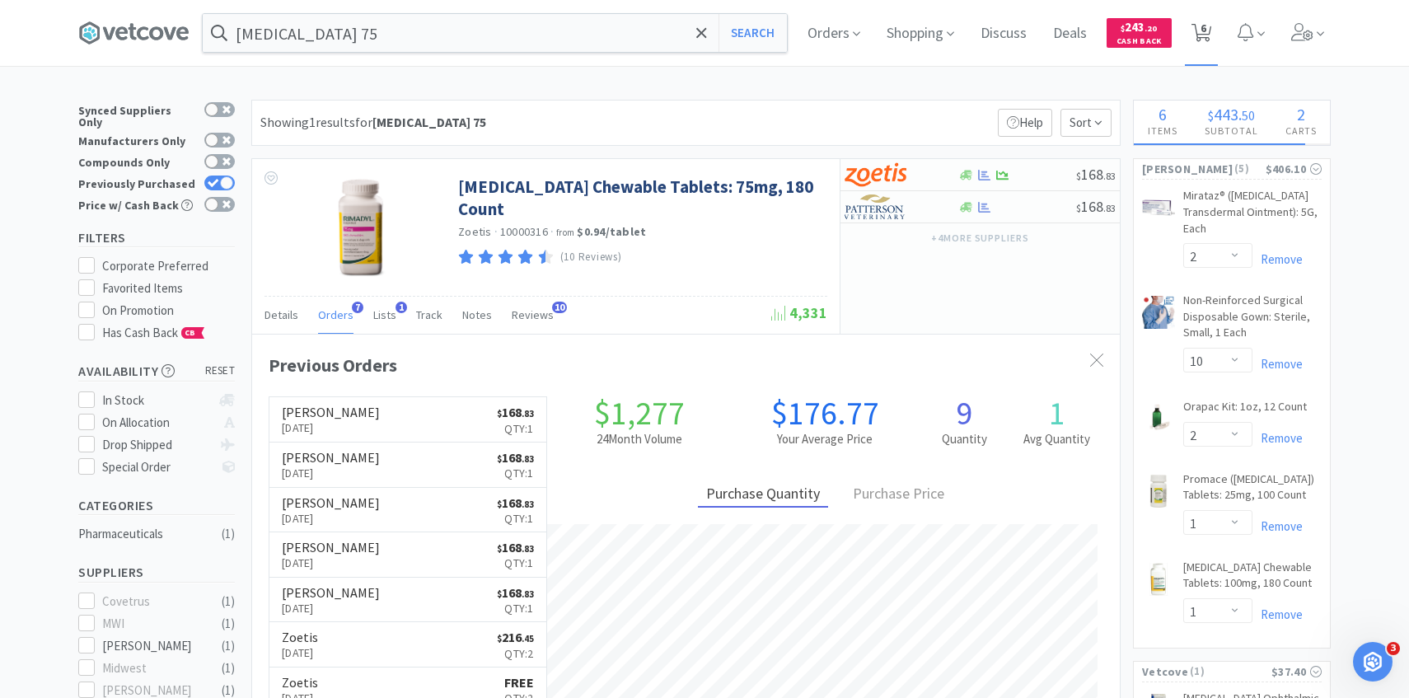
click at [1195, 24] on icon at bounding box center [1201, 33] width 21 height 18
select select "2"
select select "10"
select select "2"
select select "1"
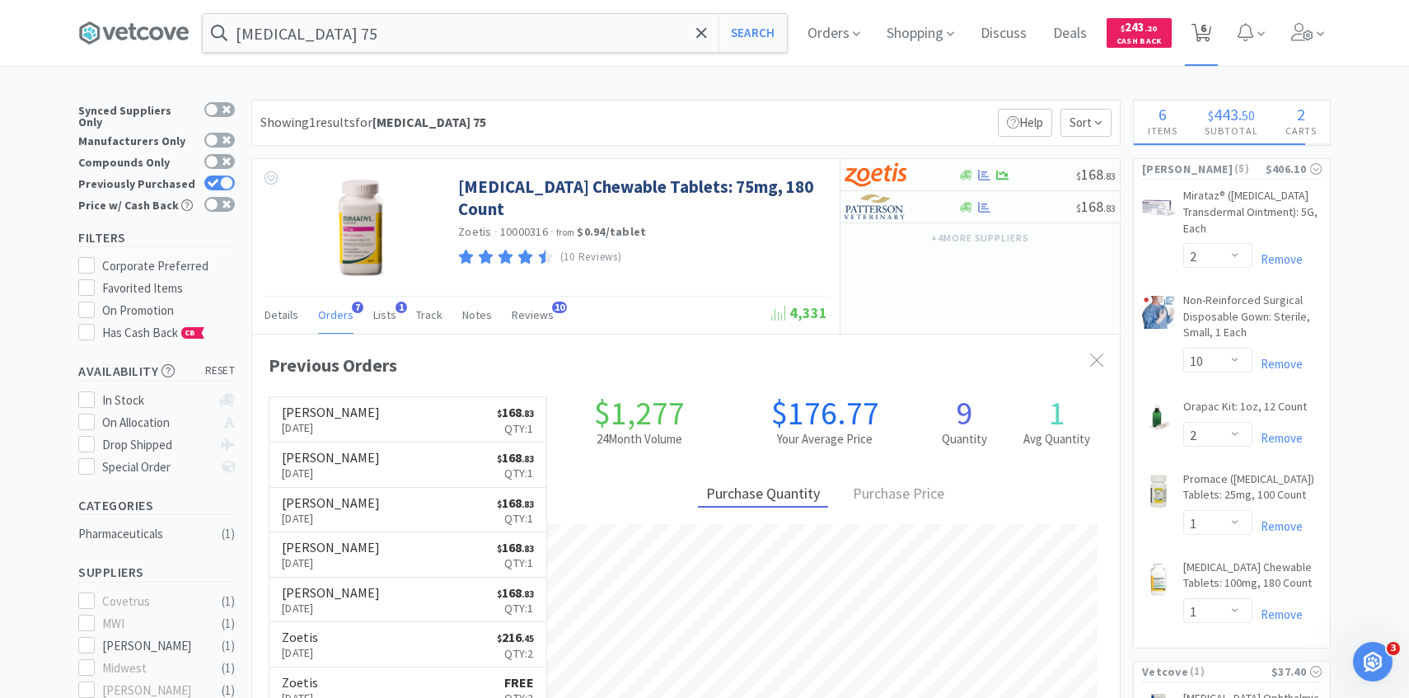
select select "1"
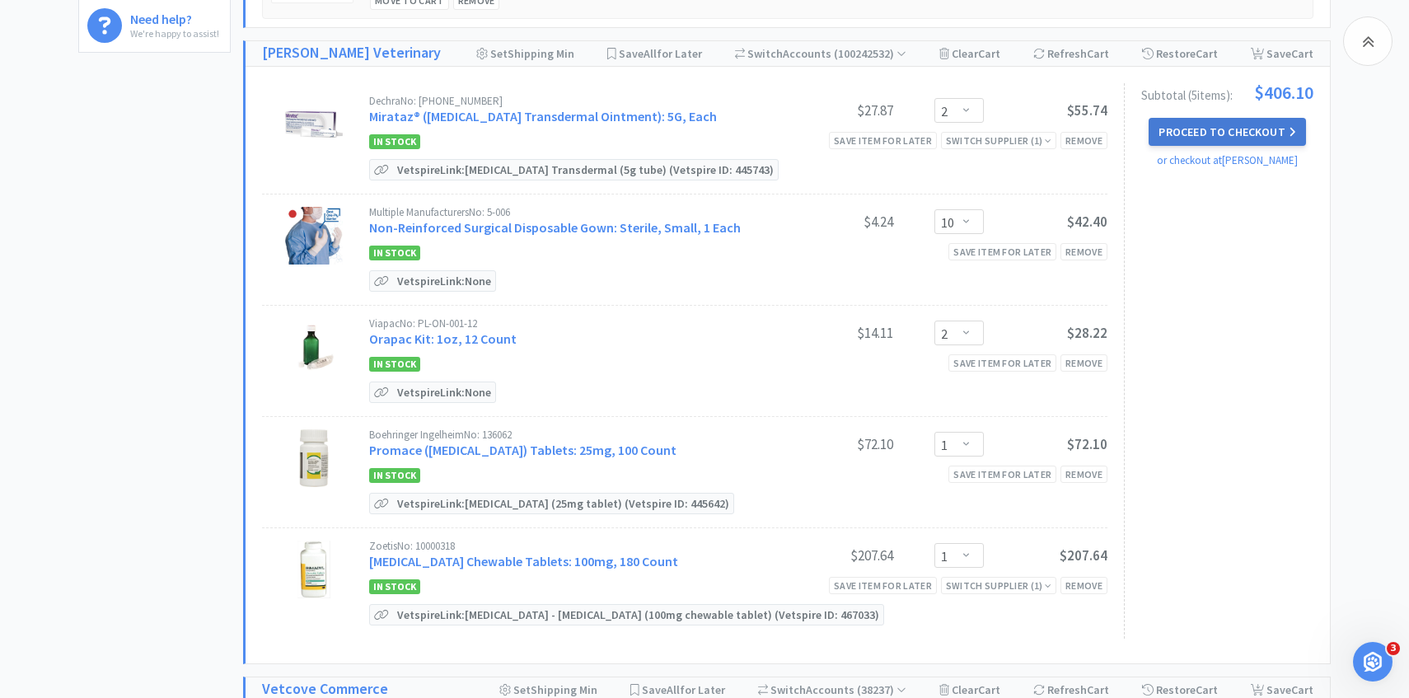
click at [1205, 133] on button "Proceed to Checkout" at bounding box center [1226, 132] width 157 height 28
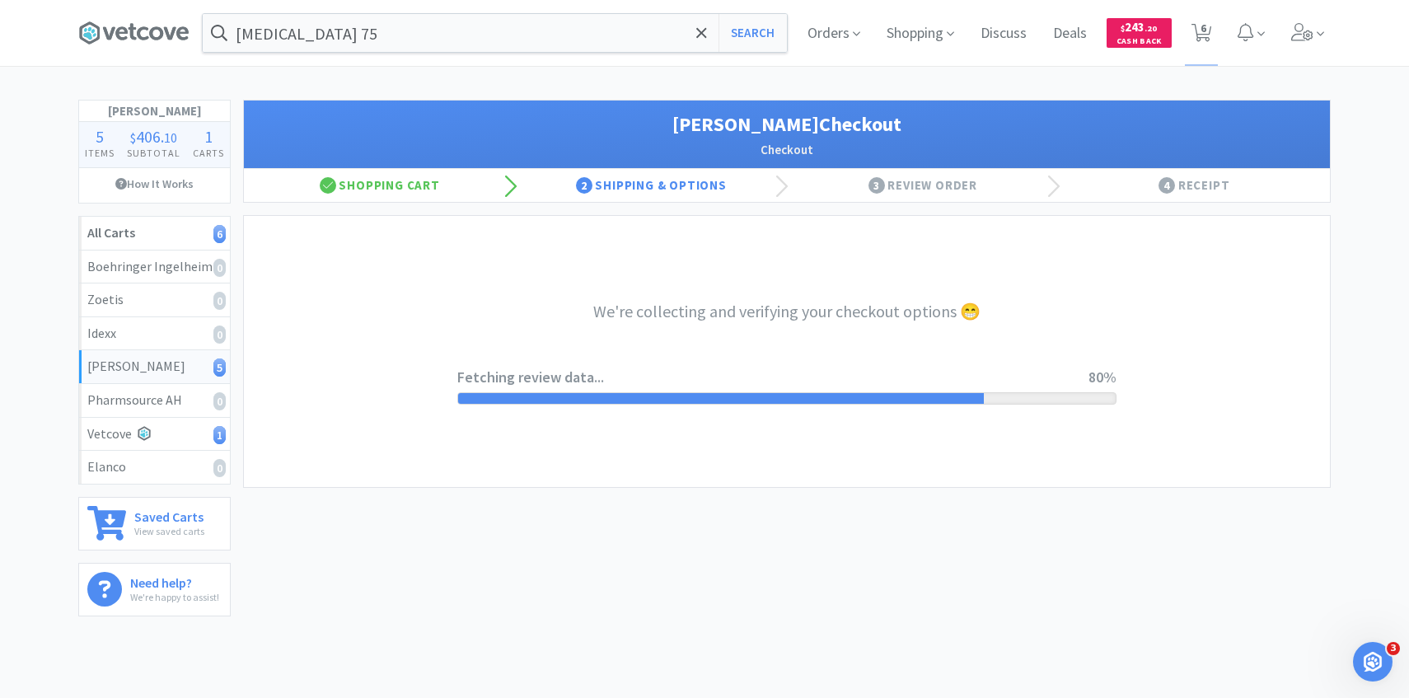
select select "1"
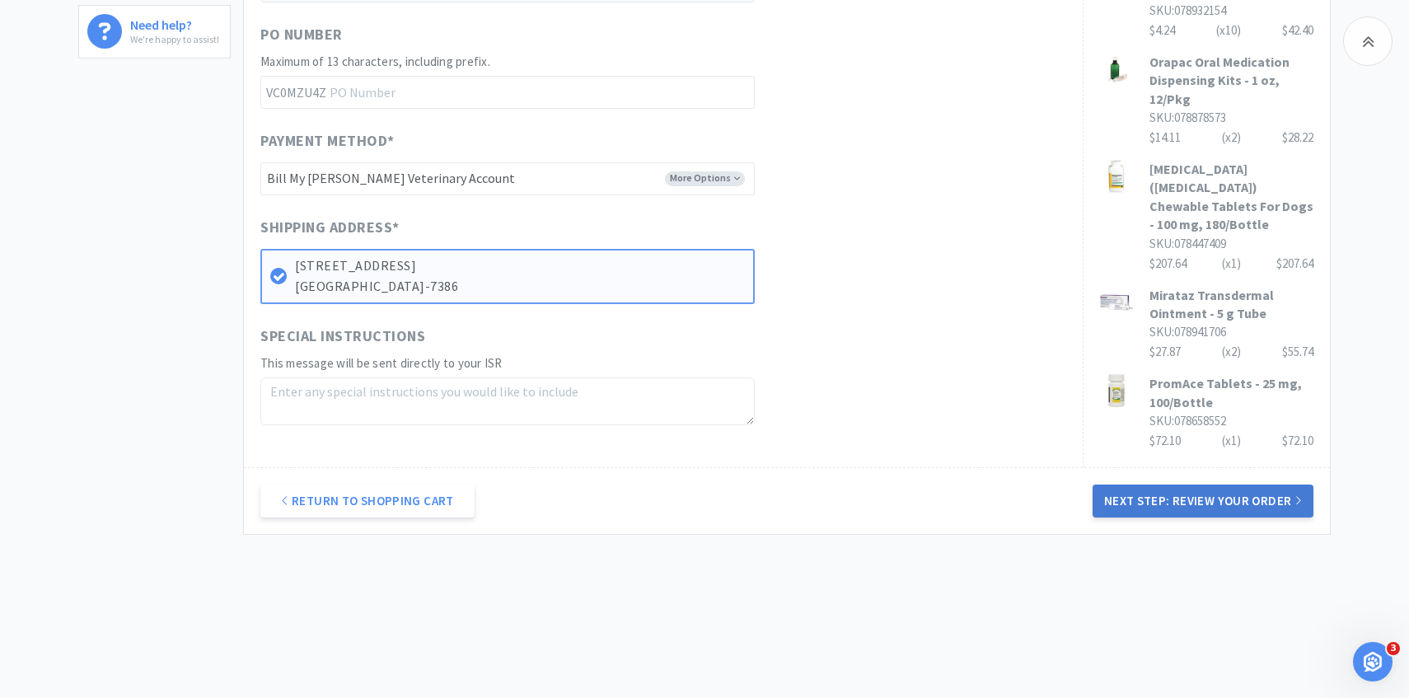
click at [1114, 491] on button "Next Step: Review Your Order" at bounding box center [1202, 500] width 221 height 33
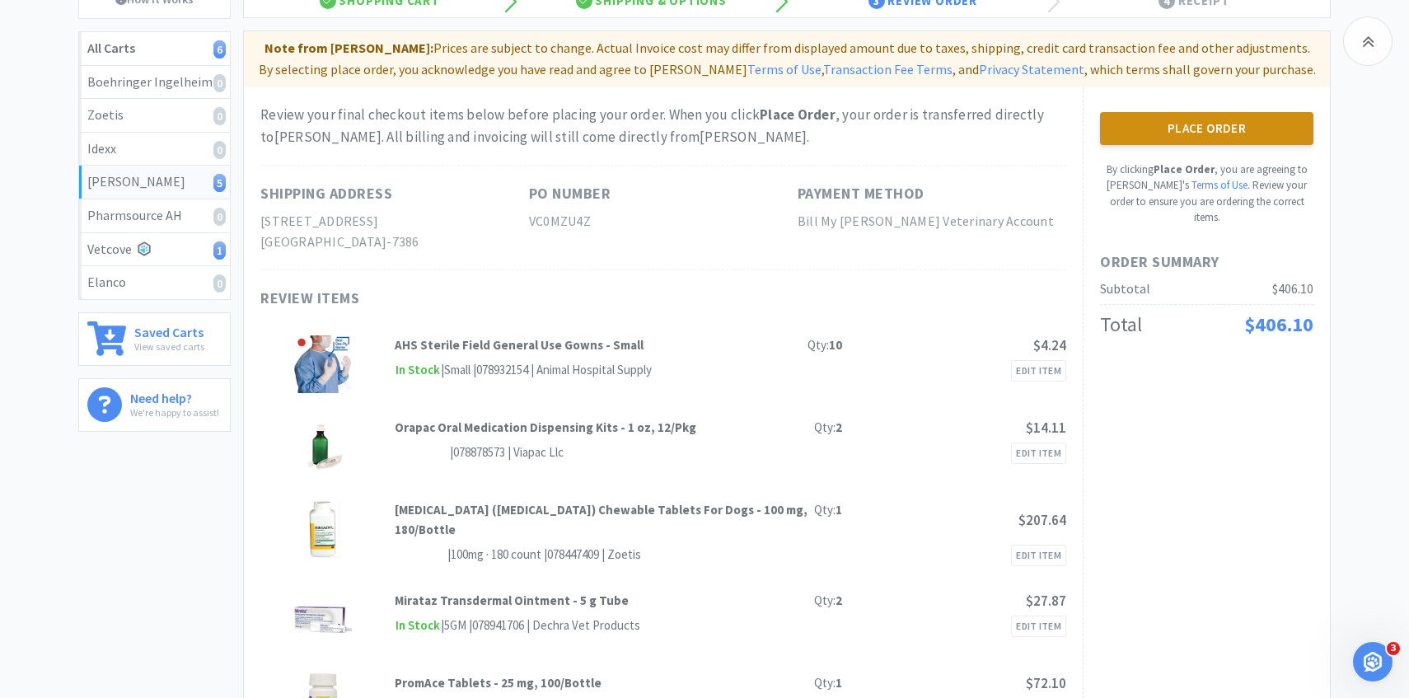
click at [1204, 128] on button "Place Order" at bounding box center [1206, 128] width 213 height 33
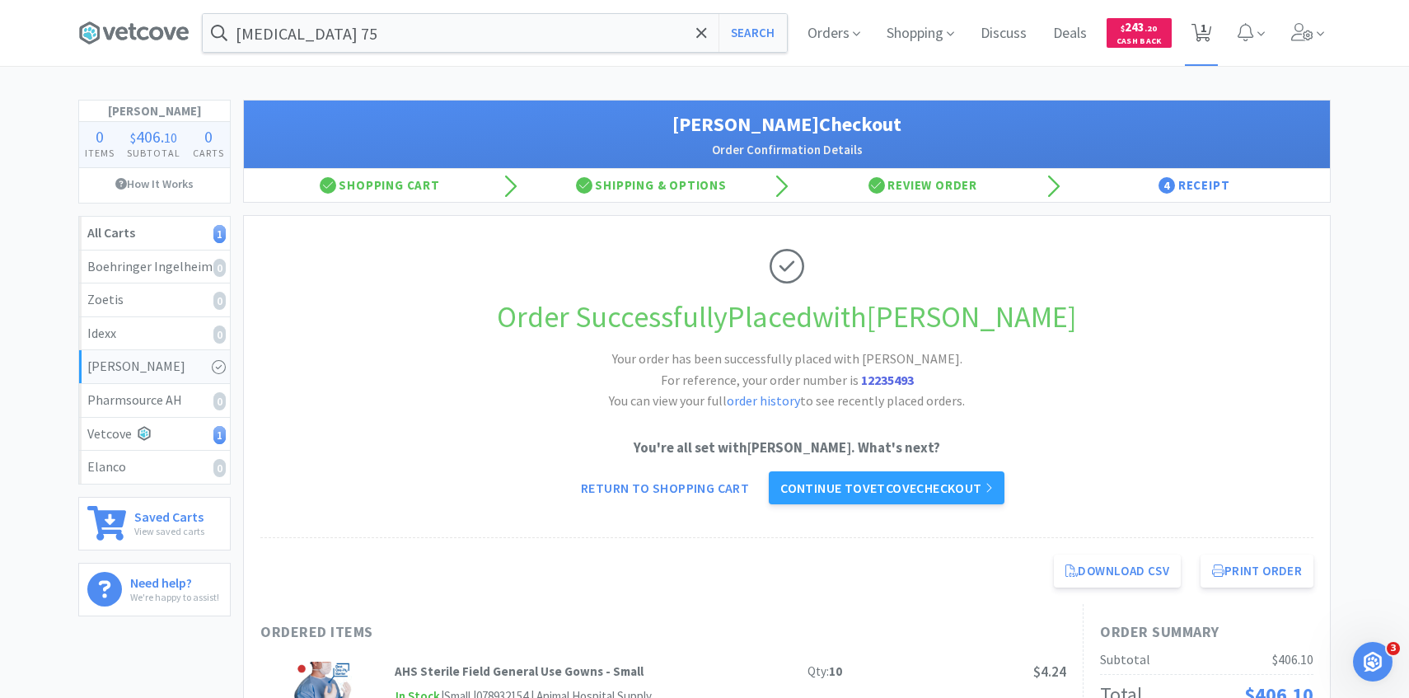
click at [1205, 28] on span "1" at bounding box center [1203, 28] width 6 height 66
select select "1"
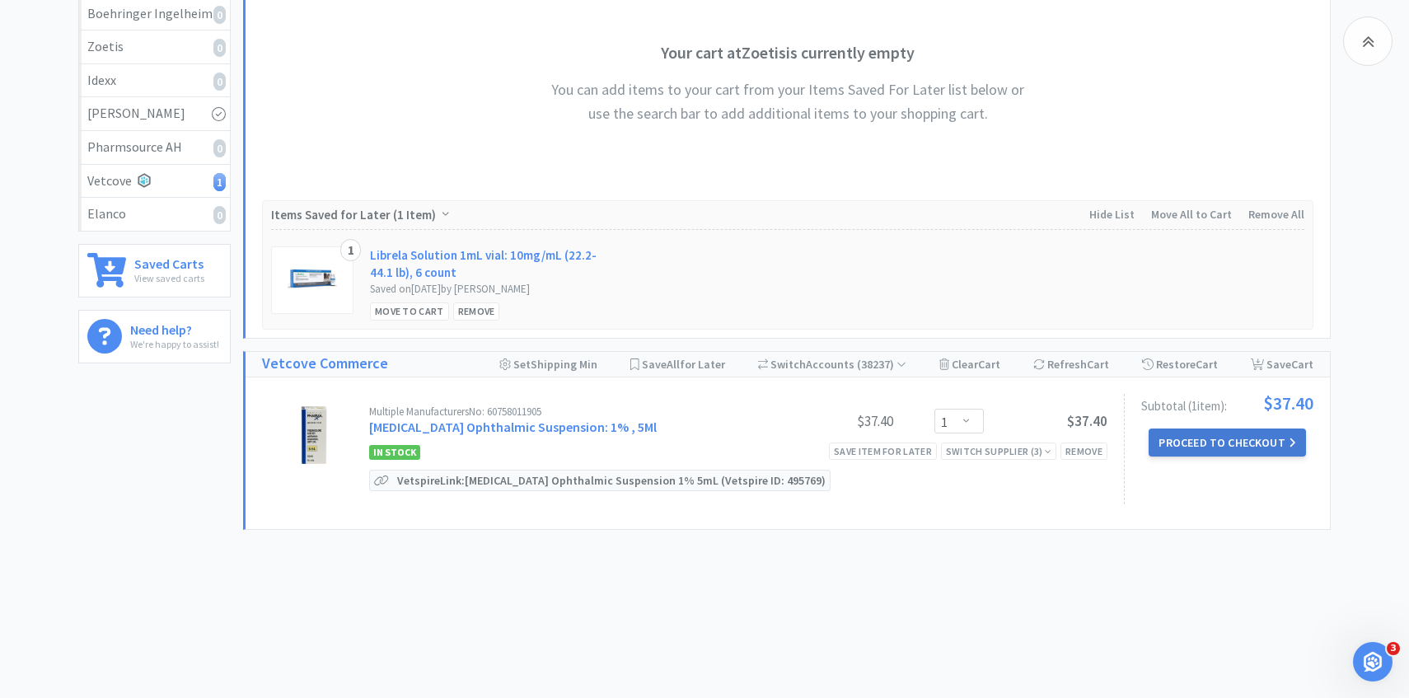
click at [1221, 433] on button "Proceed to Checkout" at bounding box center [1226, 442] width 157 height 28
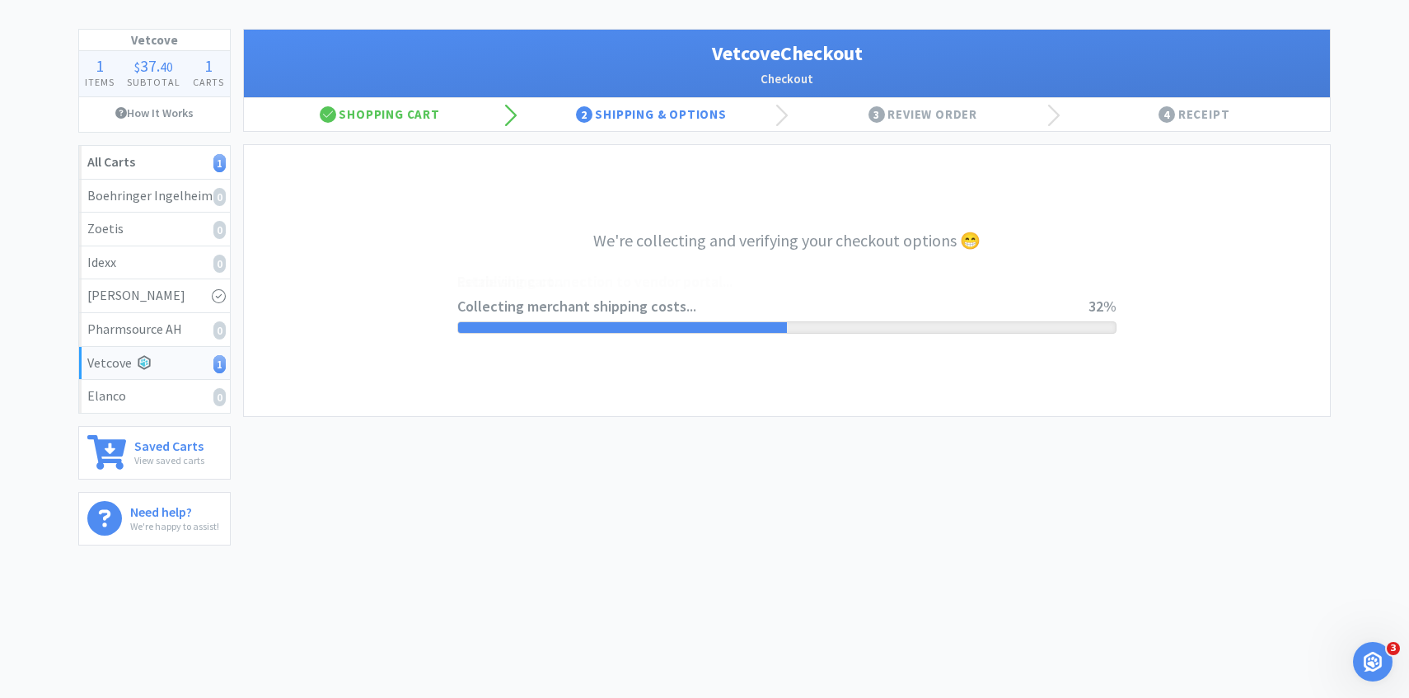
select select "2489"
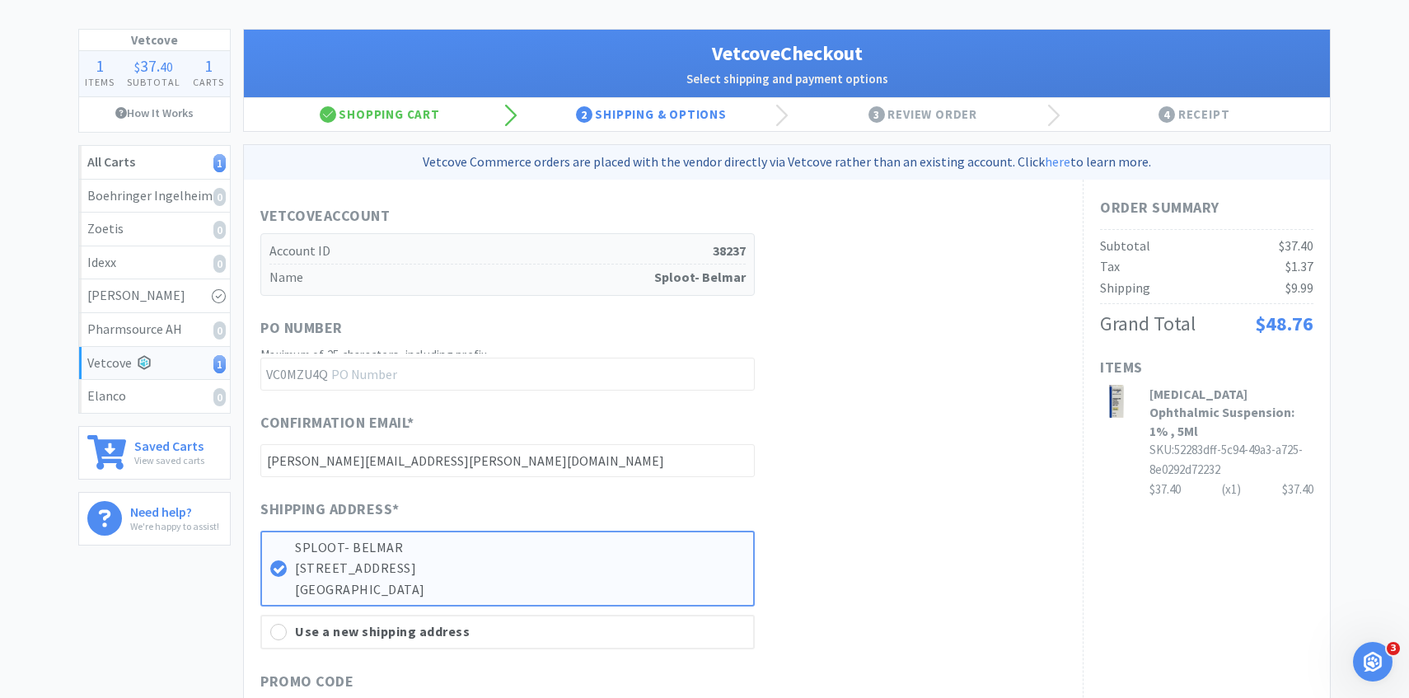
scroll to position [0, 0]
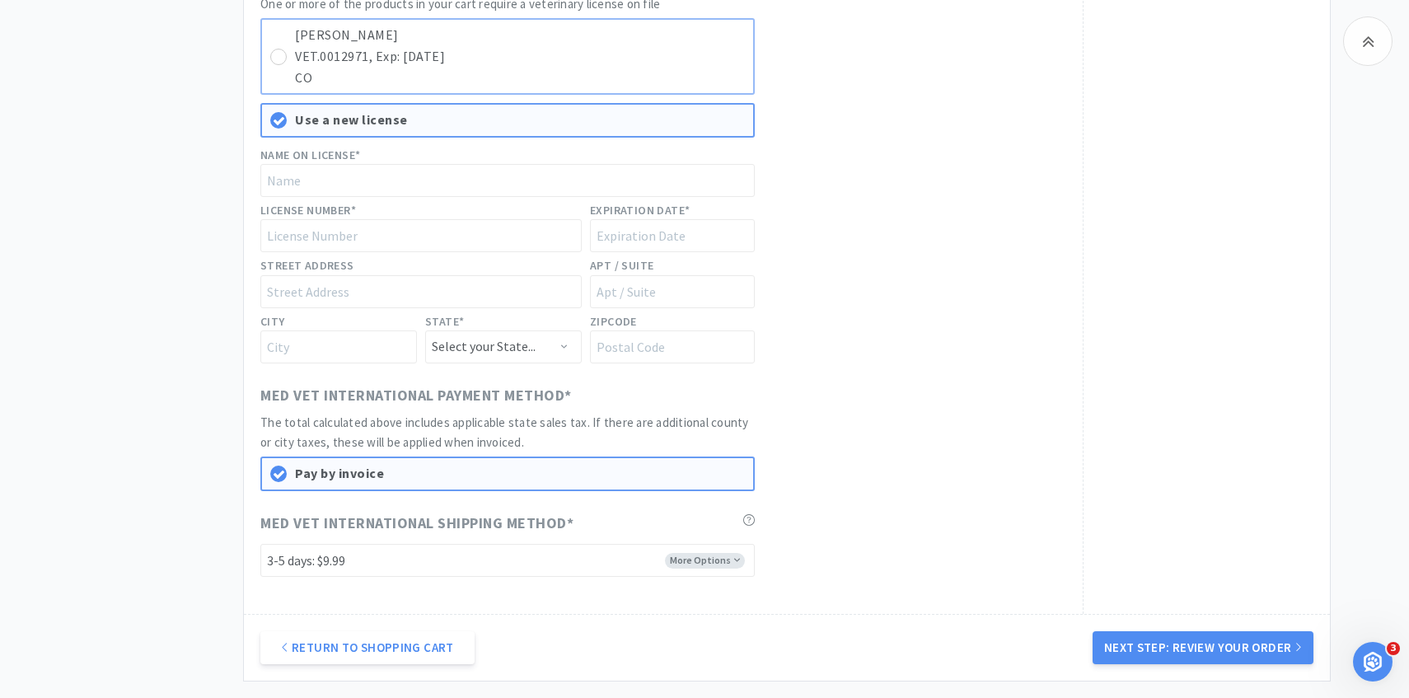
click at [666, 51] on p "VET.0012971, Exp: [DATE]" at bounding box center [520, 56] width 450 height 21
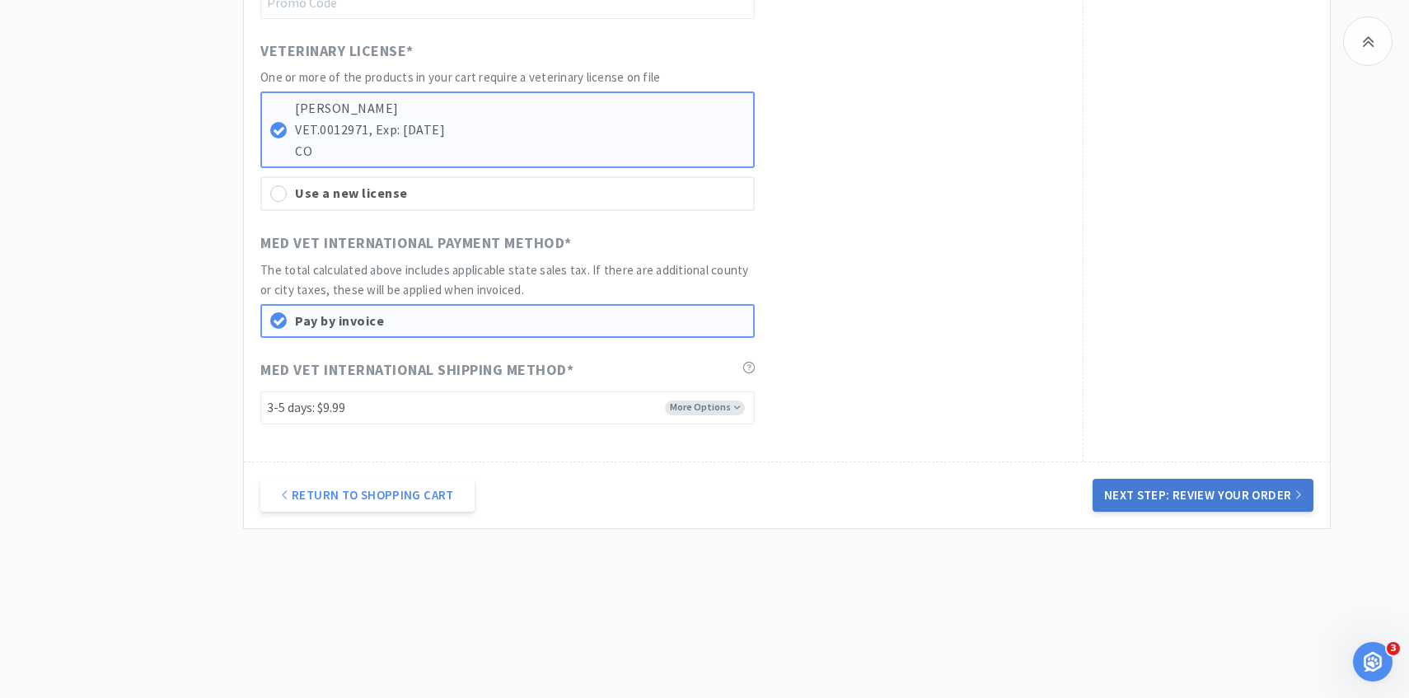
click at [1195, 510] on button "Next Step: Review Your Order" at bounding box center [1202, 495] width 221 height 33
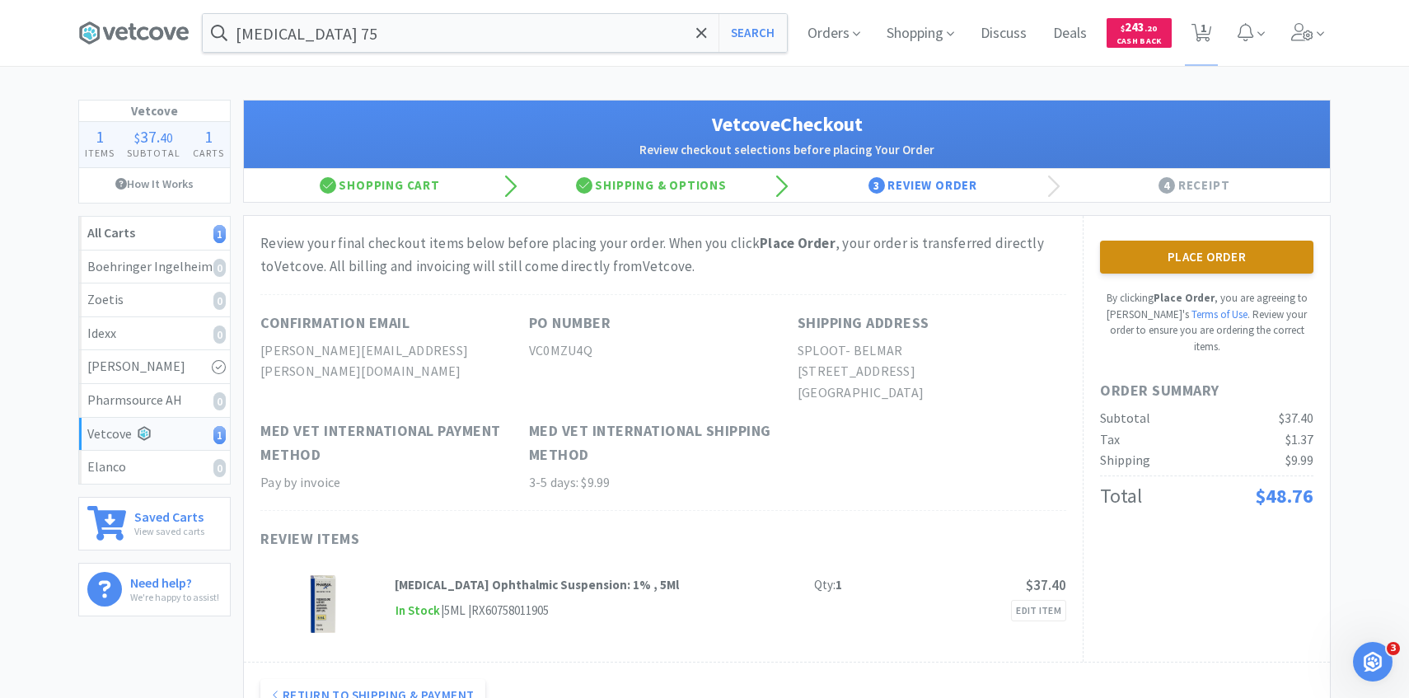
click at [1126, 262] on button "Place Order" at bounding box center [1206, 257] width 213 height 33
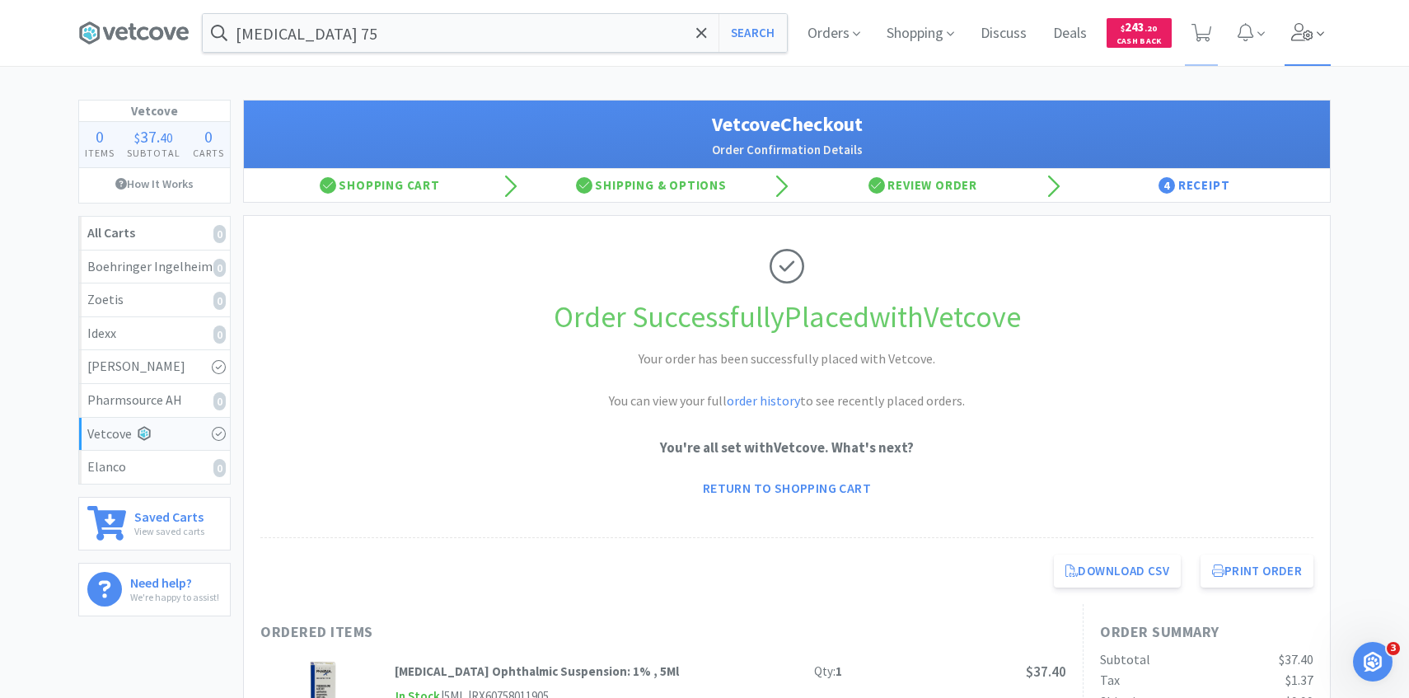
click at [1318, 49] on span at bounding box center [1307, 33] width 47 height 66
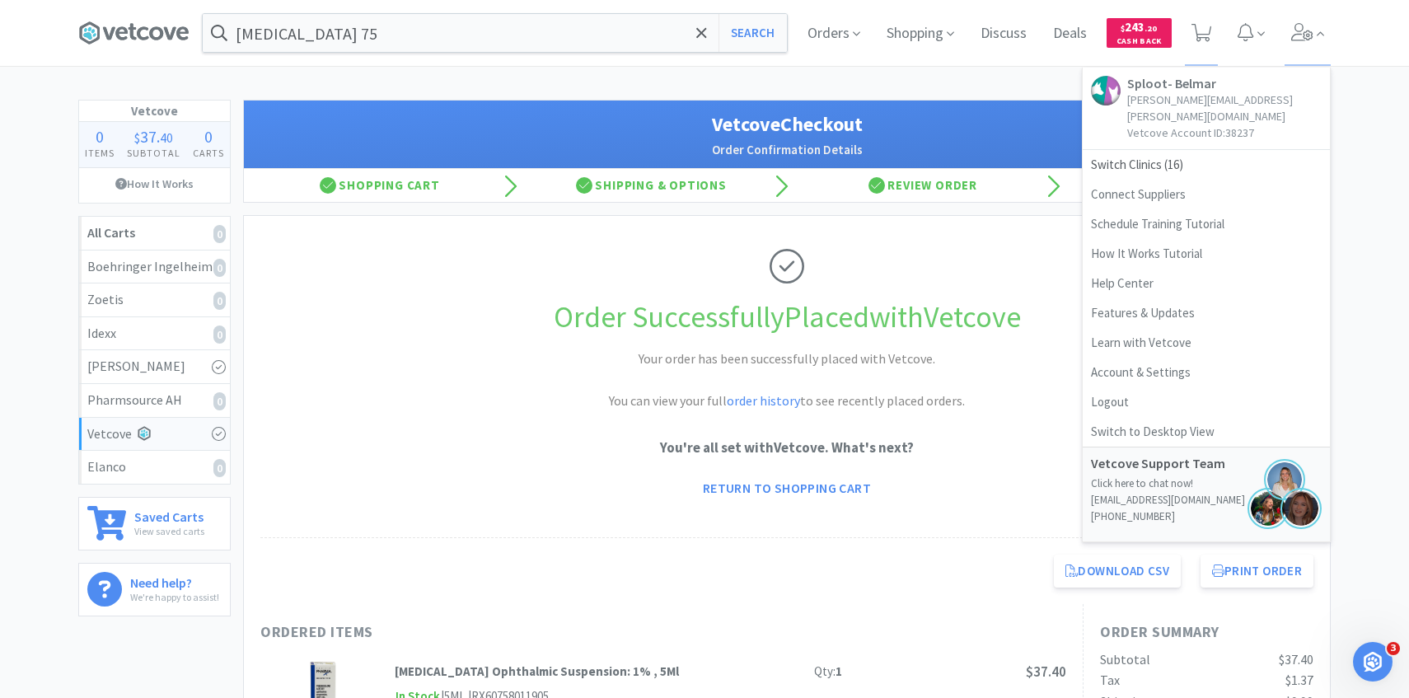
click at [1201, 132] on link "Sploot- Belmar [EMAIL_ADDRESS][PERSON_NAME][DOMAIN_NAME] Vetcove Account ID: 38…" at bounding box center [1205, 109] width 247 height 82
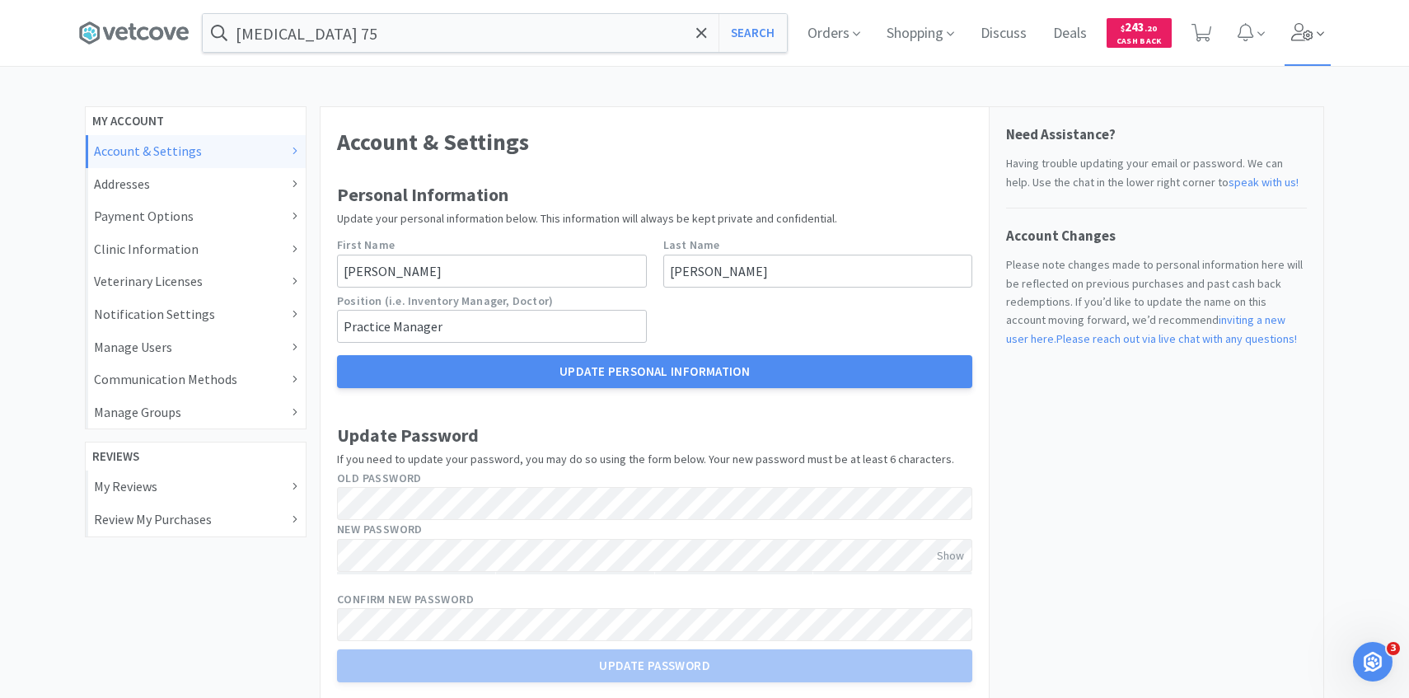
click at [1305, 34] on icon at bounding box center [1302, 32] width 23 height 18
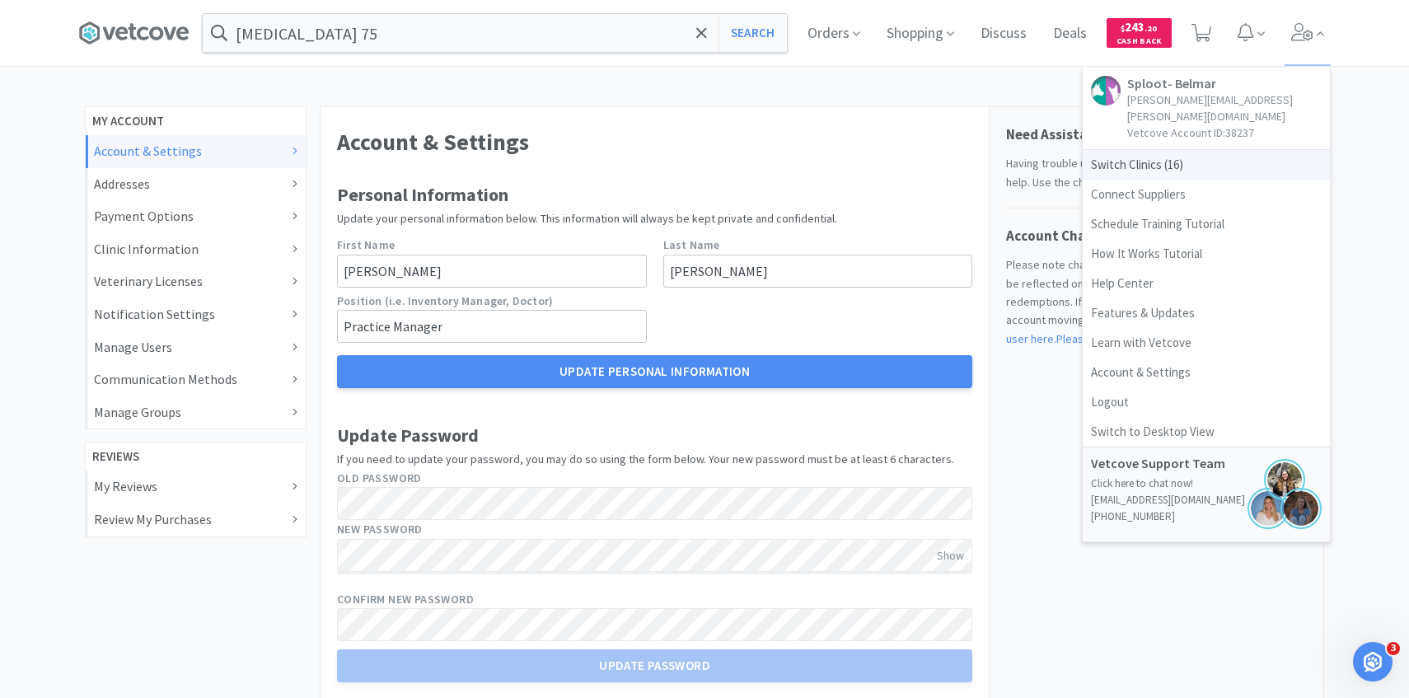
click at [1218, 152] on span "Switch Clinics ( 16 )" at bounding box center [1205, 165] width 247 height 30
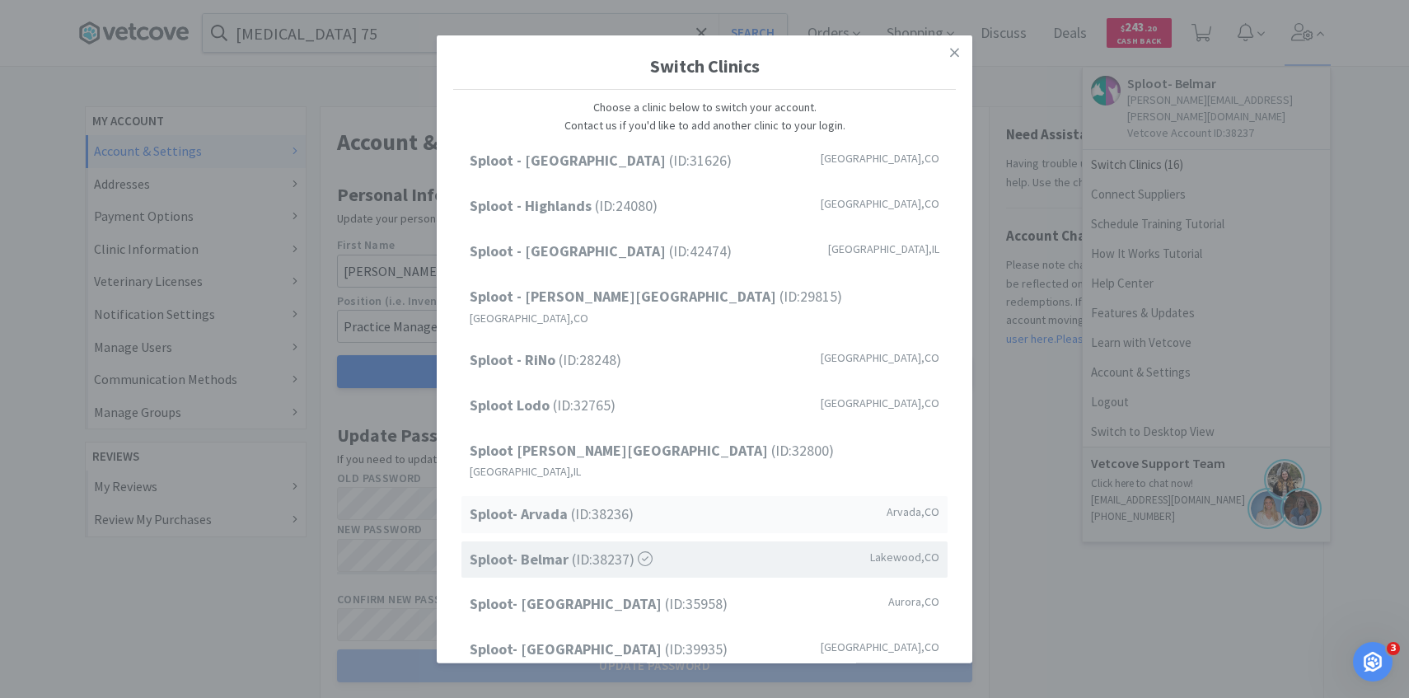
click at [613, 503] on span "Sploot- Arvada (ID: 38236 )" at bounding box center [552, 515] width 164 height 24
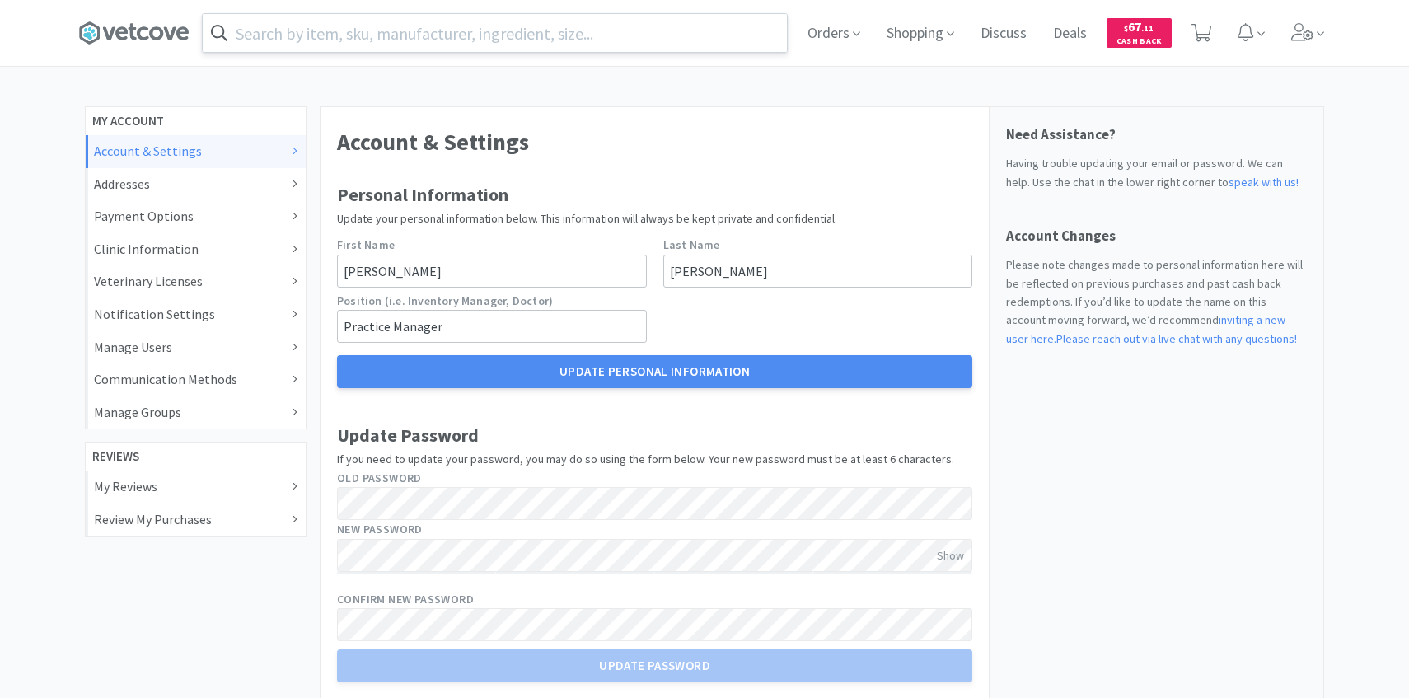
click at [364, 42] on input "text" at bounding box center [495, 33] width 584 height 38
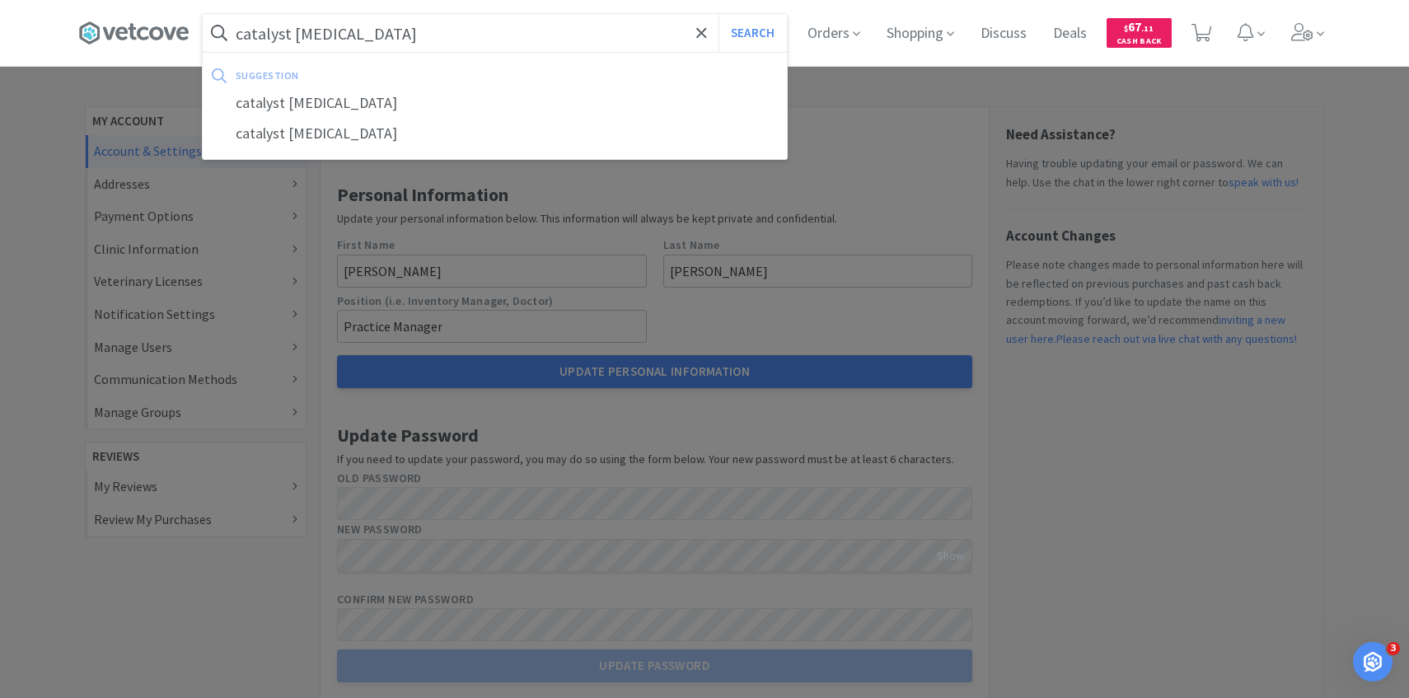
type input "catalyst [MEDICAL_DATA]"
click at [718, 14] on button "Search" at bounding box center [752, 33] width 68 height 38
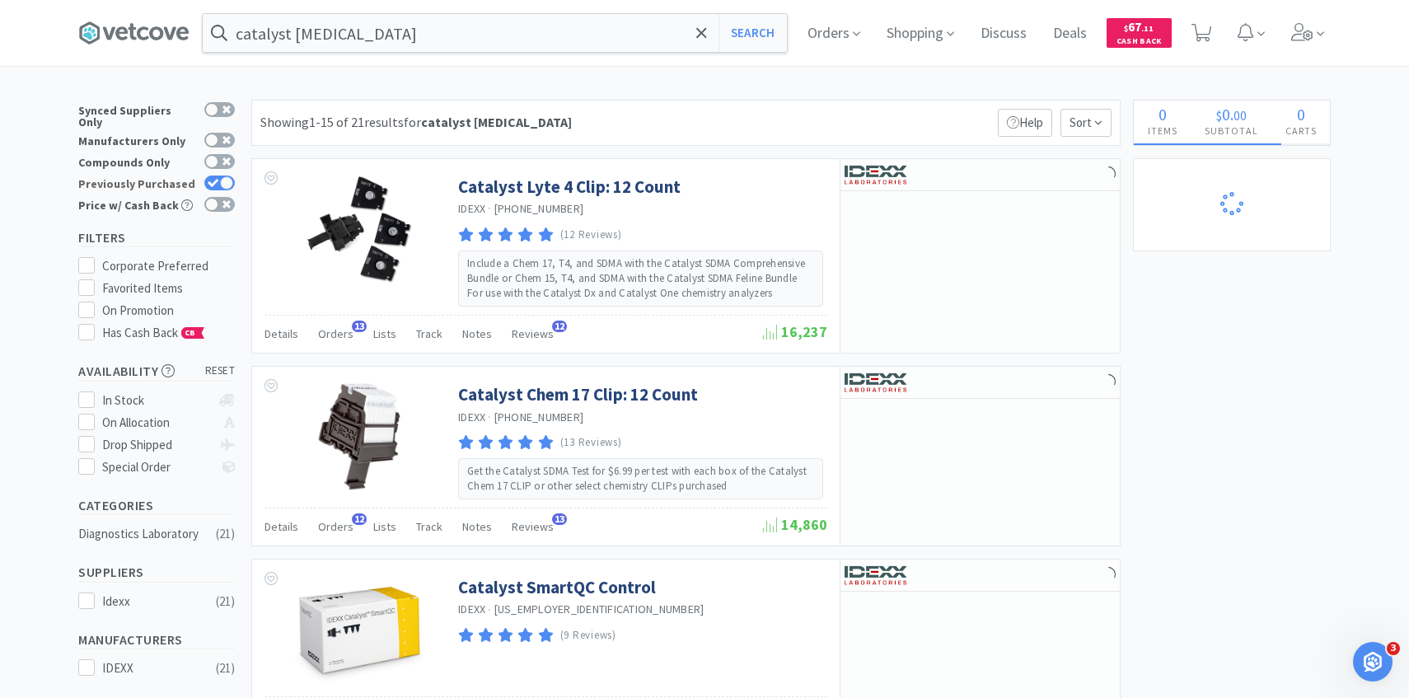
click at [227, 175] on div at bounding box center [219, 182] width 30 height 15
checkbox input "false"
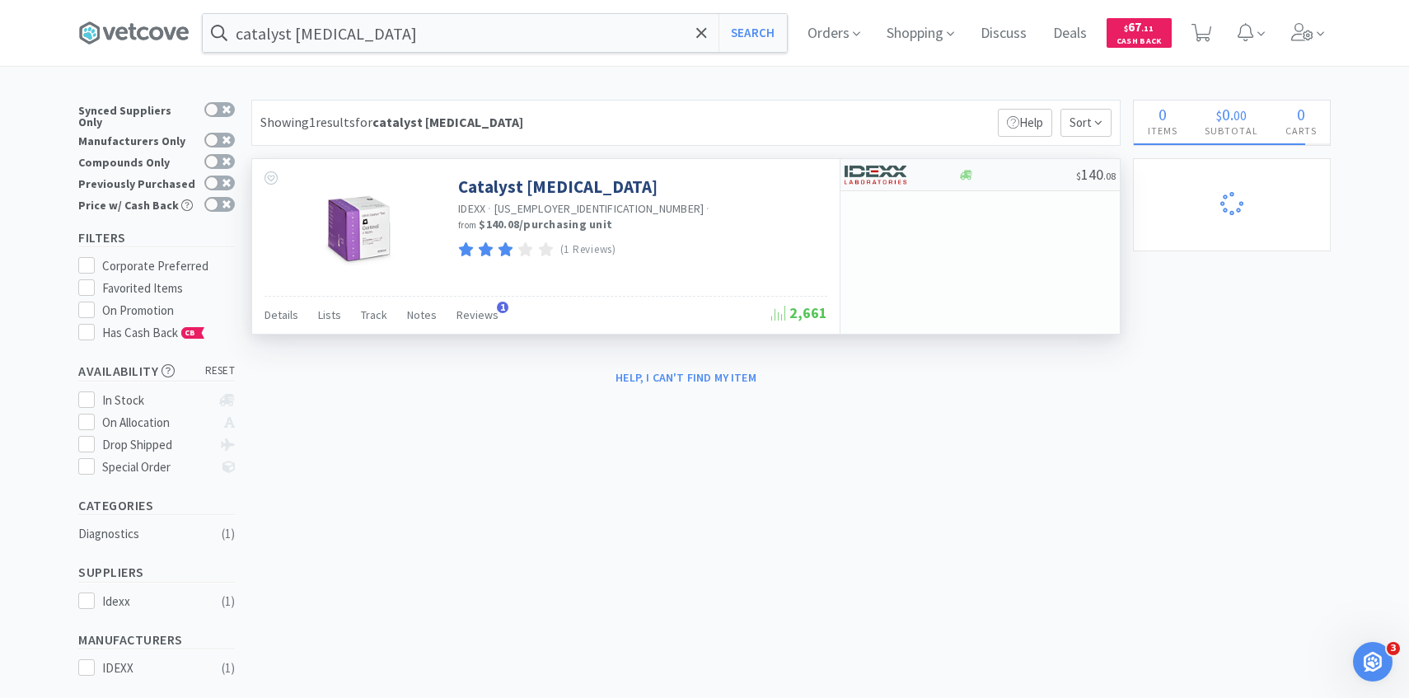
click at [893, 185] on img at bounding box center [875, 174] width 62 height 25
select select "1"
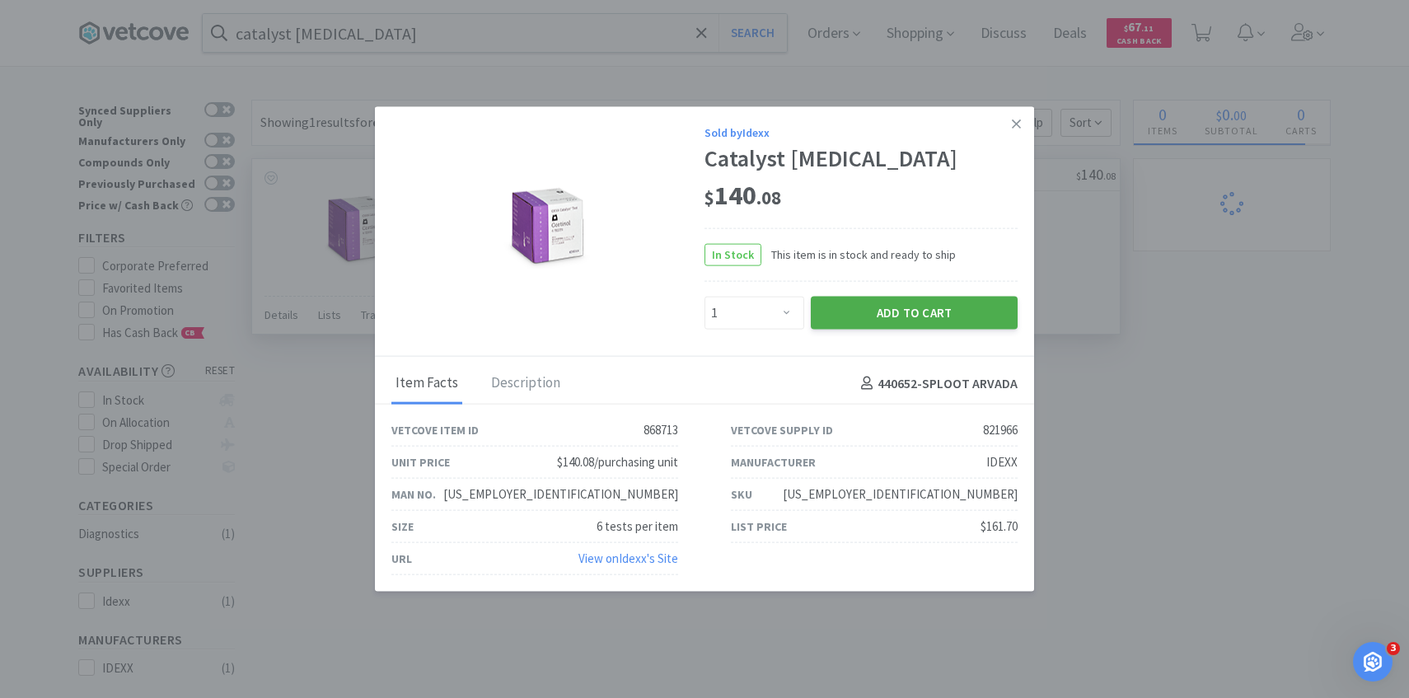
click at [928, 315] on button "Add to Cart" at bounding box center [914, 313] width 207 height 33
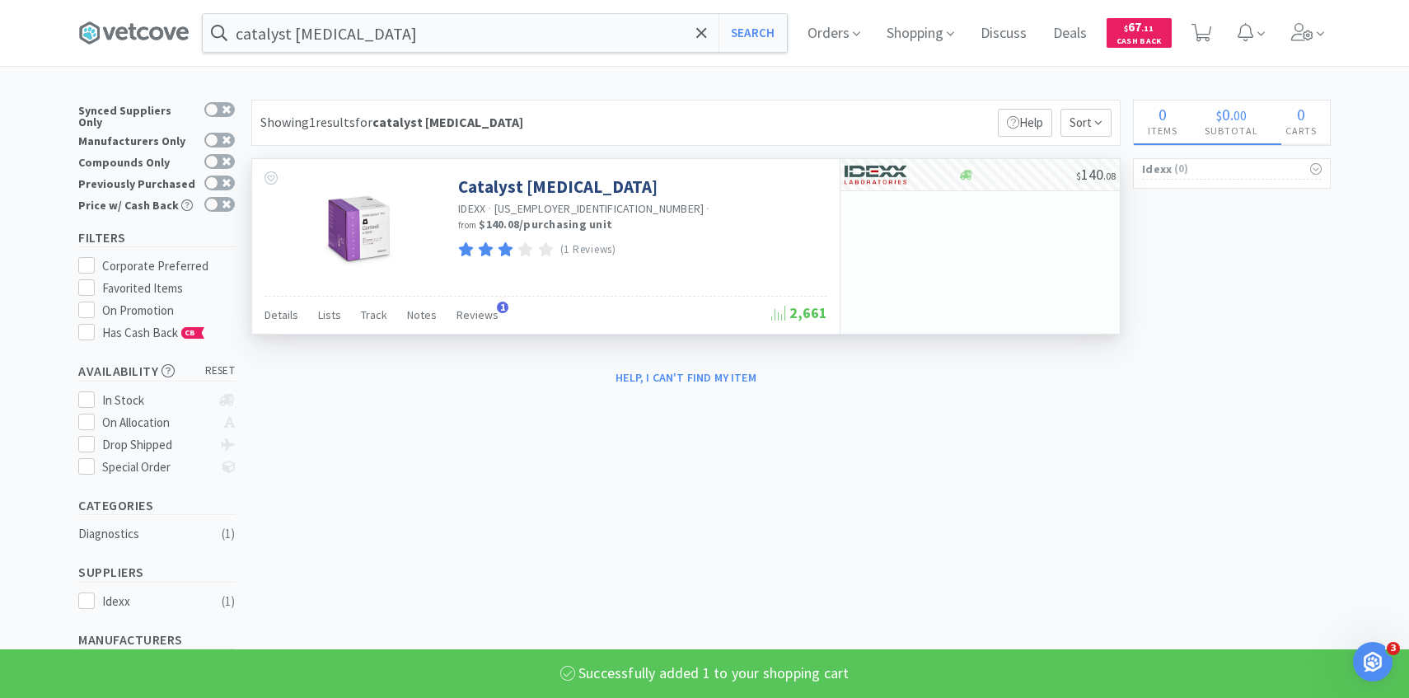
click at [1209, 41] on span at bounding box center [1201, 32] width 21 height 23
select select "1"
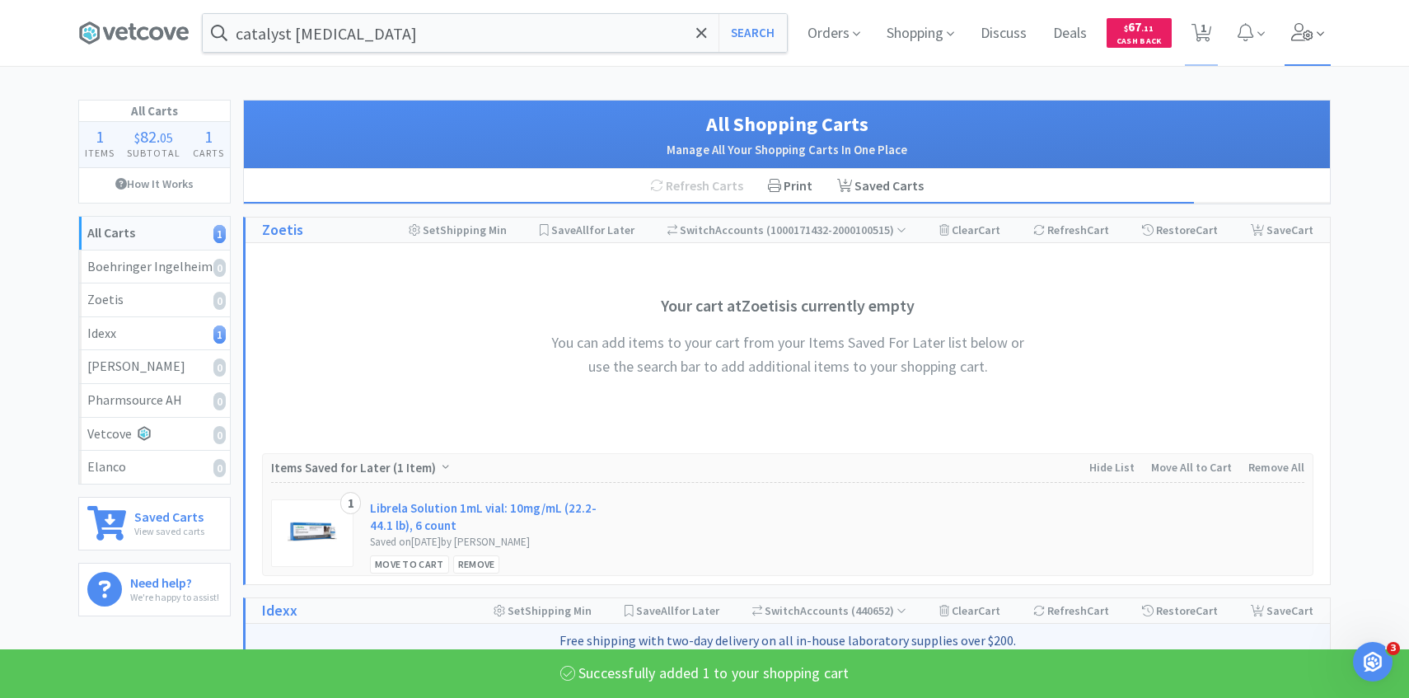
click at [1320, 43] on span at bounding box center [1319, 34] width 7 height 19
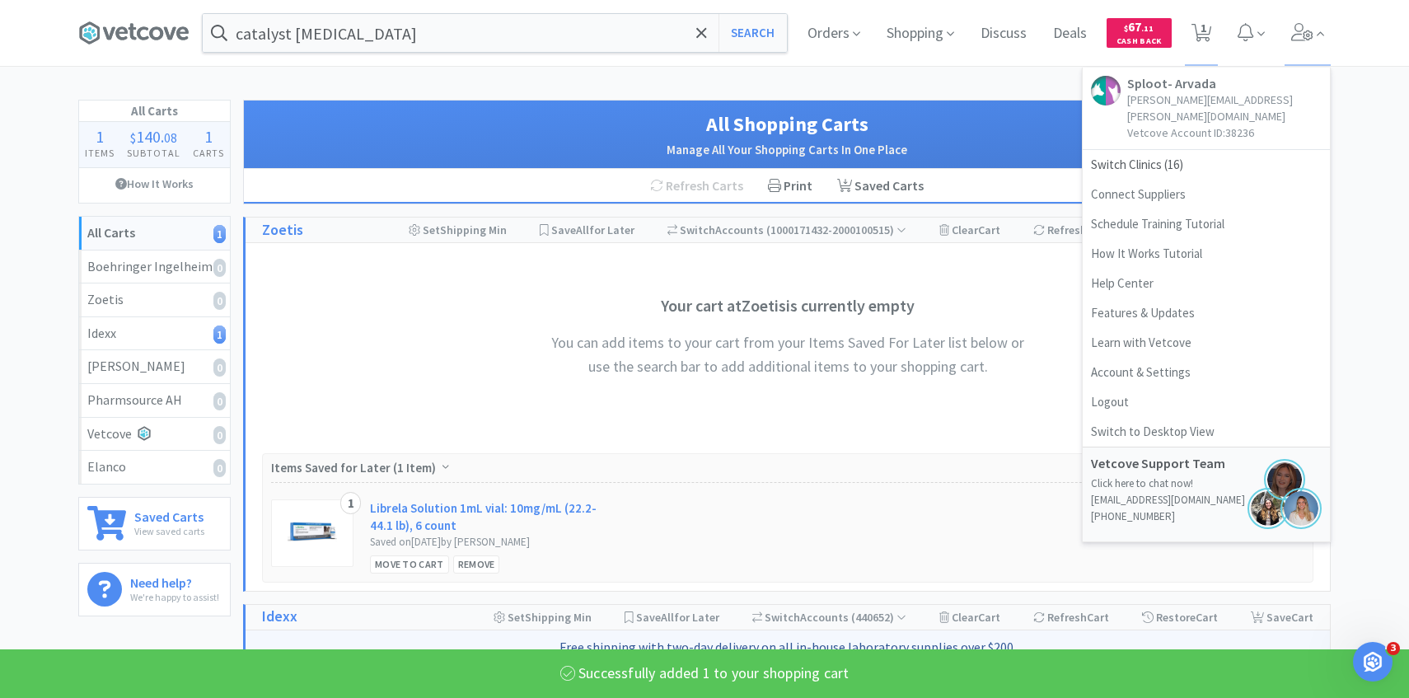
click at [986, 262] on div "Your cart at Zoetis is currently empty You can add items to your cart from your…" at bounding box center [787, 344] width 511 height 169
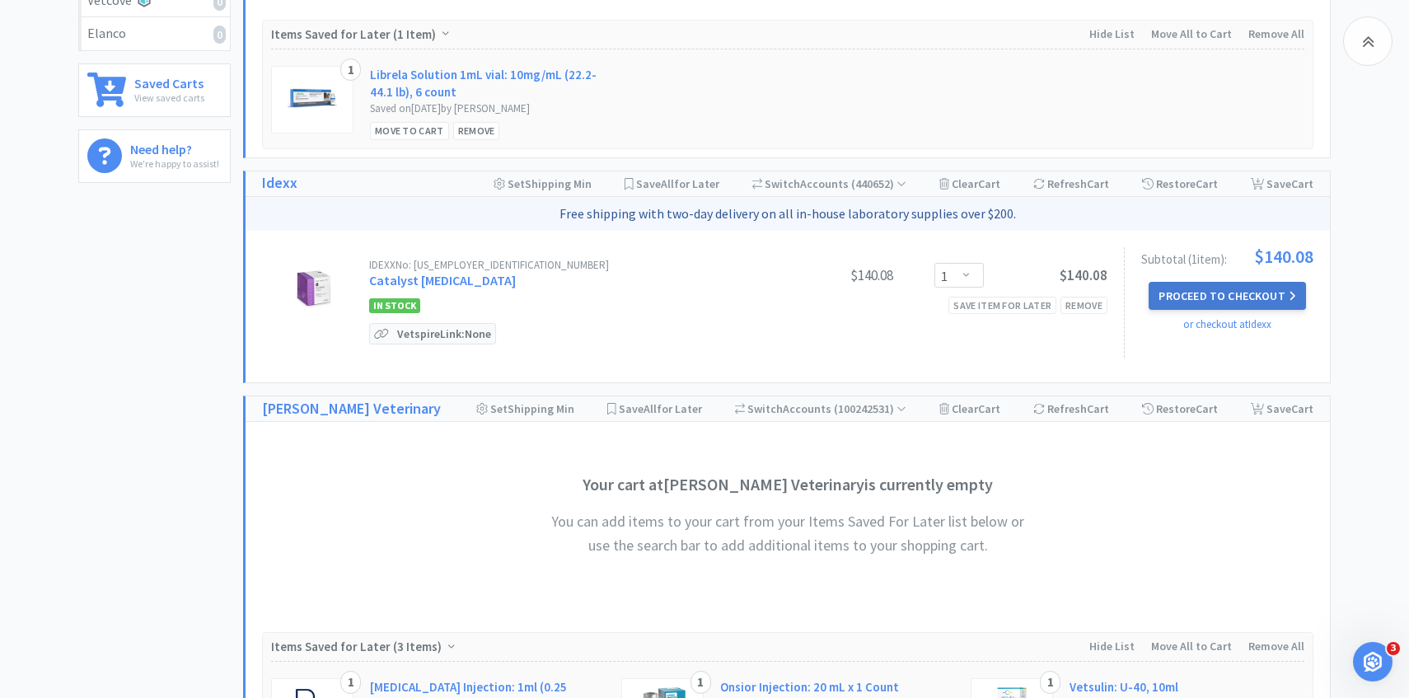
click at [1252, 291] on button "Proceed to Checkout" at bounding box center [1226, 296] width 157 height 28
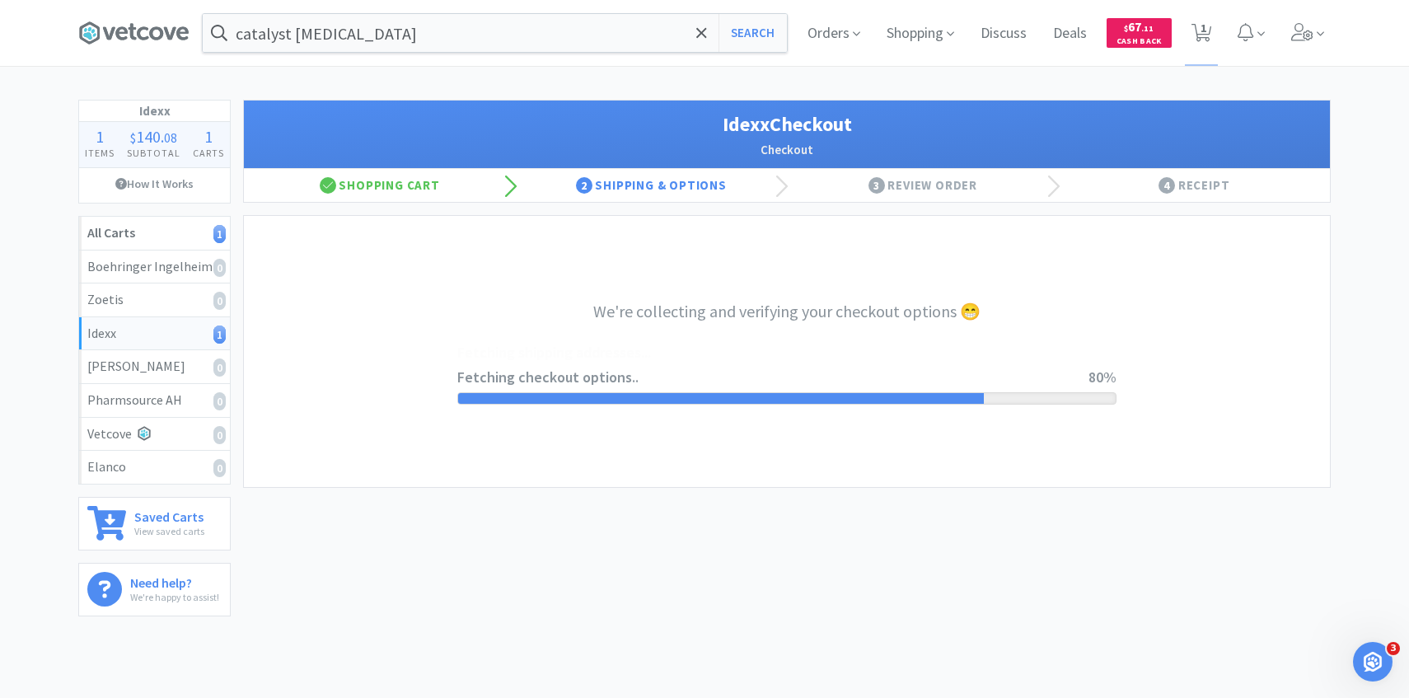
select select "904"
select select "003"
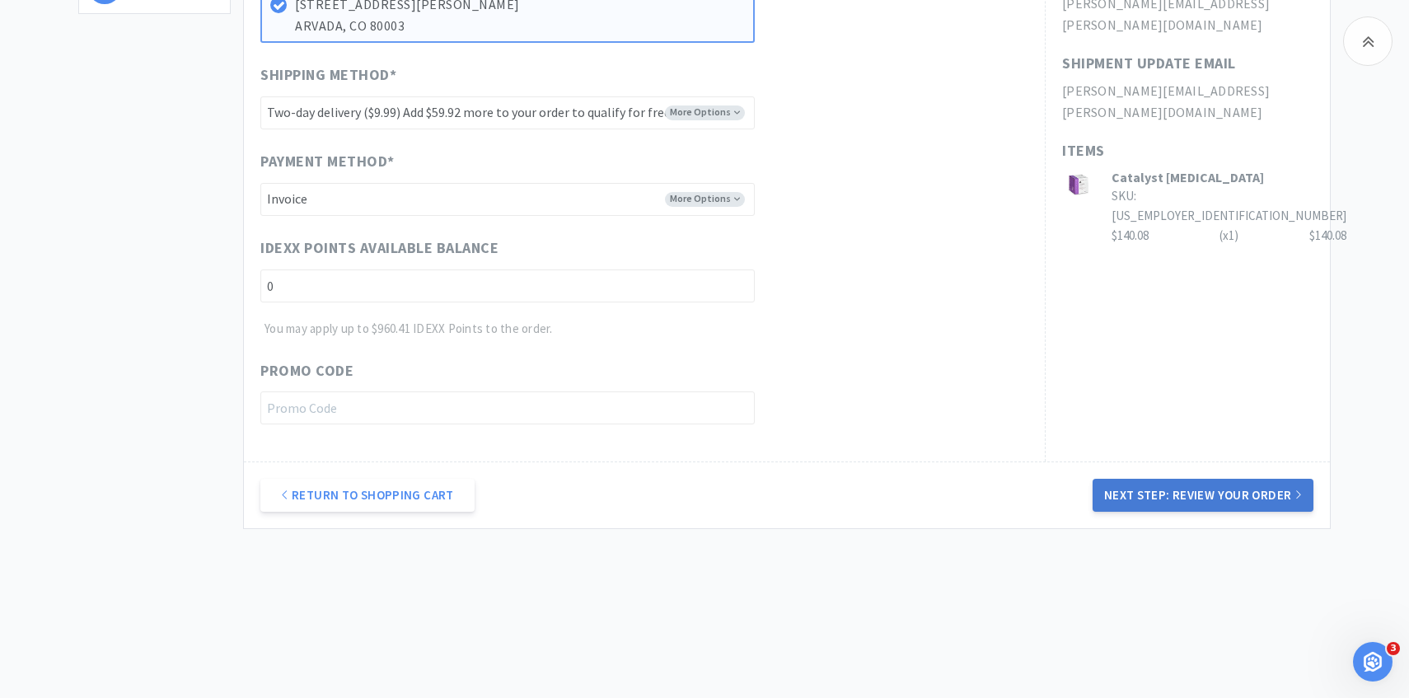
click at [1115, 498] on button "Next Step: Review Your Order" at bounding box center [1202, 495] width 221 height 33
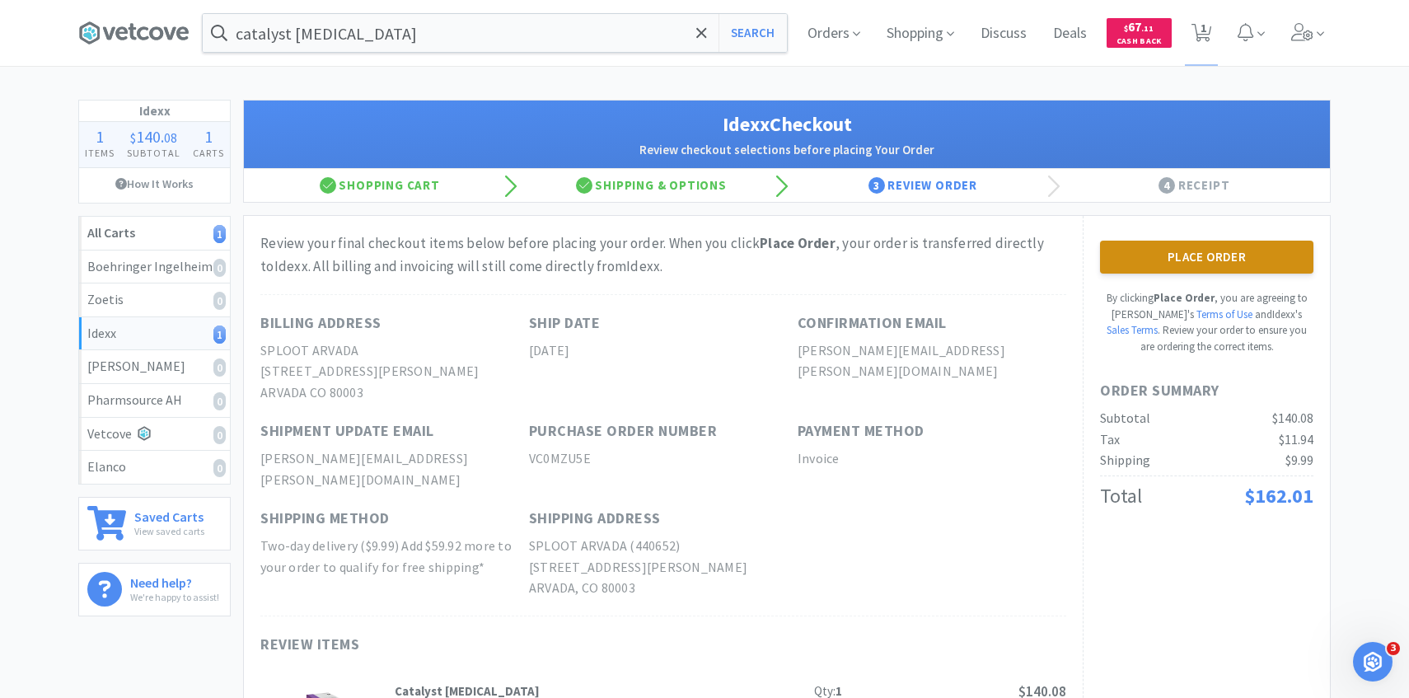
click at [1134, 270] on button "Place Order" at bounding box center [1206, 257] width 213 height 33
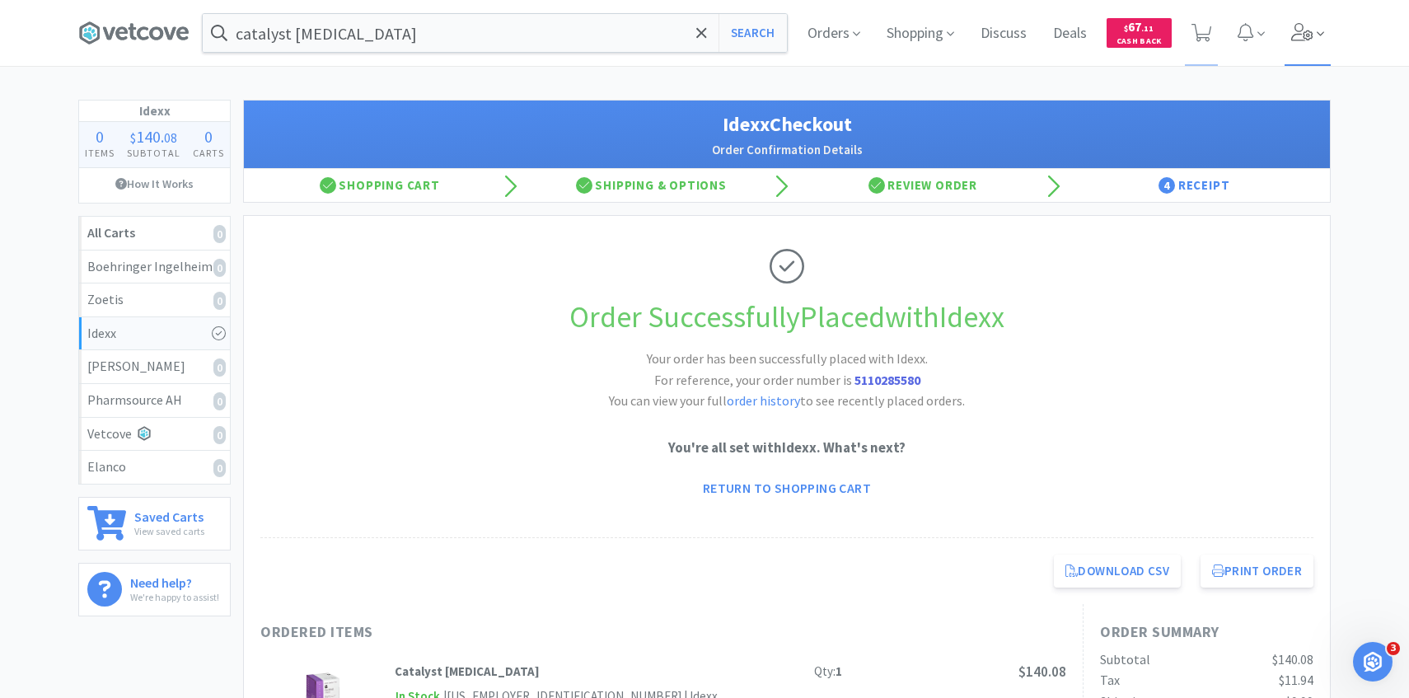
click at [1316, 33] on span at bounding box center [1307, 33] width 47 height 66
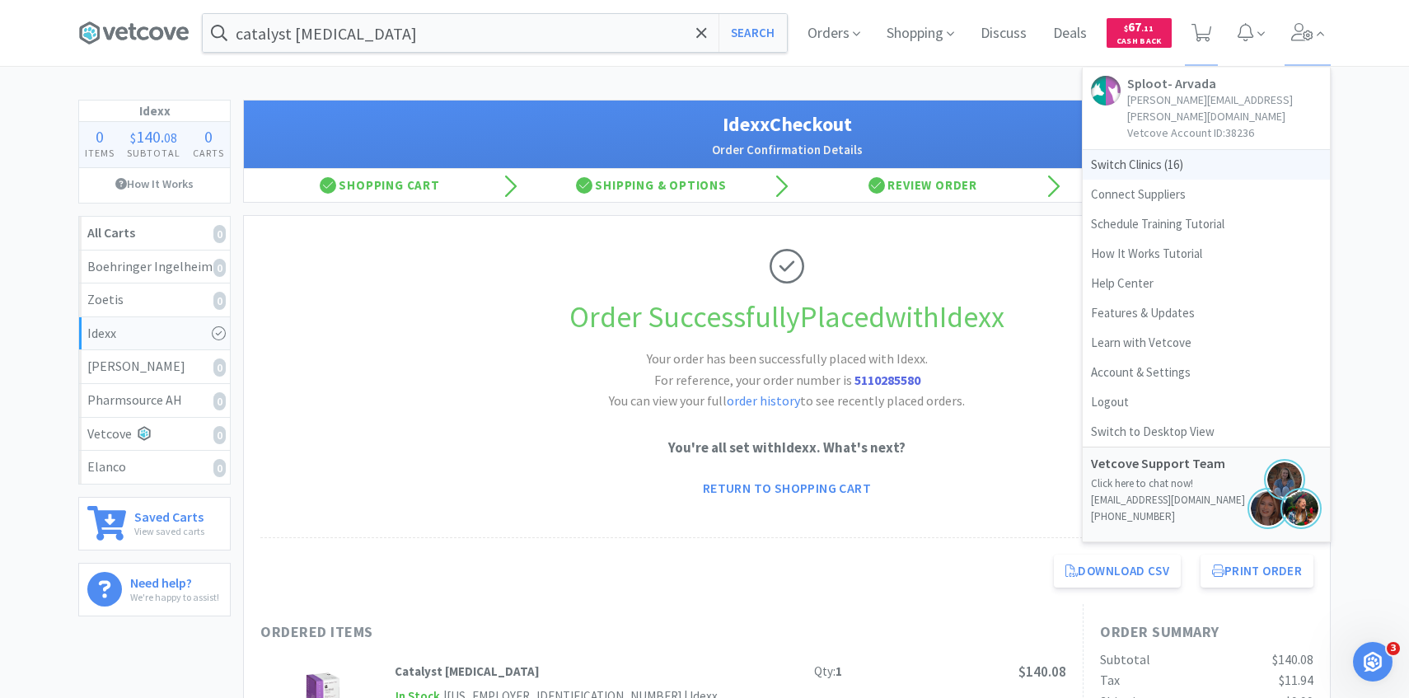
click at [1216, 150] on span "Switch Clinics ( 16 )" at bounding box center [1205, 165] width 247 height 30
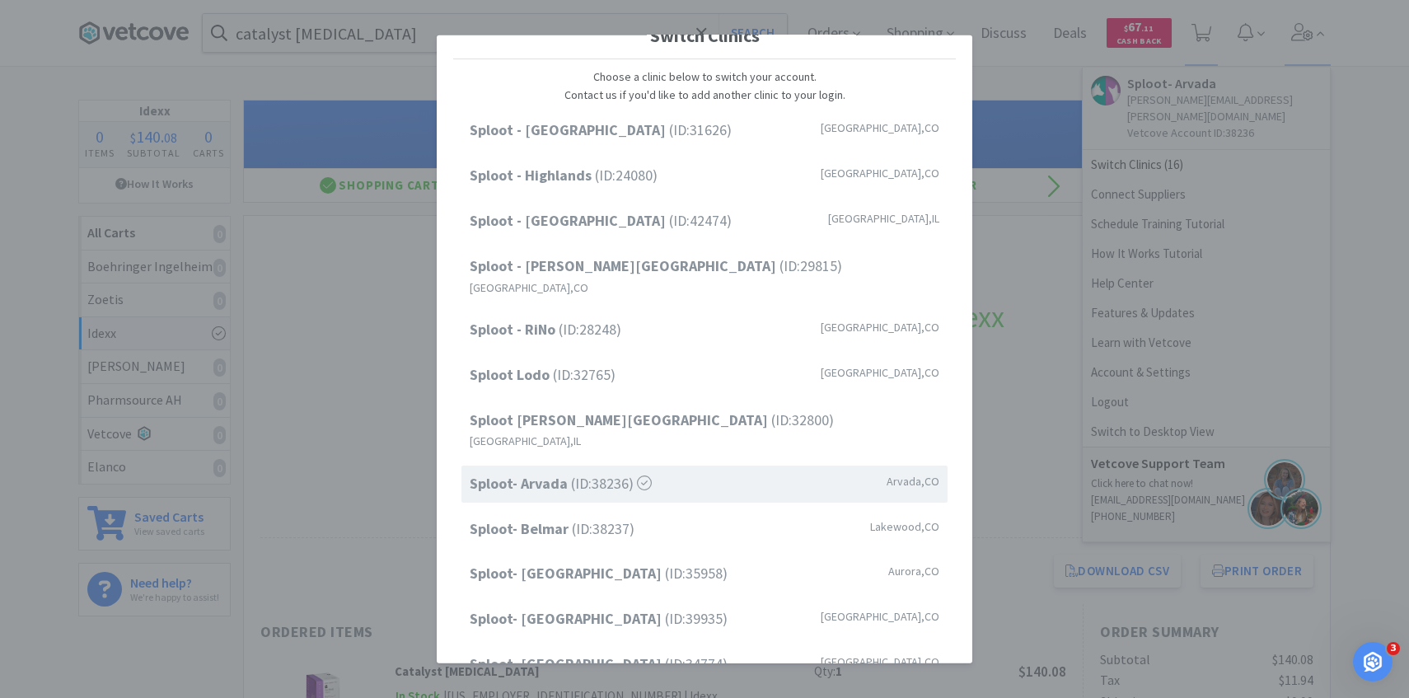
scroll to position [54, 0]
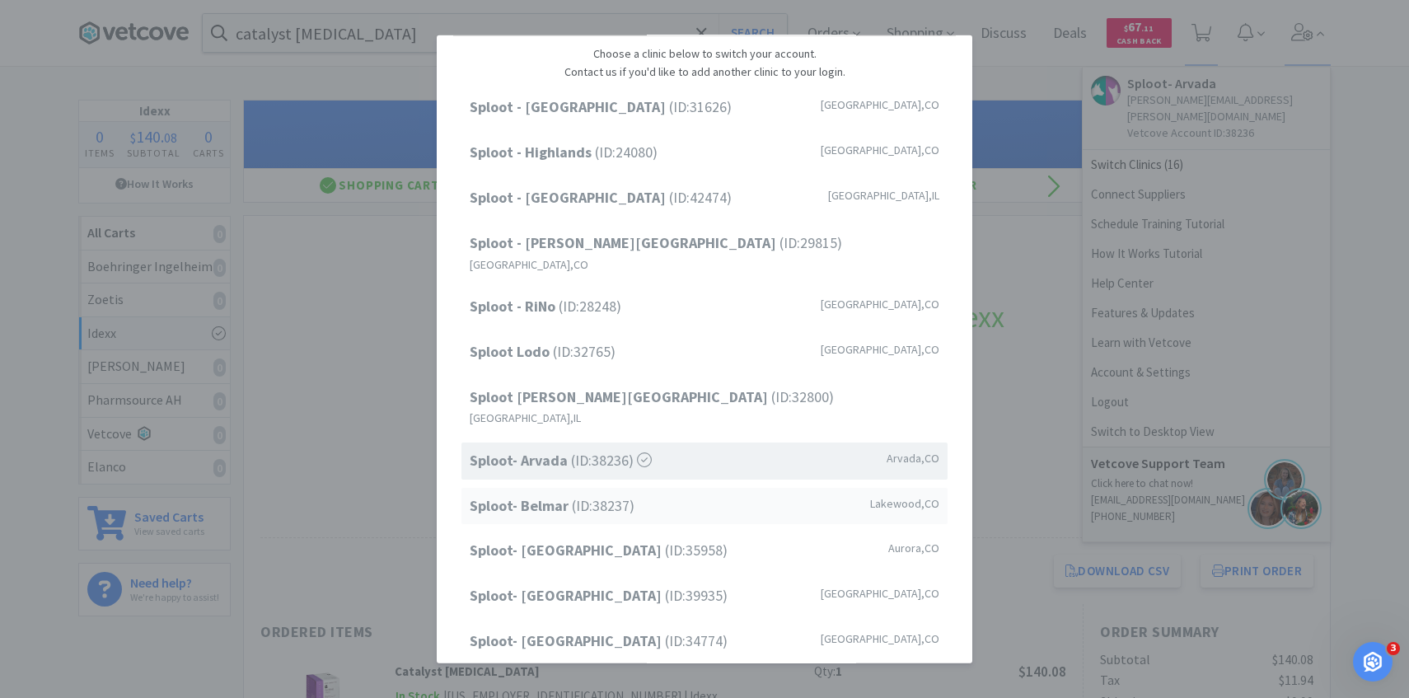
click at [613, 493] on span "Sploot- Belmar (ID: 38237 )" at bounding box center [552, 505] width 165 height 24
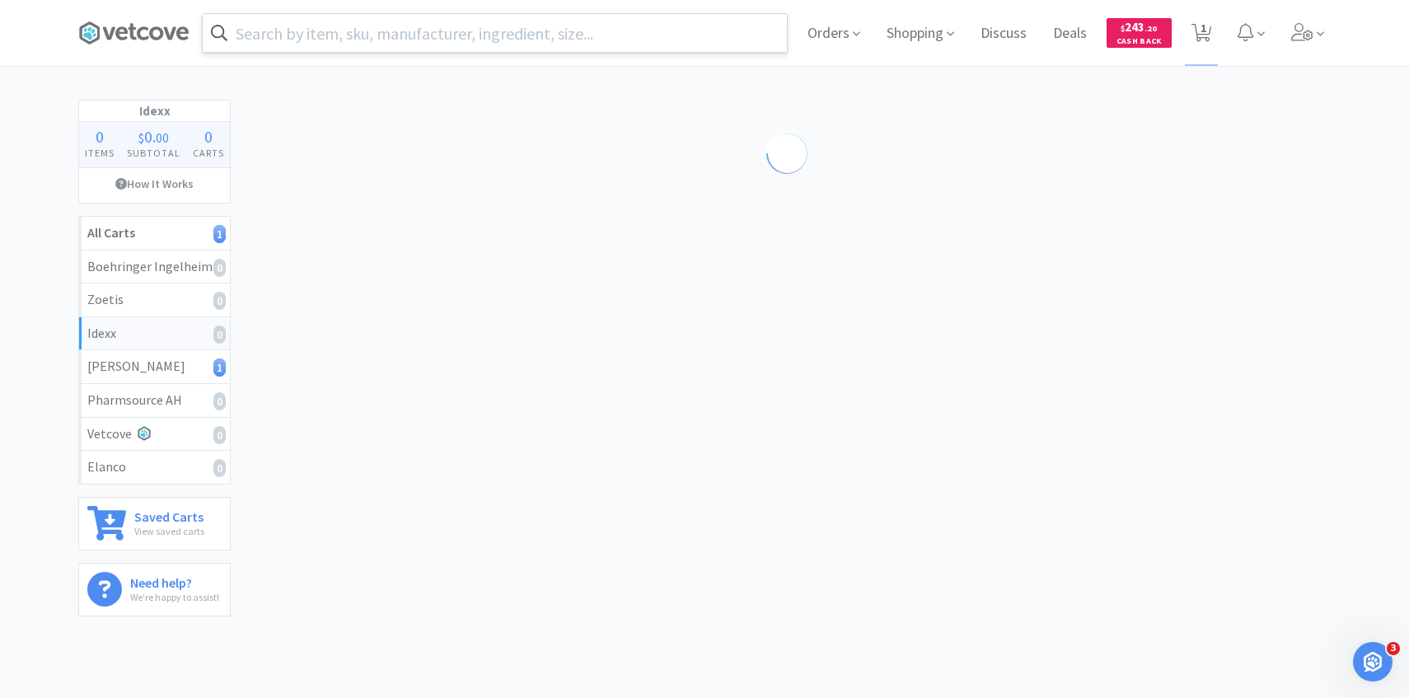
click at [390, 26] on input "text" at bounding box center [495, 33] width 584 height 38
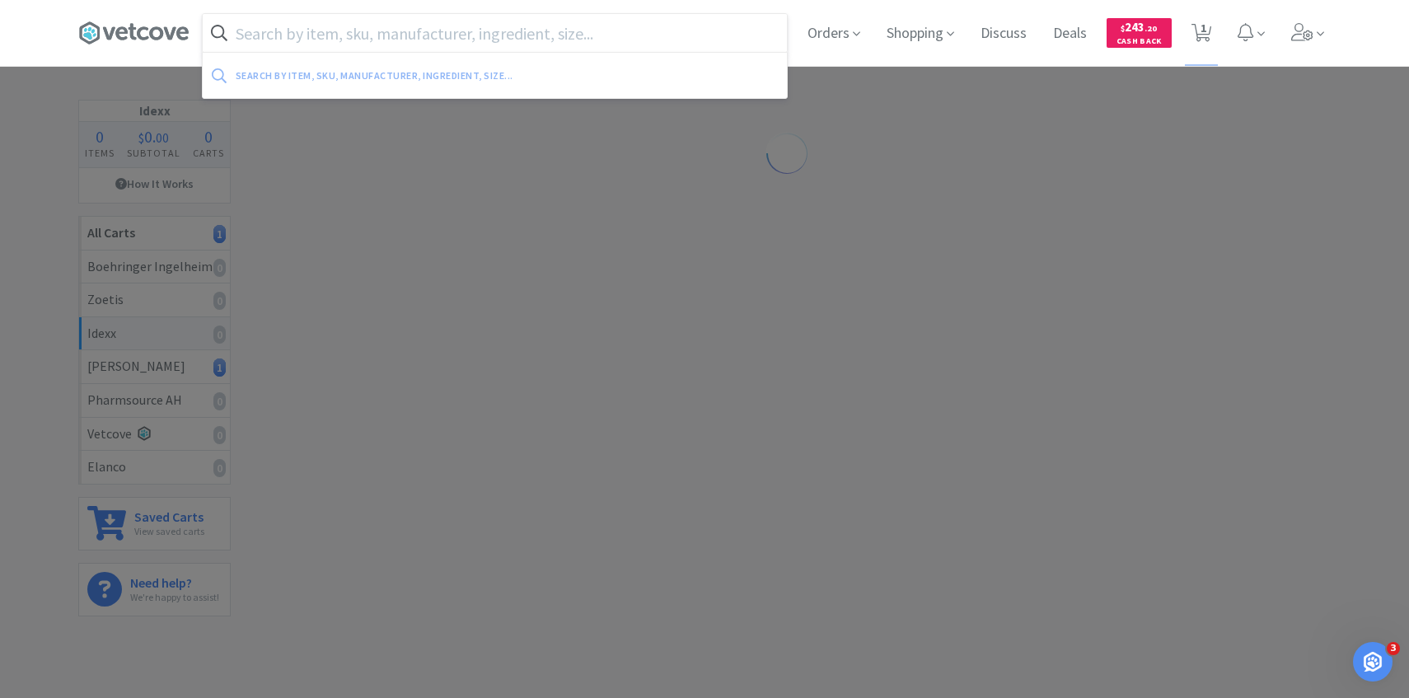
type input "t"
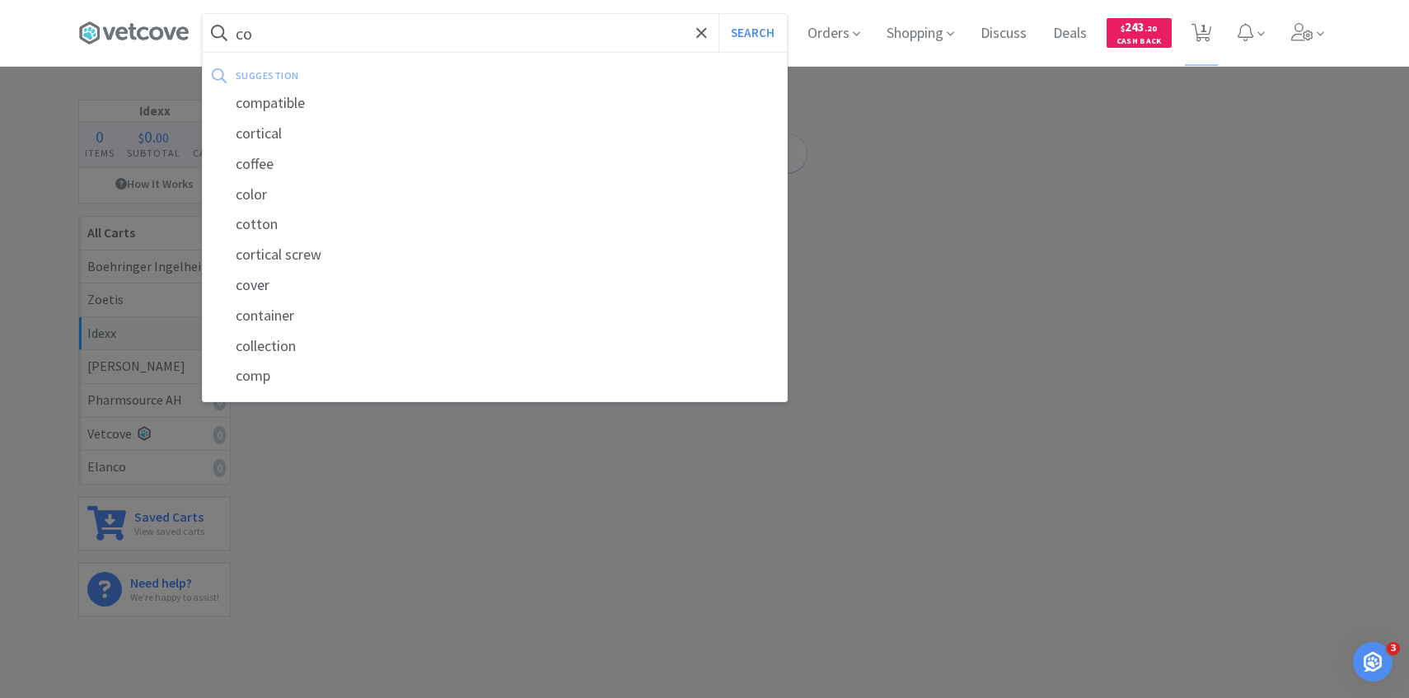
type input "c"
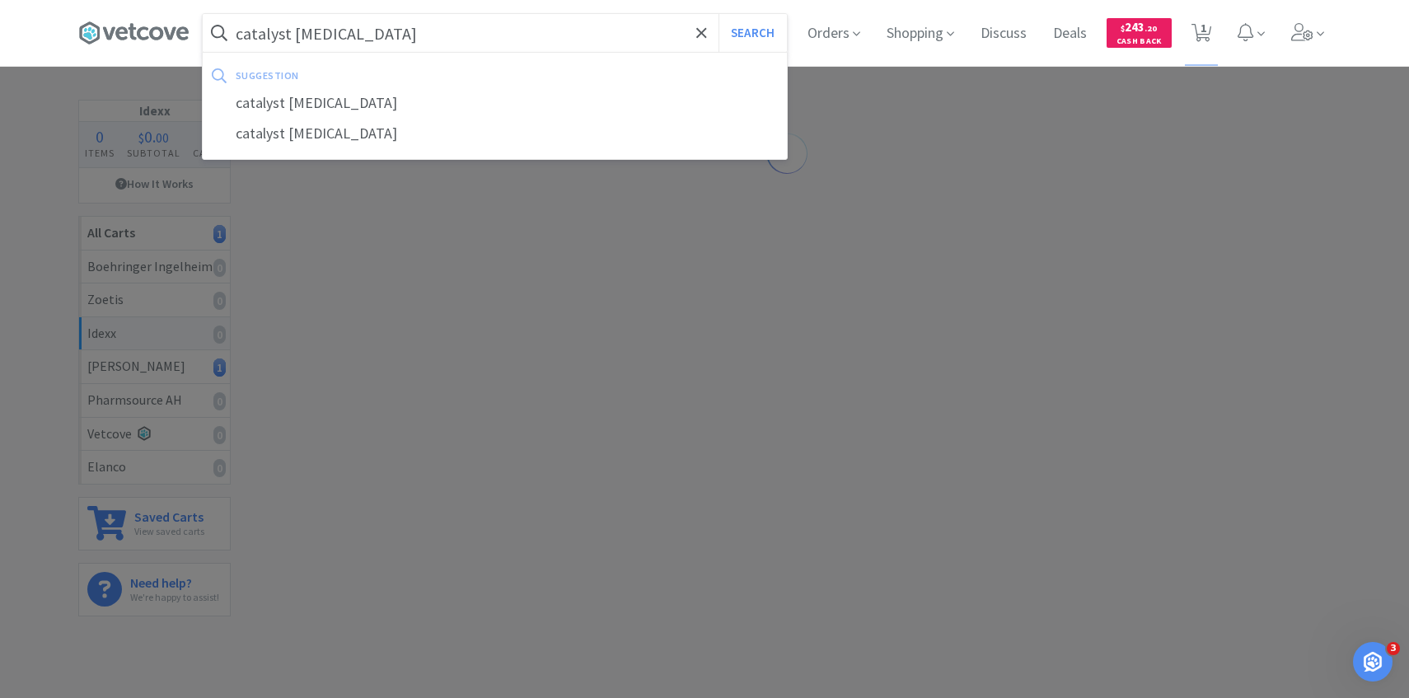
type input "catalyst [MEDICAL_DATA]"
click at [718, 14] on button "Search" at bounding box center [752, 33] width 68 height 38
select select "3"
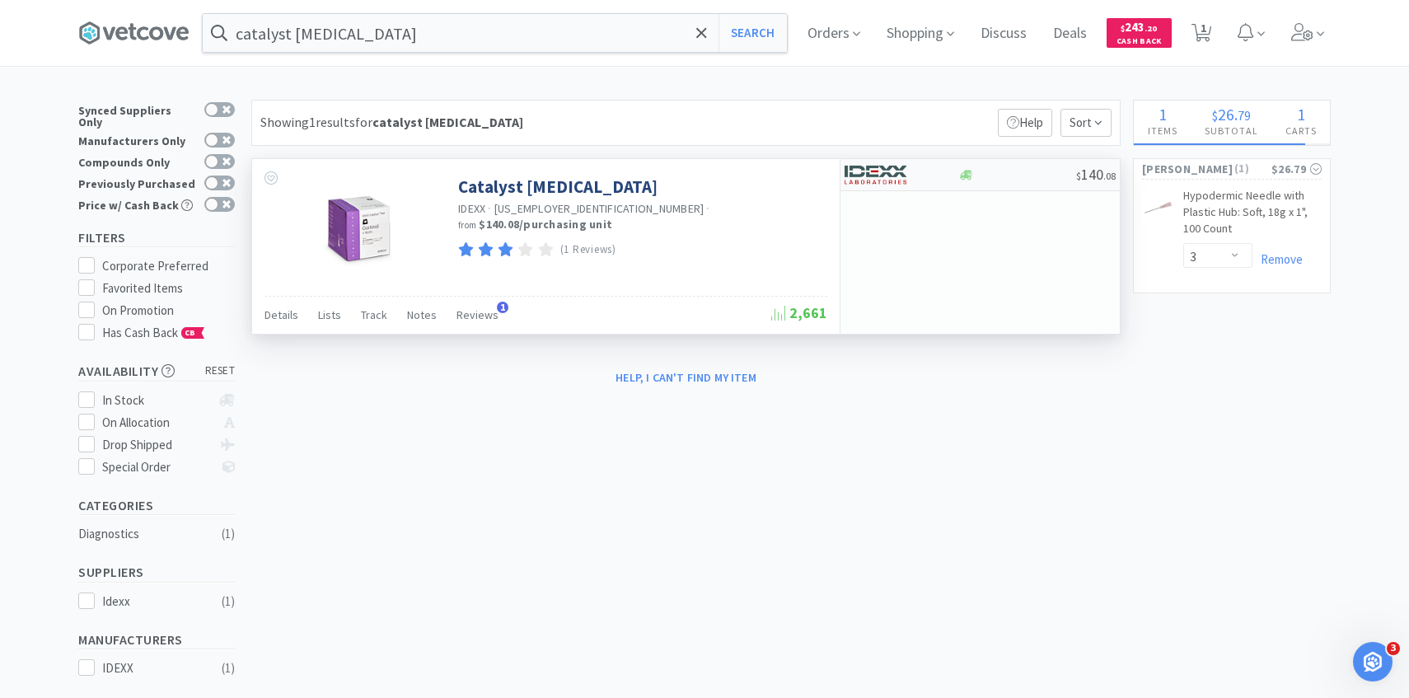
click at [884, 168] on img at bounding box center [875, 174] width 62 height 25
select select "1"
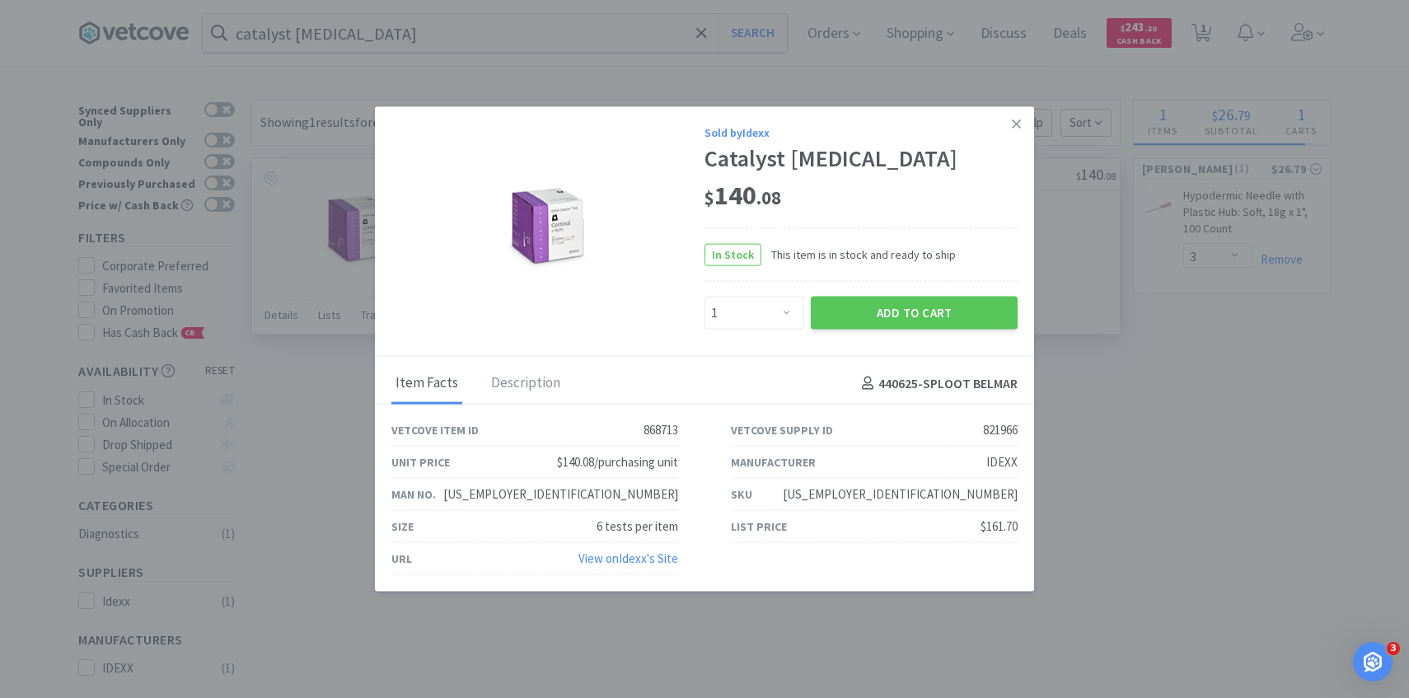
click at [884, 330] on div "Add to Cart" at bounding box center [913, 313] width 213 height 40
click at [873, 306] on button "Add to Cart" at bounding box center [914, 313] width 207 height 33
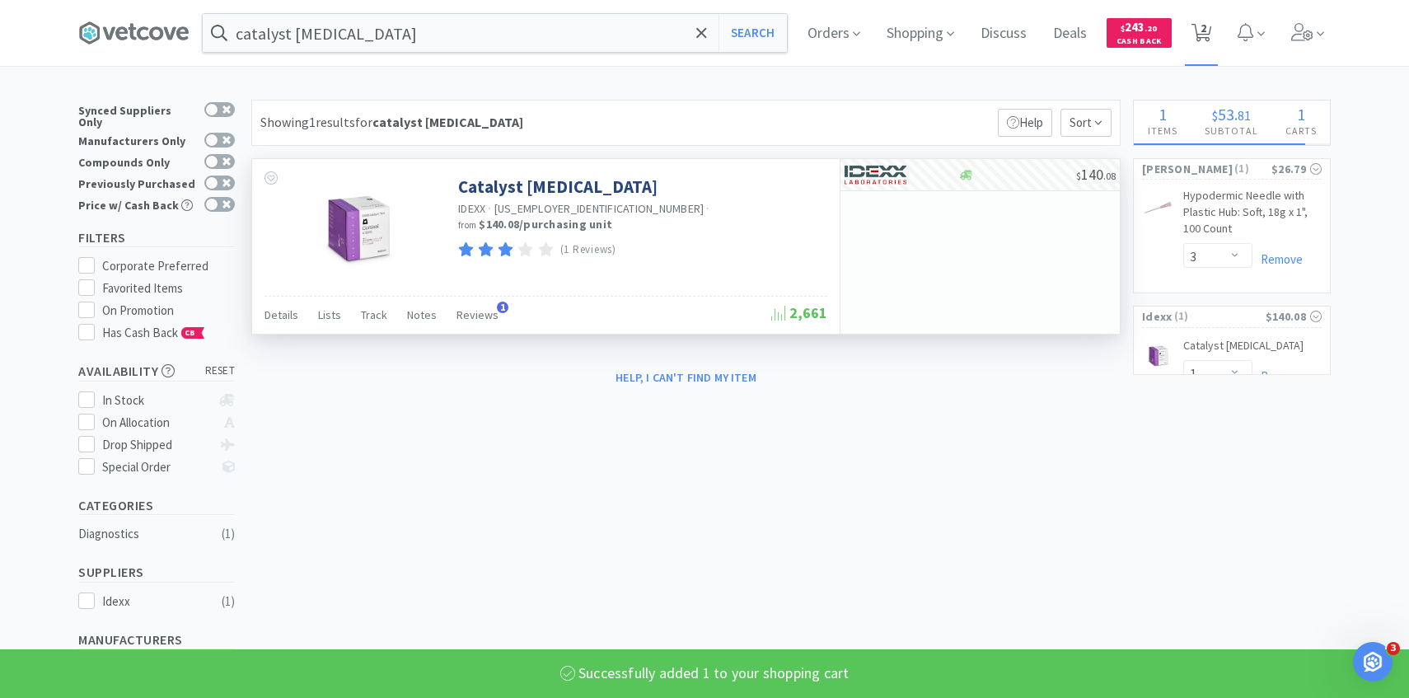
click at [1200, 45] on span "2" at bounding box center [1203, 28] width 6 height 66
select select "1"
select select "3"
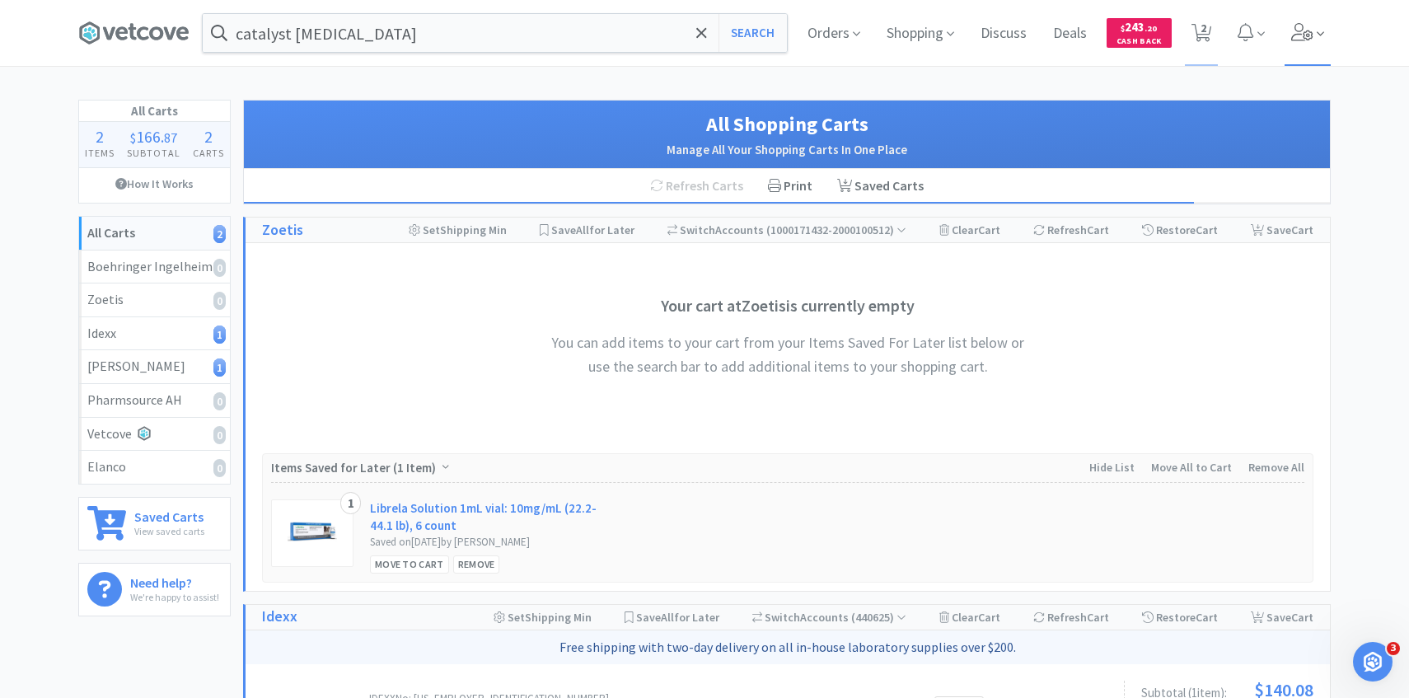
click at [1296, 48] on span at bounding box center [1307, 33] width 47 height 66
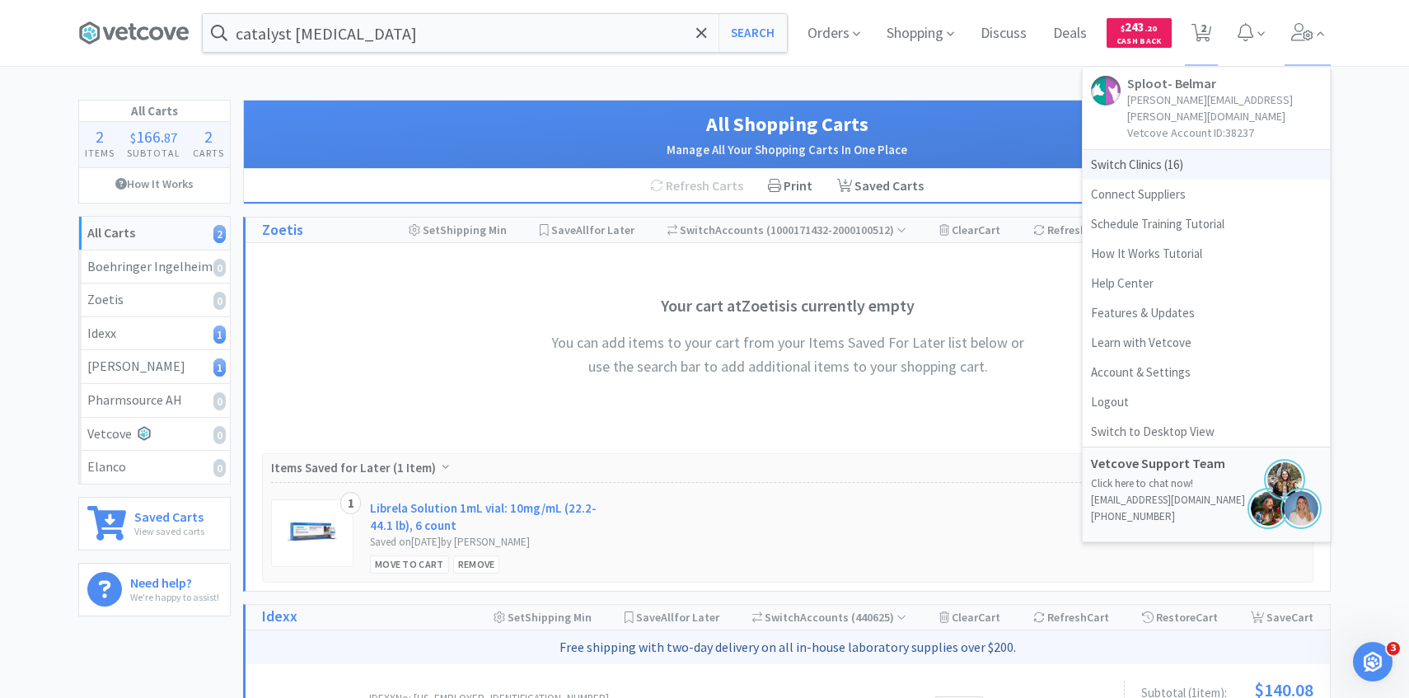
select select "3"
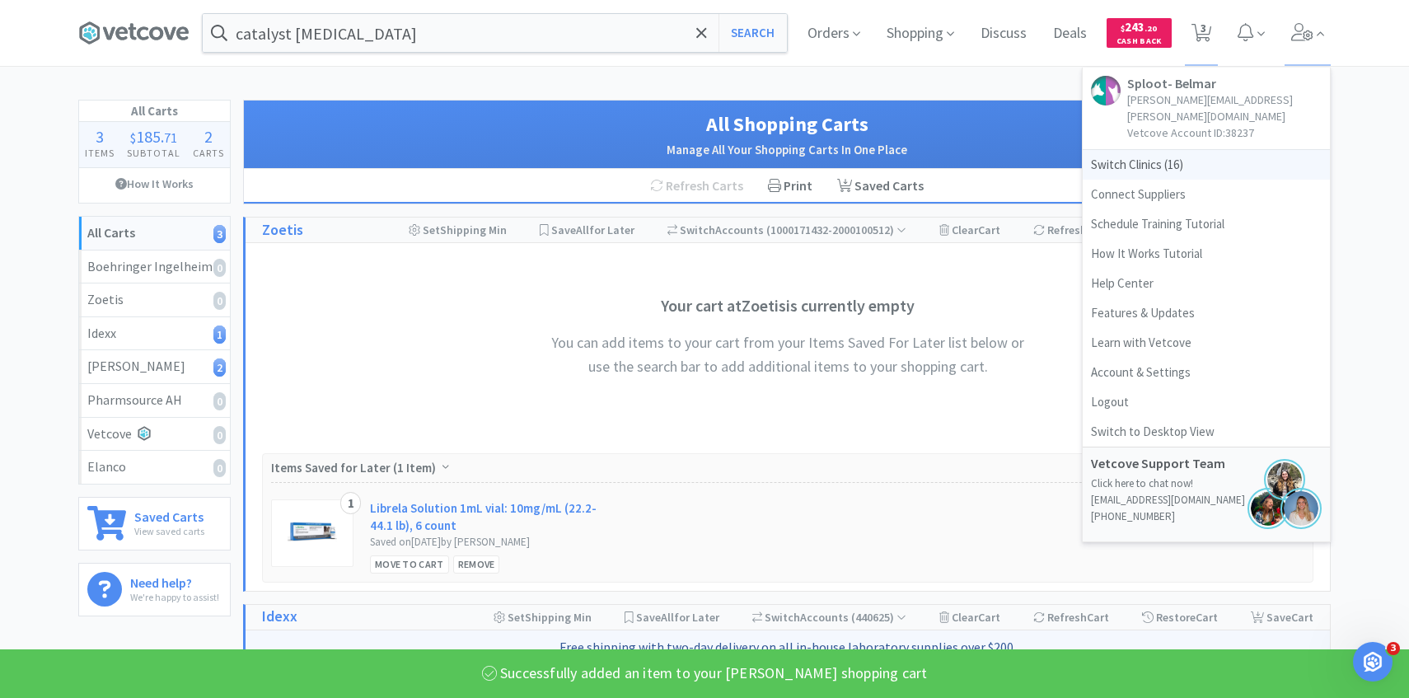
click at [1180, 150] on span "Switch Clinics ( 16 )" at bounding box center [1205, 165] width 247 height 30
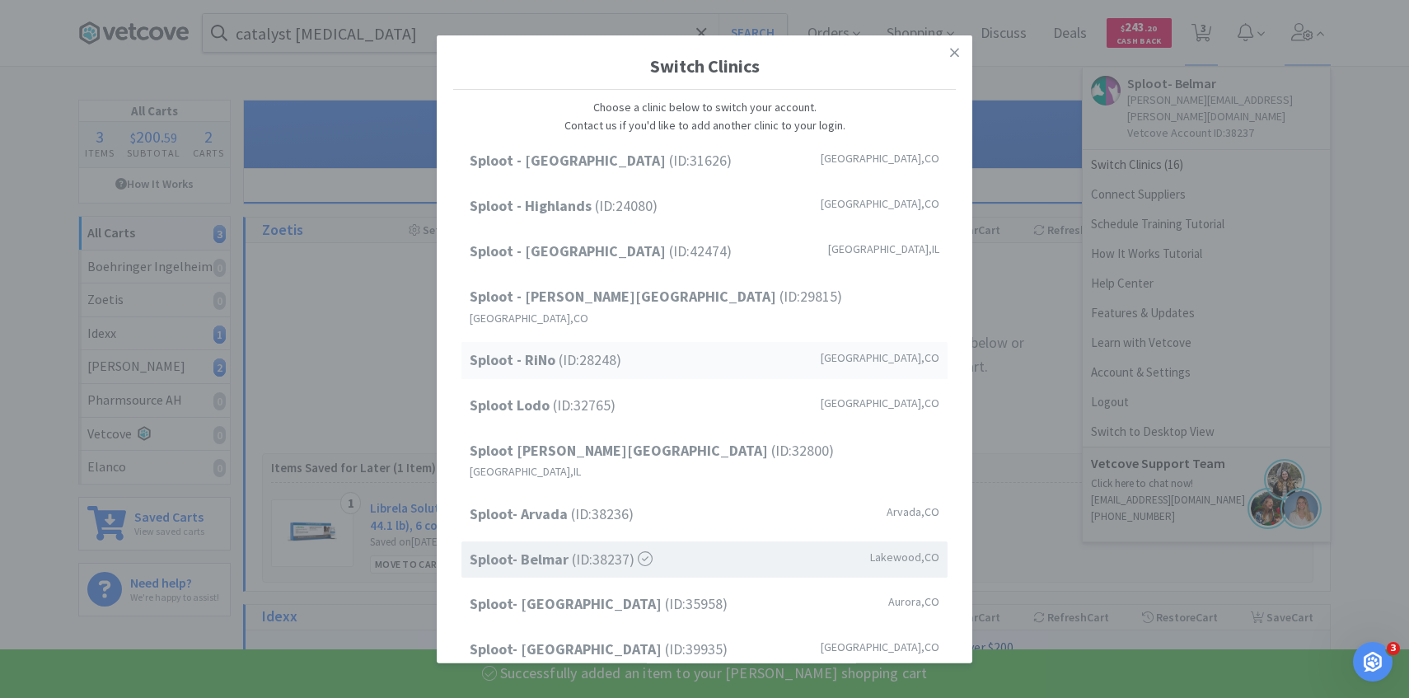
scroll to position [210, 0]
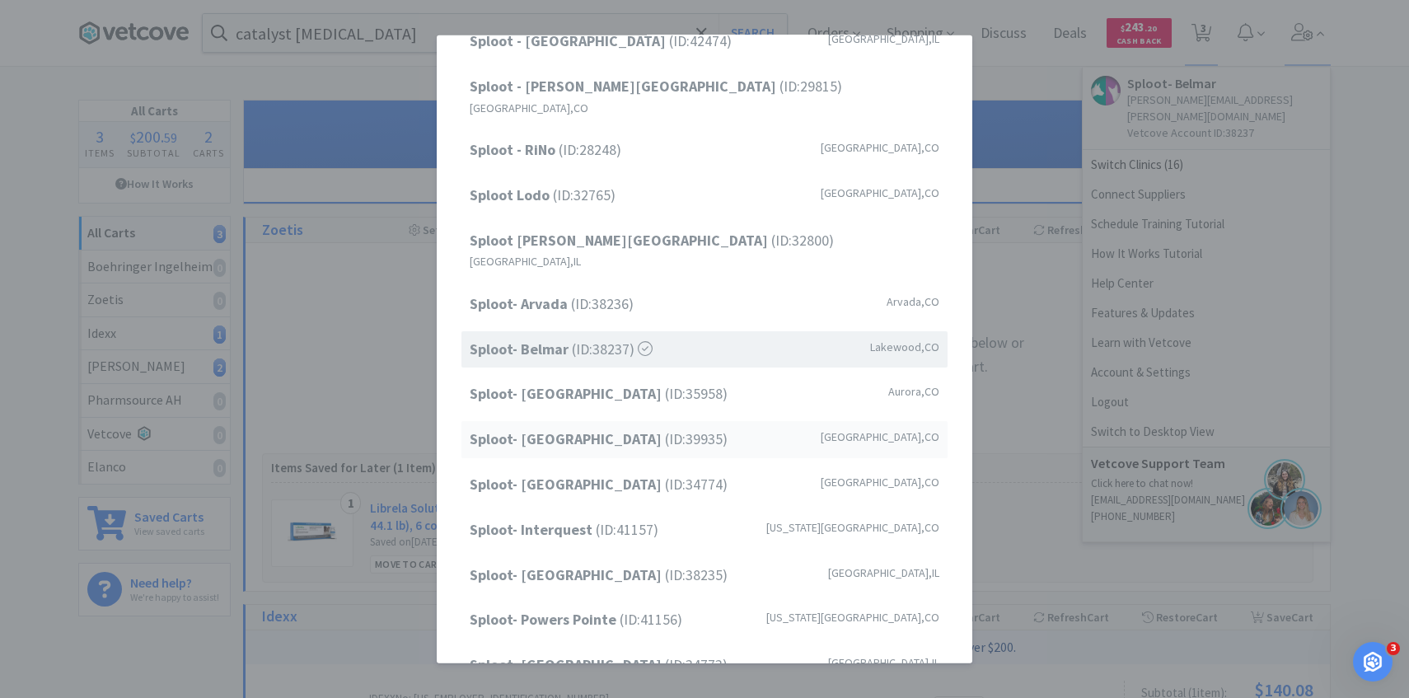
click at [631, 428] on span "Sploot- [GEOGRAPHIC_DATA] (ID: 39935 )" at bounding box center [599, 440] width 258 height 24
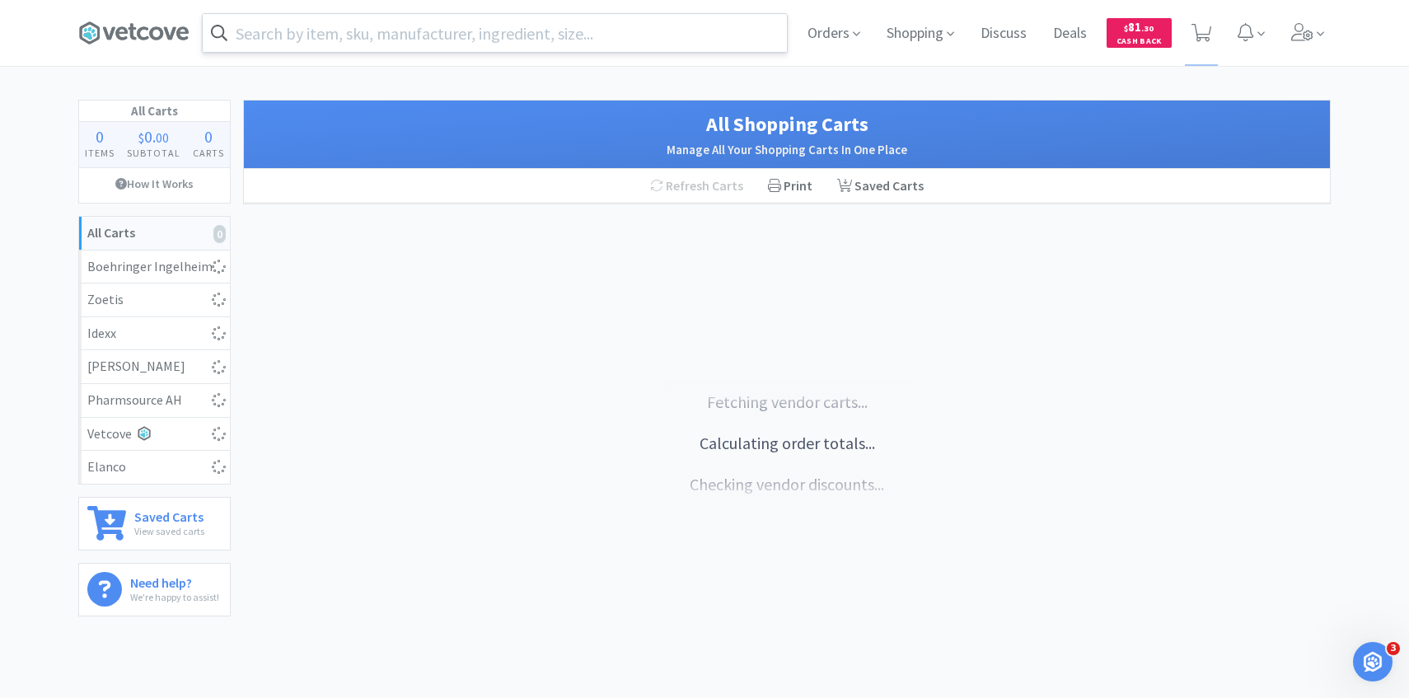
click at [346, 28] on input "text" at bounding box center [495, 33] width 584 height 38
select select "4"
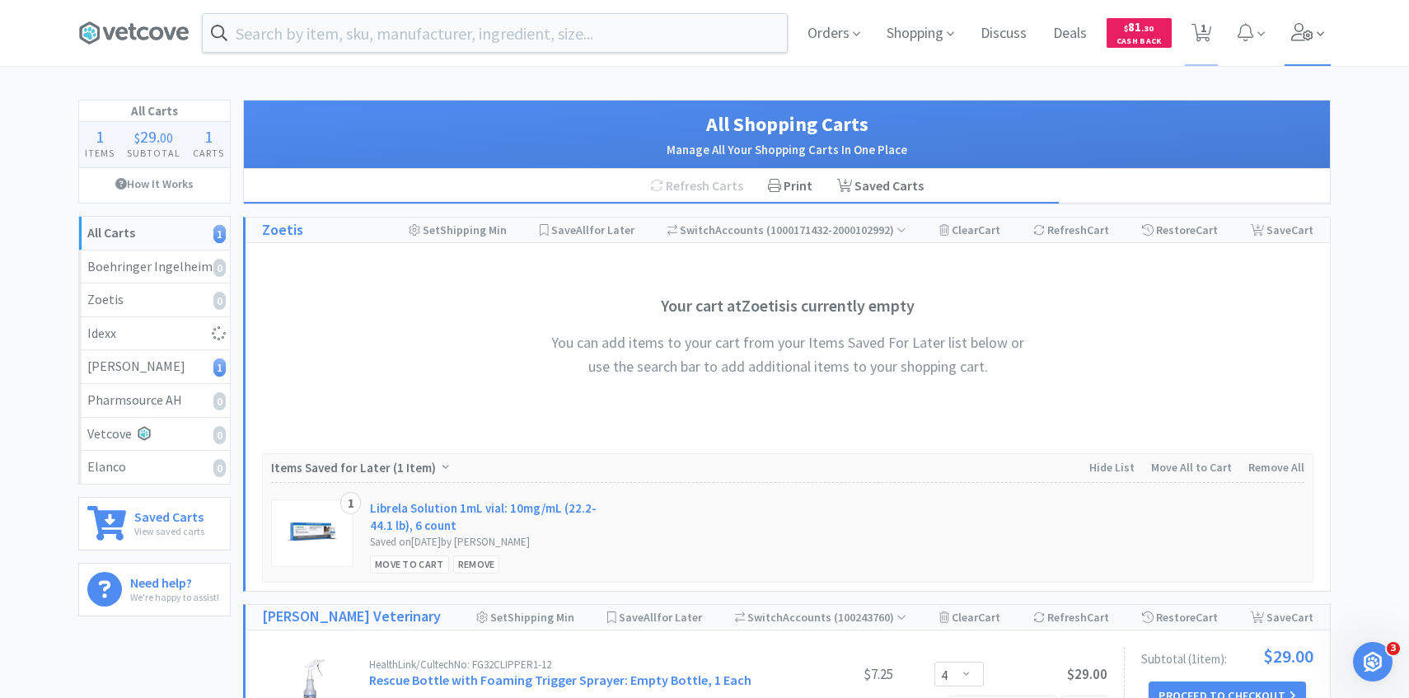
click at [1305, 39] on icon at bounding box center [1302, 32] width 22 height 18
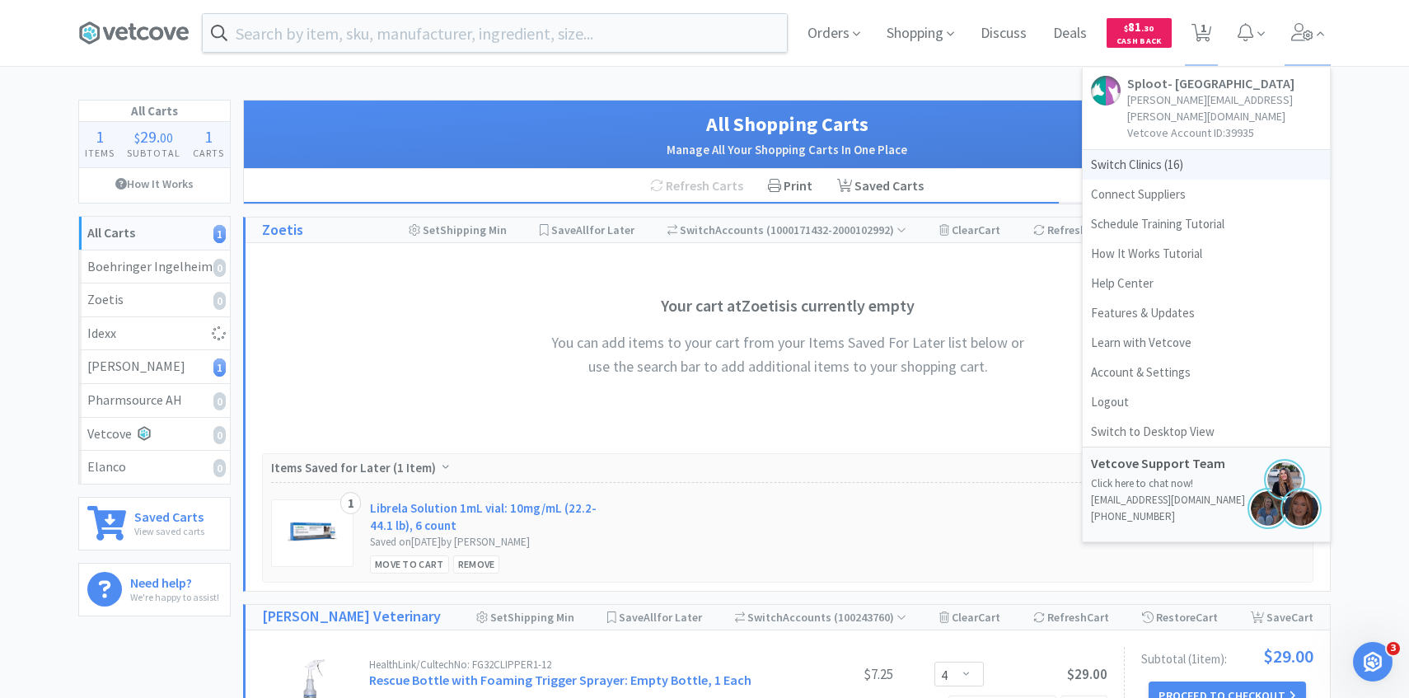
click at [1223, 150] on span "Switch Clinics ( 16 )" at bounding box center [1205, 165] width 247 height 30
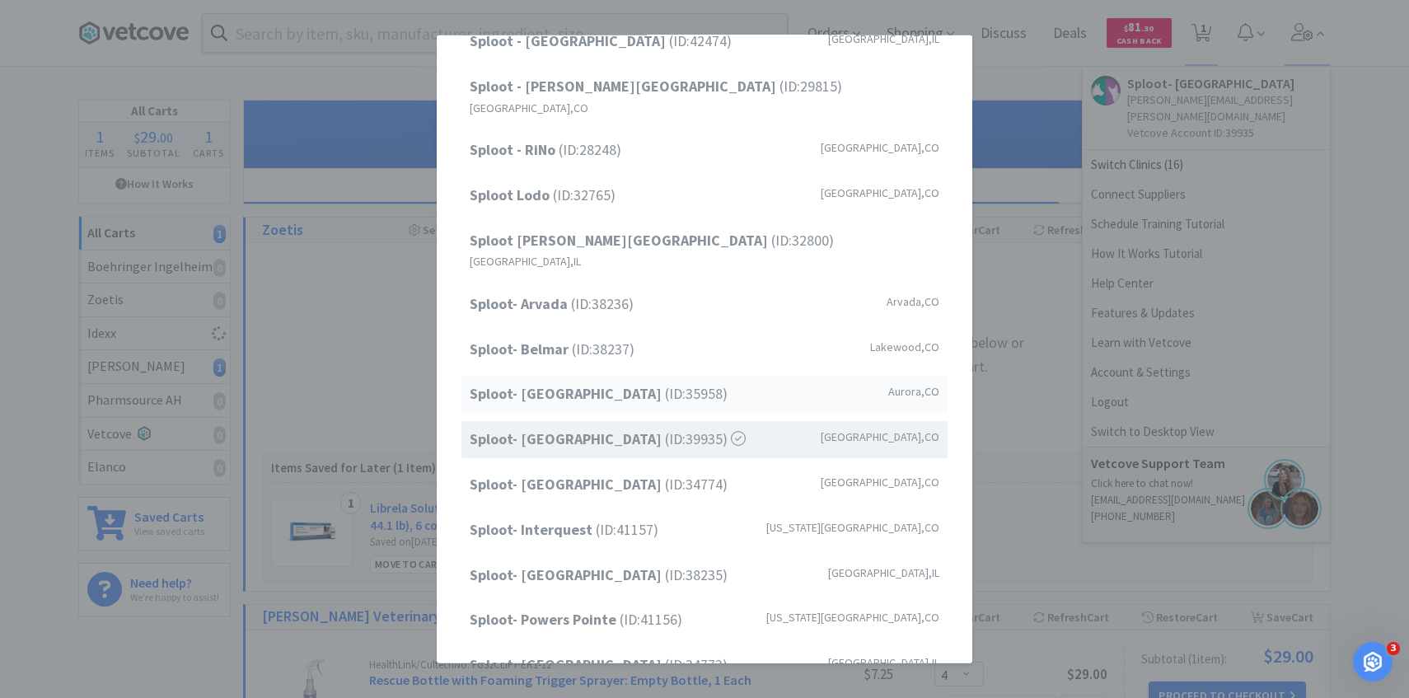
scroll to position [91, 0]
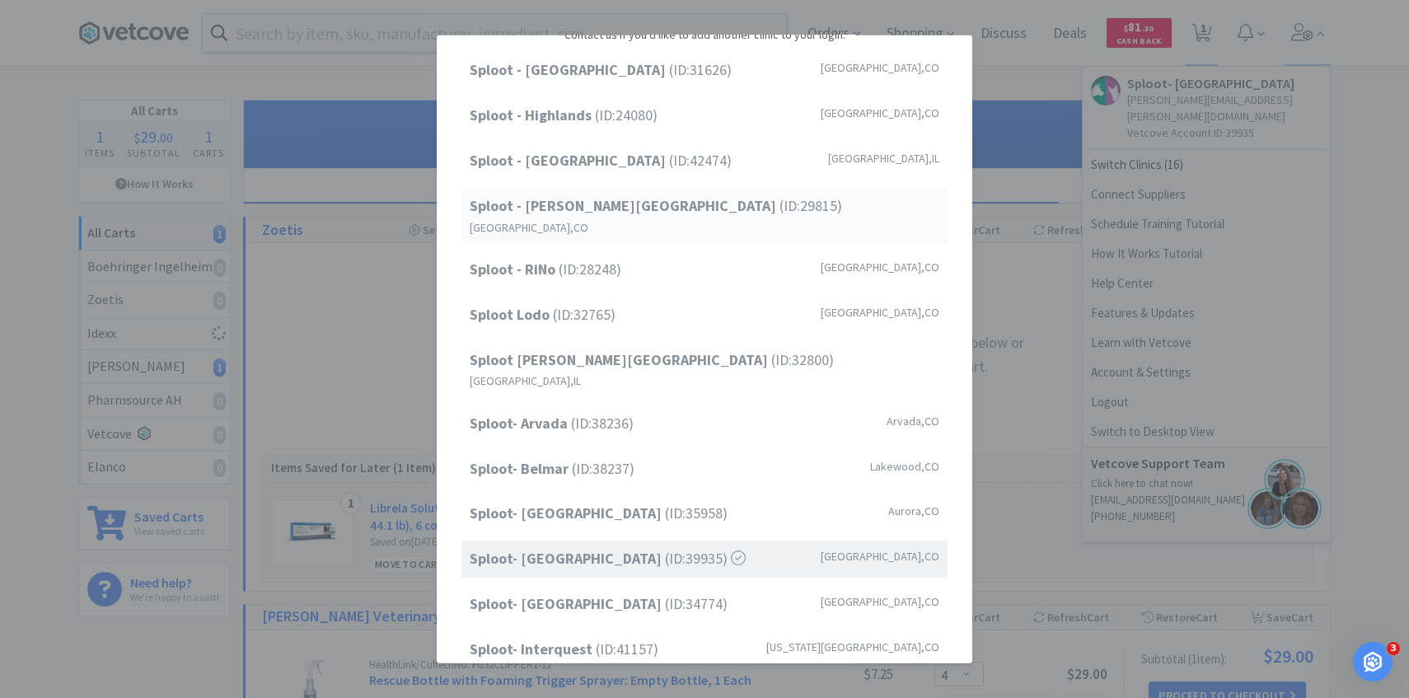
click at [638, 218] on div "Sploot - [PERSON_NAME][GEOGRAPHIC_DATA] (ID: 29815 ) [GEOGRAPHIC_DATA] , [GEOGR…" at bounding box center [704, 215] width 486 height 55
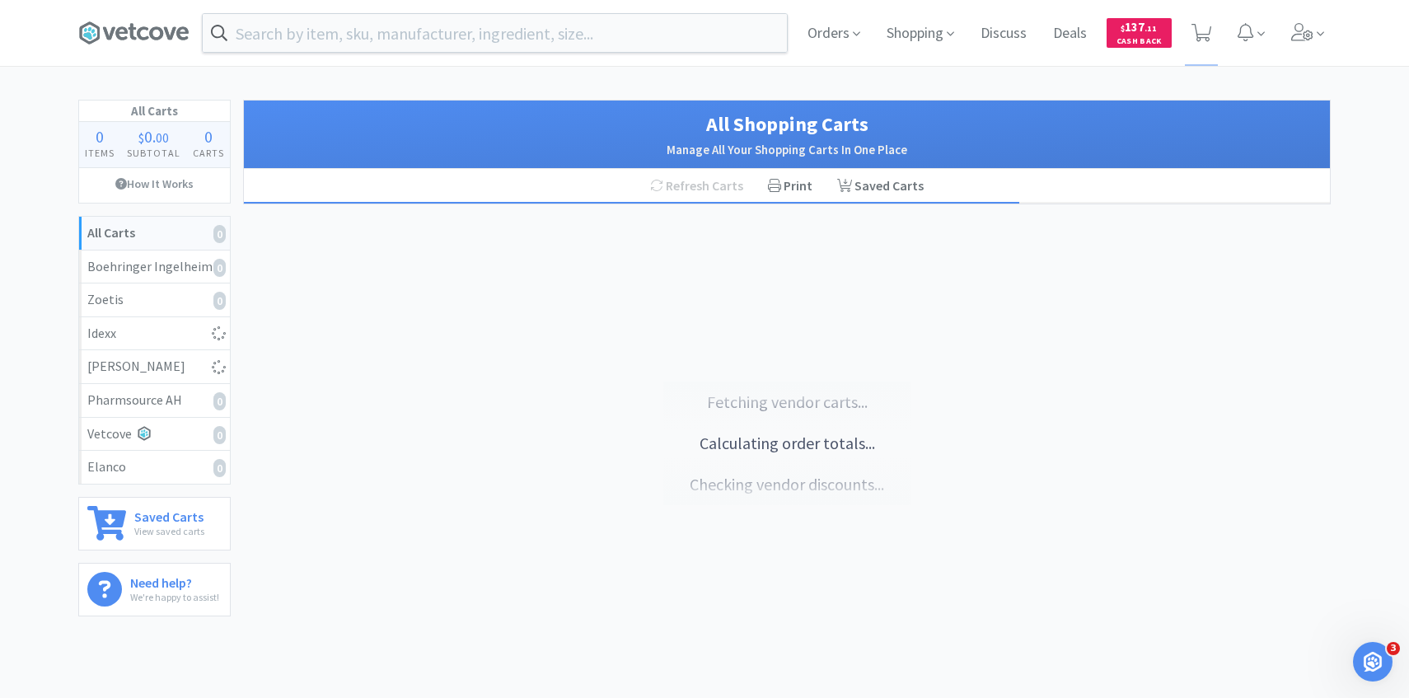
select select "1"
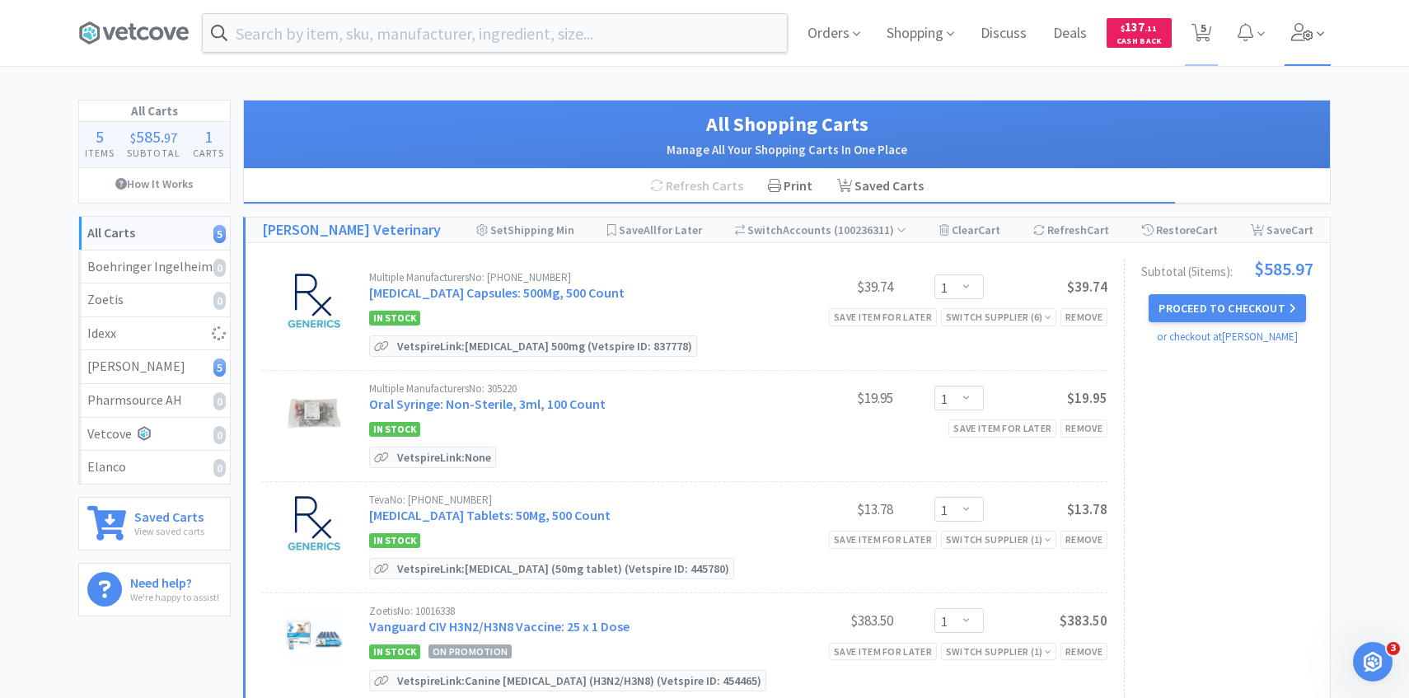
click at [1314, 36] on span at bounding box center [1307, 33] width 47 height 66
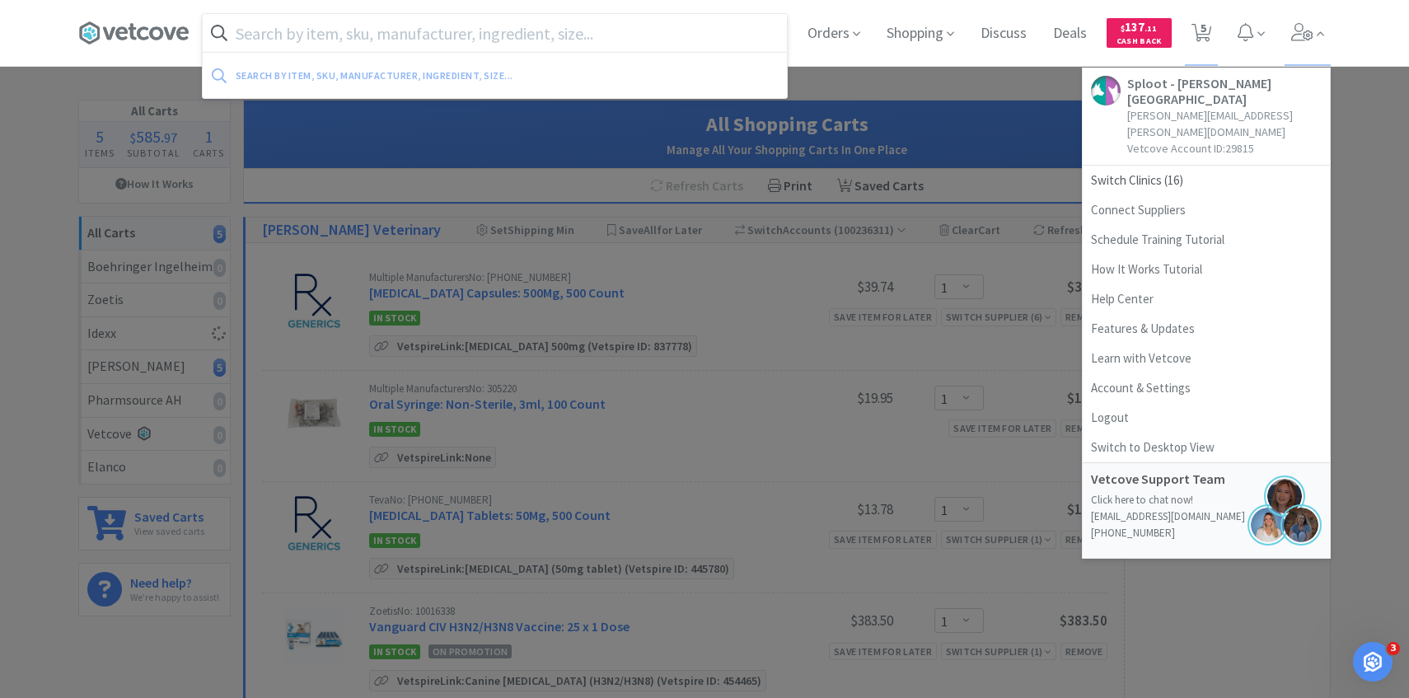
click at [503, 32] on input "text" at bounding box center [495, 33] width 584 height 38
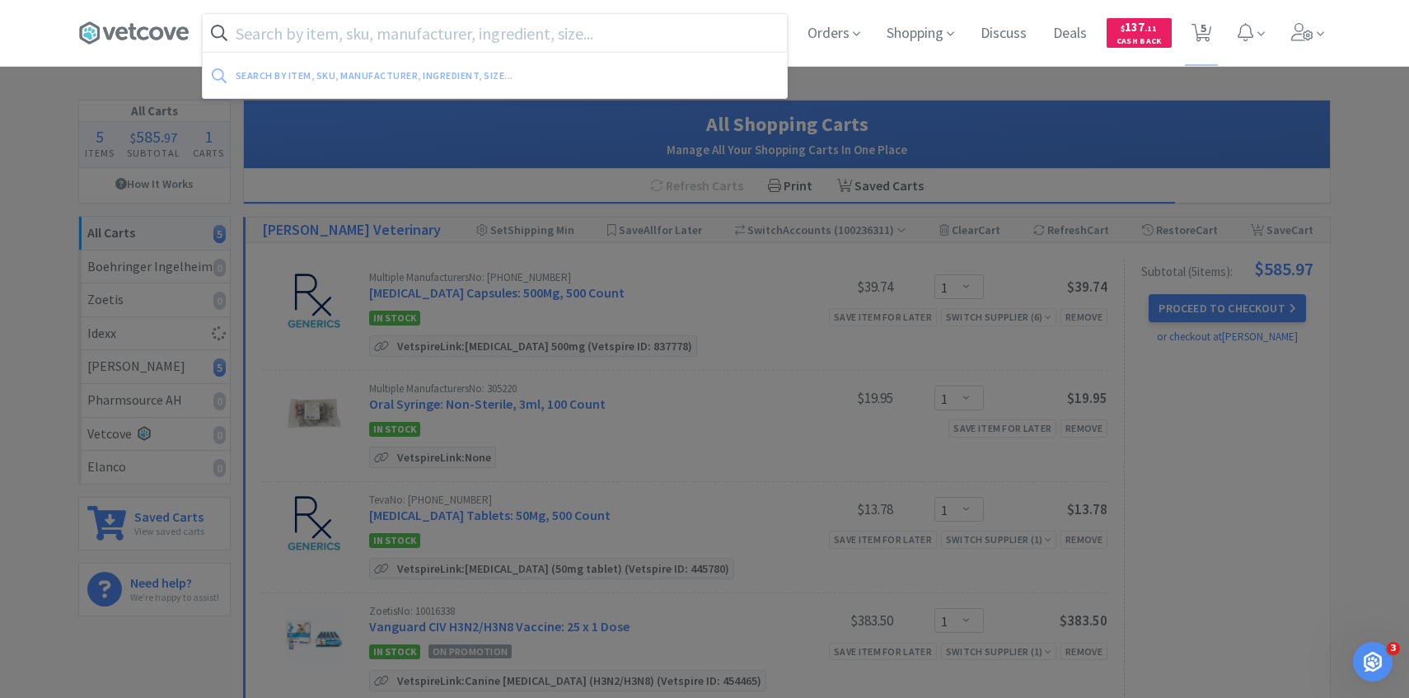
click at [745, 442] on div at bounding box center [704, 349] width 1409 height 698
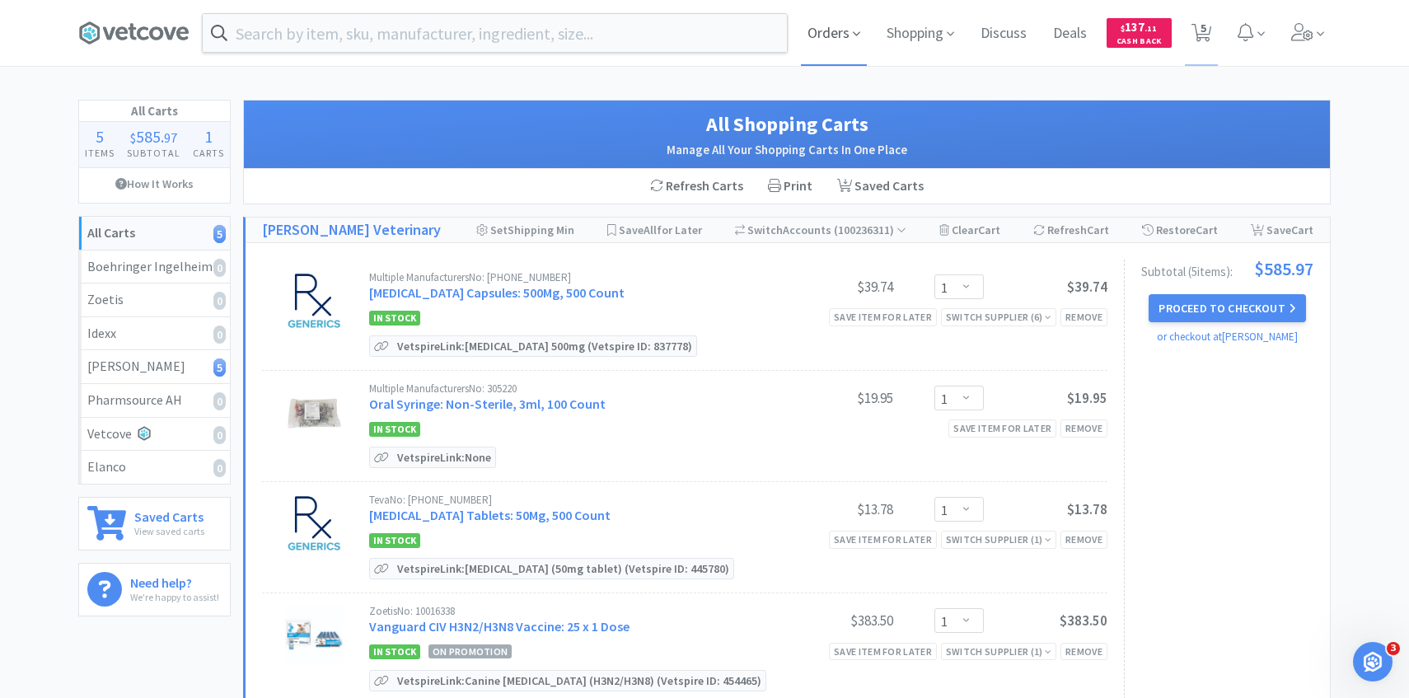
click at [838, 30] on span "Orders" at bounding box center [834, 33] width 66 height 66
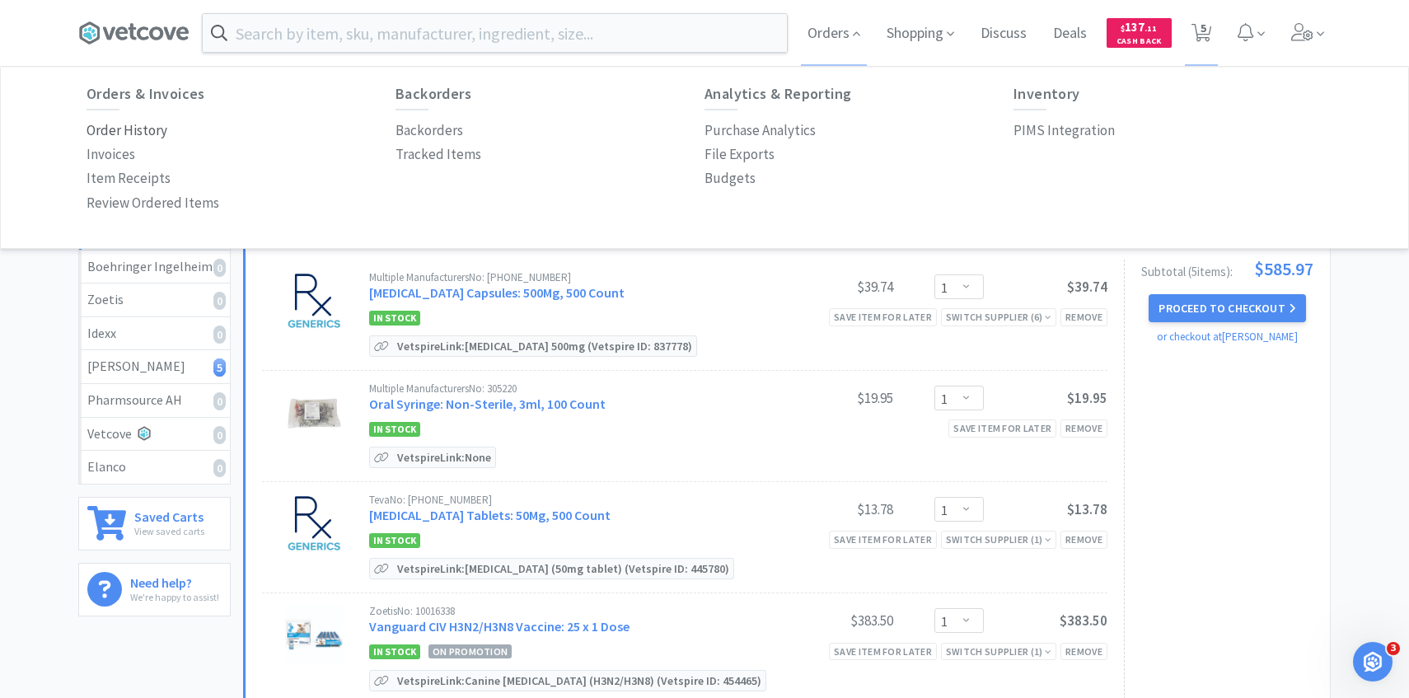
click at [152, 132] on p "Order History" at bounding box center [127, 130] width 81 height 22
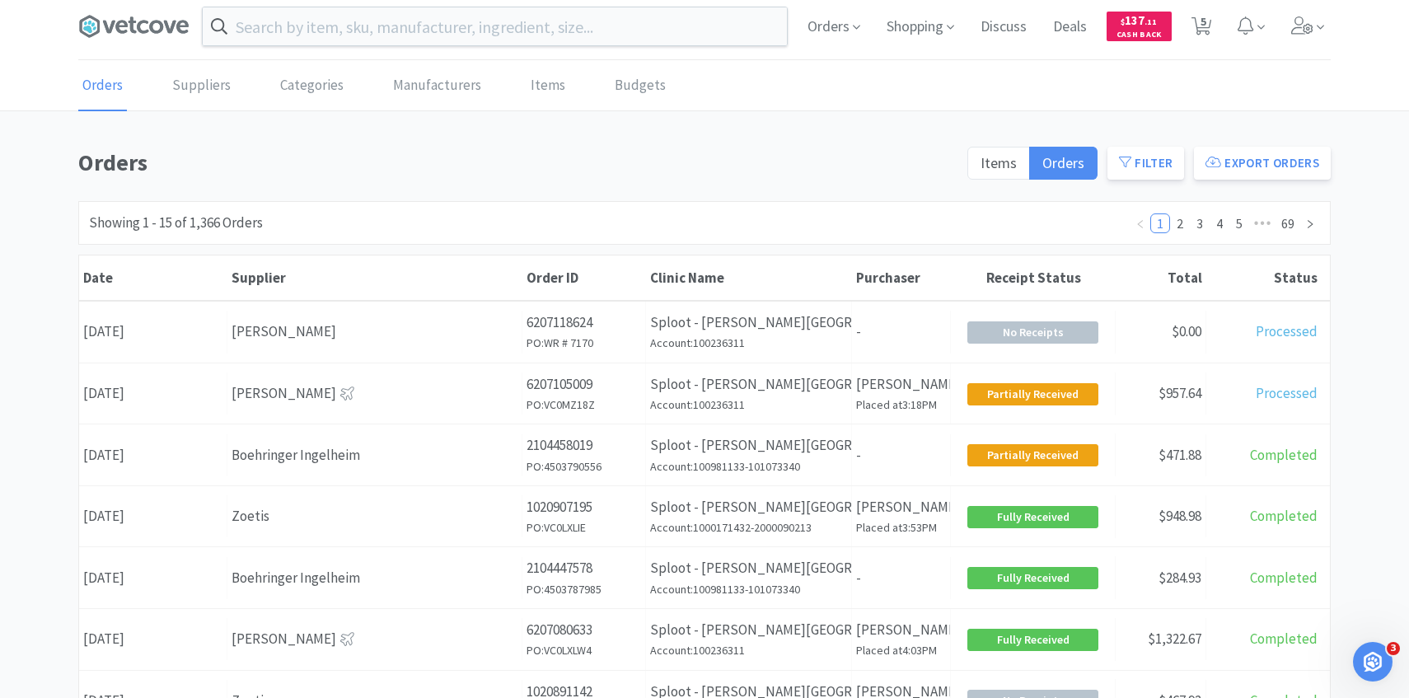
scroll to position [2, 0]
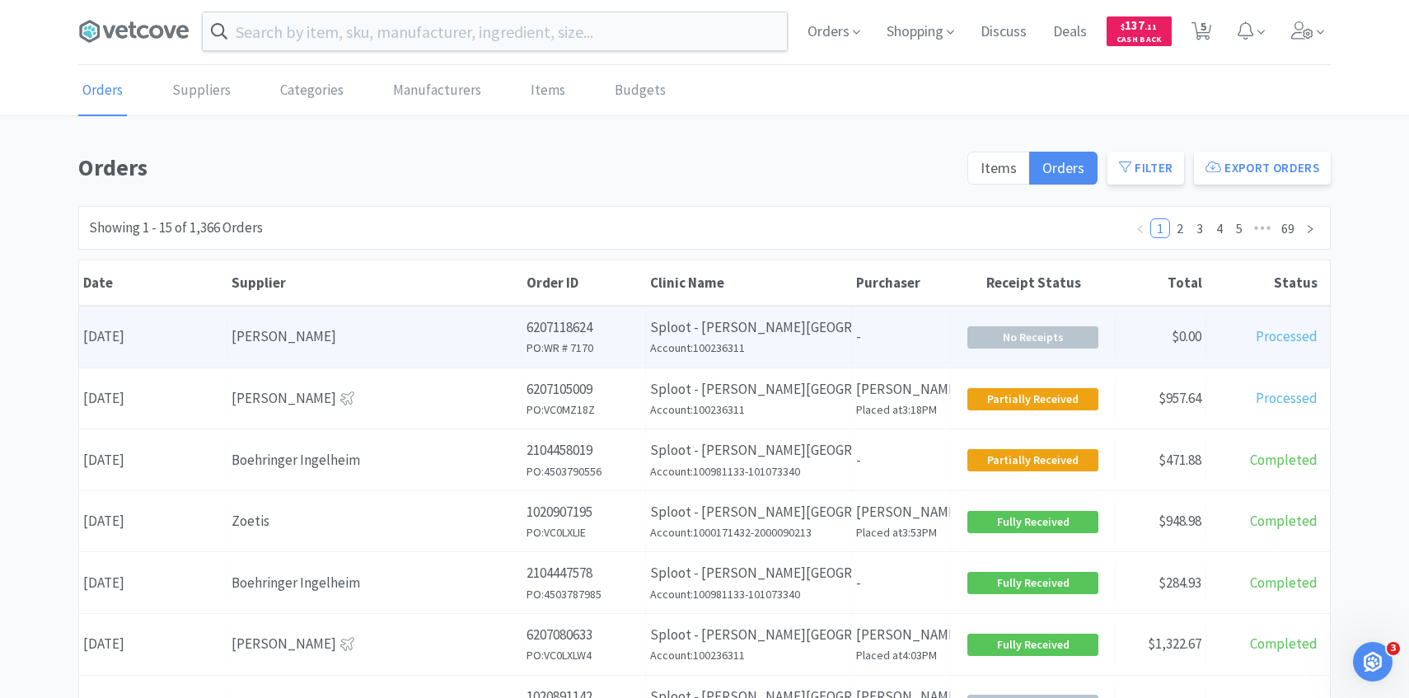
click at [439, 348] on div "Supplier Patterson" at bounding box center [374, 337] width 295 height 42
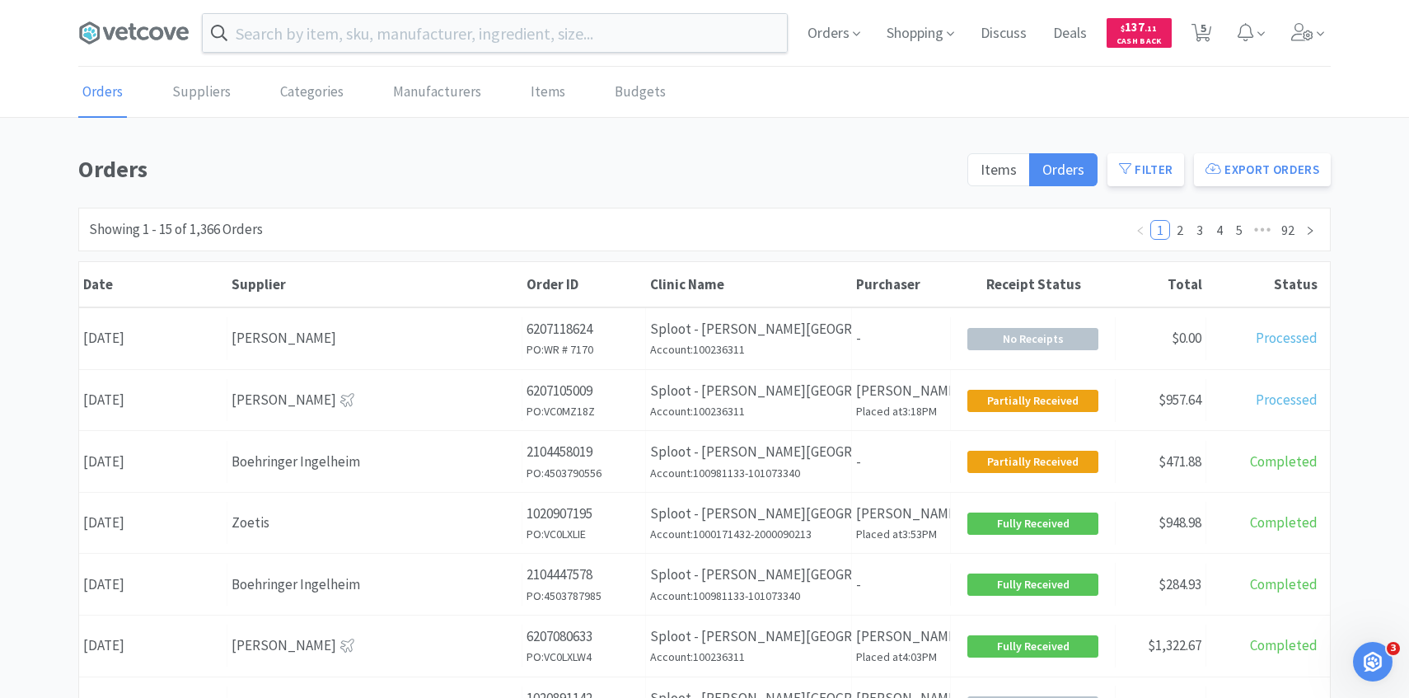
scroll to position [2, 0]
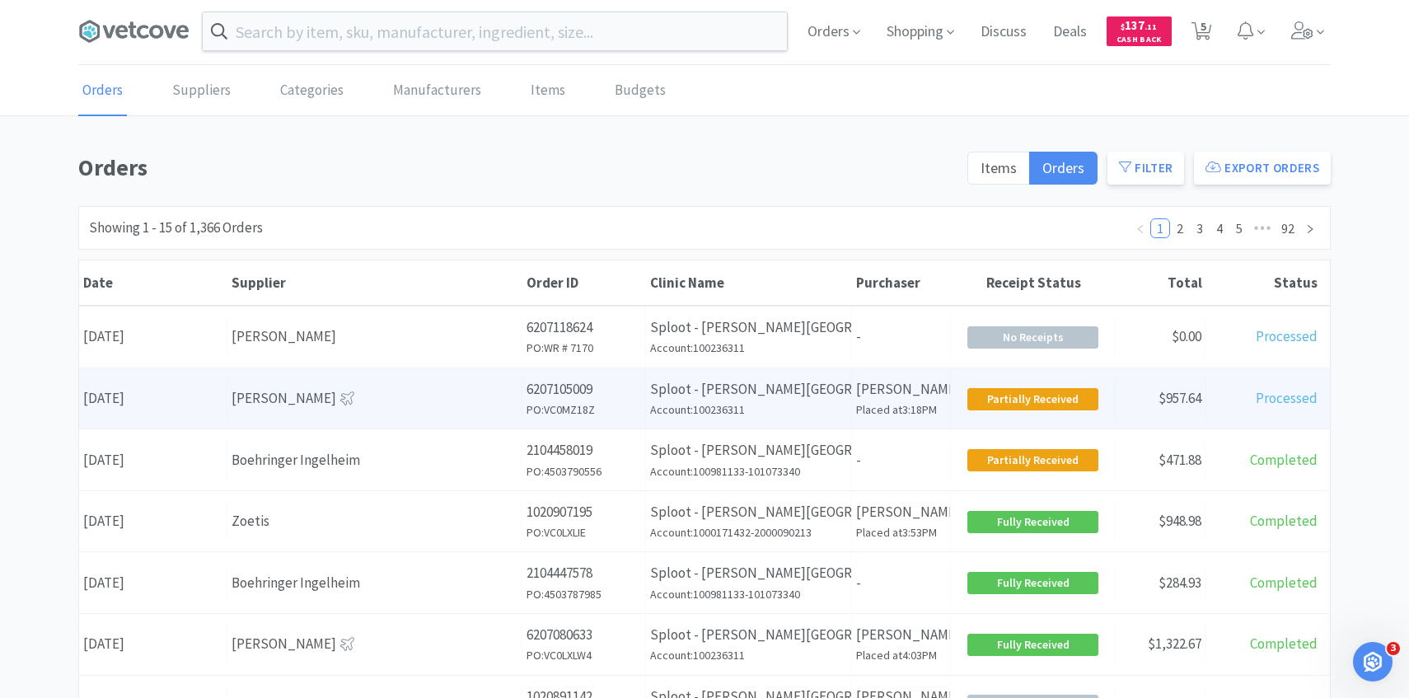
click at [437, 400] on div "[PERSON_NAME]" at bounding box center [374, 398] width 286 height 22
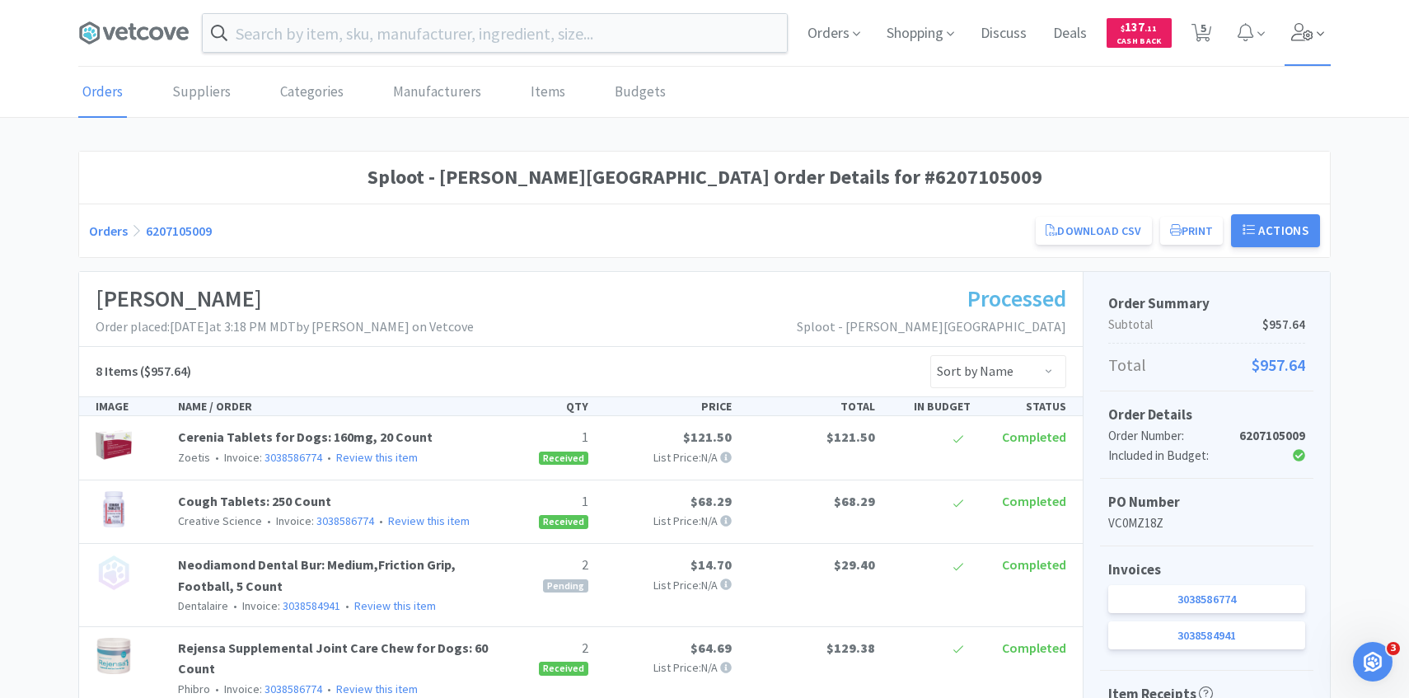
click at [1321, 12] on span at bounding box center [1307, 33] width 47 height 66
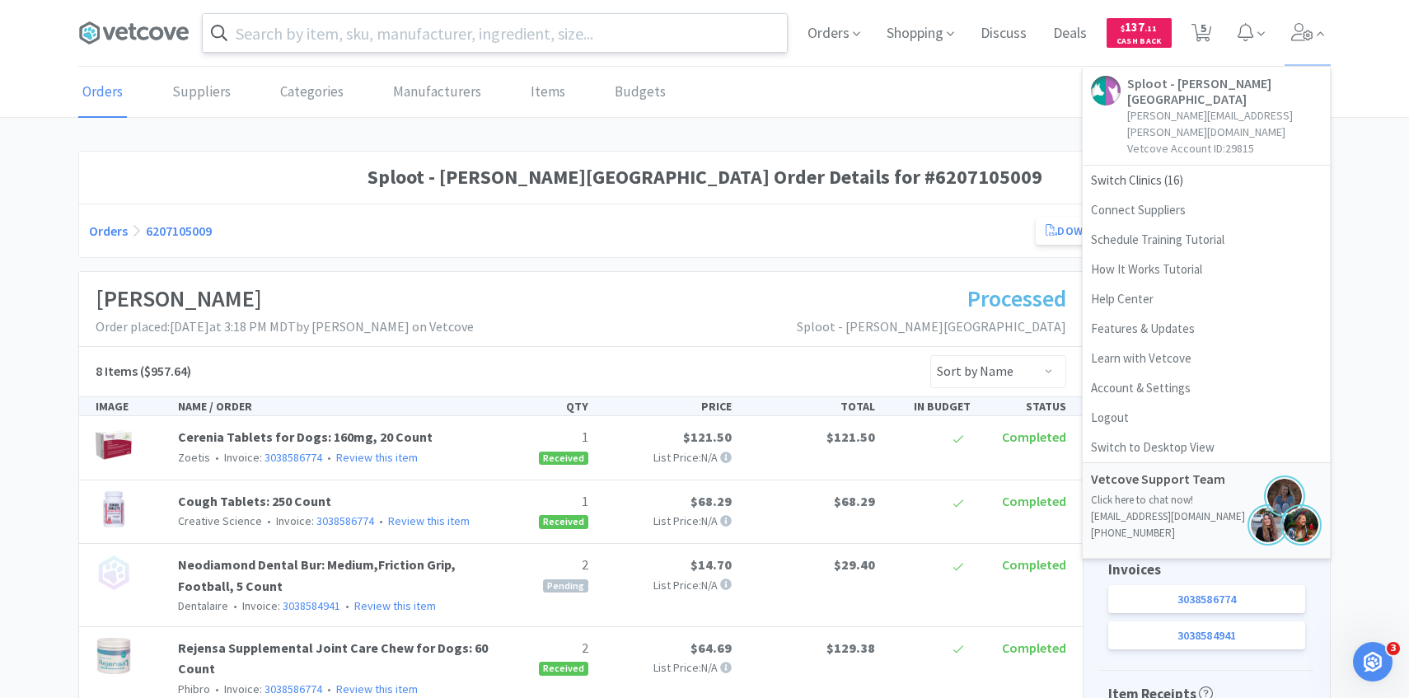
click at [353, 35] on input "text" at bounding box center [495, 33] width 584 height 38
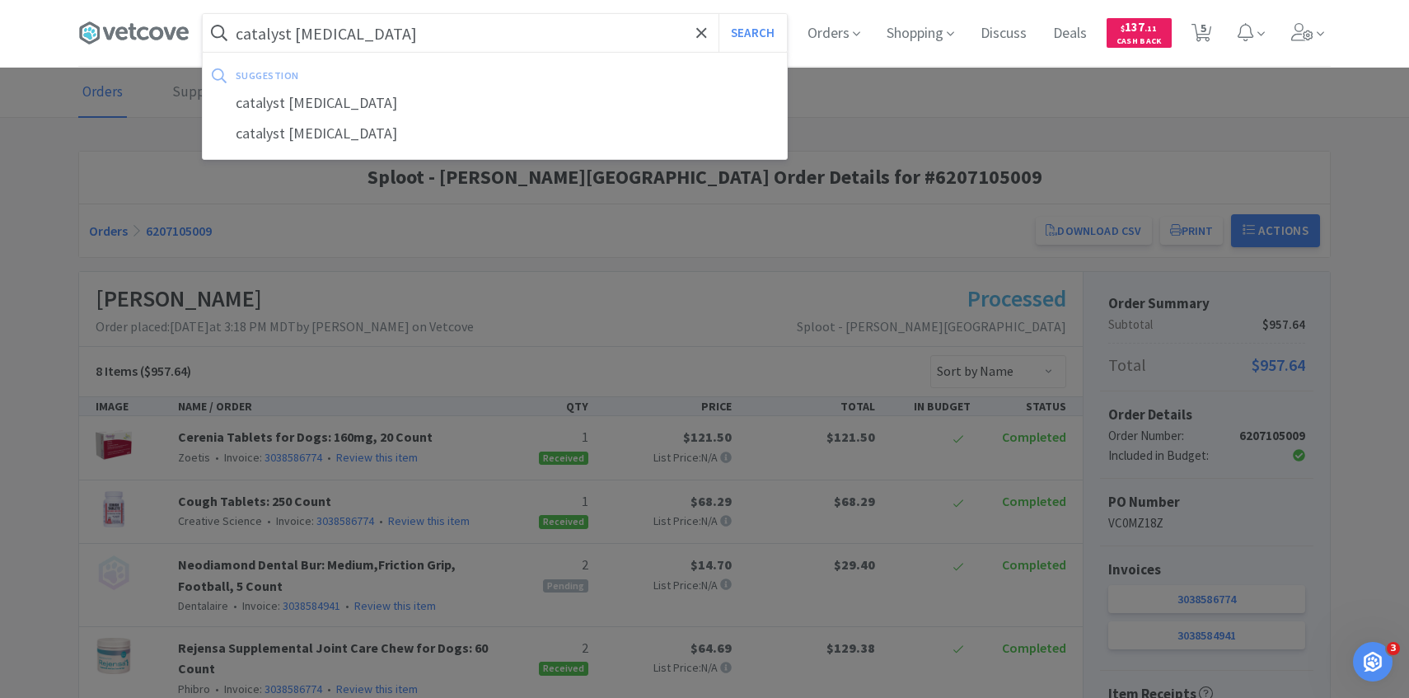
type input "catalyst cortisol"
click at [718, 14] on button "Search" at bounding box center [752, 33] width 68 height 38
select select "1"
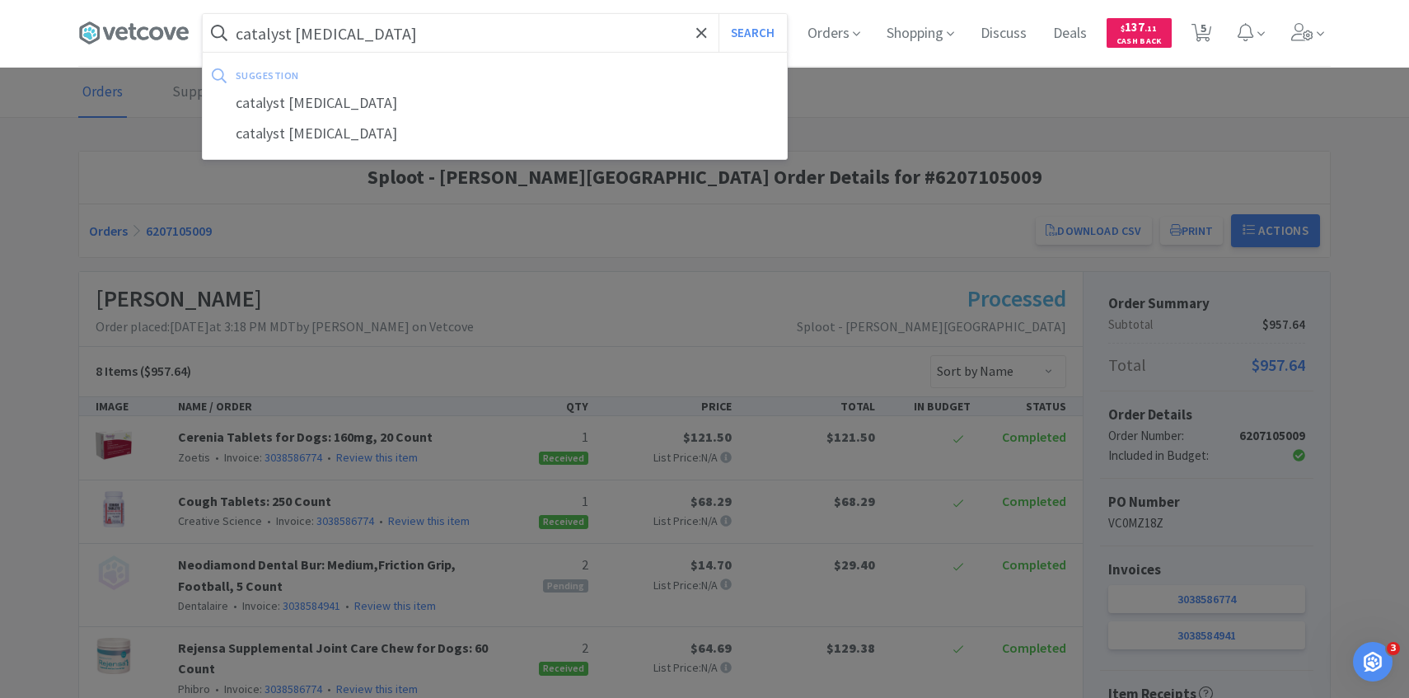
select select "1"
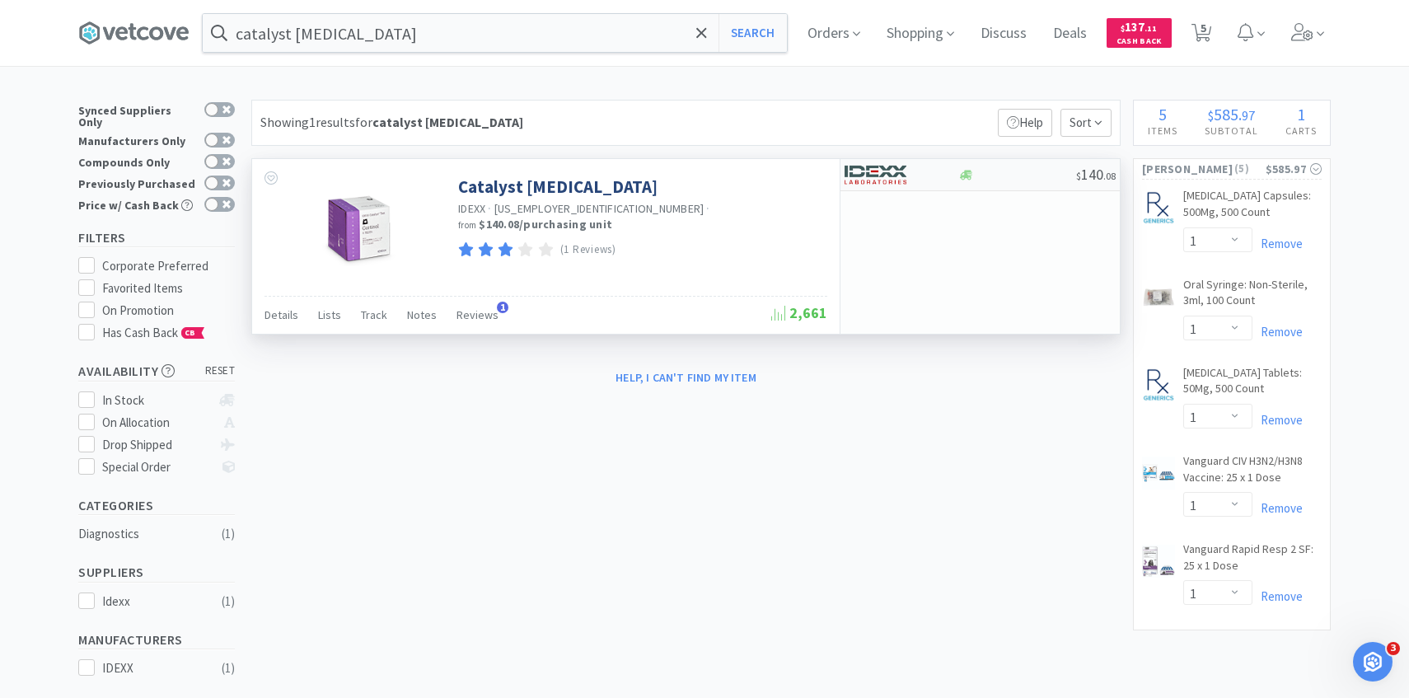
click at [894, 166] on img at bounding box center [875, 174] width 62 height 25
select select "1"
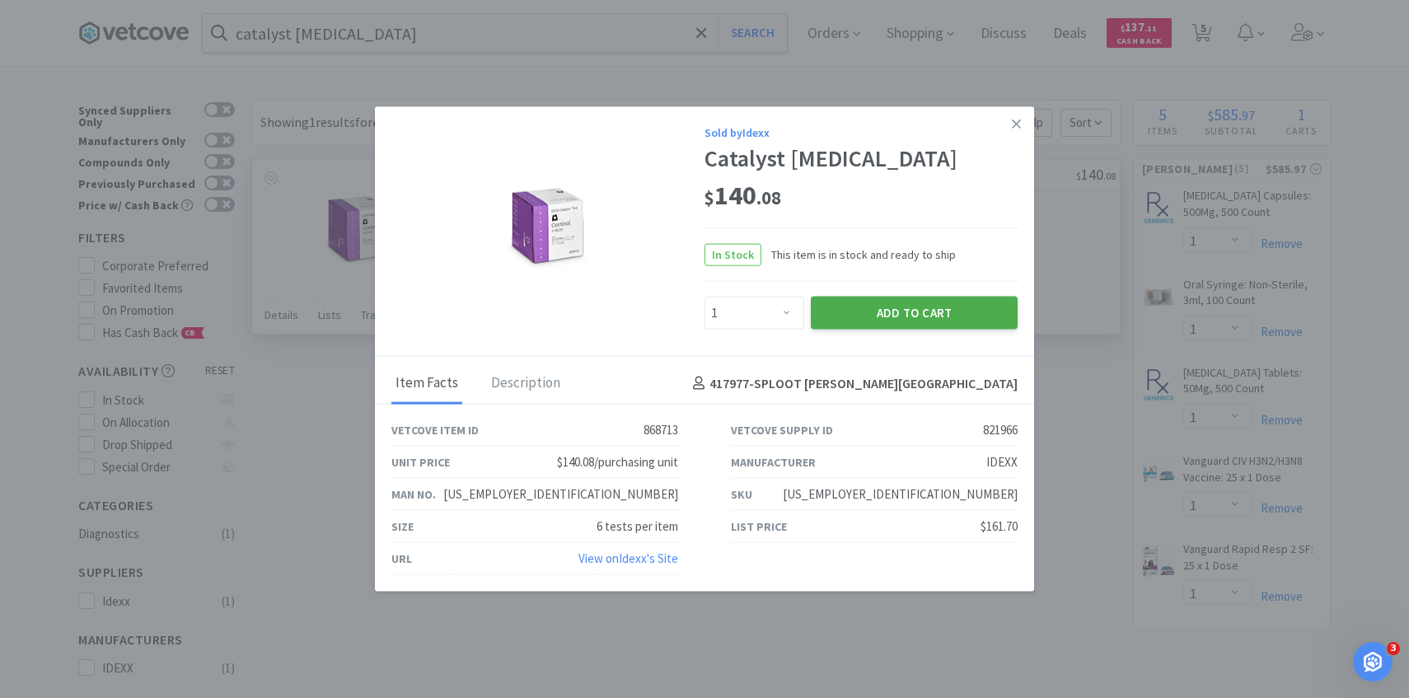
click at [896, 312] on button "Add to Cart" at bounding box center [914, 313] width 207 height 33
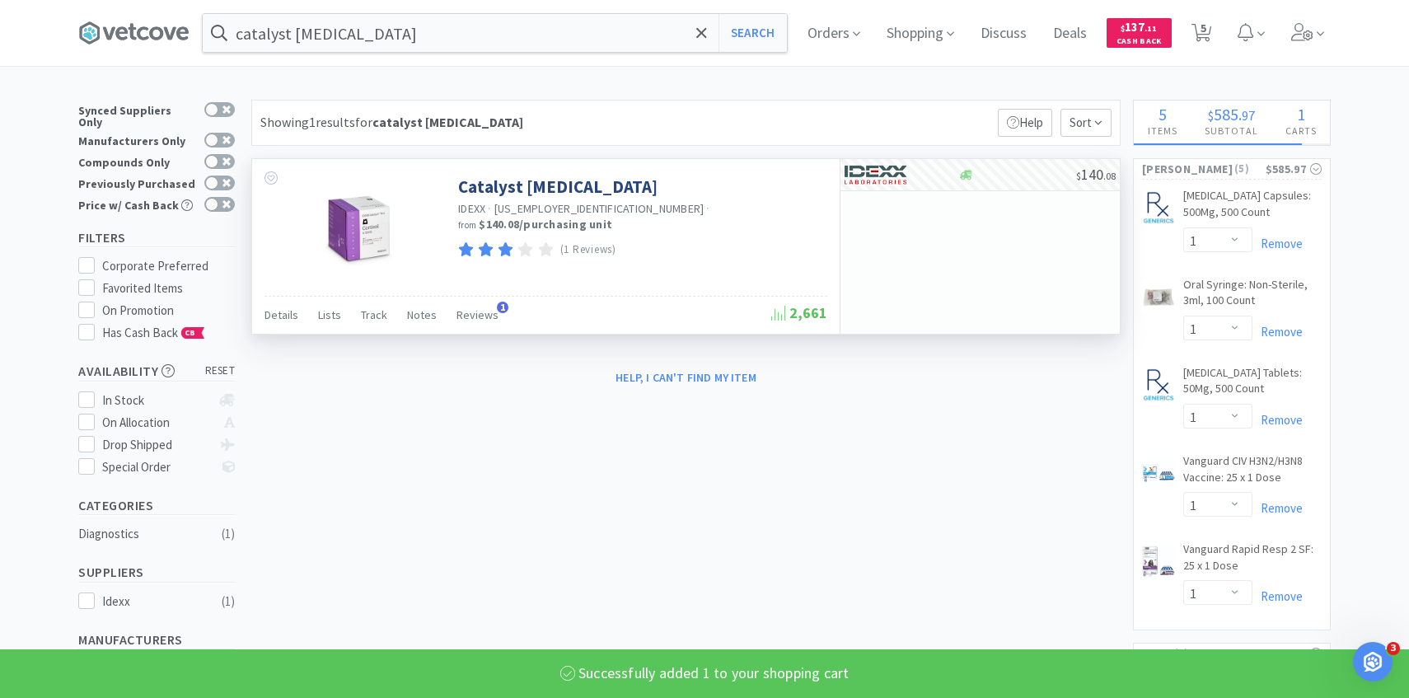
select select "1"
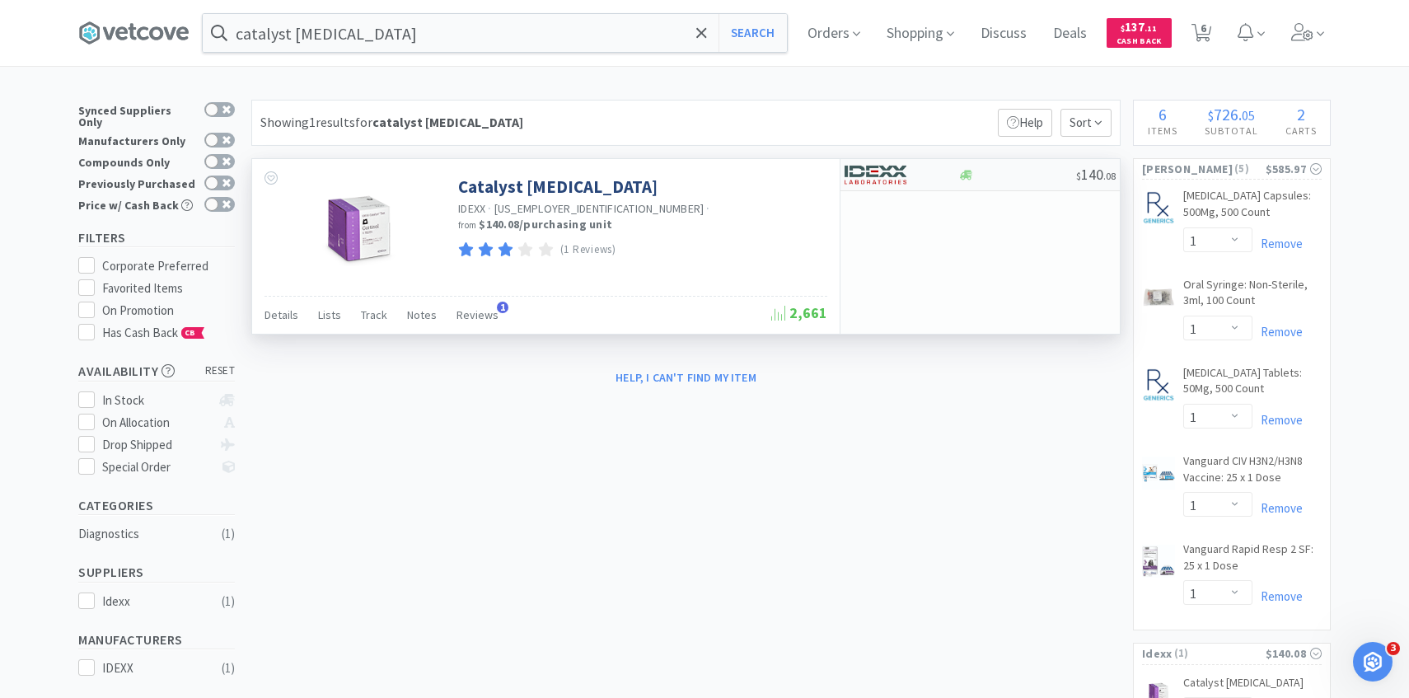
click at [942, 161] on div at bounding box center [900, 175] width 113 height 28
select select "1"
click at [1204, 35] on span "6" at bounding box center [1203, 28] width 6 height 66
select select "1"
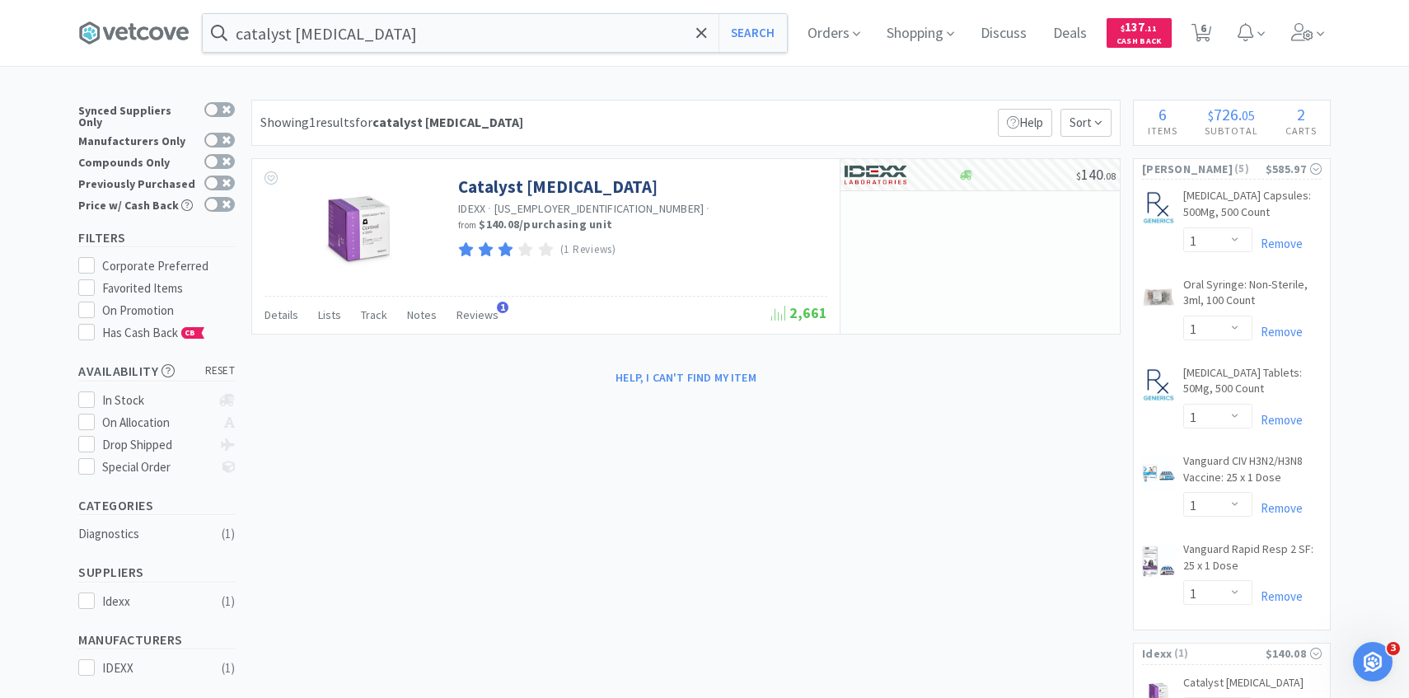
select select "1"
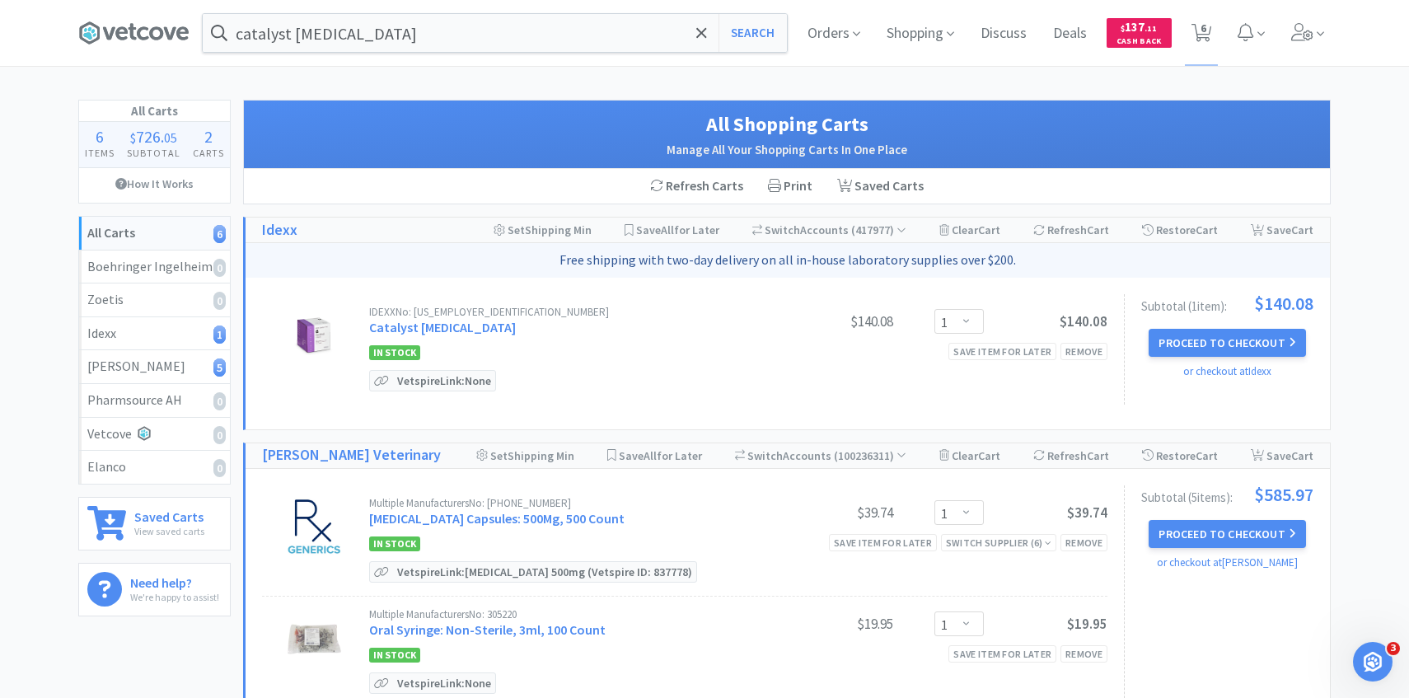
click at [1228, 324] on div "Subtotal ( 1 item ): $140.08 Proceed to Checkout or checkout at Idexx" at bounding box center [1218, 349] width 189 height 110
click at [1228, 326] on div "Subtotal ( 1 item ): $140.08 Proceed to Checkout or checkout at Idexx" at bounding box center [1218, 349] width 189 height 110
click at [1223, 334] on button "Proceed to Checkout" at bounding box center [1226, 343] width 157 height 28
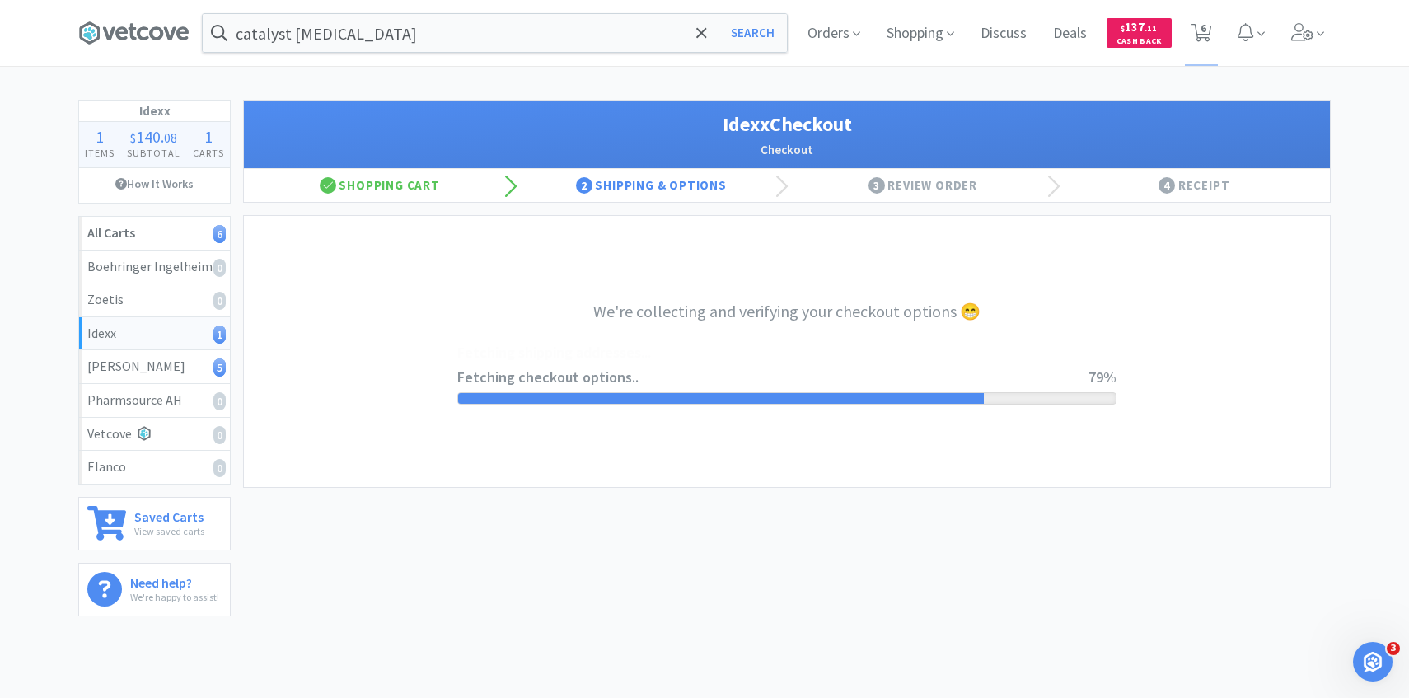
select select "904"
select select "003"
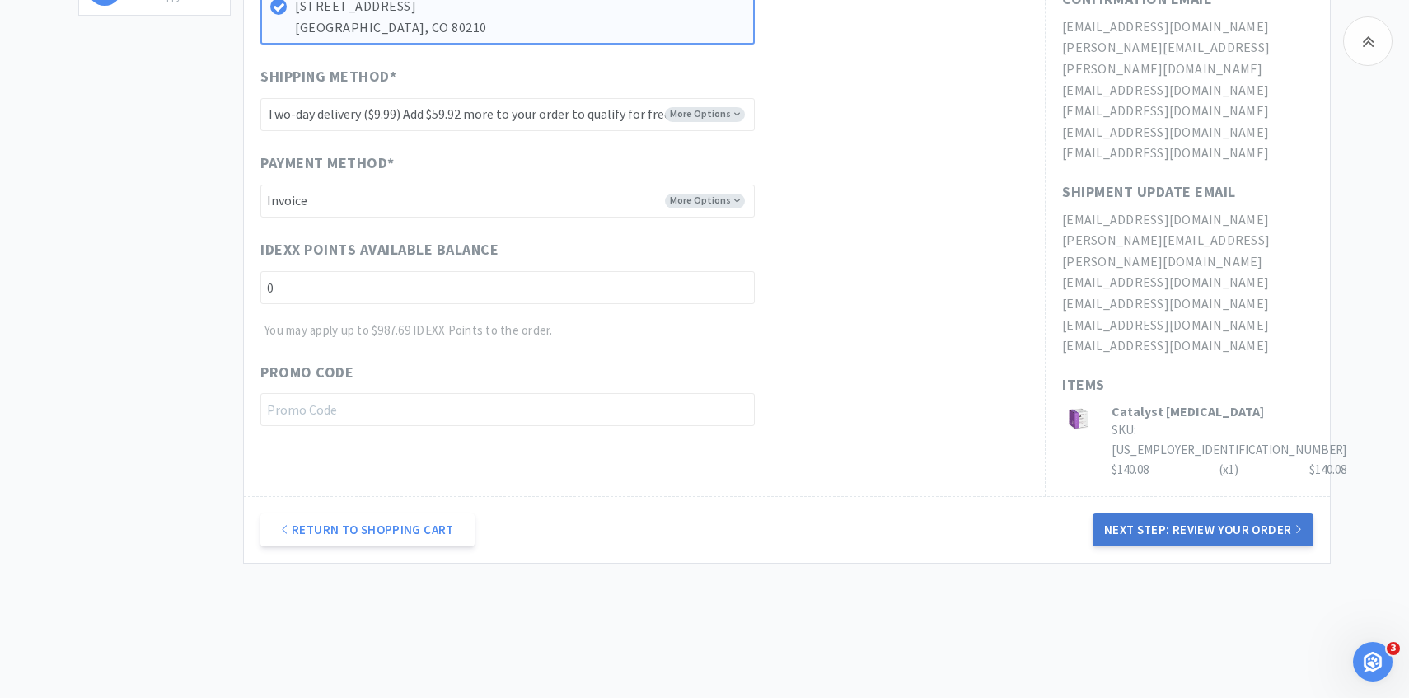
click at [1160, 513] on button "Next Step: Review Your Order" at bounding box center [1202, 529] width 221 height 33
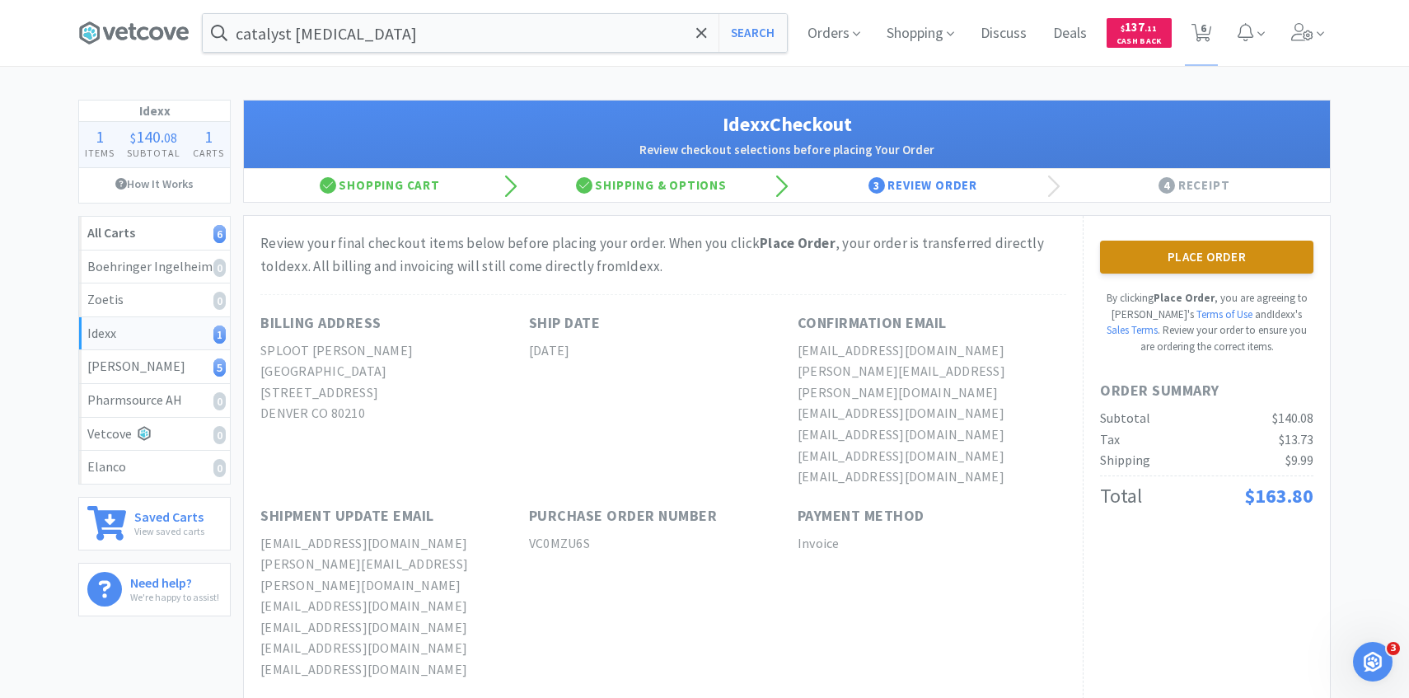
click at [1180, 260] on button "Place Order" at bounding box center [1206, 257] width 213 height 33
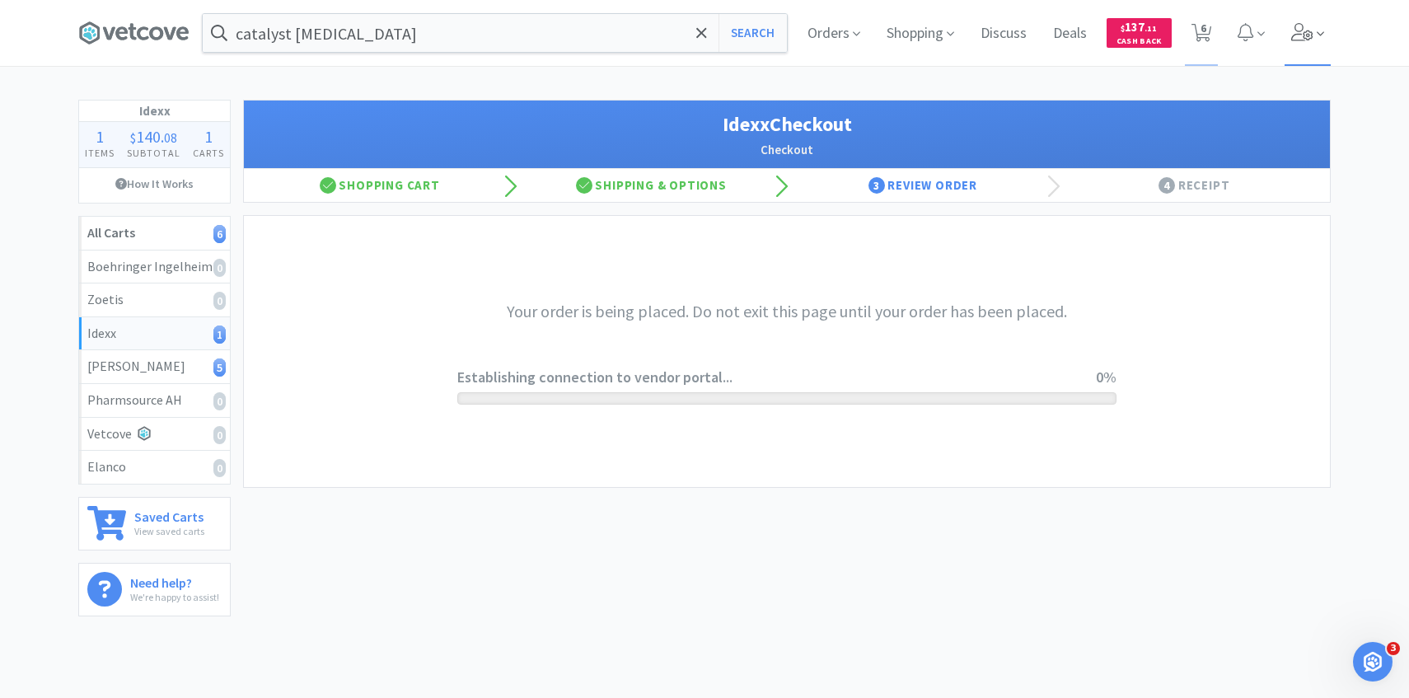
click at [1304, 47] on span at bounding box center [1307, 33] width 47 height 66
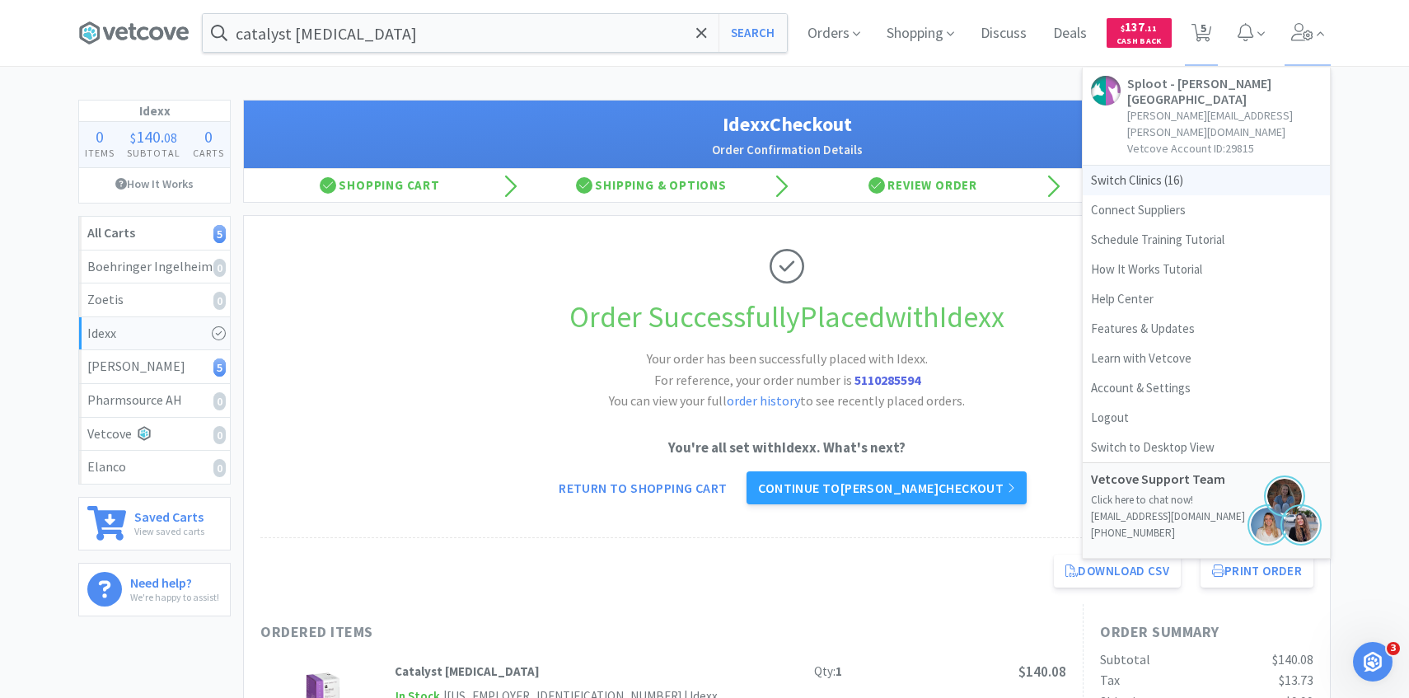
click at [1188, 166] on span "Switch Clinics ( 16 )" at bounding box center [1205, 181] width 247 height 30
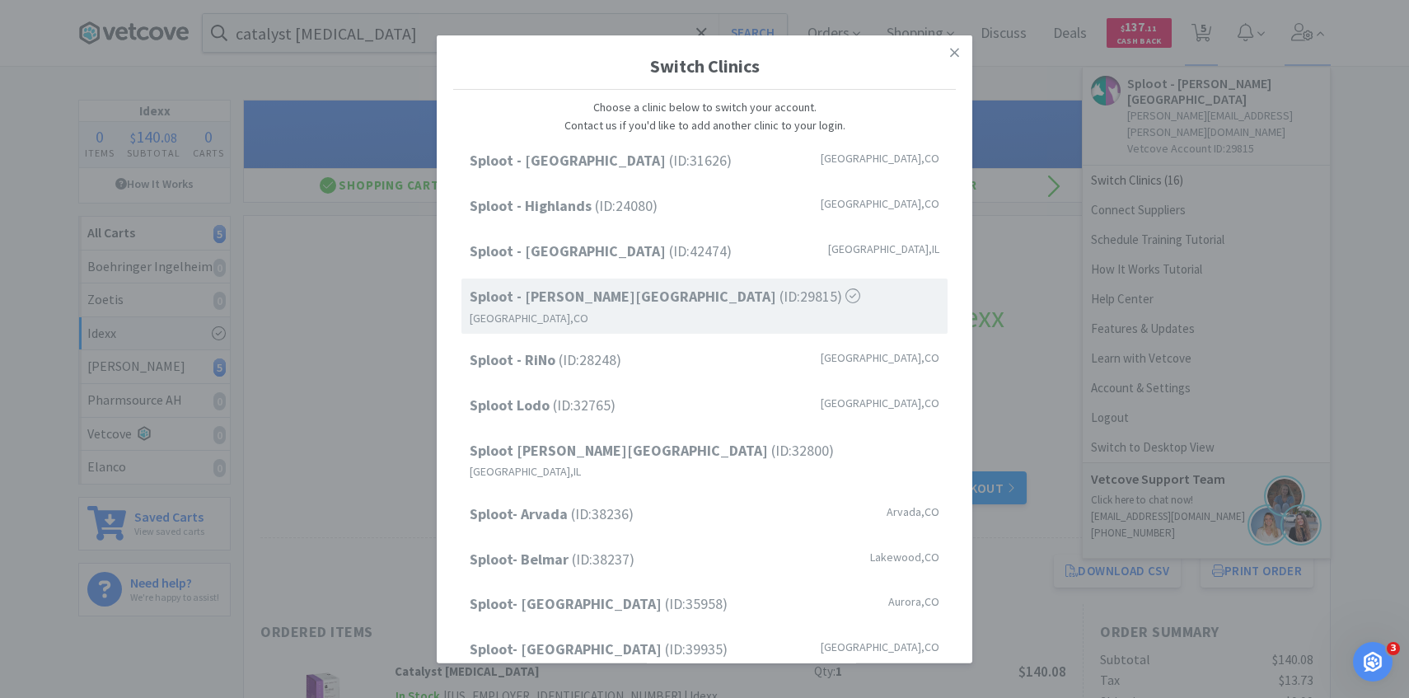
scroll to position [210, 0]
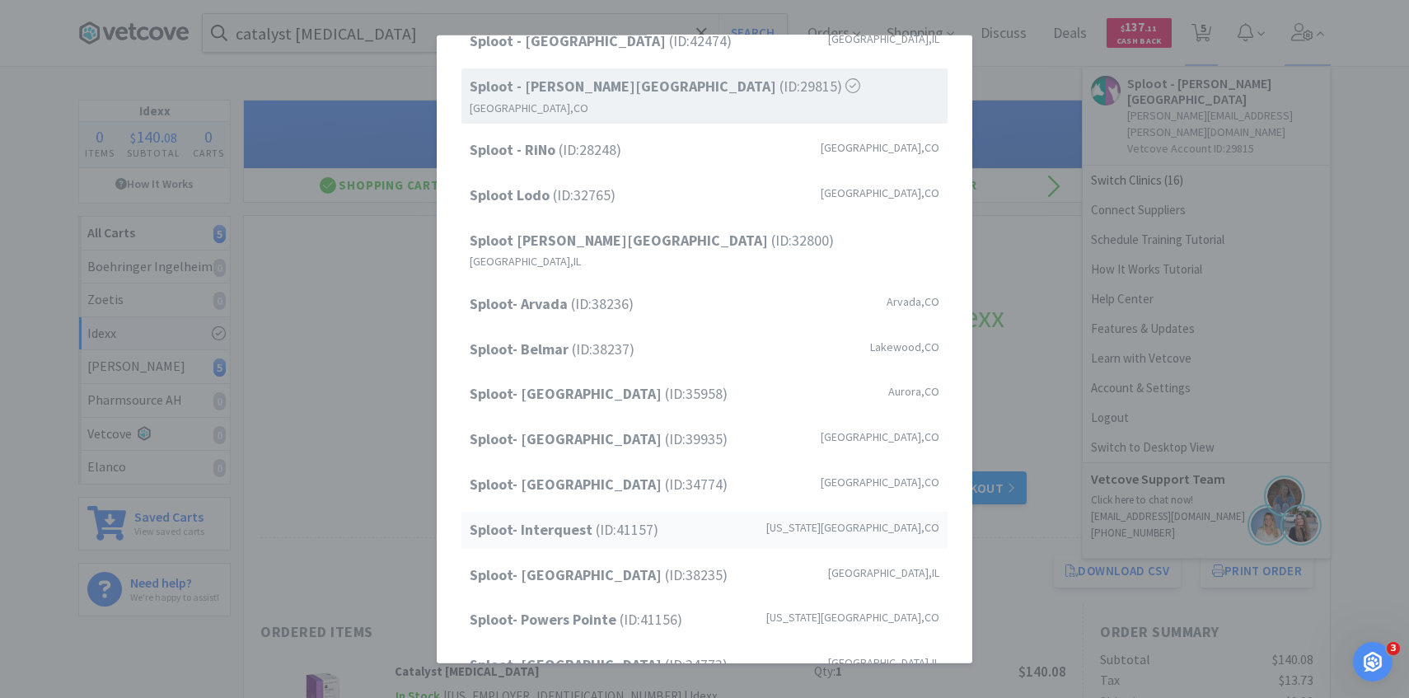
click at [633, 512] on div "Sploot- Interquest (ID: 41157 ) Colorado Springs , CO" at bounding box center [704, 530] width 486 height 37
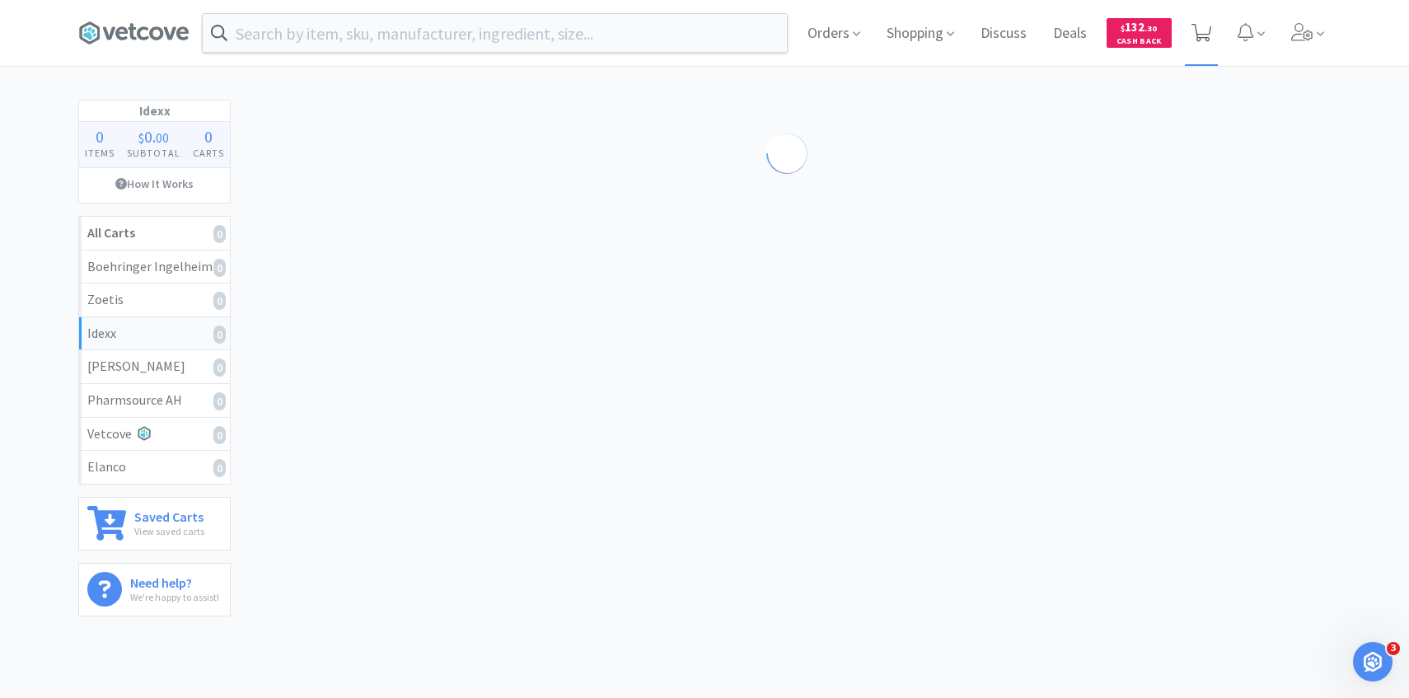
click at [1196, 43] on span at bounding box center [1201, 32] width 21 height 23
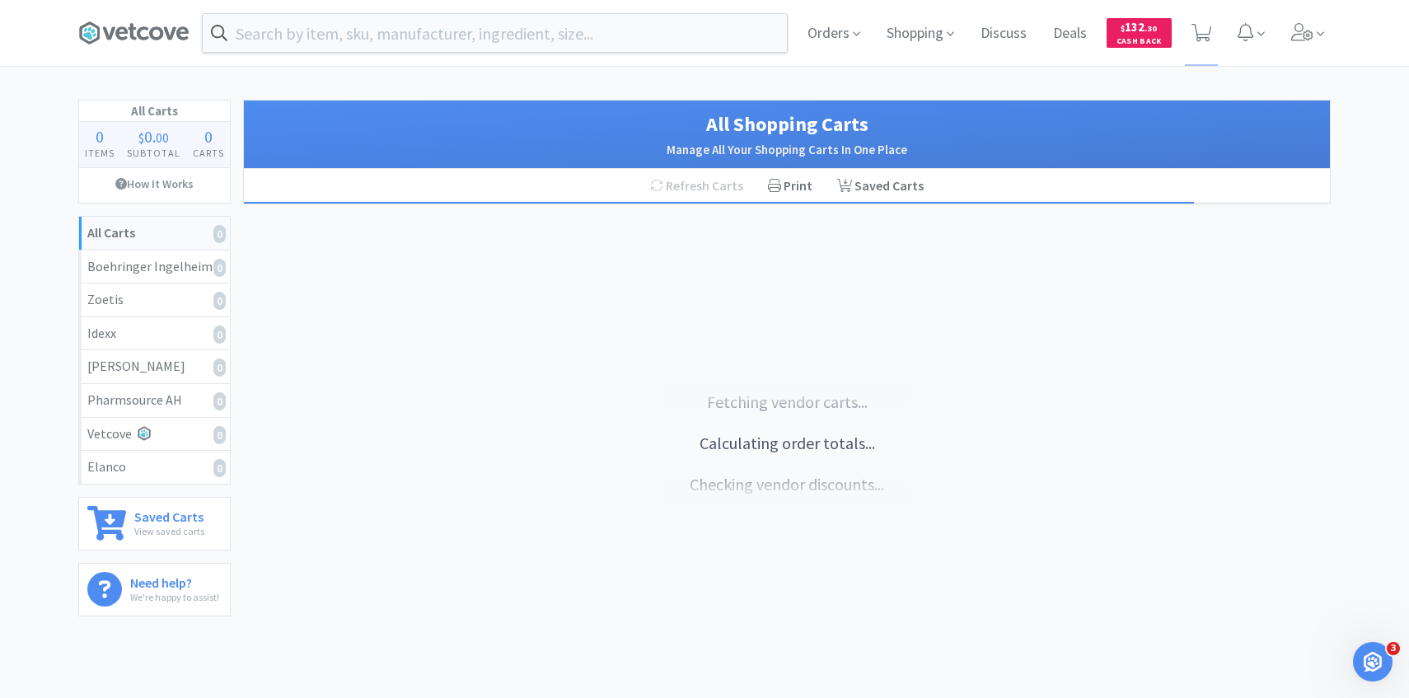
click at [1348, 36] on div "Orders Shopping Discuss Discuss Deals Deals $ 132 . 30 Cash Back" at bounding box center [704, 33] width 1409 height 66
click at [1330, 36] on div "Orders Shopping Discuss Discuss Deals Deals $ 132 . 30 Cash Back" at bounding box center [704, 33] width 1269 height 66
click at [1306, 28] on icon at bounding box center [1302, 32] width 23 height 18
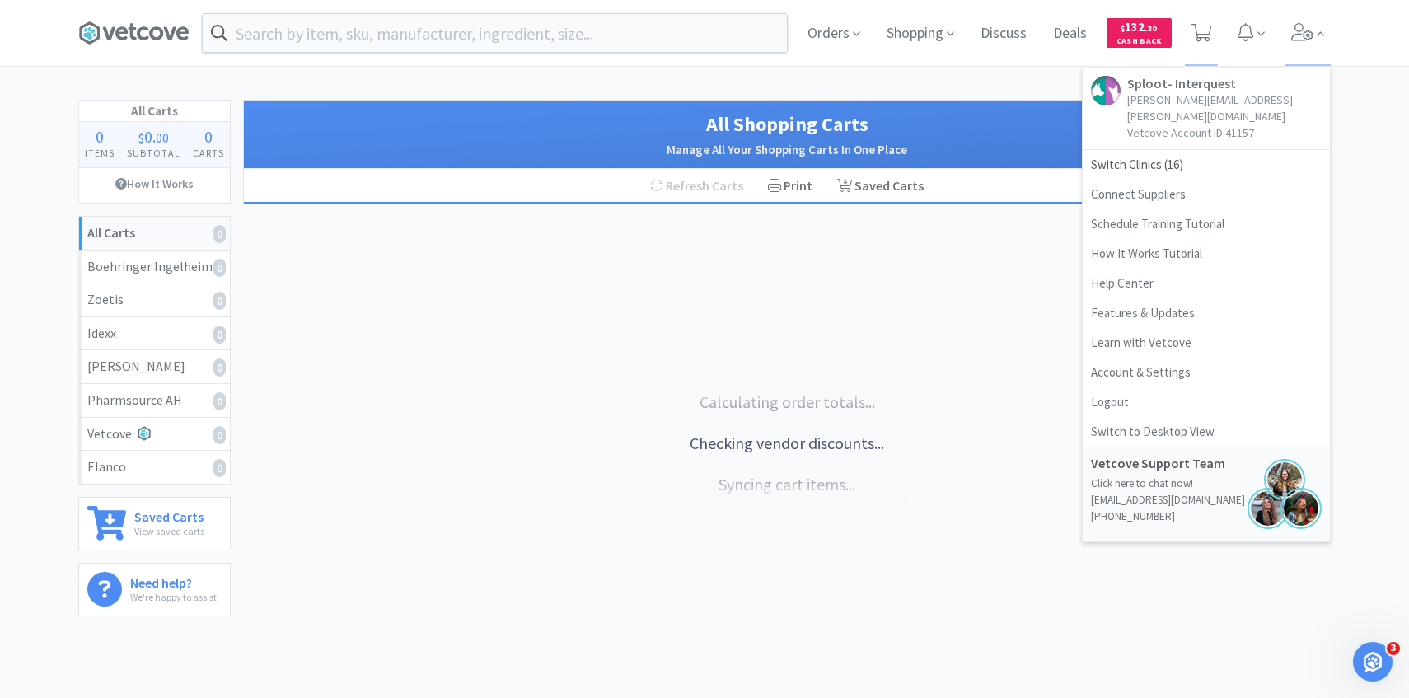
click at [624, 78] on div "Orders Shopping Discuss Discuss Deals Deals $ 132 . 30 Cash Back Sploot- Interq…" at bounding box center [704, 314] width 1409 height 629
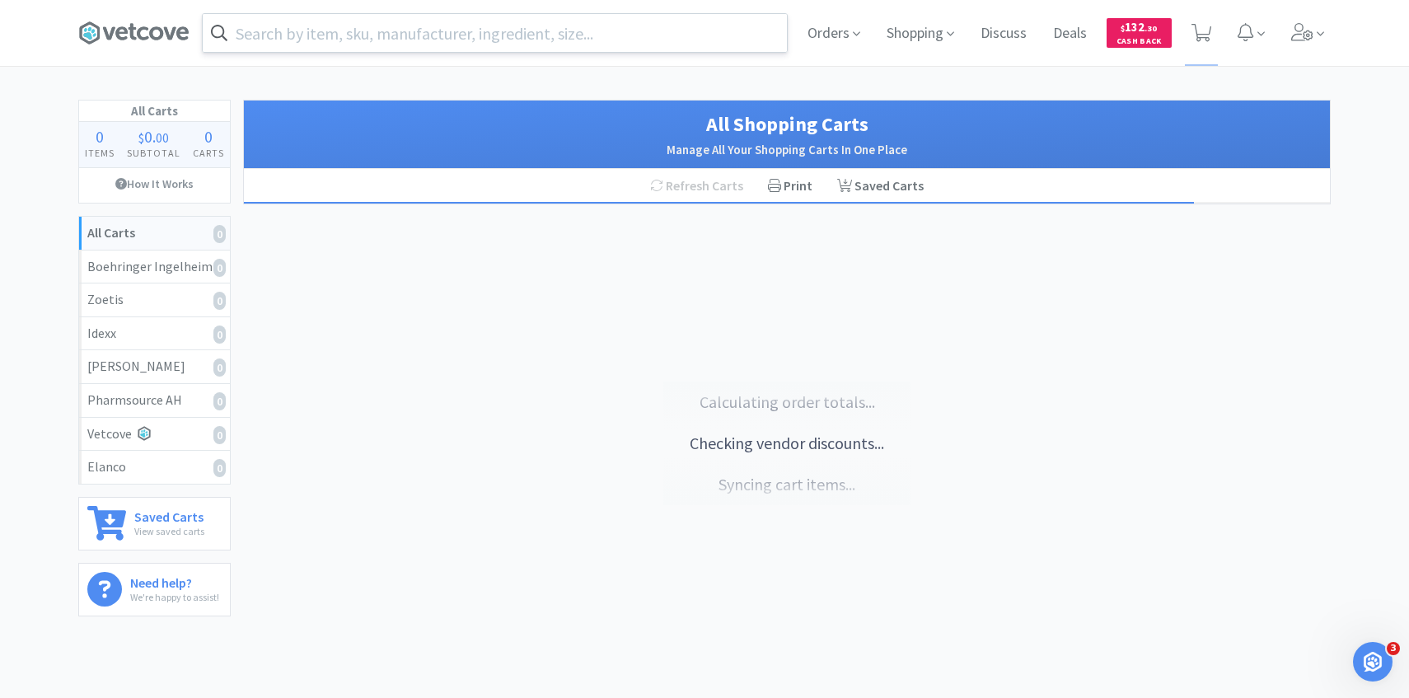
click at [475, 40] on input "text" at bounding box center [495, 33] width 584 height 38
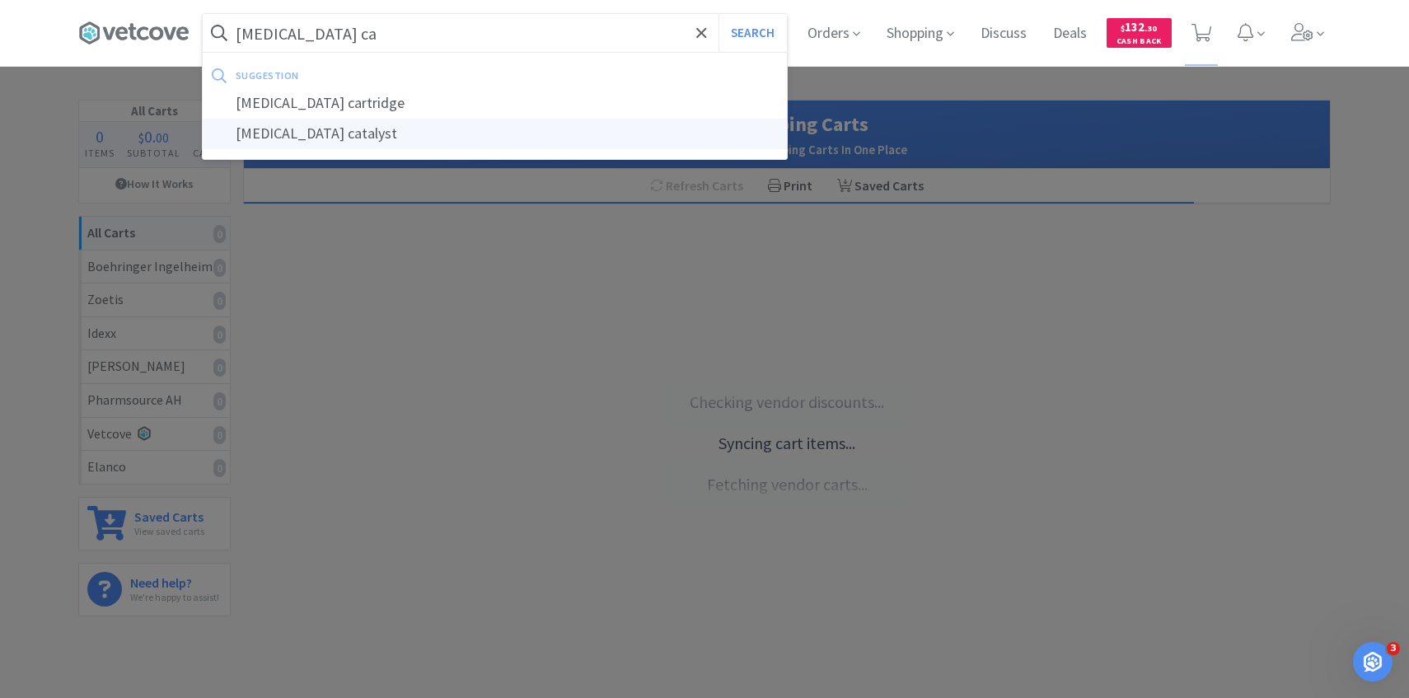
click at [359, 138] on div "cortisol catalyst" at bounding box center [495, 134] width 584 height 30
type input "cortisol catalyst"
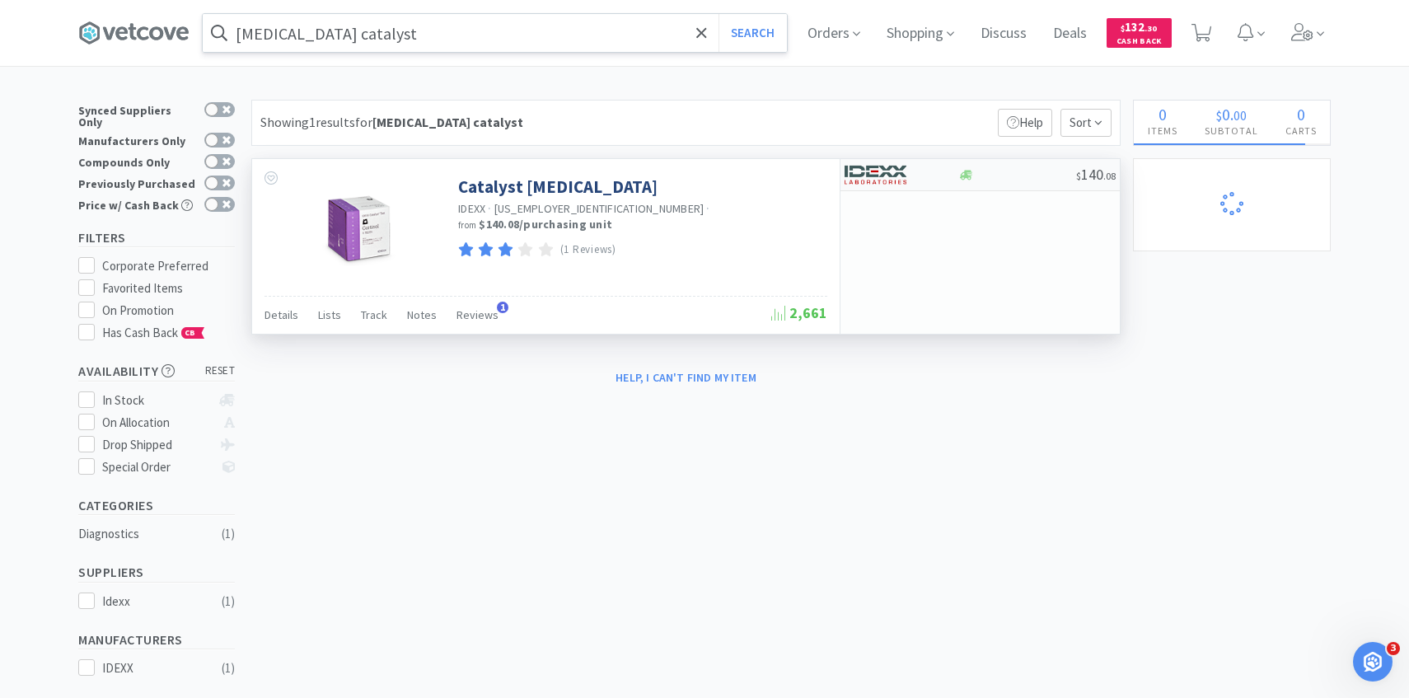
click at [883, 181] on img at bounding box center [875, 174] width 62 height 25
select select "1"
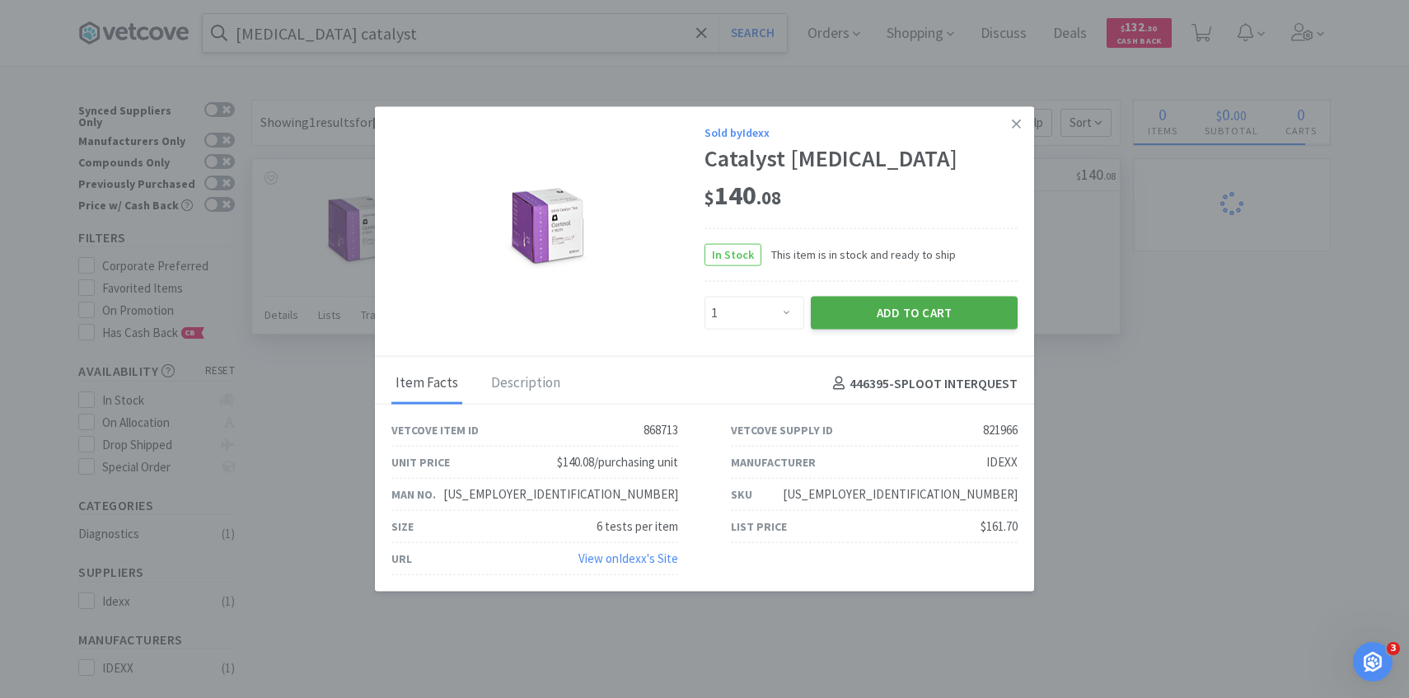
click at [883, 329] on button "Add to Cart" at bounding box center [914, 313] width 207 height 33
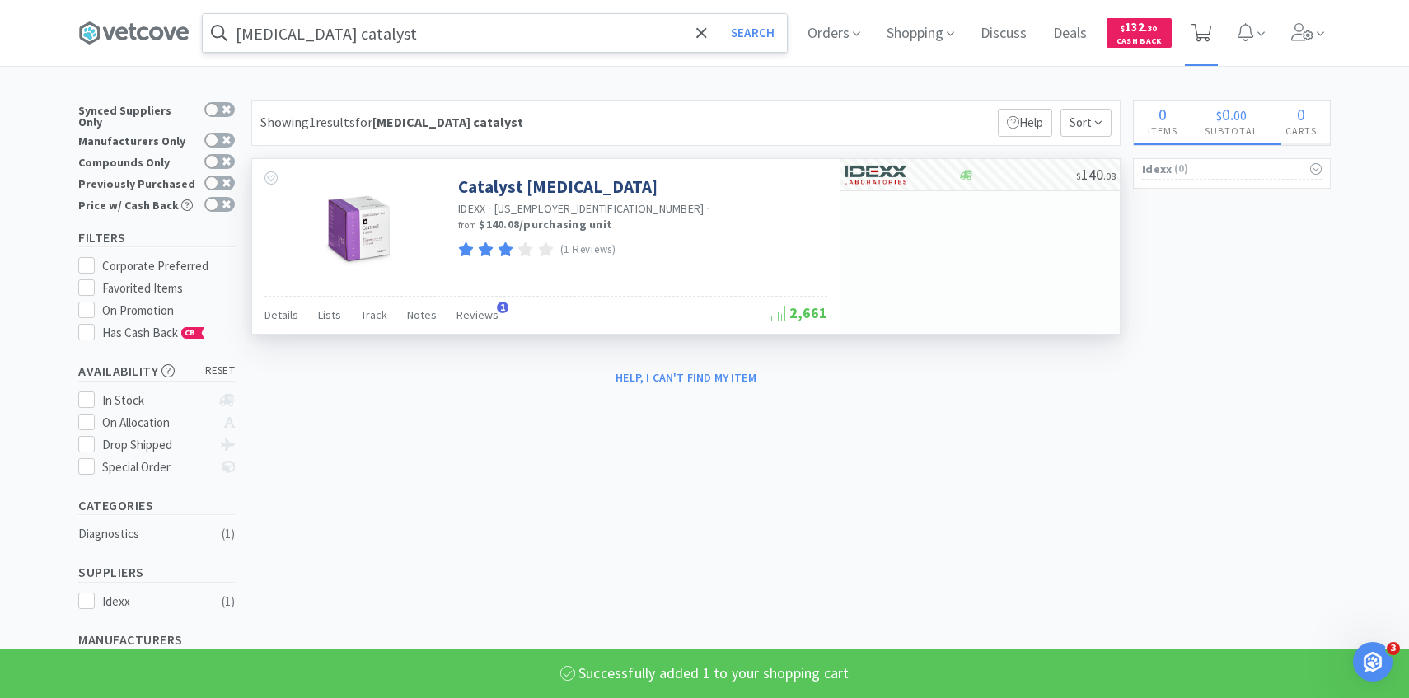
select select "1"
click at [1209, 35] on icon at bounding box center [1201, 33] width 21 height 18
select select "1"
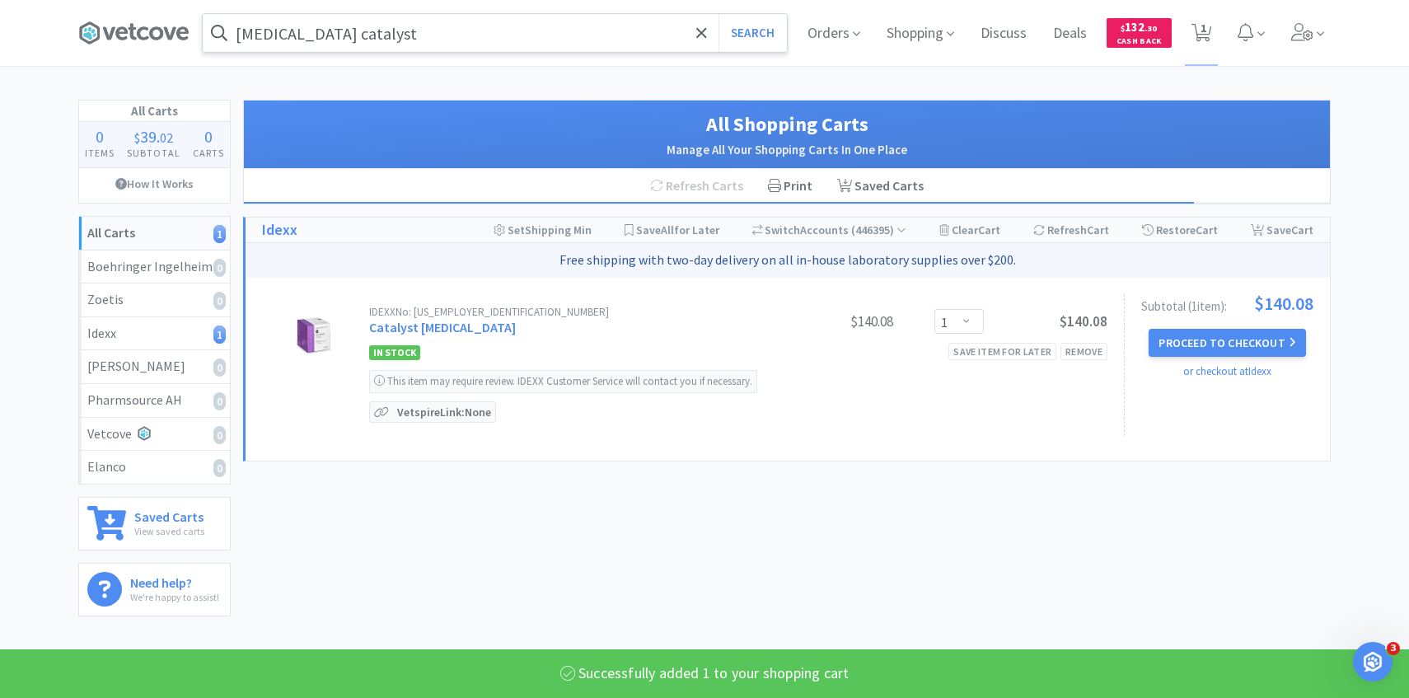
click at [1330, 40] on div "cortisol catalyst Search Orders Shopping Discuss Discuss Deals Deals $ 132 . 30…" at bounding box center [704, 33] width 1269 height 66
click at [1258, 338] on button "Proceed to Checkout" at bounding box center [1226, 343] width 157 height 28
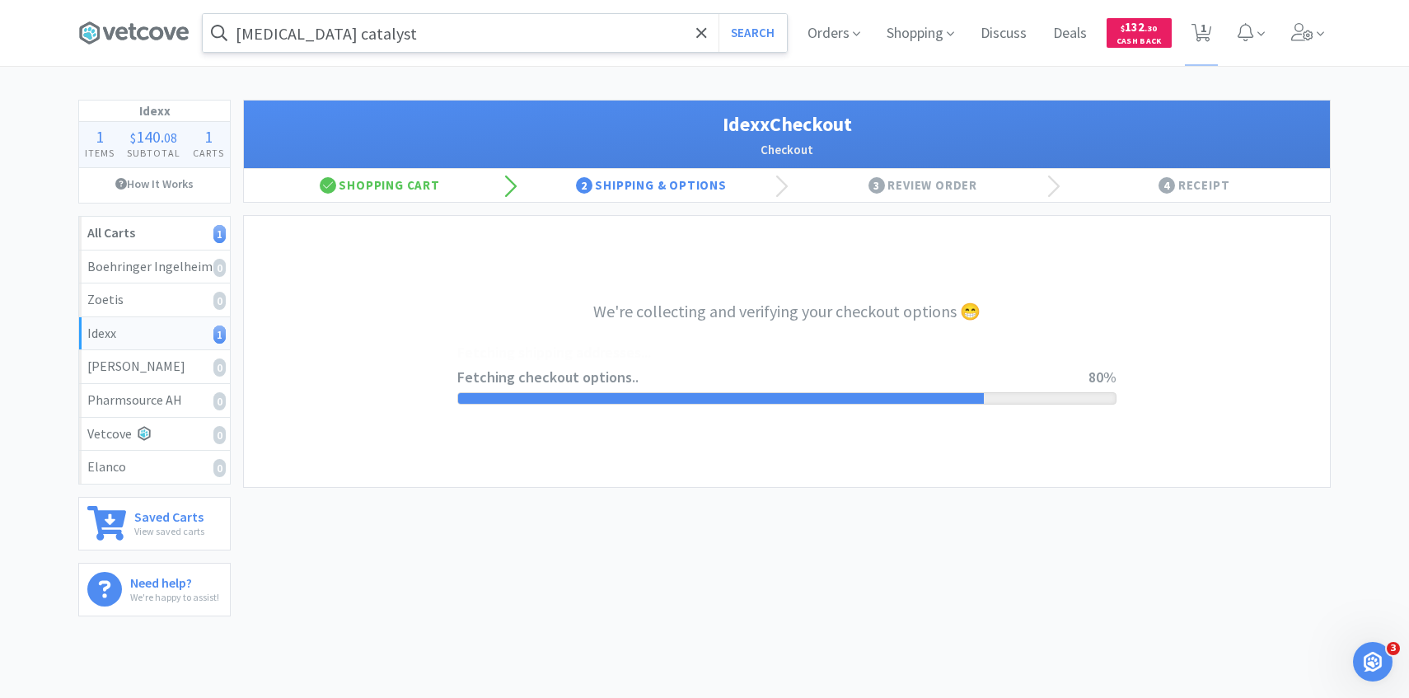
select select "904"
select select "003"
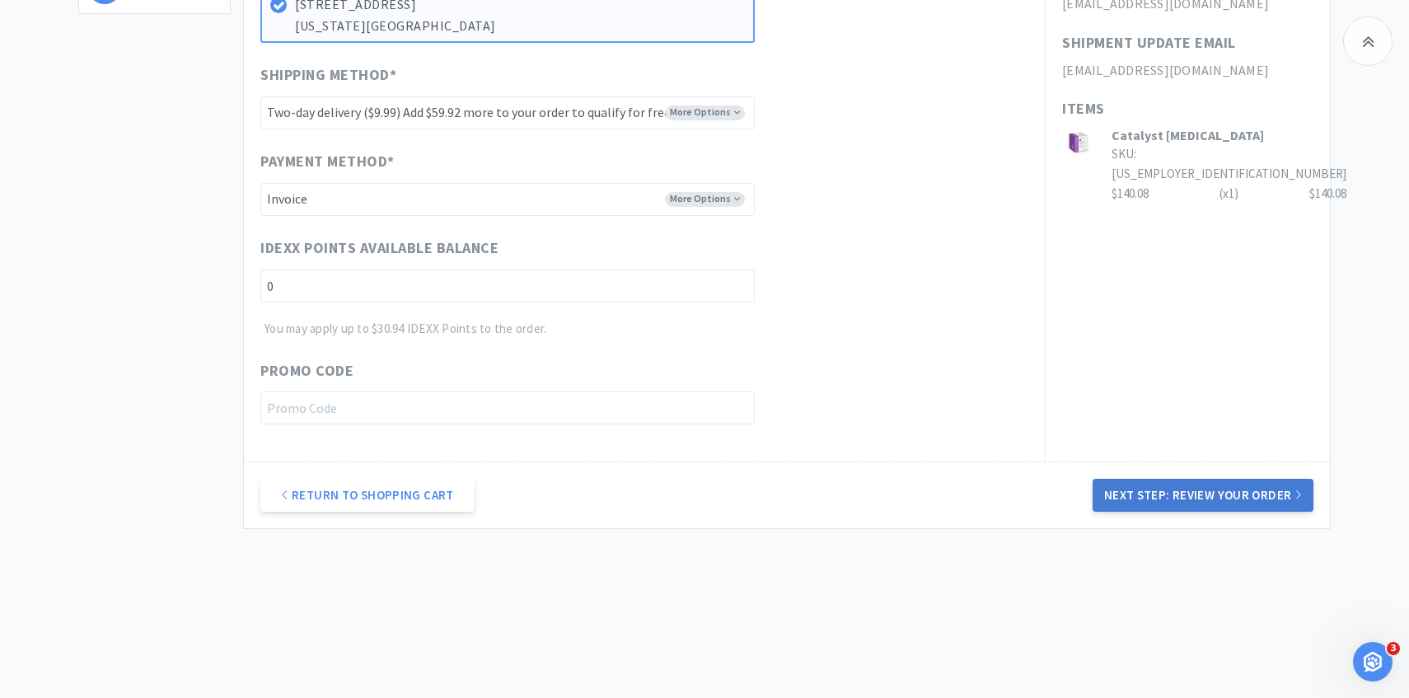
click at [1142, 489] on button "Next Step: Review Your Order" at bounding box center [1202, 495] width 221 height 33
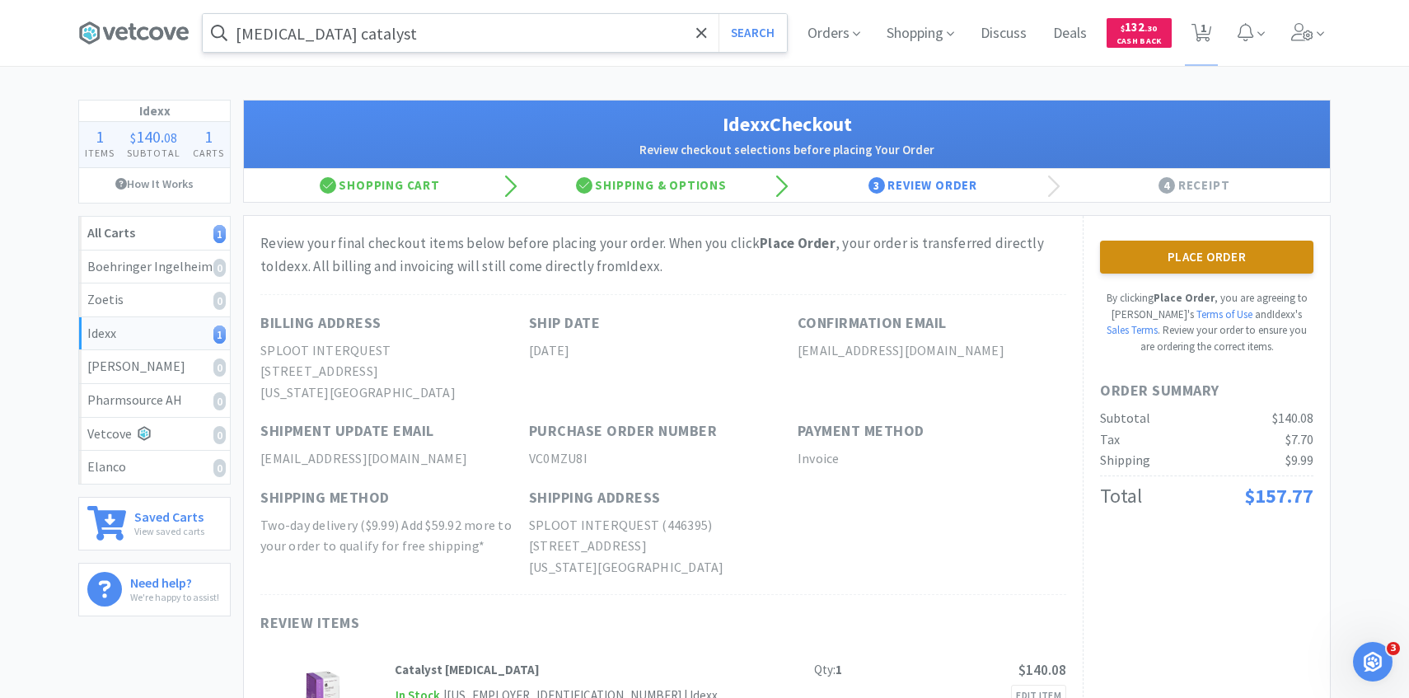
click at [1167, 248] on button "Place Order" at bounding box center [1206, 257] width 213 height 33
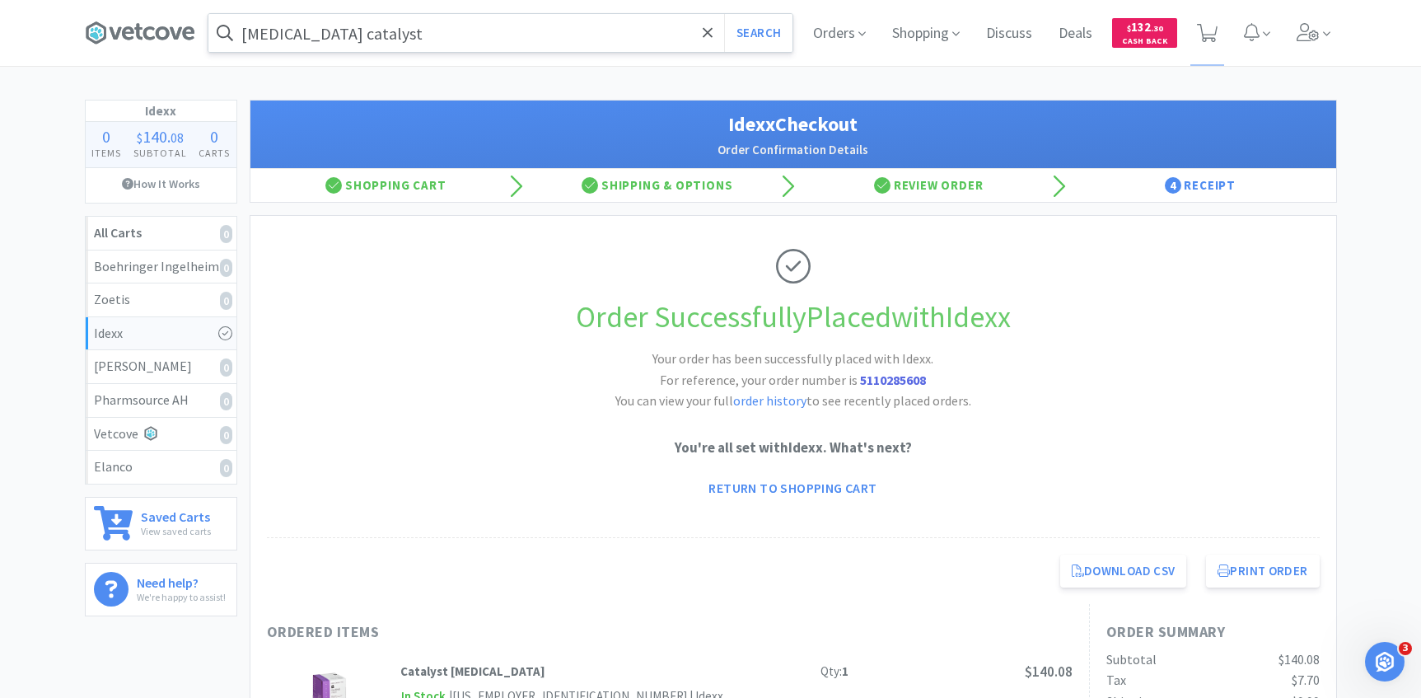
click at [451, 28] on input "cortisol catalyst" at bounding box center [500, 33] width 584 height 38
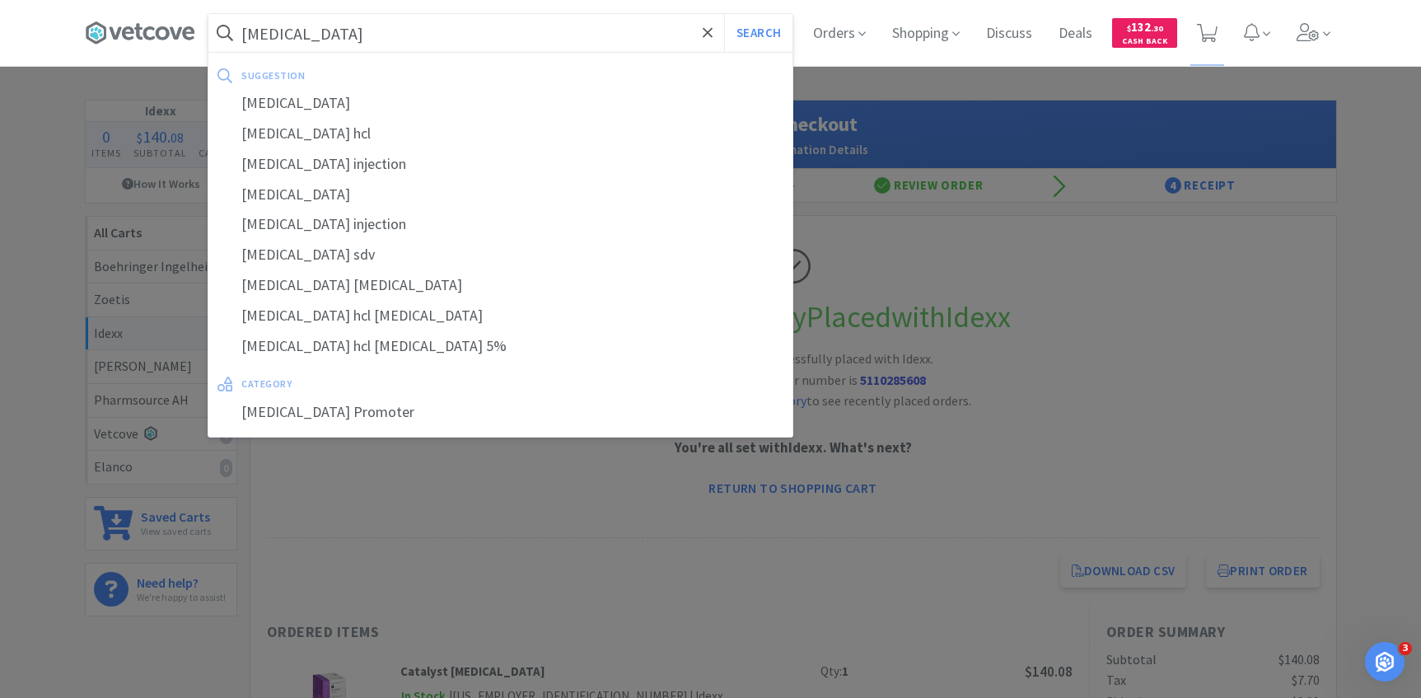
type input "[MEDICAL_DATA]"
click at [724, 14] on button "Search" at bounding box center [758, 33] width 68 height 38
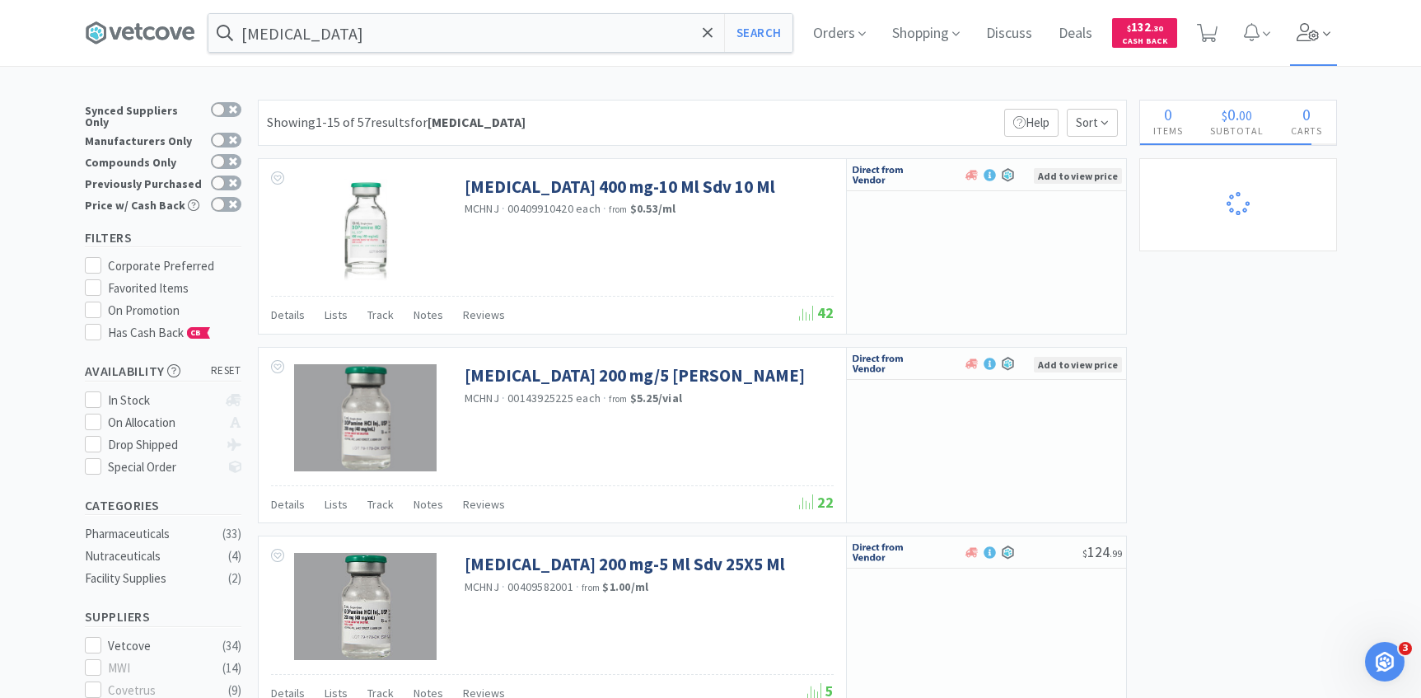
click at [1315, 35] on icon at bounding box center [1308, 32] width 22 height 18
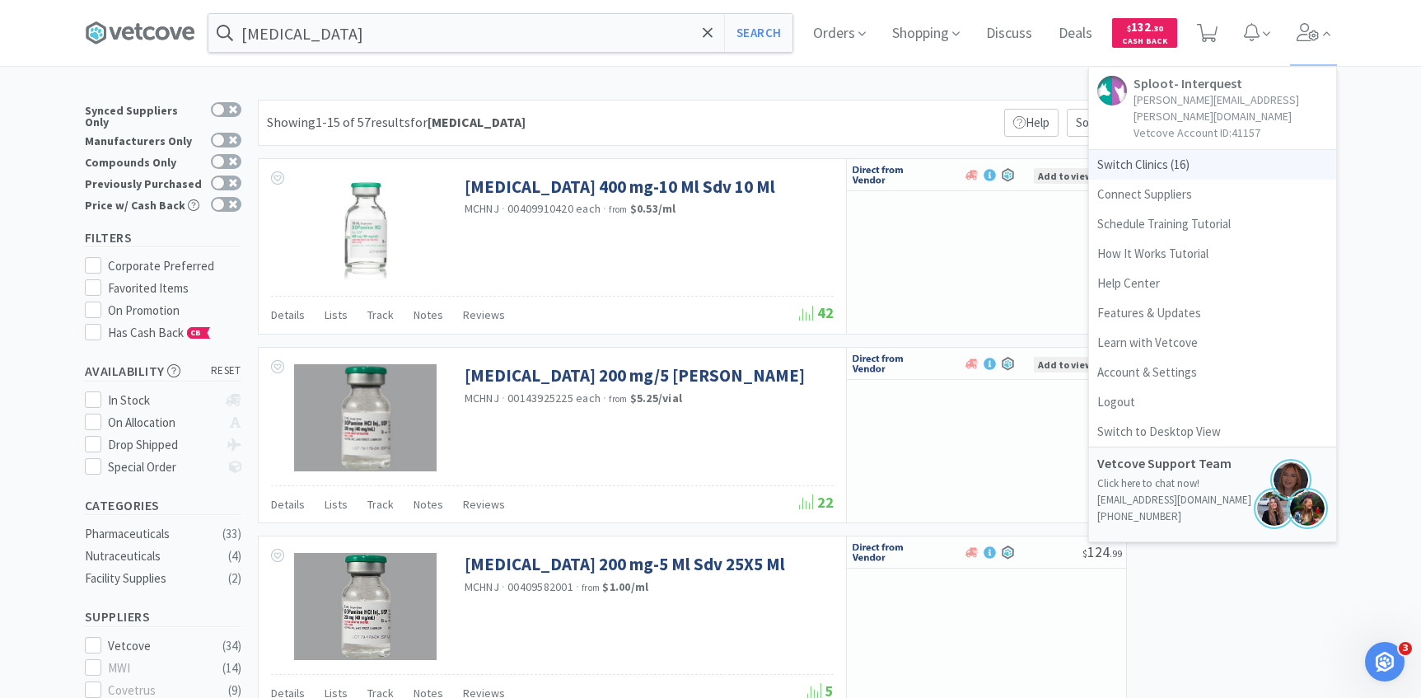
click at [1178, 150] on span "Switch Clinics ( 16 )" at bounding box center [1212, 165] width 247 height 30
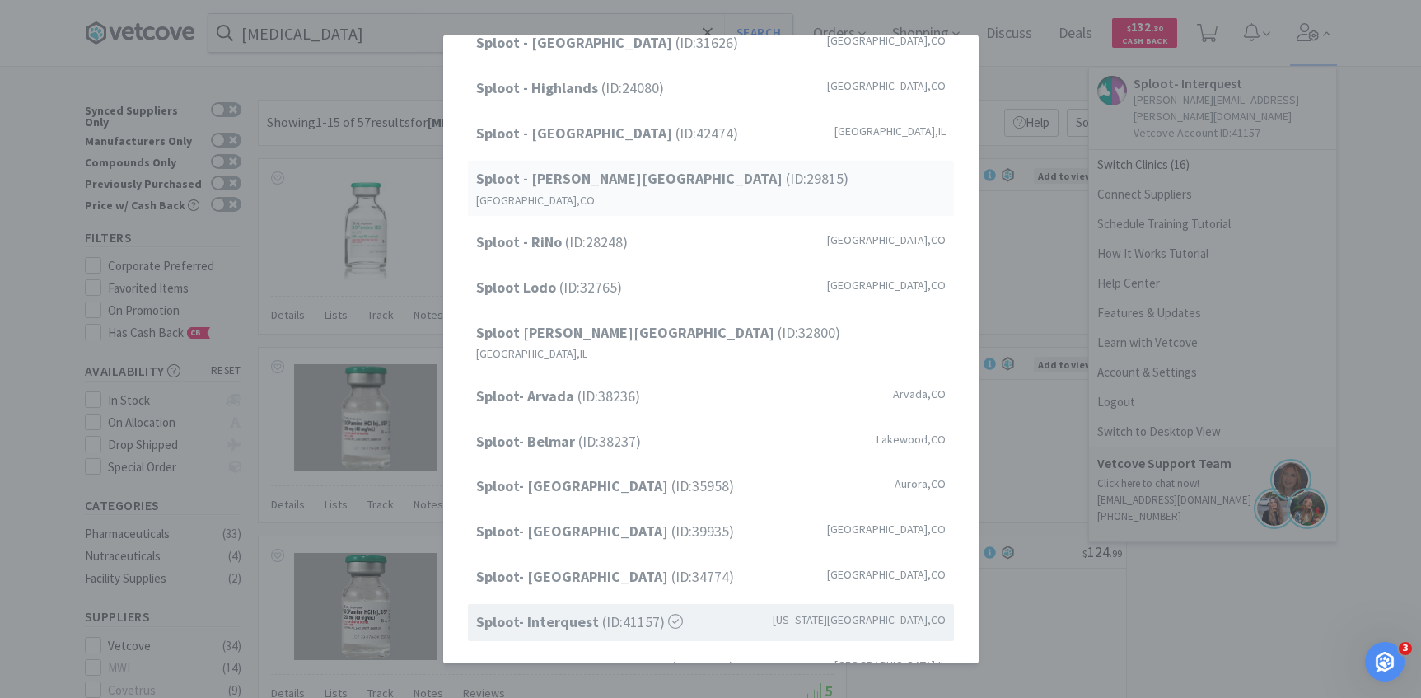
scroll to position [210, 0]
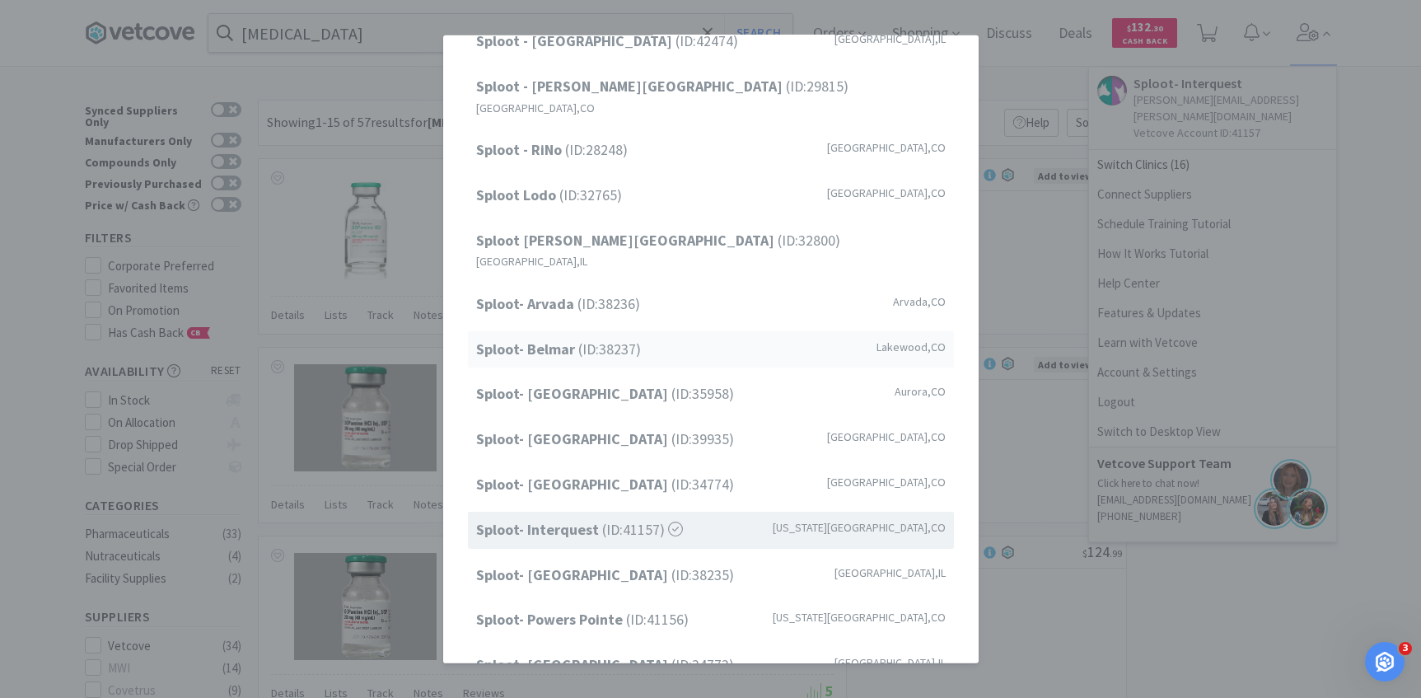
click at [649, 330] on div "Sploot- Belmar (ID: 38237 ) Lakewood , CO" at bounding box center [711, 348] width 486 height 37
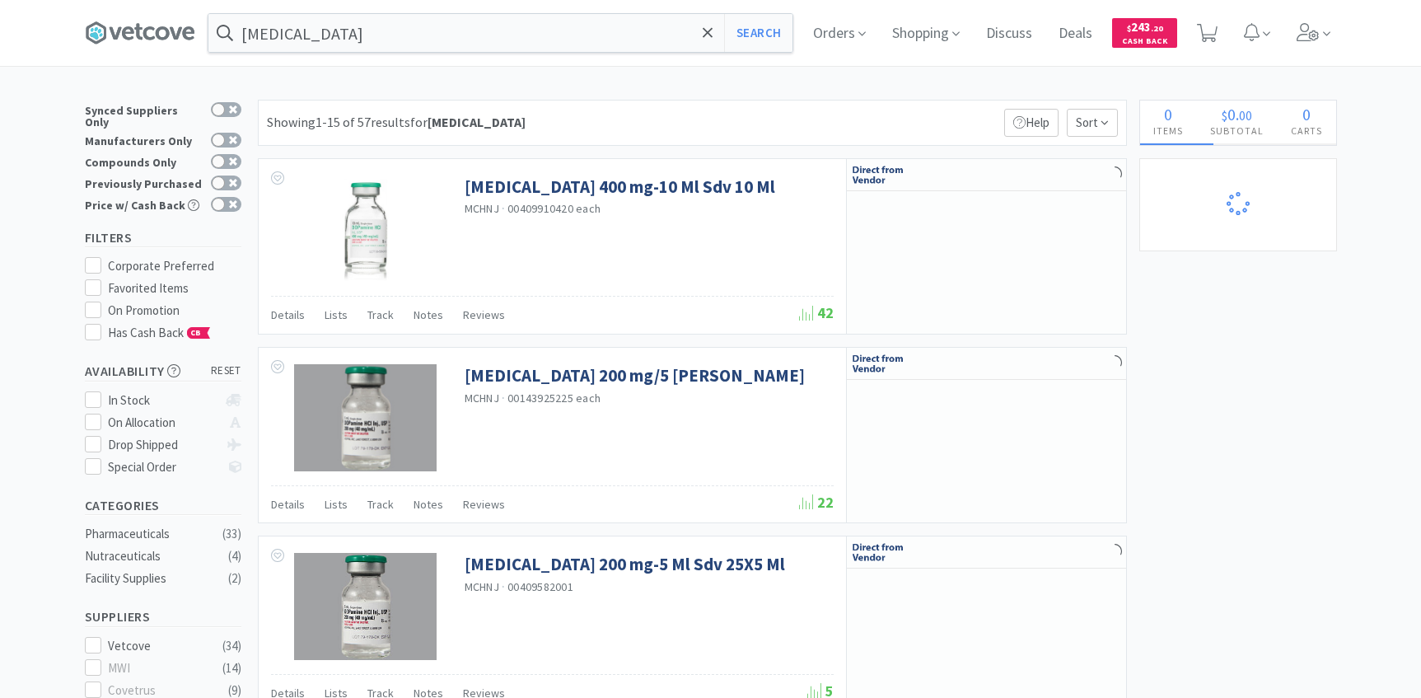
select select "4"
select select "1"
select select "3"
select select "15"
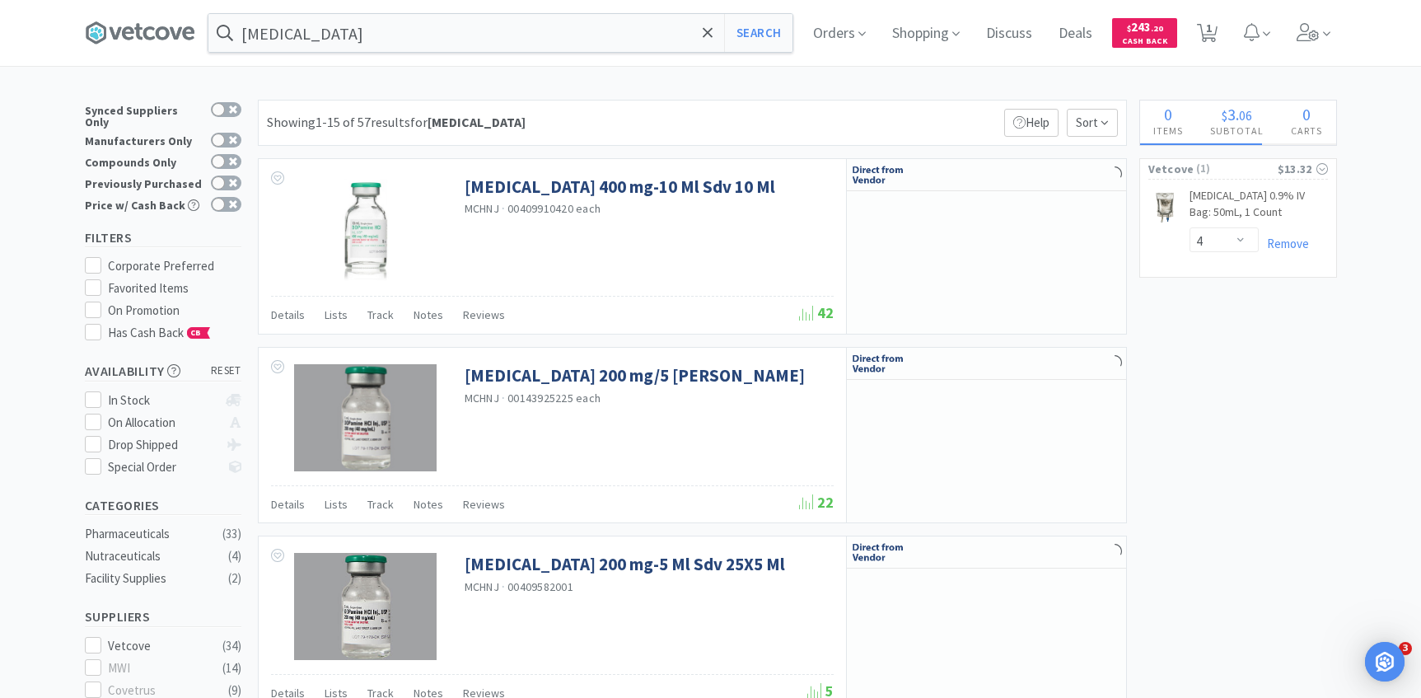
select select "15"
select select "2"
select select "3"
select select "1"
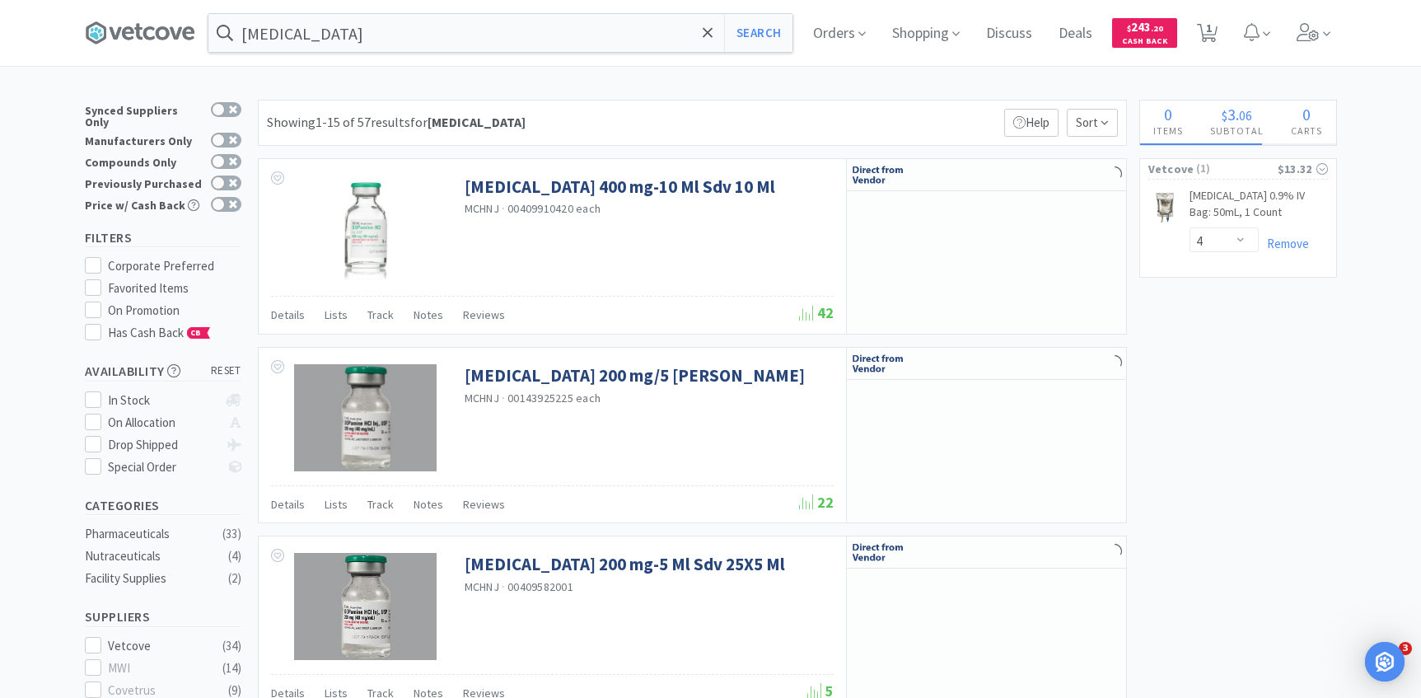
select select "4"
select select "5"
select select "2"
select select "3"
select select "2"
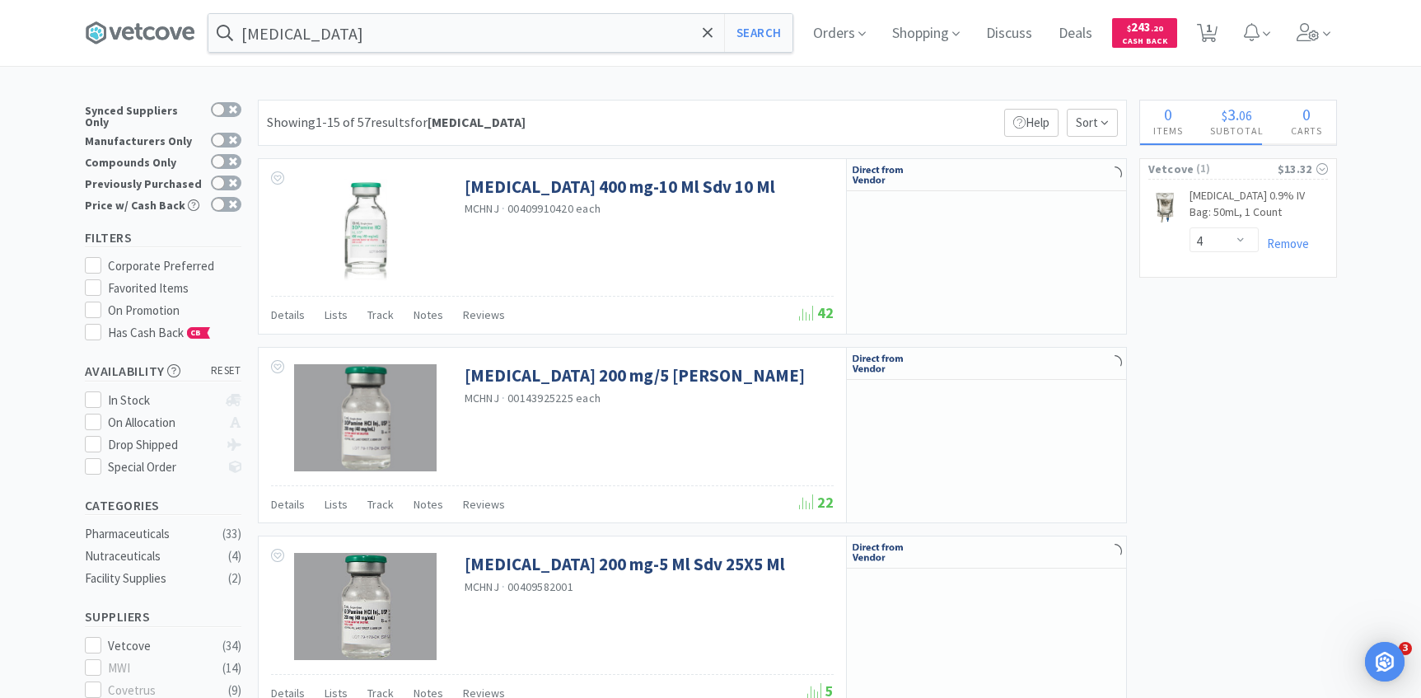
select select "2"
select select "5"
select select "3"
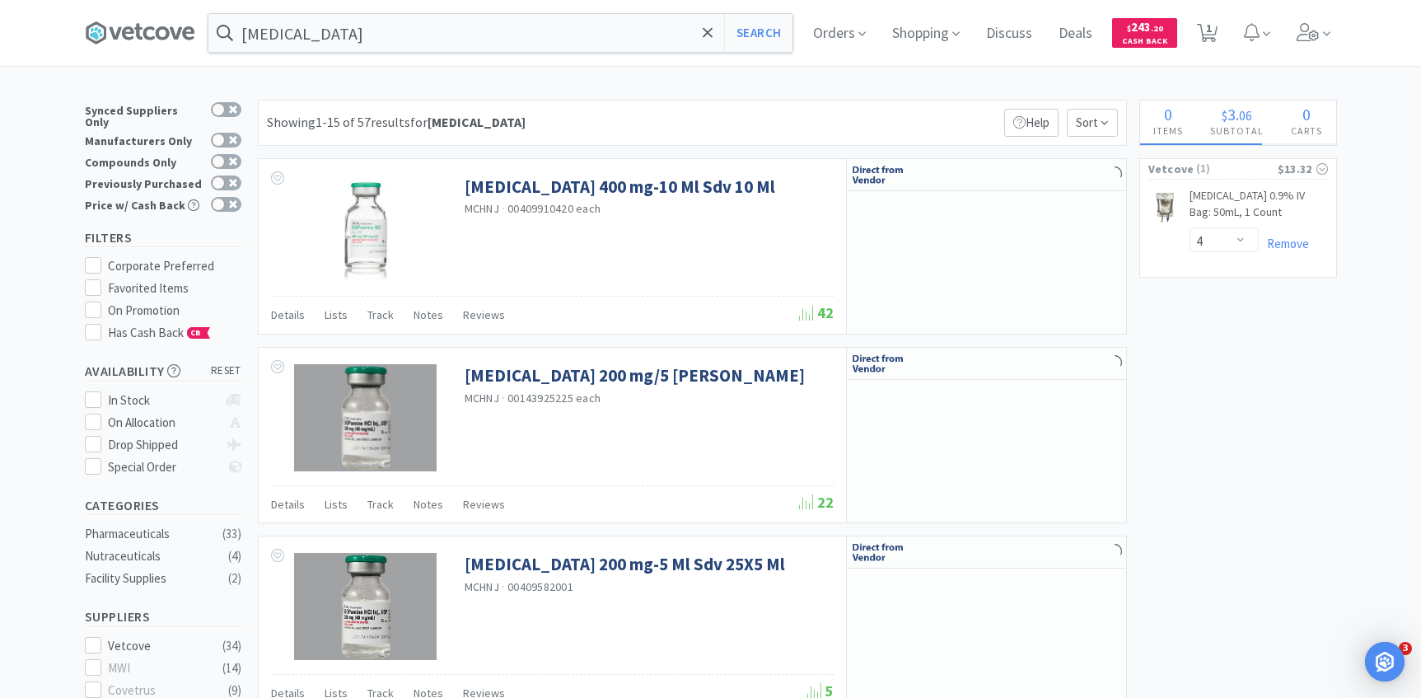
select select "3"
select select "8"
select select "2"
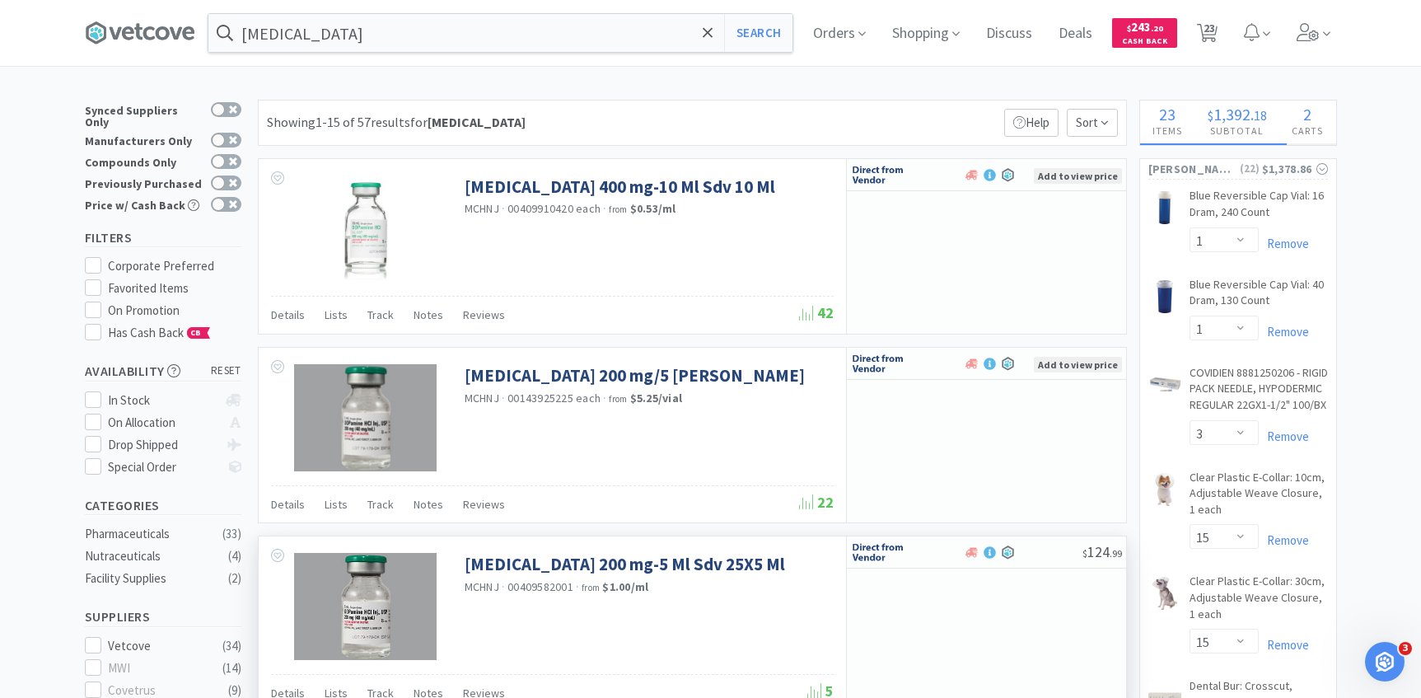
select select "1"
select select "2"
select select "1"
select select "50"
select select "2"
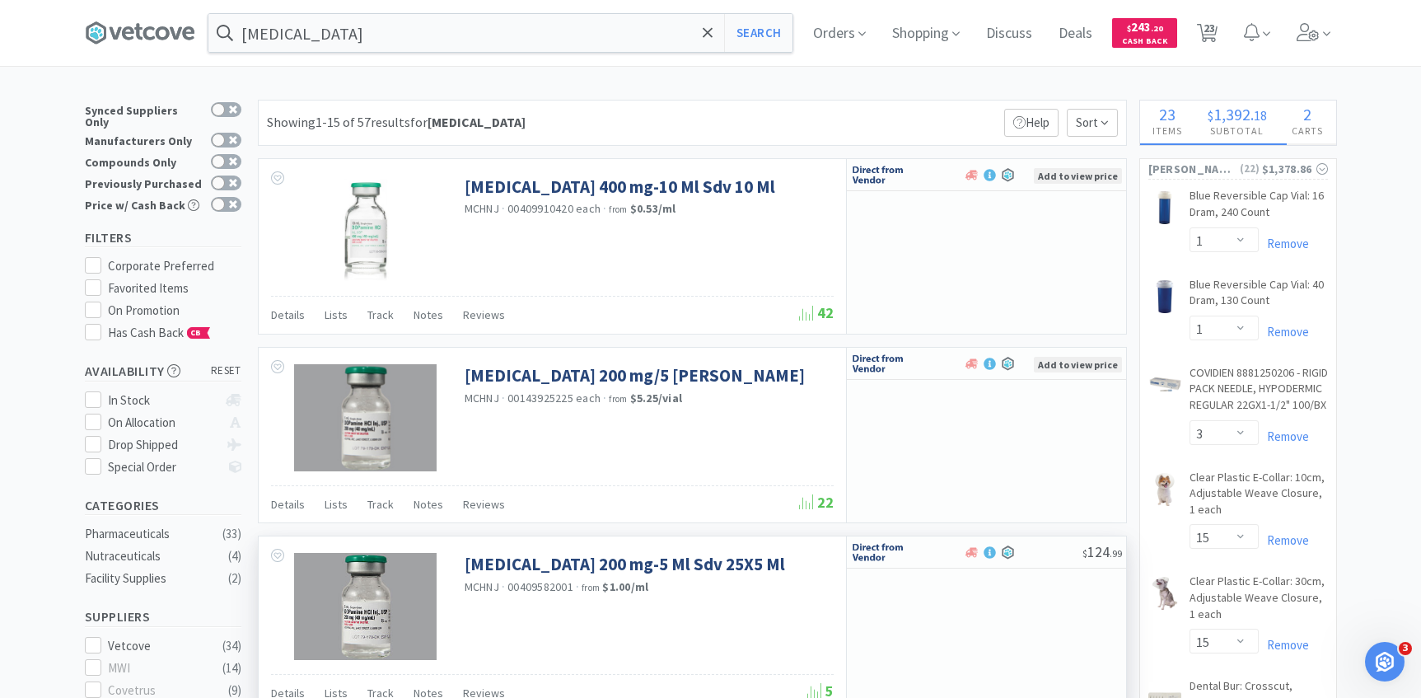
select select "2"
click at [1321, 39] on span at bounding box center [1313, 33] width 47 height 66
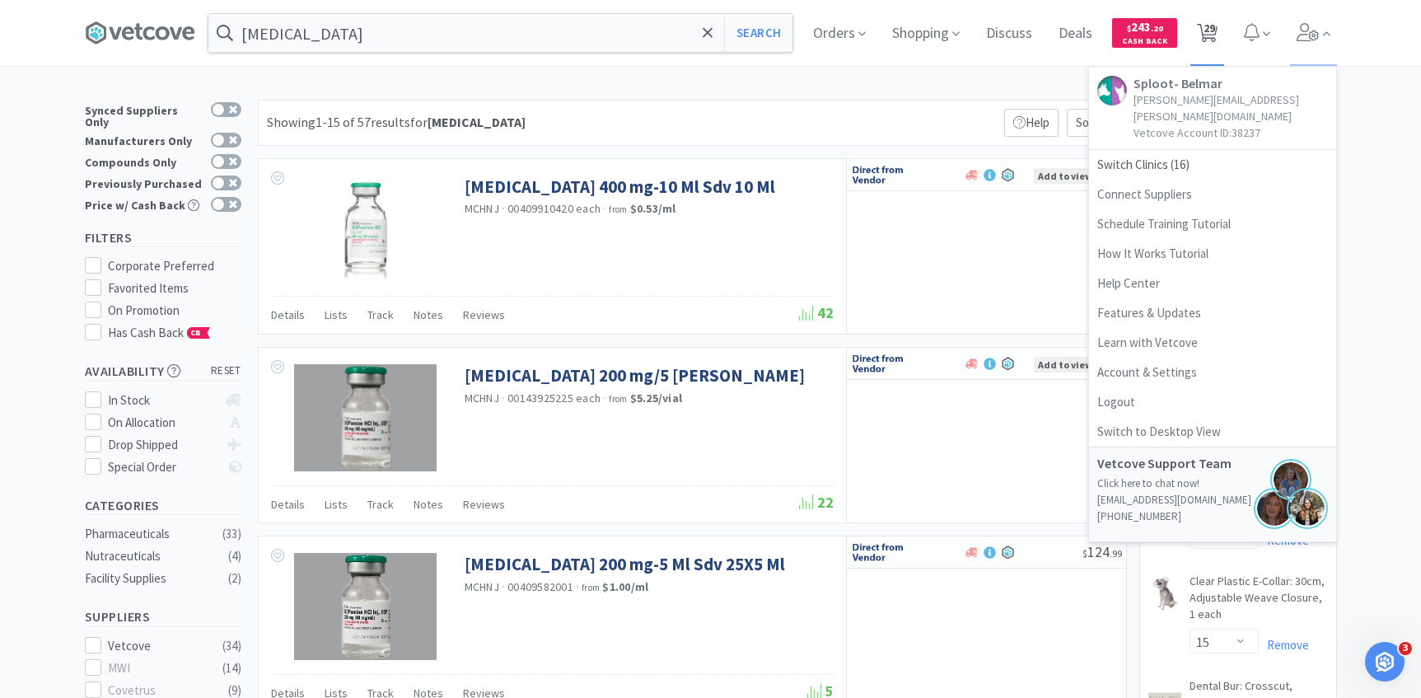
click at [1211, 44] on span "29" at bounding box center [1210, 28] width 12 height 66
select select "1"
select select "2"
select select "1"
select select "50"
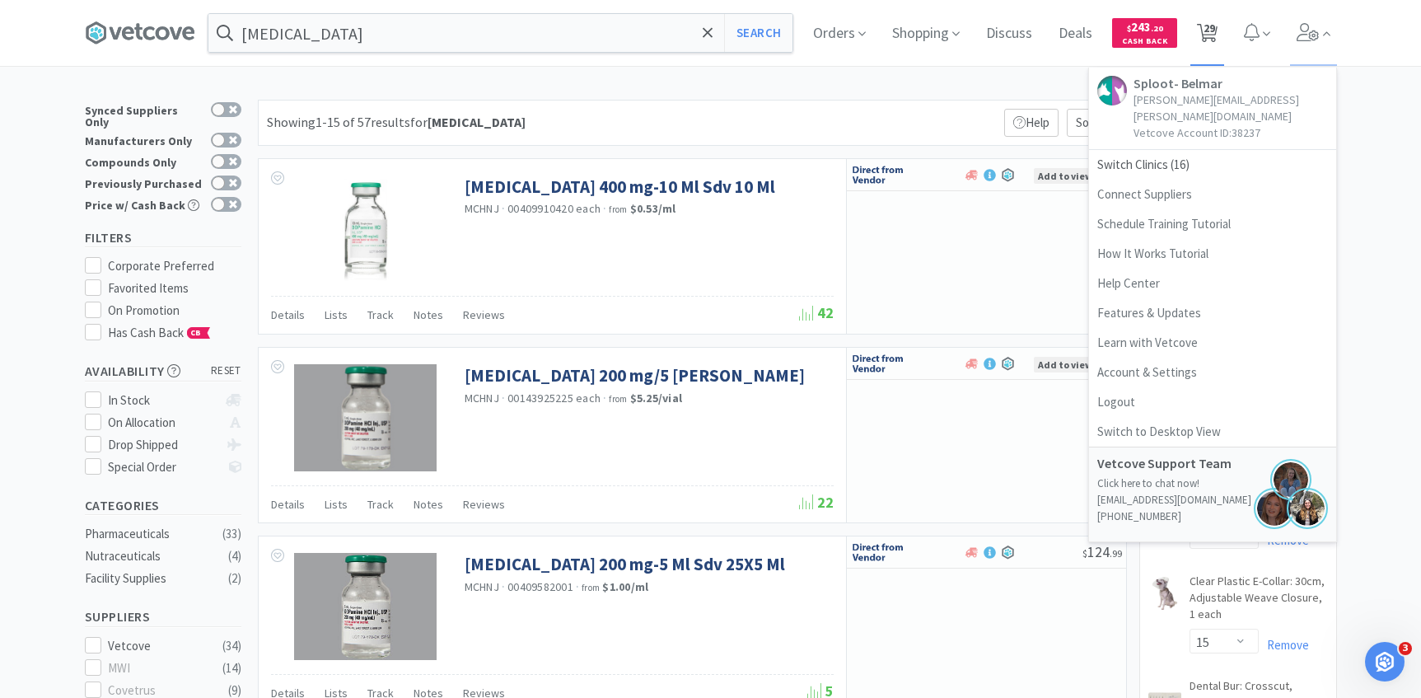
select select "2"
select select "1"
select select "3"
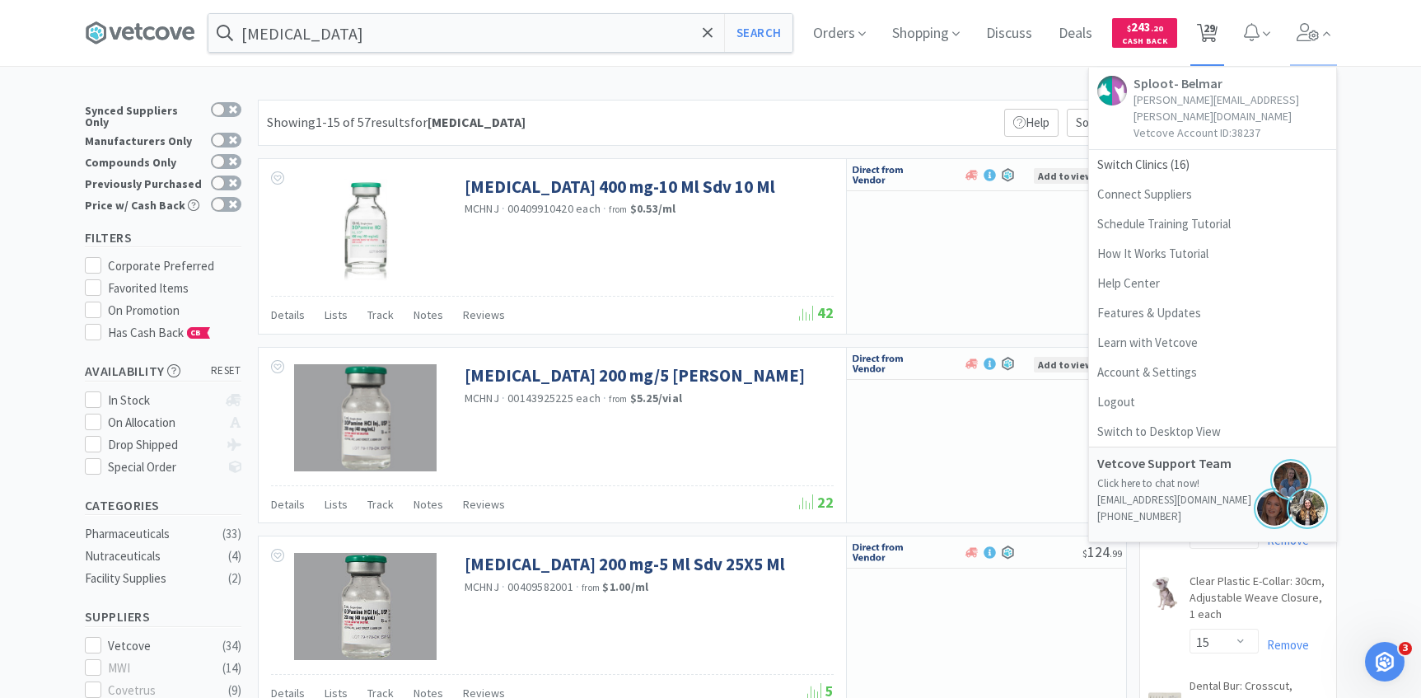
select select "15"
select select "2"
select select "3"
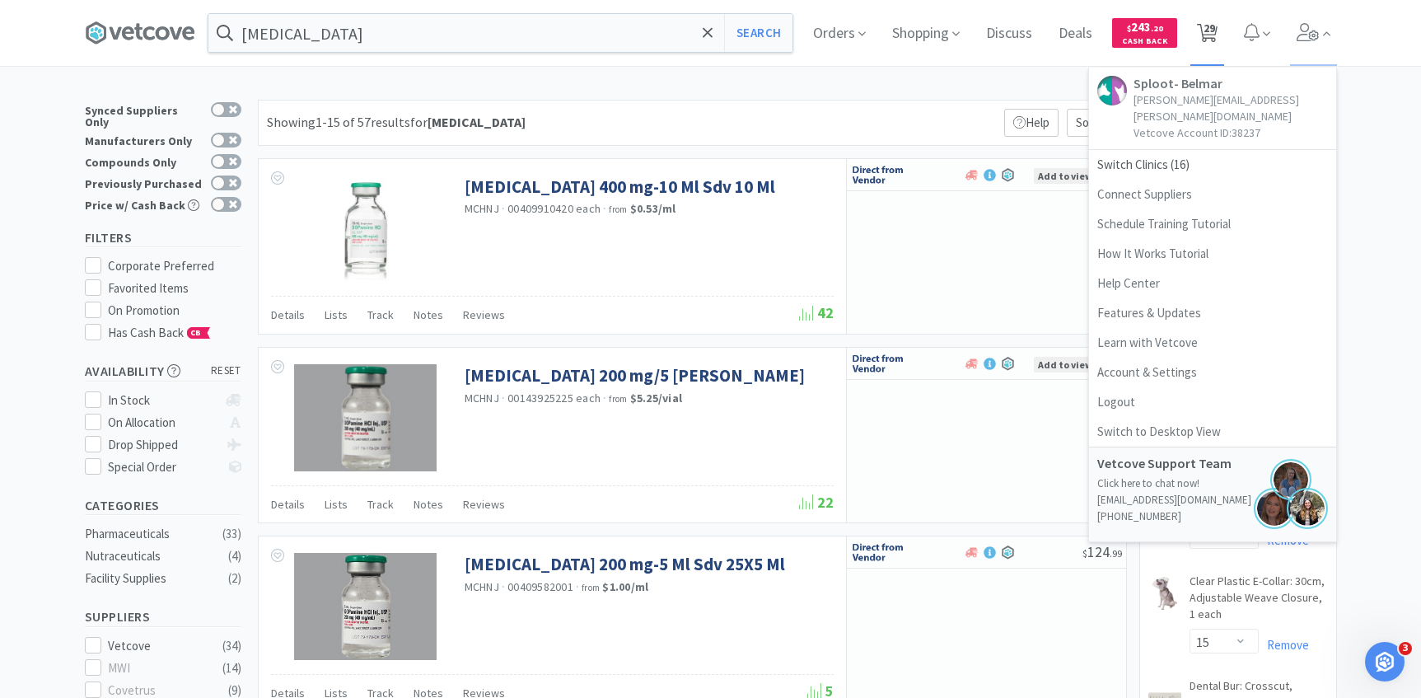
select select "1"
select select "4"
select select "5"
select select "2"
select select "3"
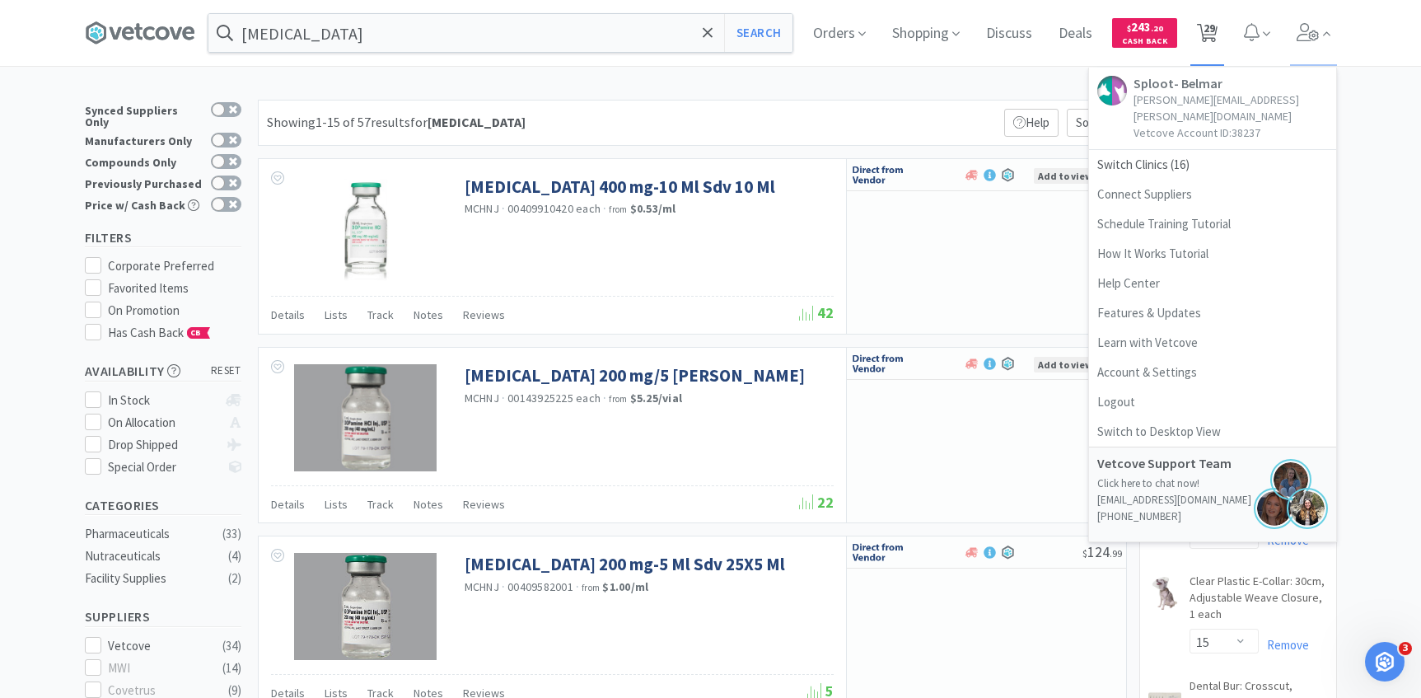
select select "2"
select select "5"
select select "3"
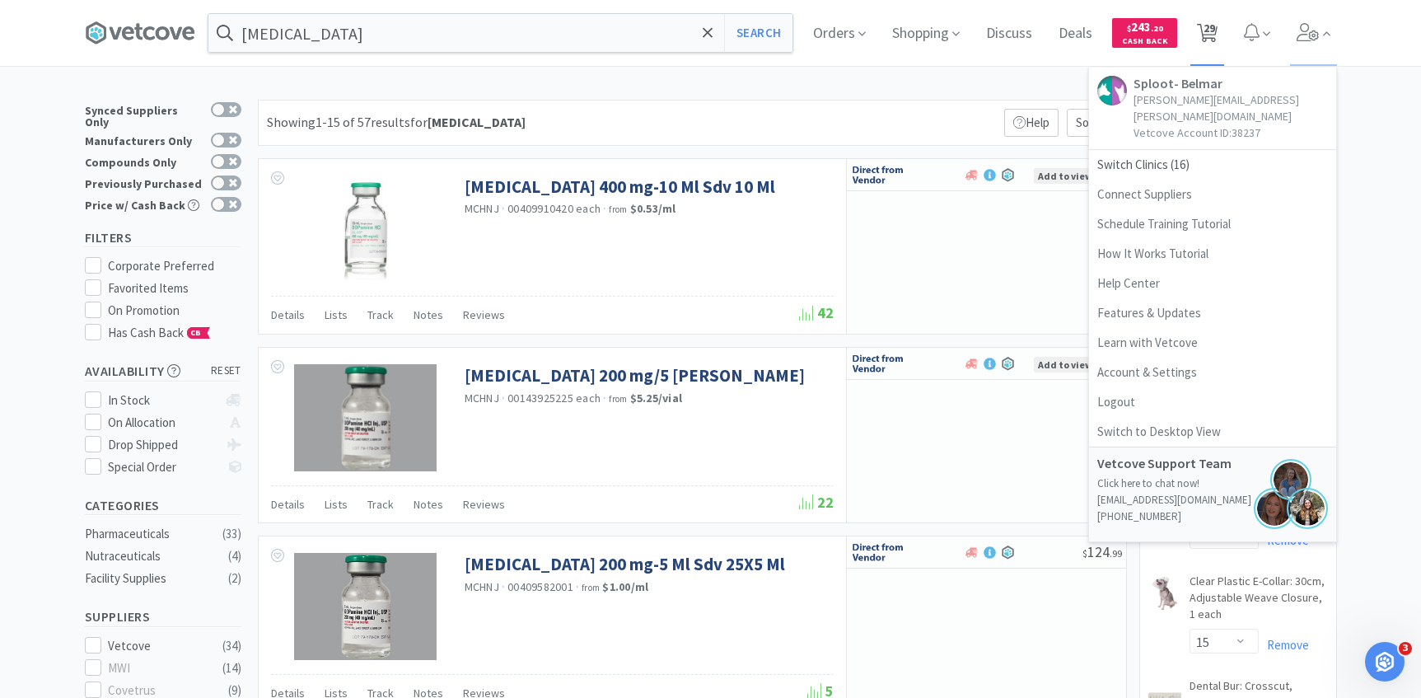
select select "3"
select select "8"
select select "2"
select select "4"
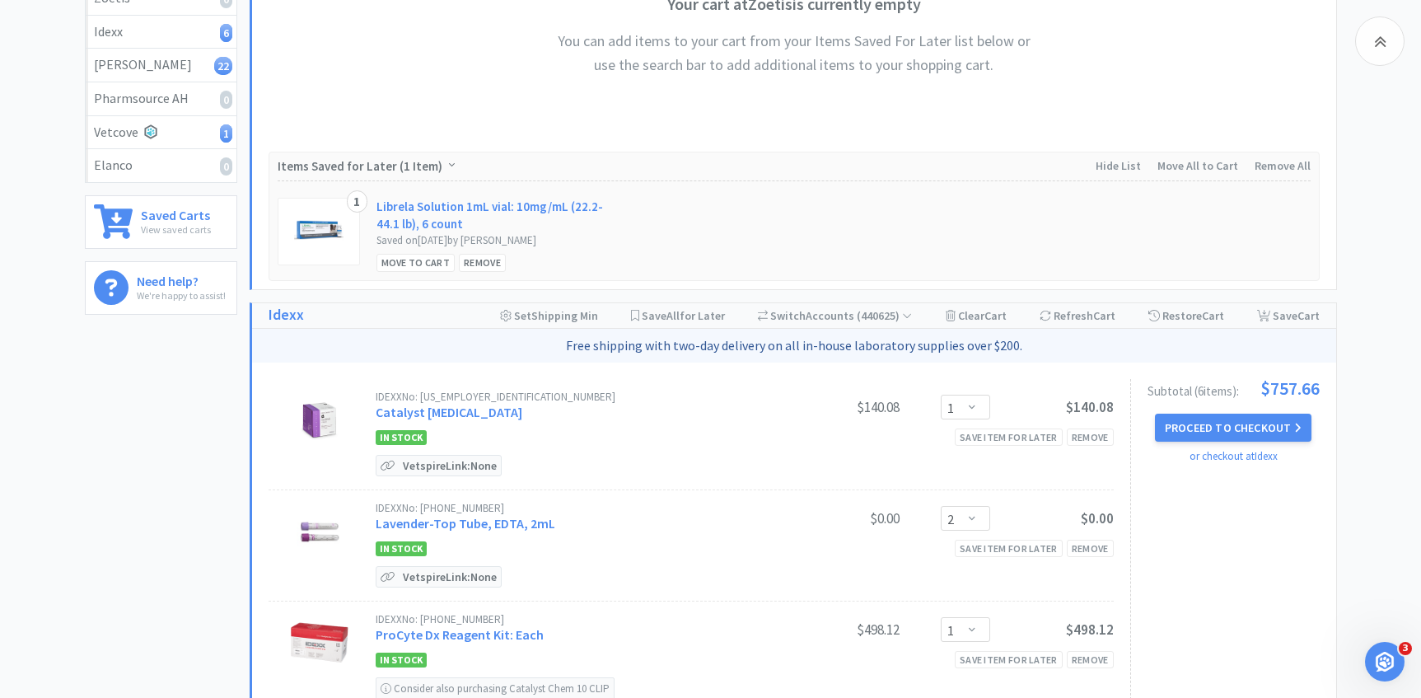
scroll to position [242, 0]
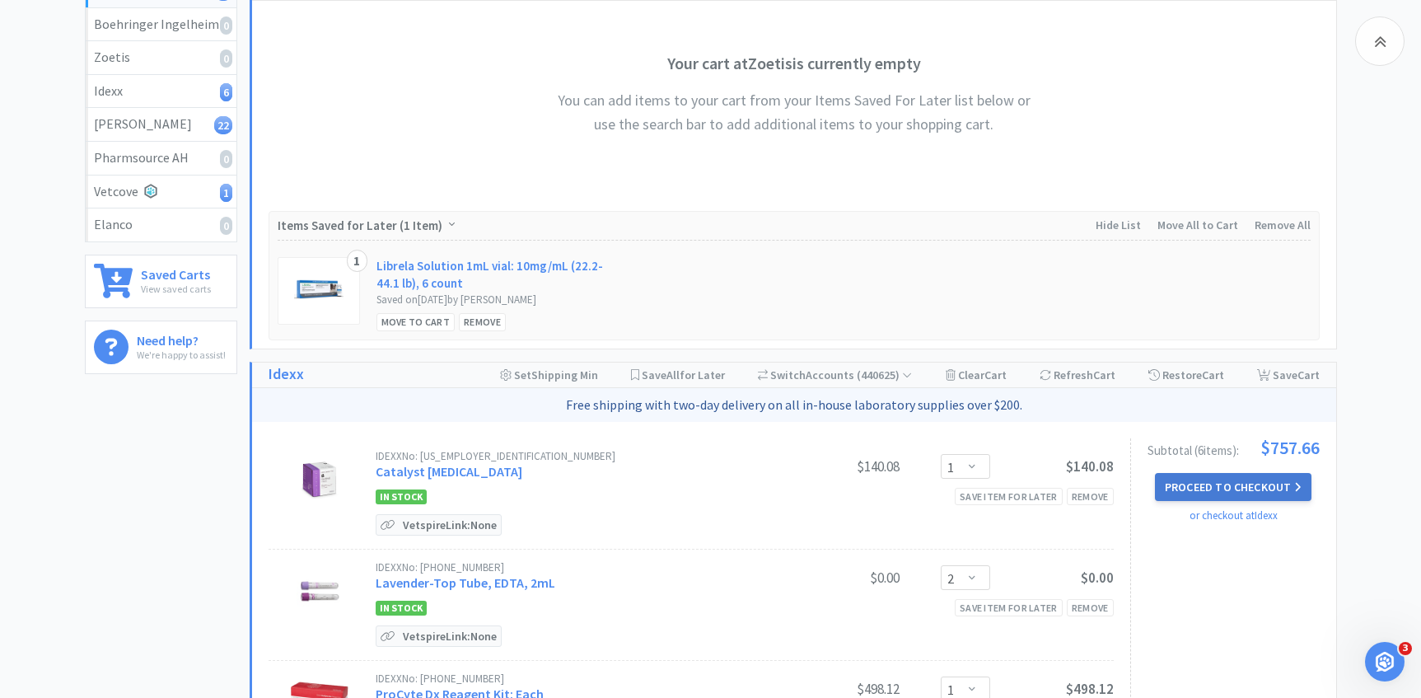
click at [1206, 482] on button "Proceed to Checkout" at bounding box center [1233, 487] width 157 height 28
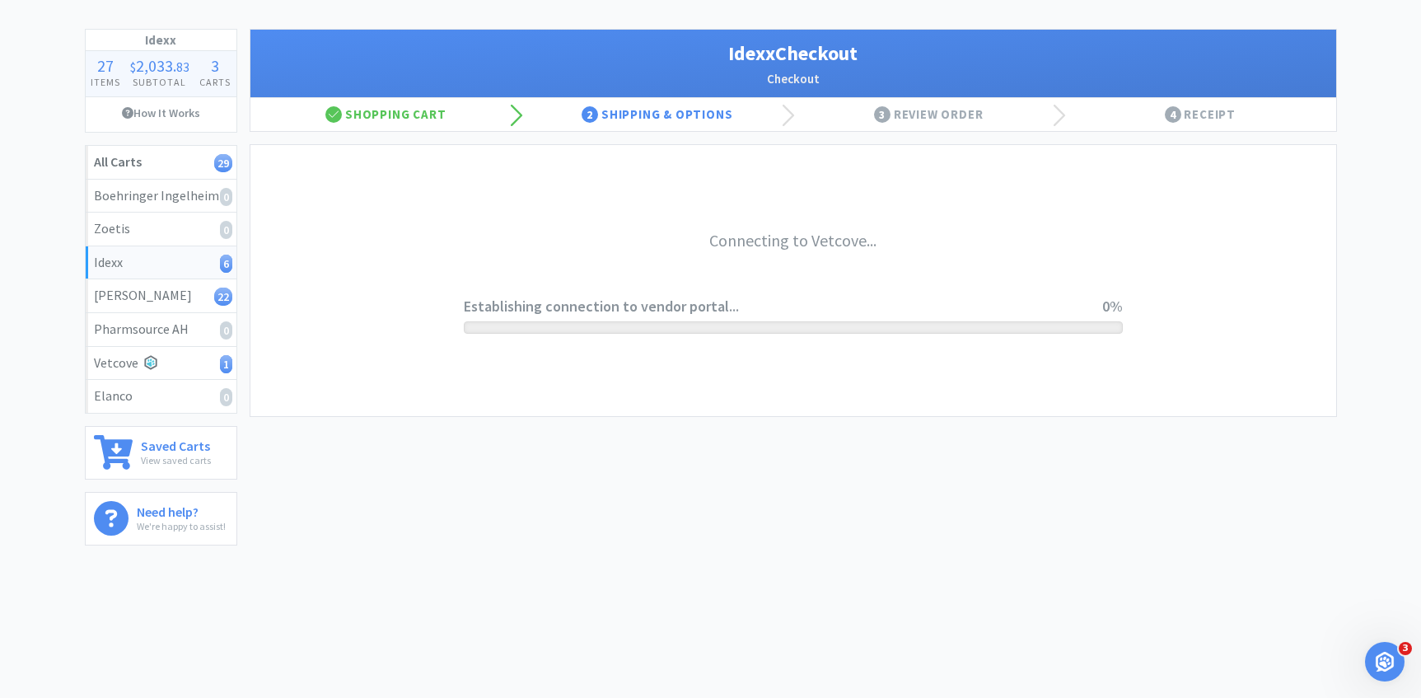
scroll to position [71, 0]
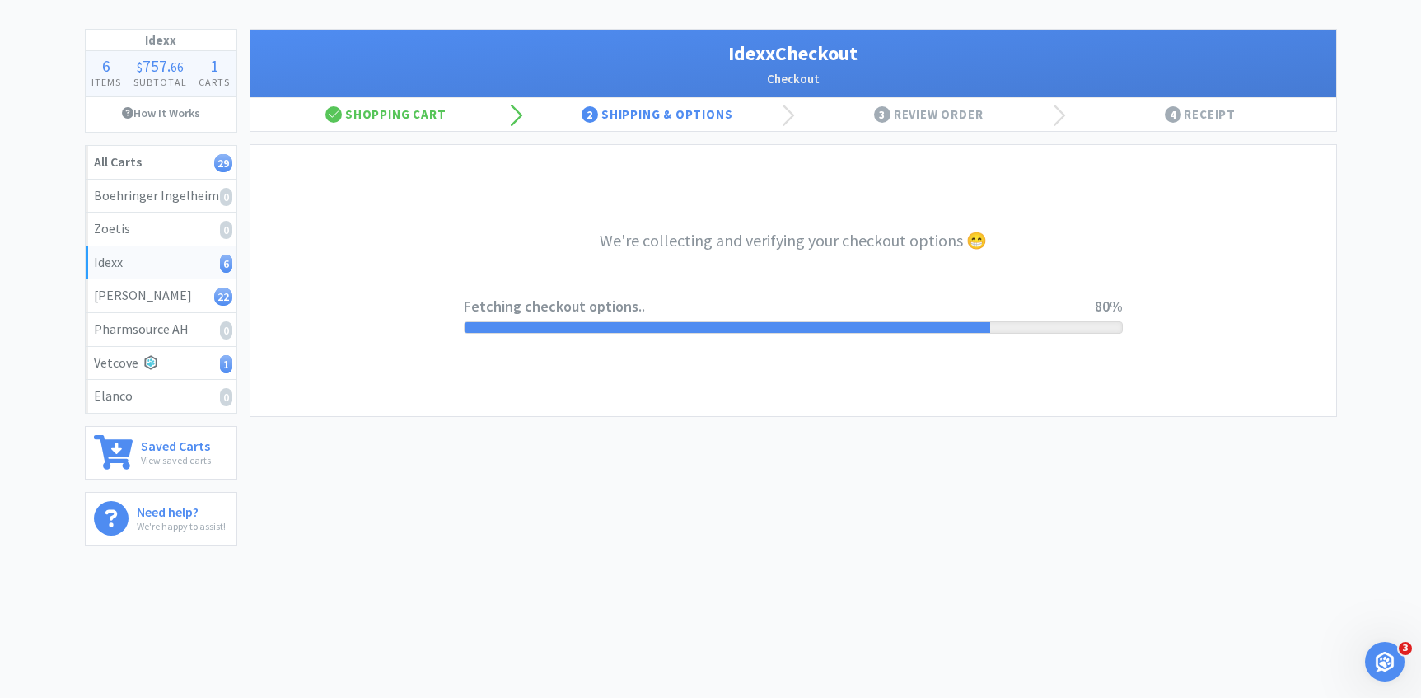
select select "904"
select select "003"
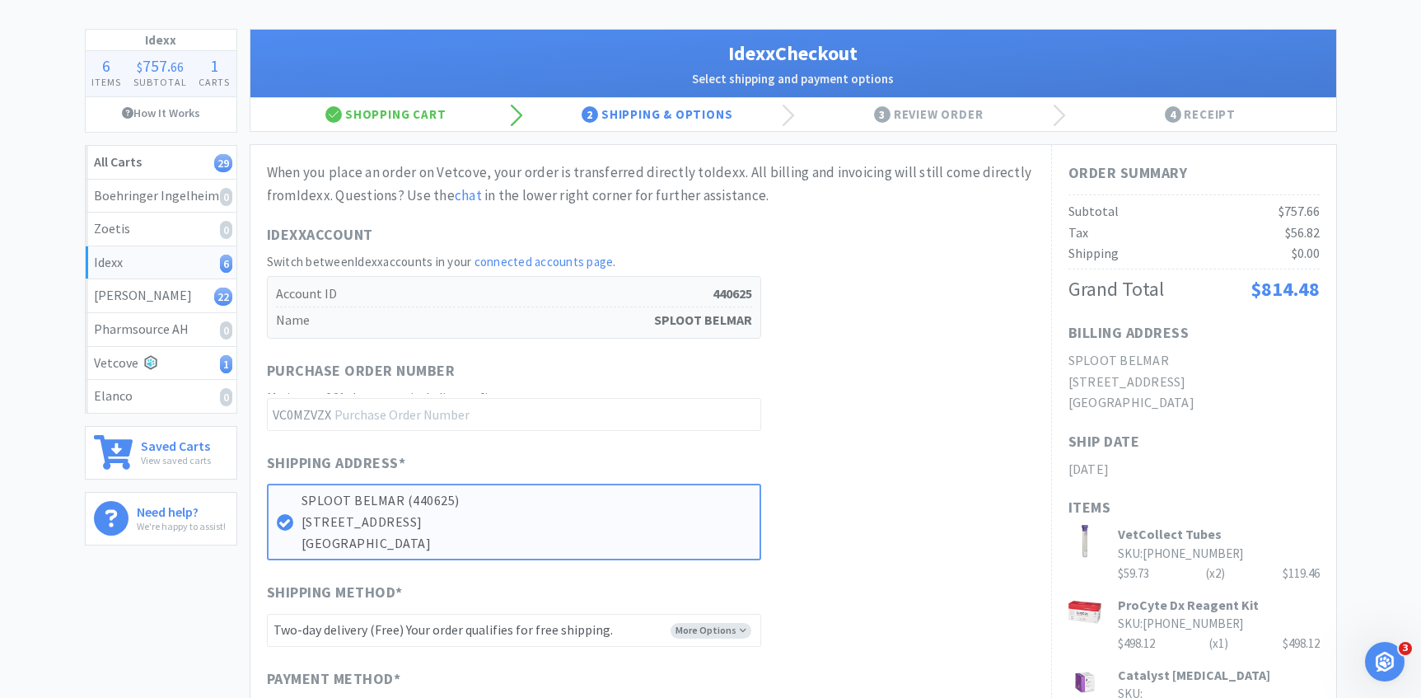
scroll to position [0, 0]
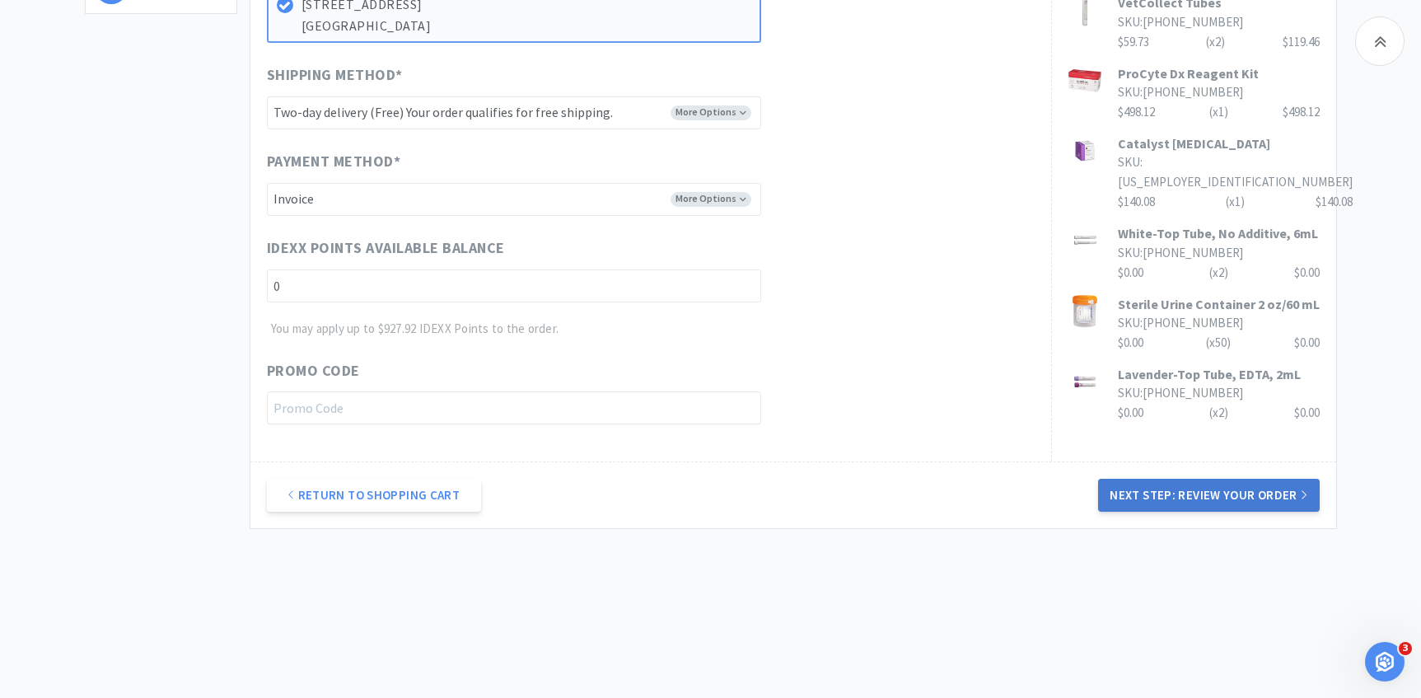
click at [1162, 501] on button "Next Step: Review Your Order" at bounding box center [1208, 495] width 221 height 33
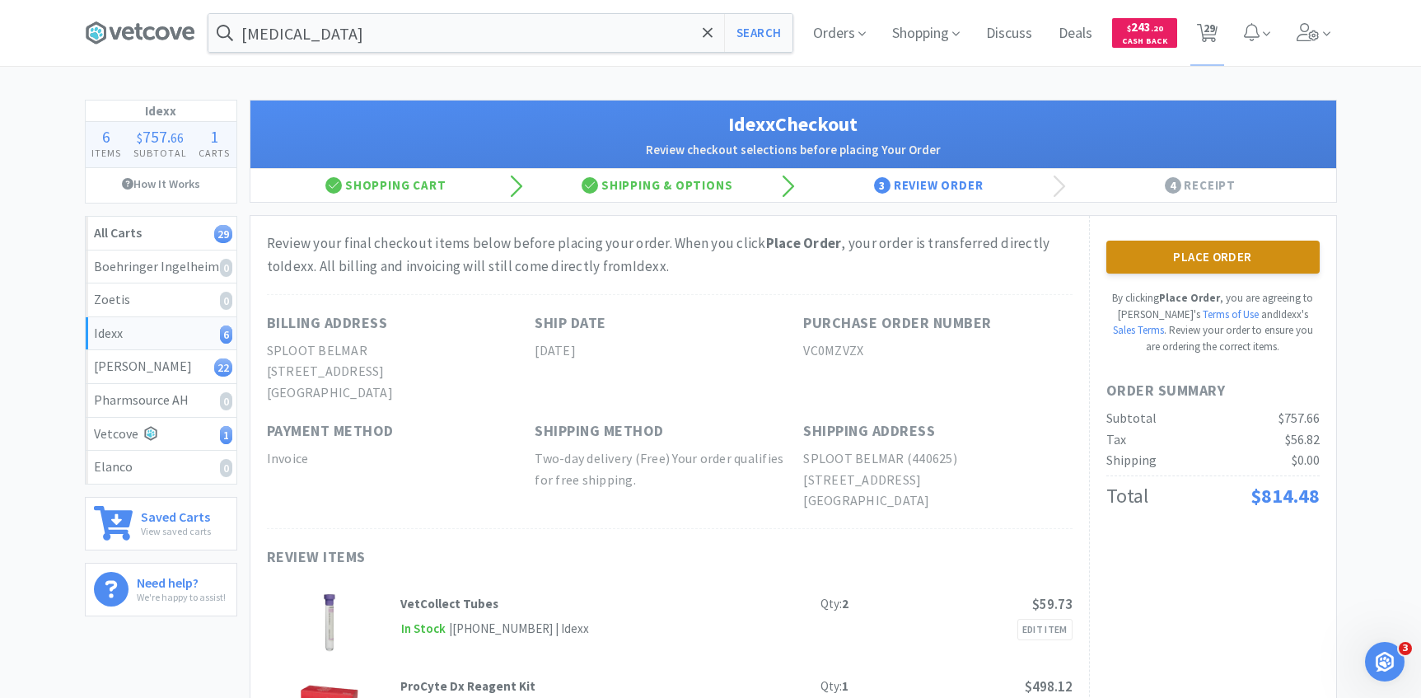
click at [1114, 261] on button "Place Order" at bounding box center [1212, 257] width 213 height 33
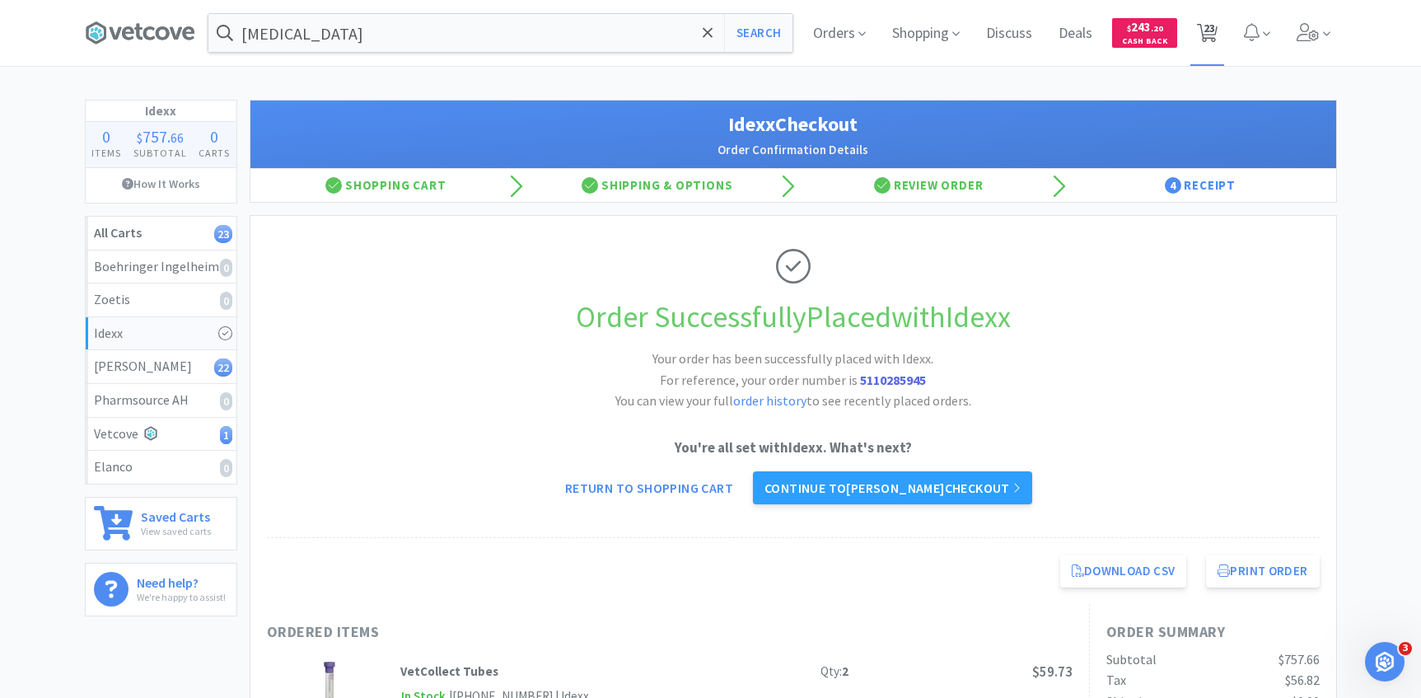
click at [1213, 21] on span "23" at bounding box center [1210, 28] width 12 height 66
select select "1"
select select "3"
select select "15"
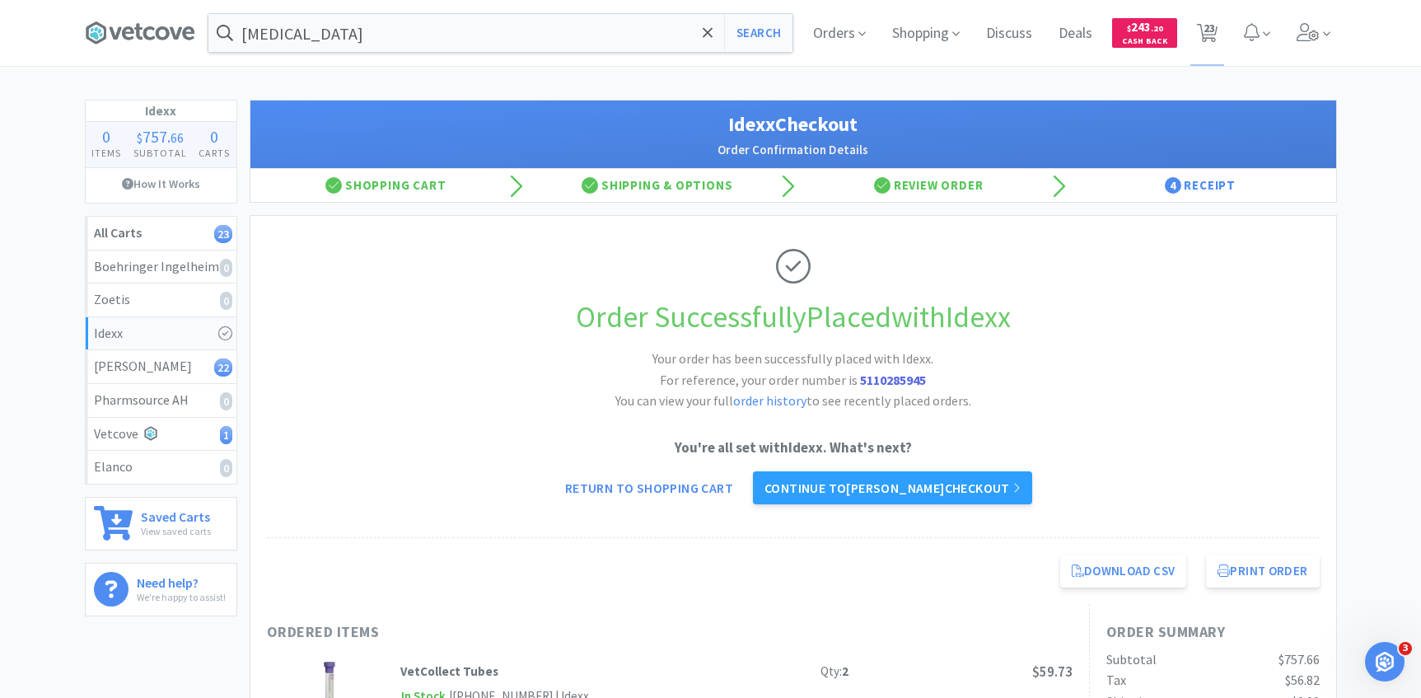
select select "15"
select select "2"
select select "3"
select select "1"
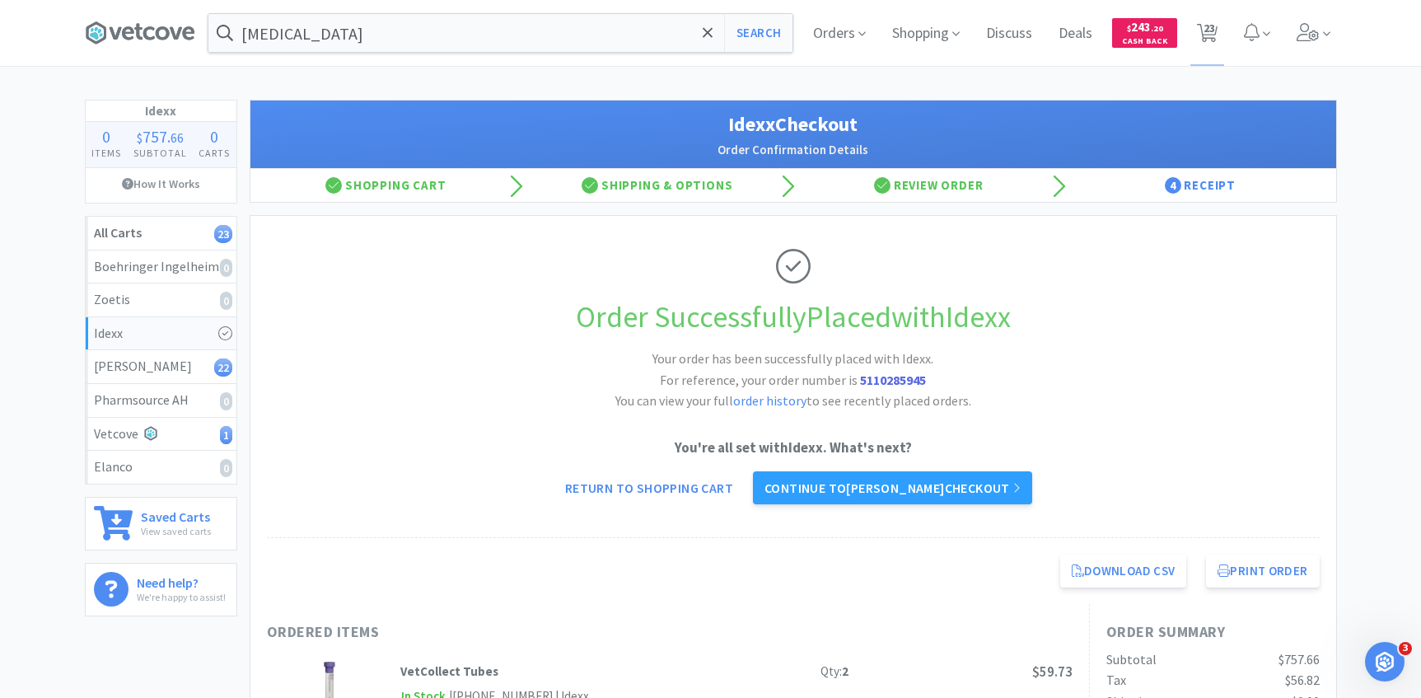
select select "4"
select select "5"
select select "2"
select select "3"
select select "2"
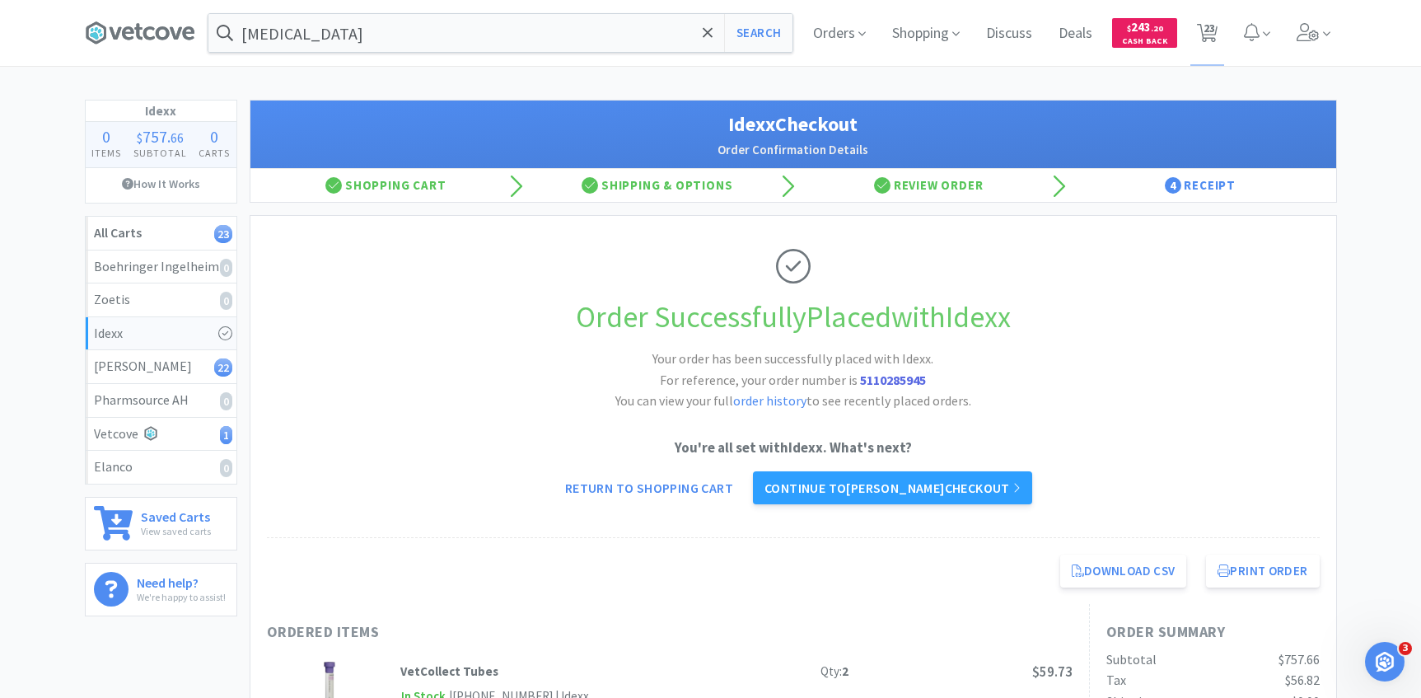
select select "2"
select select "5"
select select "3"
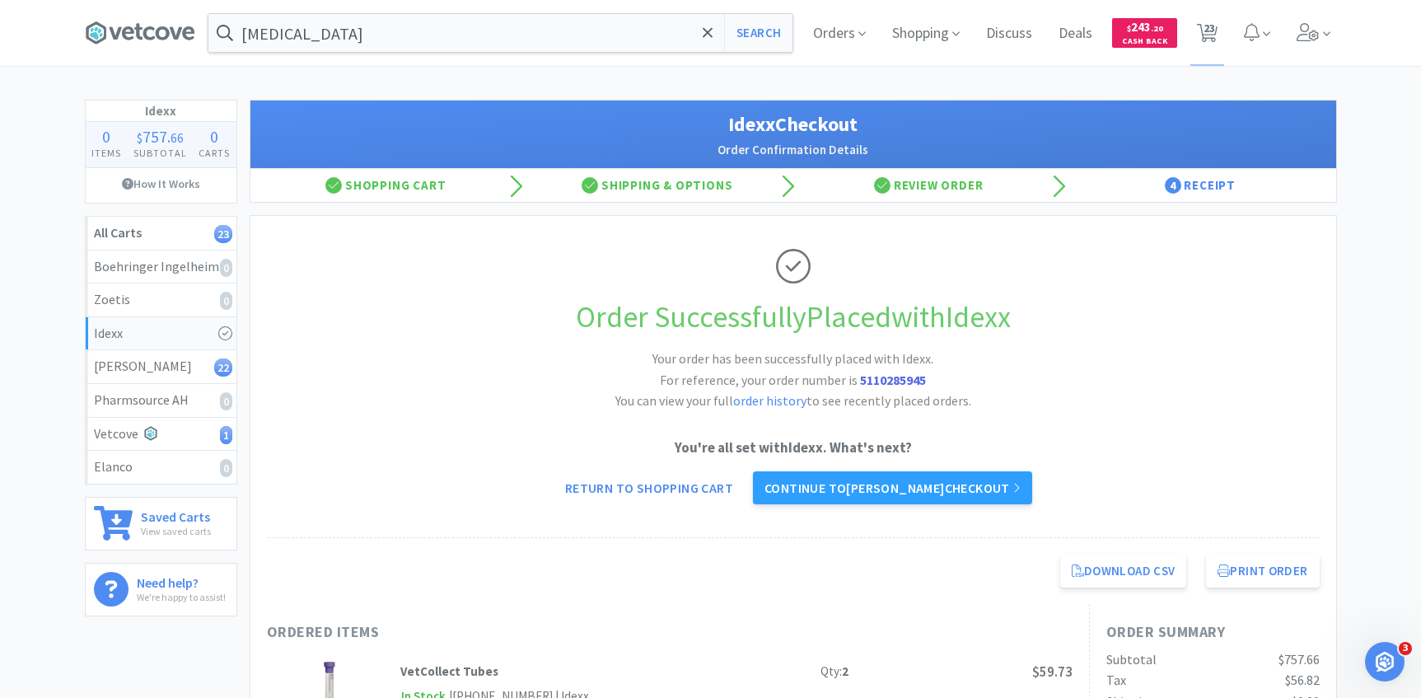
select select "3"
select select "8"
select select "2"
select select "4"
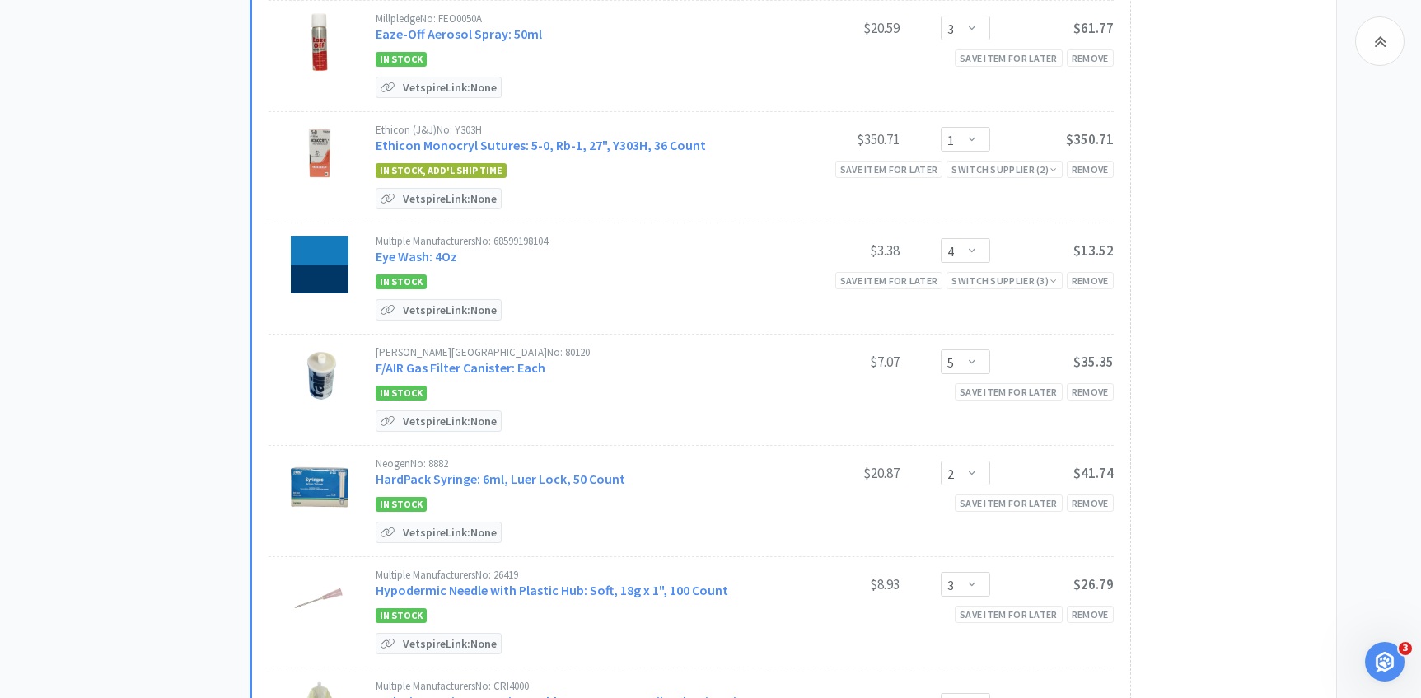
scroll to position [1457, 0]
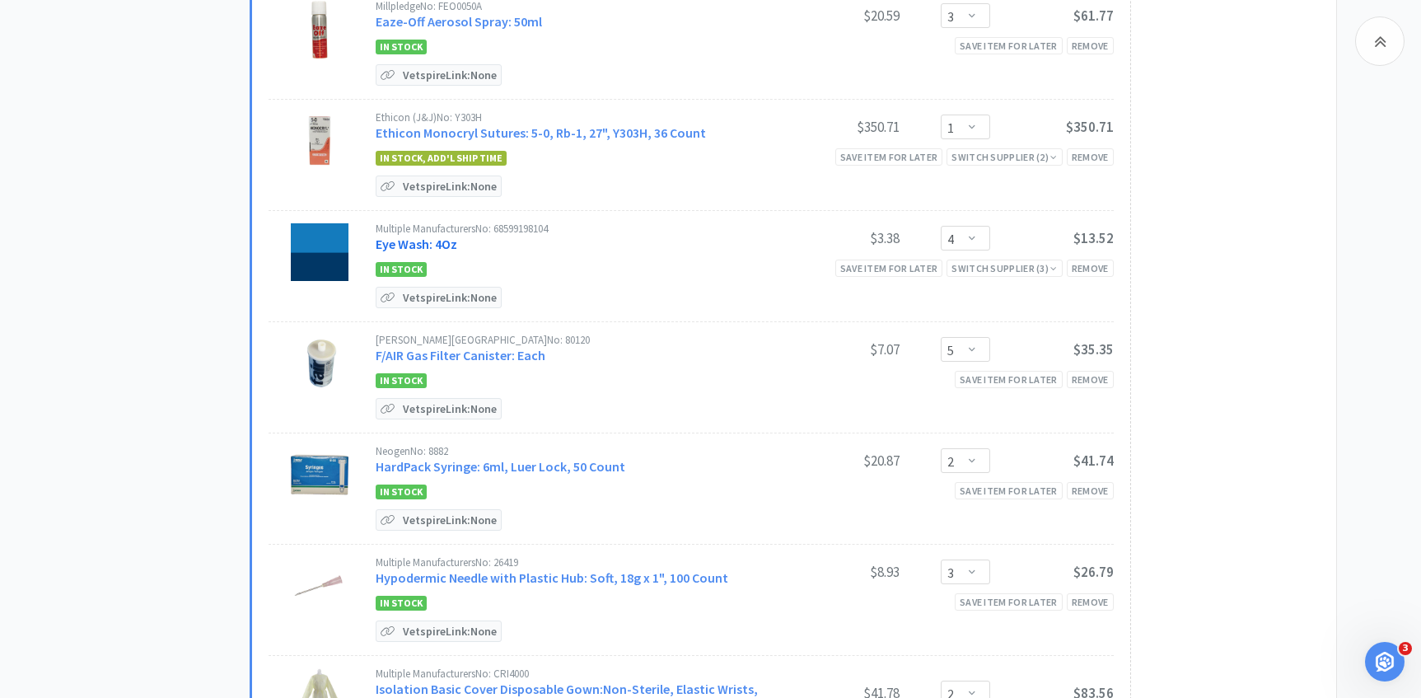
click at [428, 243] on link "Eye Wash: 4Oz" at bounding box center [417, 244] width 82 height 16
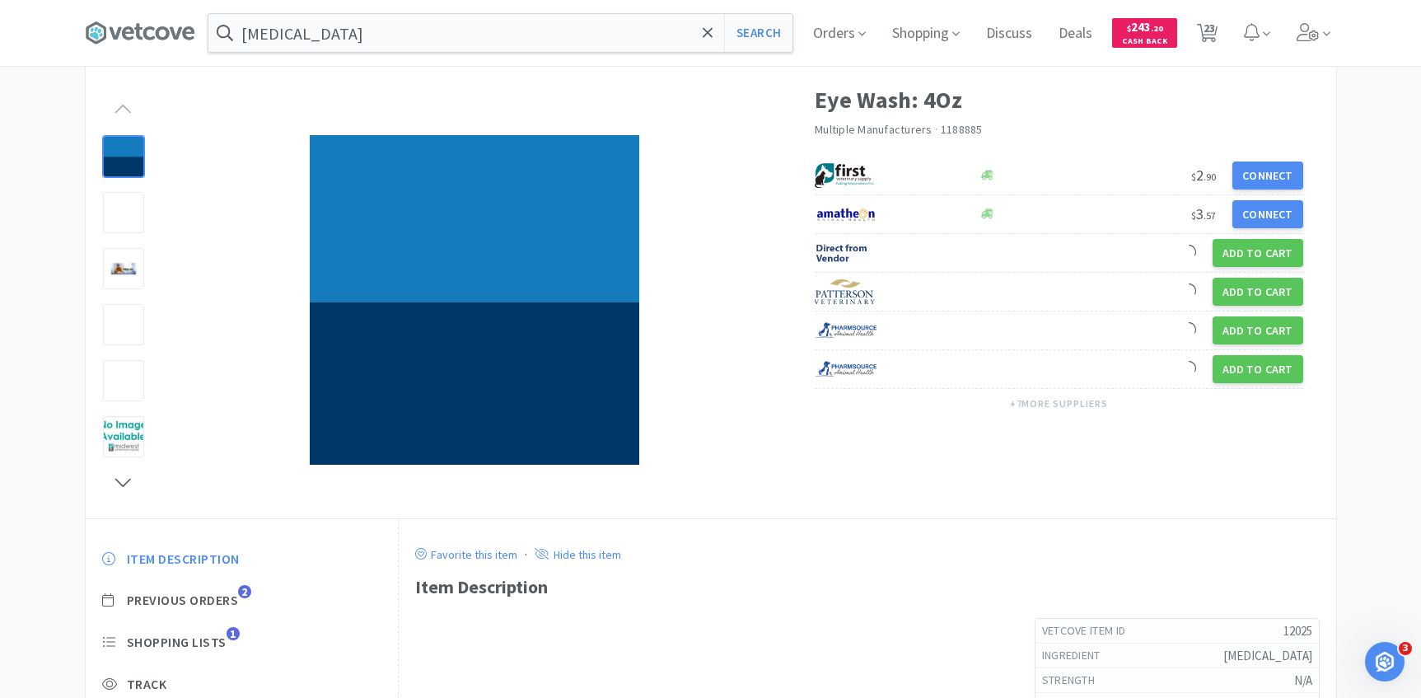
scroll to position [67, 0]
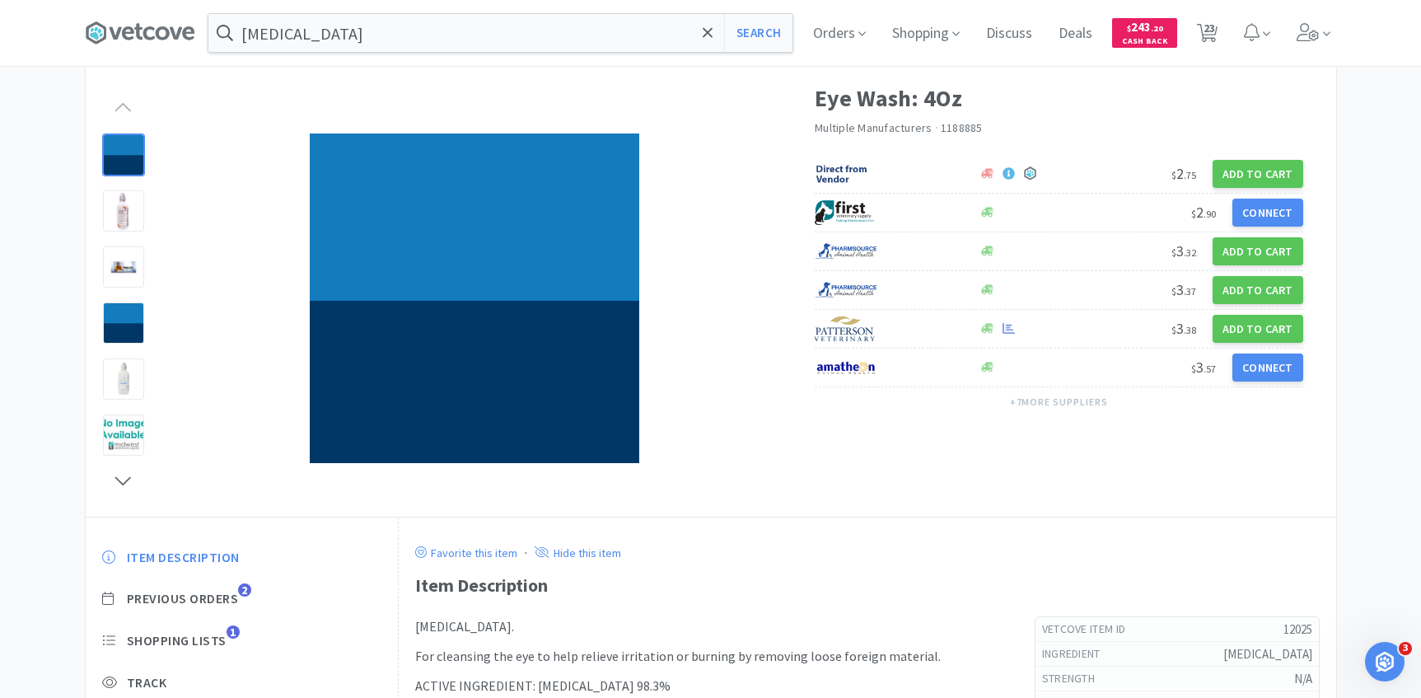
click at [213, 608] on div "Item Description Previous Orders 2 Shopping Lists 1 Track Item Notes Reviews 4" at bounding box center [242, 674] width 313 height 284
click at [213, 599] on span "Previous Orders" at bounding box center [183, 598] width 112 height 17
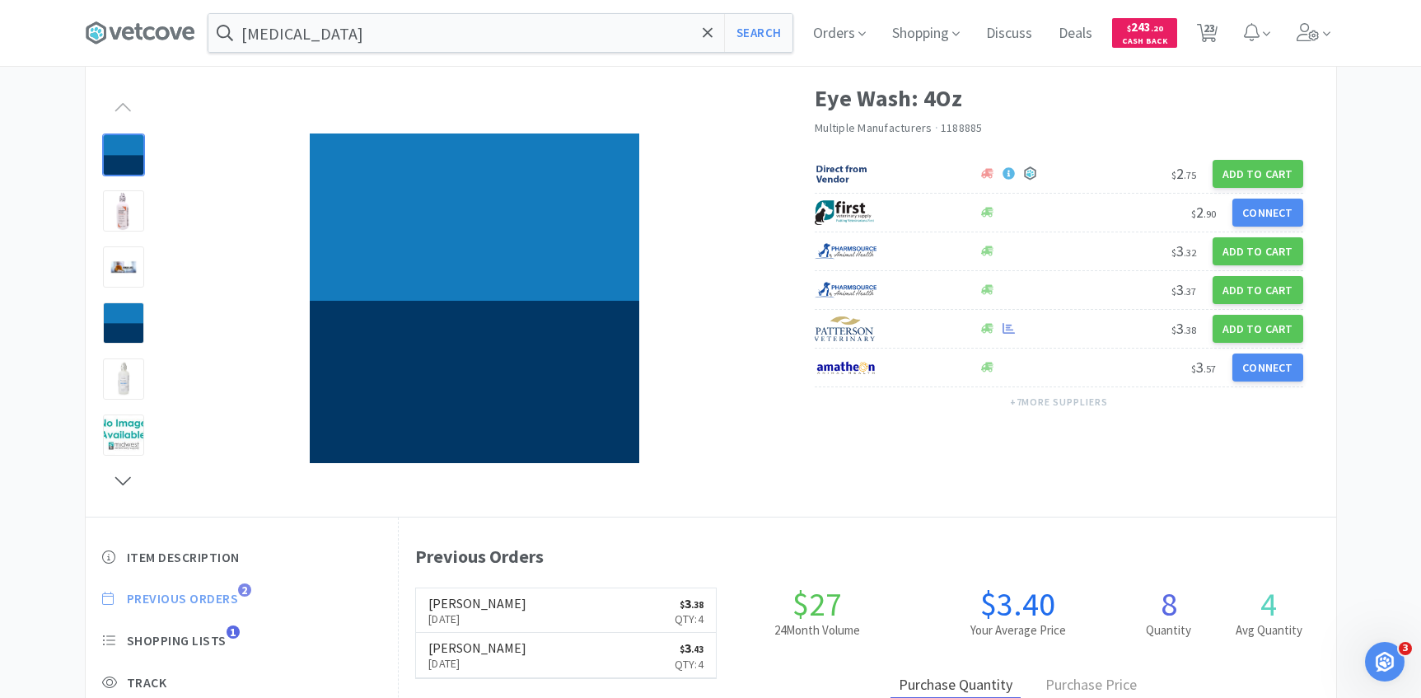
scroll to position [452, 937]
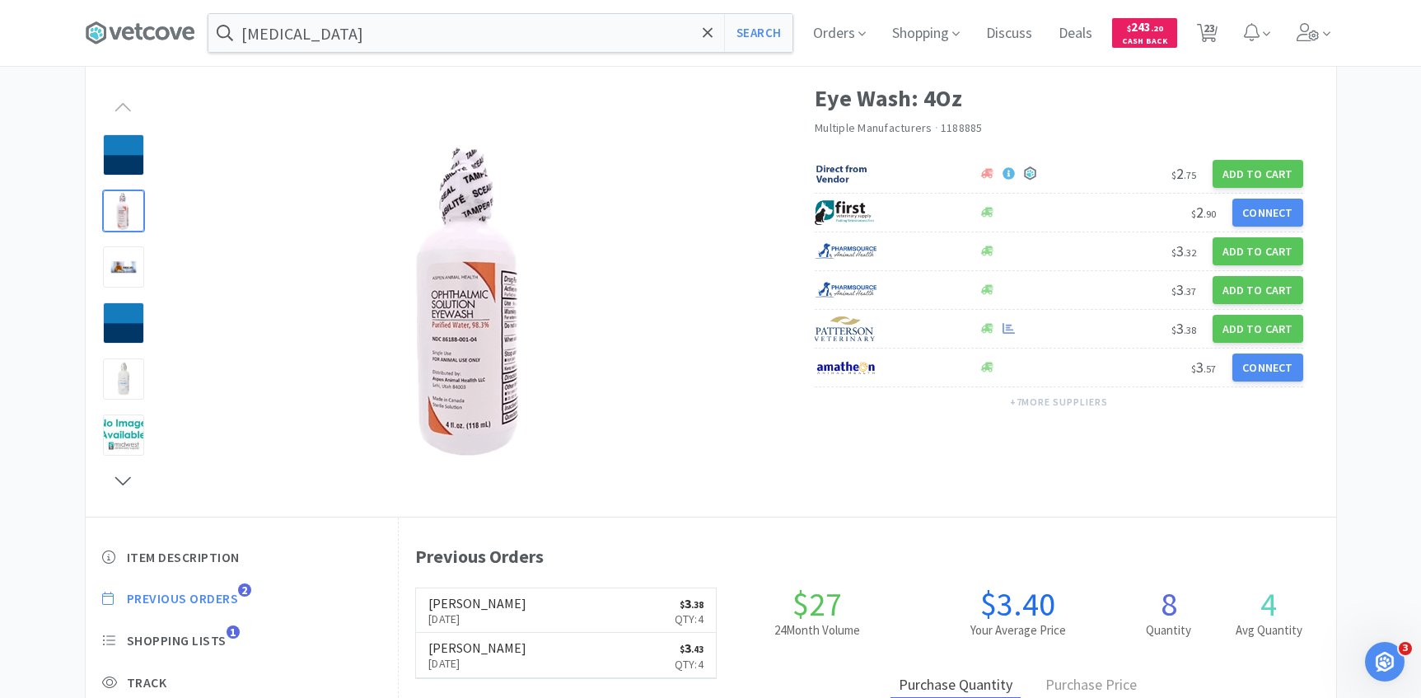
select select "1"
select select "3"
select select "15"
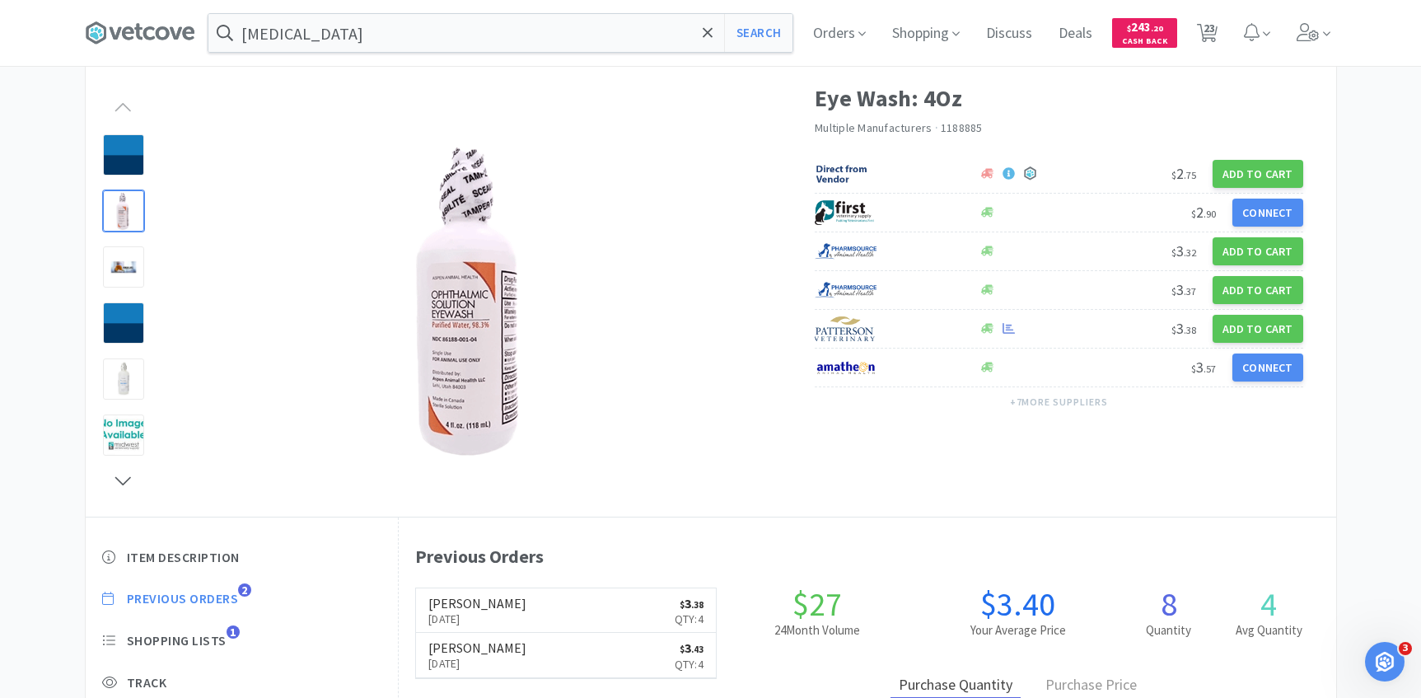
select select "2"
select select "3"
select select "1"
select select "4"
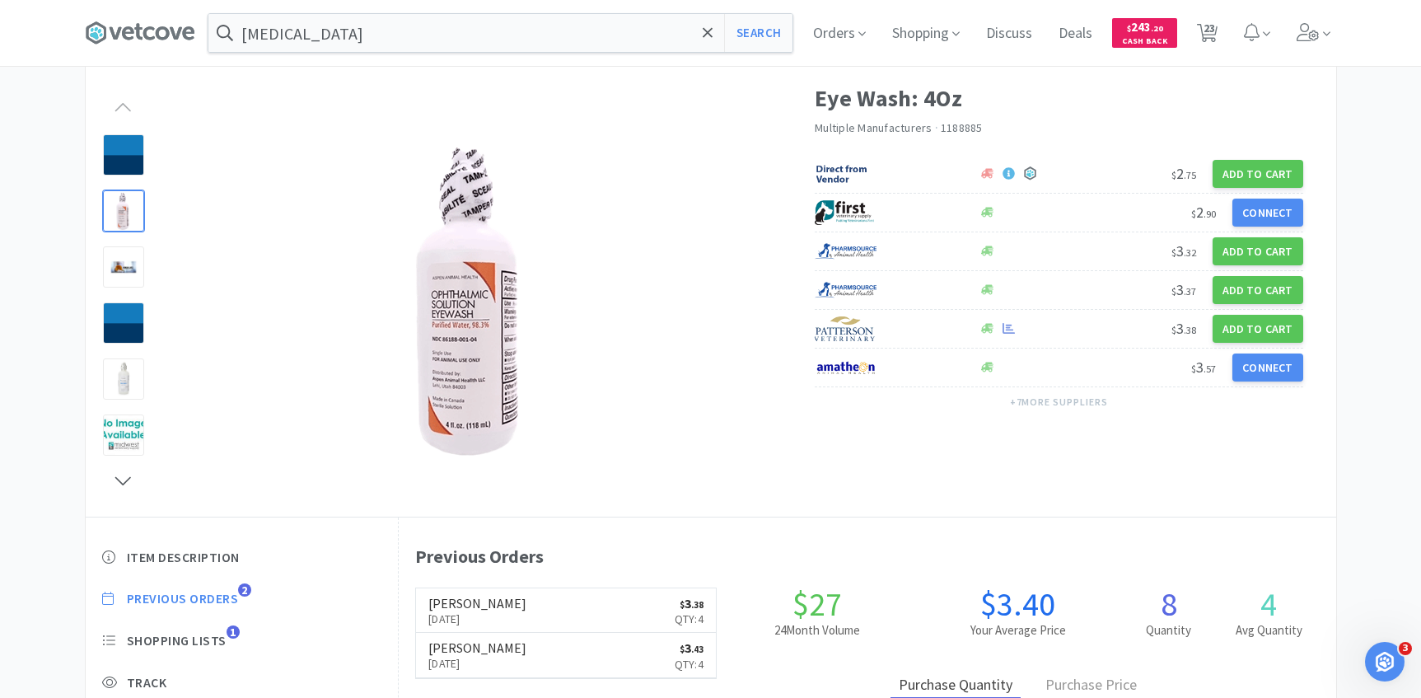
select select "5"
select select "2"
select select "3"
select select "2"
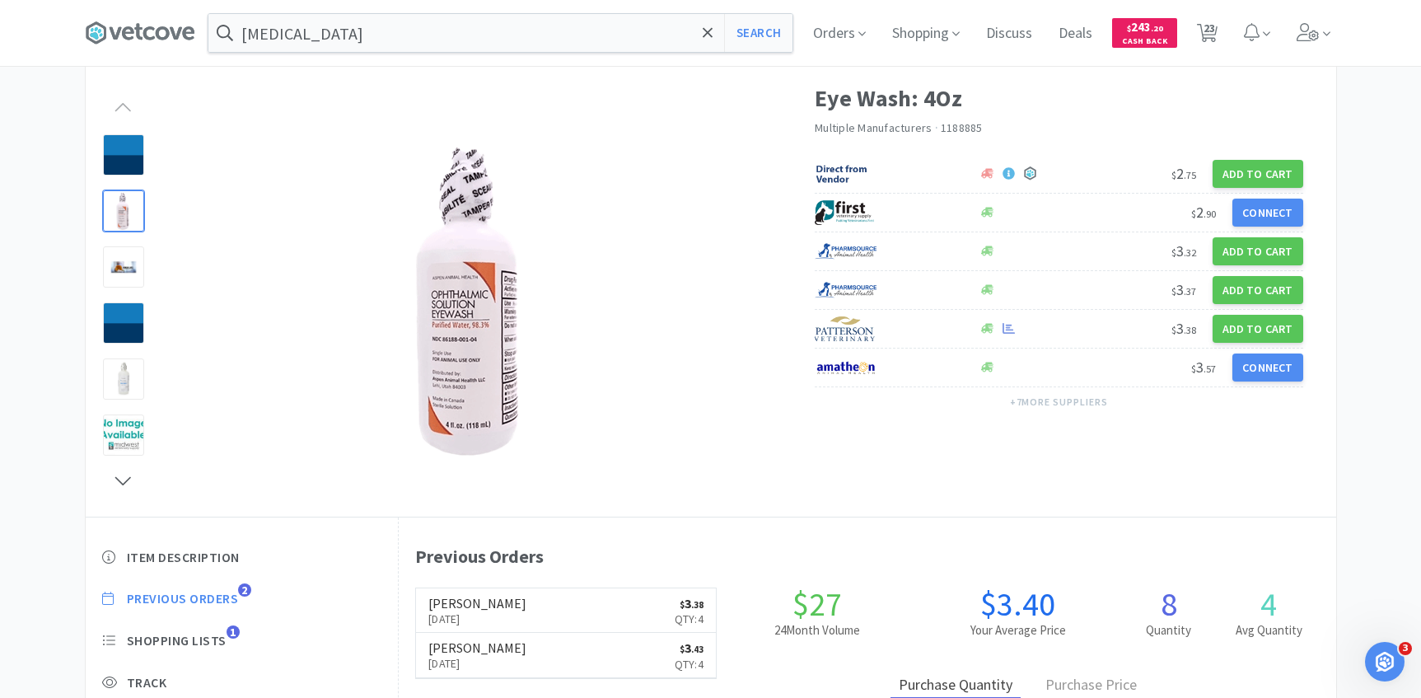
select select "5"
select select "3"
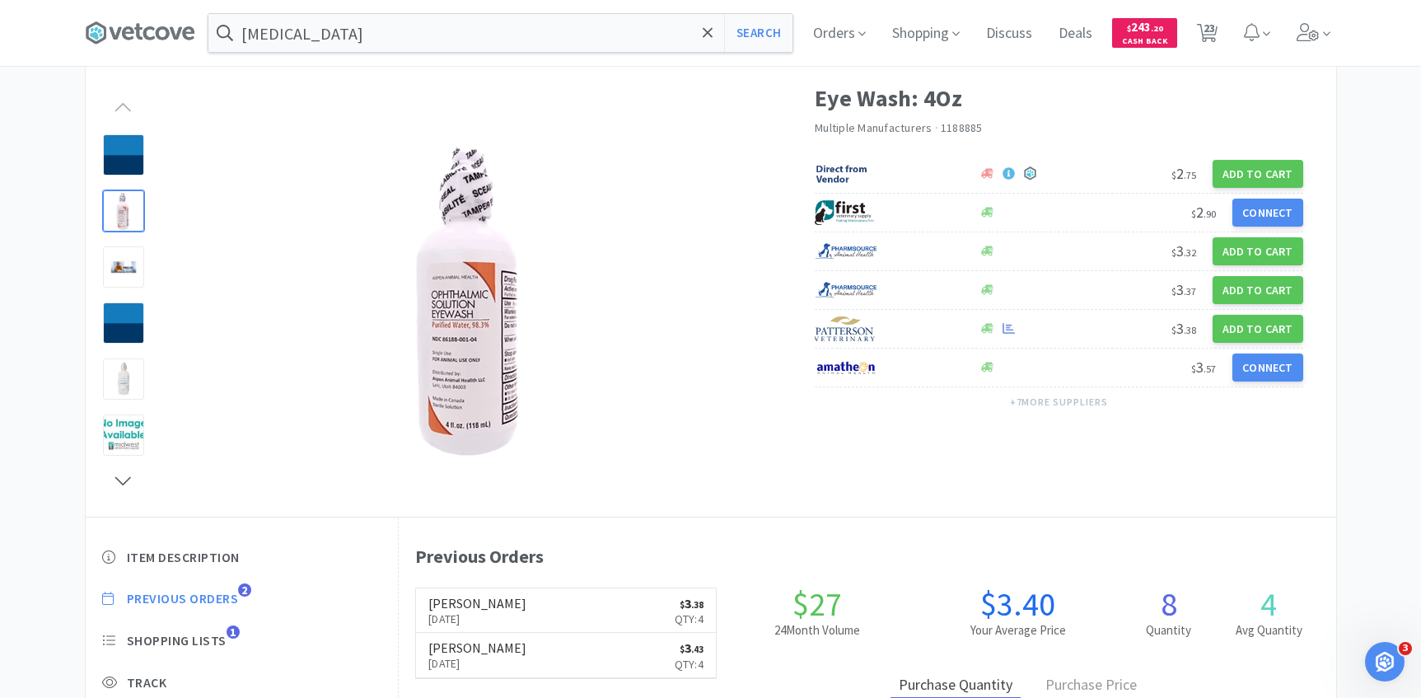
select select "8"
select select "2"
select select "4"
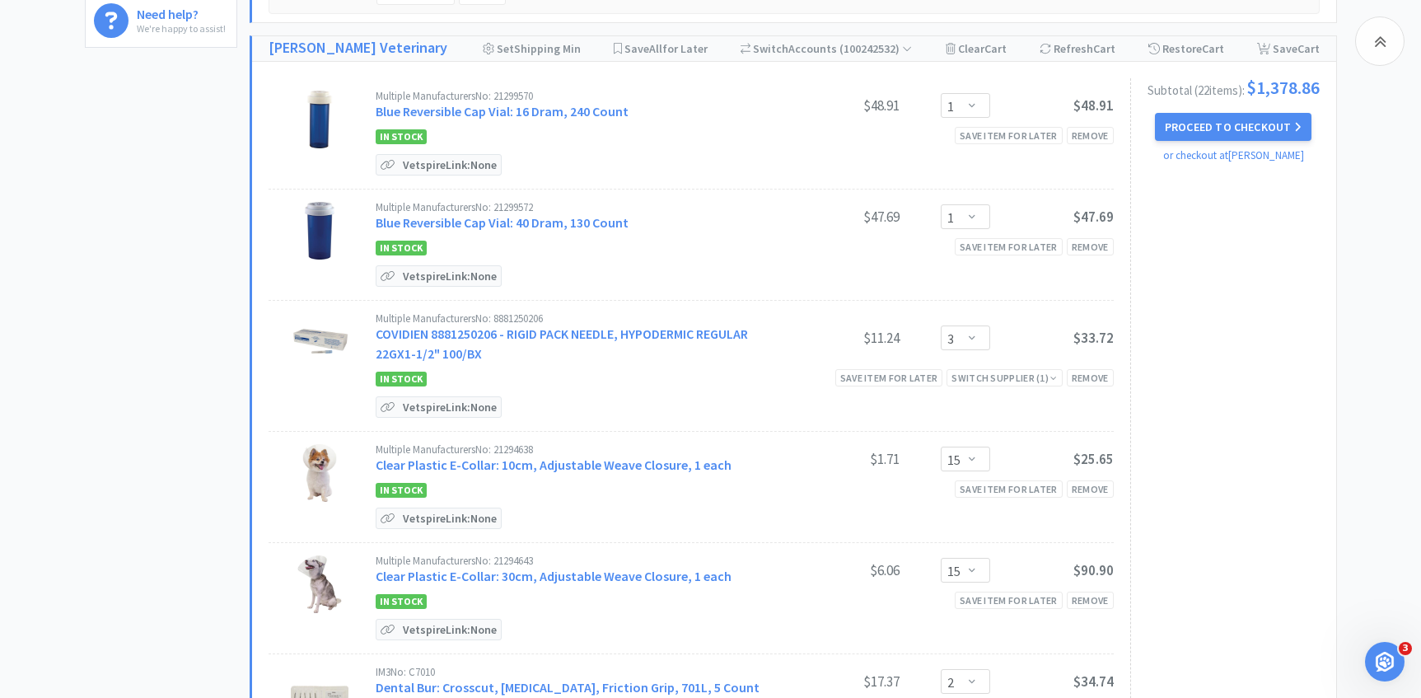
scroll to position [480, 0]
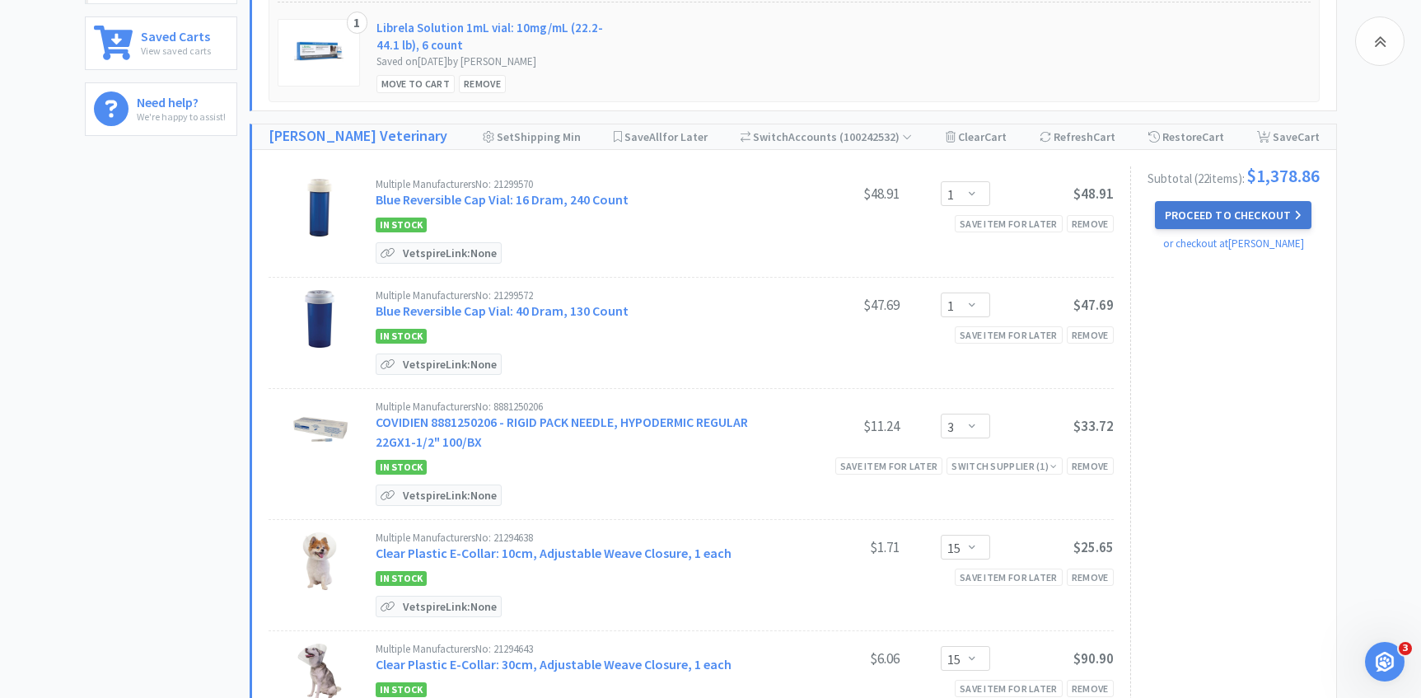
click at [1288, 215] on button "Proceed to Checkout" at bounding box center [1233, 215] width 157 height 28
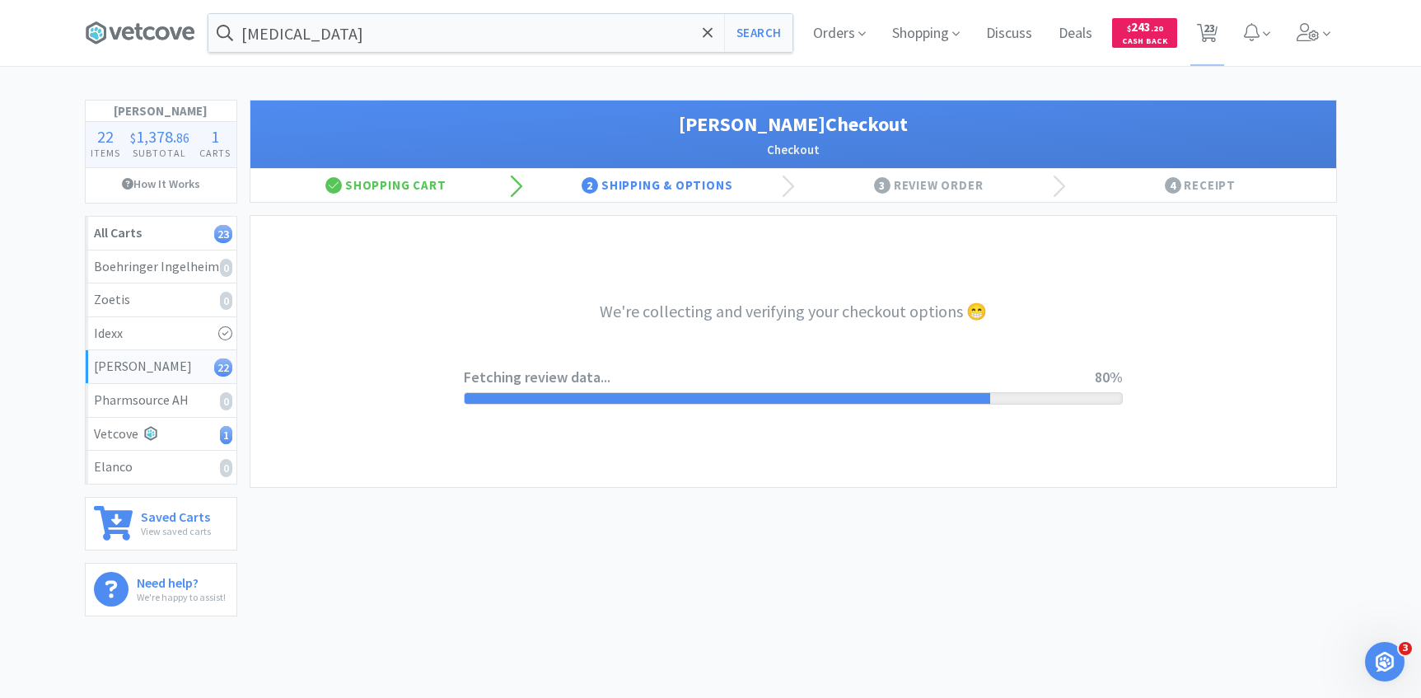
select select "1"
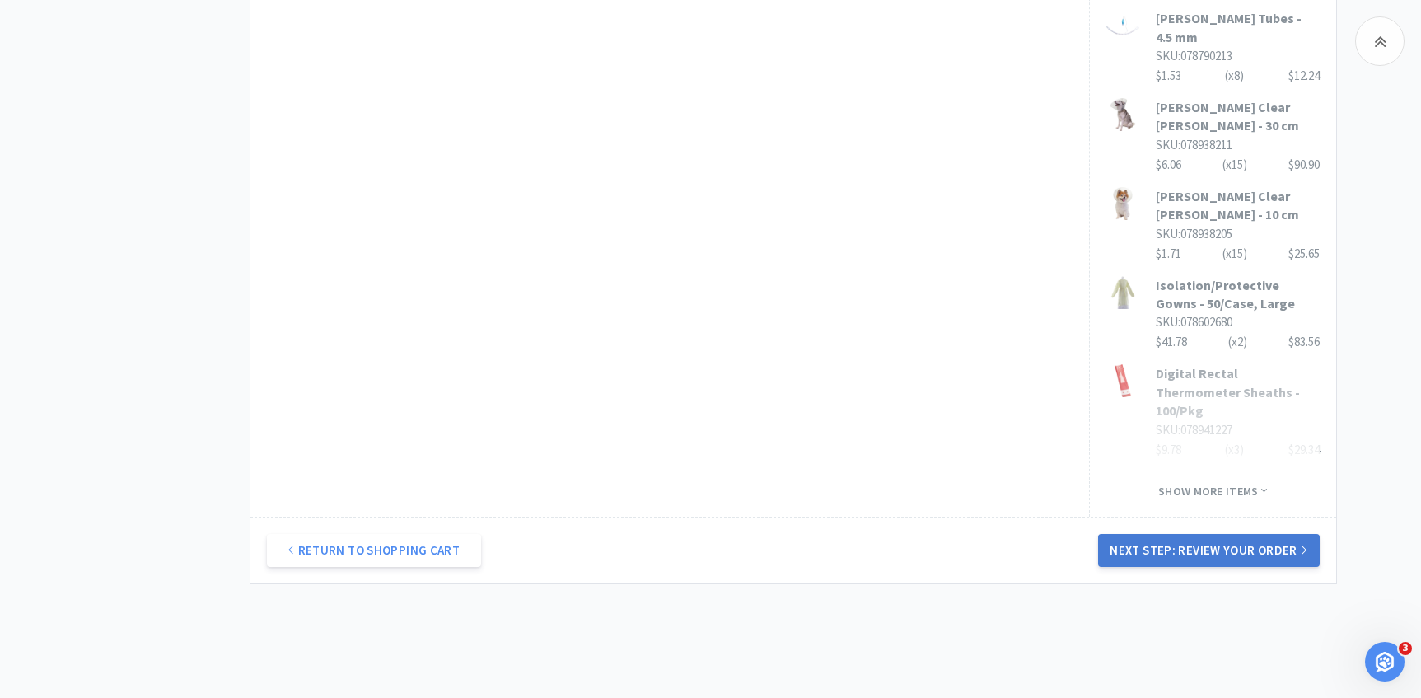
click at [1184, 534] on button "Next Step: Review Your Order" at bounding box center [1208, 550] width 221 height 33
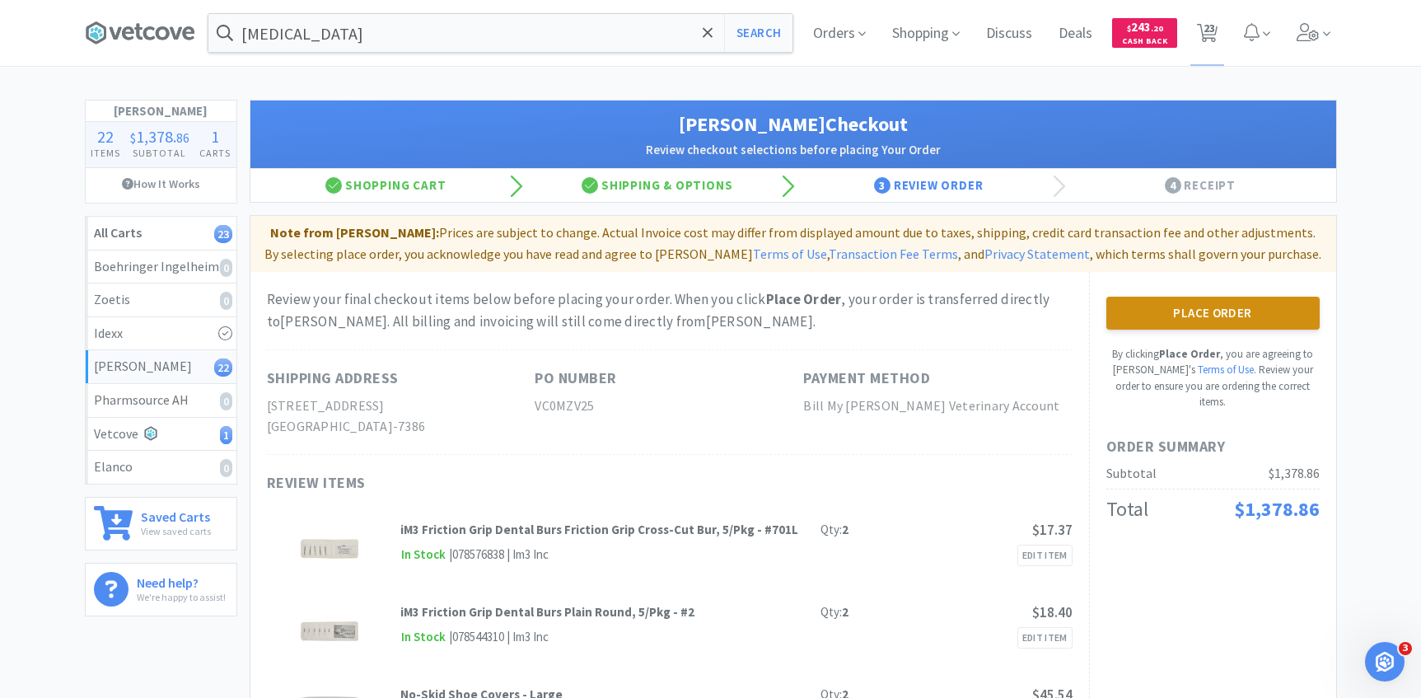
click at [1171, 305] on button "Place Order" at bounding box center [1212, 313] width 213 height 33
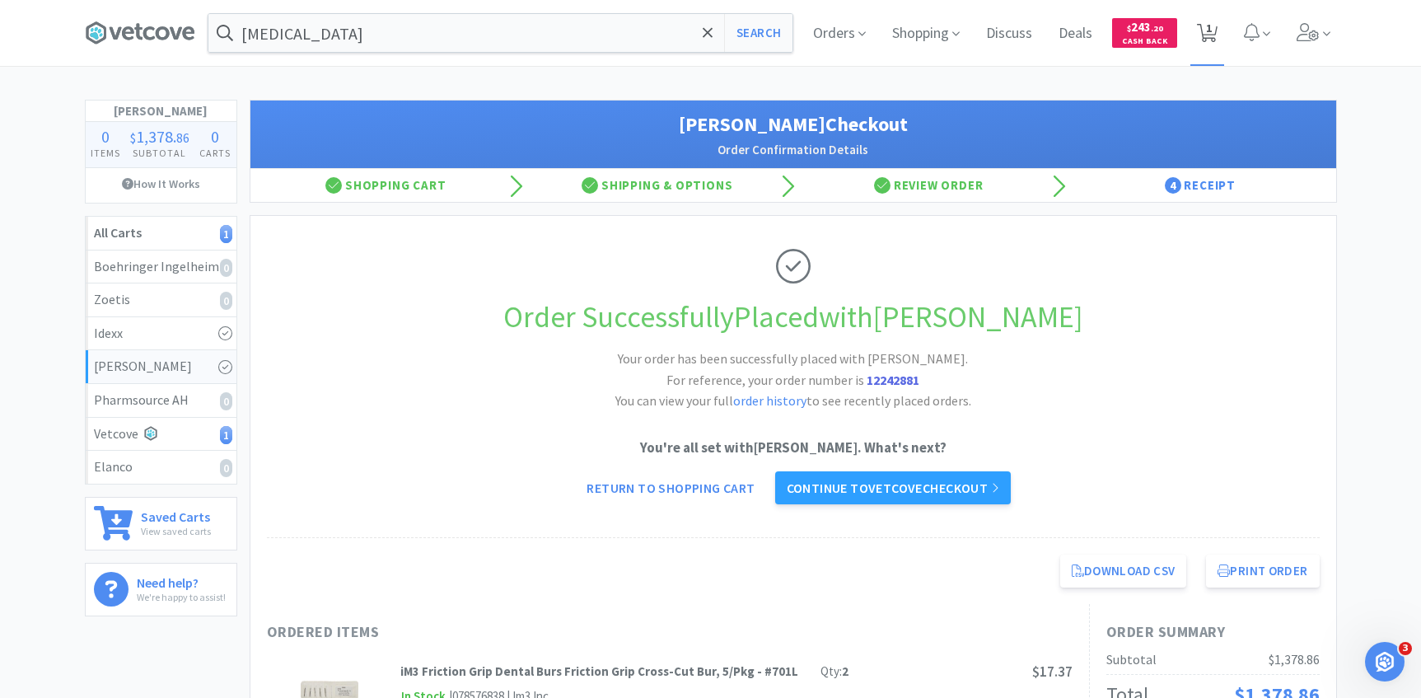
click at [1223, 15] on span "1" at bounding box center [1207, 33] width 34 height 66
select select "4"
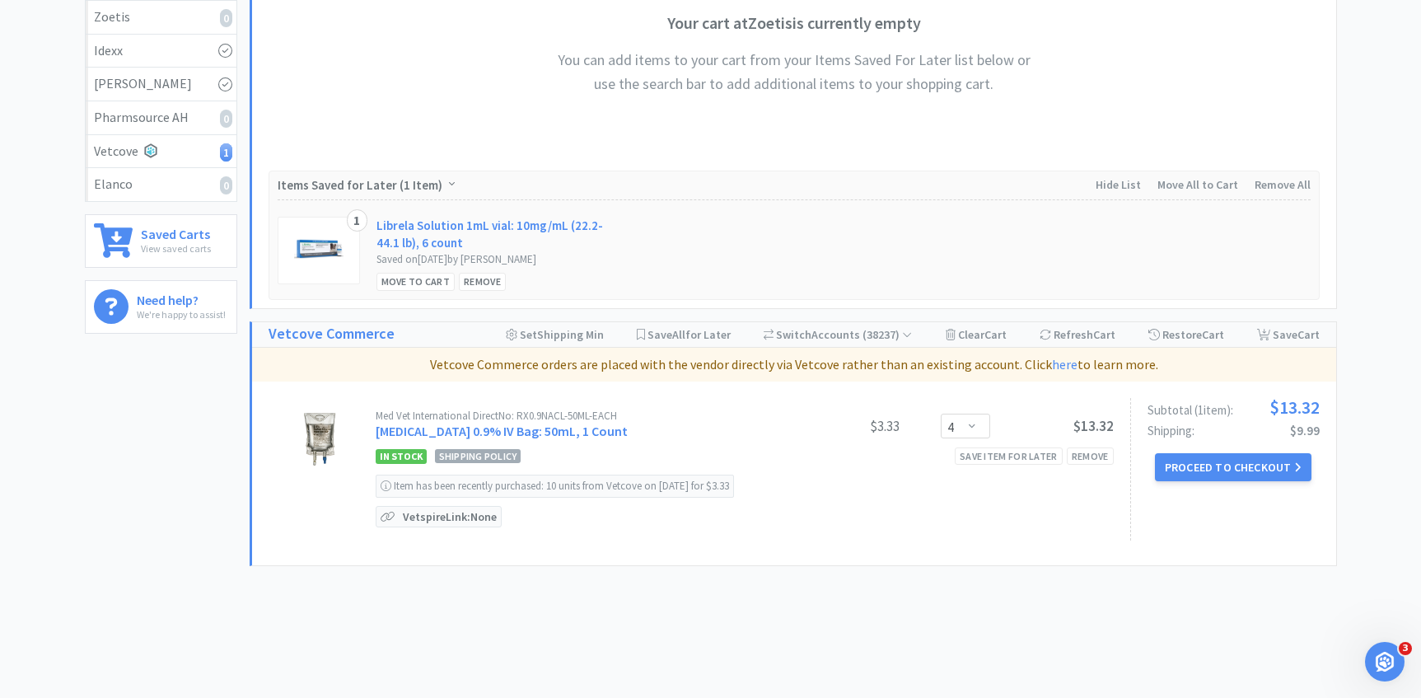
scroll to position [320, 0]
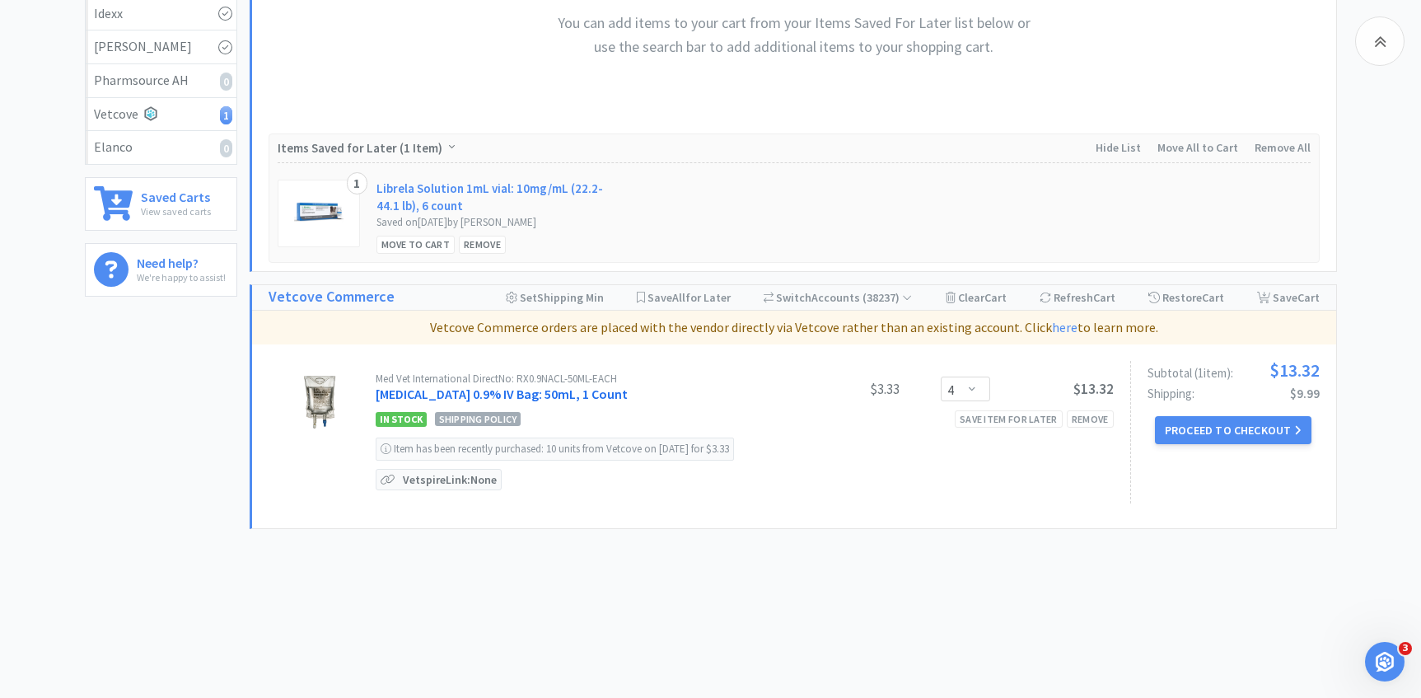
click at [614, 395] on link "[MEDICAL_DATA] 0.9% IV Bag: 50mL, 1 Count" at bounding box center [502, 394] width 252 height 16
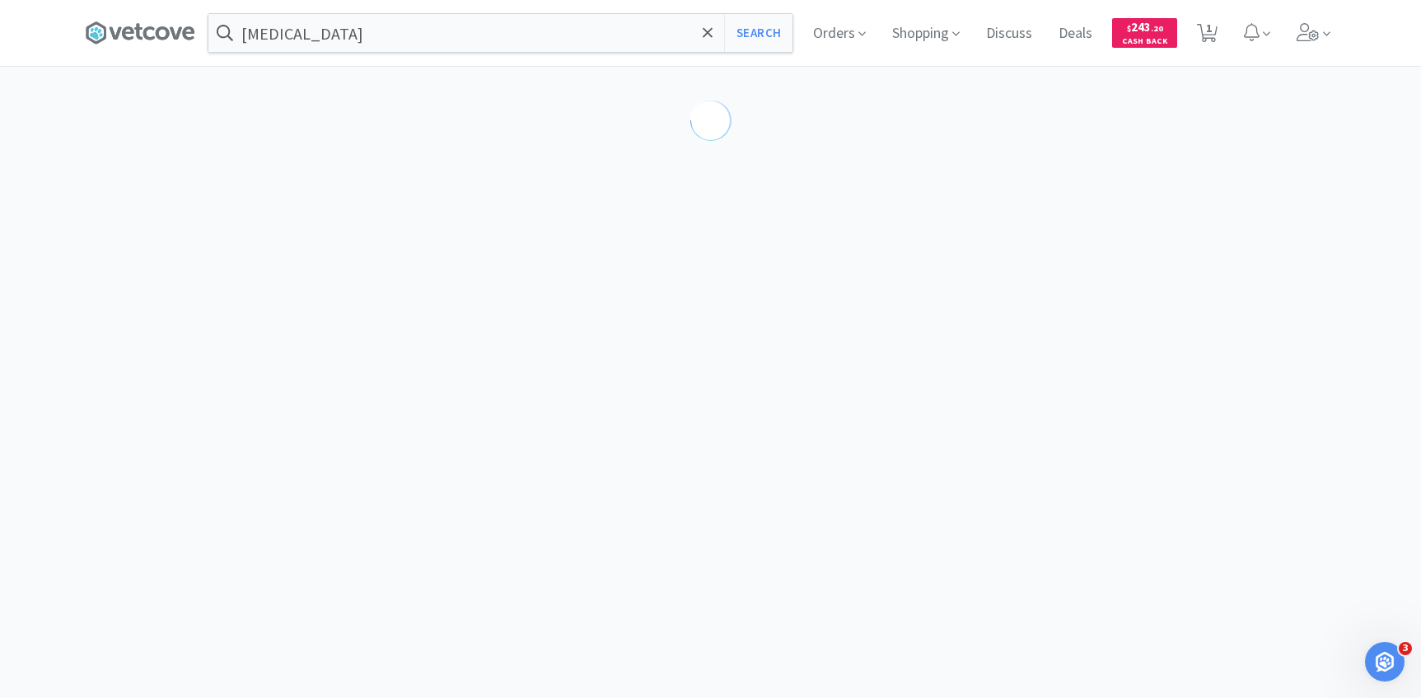
select select "764367"
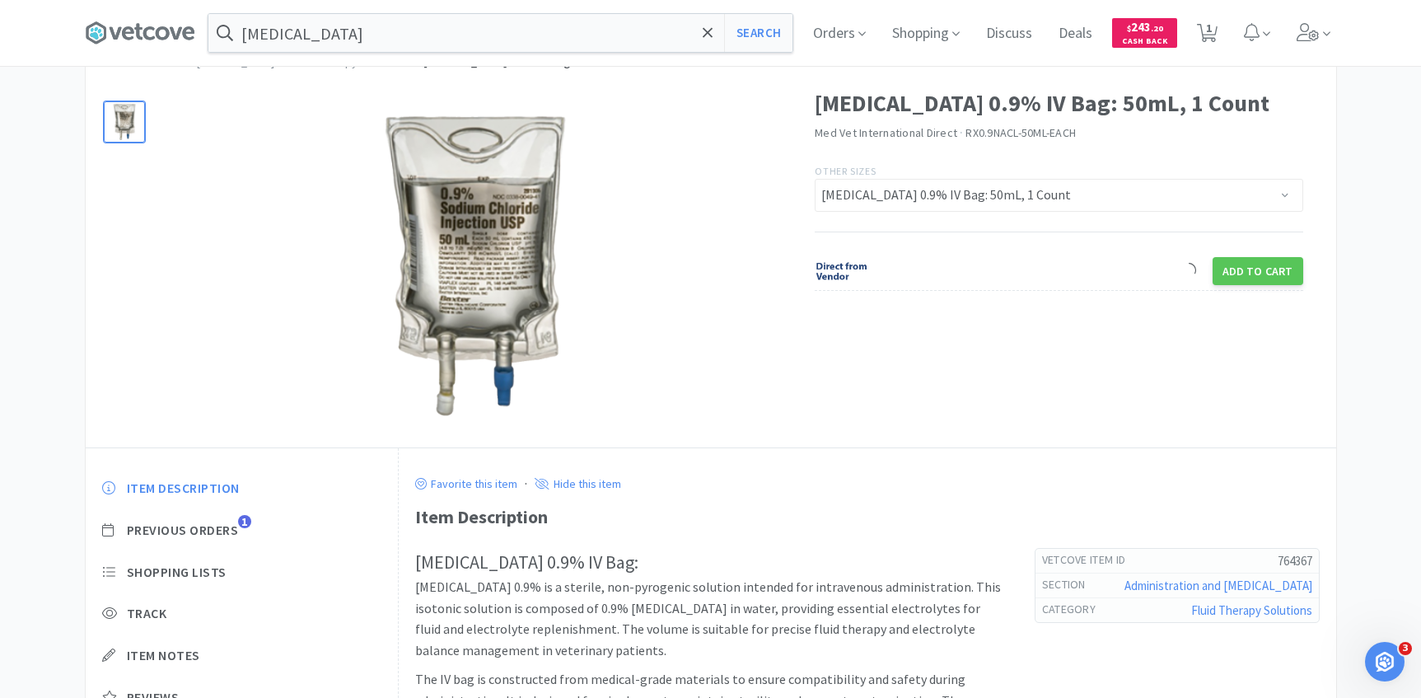
scroll to position [157, 0]
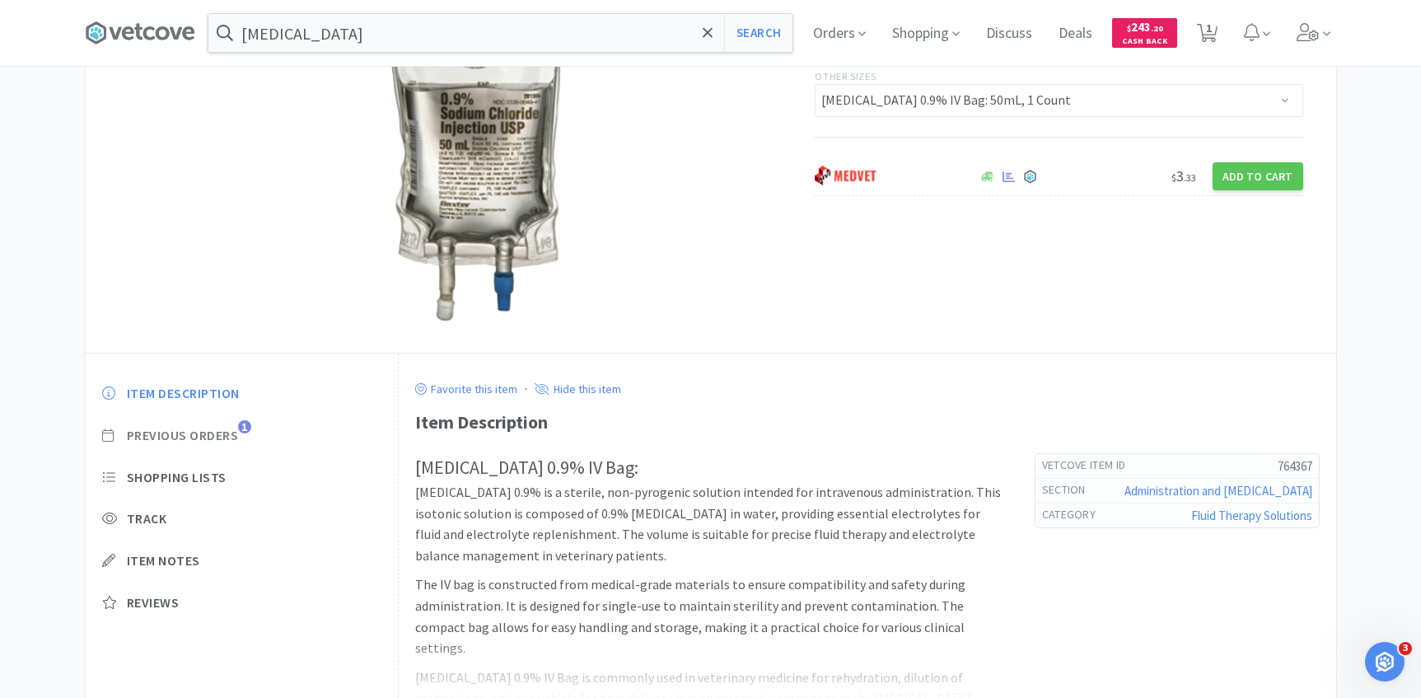
click at [243, 428] on span "1" at bounding box center [244, 426] width 13 height 13
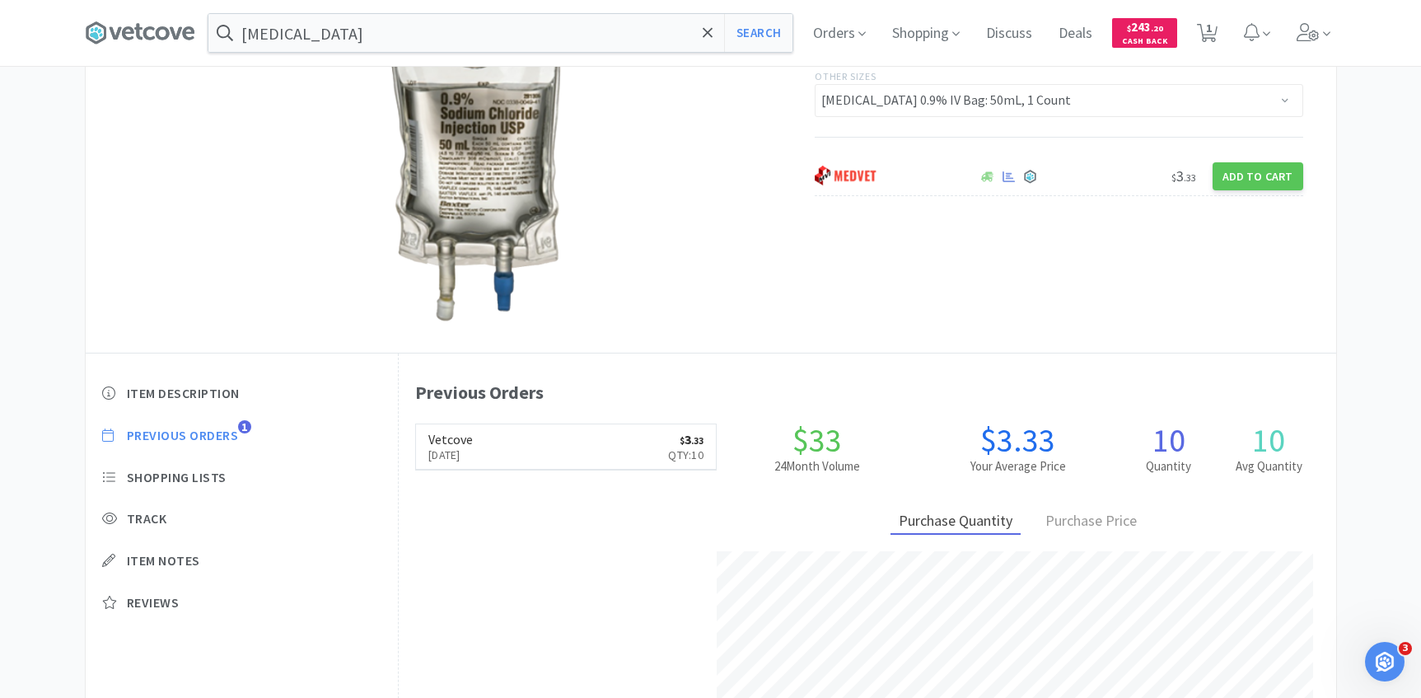
scroll to position [452, 937]
click at [631, 456] on link "Vetcove [DATE] $ 3 . 33 Qty: 10" at bounding box center [566, 446] width 300 height 45
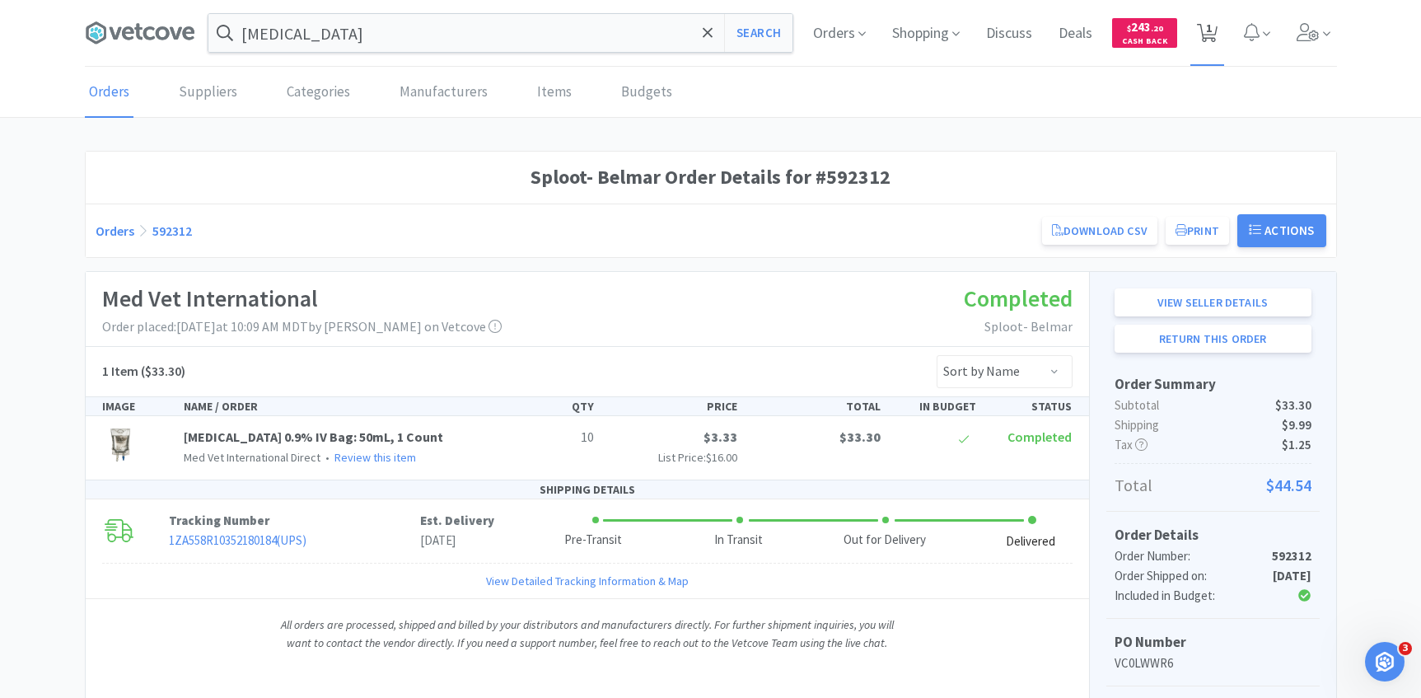
click at [1218, 32] on span "1" at bounding box center [1207, 33] width 34 height 66
select select "4"
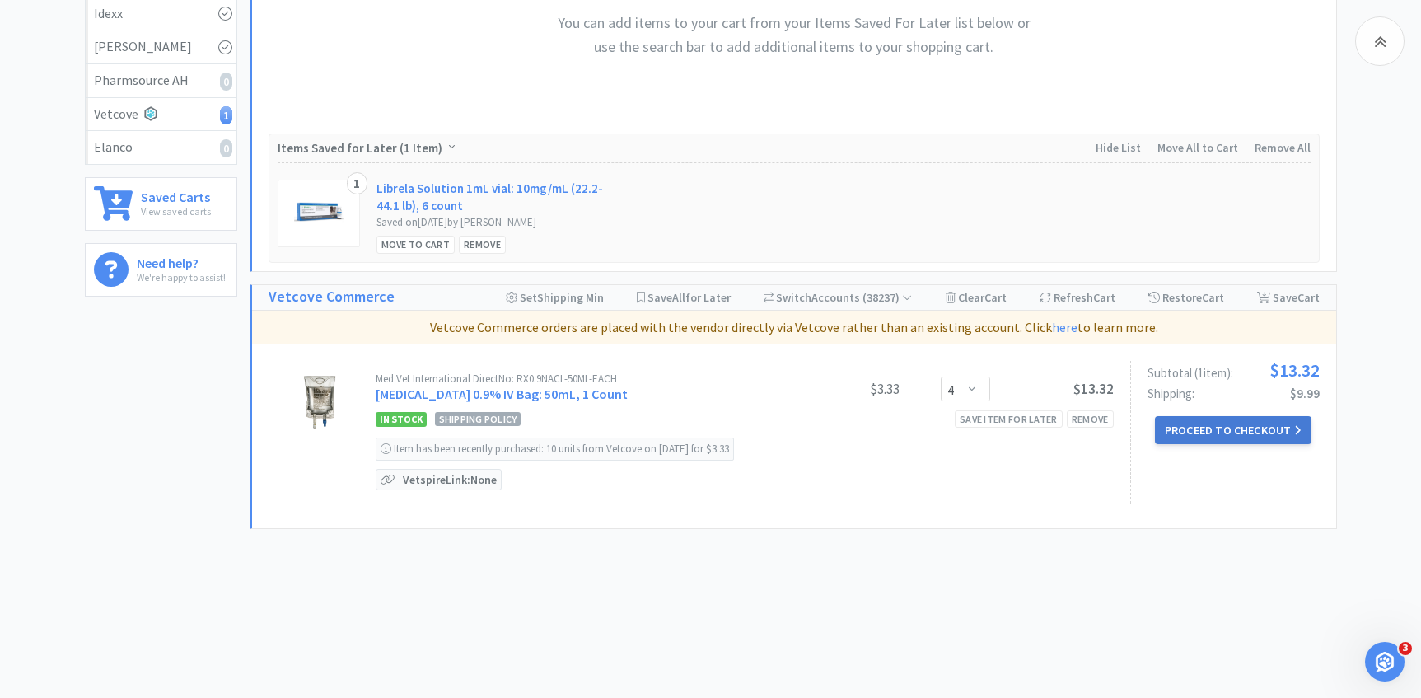
click at [1180, 428] on button "Proceed to Checkout" at bounding box center [1233, 430] width 157 height 28
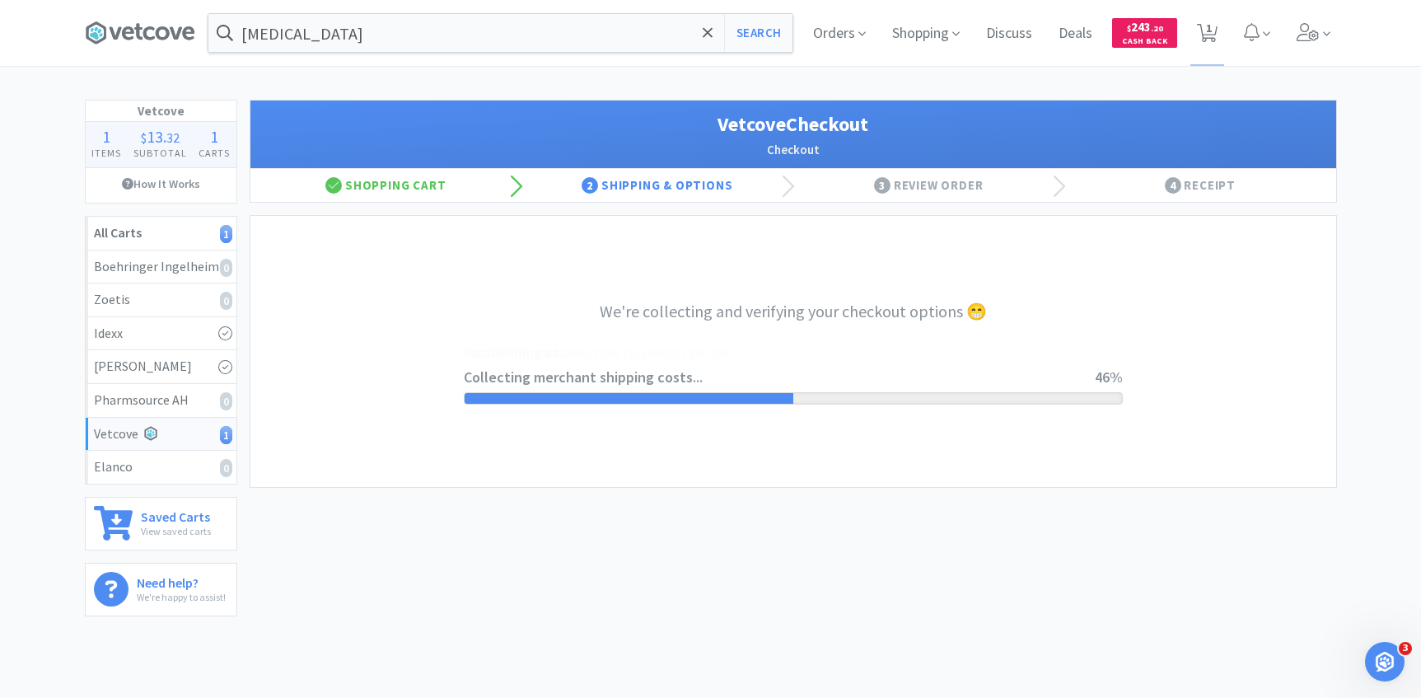
select select "2489"
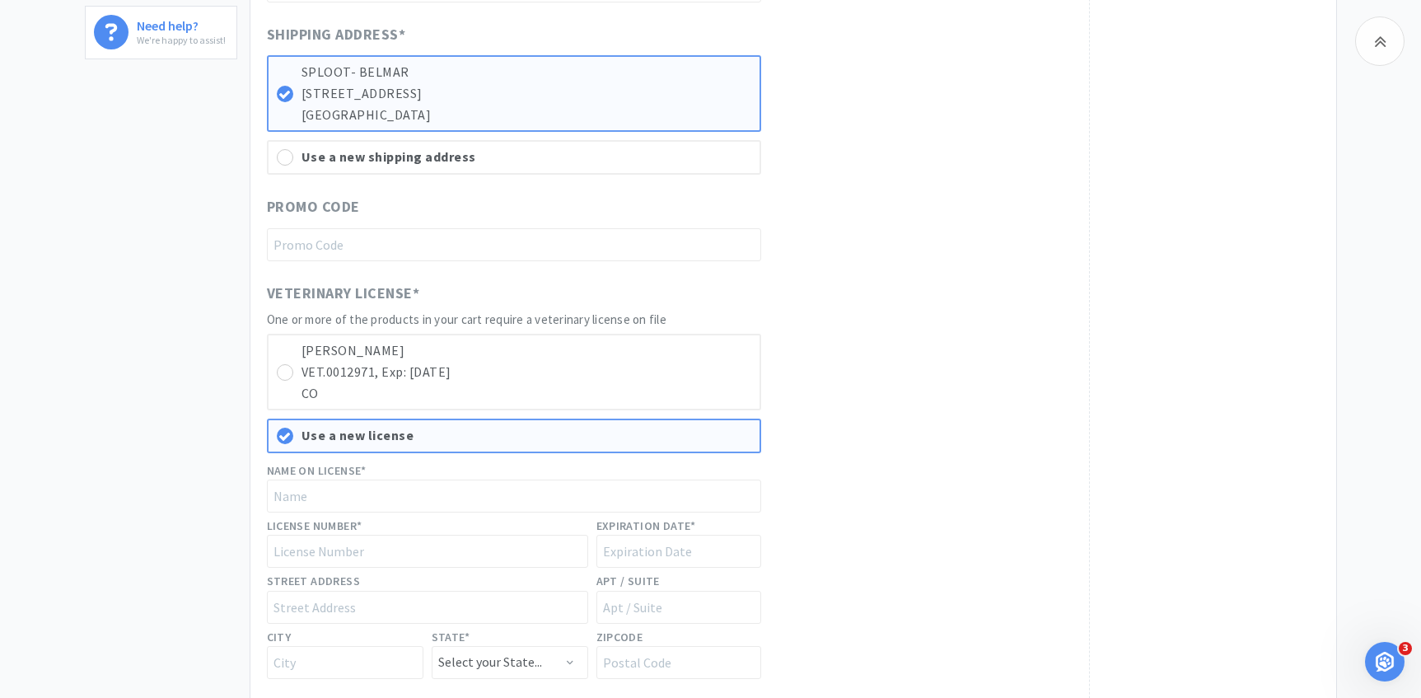
scroll to position [716, 0]
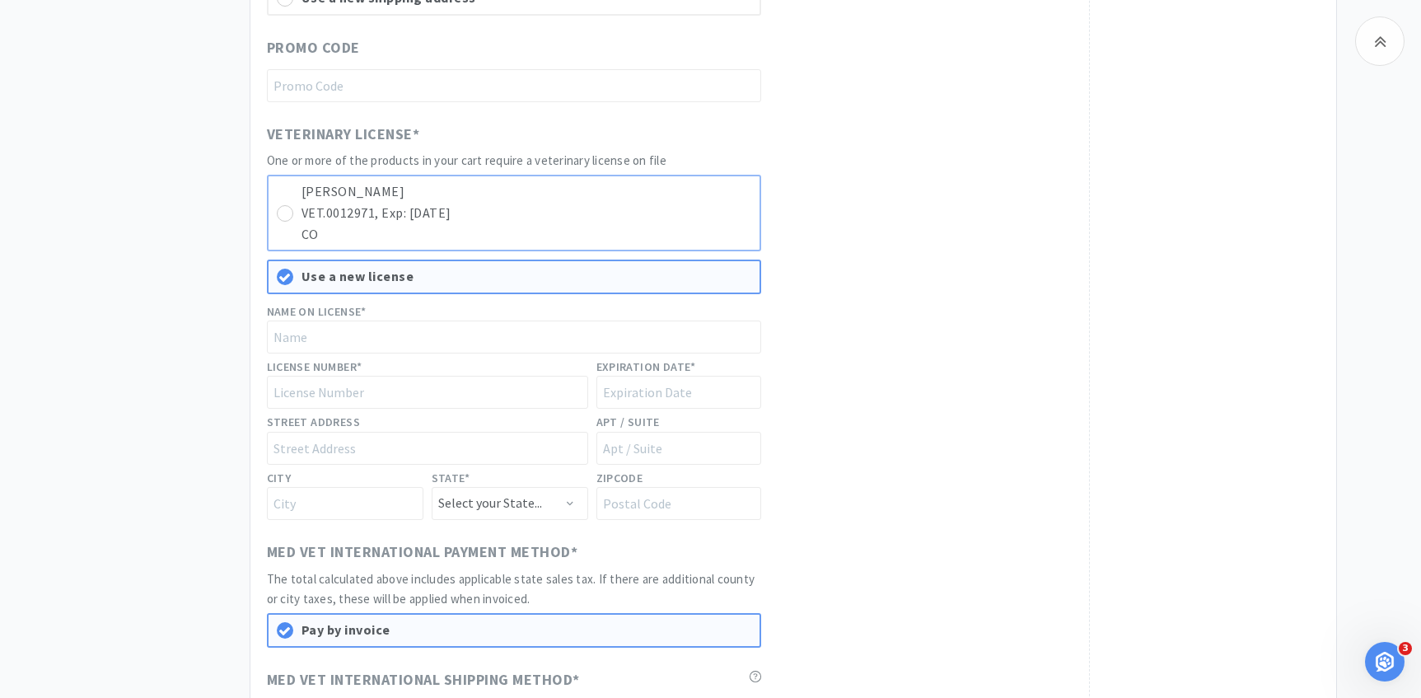
click at [680, 210] on p "VET.0012971, Exp: [DATE]" at bounding box center [527, 213] width 450 height 21
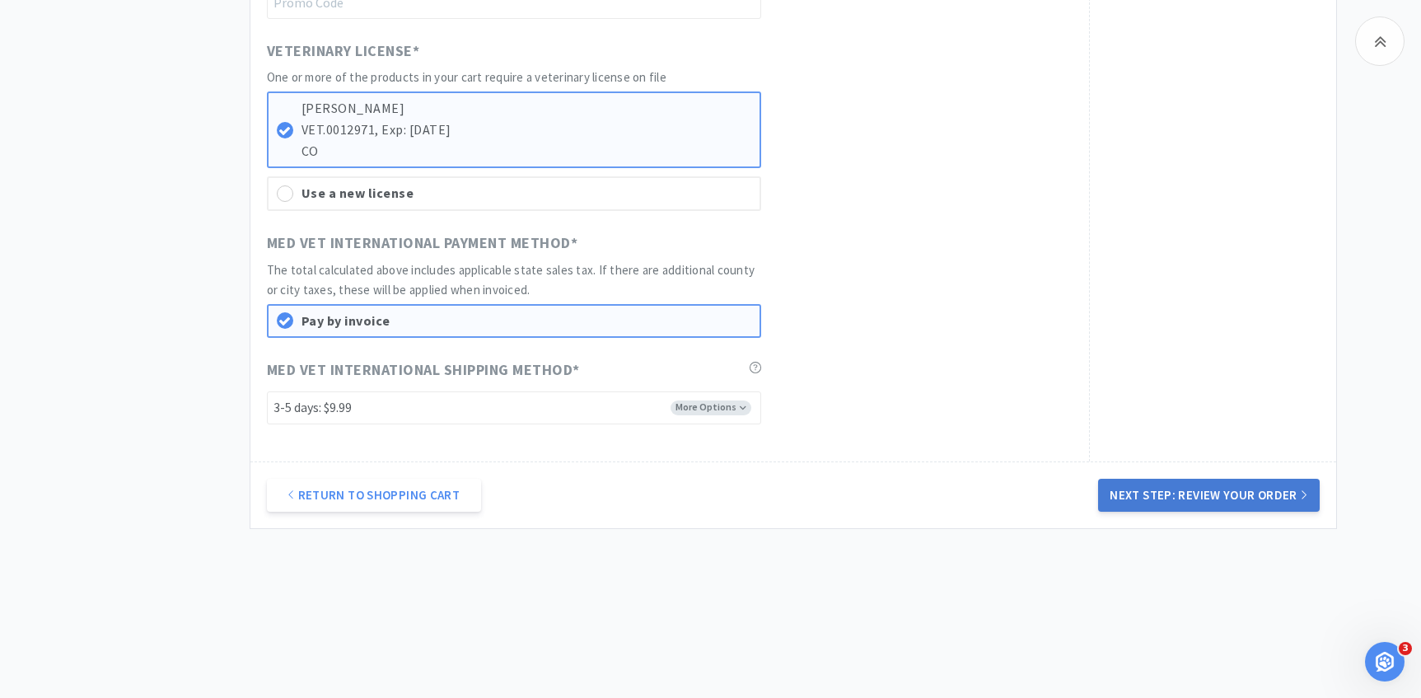
click at [1157, 498] on button "Next Step: Review Your Order" at bounding box center [1208, 495] width 221 height 33
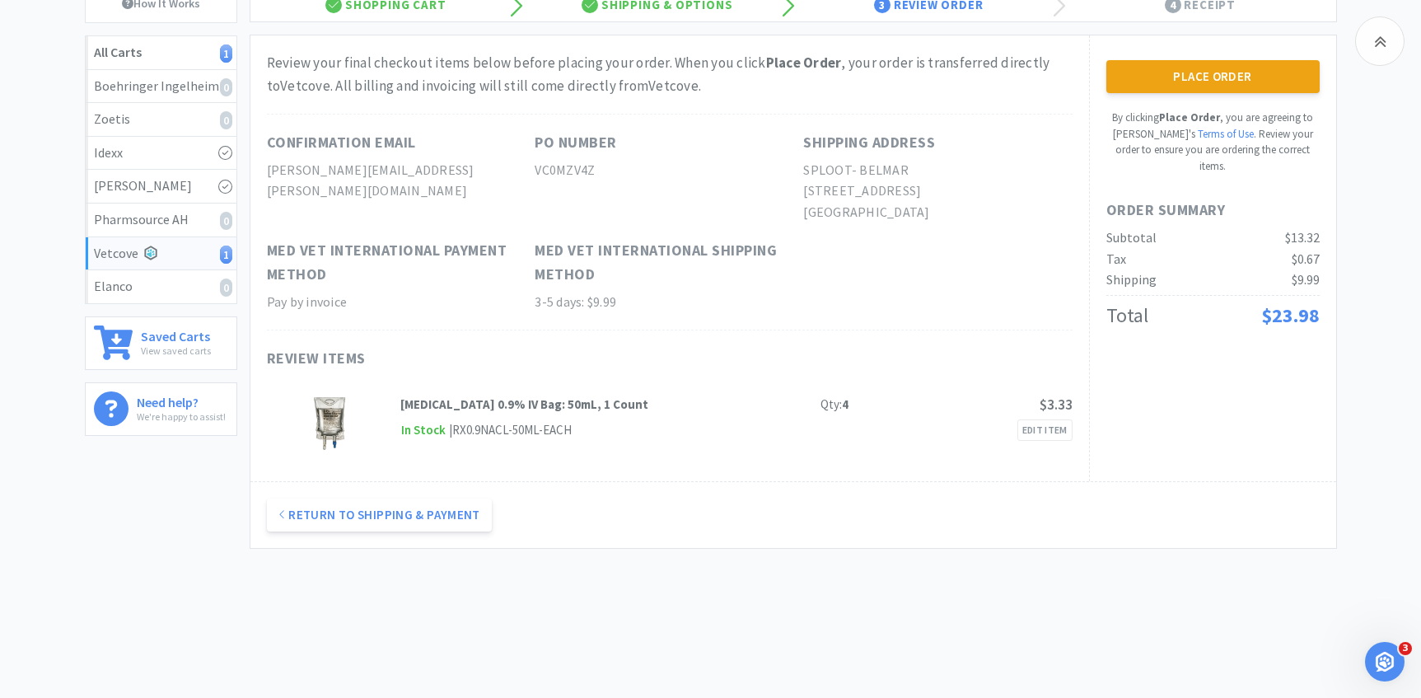
scroll to position [168, 0]
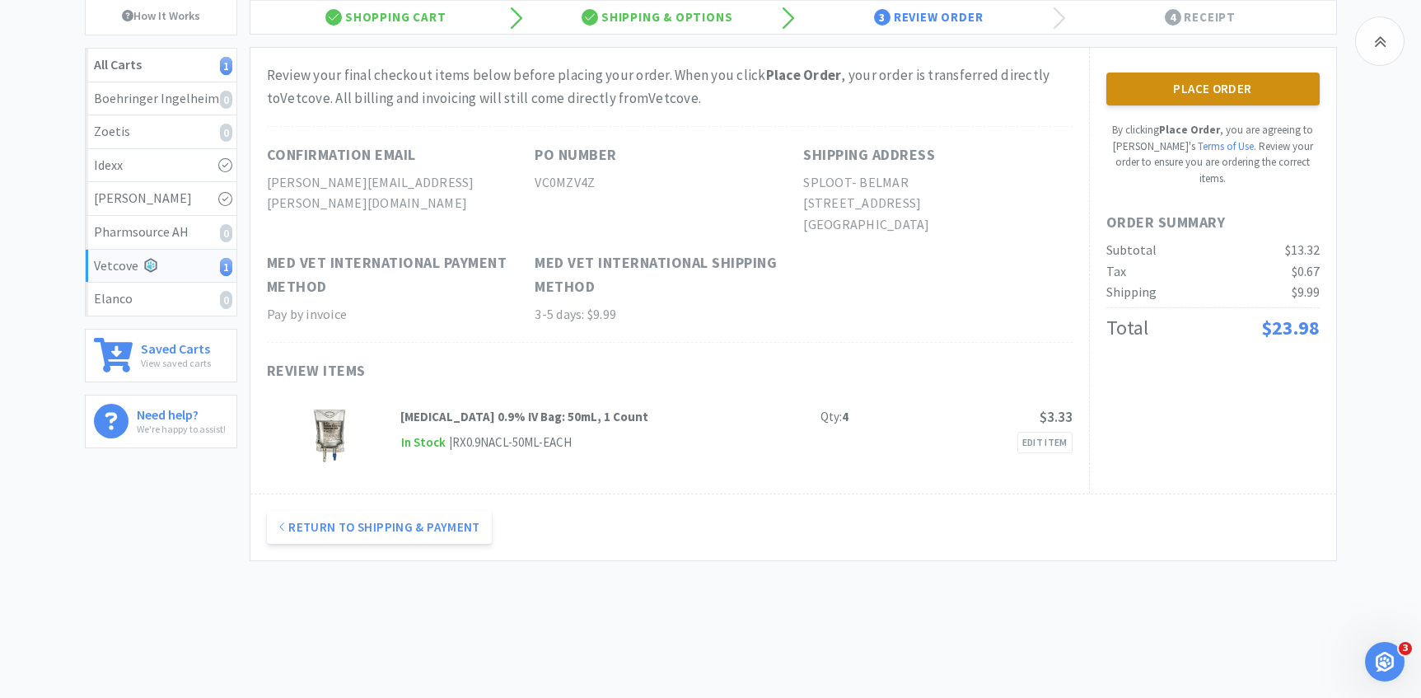
click at [1140, 86] on button "Place Order" at bounding box center [1212, 88] width 213 height 33
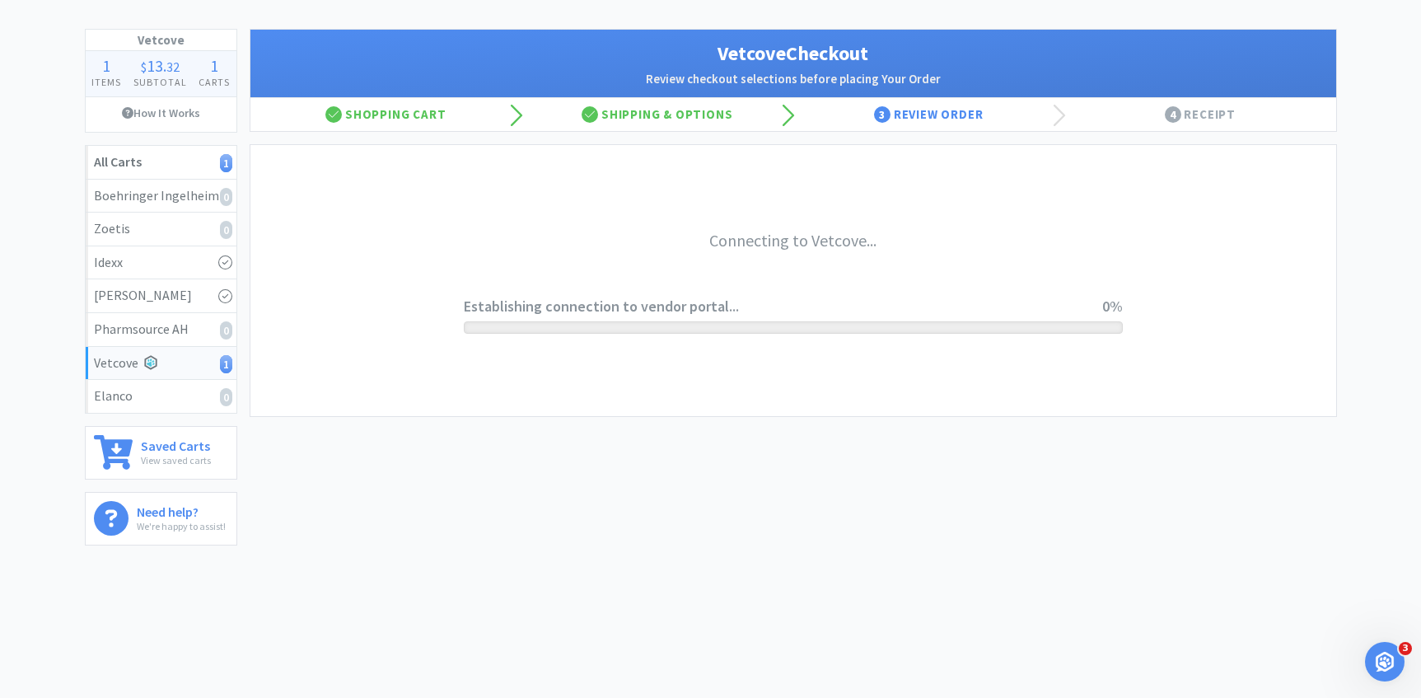
scroll to position [71, 0]
